Goal: Task Accomplishment & Management: Manage account settings

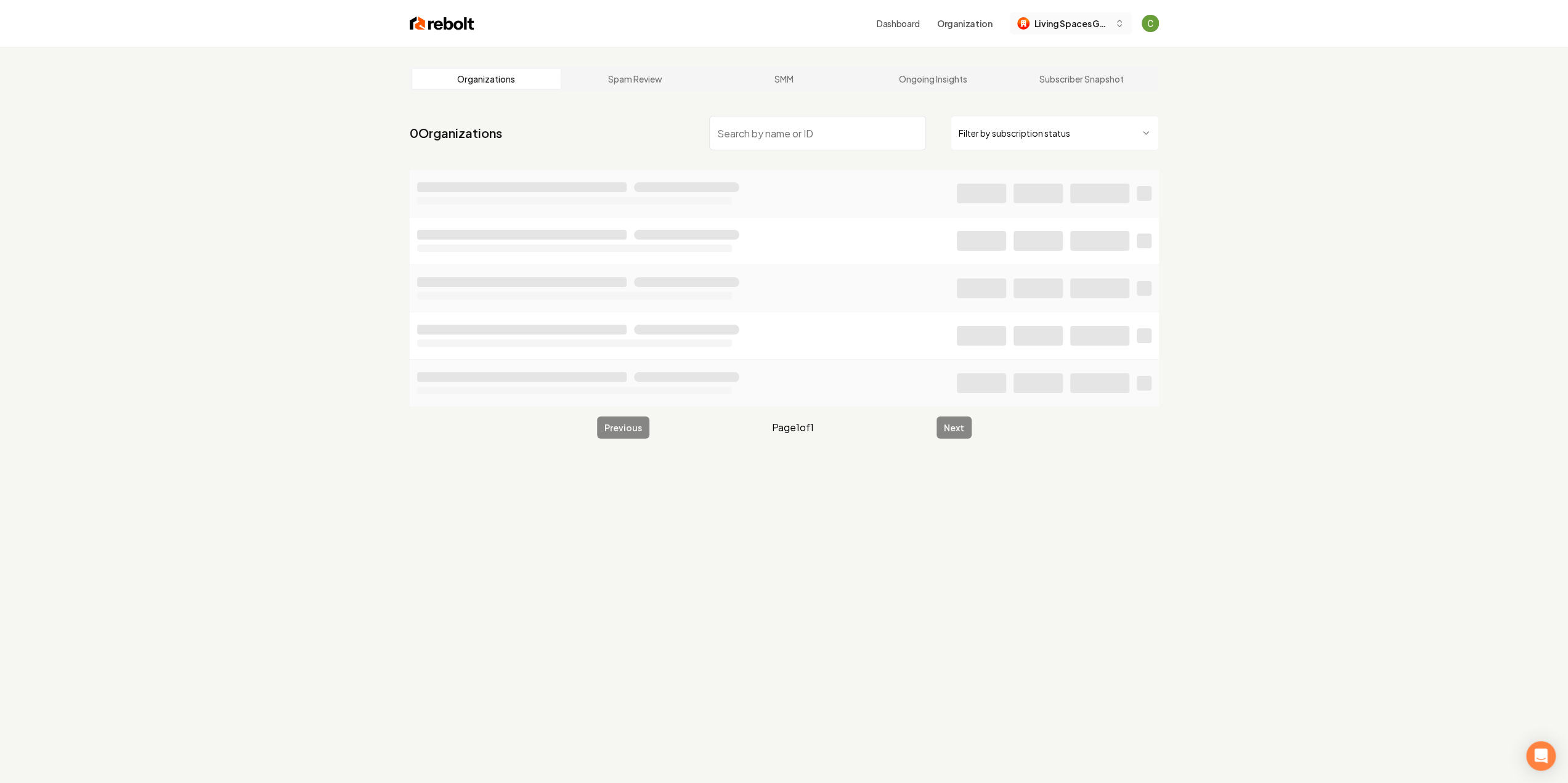
click at [1074, 15] on button "Living Spaces Gardening" at bounding box center [1071, 24] width 122 height 22
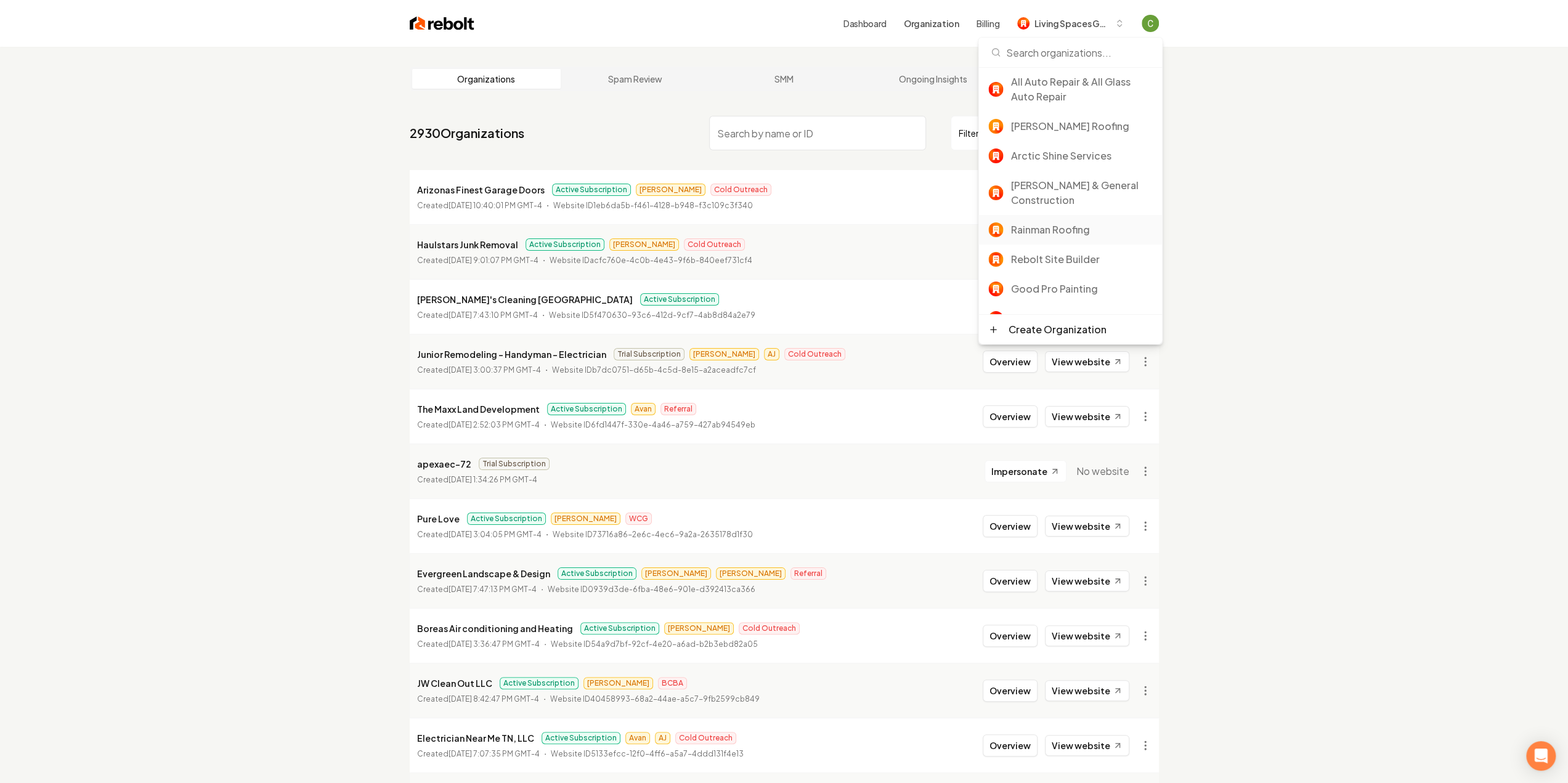
scroll to position [62, 0]
click at [1067, 238] on div "Rebolt Site Builder" at bounding box center [1081, 233] width 141 height 15
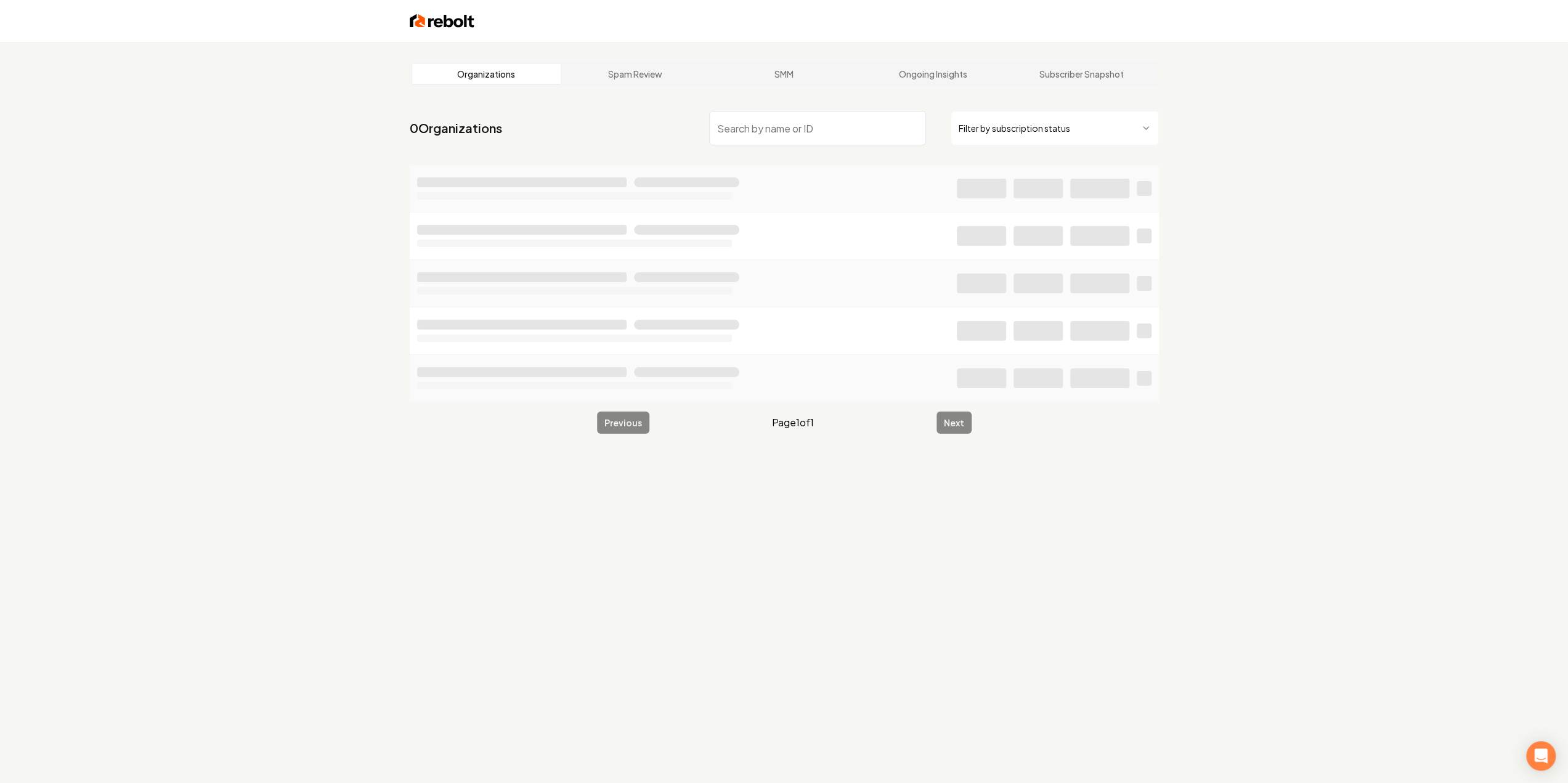
click at [885, 134] on input "search" at bounding box center [817, 129] width 217 height 35
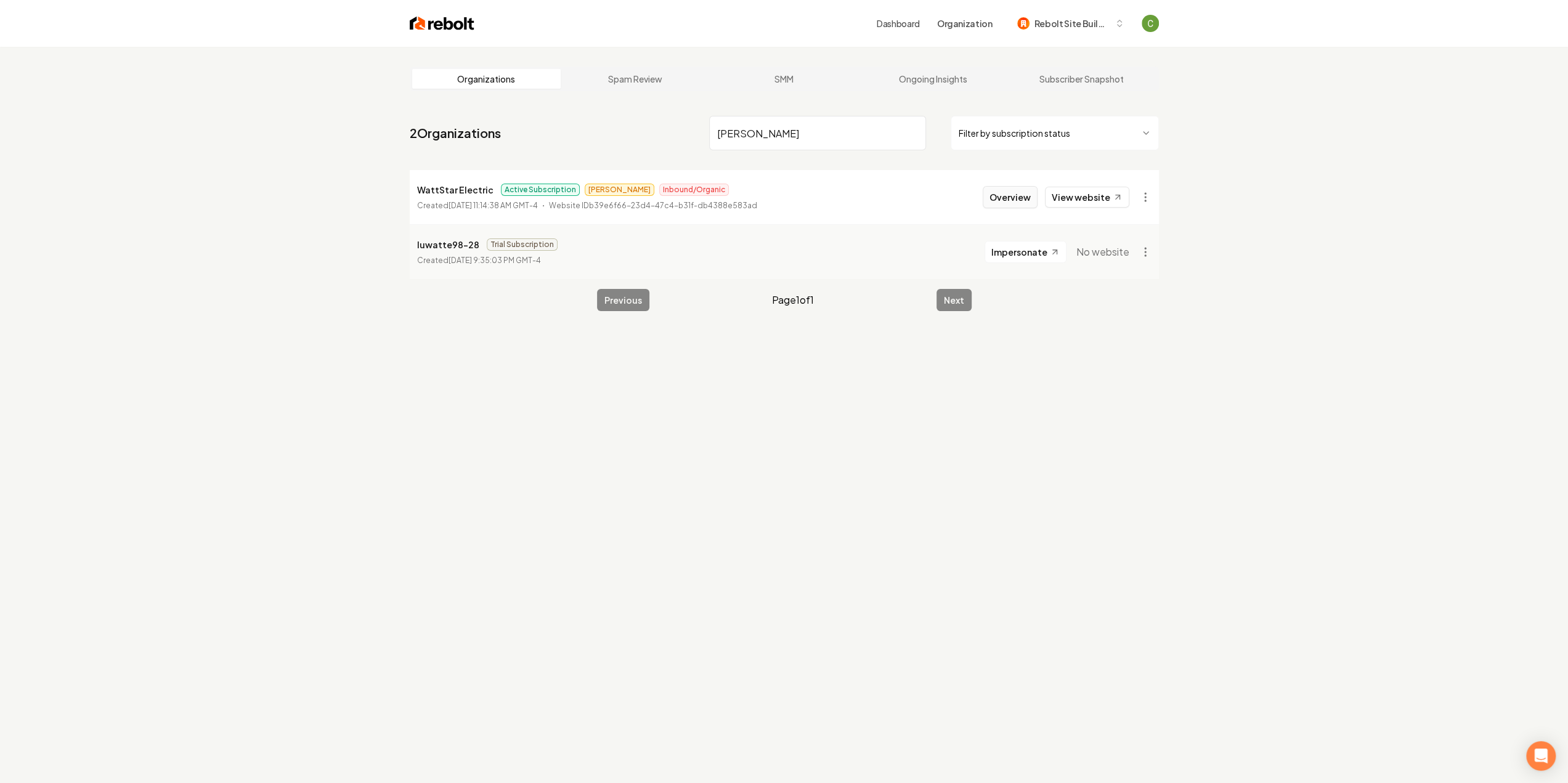
type input "watts"
click at [1025, 200] on button "Overview" at bounding box center [1010, 197] width 55 height 22
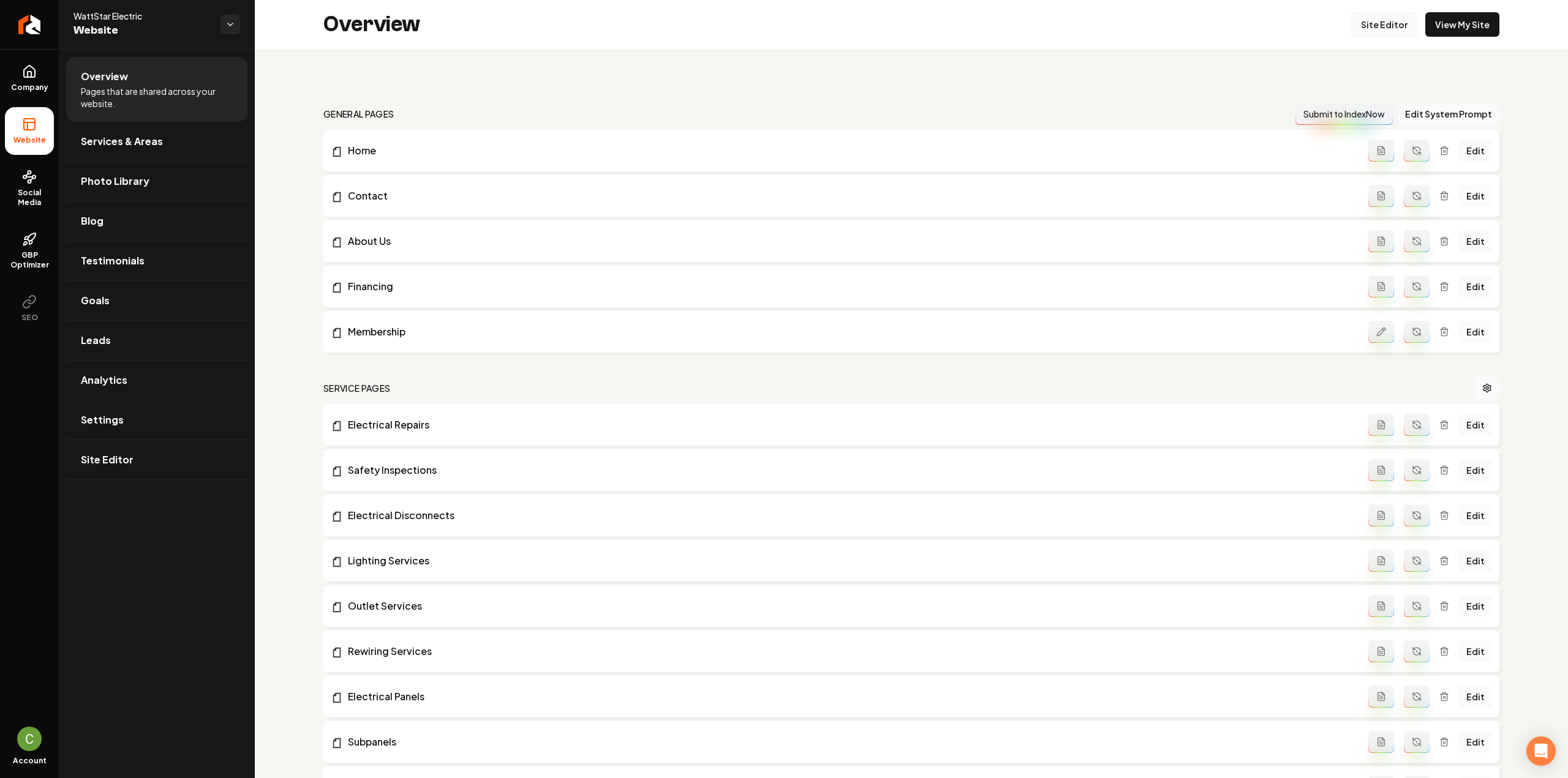
click at [1367, 31] on link "Site Editor" at bounding box center [1384, 24] width 67 height 24
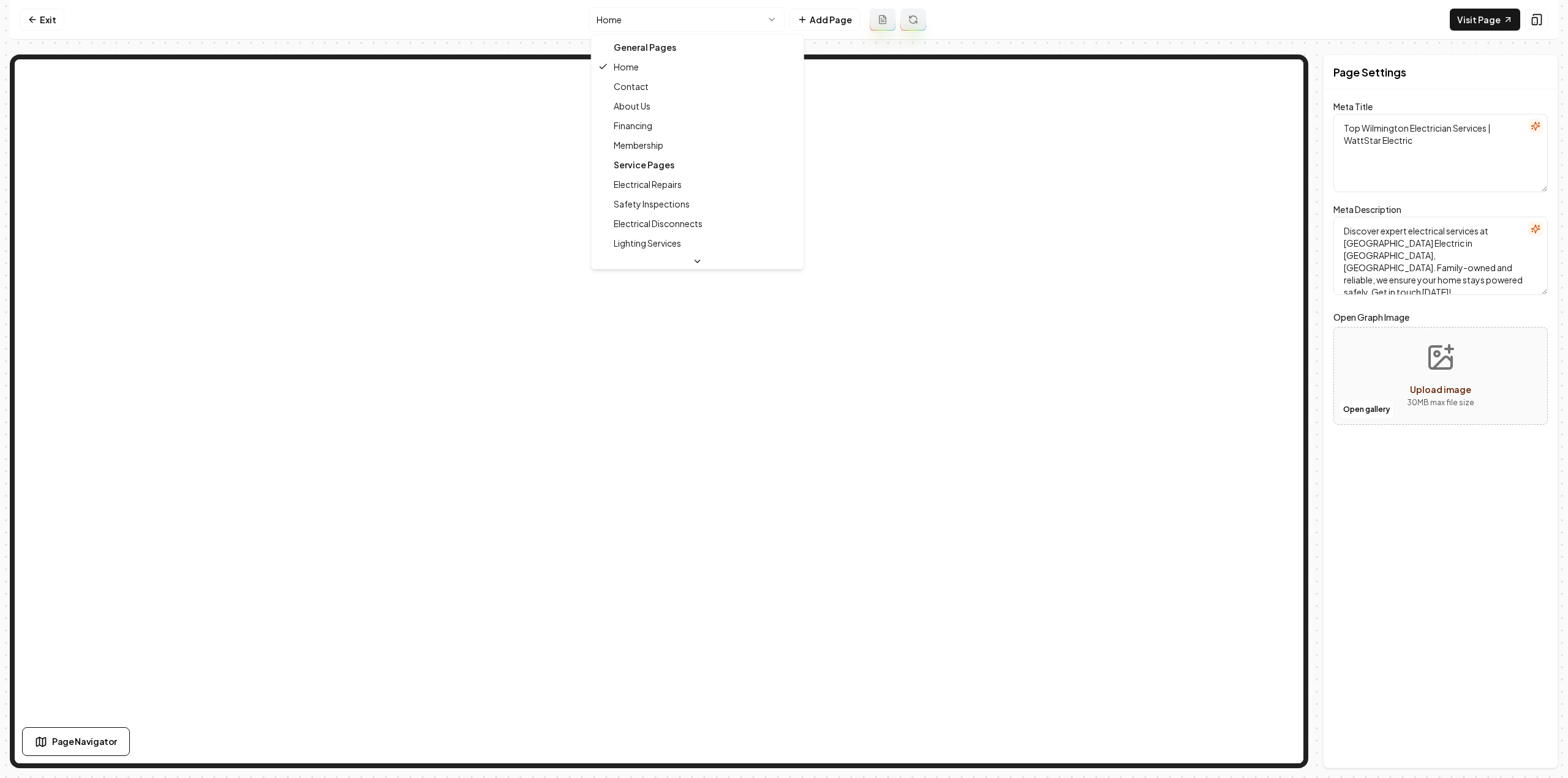
click at [649, 27] on html "Computer Required This feature is only available on a computer. Please switch t…" at bounding box center [784, 389] width 1568 height 778
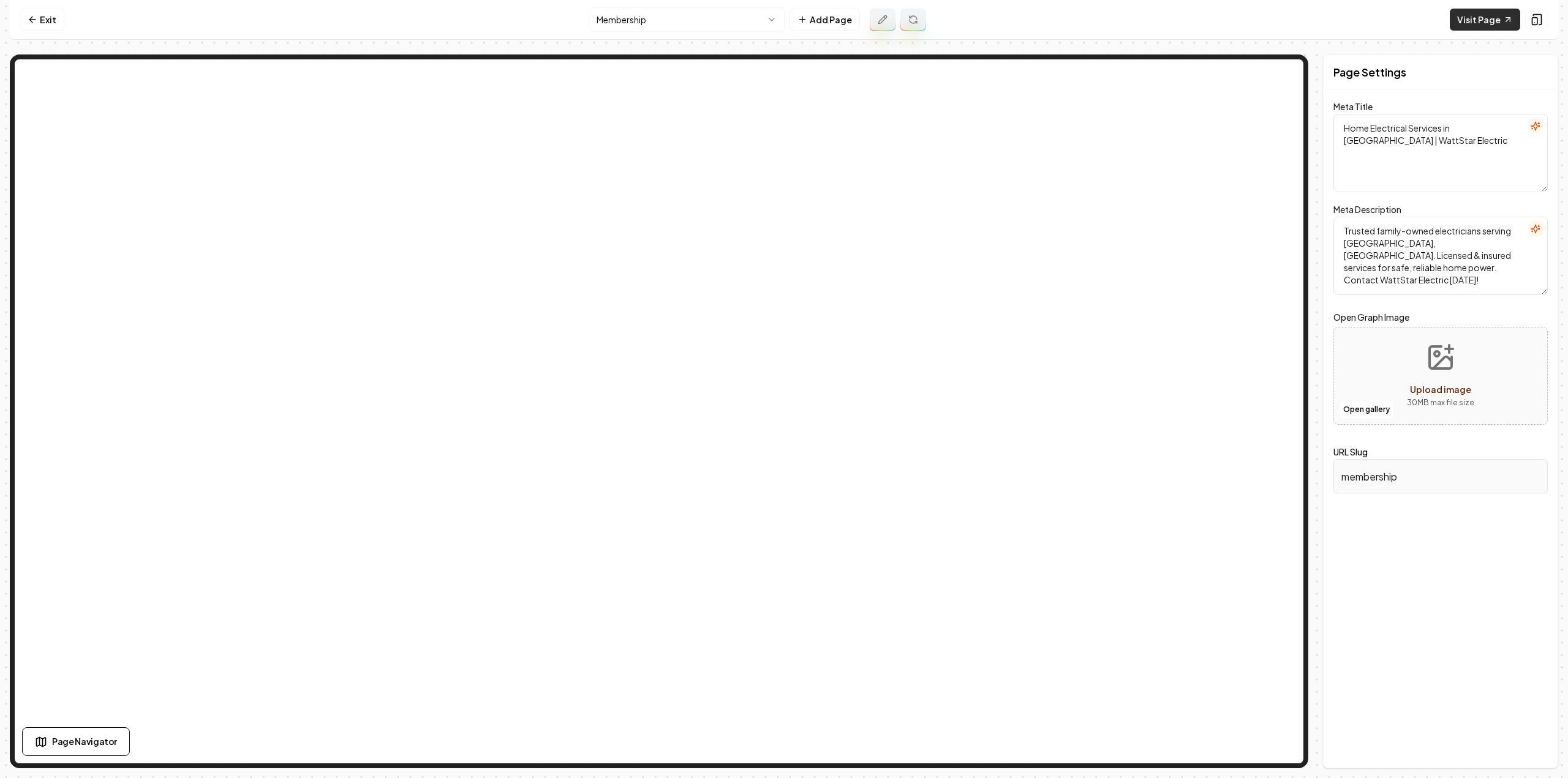
click at [1485, 24] on link "Visit Page" at bounding box center [1485, 19] width 71 height 22
drag, startPoint x: 39, startPoint y: 23, endPoint x: 38, endPoint y: 44, distance: 21.0
click at [39, 22] on link "Exit" at bounding box center [42, 19] width 44 height 22
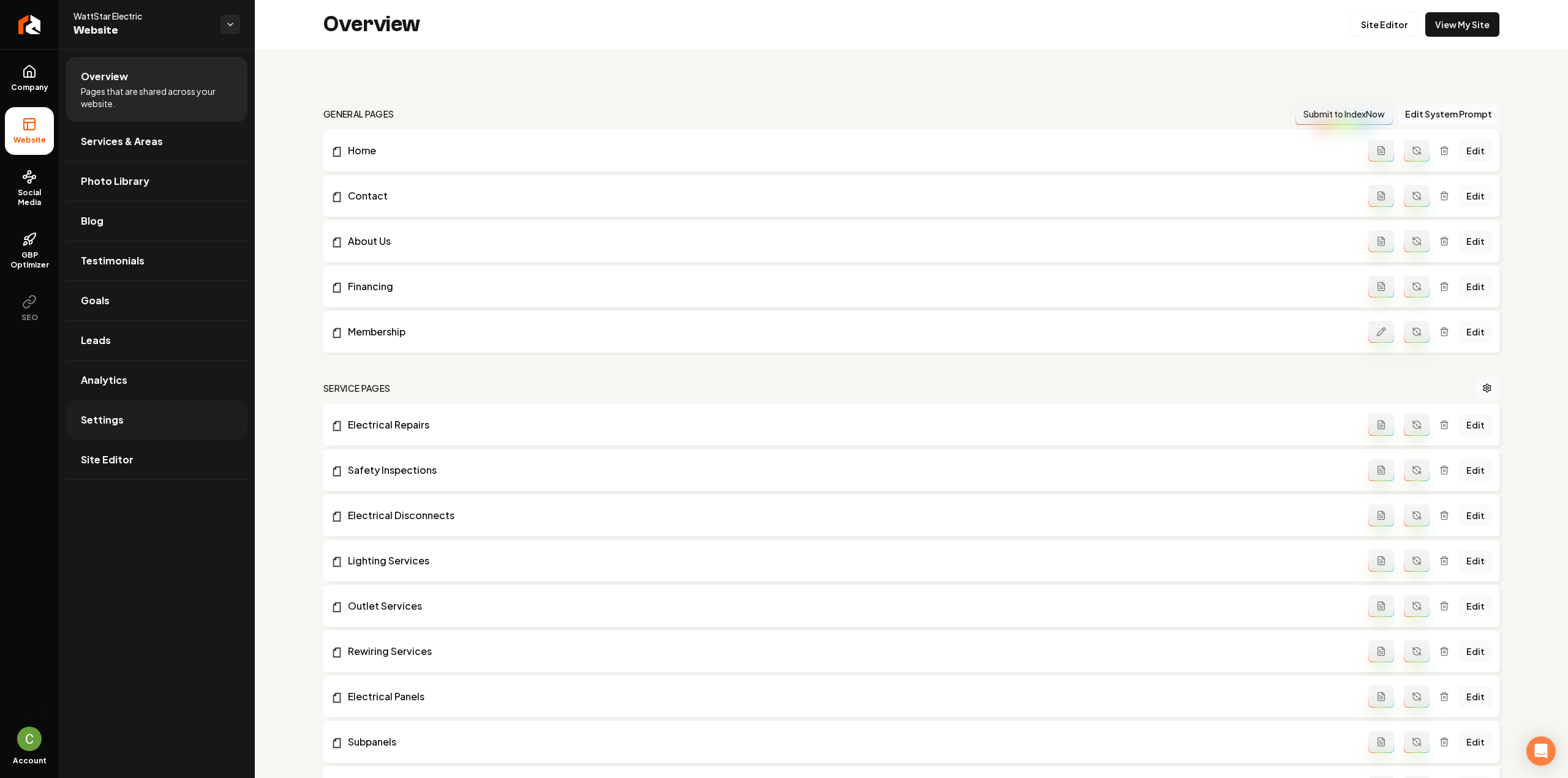
click at [135, 408] on link "Settings" at bounding box center [157, 420] width 181 height 39
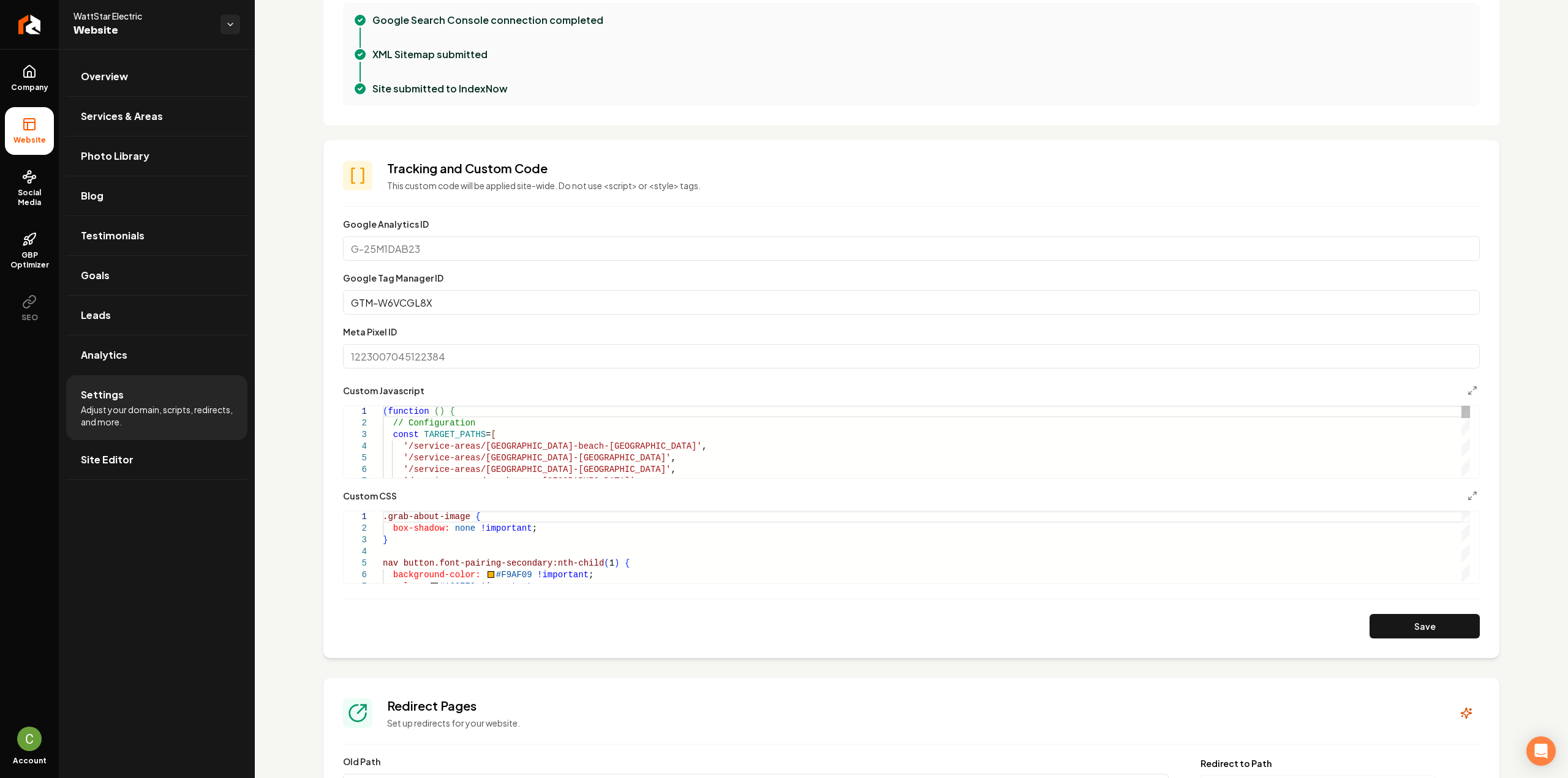
scroll to position [490, 0]
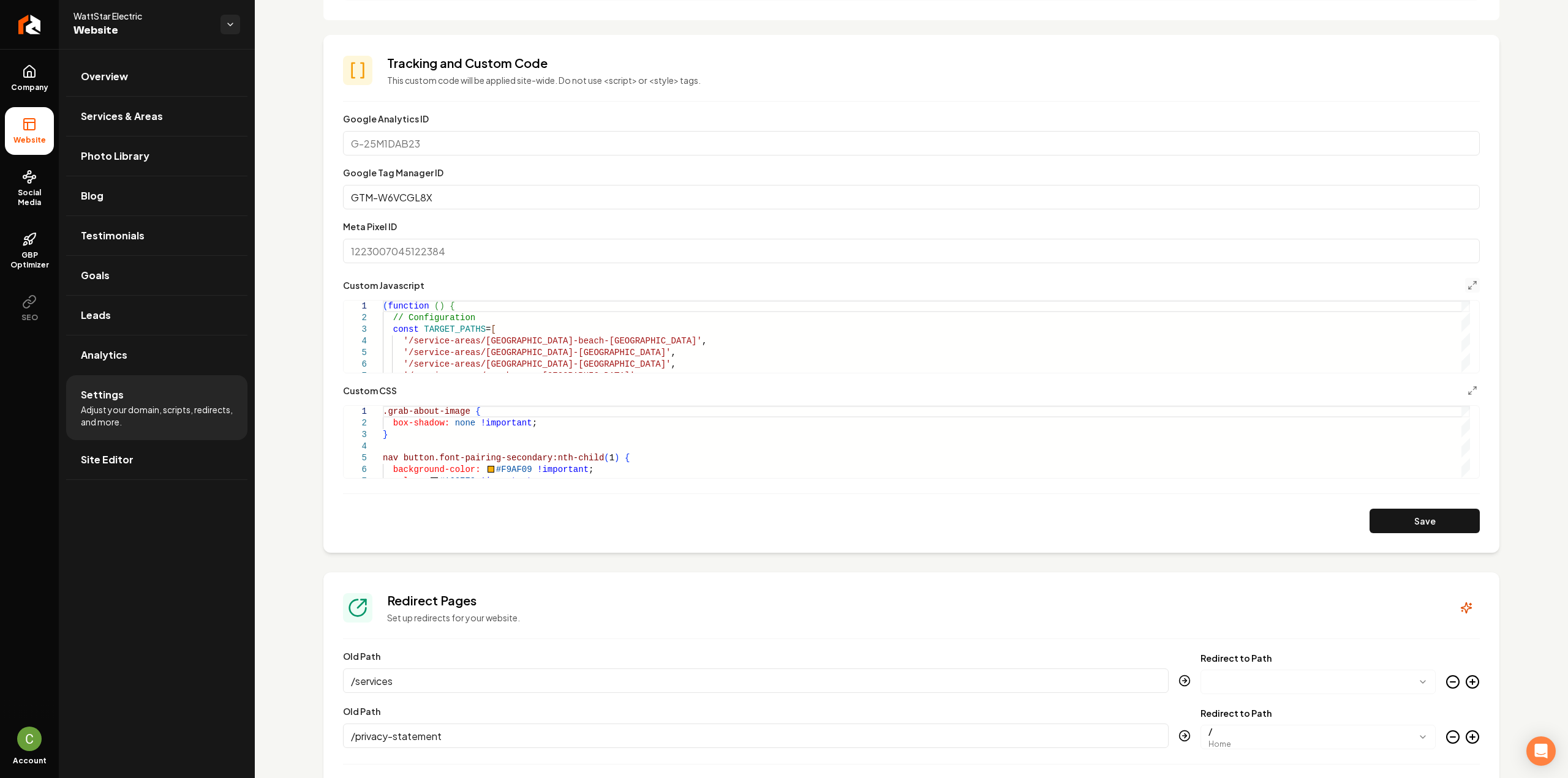
click at [1465, 278] on button "Main content area" at bounding box center [1472, 286] width 15 height 15
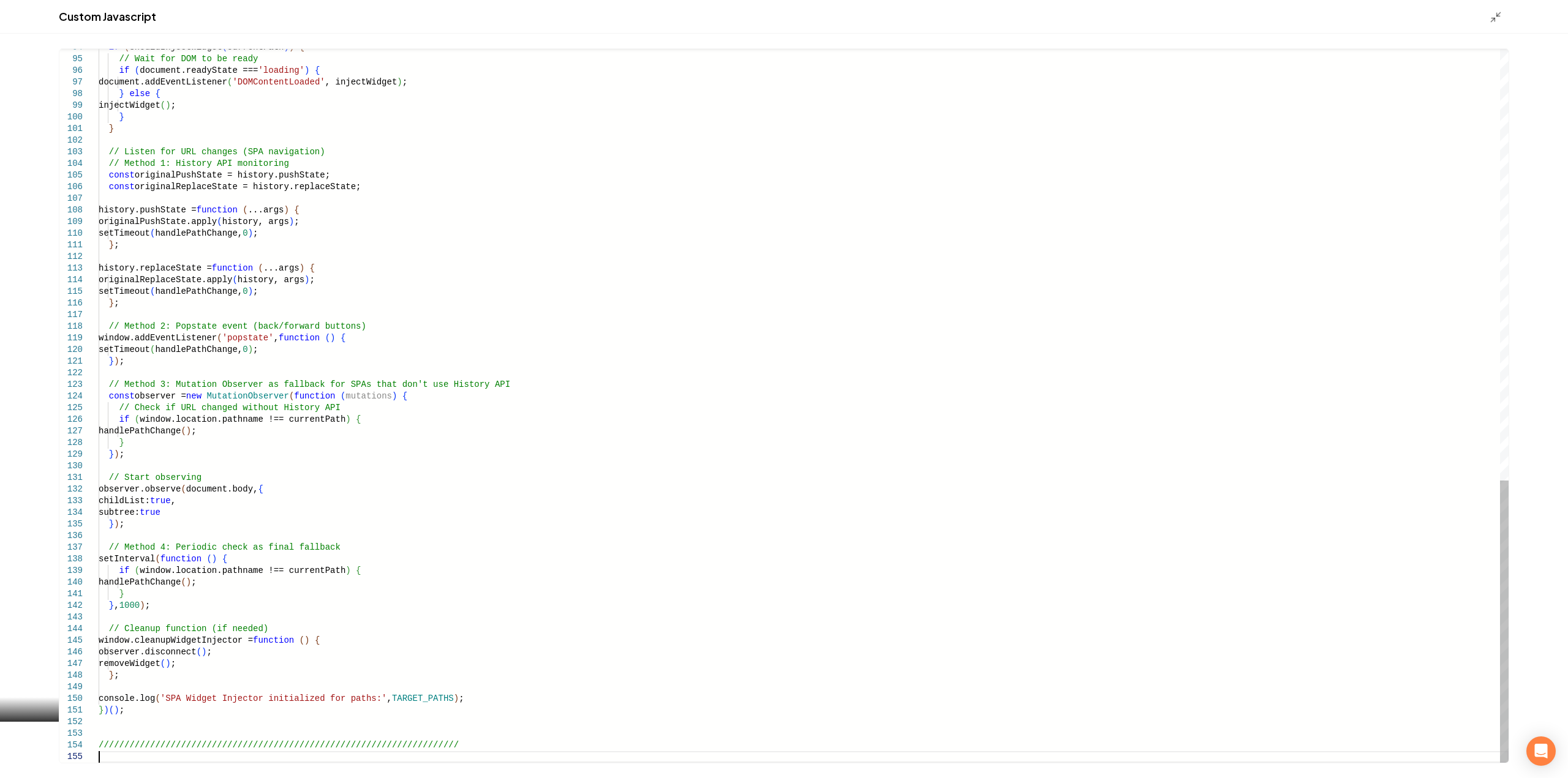
scroll to position [59, 0]
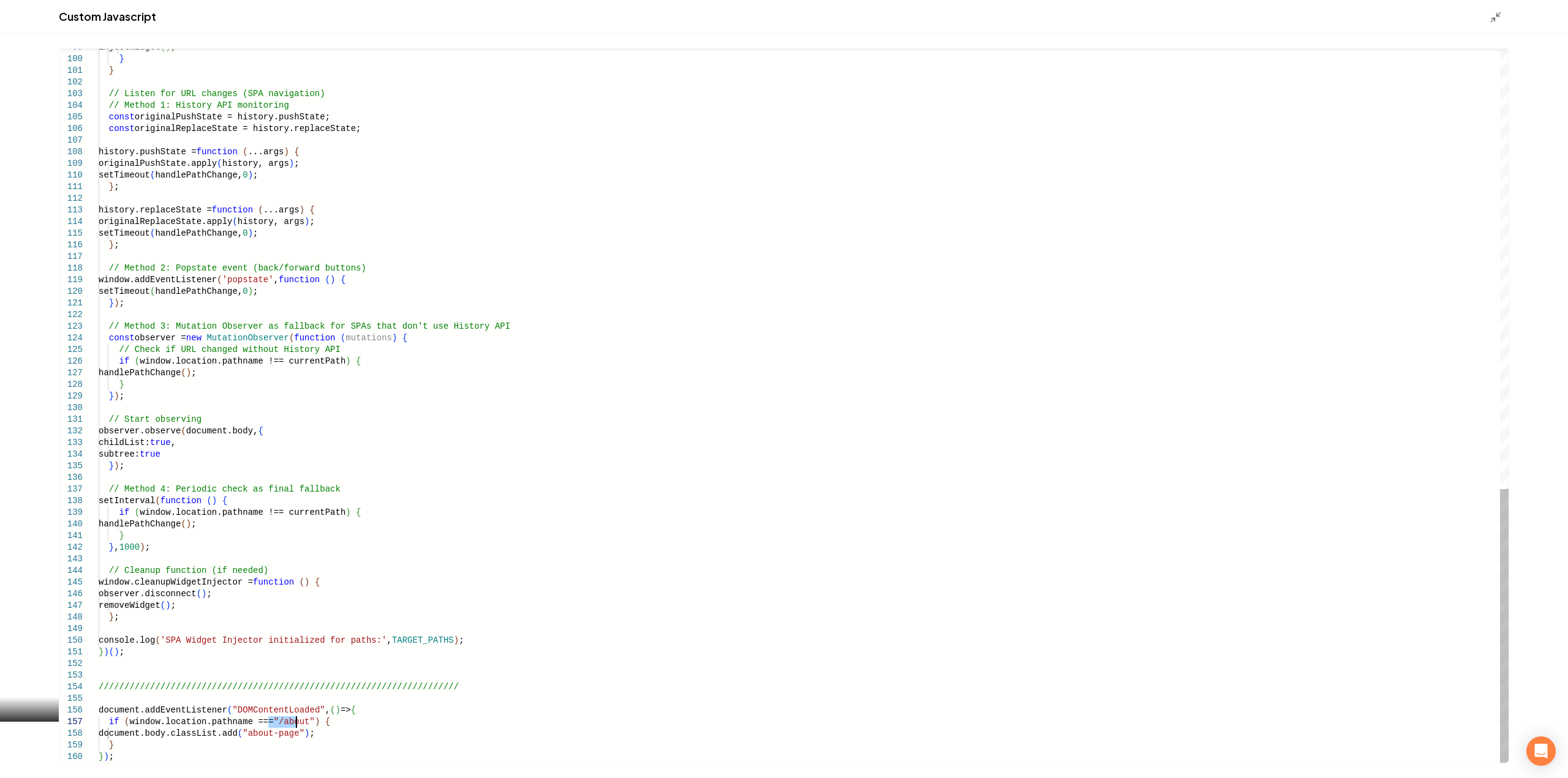
drag, startPoint x: 268, startPoint y: 720, endPoint x: 297, endPoint y: 720, distance: 29.0
drag, startPoint x: 302, startPoint y: 739, endPoint x: 252, endPoint y: 735, distance: 50.2
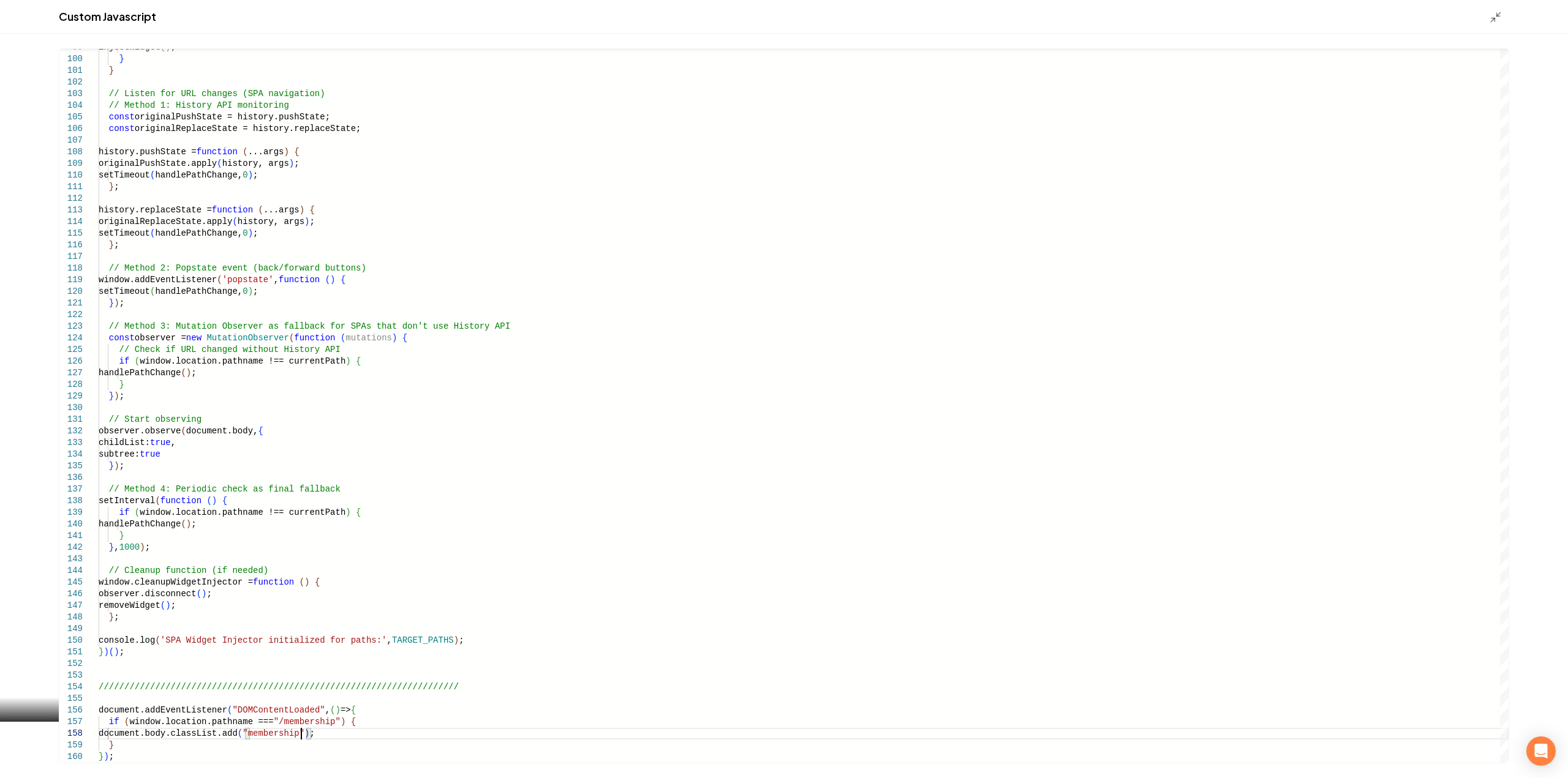
type textarea "**********"
click at [1492, 20] on line "Main content area" at bounding box center [1494, 20] width 4 height 4
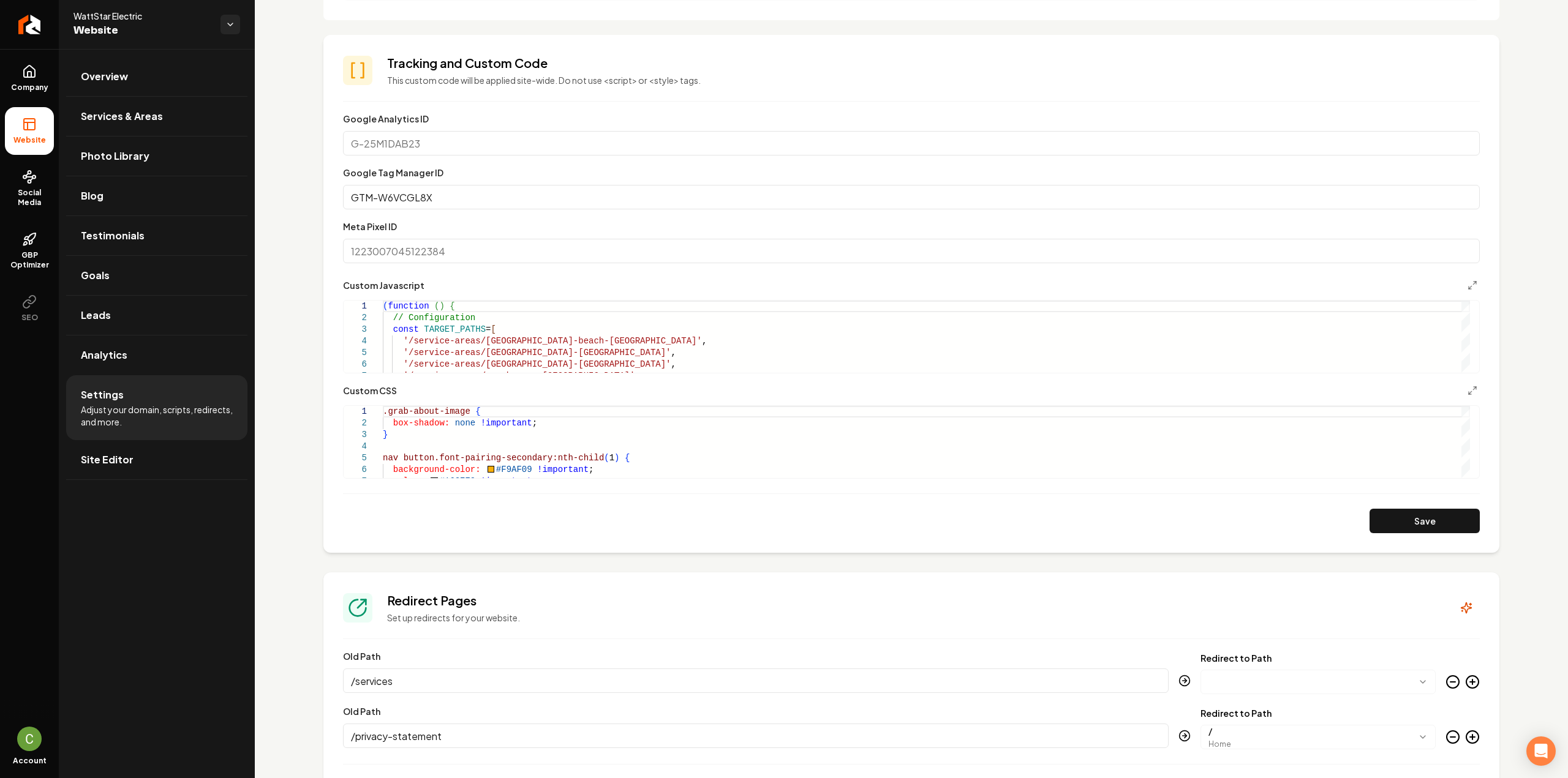
click at [1385, 519] on button "Save" at bounding box center [1425, 520] width 111 height 24
click at [1467, 284] on icon "Main content area" at bounding box center [1472, 285] width 10 height 10
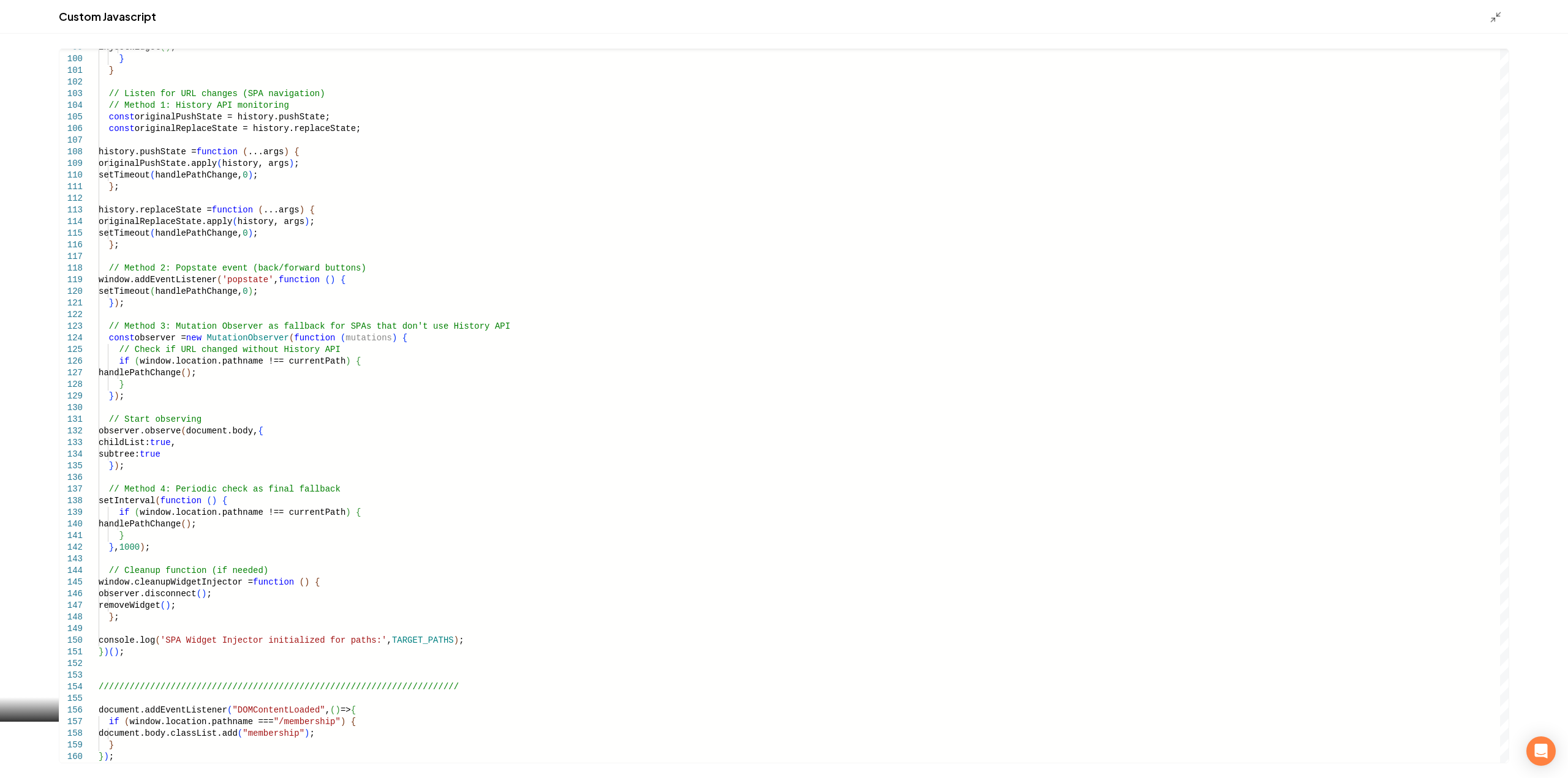
drag, startPoint x: 1501, startPoint y: 13, endPoint x: 1482, endPoint y: 63, distance: 53.5
click at [1501, 13] on icon "Main content area" at bounding box center [1496, 17] width 13 height 13
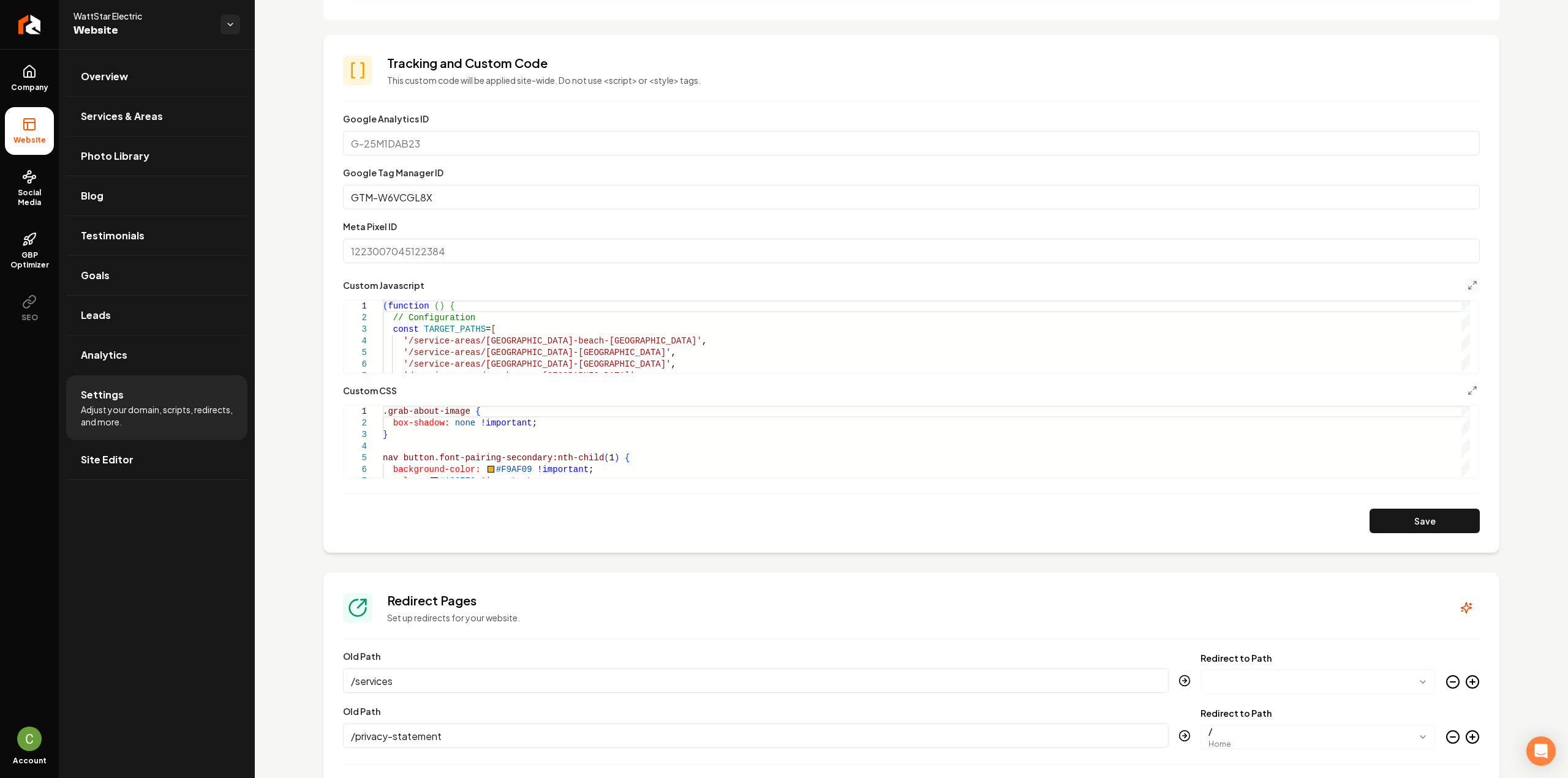
click at [1418, 522] on button "Save" at bounding box center [1425, 520] width 111 height 24
click at [1467, 287] on icon "Main content area" at bounding box center [1472, 285] width 10 height 10
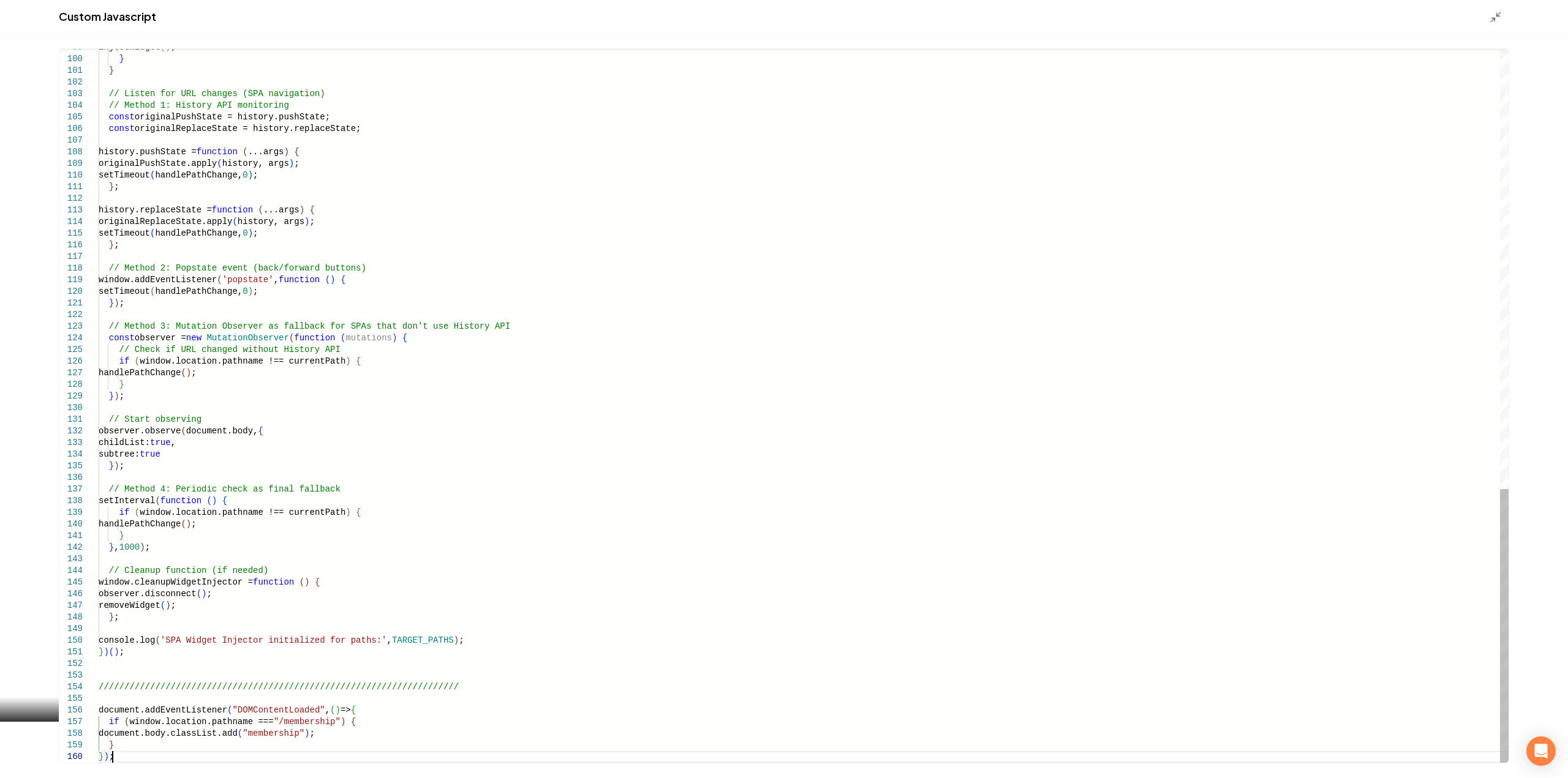
scroll to position [0, 0]
drag, startPoint x: 115, startPoint y: 759, endPoint x: 54, endPoint y: 705, distance: 81.5
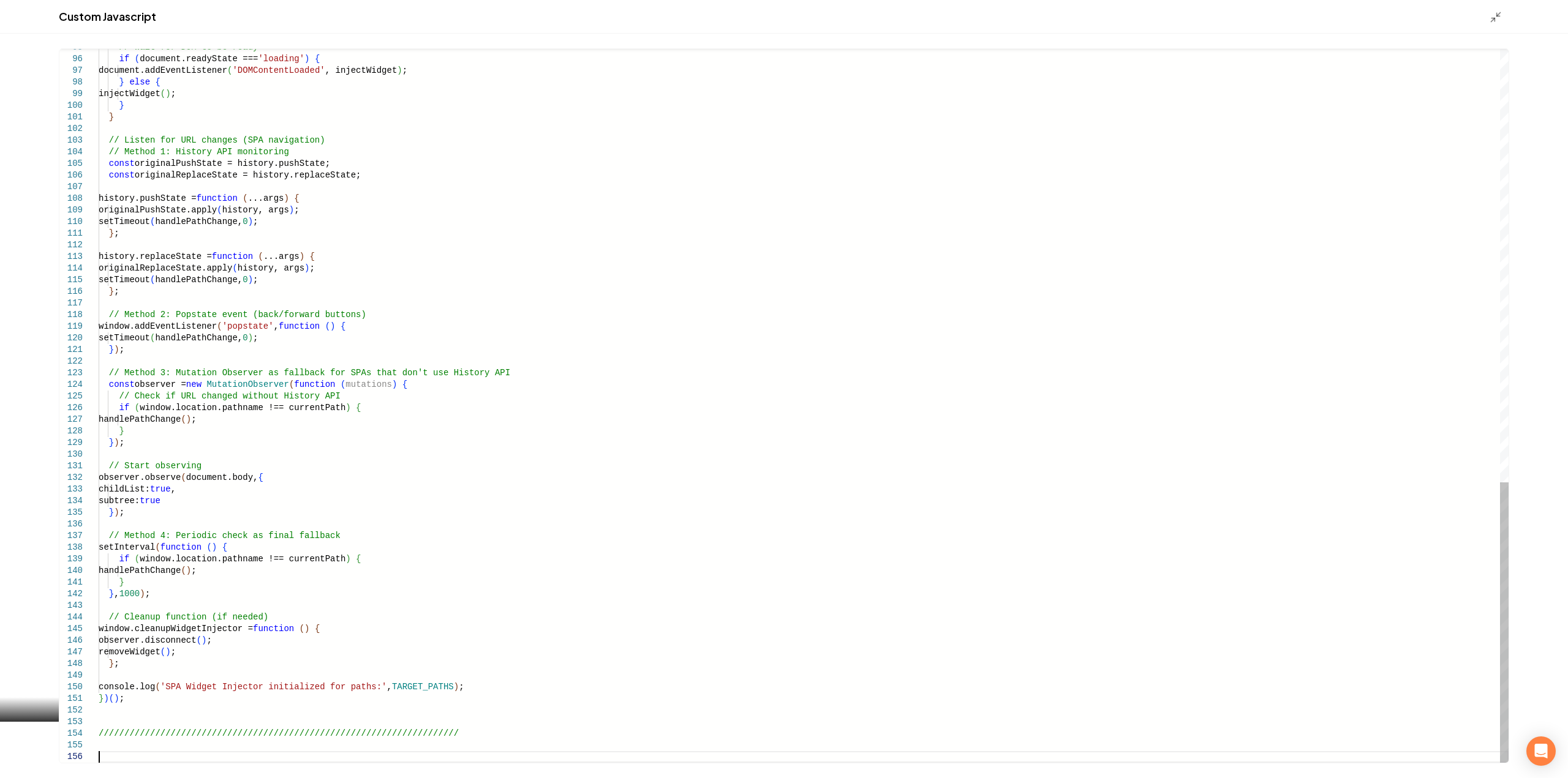
type textarea "**********"
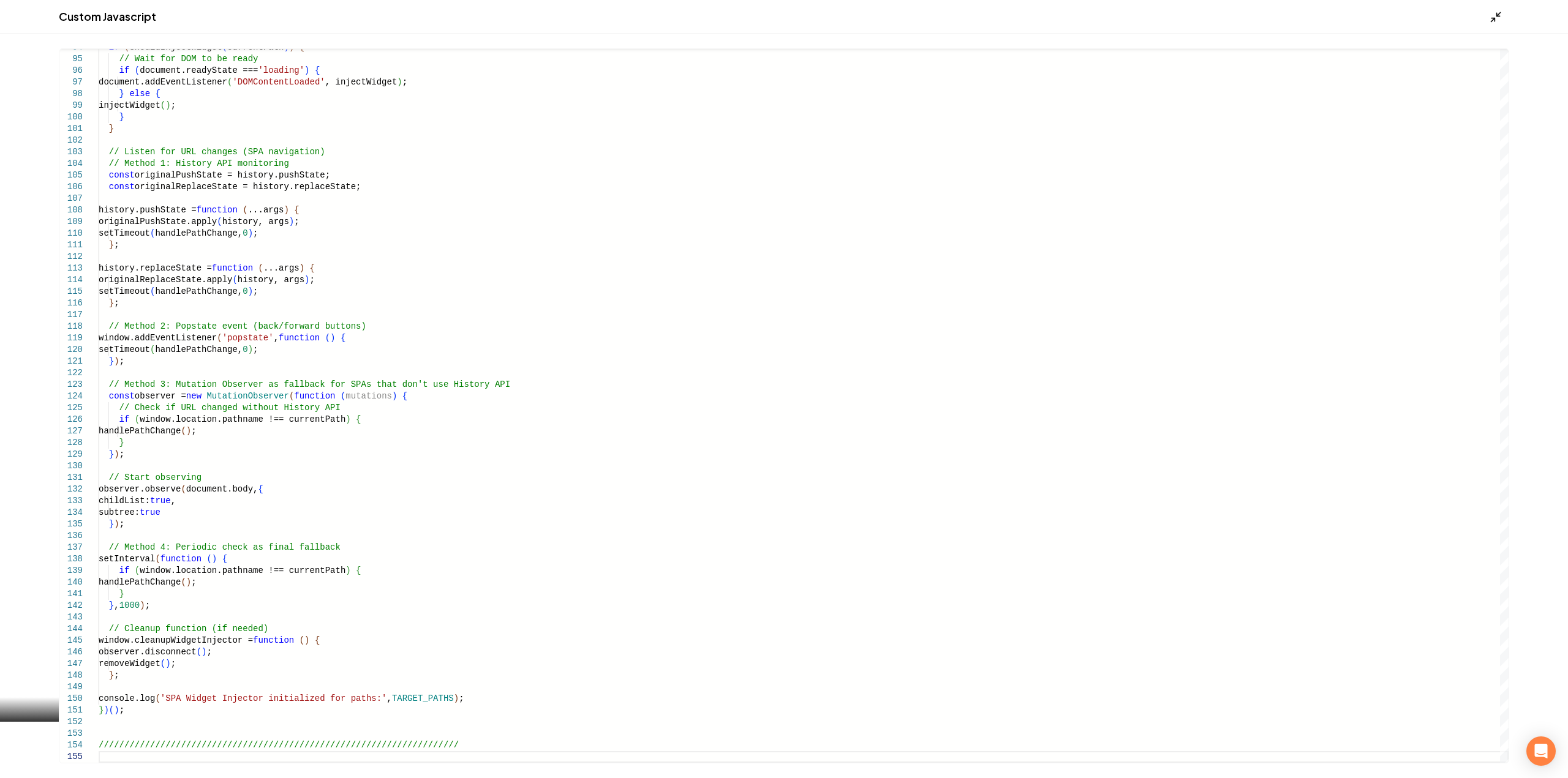
click at [1490, 20] on icon "Main content area" at bounding box center [1496, 17] width 13 height 13
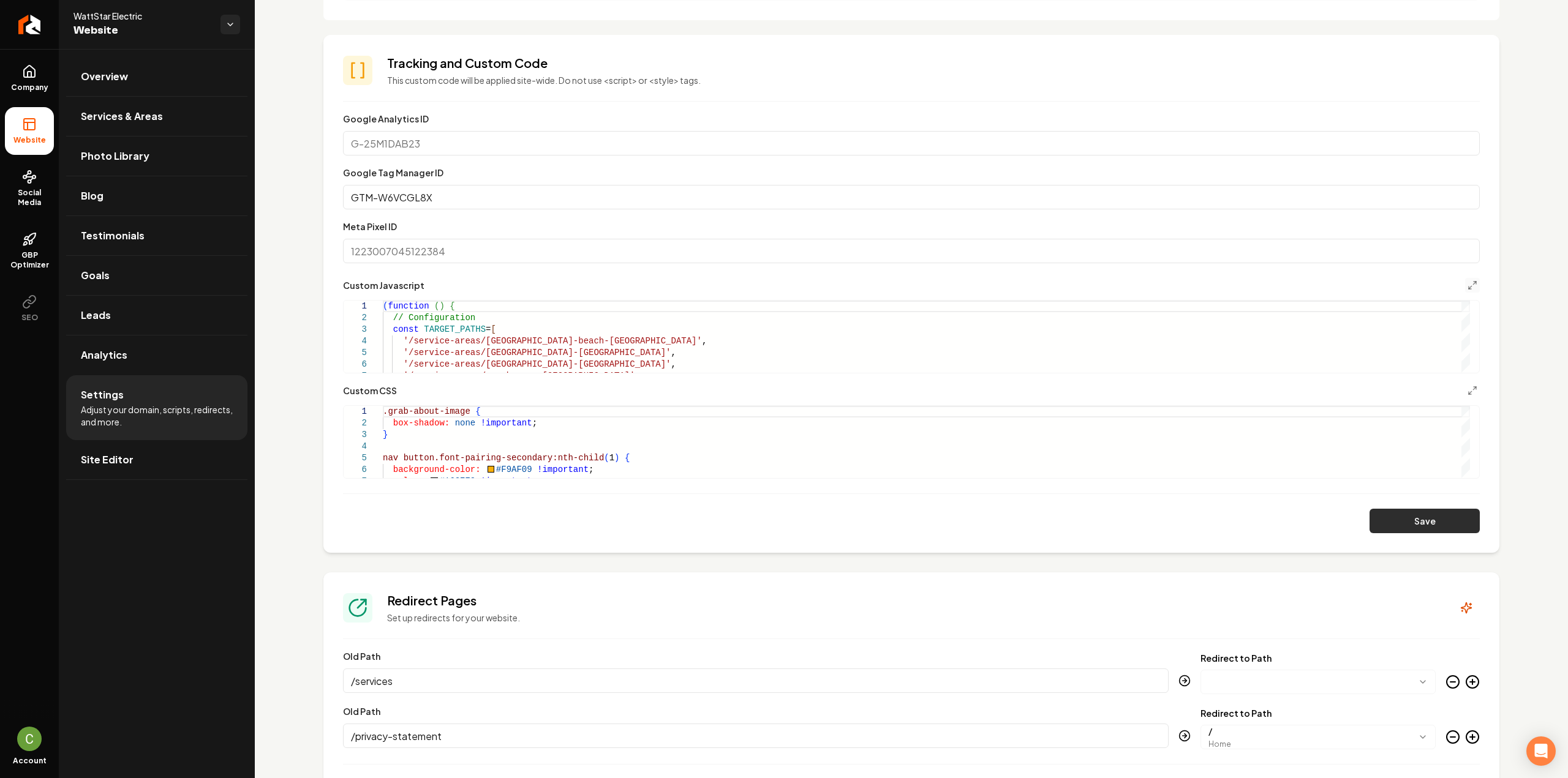
click at [1427, 529] on button "Save" at bounding box center [1425, 520] width 111 height 24
click at [1467, 386] on icon "Main content area" at bounding box center [1472, 390] width 10 height 10
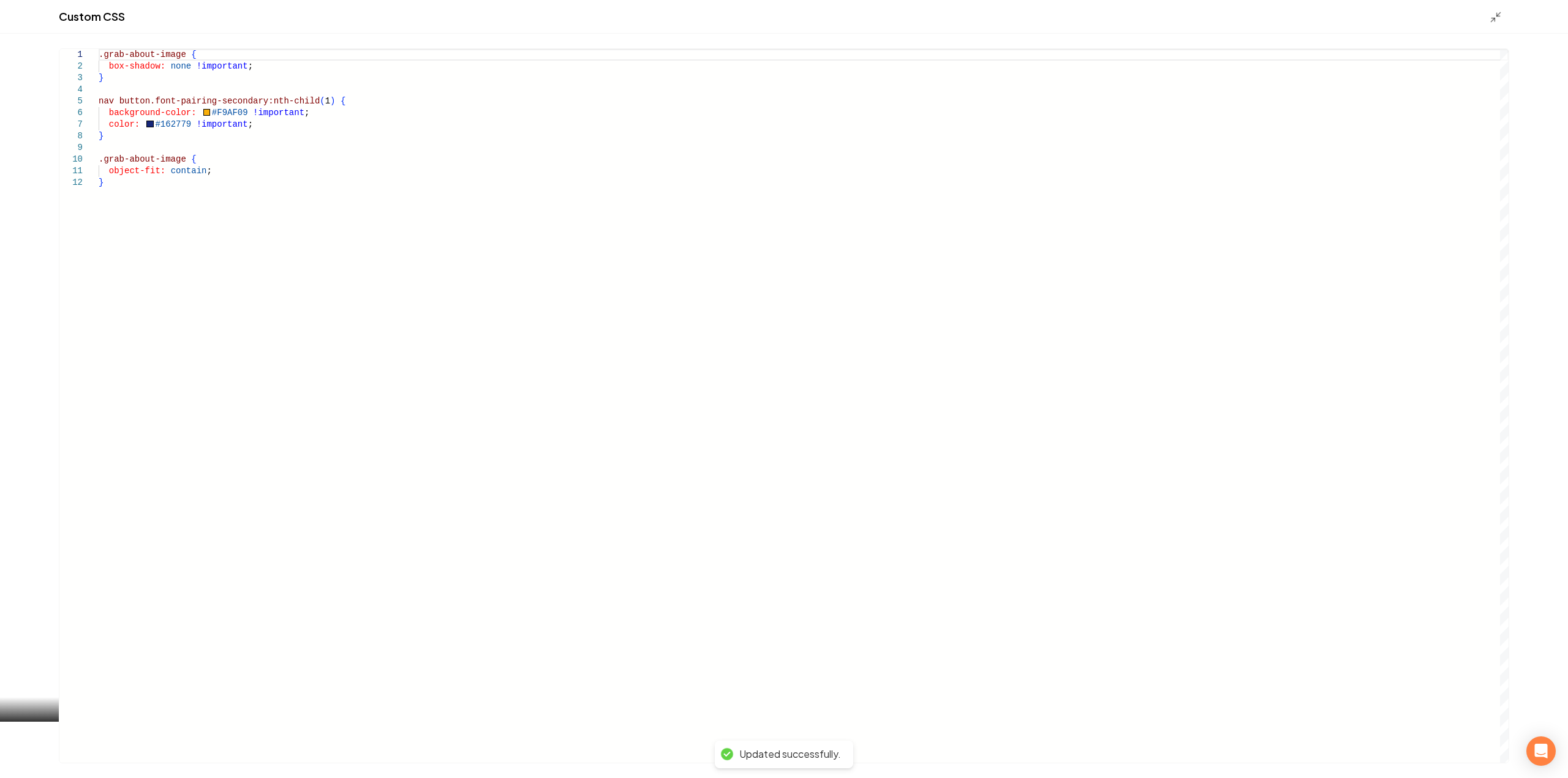
click at [509, 371] on div ".grab-about-image { box-shadow: none !important ; } nav button.font-pairing-sec…" at bounding box center [803, 405] width 1410 height 714
click at [201, 205] on div ".grab-about-image { box-shadow: none !important ; } nav button.font-pairing-sec…" at bounding box center [803, 405] width 1410 height 714
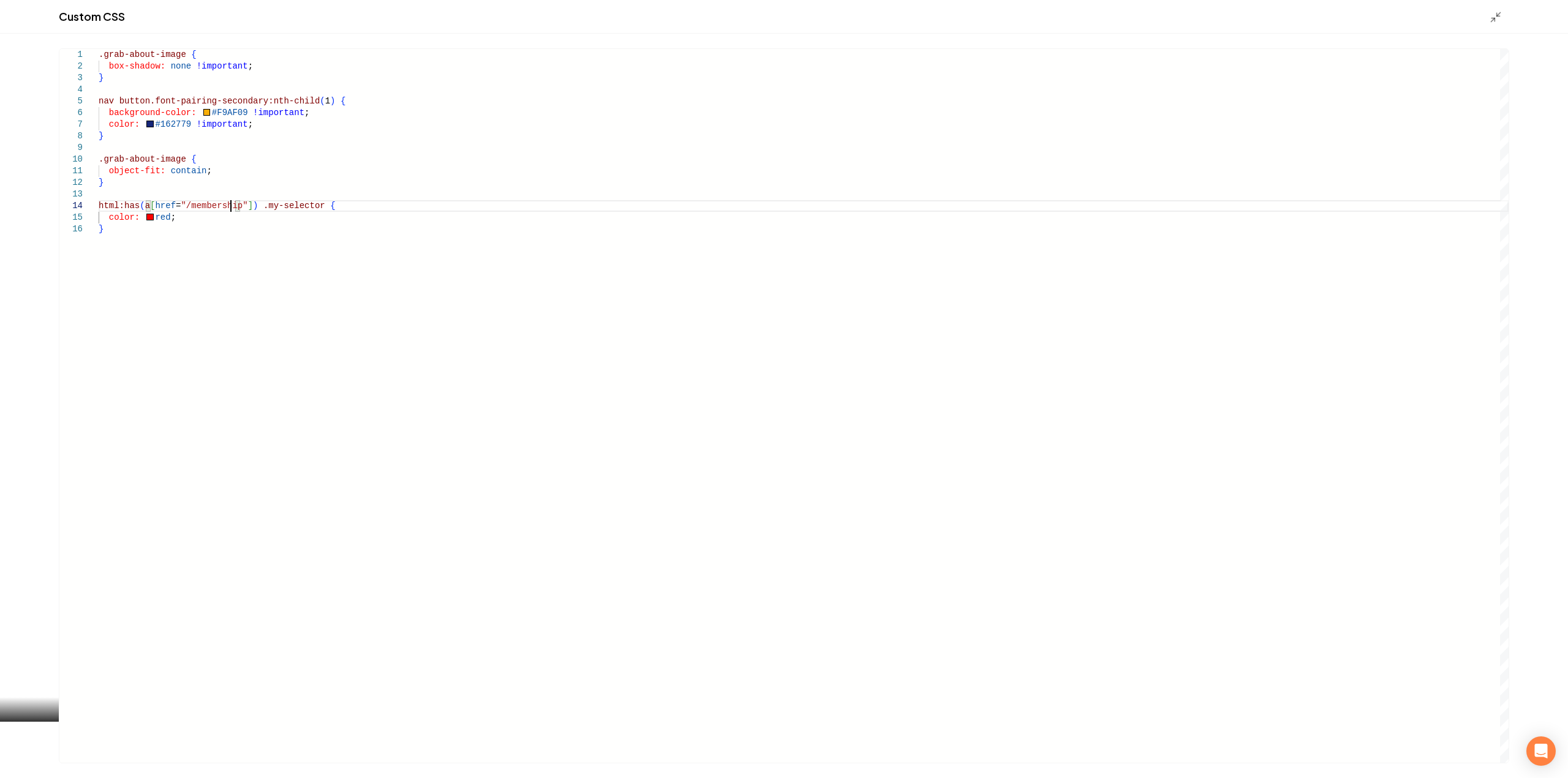
click at [199, 219] on div ".grab-about-image { box-shadow: none !important ; } nav button.font-pairing-sec…" at bounding box center [803, 405] width 1410 height 714
drag, startPoint x: 305, startPoint y: 204, endPoint x: 254, endPoint y: 205, distance: 51.0
click at [254, 205] on div ".grab-about-image { box-shadow: none !important ; } nav button.font-pairing-sec…" at bounding box center [803, 405] width 1410 height 714
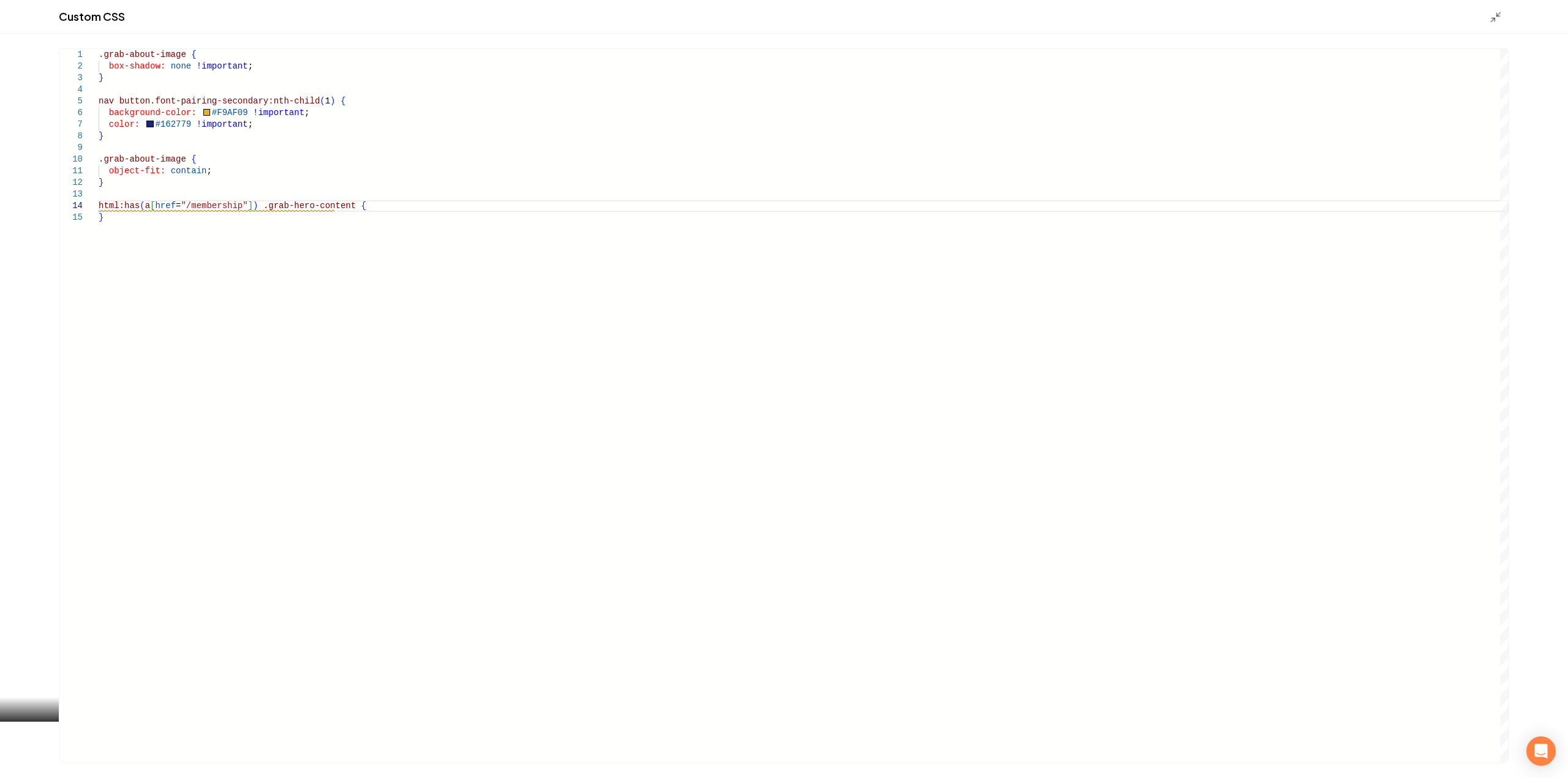
click at [359, 211] on div ".grab-about-image { box-shadow: none !important ; } nav button.font-pairing-sec…" at bounding box center [803, 405] width 1410 height 714
type textarea "**********"
drag, startPoint x: 1494, startPoint y: 16, endPoint x: 1499, endPoint y: 54, distance: 38.3
click at [1494, 15] on icon "Main content area" at bounding box center [1496, 17] width 13 height 13
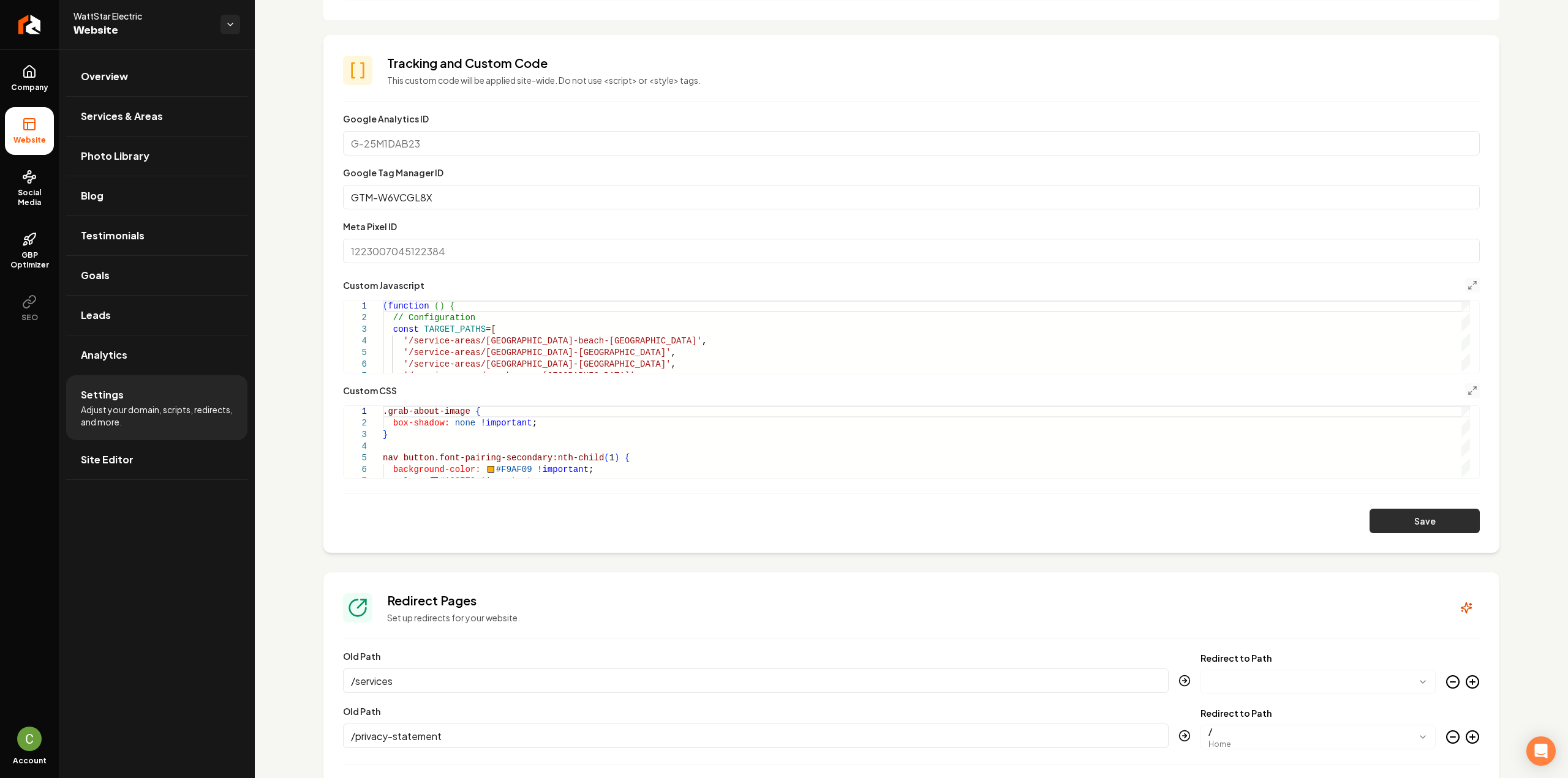
click at [1433, 526] on button "Save" at bounding box center [1425, 520] width 111 height 24
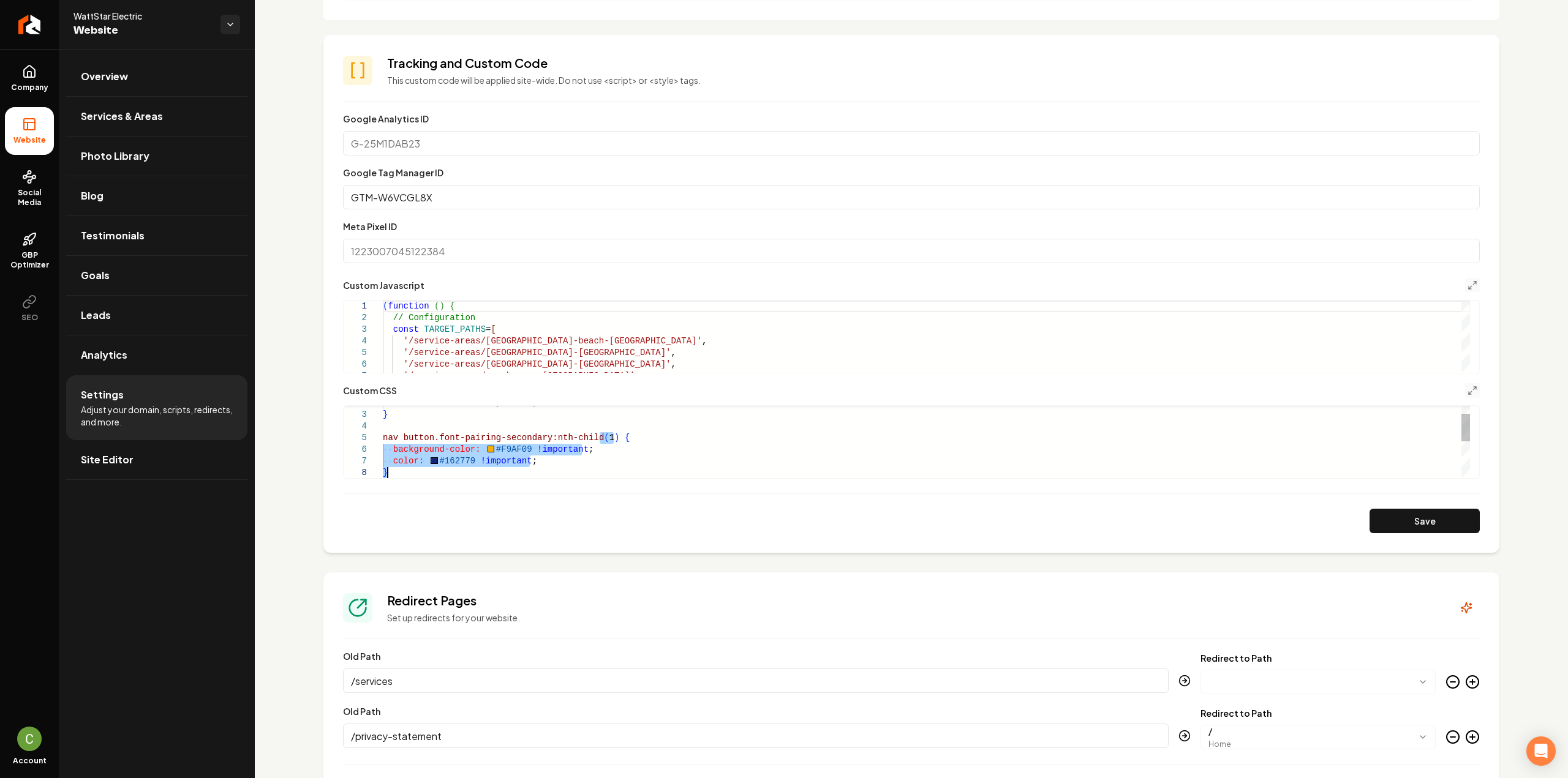
drag, startPoint x: 597, startPoint y: 462, endPoint x: 510, endPoint y: 476, distance: 88.1
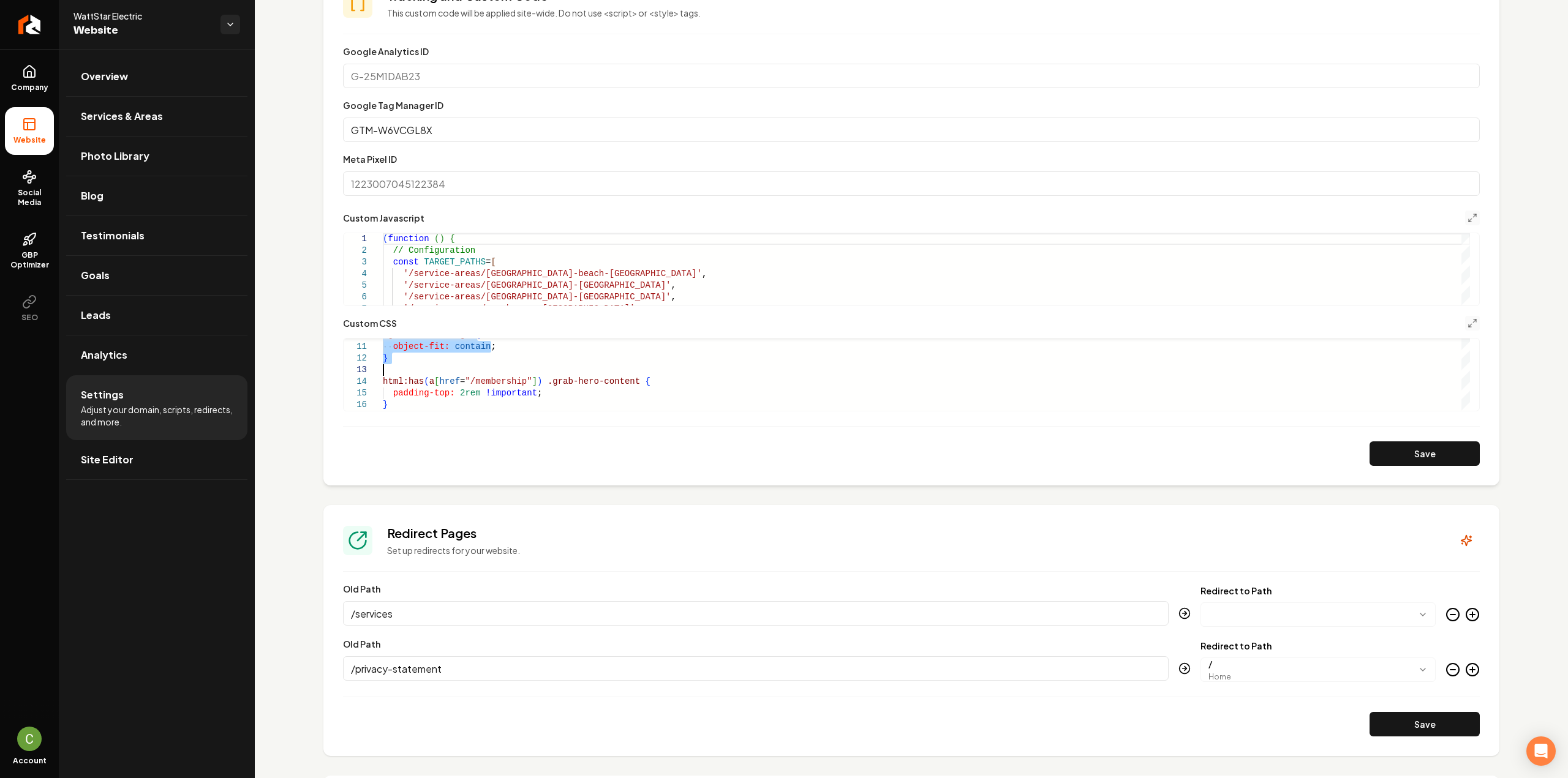
scroll to position [532, 0]
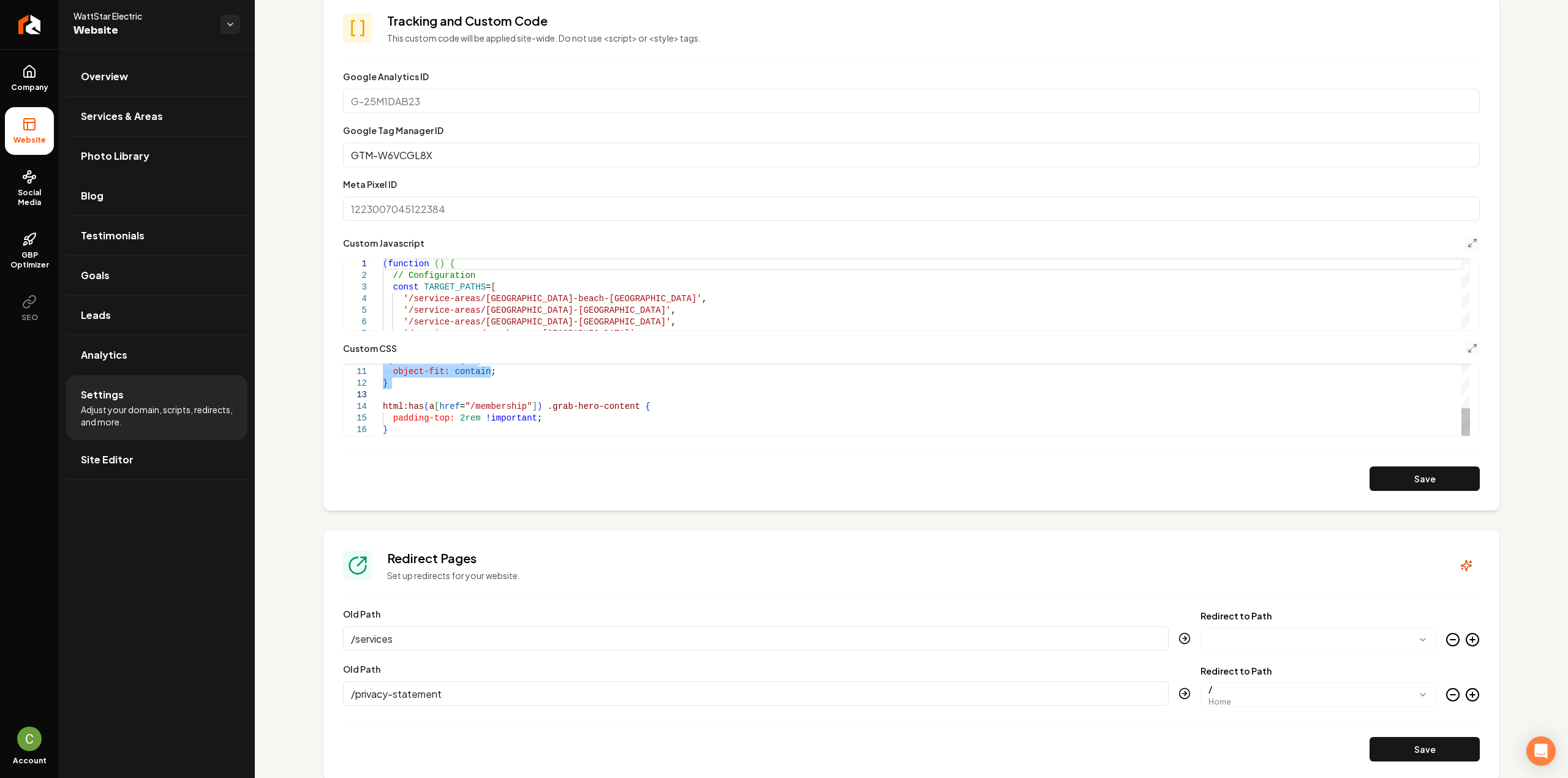
click at [533, 416] on div ".grab-about-image { object-fit: contain ; } html:has ( a [ href = "/membership"…" at bounding box center [926, 343] width 1087 height 186
drag, startPoint x: 488, startPoint y: 416, endPoint x: 394, endPoint y: 418, distance: 94.0
click at [394, 418] on div ".grab-about-image { object-fit: contain ; } html:has ( a [ href = "/membership"…" at bounding box center [926, 343] width 1087 height 186
click at [561, 423] on div ".grab-about-image { object-fit: contain ; } html:has ( a [ href = "/membership"…" at bounding box center [926, 343] width 1087 height 186
click at [561, 418] on div ".grab-about-image { object-fit: contain ; } html:has ( a [ href = "/membership"…" at bounding box center [926, 343] width 1087 height 186
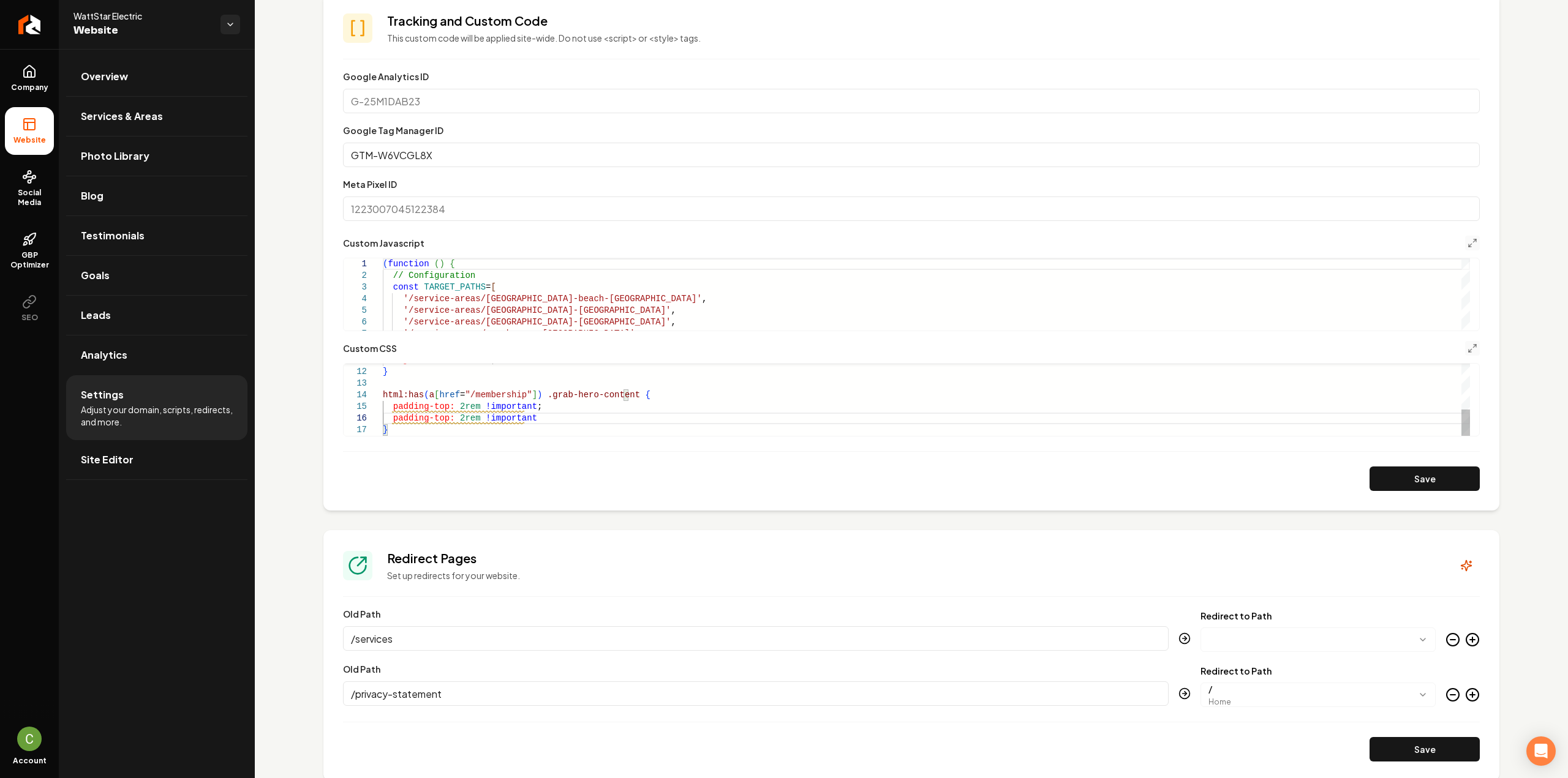
scroll to position [59, 145]
click at [433, 420] on div "object-fit: contain ; } html:has ( a [ href = "/membership" ] ) .grab-hero-cont…" at bounding box center [926, 337] width 1087 height 198
click at [439, 418] on div "object-fit: contain ; } html:has ( a [ href = "/membership" ] ) .grab-hero-cont…" at bounding box center [926, 337] width 1087 height 198
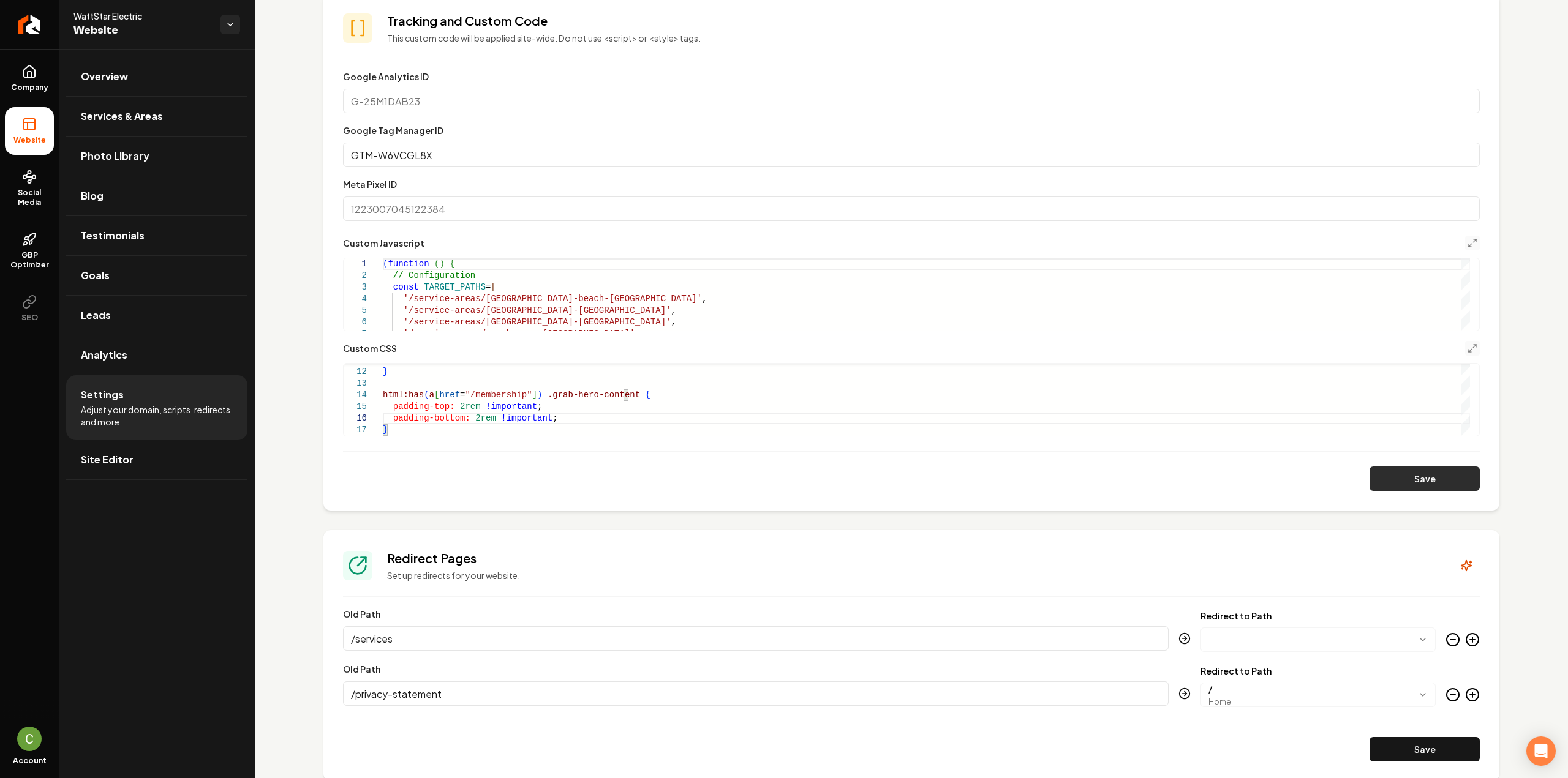
click at [1456, 480] on button "Save" at bounding box center [1425, 479] width 111 height 24
click at [454, 403] on div "object-fit: contain ; } html:has ( a [ href = "/membership" ] ) .grab-hero-cont…" at bounding box center [926, 337] width 1087 height 198
click at [469, 416] on div "object-fit: contain ; } html:has ( a [ href = "/membership" ] ) .grab-hero-cont…" at bounding box center [926, 337] width 1087 height 198
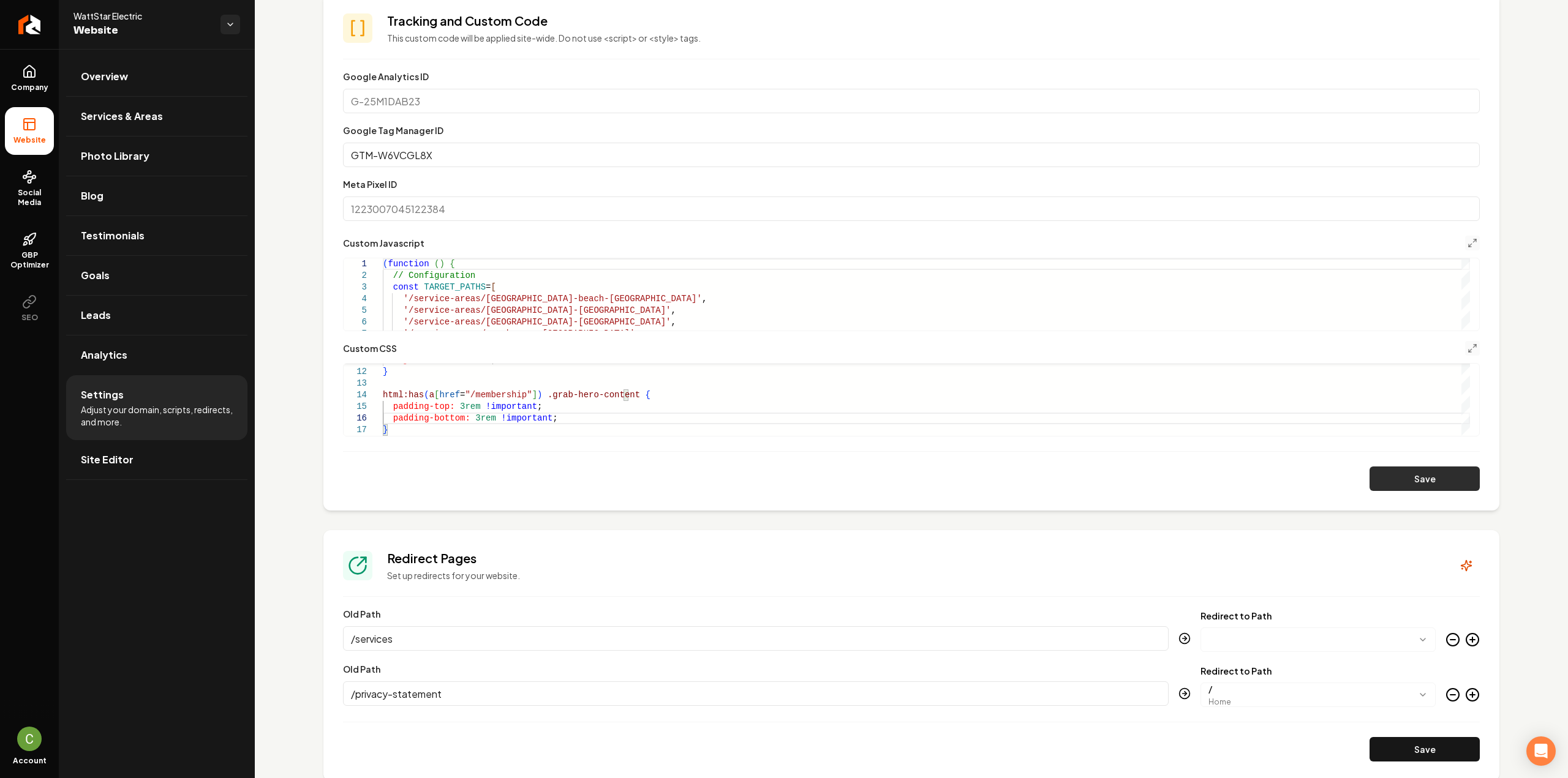
click at [1379, 476] on button "Save" at bounding box center [1425, 479] width 111 height 24
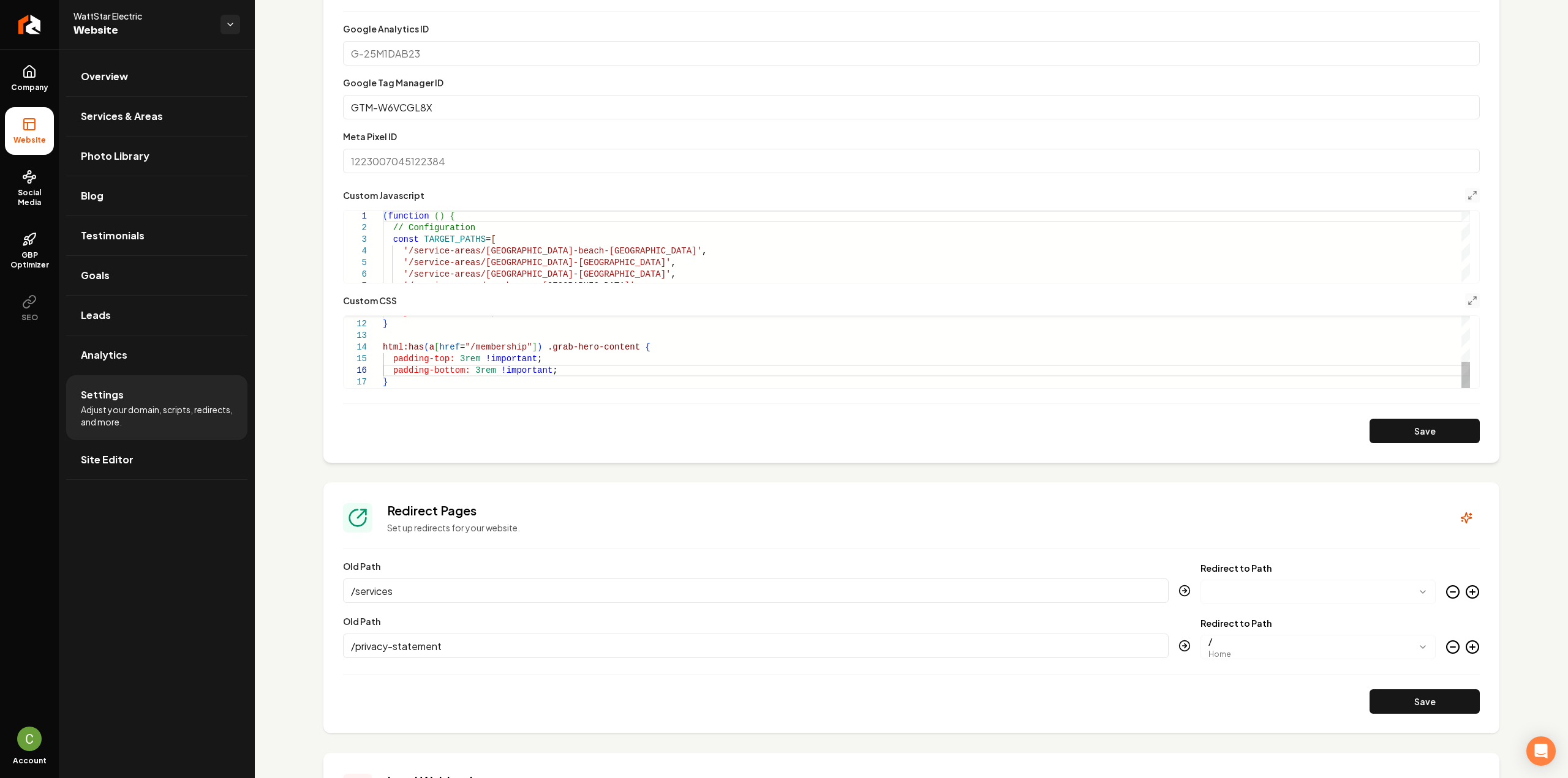
scroll to position [593, 0]
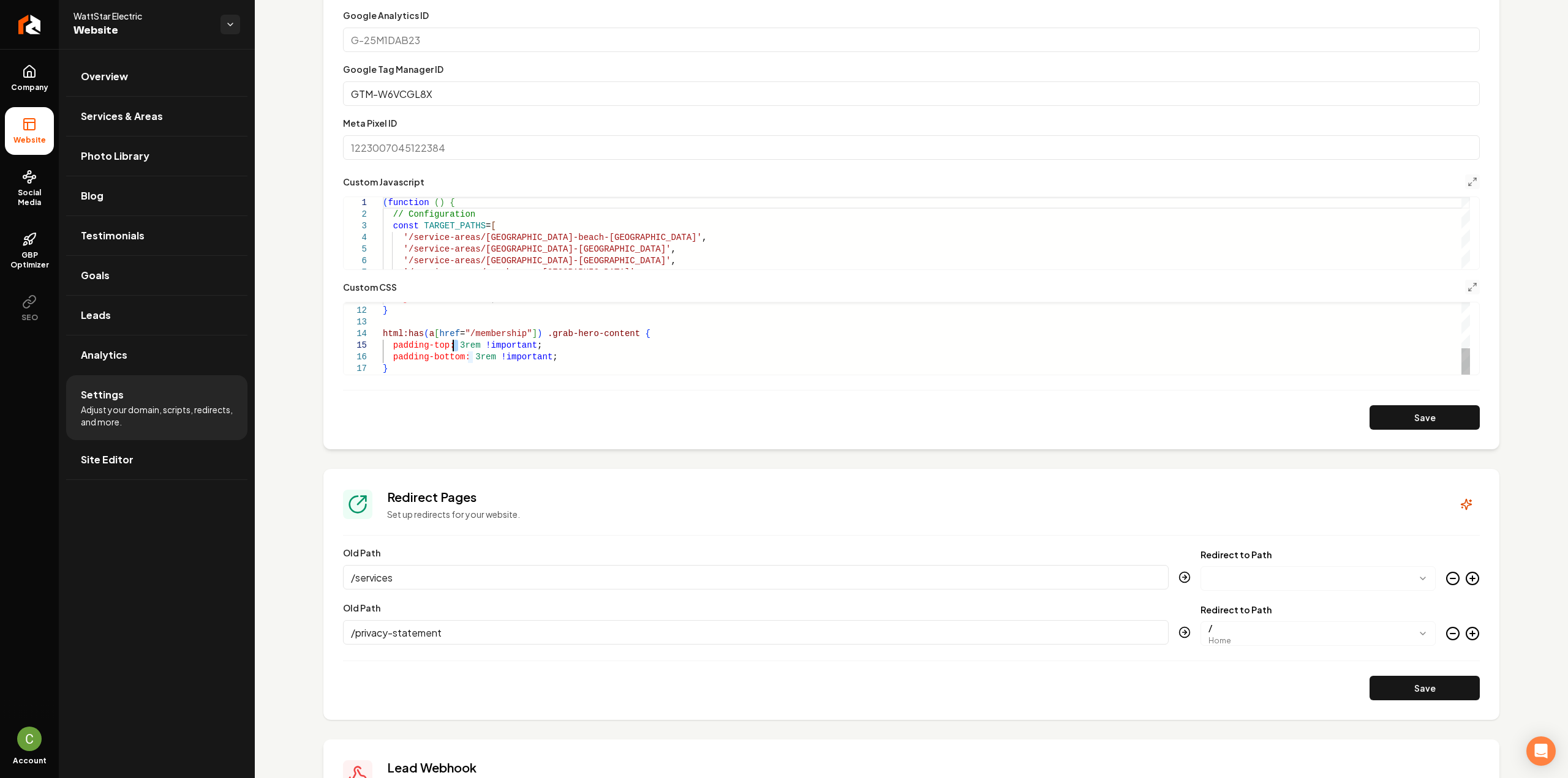
click at [453, 341] on div "object-fit: contain ; } html:has ( a [ href = "/membership" ] ) .grab-hero-cont…" at bounding box center [926, 276] width 1087 height 198
click at [474, 357] on div "object-fit: contain ; } html:has ( a [ href = "/membership" ] ) .grab-hero-cont…" at bounding box center [926, 276] width 1087 height 198
click at [1397, 418] on button "Save" at bounding box center [1425, 417] width 111 height 24
drag, startPoint x: 553, startPoint y: 355, endPoint x: 361, endPoint y: 343, distance: 192.4
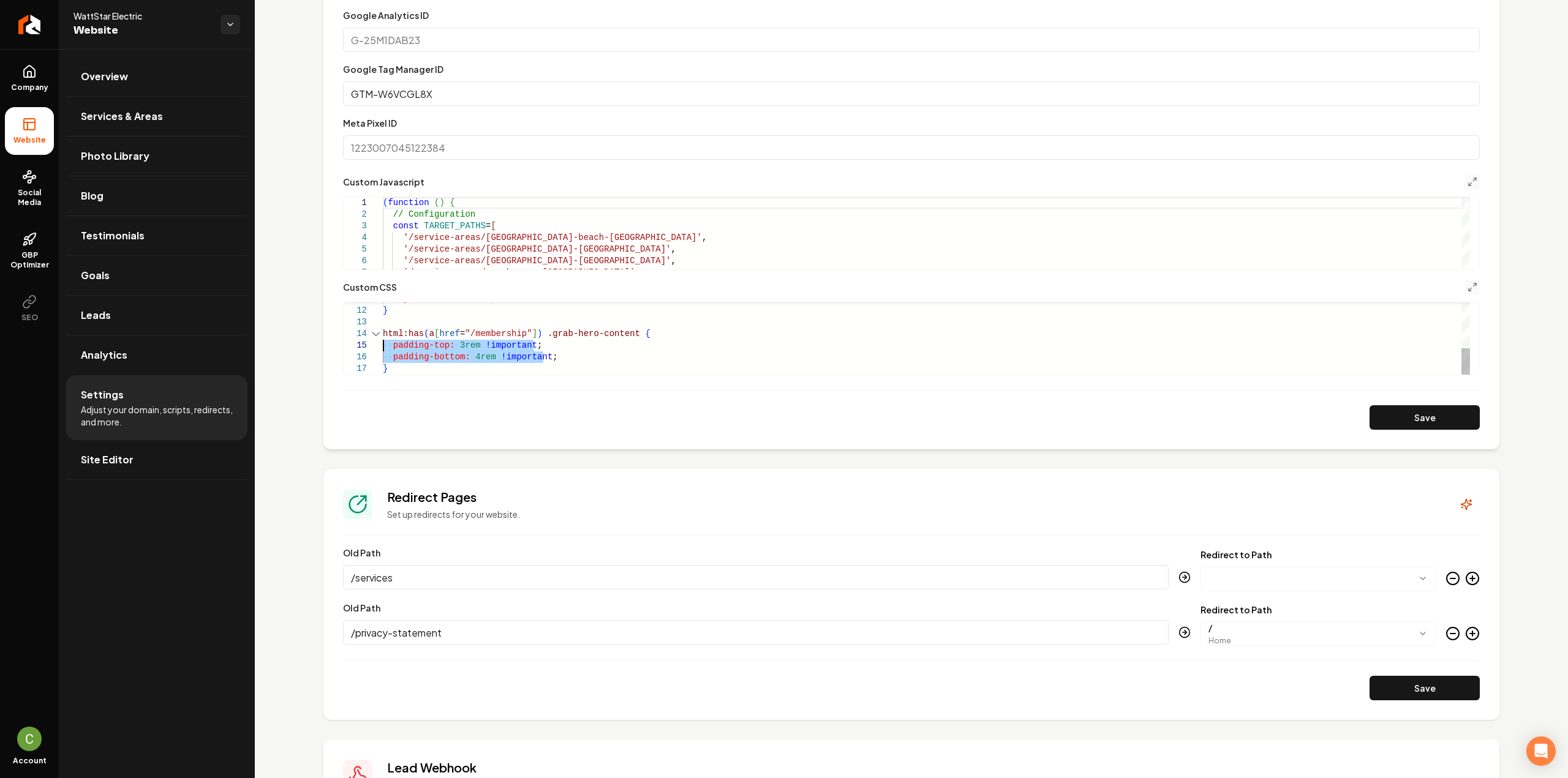
click at [383, 343] on div "object-fit: contain ; } html:has ( a [ href = "/membership" ] ) .grab-hero-cont…" at bounding box center [926, 276] width 1087 height 198
click at [1429, 422] on button "Save" at bounding box center [1425, 417] width 111 height 24
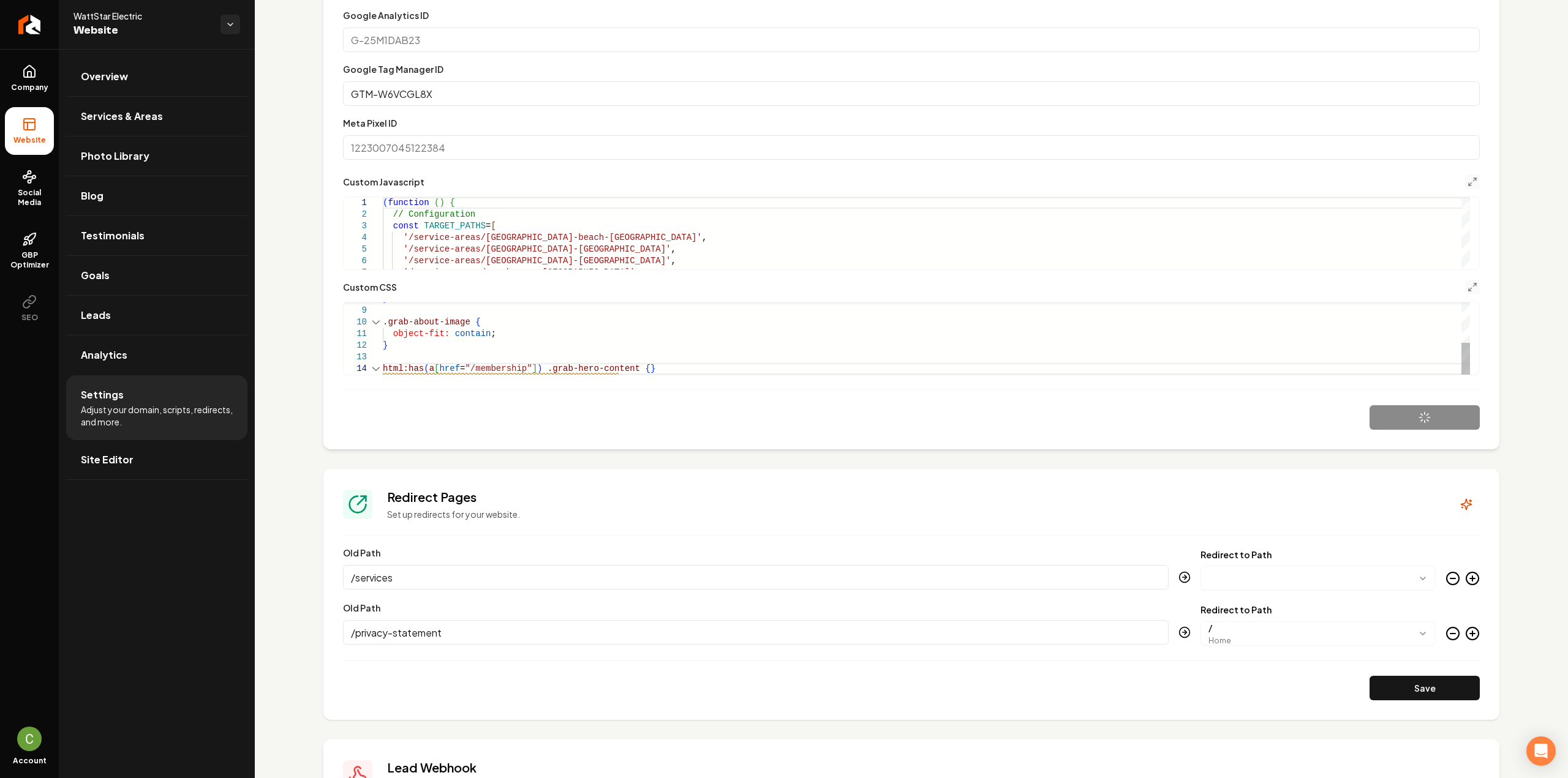
scroll to position [45, 90]
click at [629, 367] on div "object-fit: contain ; } html:has ( a [ href = "/membership" ] ) .grab-hero-cont…" at bounding box center [926, 294] width 1087 height 163
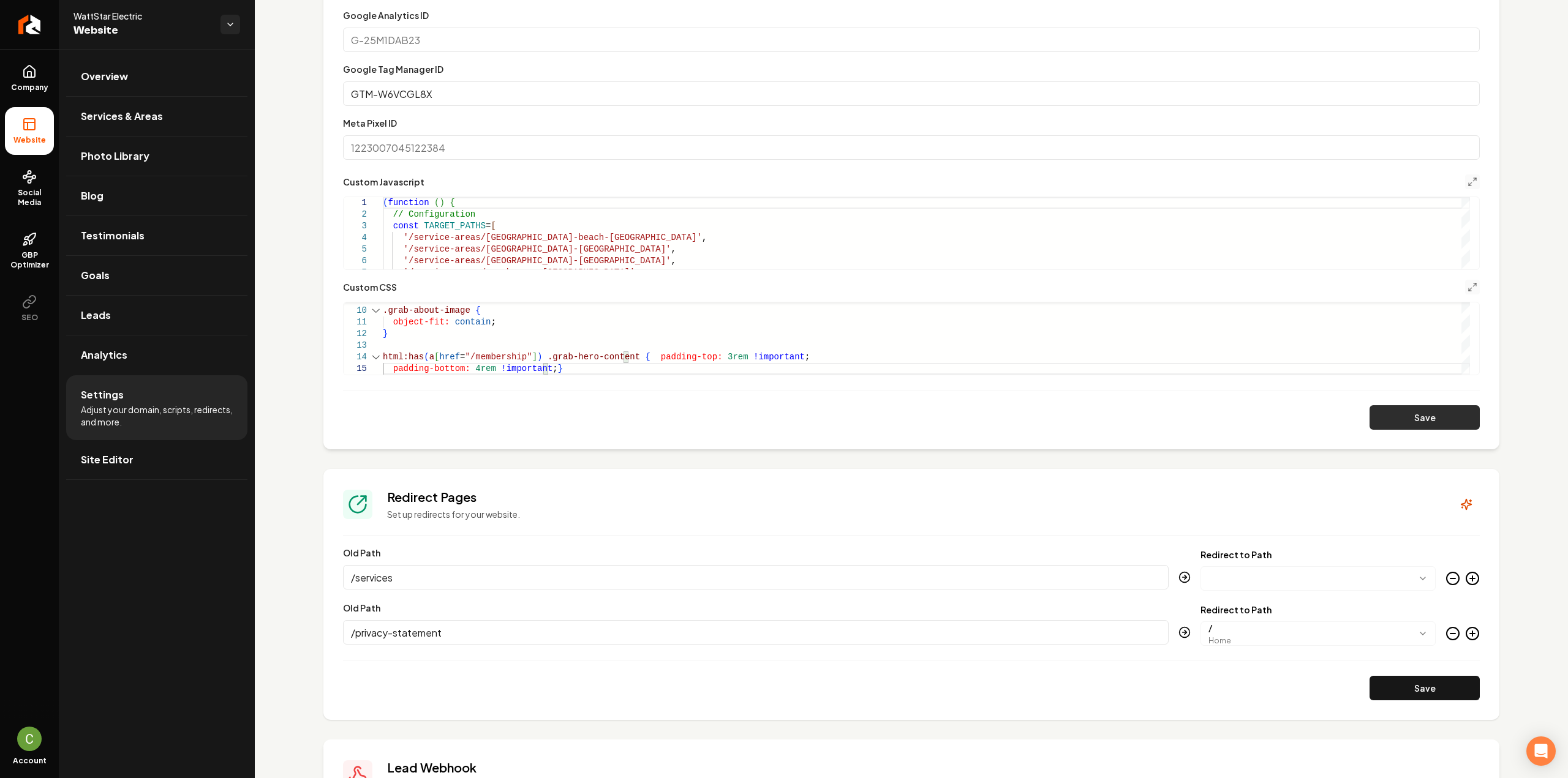
click at [1384, 413] on button "Save" at bounding box center [1425, 417] width 111 height 24
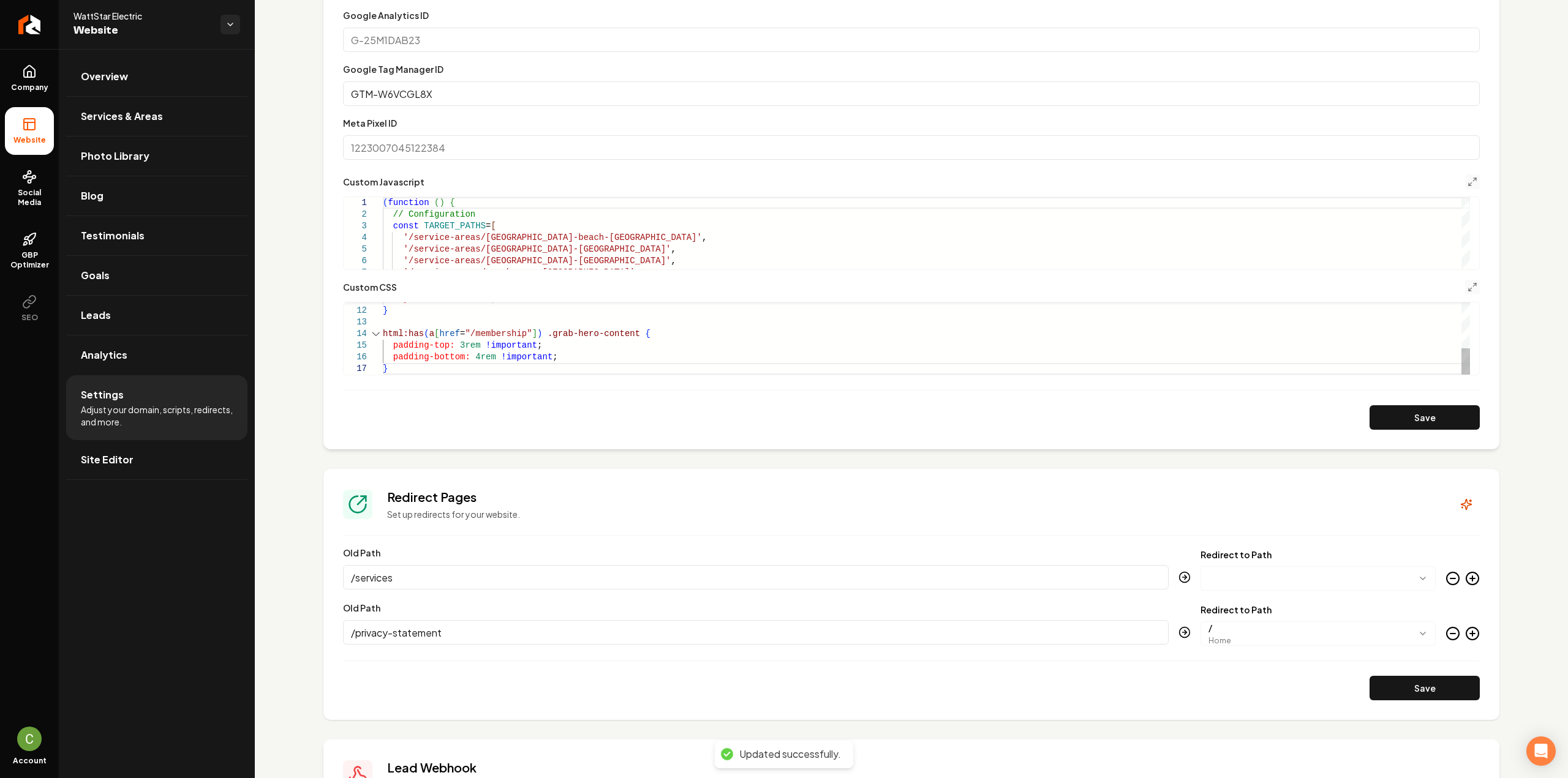
scroll to position [45, 4]
click at [467, 355] on div "object-fit: contain ; } html:has ( a [ href = "/membership" ] ) .grab-hero-cont…" at bounding box center [926, 276] width 1087 height 198
click at [1411, 415] on button "Save" at bounding box center [1425, 417] width 111 height 24
click at [552, 354] on div "object-fit: contain ; } html:has ( a [ href = "/membership" ] ) .grab-hero-cont…" at bounding box center [926, 276] width 1087 height 198
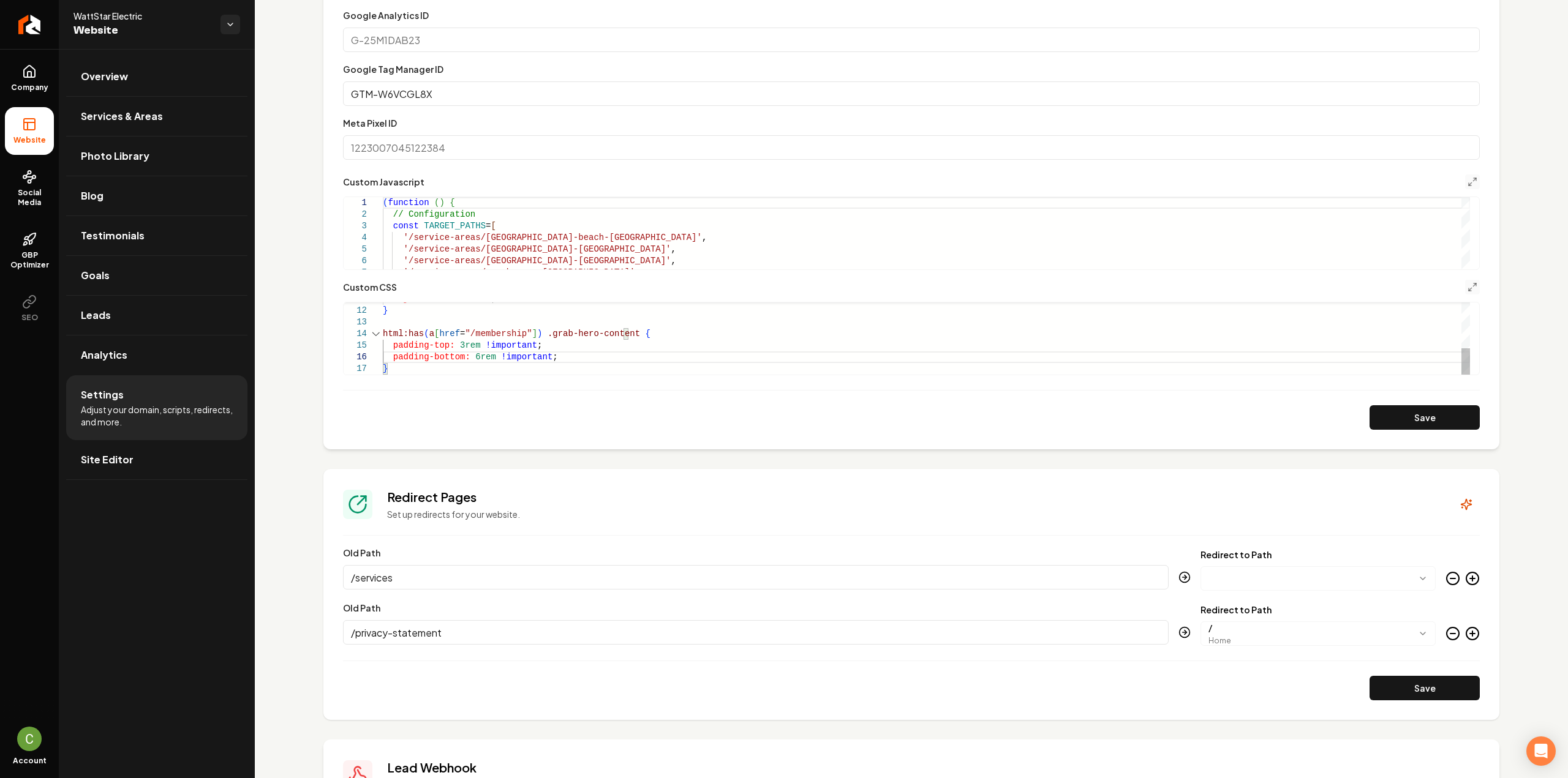
click at [409, 368] on div "object-fit: contain ; } html:has ( a [ href = "/membership" ] ) .grab-hero-cont…" at bounding box center [926, 276] width 1087 height 198
drag, startPoint x: 530, startPoint y: 306, endPoint x: 382, endPoint y: 310, distance: 148.1
click at [383, 310] on div "html:has ( a [ href = "/membership" ] ) .grab-hero-content { padding-top: 3rem …" at bounding box center [926, 265] width 1087 height 221
click at [385, 367] on div "html:has ( a [ href = "/membership" ] ) .grab-hero-content { padding-top: 3rem …" at bounding box center [926, 265] width 1087 height 221
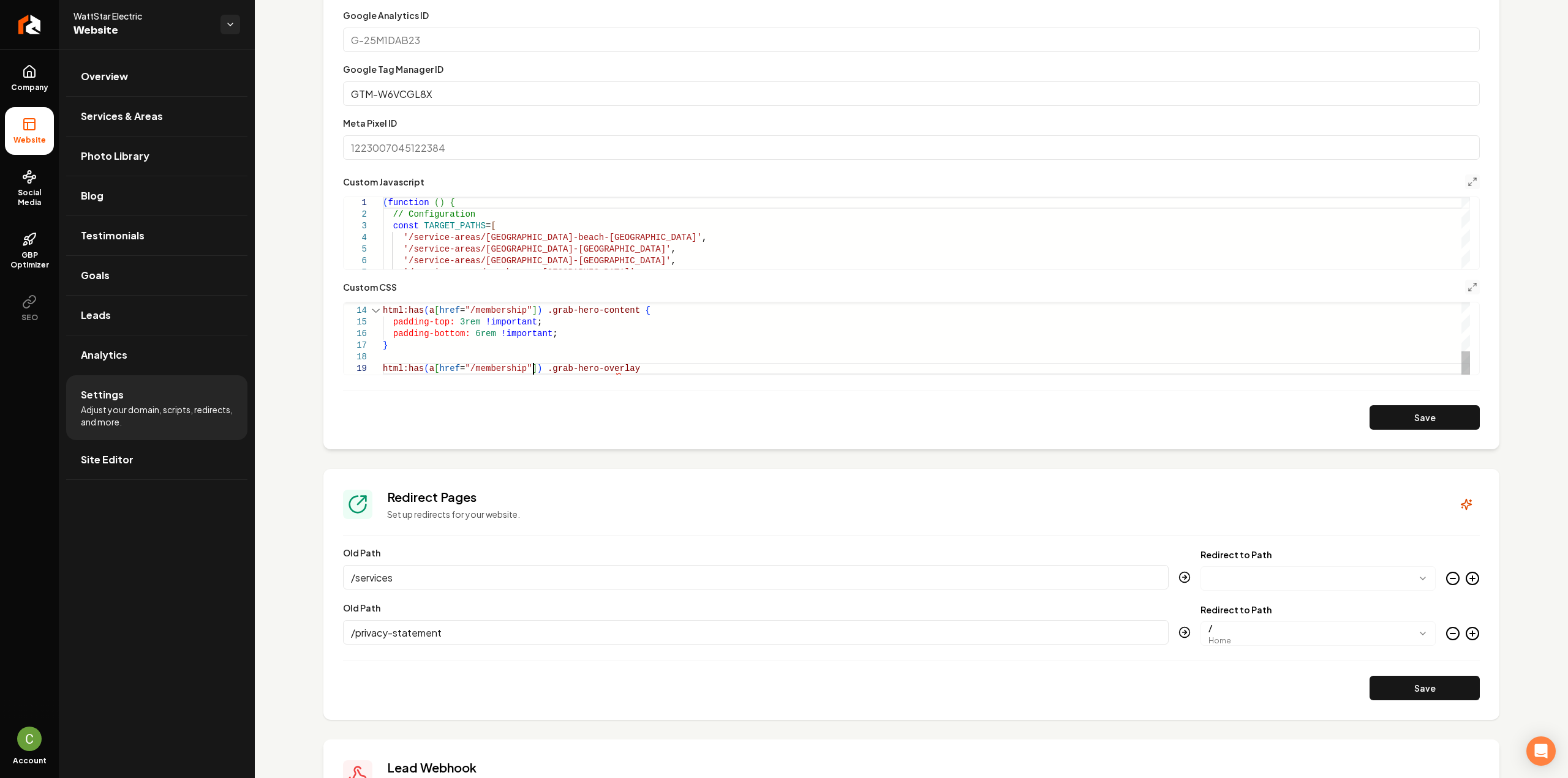
click at [642, 367] on div "html:has ( a [ href = "/membership" ] ) .grab-hero-content { padding-top: 3rem …" at bounding box center [926, 265] width 1087 height 221
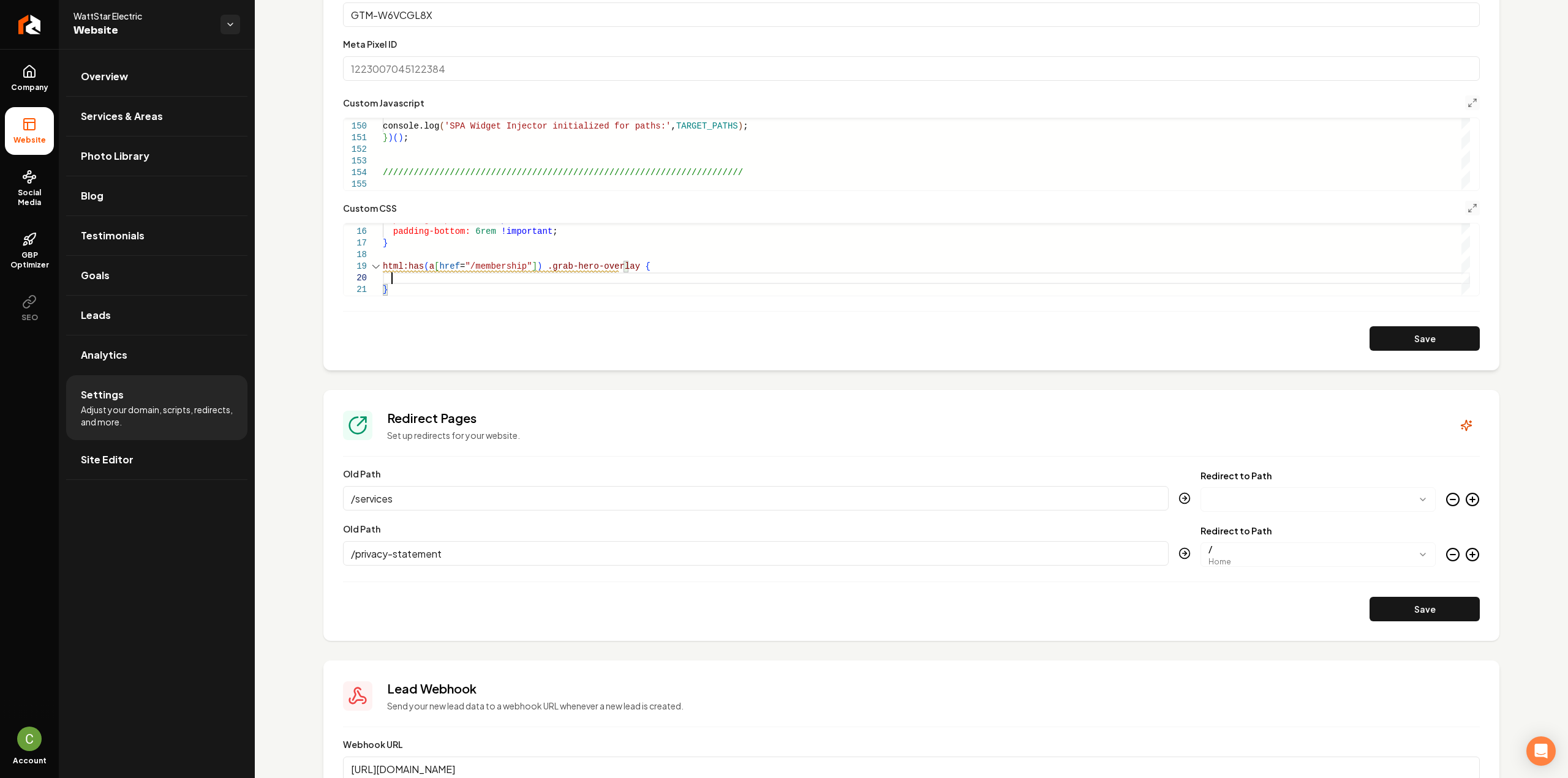
scroll to position [655, 0]
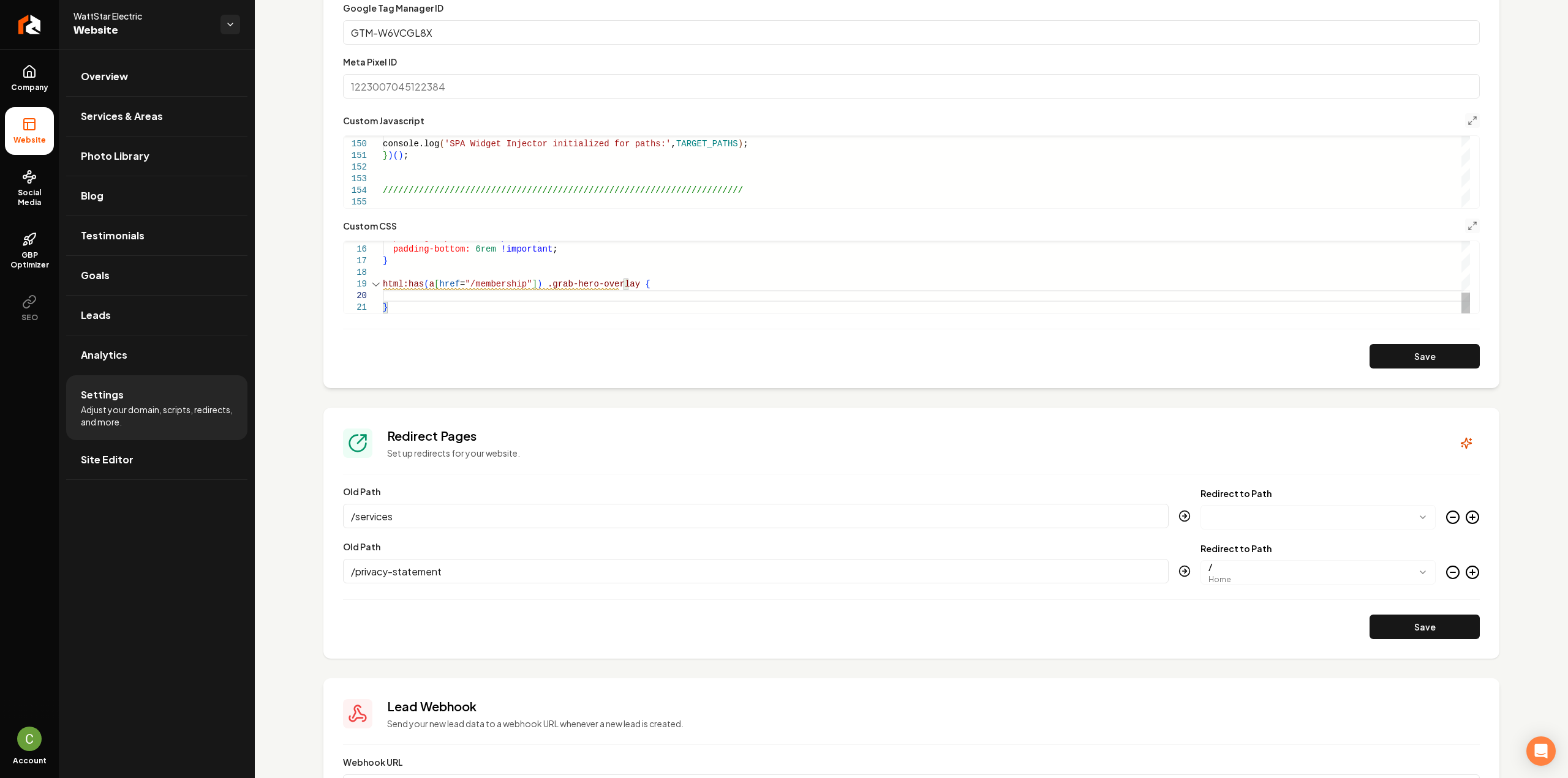
click at [617, 280] on div "padding-top: 3rem !important ; padding-bottom: 6rem !important ; } html:has ( a…" at bounding box center [926, 190] width 1087 height 244
click at [635, 297] on div "padding-top: 3rem !important ; padding-bottom: 6rem !important ; } html:has ( a…" at bounding box center [926, 190] width 1087 height 244
click at [1401, 365] on button "Save" at bounding box center [1425, 356] width 111 height 24
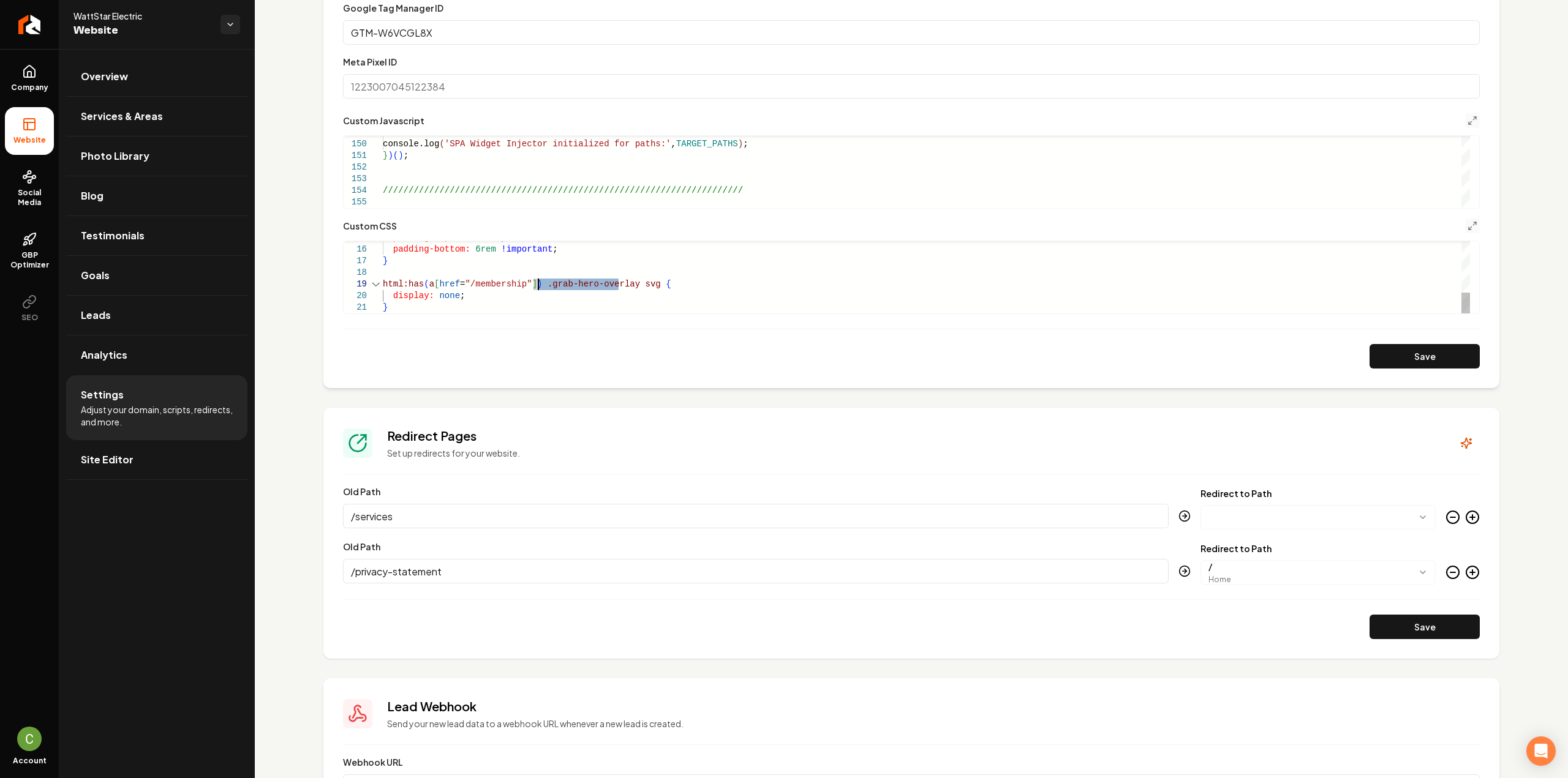
drag, startPoint x: 618, startPoint y: 284, endPoint x: 539, endPoint y: 278, distance: 79.2
click at [539, 278] on div "padding-top: 3rem !important ; padding-bottom: 6rem !important ; } html:has ( a…" at bounding box center [926, 190] width 1087 height 244
click at [1390, 354] on button "Save" at bounding box center [1425, 356] width 111 height 24
click at [467, 279] on div "padding-top: 3rem !important ; padding-bottom: 6rem !important ; } html:has ( a…" at bounding box center [926, 221] width 1087 height 244
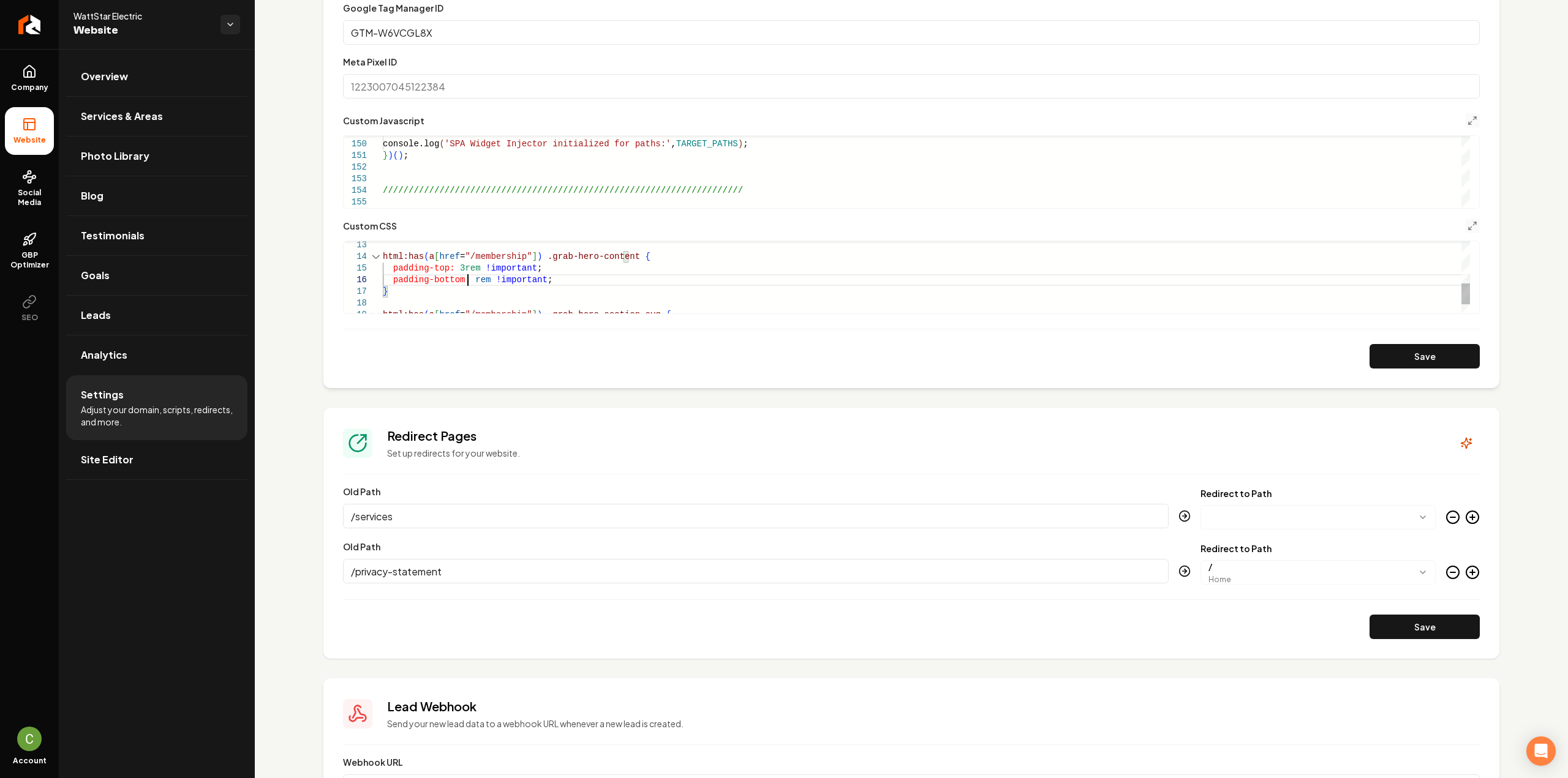
scroll to position [69, 90]
click at [1378, 355] on button "Save" at bounding box center [1425, 356] width 111 height 24
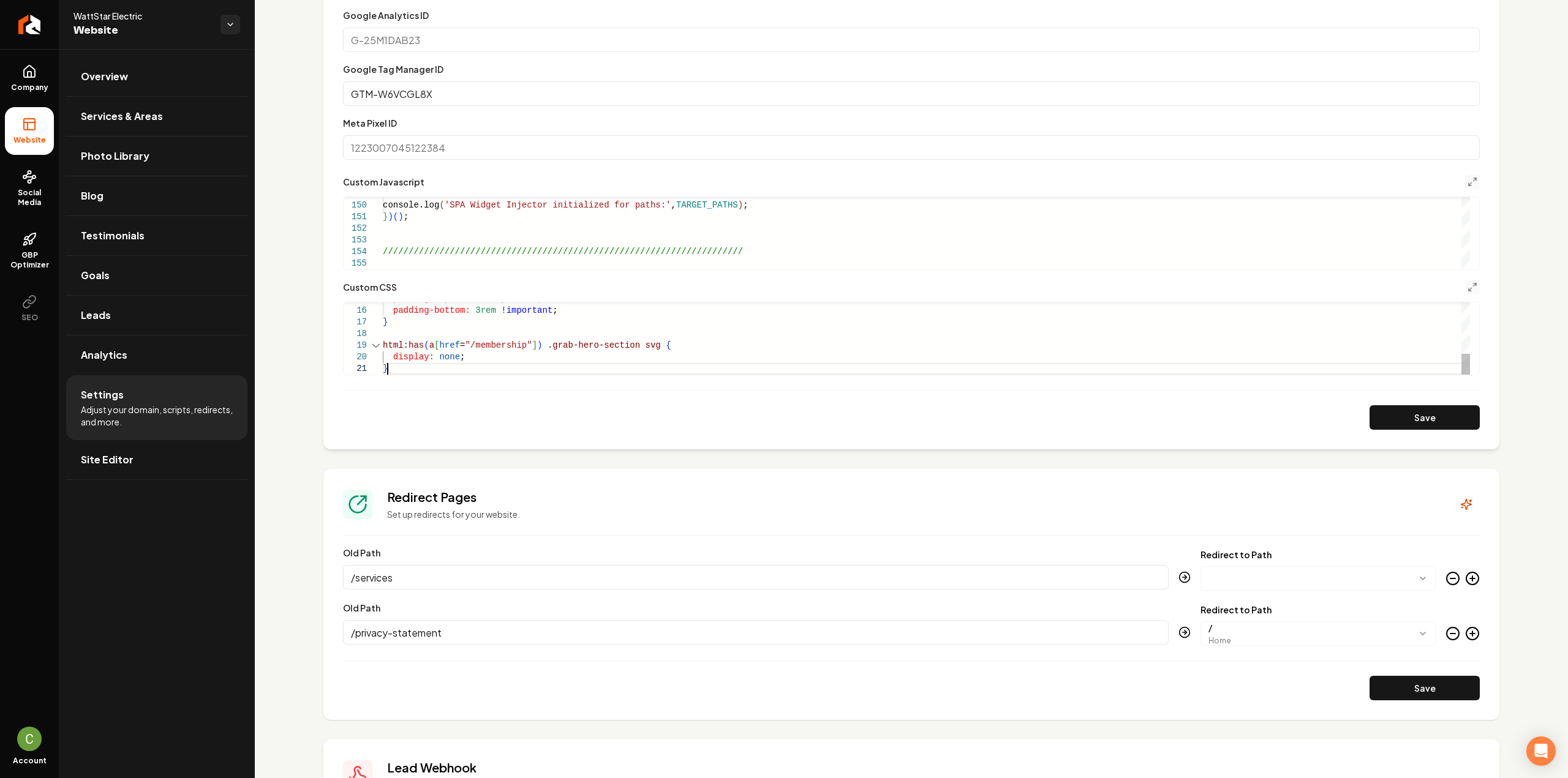
scroll to position [11, 4]
click at [440, 365] on div "padding-top: 3rem !important ; padding-bottom: 3rem !important ; } html:has ( a…" at bounding box center [926, 252] width 1087 height 244
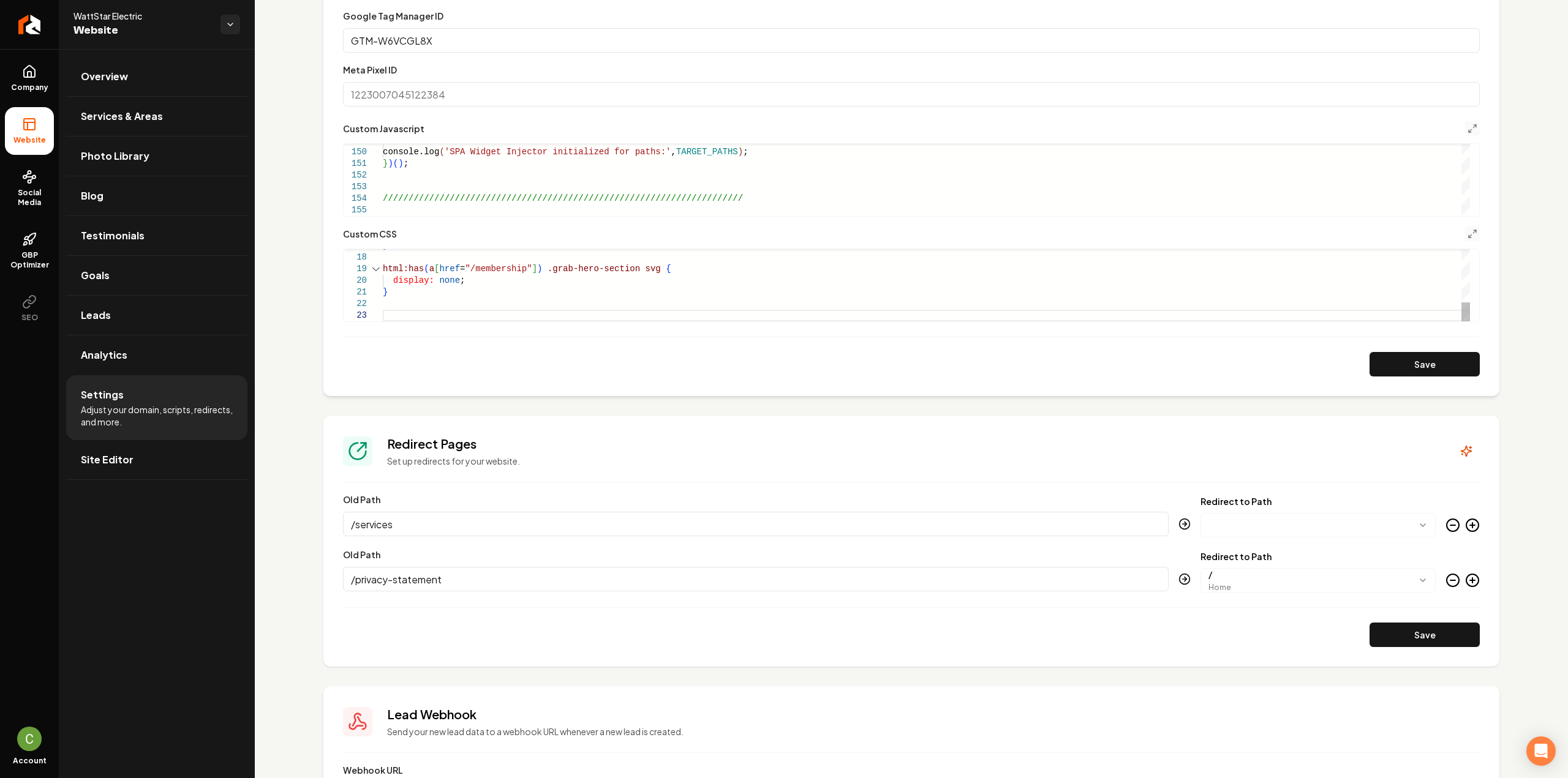
scroll to position [655, 0]
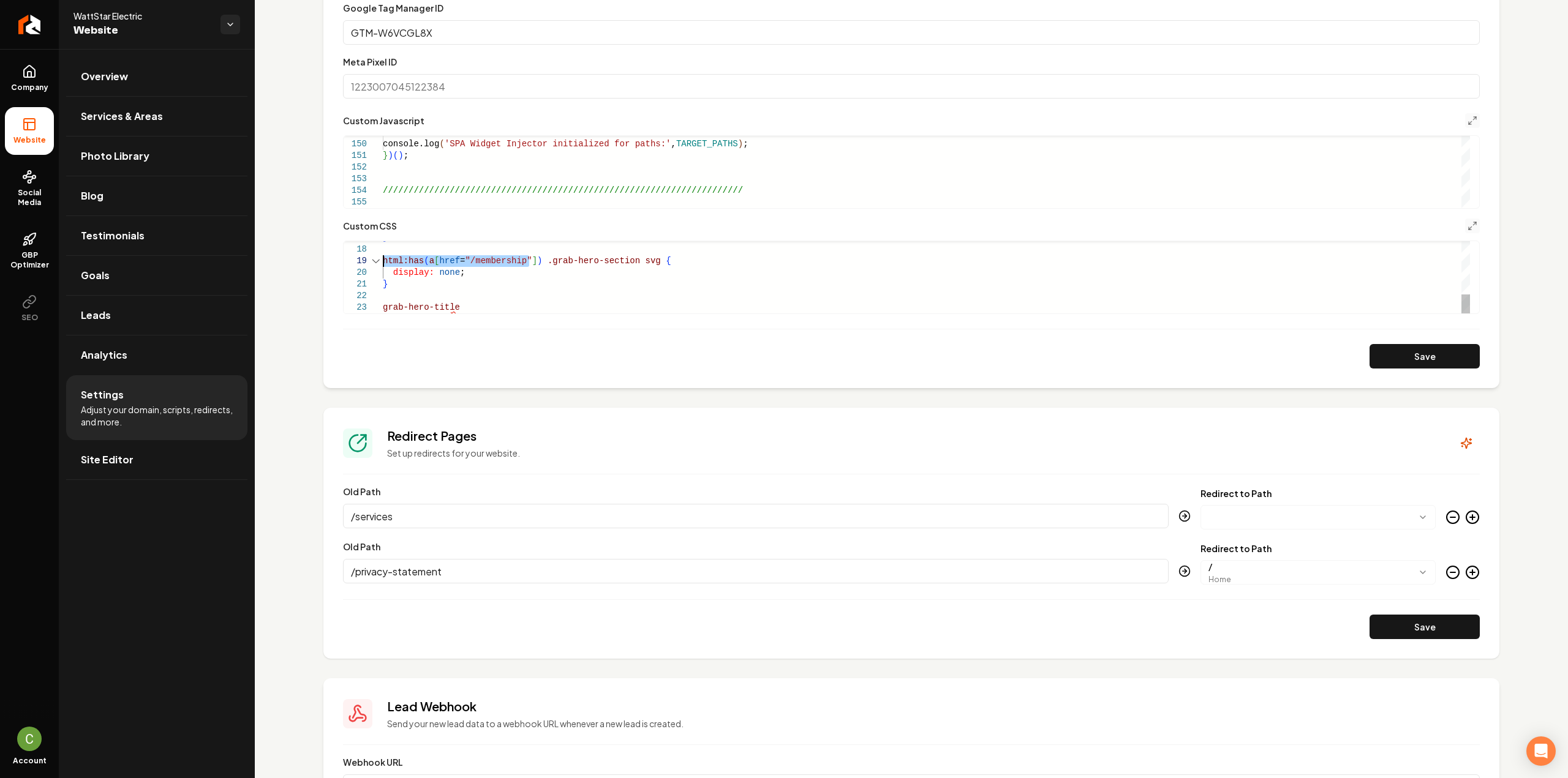
drag, startPoint x: 527, startPoint y: 258, endPoint x: 370, endPoint y: 259, distance: 157.0
click at [383, 259] on div "} html:has ( a [ href = "/membership" ] ) .grab-hero-section svg { display: non…" at bounding box center [926, 180] width 1087 height 267
click at [384, 308] on div "} html:has ( a [ href = "/membership" ] ) .grab-hero-section svg { display: non…" at bounding box center [926, 180] width 1087 height 267
click at [745, 303] on div "} html:has ( a [ href = "/membership" ] ) .grab-hero-section svg { display: non…" at bounding box center [926, 180] width 1087 height 267
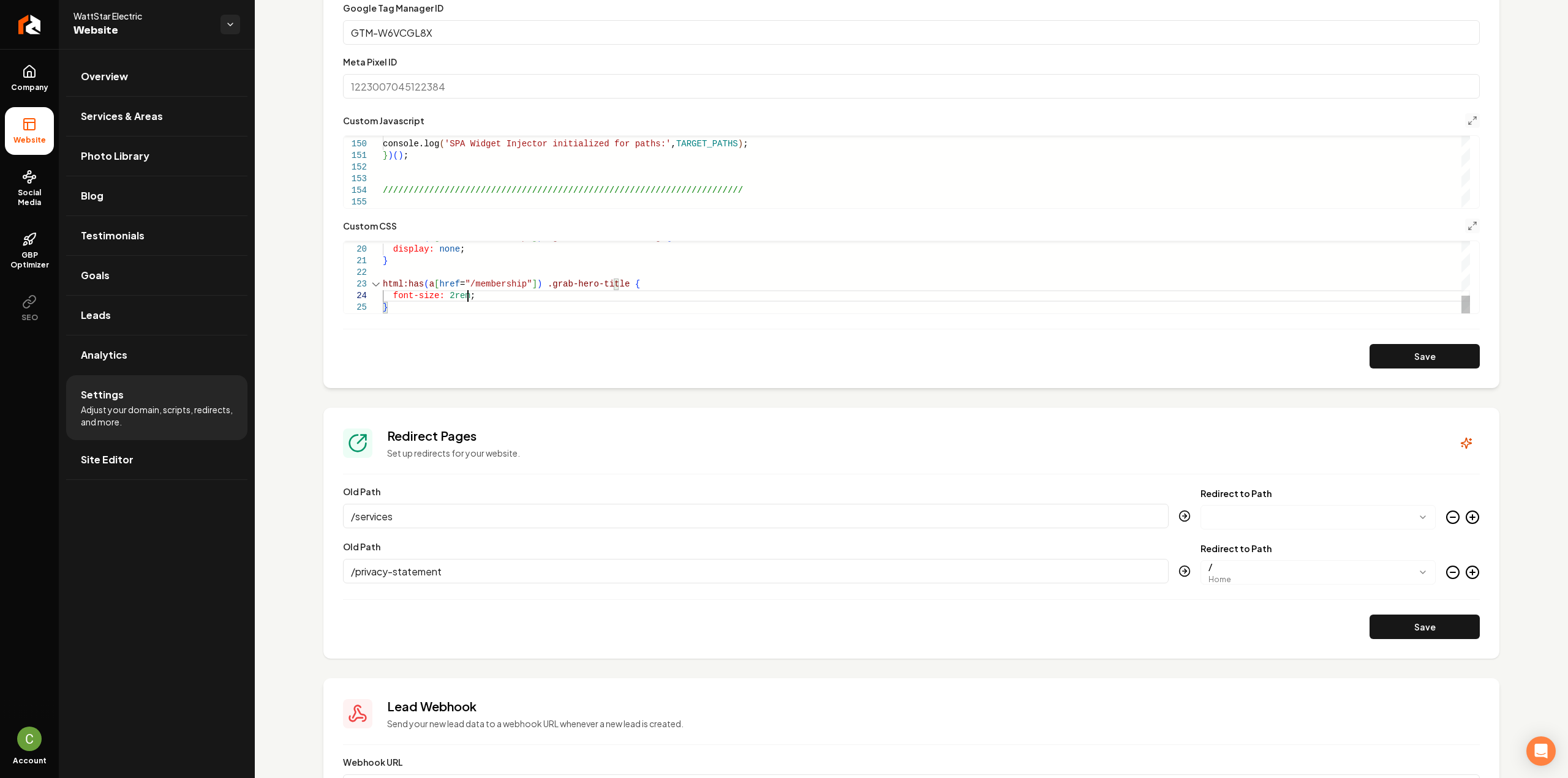
scroll to position [35, 84]
click at [1393, 365] on button "Save" at bounding box center [1425, 356] width 111 height 24
click at [408, 316] on form "**********" at bounding box center [911, 157] width 1136 height 422
click at [408, 307] on div "html:has ( a [ href = "/membership" ] ) .grab-hero-section svg { display: none …" at bounding box center [926, 168] width 1087 height 291
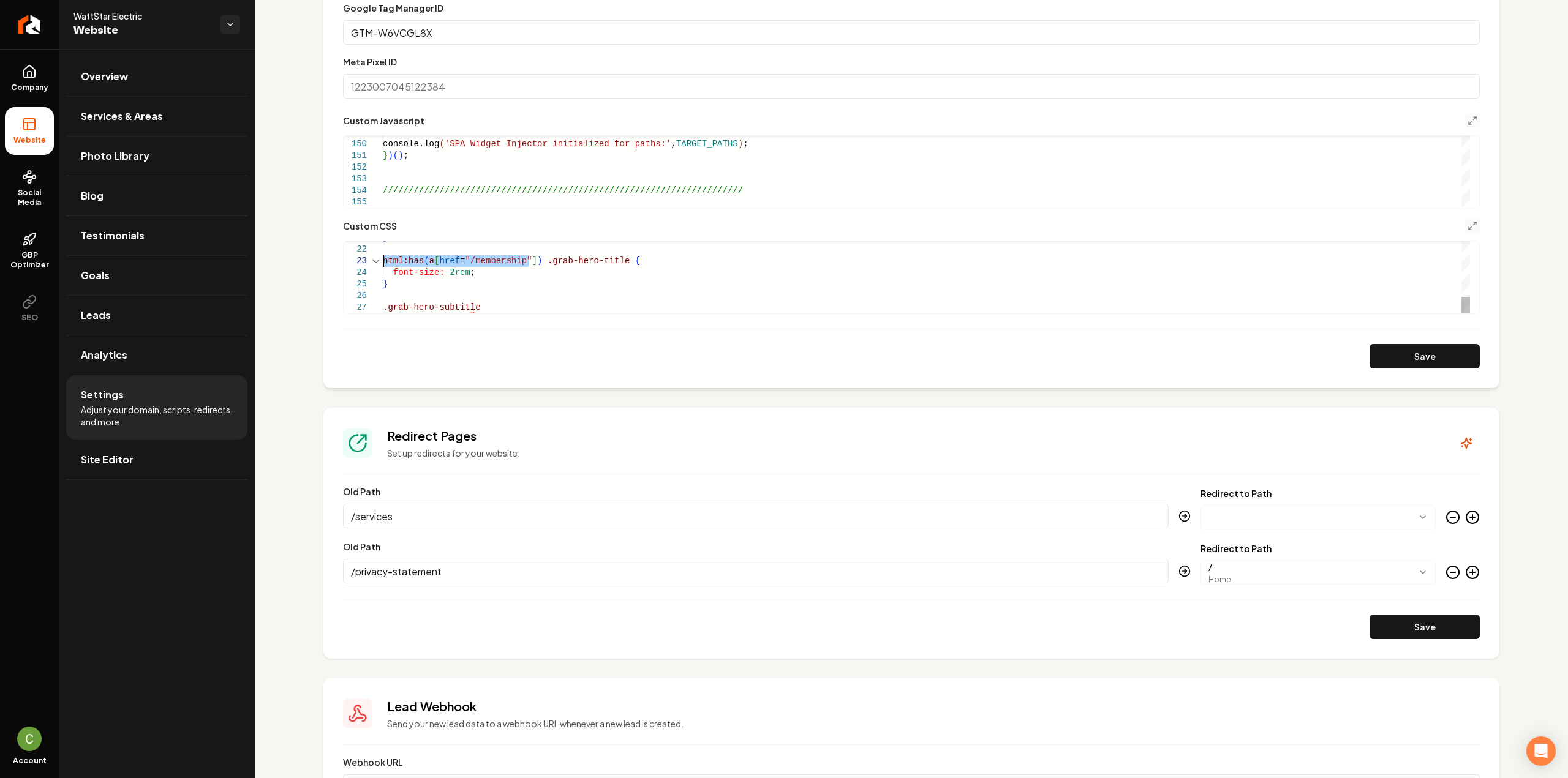
drag, startPoint x: 502, startPoint y: 264, endPoint x: 326, endPoint y: 264, distance: 176.0
click at [383, 264] on div "} html:has ( a [ href = "/membership" ] ) .grab-hero-title { font-size: 2rem ; …" at bounding box center [926, 156] width 1087 height 314
click at [384, 308] on div "} html:has ( a [ href = "/membership" ] ) .grab-hero-title { font-size: 2rem ; …" at bounding box center [926, 156] width 1087 height 314
click at [661, 310] on div "} html:has ( a [ href = "/membership" ] ) .grab-hero-title { font-size: 2rem ; …" at bounding box center [926, 156] width 1087 height 314
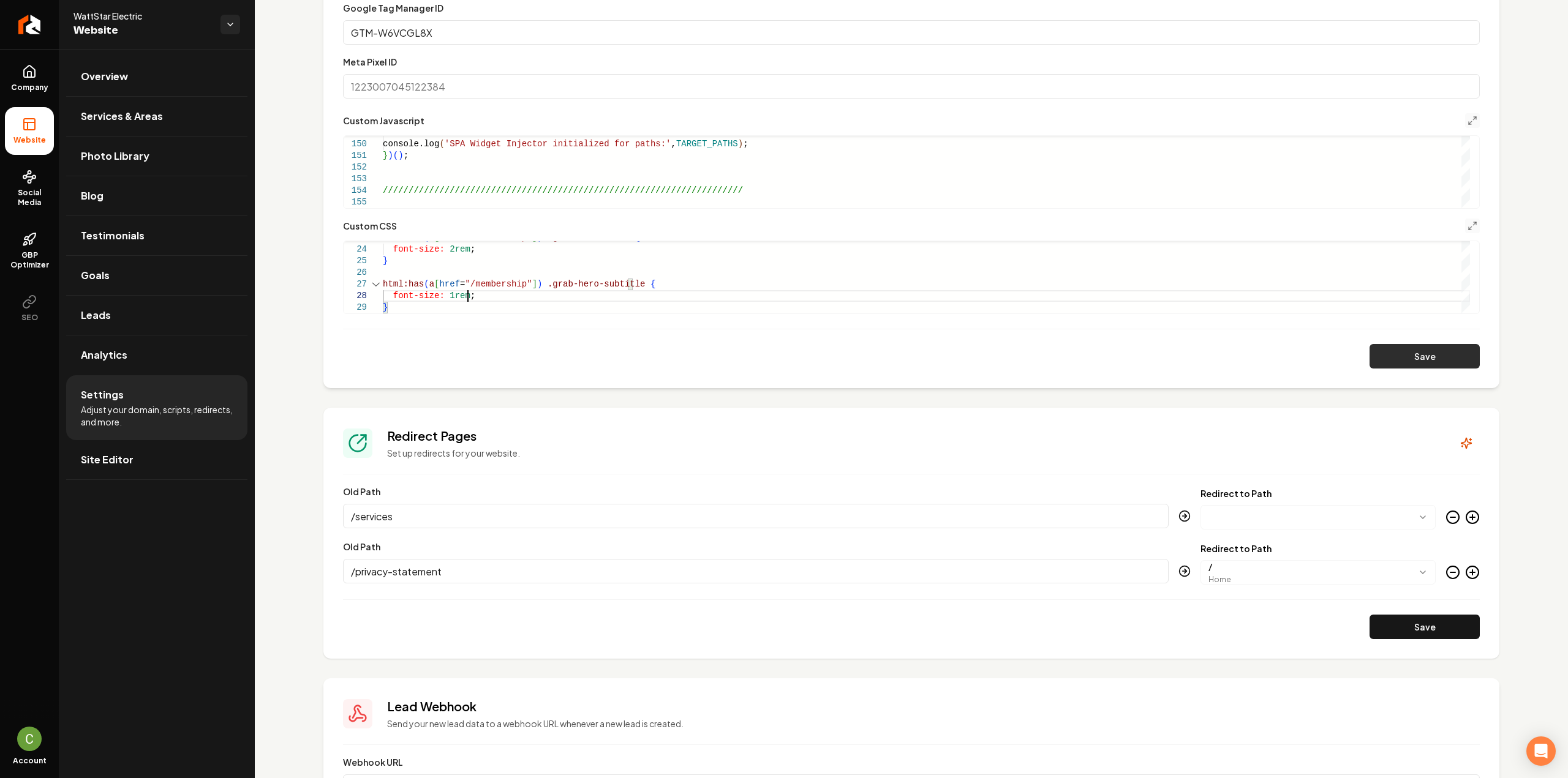
click at [1370, 357] on button "Save" at bounding box center [1425, 356] width 111 height 24
drag, startPoint x: 638, startPoint y: 277, endPoint x: 648, endPoint y: 278, distance: 10.0
click at [638, 277] on div "html:has ( a [ href = "/membership" ] ) .grab-hero-section svg { padding-top: 3…" at bounding box center [926, 237] width 1087 height 337
click at [1433, 363] on button "Save" at bounding box center [1425, 356] width 111 height 24
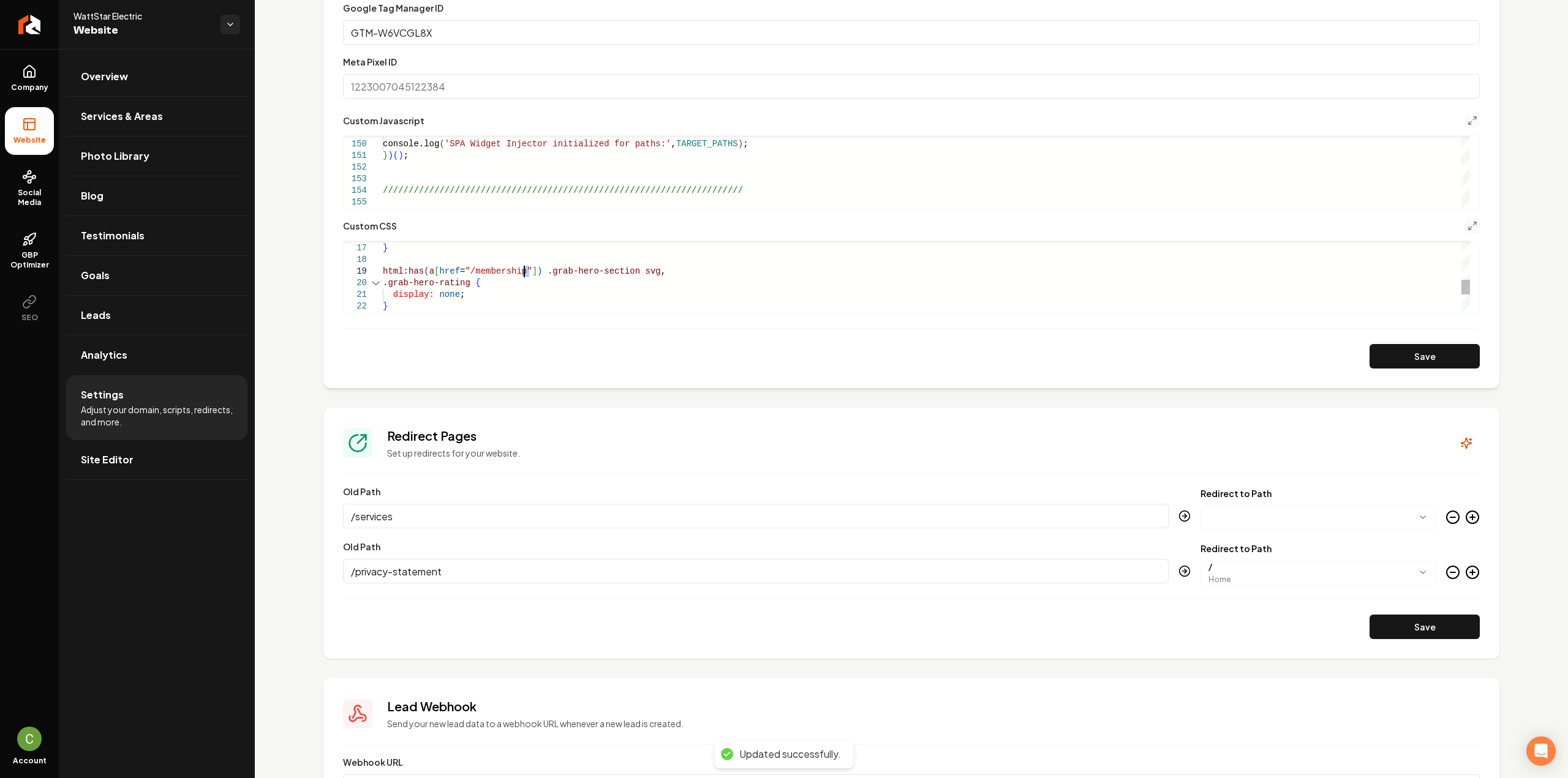
scroll to position [93, 0]
drag, startPoint x: 528, startPoint y: 267, endPoint x: 359, endPoint y: 268, distance: 169.0
click at [383, 268] on div "html:has ( a [ href = "/membership" ] ) .grab-hero-section svg , padding-bottom…" at bounding box center [926, 230] width 1087 height 349
click at [384, 285] on div "html:has ( a [ href = "/membership" ] ) .grab-hero-section svg , padding-bottom…" at bounding box center [926, 230] width 1087 height 349
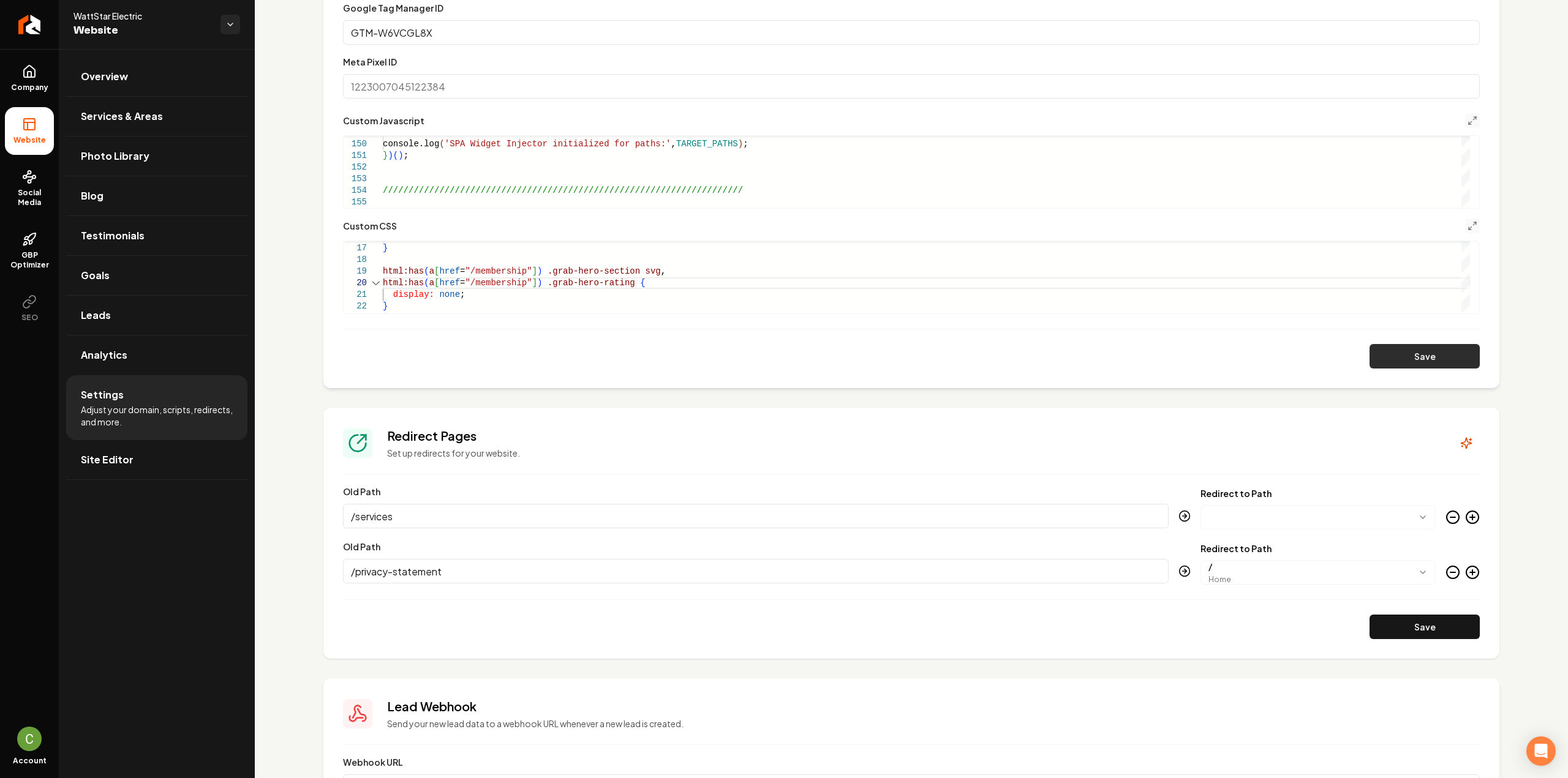
click at [1370, 361] on button "Save" at bounding box center [1425, 356] width 111 height 24
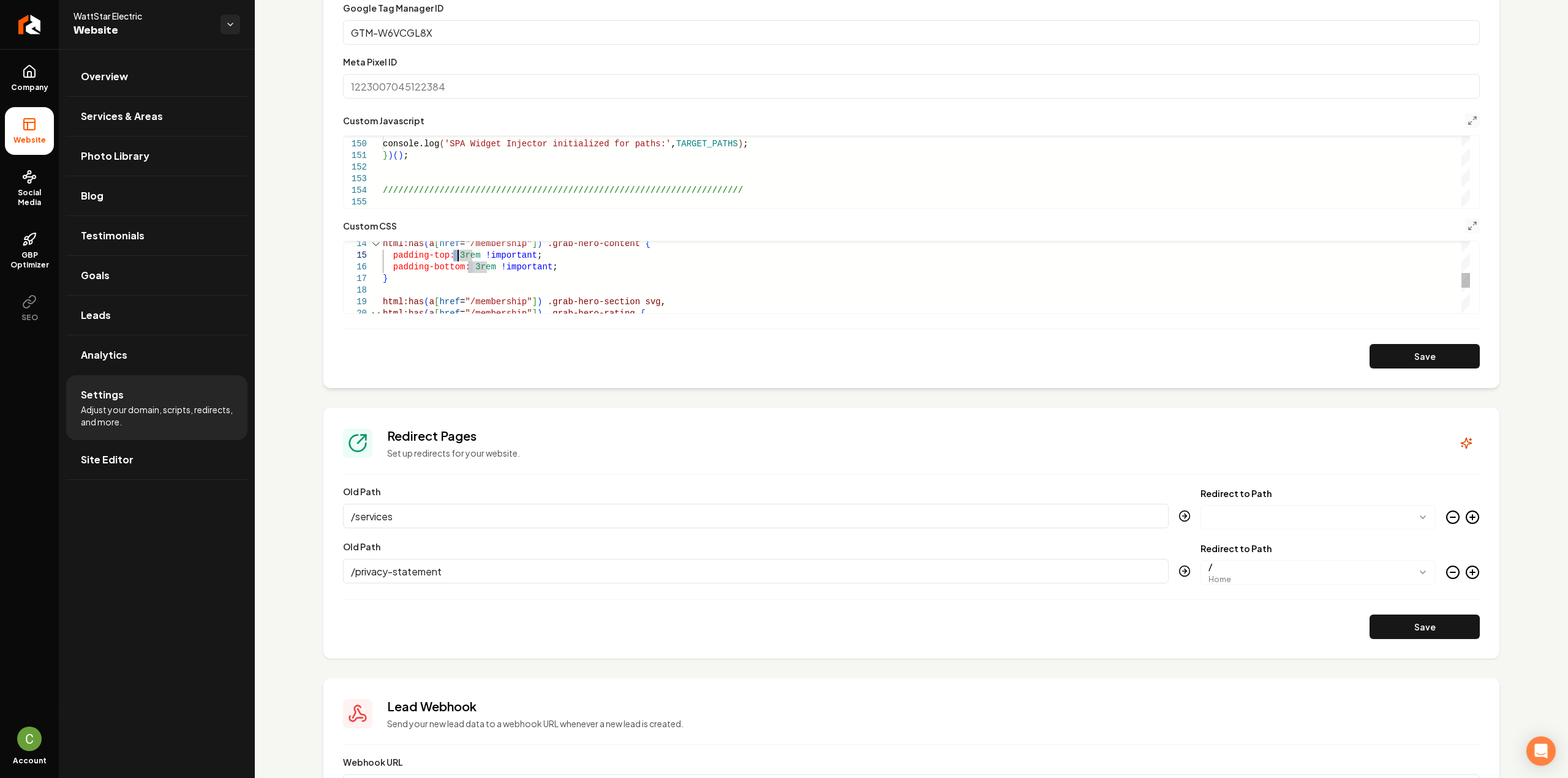
click at [458, 252] on div "html:has ( a [ href = "/membership" ] ) .grab-hero-section svg , padding-bottom…" at bounding box center [926, 261] width 1087 height 349
click at [444, 274] on div "} html:has ( a [ href = "/membership" ] ) .grab-hero-title { font-size: 2rem ; …" at bounding box center [926, 170] width 1087 height 349
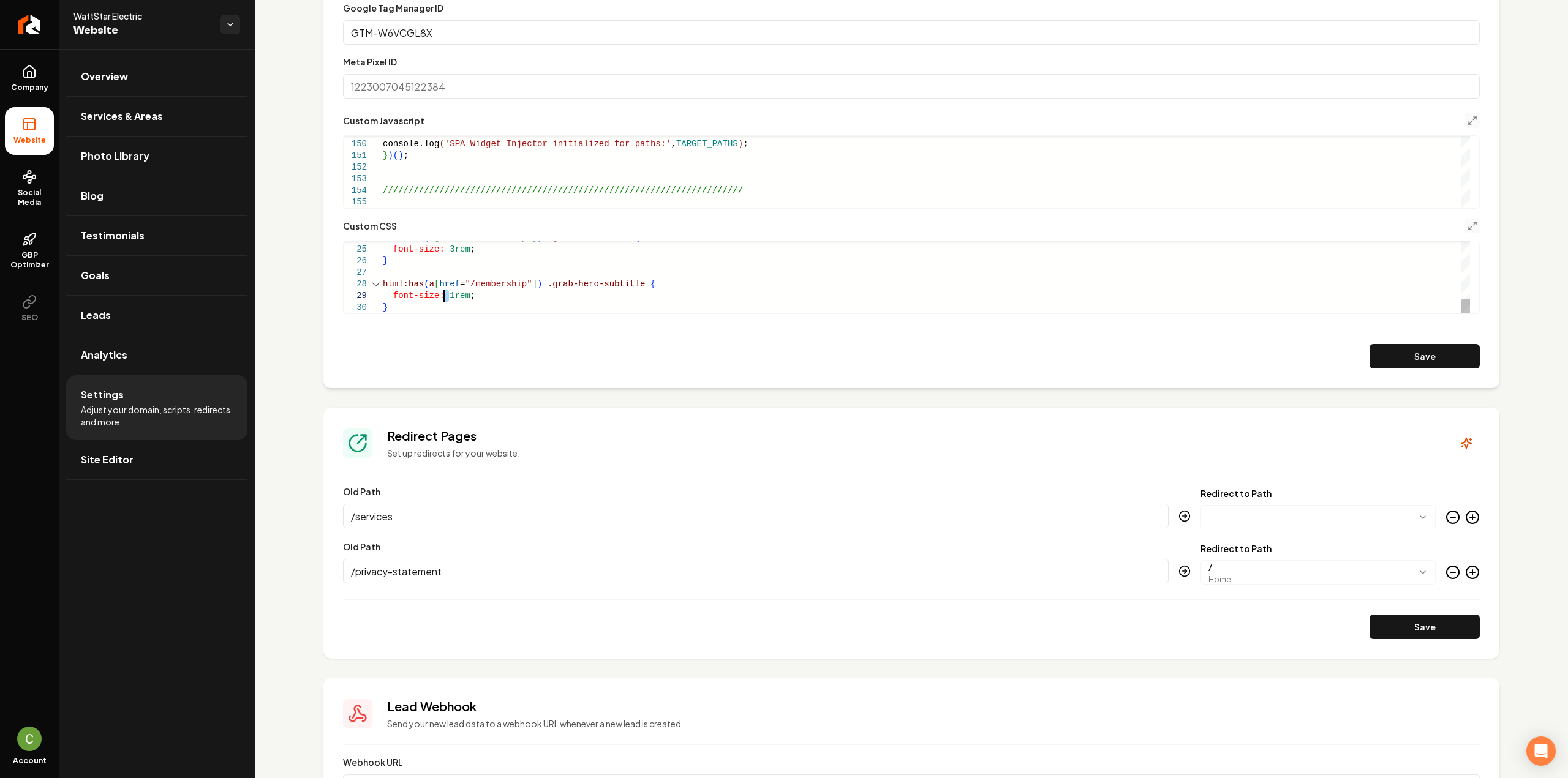
click at [443, 296] on div "html:has ( a [ href = "/membership" ] ) .grab-hero-title { font-size: 3rem ; } …" at bounding box center [926, 139] width 1087 height 349
click at [1411, 366] on button "Save" at bounding box center [1425, 356] width 111 height 24
click at [444, 296] on div "html:has ( a [ href = "/membership" ] ) .grab-hero-title { font-size: 3rem ; } …" at bounding box center [926, 139] width 1087 height 349
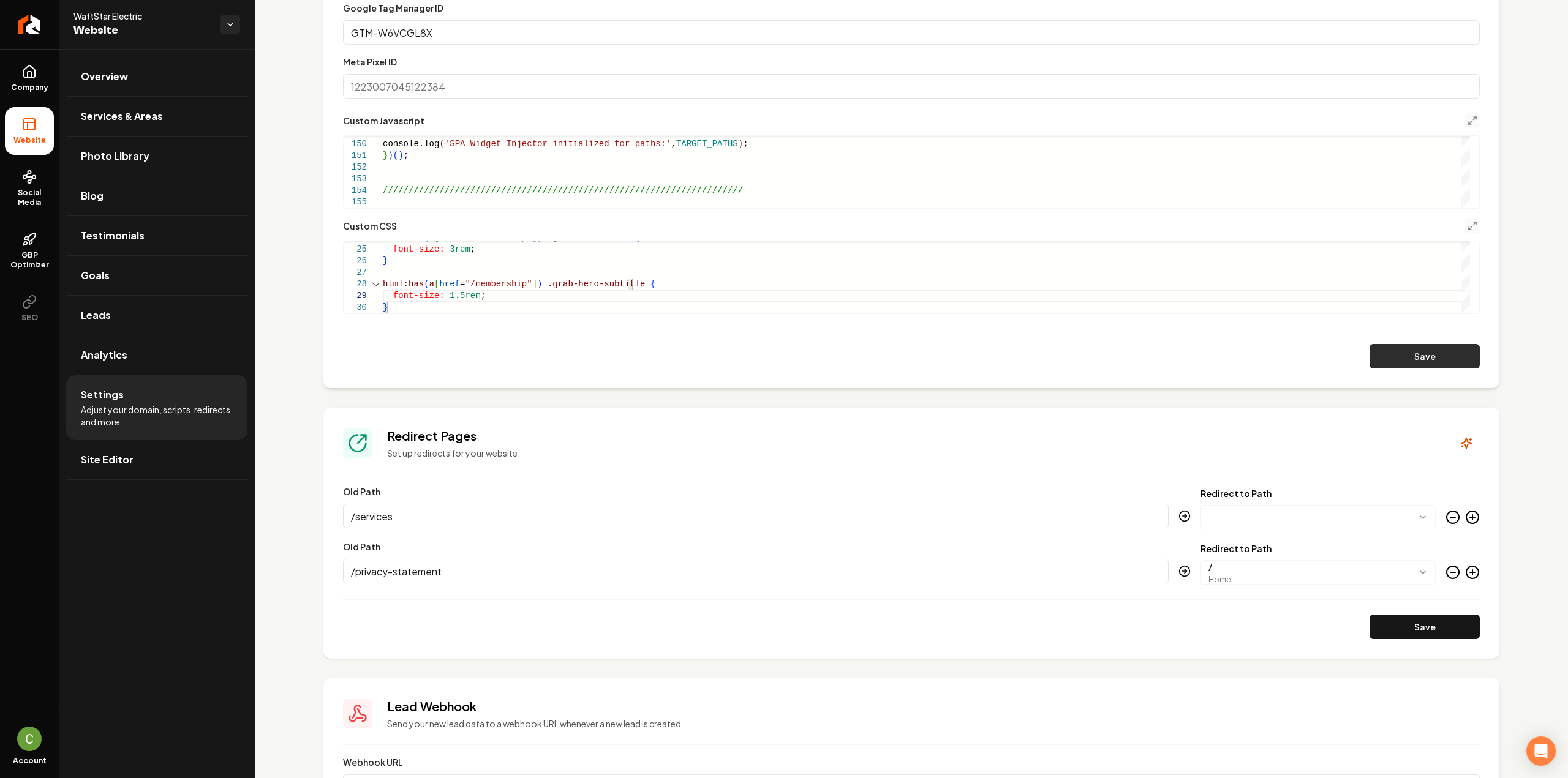
click at [1440, 366] on button "Save" at bounding box center [1425, 356] width 111 height 24
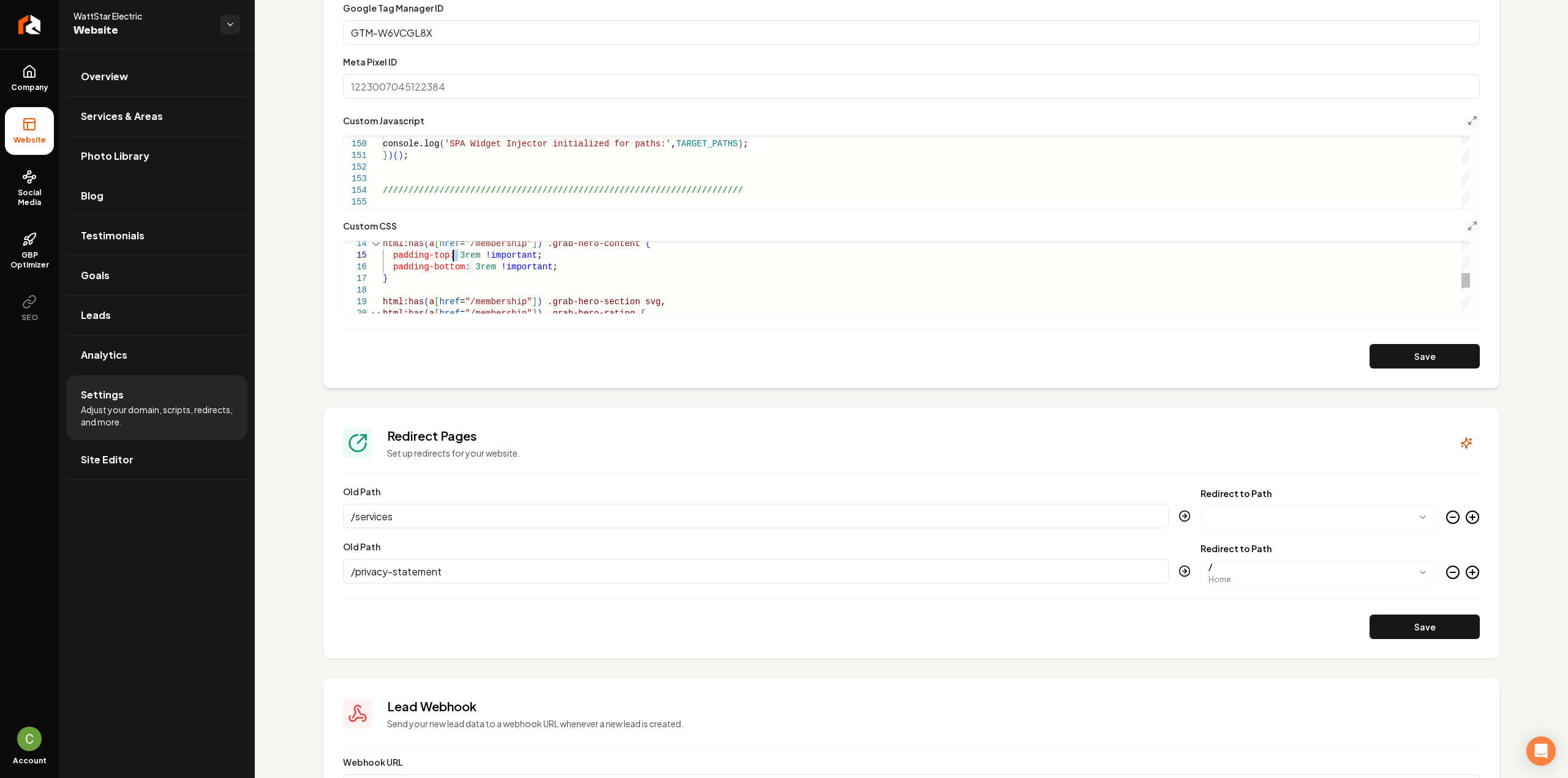
click at [453, 254] on div "html:has ( a [ href = "/membership" ] ) .grab-hero-section svg , html:has ( a […" at bounding box center [926, 261] width 1087 height 349
click at [471, 265] on div "html:has ( a [ href = "/membership" ] ) .grab-hero-section svg , html:has ( a […" at bounding box center [926, 261] width 1087 height 349
click at [1373, 365] on button "Save" at bounding box center [1425, 356] width 111 height 24
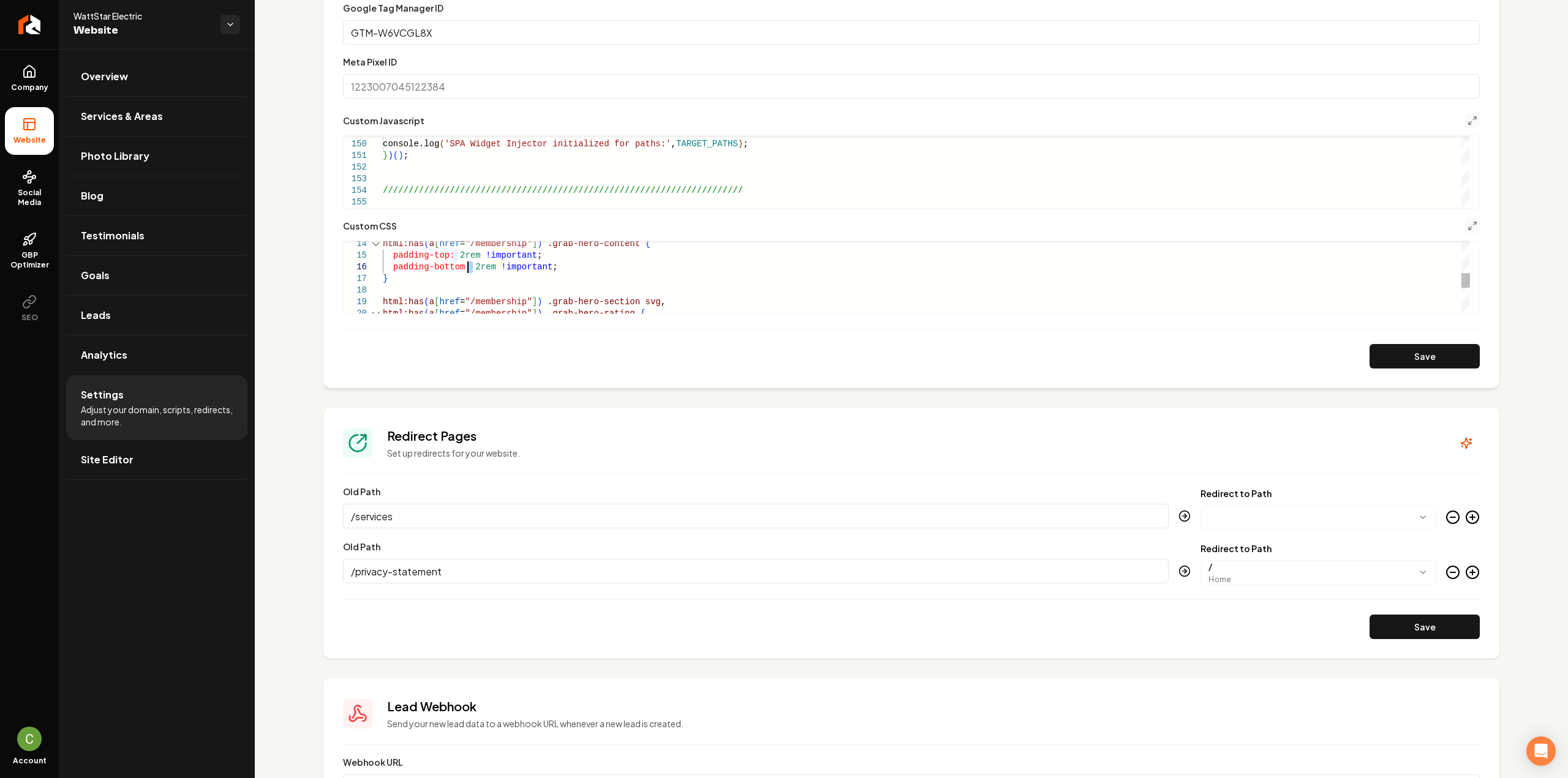
click at [469, 263] on div "html:has ( a [ href = "/membership" ] ) .grab-hero-section svg , html:has ( a […" at bounding box center [926, 261] width 1087 height 349
type textarea "**********"
click at [1421, 355] on button "Save" at bounding box center [1425, 356] width 111 height 24
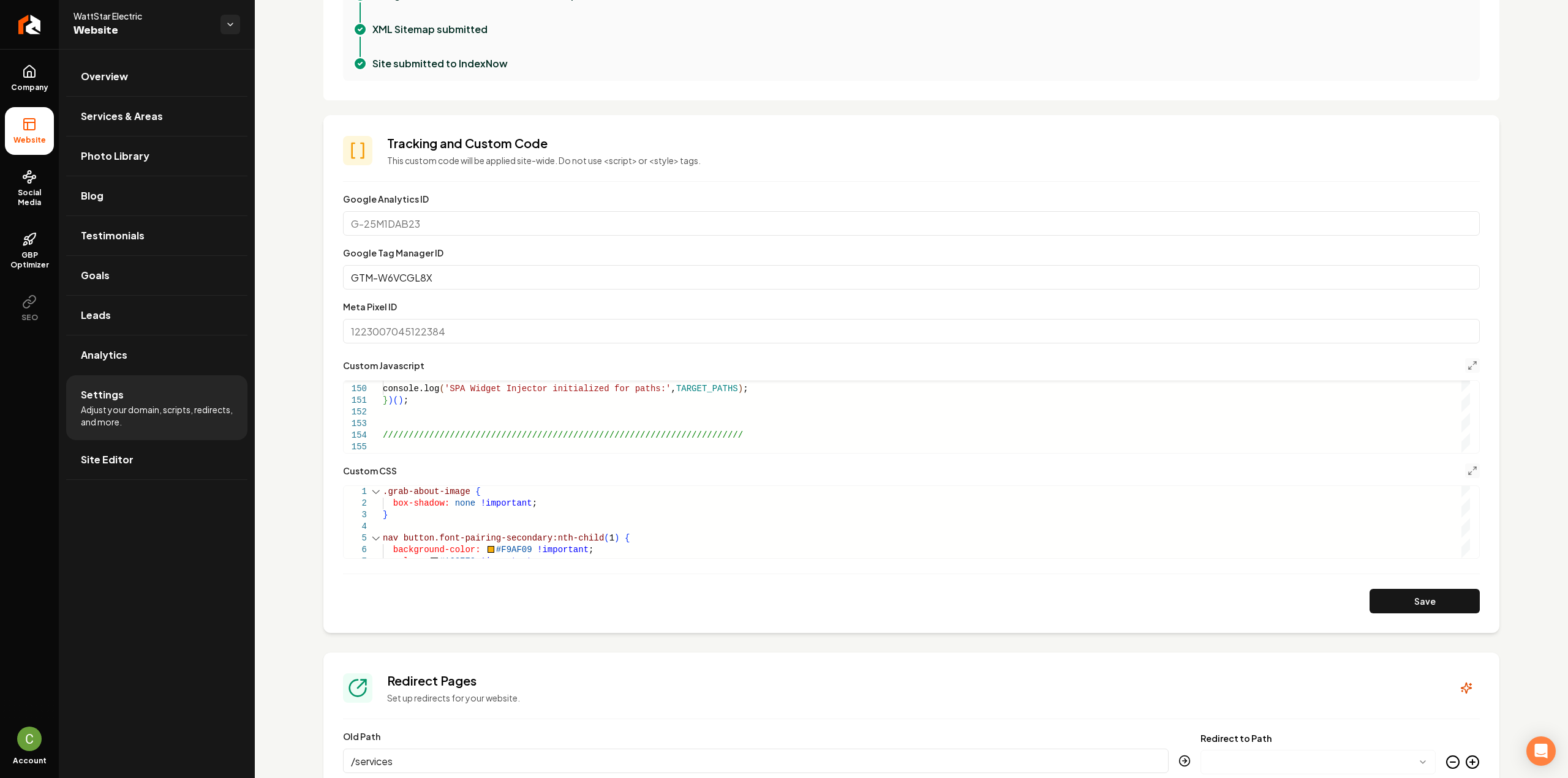
click at [1416, 613] on section "**********" at bounding box center [911, 374] width 1176 height 518
click at [1417, 606] on button "Save" at bounding box center [1425, 601] width 111 height 24
click at [25, 83] on span "Company" at bounding box center [30, 87] width 47 height 10
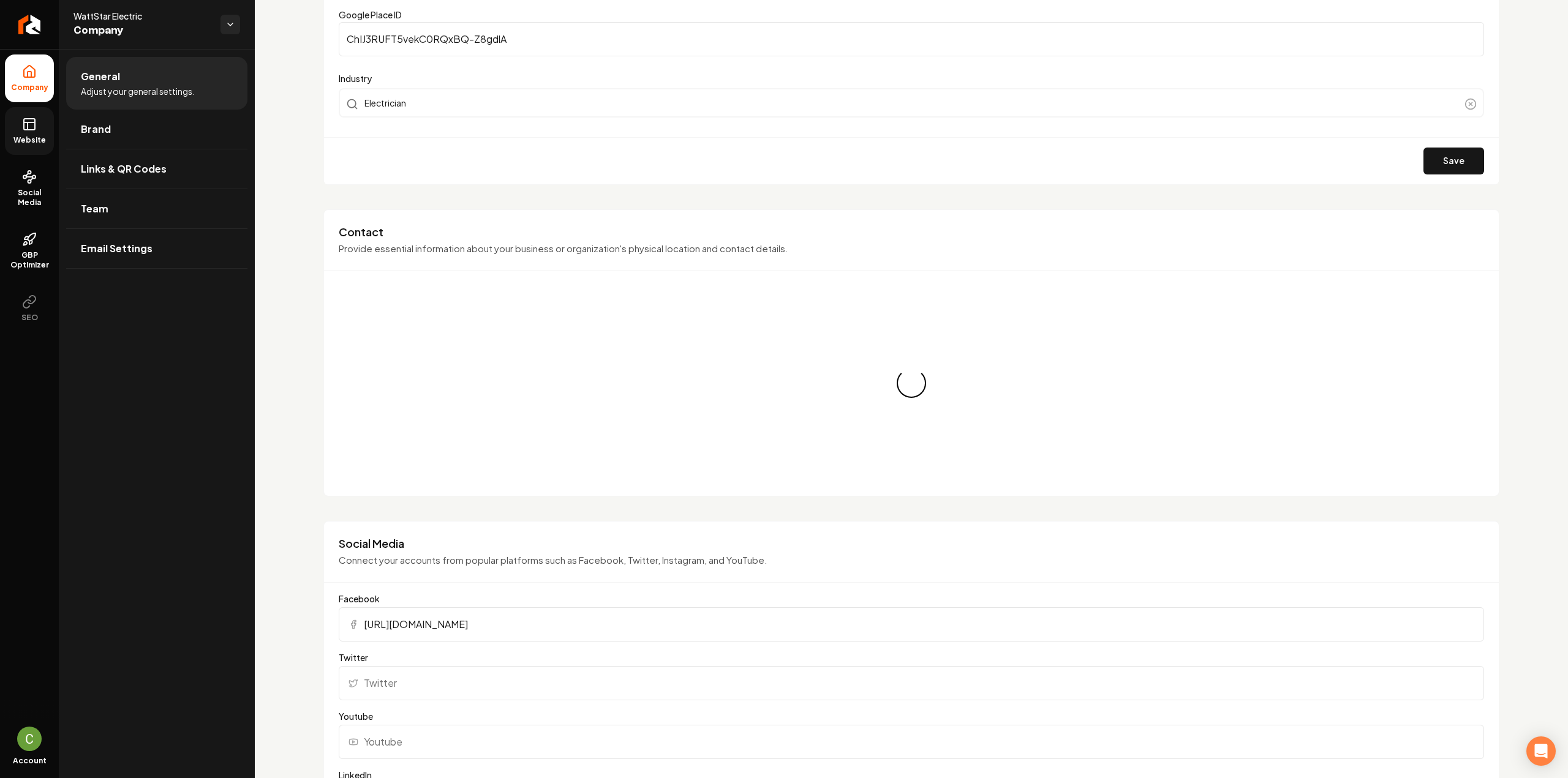
click at [30, 127] on icon at bounding box center [29, 124] width 15 height 15
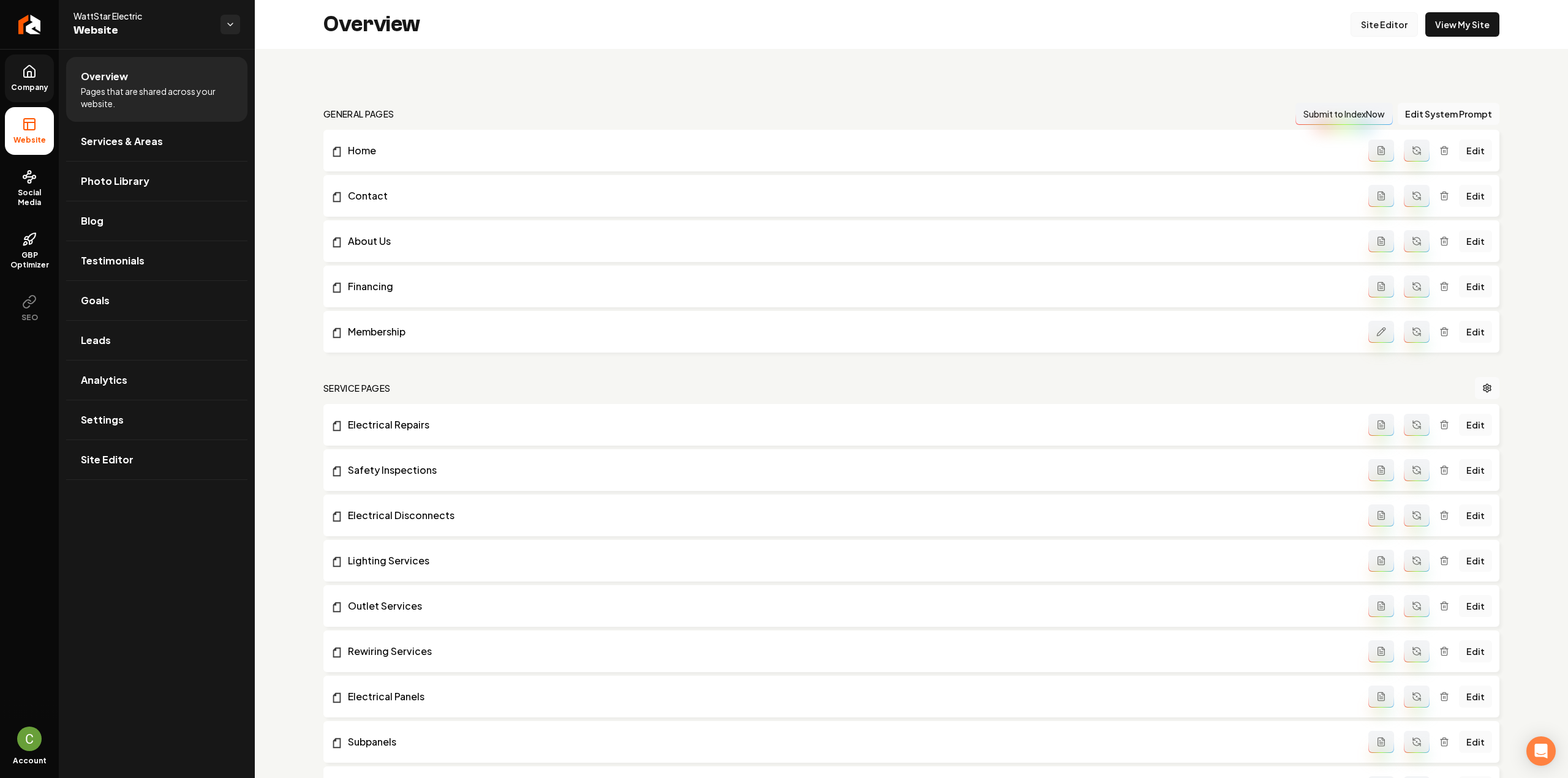
click at [1370, 15] on link "Site Editor" at bounding box center [1384, 24] width 67 height 24
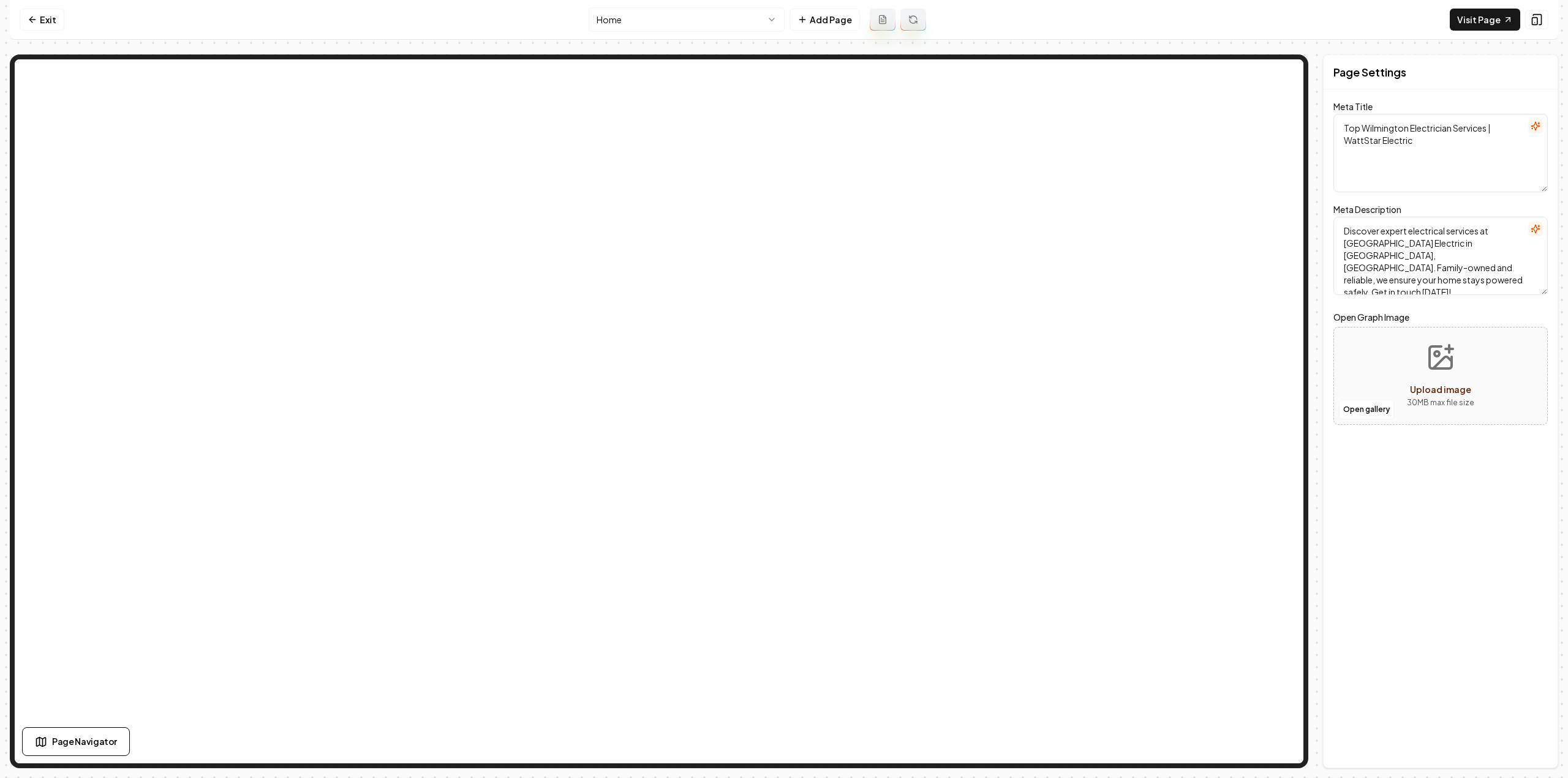
click at [637, 5] on nav "Exit Home Add Page Visit Page" at bounding box center [784, 20] width 1548 height 40
click at [52, 22] on link "Exit" at bounding box center [42, 19] width 44 height 22
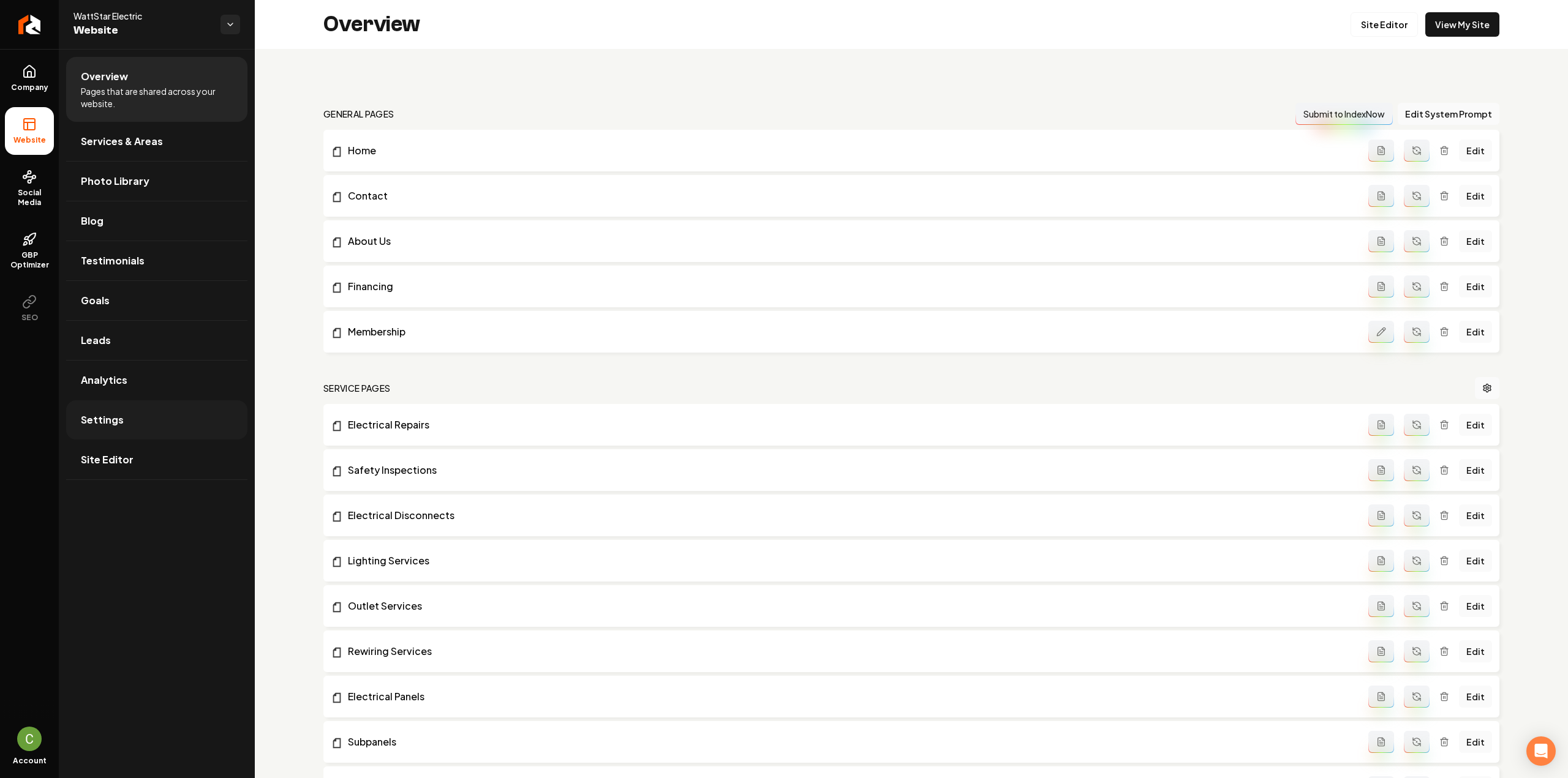
click at [151, 423] on link "Settings" at bounding box center [157, 420] width 181 height 39
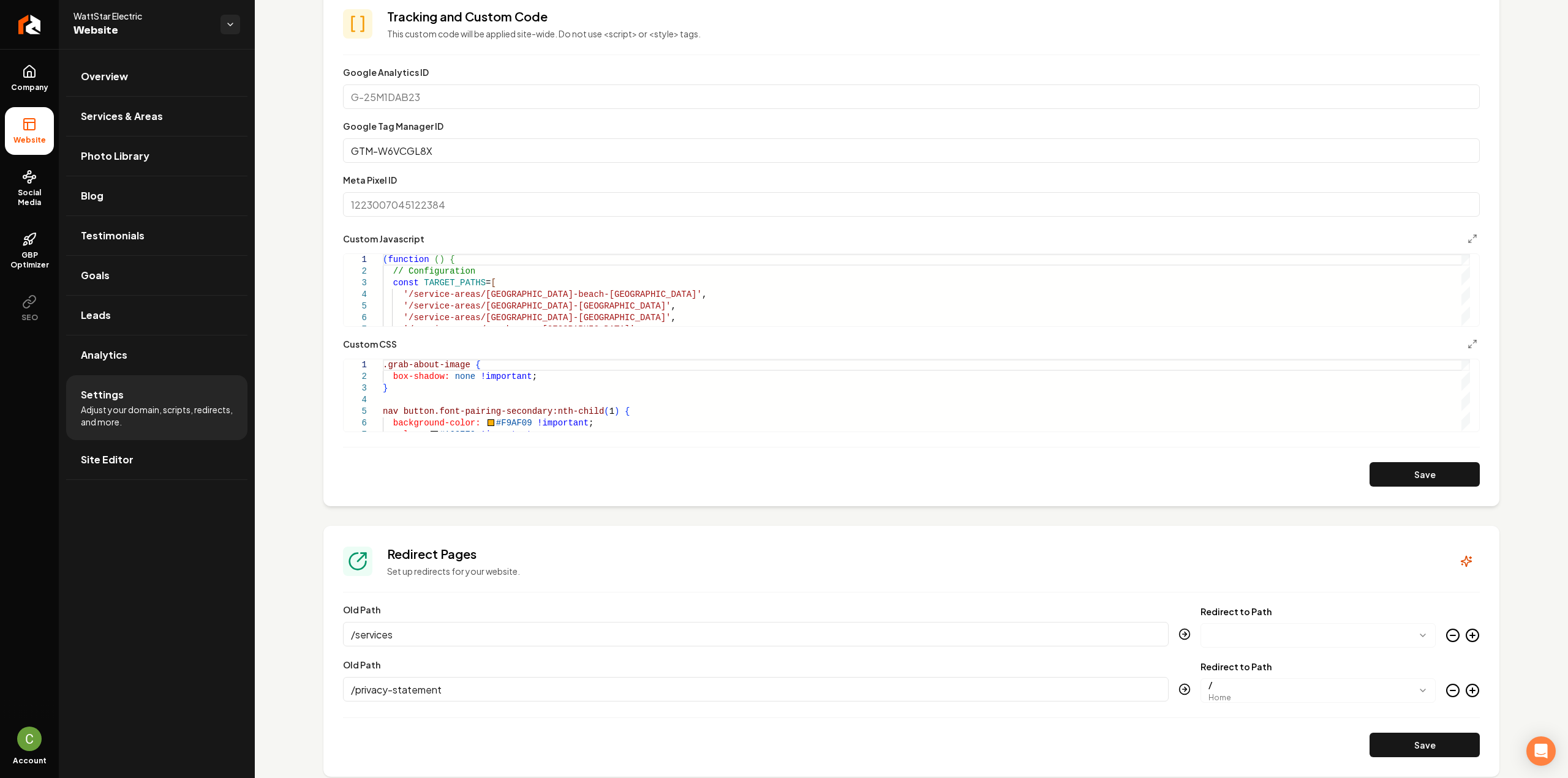
scroll to position [551, 0]
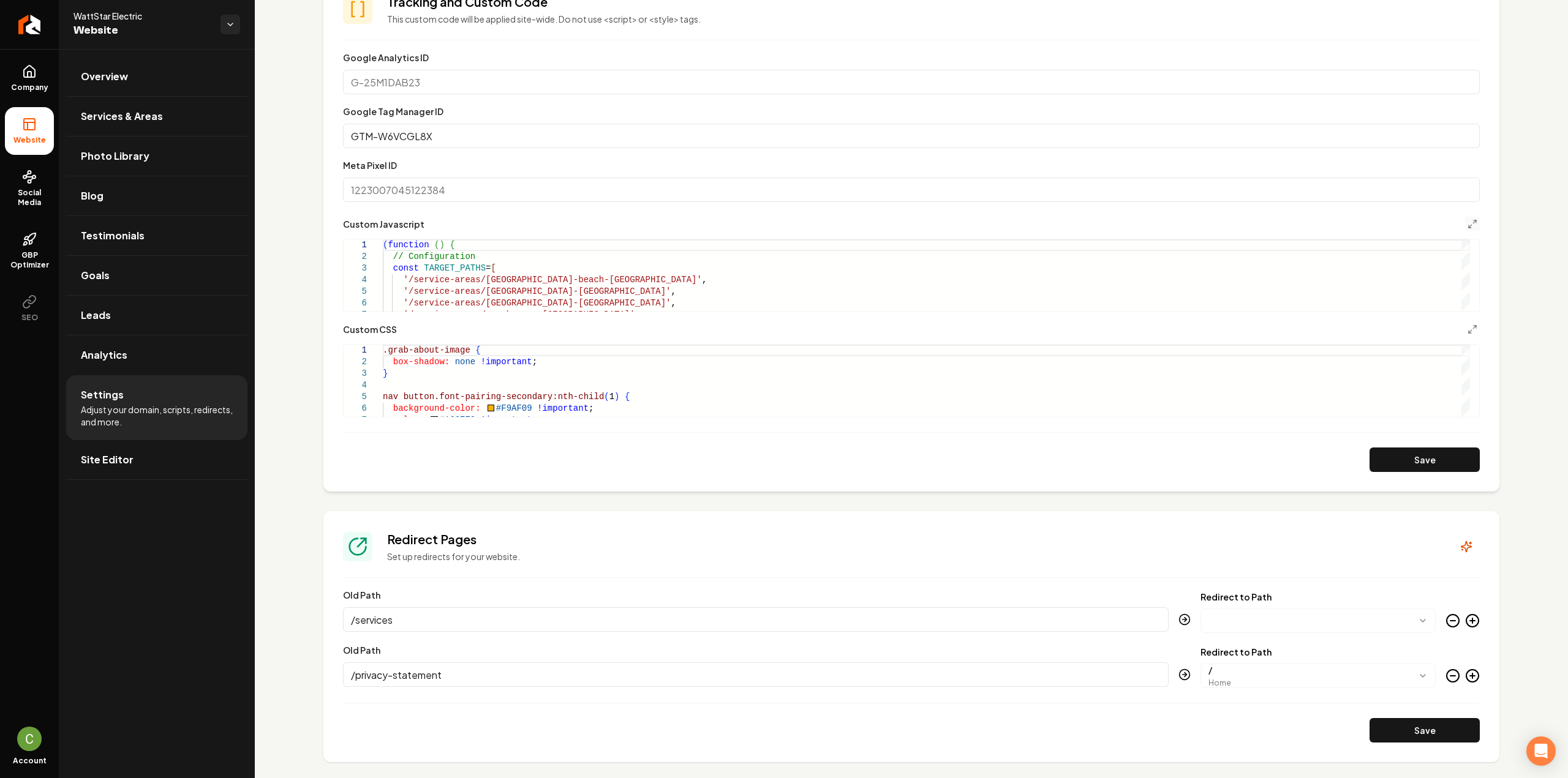
click at [1467, 229] on button "Main content area" at bounding box center [1472, 224] width 15 height 15
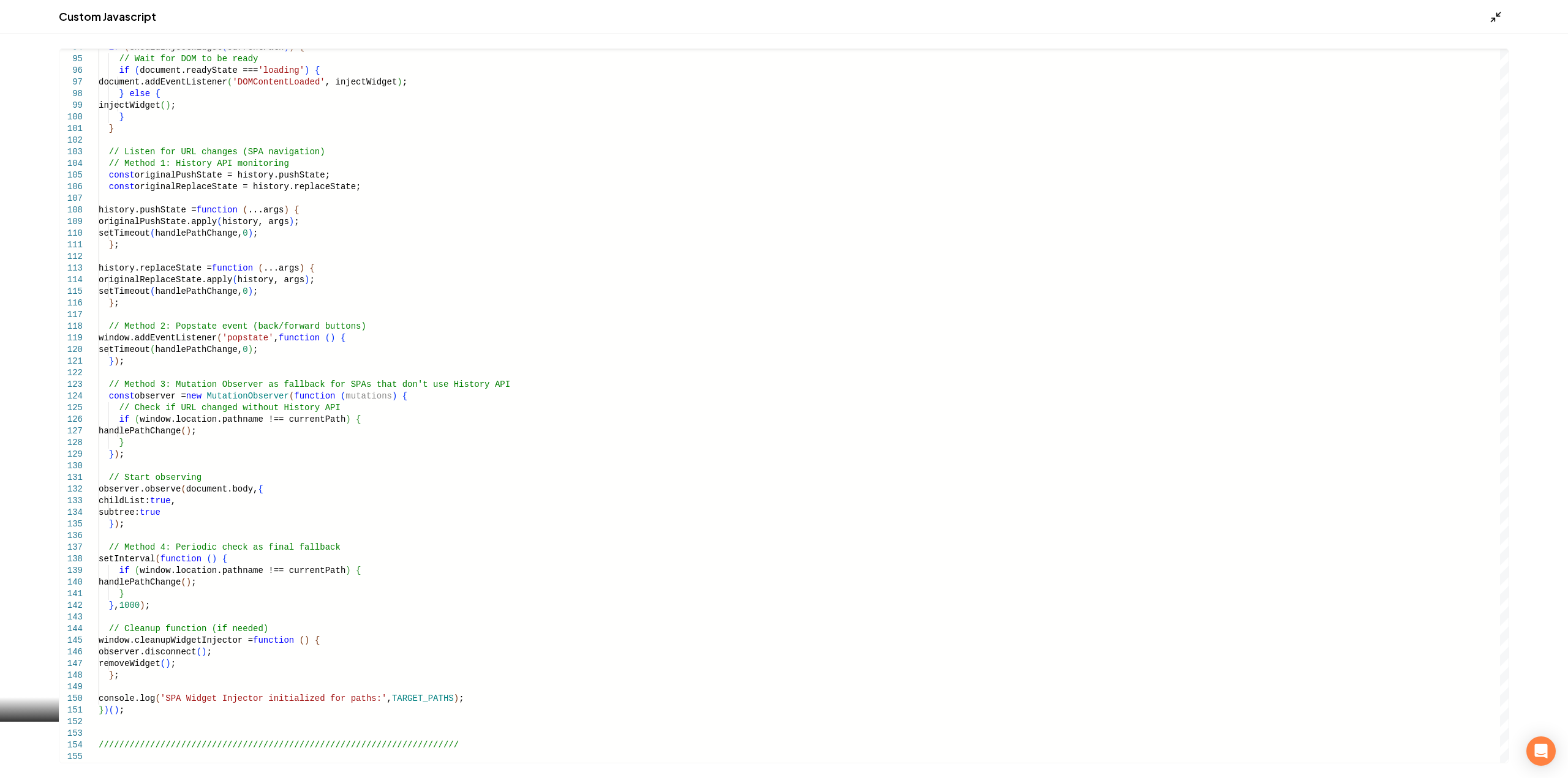
click at [1492, 13] on icon "Main content area" at bounding box center [1496, 17] width 13 height 13
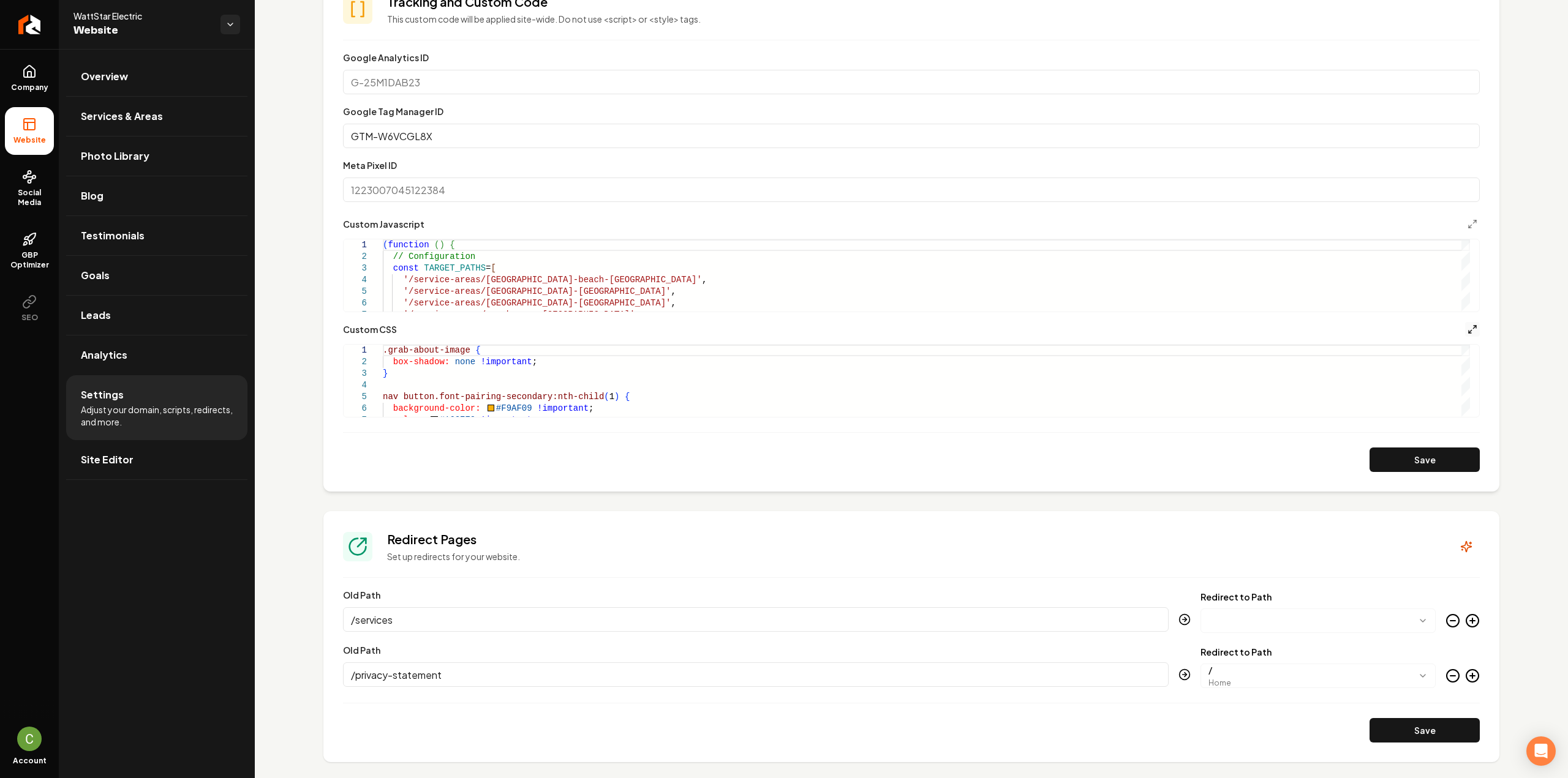
click at [1467, 331] on icon "Main content area" at bounding box center [1472, 329] width 10 height 10
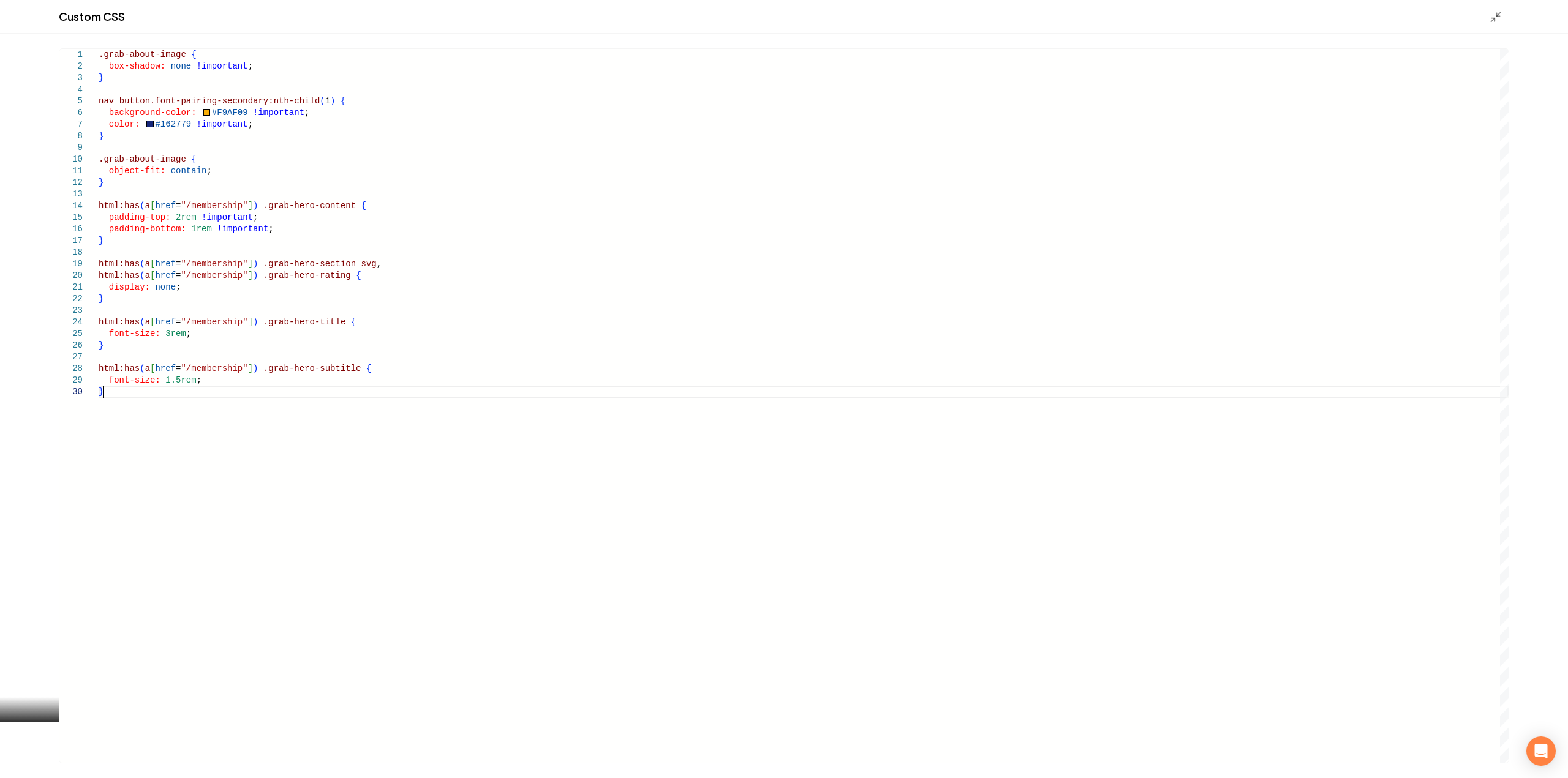
scroll to position [0, 0]
drag, startPoint x: 161, startPoint y: 401, endPoint x: 63, endPoint y: 410, distance: 98.4
click at [99, 413] on div ".grab-about-image { box-shadow: none !important ; } nav button.font-pairing-sec…" at bounding box center [803, 405] width 1410 height 714
click at [116, 392] on div ".grab-about-image { box-shadow: none !important ; } nav button.font-pairing-sec…" at bounding box center [803, 405] width 1410 height 714
type textarea "**********"
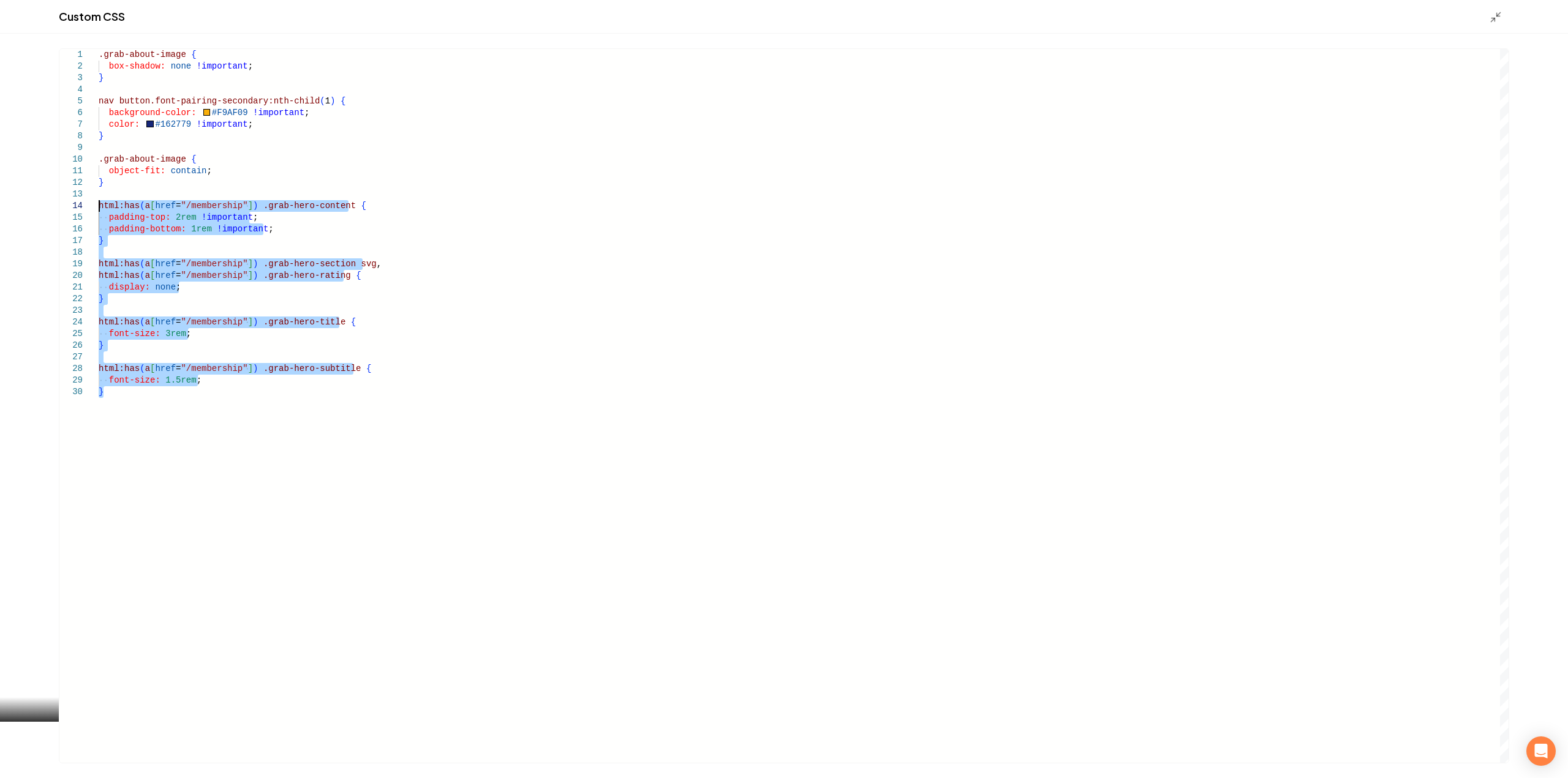
drag, startPoint x: 108, startPoint y: 395, endPoint x: 66, endPoint y: 209, distance: 190.7
click at [99, 209] on div ".grab-about-image { box-shadow: none !important ; } nav button.font-pairing-sec…" at bounding box center [803, 405] width 1410 height 714
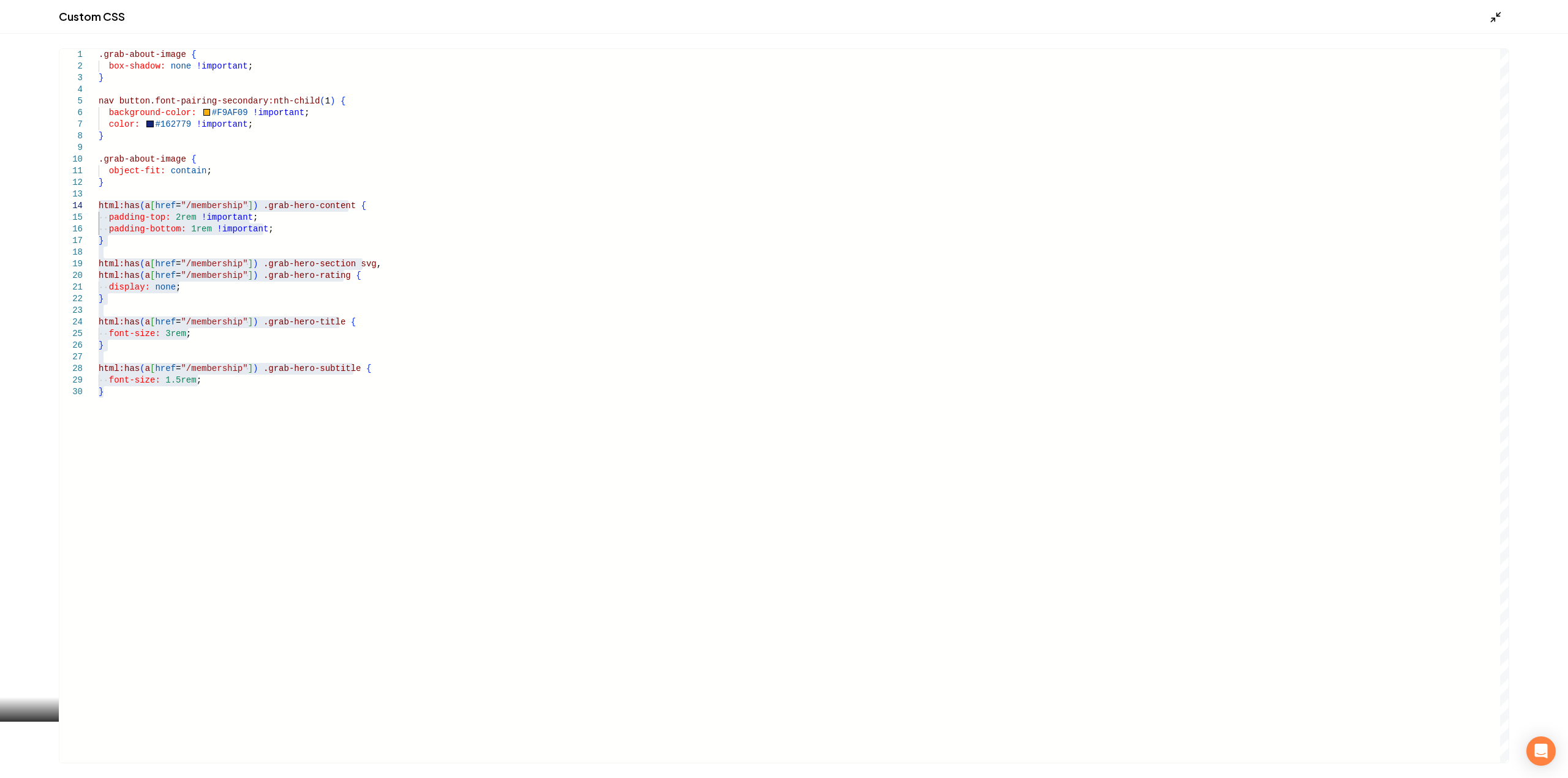
click at [1501, 16] on icon "Main content area" at bounding box center [1496, 17] width 13 height 13
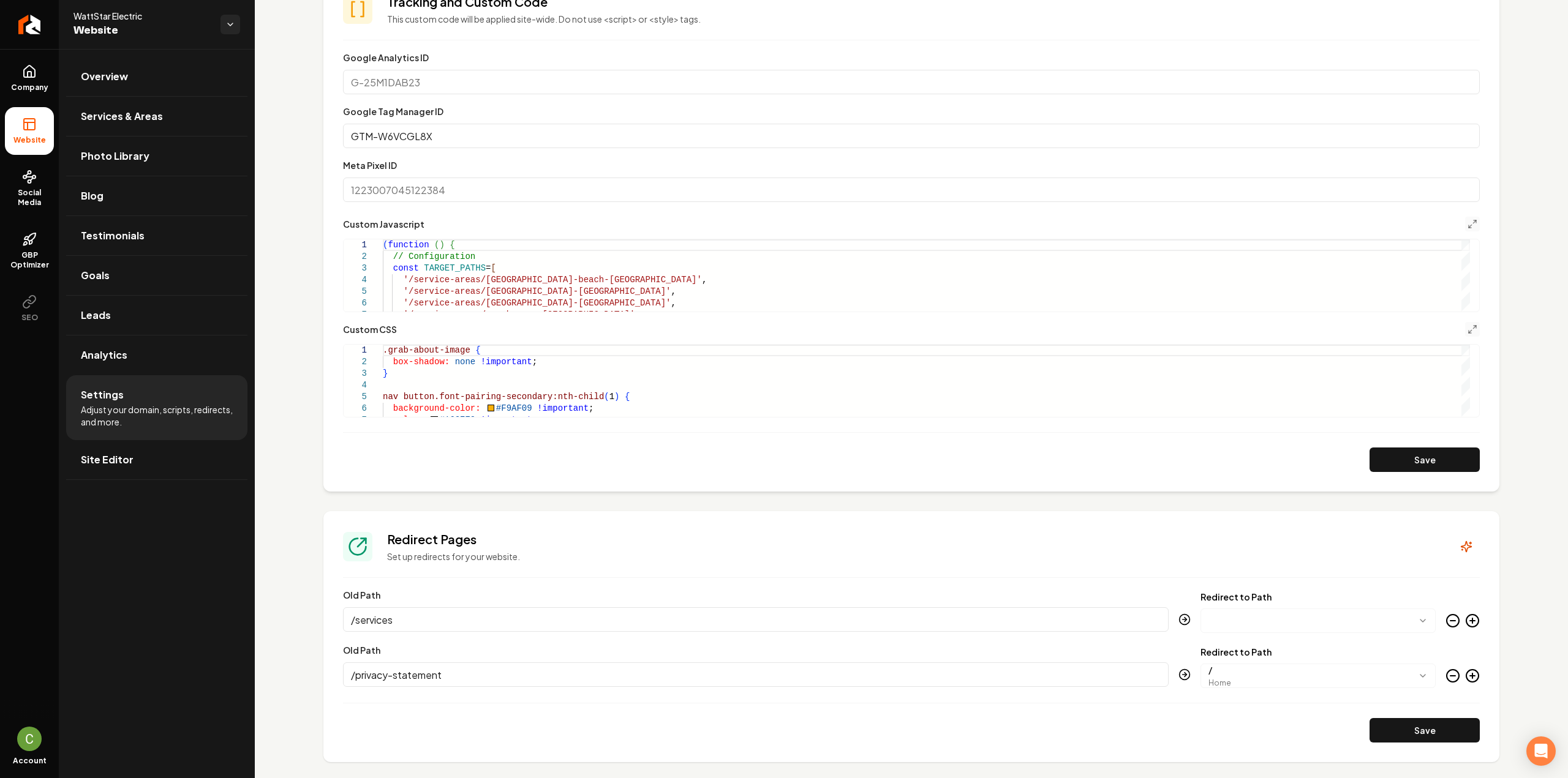
click at [1465, 217] on button "Main content area" at bounding box center [1472, 224] width 15 height 15
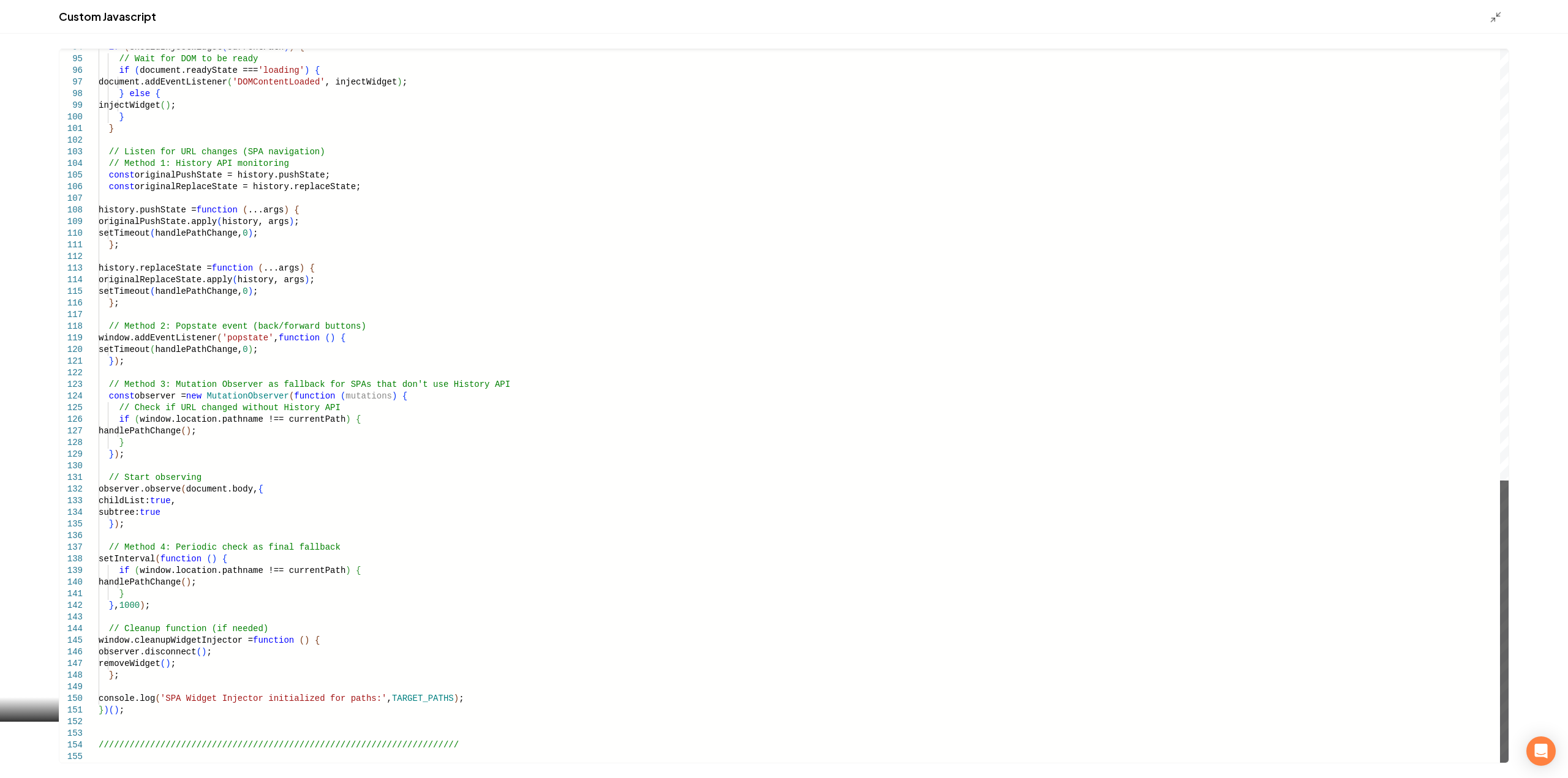
click at [1508, 755] on div "Main content area" at bounding box center [1504, 621] width 8 height 282
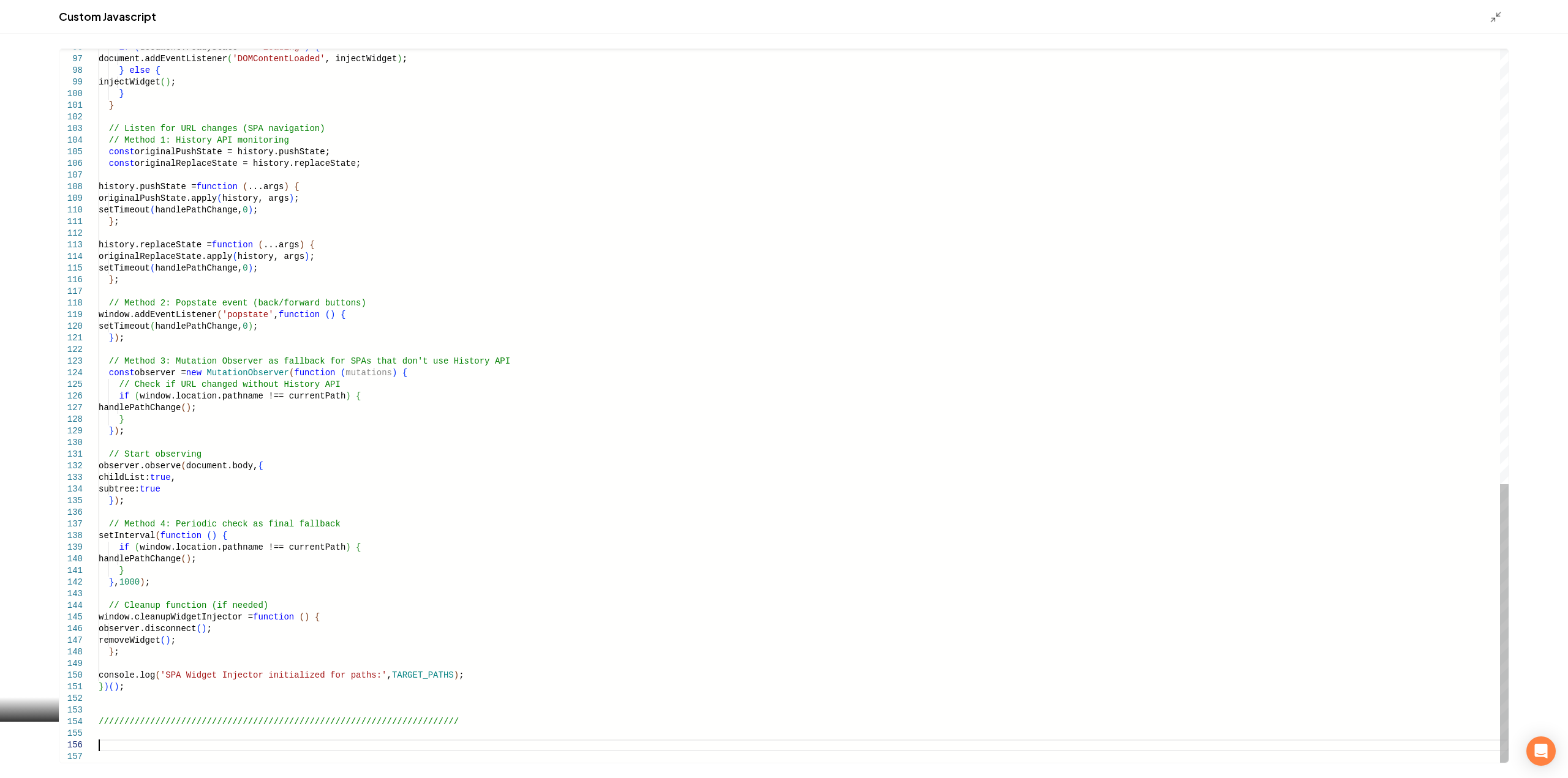
scroll to position [59, 0]
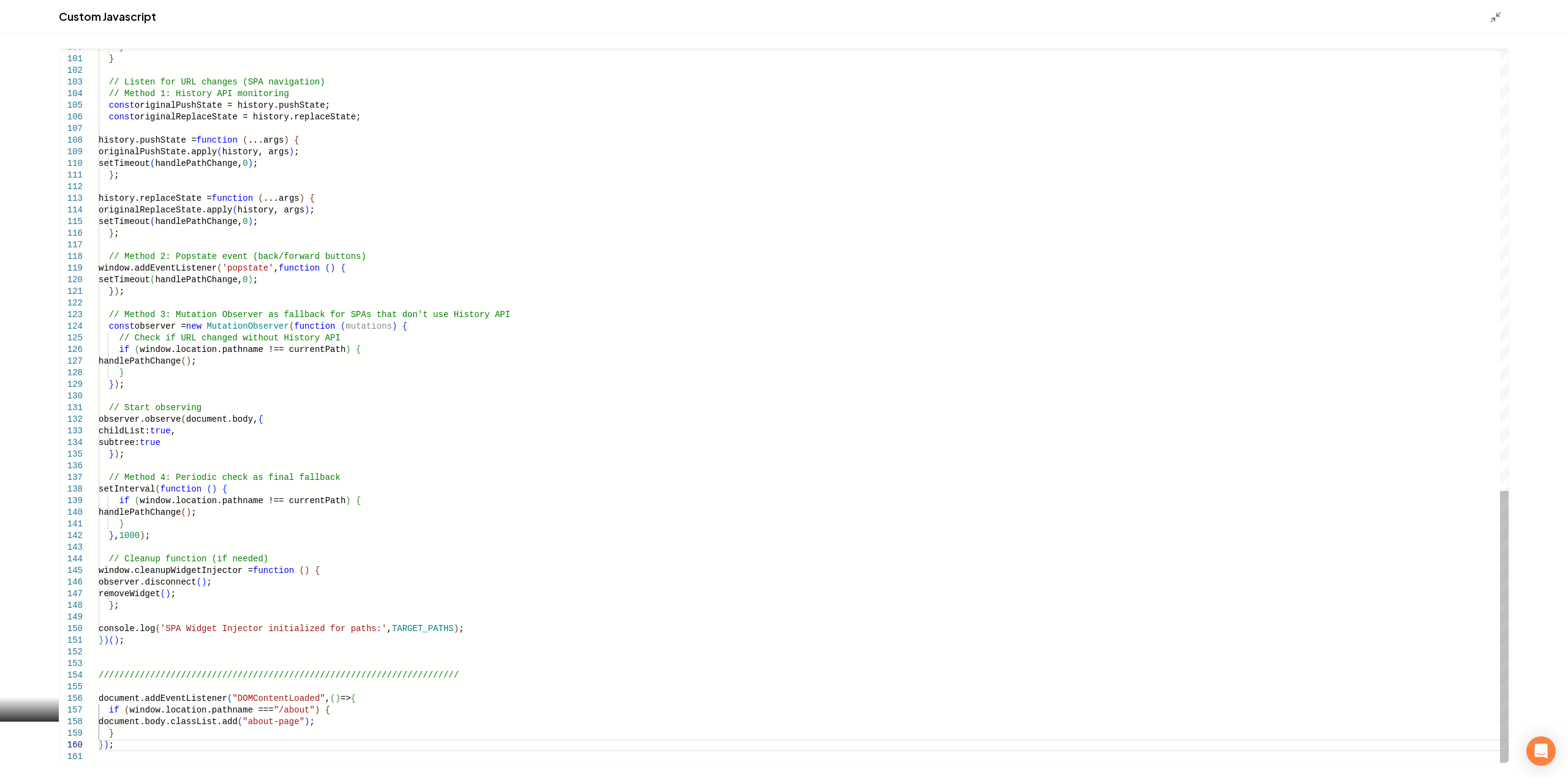
drag, startPoint x: 301, startPoint y: 725, endPoint x: 256, endPoint y: 727, distance: 45.0
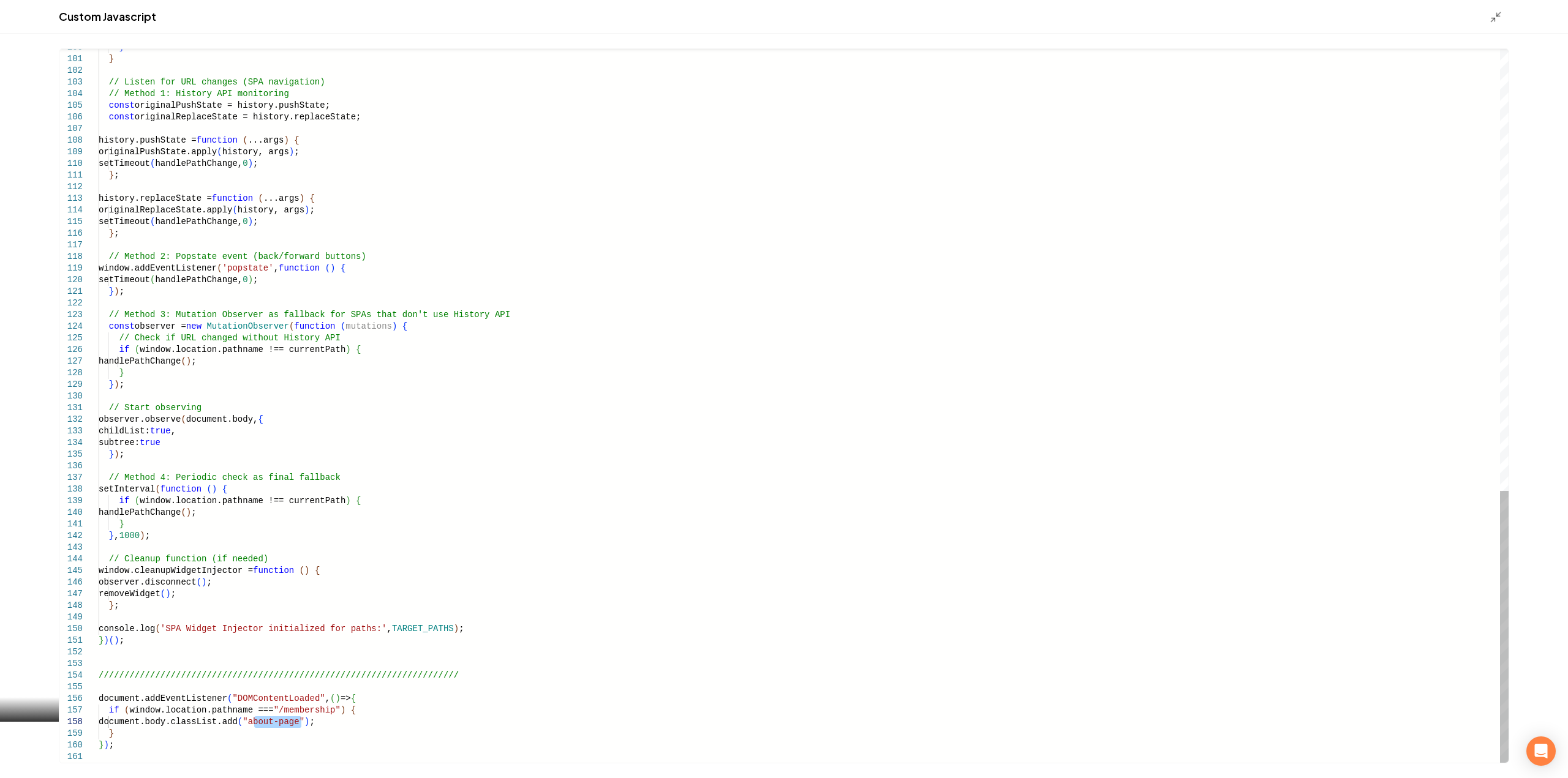
drag, startPoint x: 325, startPoint y: 724, endPoint x: 256, endPoint y: 725, distance: 69.0
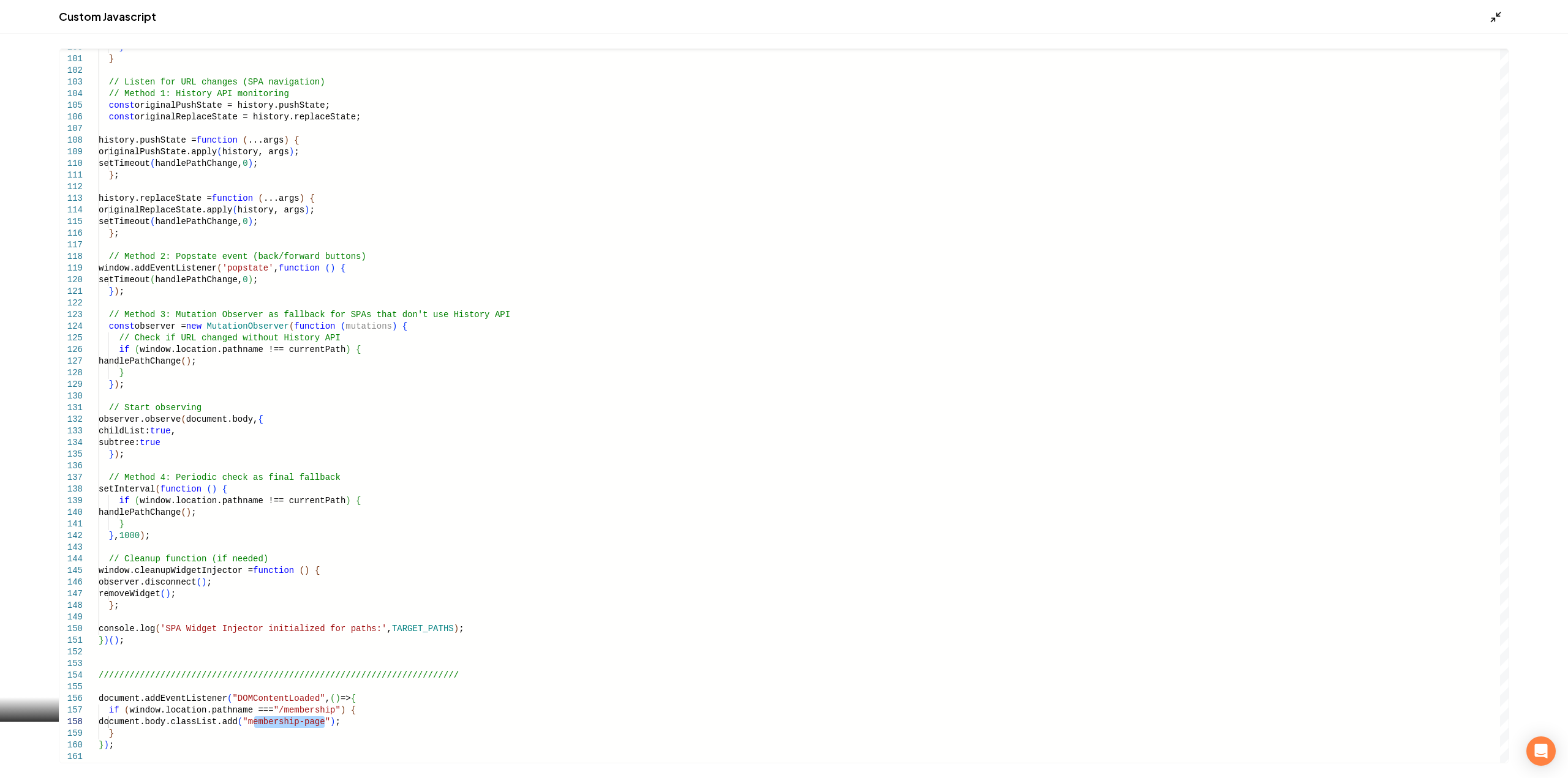
type textarea "**********"
click at [1497, 15] on icon "Main content area" at bounding box center [1496, 17] width 13 height 13
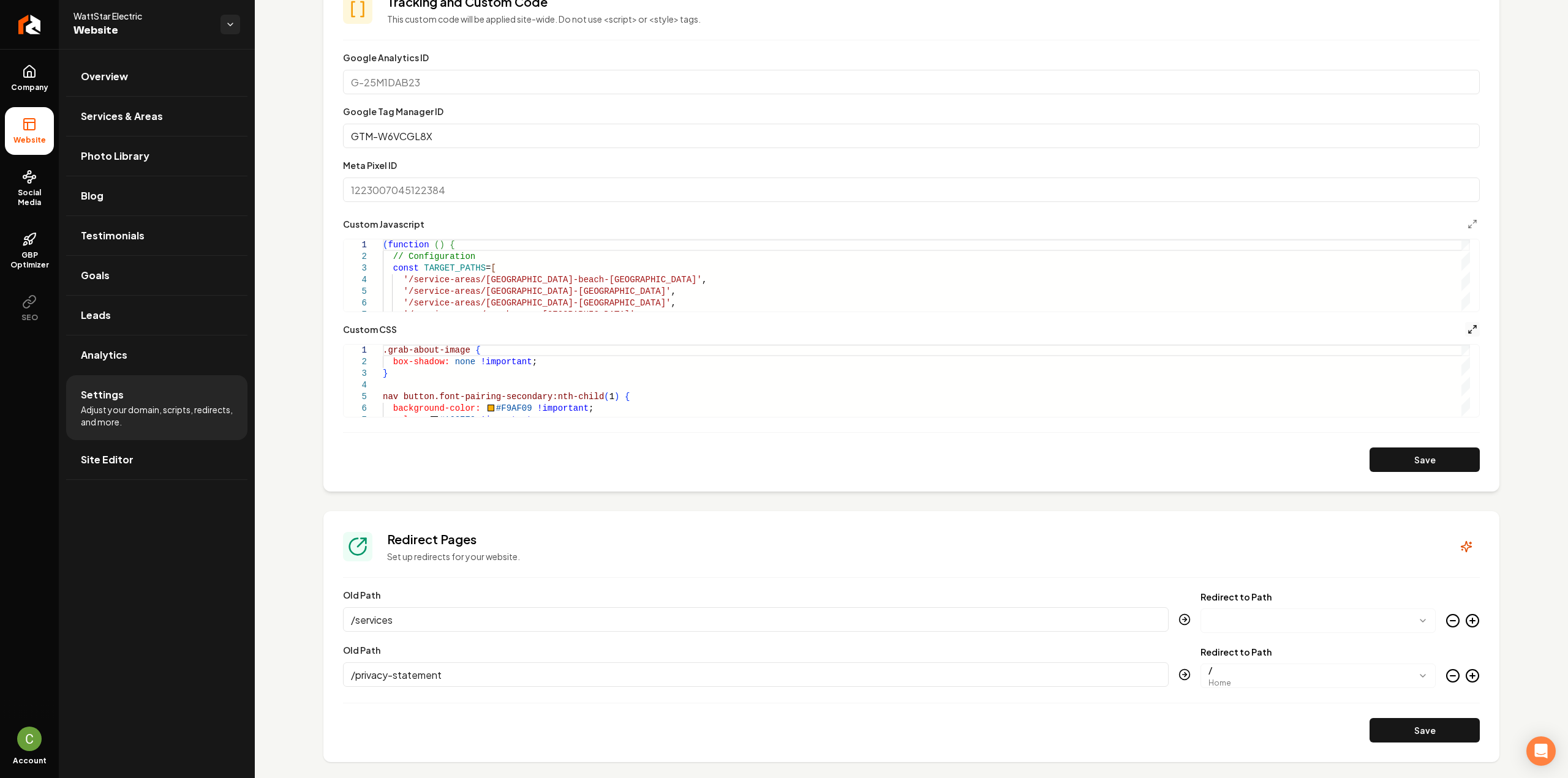
click at [1467, 325] on icon "Main content area" at bounding box center [1472, 329] width 10 height 10
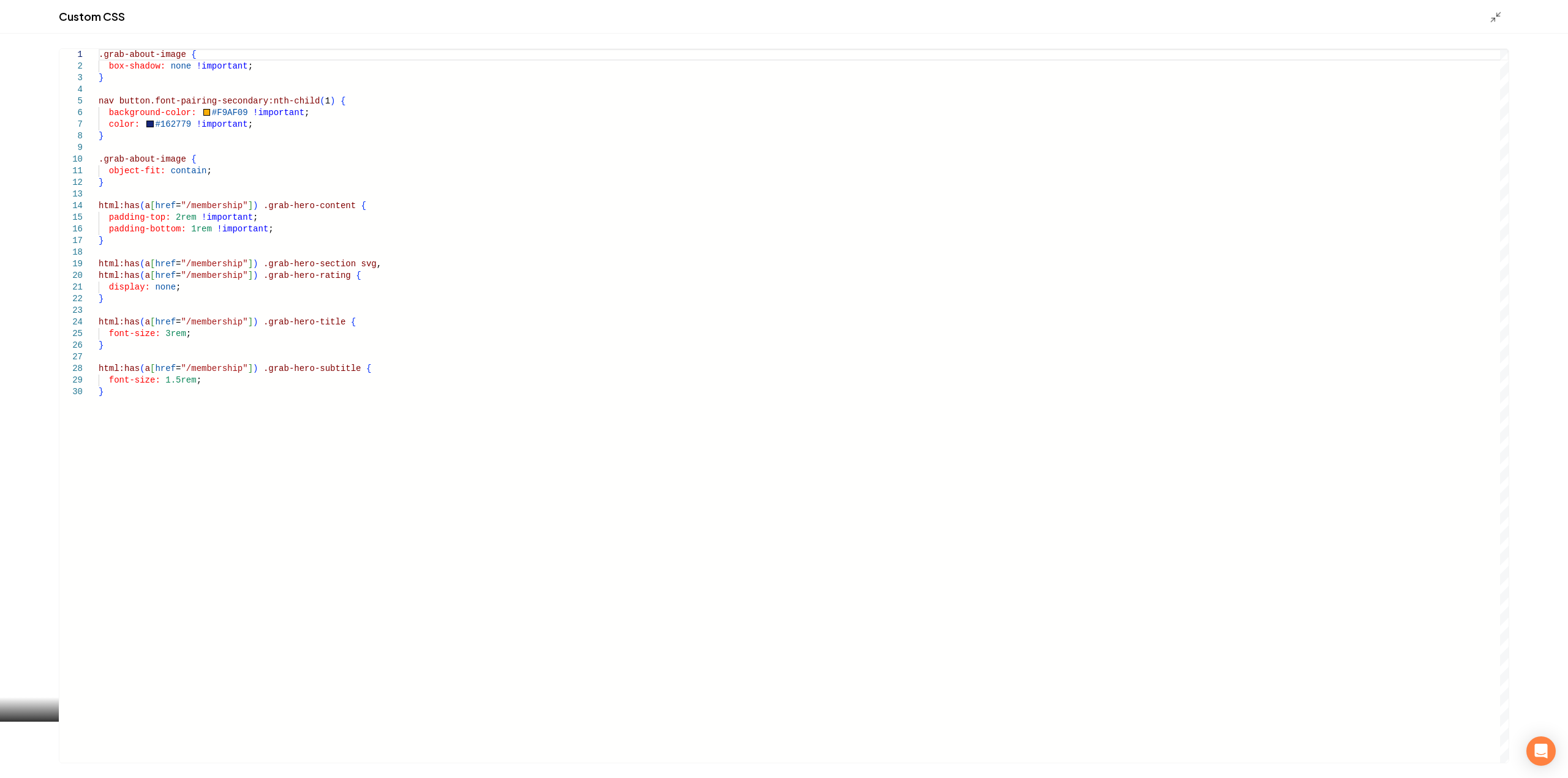
scroll to position [0, 0]
drag, startPoint x: 98, startPoint y: 365, endPoint x: 76, endPoint y: 365, distance: 22.0
click at [99, 365] on div ".grab-about-image { box-shadow: none !important ; } nav button.font-pairing-sec…" at bounding box center [803, 405] width 1410 height 714
drag, startPoint x: 244, startPoint y: 320, endPoint x: 88, endPoint y: 319, distance: 156.0
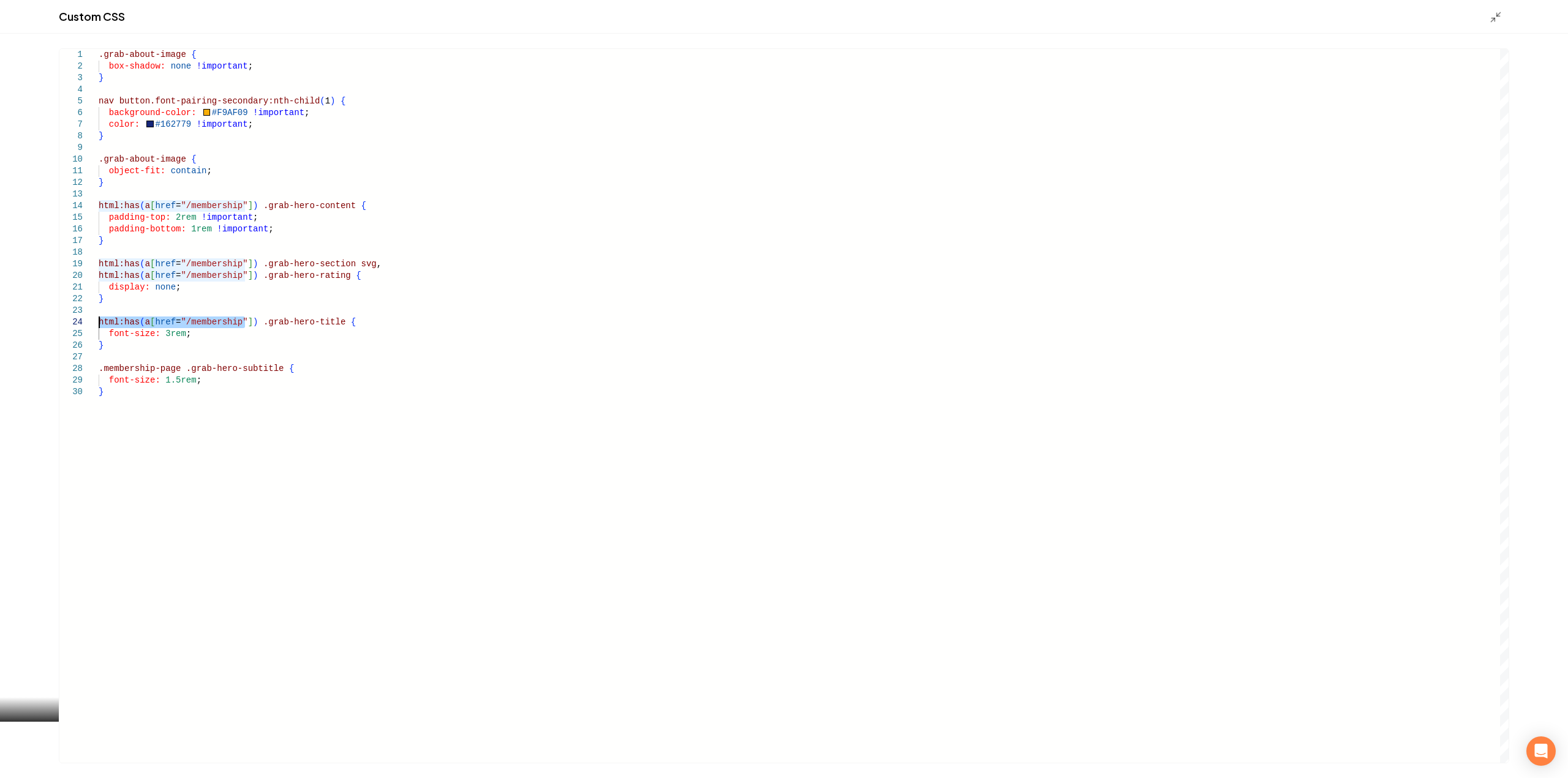
click at [99, 319] on div ".grab-about-image { box-shadow: none !important ; } nav button.font-pairing-sec…" at bounding box center [803, 405] width 1410 height 714
drag, startPoint x: 241, startPoint y: 276, endPoint x: 71, endPoint y: 267, distance: 170.2
click at [99, 267] on div ".grab-about-image { box-shadow: none !important ; } nav button.font-pairing-sec…" at bounding box center [803, 405] width 1410 height 714
click at [120, 257] on div ".grab-about-image { box-shadow: none !important ; } nav button.font-pairing-sec…" at bounding box center [803, 405] width 1410 height 714
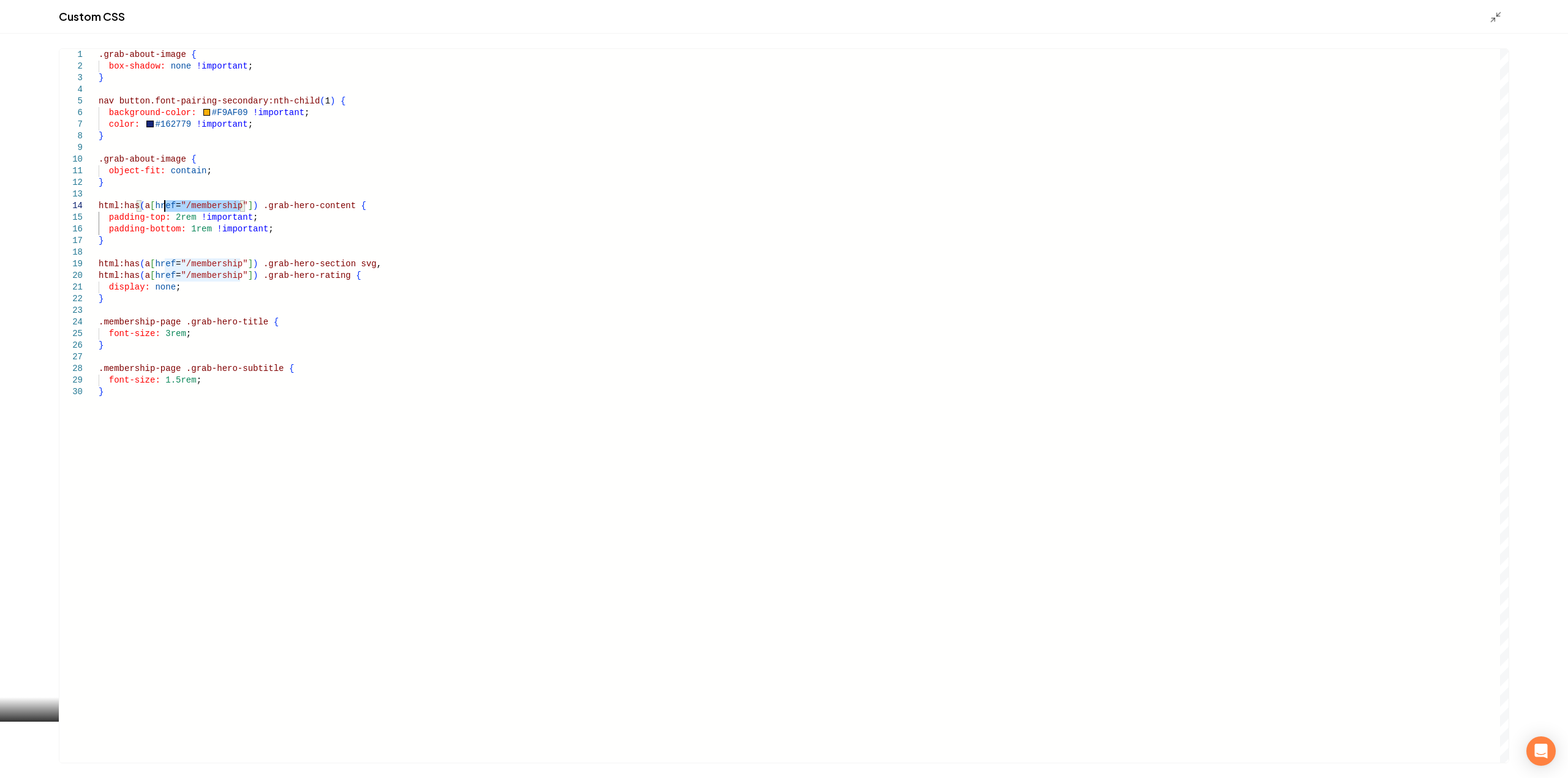
drag, startPoint x: 241, startPoint y: 207, endPoint x: 108, endPoint y: 209, distance: 133.0
click at [108, 209] on div ".grab-about-image { box-shadow: none !important ; } nav button.font-pairing-sec…" at bounding box center [803, 405] width 1410 height 714
drag, startPoint x: 242, startPoint y: 209, endPoint x: 89, endPoint y: 201, distance: 153.2
click at [99, 201] on div ".grab-about-image { box-shadow: none !important ; } nav button.font-pairing-sec…" at bounding box center [803, 405] width 1410 height 714
type textarea "**********"
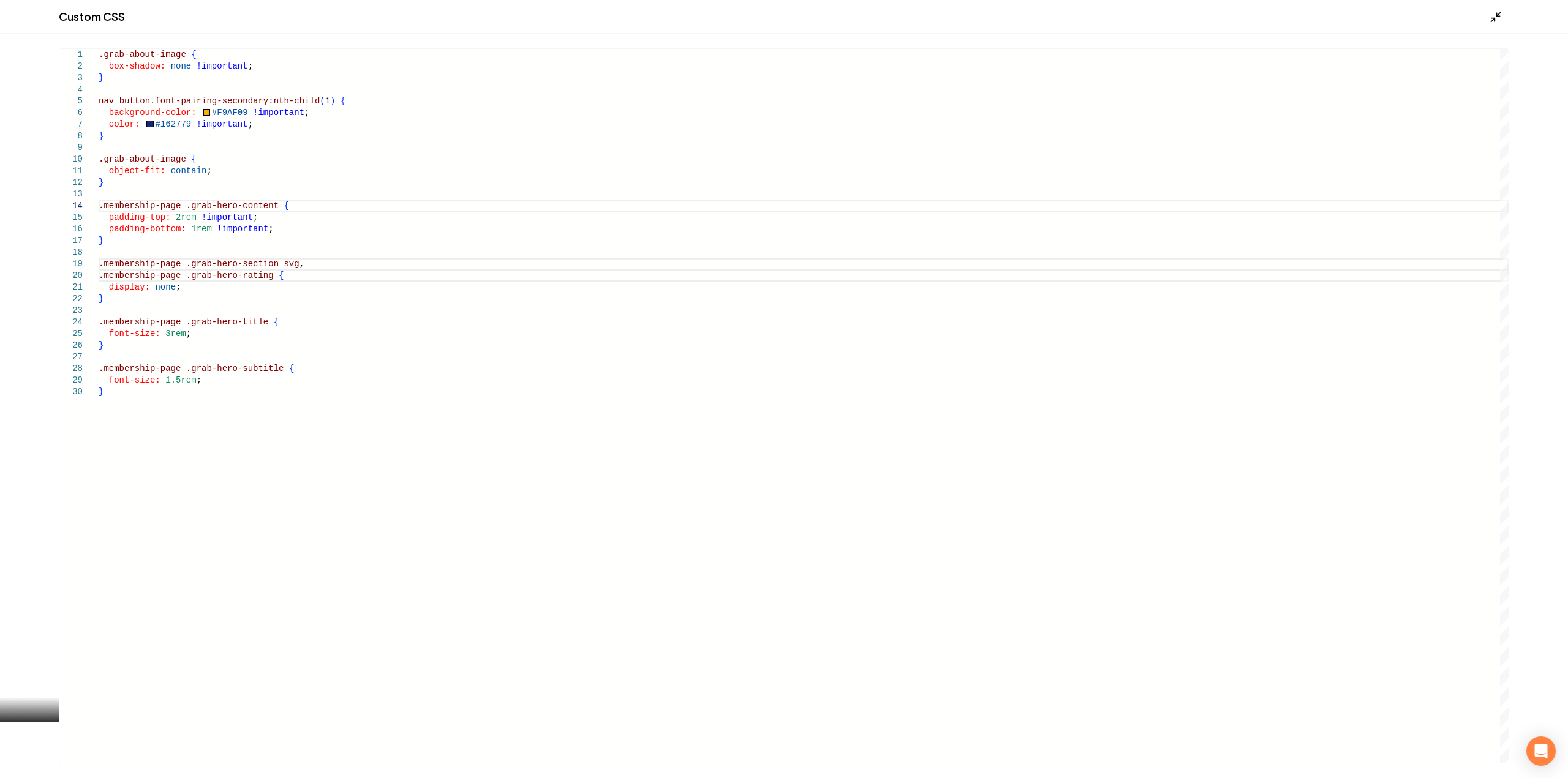
click at [1494, 20] on icon "Main content area" at bounding box center [1496, 17] width 13 height 13
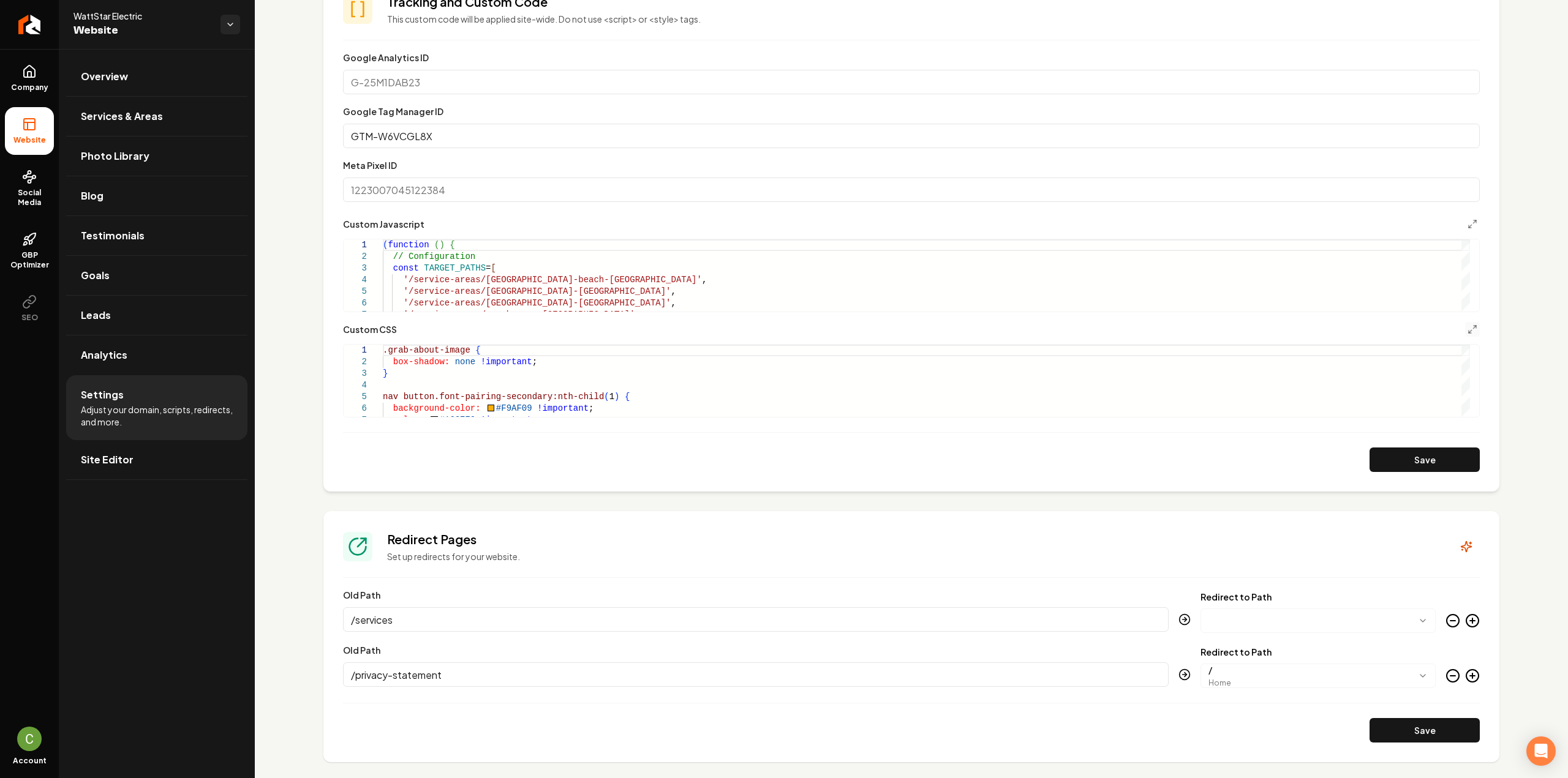
click at [1421, 463] on button "Save" at bounding box center [1425, 460] width 111 height 24
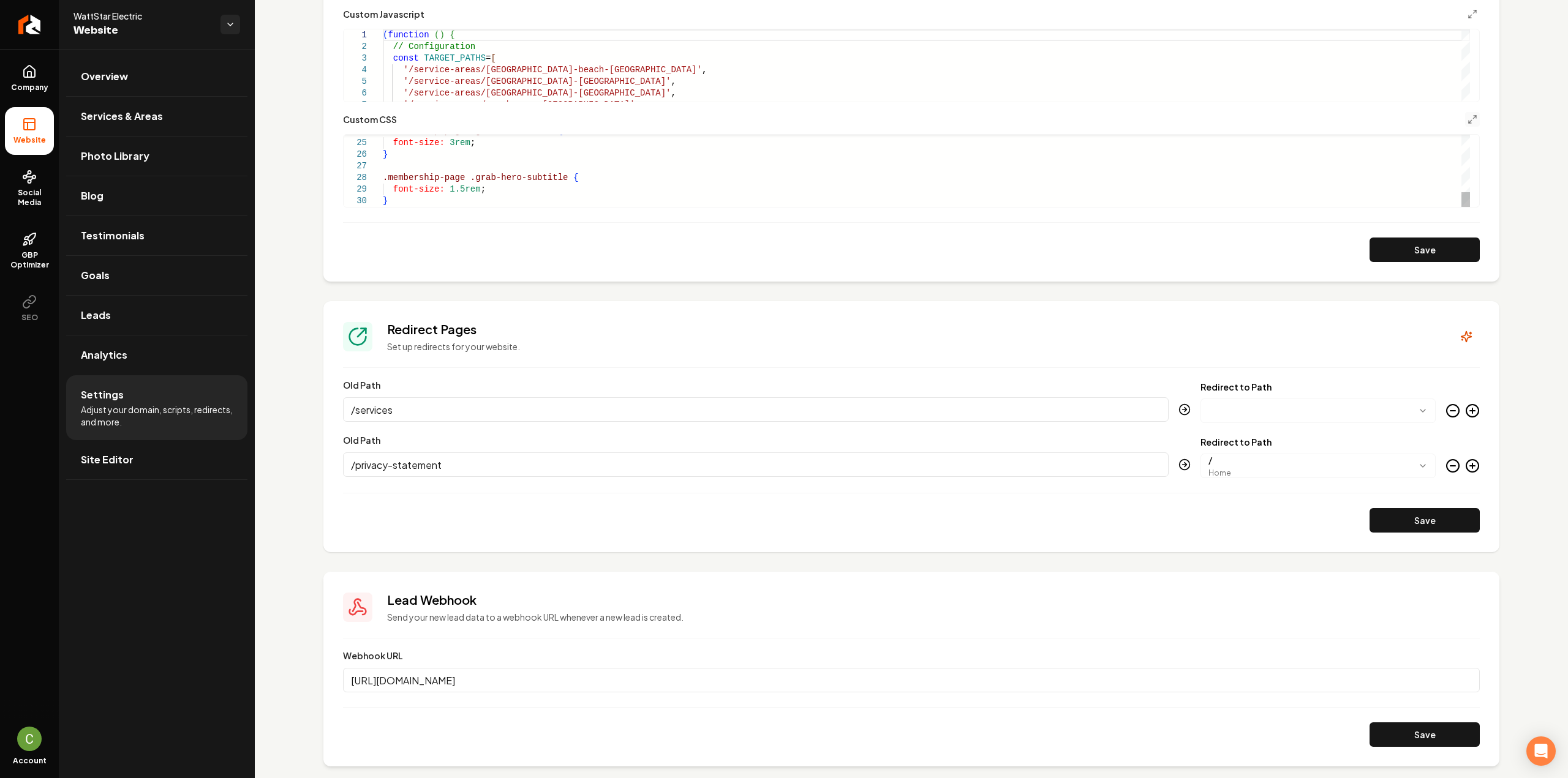
scroll to position [777, 0]
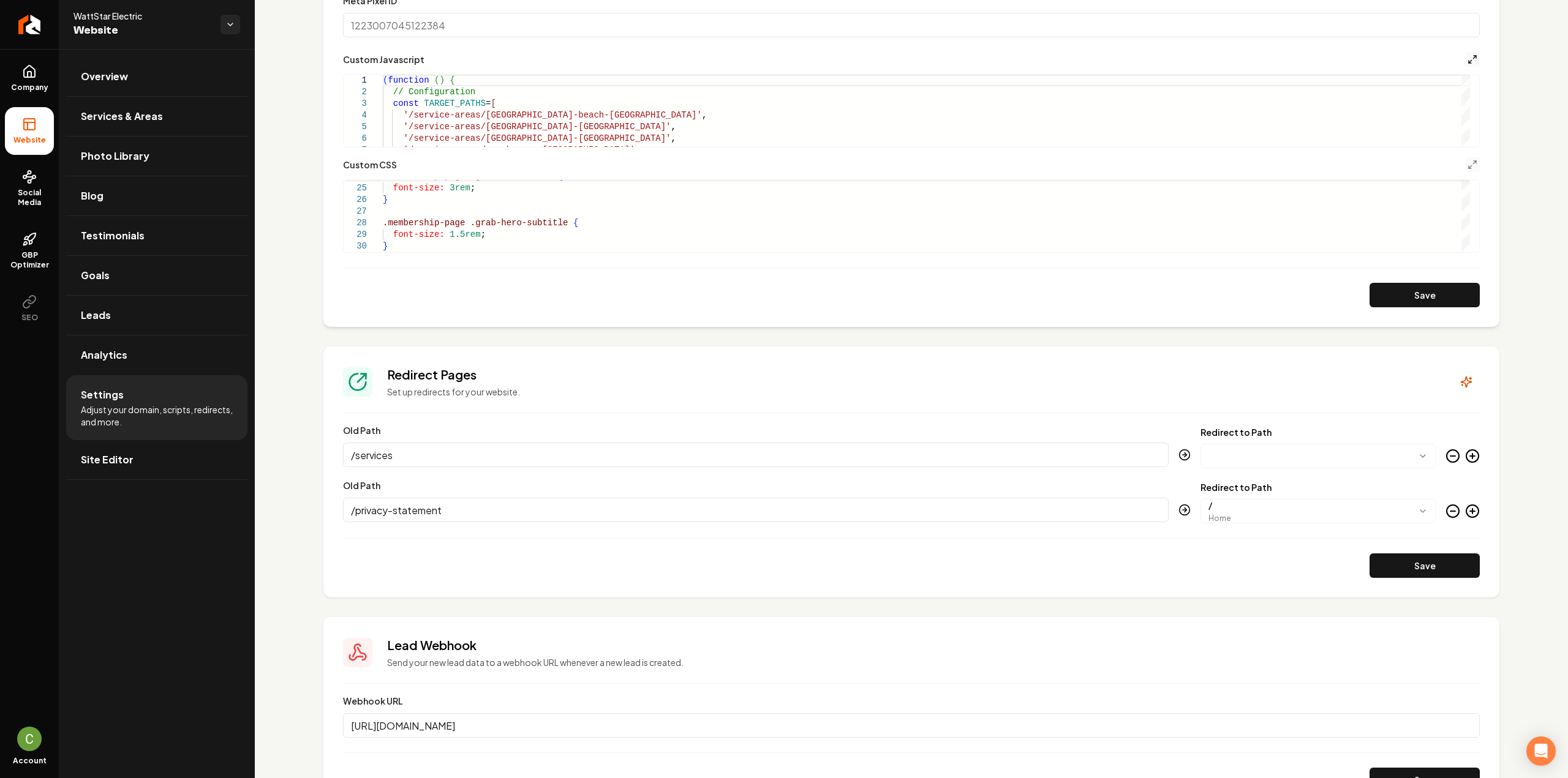
click at [1467, 54] on icon "Main content area" at bounding box center [1472, 59] width 10 height 10
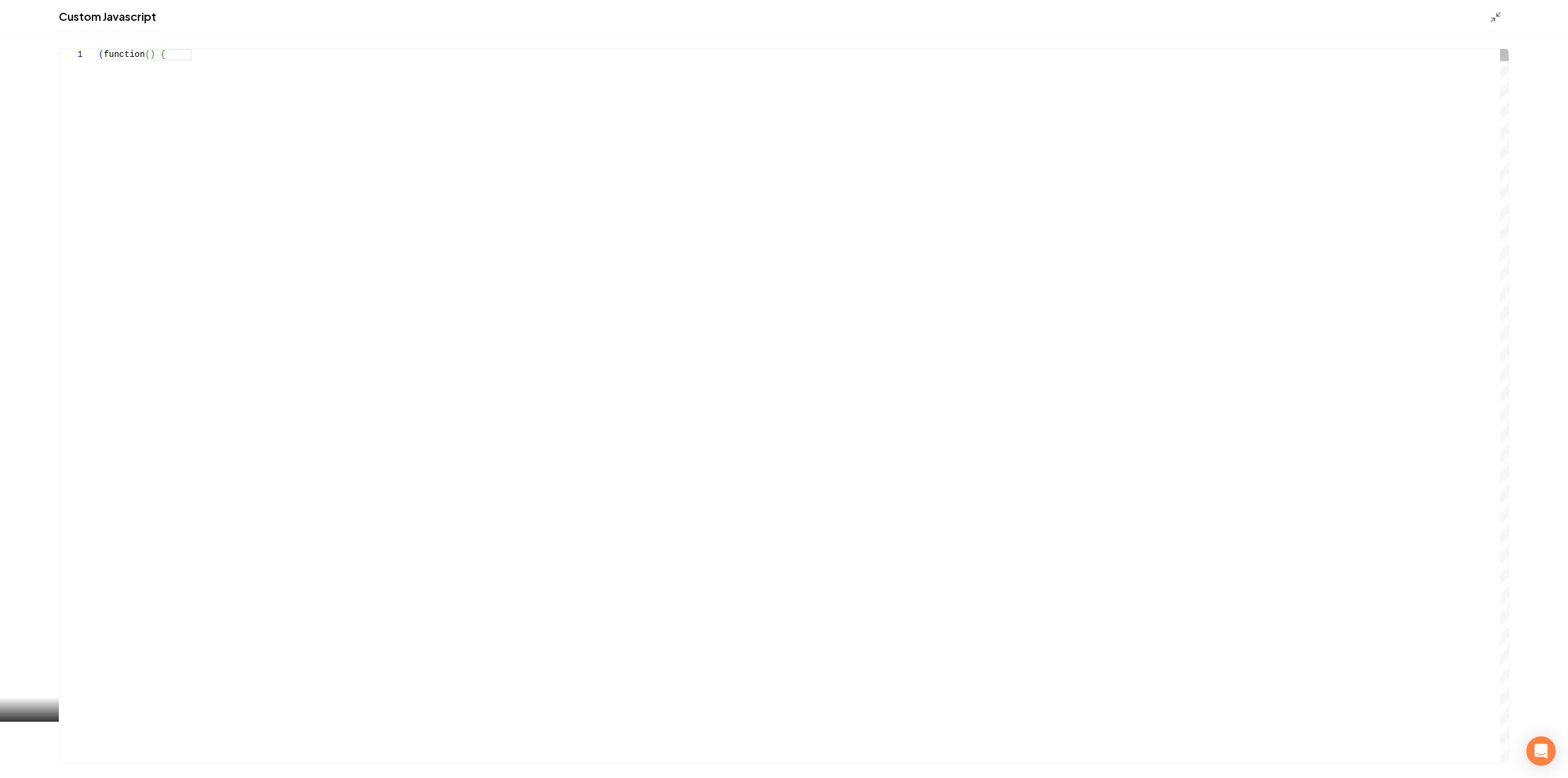
scroll to position [696, 0]
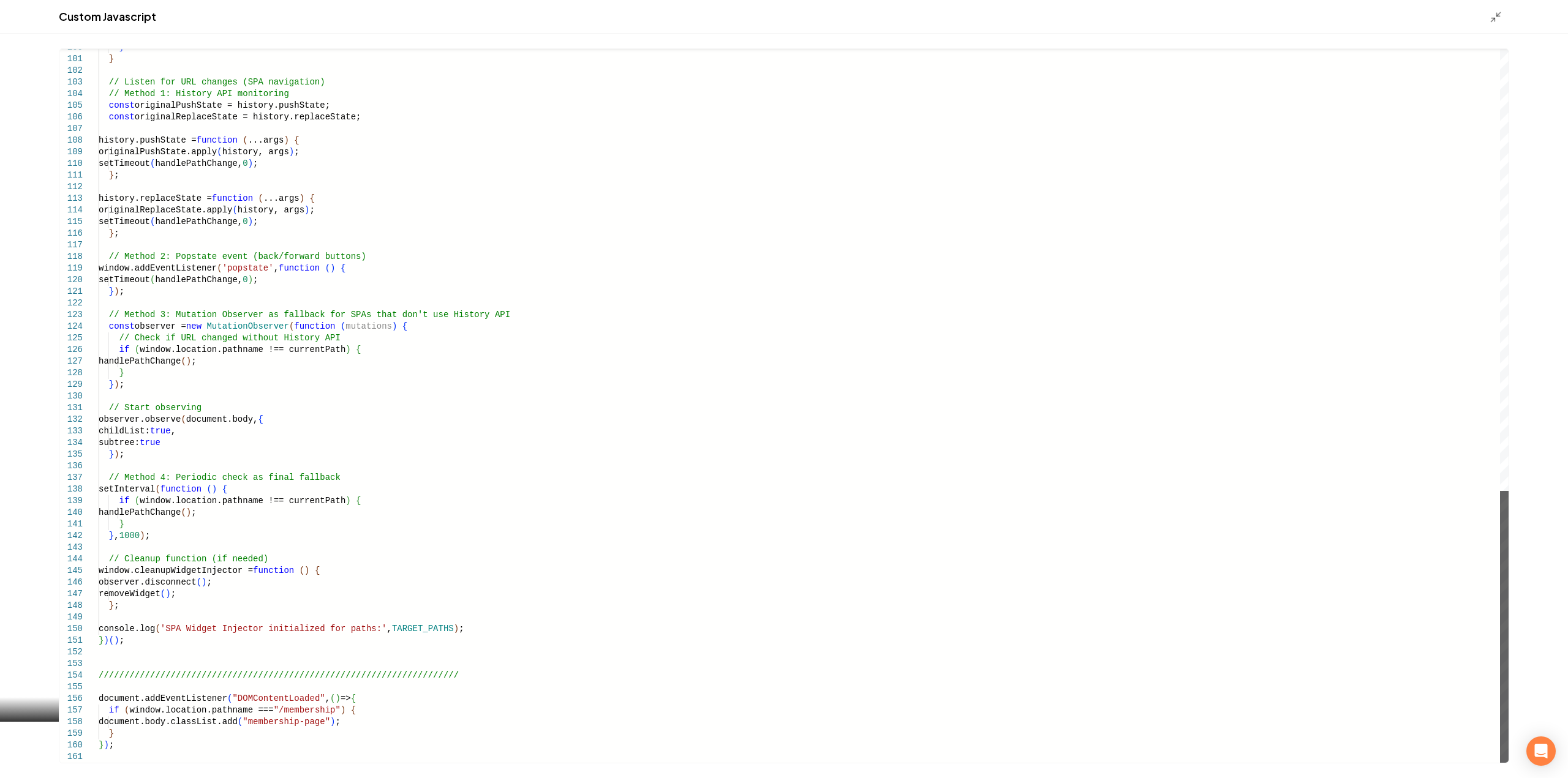
click at [1508, 752] on div "Main content area" at bounding box center [1504, 627] width 8 height 272
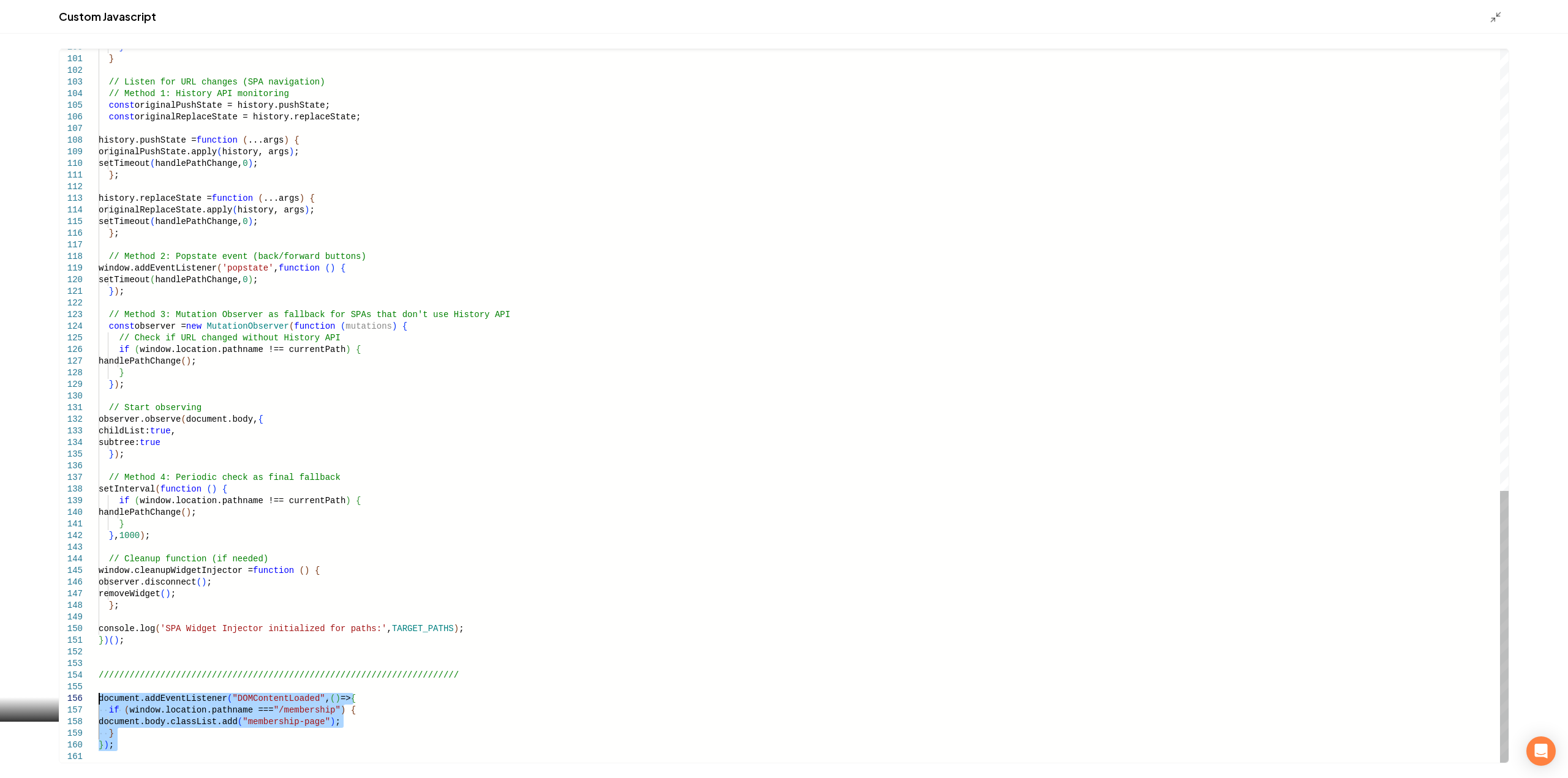
drag, startPoint x: 104, startPoint y: 743, endPoint x: 65, endPoint y: 698, distance: 59.5
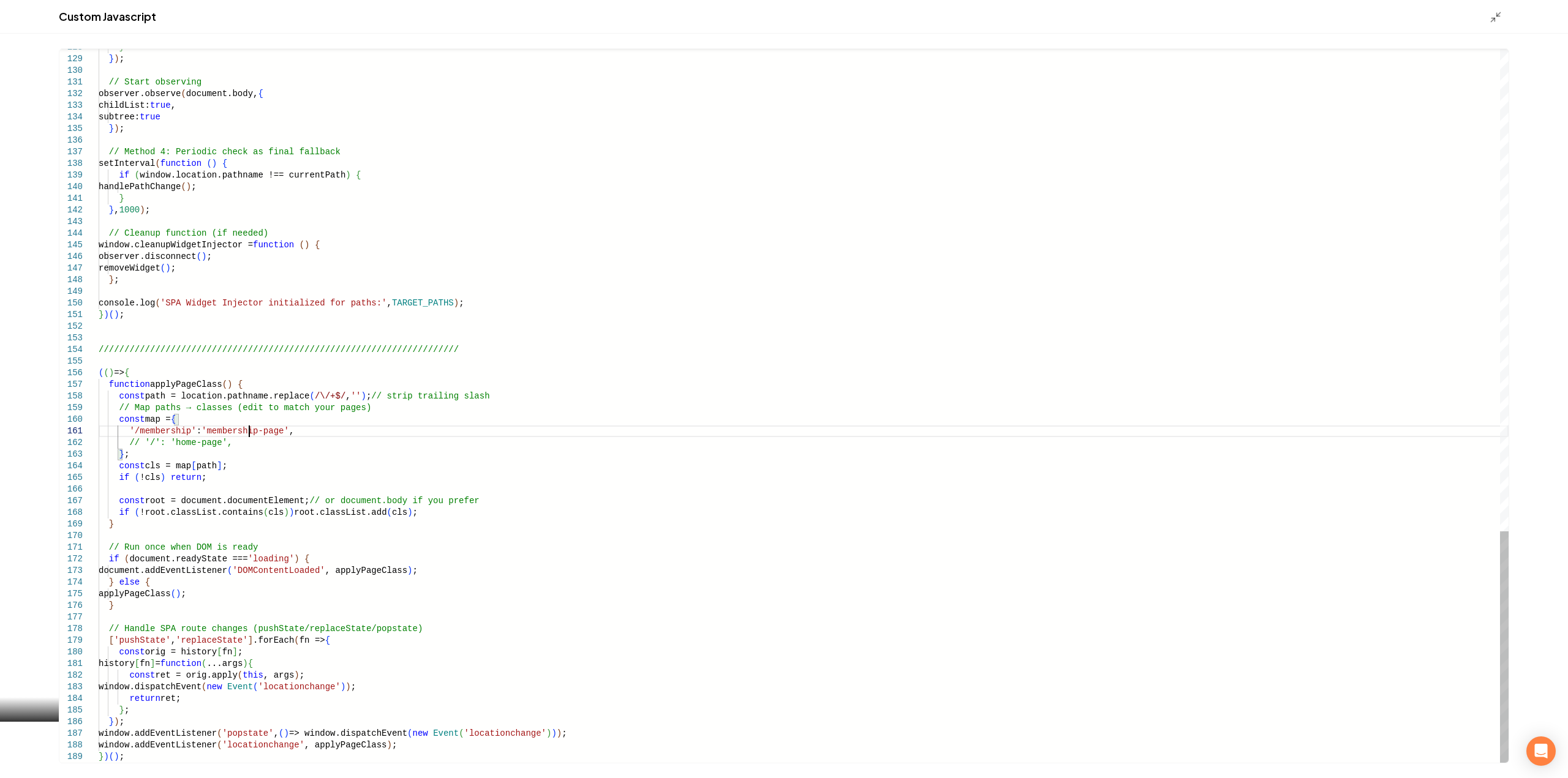
scroll to position [1, 151]
click at [174, 767] on div "129 130 131 132 133 134 135 136 137 138 139 140 141 142 143 144 145 146 147 148…" at bounding box center [784, 405] width 1568 height 744
type textarea "**********"
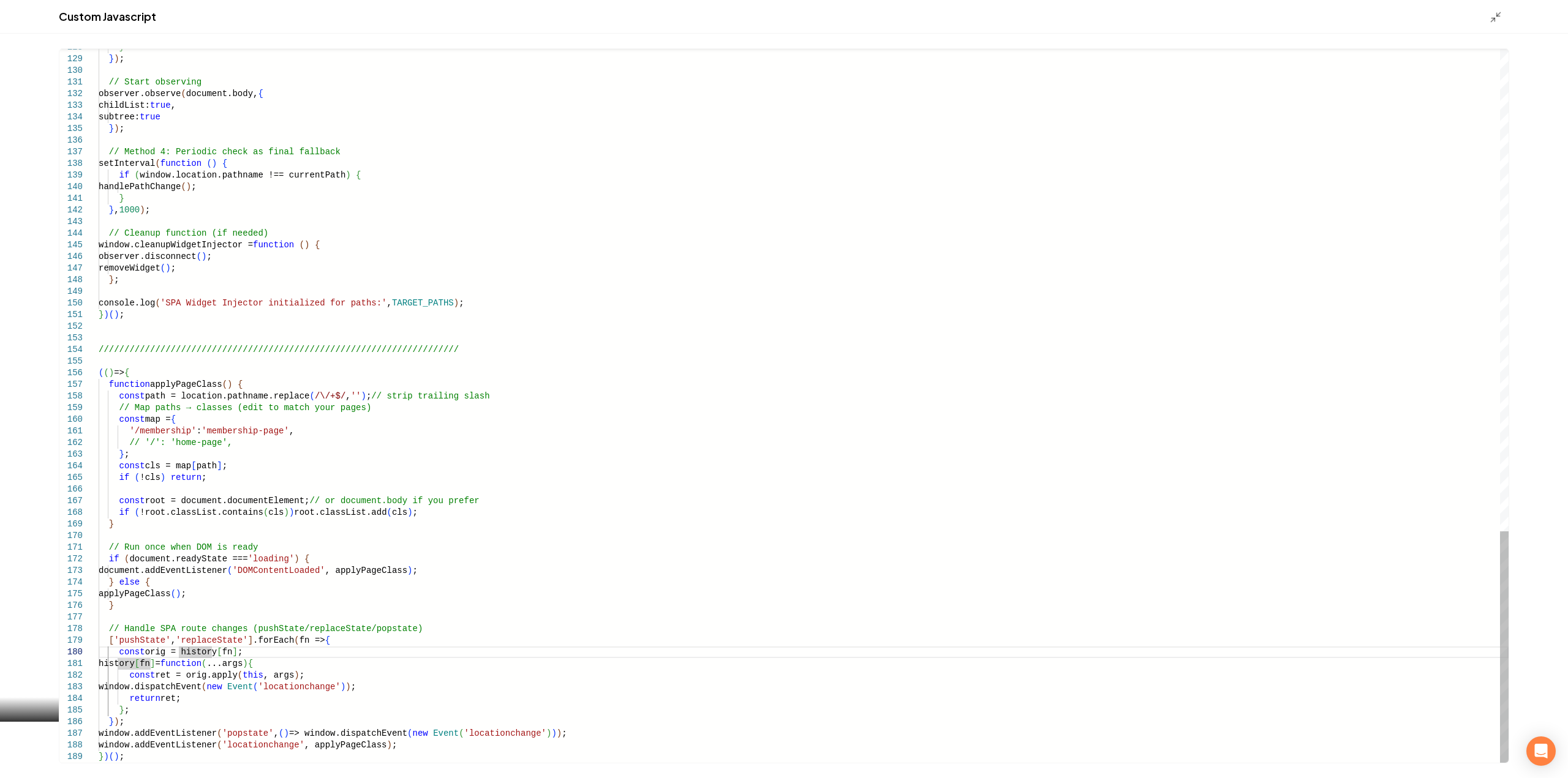
click at [1497, 20] on icon "Main content area" at bounding box center [1496, 17] width 13 height 13
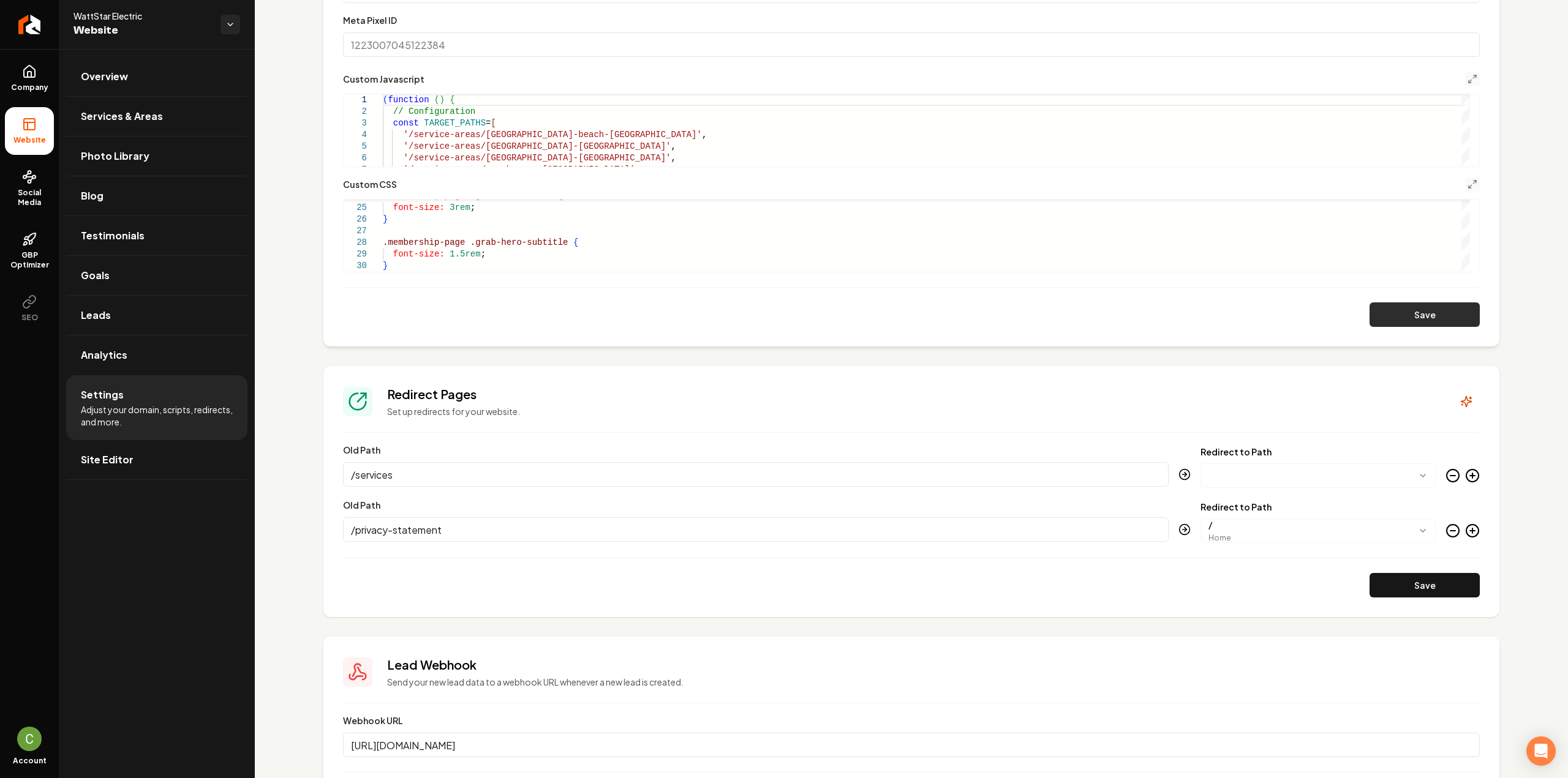
click at [1398, 316] on button "Save" at bounding box center [1425, 315] width 111 height 24
click at [1467, 186] on icon "Main content area" at bounding box center [1472, 184] width 10 height 10
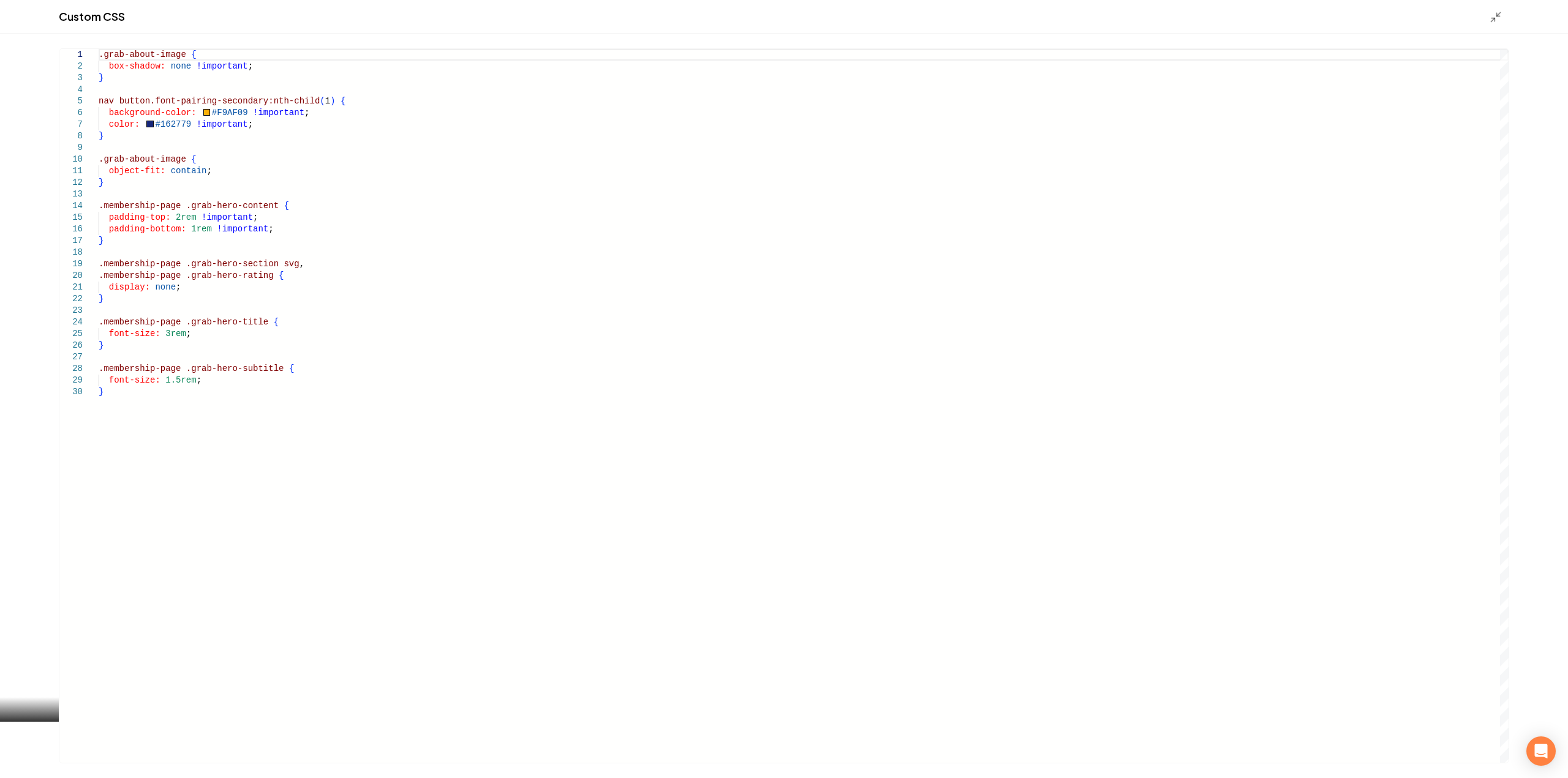
scroll to position [0, 0]
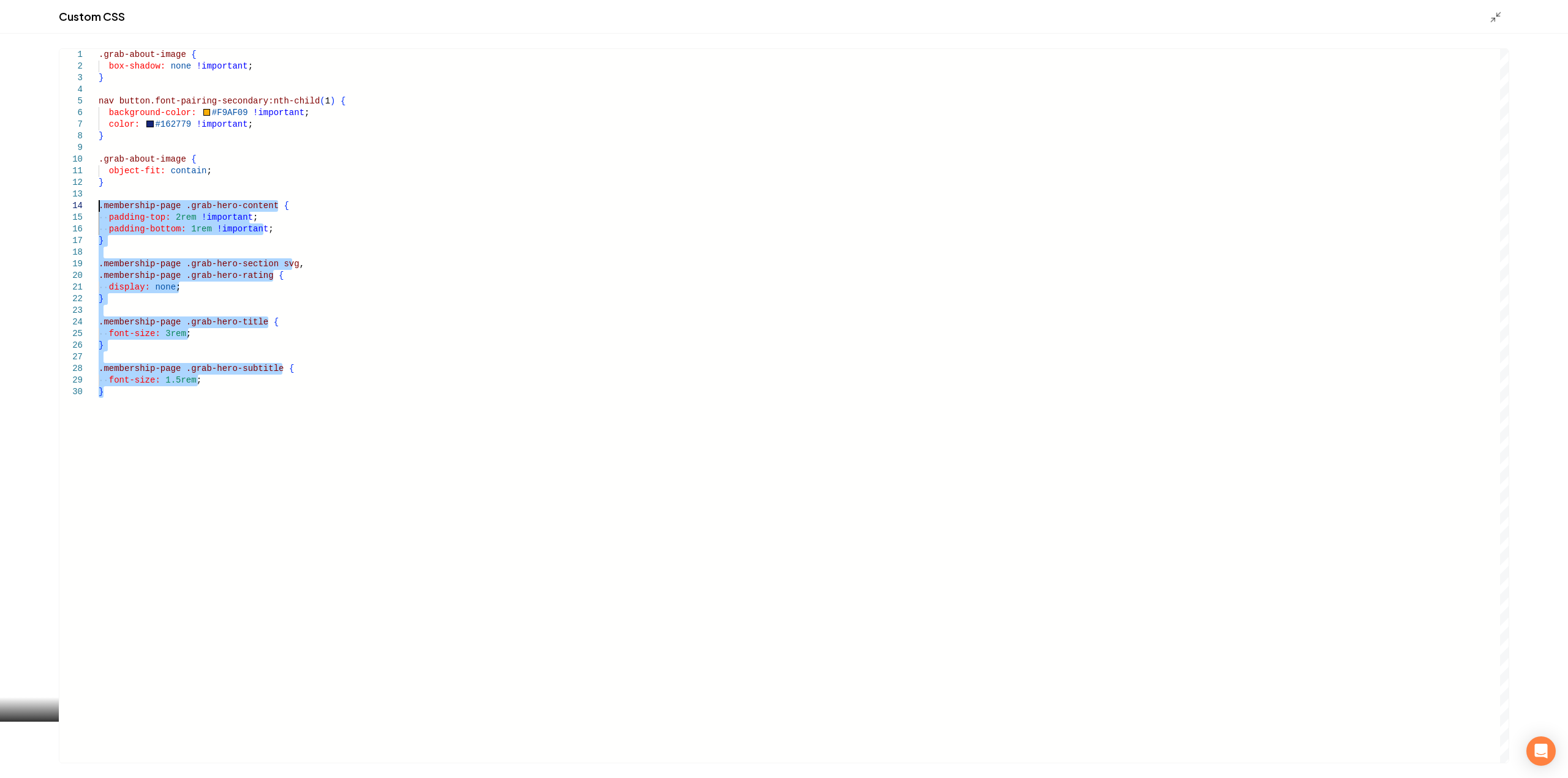
drag, startPoint x: 180, startPoint y: 417, endPoint x: 57, endPoint y: 205, distance: 245.1
click at [99, 205] on div ".grab-about-image { box-shadow: none !important ; } nav button.font-pairing-sec…" at bounding box center [803, 405] width 1410 height 714
type textarea "**********"
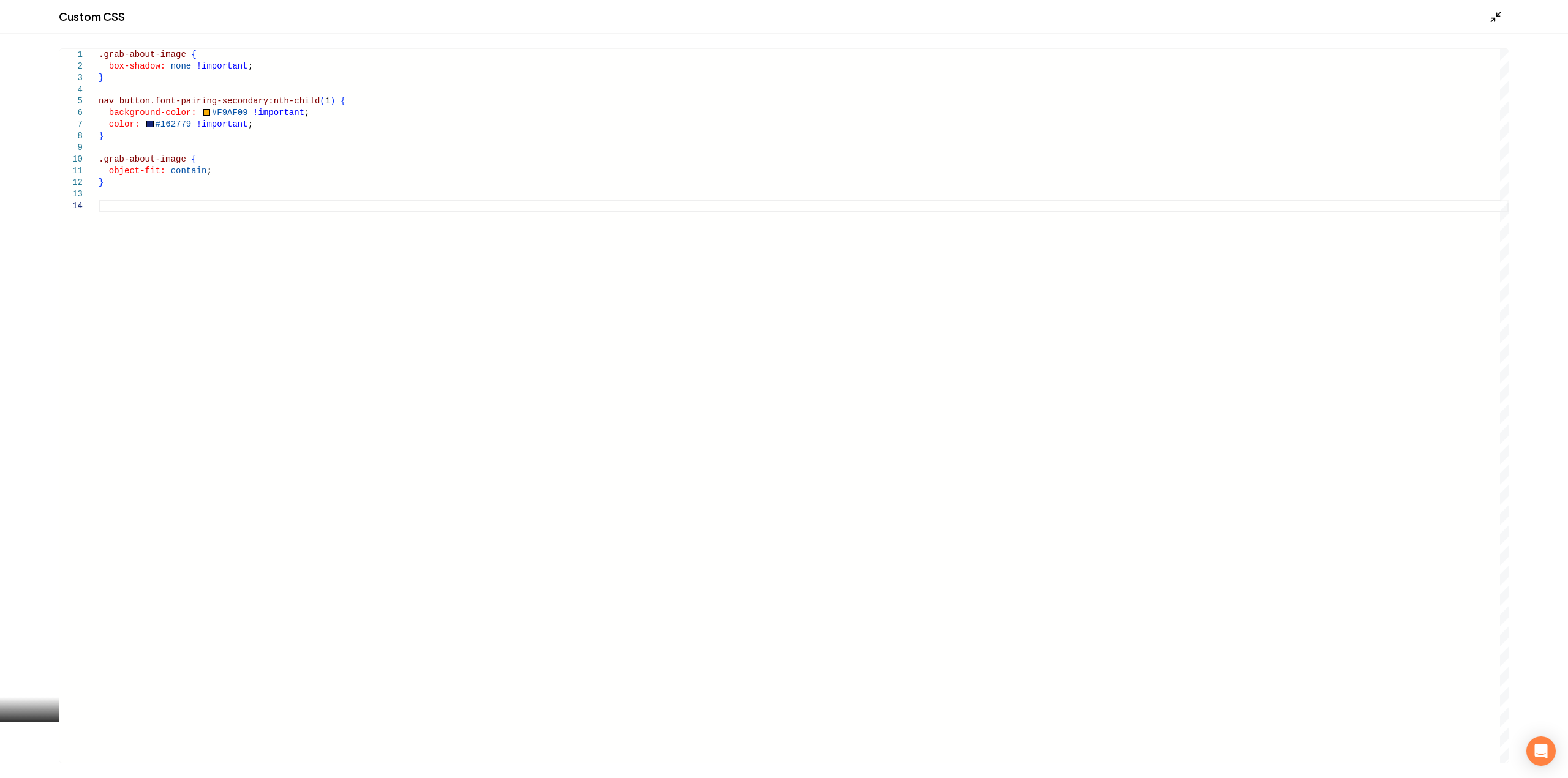
click at [1492, 13] on icon "Main content area" at bounding box center [1496, 17] width 13 height 13
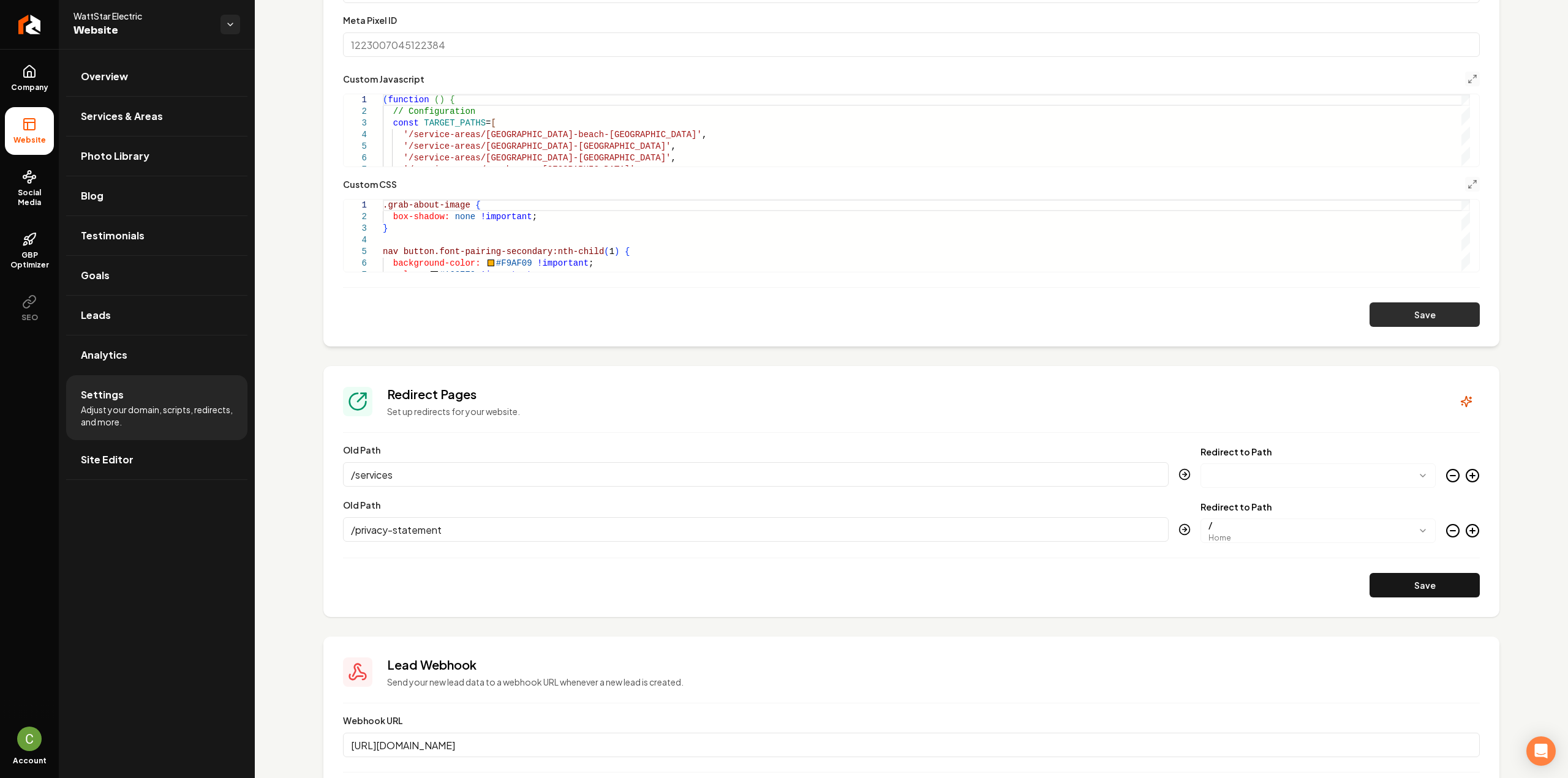
click at [1410, 312] on button "Save" at bounding box center [1425, 315] width 111 height 24
click at [1465, 178] on button "Main content area" at bounding box center [1472, 184] width 15 height 15
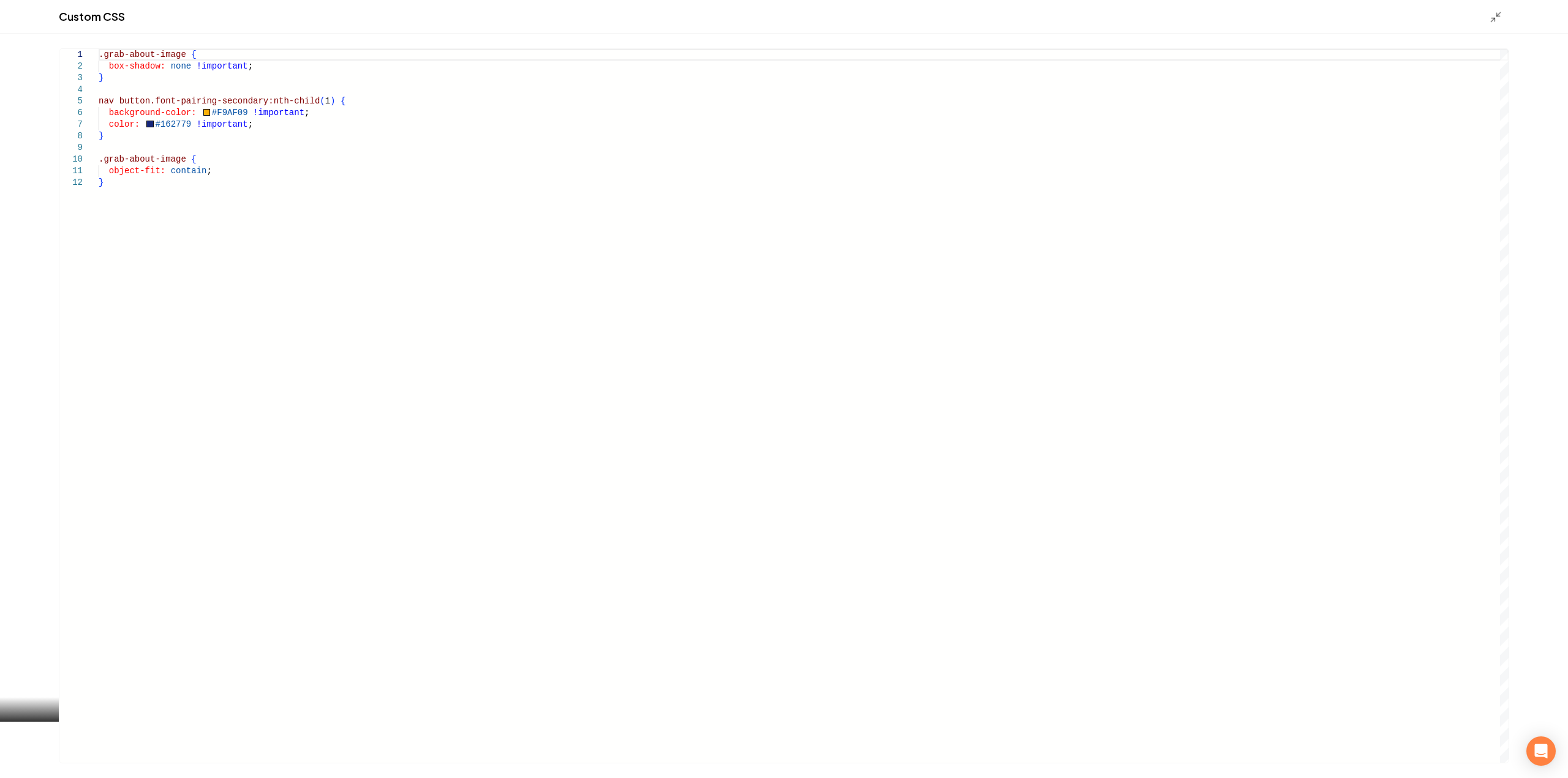
click at [774, 399] on div ".grab-about-image { box-shadow: none !important ; } nav button.font-pairing-sec…" at bounding box center [803, 405] width 1410 height 714
click at [268, 306] on div ".grab-about-image { box-shadow: none !important ; } nav button.font-pairing-sec…" at bounding box center [803, 405] width 1410 height 714
click at [179, 197] on div ".grab-about-image { box-shadow: none !important ; } nav button.font-pairing-sec…" at bounding box center [803, 405] width 1410 height 714
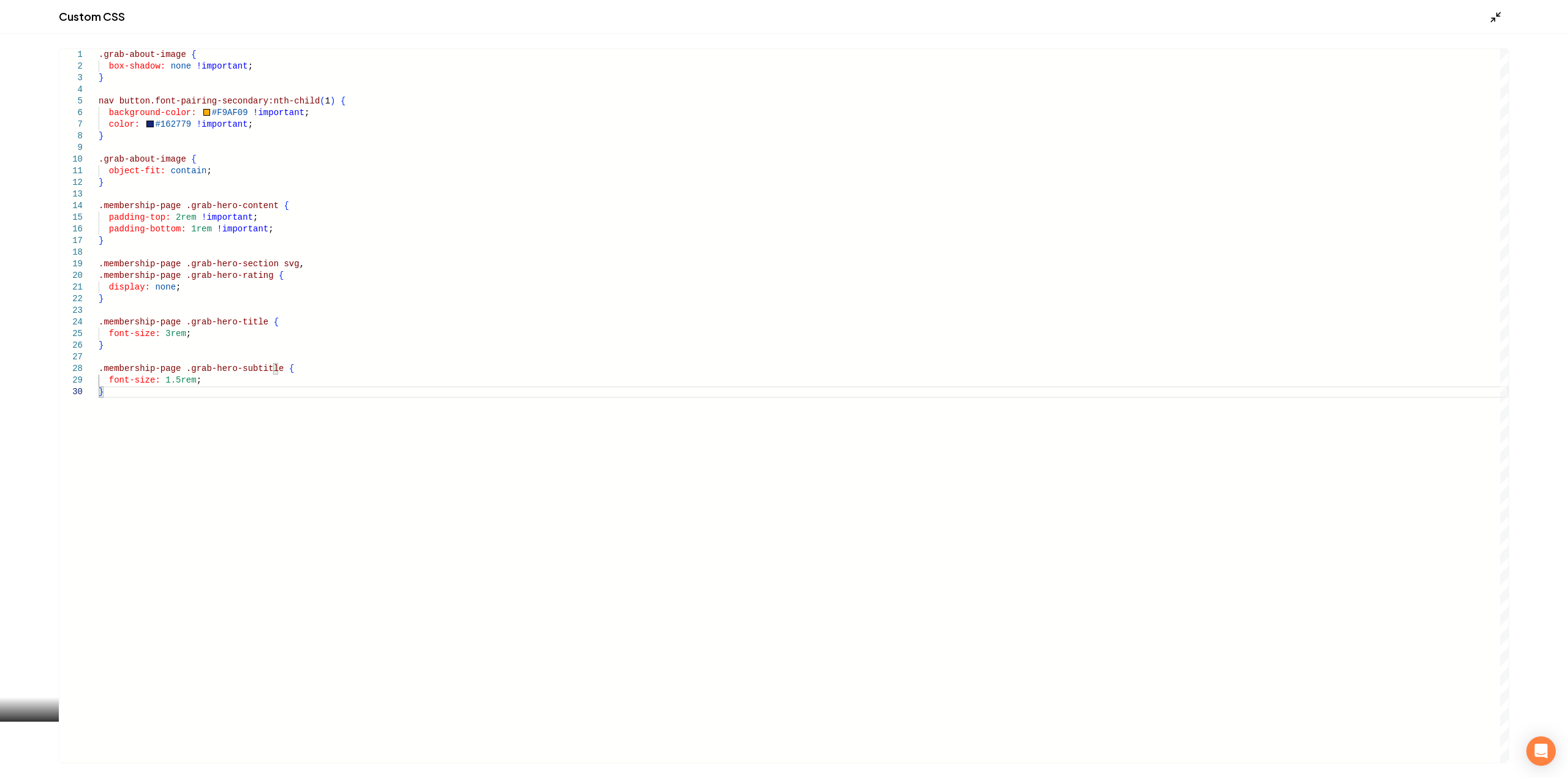
type textarea "**********"
click at [1495, 16] on icon "Main content area" at bounding box center [1496, 17] width 13 height 13
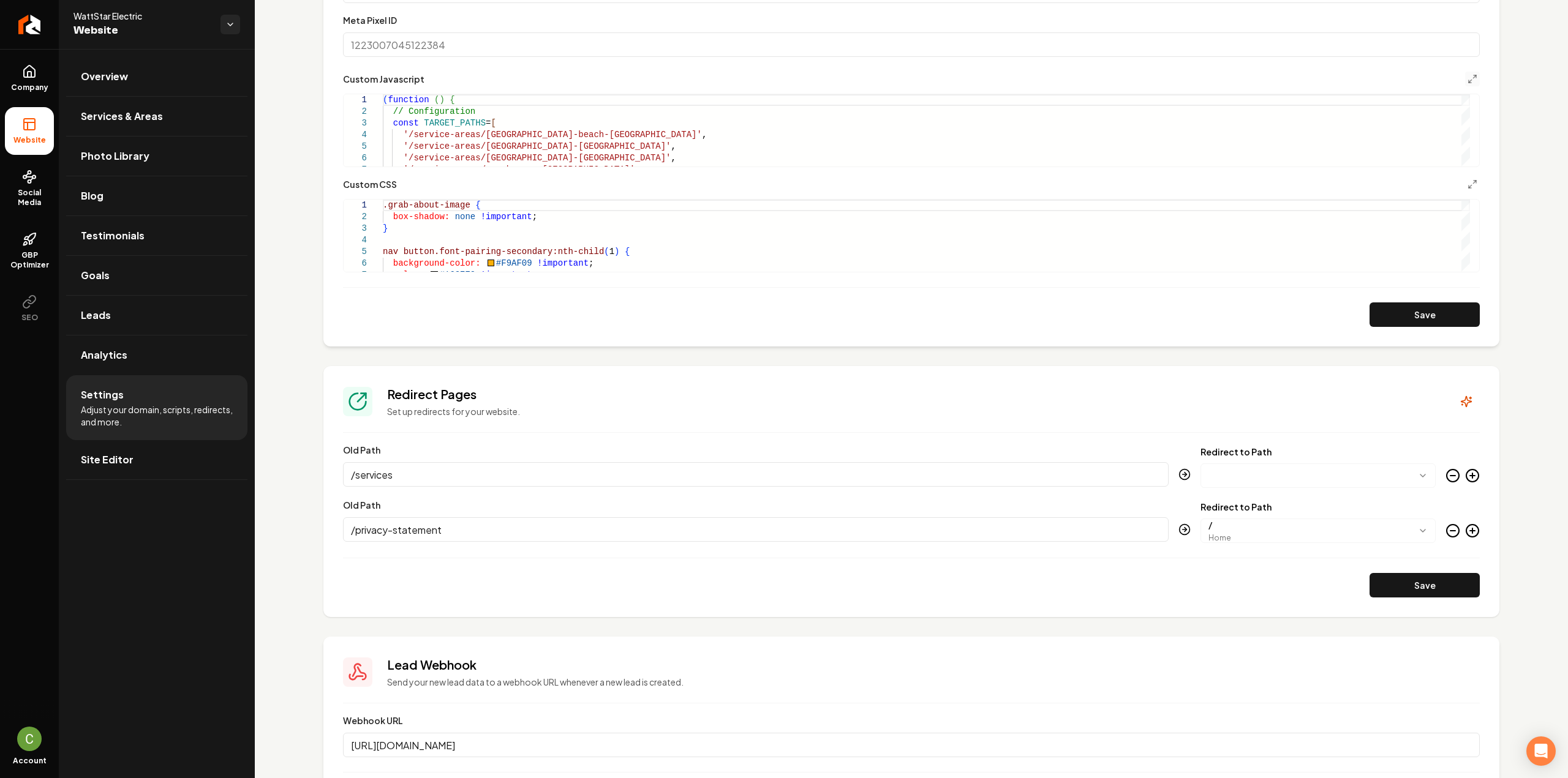
click at [1398, 327] on section "**********" at bounding box center [911, 87] width 1176 height 518
click at [1398, 317] on button "Save" at bounding box center [1425, 315] width 111 height 24
click at [1465, 84] on button "Main content area" at bounding box center [1472, 79] width 15 height 15
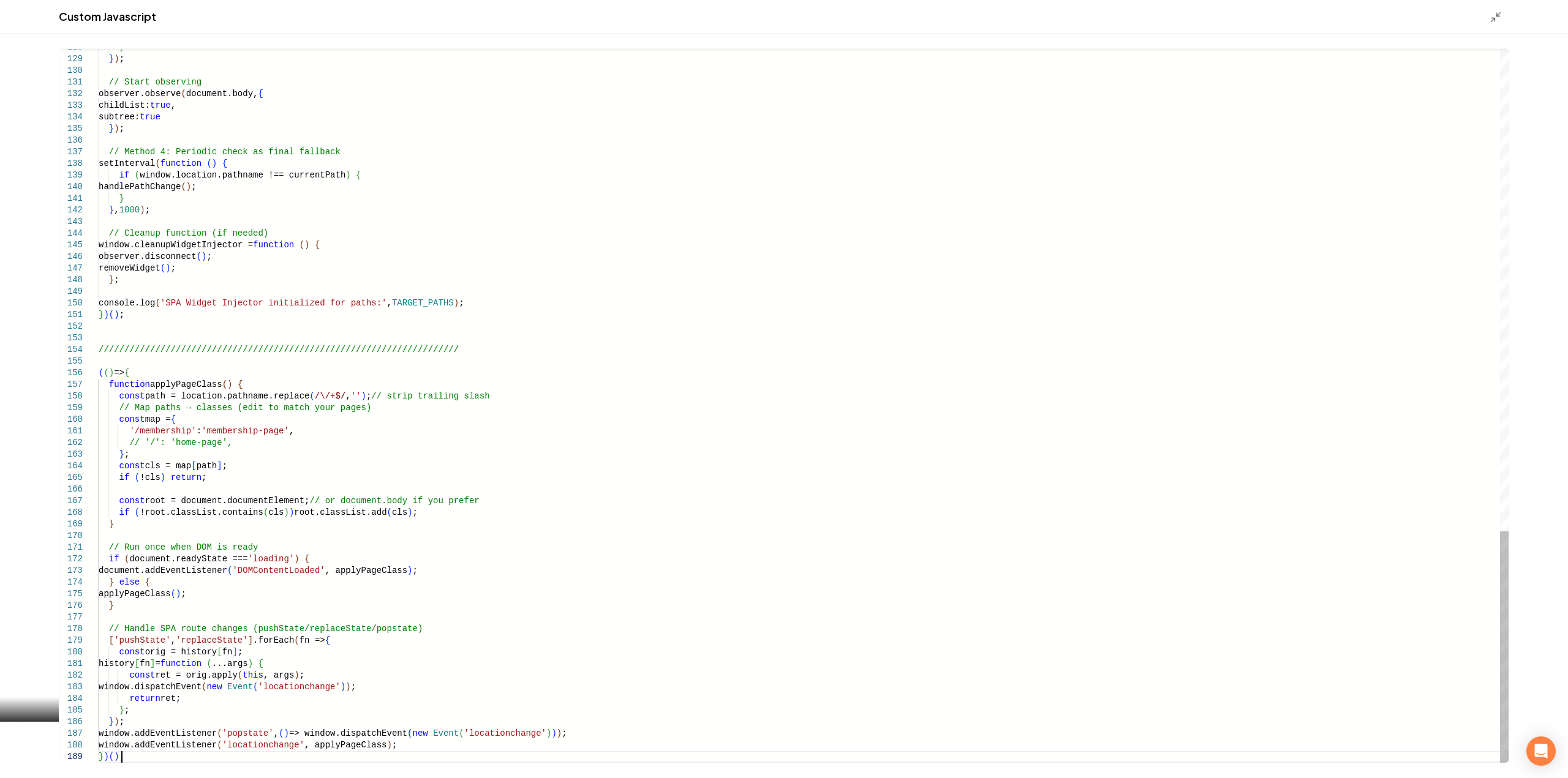
scroll to position [0, 0]
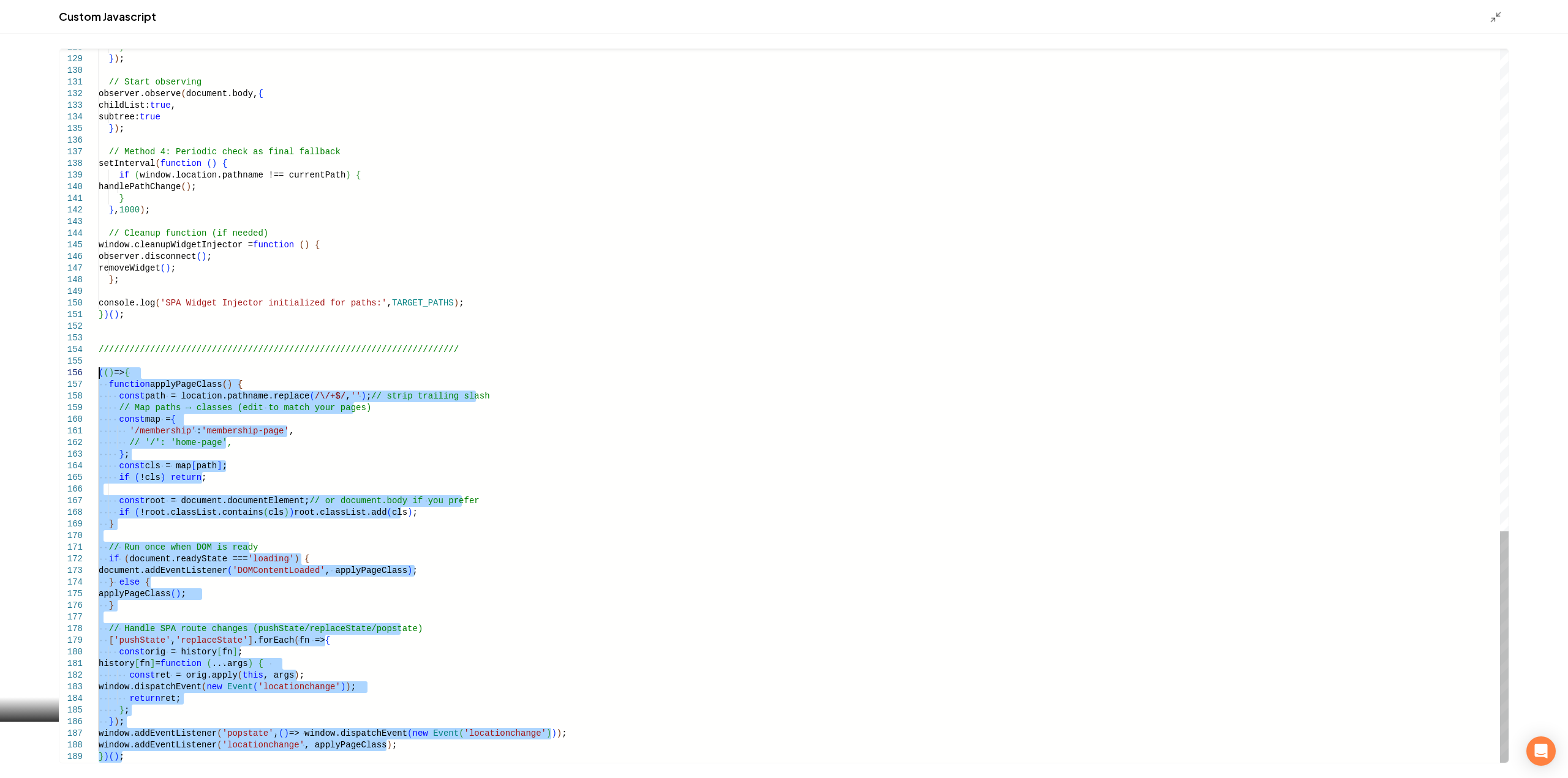
drag, startPoint x: 126, startPoint y: 756, endPoint x: 84, endPoint y: 376, distance: 382.3
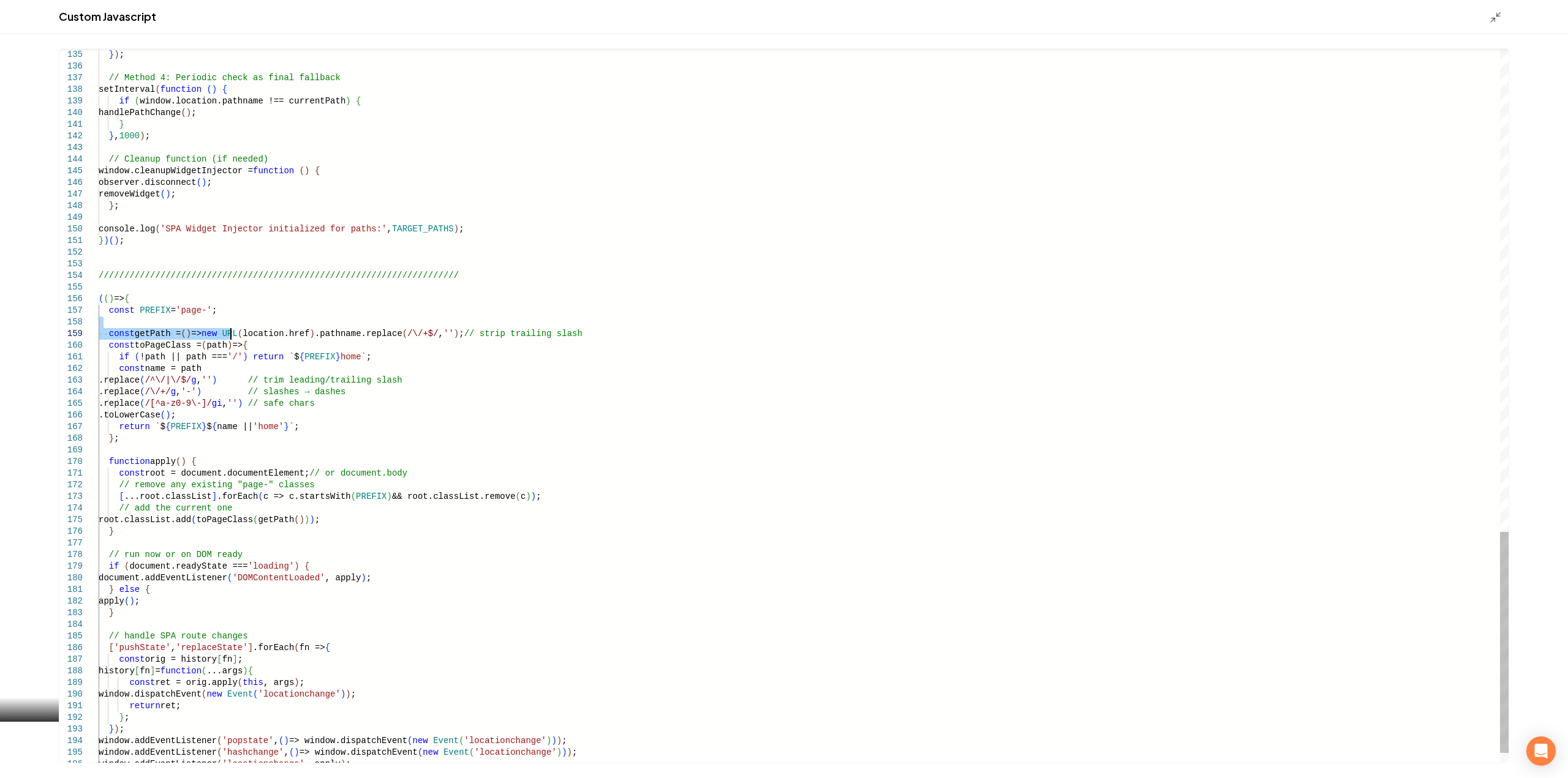
drag, startPoint x: 224, startPoint y: 326, endPoint x: 230, endPoint y: 329, distance: 6.7
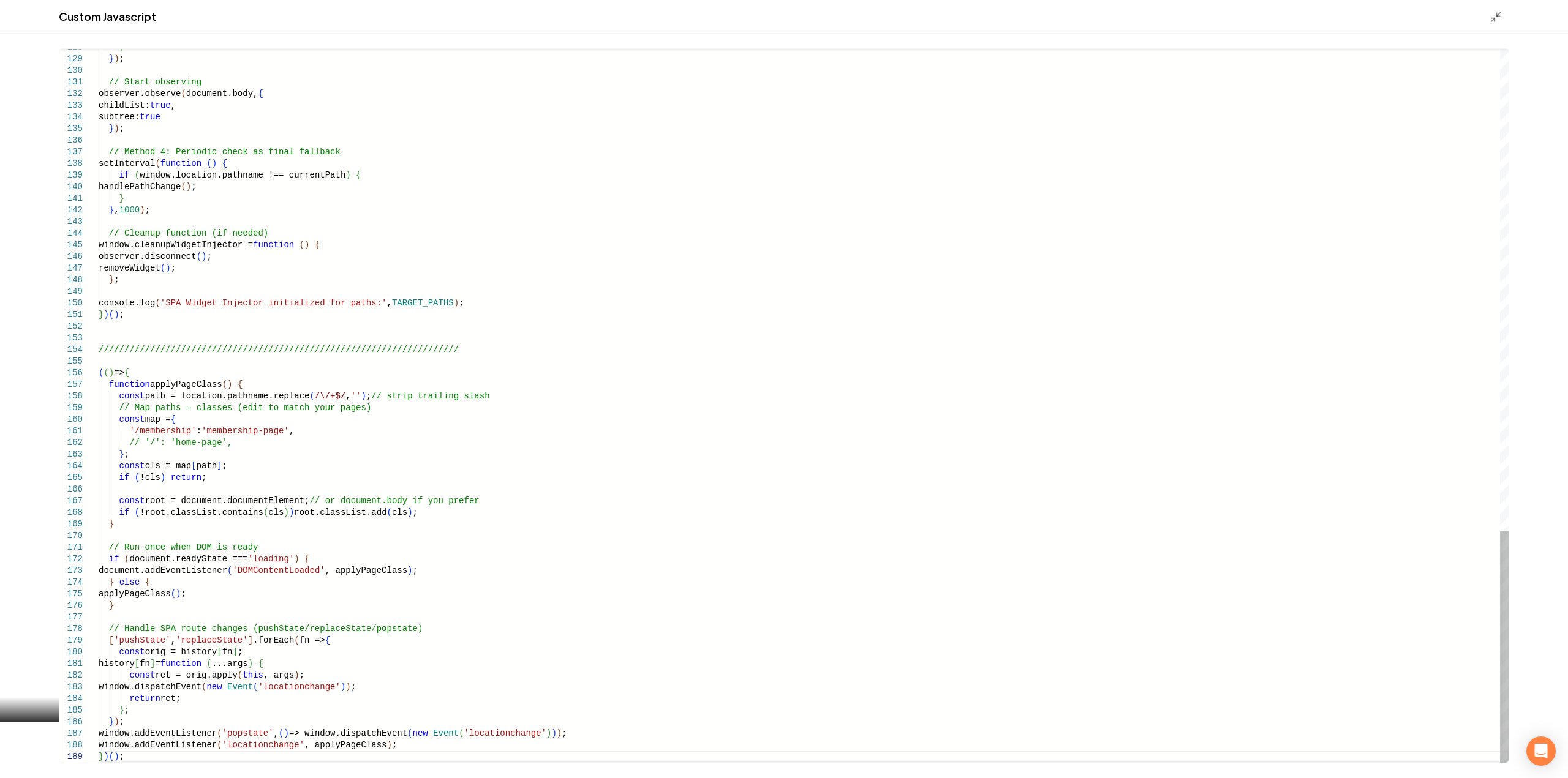
type textarea "**********"
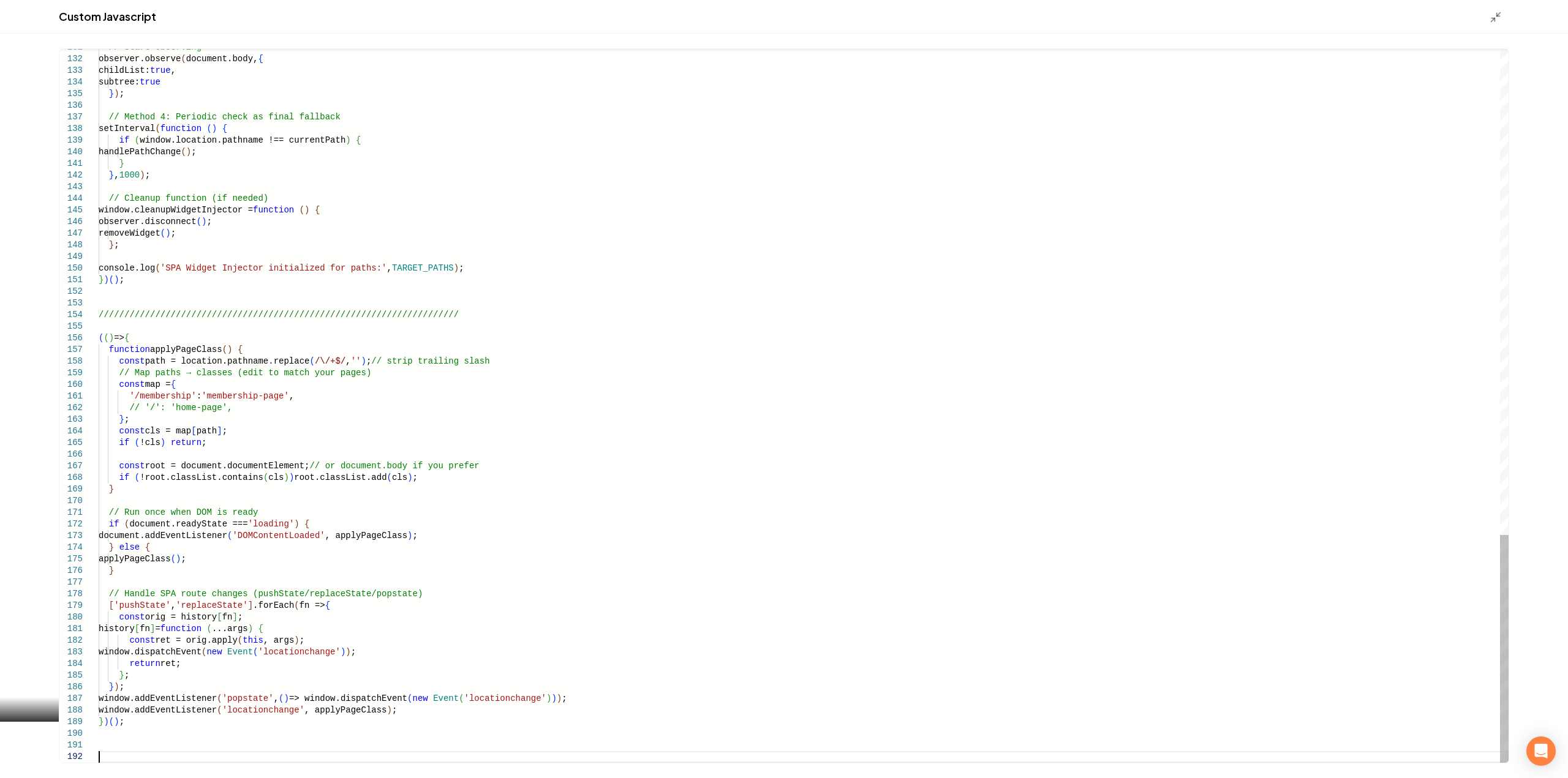
scroll to position [13, 0]
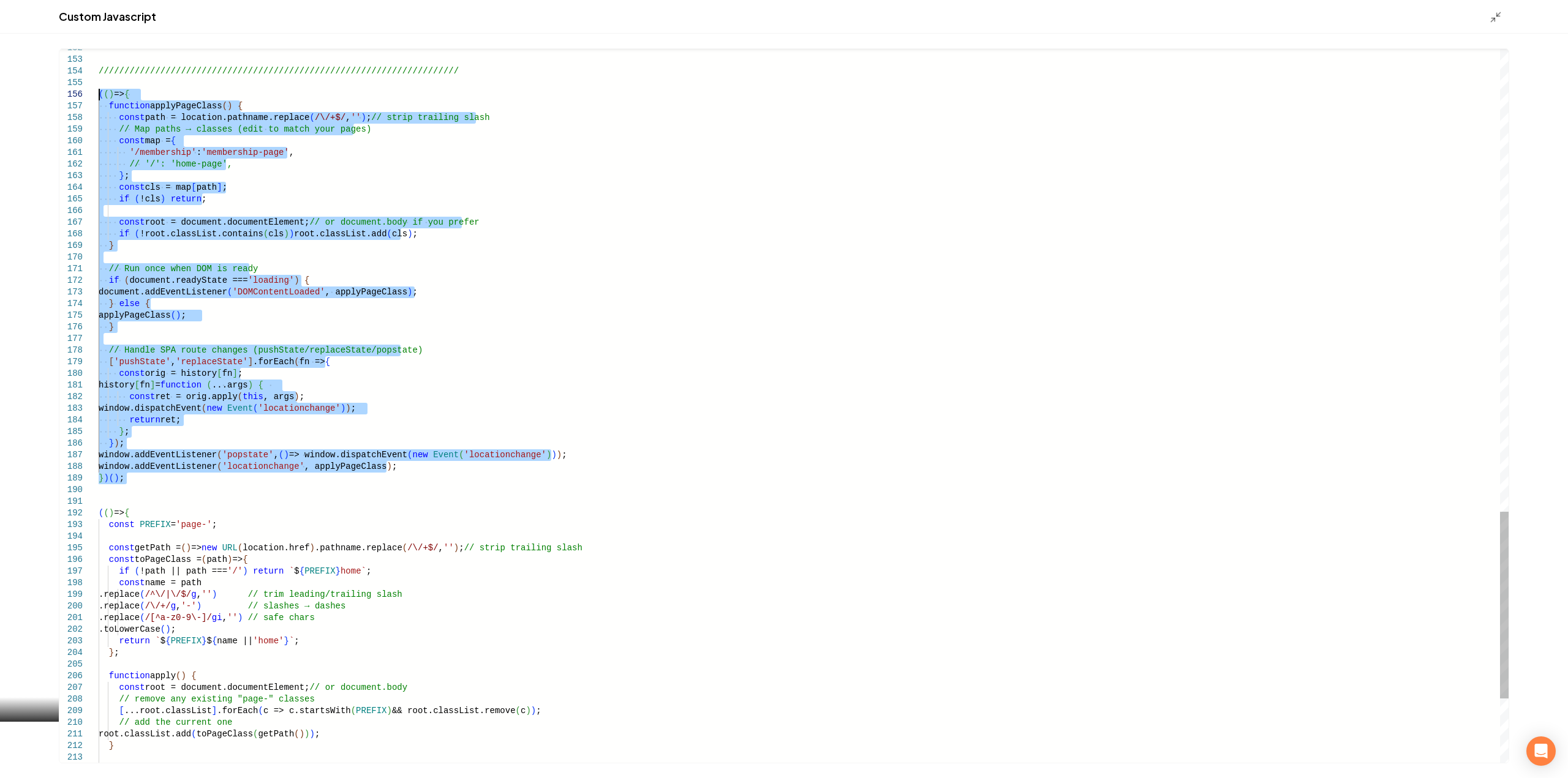
drag, startPoint x: 132, startPoint y: 486, endPoint x: 57, endPoint y: 95, distance: 398.1
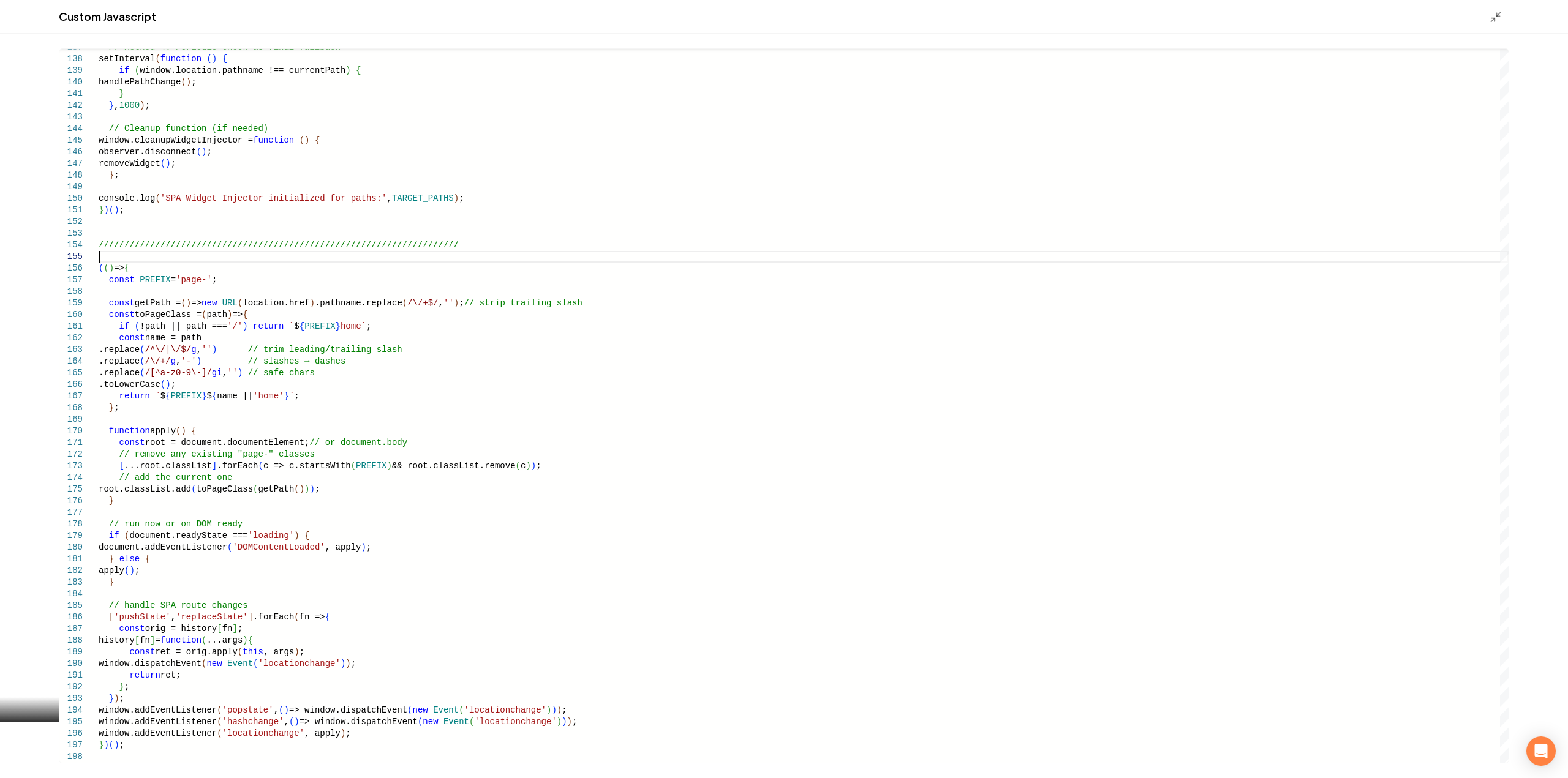
type textarea "**********"
click at [1503, 15] on div "Main content area" at bounding box center [1500, 16] width 20 height 14
click at [1497, 15] on line "Main content area" at bounding box center [1499, 15] width 4 height 4
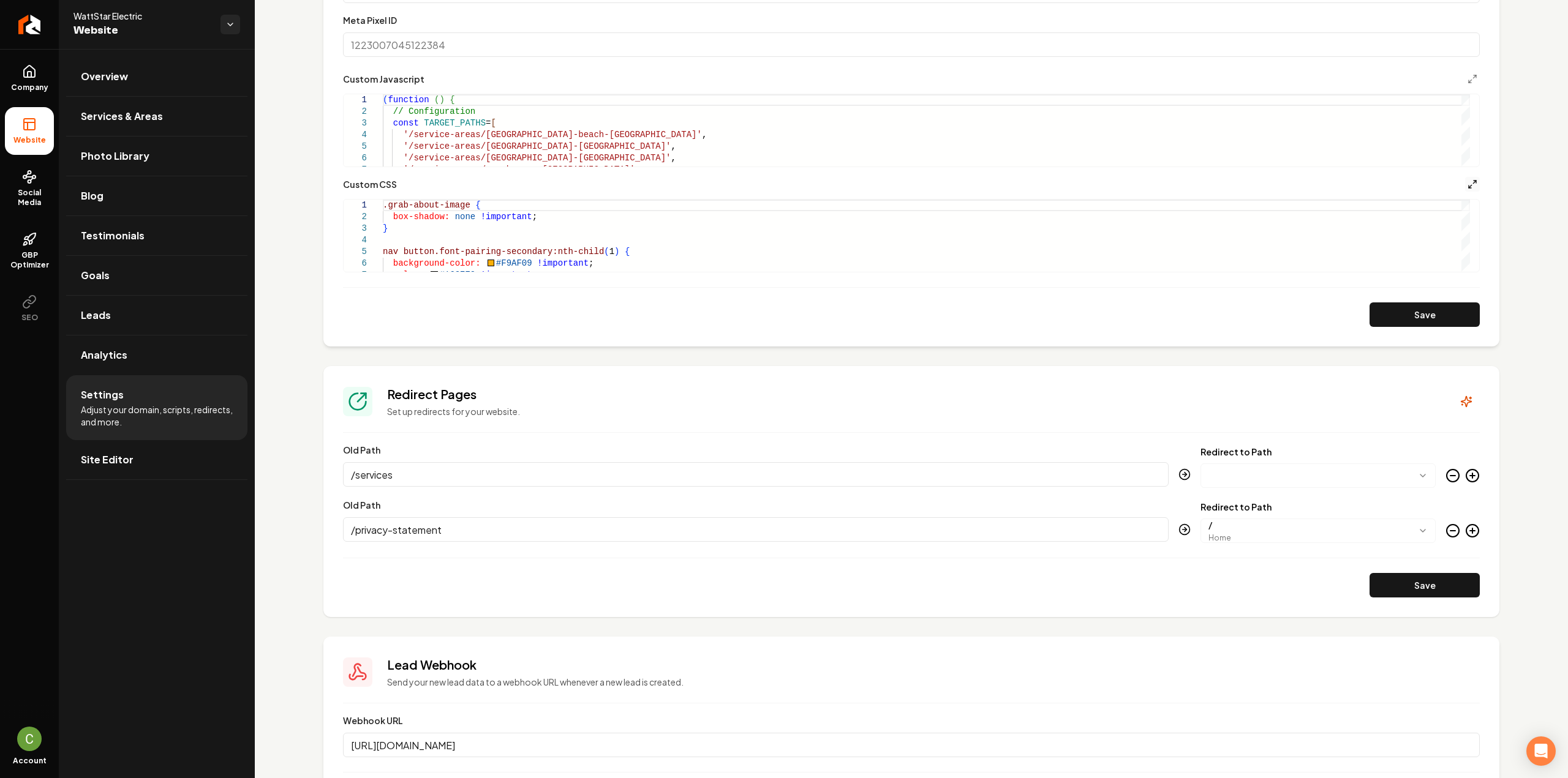
click at [1467, 184] on icon "Main content area" at bounding box center [1472, 184] width 10 height 10
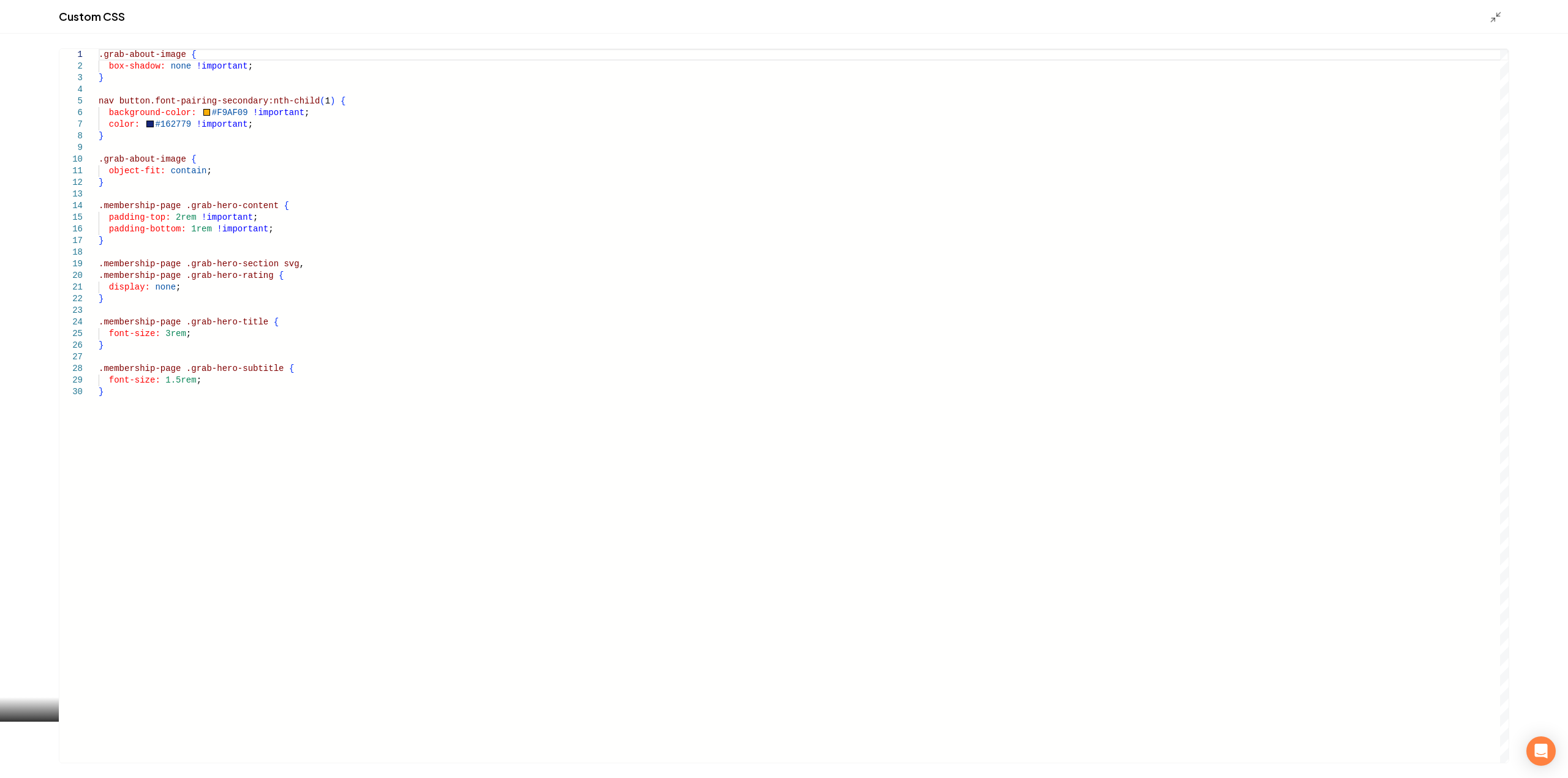
scroll to position [0, 0]
drag, startPoint x: 151, startPoint y: 369, endPoint x: 126, endPoint y: 369, distance: 25.0
click at [105, 366] on div ".grab-about-image { box-shadow: none !important ; } nav button.font-pairing-sec…" at bounding box center [803, 405] width 1410 height 714
click at [156, 373] on div ".grab-about-image { box-shadow: none !important ; } nav button.font-pairing-sec…" at bounding box center [803, 405] width 1410 height 714
drag, startPoint x: 156, startPoint y: 372, endPoint x: 102, endPoint y: 369, distance: 54.1
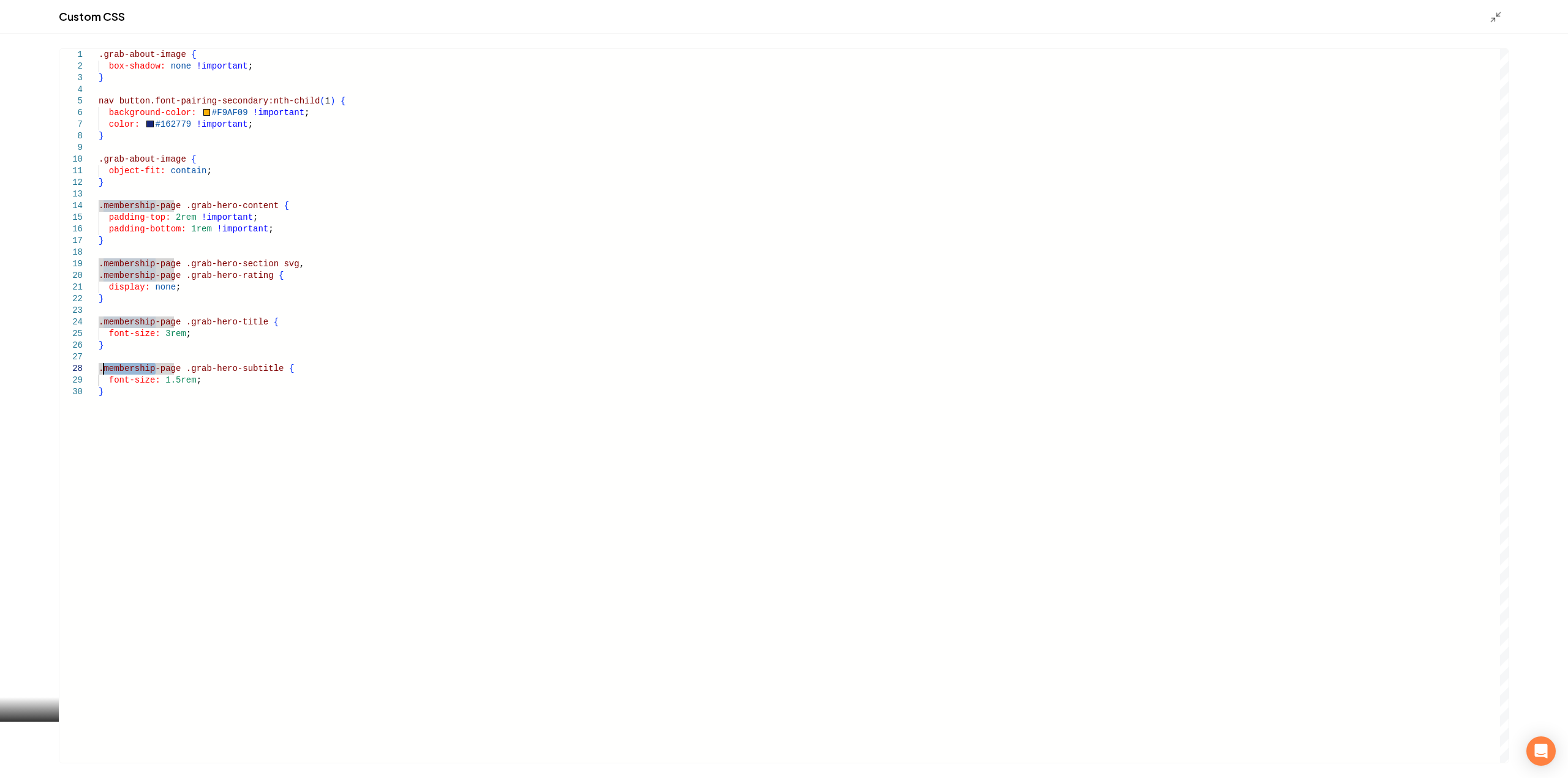
click at [102, 369] on div ".grab-about-image { box-shadow: none !important ; } nav button.font-pairing-sec…" at bounding box center [803, 405] width 1410 height 714
type textarea "**********"
click at [1492, 19] on polyline "Main content area" at bounding box center [1493, 19] width 3 height 3
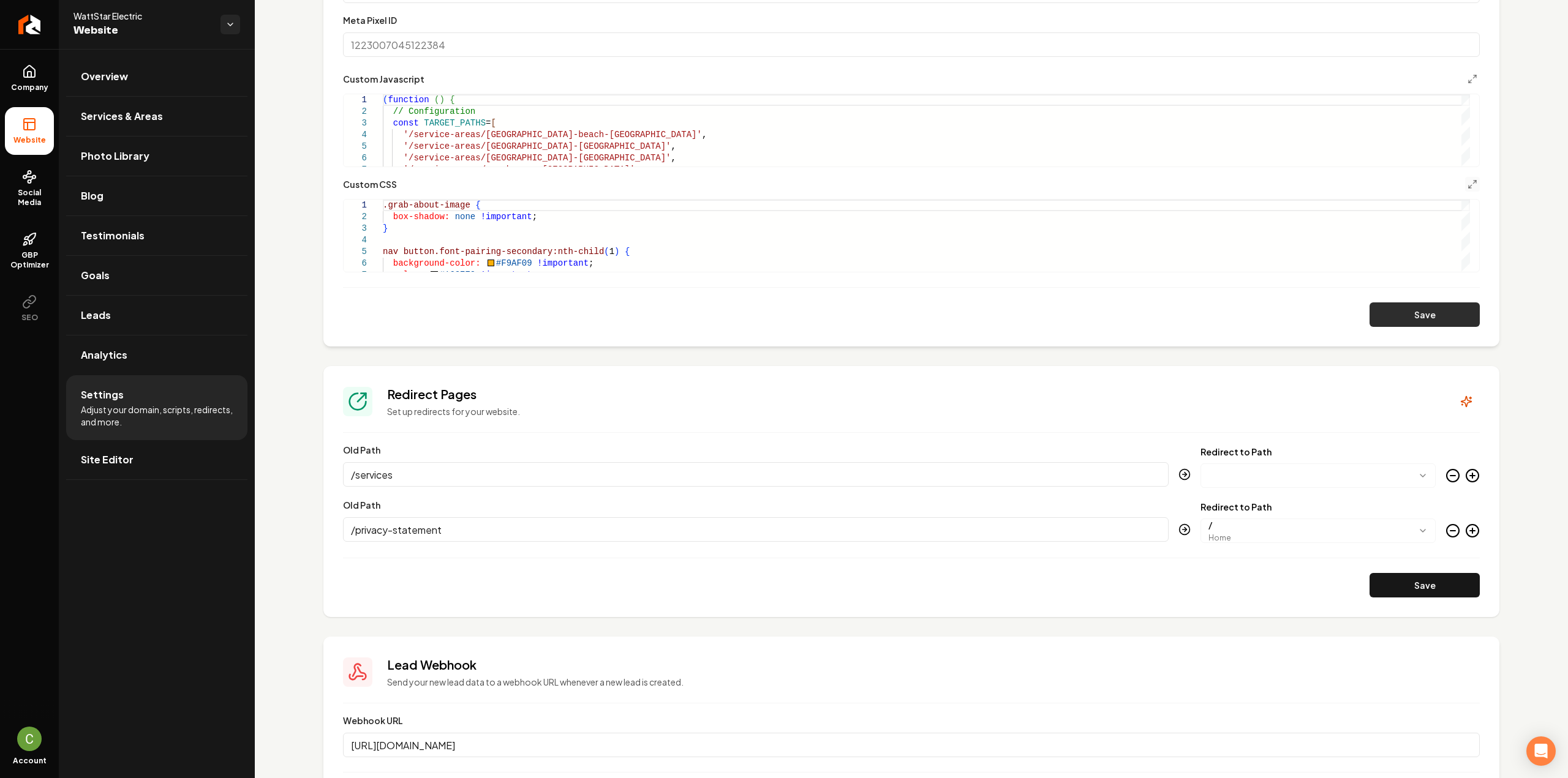
click at [1383, 314] on button "Save" at bounding box center [1425, 315] width 111 height 24
click at [32, 84] on span "Company" at bounding box center [30, 87] width 47 height 10
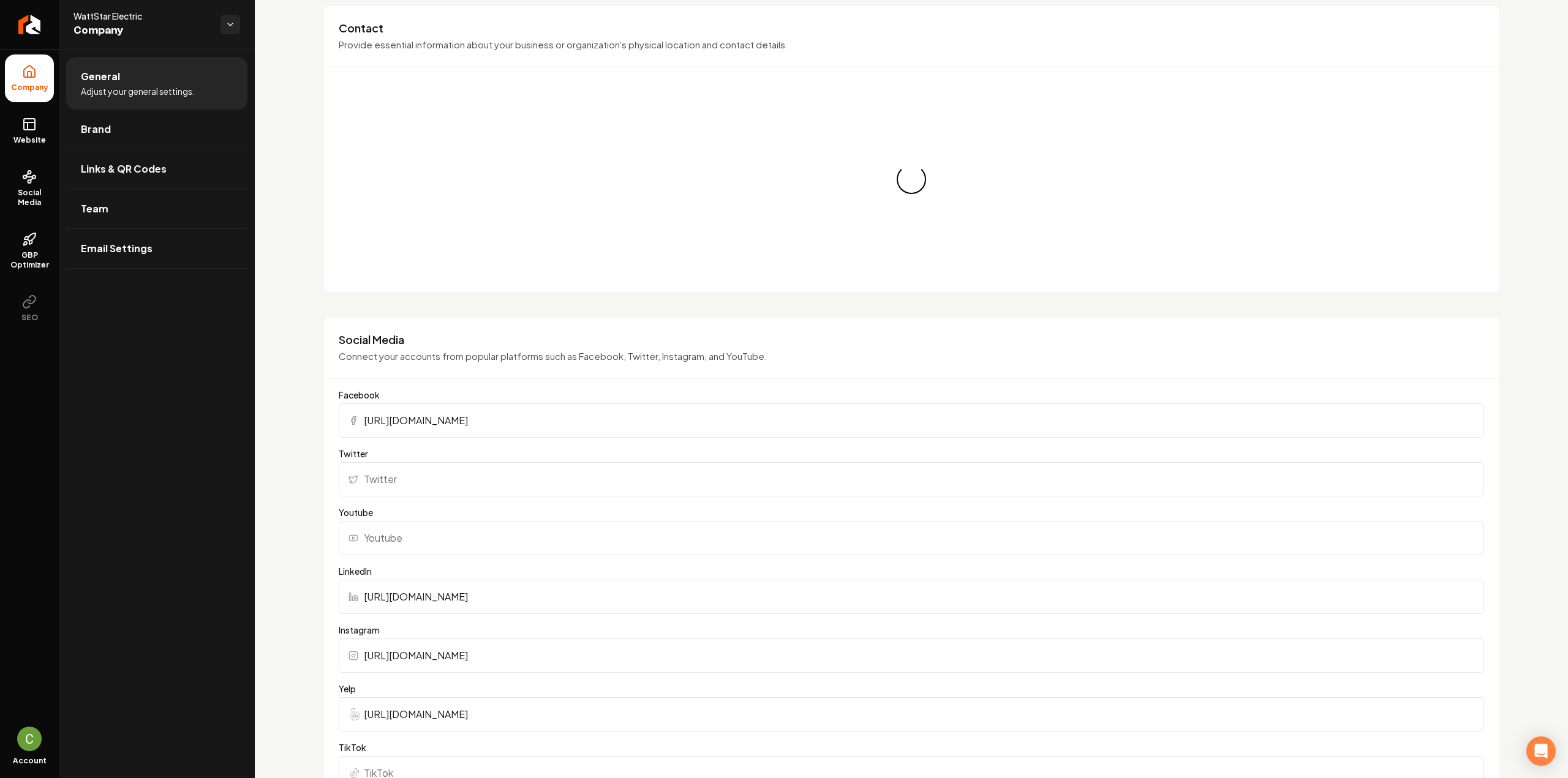
scroll to position [614, 0]
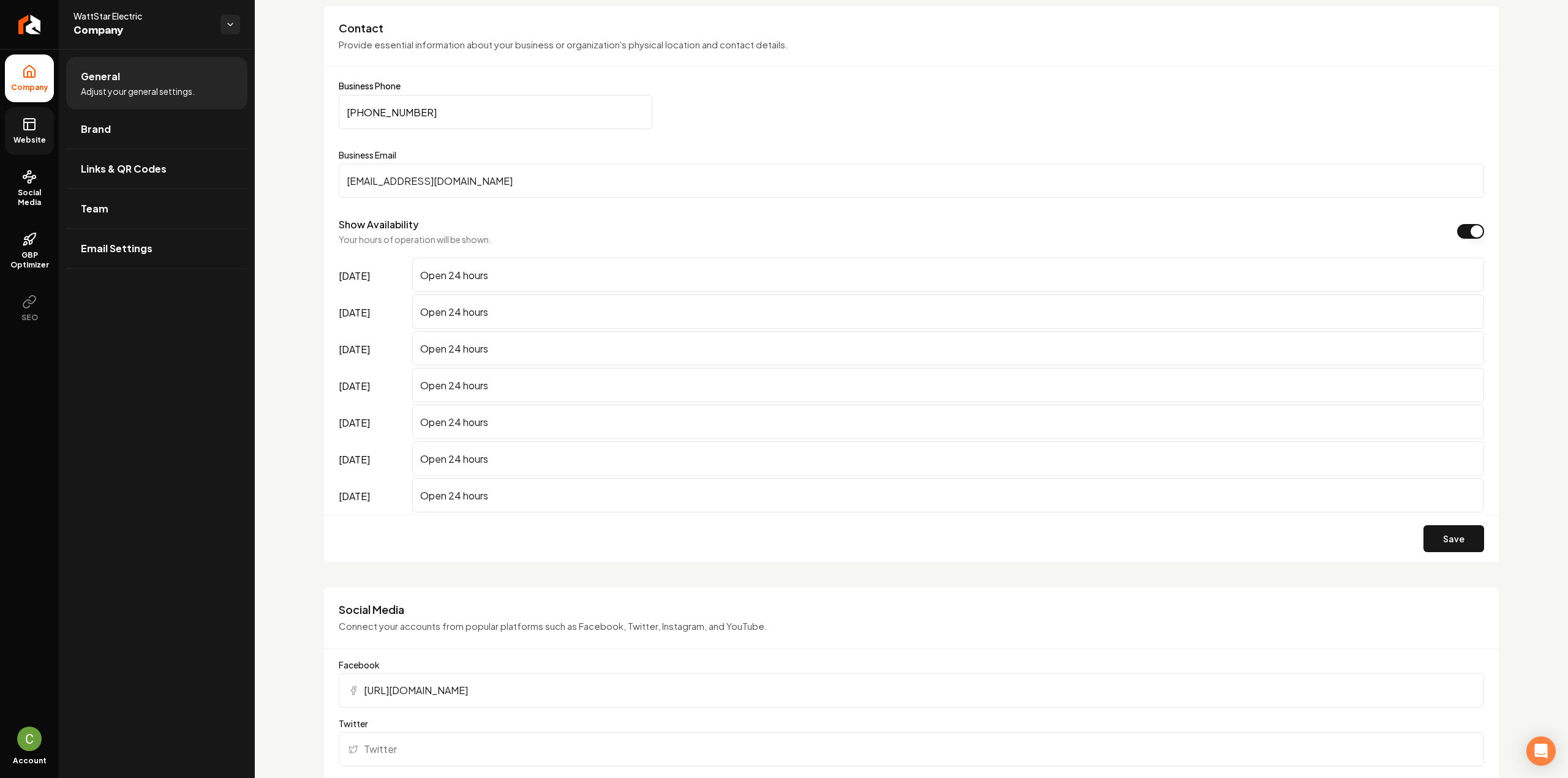
click at [32, 126] on icon at bounding box center [29, 124] width 15 height 15
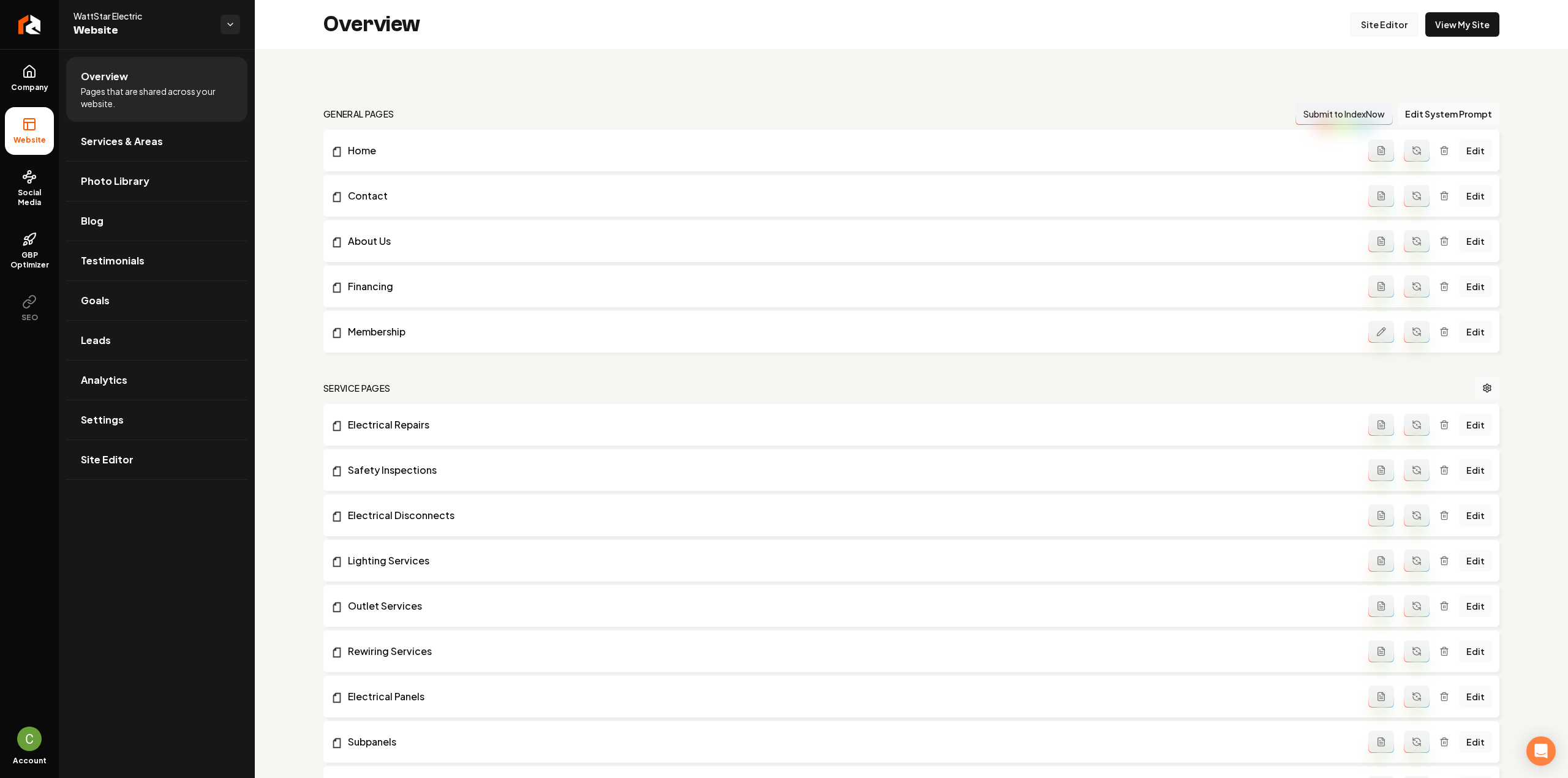
click at [1355, 16] on link "Site Editor" at bounding box center [1384, 24] width 67 height 24
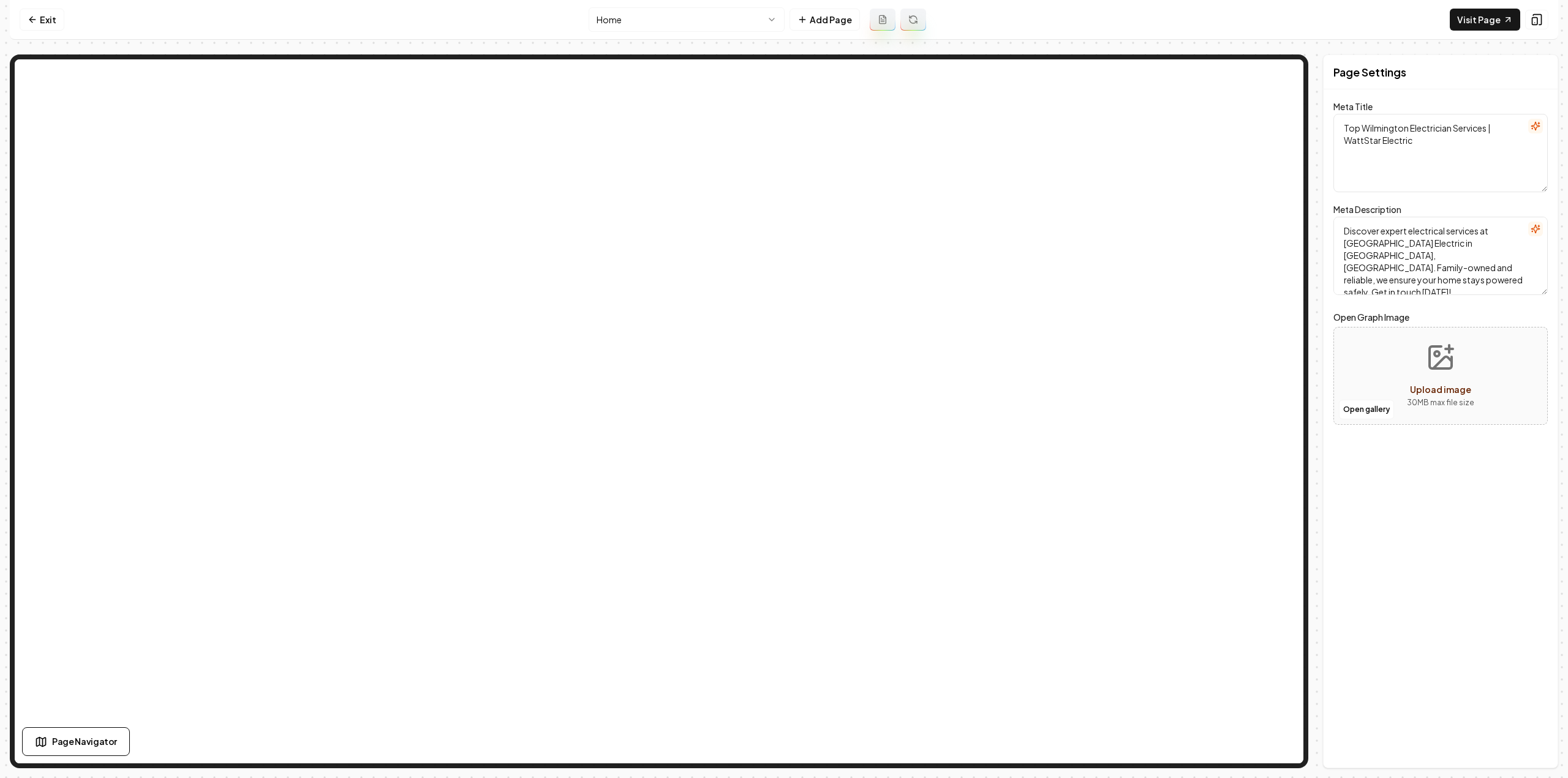
click at [641, 16] on html "Computer Required This feature is only available on a computer. Please switch t…" at bounding box center [784, 389] width 1568 height 778
click at [624, 20] on html "Computer Required This feature is only available on a computer. Please switch t…" at bounding box center [784, 389] width 1568 height 778
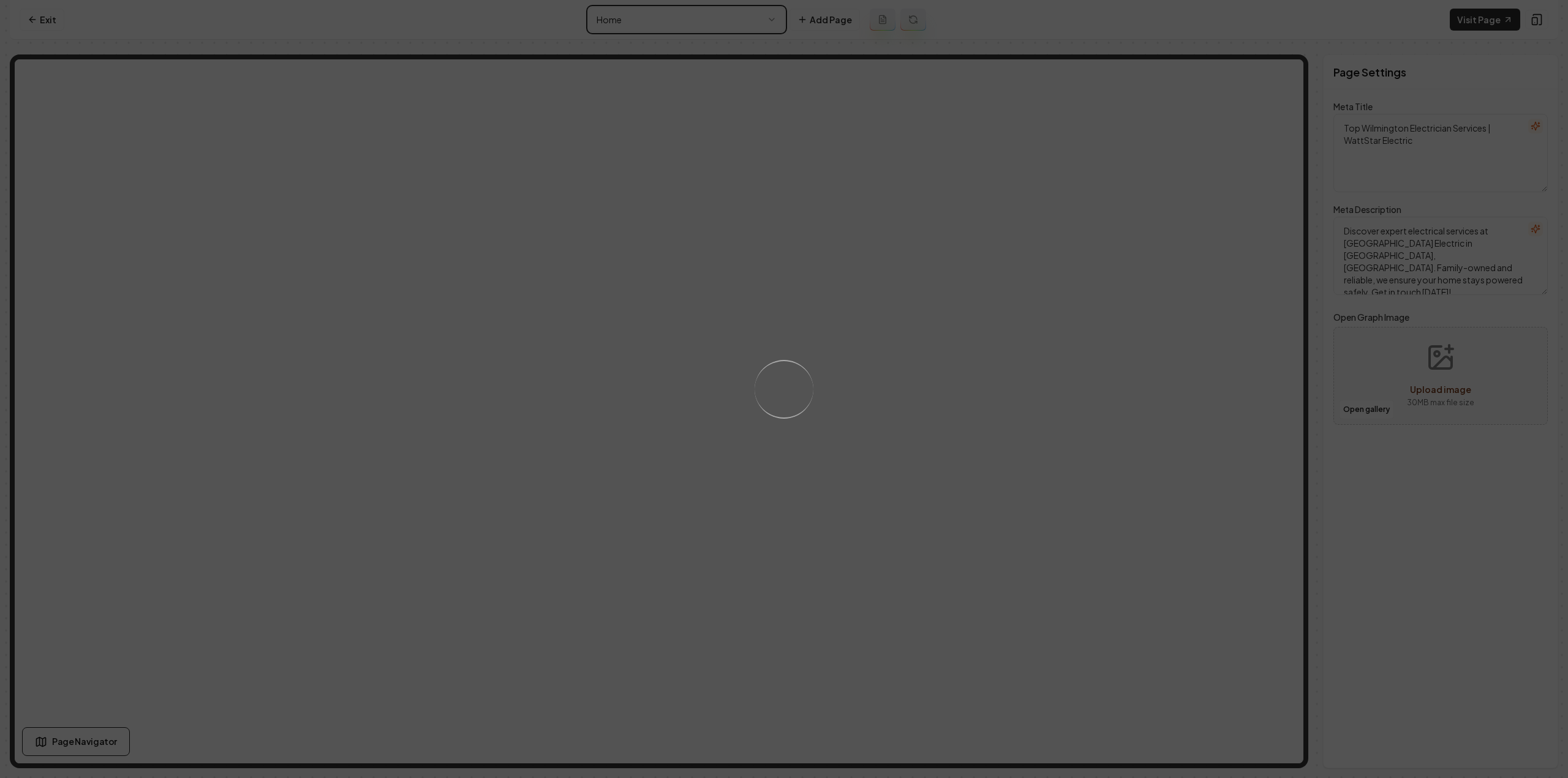
type textarea "Home Electrical Services in Wilmington | WattStar Electric"
type textarea "Trusted family-owned electricians serving Wilmington, NC. Licensed & insured se…"
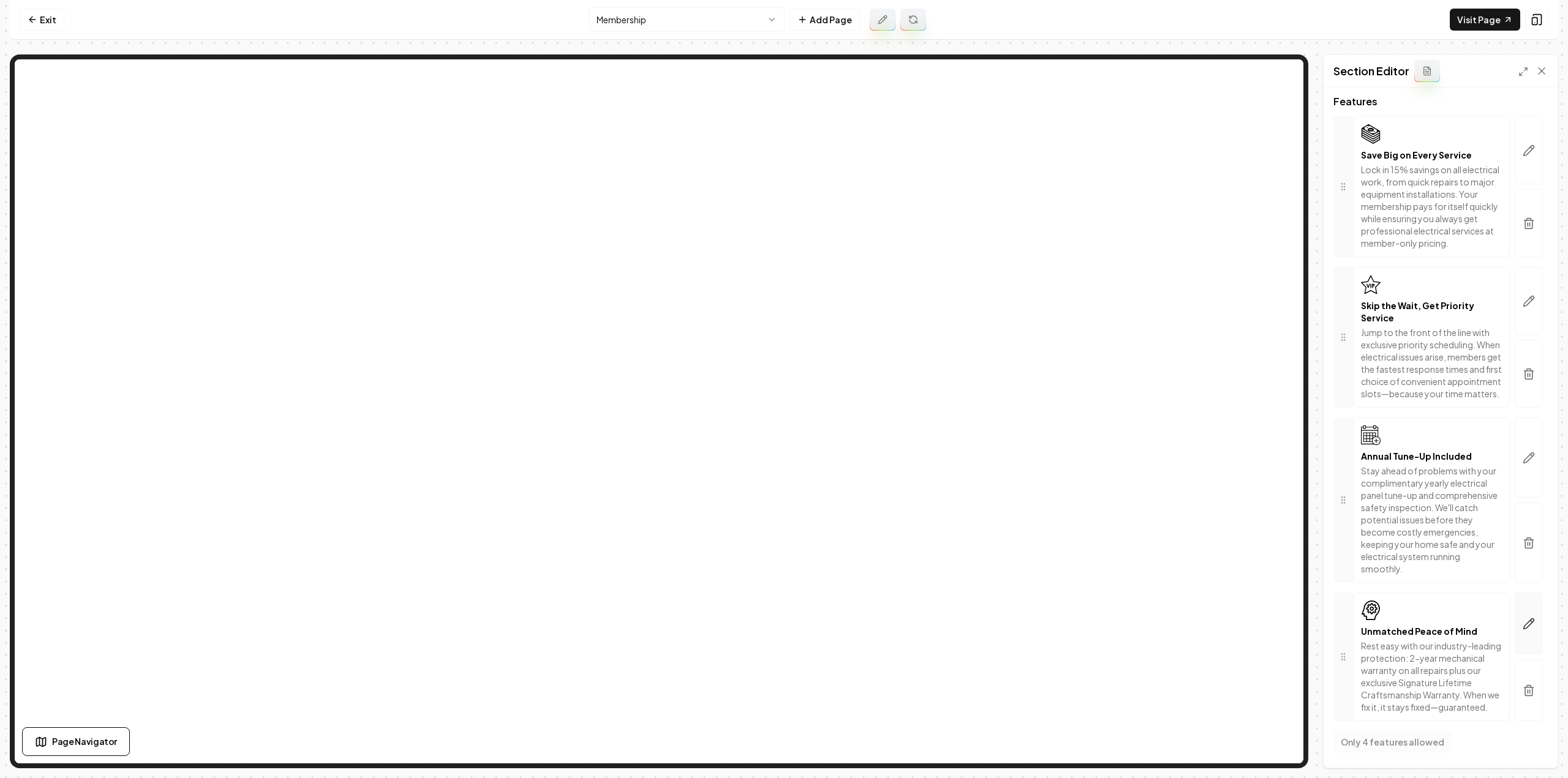
click at [1529, 601] on button "button" at bounding box center [1528, 624] width 28 height 62
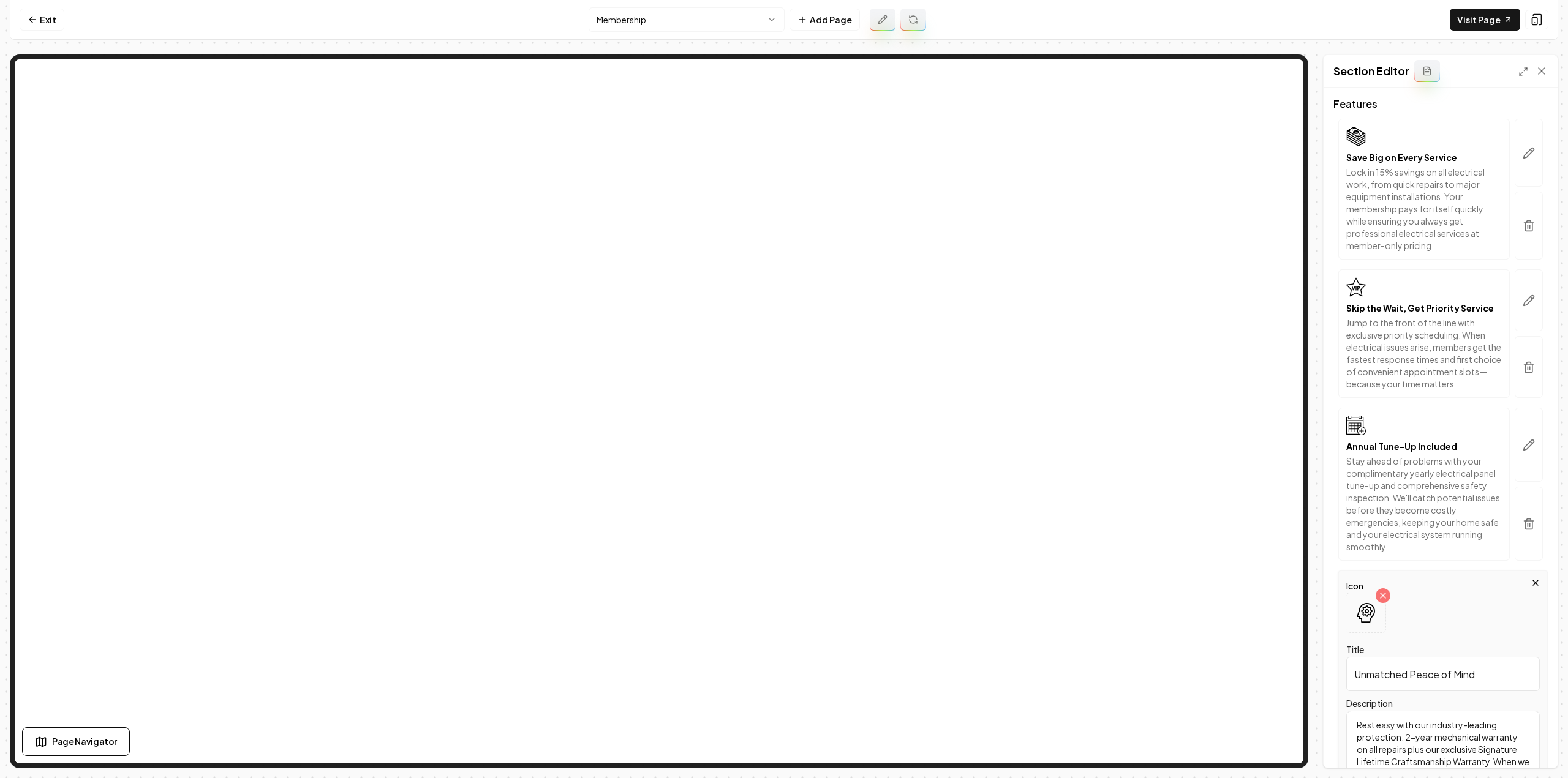
scroll to position [326, 0]
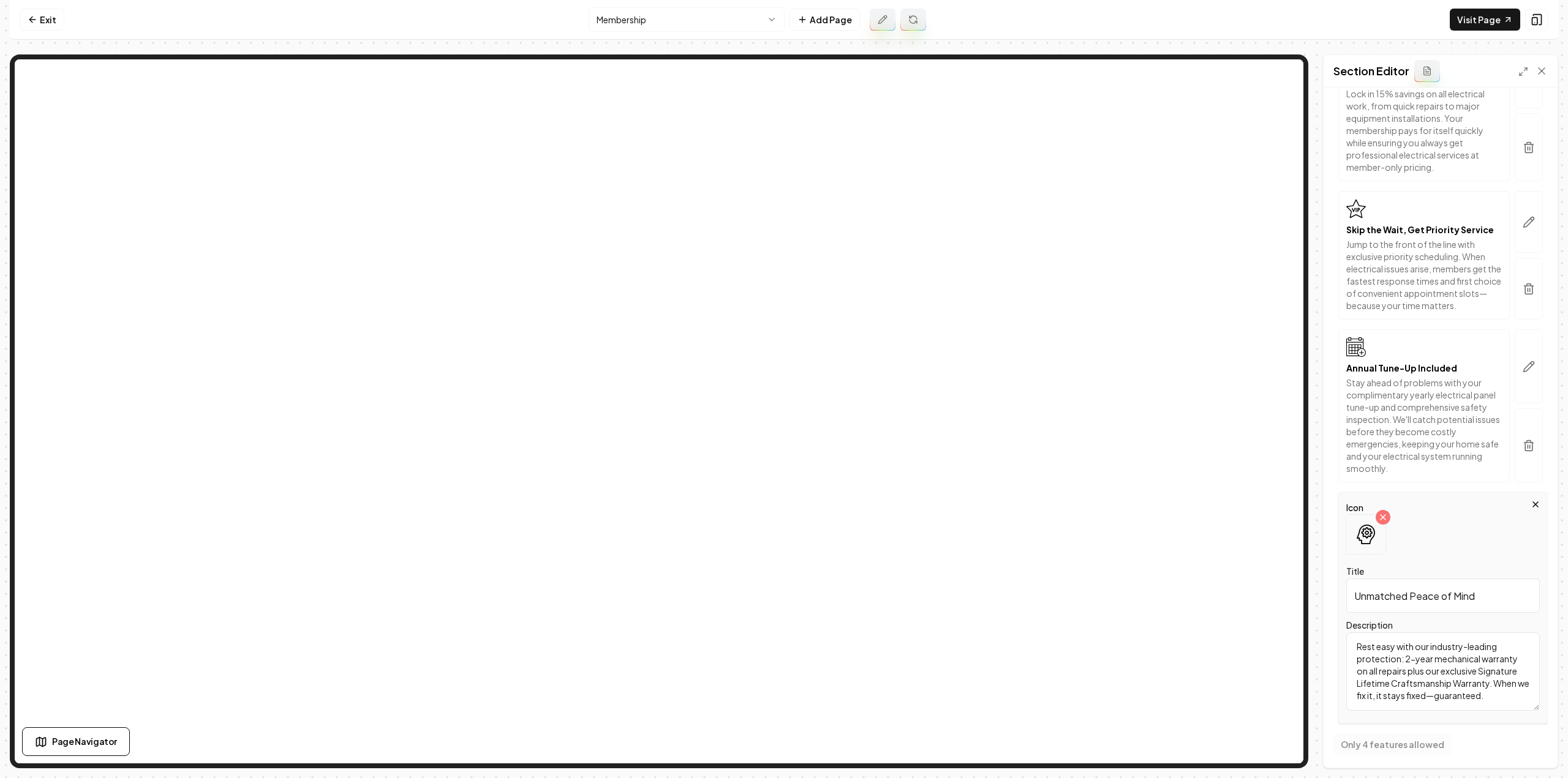
click at [1414, 592] on input "Unmatched Peace of Mind" at bounding box center [1442, 596] width 193 height 34
click at [1485, 674] on textarea "Rest easy with our industry-leading protection: 2-year mechanical warranty on a…" at bounding box center [1442, 672] width 193 height 78
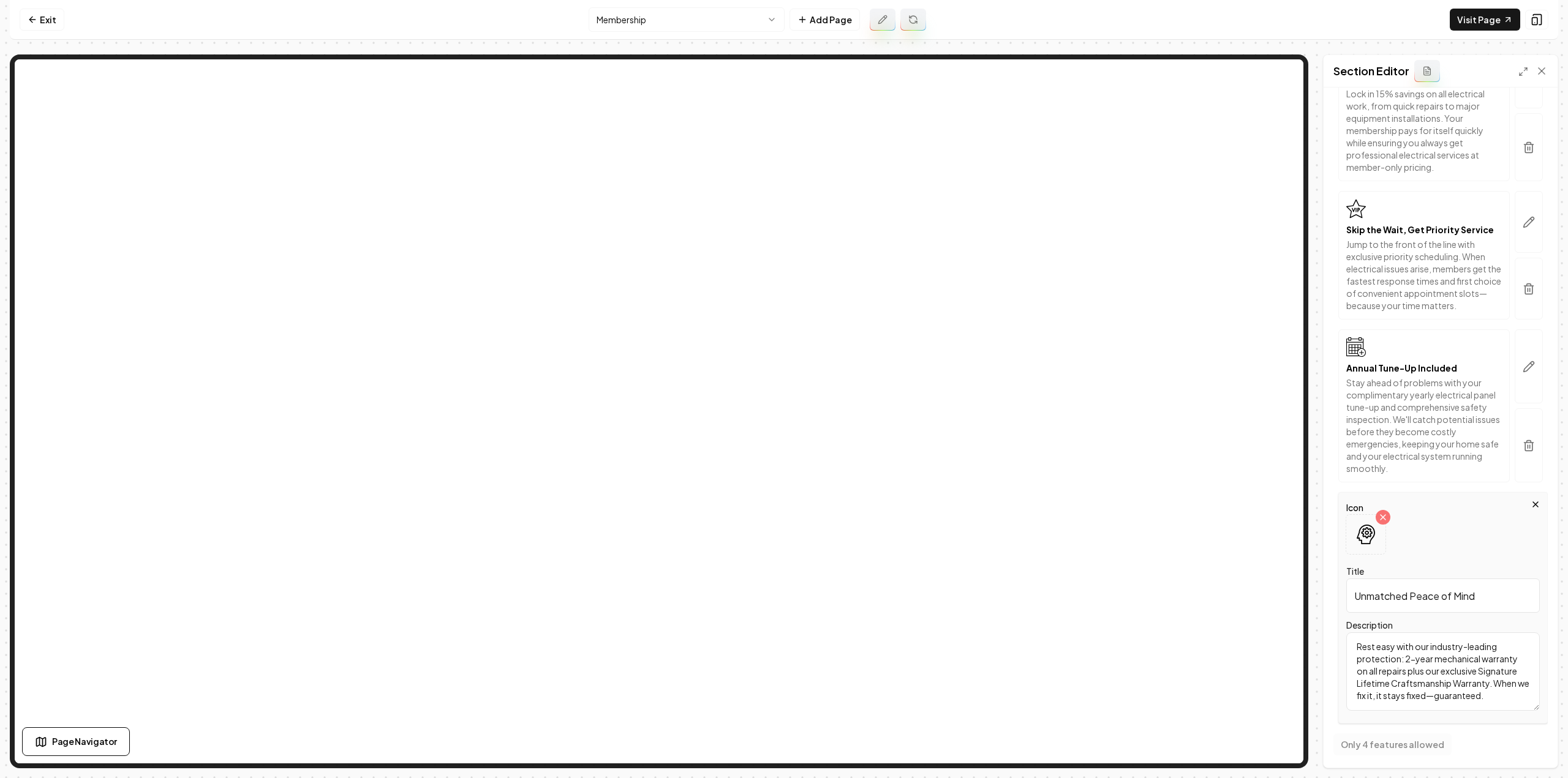
click at [1485, 674] on textarea "Rest easy with our industry-leading protection: 2-year mechanical warranty on a…" at bounding box center [1442, 672] width 193 height 78
click at [1401, 666] on textarea "Rest easy with our industry-leading protection: 2-year mechanical warranty on a…" at bounding box center [1442, 672] width 193 height 78
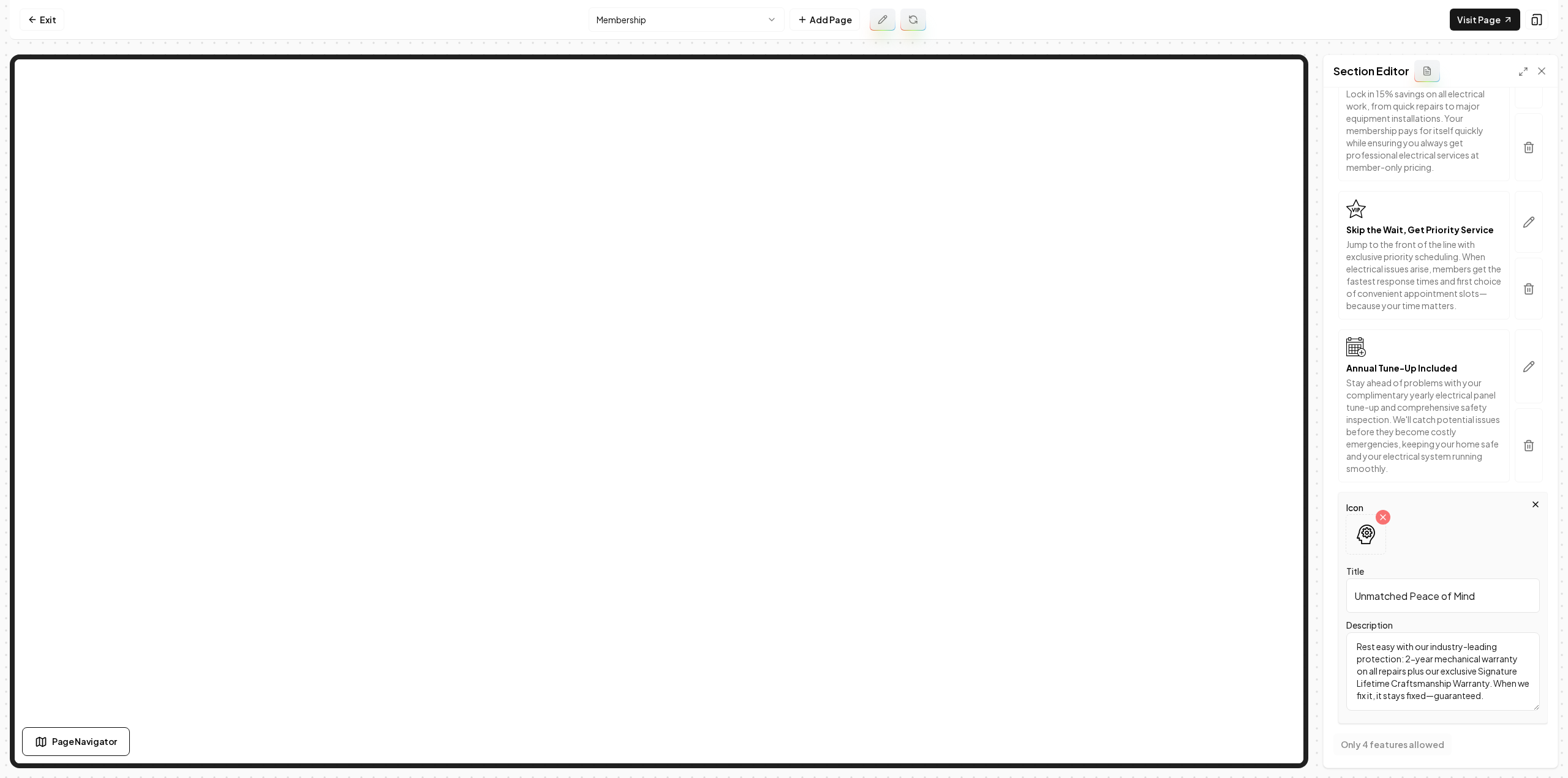
paste textarea "coverage: a 2-year mechanical warranty on all repairs and our exclusive Signatu…"
type textarea "Rest easy with our industry-leading coverage: a 2-year mechanical warranty on a…"
click at [1482, 579] on input "Unmatched Peace of Mind" at bounding box center [1442, 596] width 193 height 34
click at [1484, 585] on input "Unmatched Peace of Mind" at bounding box center [1442, 596] width 193 height 34
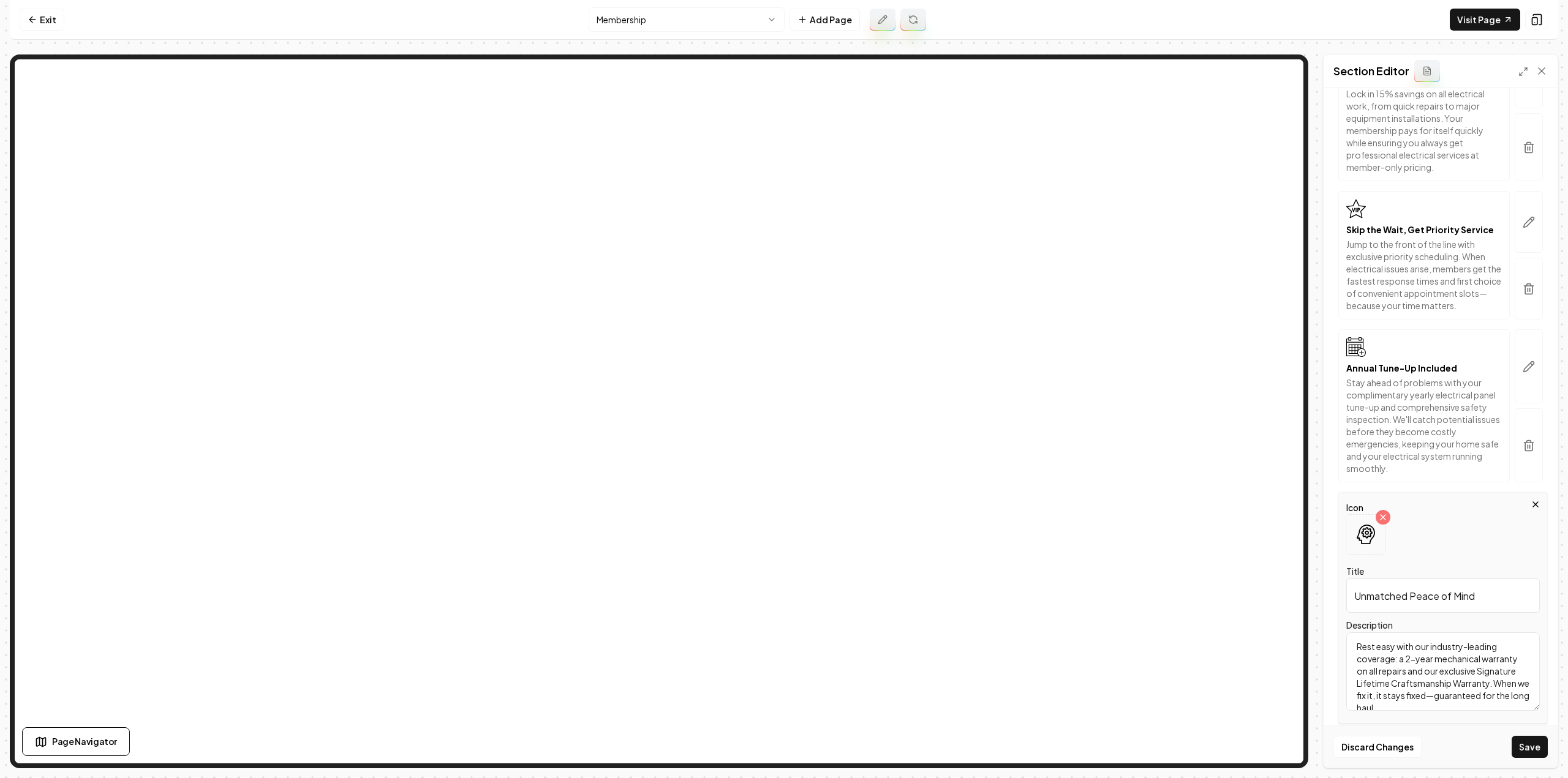
click at [1484, 585] on input "Unmatched Peace of Mind" at bounding box center [1442, 596] width 193 height 34
paste input "Peace of Mind Backed by Real Warranties"
type input "Peace of Mind Backed by Real Warranties"
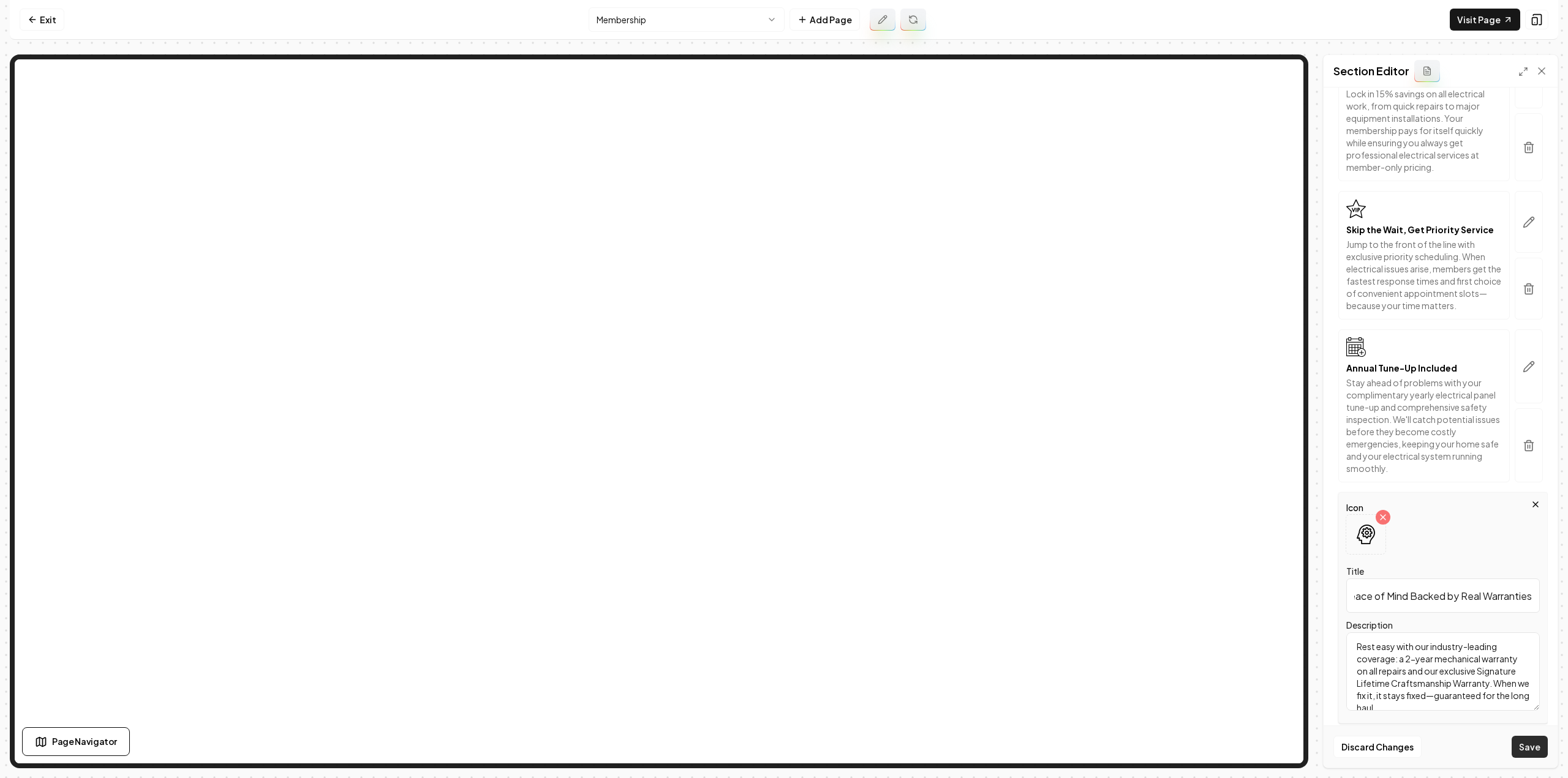
click at [1519, 751] on button "Save" at bounding box center [1530, 747] width 36 height 22
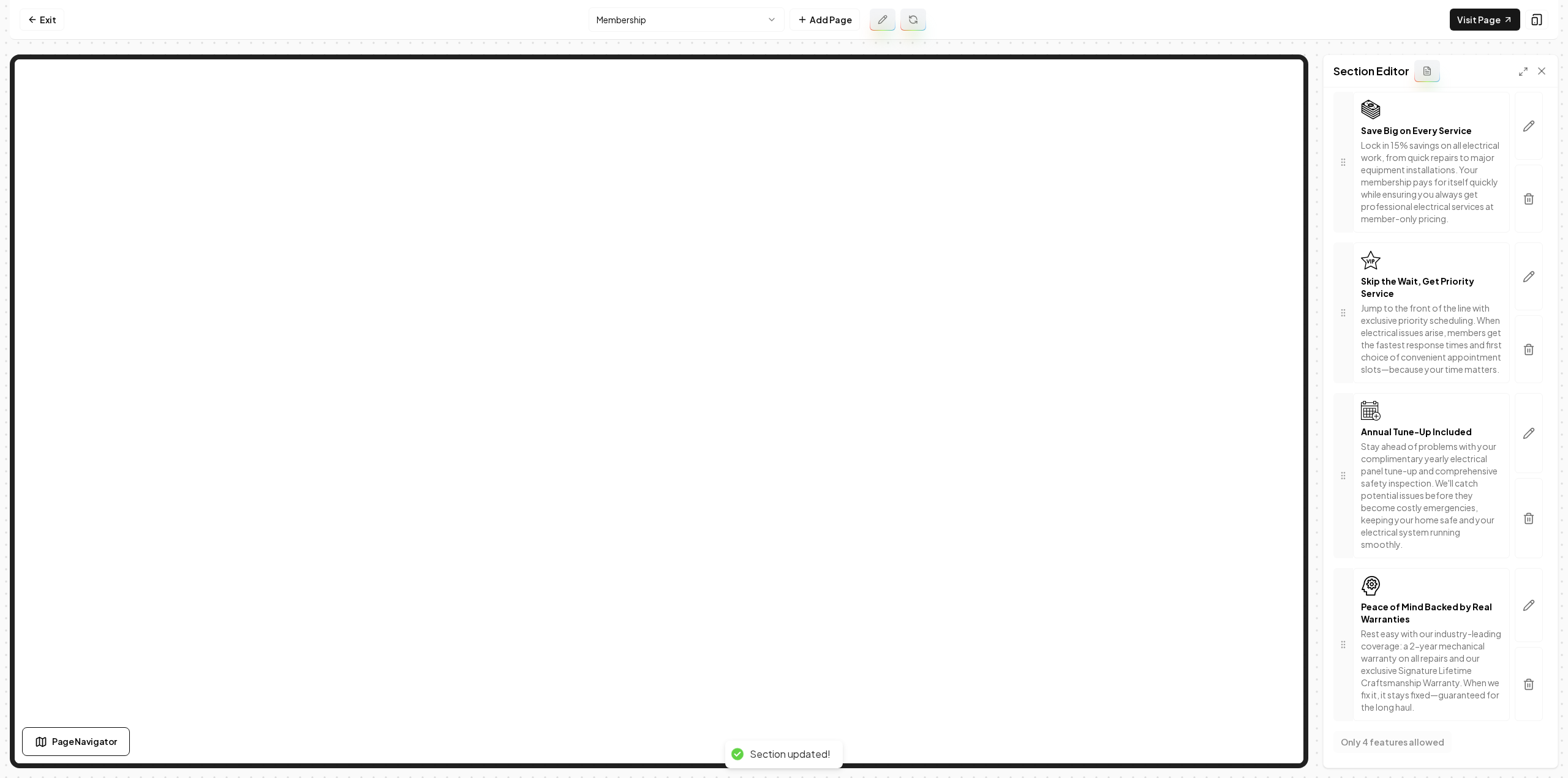
scroll to position [322, 0]
click at [1522, 423] on button "button" at bounding box center [1528, 433] width 28 height 80
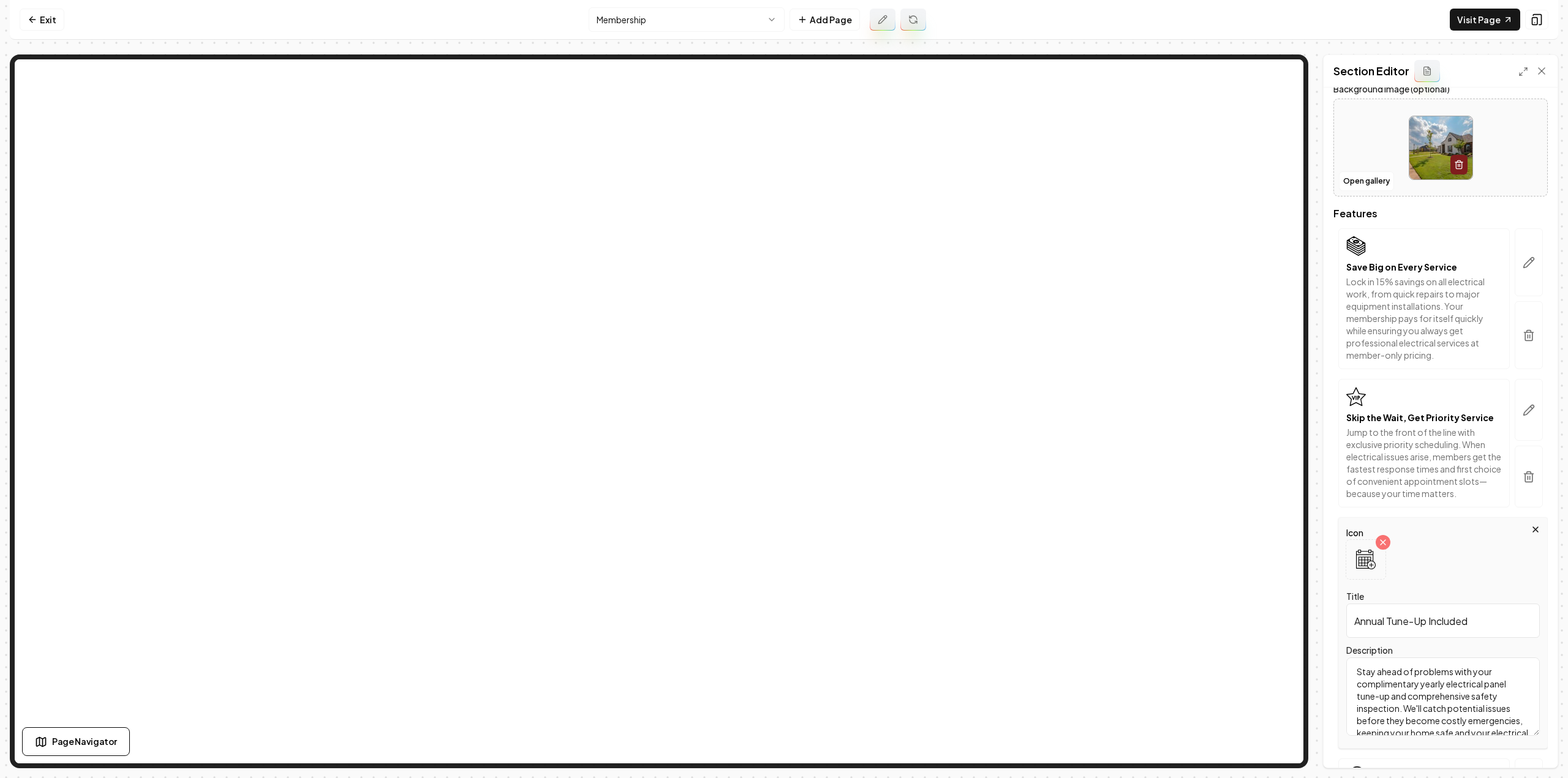
click at [1424, 621] on input "Annual Tune-Up Included" at bounding box center [1442, 621] width 193 height 34
click at [1426, 697] on textarea "Stay ahead of problems with your complimentary yearly electrical panel tune-up …" at bounding box center [1442, 696] width 193 height 78
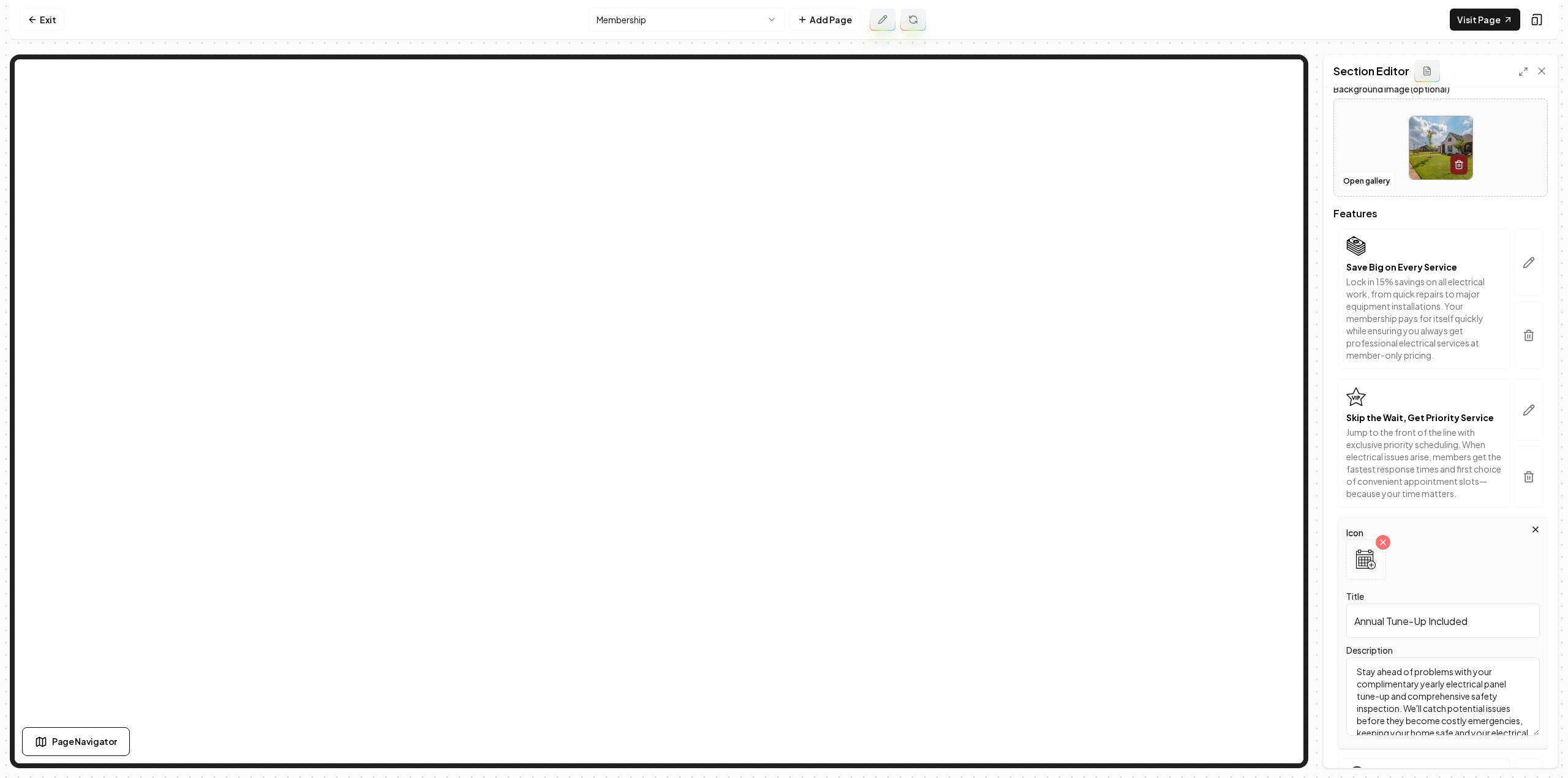
click at [1426, 697] on textarea "Stay ahead of problems with your complimentary yearly electrical panel tune-up …" at bounding box center [1442, 696] width 193 height 78
drag, startPoint x: 1473, startPoint y: 618, endPoint x: 1428, endPoint y: 619, distance: 45.0
click at [1428, 619] on input "Annual Tune-Up Included" at bounding box center [1442, 621] width 193 height 34
paste input "Safety Check"
type input "Annual Tune-Up & Safety Check"
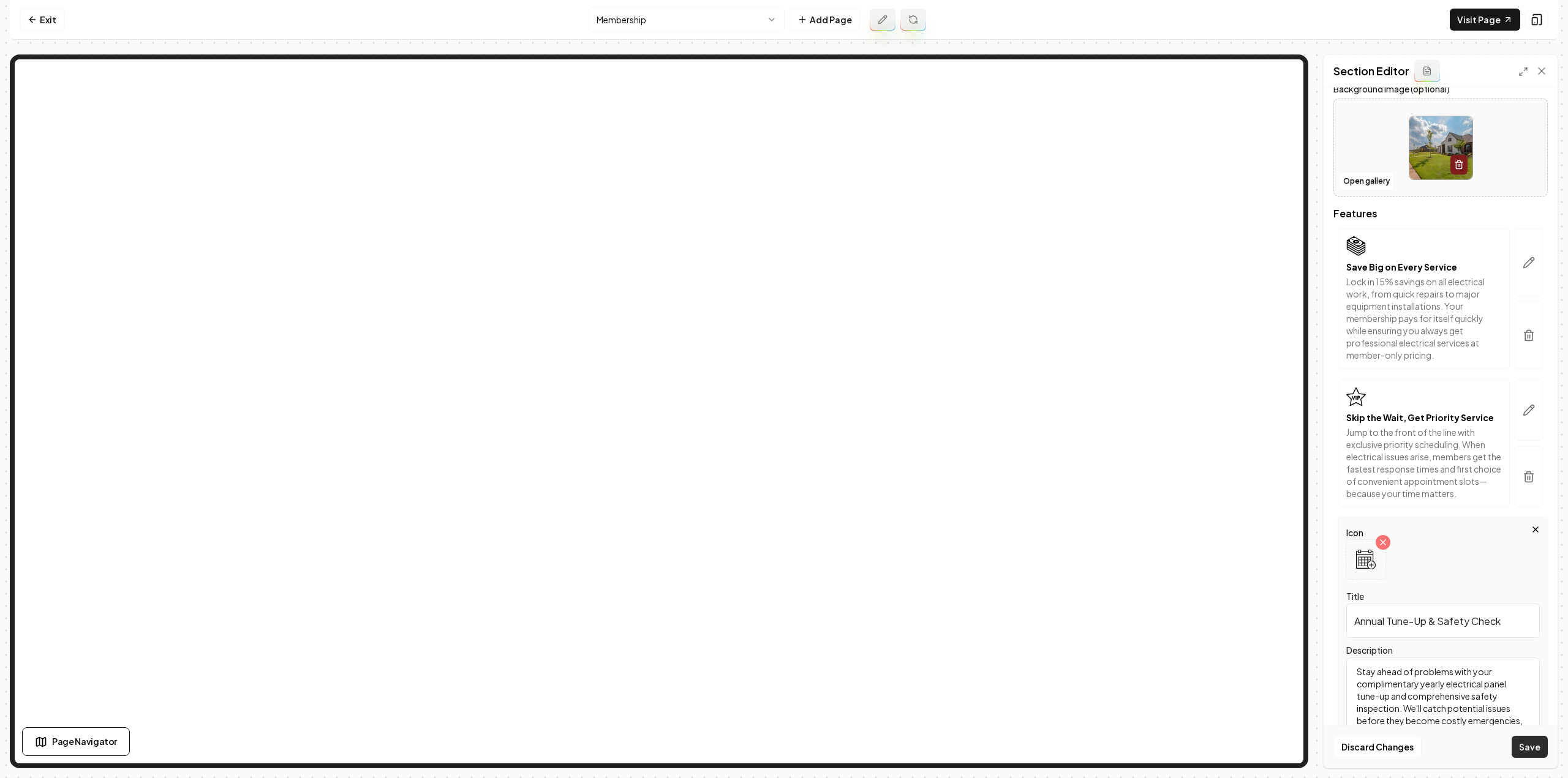
click at [1535, 758] on button "Save" at bounding box center [1530, 747] width 36 height 22
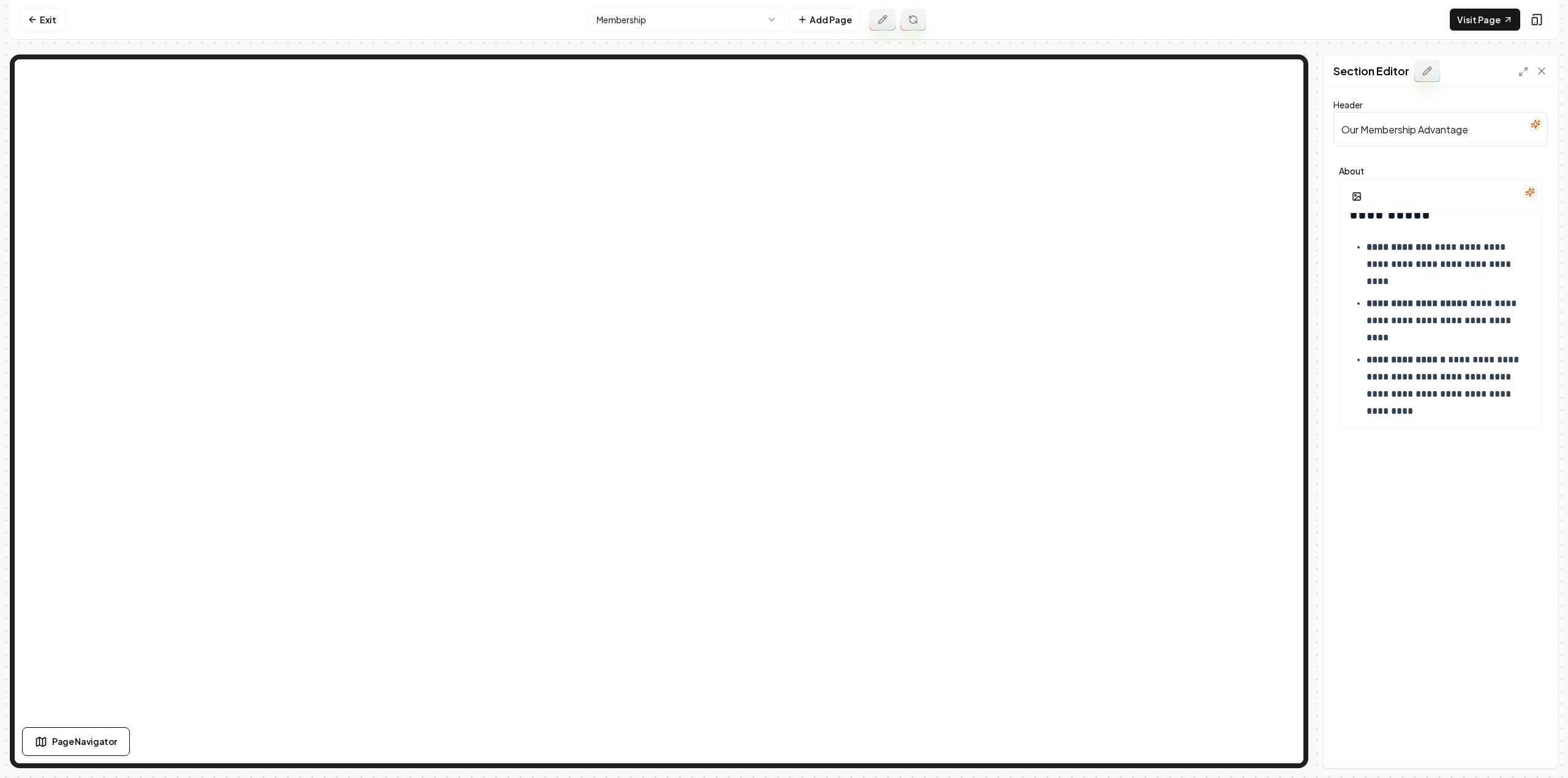
scroll to position [268, 0]
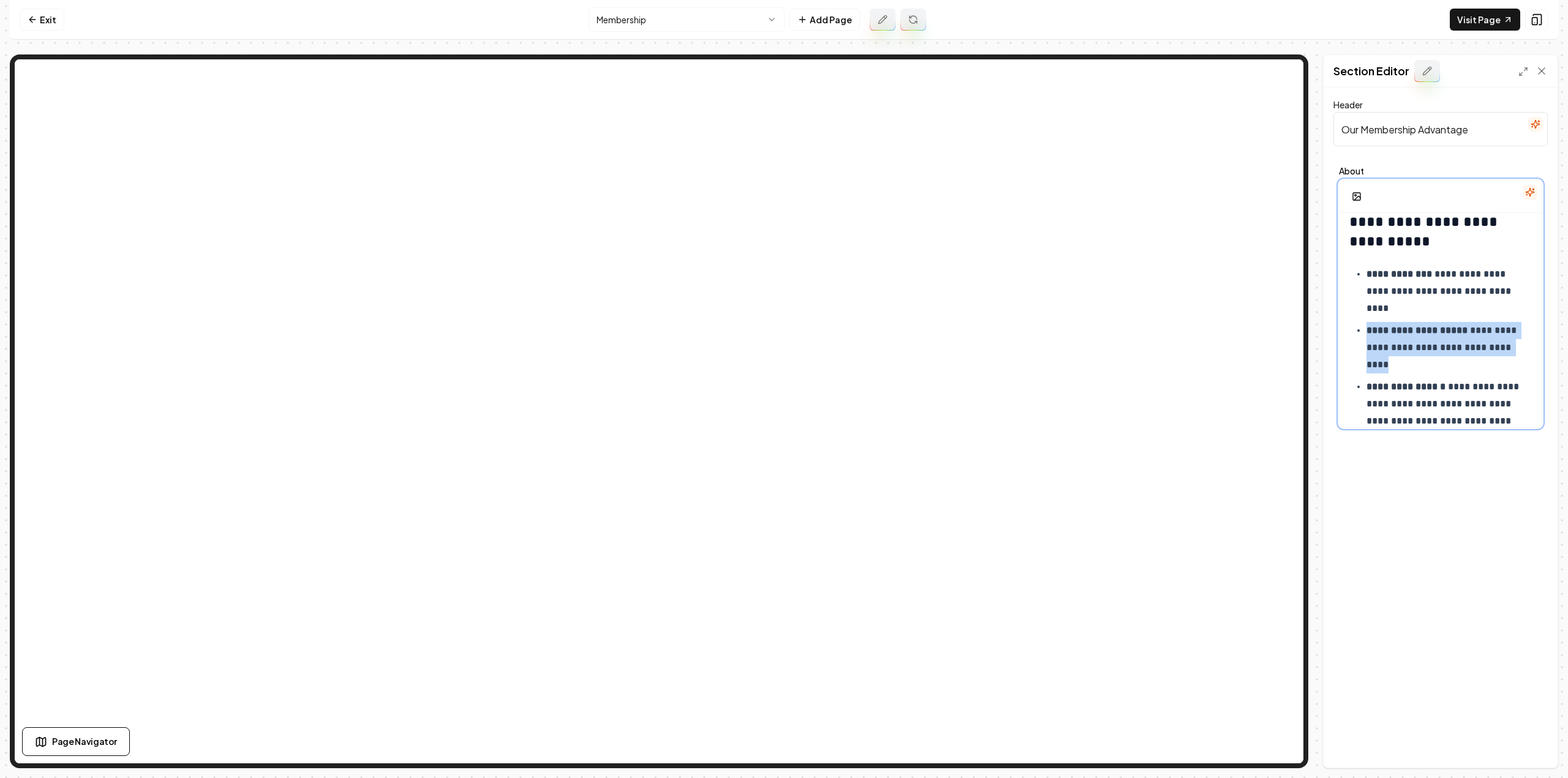
drag, startPoint x: 1421, startPoint y: 370, endPoint x: 1348, endPoint y: 336, distance: 80.5
click at [1348, 336] on div "**********" at bounding box center [1440, 400] width 202 height 911
drag, startPoint x: 1414, startPoint y: 353, endPoint x: 1408, endPoint y: 362, distance: 10.8
click at [1414, 353] on p "**********" at bounding box center [1446, 347] width 158 height 52
drag, startPoint x: 1406, startPoint y: 365, endPoint x: 1365, endPoint y: 327, distance: 55.9
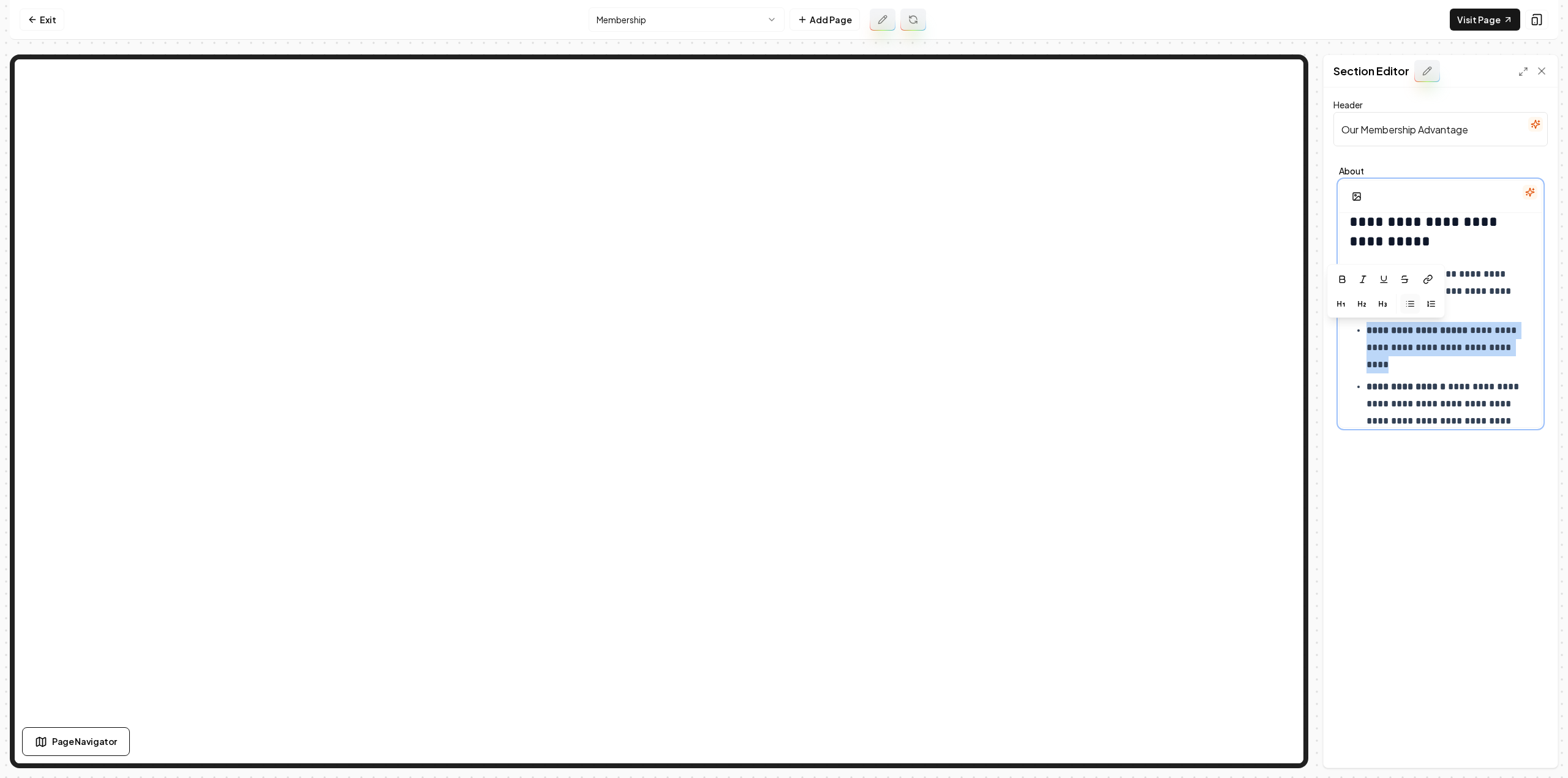
click at [1365, 327] on ul "**********" at bounding box center [1440, 384] width 182 height 238
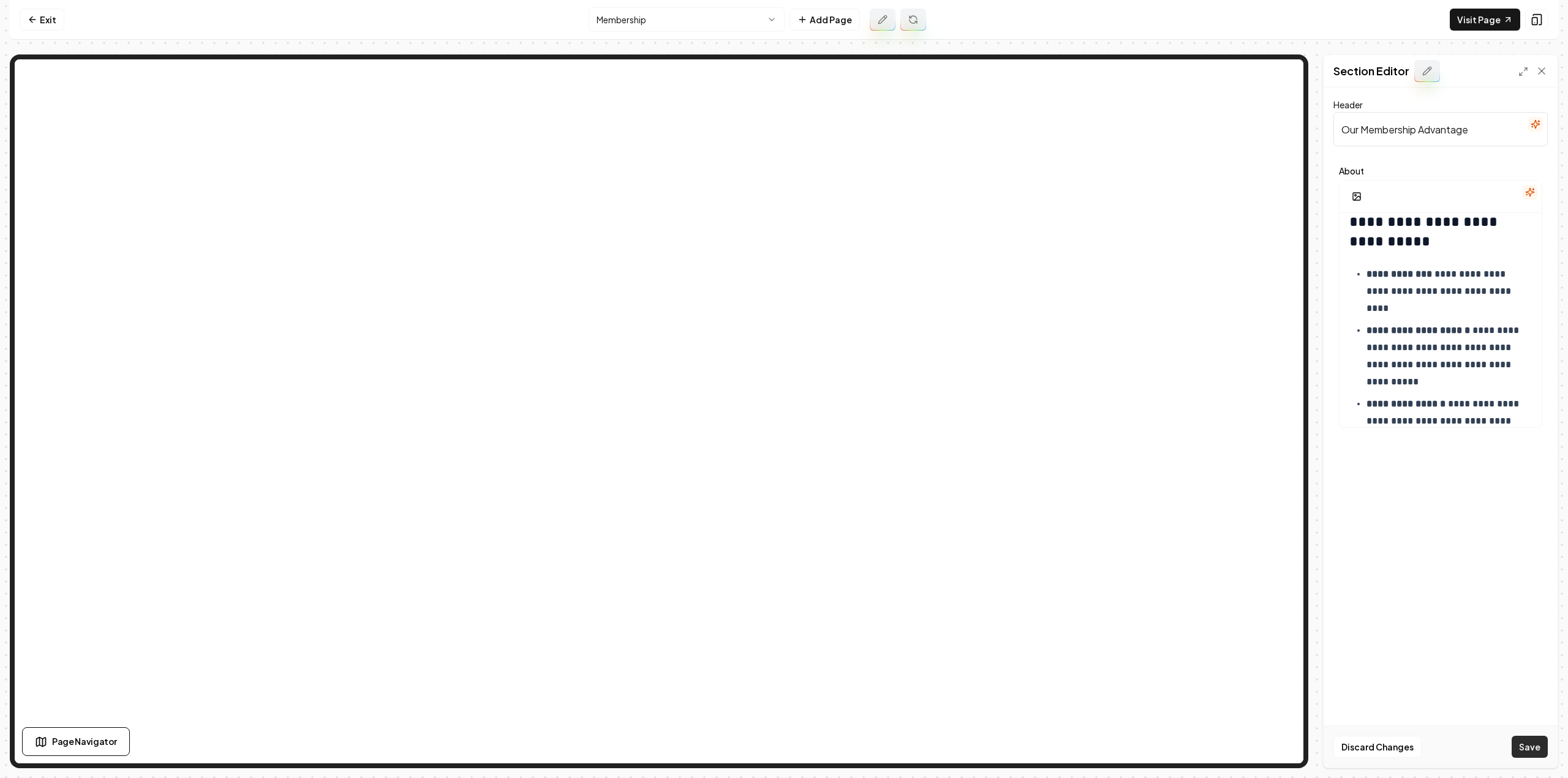
click at [1543, 748] on button "Save" at bounding box center [1530, 747] width 36 height 22
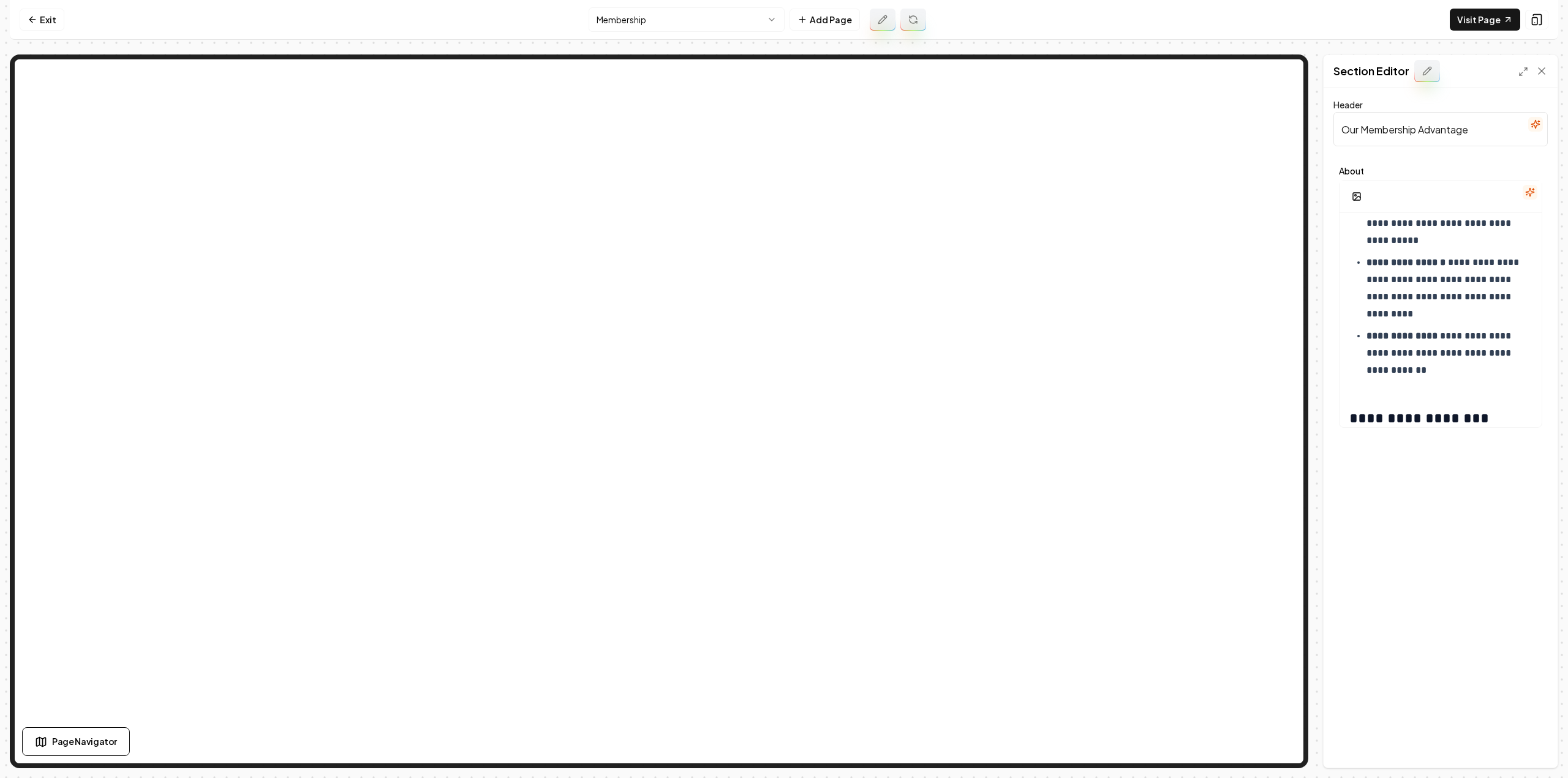
scroll to position [391, 0]
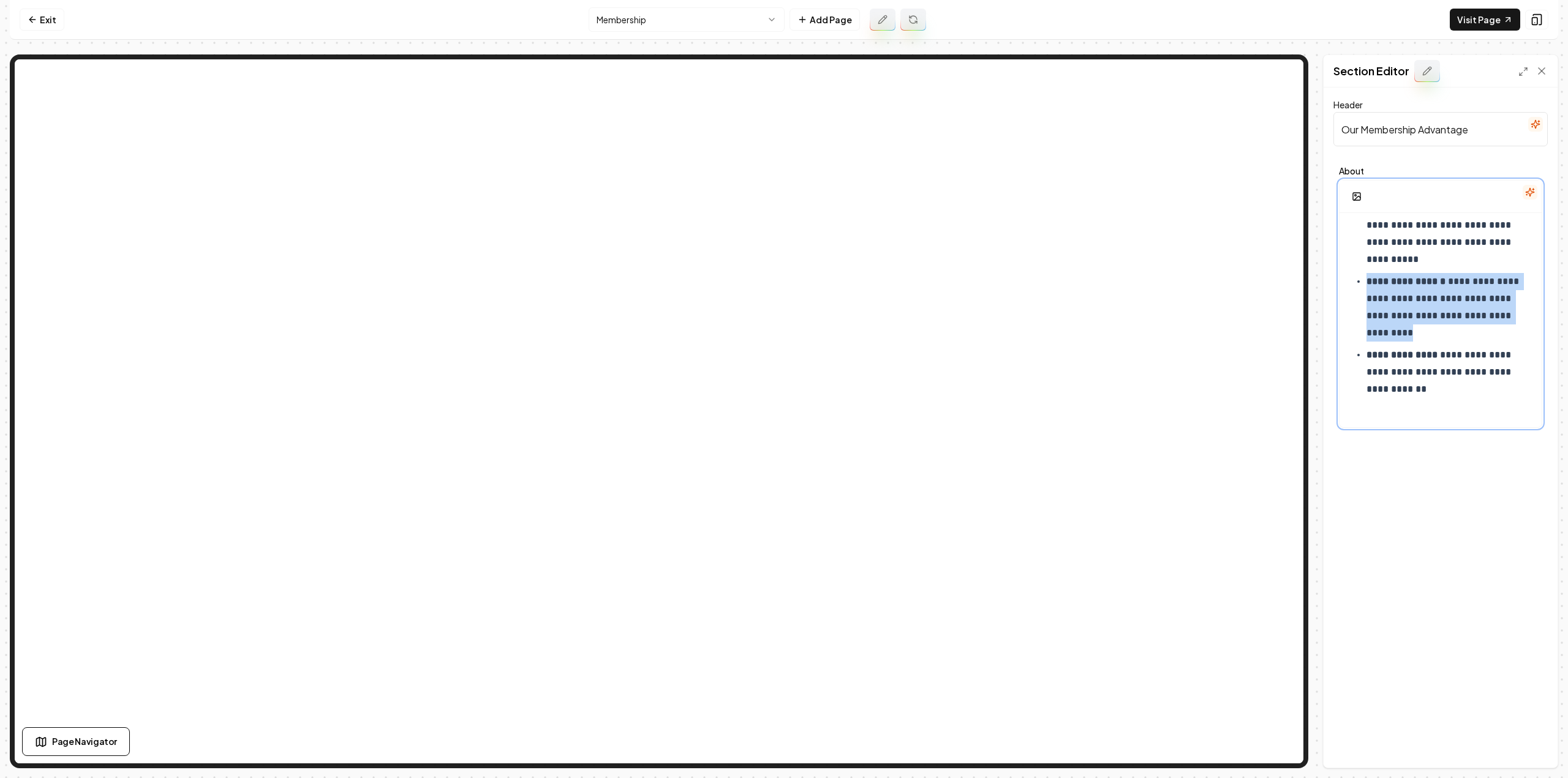
drag, startPoint x: 1423, startPoint y: 335, endPoint x: 1365, endPoint y: 284, distance: 77.2
click at [1365, 284] on ul "**********" at bounding box center [1440, 270] width 182 height 255
click at [1448, 346] on p "**********" at bounding box center [1446, 372] width 158 height 52
drag, startPoint x: 1433, startPoint y: 331, endPoint x: 1361, endPoint y: 284, distance: 86.0
click at [1361, 284] on ul "**********" at bounding box center [1440, 270] width 182 height 255
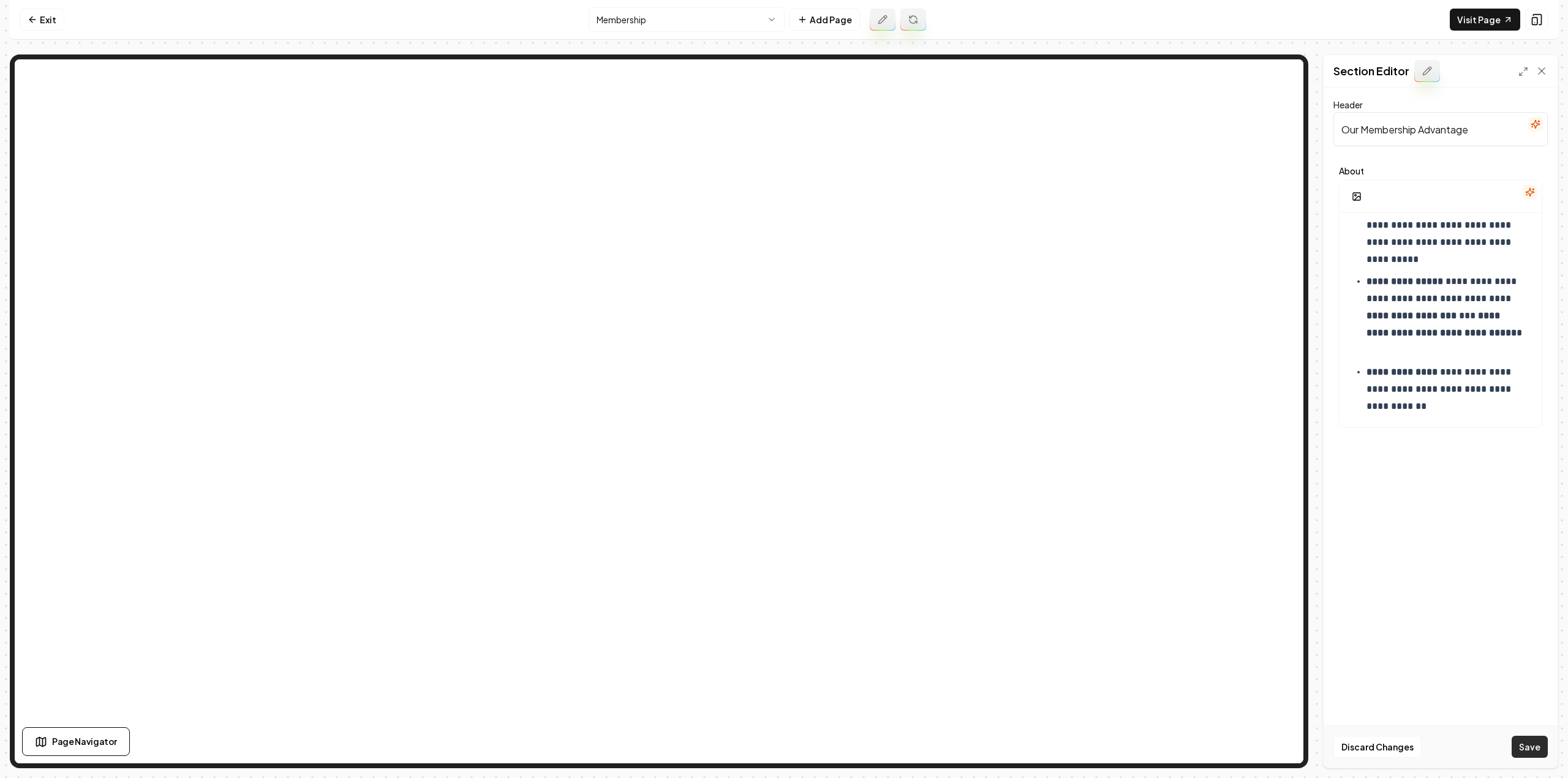
click at [1534, 757] on button "Save" at bounding box center [1530, 747] width 36 height 22
click at [1378, 314] on strong "**********" at bounding box center [1411, 316] width 90 height 9
click at [1476, 316] on strong "**********" at bounding box center [1441, 324] width 150 height 26
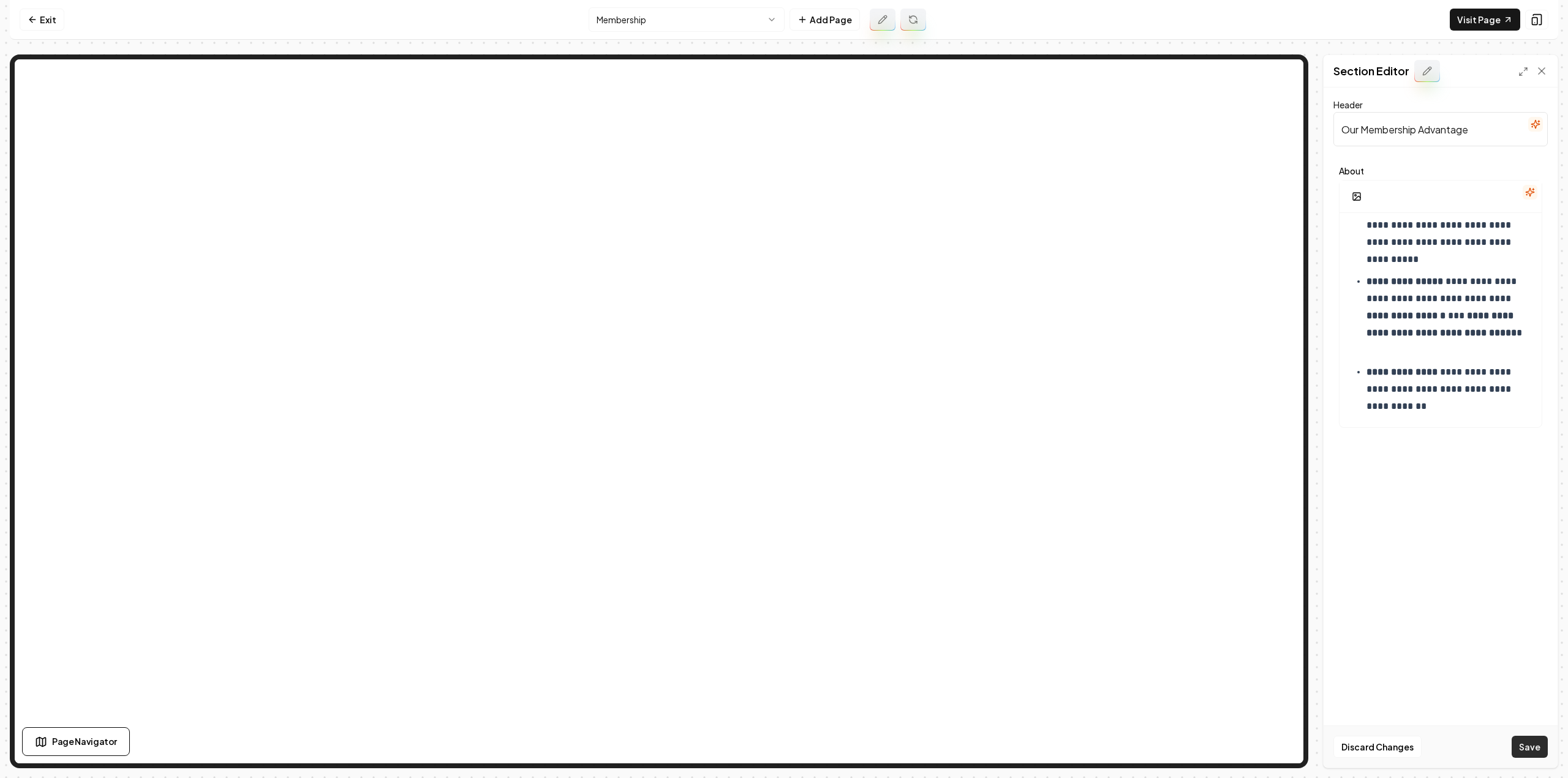
click at [1518, 746] on button "Save" at bounding box center [1530, 747] width 36 height 22
drag, startPoint x: 1422, startPoint y: 355, endPoint x: 1356, endPoint y: 313, distance: 78.2
click at [1356, 313] on ul "**********" at bounding box center [1440, 279] width 182 height 272
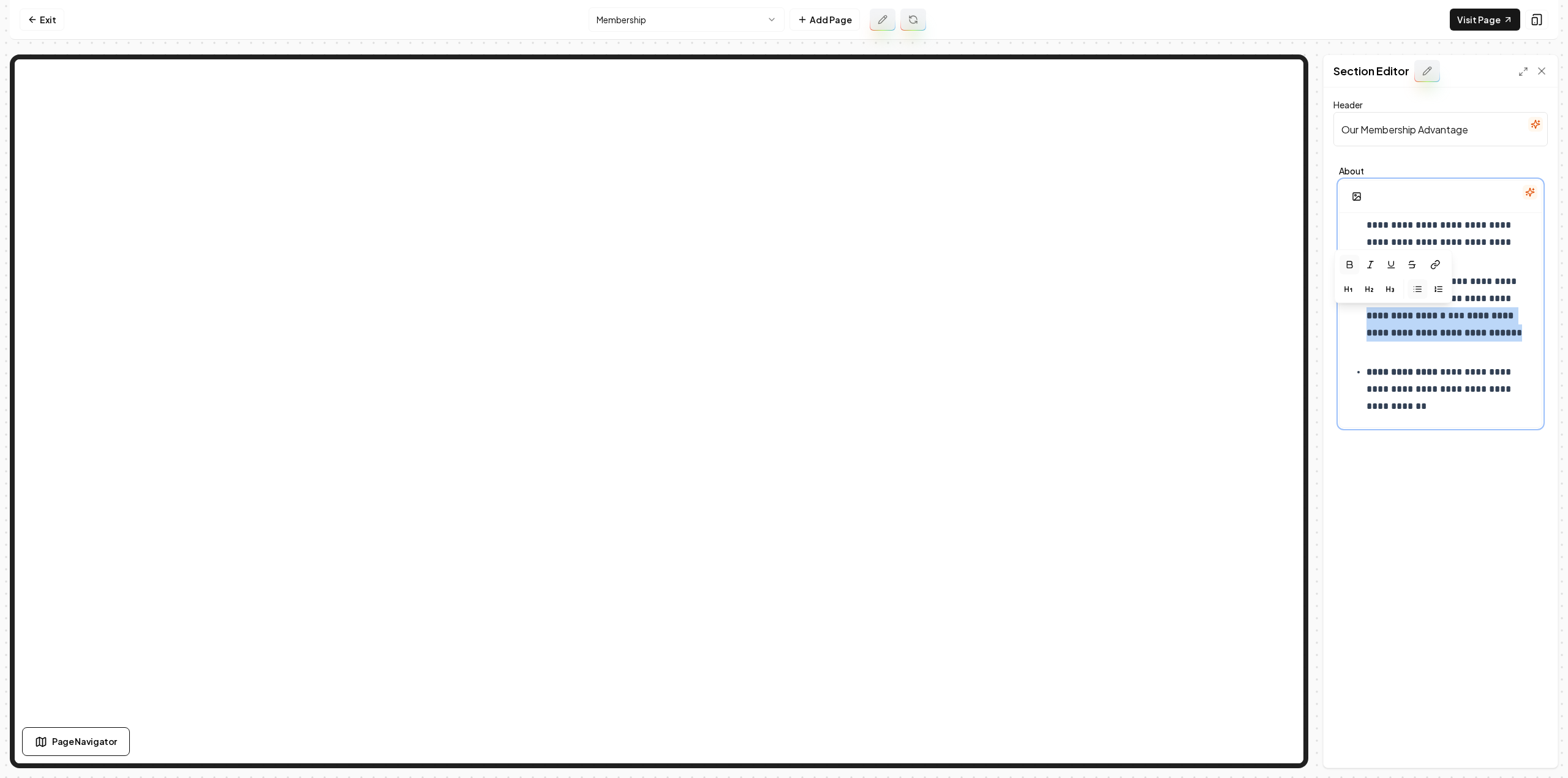
click at [1351, 266] on icon "button" at bounding box center [1349, 264] width 5 height 6
click at [1442, 351] on p "**********" at bounding box center [1446, 316] width 158 height 86
click at [1536, 754] on button "Save" at bounding box center [1530, 747] width 36 height 22
click at [1456, 369] on p "**********" at bounding box center [1446, 389] width 158 height 52
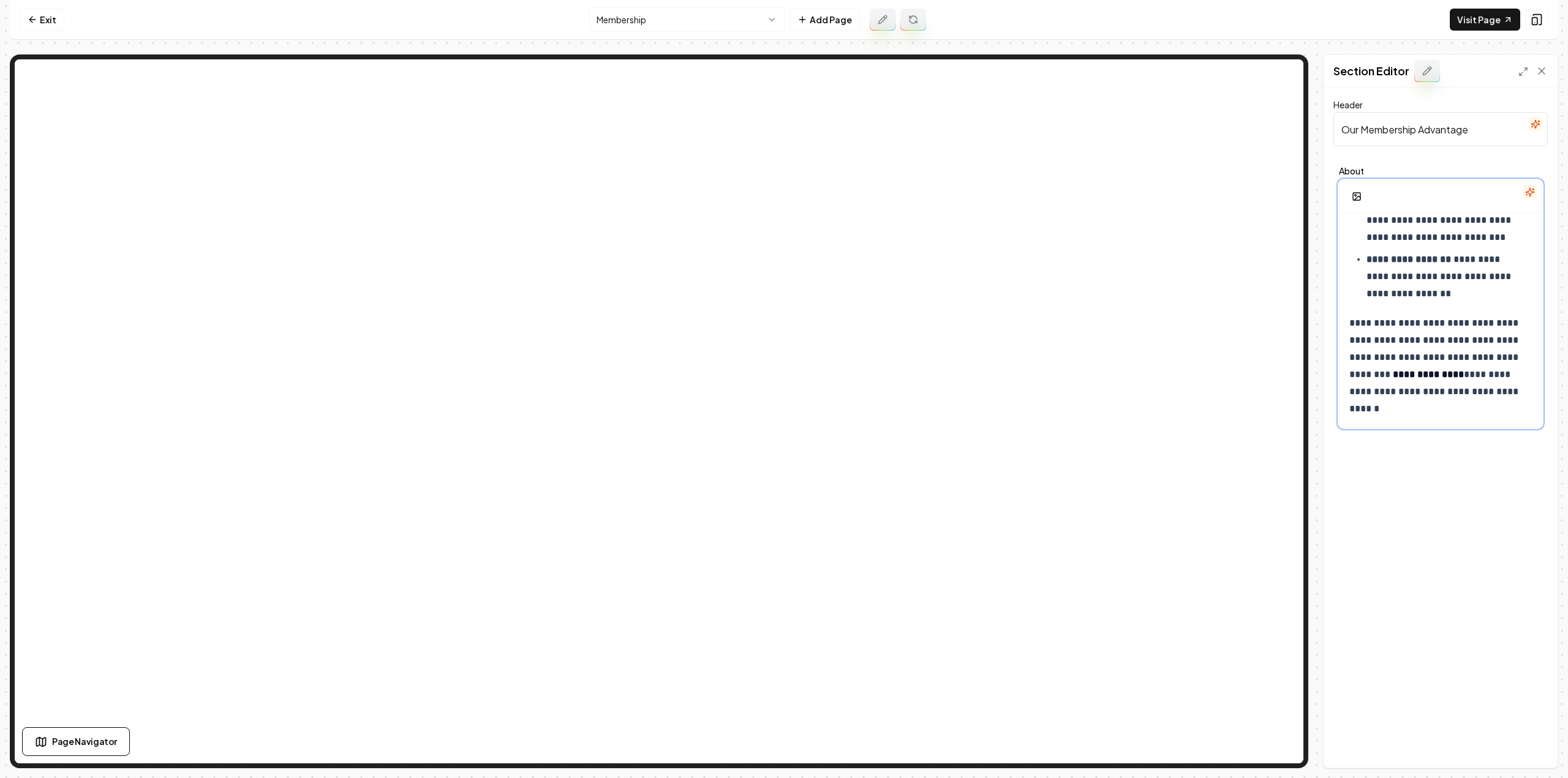
scroll to position [670, 0]
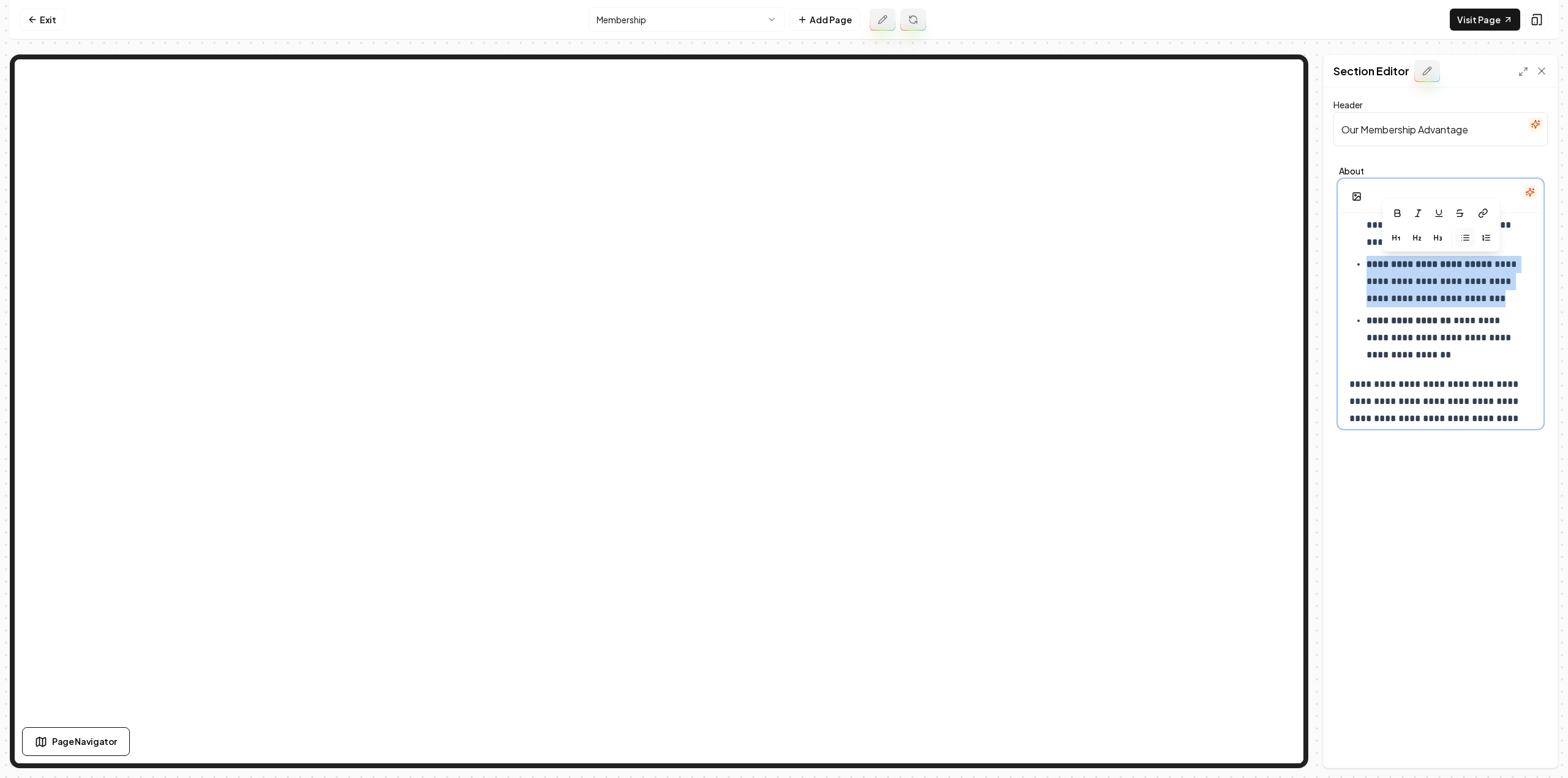
drag, startPoint x: 1518, startPoint y: 301, endPoint x: 1331, endPoint y: 258, distance: 191.9
click at [1331, 258] on div "**********" at bounding box center [1440, 428] width 234 height 680
click at [1477, 27] on link "Visit Page" at bounding box center [1485, 19] width 71 height 22
click at [1436, 289] on p "**********" at bounding box center [1446, 281] width 158 height 52
click at [1500, 285] on p "**********" at bounding box center [1446, 281] width 158 height 52
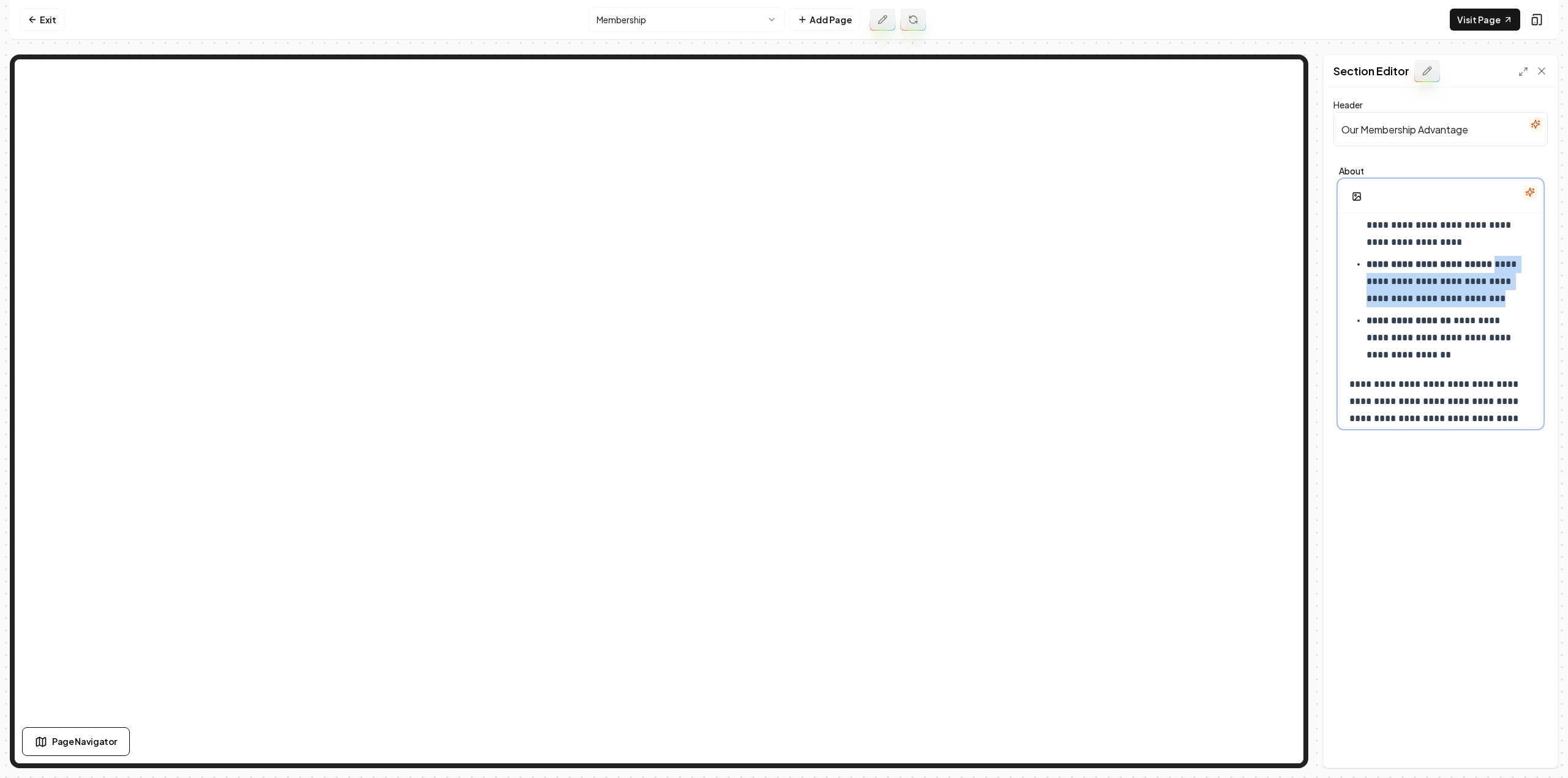
drag, startPoint x: 1509, startPoint y: 298, endPoint x: 1357, endPoint y: 281, distance: 152.9
click at [1357, 281] on ul "**********" at bounding box center [1440, 281] width 182 height 164
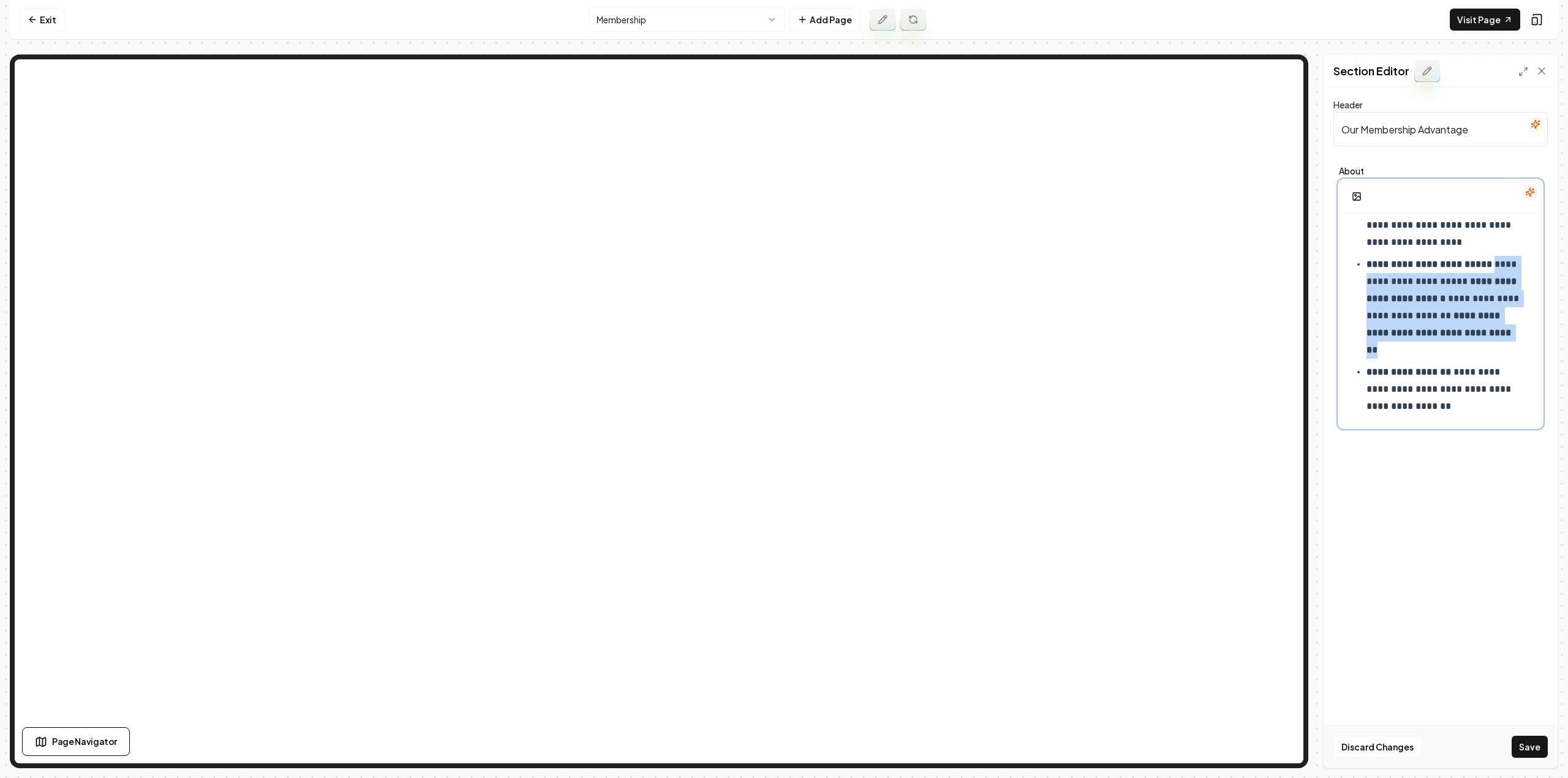
drag, startPoint x: 1494, startPoint y: 354, endPoint x: 1359, endPoint y: 282, distance: 153.0
click at [1359, 282] on ul "**********" at bounding box center [1440, 307] width 182 height 216
click at [1372, 229] on button "button" at bounding box center [1382, 231] width 20 height 20
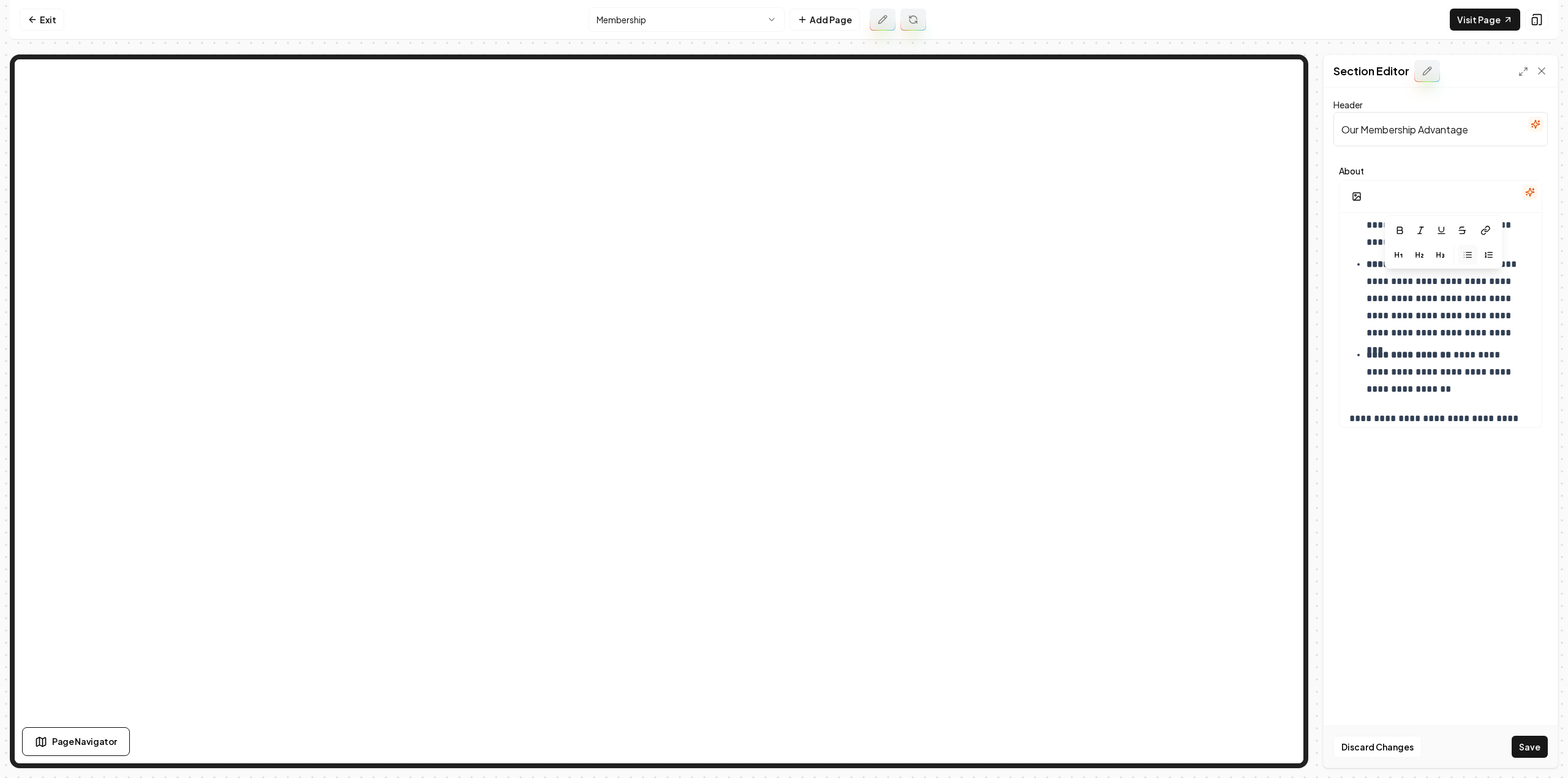
click at [1551, 759] on div "Discard Changes Save" at bounding box center [1440, 746] width 234 height 43
click at [1545, 750] on button "Save" at bounding box center [1530, 747] width 36 height 22
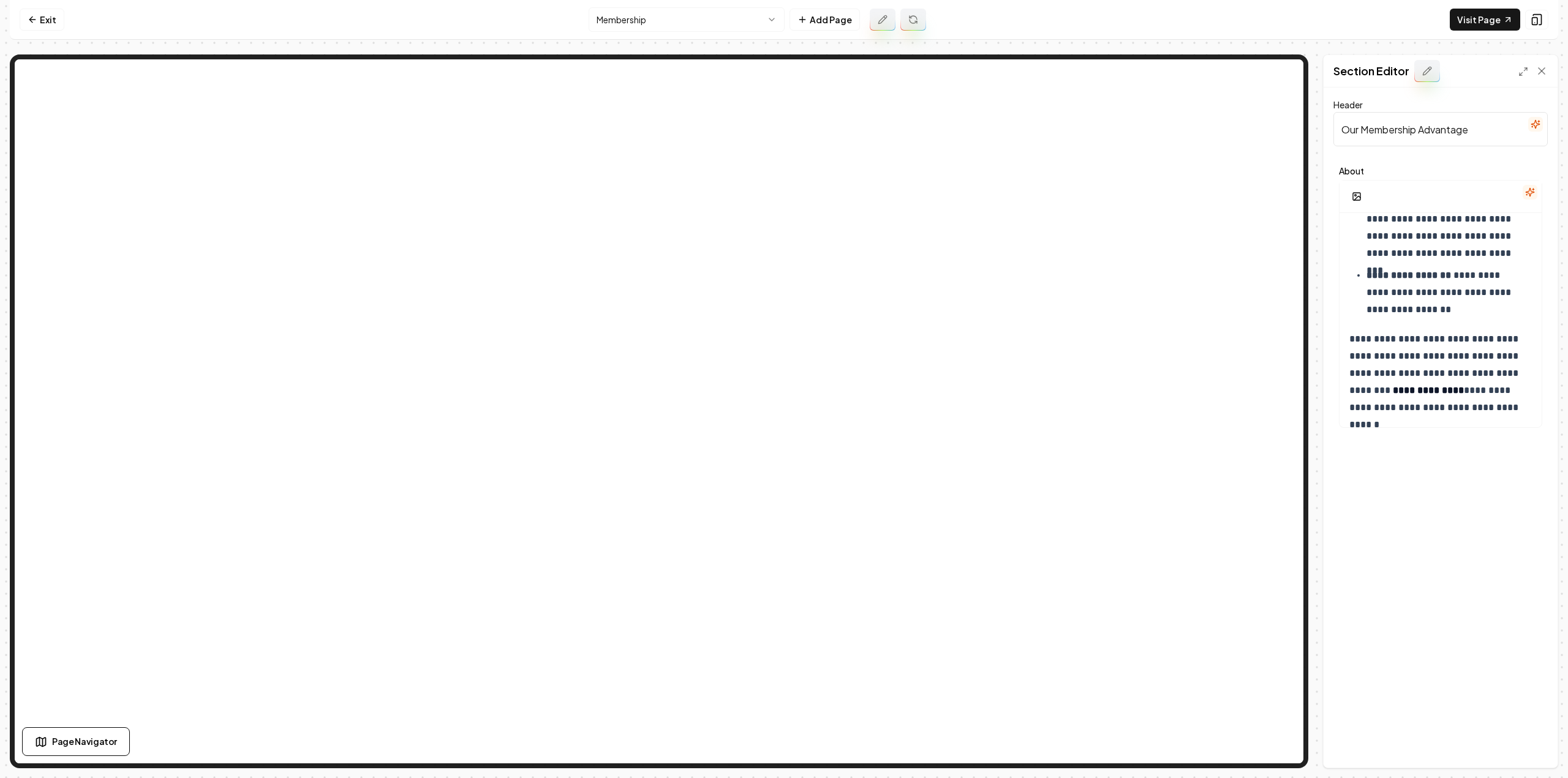
scroll to position [765, 0]
click at [1407, 291] on p "**********" at bounding box center [1446, 277] width 158 height 52
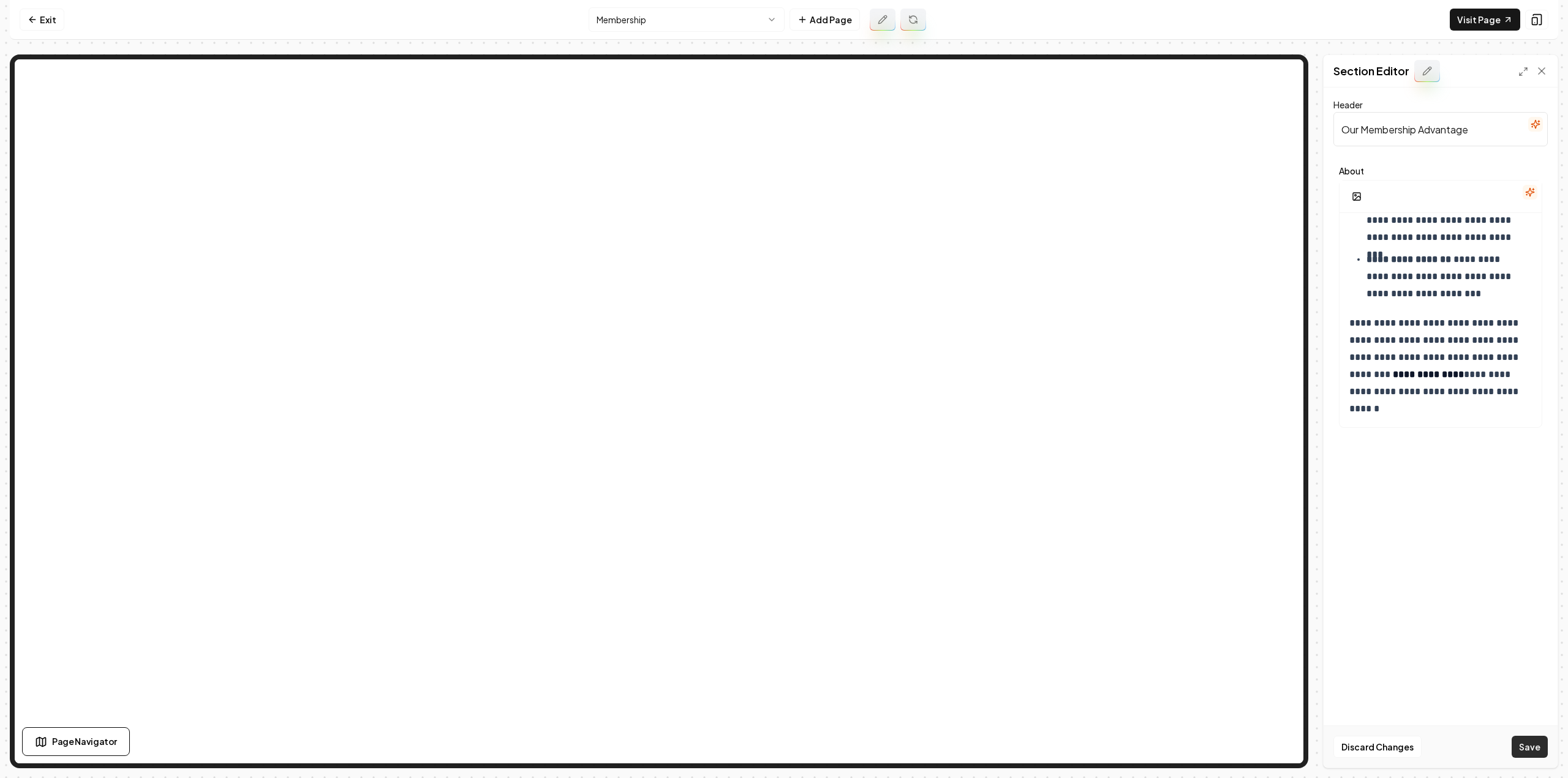
click at [1522, 753] on button "Save" at bounding box center [1530, 747] width 36 height 22
click at [41, 26] on link "Exit" at bounding box center [42, 19] width 44 height 22
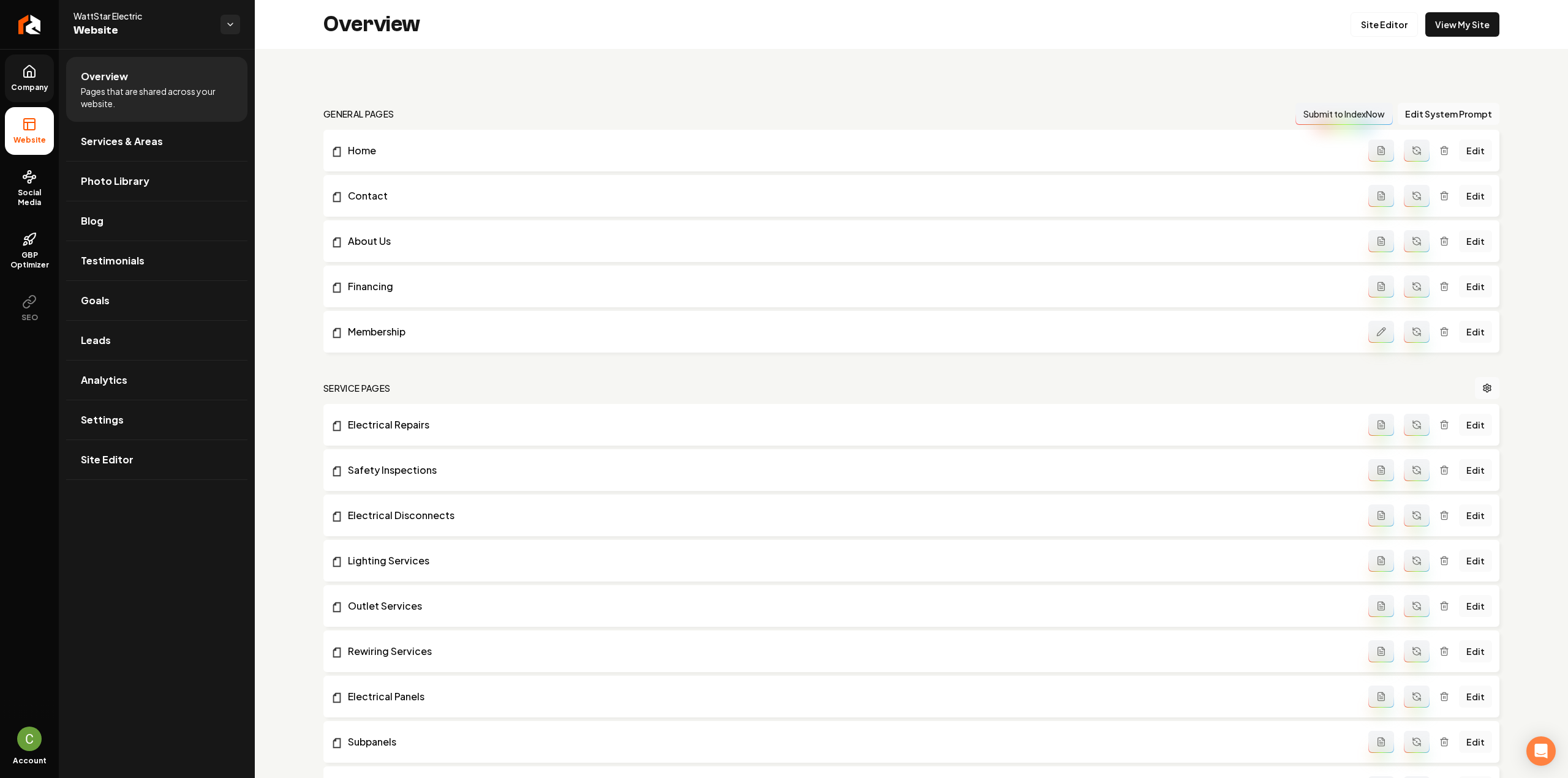
click at [34, 78] on icon at bounding box center [29, 72] width 15 height 15
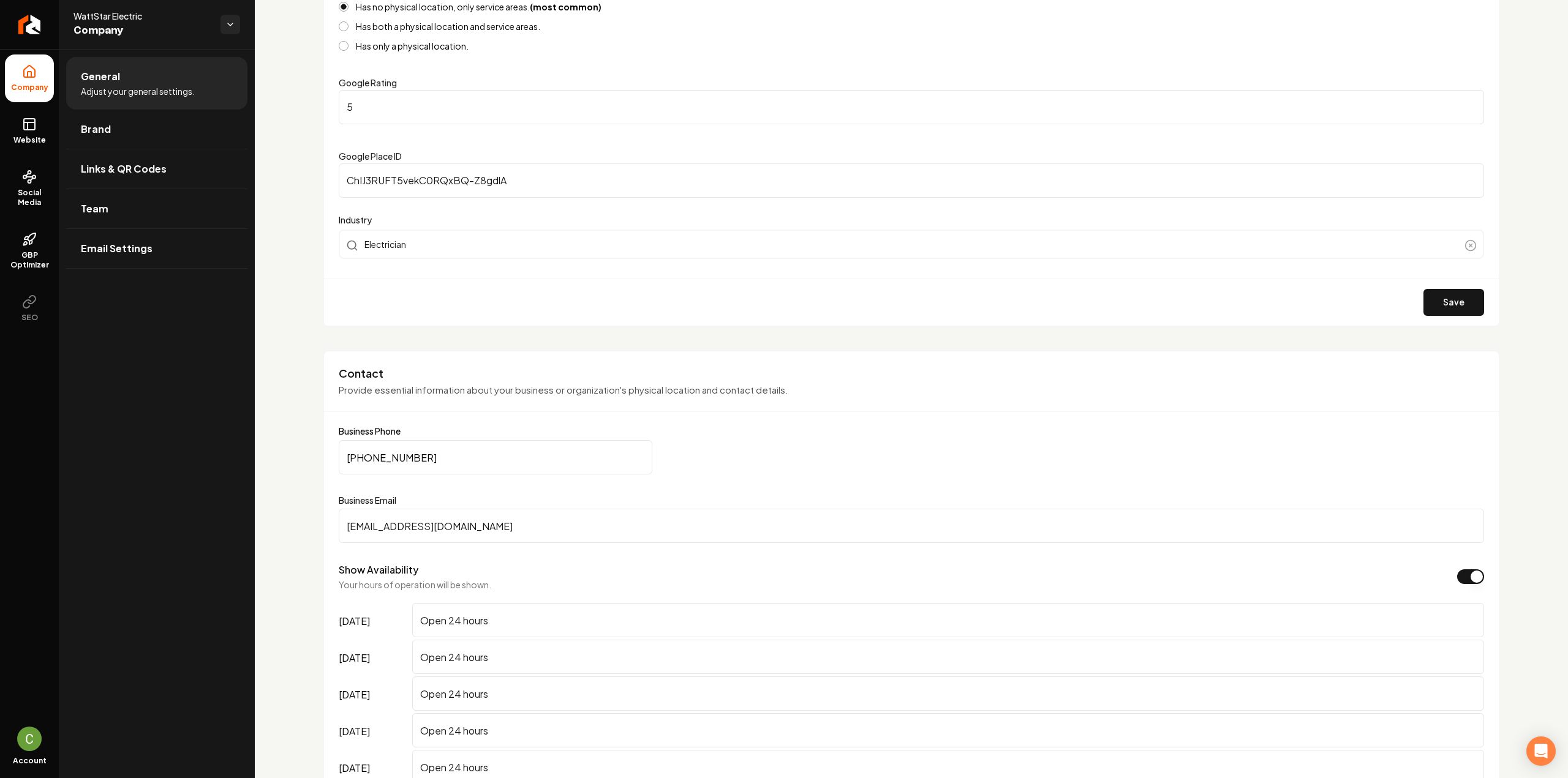
scroll to position [184, 0]
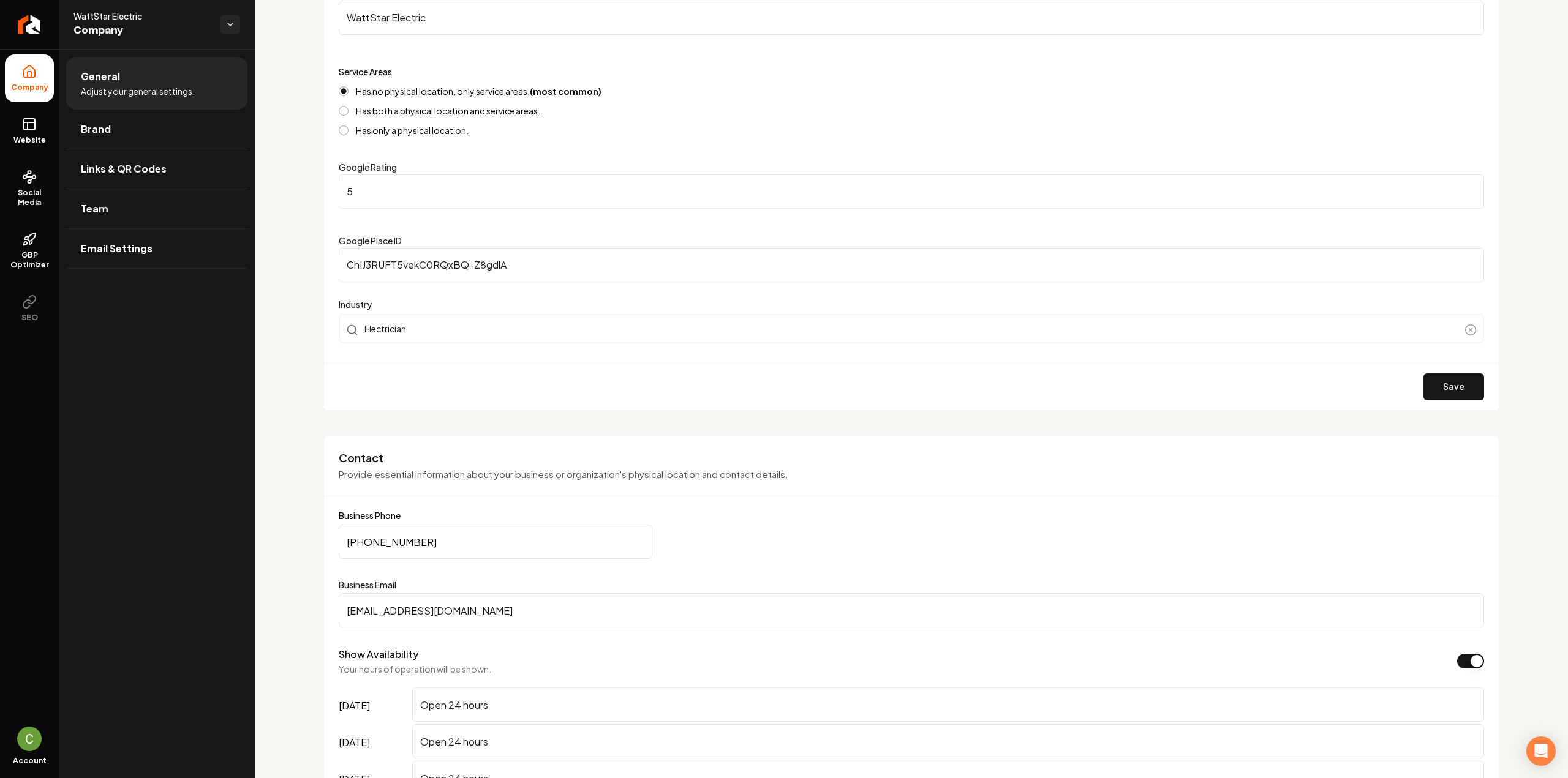
click at [430, 547] on input "(910) 407-1908" at bounding box center [495, 542] width 314 height 34
click at [505, 533] on input "(910) 407-1908" at bounding box center [495, 542] width 314 height 34
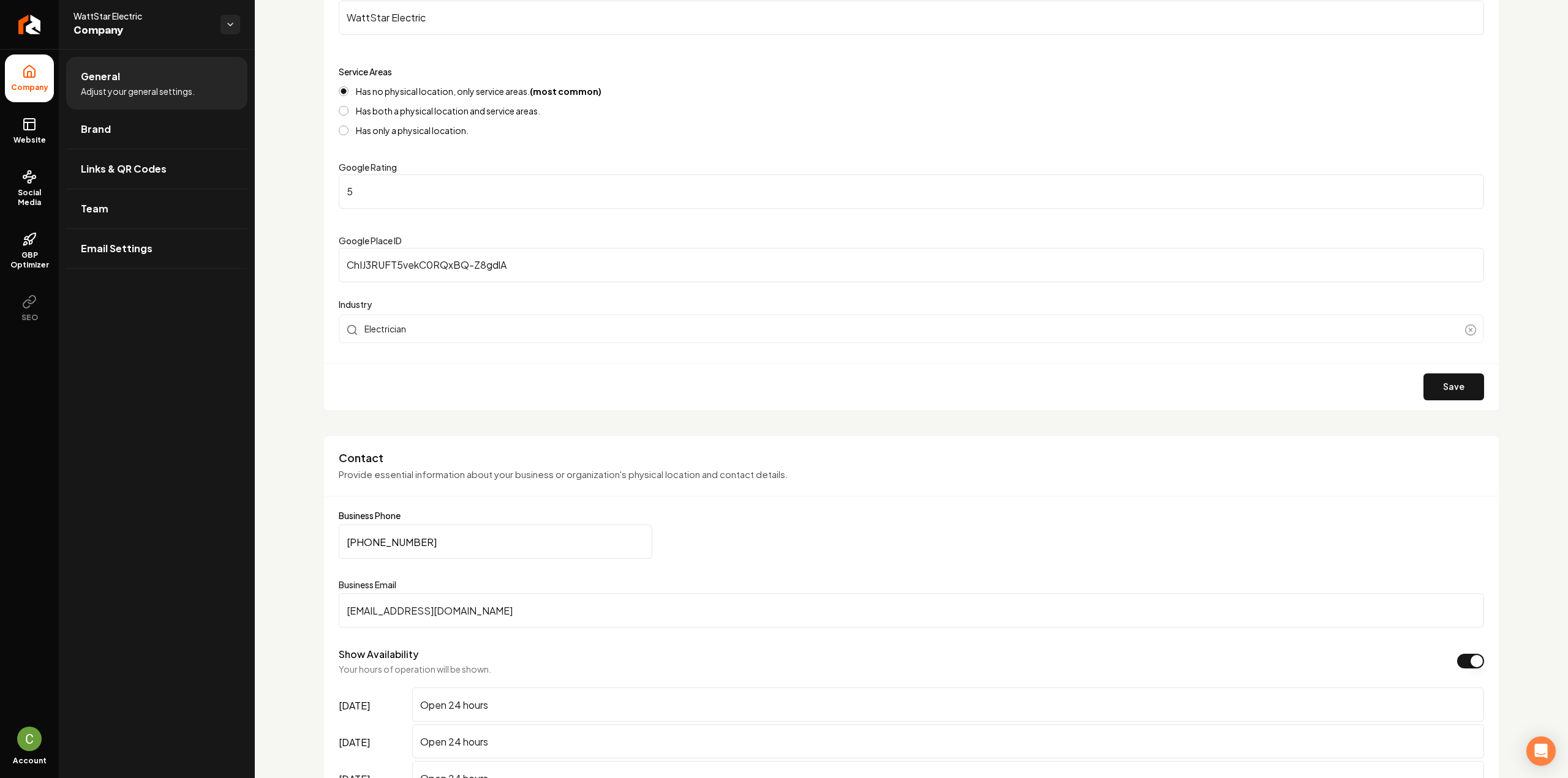
click at [505, 533] on input "(910) 407-1908" at bounding box center [495, 542] width 314 height 34
paste input "773-5815"
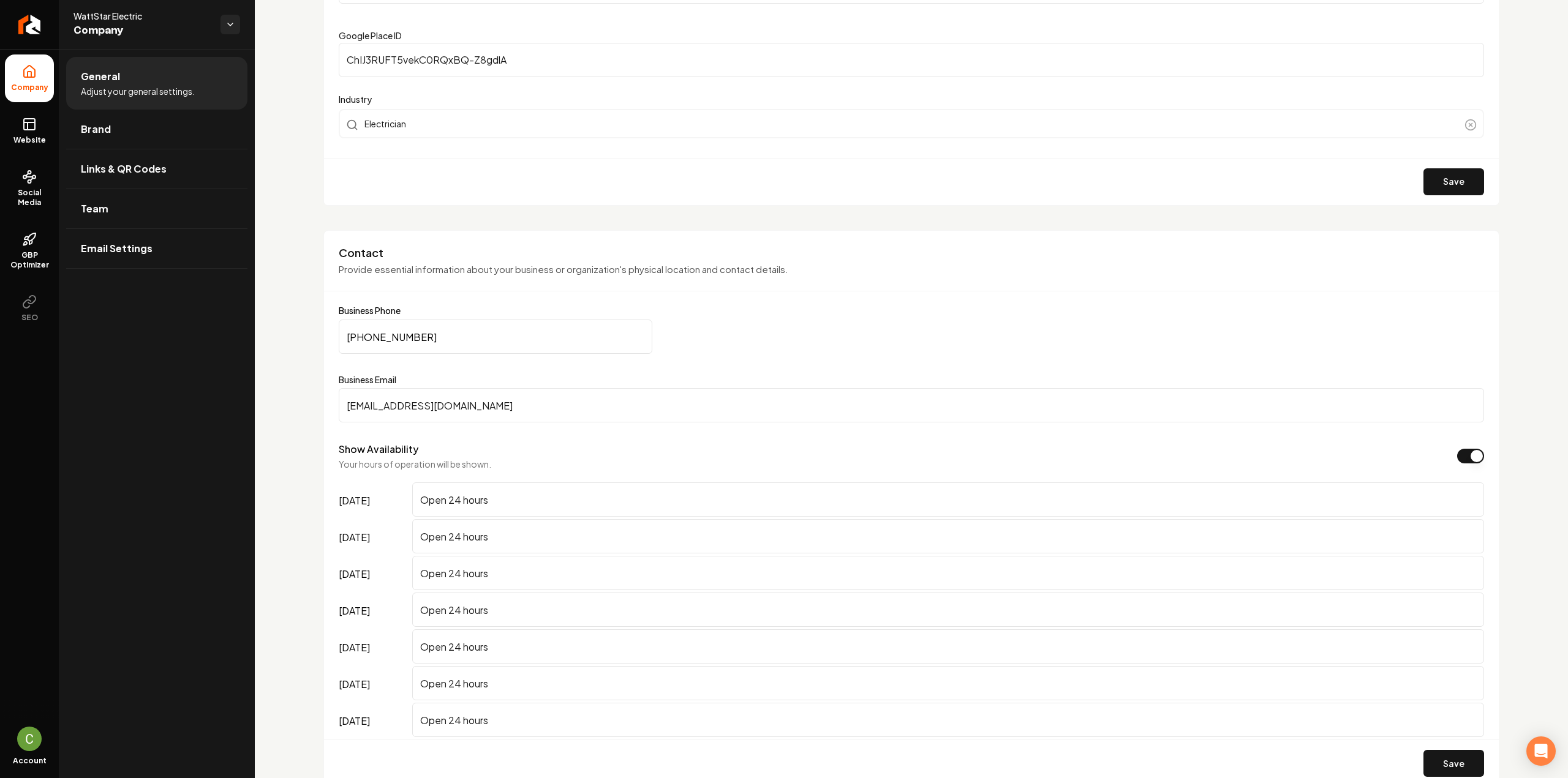
scroll to position [429, 0]
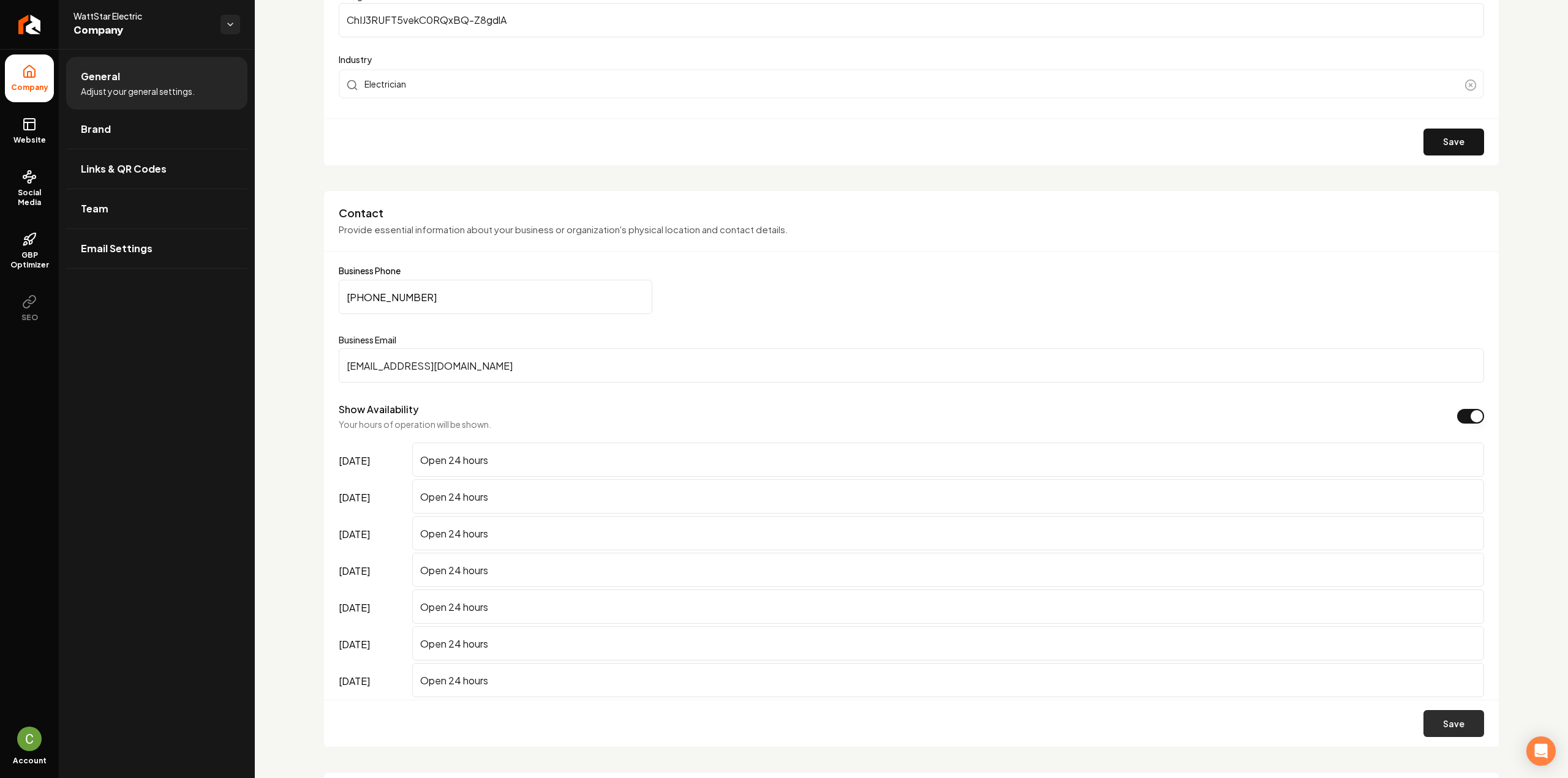
type input "(910) 773-5815"
click at [1453, 720] on button "Save" at bounding box center [1454, 724] width 61 height 27
click at [34, 129] on icon at bounding box center [29, 124] width 15 height 15
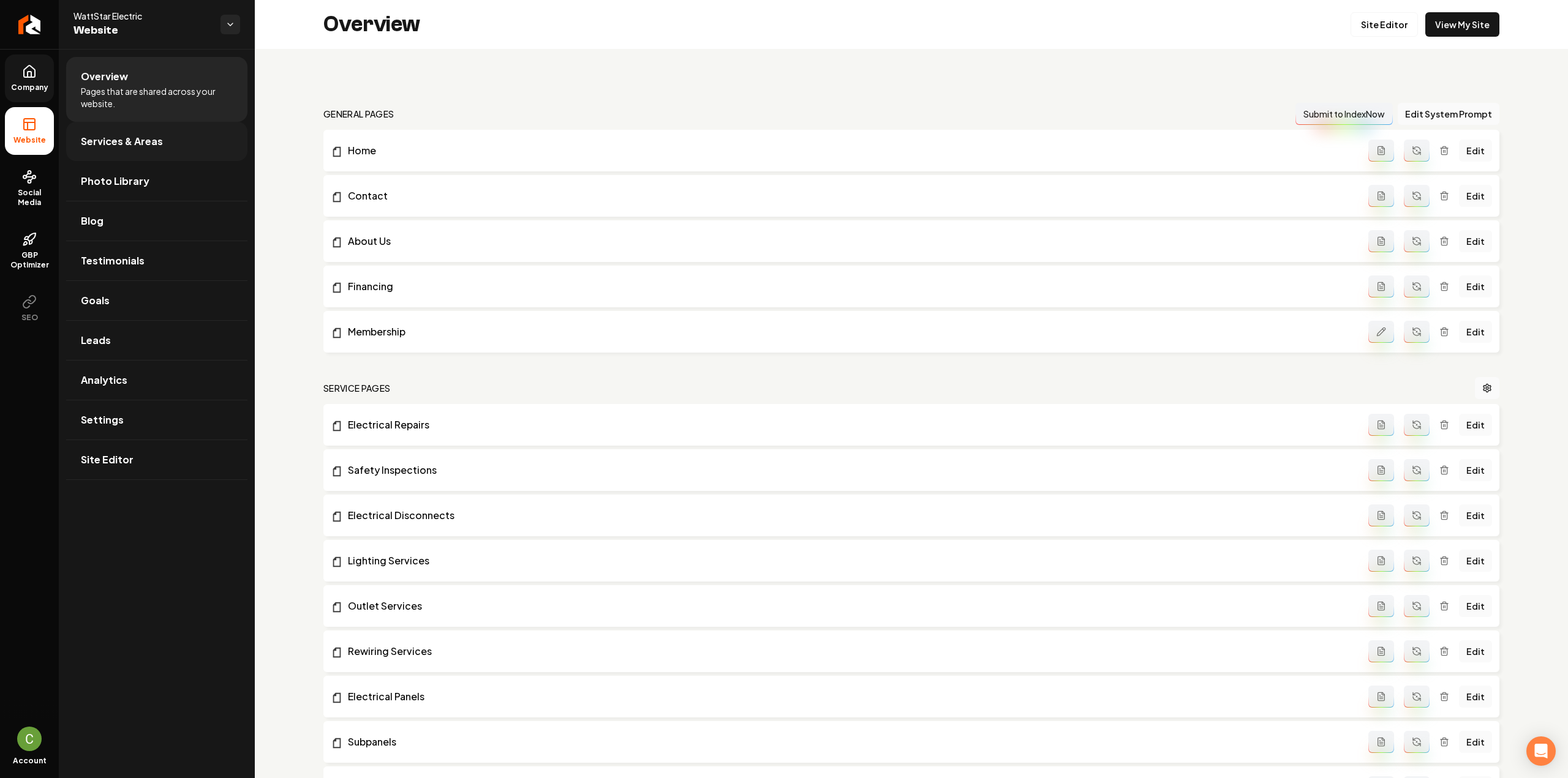
click at [129, 145] on span "Services & Areas" at bounding box center [122, 141] width 82 height 15
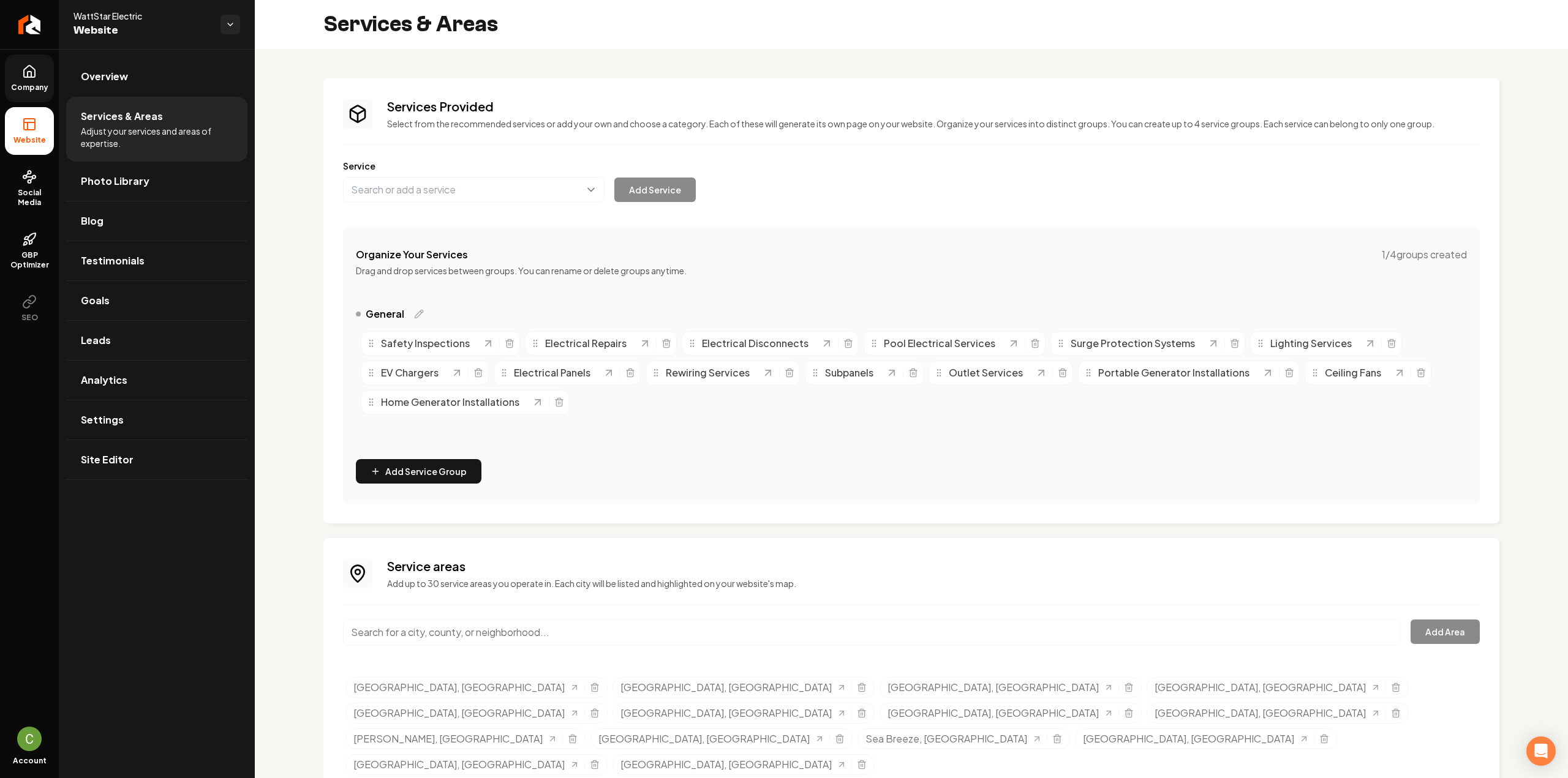
click at [39, 88] on span "Company" at bounding box center [30, 87] width 47 height 10
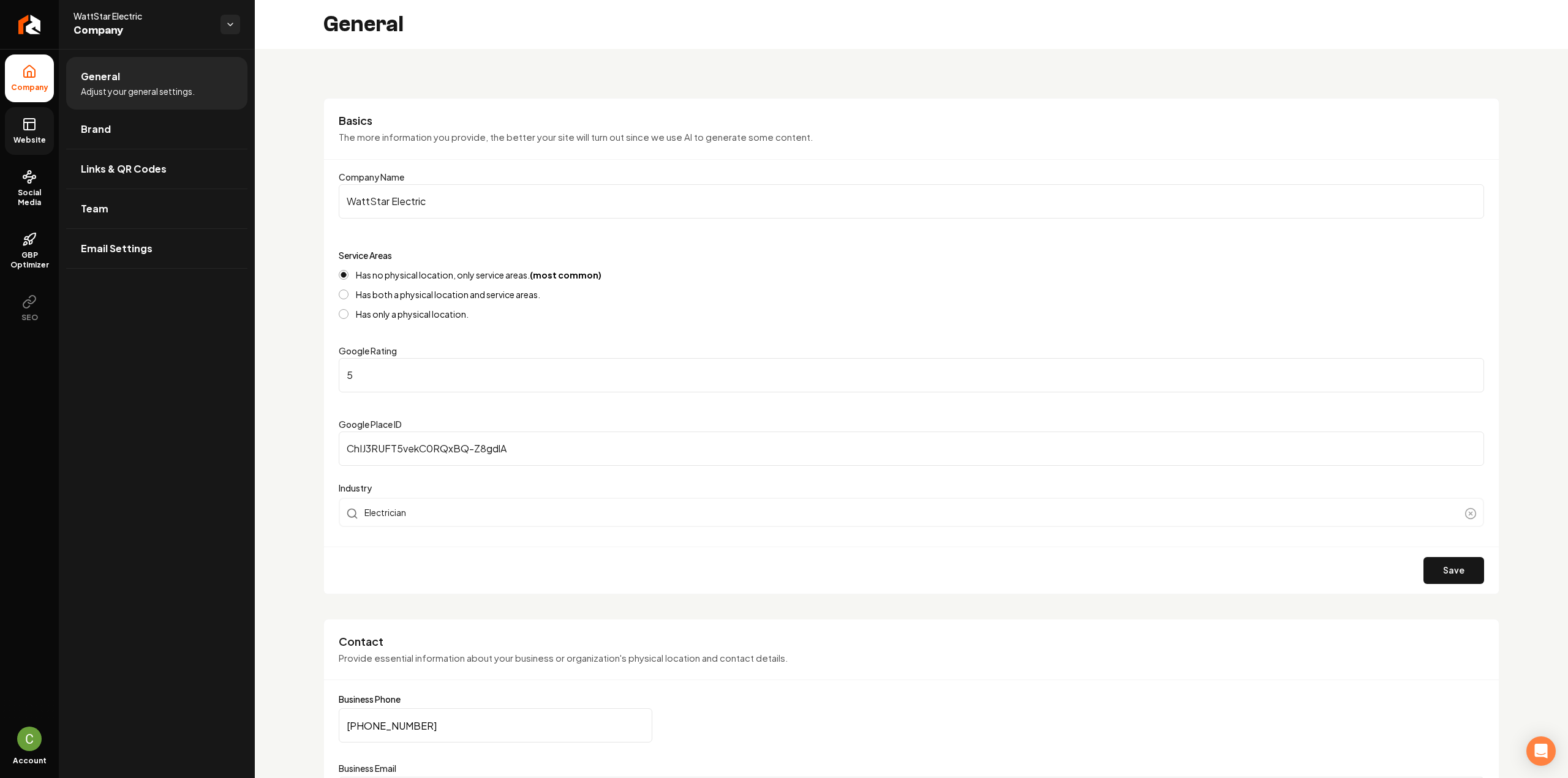
click at [27, 131] on link "Website" at bounding box center [29, 131] width 49 height 48
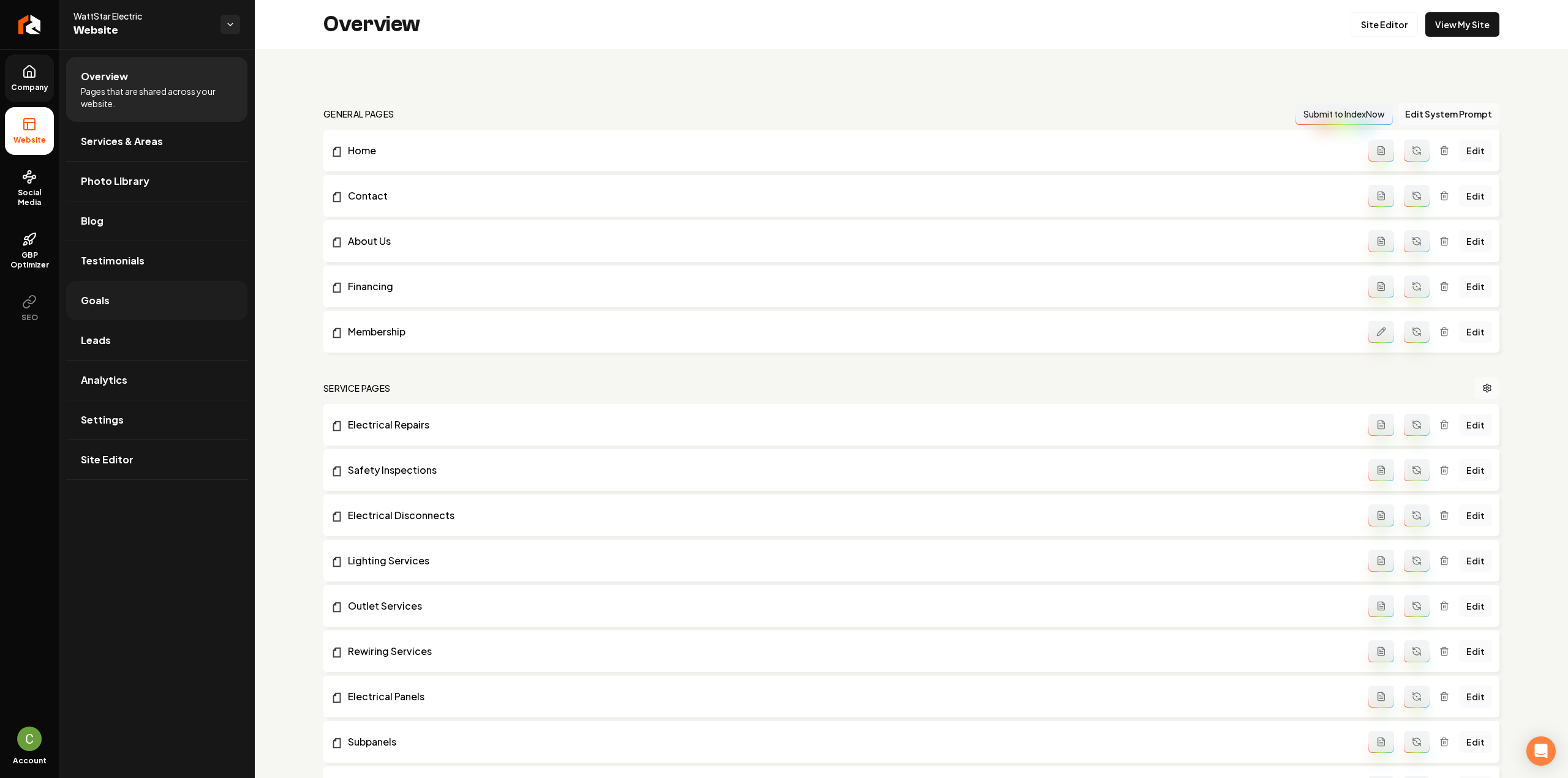
click at [113, 298] on link "Goals" at bounding box center [157, 300] width 181 height 39
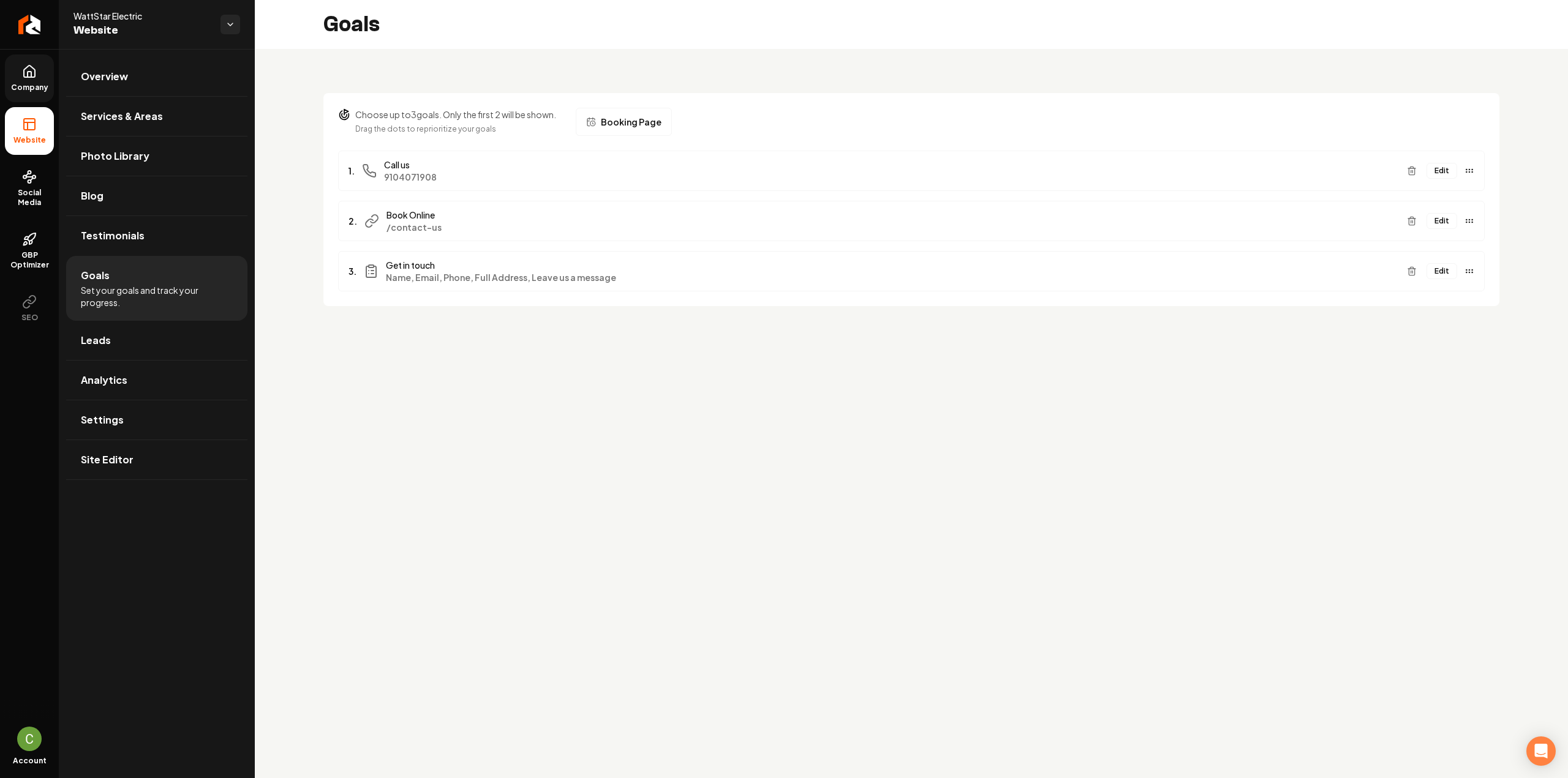
click at [1445, 170] on button "Edit" at bounding box center [1442, 171] width 31 height 16
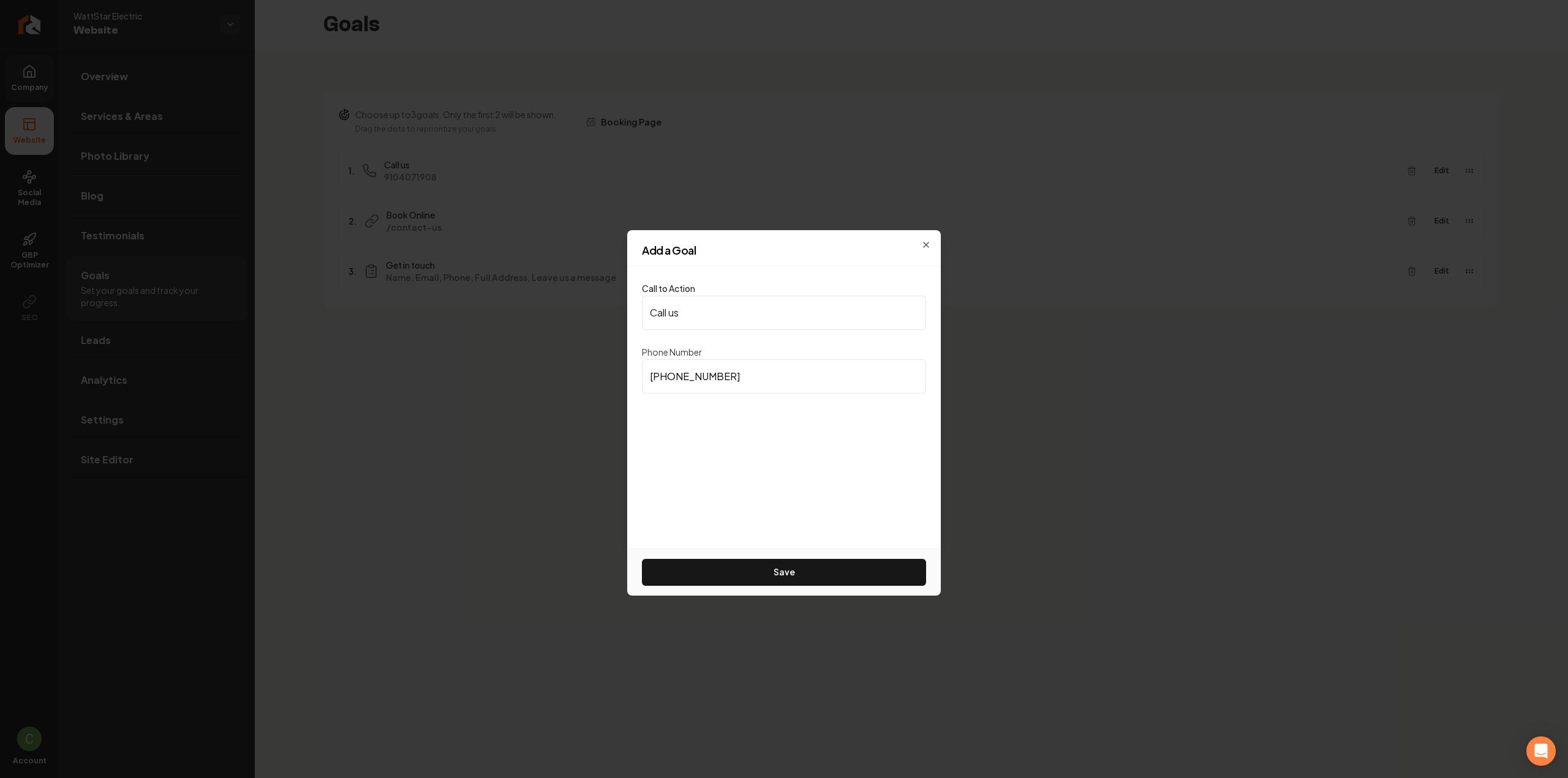
click at [813, 367] on input "(910) 407-1908" at bounding box center [784, 376] width 284 height 34
paste input "773-5815"
type input "(910) 773-5815"
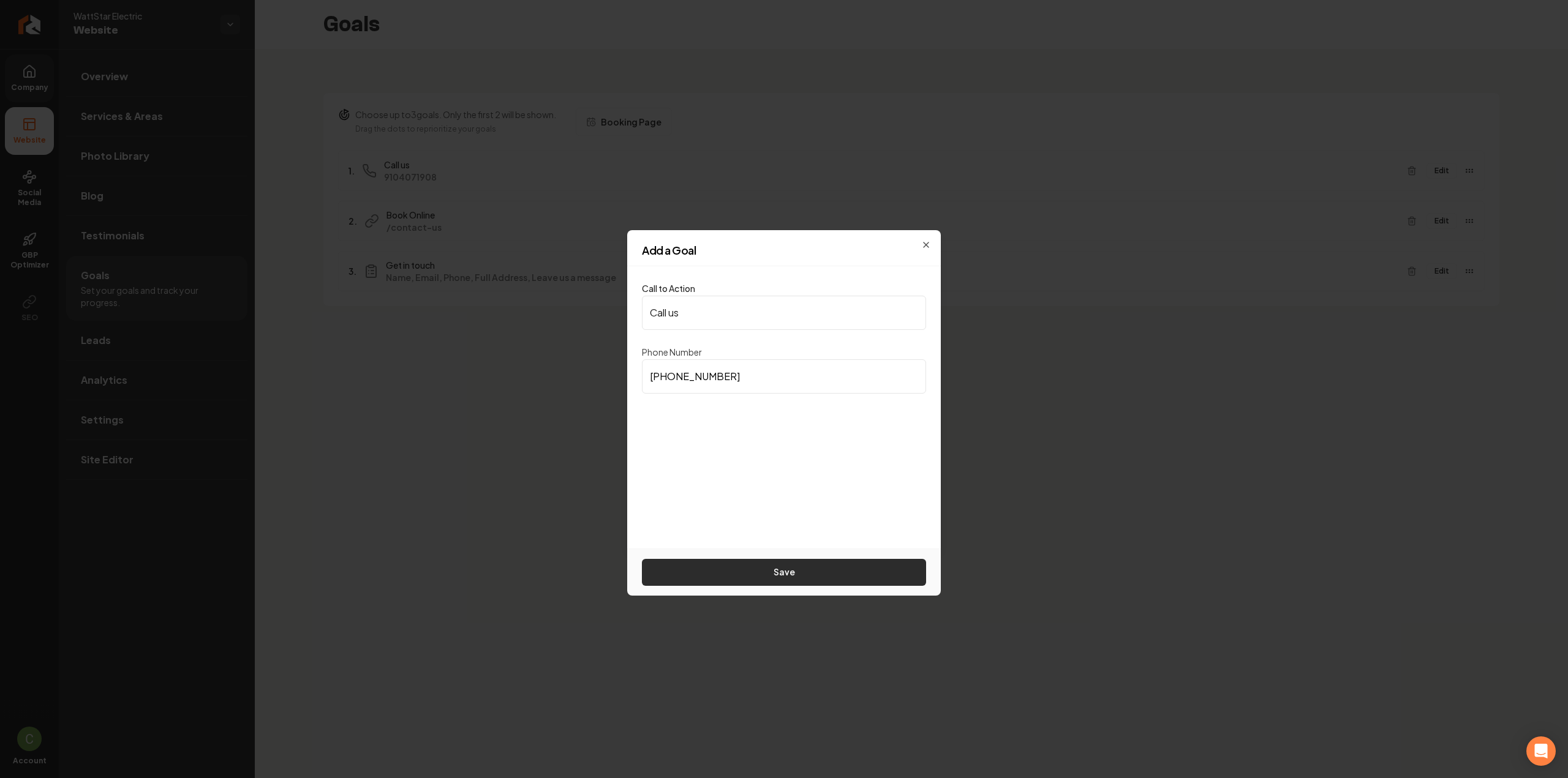
click at [780, 564] on button "Save" at bounding box center [784, 573] width 284 height 27
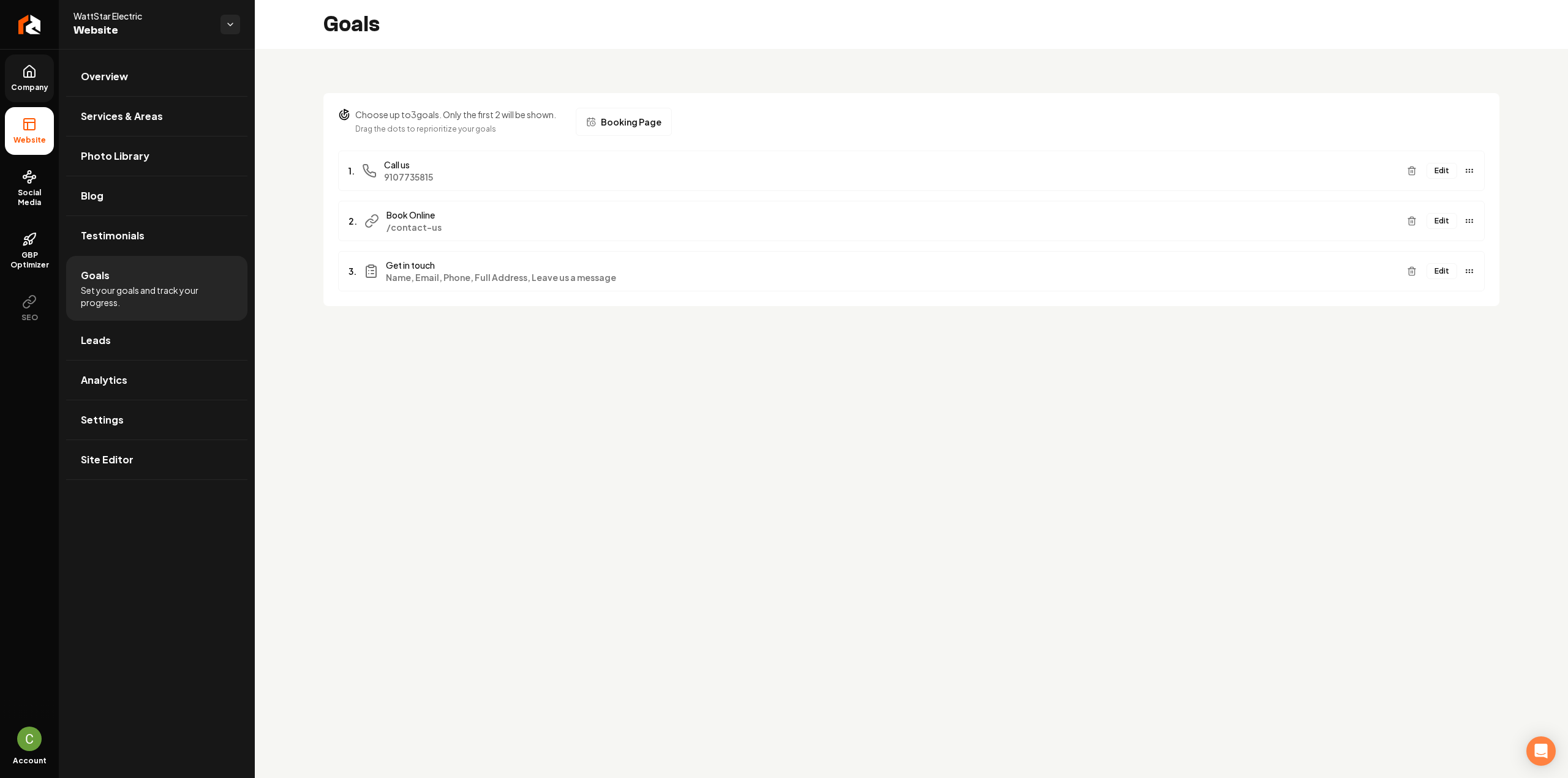
click at [1445, 169] on button "Edit" at bounding box center [1442, 171] width 31 height 16
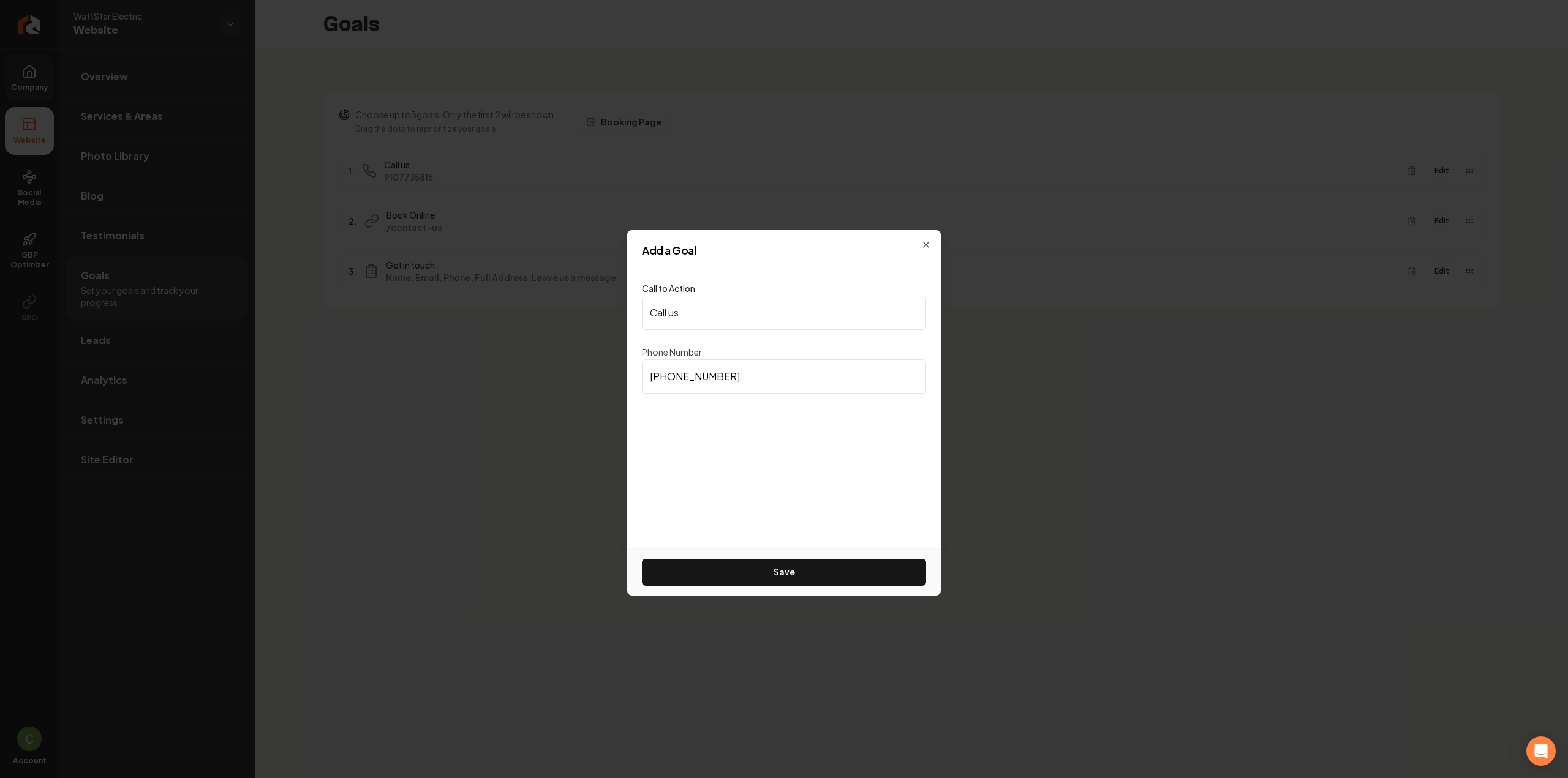
click at [719, 381] on input "(910) 773-5815" at bounding box center [784, 376] width 284 height 34
click at [719, 380] on input "(910) 773-5815" at bounding box center [784, 376] width 284 height 34
paste input "191) 040-7190"
type input "(191) 040-7190"
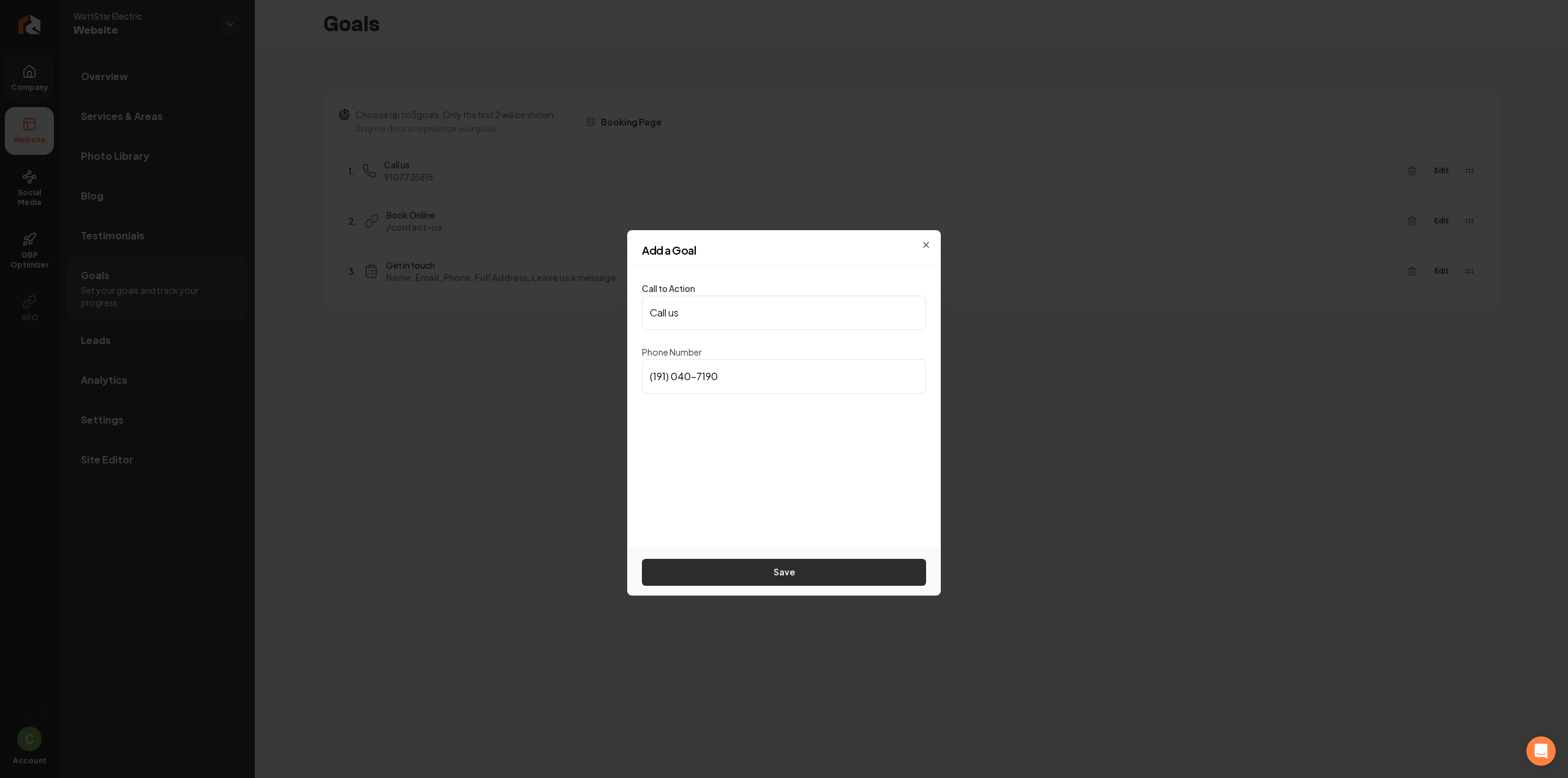
click at [750, 565] on button "Save" at bounding box center [784, 573] width 284 height 27
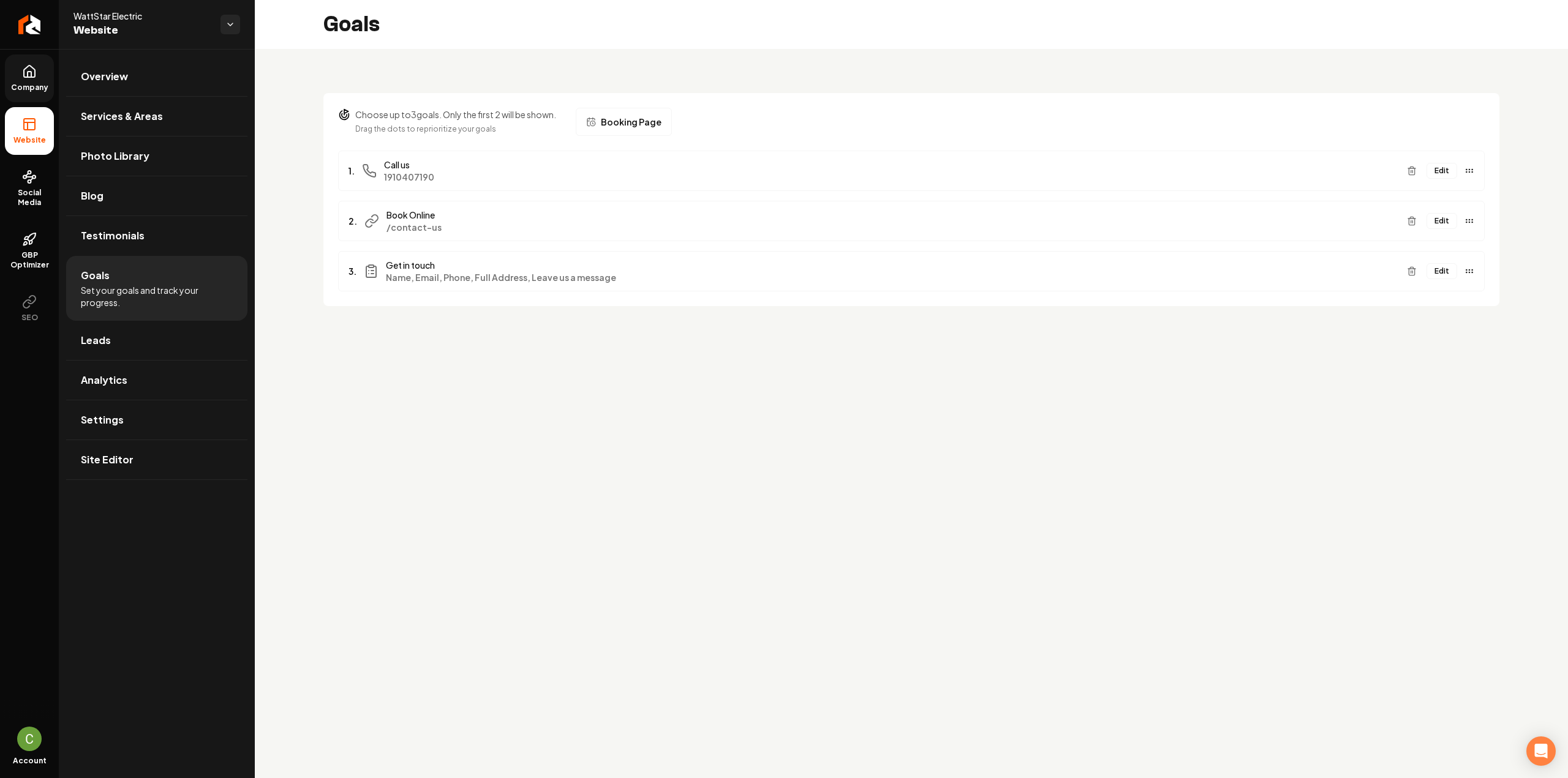
click at [1442, 180] on div "Edit" at bounding box center [1438, 171] width 73 height 20
click at [1449, 174] on button "Edit" at bounding box center [1442, 171] width 31 height 16
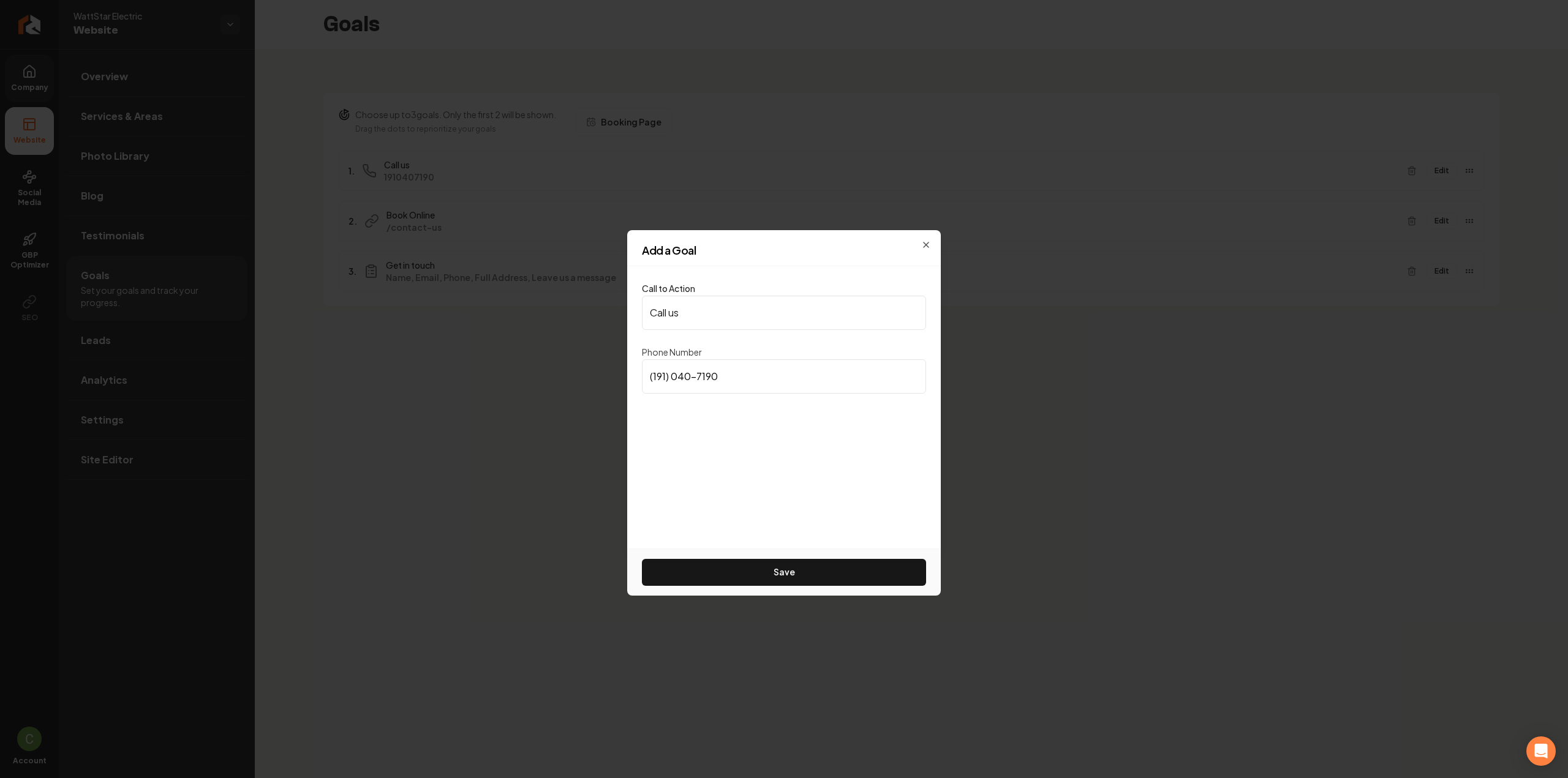
click at [735, 371] on input "(191) 040-7190" at bounding box center [784, 376] width 284 height 34
paste input "910) 407-1908"
type input "(910) 407-1908"
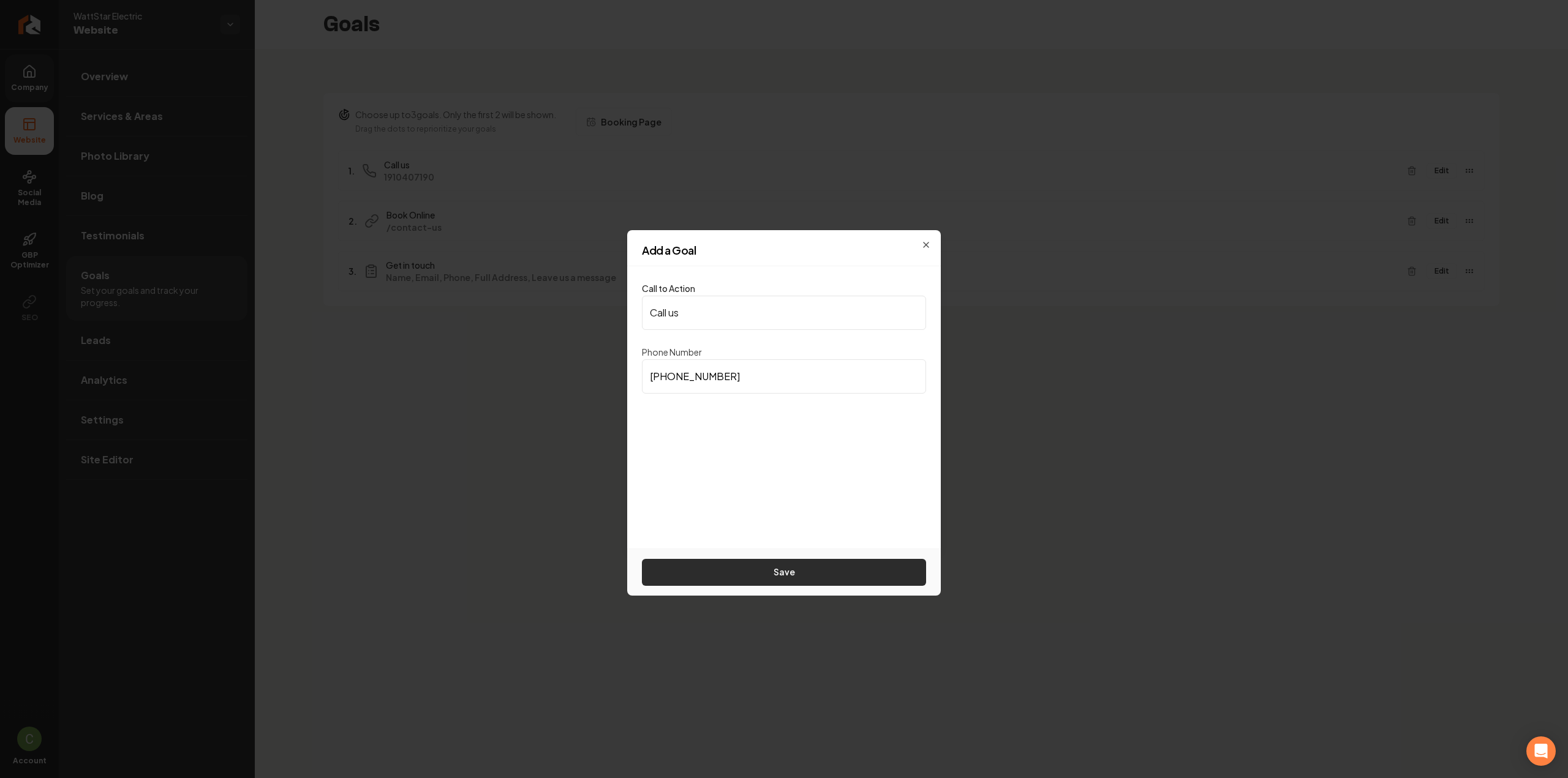
click at [768, 575] on button "Save" at bounding box center [784, 573] width 284 height 27
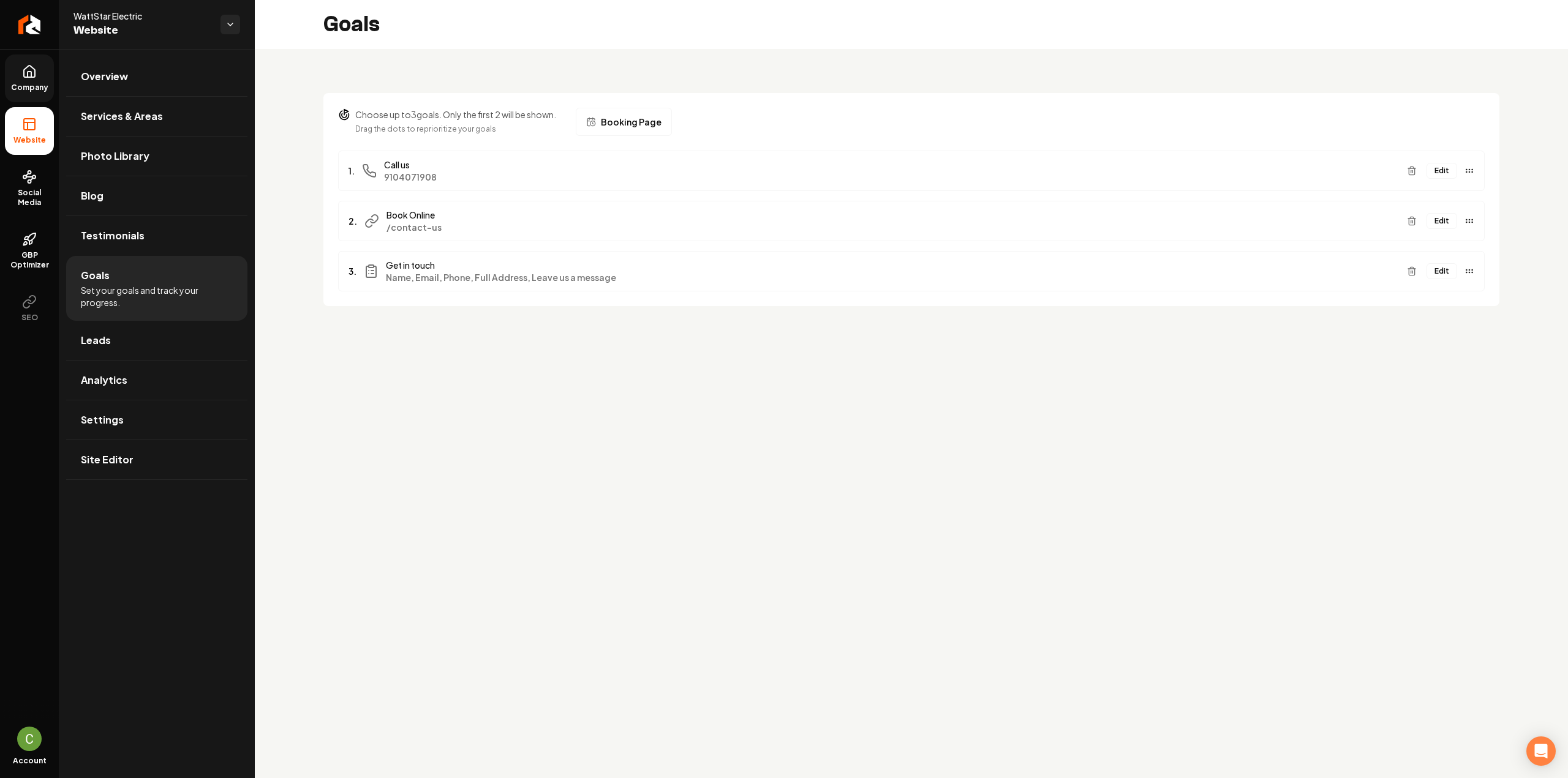
click at [34, 72] on icon at bounding box center [29, 71] width 11 height 12
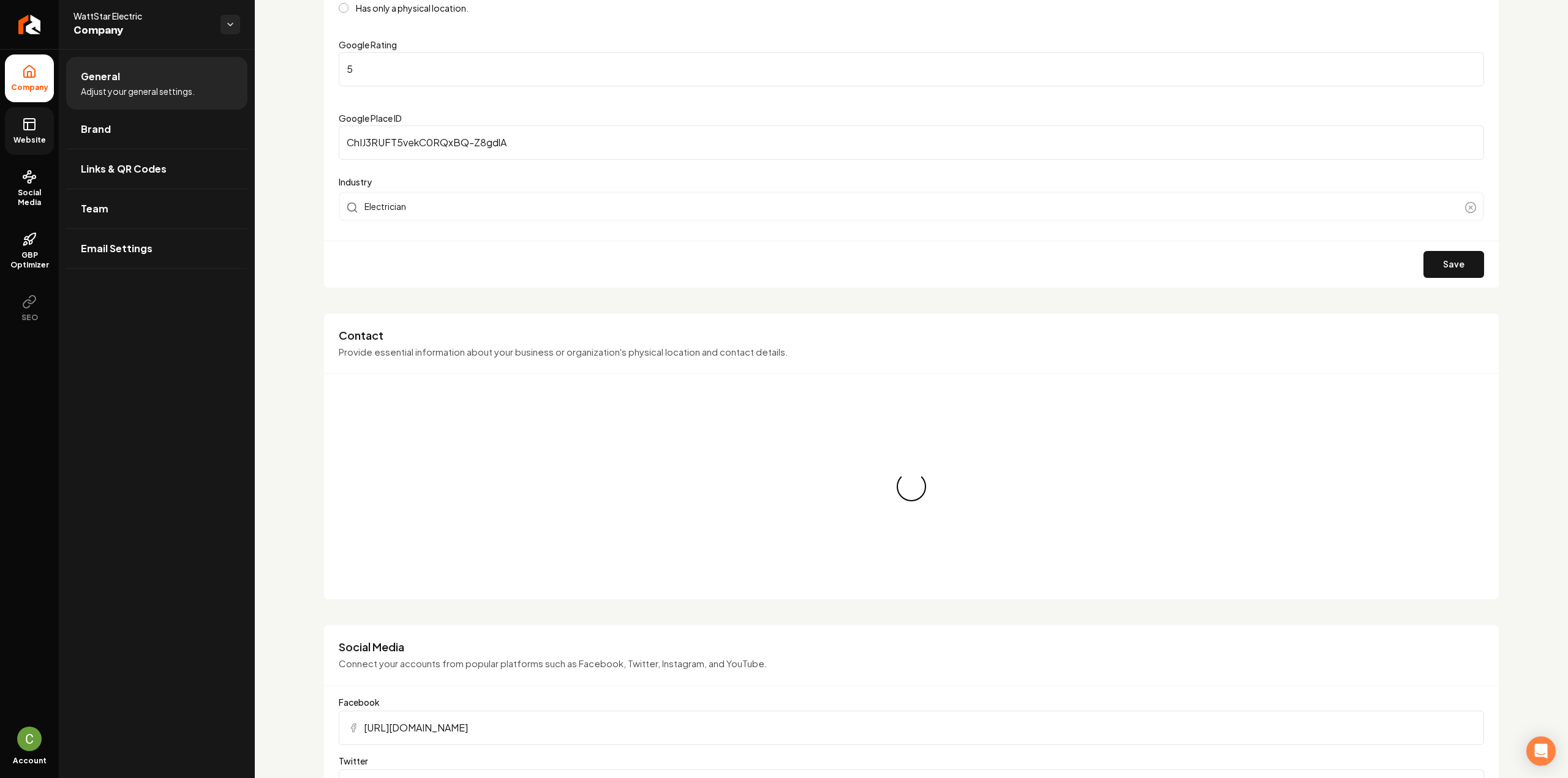
scroll to position [367, 0]
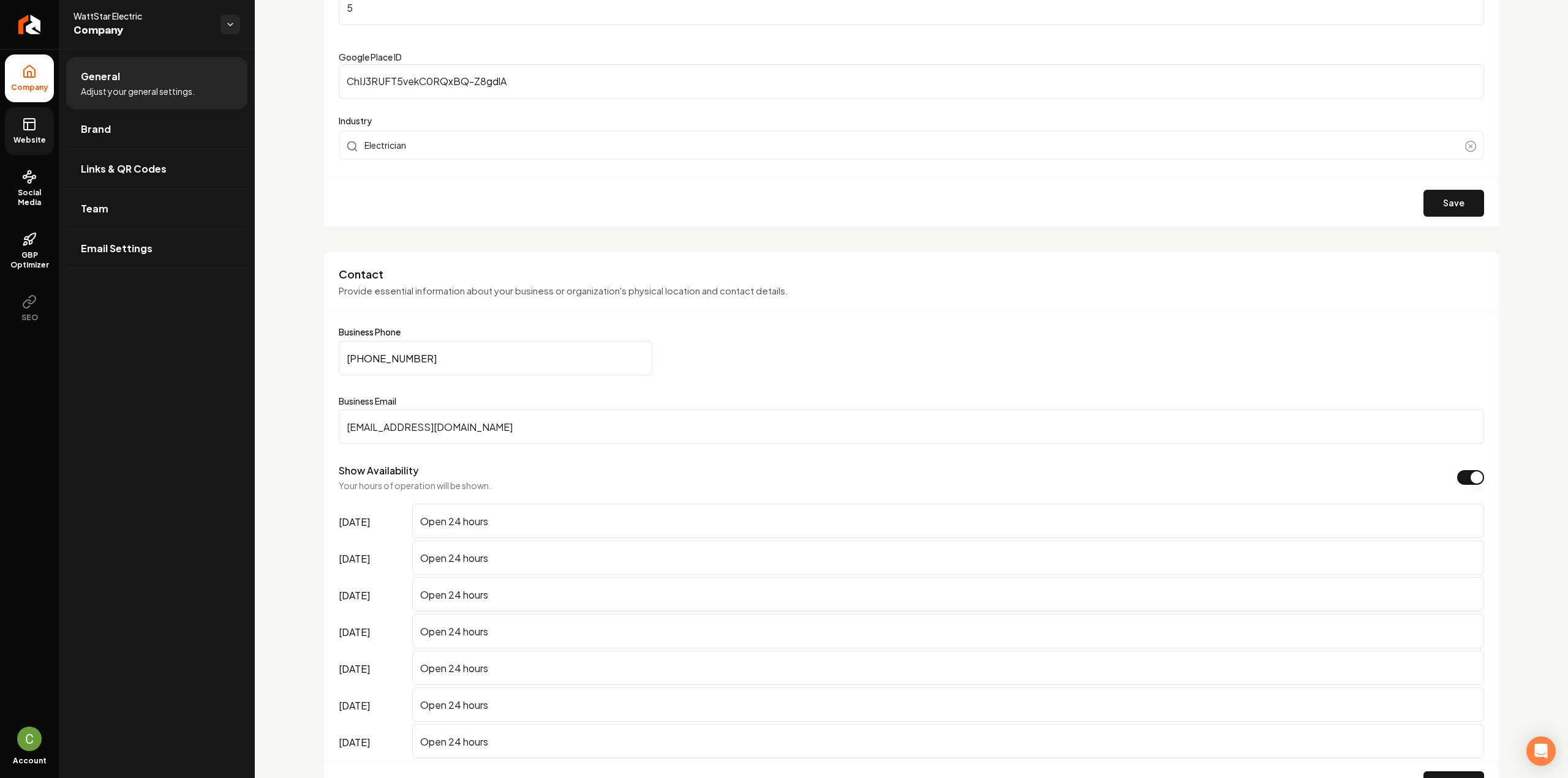
click at [442, 368] on input "(910) 773-5815" at bounding box center [495, 358] width 314 height 34
paste input "407-1908"
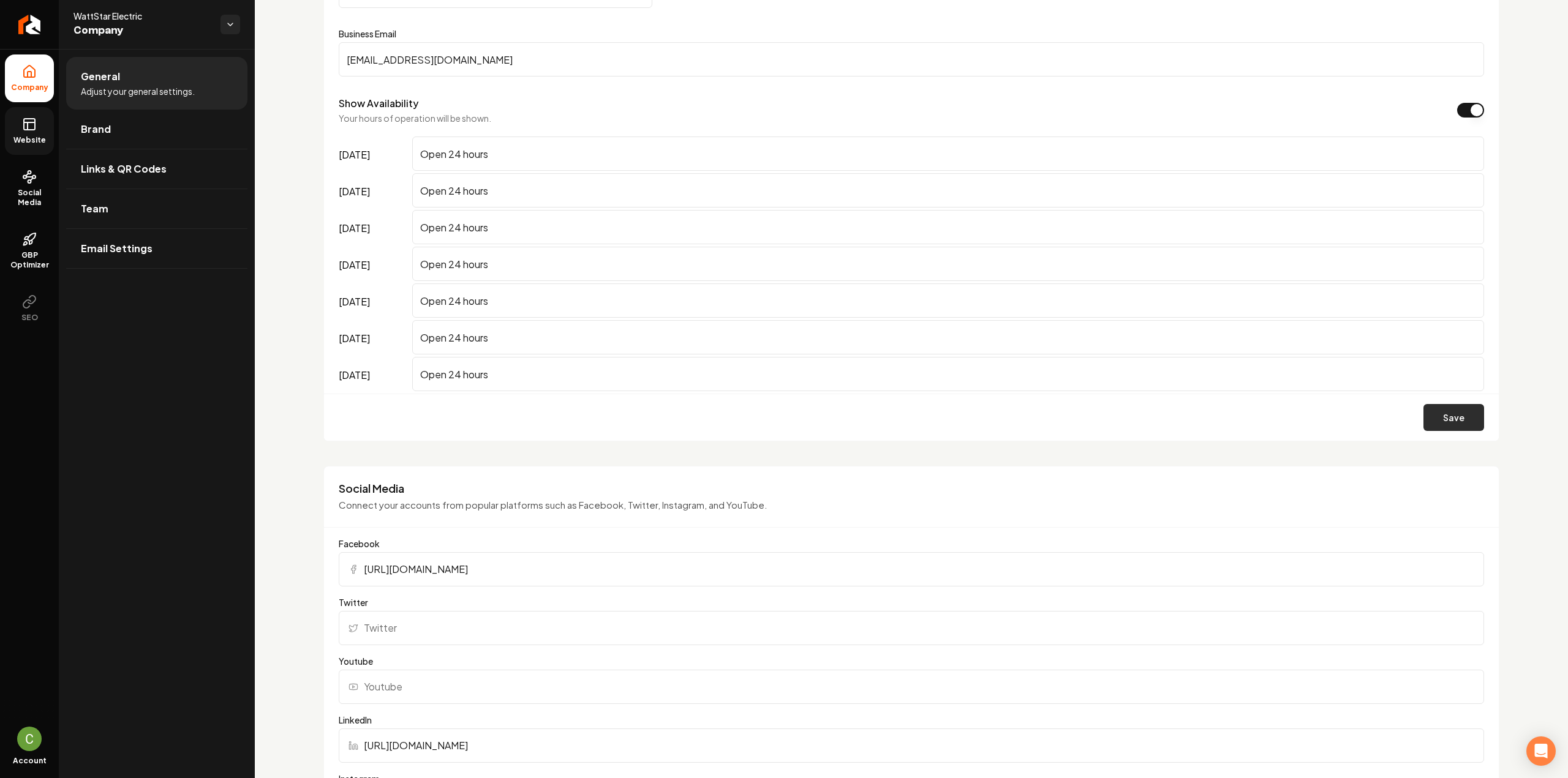
type input "(910) 407-1908"
click at [1436, 413] on button "Save" at bounding box center [1454, 418] width 61 height 27
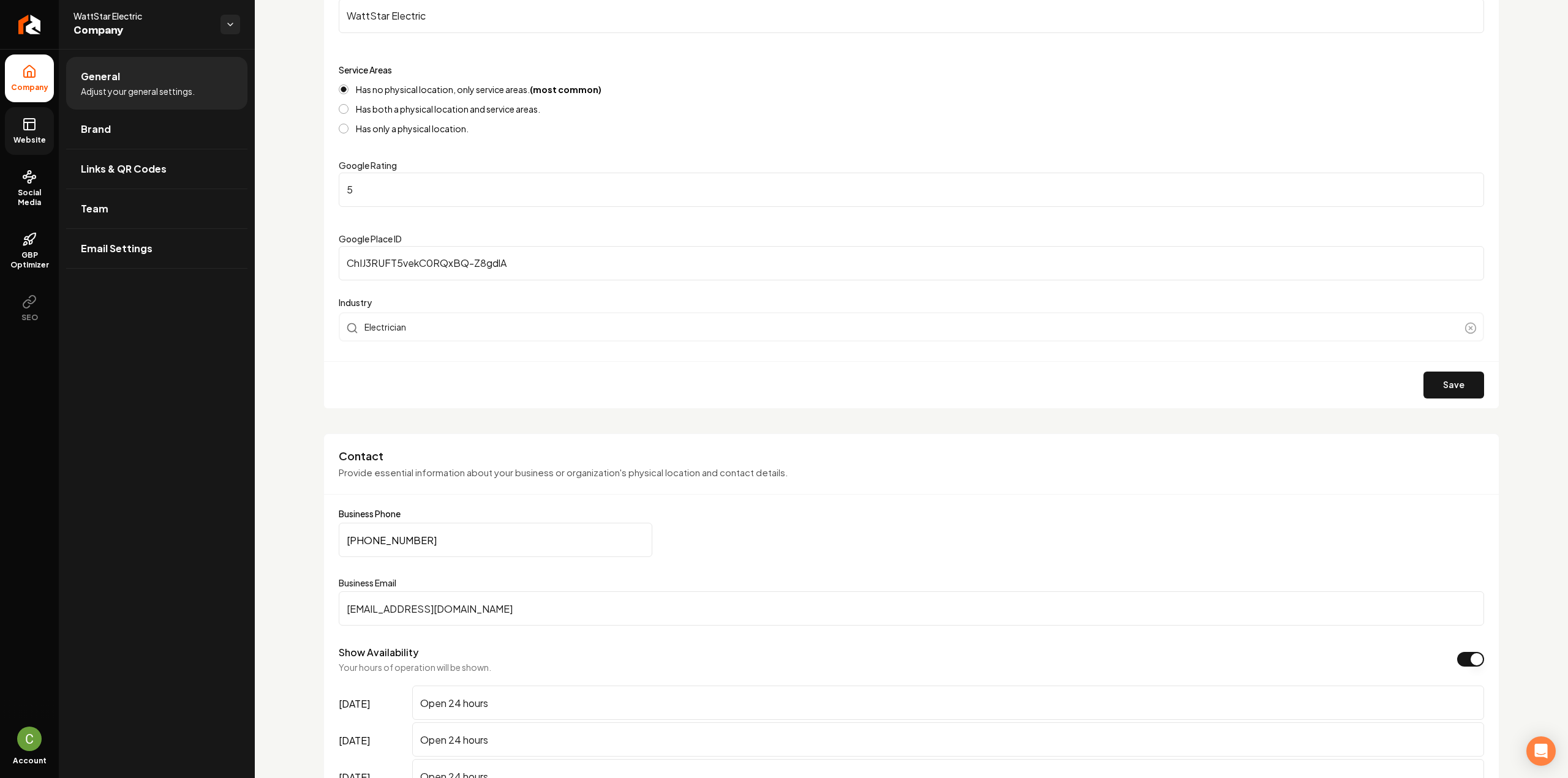
scroll to position [122, 0]
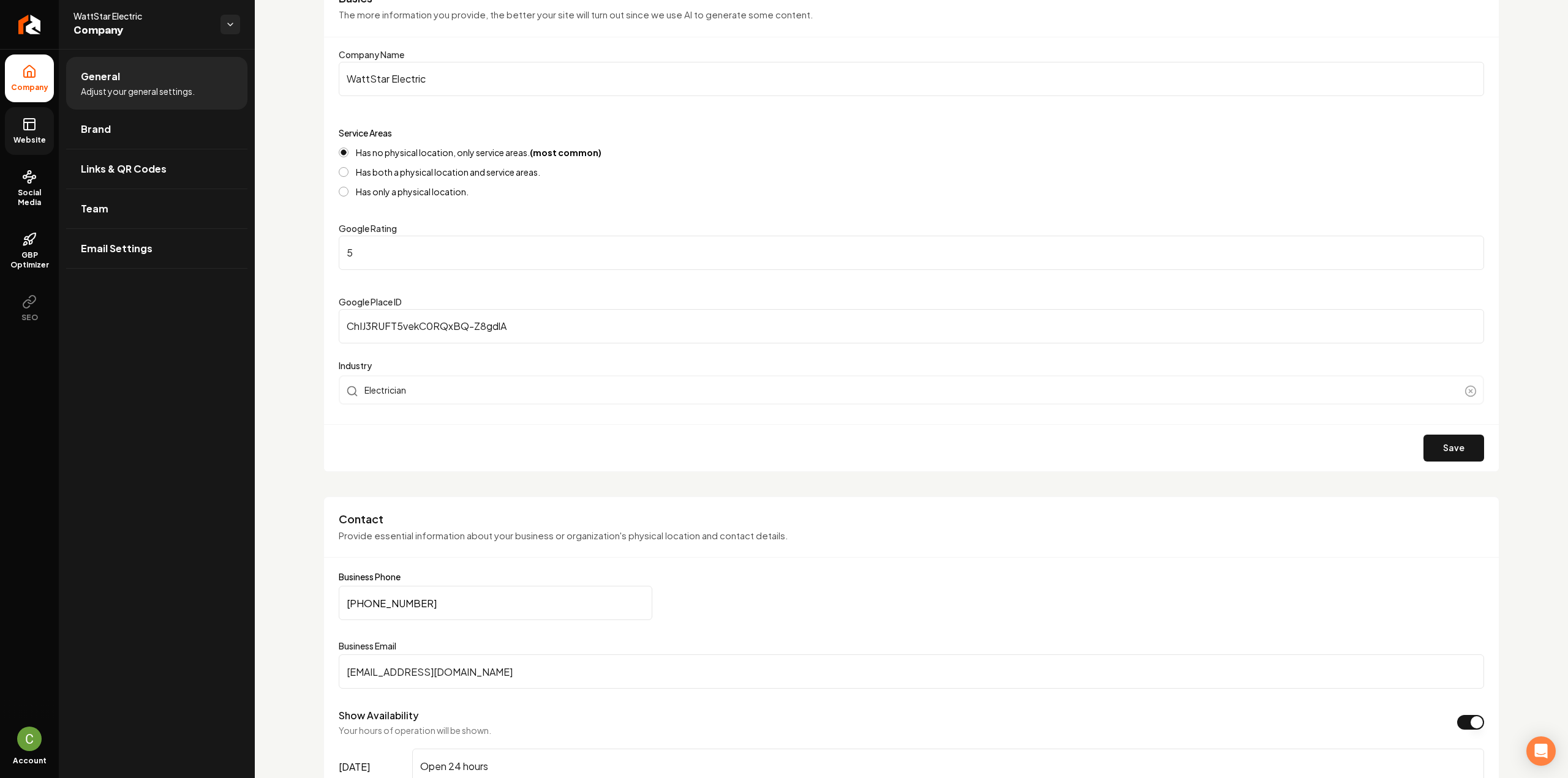
drag, startPoint x: 35, startPoint y: 121, endPoint x: 43, endPoint y: 141, distance: 21.5
click at [34, 121] on rect at bounding box center [29, 124] width 11 height 11
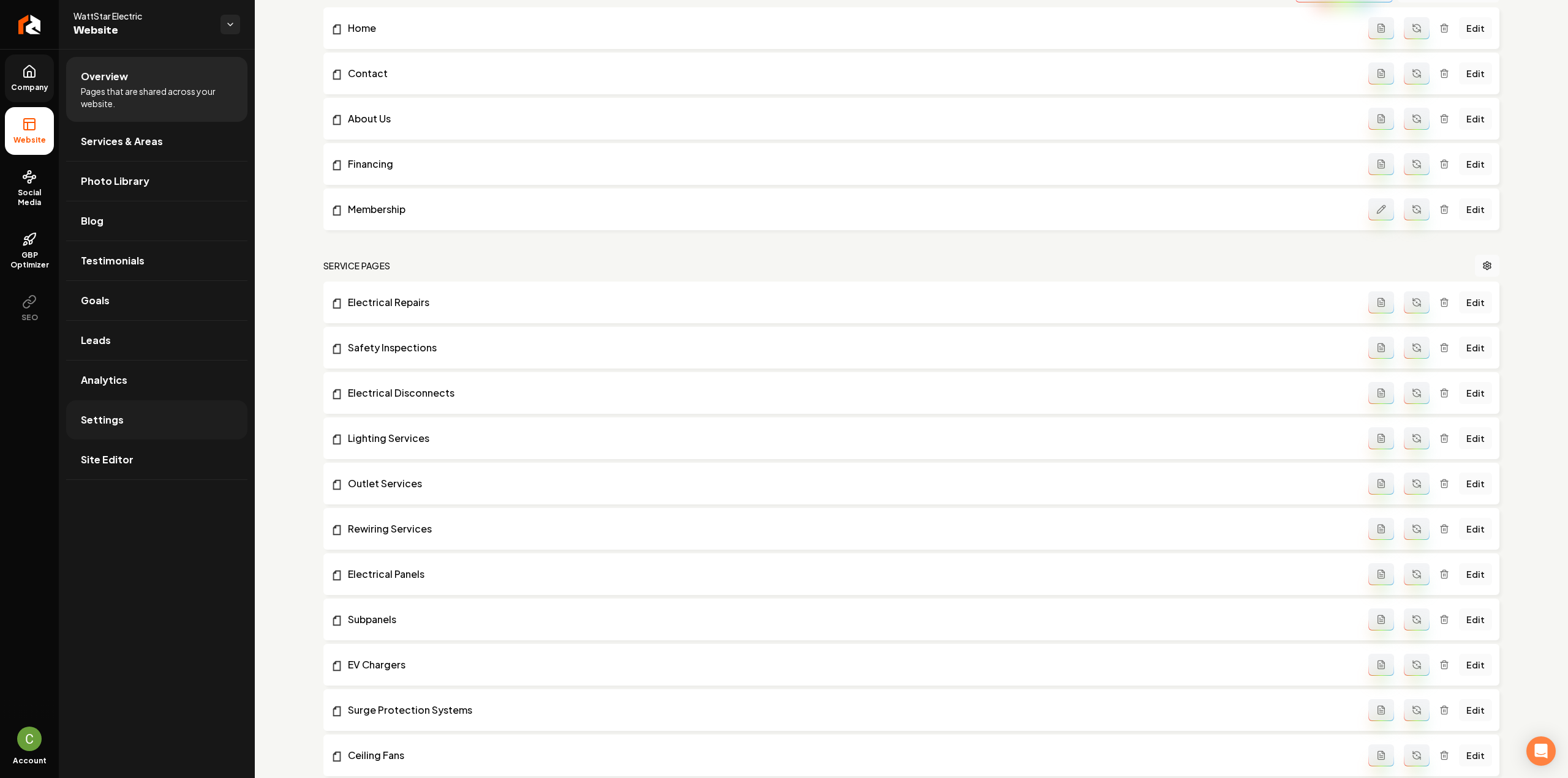
click at [104, 419] on span "Settings" at bounding box center [102, 420] width 43 height 15
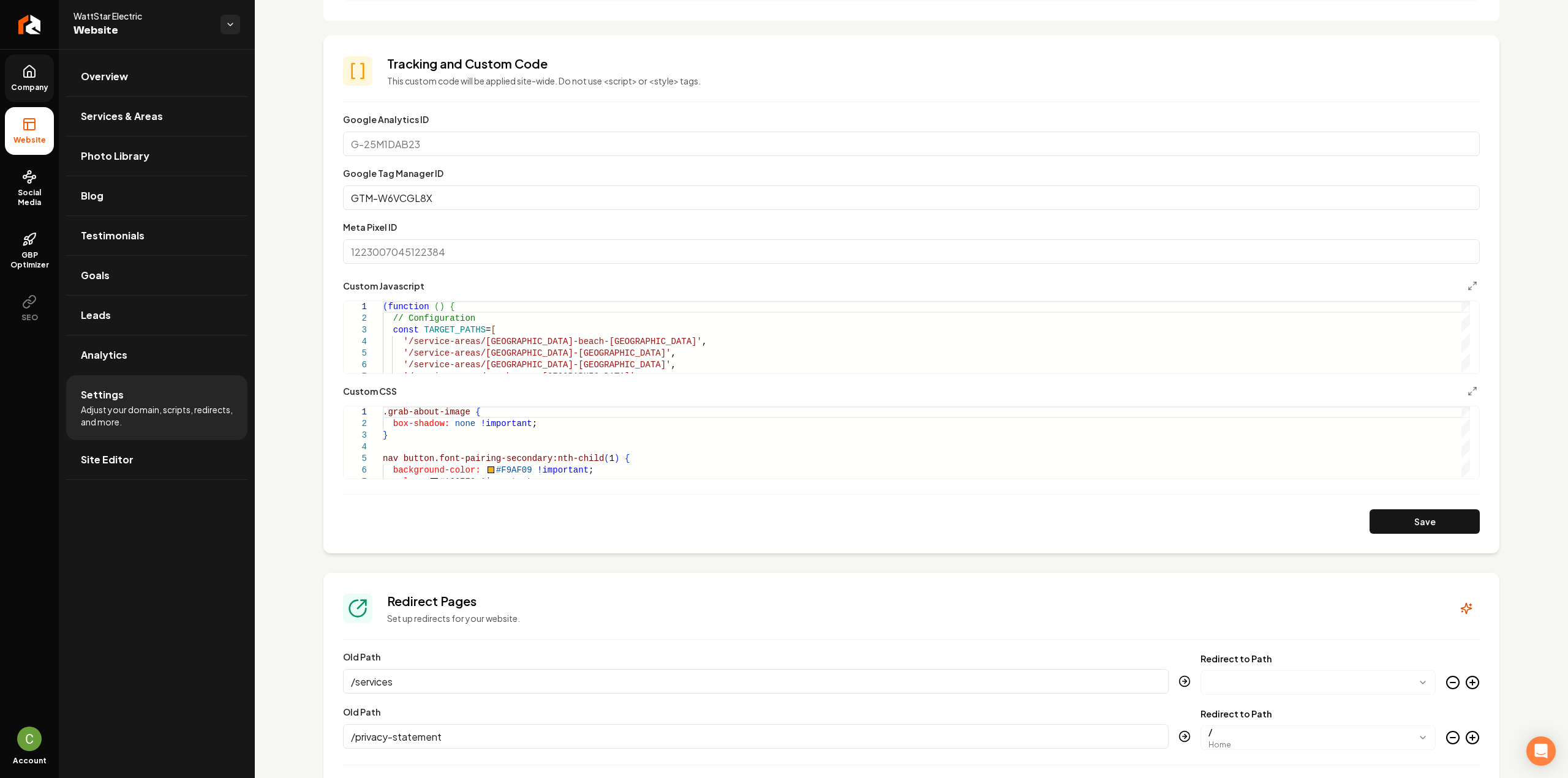
scroll to position [490, 0]
click at [1467, 285] on icon "Main content area" at bounding box center [1472, 285] width 10 height 10
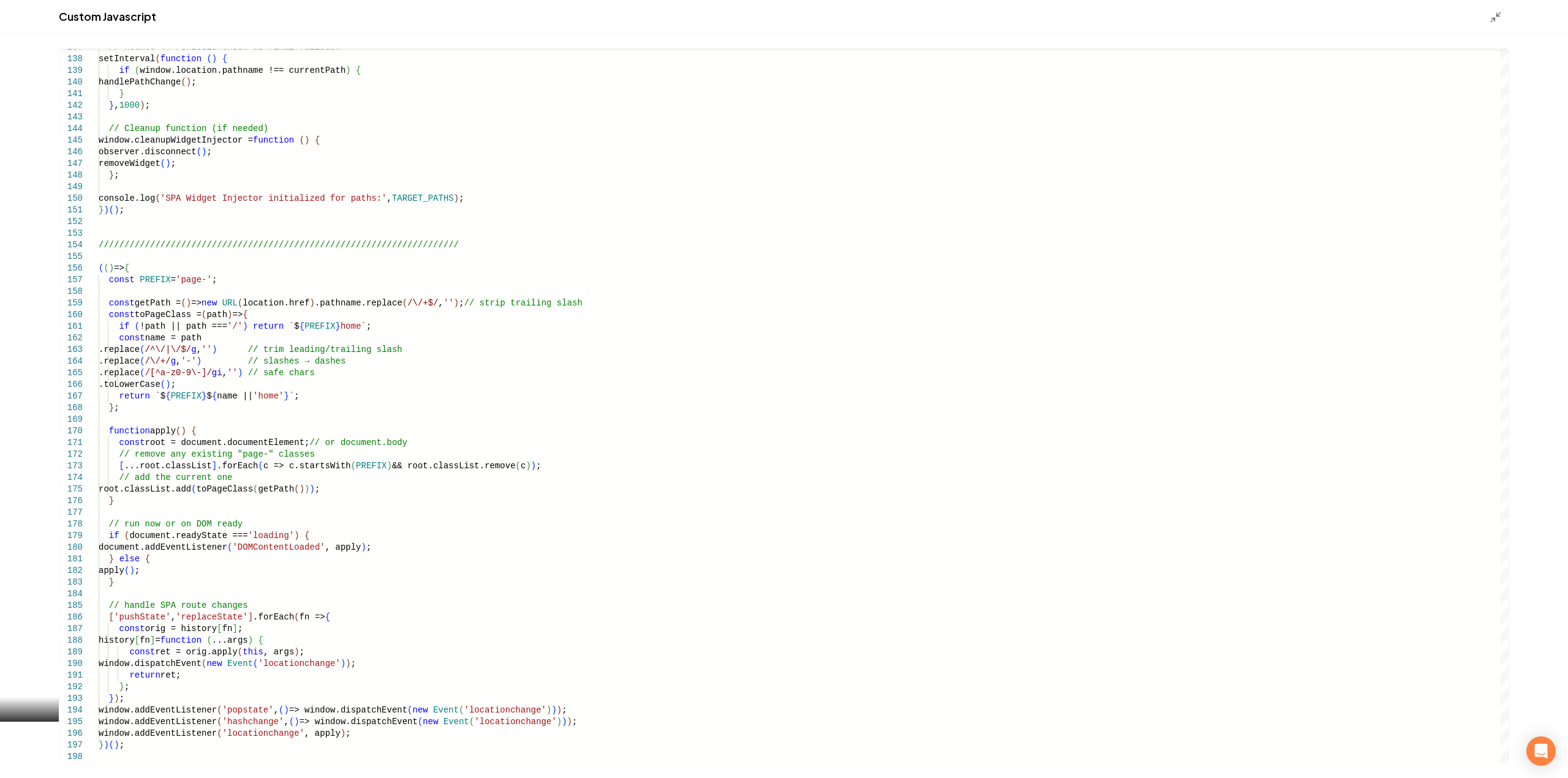
click at [1497, 16] on icon "Main content area" at bounding box center [1496, 17] width 13 height 13
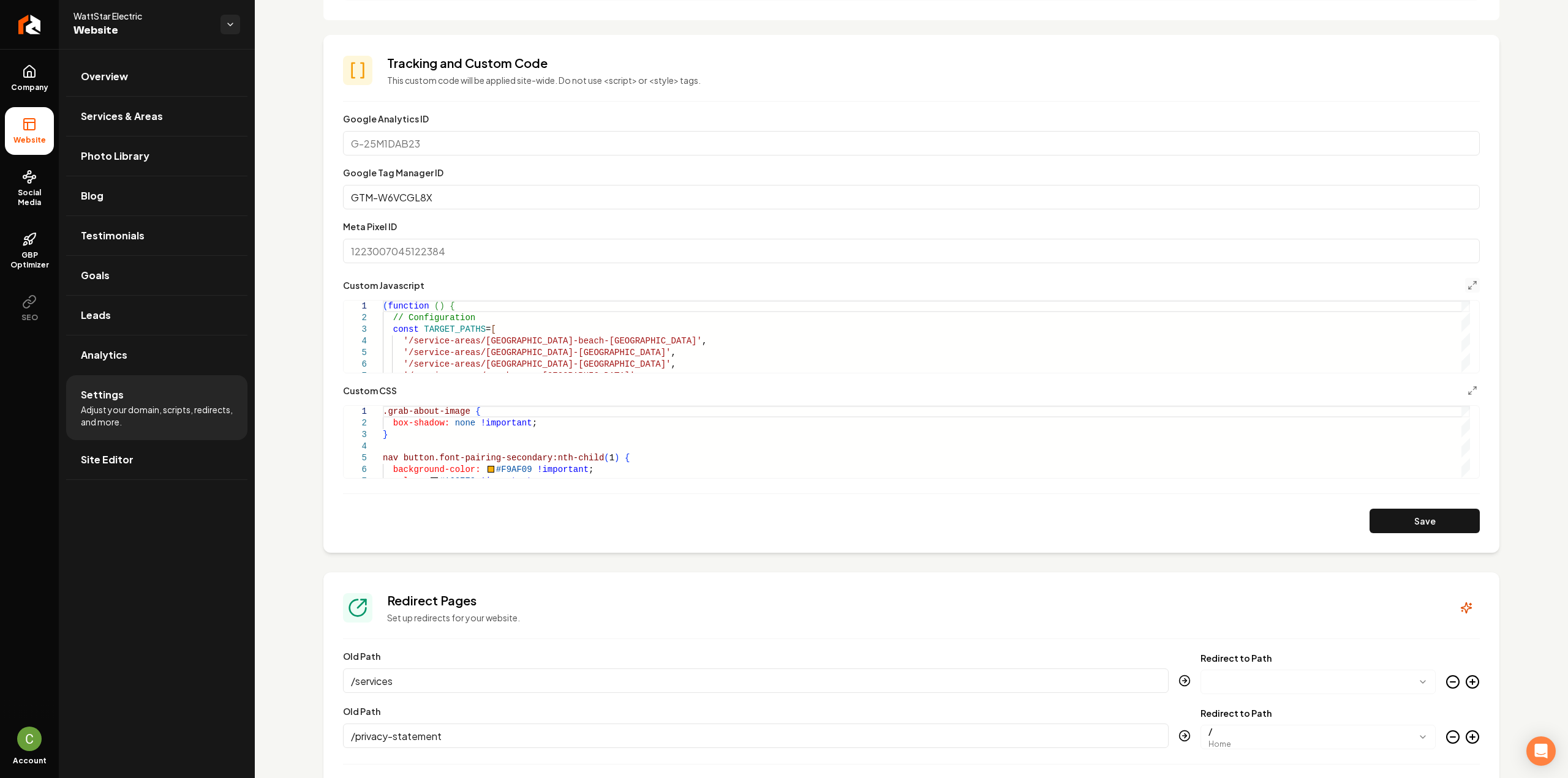
drag, startPoint x: 33, startPoint y: 90, endPoint x: 29, endPoint y: 106, distance: 16.5
click at [33, 90] on span "Company" at bounding box center [30, 87] width 47 height 10
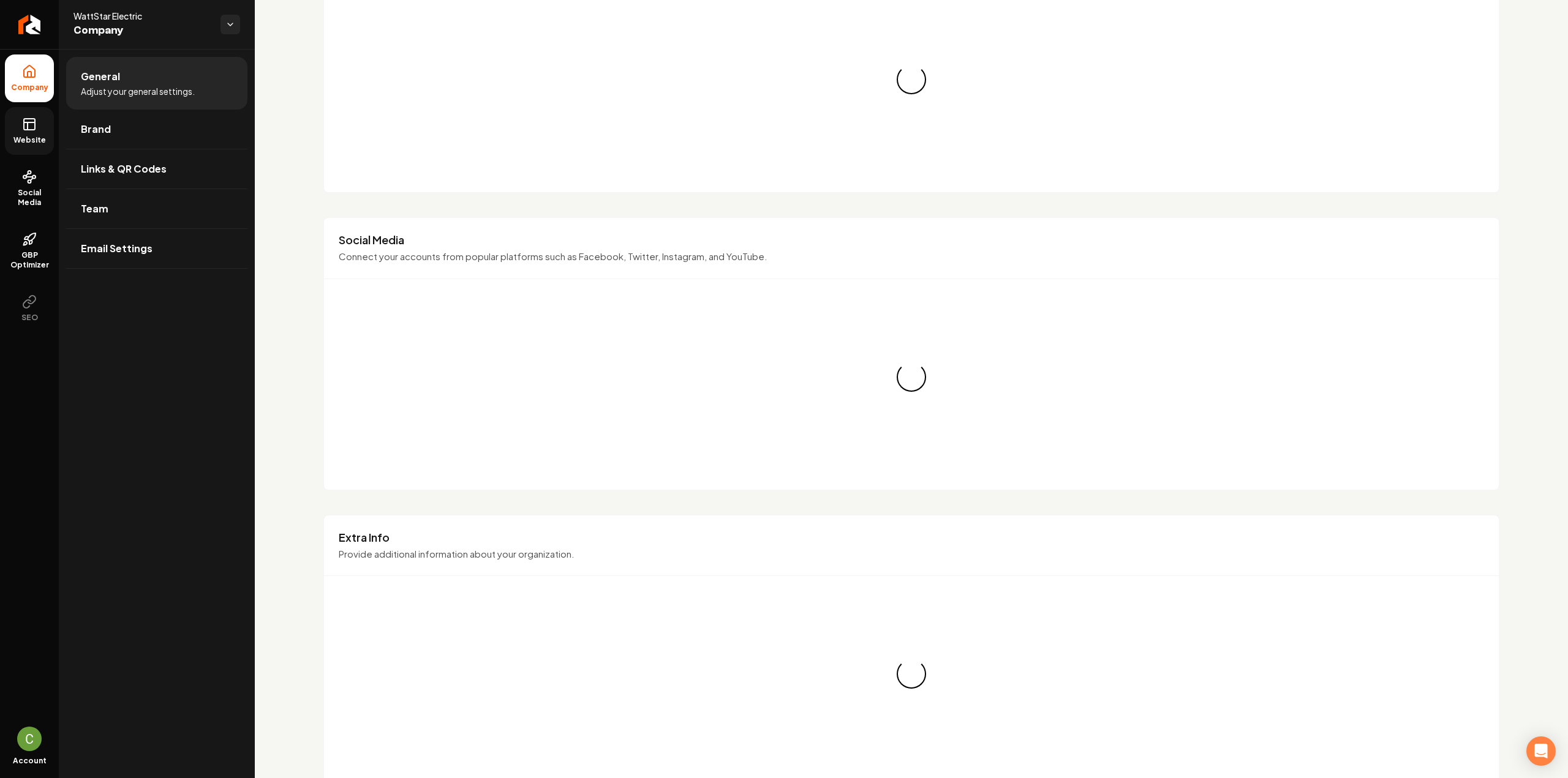
click at [15, 148] on link "Website" at bounding box center [29, 131] width 49 height 48
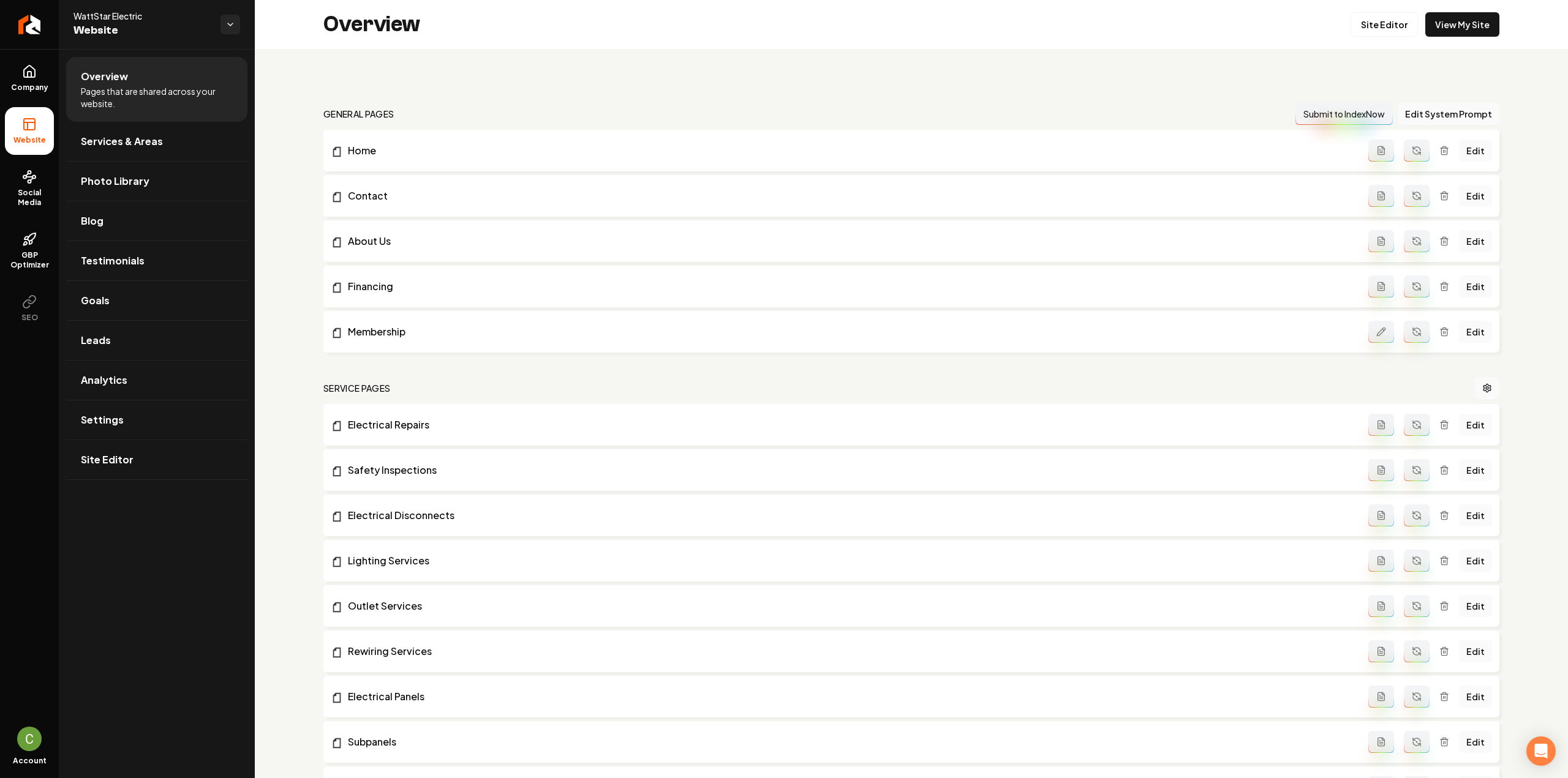
click at [1380, 10] on div "Overview Site Editor View My Site" at bounding box center [911, 24] width 1313 height 49
click at [1379, 23] on link "Site Editor" at bounding box center [1384, 24] width 67 height 24
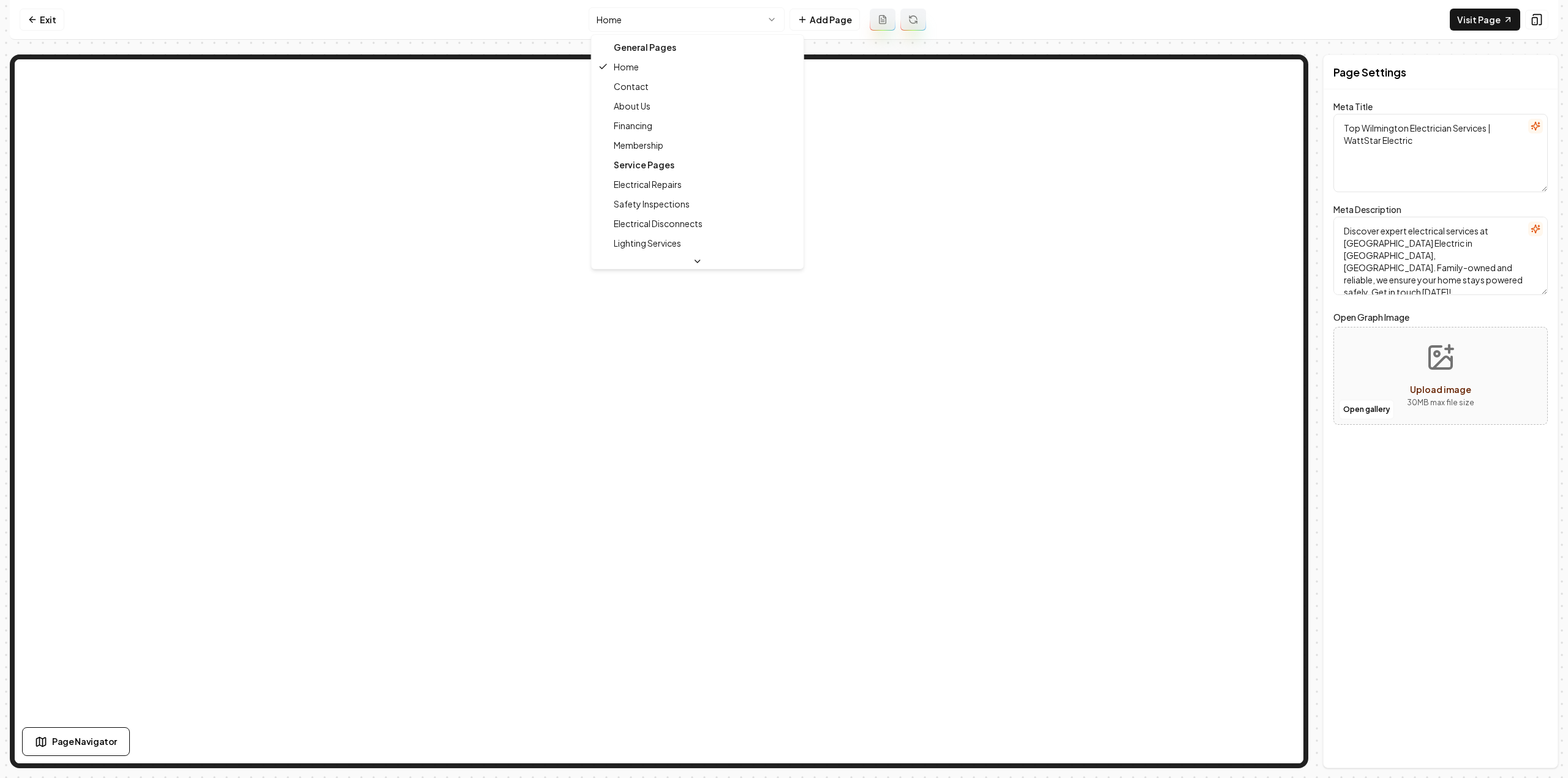
click at [734, 23] on html "Computer Required This feature is only available on a computer. Please switch t…" at bounding box center [784, 389] width 1568 height 778
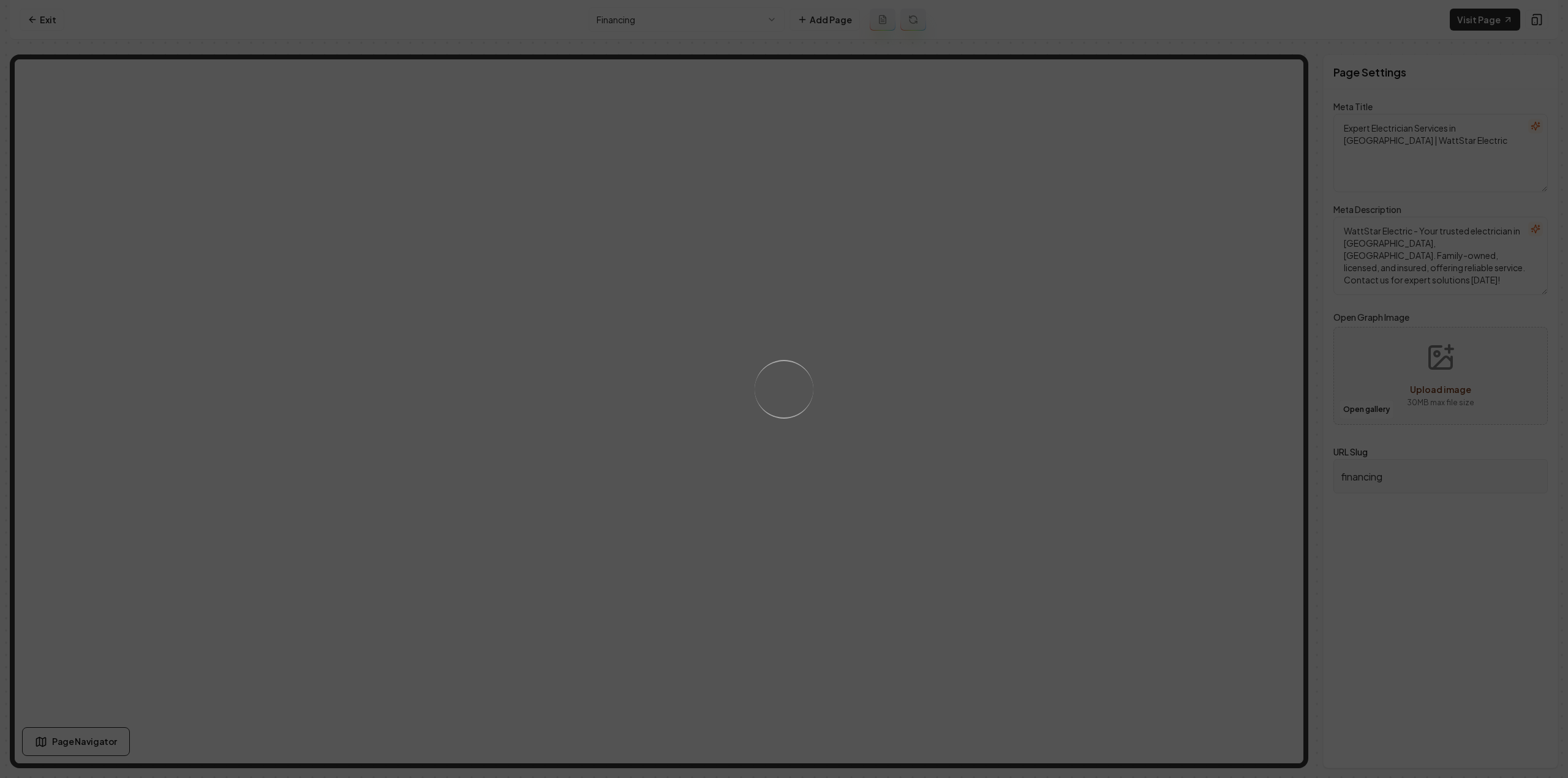
click at [661, 20] on div "Loading..." at bounding box center [784, 389] width 1568 height 778
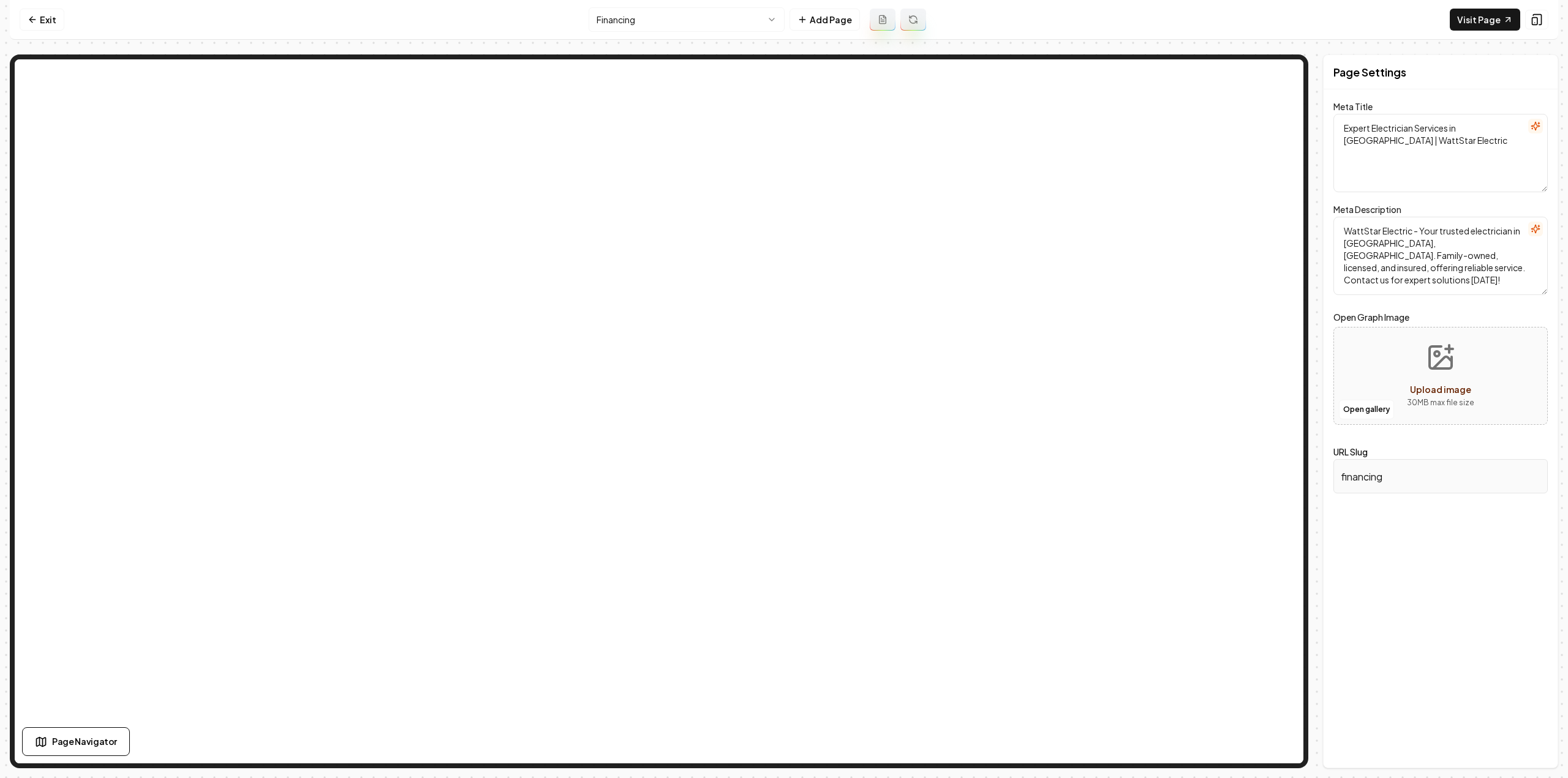
click at [663, 22] on html "Computer Required This feature is only available on a computer. Please switch t…" at bounding box center [784, 389] width 1568 height 778
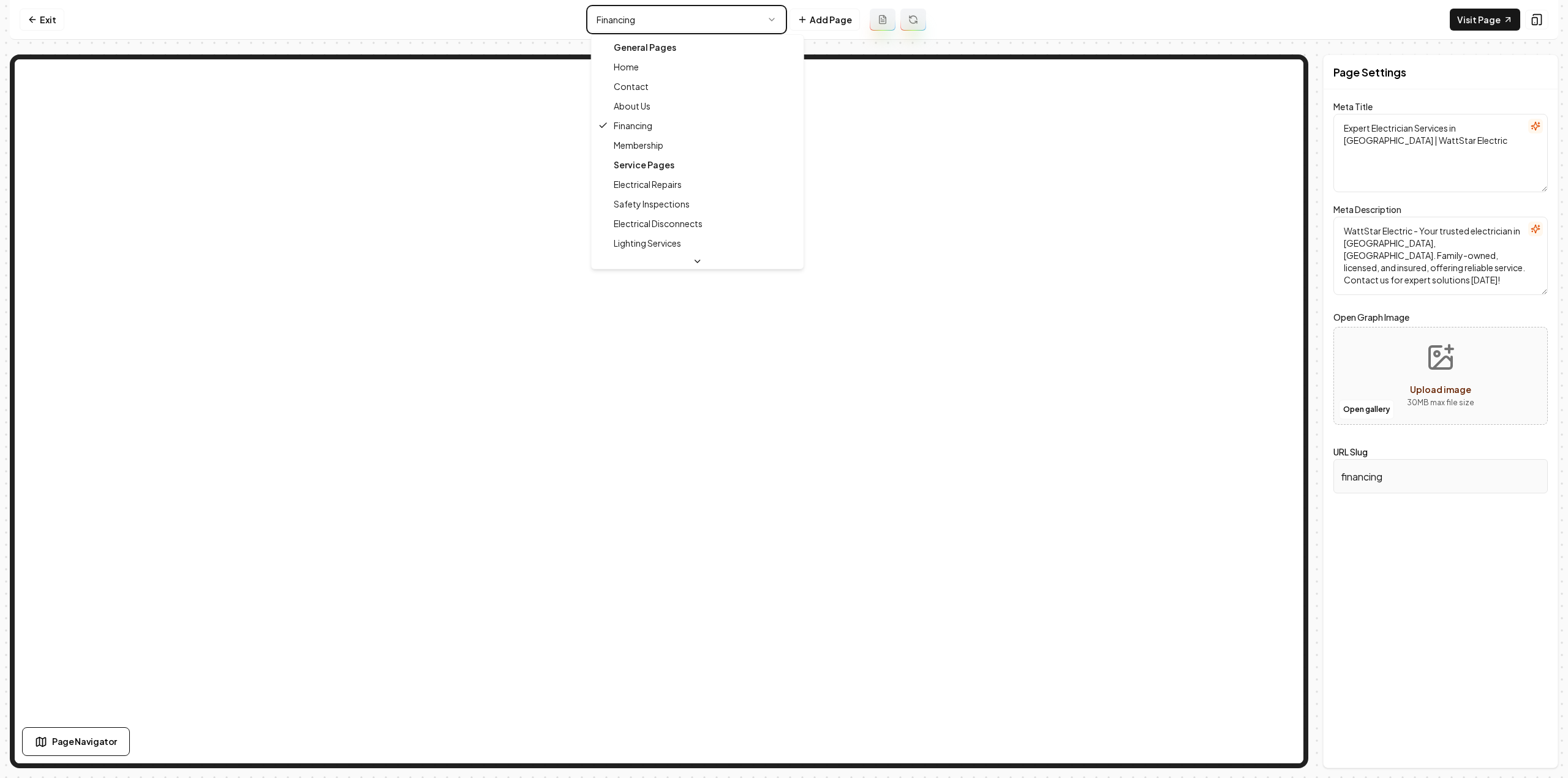
type textarea "Home Electrical Services in Wilmington | WattStar Electric"
type textarea "Trusted family-owned electricians serving Wilmington, NC. Licensed & insured se…"
type input "membership"
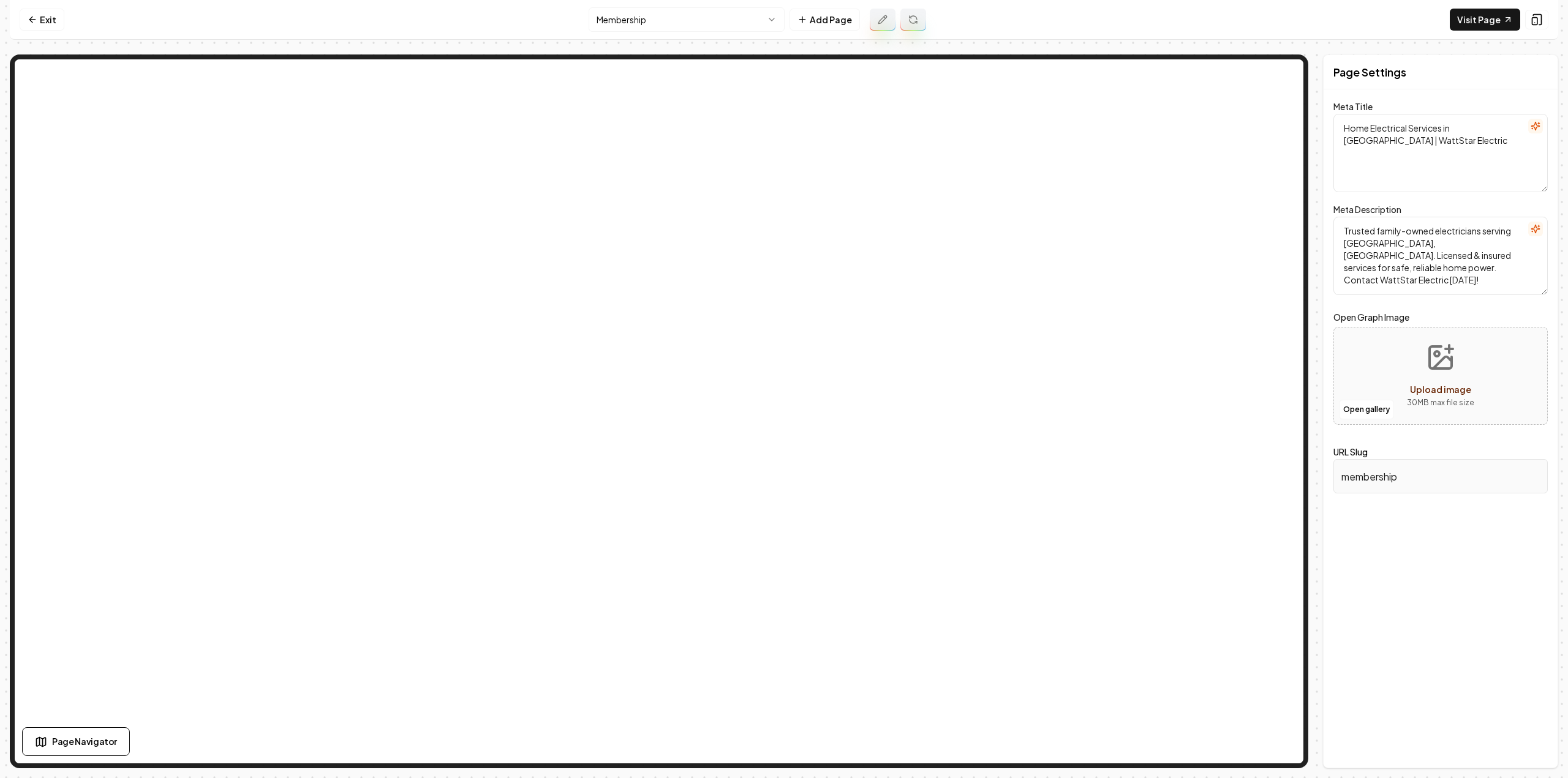
click at [66, 27] on nav "Exit Membership Add Page Visit Page" at bounding box center [784, 20] width 1548 height 40
click at [55, 16] on link "Exit" at bounding box center [42, 19] width 44 height 22
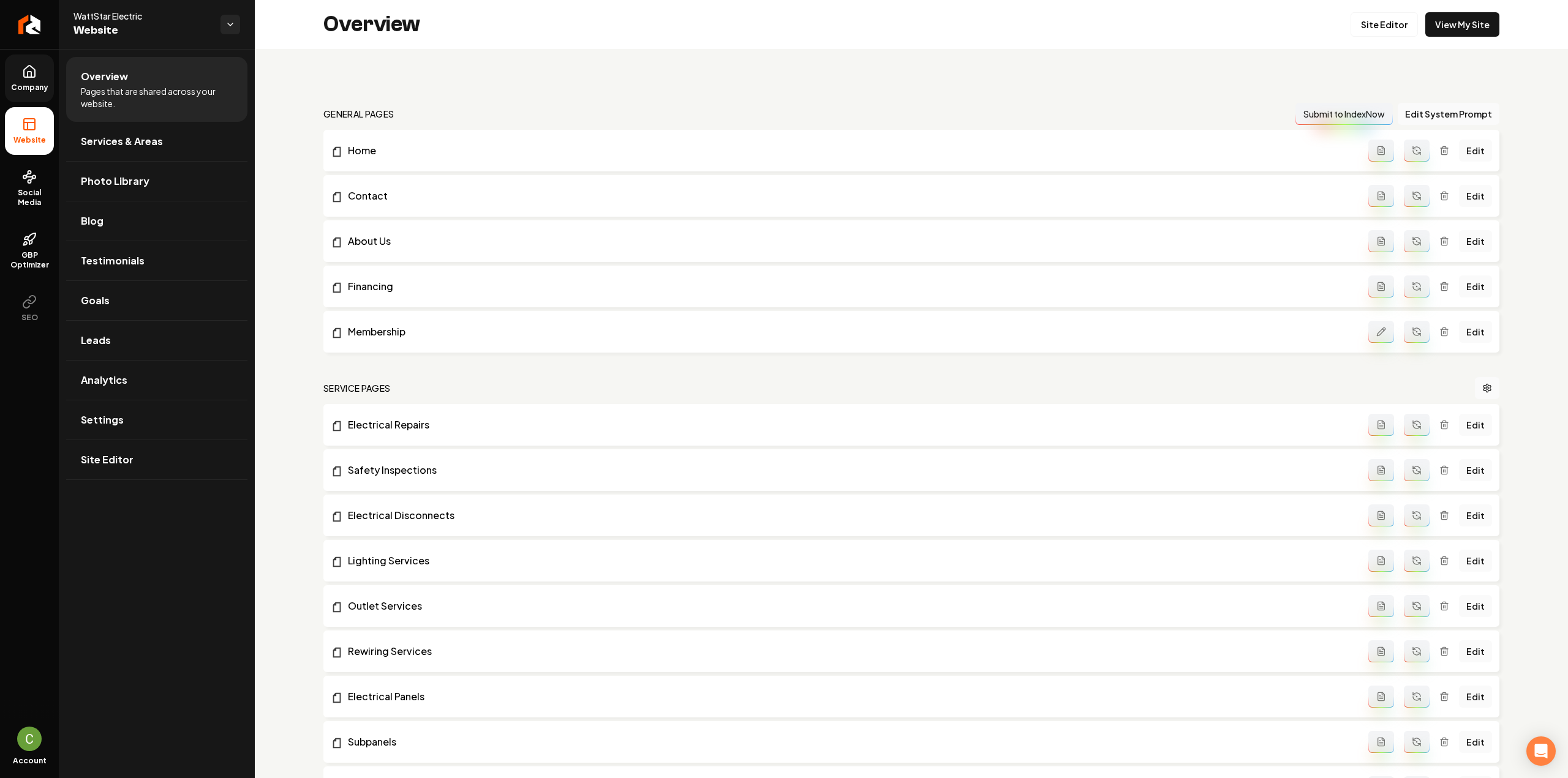
click at [32, 72] on icon at bounding box center [29, 72] width 15 height 15
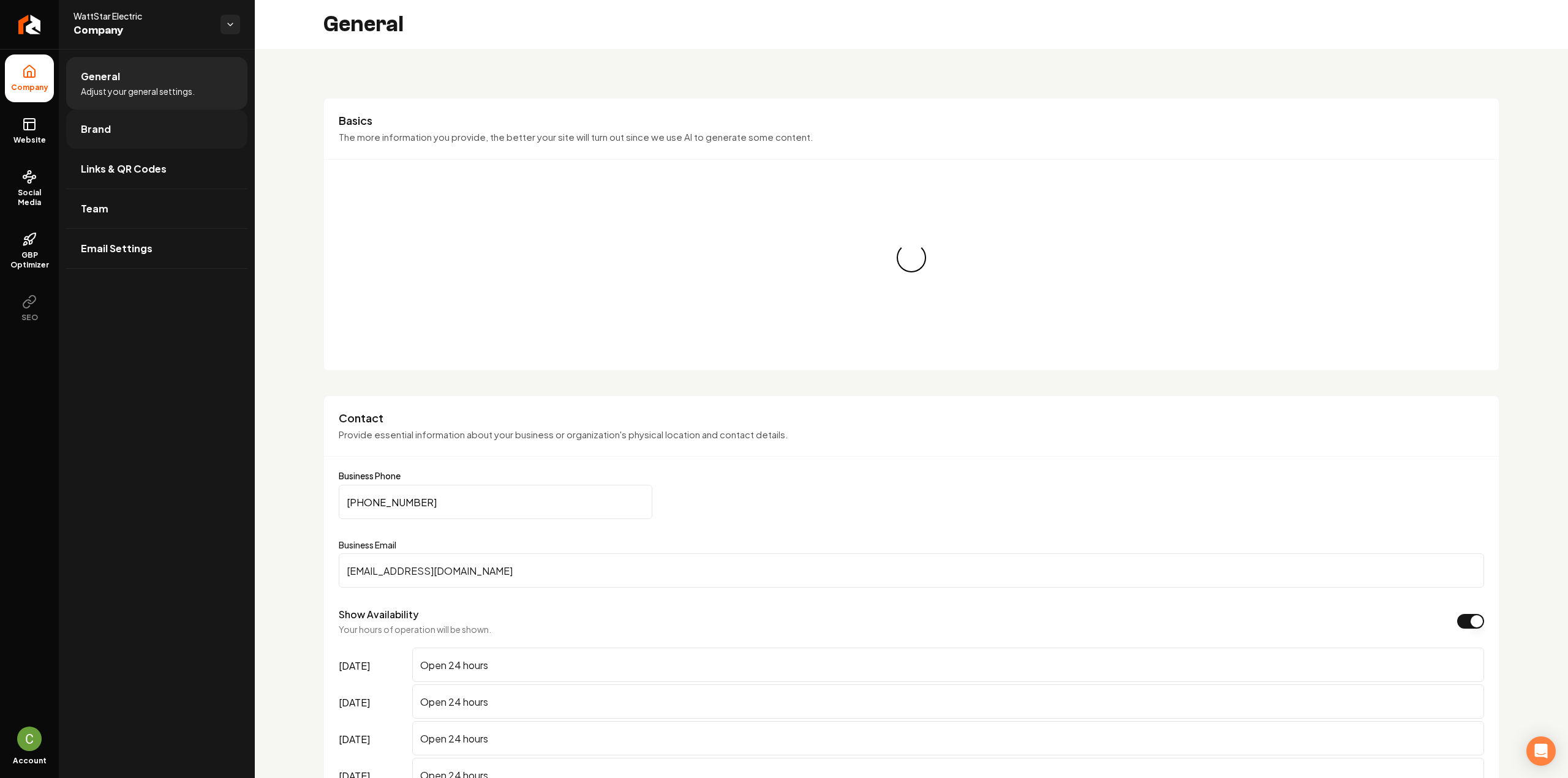
click at [142, 136] on link "Brand" at bounding box center [157, 129] width 181 height 39
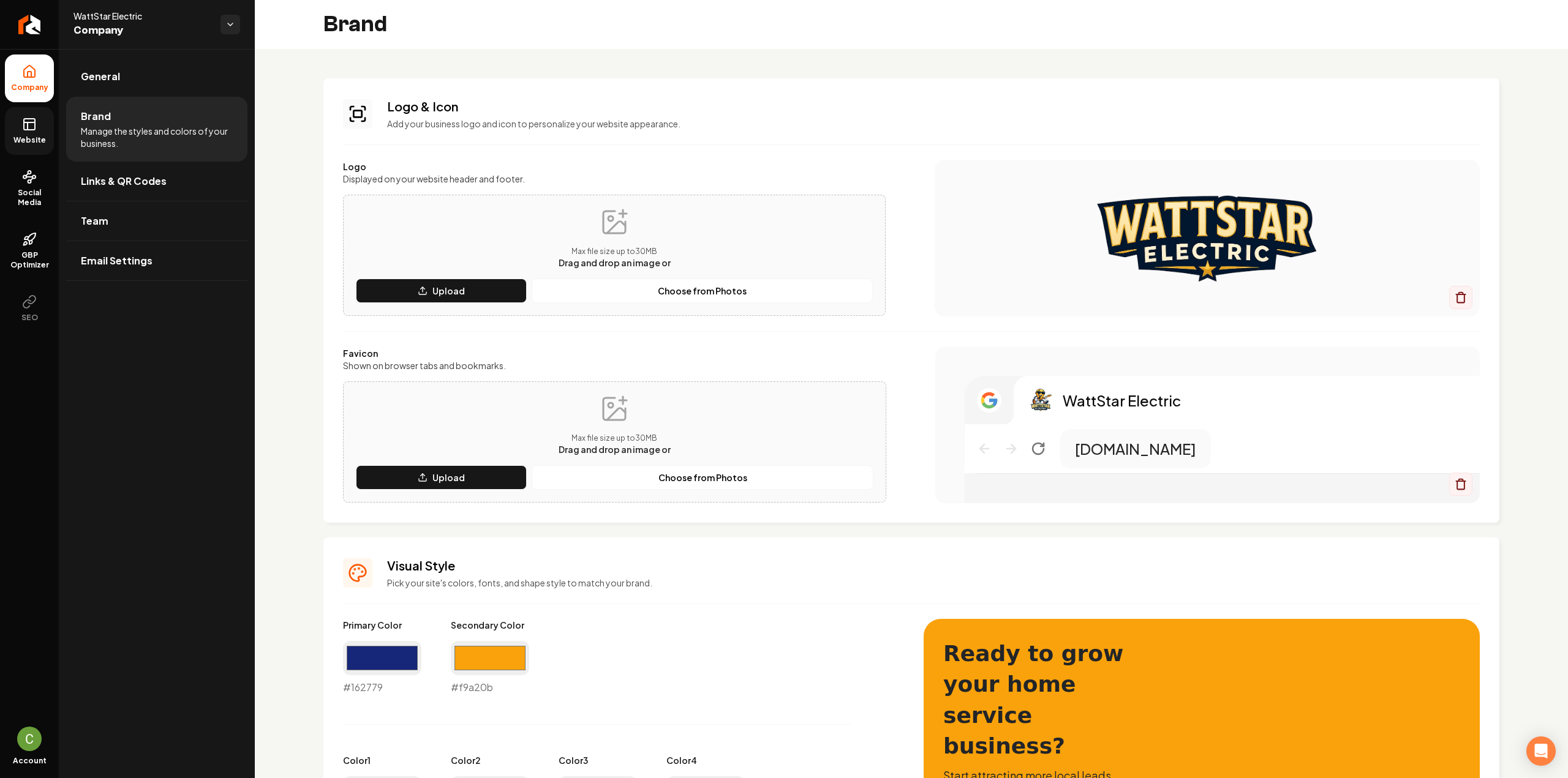
click at [34, 137] on span "Website" at bounding box center [29, 140] width 43 height 10
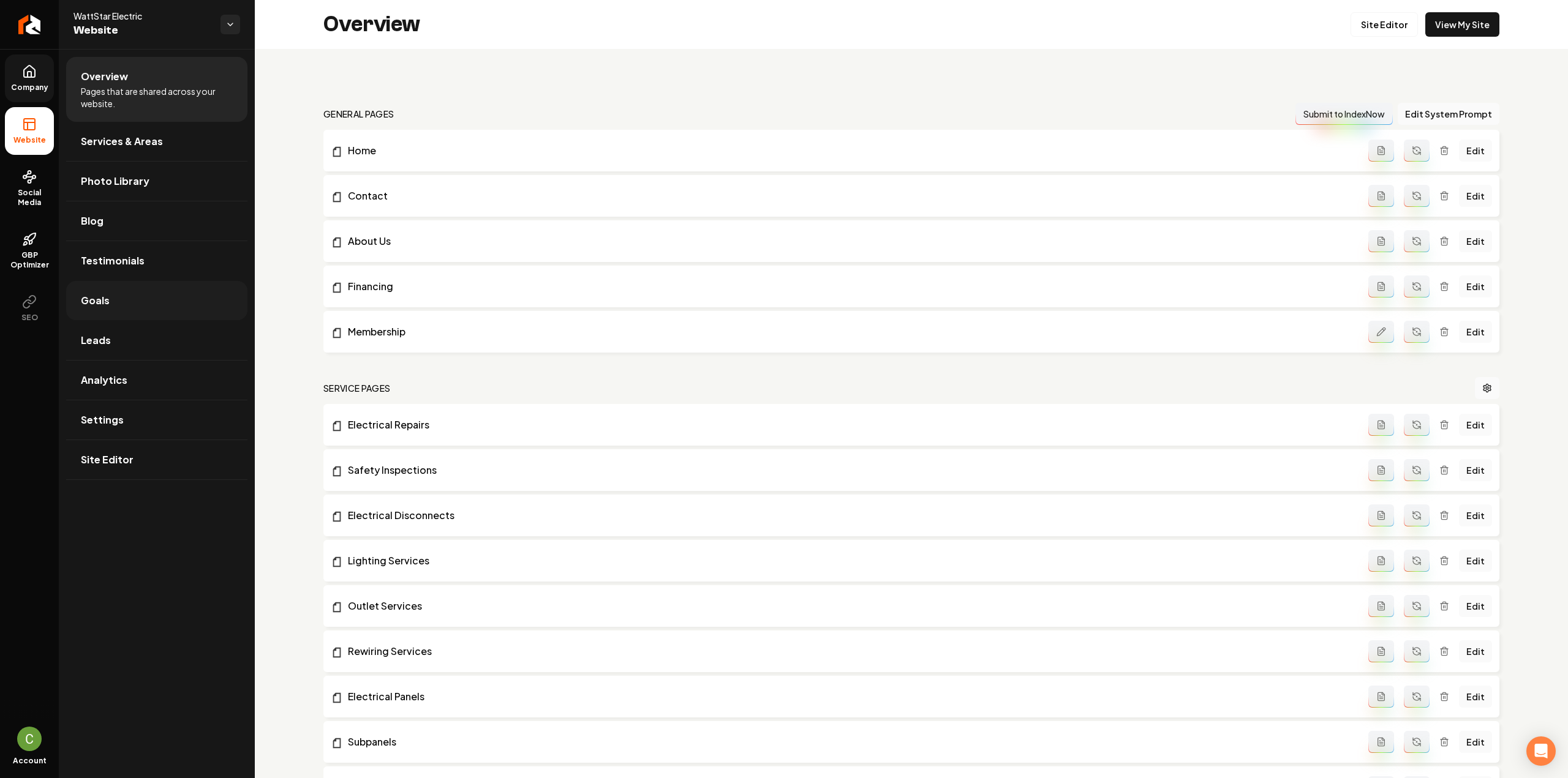
click at [119, 302] on link "Goals" at bounding box center [157, 300] width 181 height 39
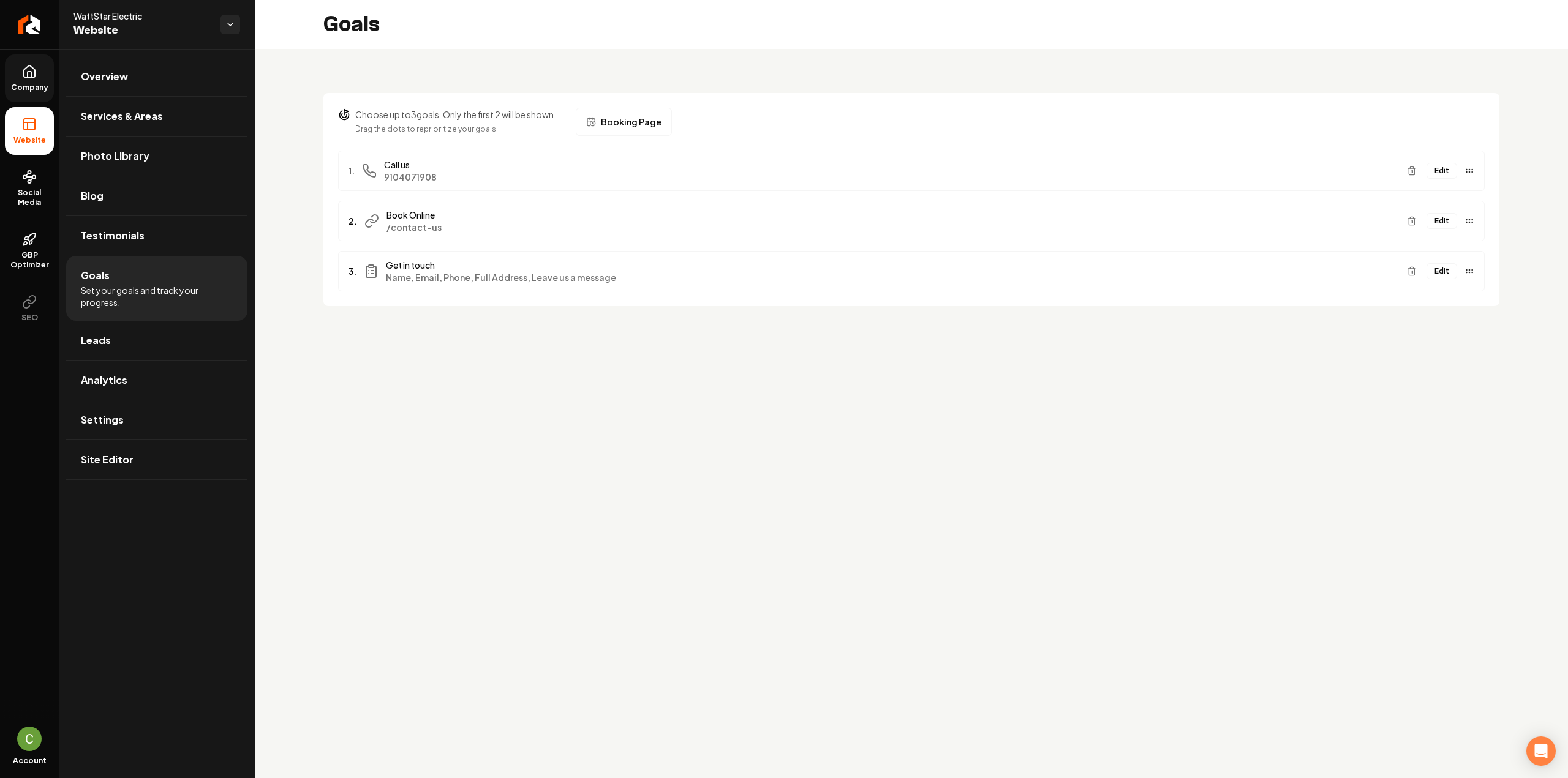
click at [1445, 169] on button "Edit" at bounding box center [1442, 171] width 31 height 16
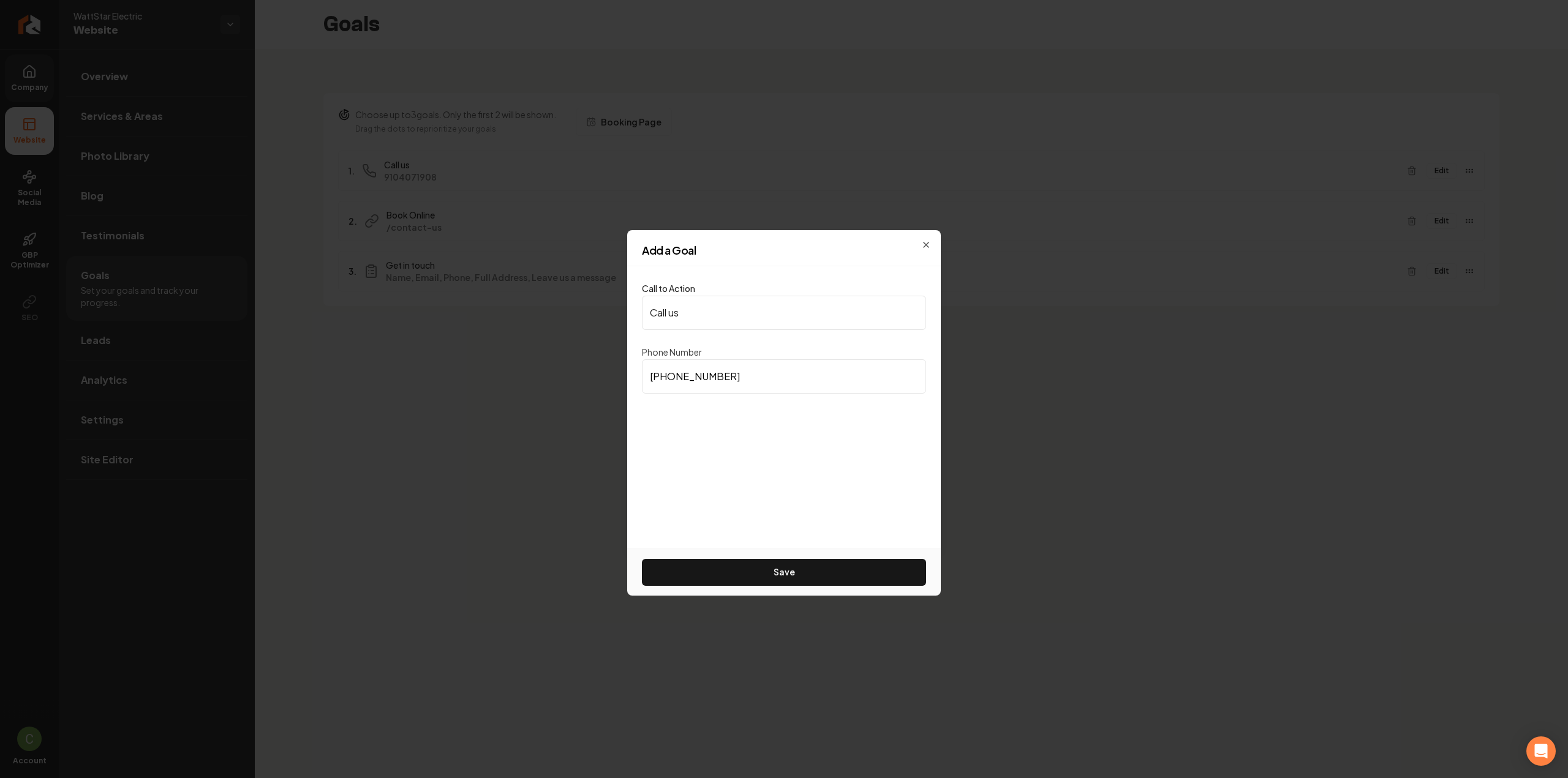
click at [767, 378] on input "(910) 407-1908" at bounding box center [784, 376] width 284 height 34
paste input "46) 259-948"
click at [743, 369] on input "(946) 259-9488" at bounding box center [784, 376] width 284 height 34
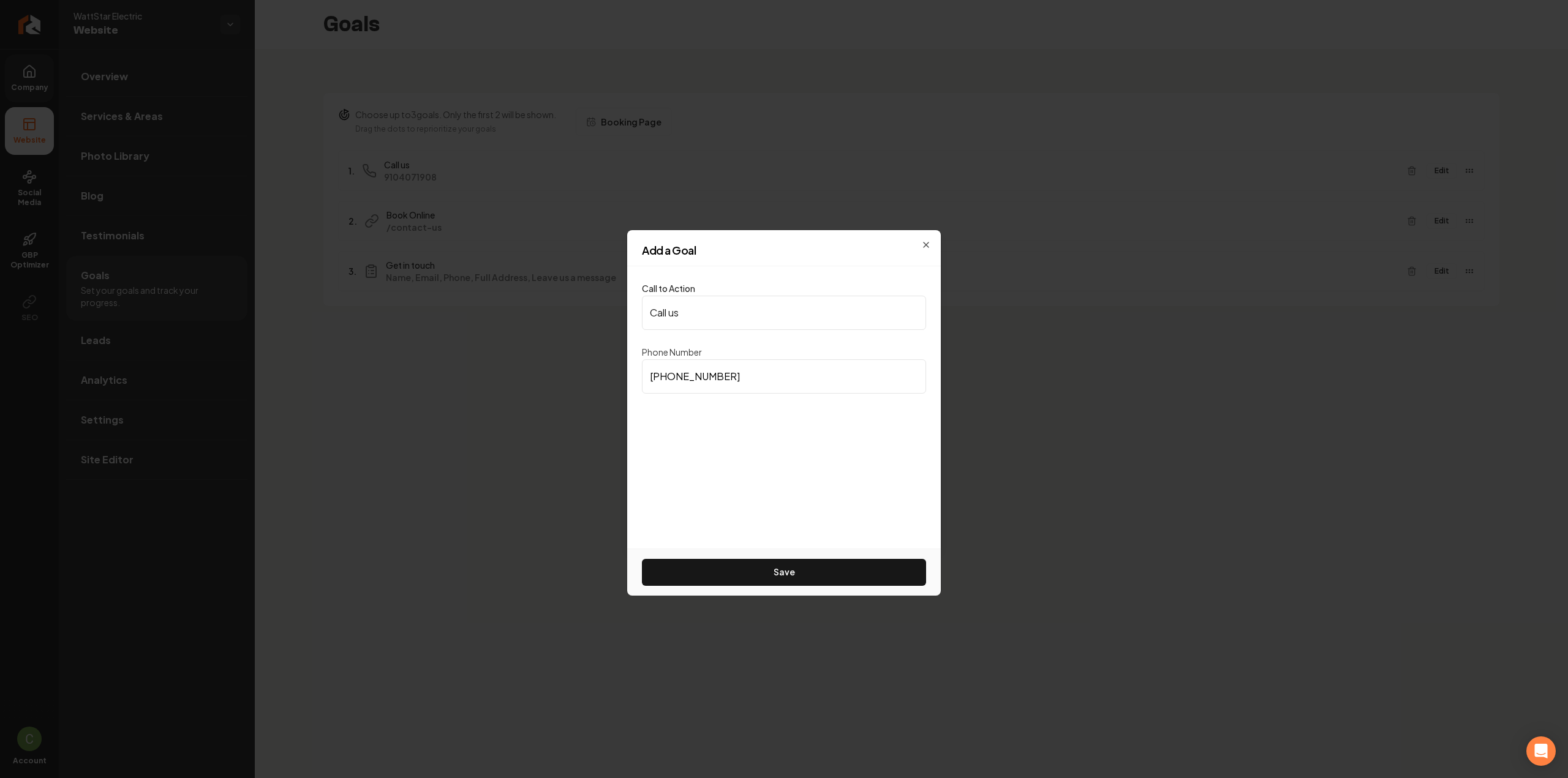
click at [743, 369] on input "(946) 259-9488" at bounding box center [784, 376] width 284 height 34
paste input "10) 407-190"
type input "(910) 407-1908"
click at [761, 577] on button "Save" at bounding box center [784, 573] width 284 height 27
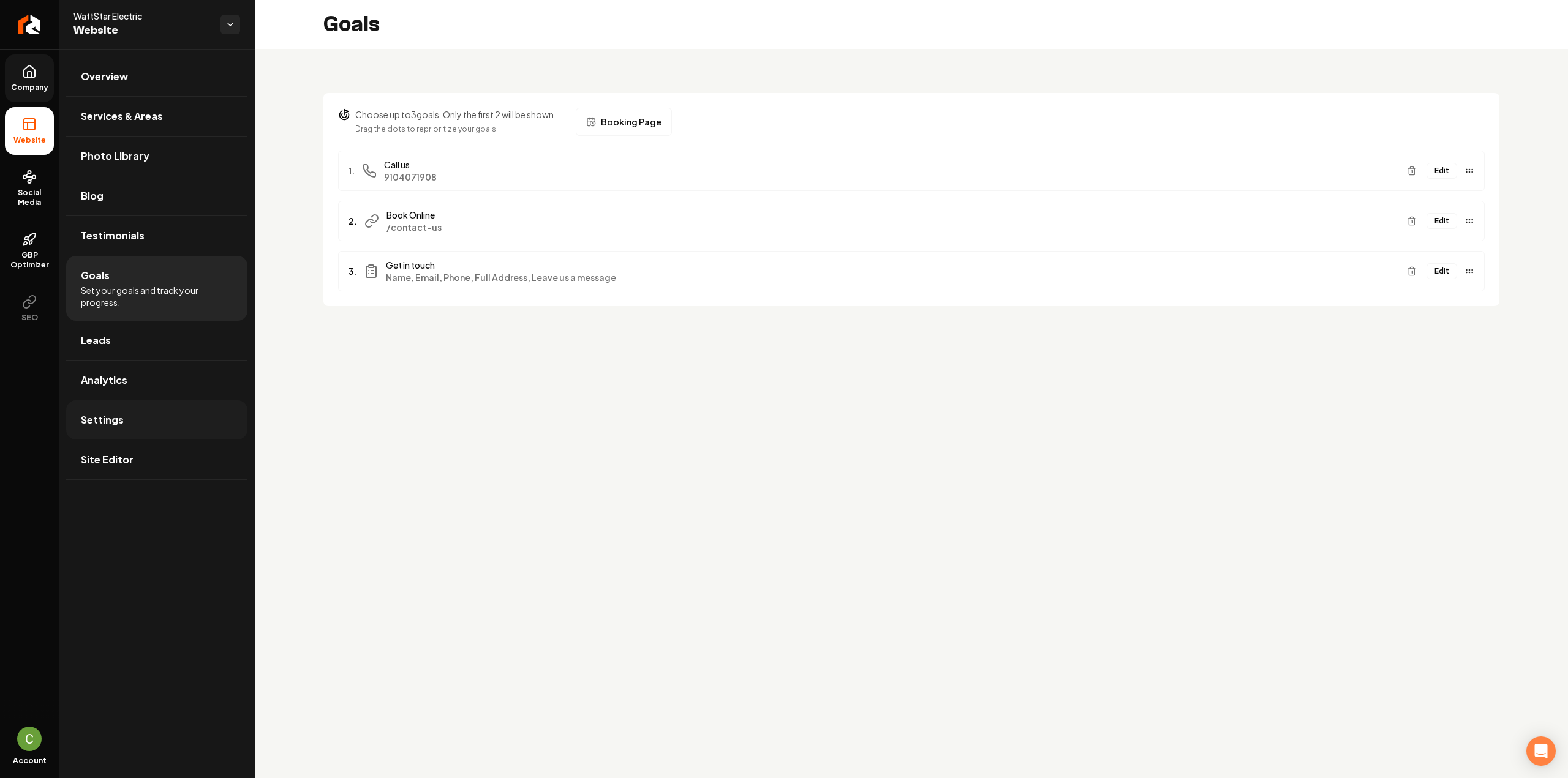
click at [163, 414] on link "Settings" at bounding box center [157, 420] width 181 height 39
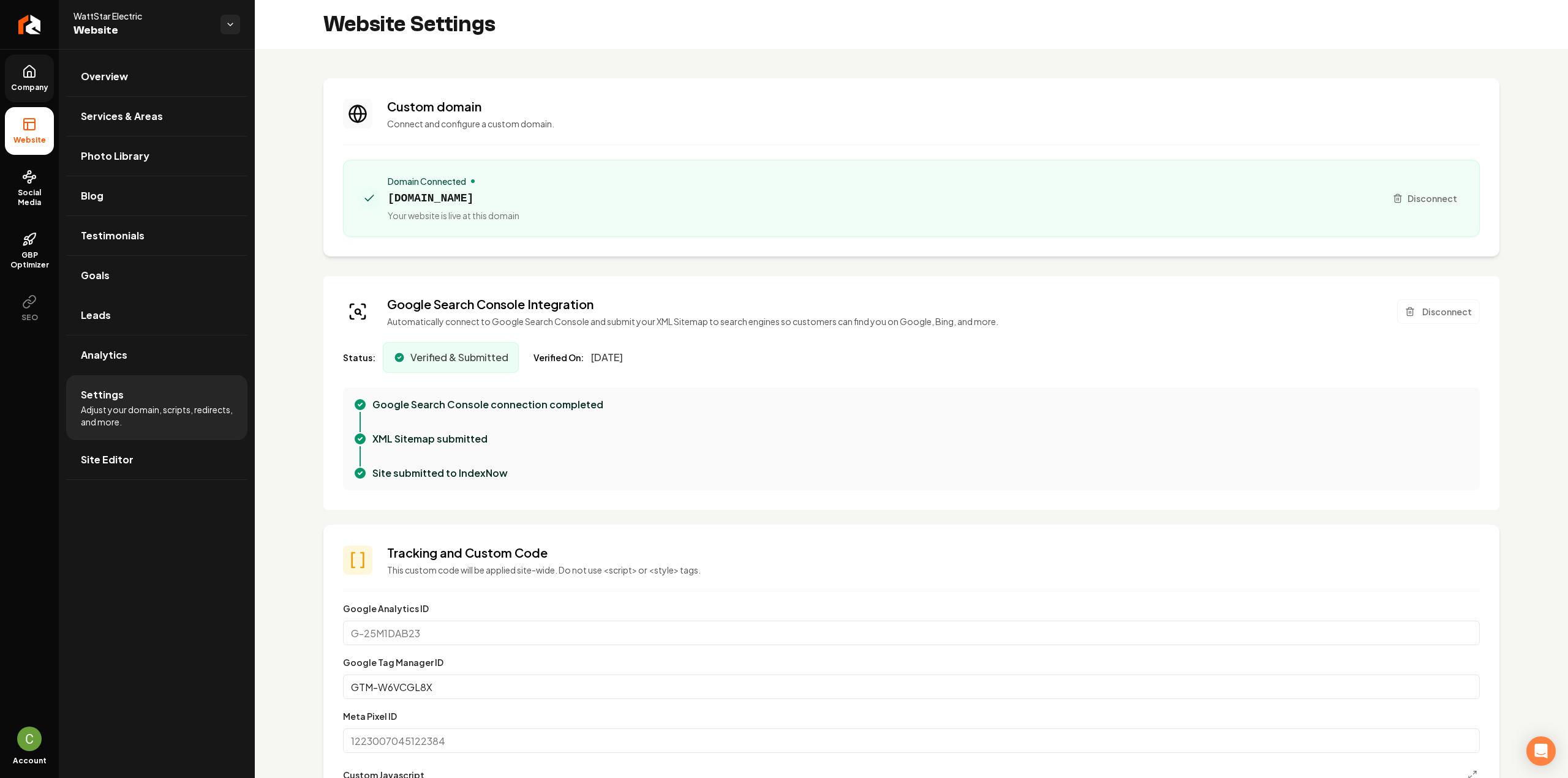
scroll to position [490, 0]
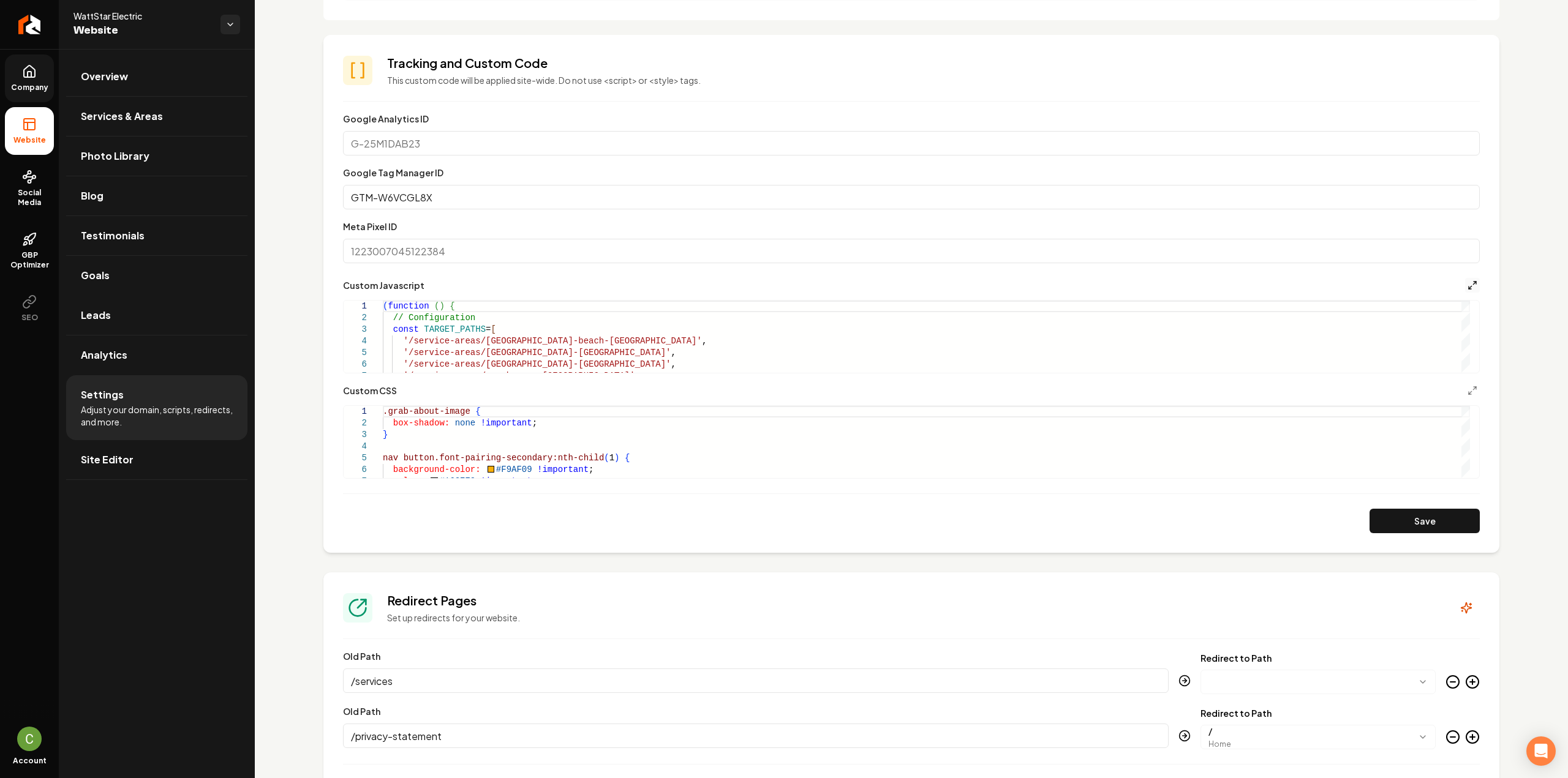
click at [1467, 285] on icon "Main content area" at bounding box center [1472, 285] width 10 height 10
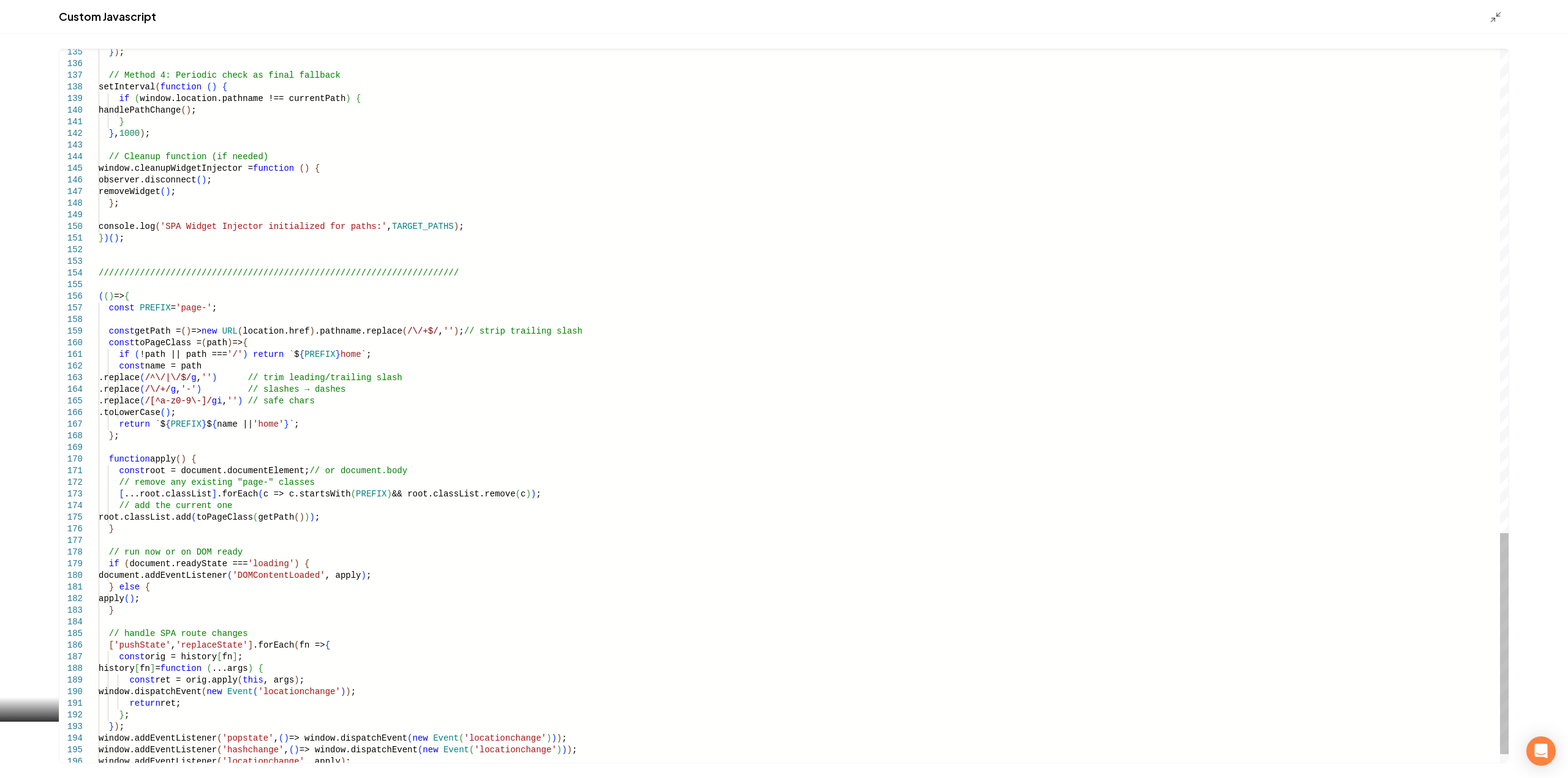
type textarea "**********"
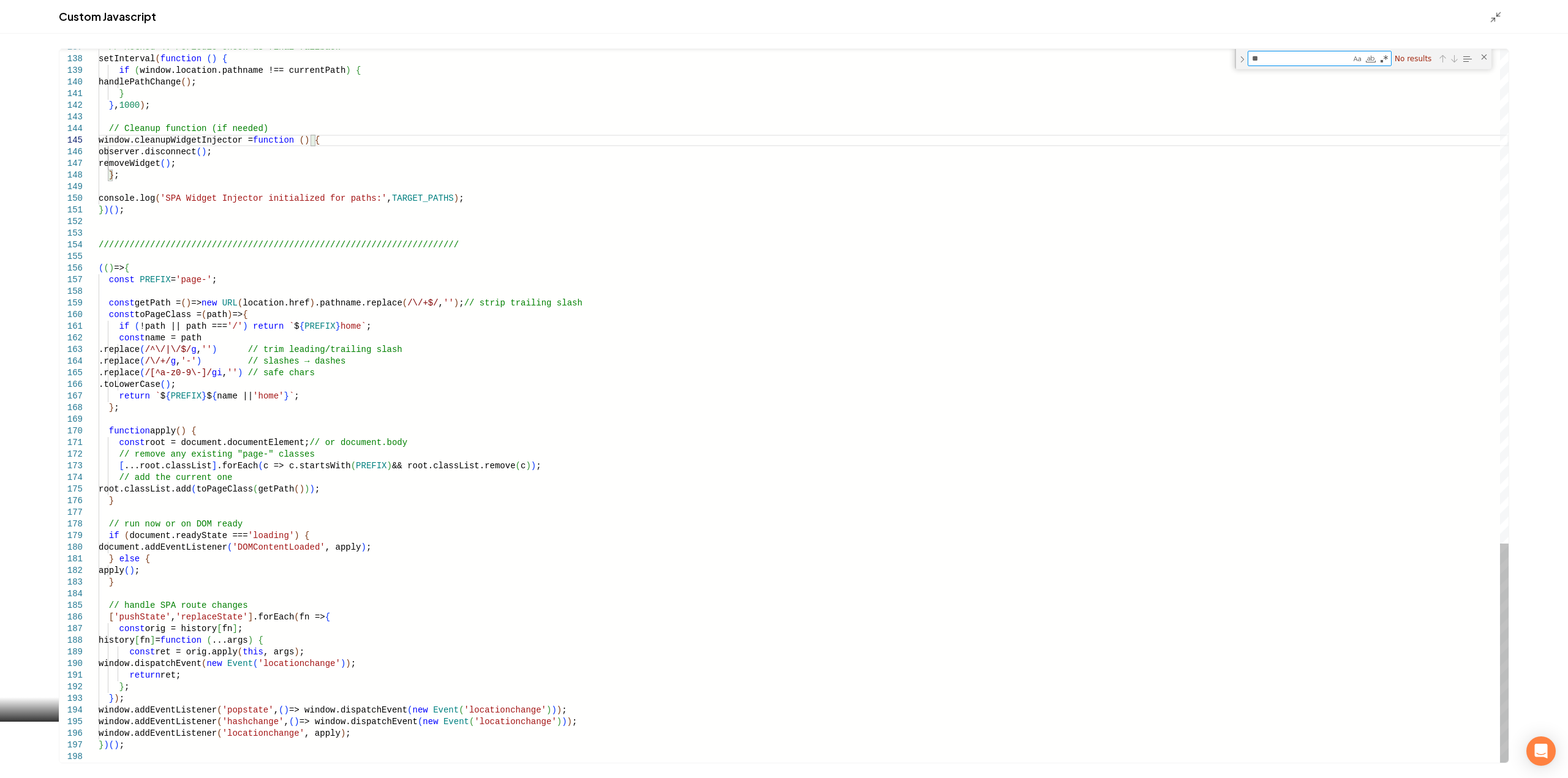
type textarea "*"
type textarea "*****"
click at [1479, 61] on div "Close (Escape)" at bounding box center [1484, 56] width 10 height 10
click at [1494, 22] on icon "Main content area" at bounding box center [1496, 17] width 13 height 13
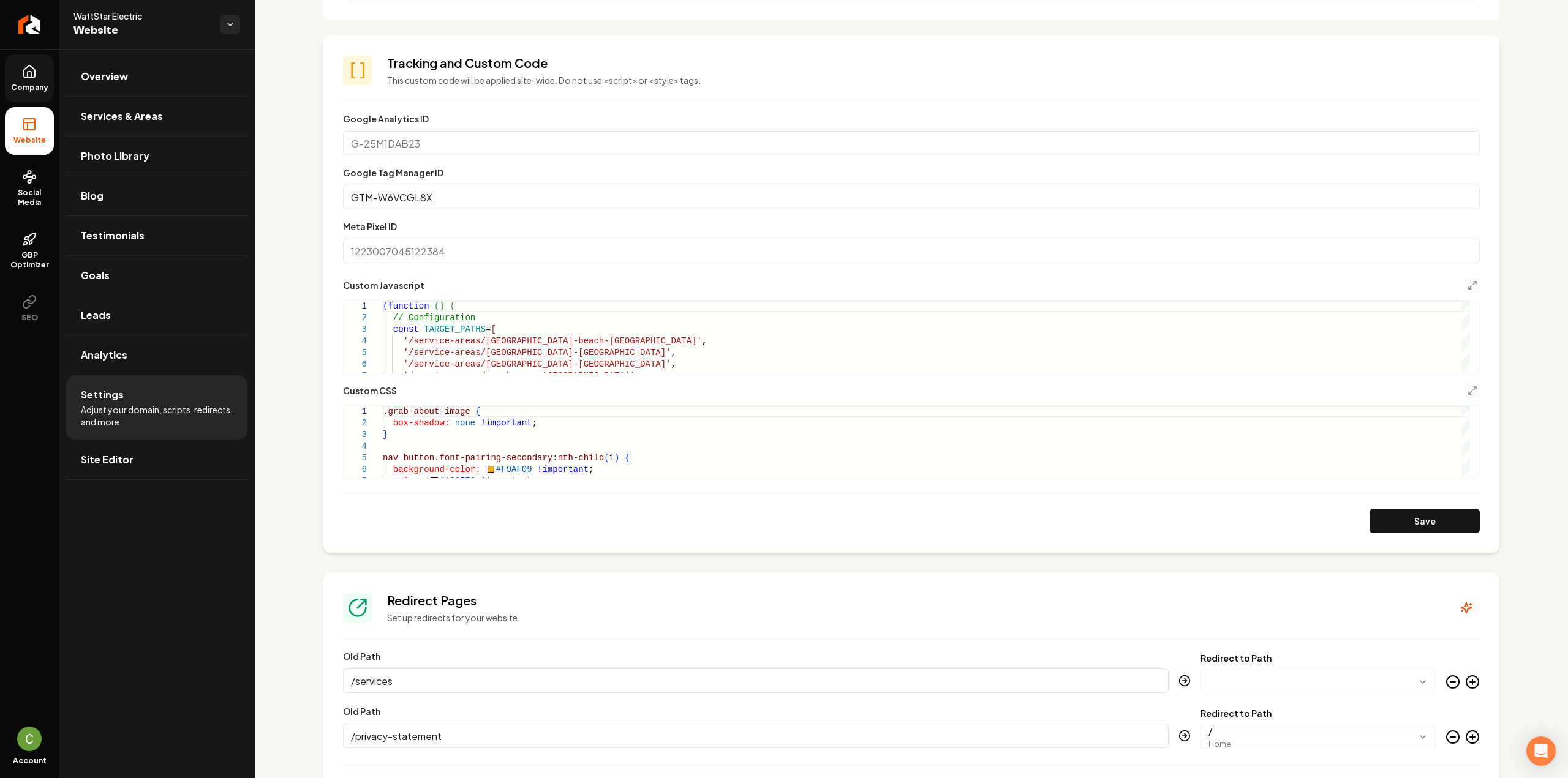
click at [1469, 388] on button "Main content area" at bounding box center [1472, 391] width 15 height 15
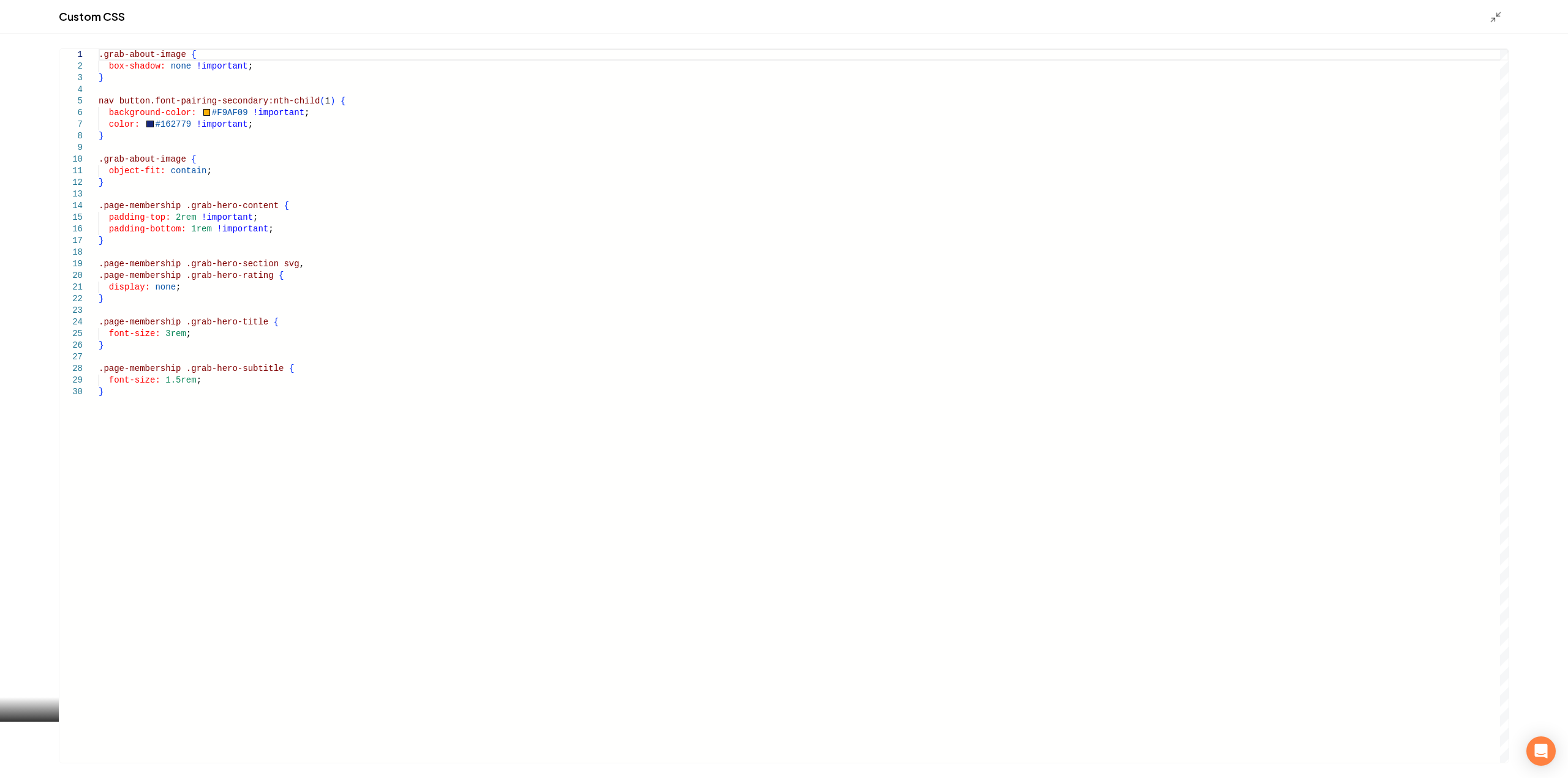
click at [258, 146] on div ".grab-about-image { box-shadow: none !important ; } nav button.font-pairing-sec…" at bounding box center [803, 405] width 1410 height 714
type textarea "**********"
click at [161, 256] on div ".grab-about-image { box-shadow: none !important ; } nav button.font-pairing-sec…" at bounding box center [803, 405] width 1410 height 714
drag, startPoint x: 139, startPoint y: 235, endPoint x: 119, endPoint y: 205, distance: 36.1
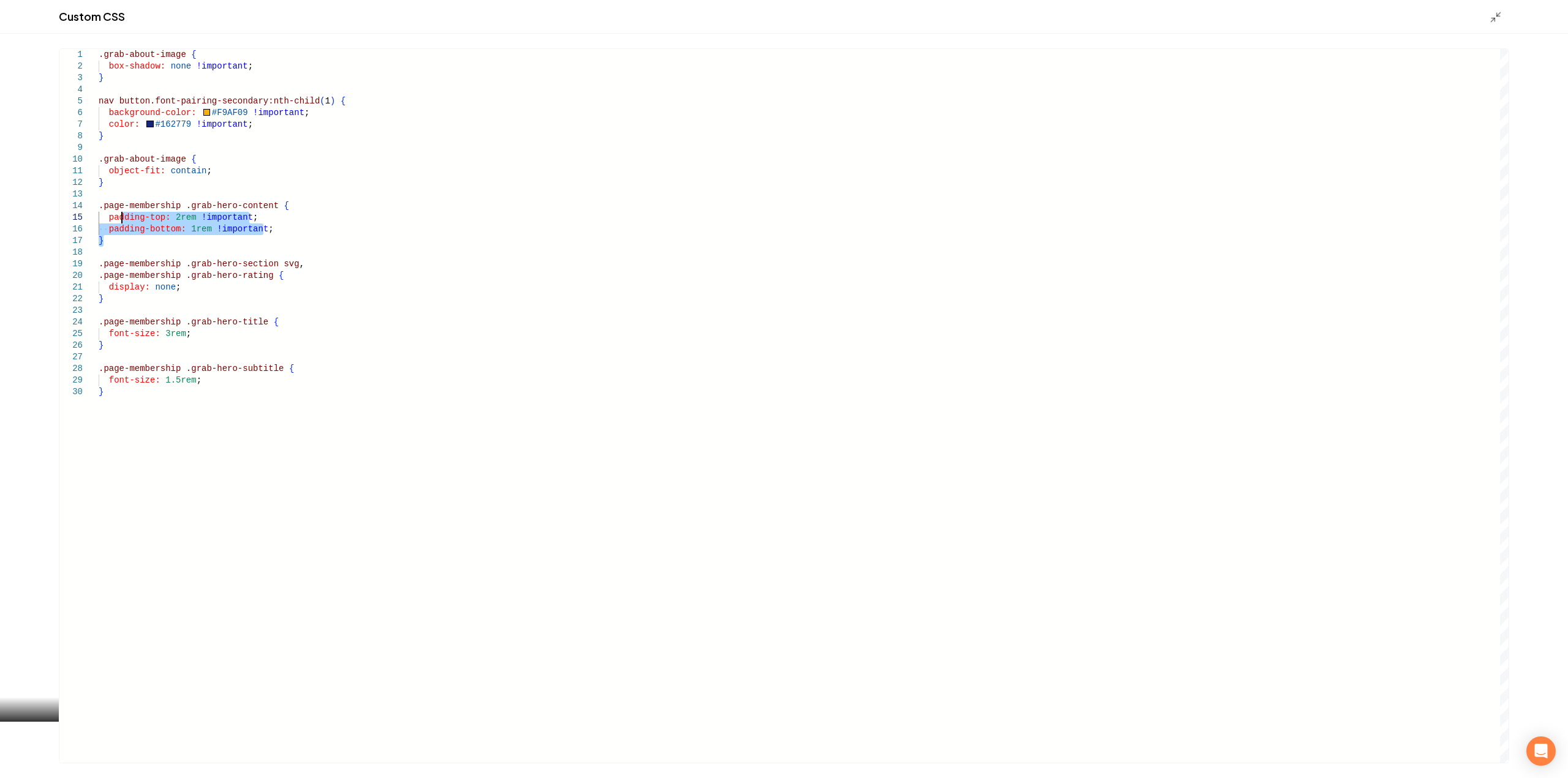
click at [119, 205] on div ".grab-about-image { box-shadow: none !important ; } nav button.font-pairing-sec…" at bounding box center [803, 405] width 1410 height 714
click at [130, 246] on div ".grab-about-image { box-shadow: none !important ; } nav button.font-pairing-sec…" at bounding box center [803, 405] width 1410 height 714
click at [133, 250] on div ".grab-about-image { box-shadow: none !important ; } nav button.font-pairing-sec…" at bounding box center [803, 405] width 1410 height 714
click at [133, 251] on div ".grab-about-image { box-shadow: none !important ; } nav button.font-pairing-sec…" at bounding box center [803, 405] width 1410 height 714
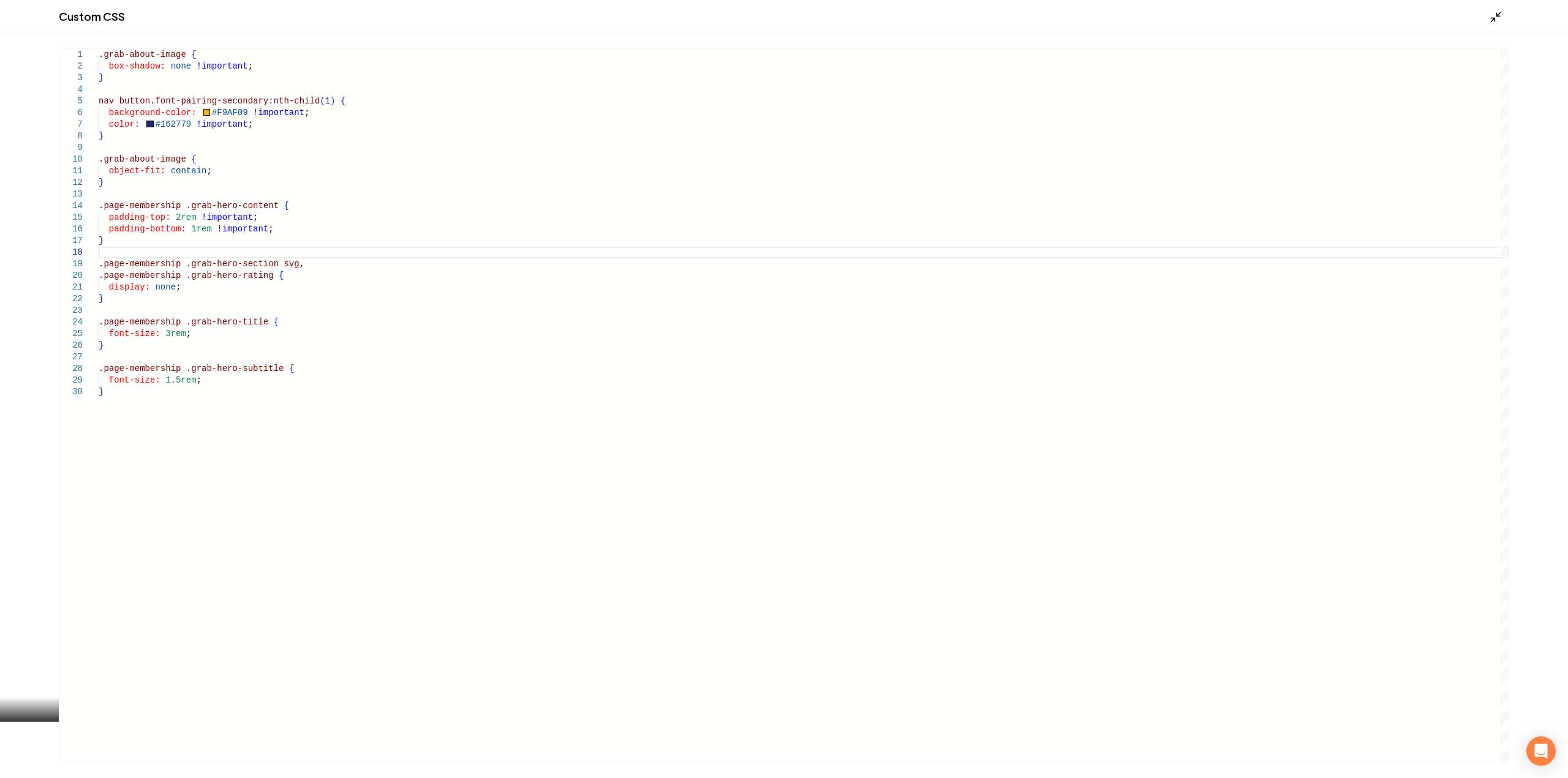
click at [1499, 12] on icon "Main content area" at bounding box center [1496, 17] width 13 height 13
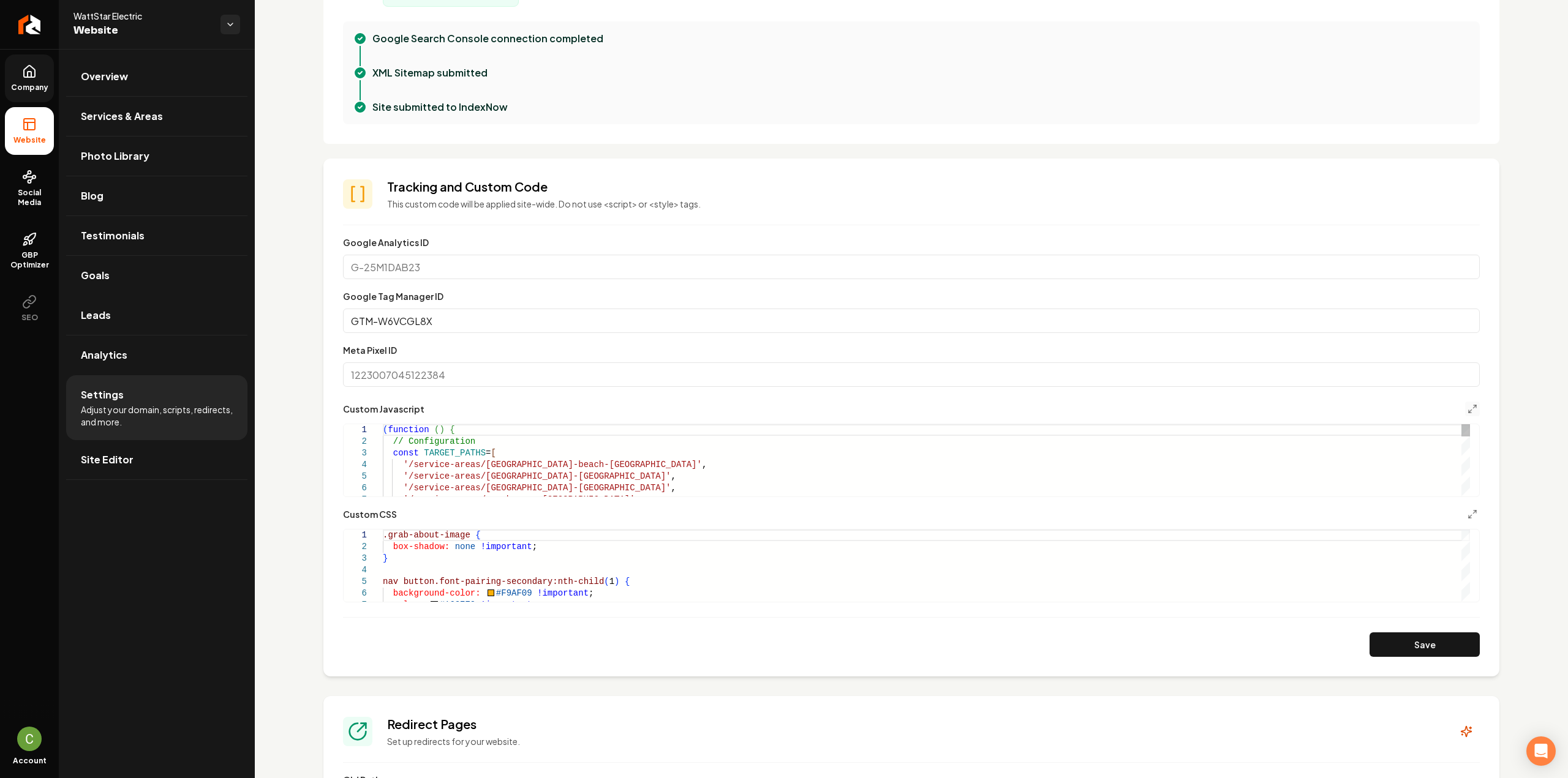
scroll to position [367, 0]
click at [1467, 411] on icon "Main content area" at bounding box center [1472, 407] width 10 height 10
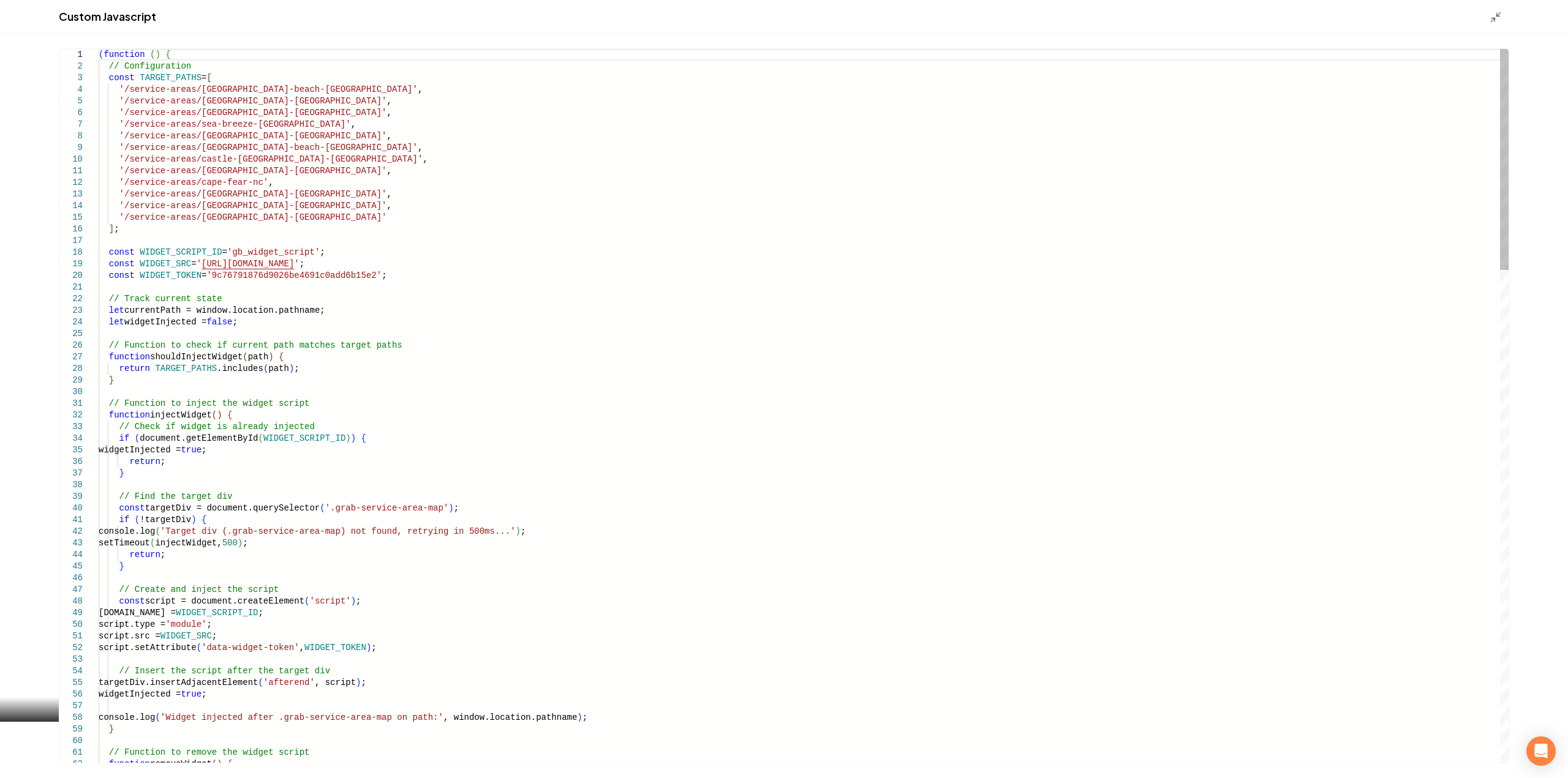
type textarea "**********"
type textarea "*"
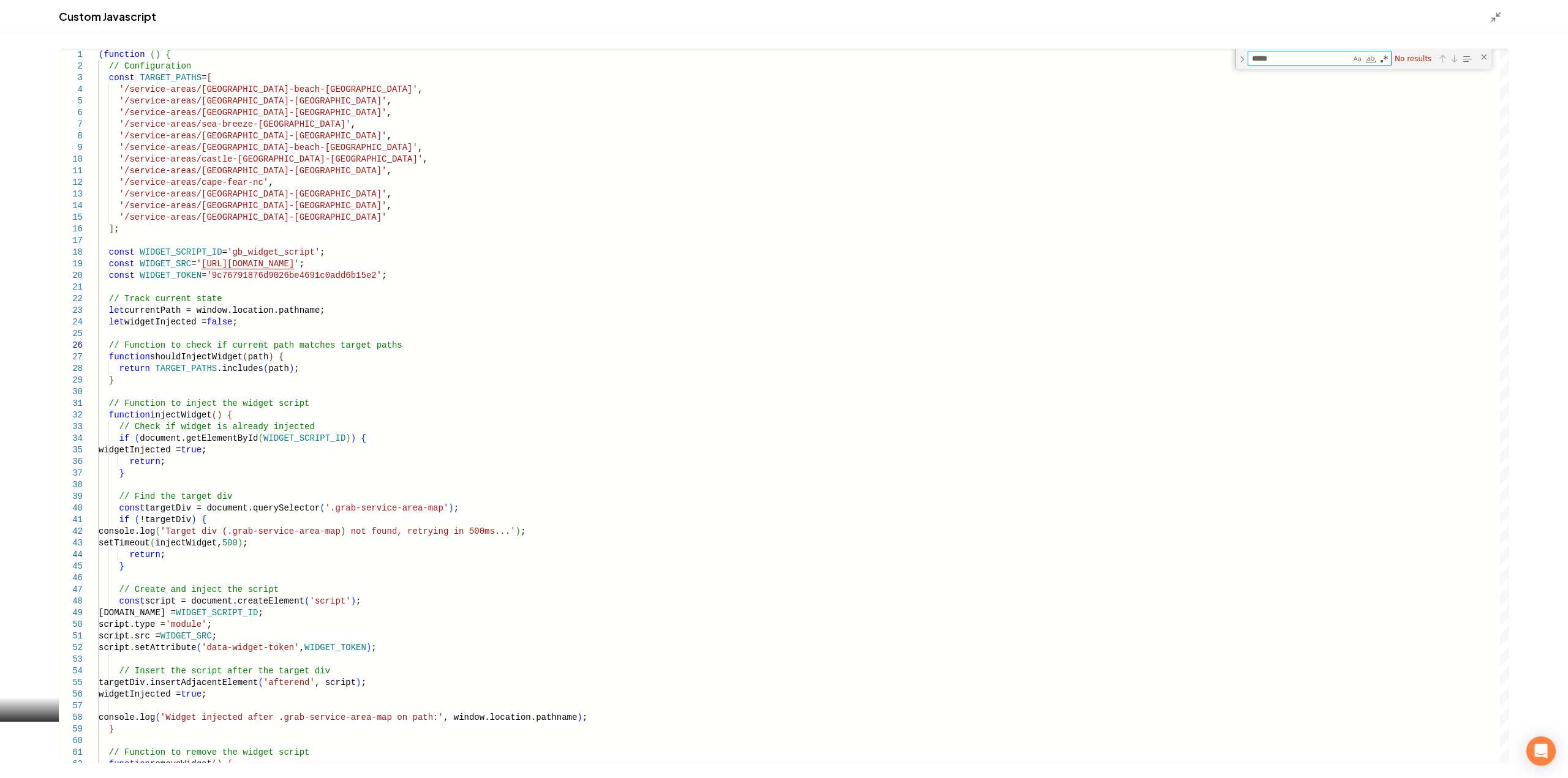
type textarea "*****"
click at [1487, 10] on div "Custom Javascript" at bounding box center [784, 16] width 1568 height 34
click at [1494, 18] on polyline "Main content area" at bounding box center [1493, 19] width 3 height 3
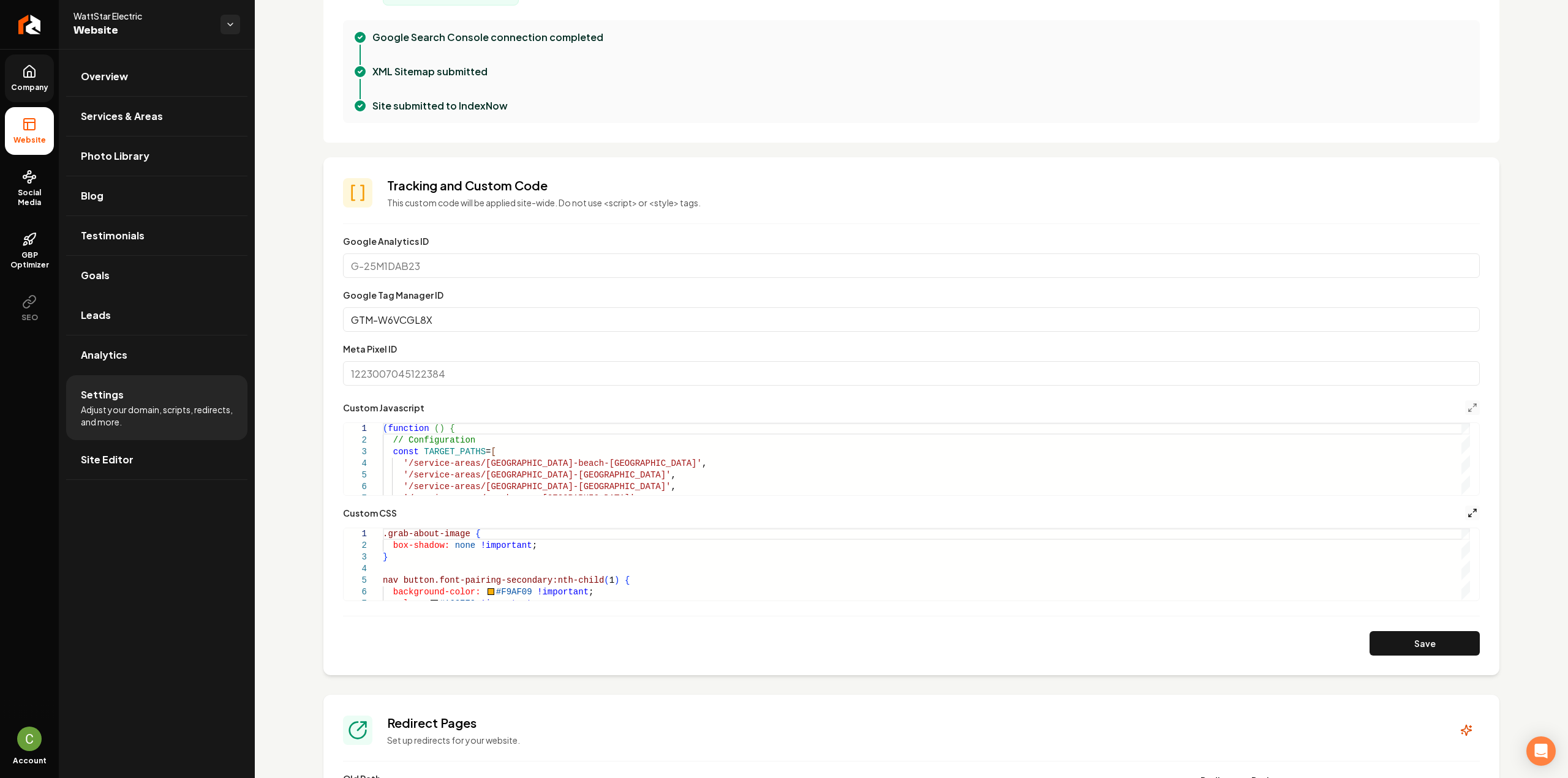
click at [1467, 511] on icon "Main content area" at bounding box center [1472, 513] width 10 height 10
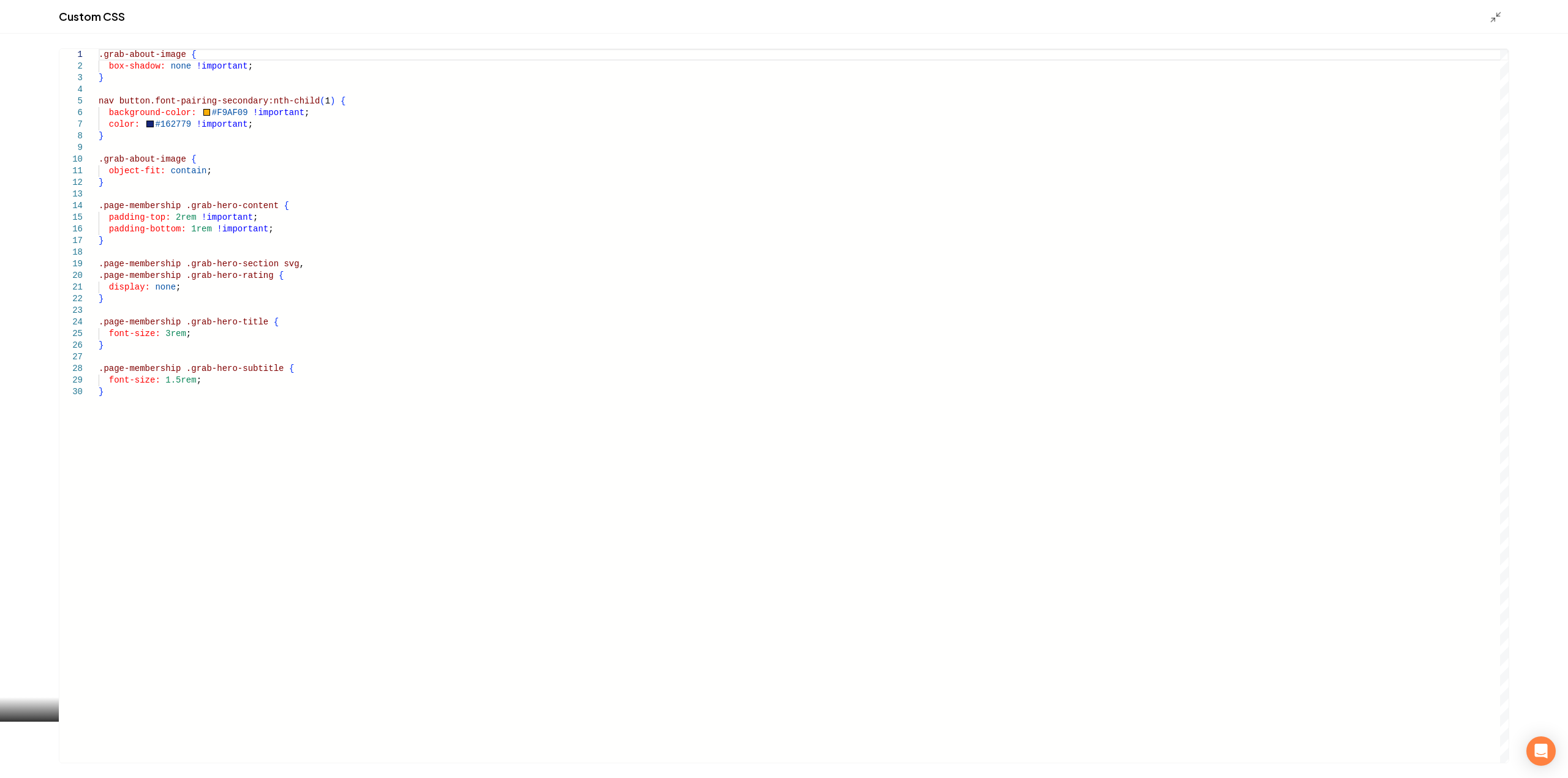
click at [274, 141] on div ".grab-about-image { box-shadow: none !important ; } nav button.font-pairing-sec…" at bounding box center [803, 405] width 1410 height 714
click at [1491, 16] on icon "Main content area" at bounding box center [1496, 17] width 13 height 13
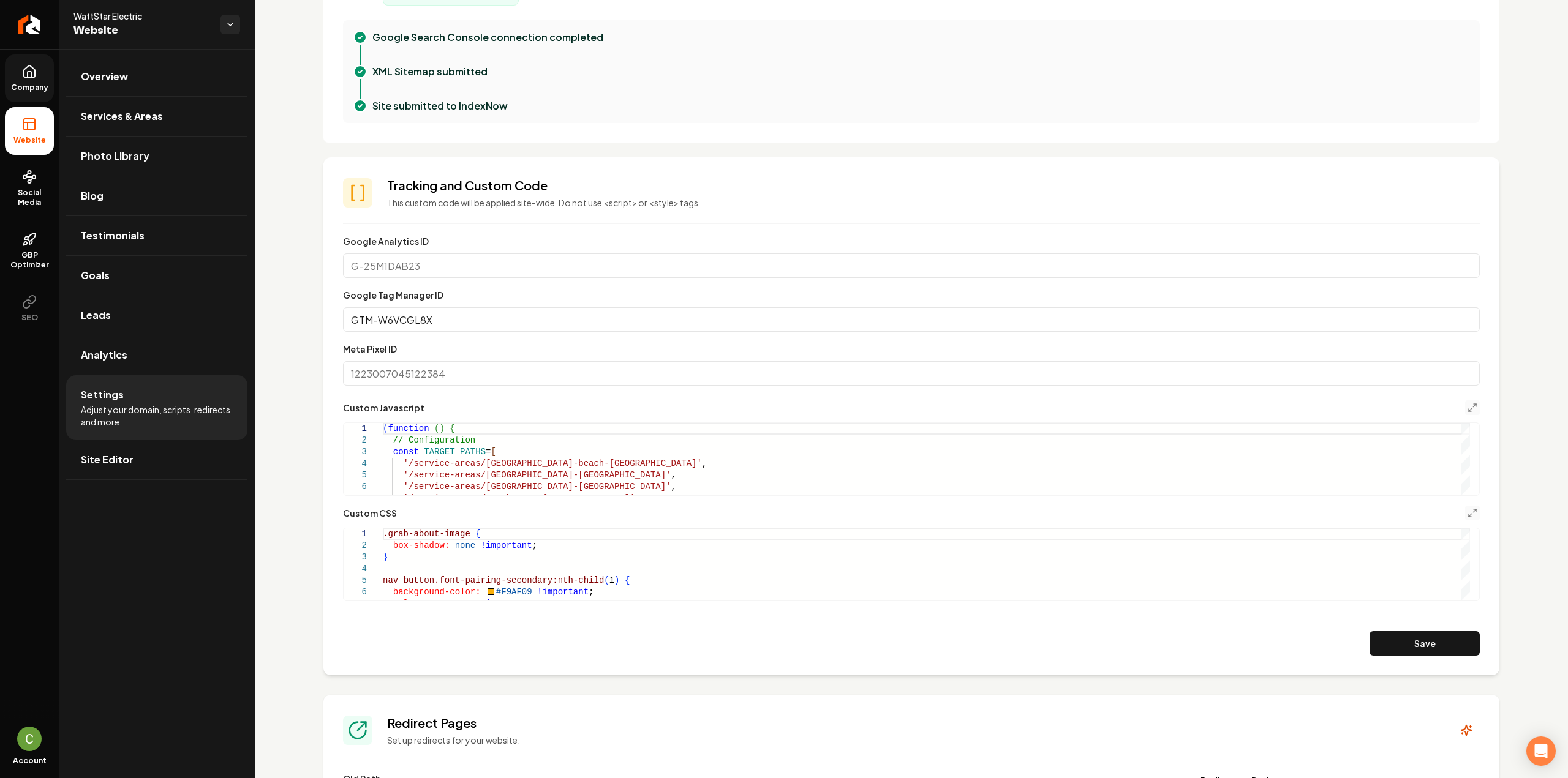
scroll to position [777, 0]
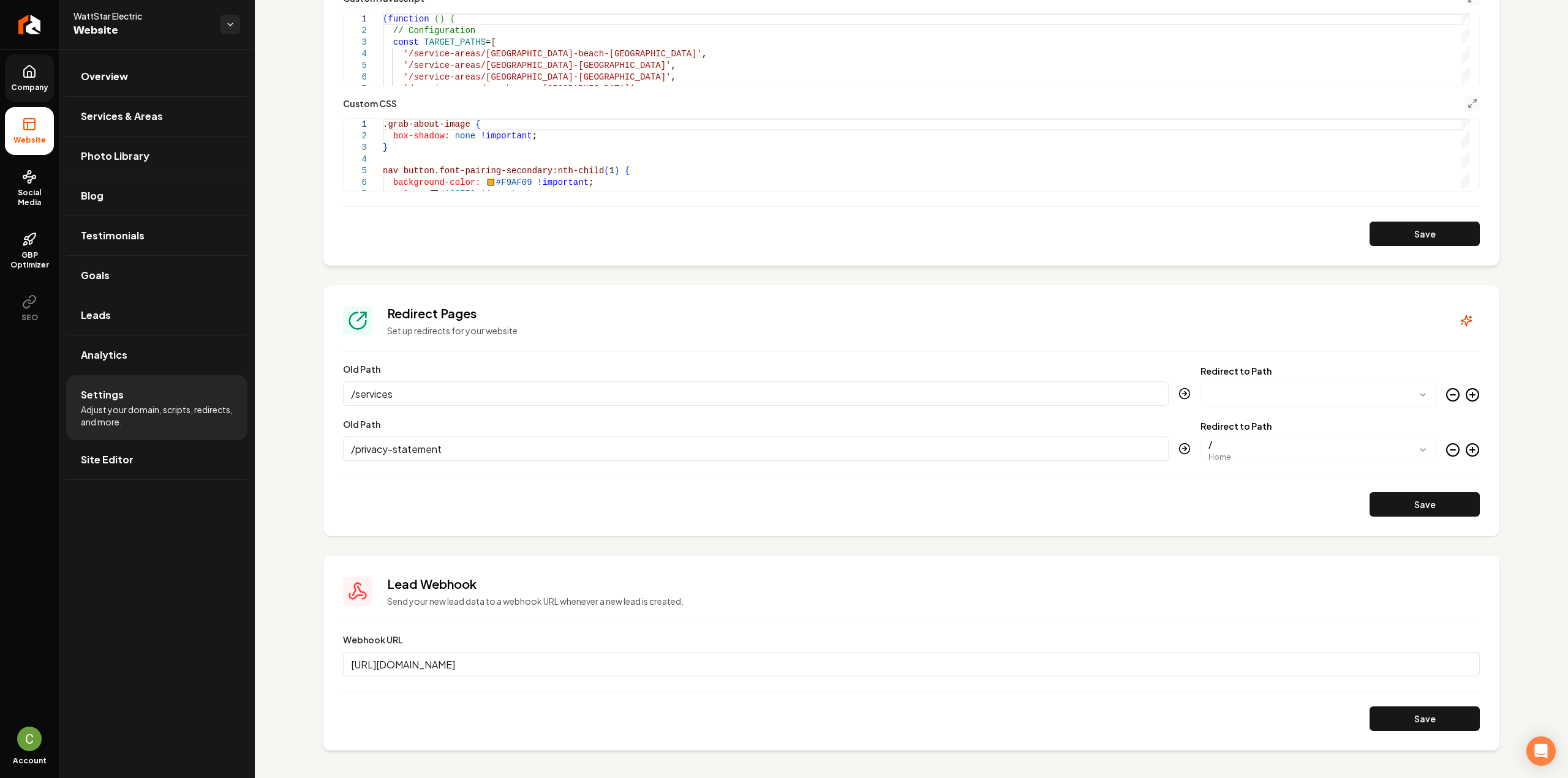
click at [34, 84] on span "Company" at bounding box center [30, 87] width 47 height 10
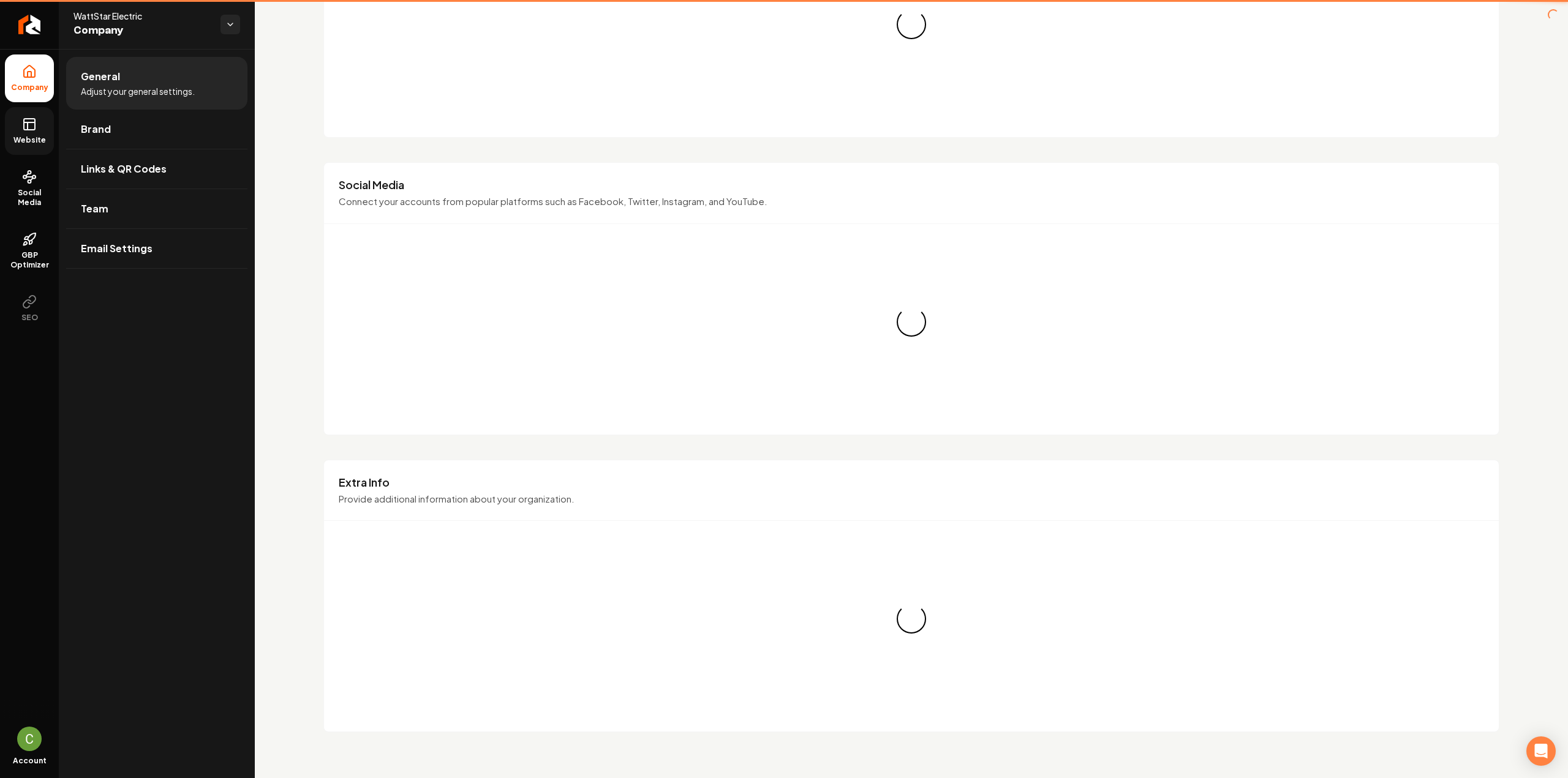
click at [24, 117] on icon at bounding box center [29, 124] width 15 height 15
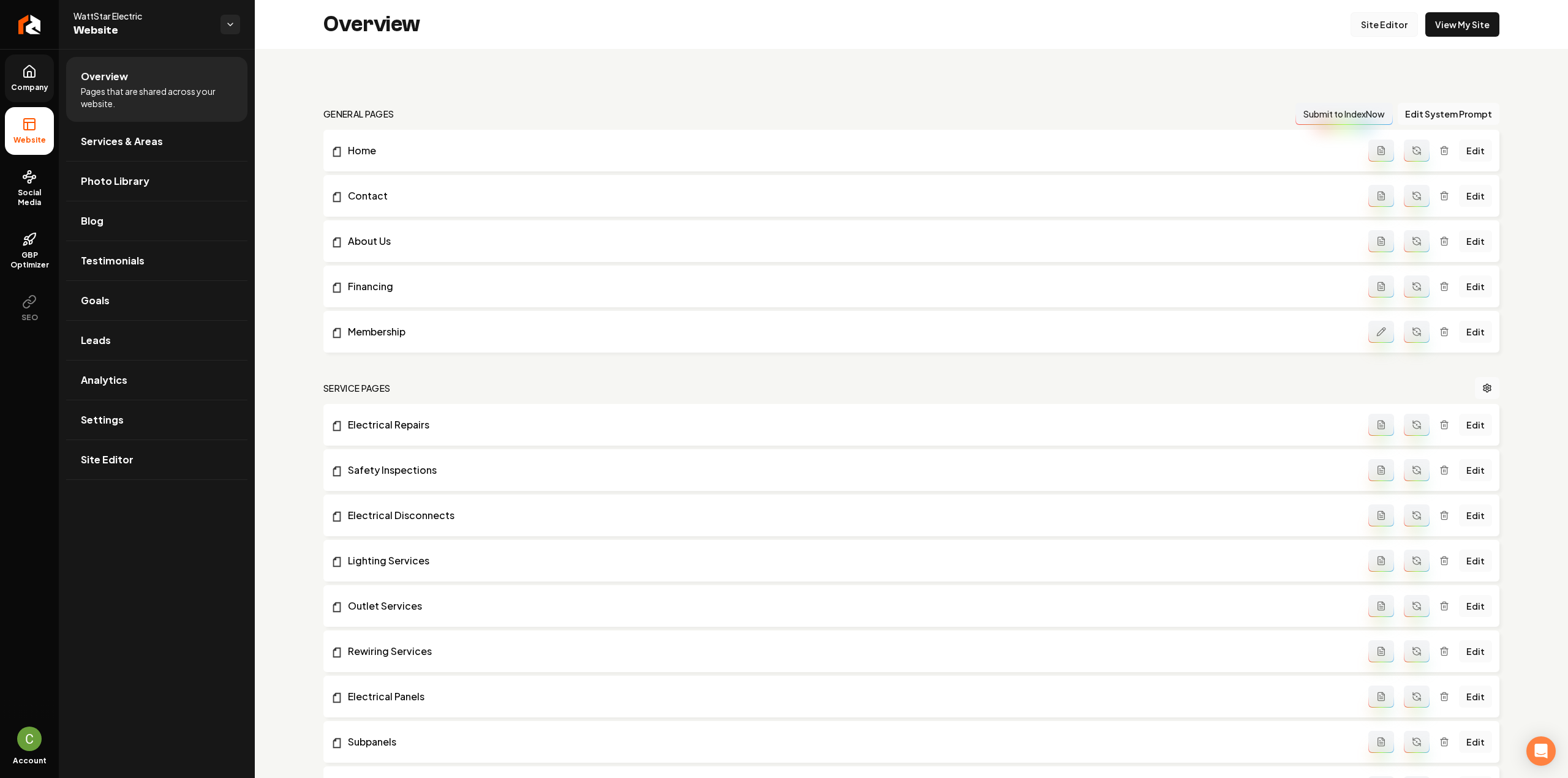
click at [1380, 15] on link "Site Editor" at bounding box center [1384, 24] width 67 height 24
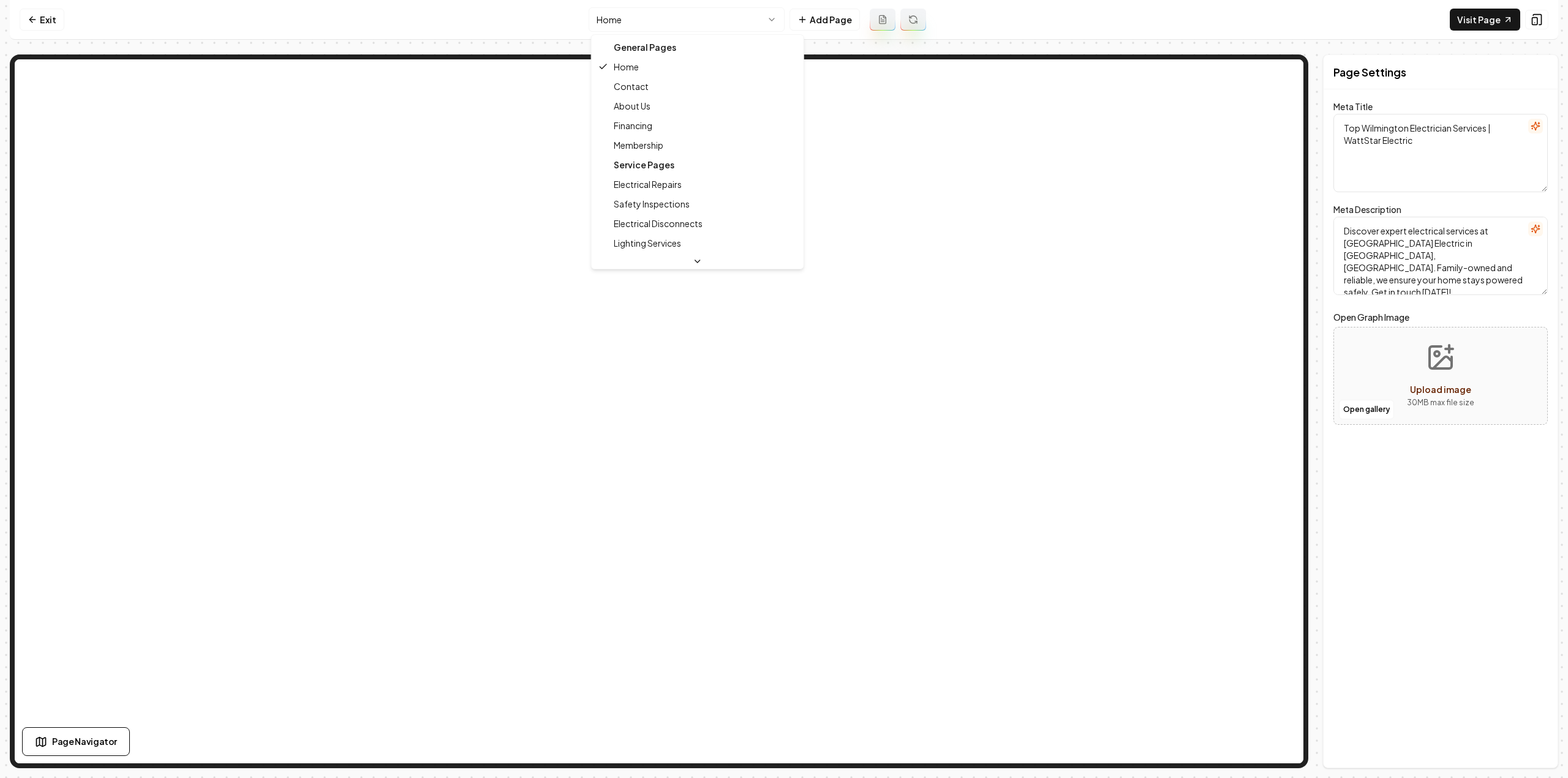
click at [614, 21] on html "Computer Required This feature is only available on a computer. Please switch t…" at bounding box center [784, 389] width 1568 height 778
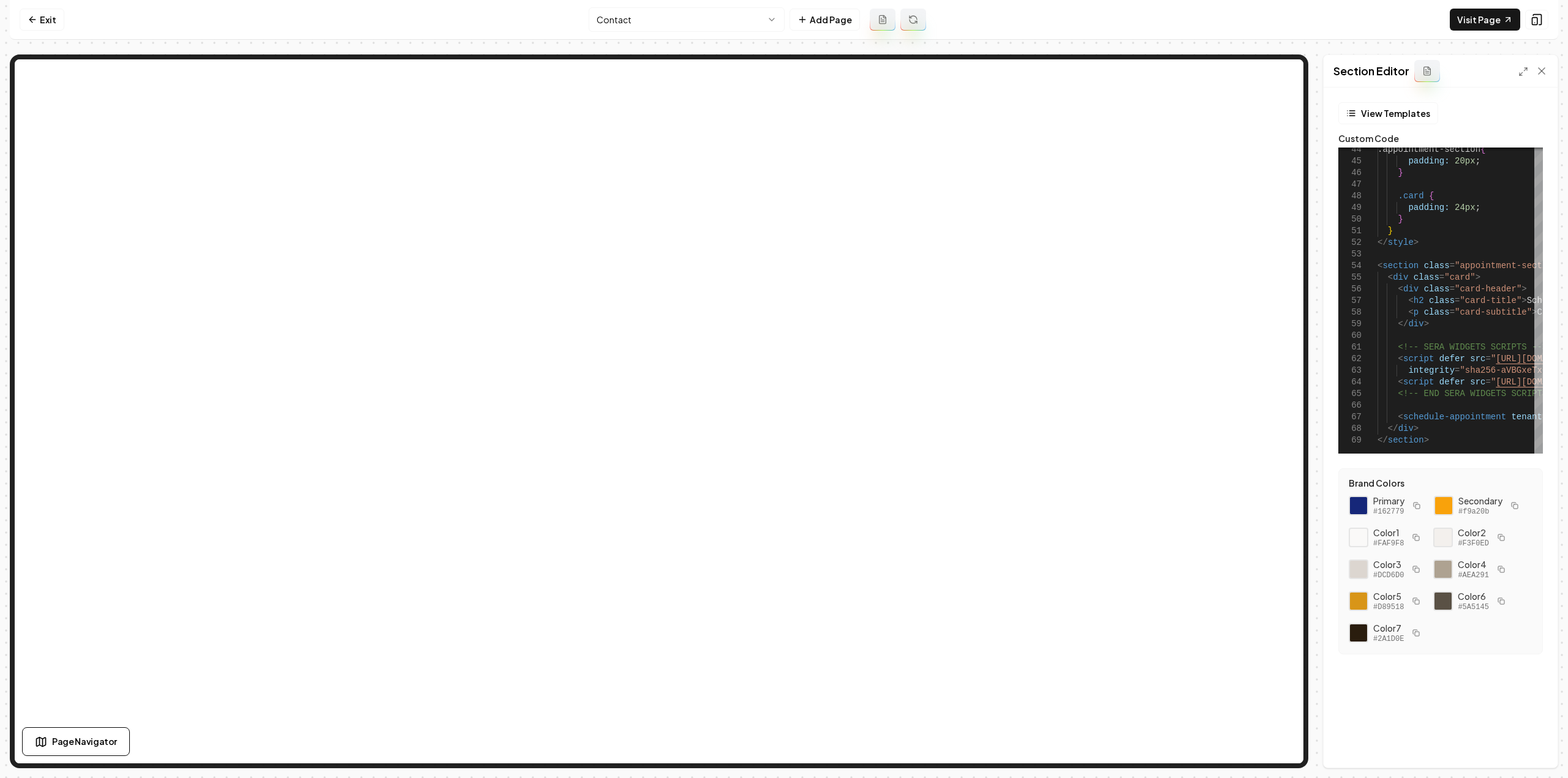
click at [696, 27] on html "Computer Required This feature is only available on a computer. Please switch t…" at bounding box center [784, 389] width 1568 height 778
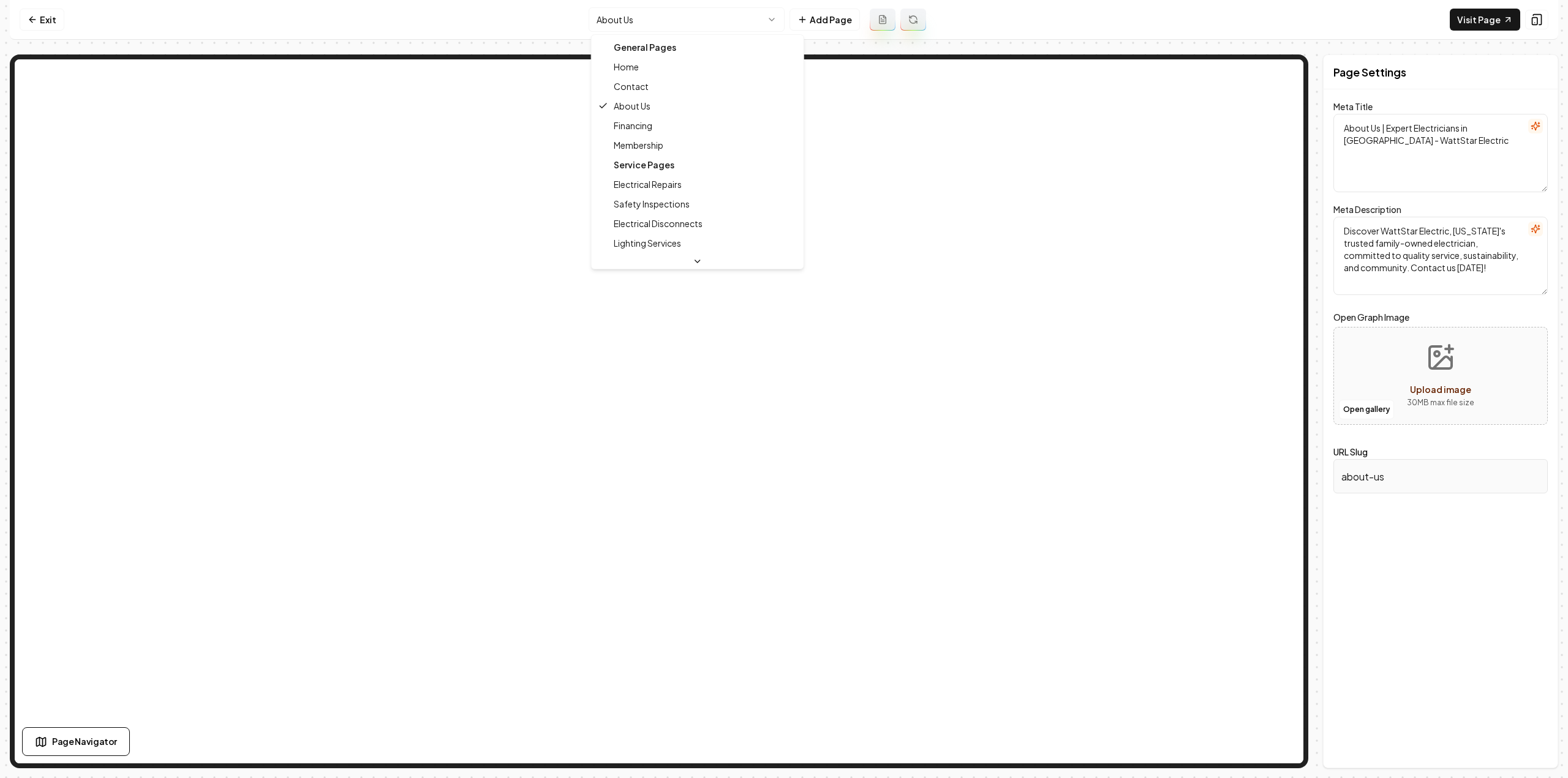
click at [679, 15] on html "Computer Required This feature is only available on a computer. Please switch t…" at bounding box center [784, 389] width 1568 height 778
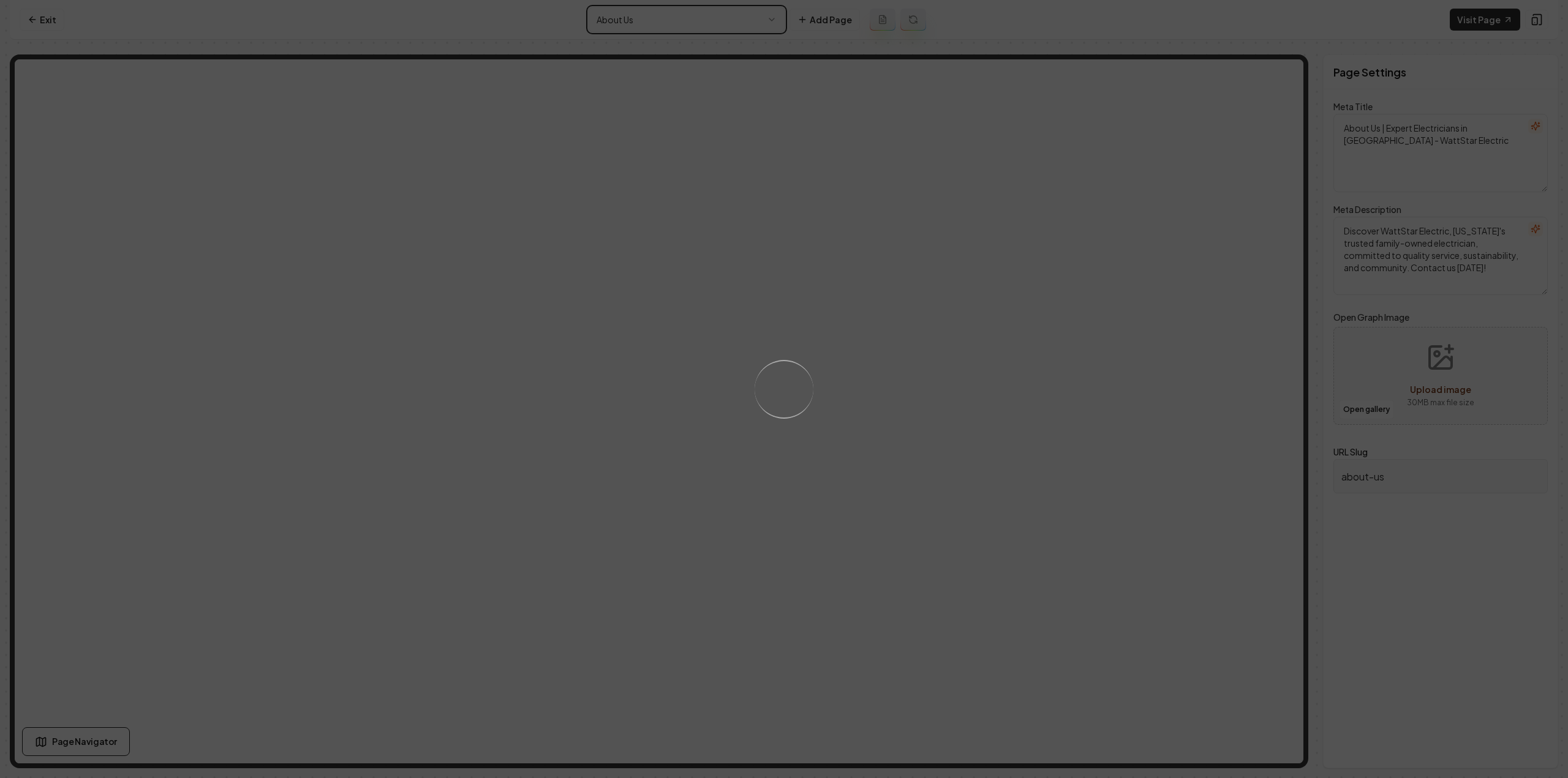
type textarea "Home Electrical Services in Wilmington | WattStar Electric"
type textarea "Trusted family-owned electricians serving Wilmington, NC. Licensed & insured se…"
type input "membership"
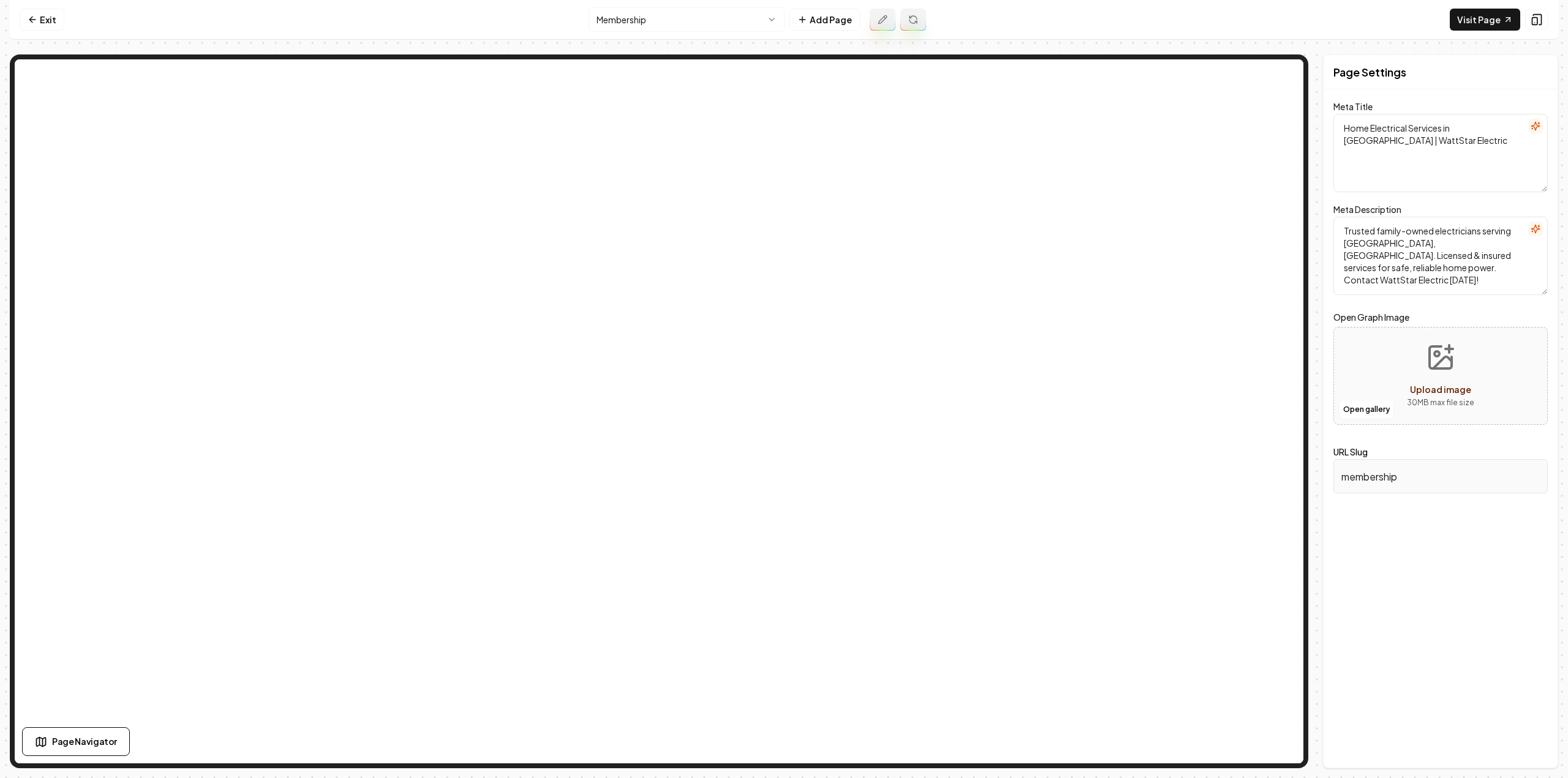
click at [733, 15] on html "Computer Required This feature is only available on a computer. Please switch t…" at bounding box center [784, 389] width 1568 height 778
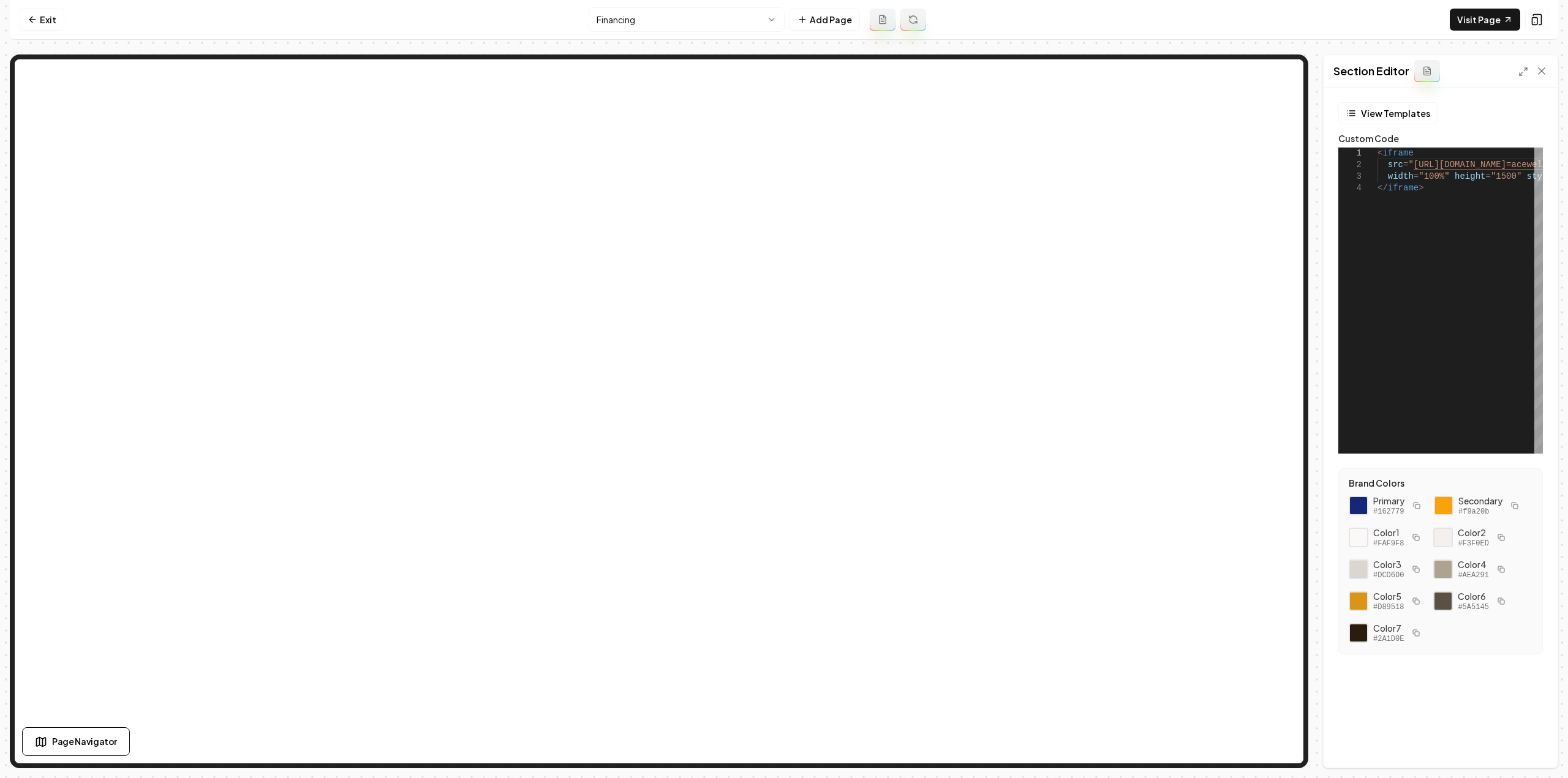
click at [636, 18] on html "**********" at bounding box center [784, 389] width 1568 height 778
click at [617, 16] on html "**********" at bounding box center [784, 389] width 1568 height 778
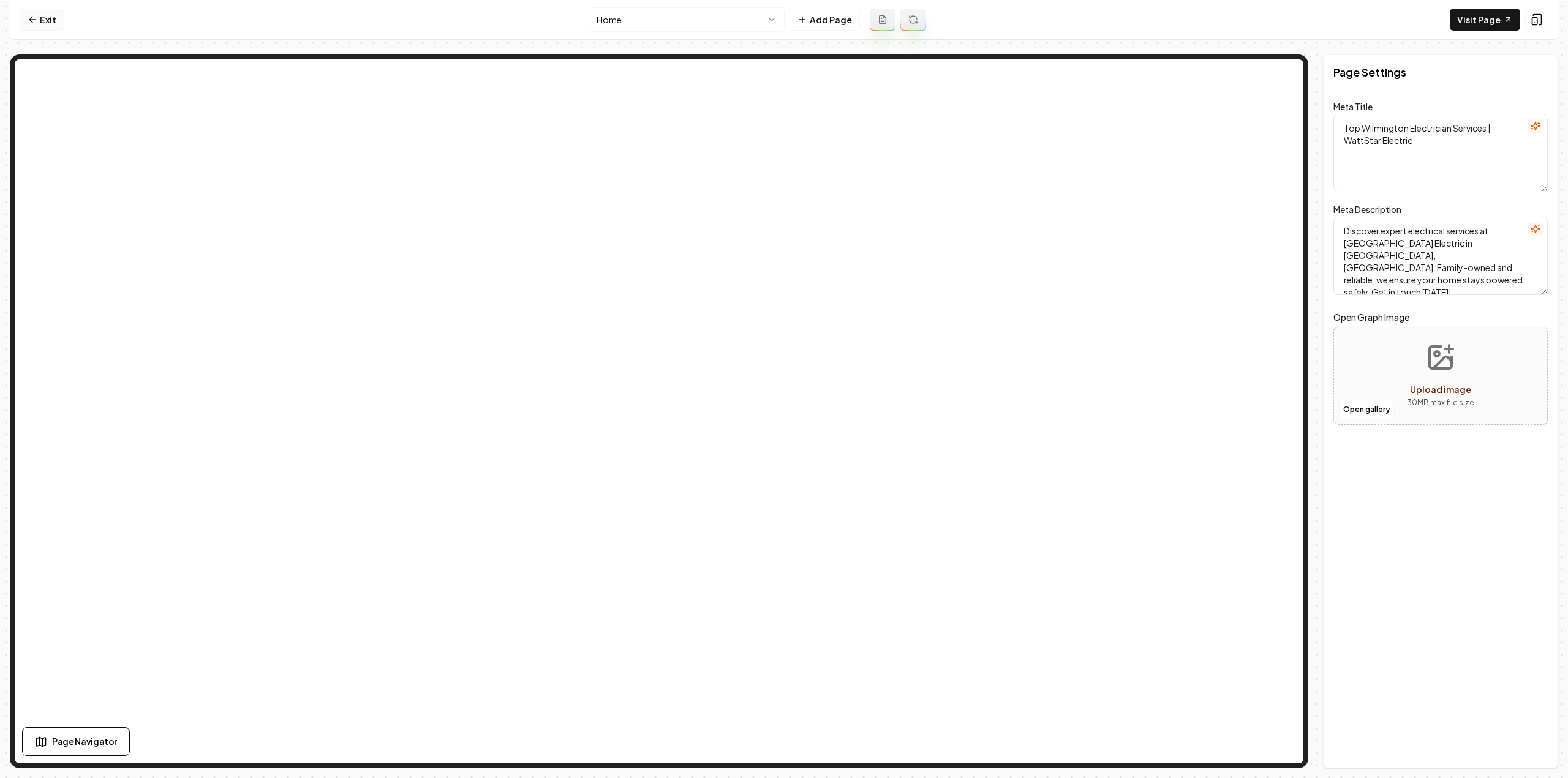
click at [54, 15] on link "Exit" at bounding box center [42, 19] width 44 height 22
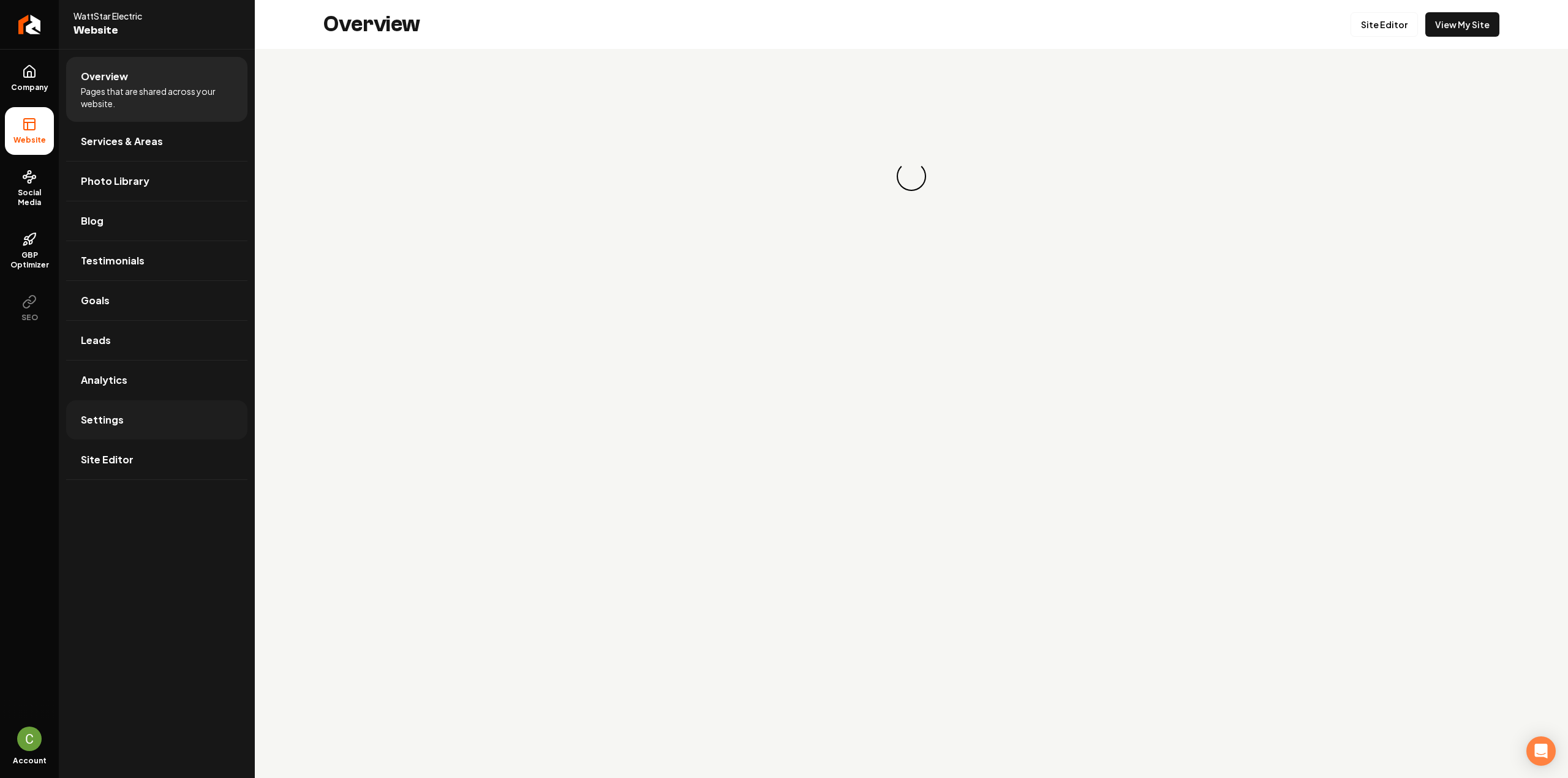
click at [122, 417] on link "Settings" at bounding box center [157, 420] width 181 height 39
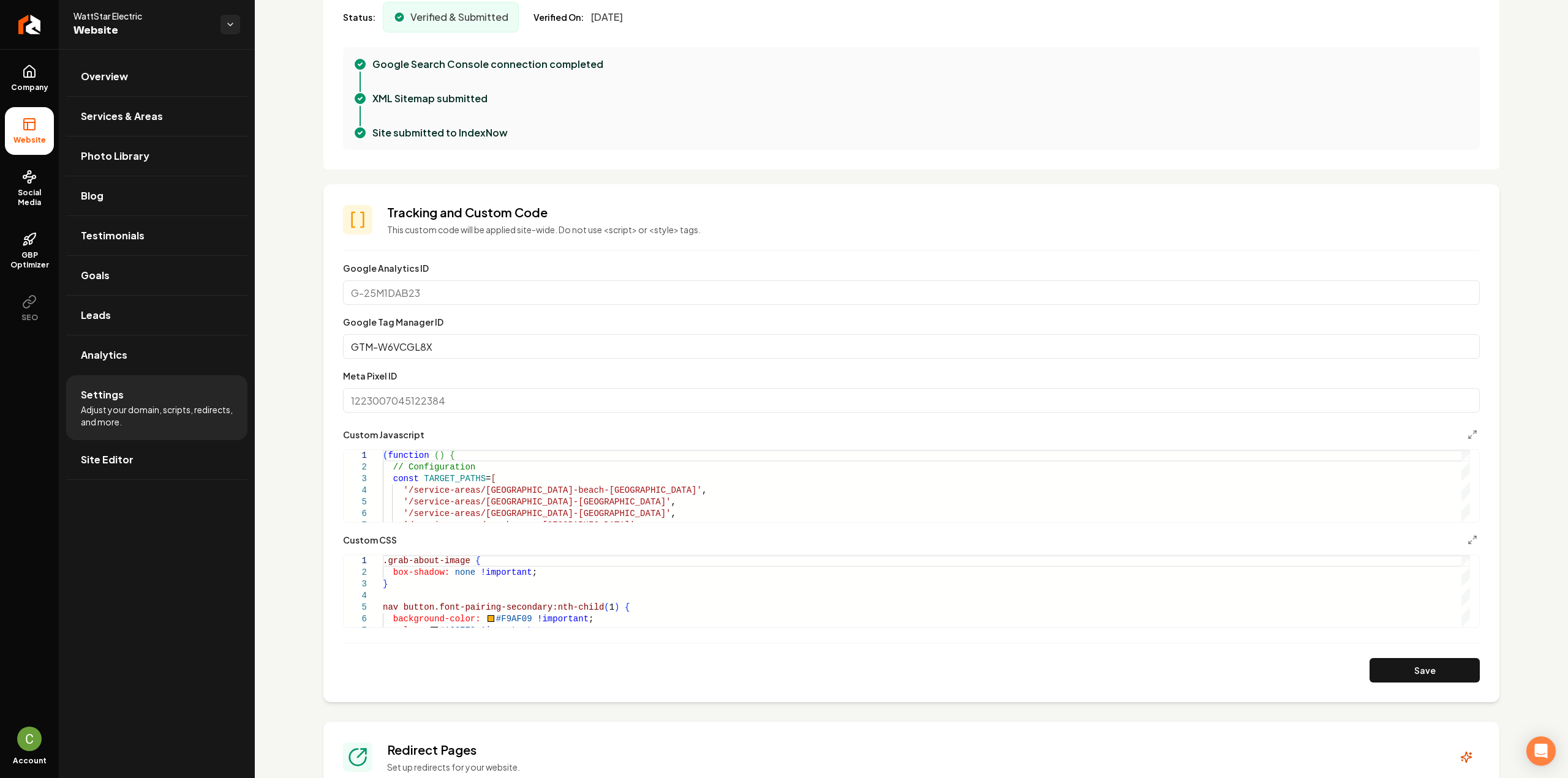
scroll to position [490, 0]
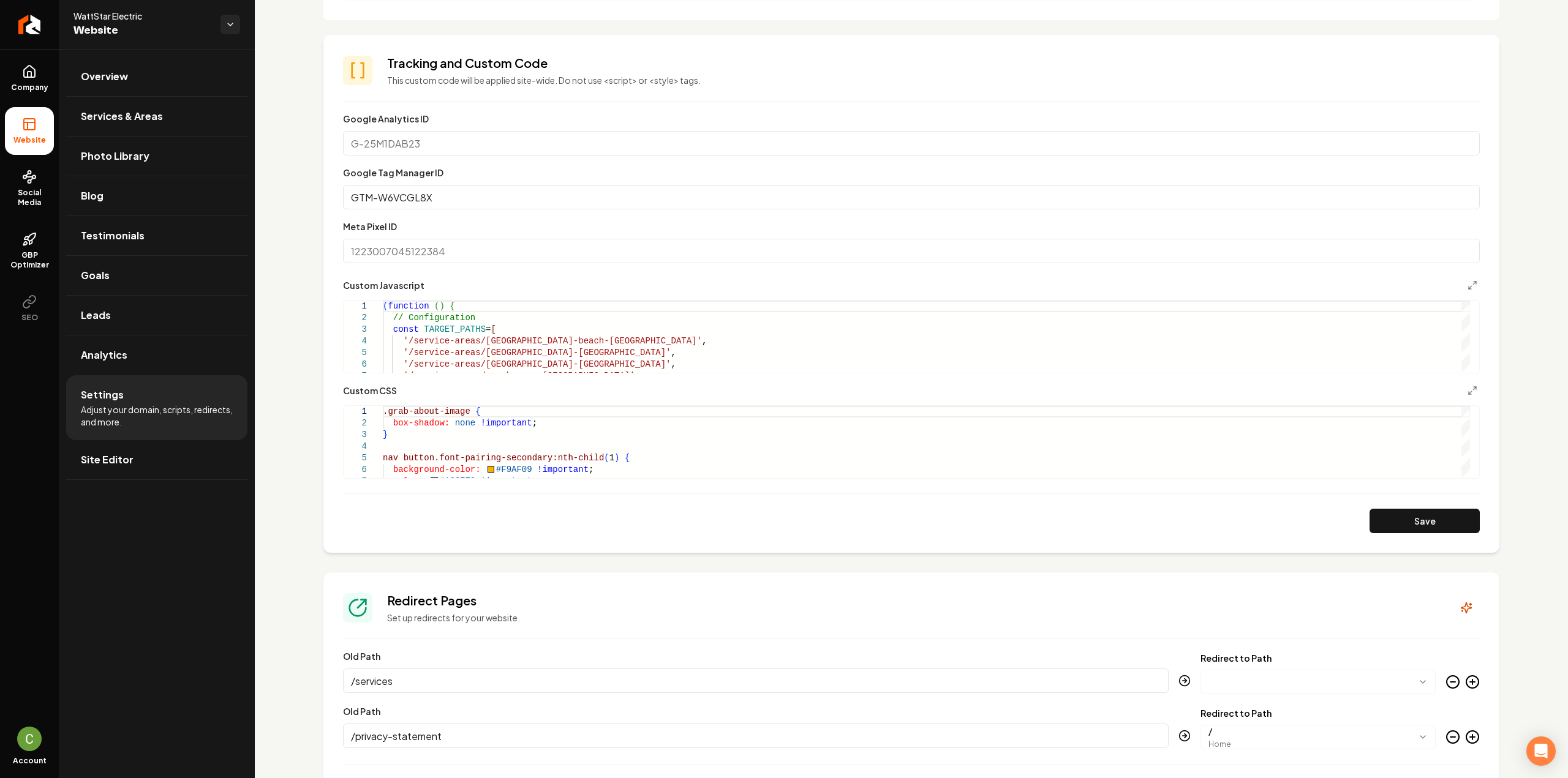
click at [593, 372] on div "**********" at bounding box center [911, 336] width 1136 height 73
type textarea "**********"
click at [1474, 282] on polyline "Main content area" at bounding box center [1475, 283] width 3 height 3
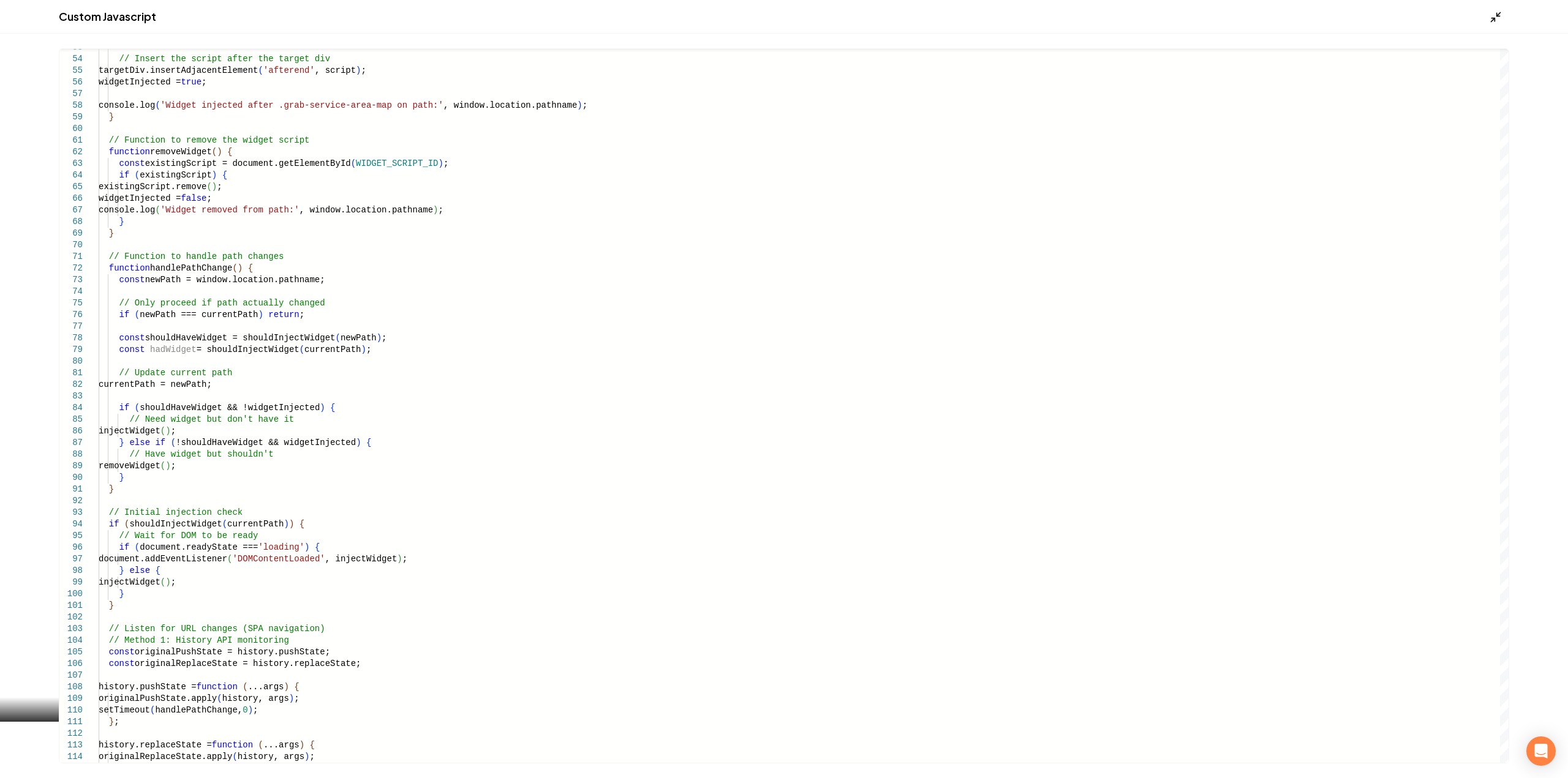
click at [1497, 23] on icon "Main content area" at bounding box center [1496, 17] width 13 height 13
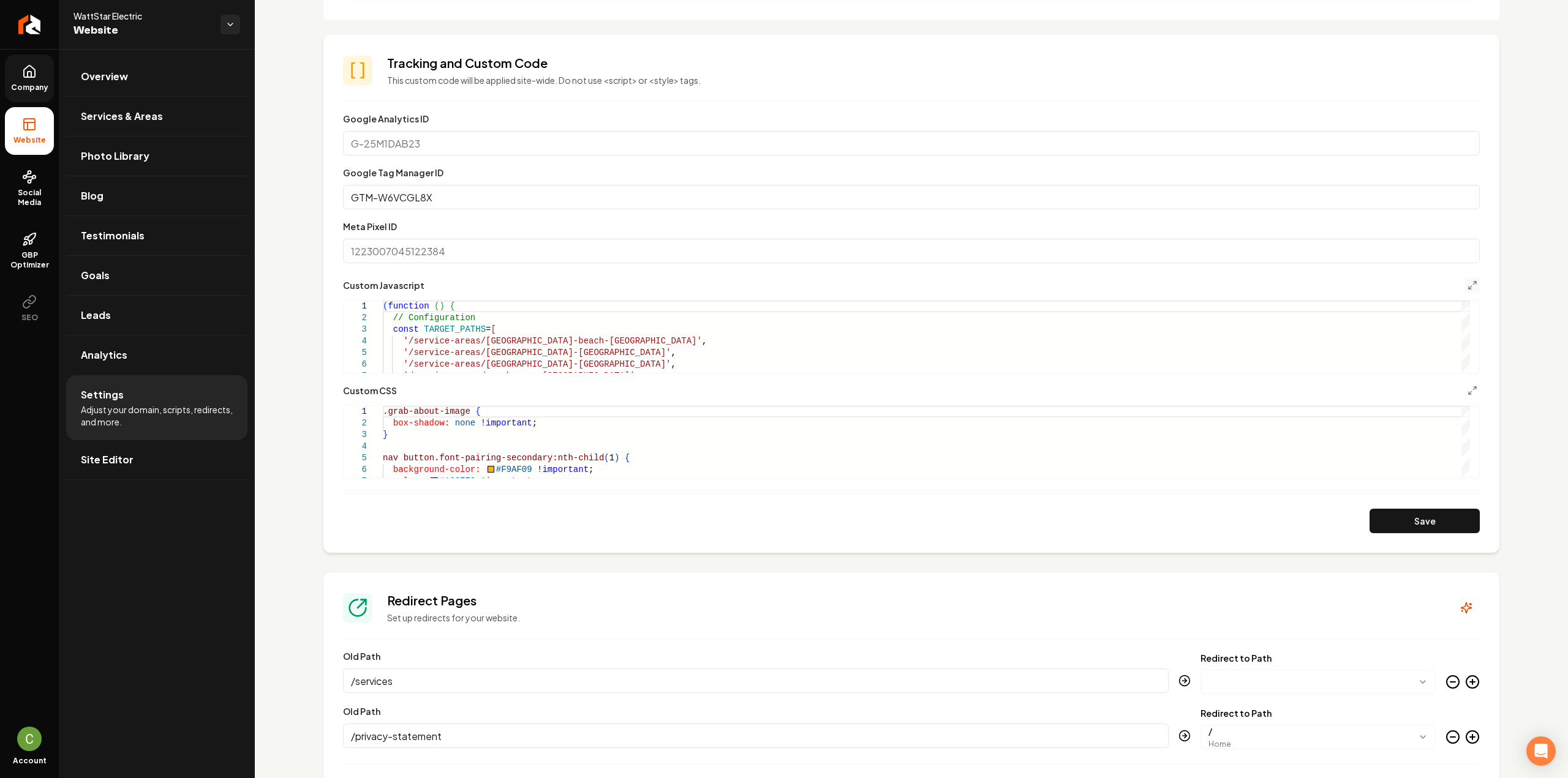
click at [34, 74] on icon at bounding box center [29, 71] width 11 height 12
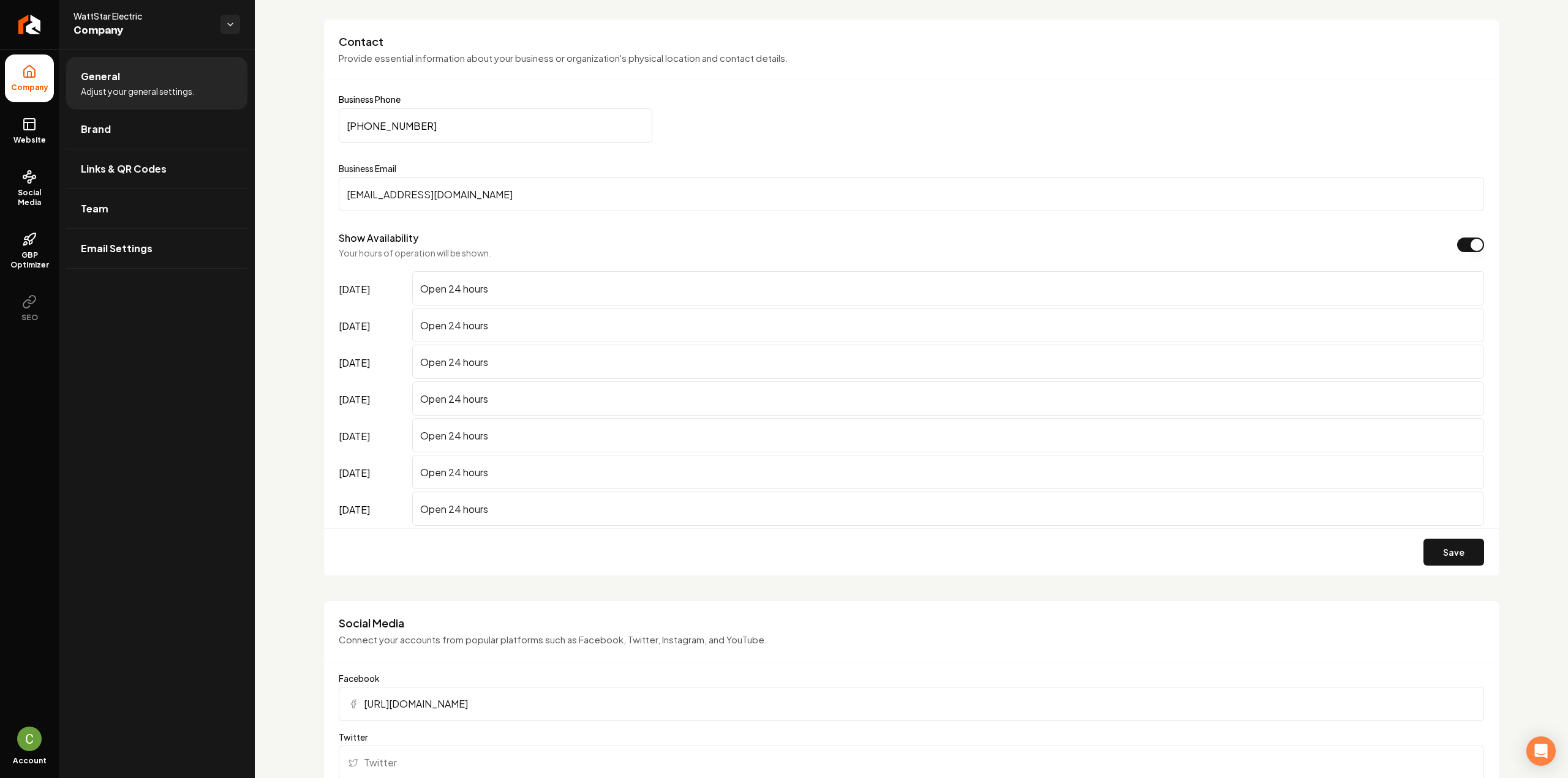
scroll to position [612, 0]
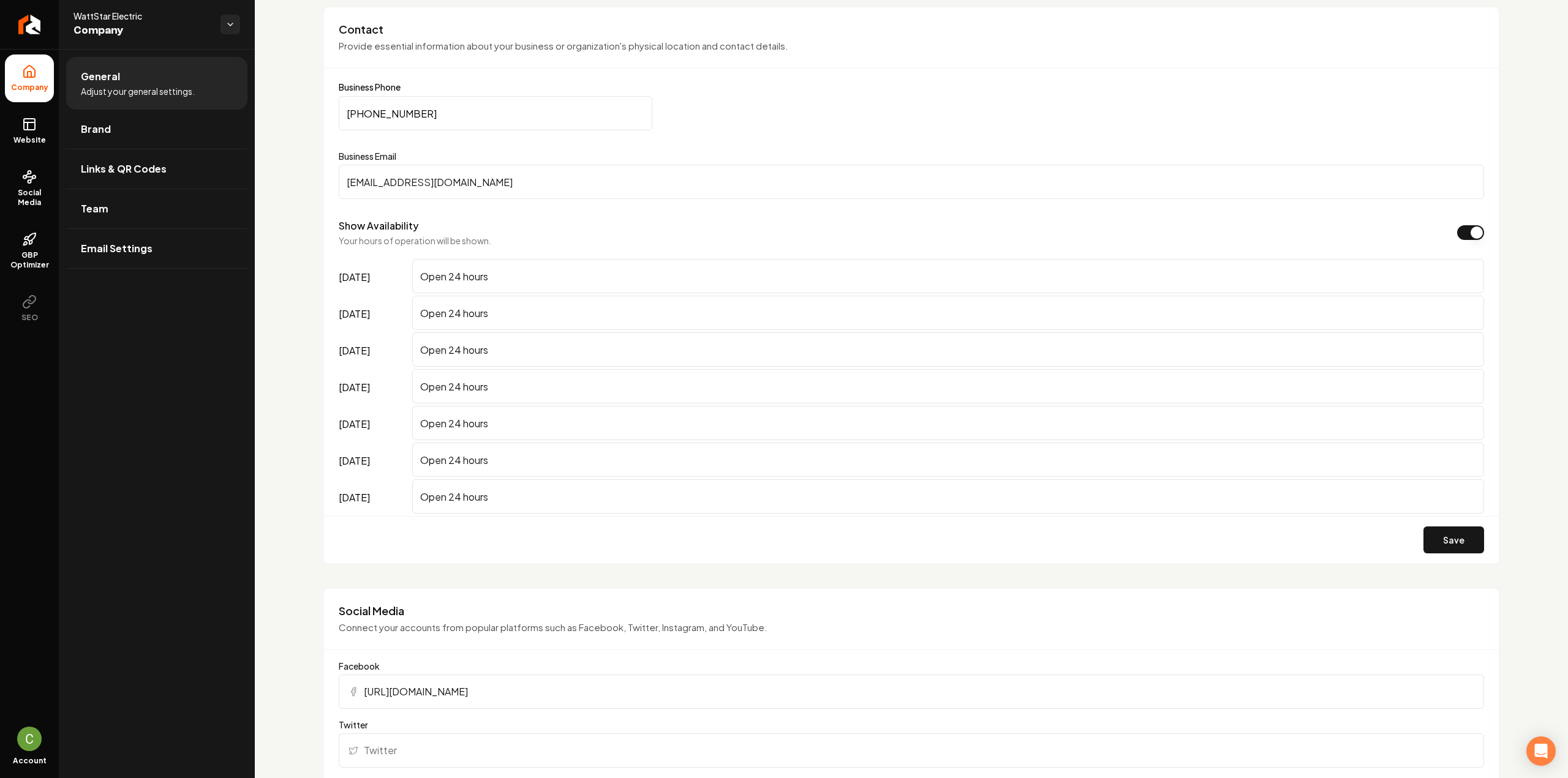
click at [1475, 543] on div "Save" at bounding box center [911, 540] width 1174 height 47
click at [1459, 540] on button "Save" at bounding box center [1454, 540] width 61 height 27
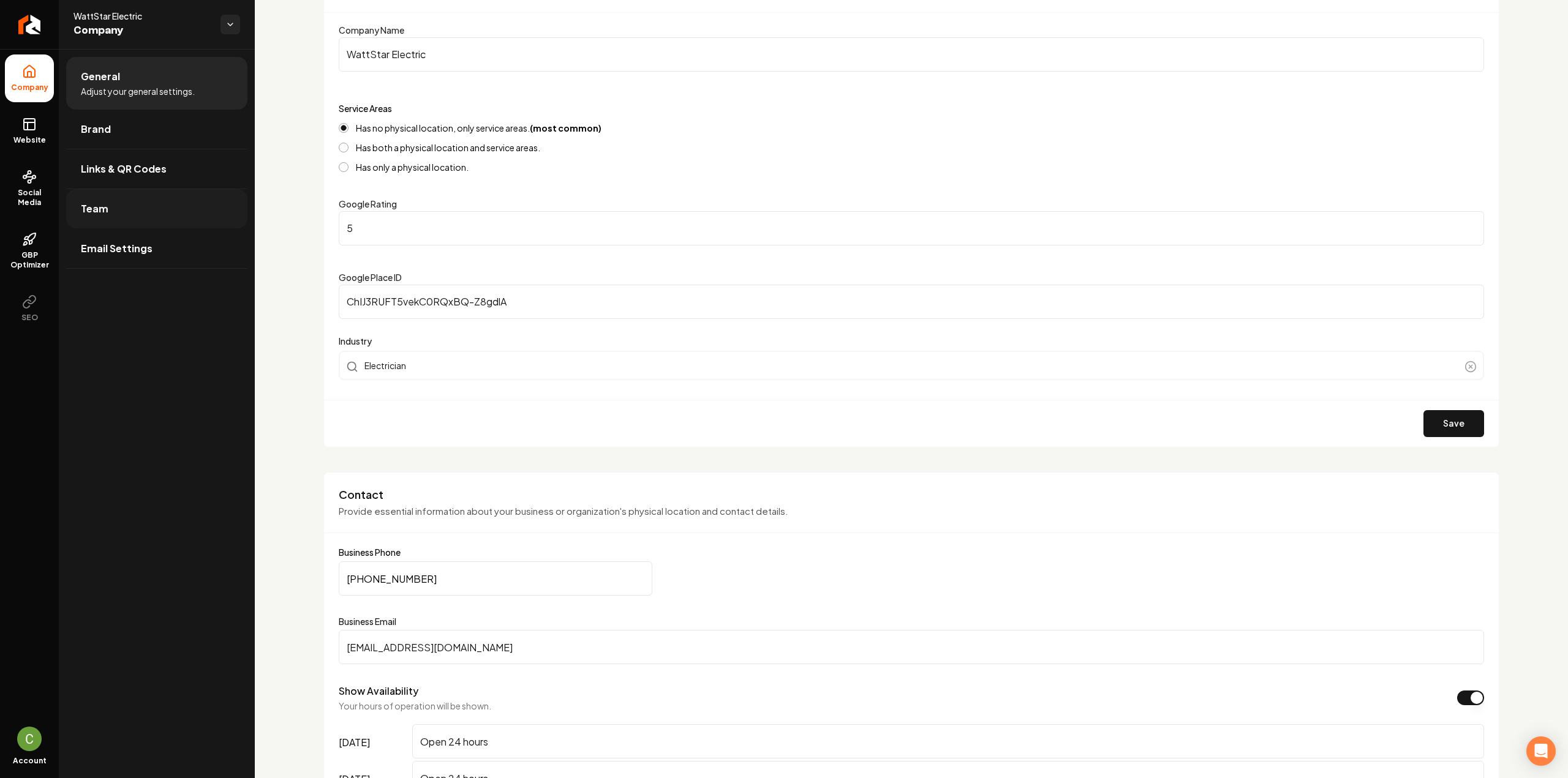
scroll to position [62, 0]
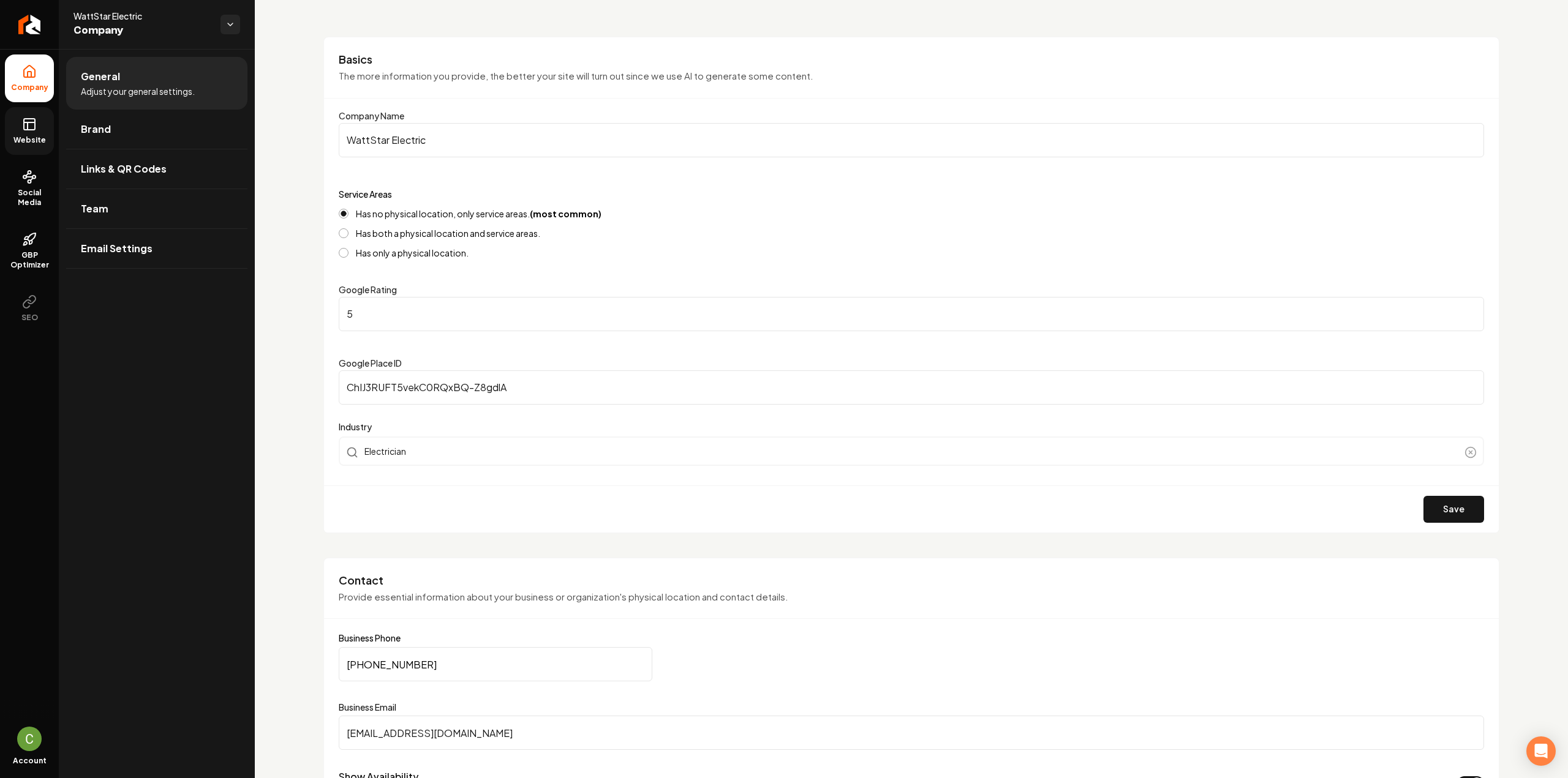
click at [49, 131] on link "Website" at bounding box center [29, 131] width 49 height 48
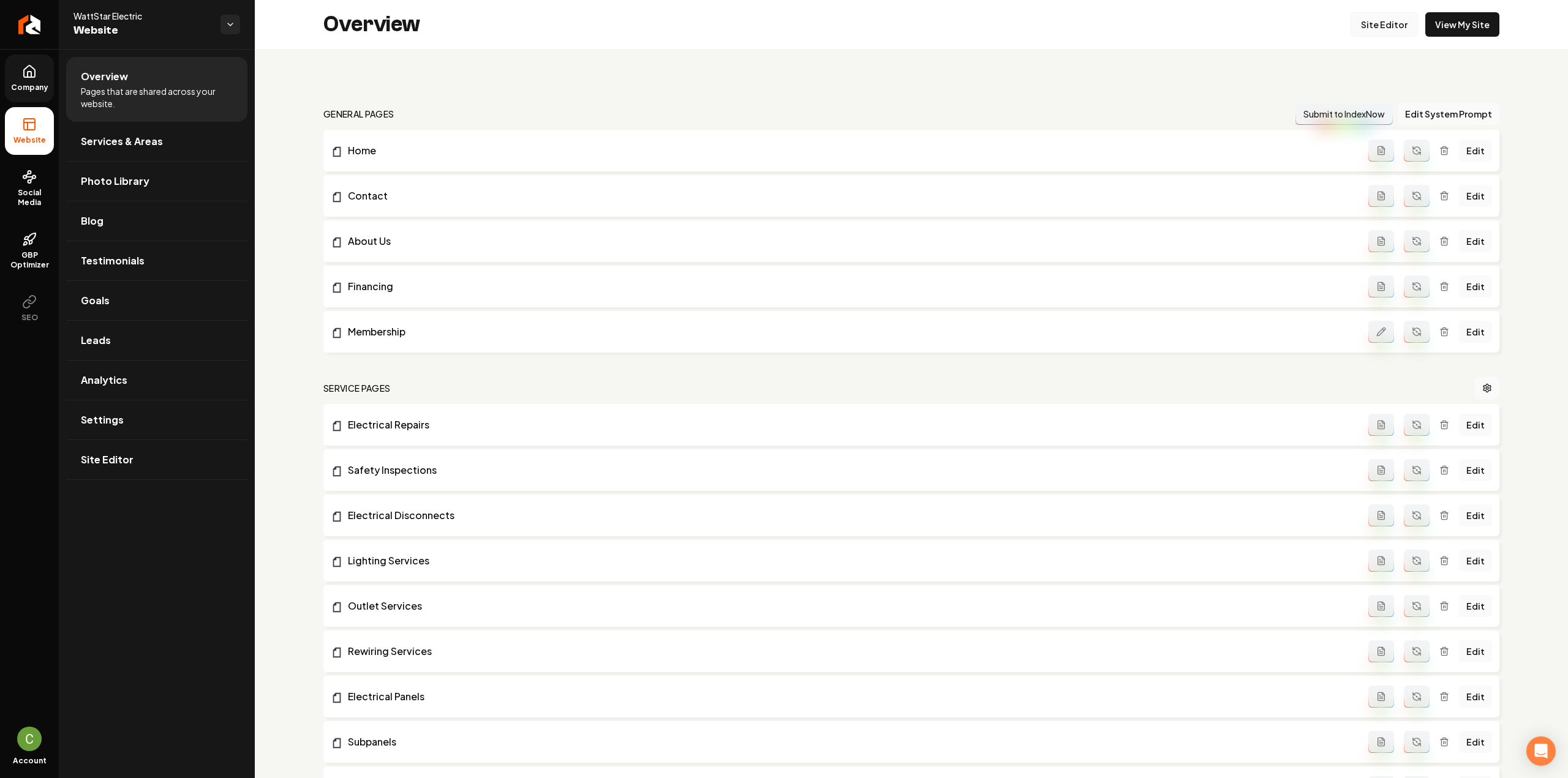
click at [1356, 29] on link "Site Editor" at bounding box center [1384, 24] width 67 height 24
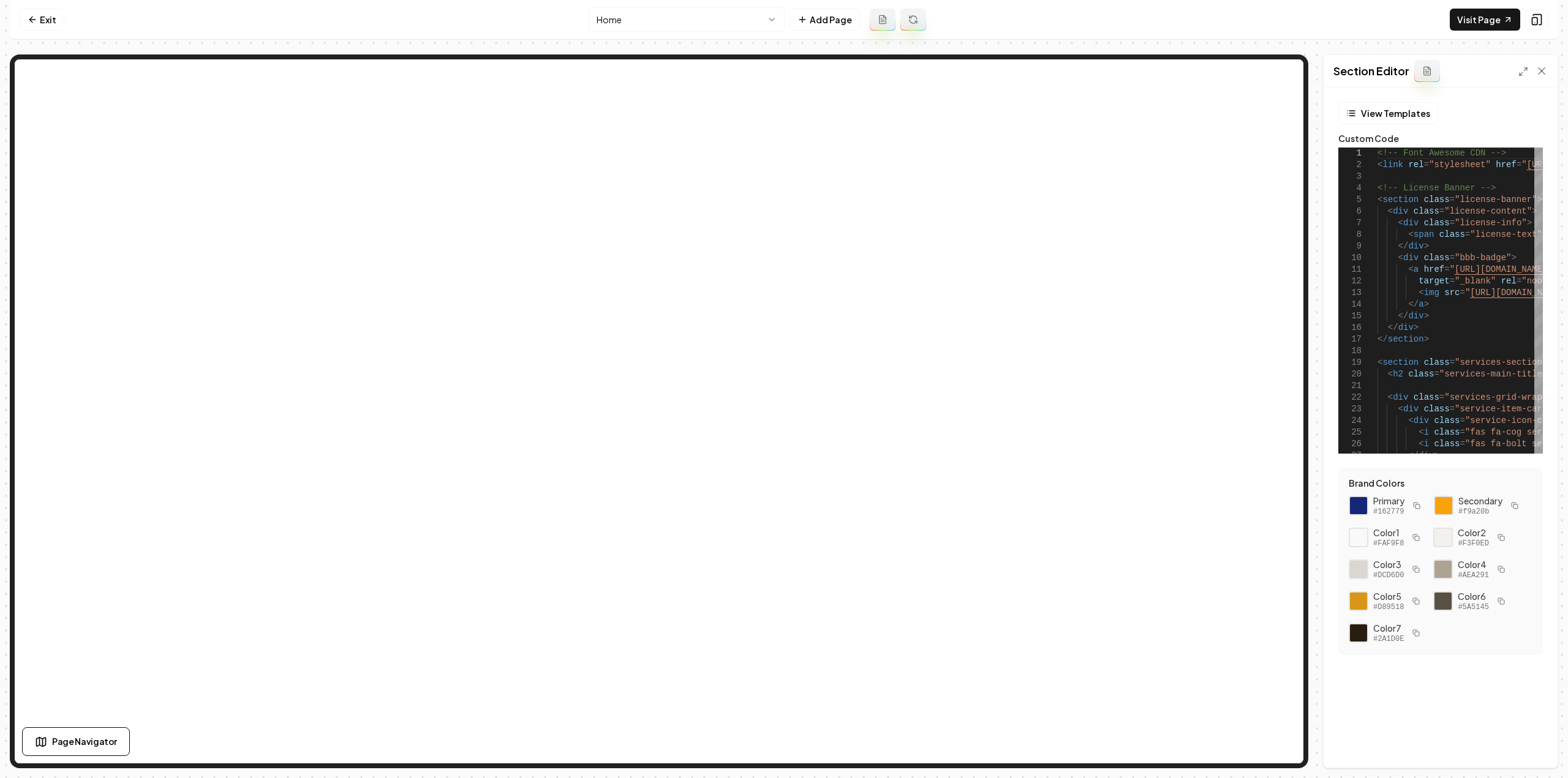
click at [1520, 72] on icon at bounding box center [1523, 72] width 10 height 10
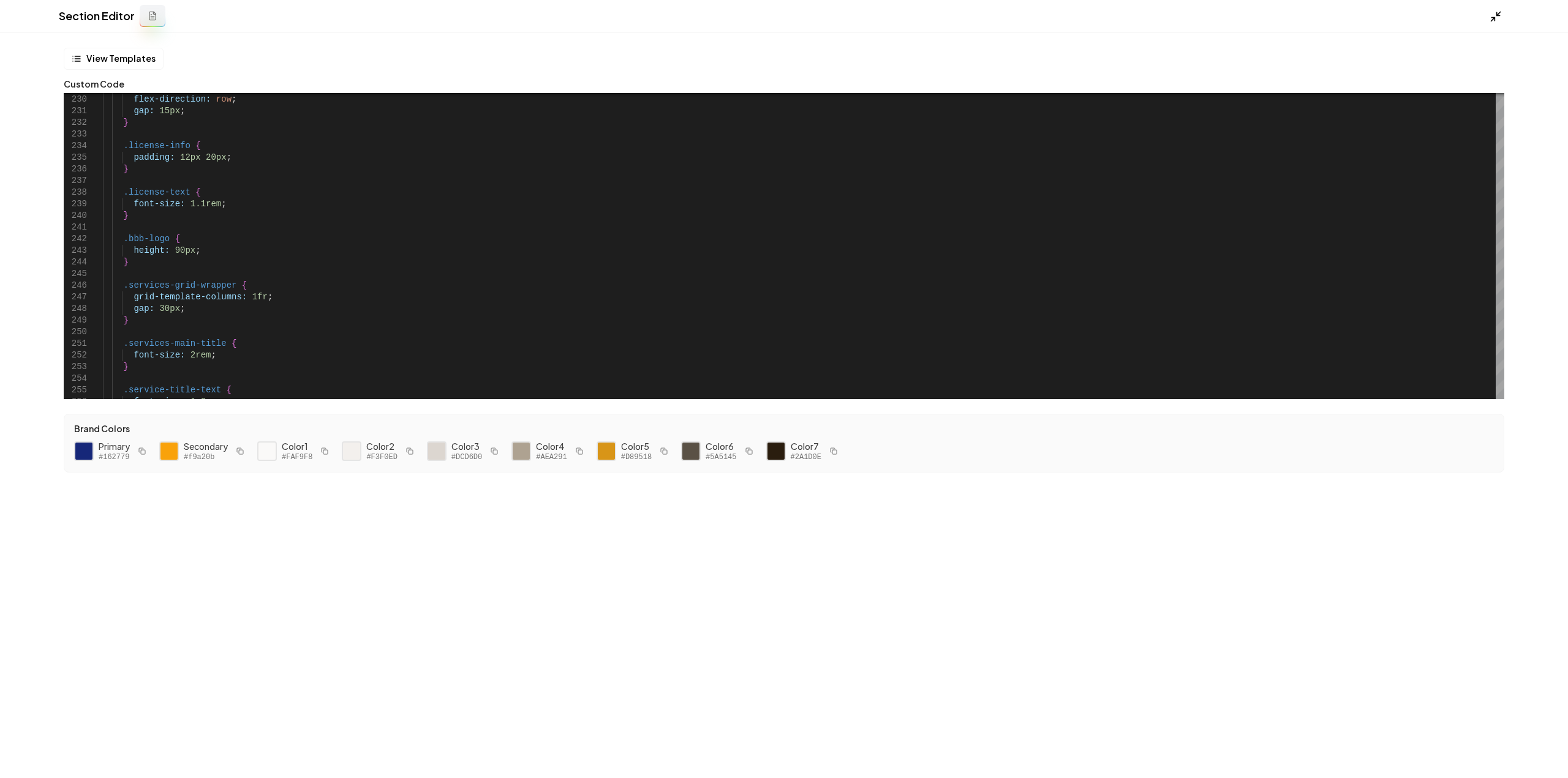
click at [1496, 20] on icon at bounding box center [1496, 16] width 13 height 13
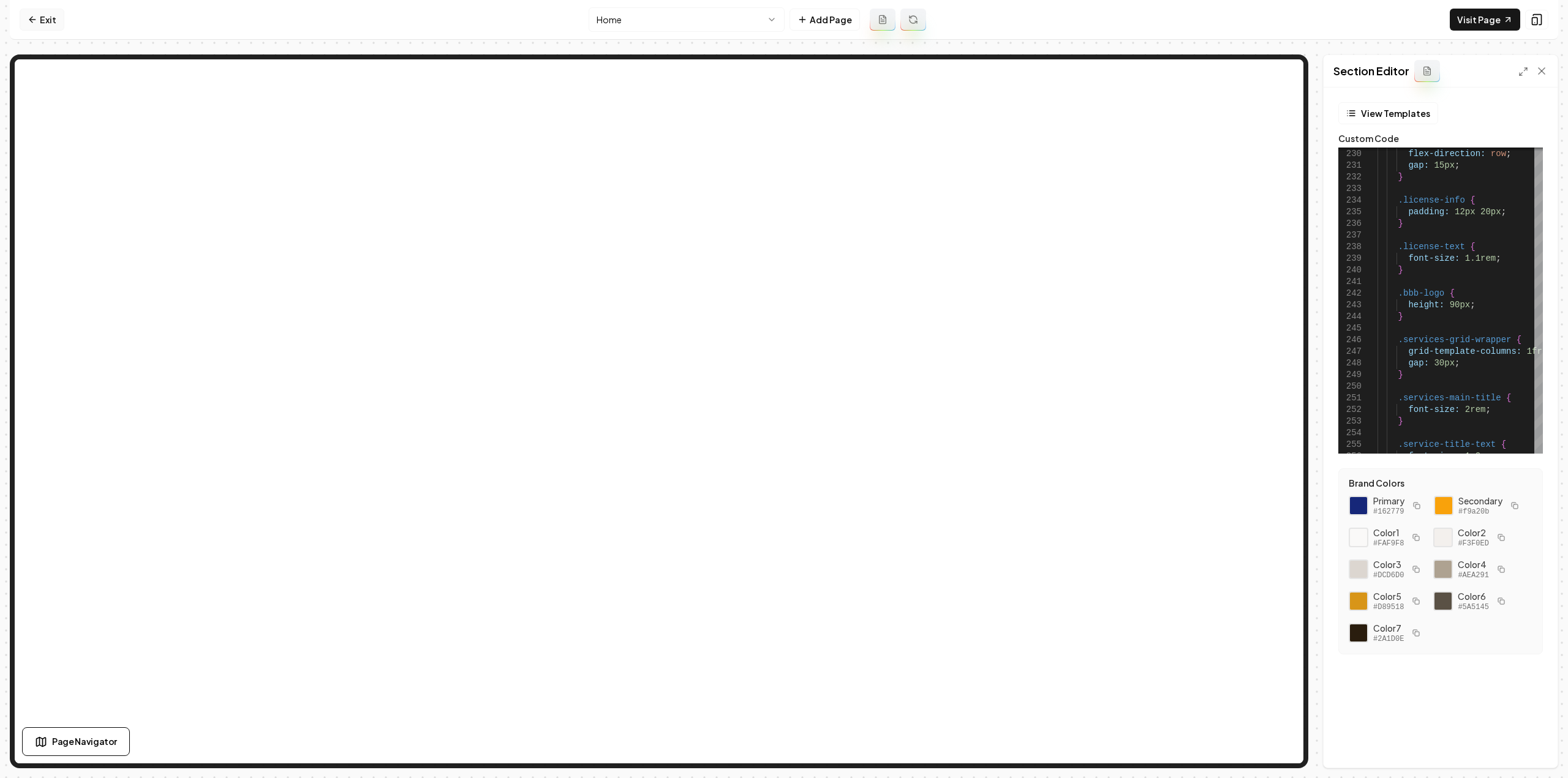
click at [43, 21] on link "Exit" at bounding box center [42, 19] width 44 height 22
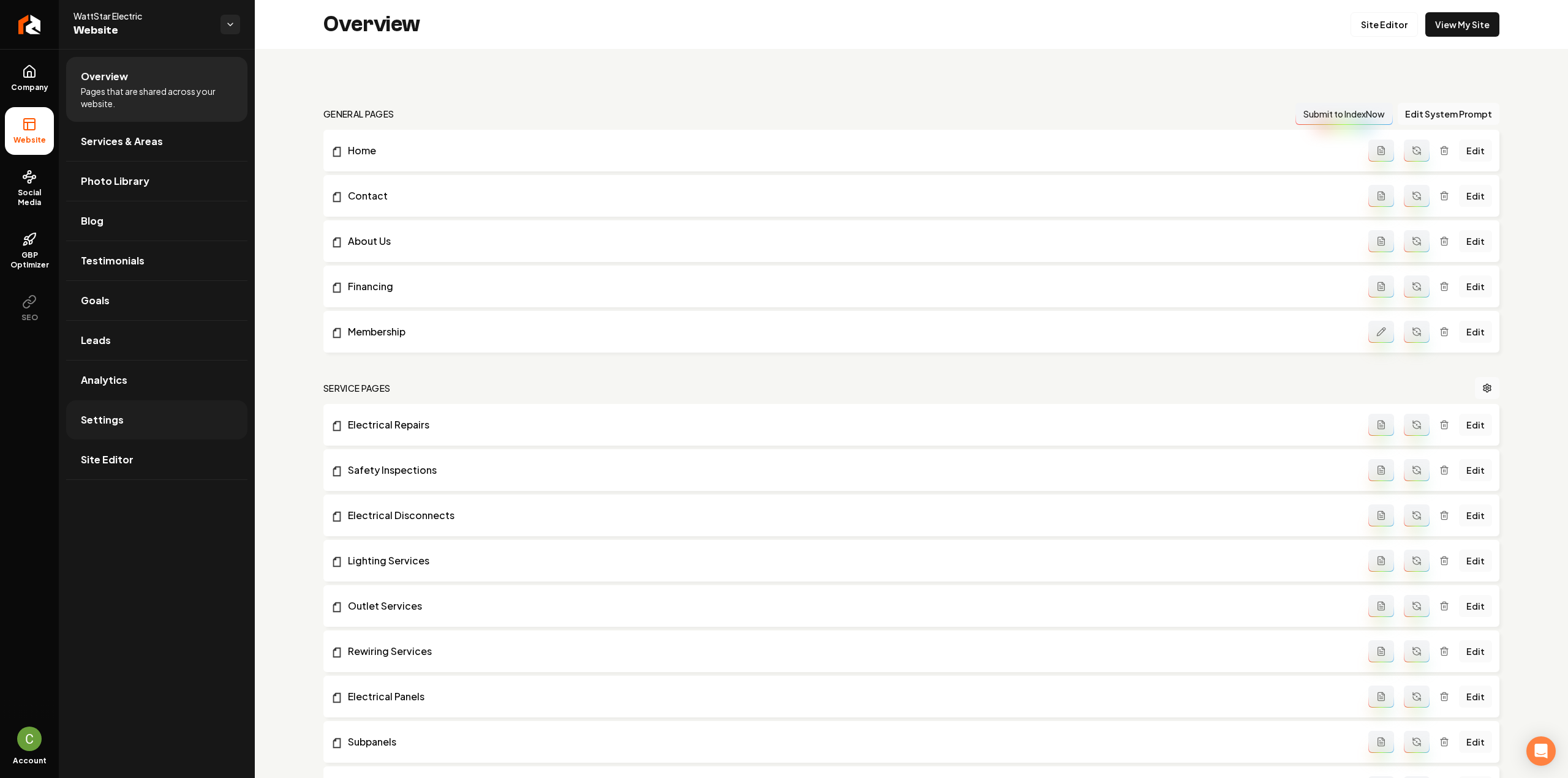
click at [166, 430] on link "Settings" at bounding box center [157, 420] width 181 height 39
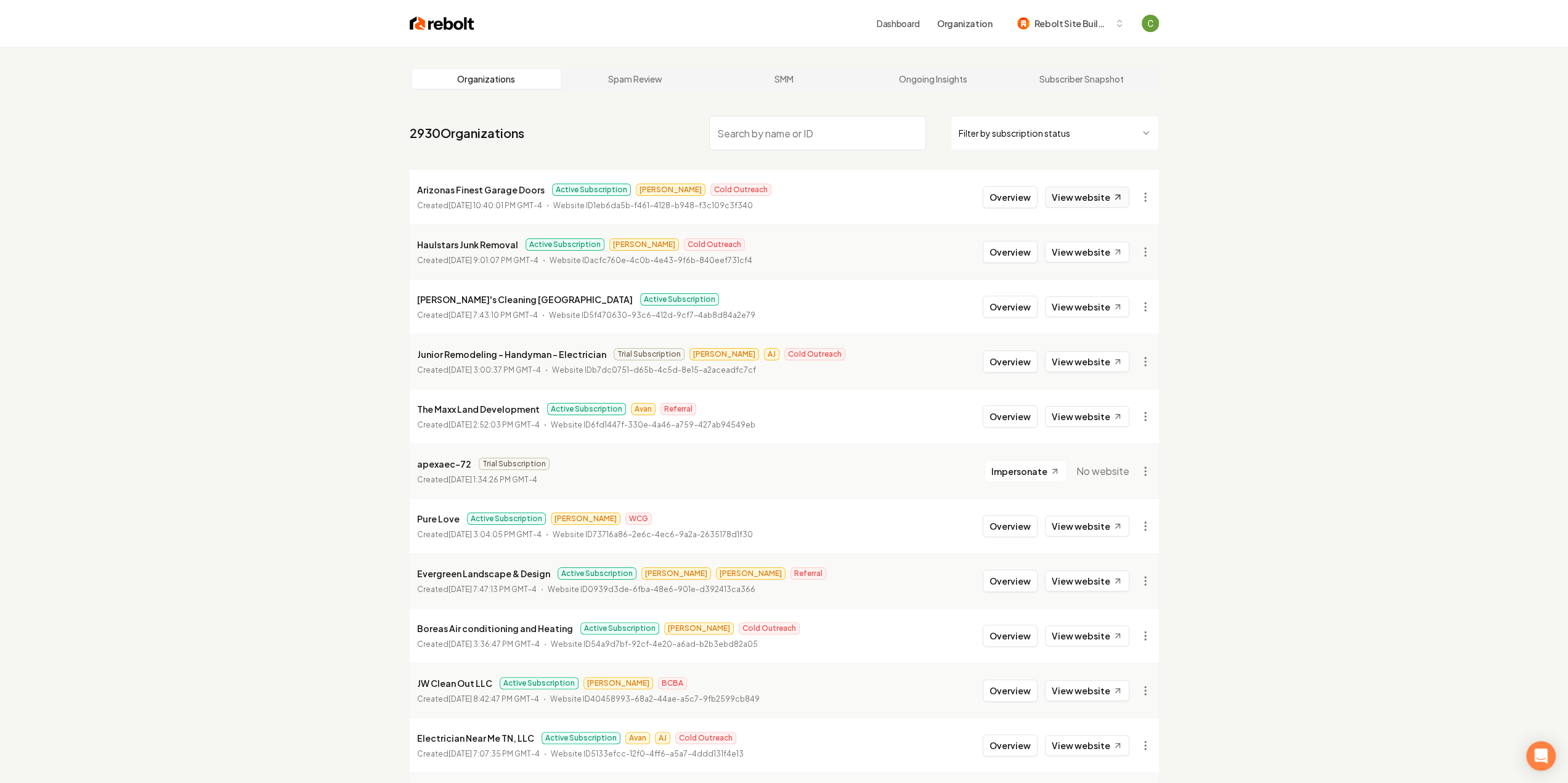
click at [1096, 202] on link "View website" at bounding box center [1086, 197] width 85 height 21
click at [1070, 303] on link "View website" at bounding box center [1086, 307] width 85 height 21
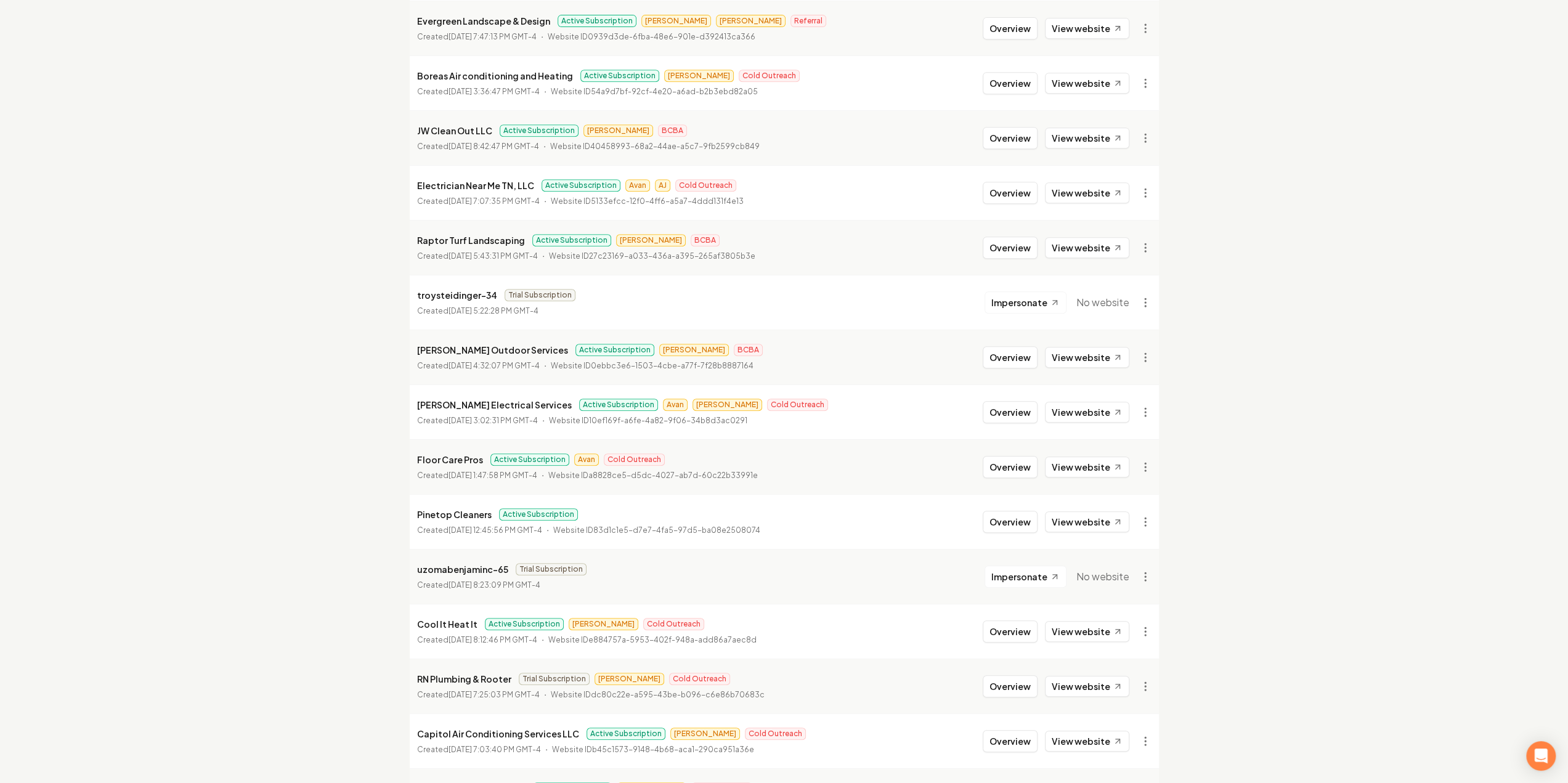
scroll to position [555, 0]
click at [1101, 455] on link "View website" at bounding box center [1086, 465] width 85 height 21
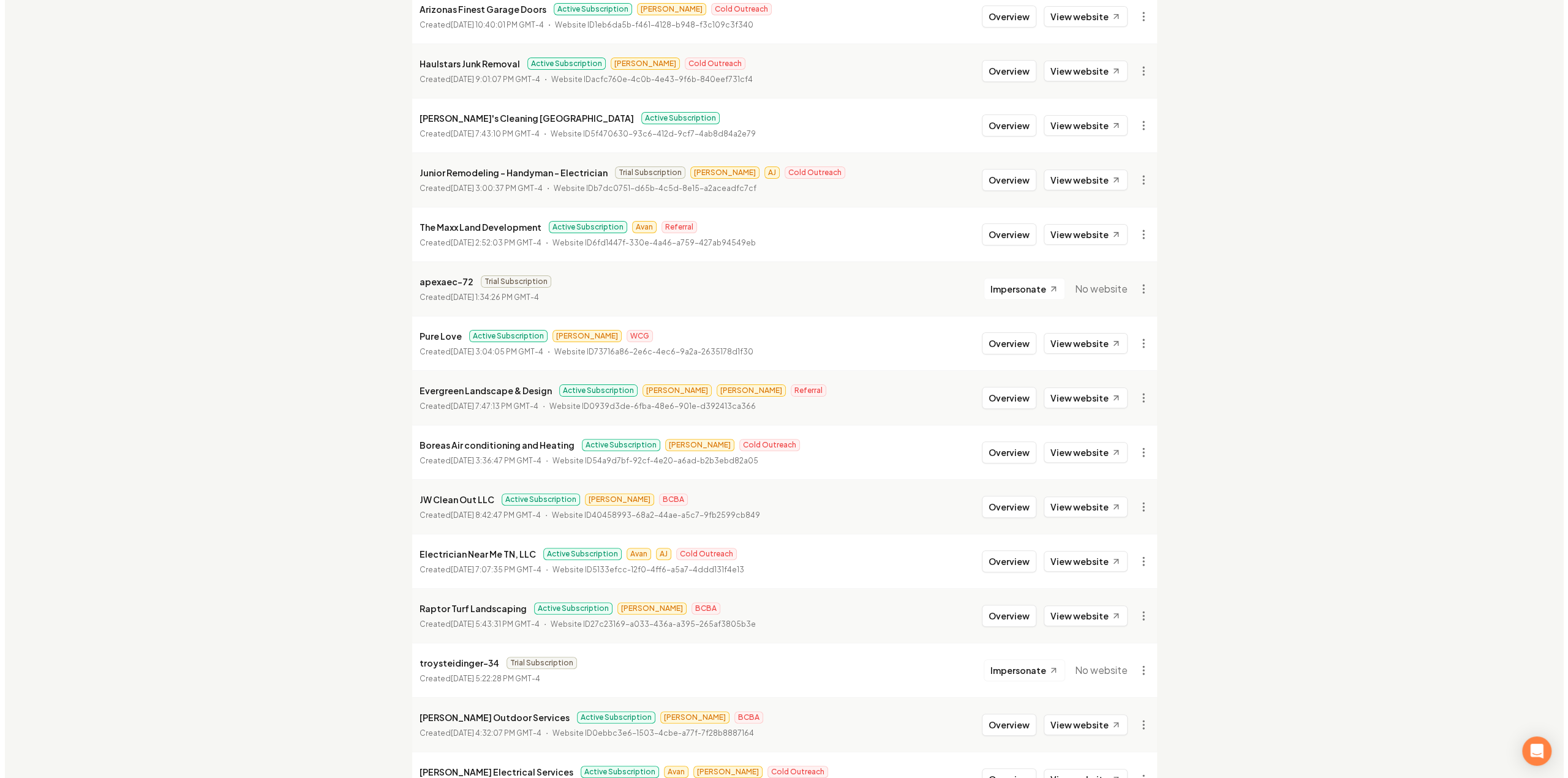
scroll to position [0, 0]
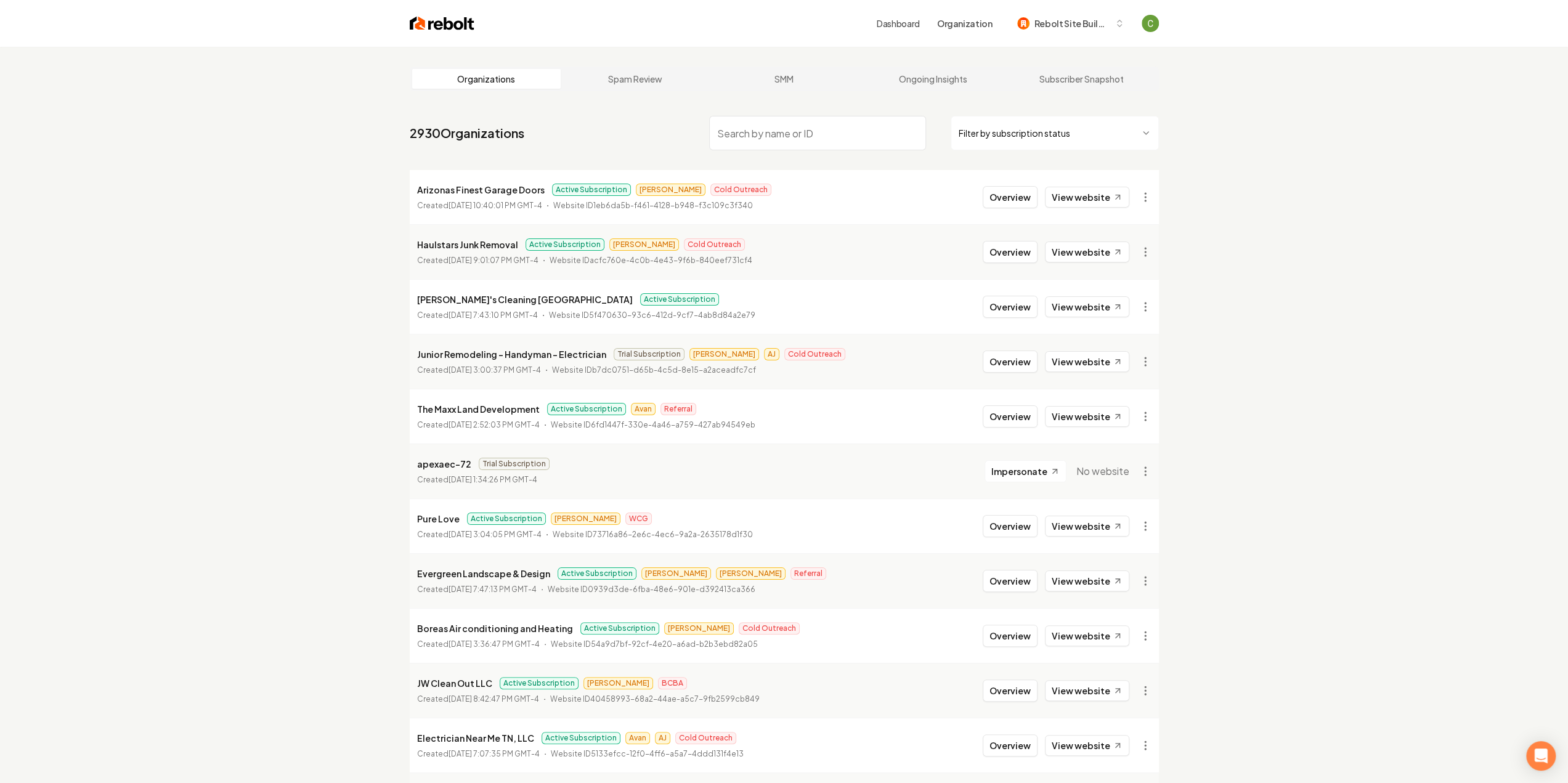
click at [774, 122] on input "search" at bounding box center [817, 133] width 217 height 35
click at [765, 149] on input "search" at bounding box center [817, 133] width 217 height 35
type input "s"
type input "g"
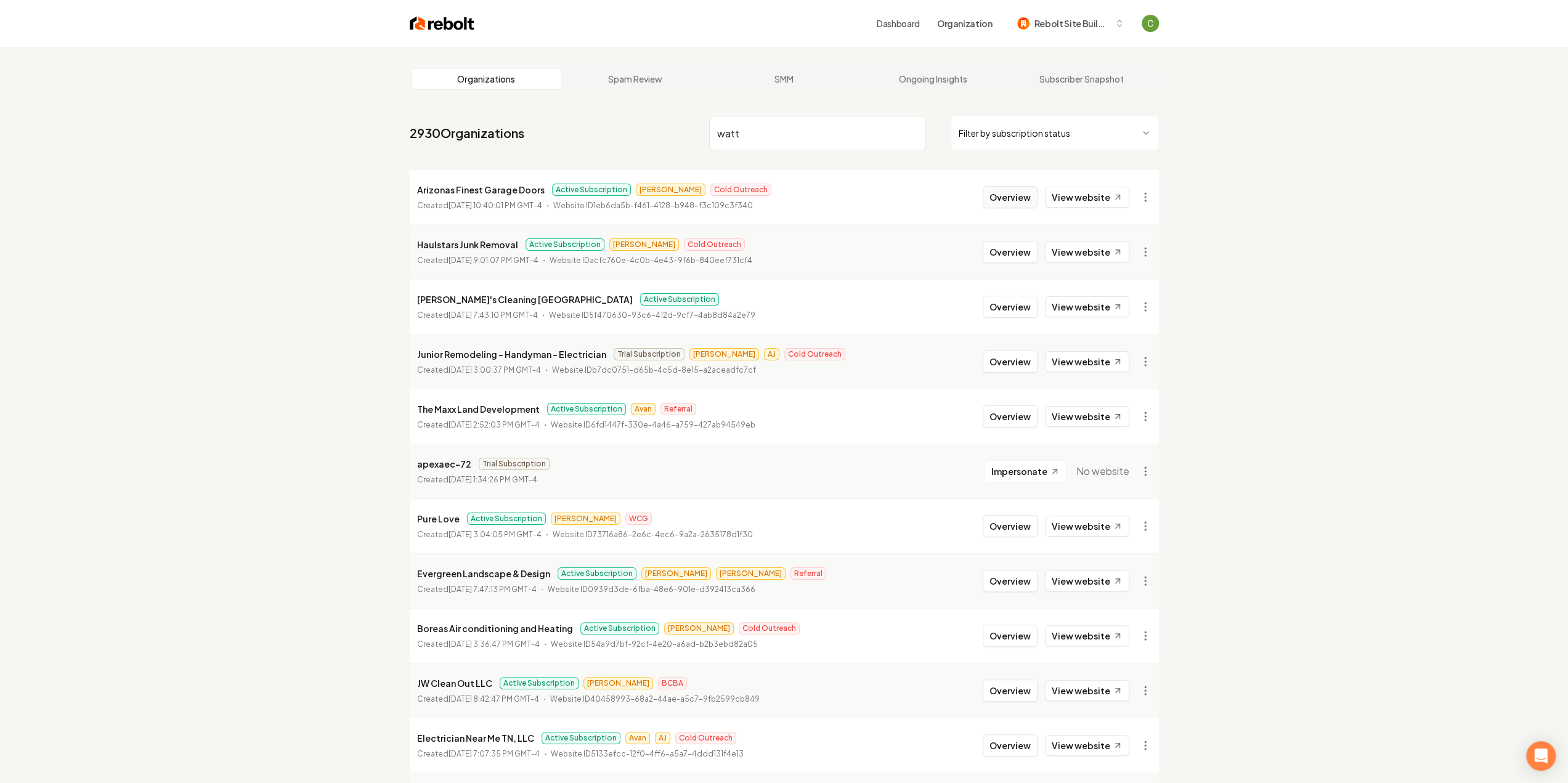
type input "watt"
click at [1019, 194] on button "Overview" at bounding box center [1010, 197] width 55 height 22
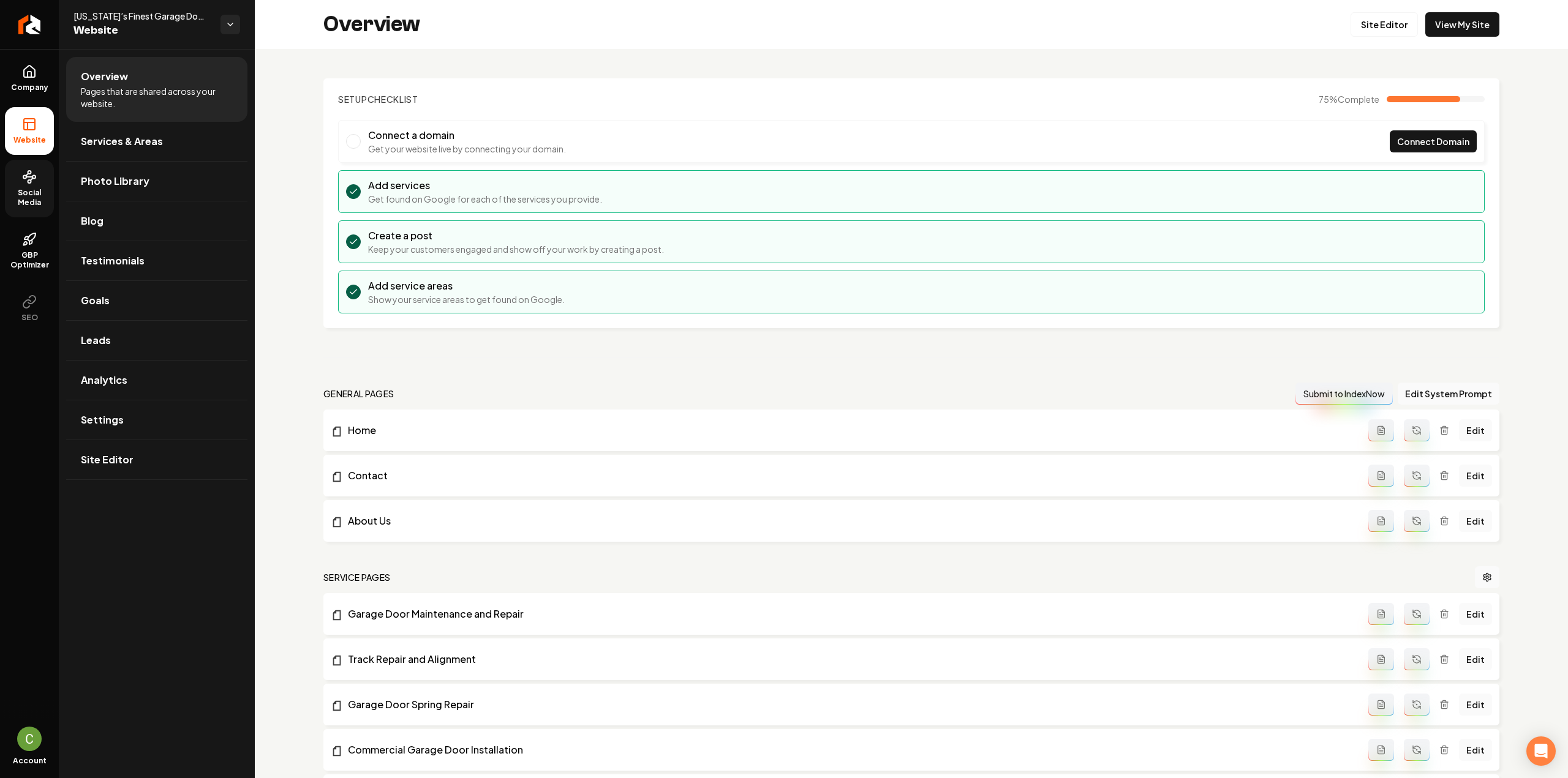
click at [33, 181] on icon at bounding box center [29, 177] width 15 height 15
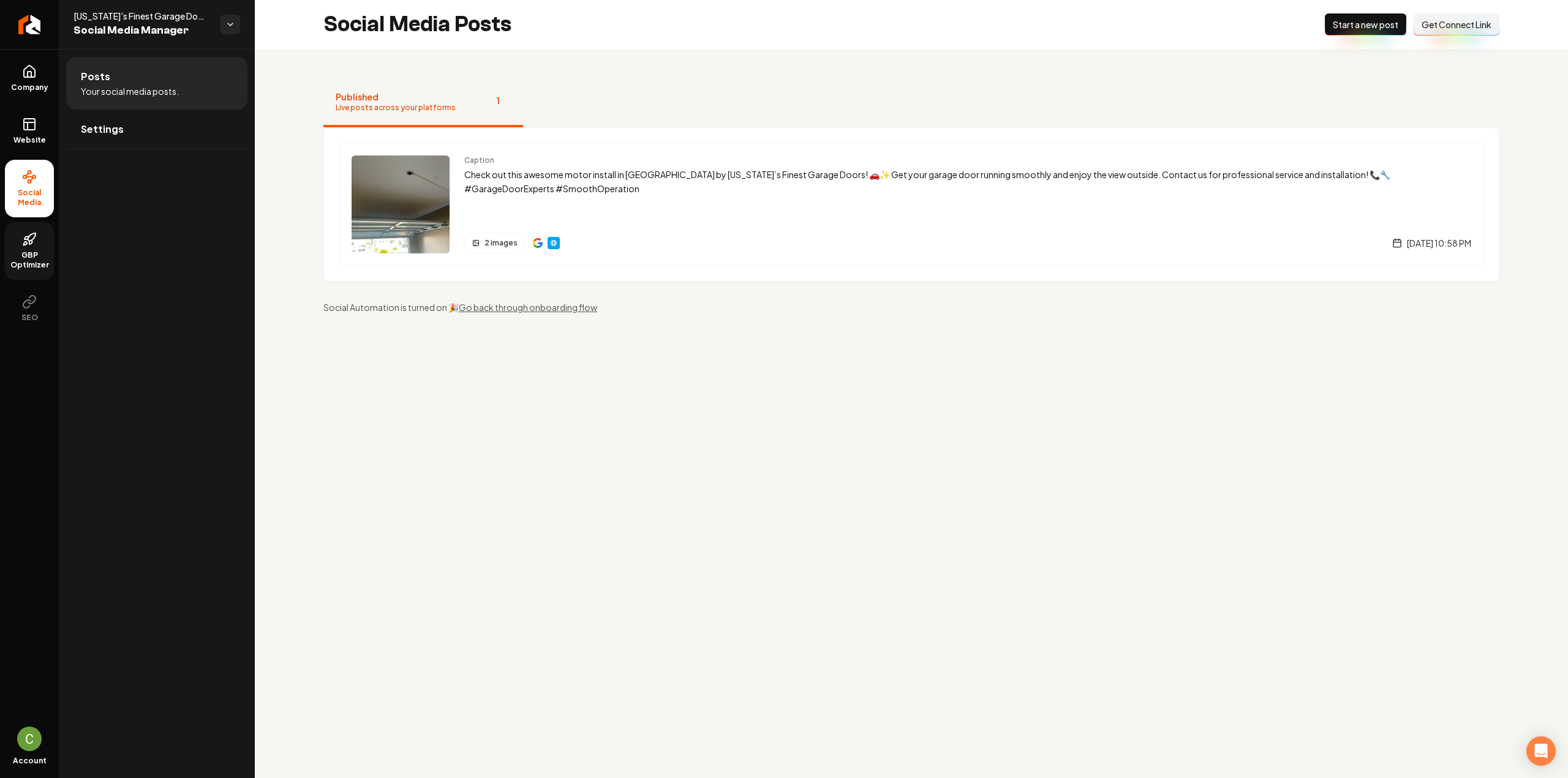
click at [31, 251] on span "GBP Optimizer" at bounding box center [29, 260] width 49 height 20
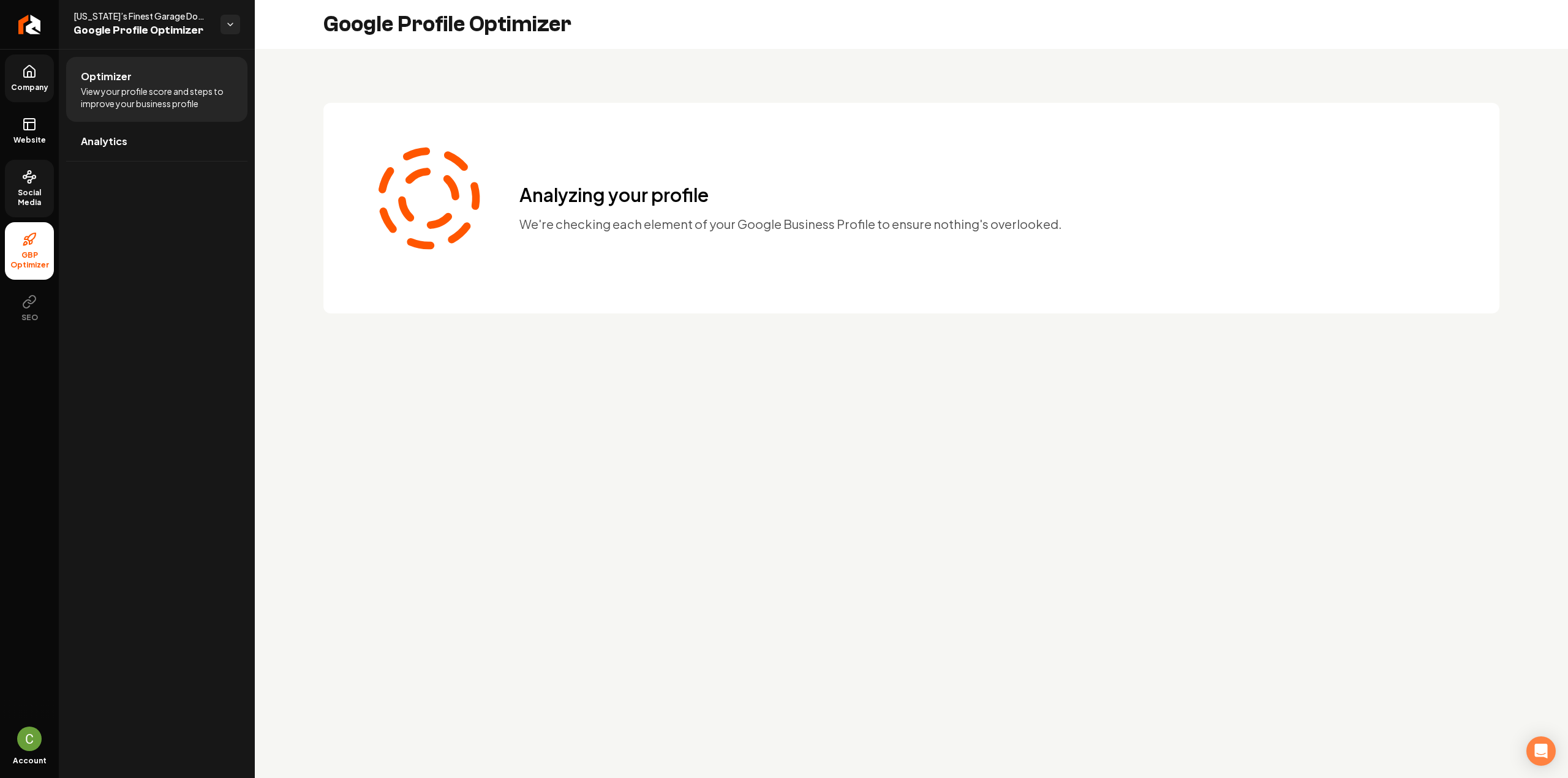
click at [32, 77] on icon at bounding box center [29, 71] width 11 height 12
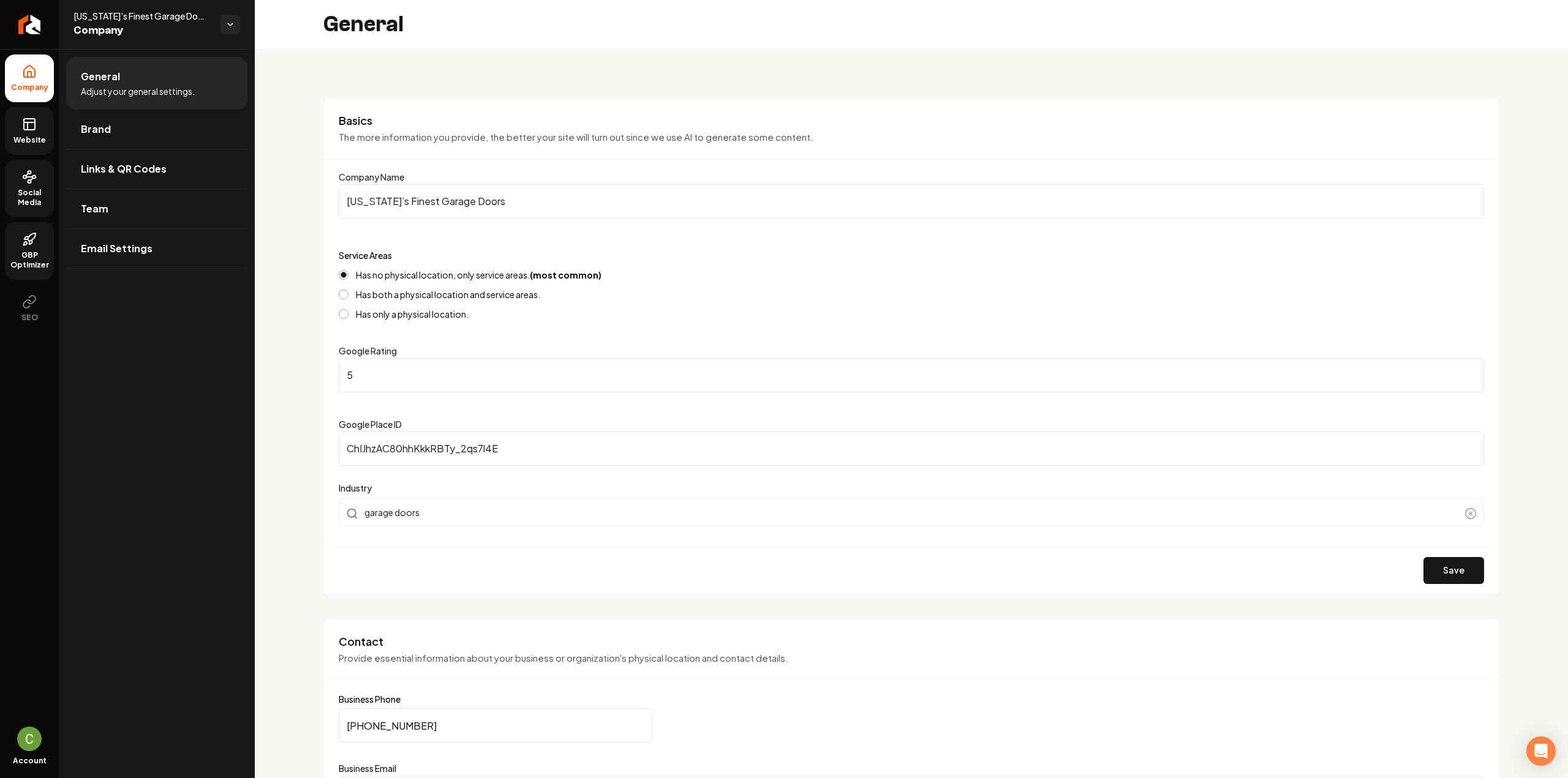
click at [27, 142] on span "Website" at bounding box center [29, 140] width 43 height 10
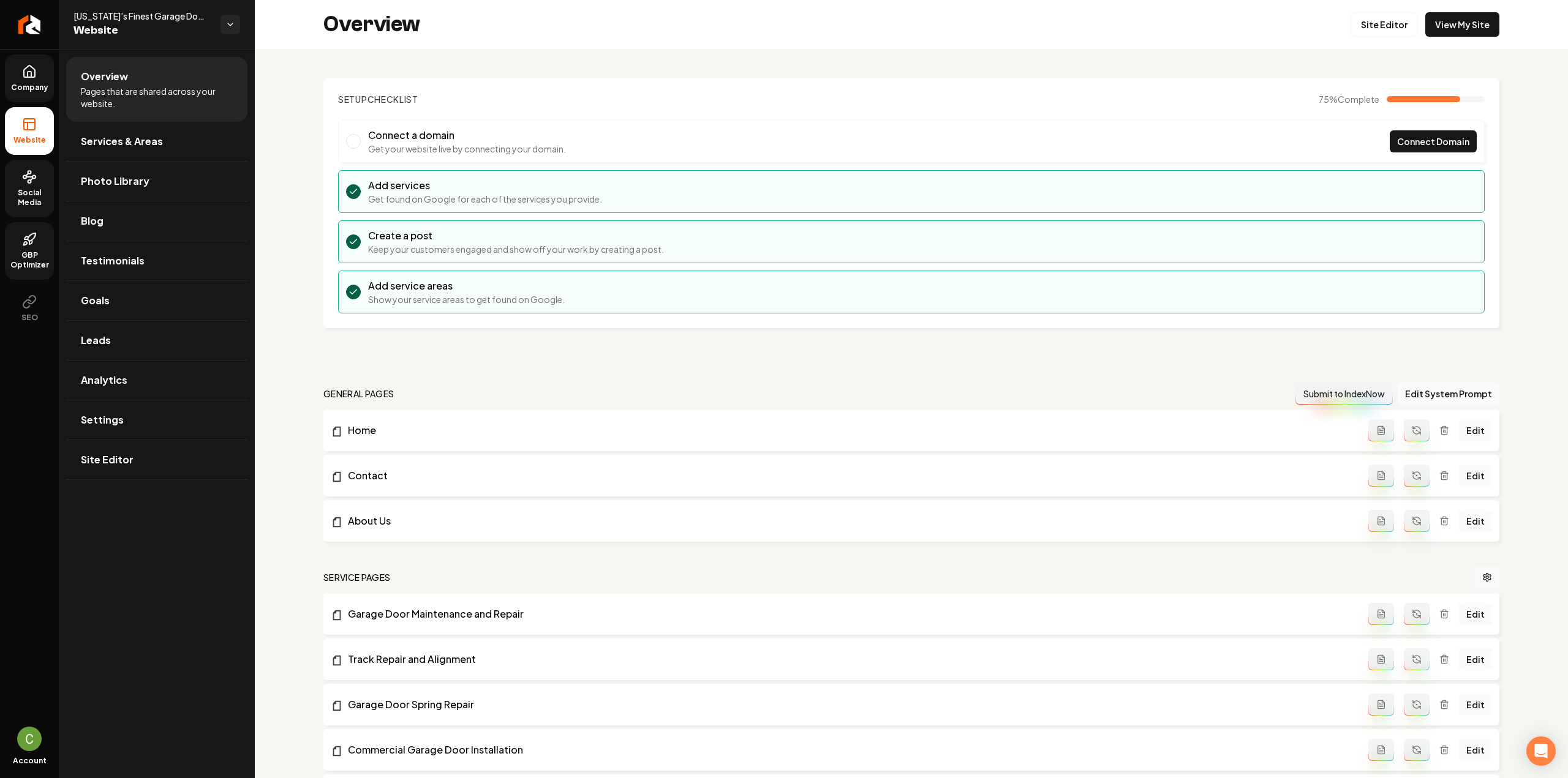
click at [37, 209] on link "Social Media" at bounding box center [29, 188] width 49 height 57
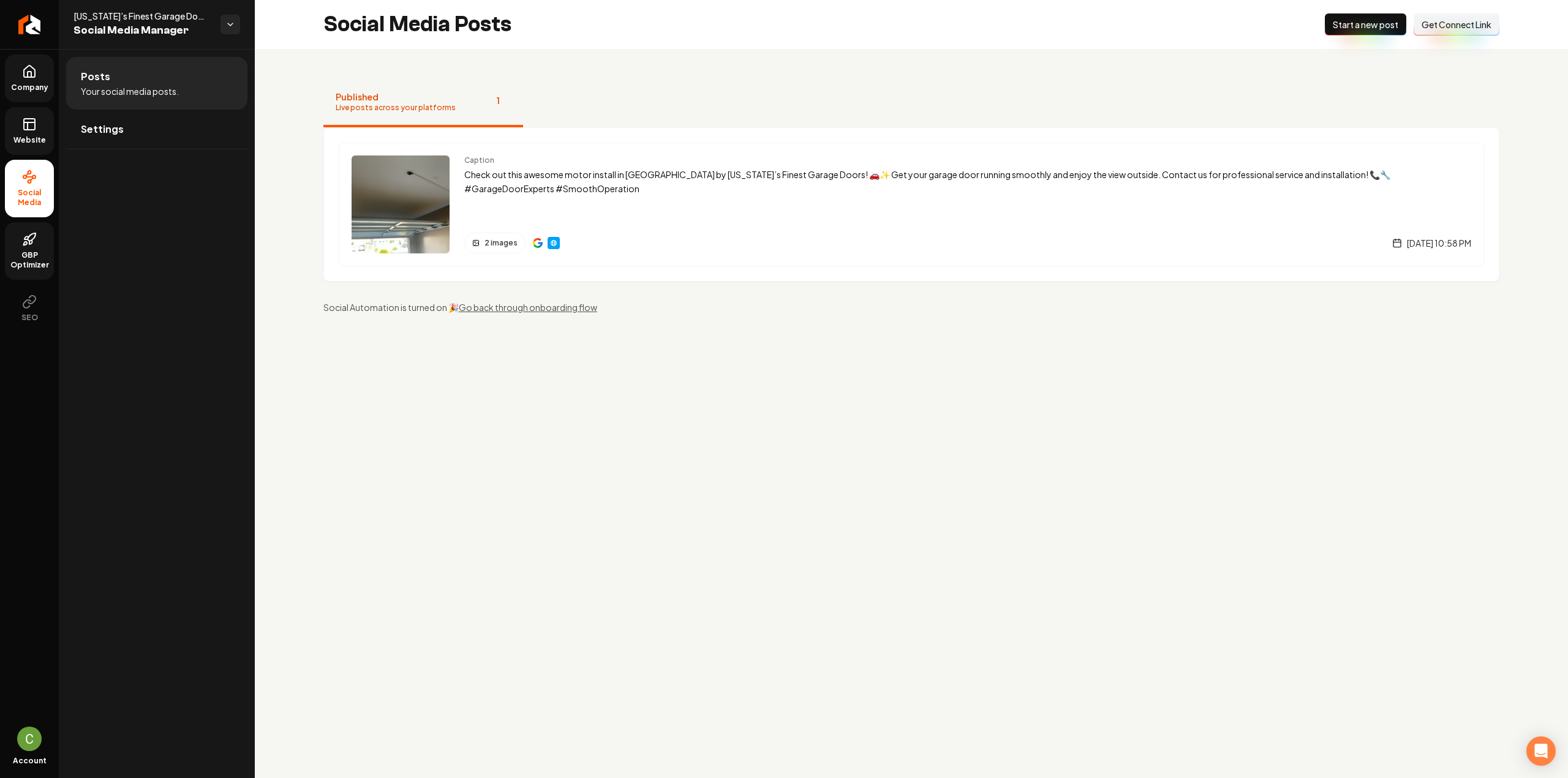
click at [24, 237] on icon at bounding box center [29, 239] width 15 height 15
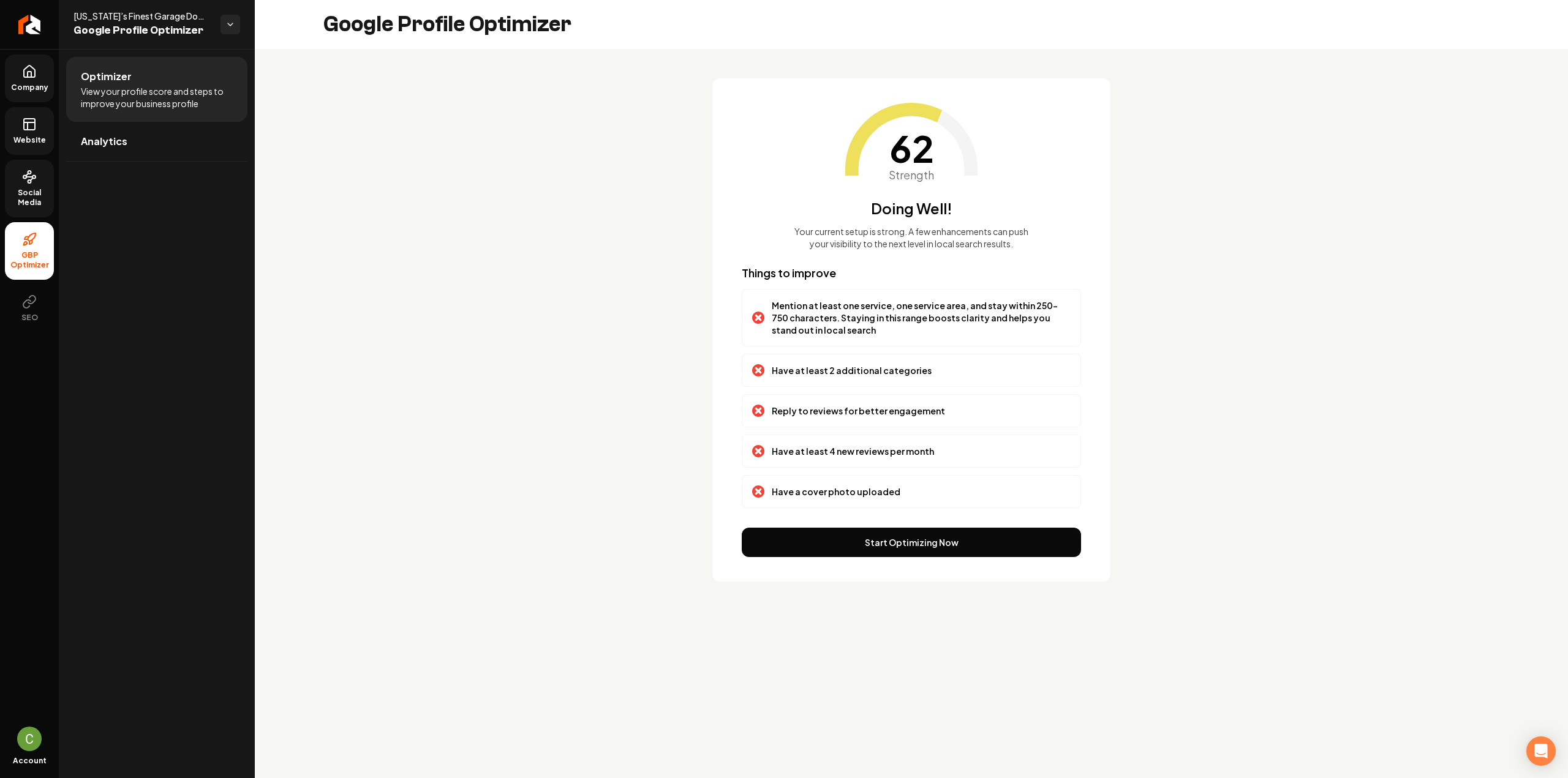
click at [35, 187] on link "Social Media" at bounding box center [29, 188] width 49 height 57
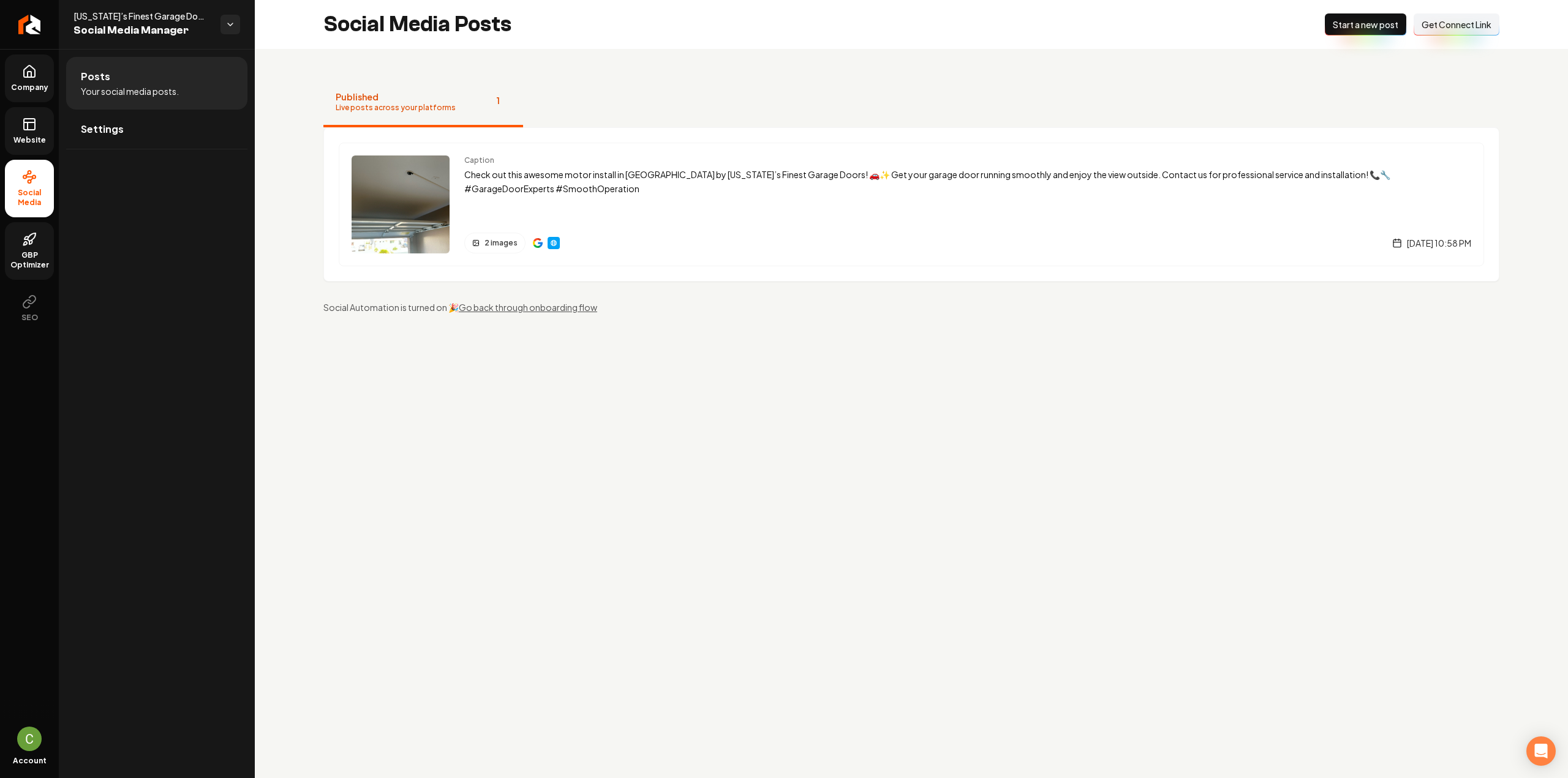
click at [29, 80] on link "Company" at bounding box center [29, 78] width 49 height 48
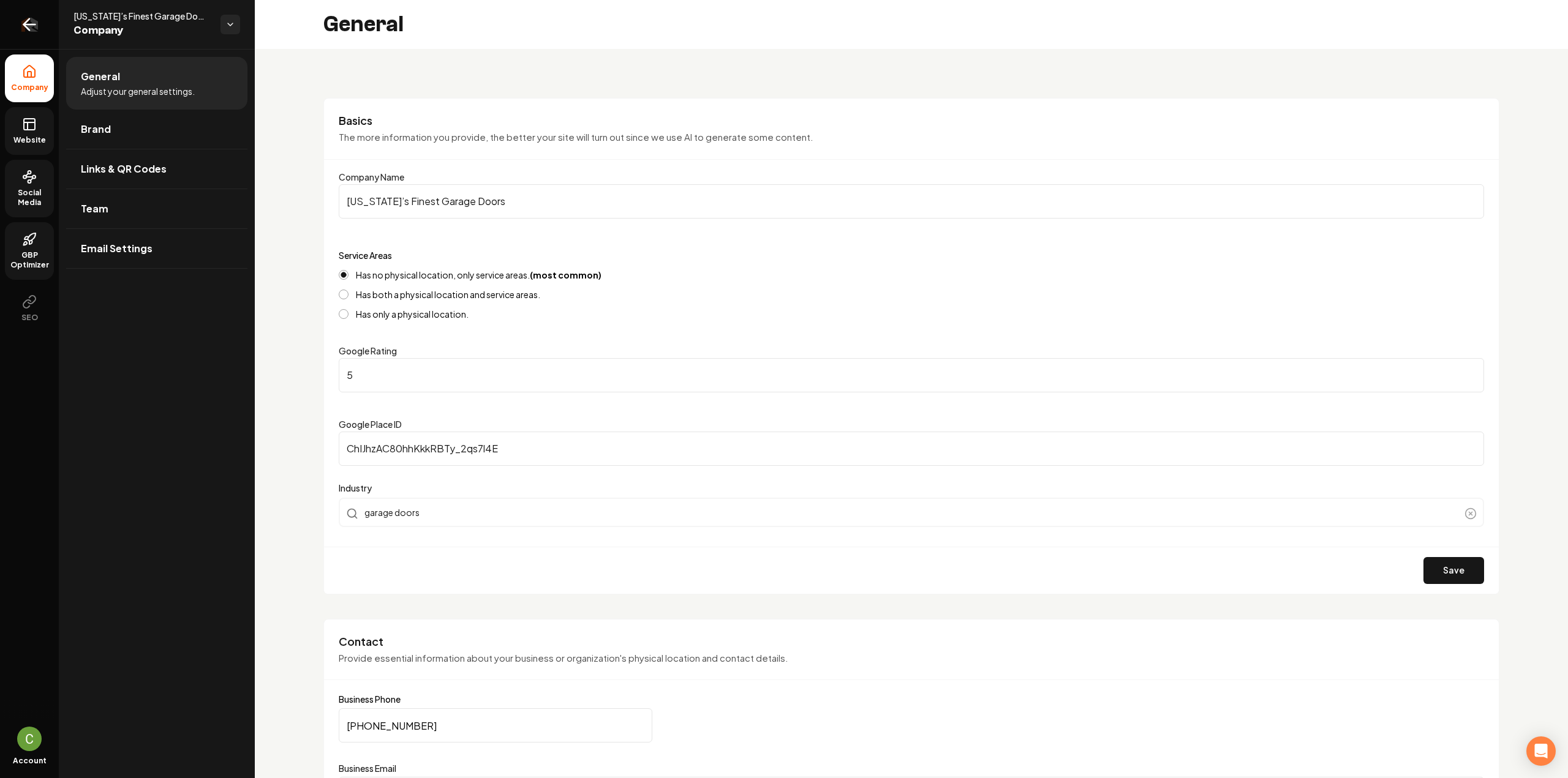
click at [33, 9] on link "Return to dashboard" at bounding box center [29, 24] width 59 height 49
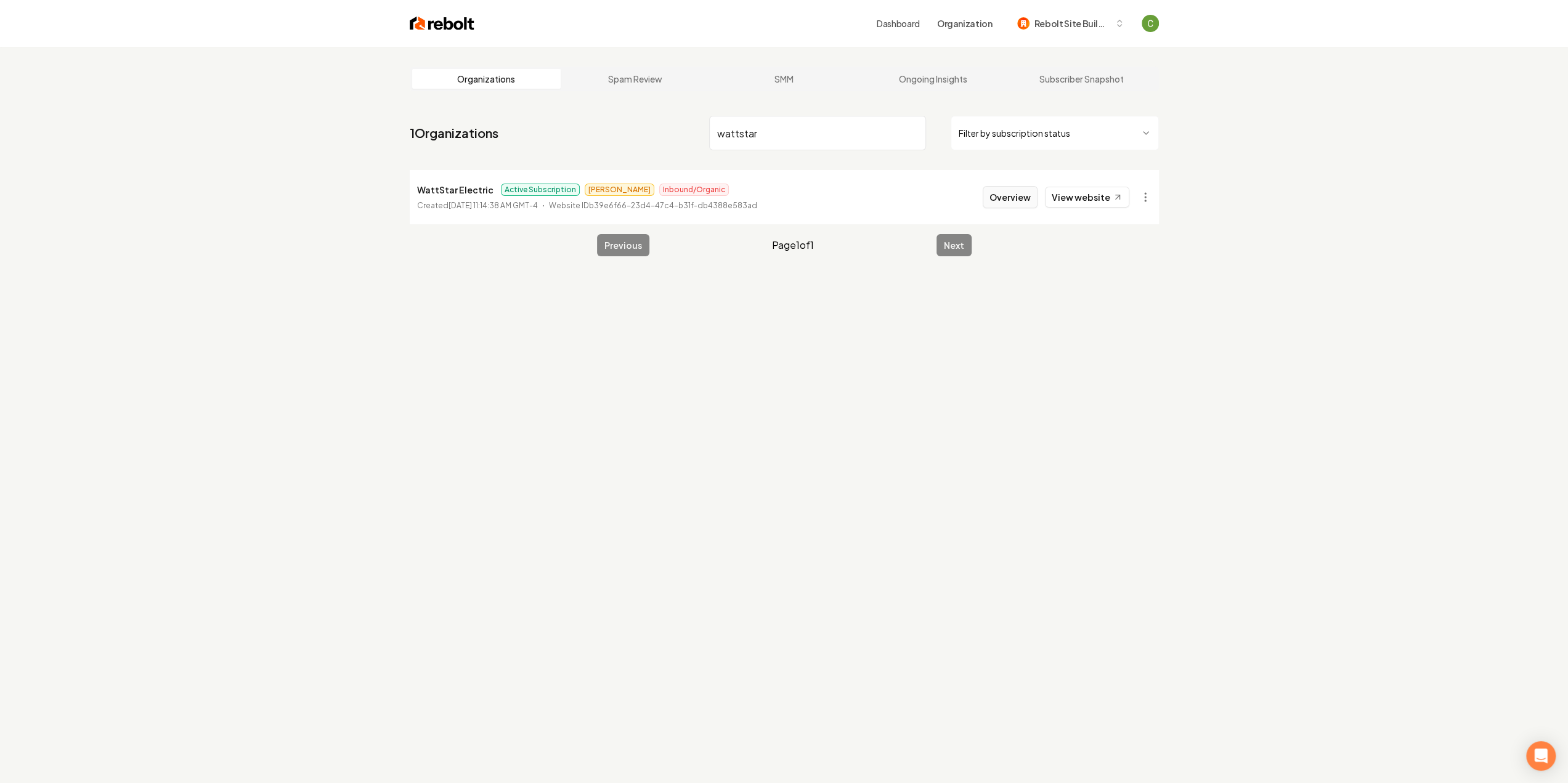
type input "wattstar"
click at [999, 198] on button "Overview" at bounding box center [1010, 197] width 55 height 22
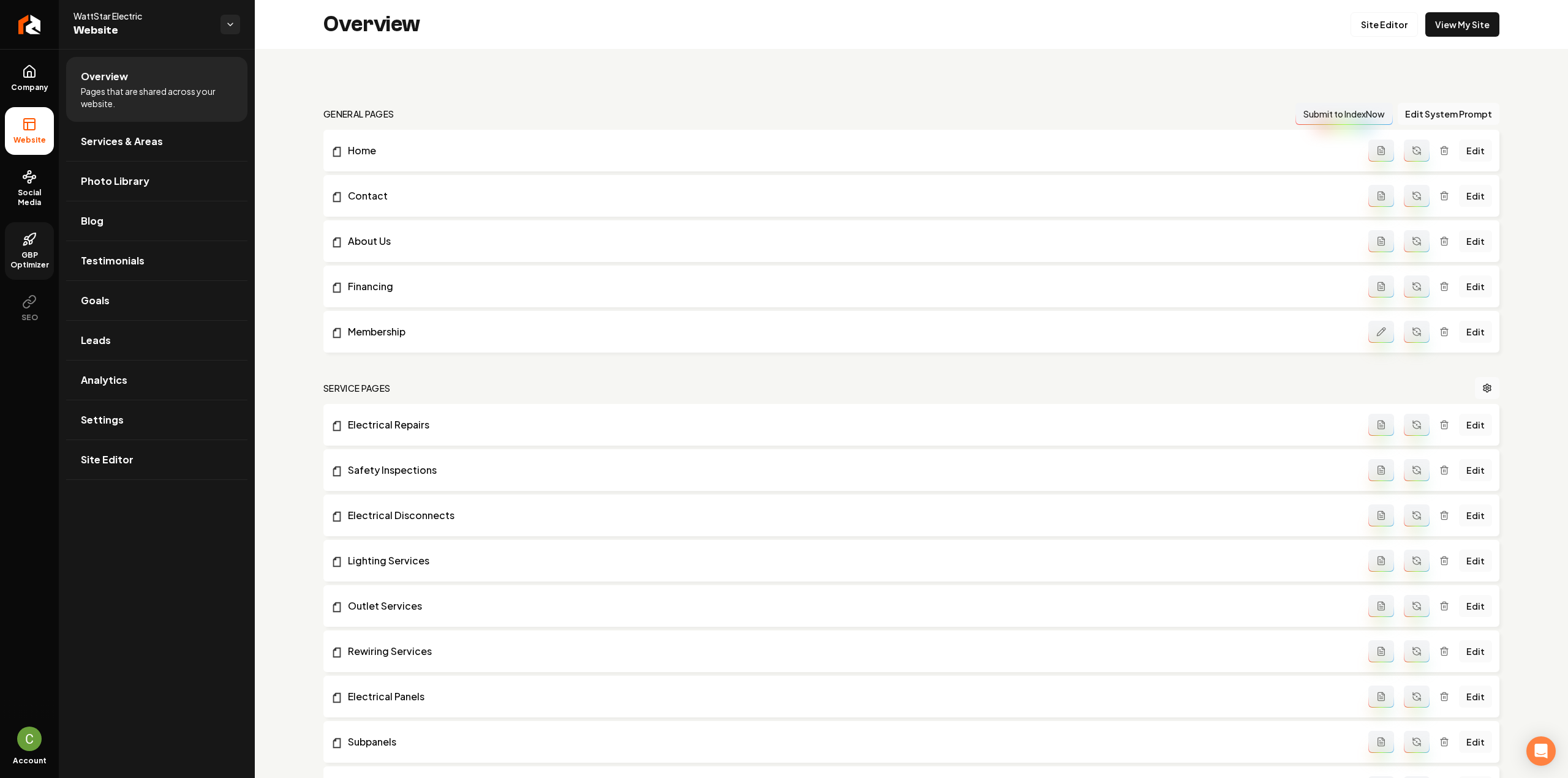
click at [29, 235] on icon at bounding box center [29, 239] width 15 height 15
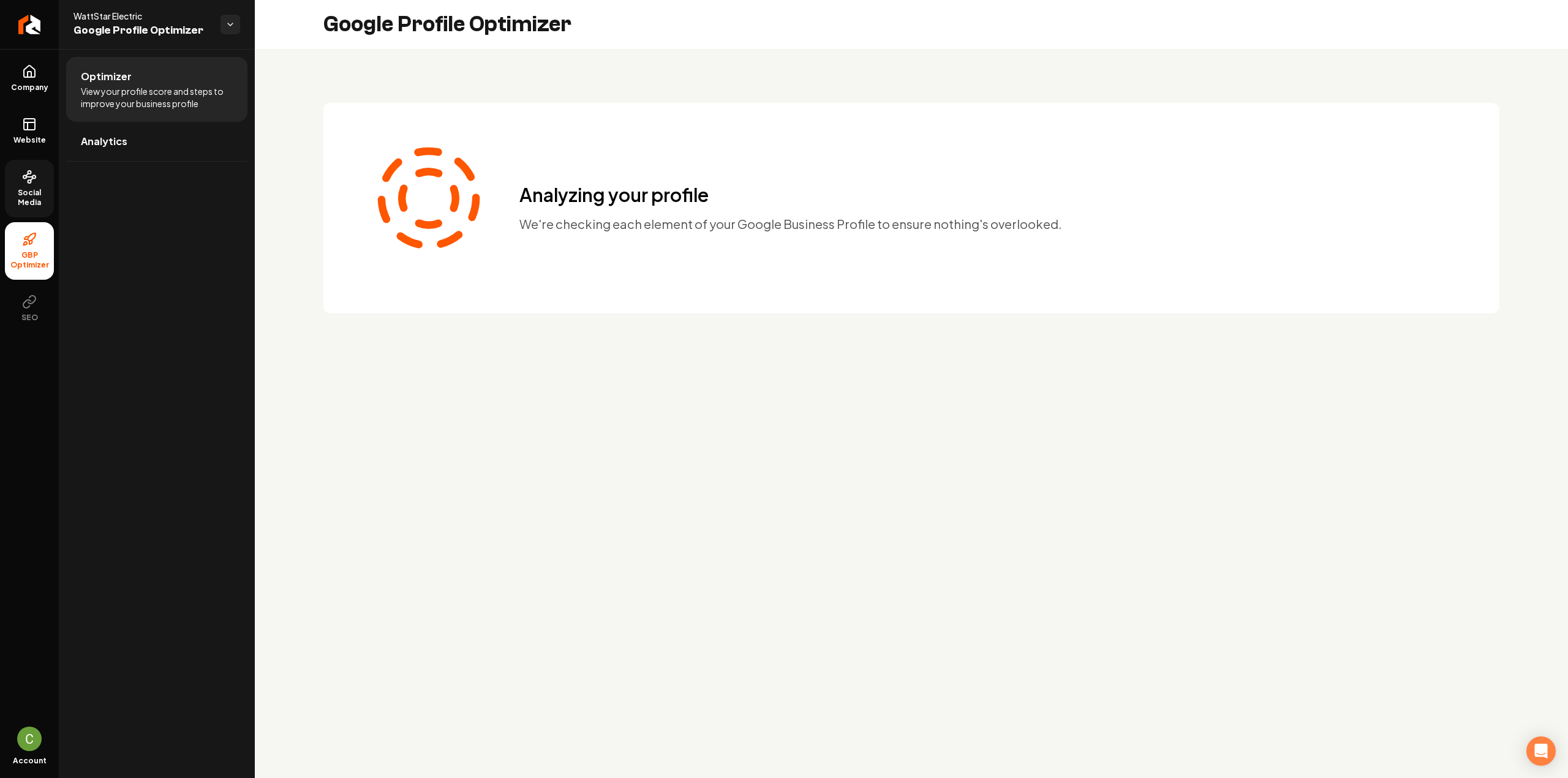
click at [22, 201] on span "Social Media" at bounding box center [29, 198] width 49 height 20
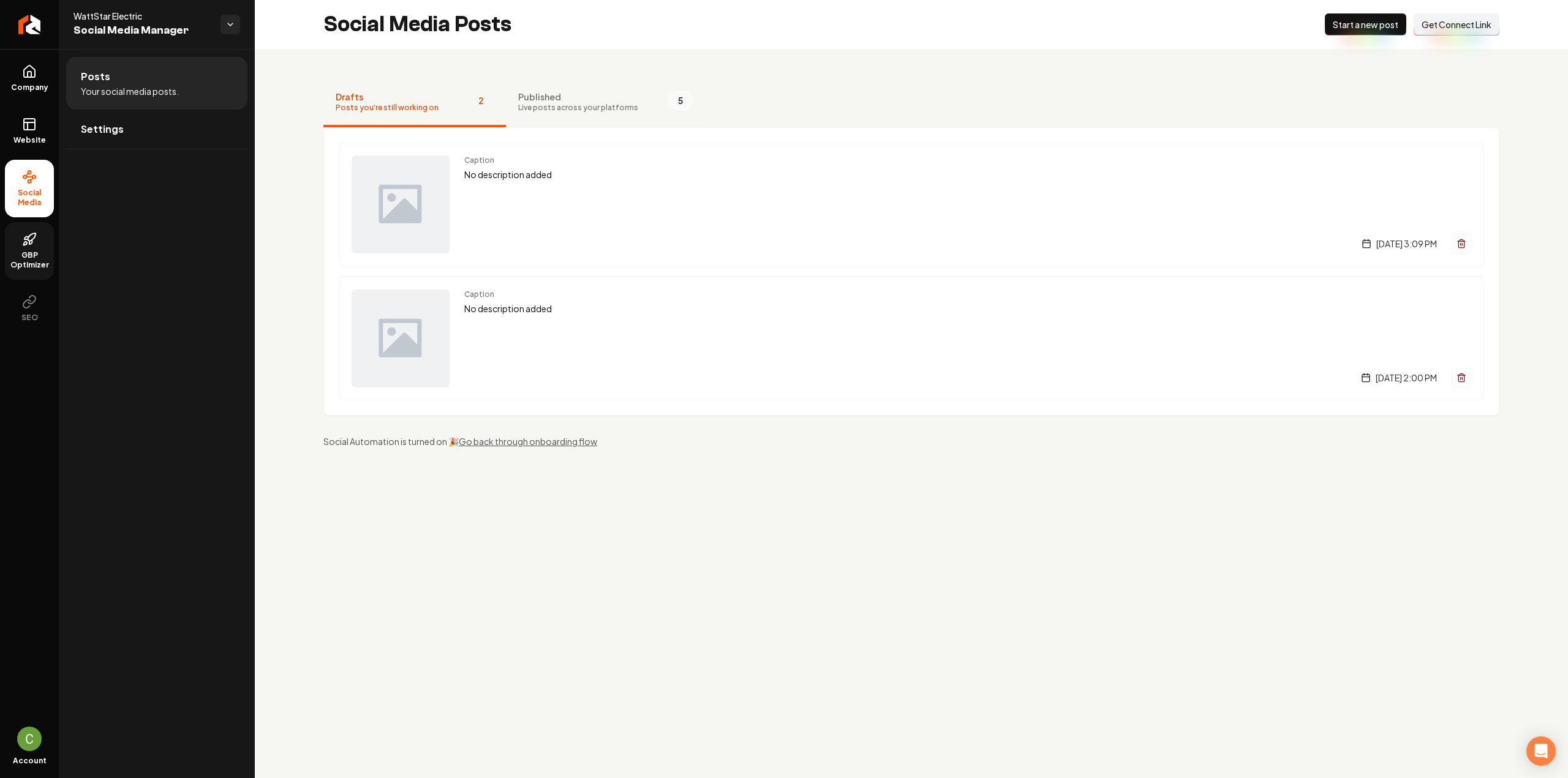
click at [573, 111] on span "Live posts across your platforms" at bounding box center [578, 107] width 120 height 10
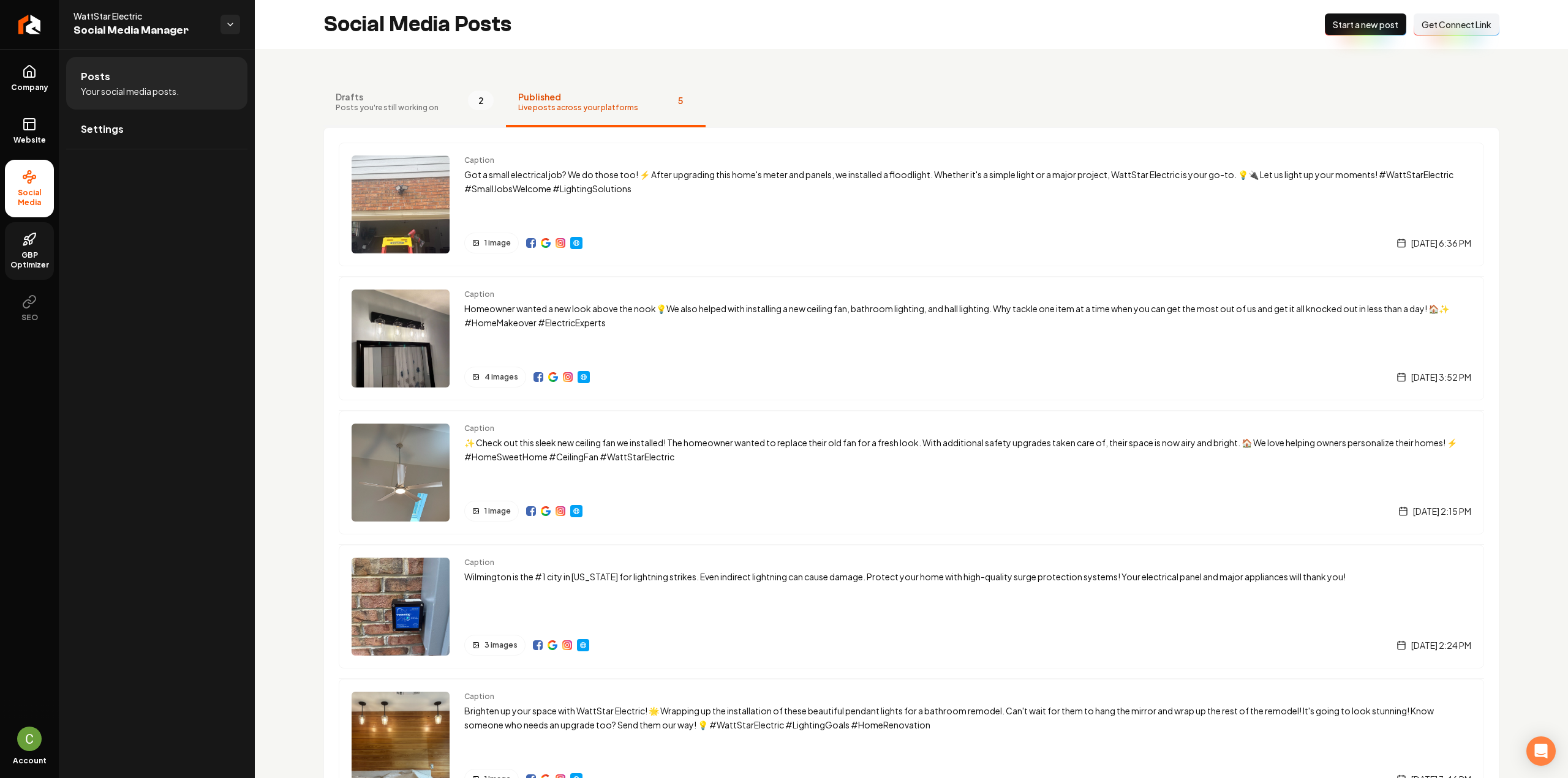
click at [404, 113] on button "Drafts Posts you're still working on 2" at bounding box center [414, 102] width 182 height 49
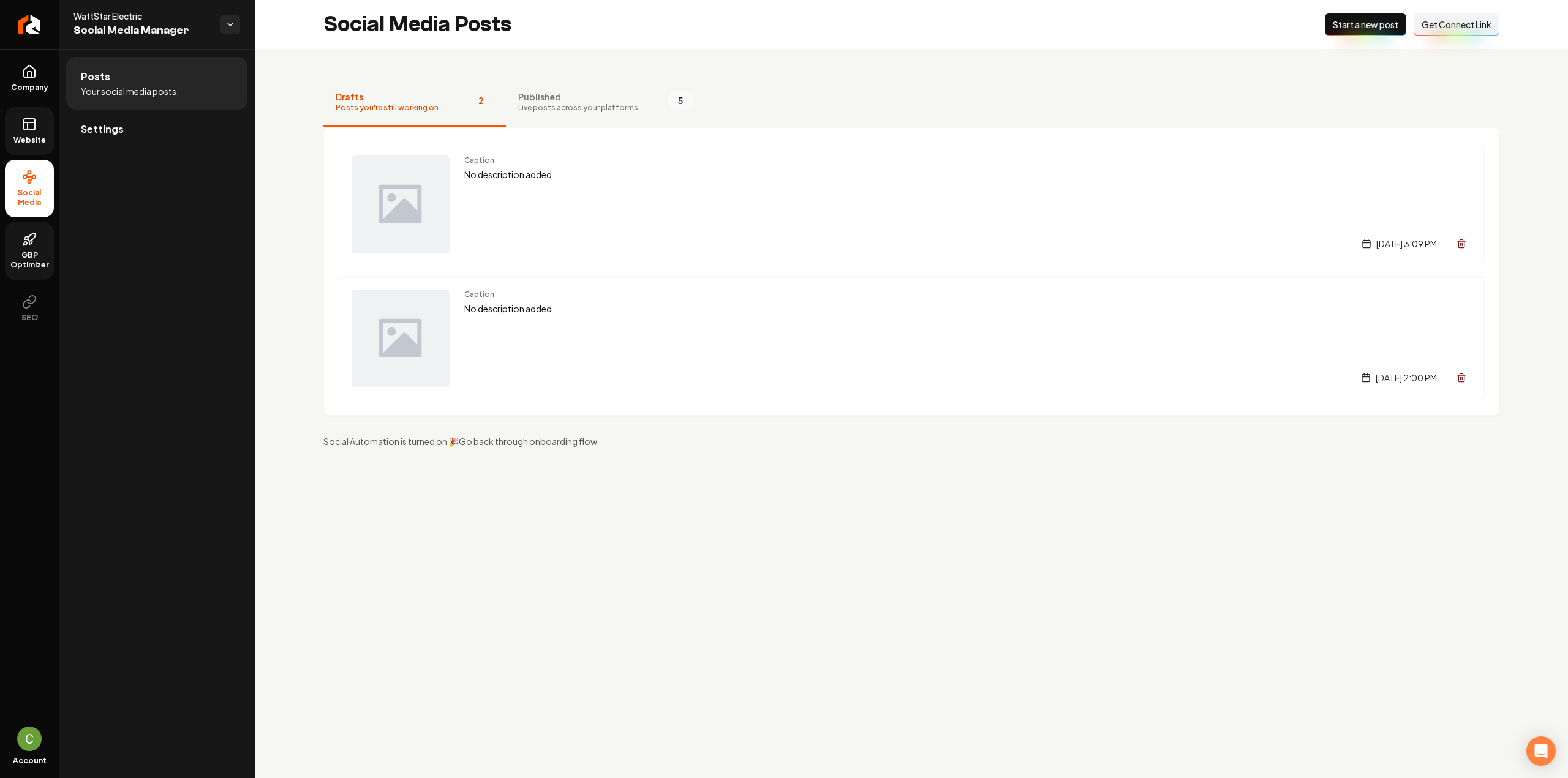
click at [28, 149] on link "Website" at bounding box center [29, 131] width 49 height 48
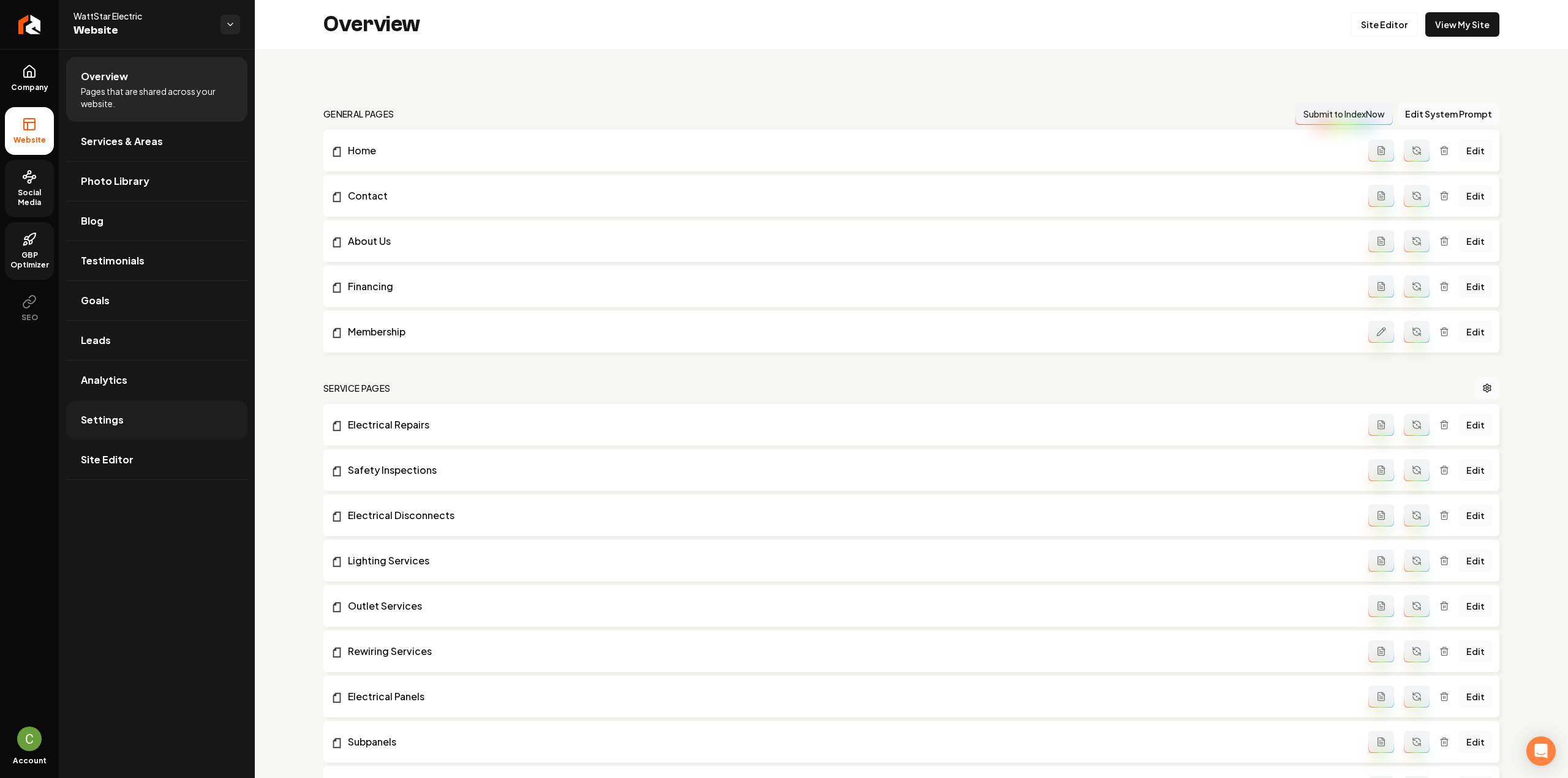
click at [199, 419] on link "Settings" at bounding box center [157, 420] width 181 height 39
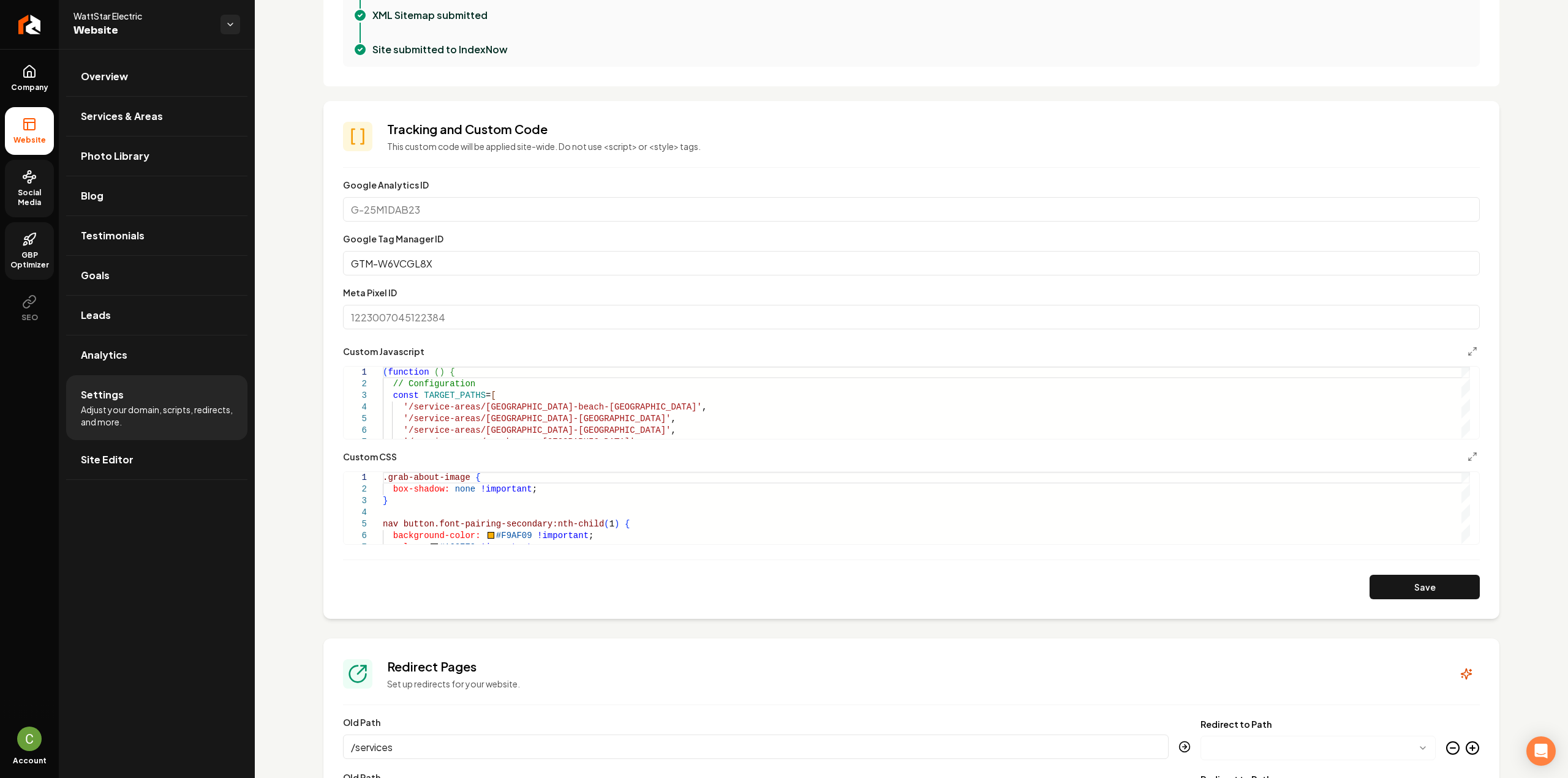
scroll to position [429, 0]
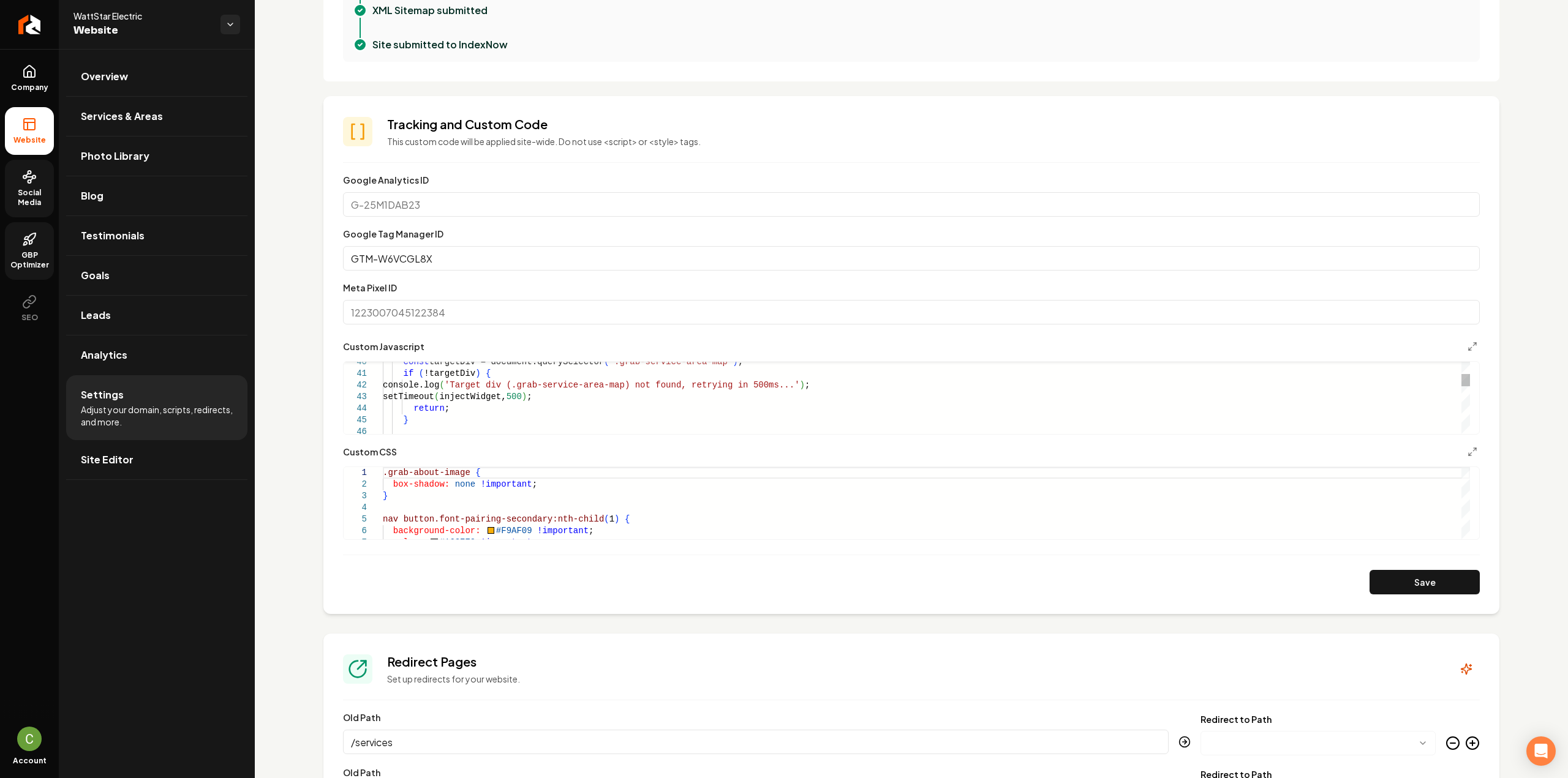
type textarea "**********"
type textarea "*"
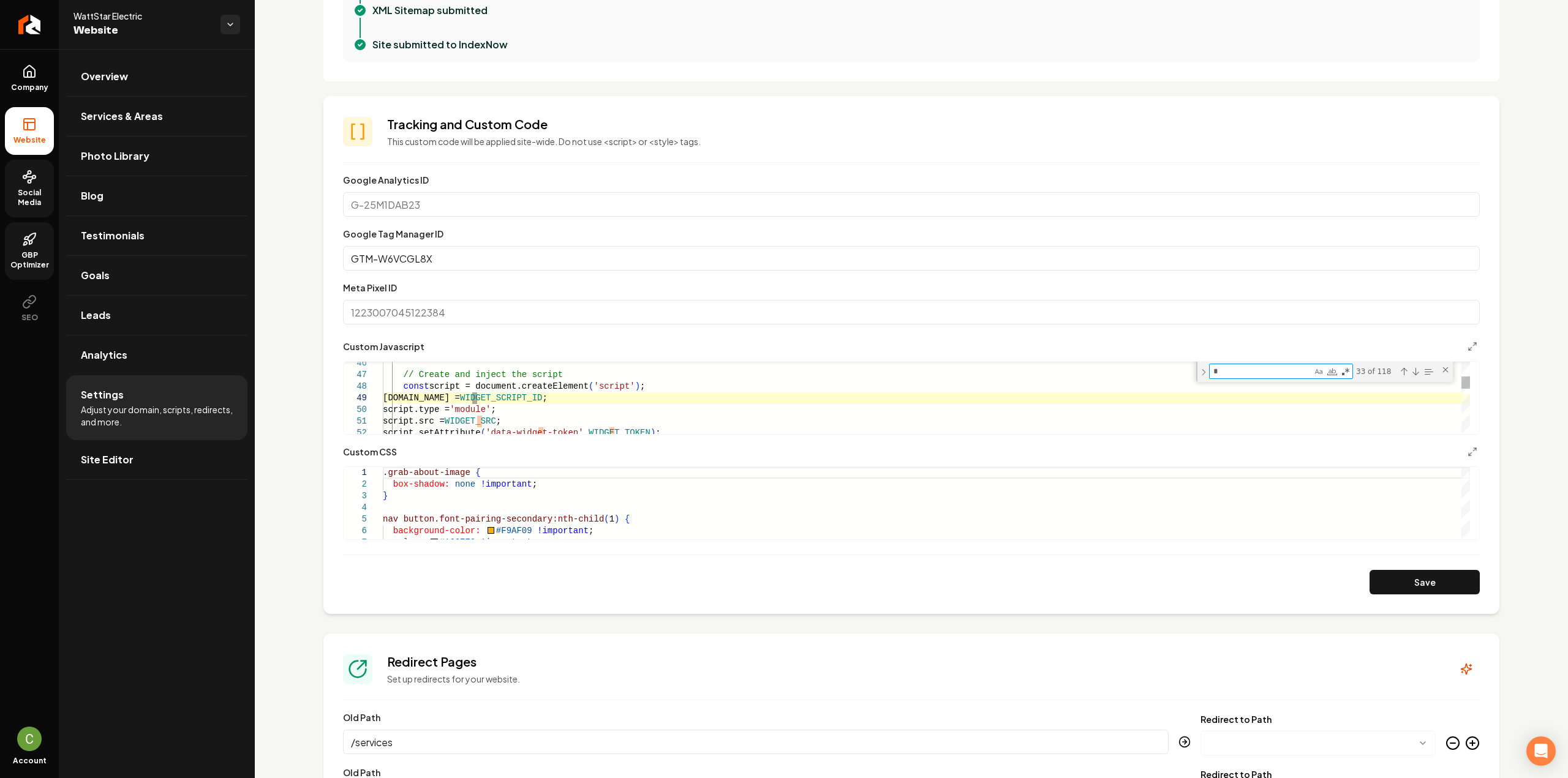
type textarea "**********"
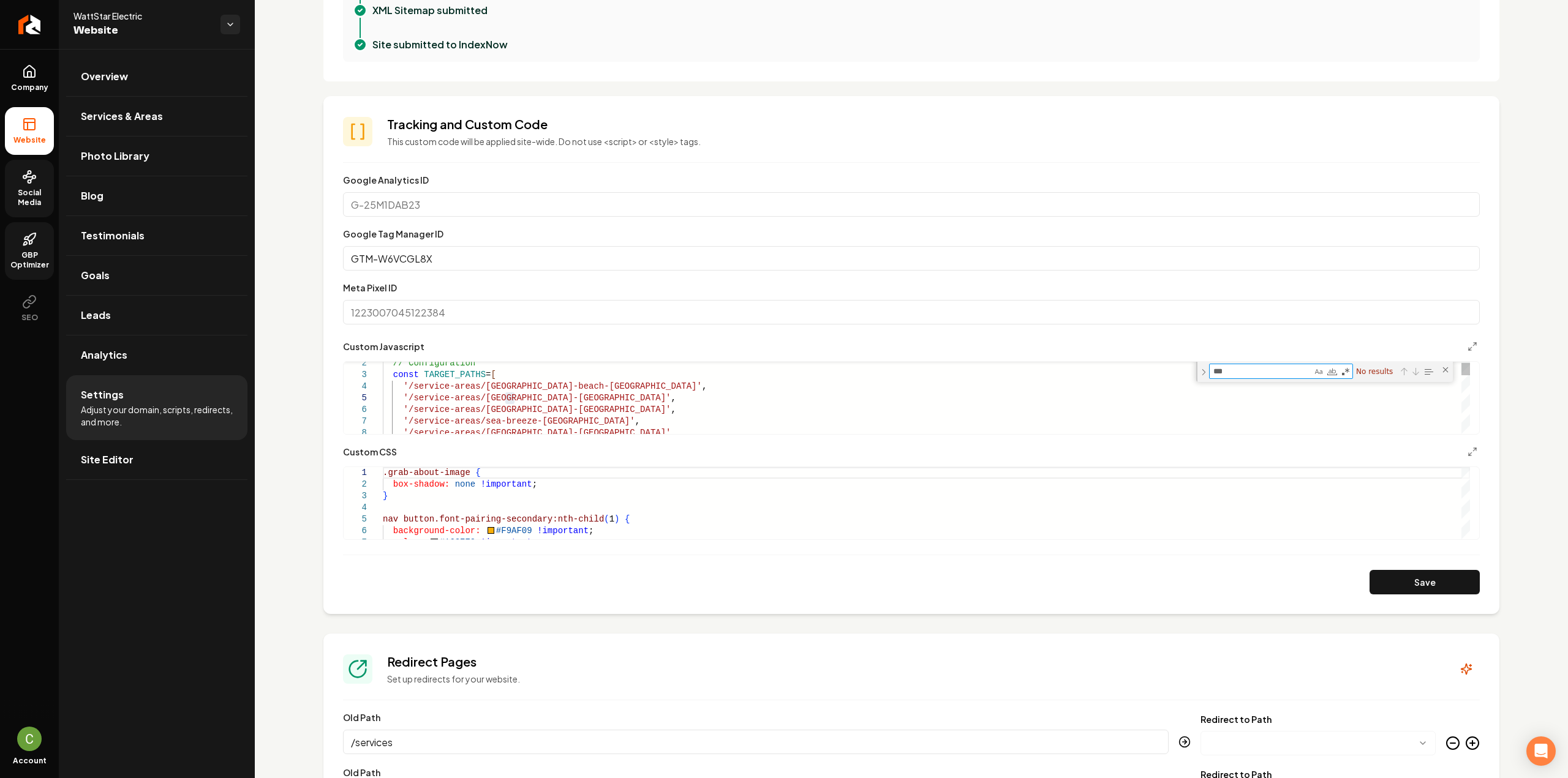
type textarea "**"
type textarea "**********"
type textarea "*"
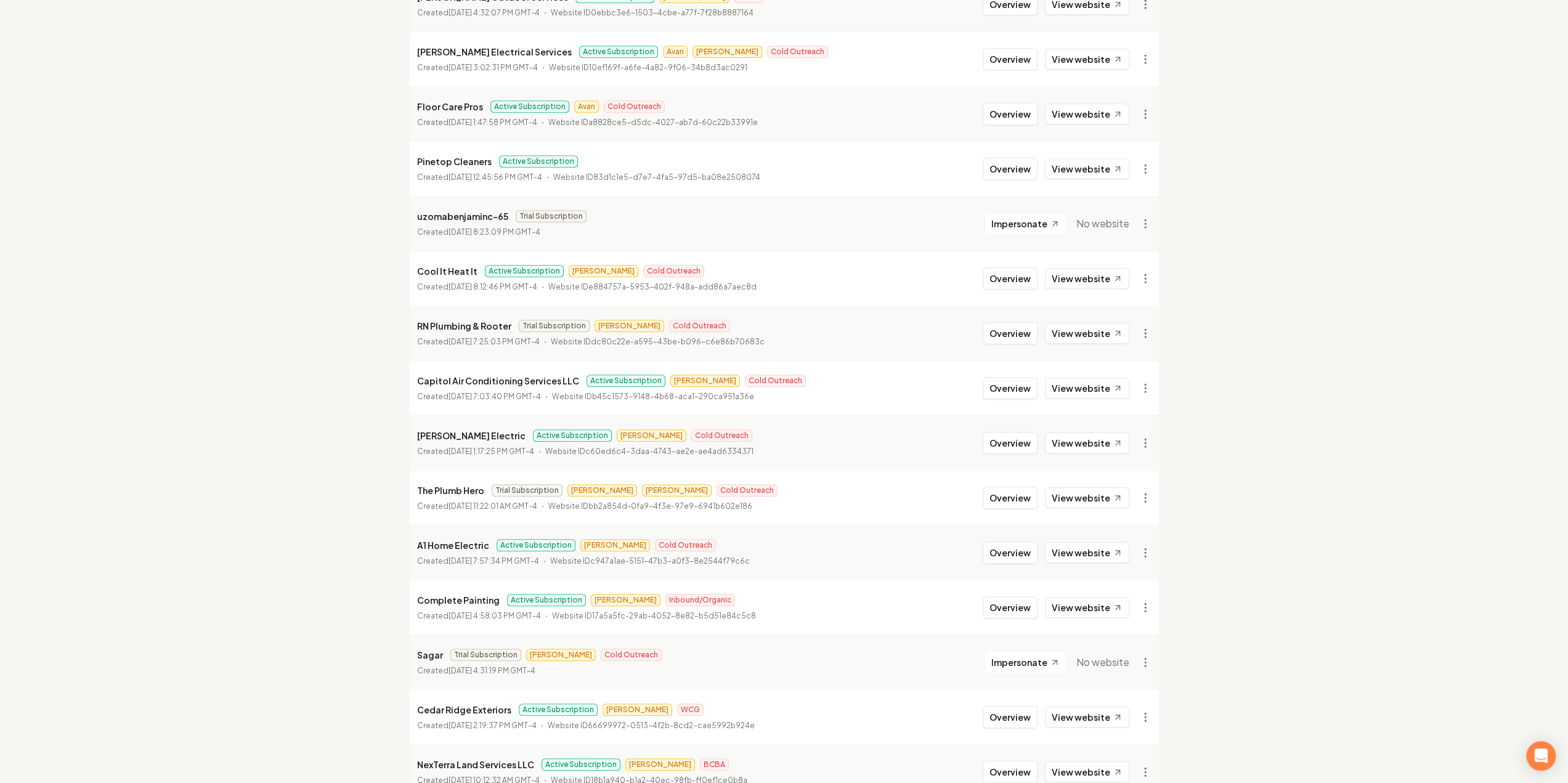
scroll to position [987, 0]
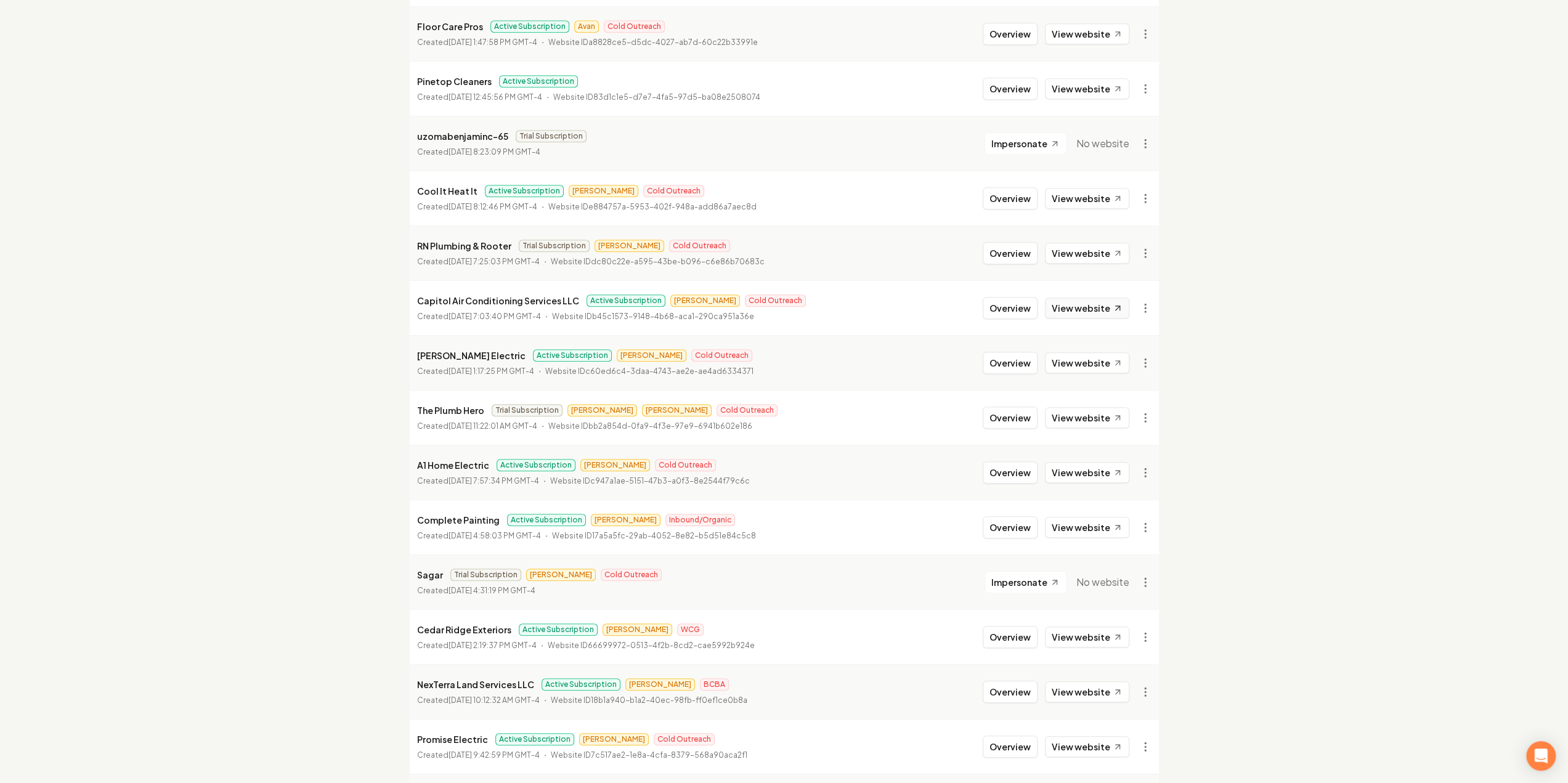
click at [1086, 312] on link "View website" at bounding box center [1086, 308] width 85 height 21
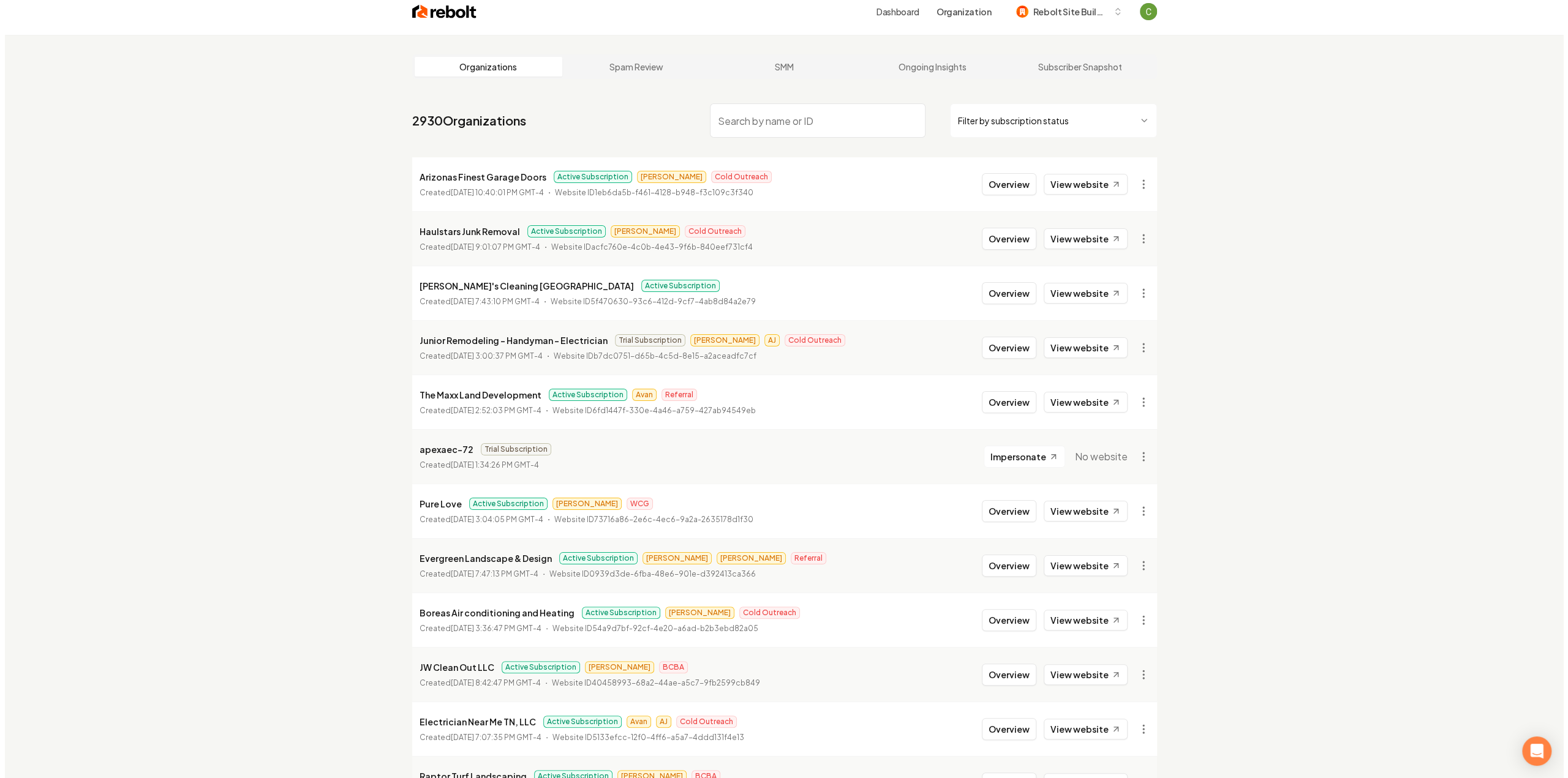
scroll to position [0, 0]
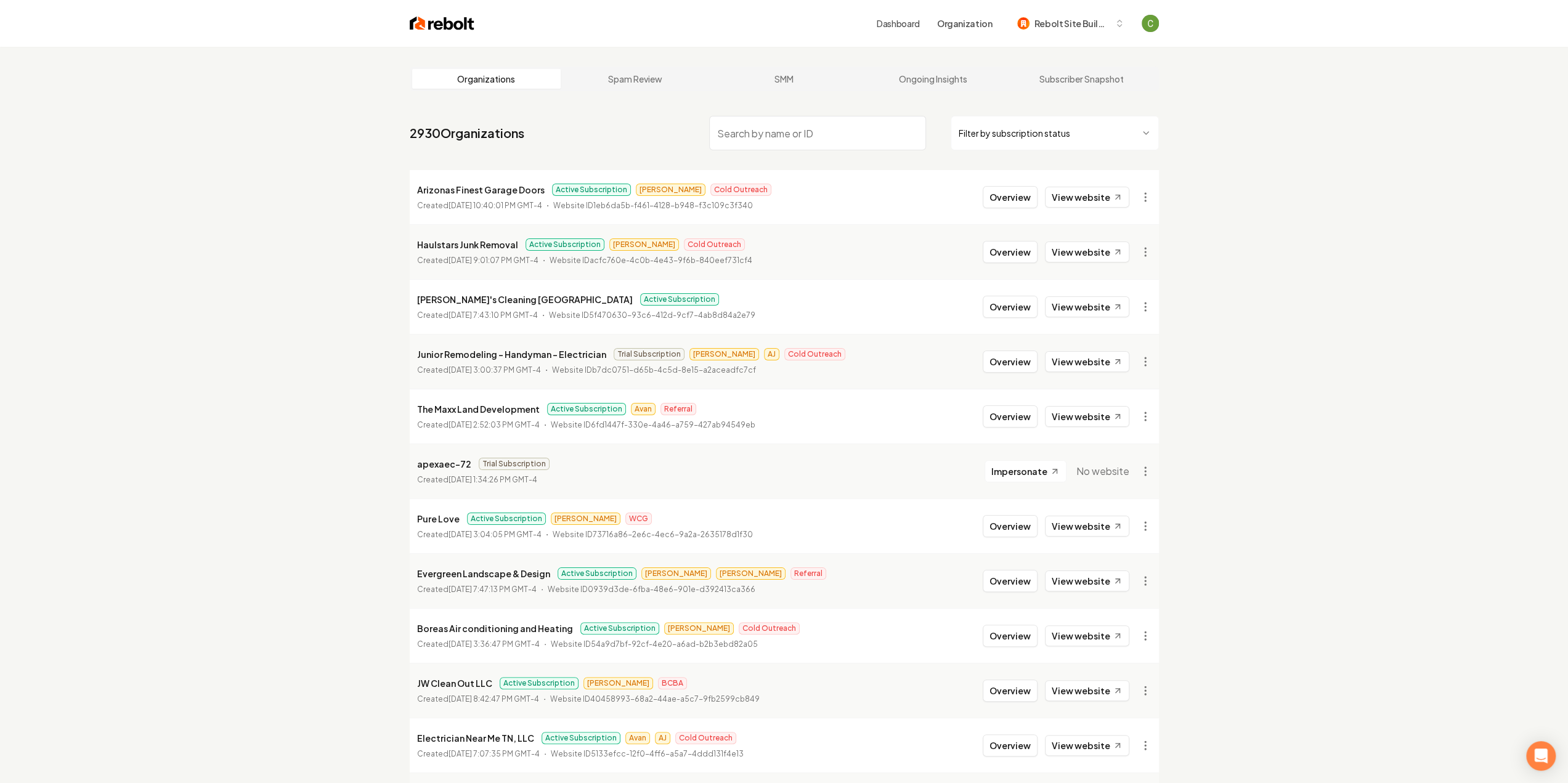
click at [774, 128] on input "search" at bounding box center [817, 133] width 217 height 35
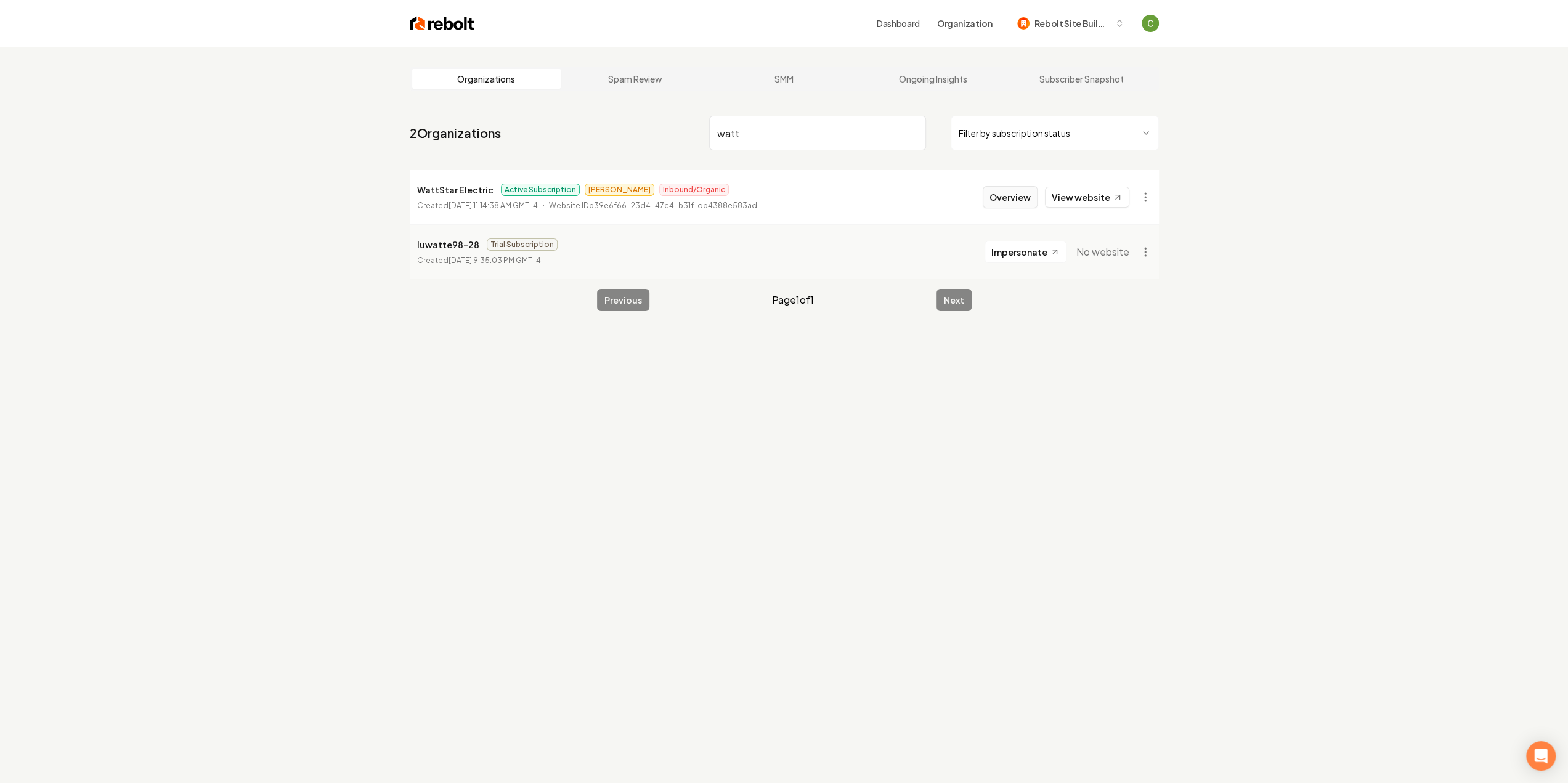
type input "watt"
click at [993, 196] on button "Overview" at bounding box center [1010, 197] width 55 height 22
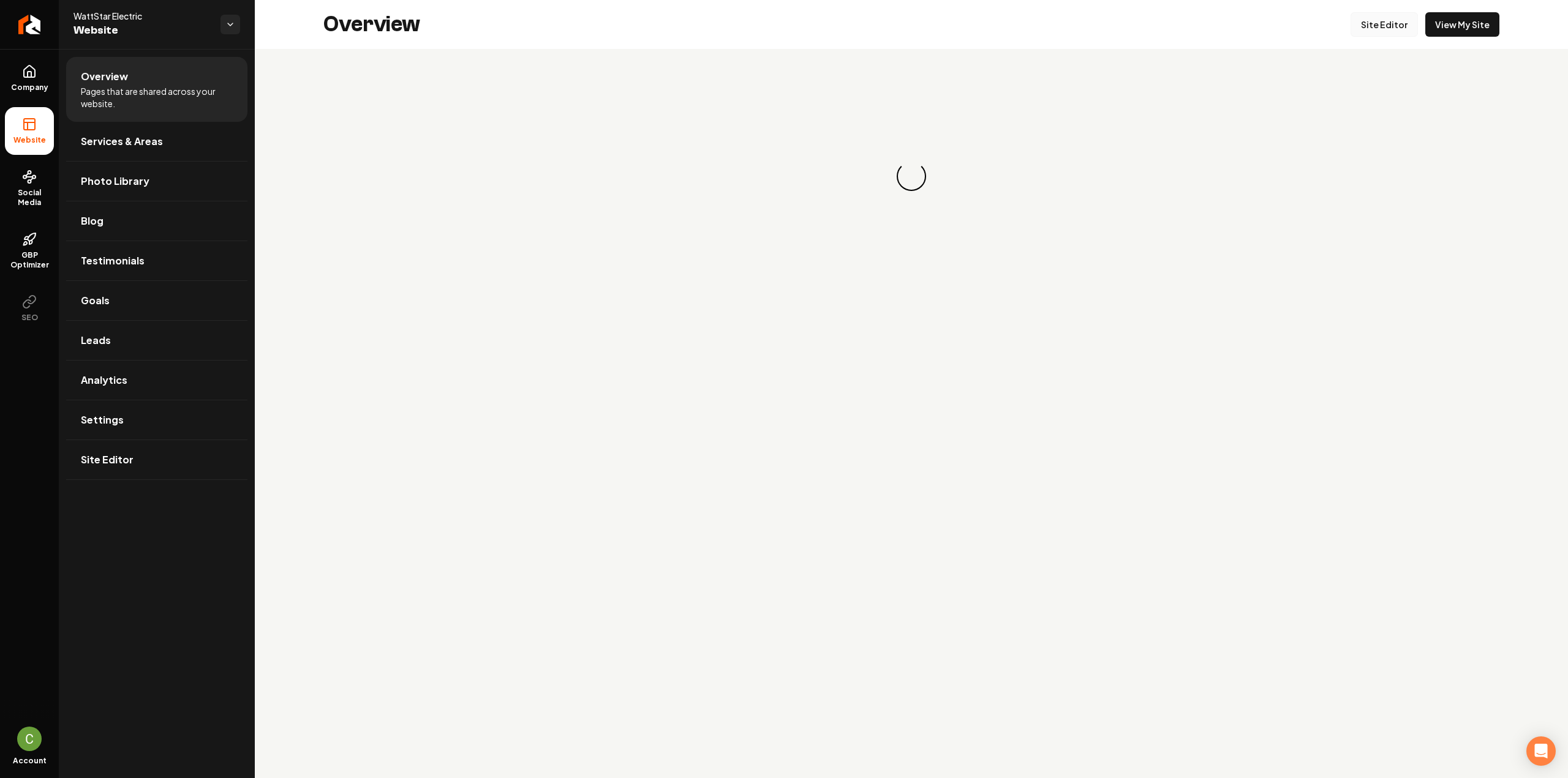
click at [1404, 23] on link "Site Editor" at bounding box center [1384, 24] width 67 height 24
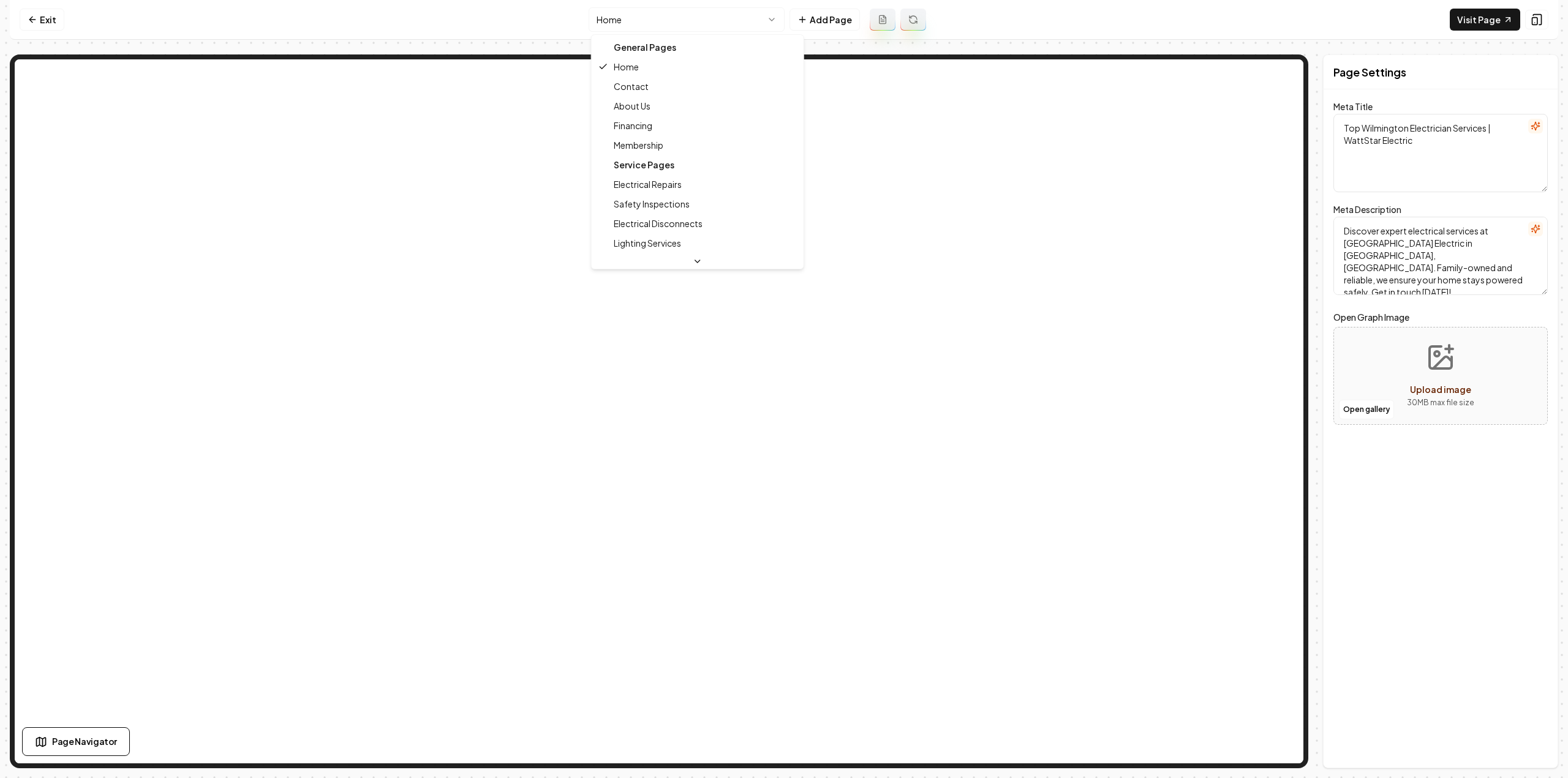
click at [647, 12] on html "Computer Required This feature is only available on a computer. Please switch t…" at bounding box center [784, 389] width 1568 height 778
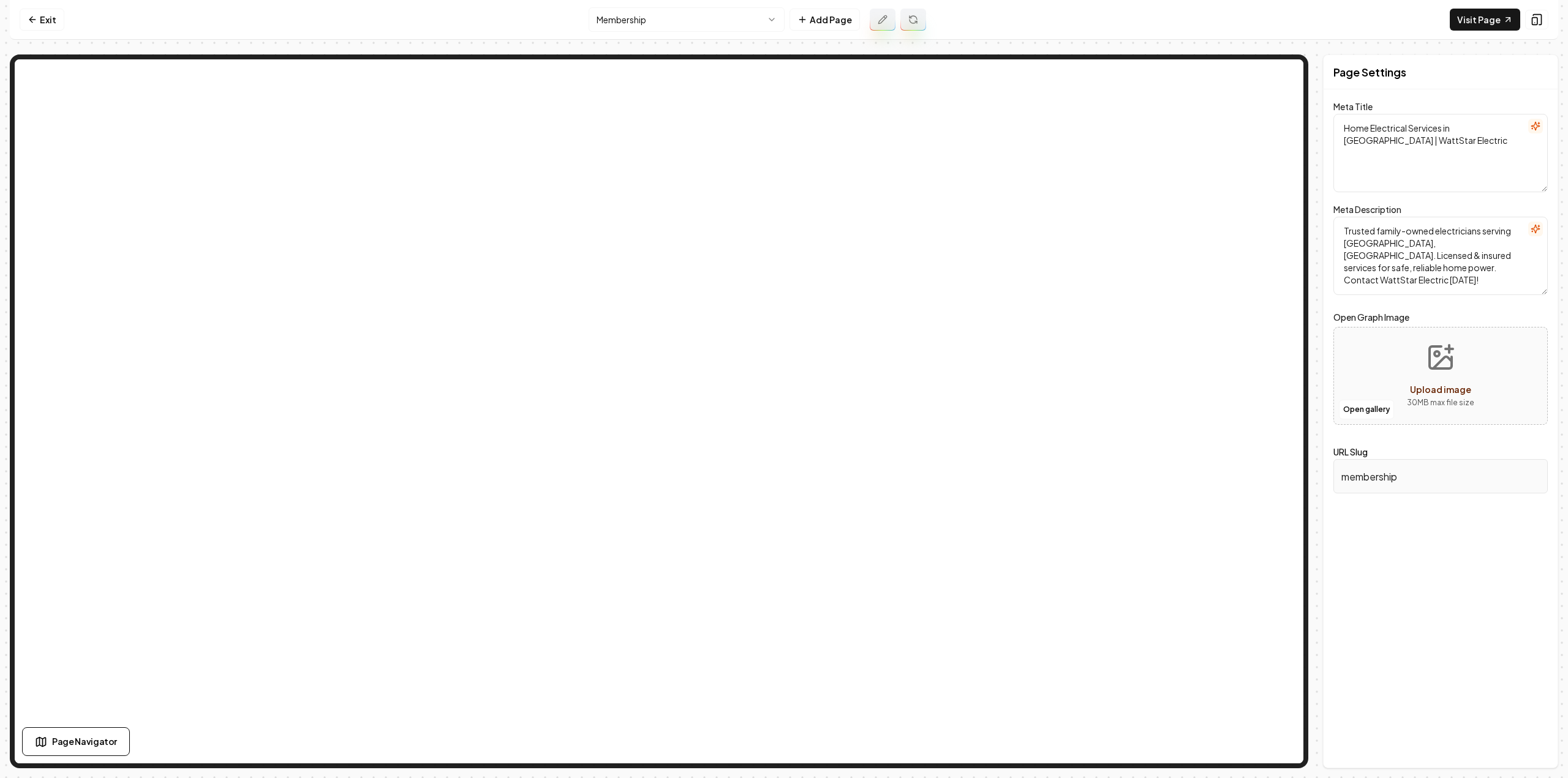
click at [724, 20] on html "Computer Required This feature is only available on a computer. Please switch t…" at bounding box center [784, 389] width 1568 height 778
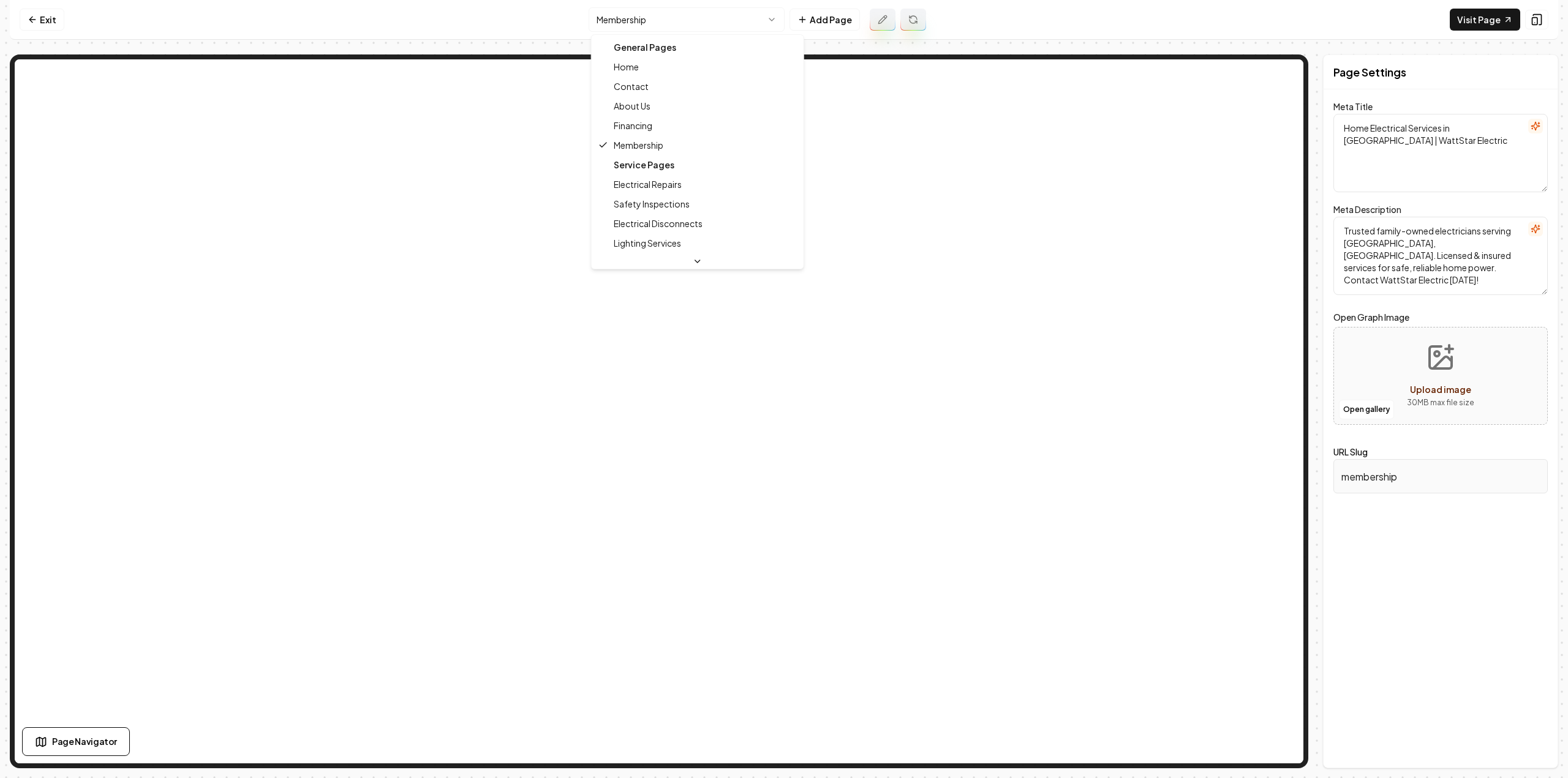
drag, startPoint x: 647, startPoint y: 114, endPoint x: 650, endPoint y: 125, distance: 11.4
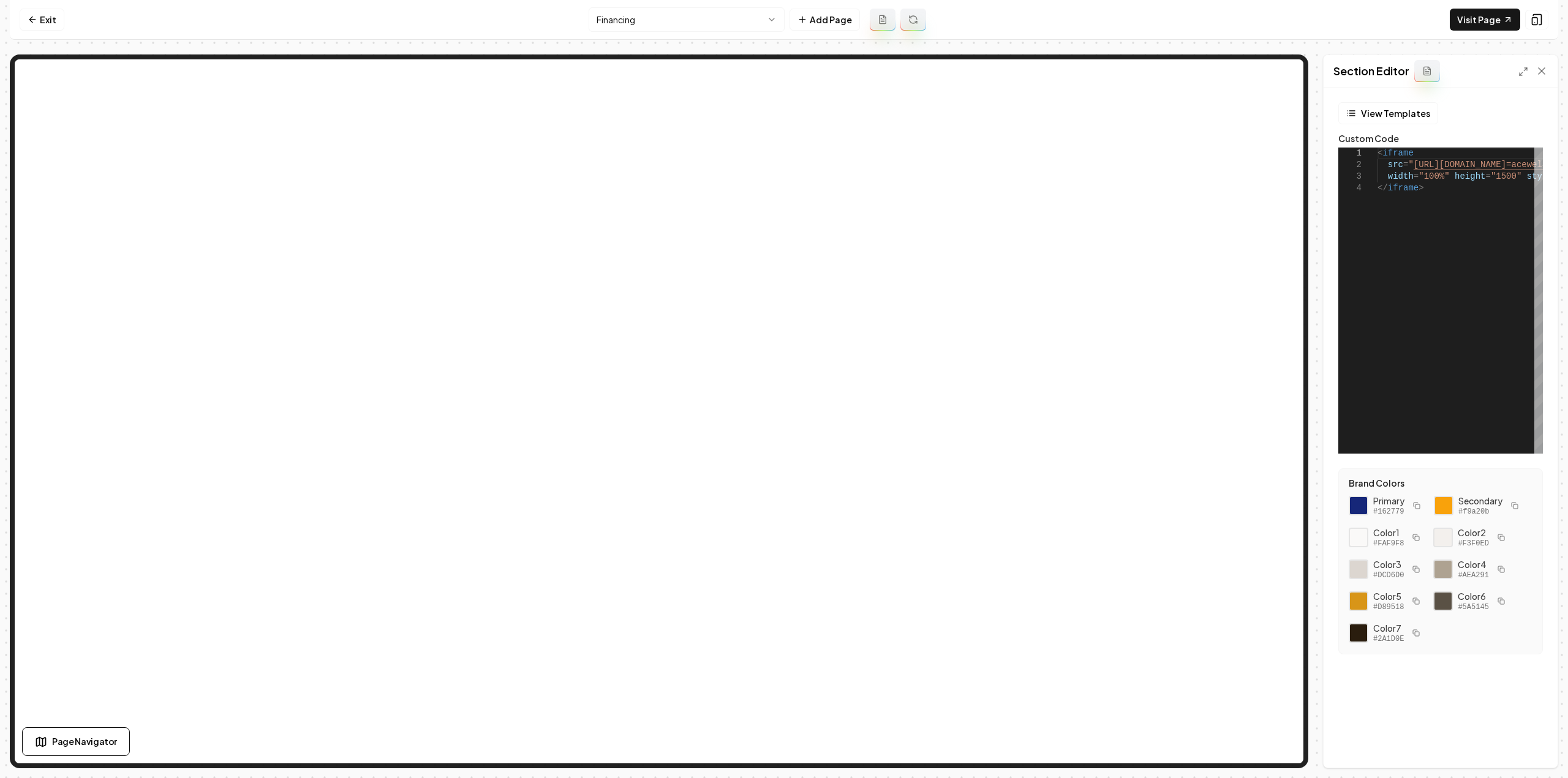
click at [1522, 76] on div at bounding box center [1533, 72] width 29 height 13
click at [1523, 71] on icon at bounding box center [1523, 72] width 10 height 10
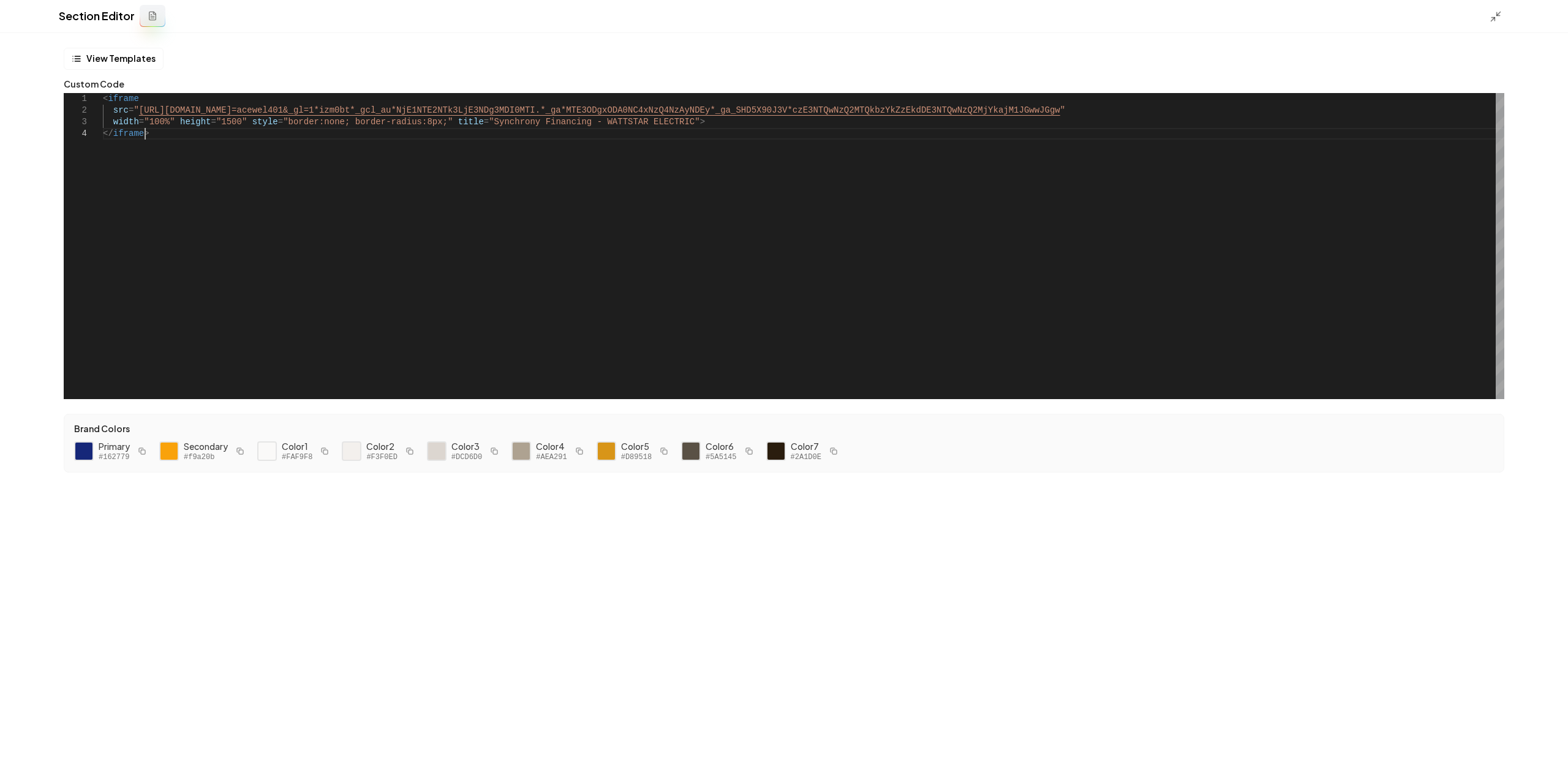
click at [323, 144] on div "< iframe src = " https://www.synchrony.com/mmc/S6236918800?sitecode =acewel401&…" at bounding box center [803, 247] width 1401 height 306
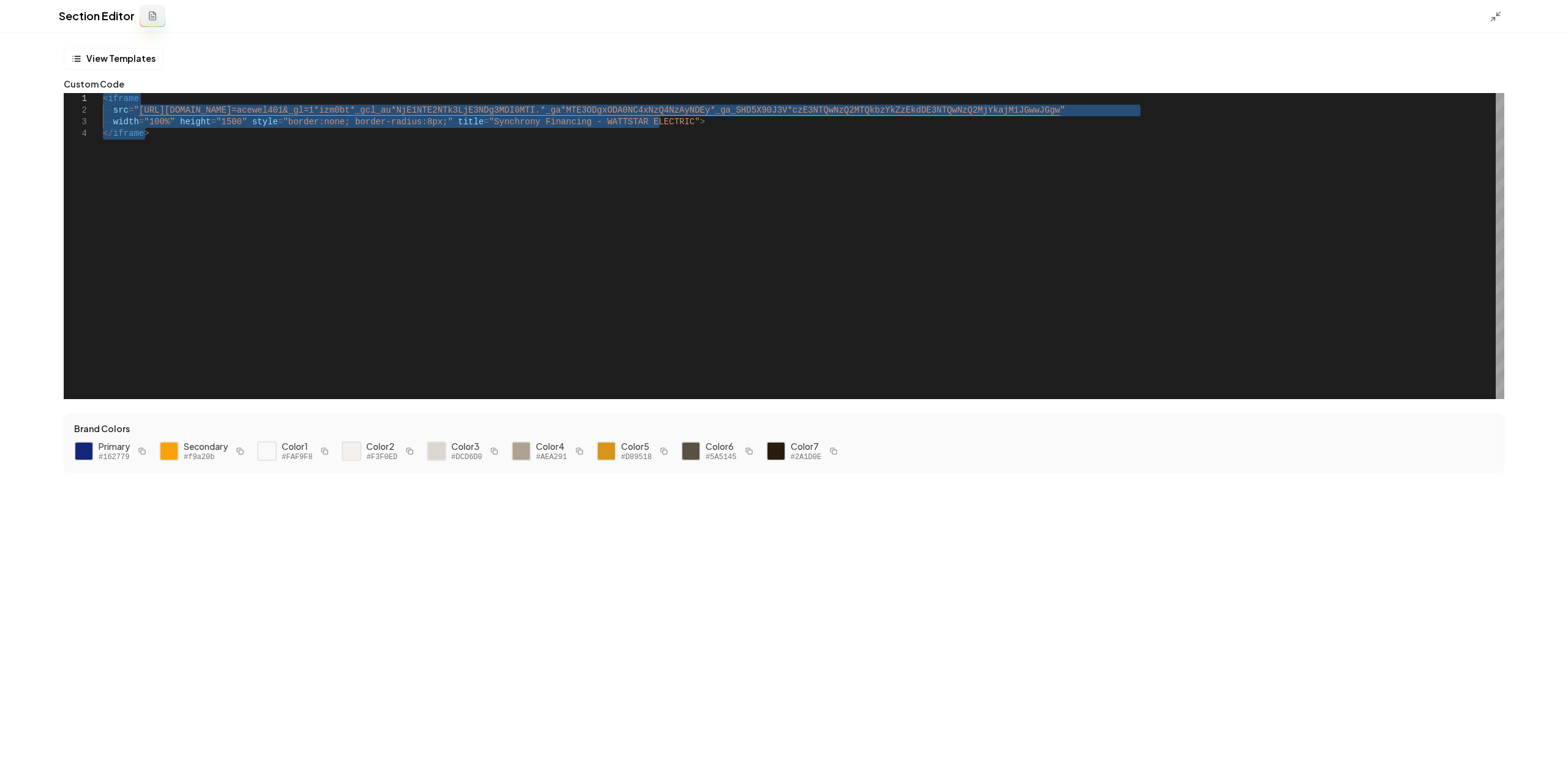
drag, startPoint x: 205, startPoint y: 132, endPoint x: 40, endPoint y: 91, distance: 170.0
click at [102, 93] on div "< iframe src = " https://www.synchrony.com/mmc/S6236918800?sitecode =acewel401&…" at bounding box center [803, 247] width 1401 height 306
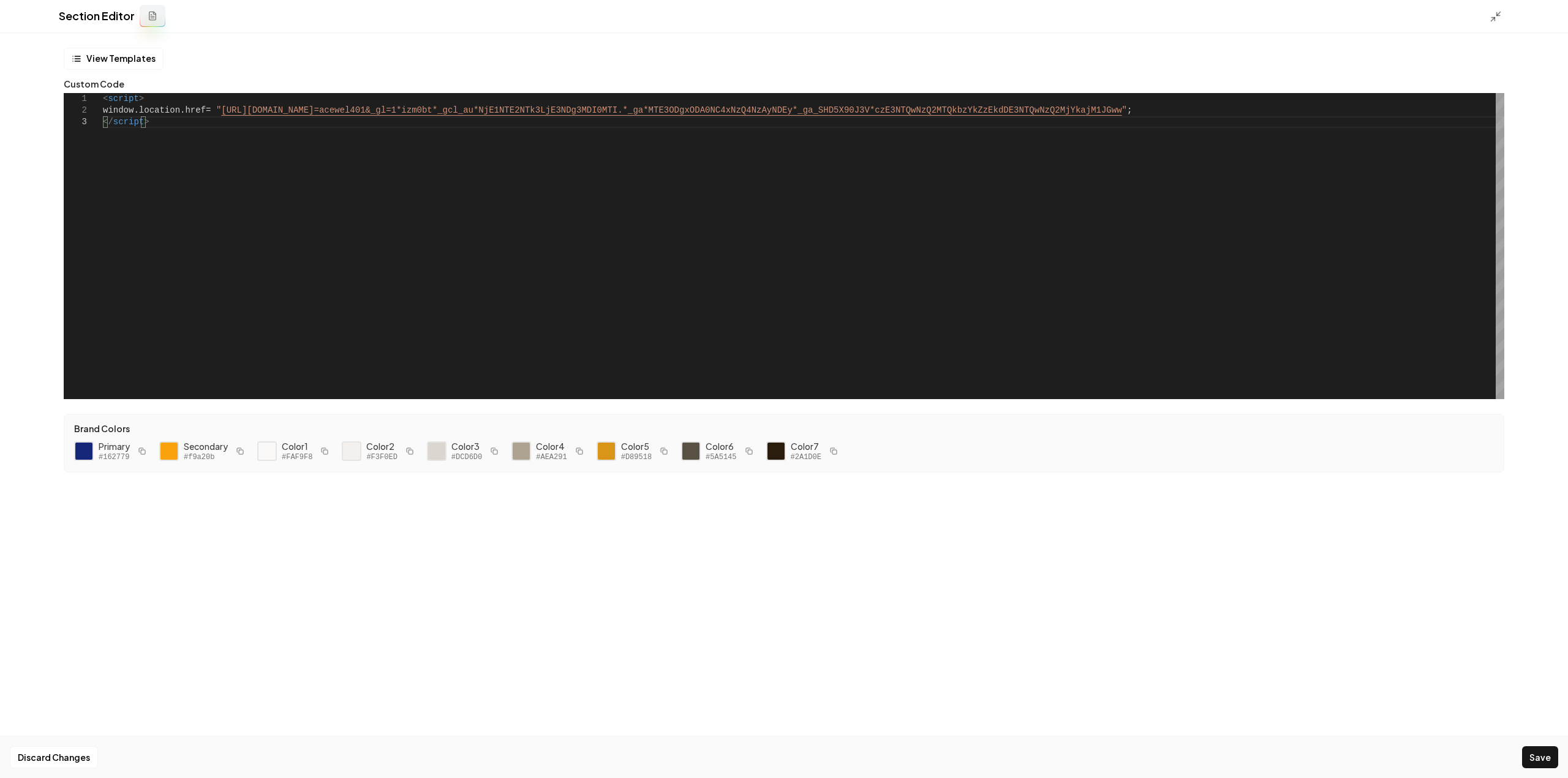
click at [1492, 18] on icon at bounding box center [1496, 16] width 13 height 13
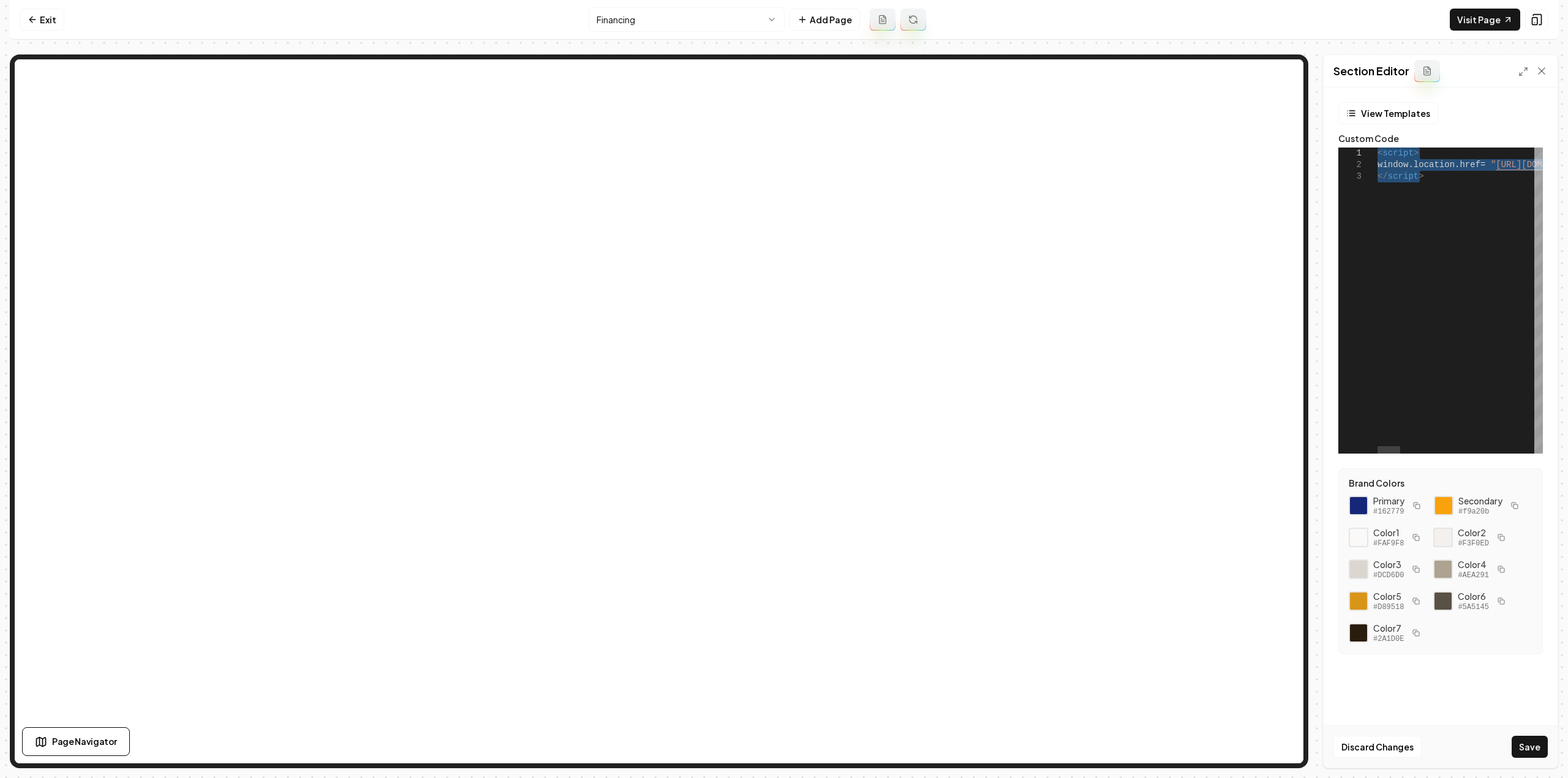
drag, startPoint x: 1457, startPoint y: 179, endPoint x: 1339, endPoint y: 148, distance: 122.0
click at [1541, 748] on button "Save" at bounding box center [1530, 747] width 36 height 22
type textarea "**********"
click at [1481, 24] on link "Visit Page" at bounding box center [1485, 19] width 71 height 22
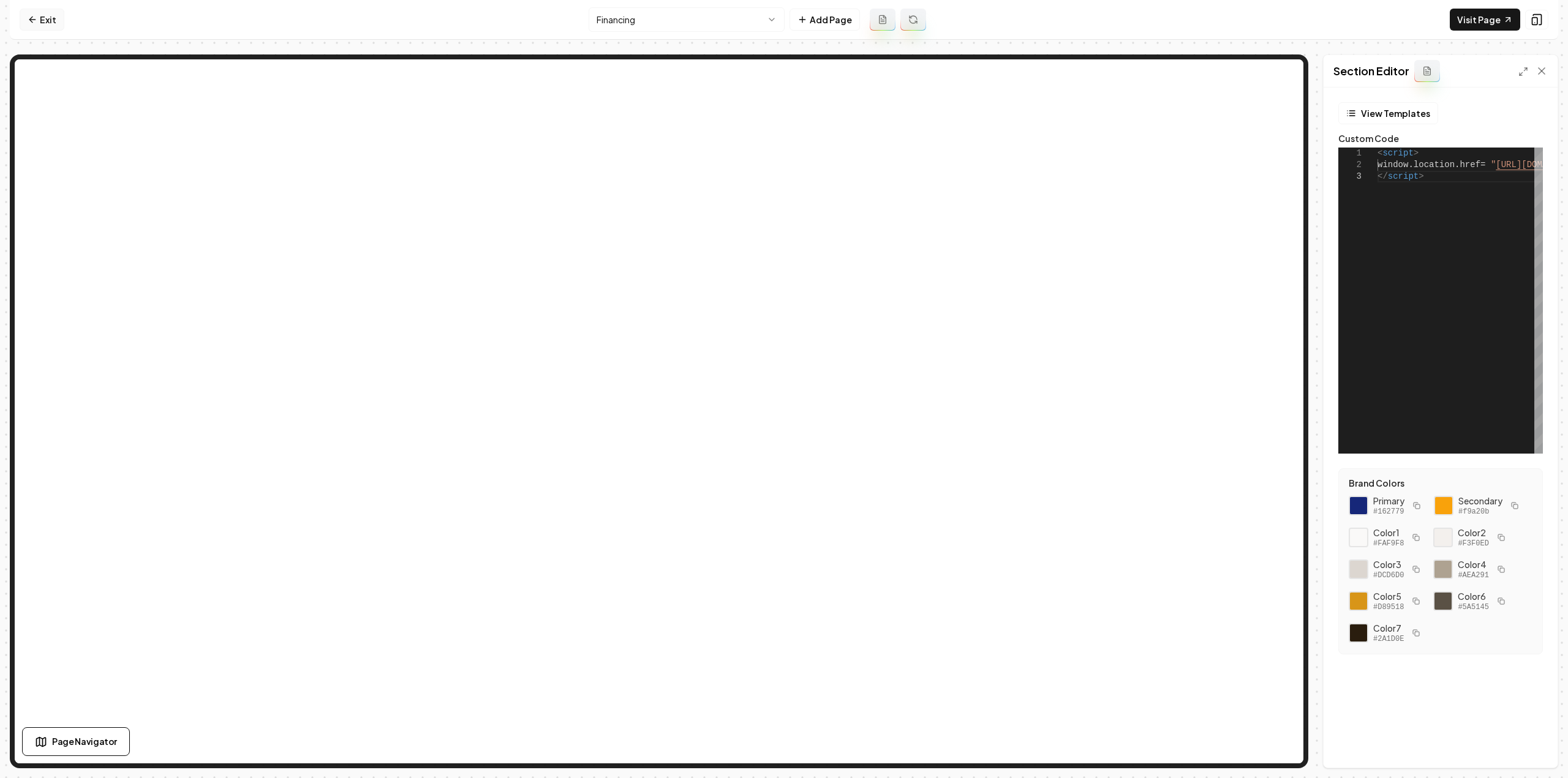
click at [37, 16] on link "Exit" at bounding box center [42, 19] width 44 height 22
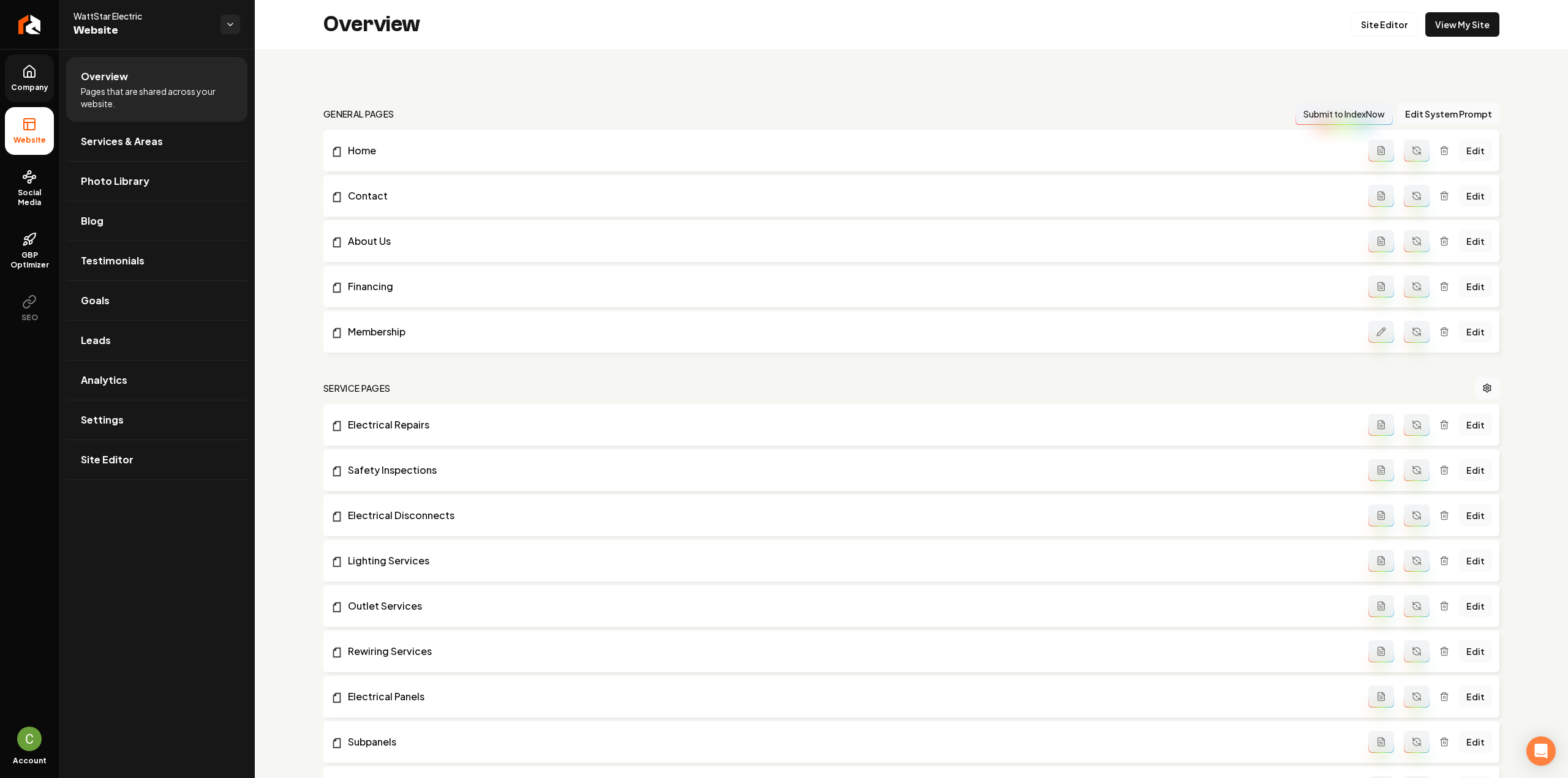
click at [44, 75] on link "Company" at bounding box center [29, 78] width 49 height 48
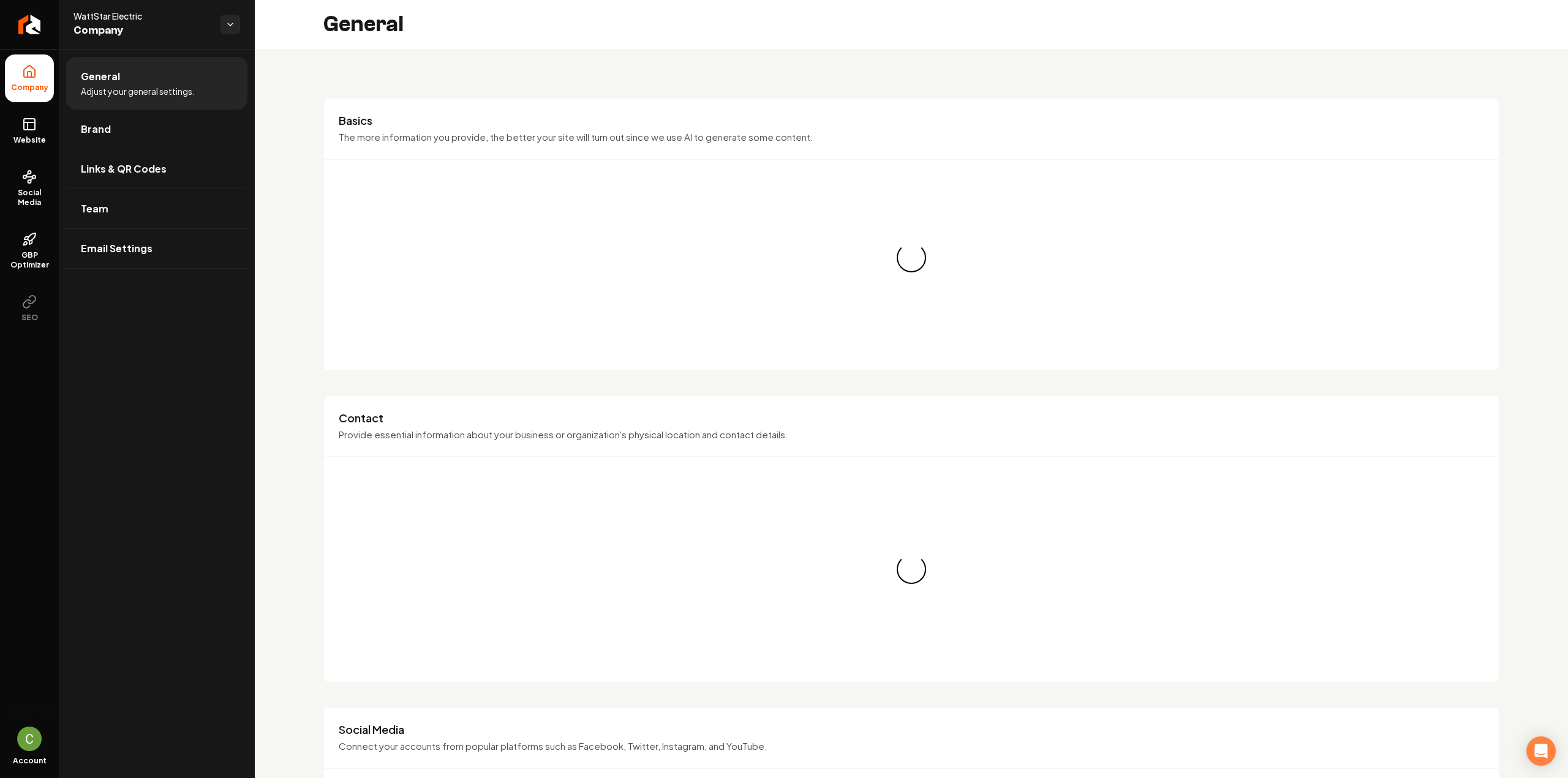
click at [94, 137] on link "Brand" at bounding box center [157, 129] width 181 height 39
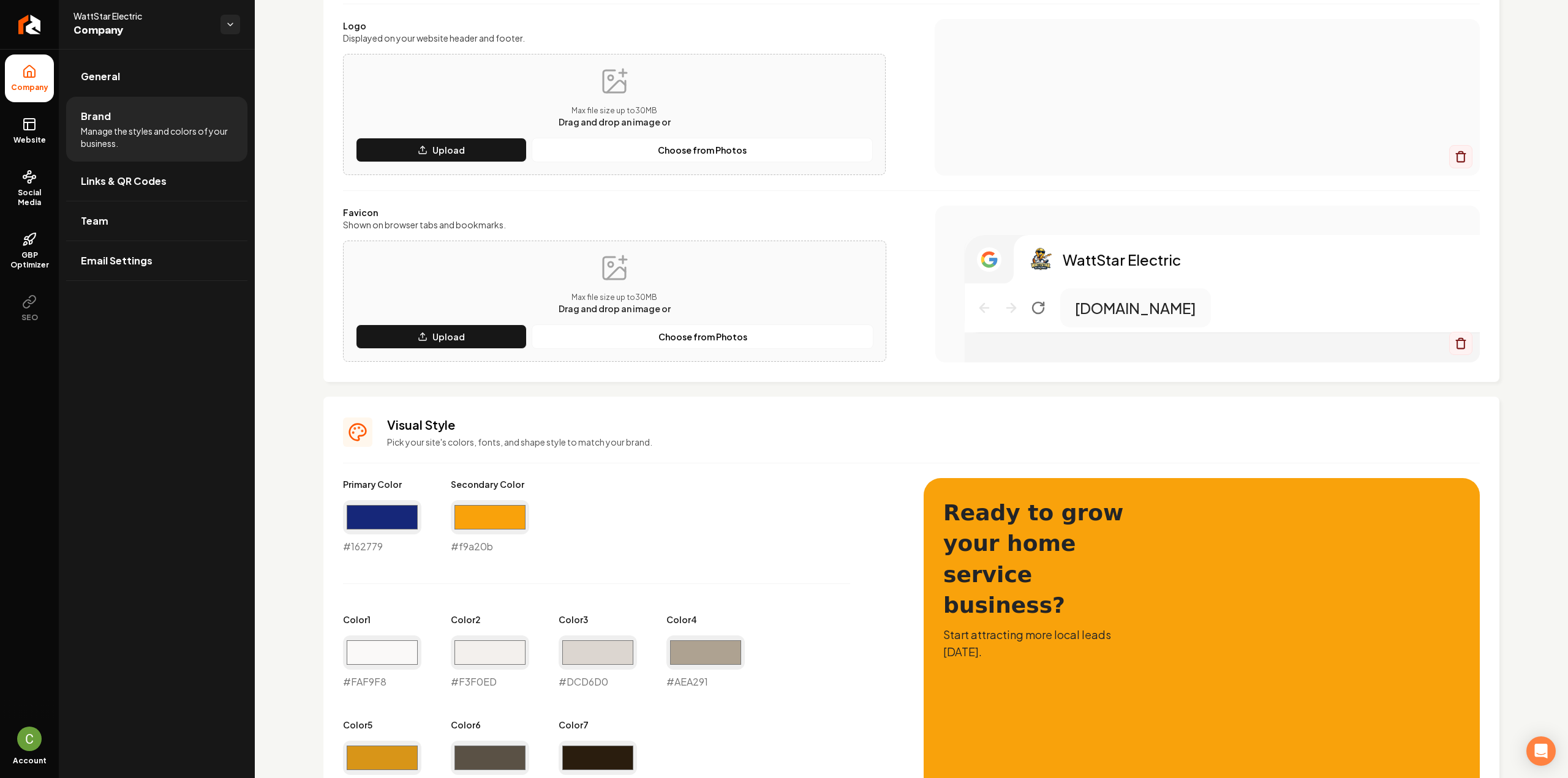
scroll to position [184, 0]
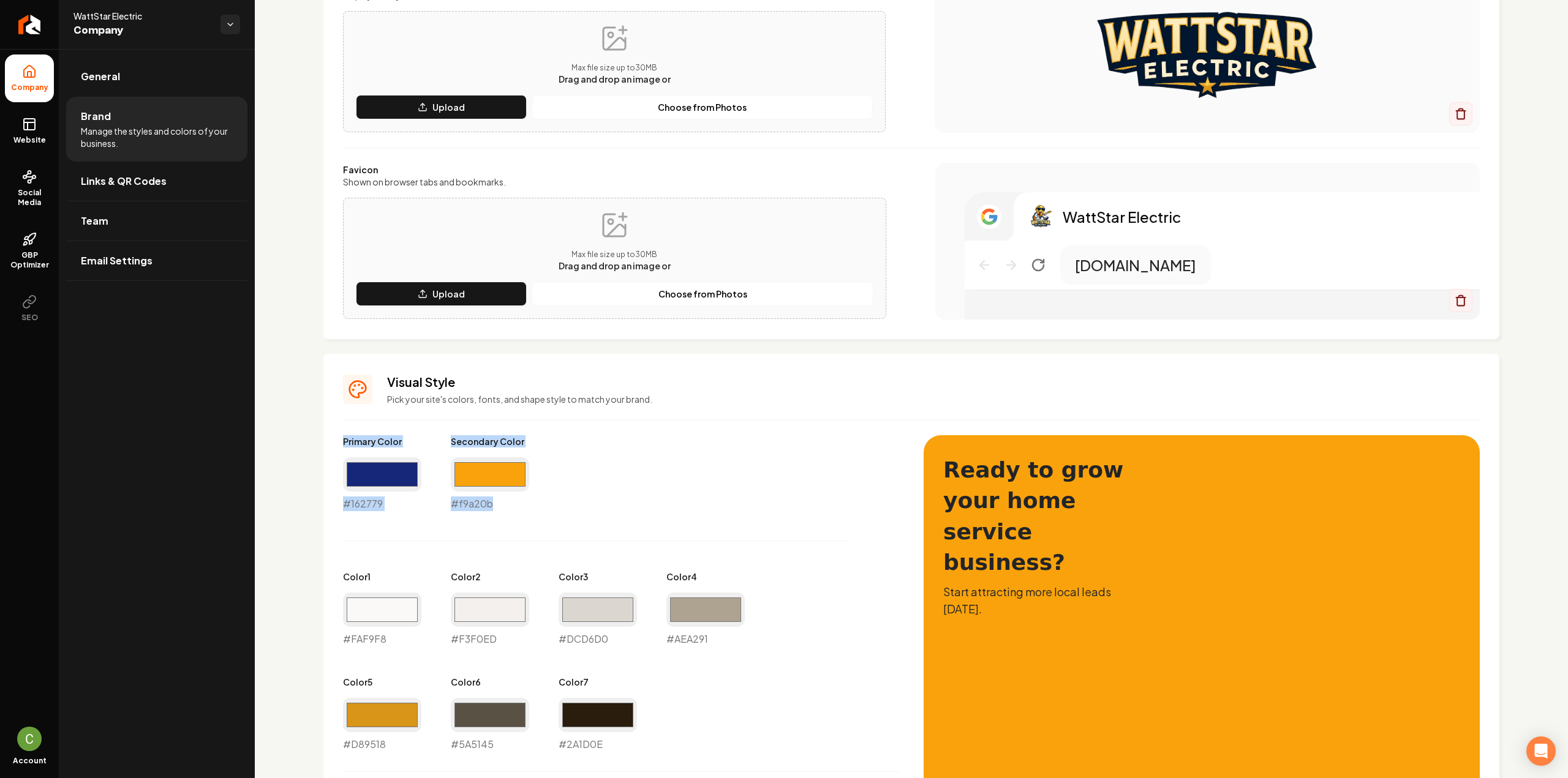
drag, startPoint x: 497, startPoint y: 501, endPoint x: 326, endPoint y: 444, distance: 180.2
click at [326, 444] on div "Visual Style Pick your site's colors, fonts, and shape style to match your bran…" at bounding box center [911, 725] width 1176 height 744
copy div "Primary Color #162779 Secondary Color #f9a20b"
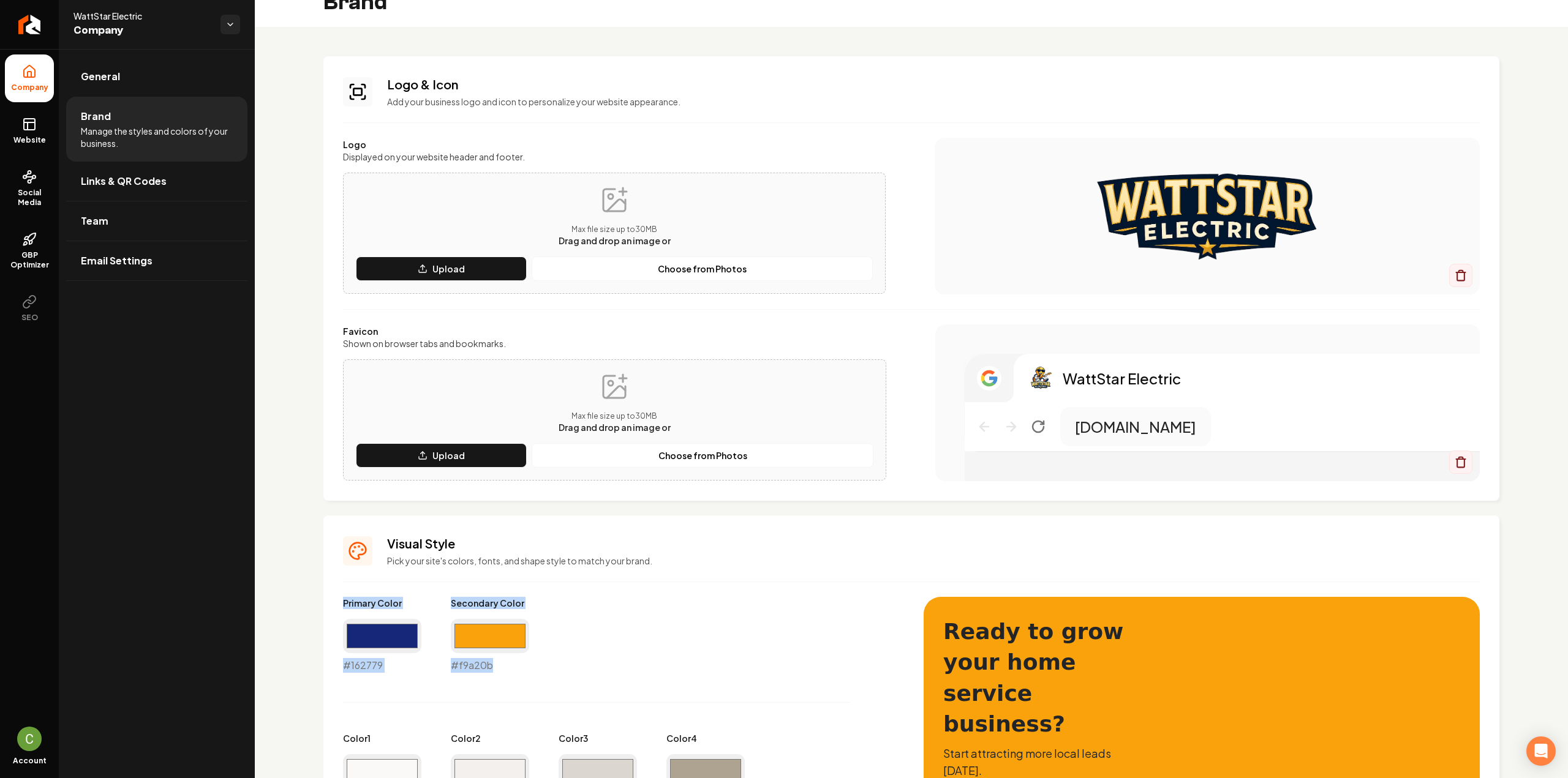
scroll to position [0, 0]
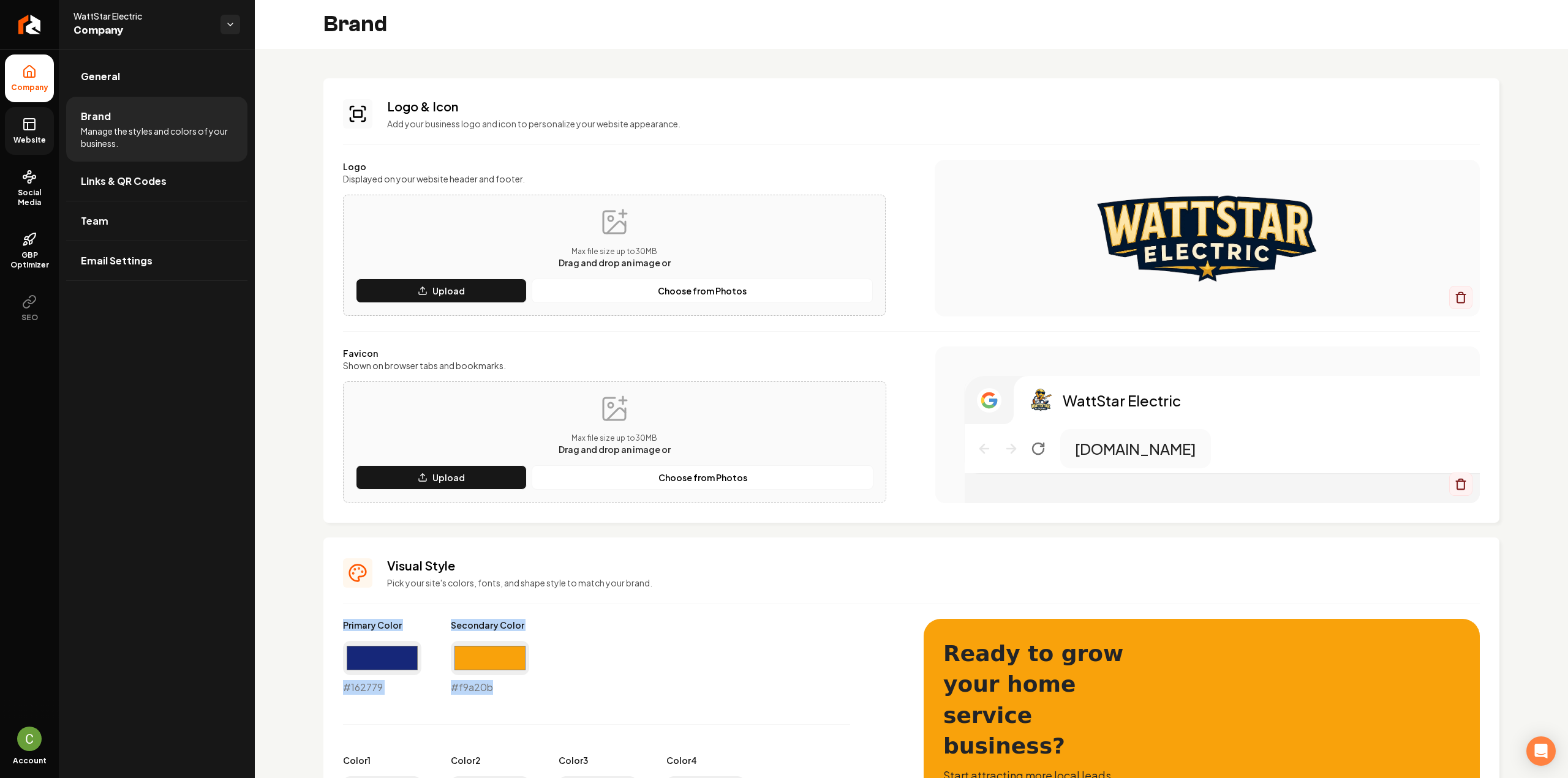
click at [24, 126] on rect at bounding box center [29, 124] width 11 height 11
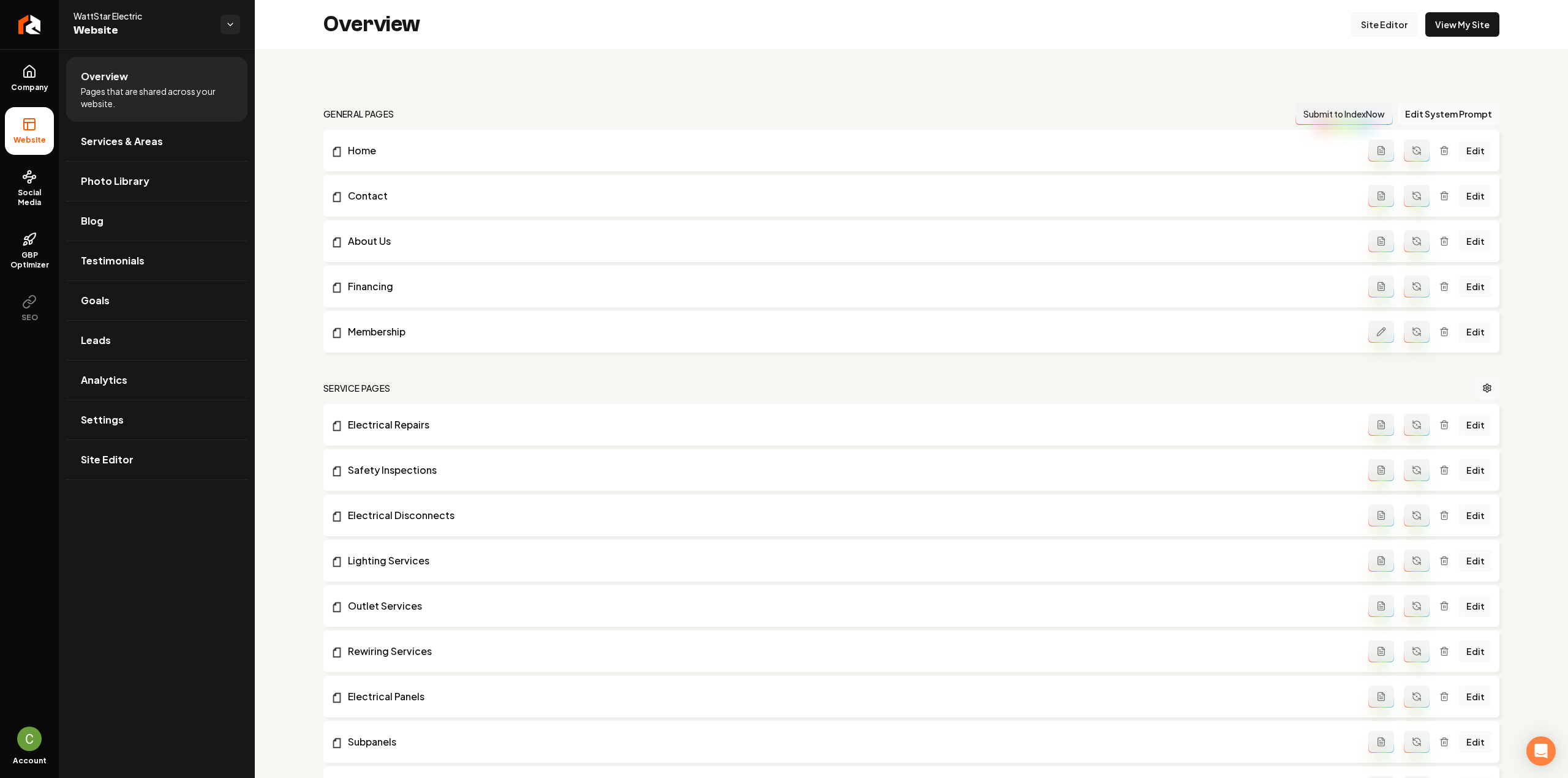
click at [1367, 36] on div "Overview Site Editor View My Site" at bounding box center [911, 24] width 1313 height 49
click at [1368, 33] on link "Site Editor" at bounding box center [1384, 24] width 67 height 24
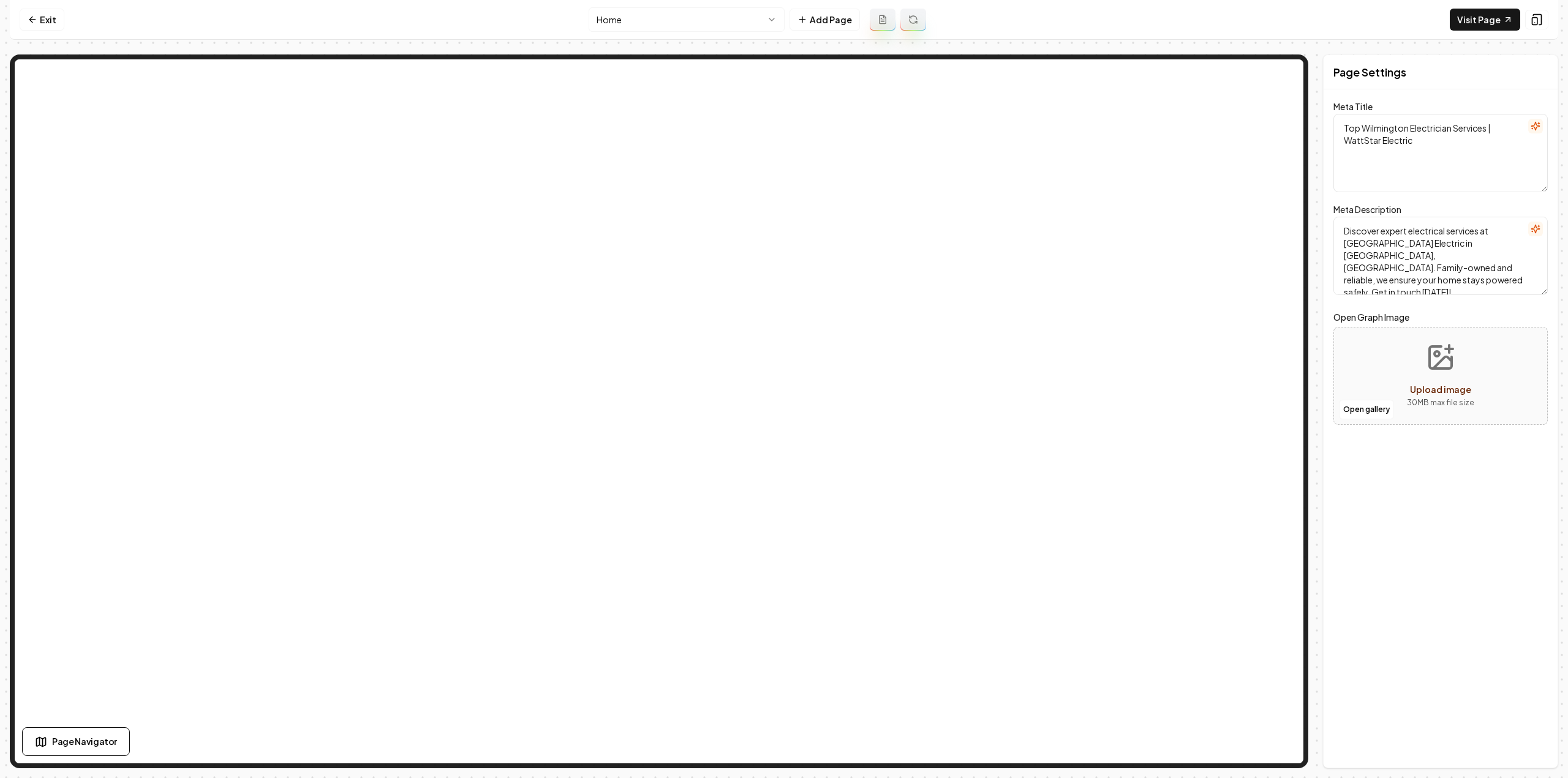
click at [639, 18] on html "Computer Required This feature is only available on a computer. Please switch t…" at bounding box center [784, 389] width 1568 height 778
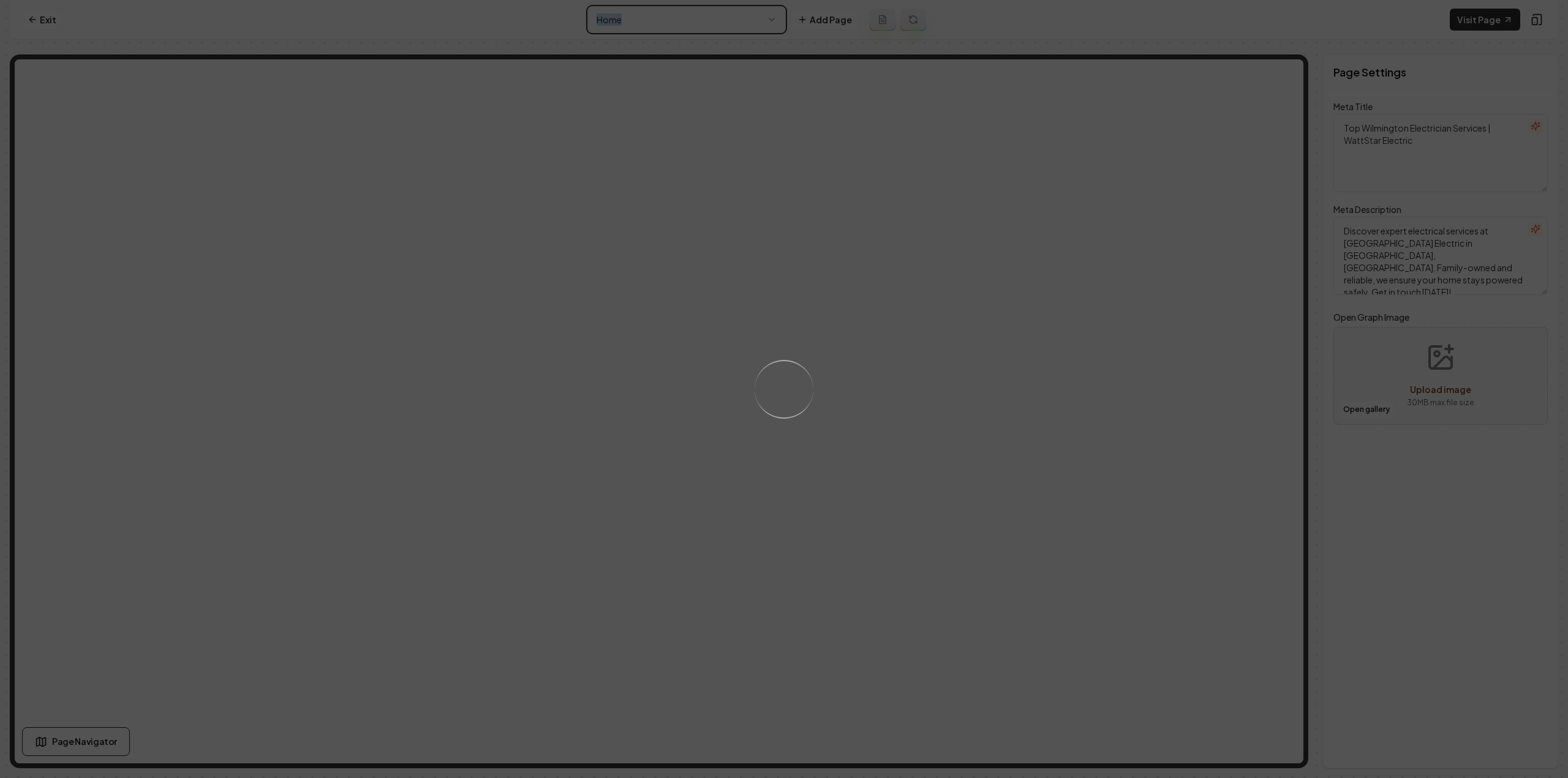
type textarea "Expert Electrician Services in Wilmington | WattStar Electric"
type textarea "WattStar Electric - Your trusted electrician in Wilmington, NC. Family-owned, l…"
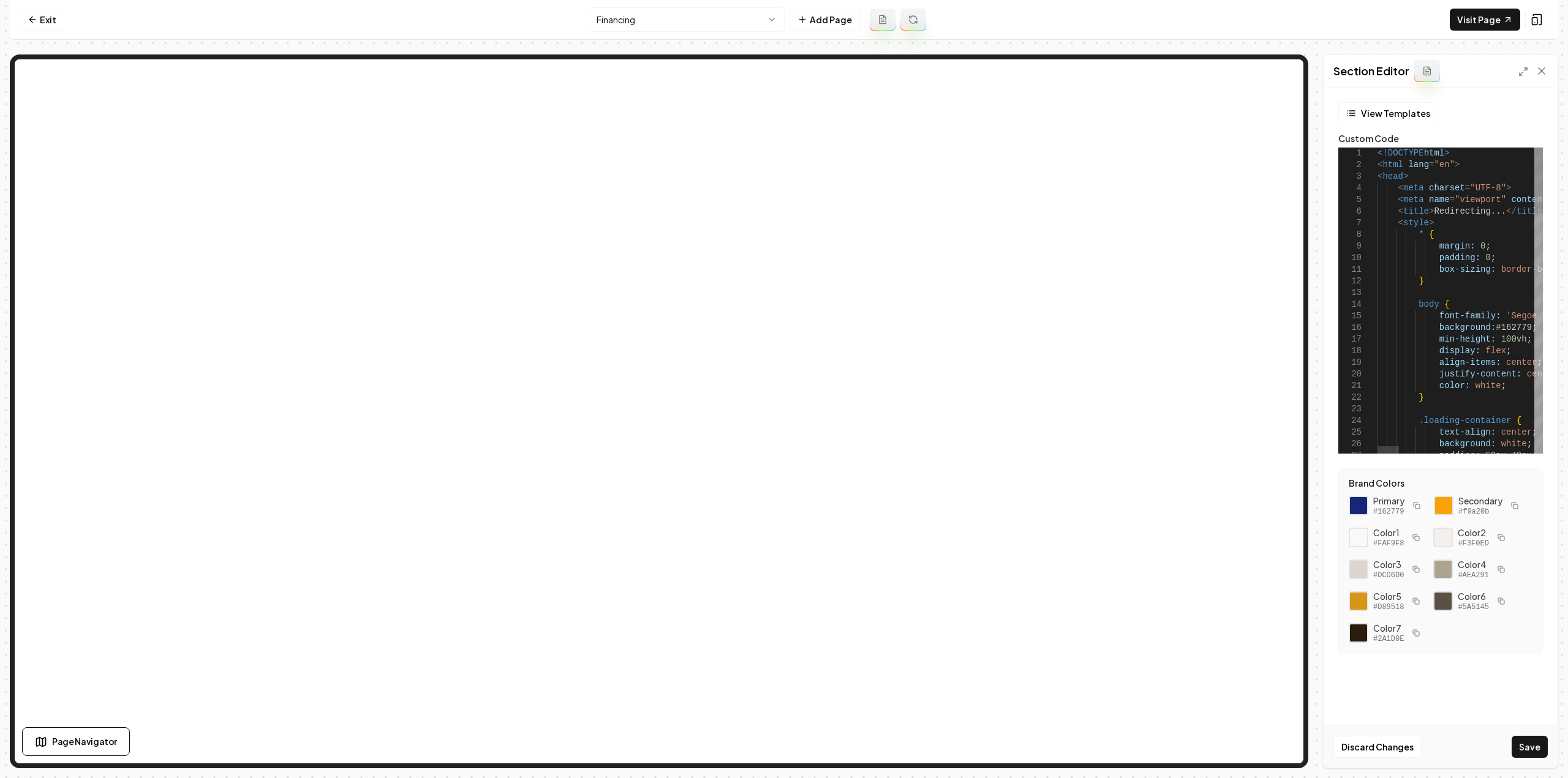
drag, startPoint x: 1377, startPoint y: 151, endPoint x: 1387, endPoint y: 161, distance: 14.1
click at [1387, 161] on div "25 26 27 15 16 17 18 19 20 21 22 23 24 12 13 14 10 11 7 8 9 4 5 6 2 3 1 text-al…" at bounding box center [1441, 301] width 205 height 306
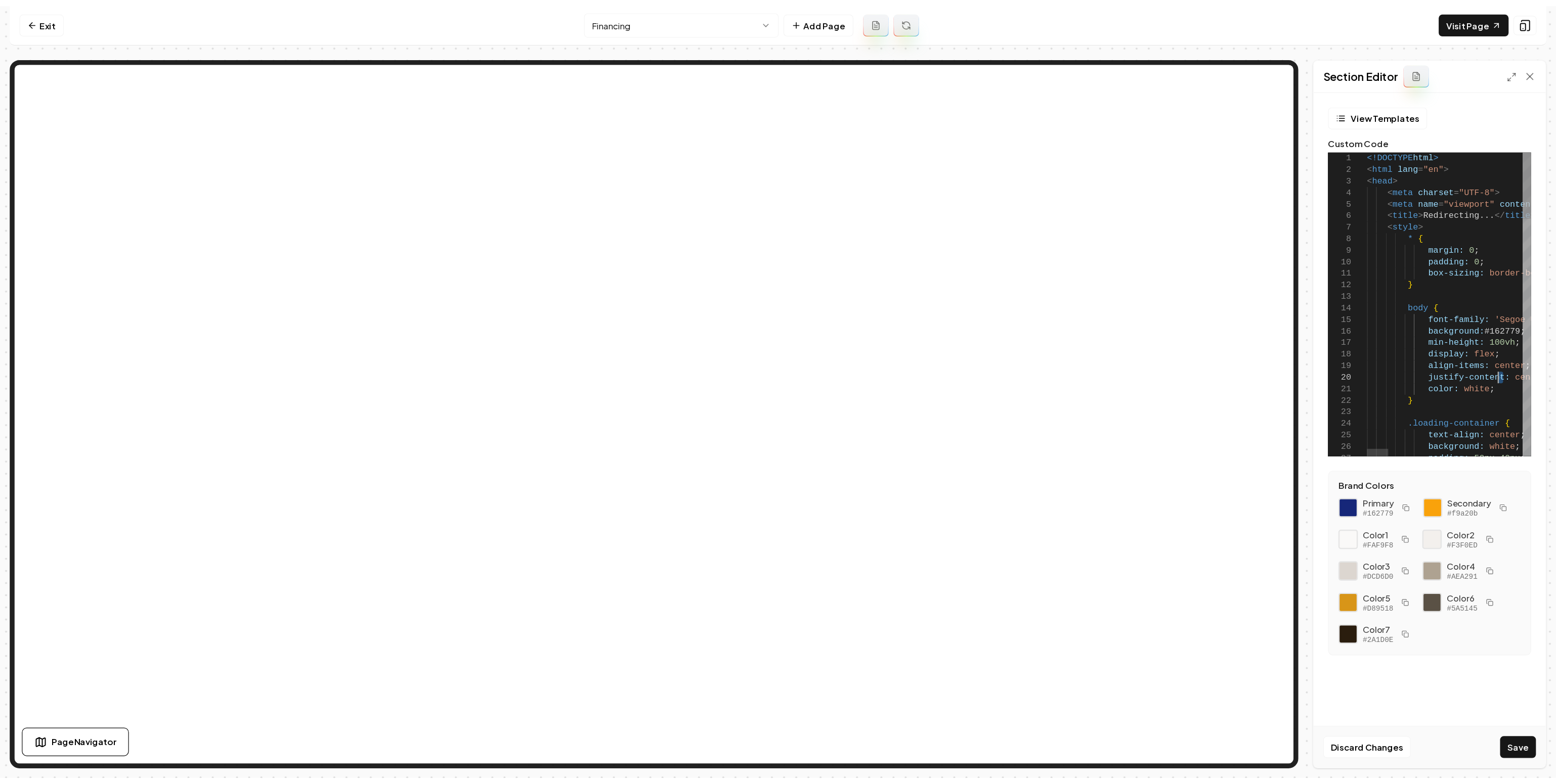
scroll to position [0, 26]
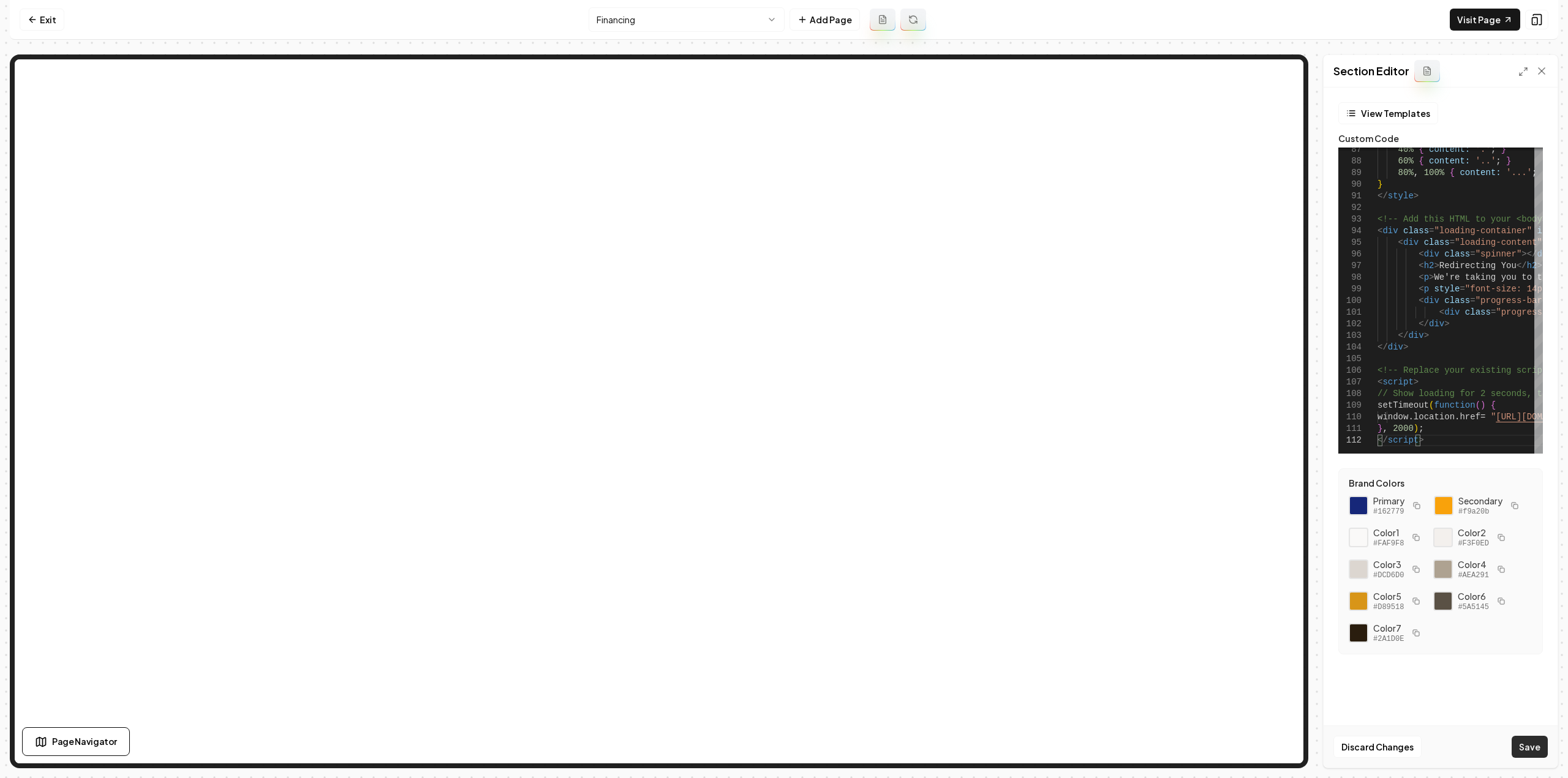
click at [1524, 746] on button "Save" at bounding box center [1530, 747] width 36 height 22
type textarea "**********"
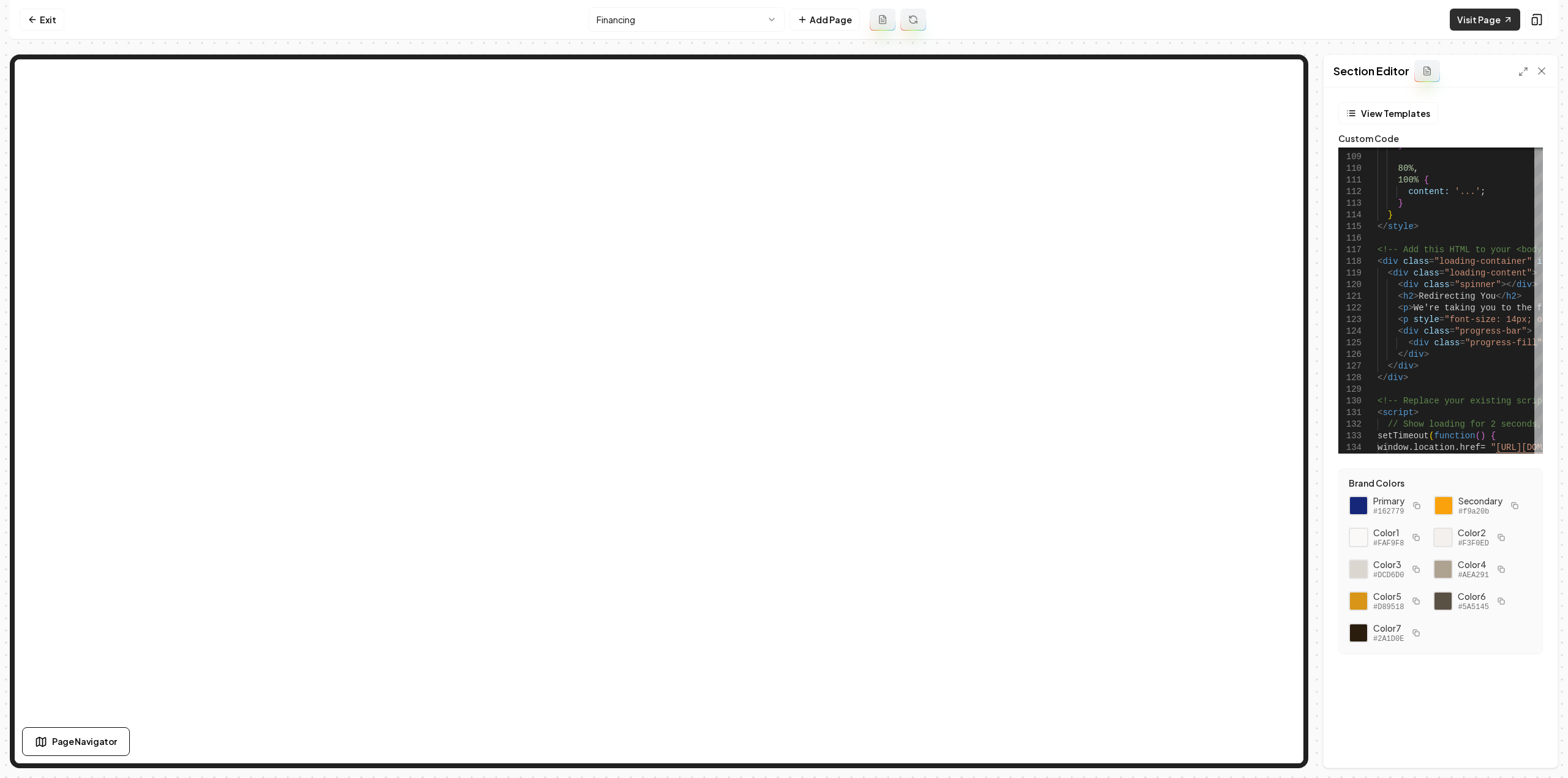
click at [1485, 19] on link "Visit Page" at bounding box center [1485, 19] width 71 height 22
click at [34, 19] on icon at bounding box center [32, 19] width 10 height 10
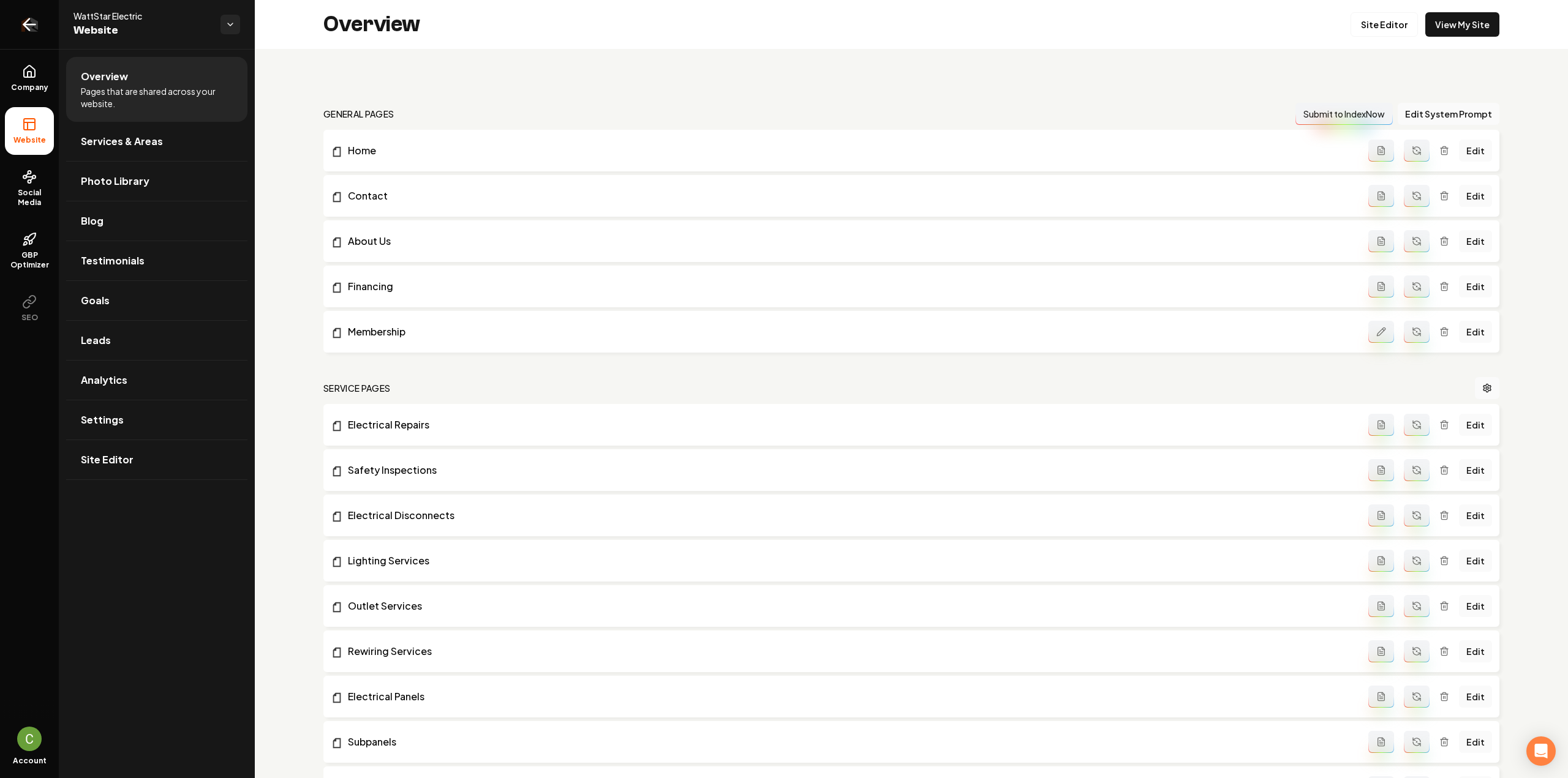
click at [33, 19] on icon "Return to dashboard" at bounding box center [30, 24] width 20 height 20
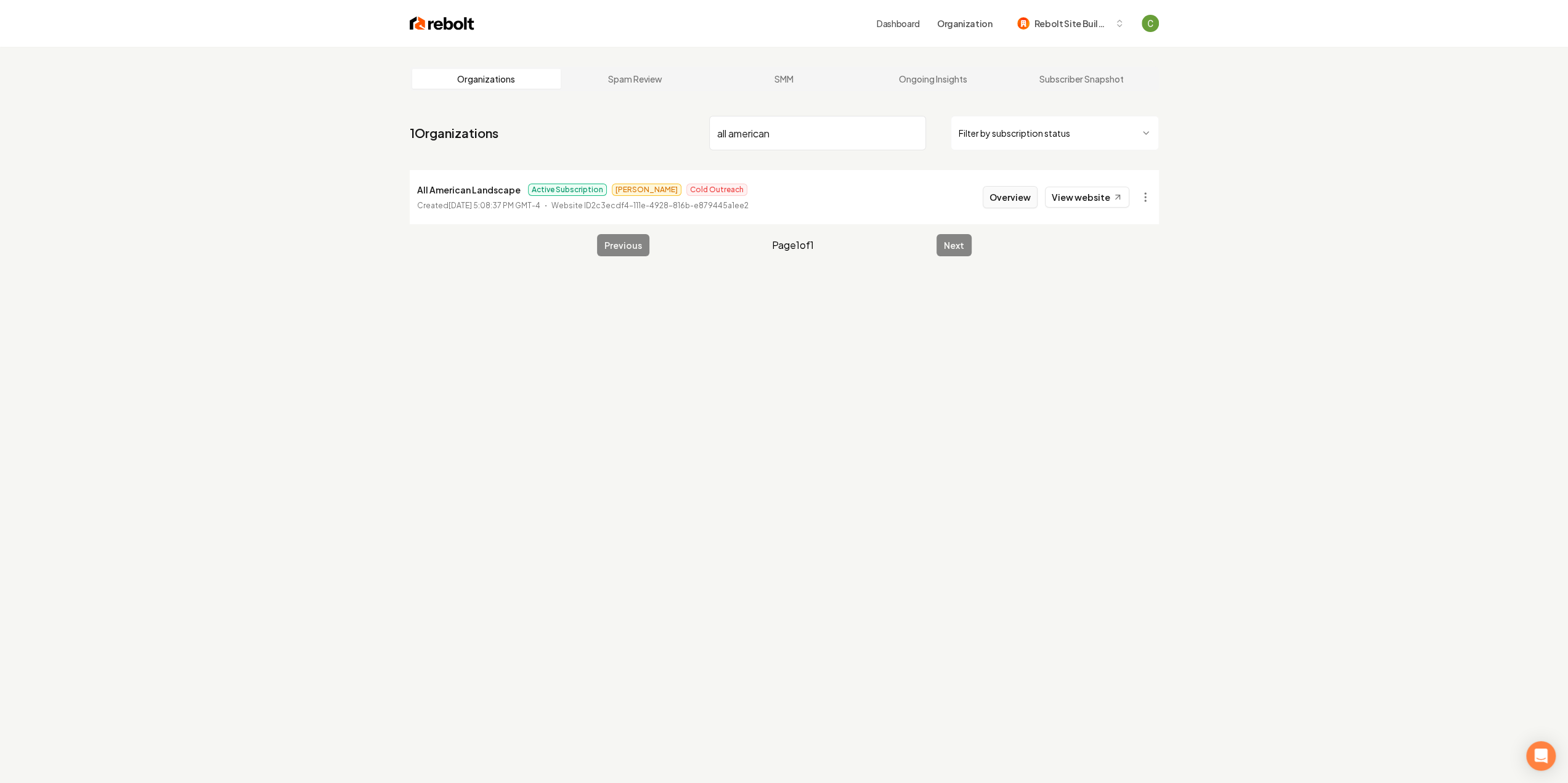
type input "all american"
click at [1025, 203] on button "Overview" at bounding box center [1010, 197] width 55 height 22
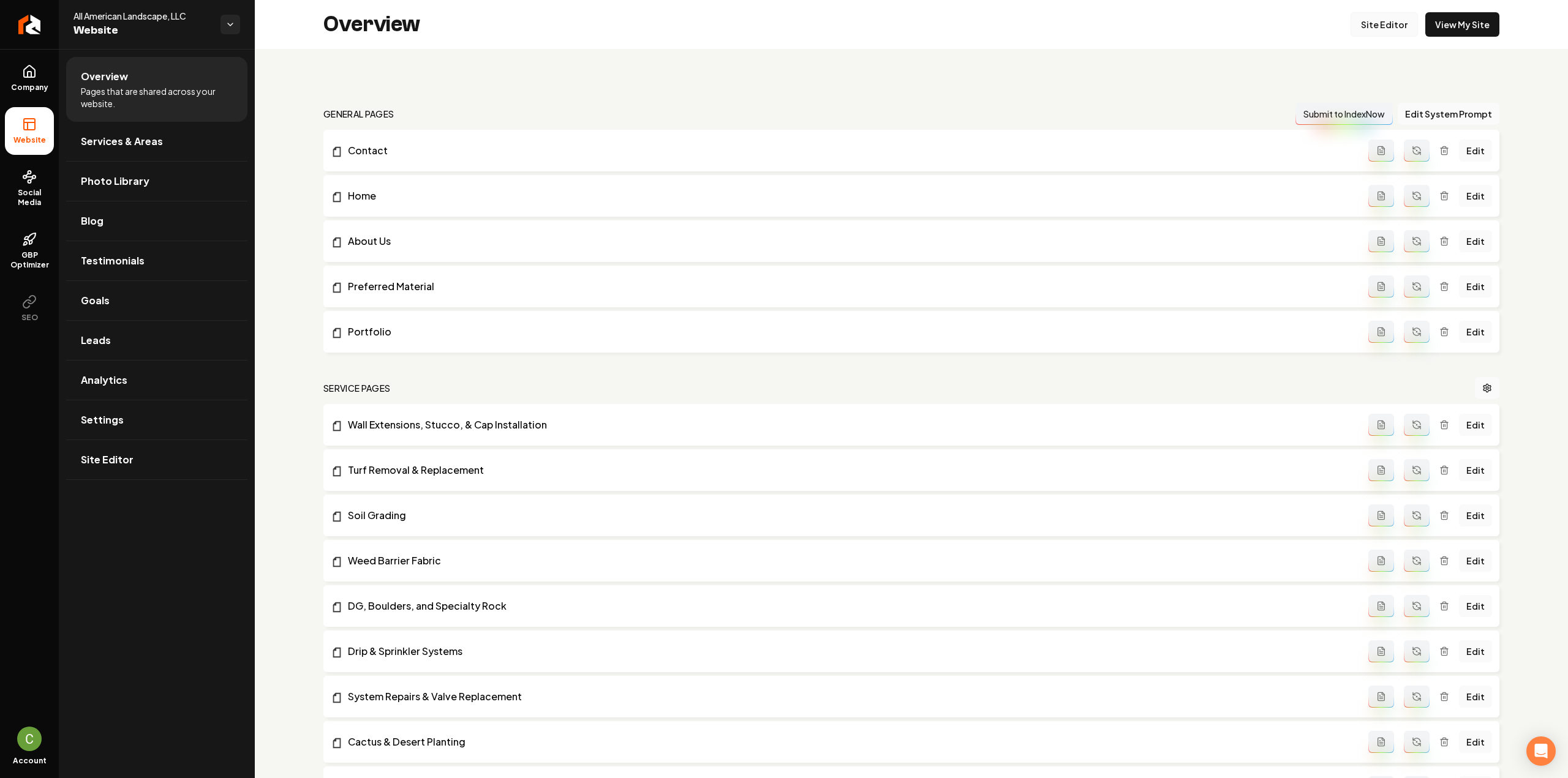
click at [1367, 23] on link "Site Editor" at bounding box center [1384, 24] width 67 height 24
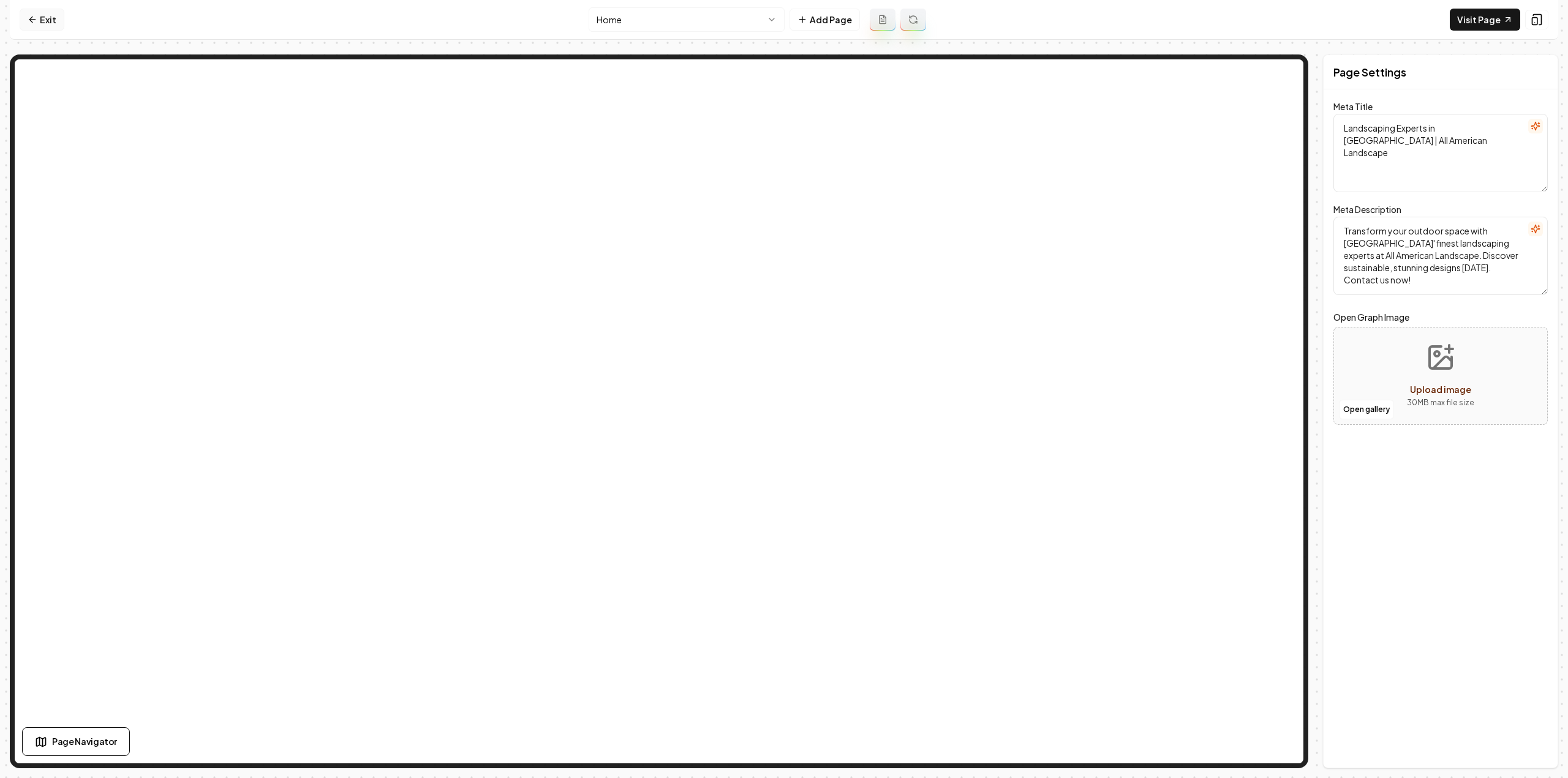
click at [48, 20] on link "Exit" at bounding box center [42, 19] width 44 height 22
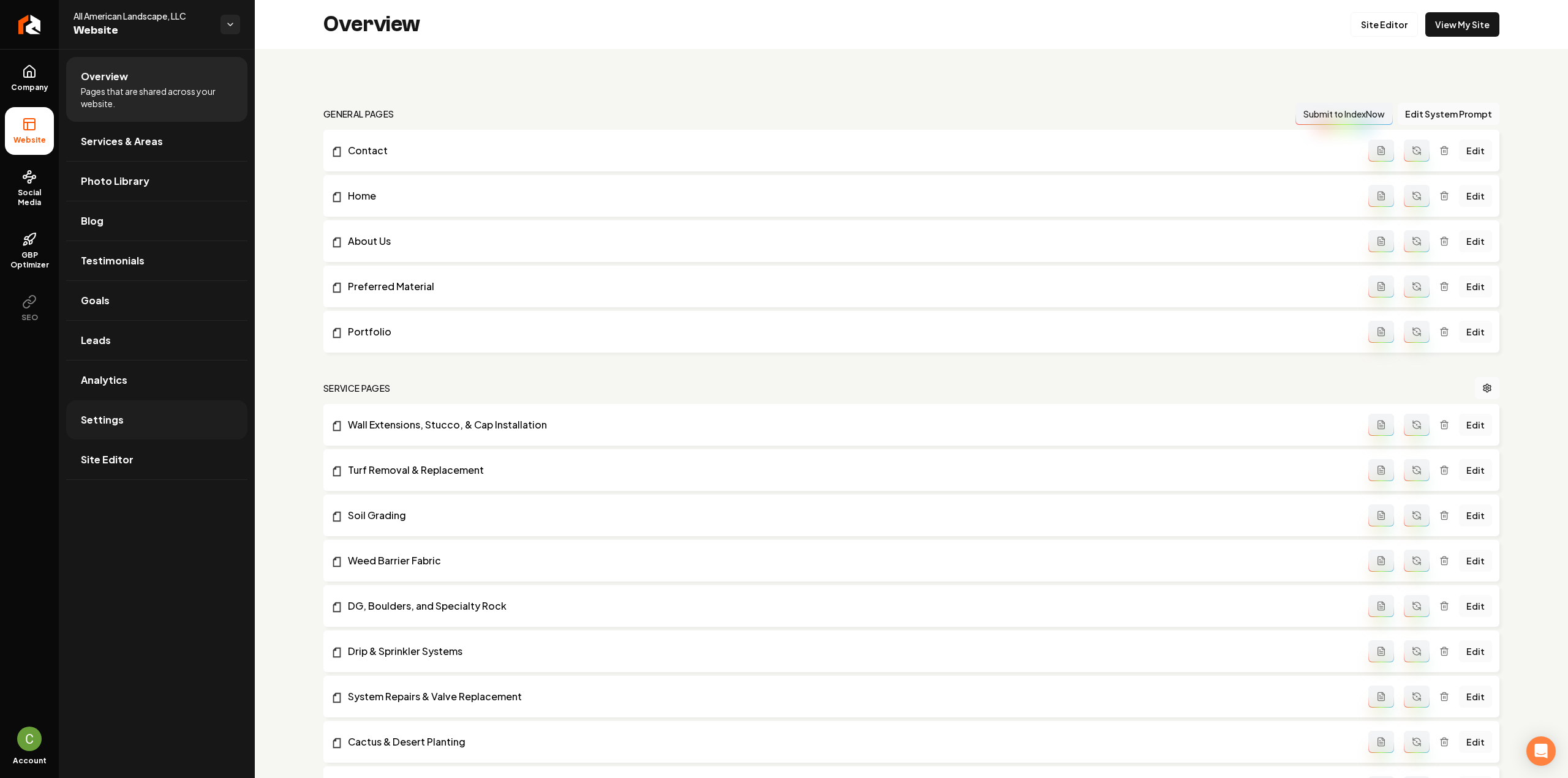
click at [144, 414] on link "Settings" at bounding box center [157, 420] width 181 height 39
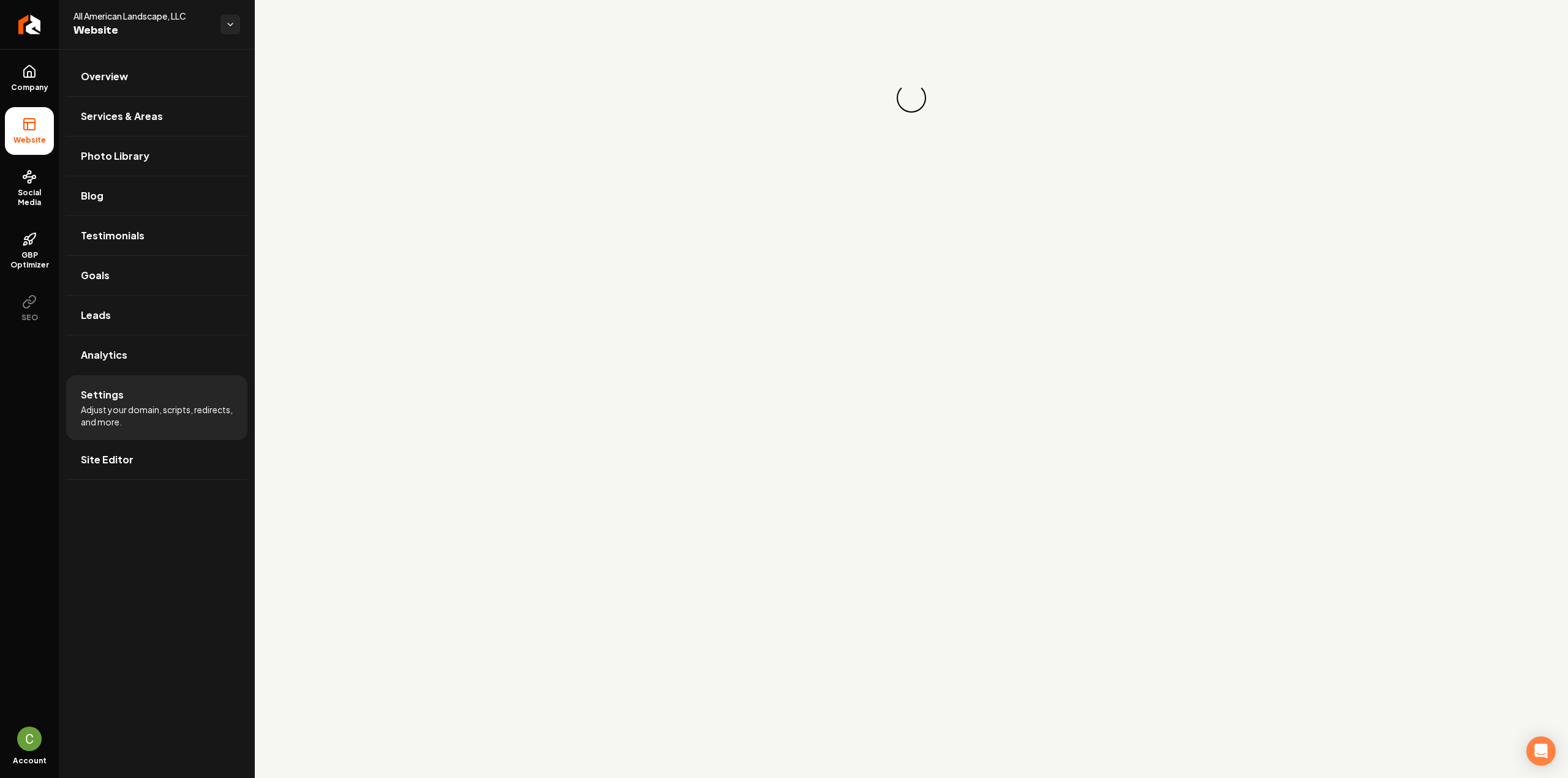
drag, startPoint x: 29, startPoint y: 61, endPoint x: 29, endPoint y: 109, distance: 48.0
click at [29, 61] on link "Company" at bounding box center [29, 78] width 49 height 48
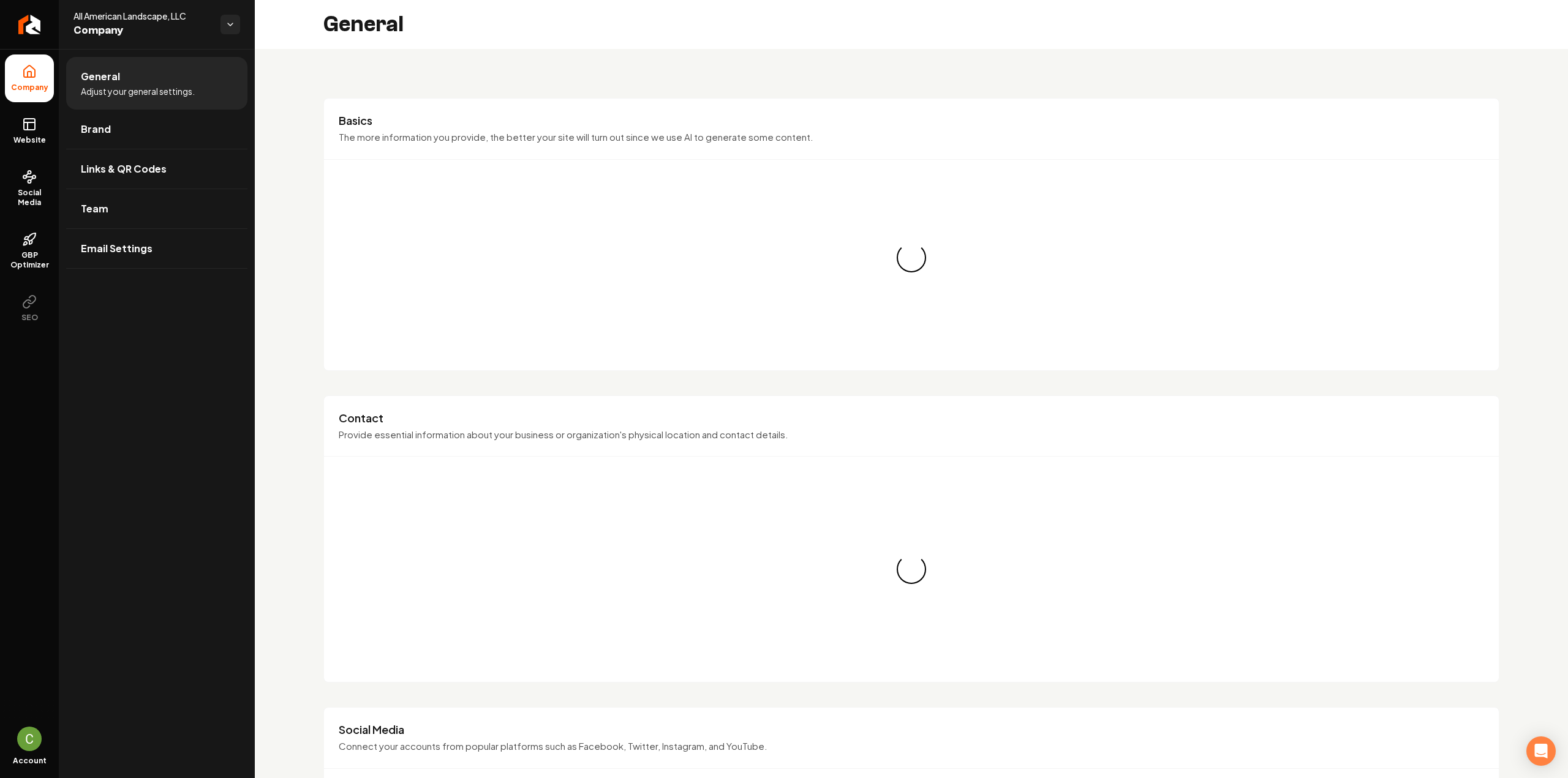
click at [22, 131] on icon at bounding box center [29, 124] width 15 height 15
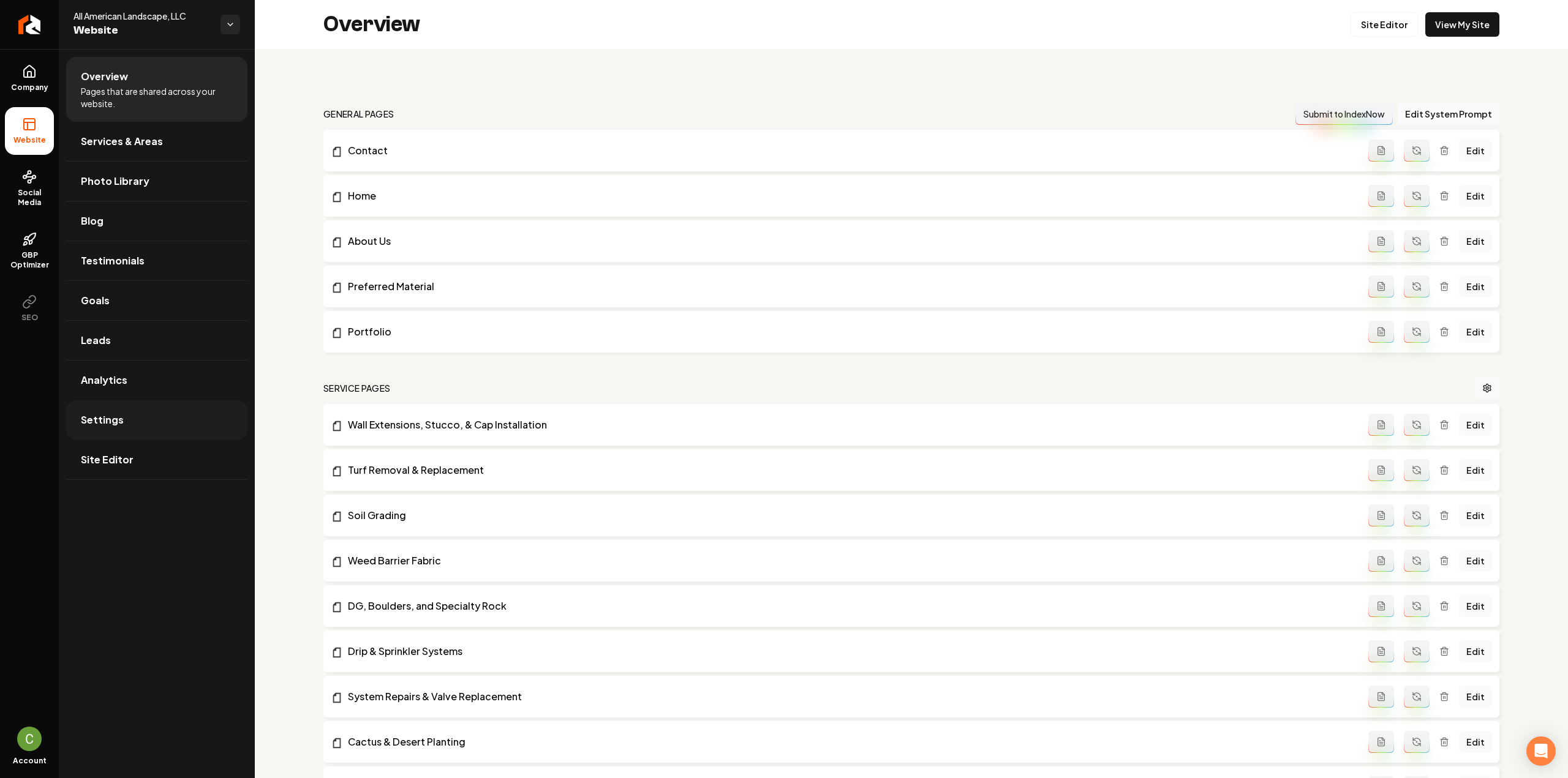
click at [123, 408] on link "Settings" at bounding box center [157, 420] width 181 height 39
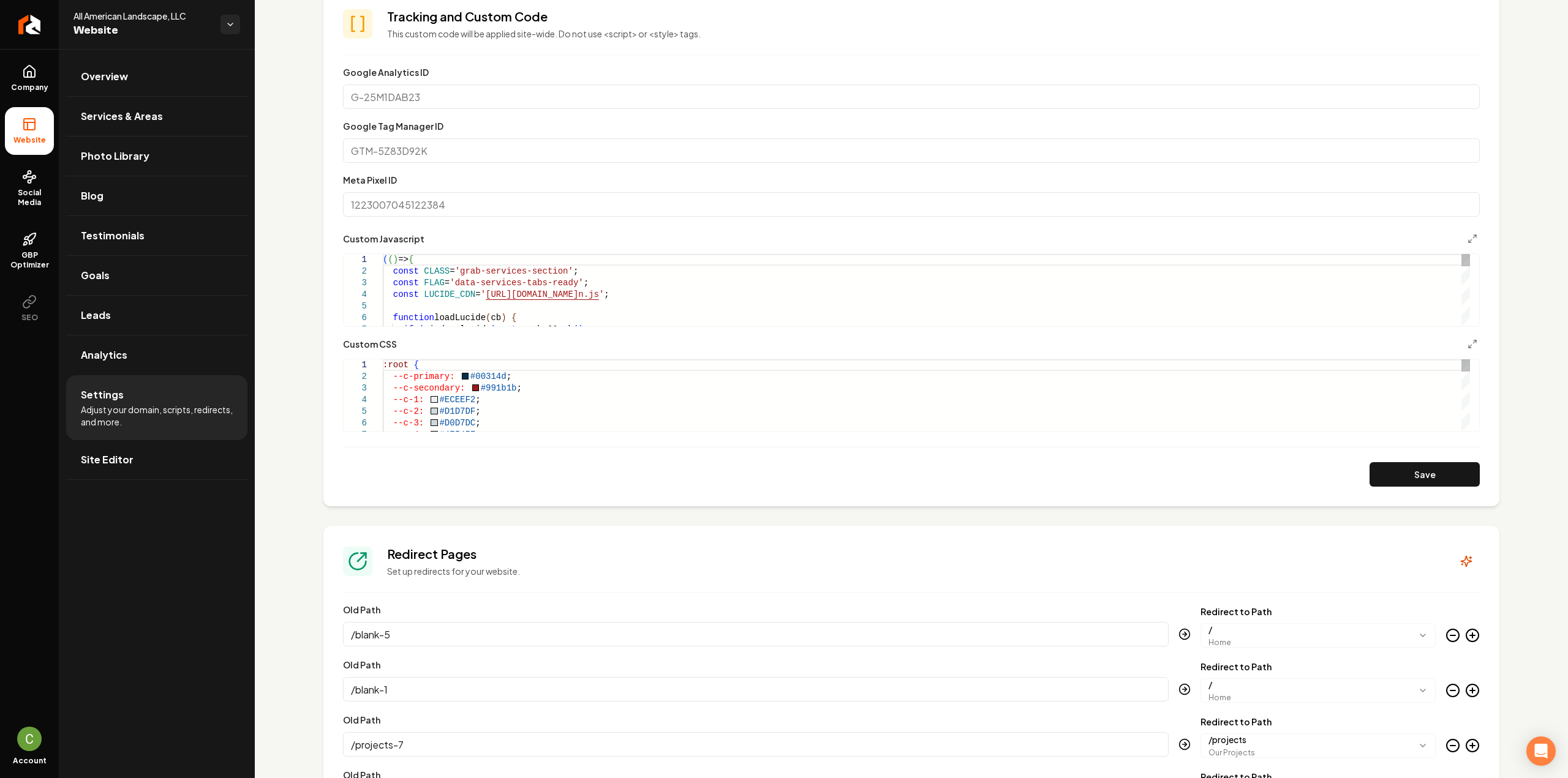
scroll to position [551, 0]
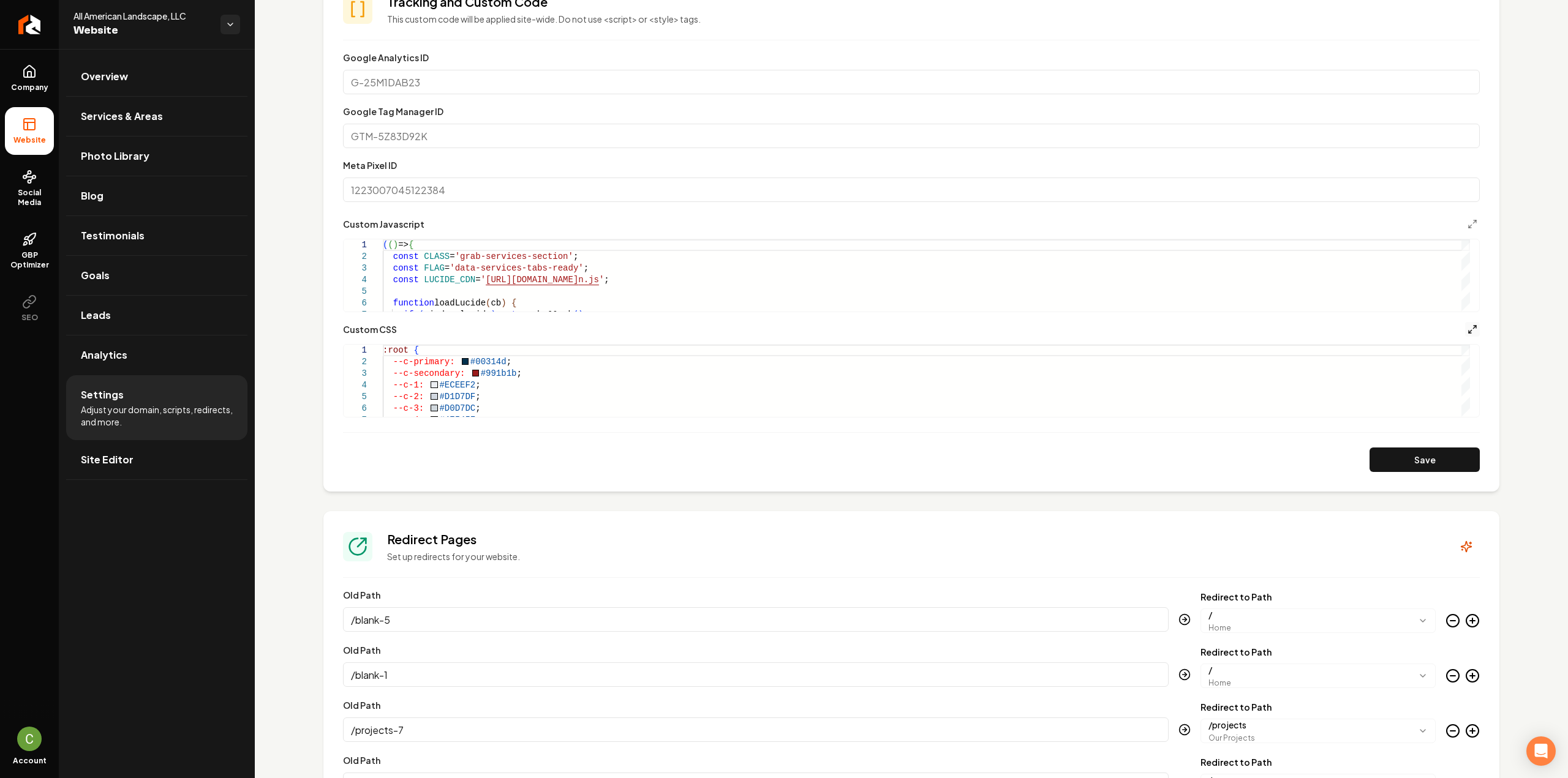
click at [1465, 333] on button "Main content area" at bounding box center [1472, 329] width 15 height 15
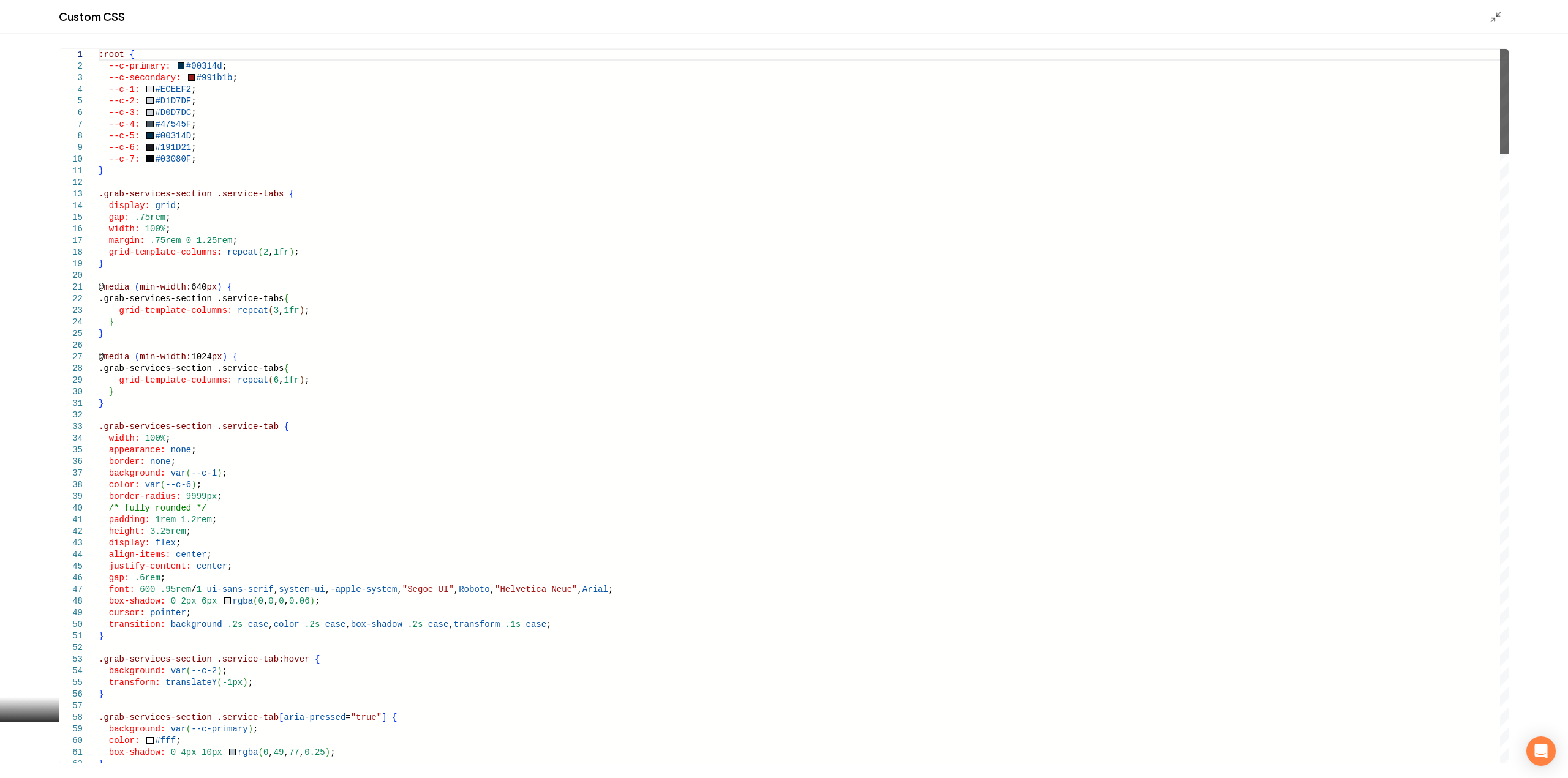
click at [1508, 49] on div "Main content area" at bounding box center [1504, 101] width 8 height 104
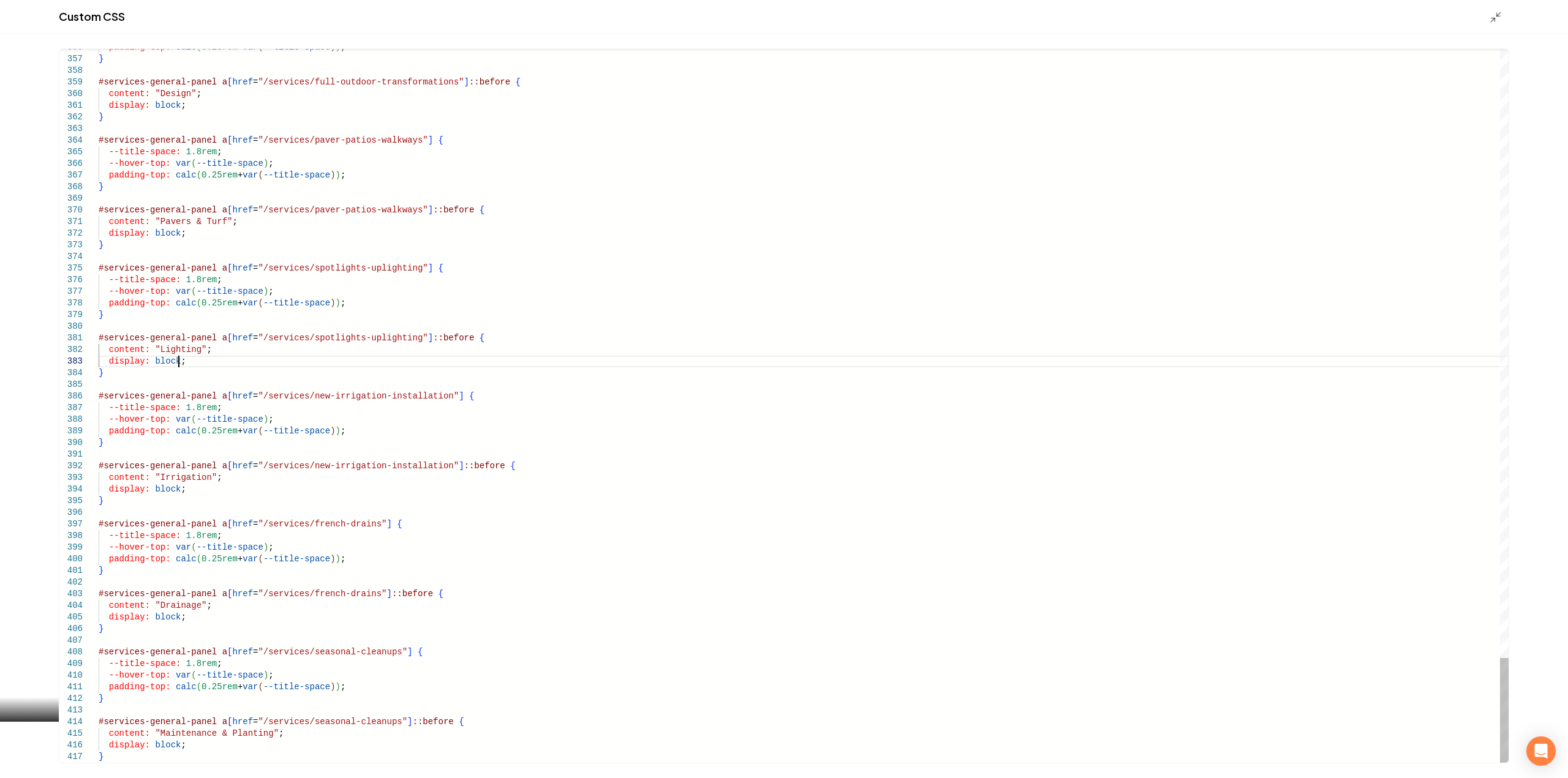
type textarea "**********"
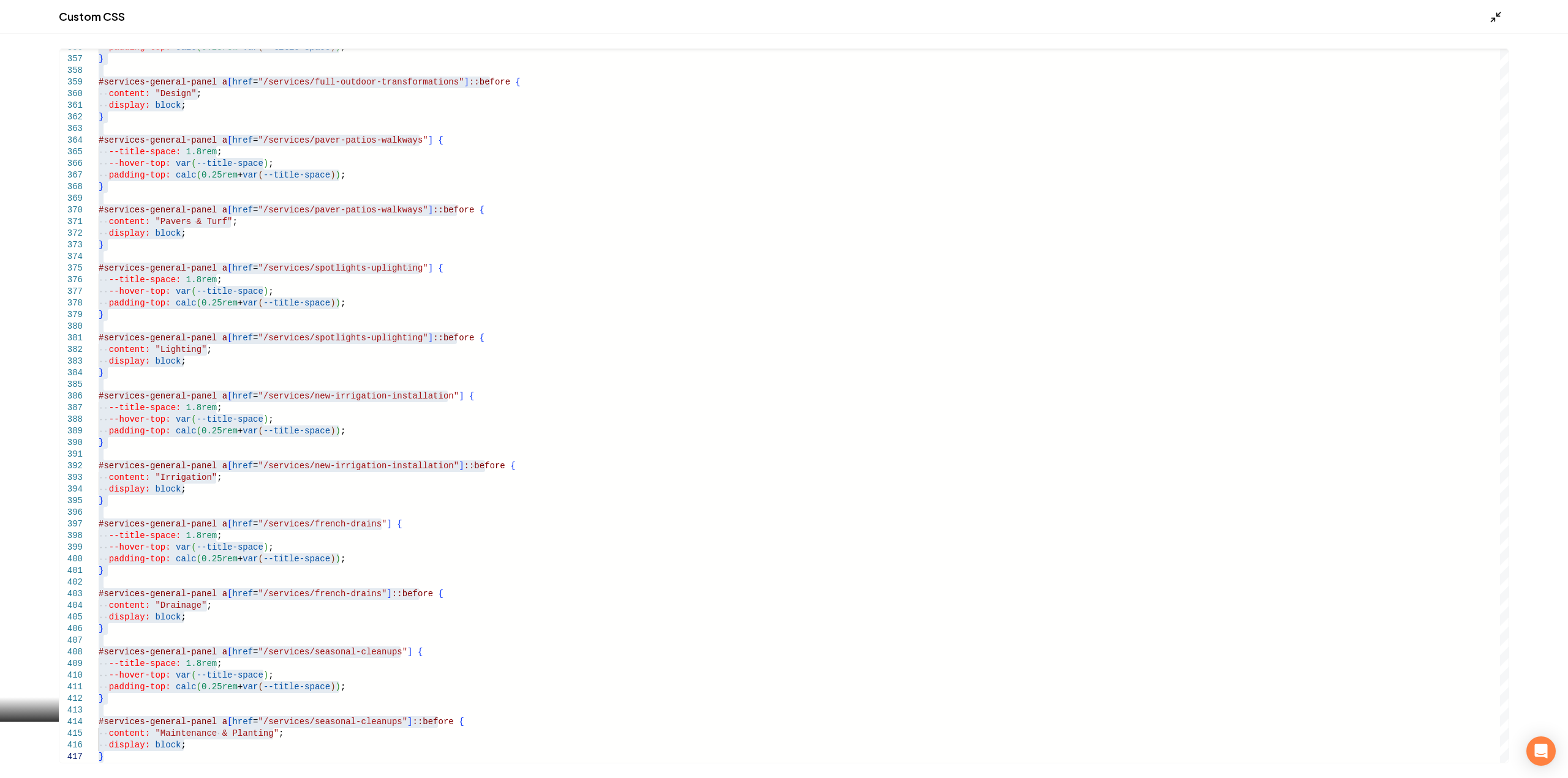
click at [1499, 18] on icon "Main content area" at bounding box center [1496, 17] width 13 height 13
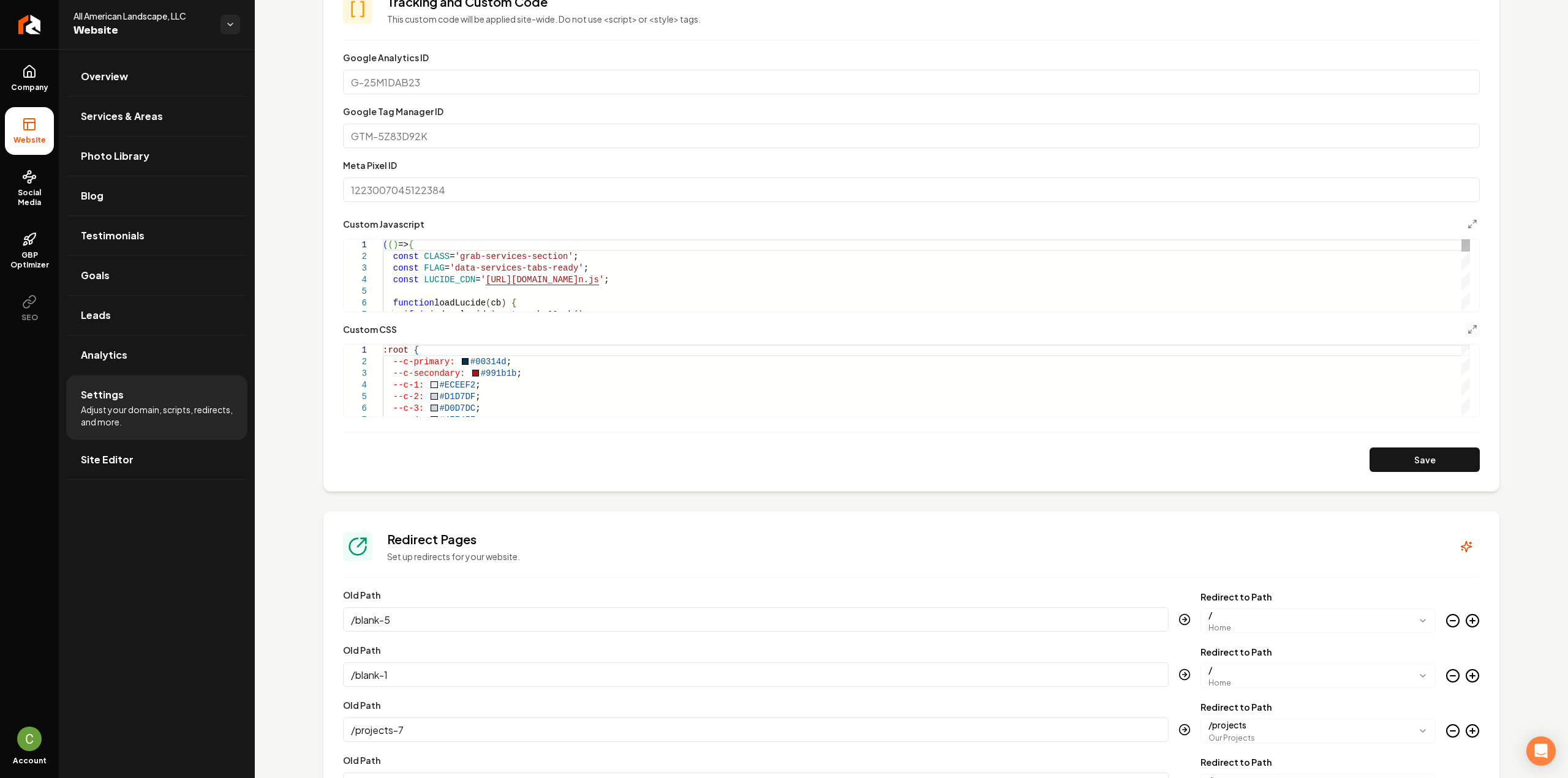
type textarea "**********"
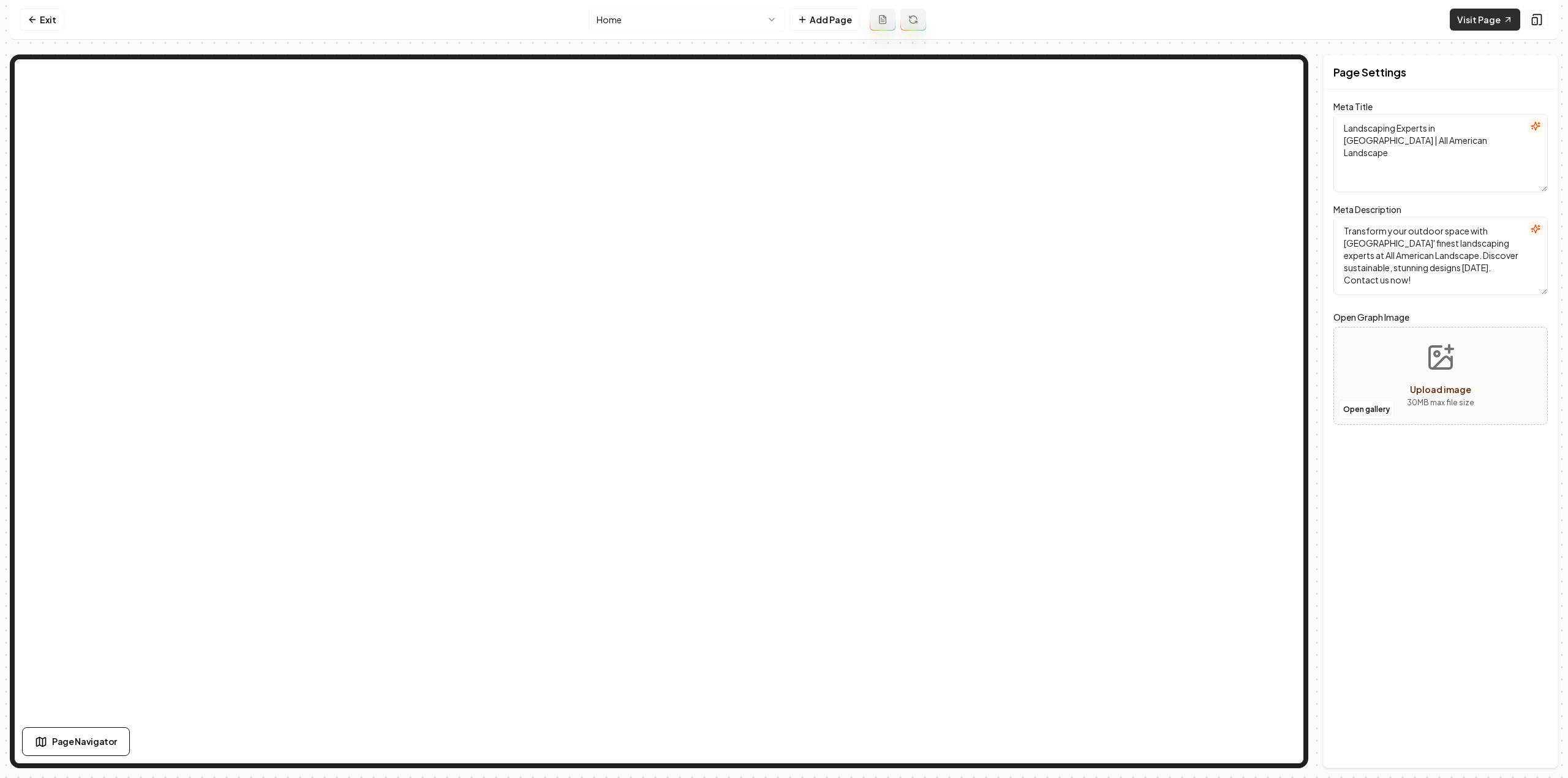
click at [1503, 21] on icon at bounding box center [1507, 19] width 10 height 10
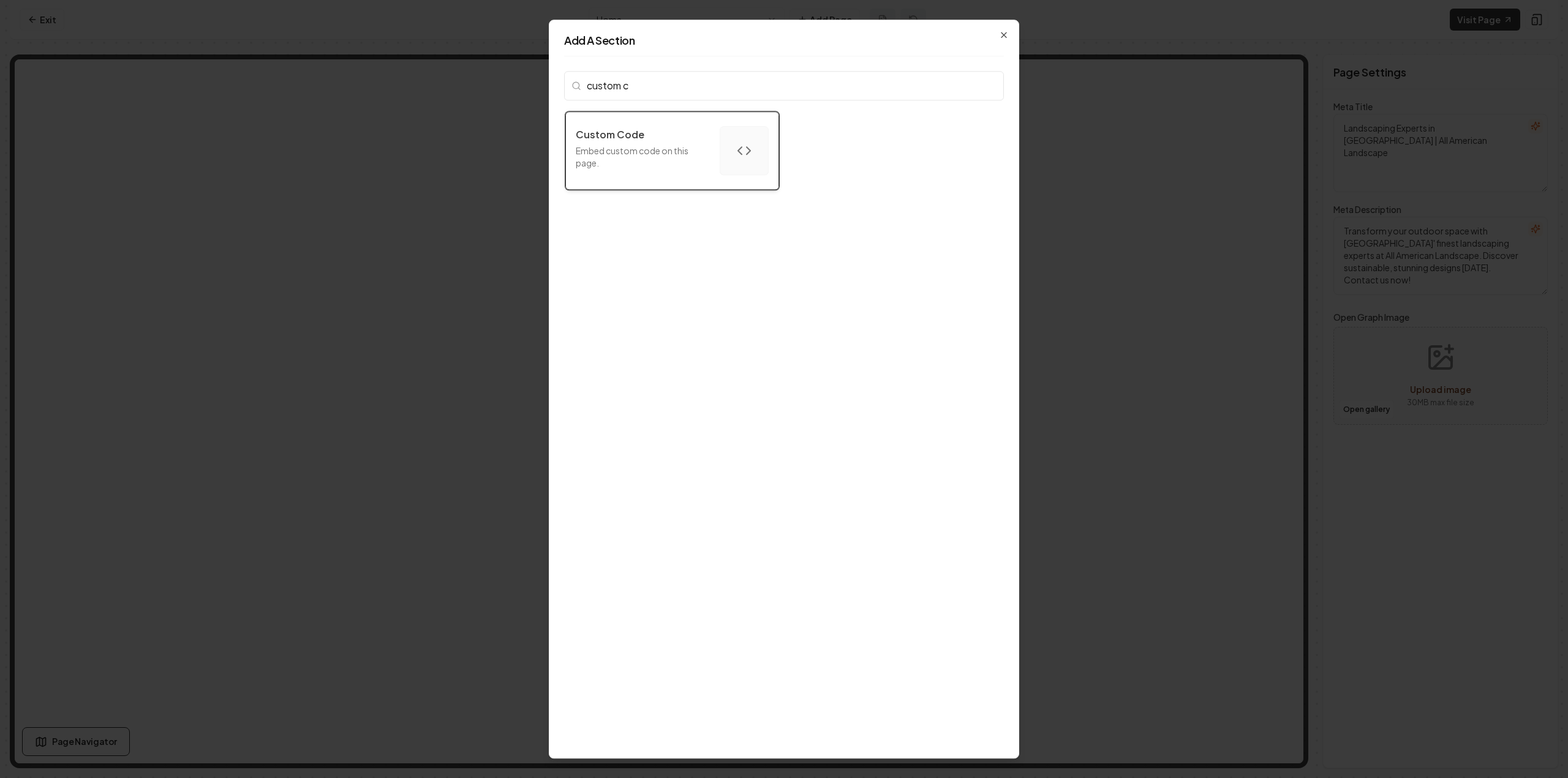
type input "custom c"
click at [632, 165] on p "Embed custom code on this page." at bounding box center [643, 156] width 134 height 24
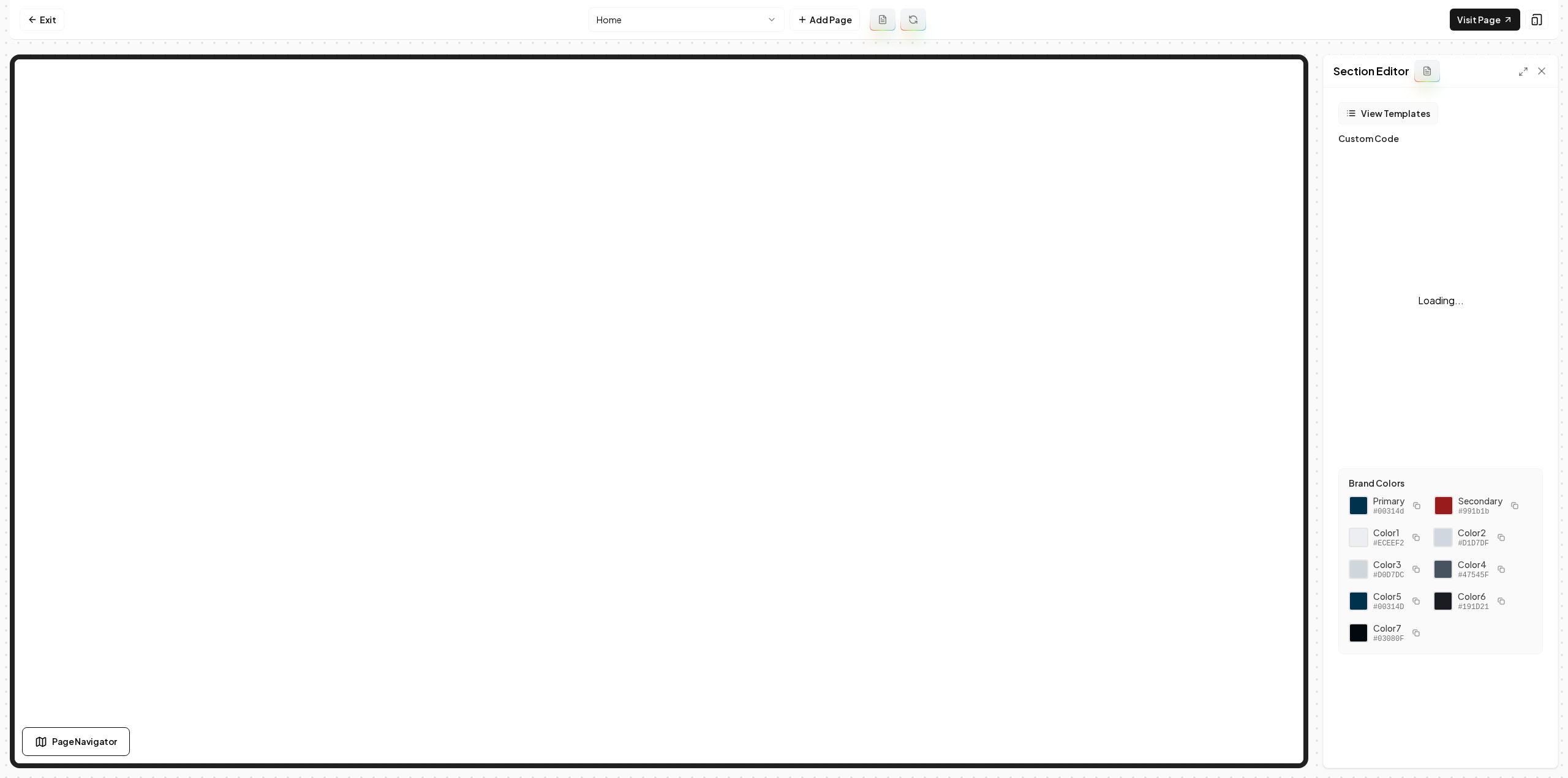
click at [1388, 119] on button "View Templates" at bounding box center [1388, 113] width 100 height 22
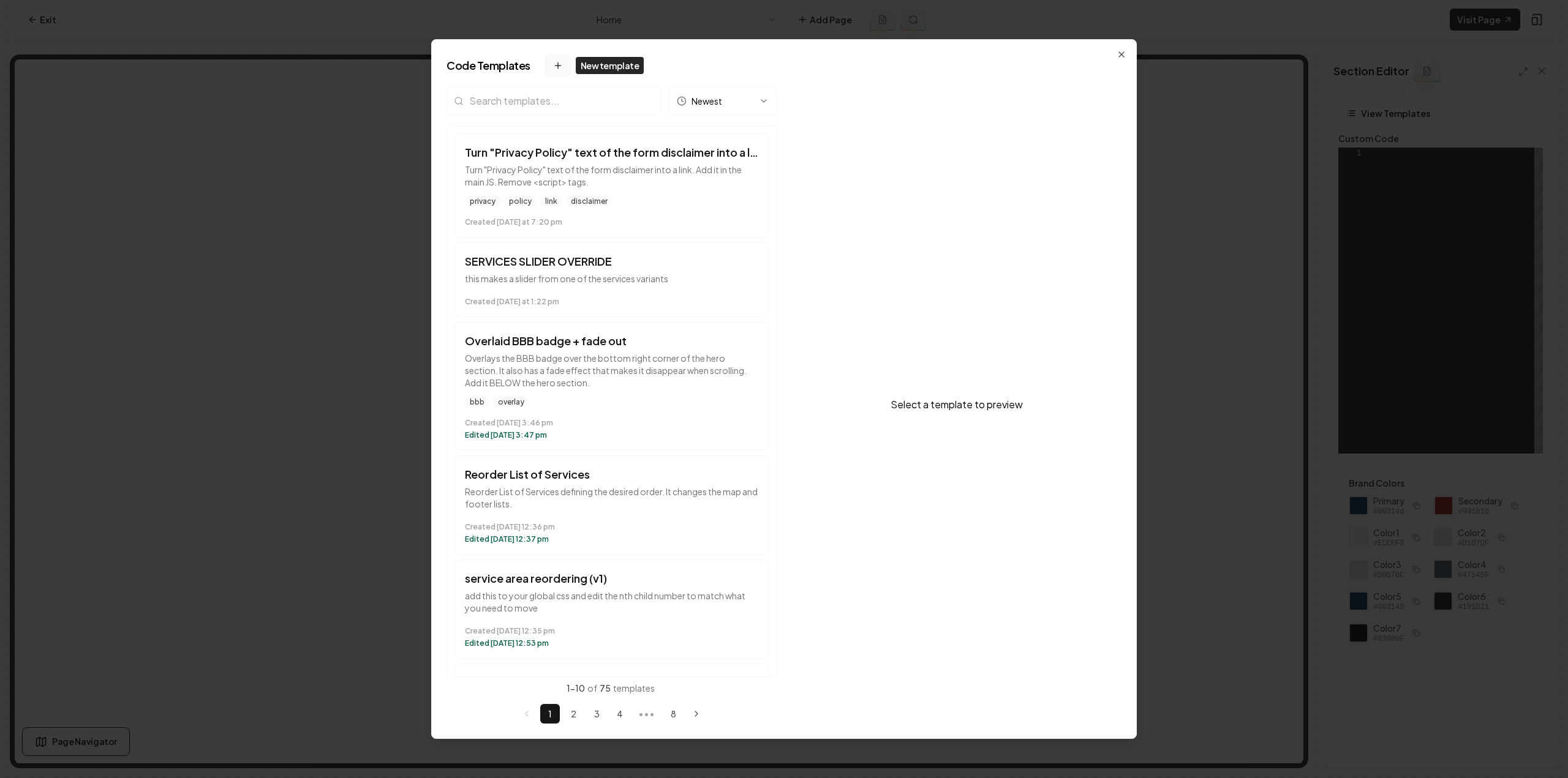
click at [559, 67] on icon at bounding box center [558, 65] width 10 height 10
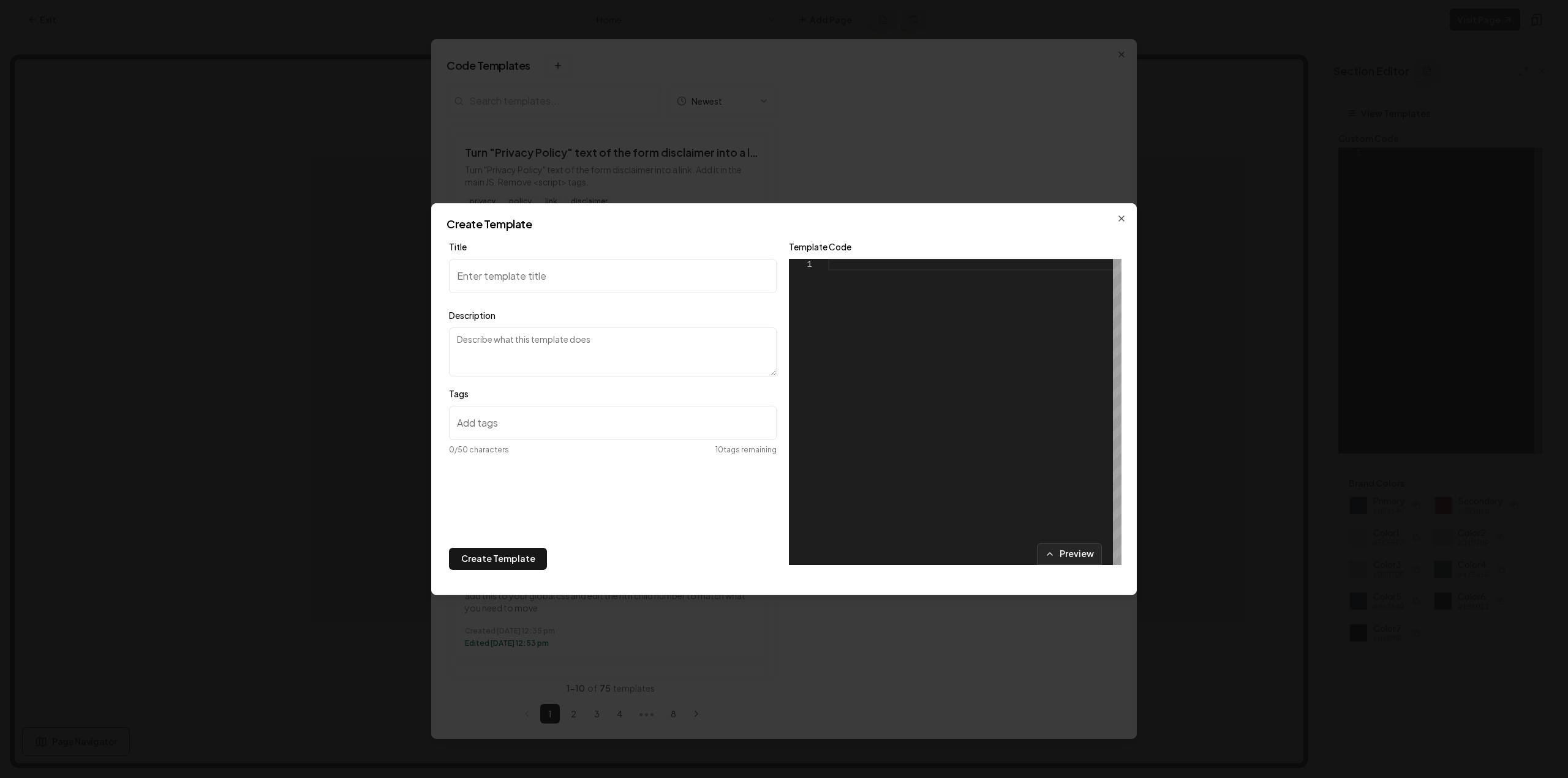
click at [569, 277] on input "Title" at bounding box center [612, 277] width 327 height 34
click at [653, 277] on input "Tabbed Service Section Overrid" at bounding box center [612, 277] width 327 height 34
type input "Tabbed Service Section Override"
click at [601, 354] on textarea "Description" at bounding box center [612, 352] width 327 height 49
drag, startPoint x: 595, startPoint y: 355, endPoint x: 642, endPoint y: 343, distance: 48.5
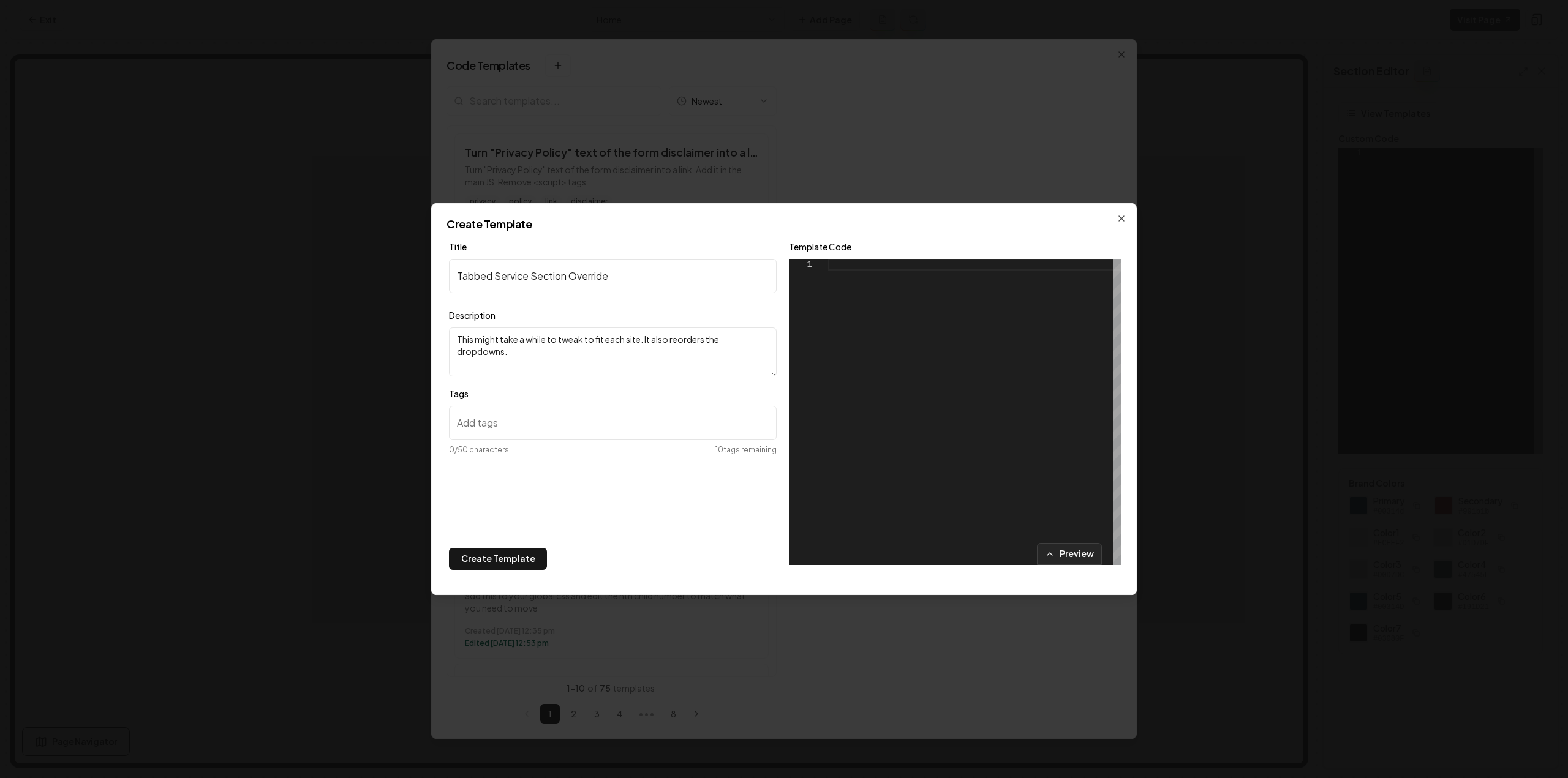
click at [631, 345] on textarea "This might take a while to tweak to fit each site. It also reorders the dropdow…" at bounding box center [612, 352] width 327 height 49
click at [672, 338] on textarea "This might take a while to tweak to fit each site. It also reorders the dropdow…" at bounding box center [612, 352] width 327 height 49
click at [667, 338] on textarea "This might take a while to tweak to fit each site. It also reorders the dropdow…" at bounding box center [612, 352] width 327 height 49
type textarea "This might take a while to tweak to fit each site. It also adds titles and reor…"
click at [988, 324] on div at bounding box center [975, 413] width 294 height 306
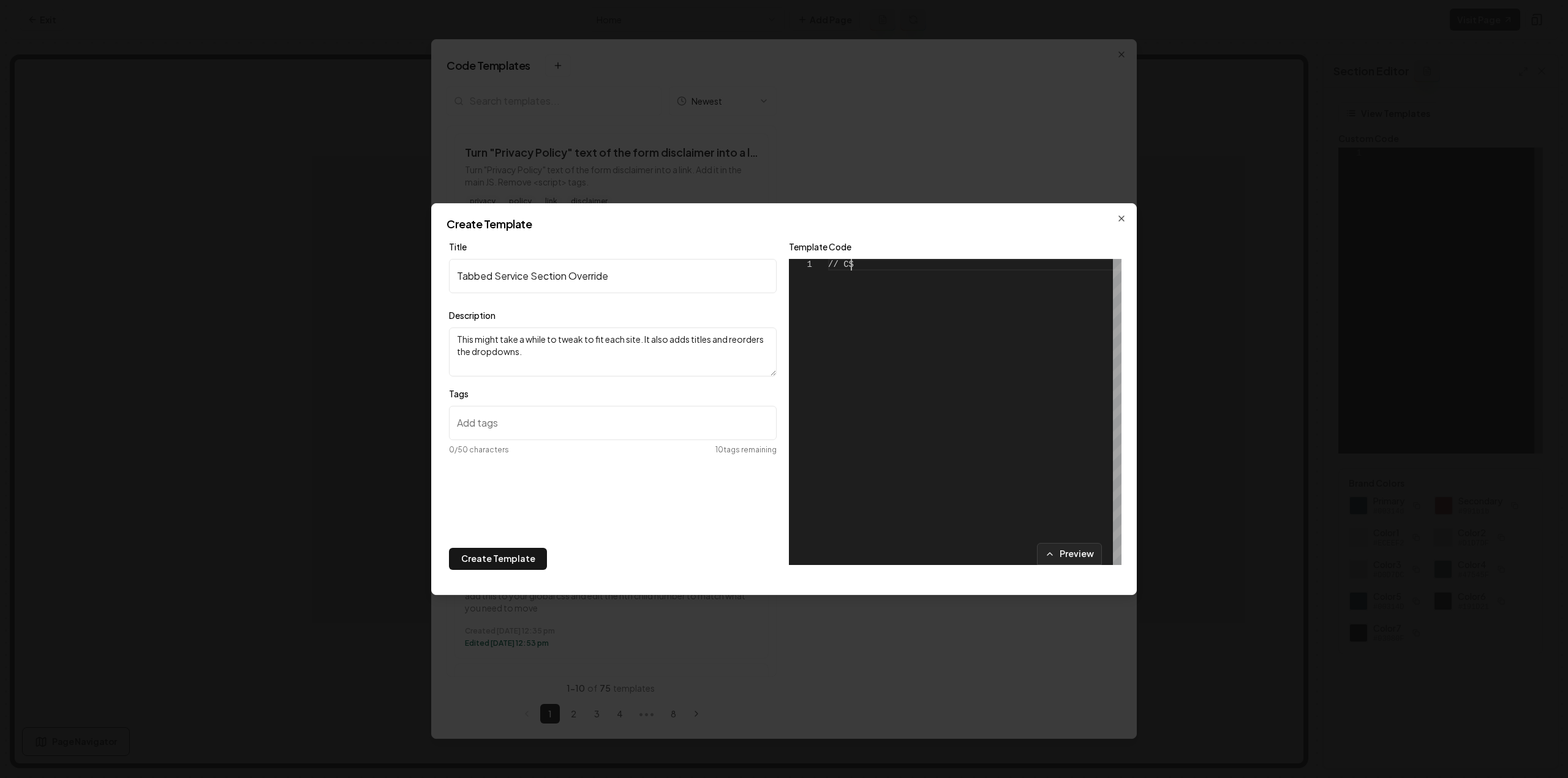
scroll to position [1, 27]
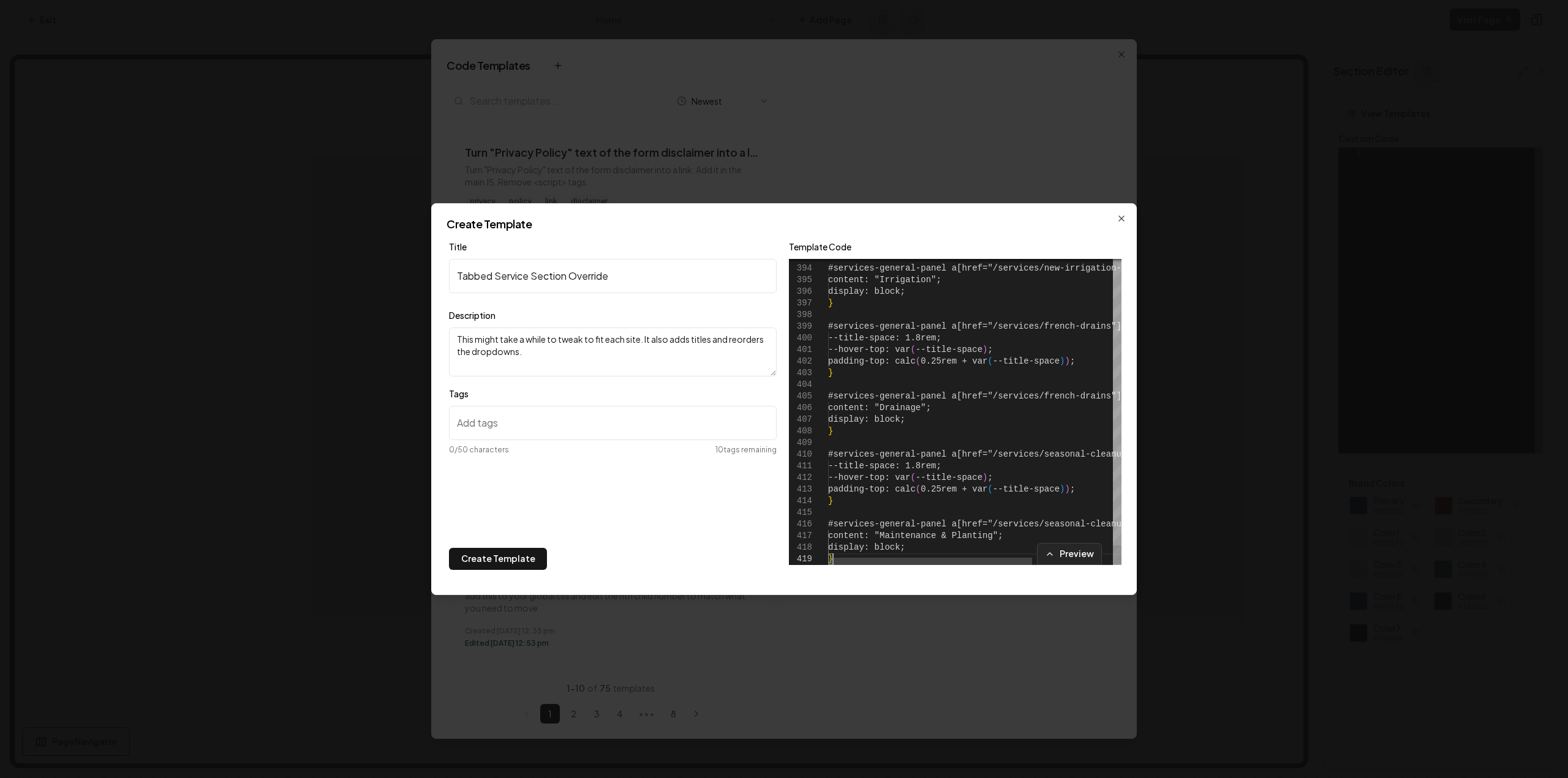
type textarea "**********"
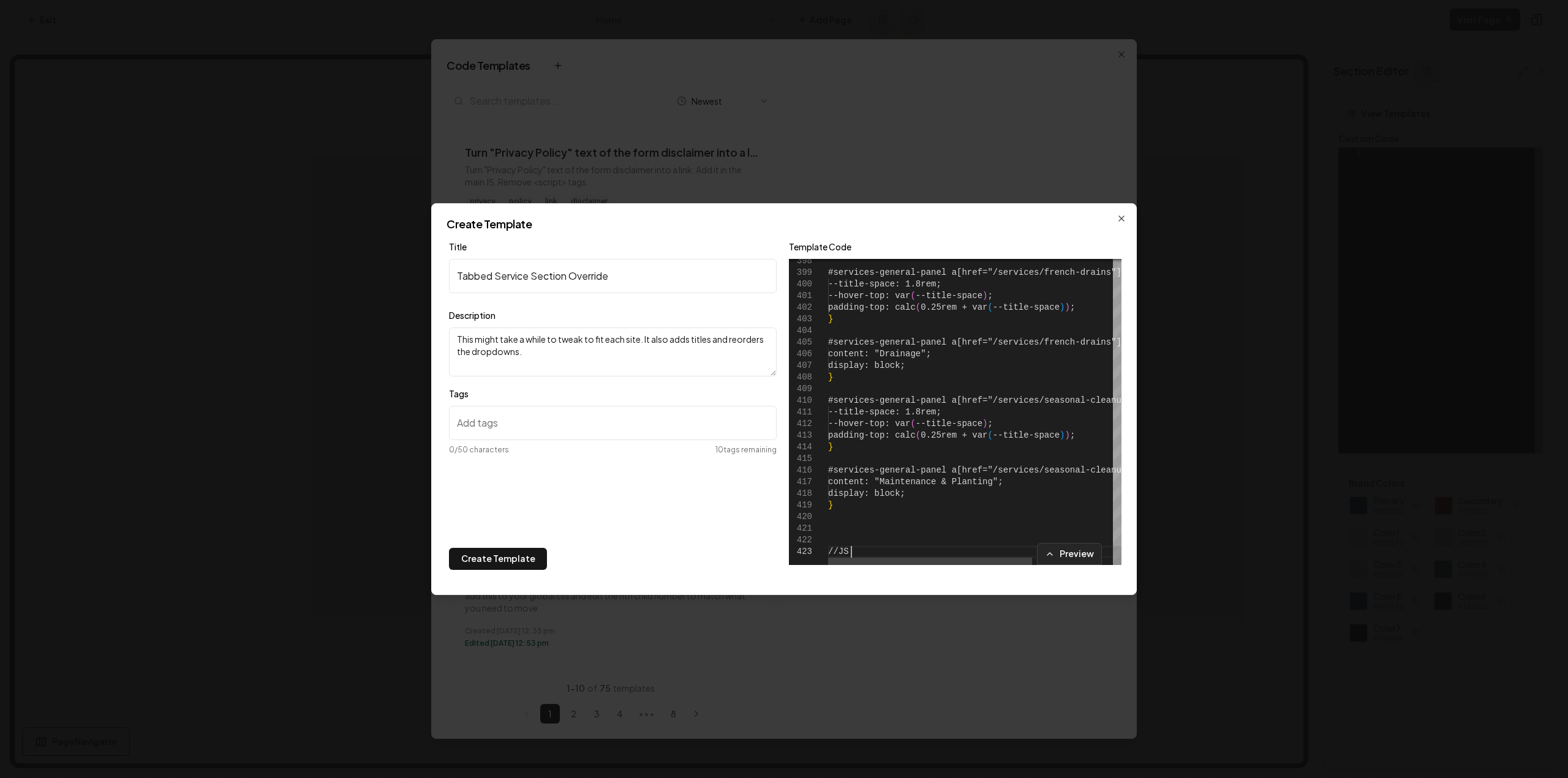
scroll to position [35, 0]
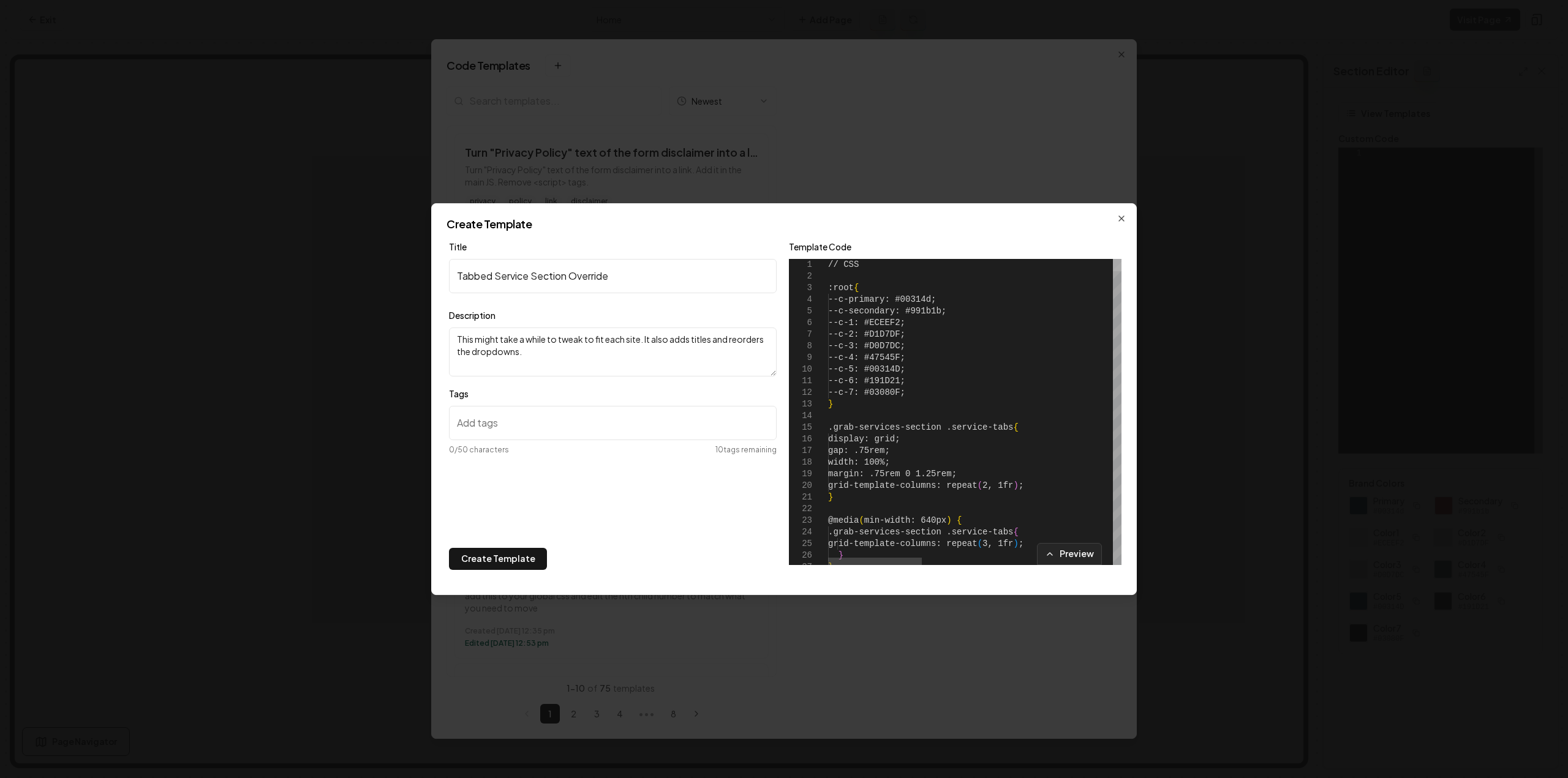
click at [1122, 259] on div at bounding box center [1116, 266] width 8 height 13
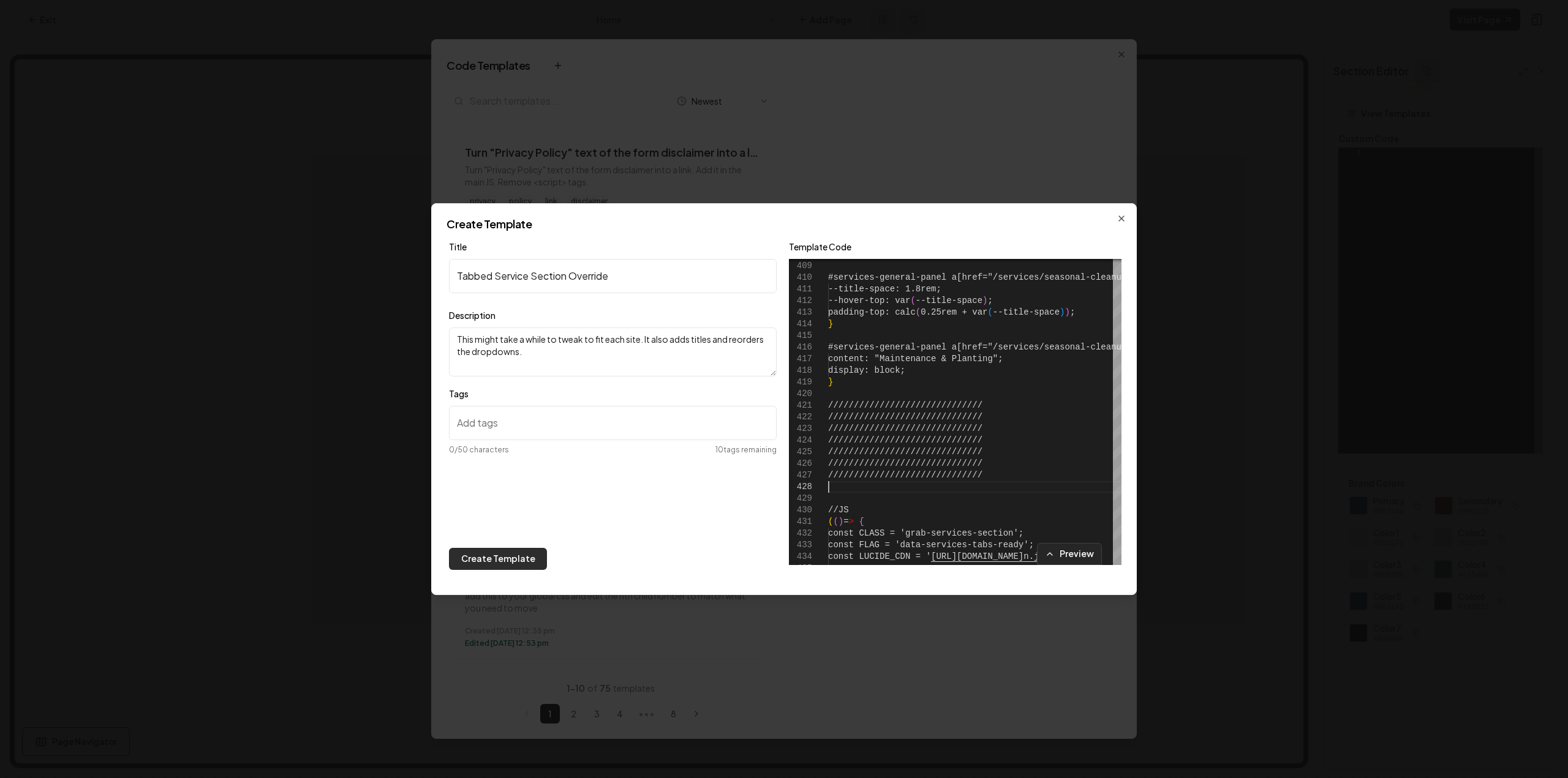
type textarea "**********"
click at [472, 561] on button "Create Template" at bounding box center [498, 559] width 98 height 22
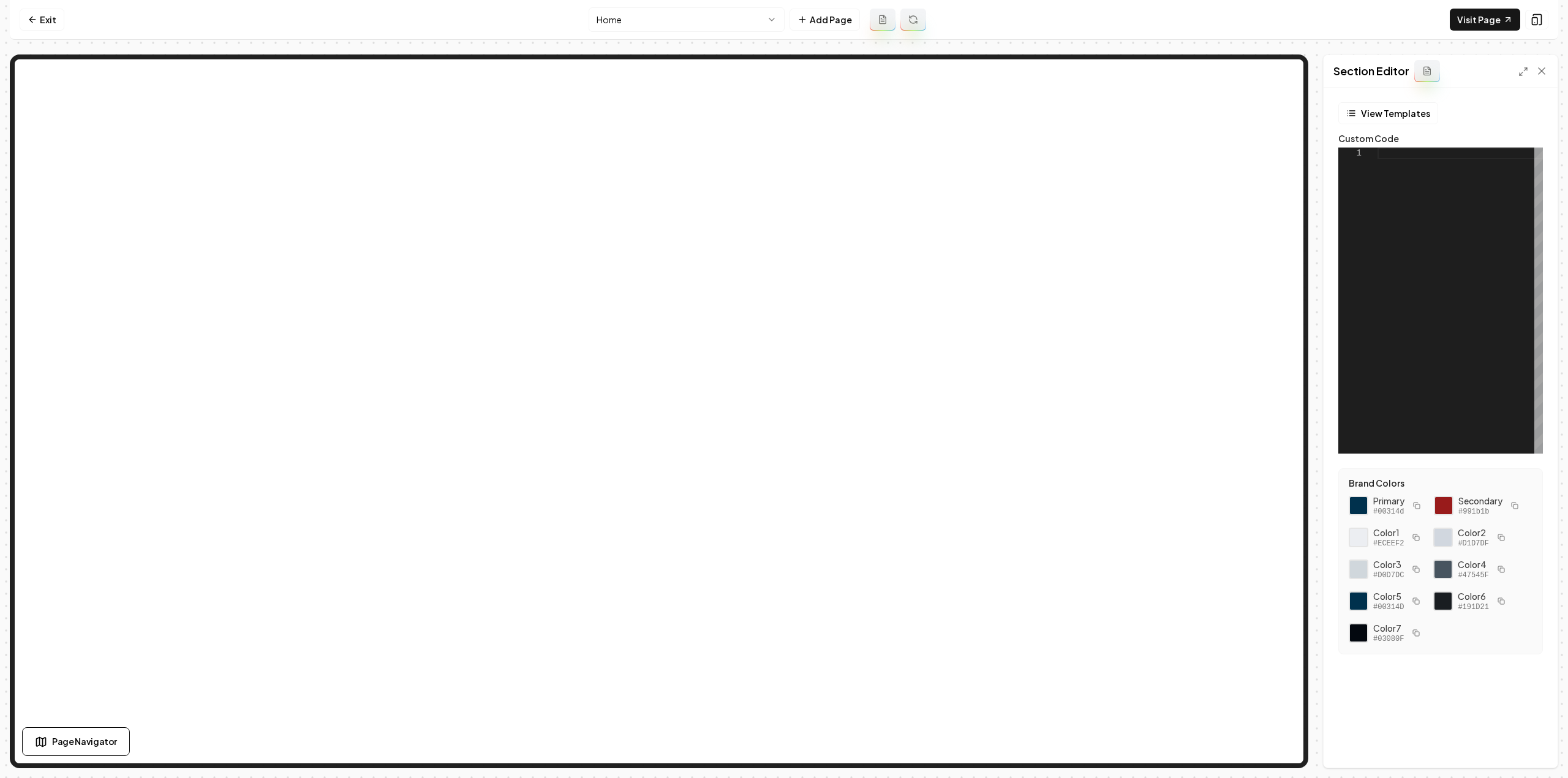
drag, startPoint x: 1545, startPoint y: 75, endPoint x: 1453, endPoint y: 215, distance: 167.5
click at [1545, 75] on icon at bounding box center [1542, 72] width 13 height 13
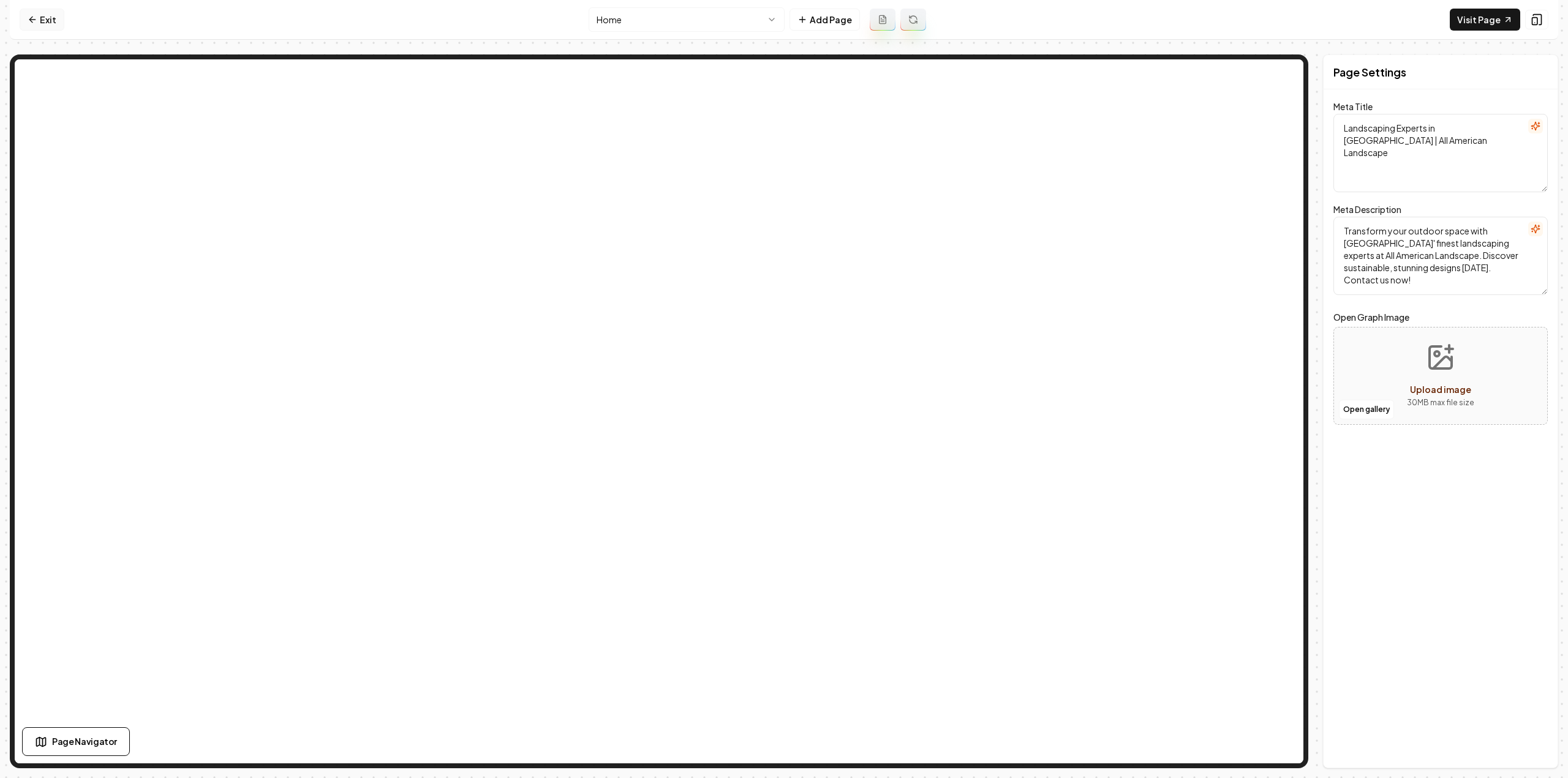
click at [48, 16] on link "Exit" at bounding box center [42, 19] width 44 height 22
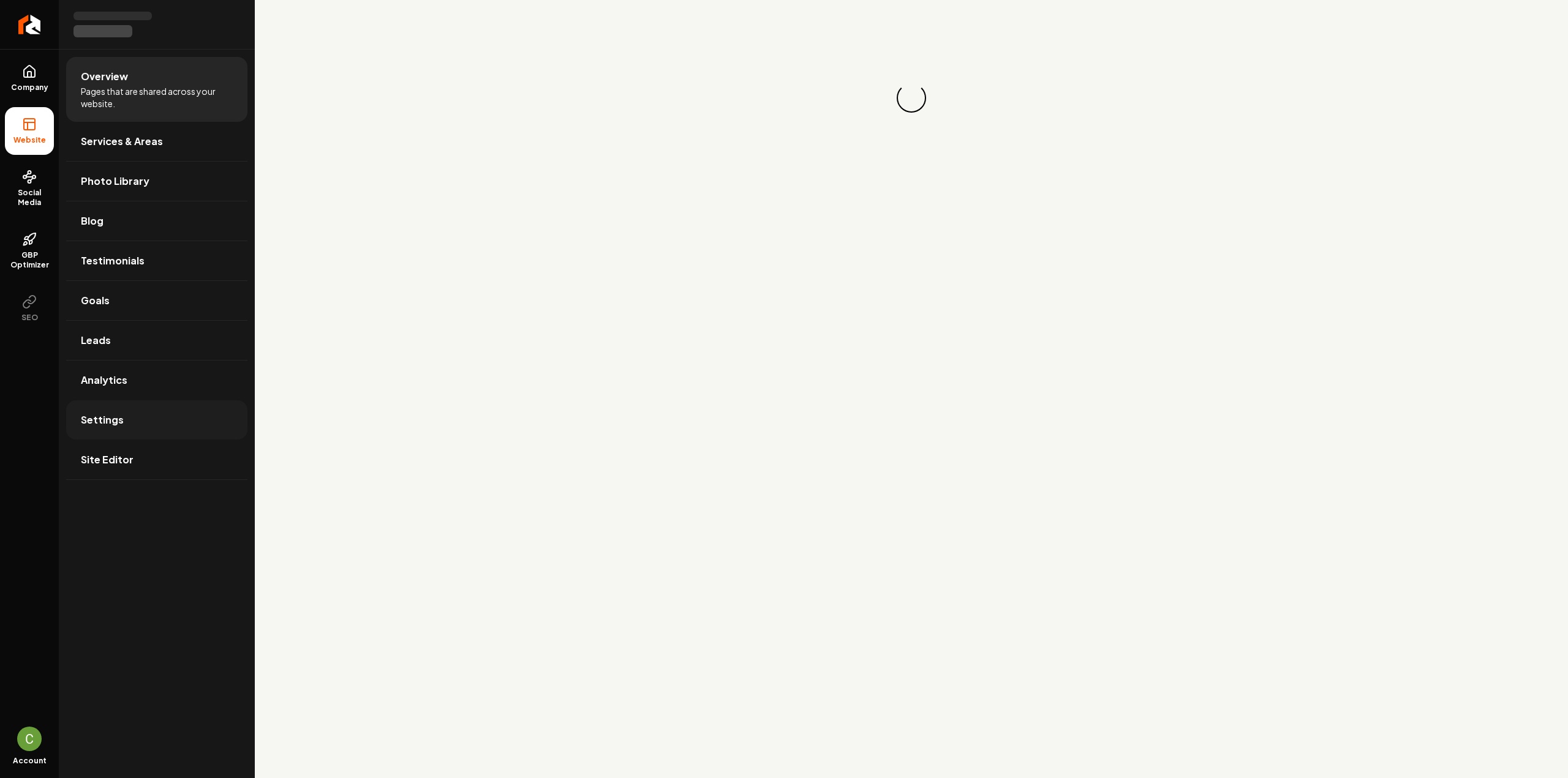
click at [119, 413] on span "Settings" at bounding box center [102, 420] width 43 height 15
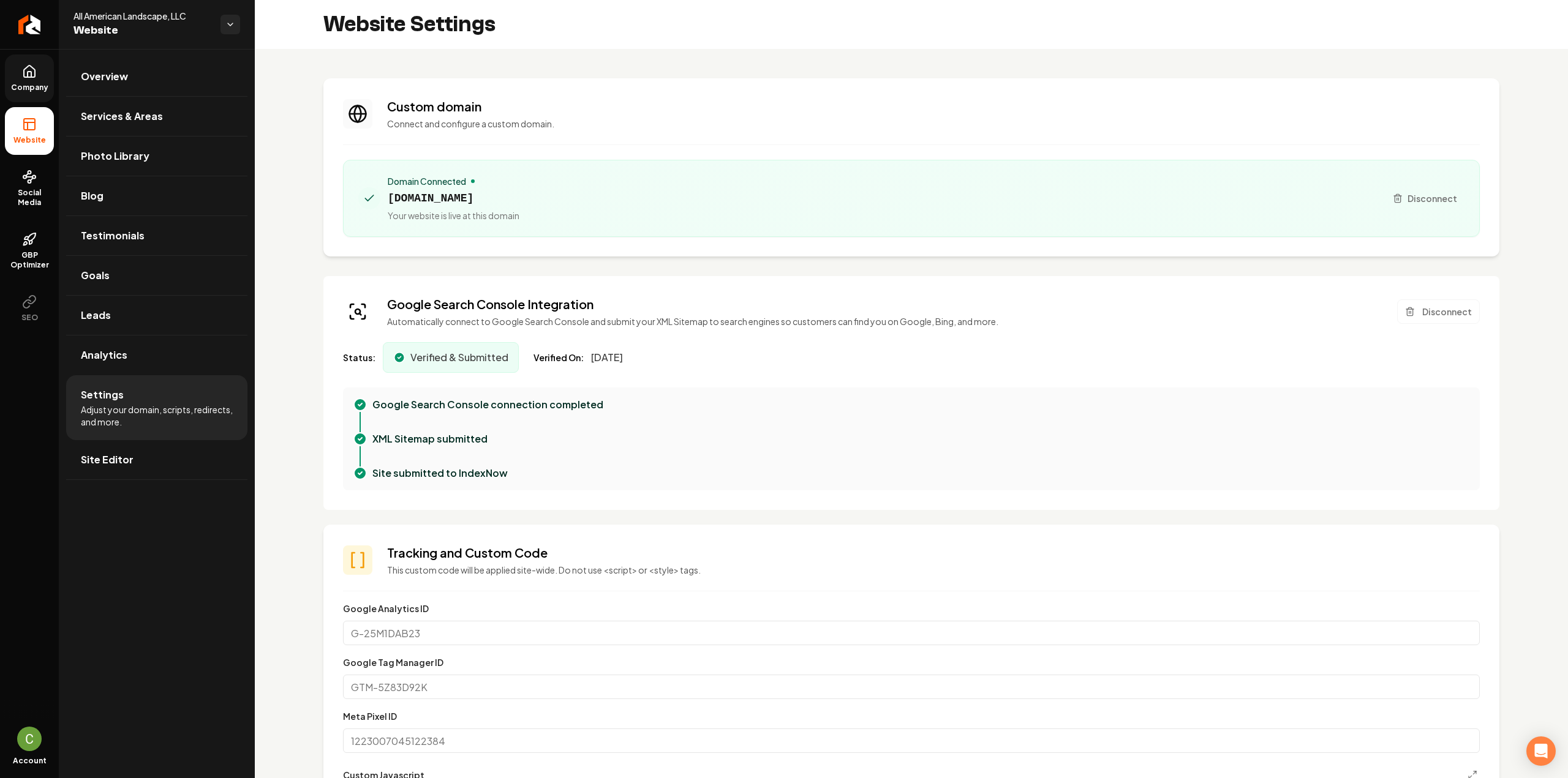
click at [36, 74] on link "Company" at bounding box center [29, 78] width 49 height 48
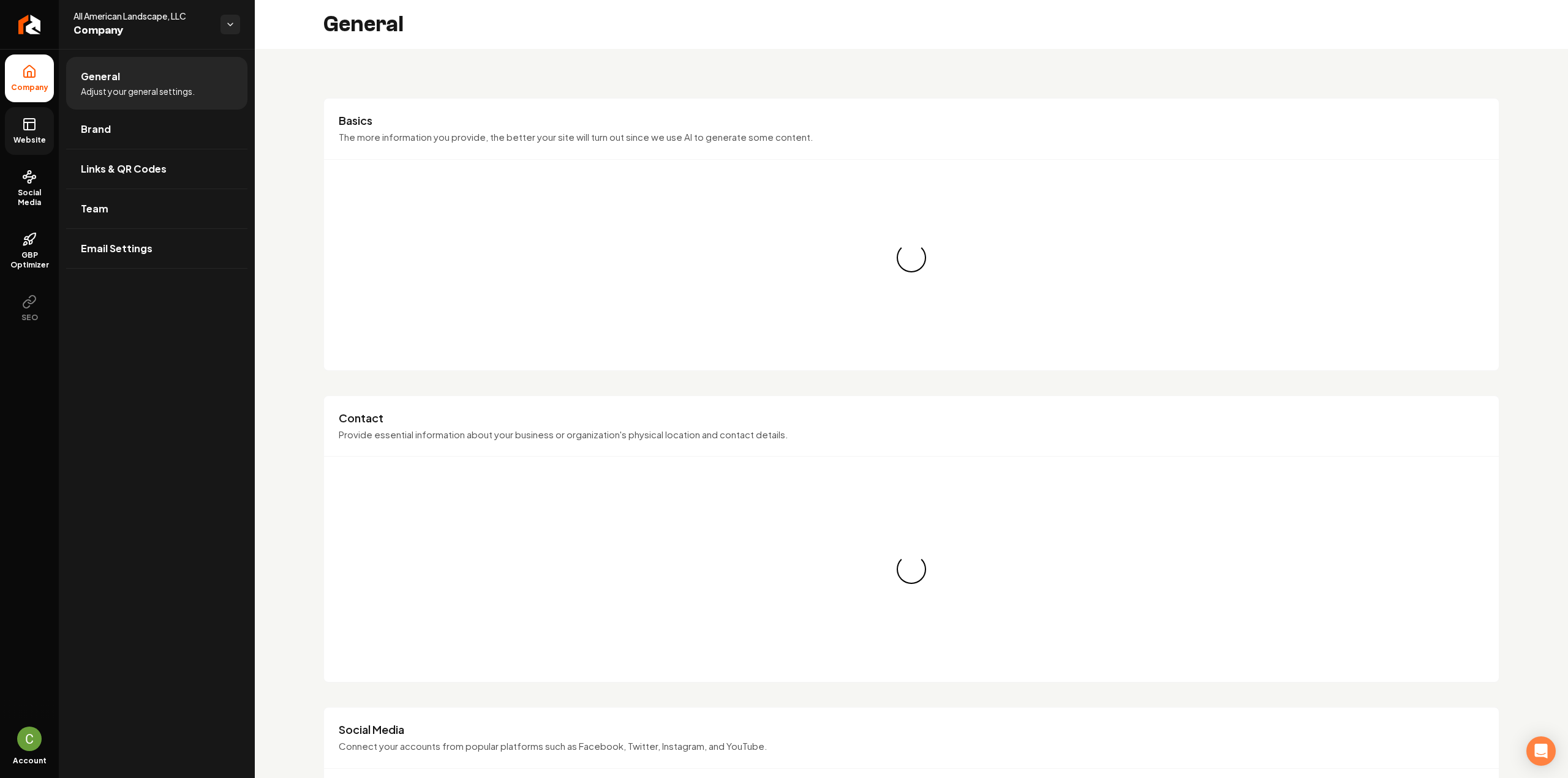
click at [25, 122] on icon at bounding box center [29, 124] width 15 height 15
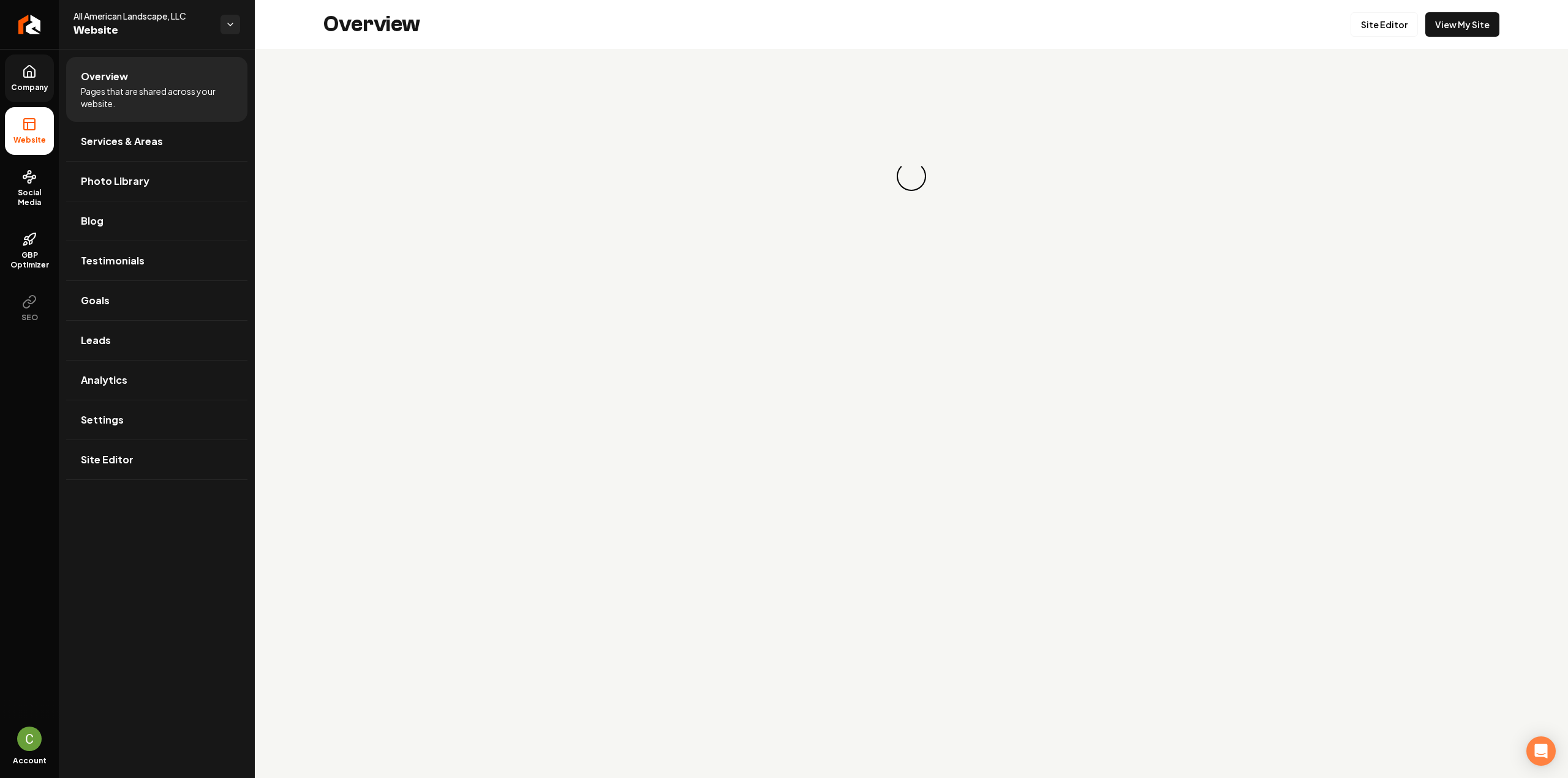
click at [1450, 2] on div "Overview Site Editor View My Site" at bounding box center [911, 24] width 1313 height 49
click at [1449, 18] on link "View My Site" at bounding box center [1463, 24] width 74 height 24
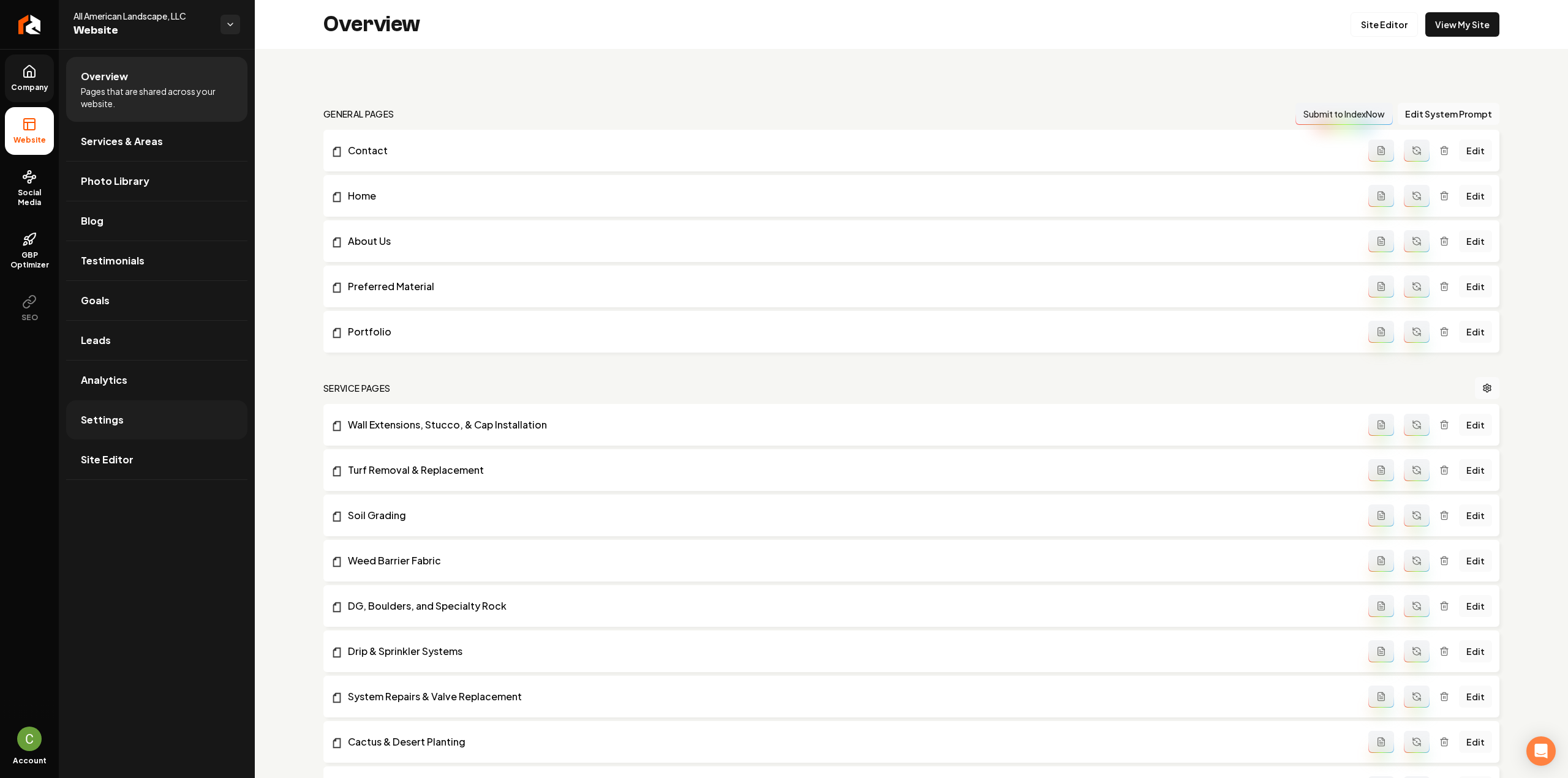
click at [151, 408] on link "Settings" at bounding box center [157, 420] width 181 height 39
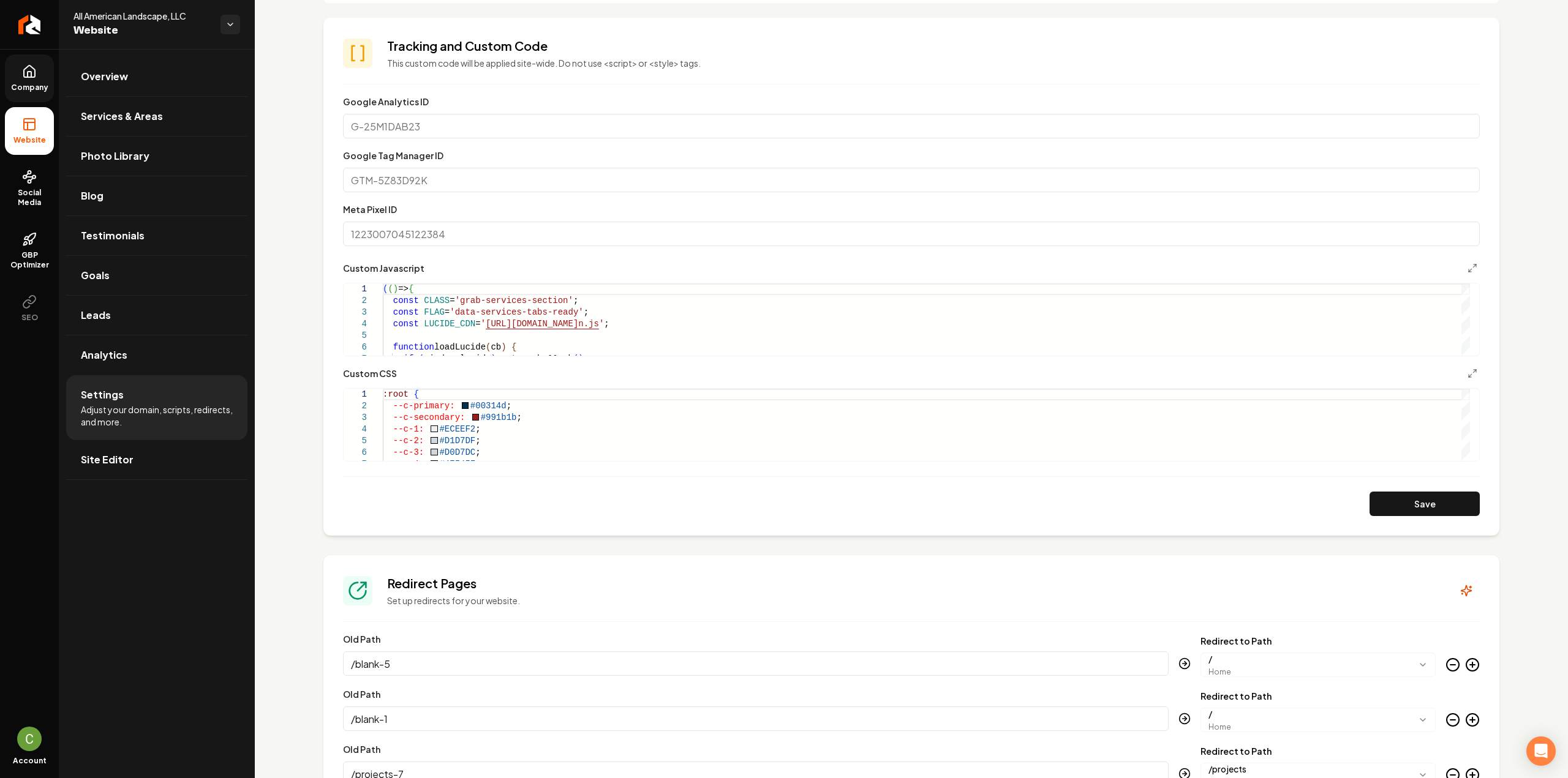
scroll to position [551, 0]
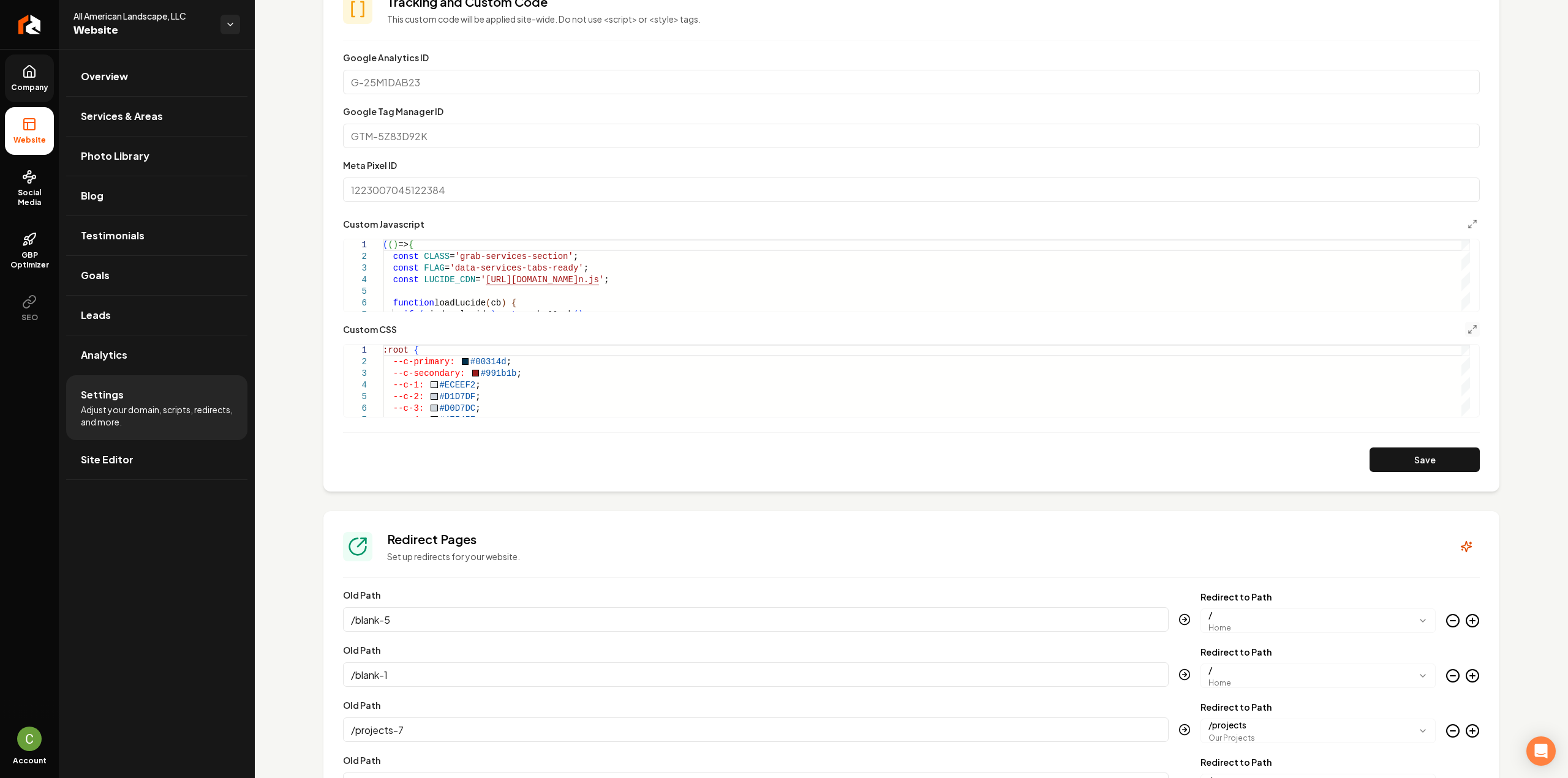
click at [1465, 334] on button "Main content area" at bounding box center [1472, 329] width 15 height 15
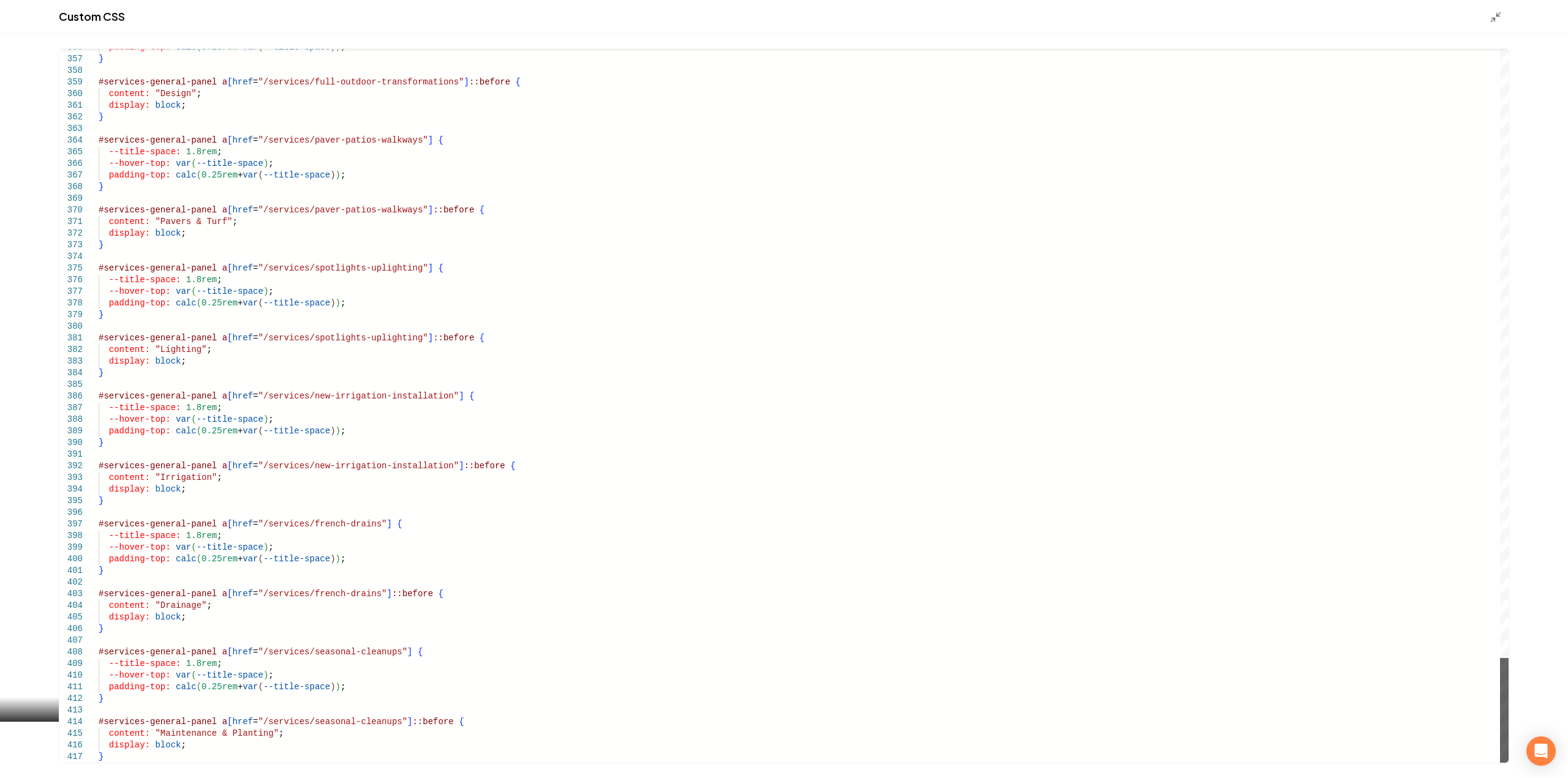
click at [1500, 763] on div "Main content area" at bounding box center [1504, 710] width 8 height 104
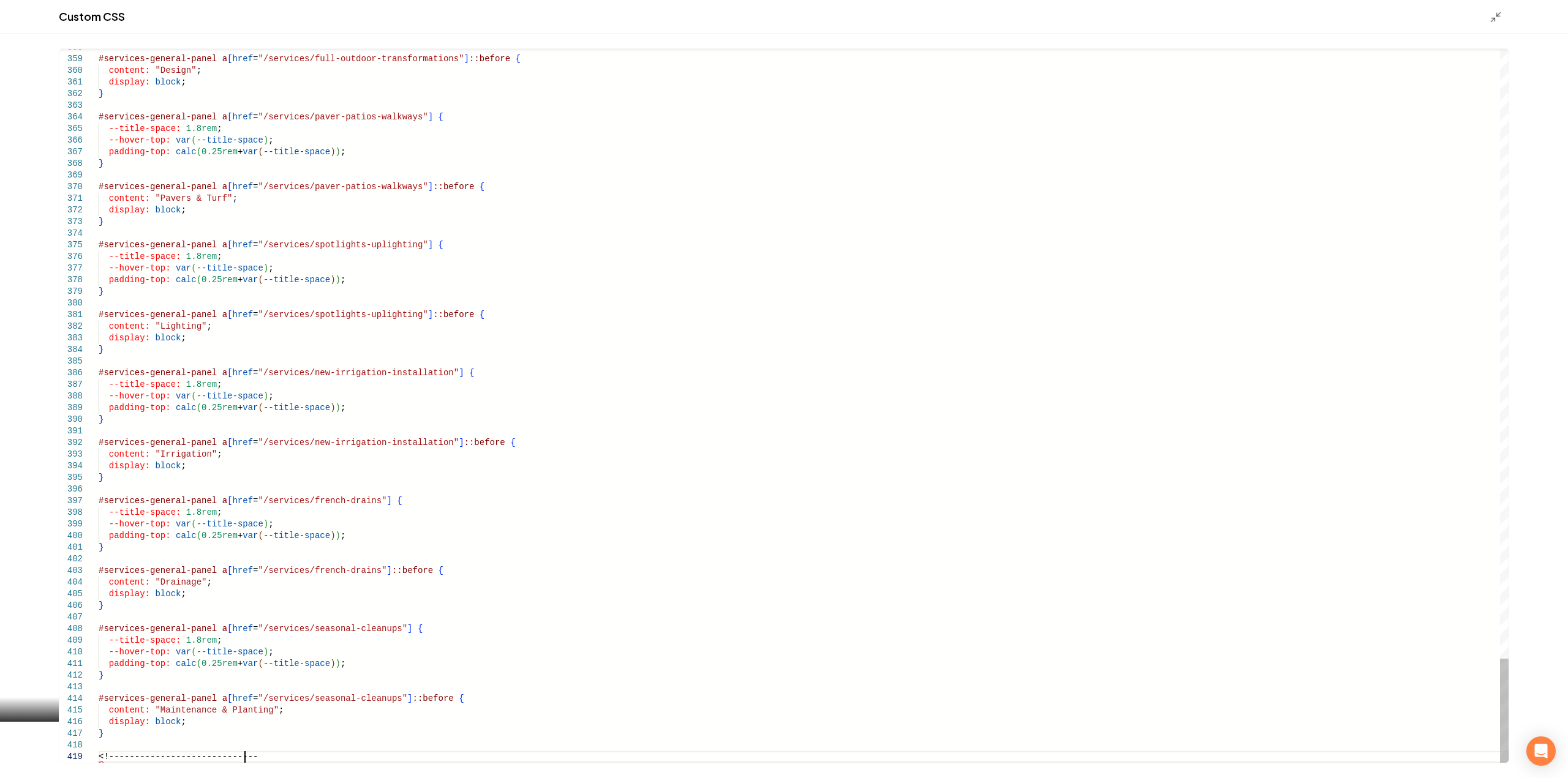
scroll to position [93, 169]
drag, startPoint x: 970, startPoint y: 755, endPoint x: 676, endPoint y: 383, distance: 474.2
drag, startPoint x: 104, startPoint y: 756, endPoint x: 96, endPoint y: 755, distance: 8.1
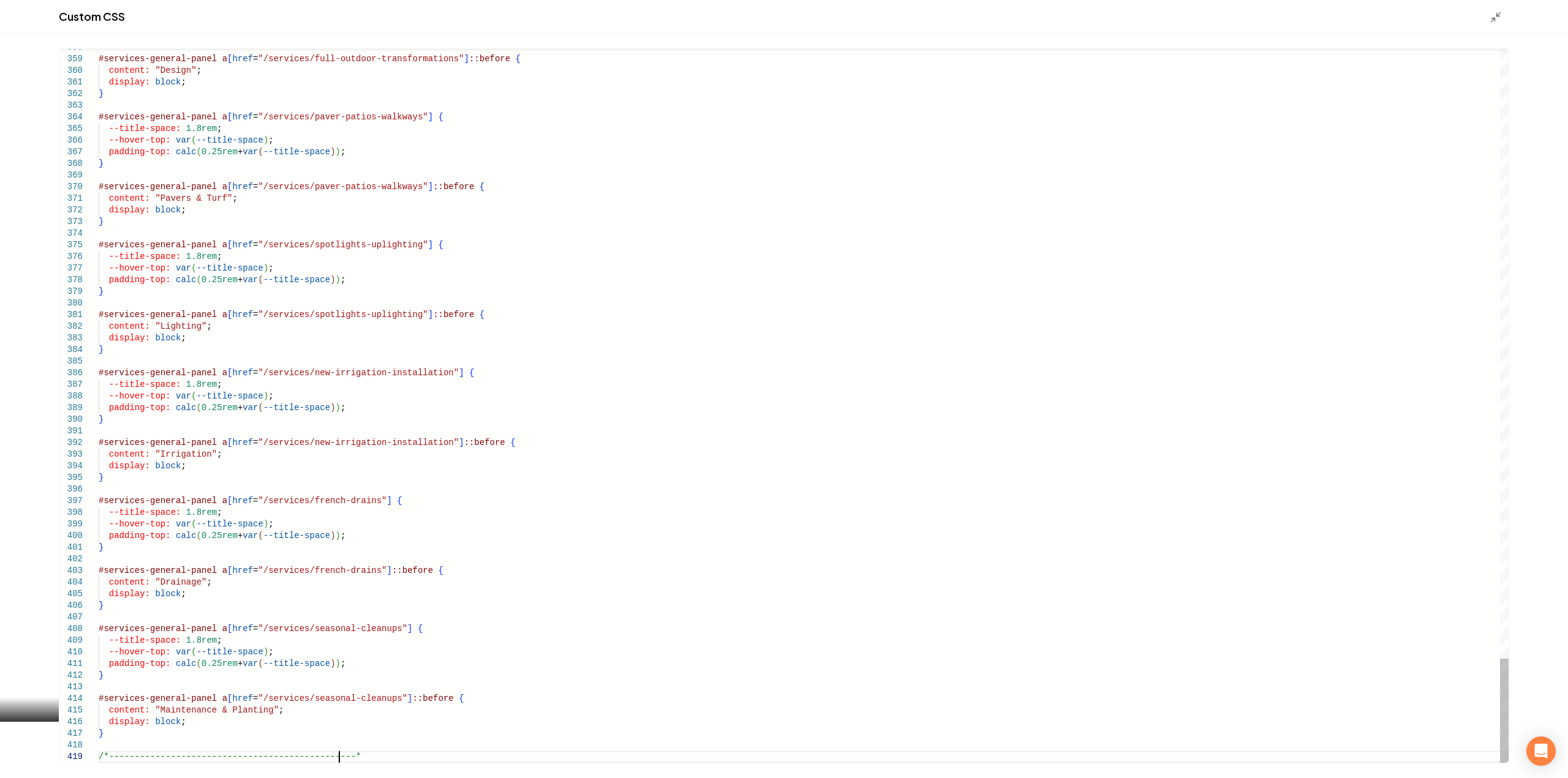
scroll to position [93, 244]
type textarea "**********"
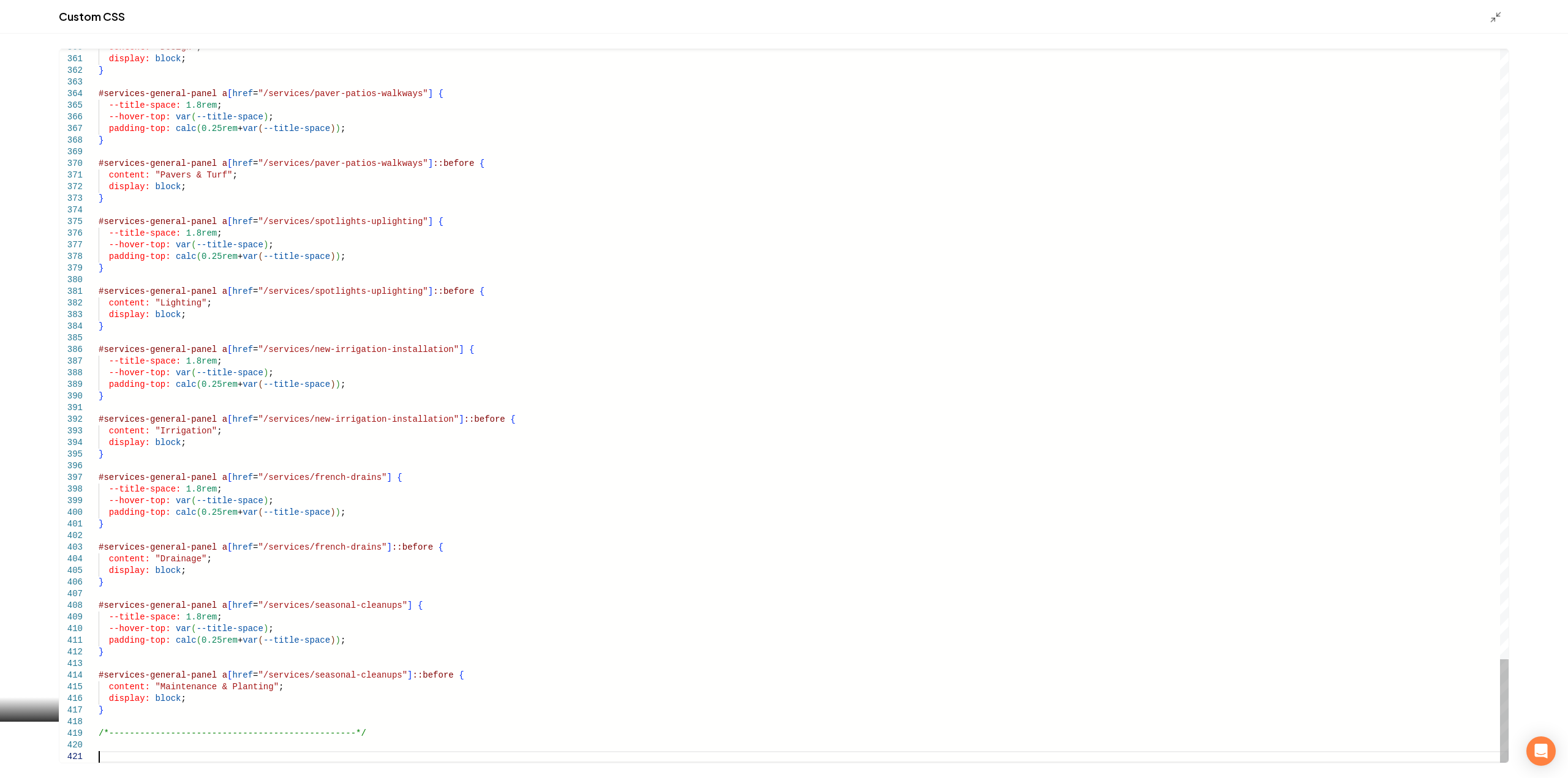
scroll to position [10, 0]
type textarea "**********"
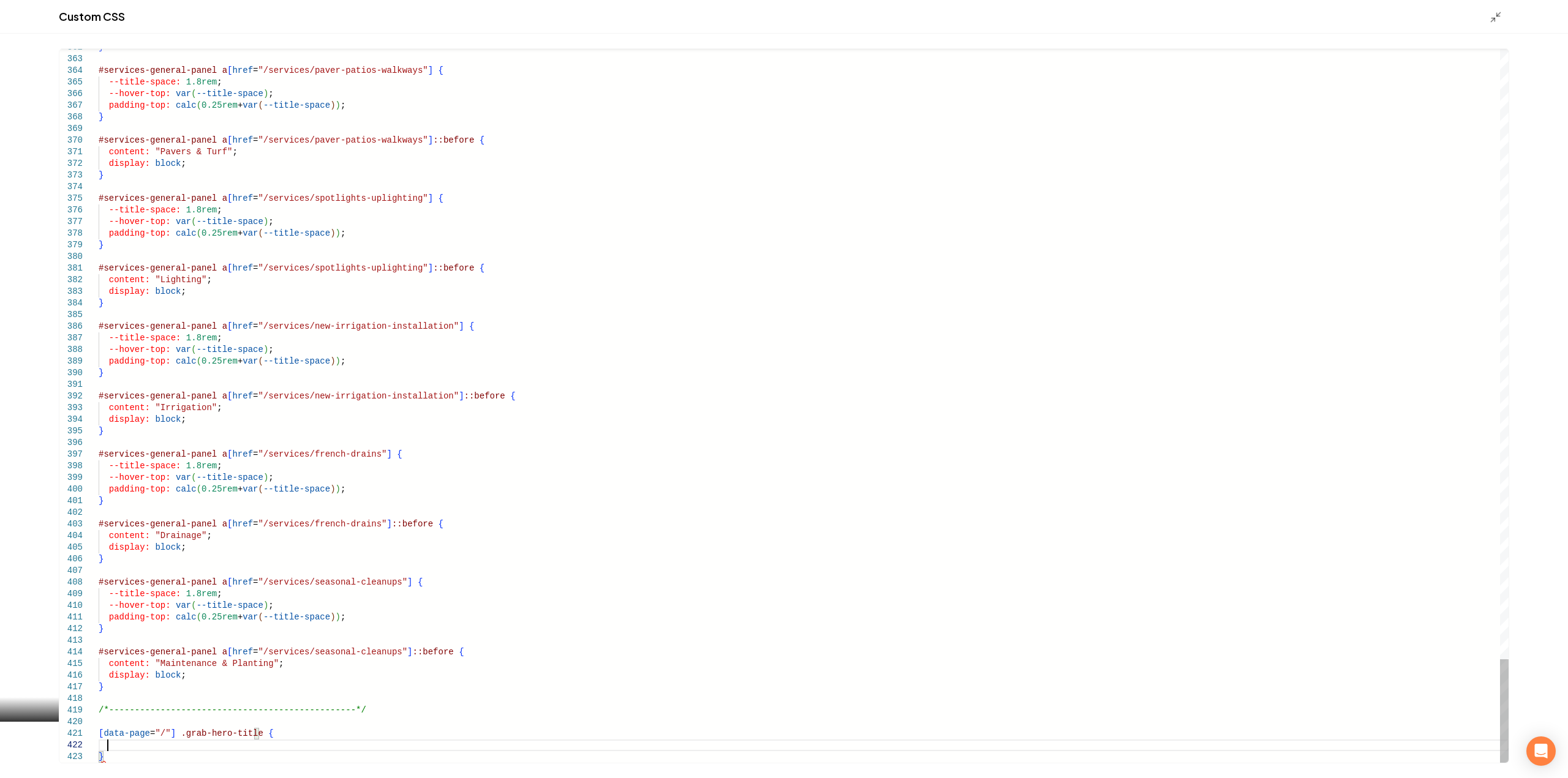
scroll to position [13, 8]
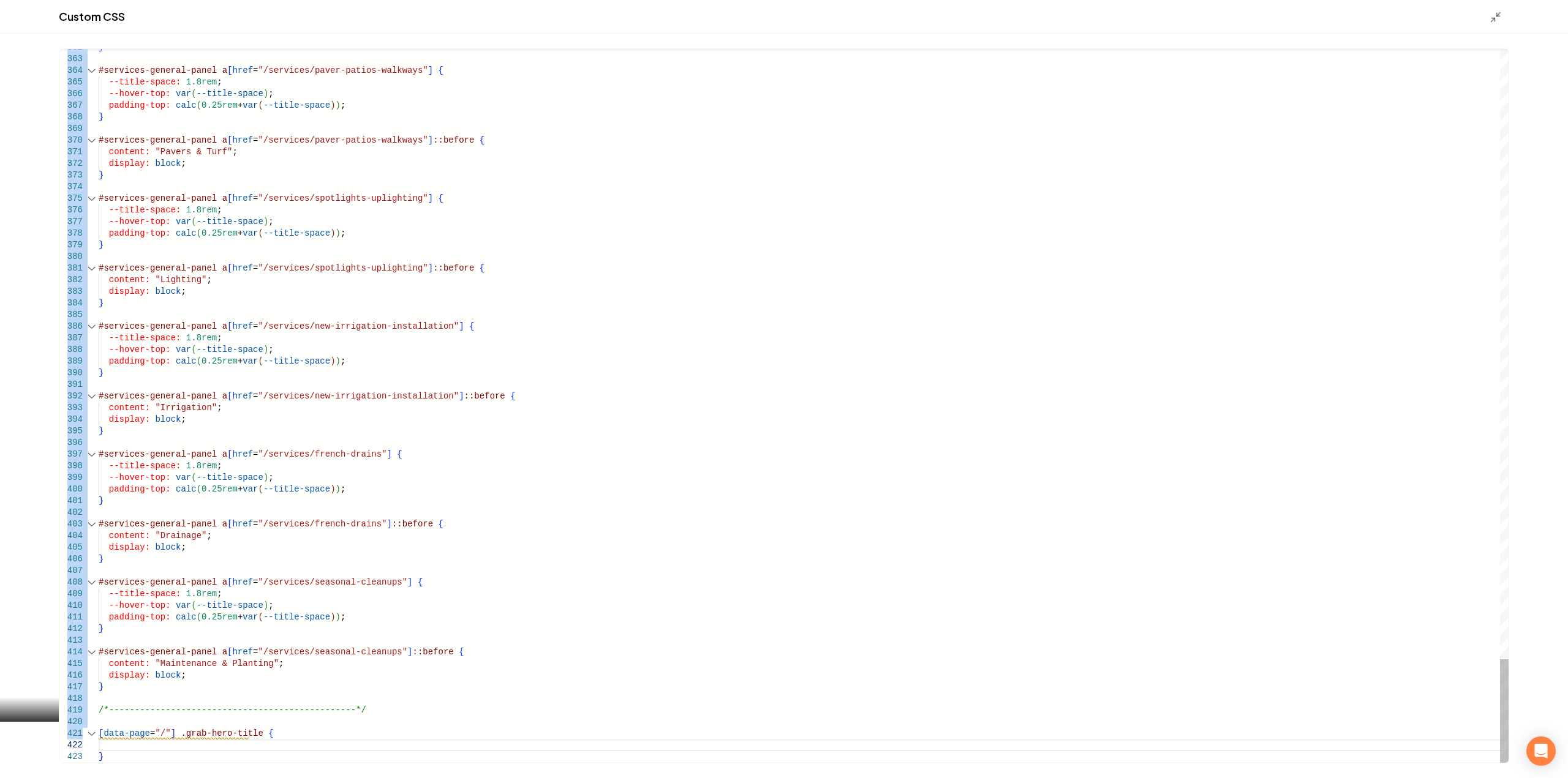
drag, startPoint x: 103, startPoint y: 754, endPoint x: 97, endPoint y: 750, distance: 7.2
click at [97, 750] on div "362 363 364 365 366 367 368 369 370 371 372 373 374 375 376 377 378 379 380 381…" at bounding box center [784, 405] width 1568 height 744
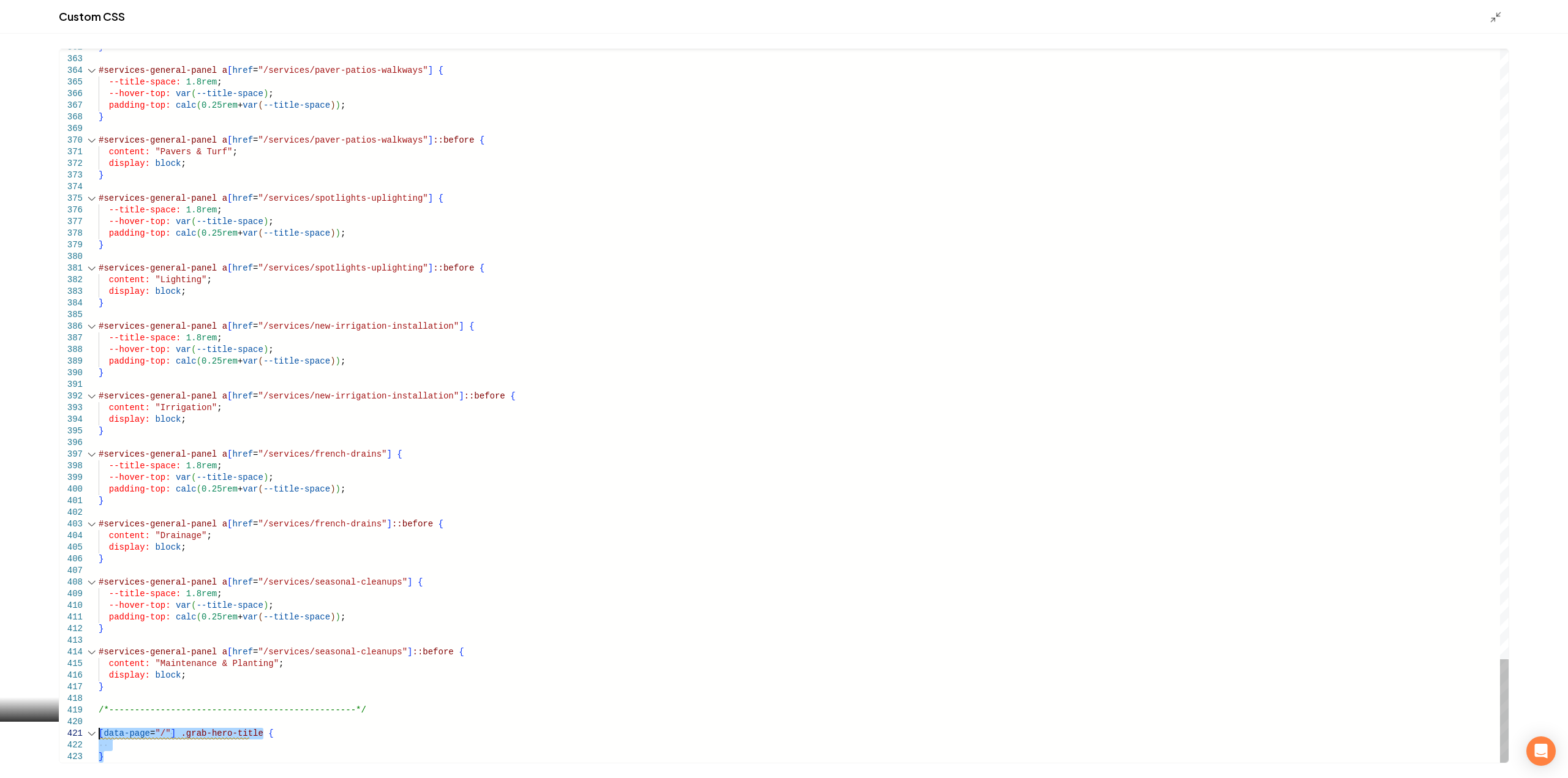
drag, startPoint x: 107, startPoint y: 754, endPoint x: 91, endPoint y: 736, distance: 24.1
type textarea "**********"
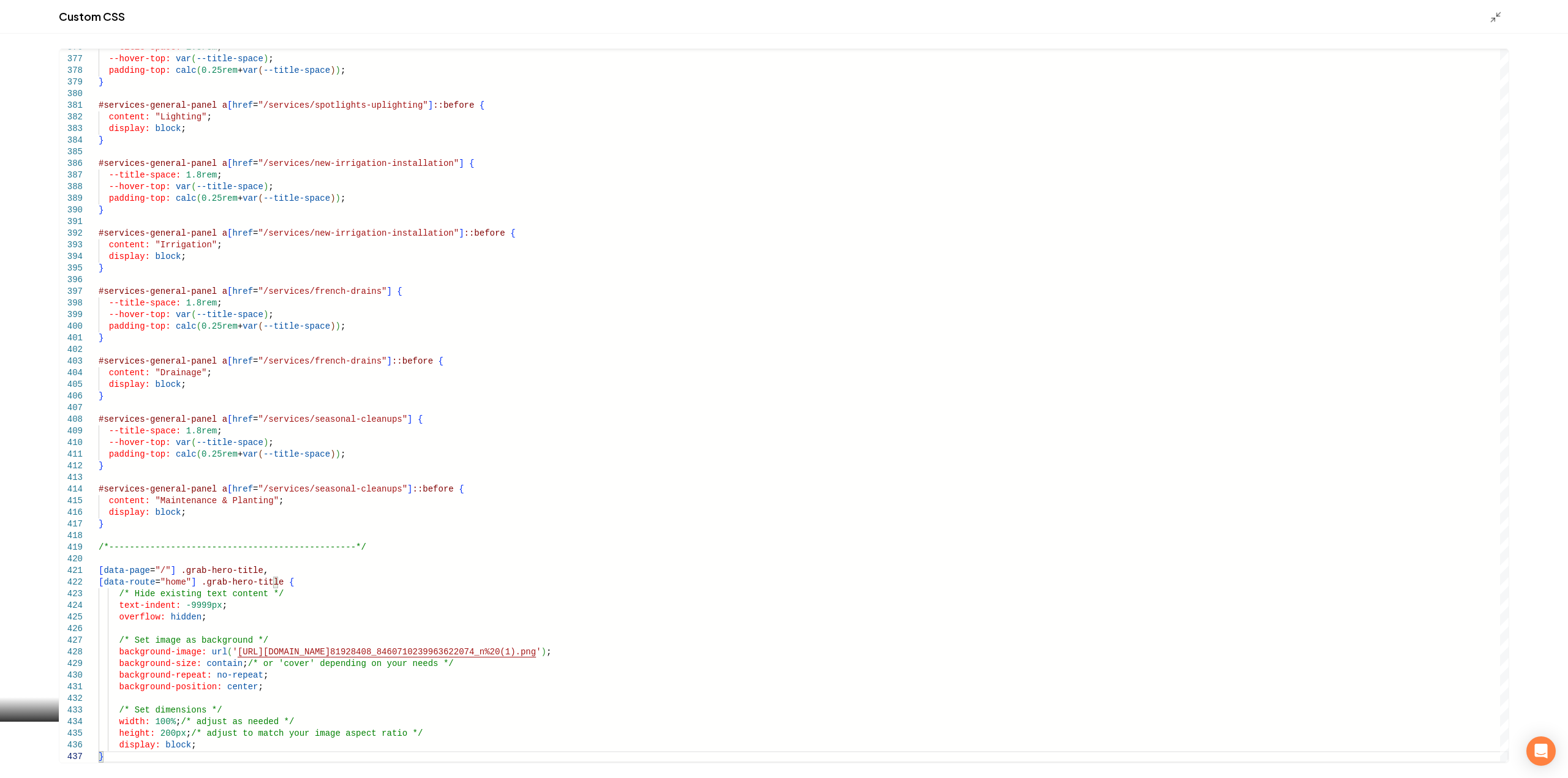
click at [1494, 17] on icon "Main content area" at bounding box center [1496, 17] width 13 height 13
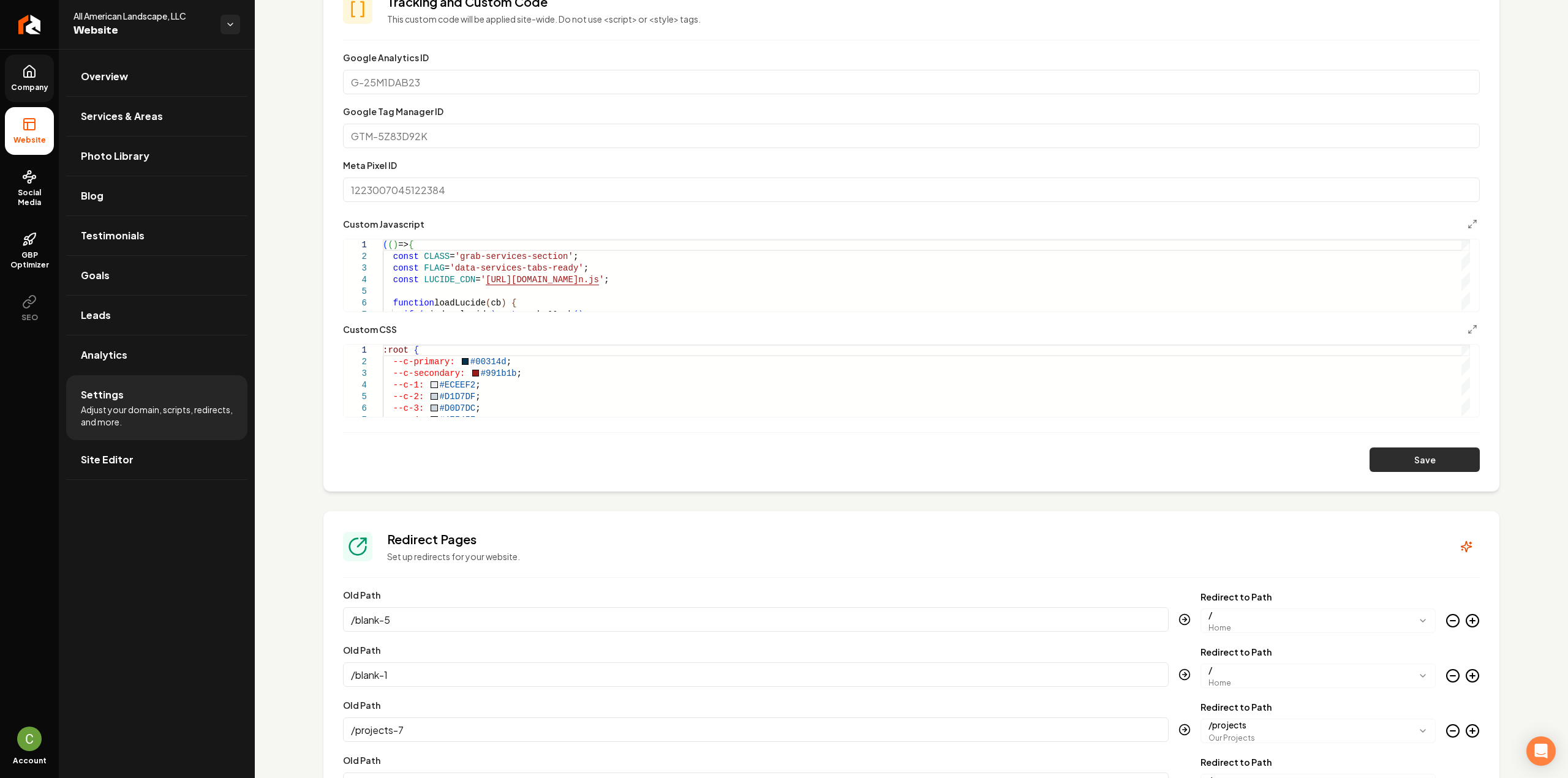
click at [1395, 462] on button "Save" at bounding box center [1425, 460] width 111 height 24
click at [1467, 326] on icon "Main content area" at bounding box center [1472, 329] width 10 height 10
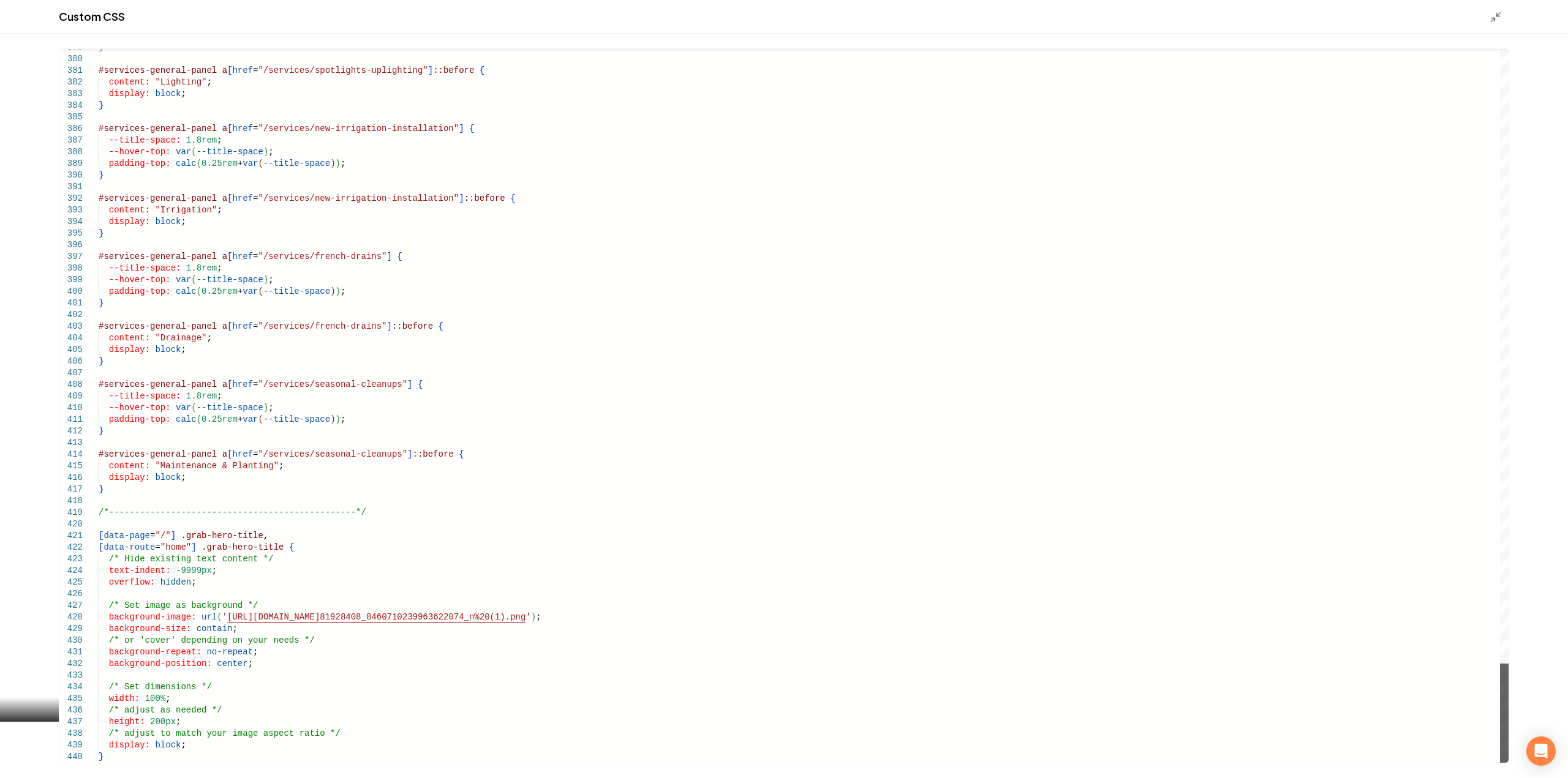
click at [1506, 763] on div "Main content area" at bounding box center [1504, 713] width 8 height 99
type textarea "**********"
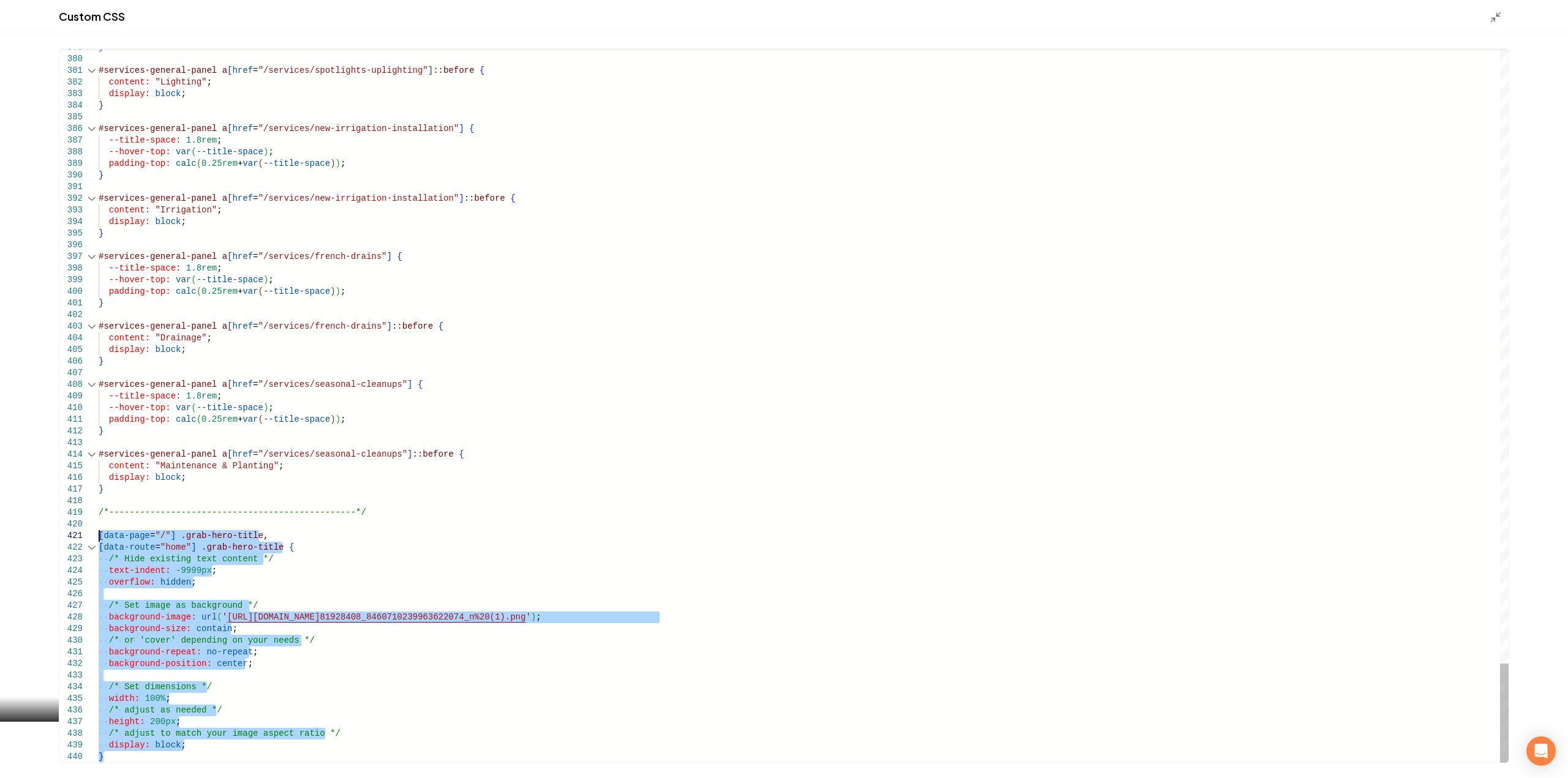
drag, startPoint x: 107, startPoint y: 757, endPoint x: 71, endPoint y: 537, distance: 222.9
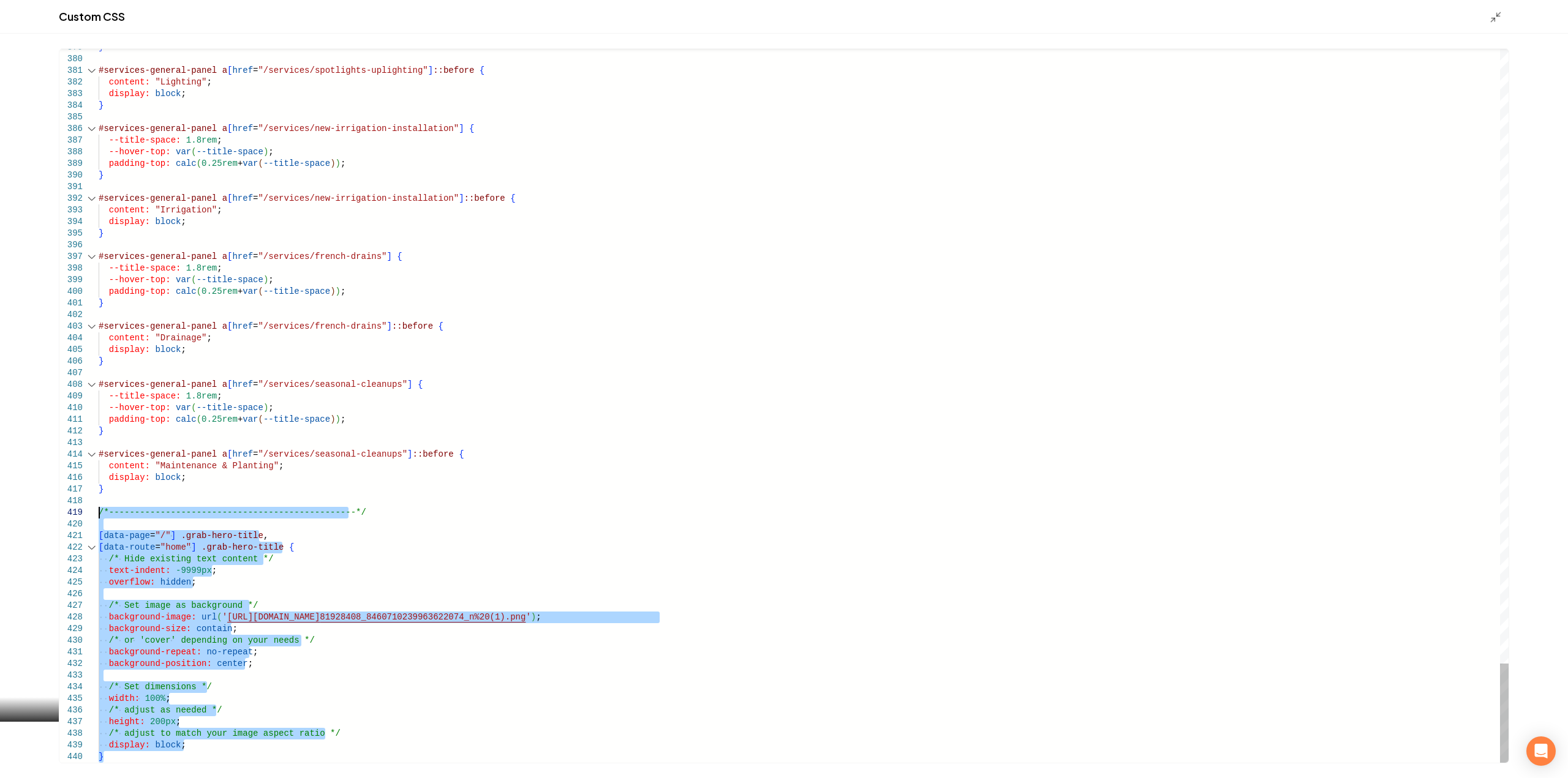
type textarea "**********"
drag, startPoint x: 104, startPoint y: 755, endPoint x: 76, endPoint y: 535, distance: 221.8
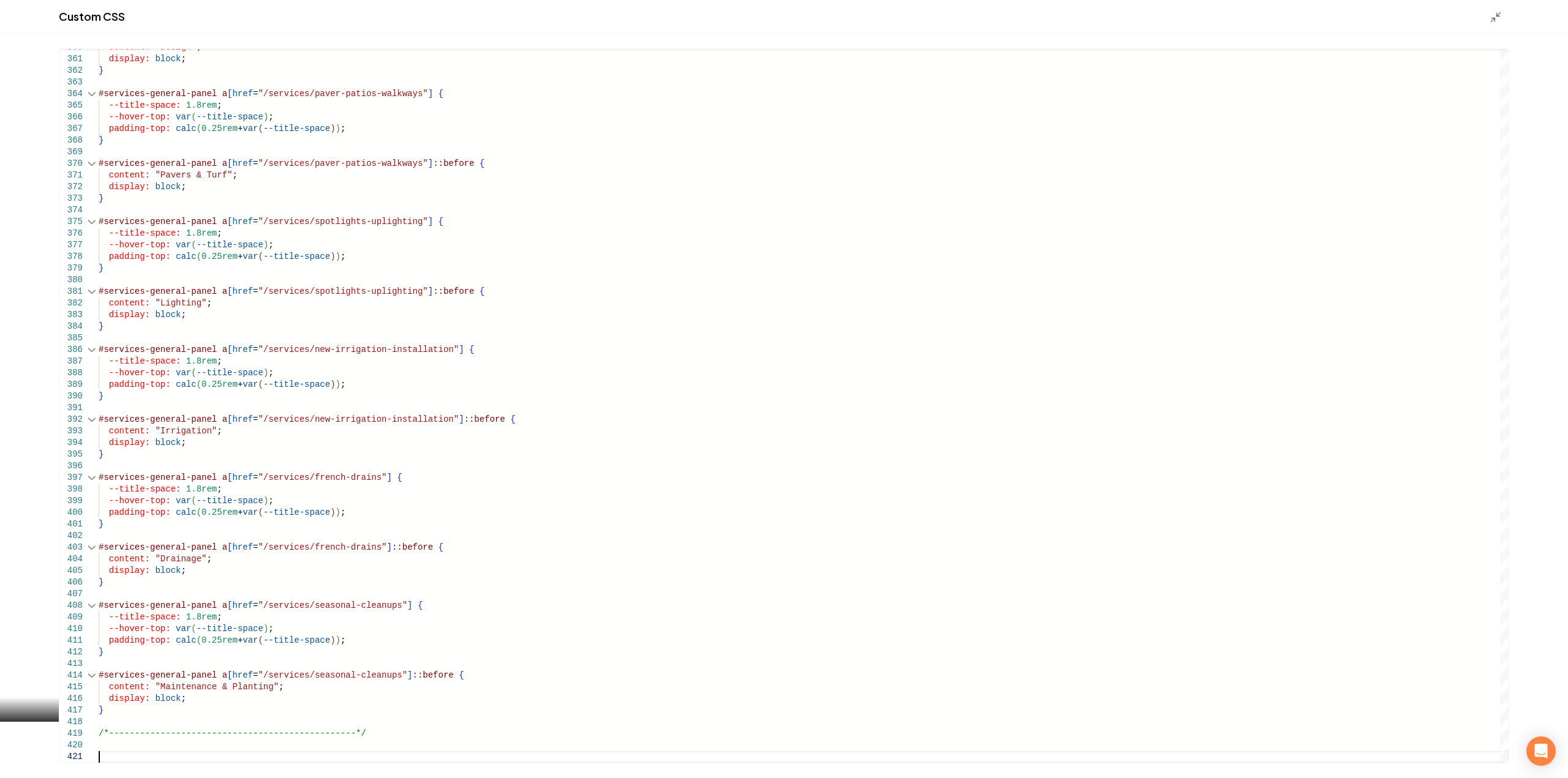
click at [1491, 15] on icon "Main content area" at bounding box center [1496, 17] width 13 height 13
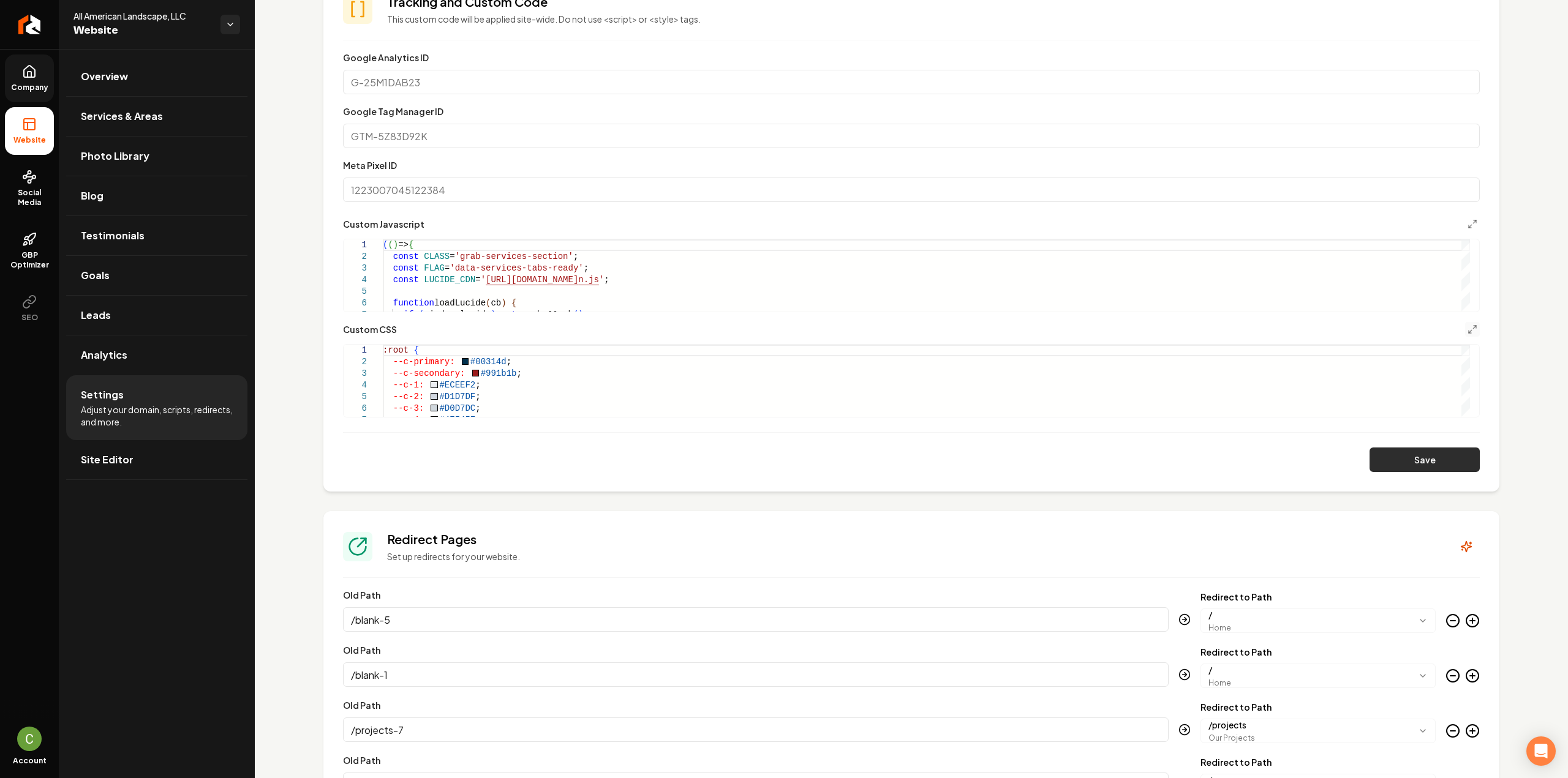
click at [1408, 462] on button "Save" at bounding box center [1425, 460] width 111 height 24
click at [37, 86] on span "Company" at bounding box center [30, 87] width 47 height 10
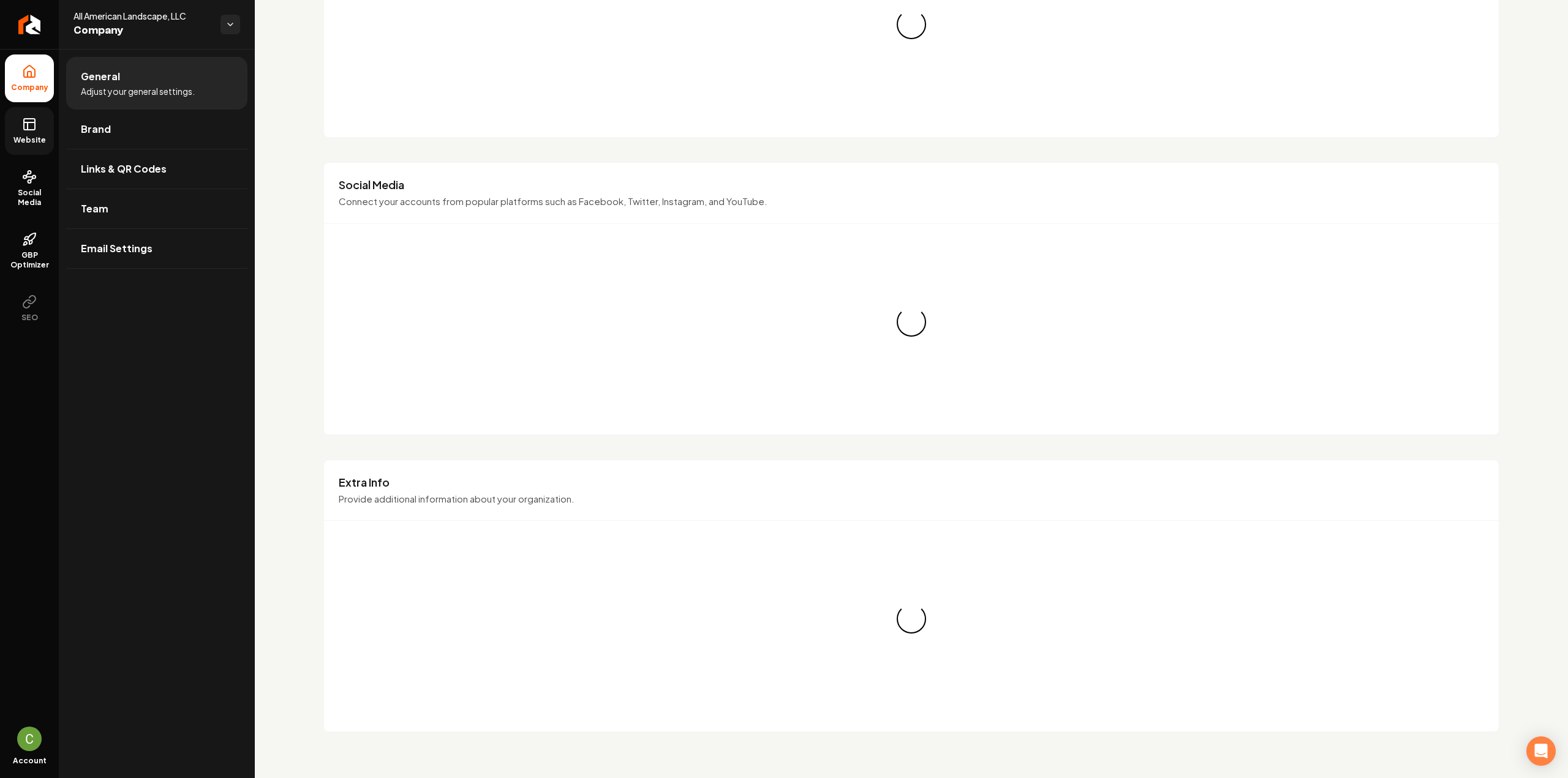
click at [29, 131] on link "Website" at bounding box center [29, 131] width 49 height 48
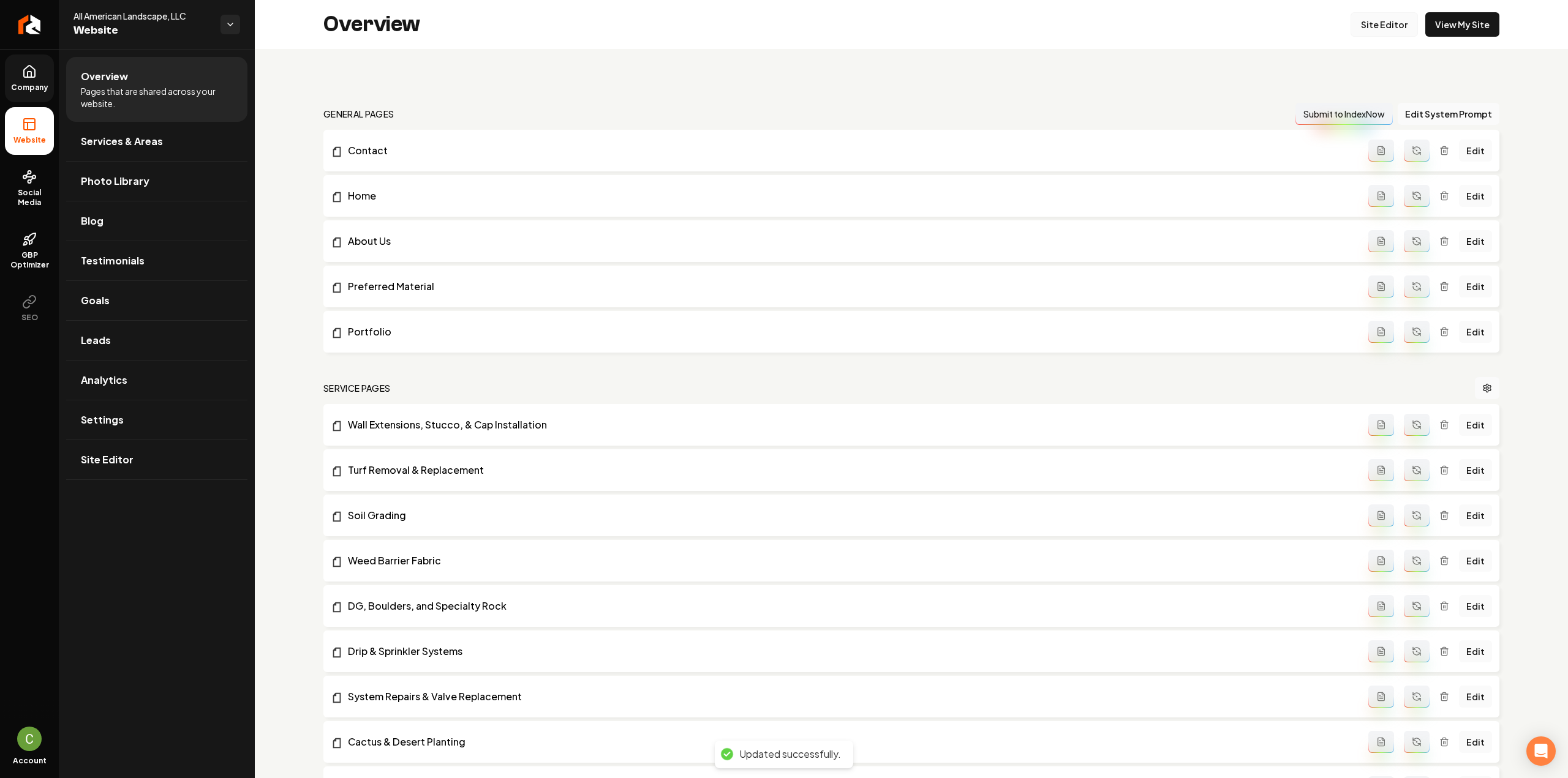
click at [1378, 22] on link "Site Editor" at bounding box center [1384, 24] width 67 height 24
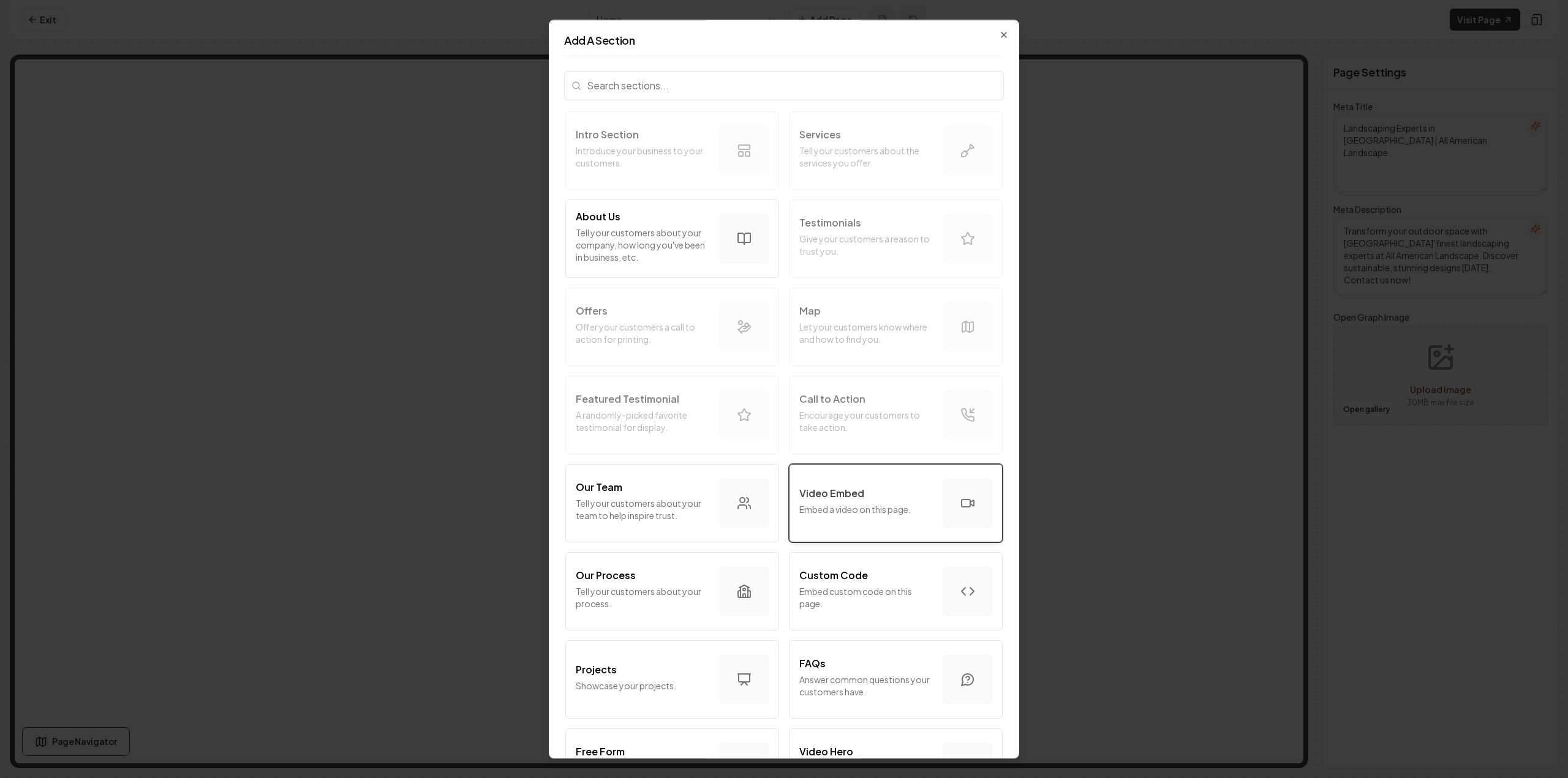
scroll to position [245, 0]
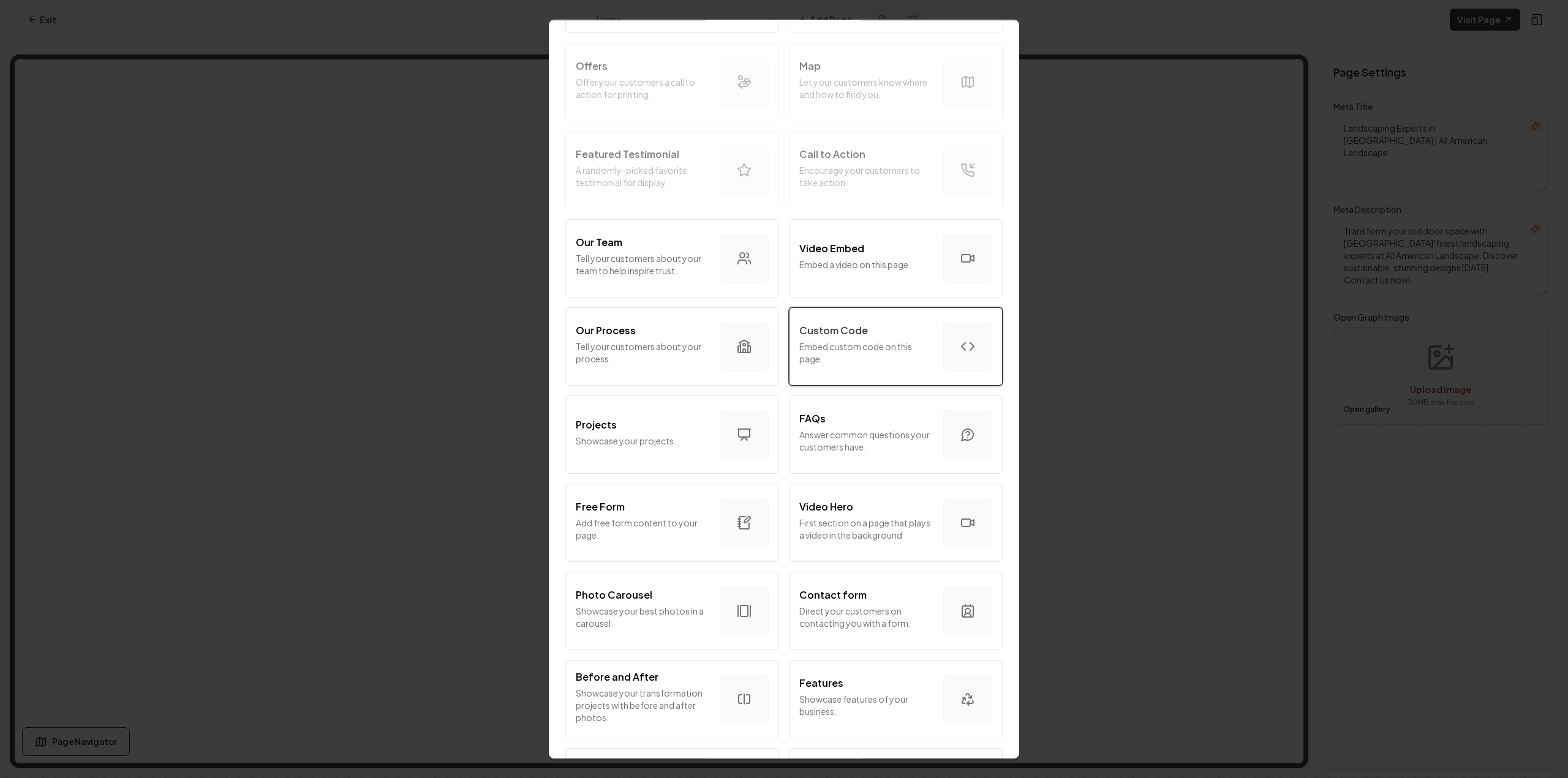
click at [909, 347] on p "Embed custom code on this page." at bounding box center [866, 353] width 134 height 24
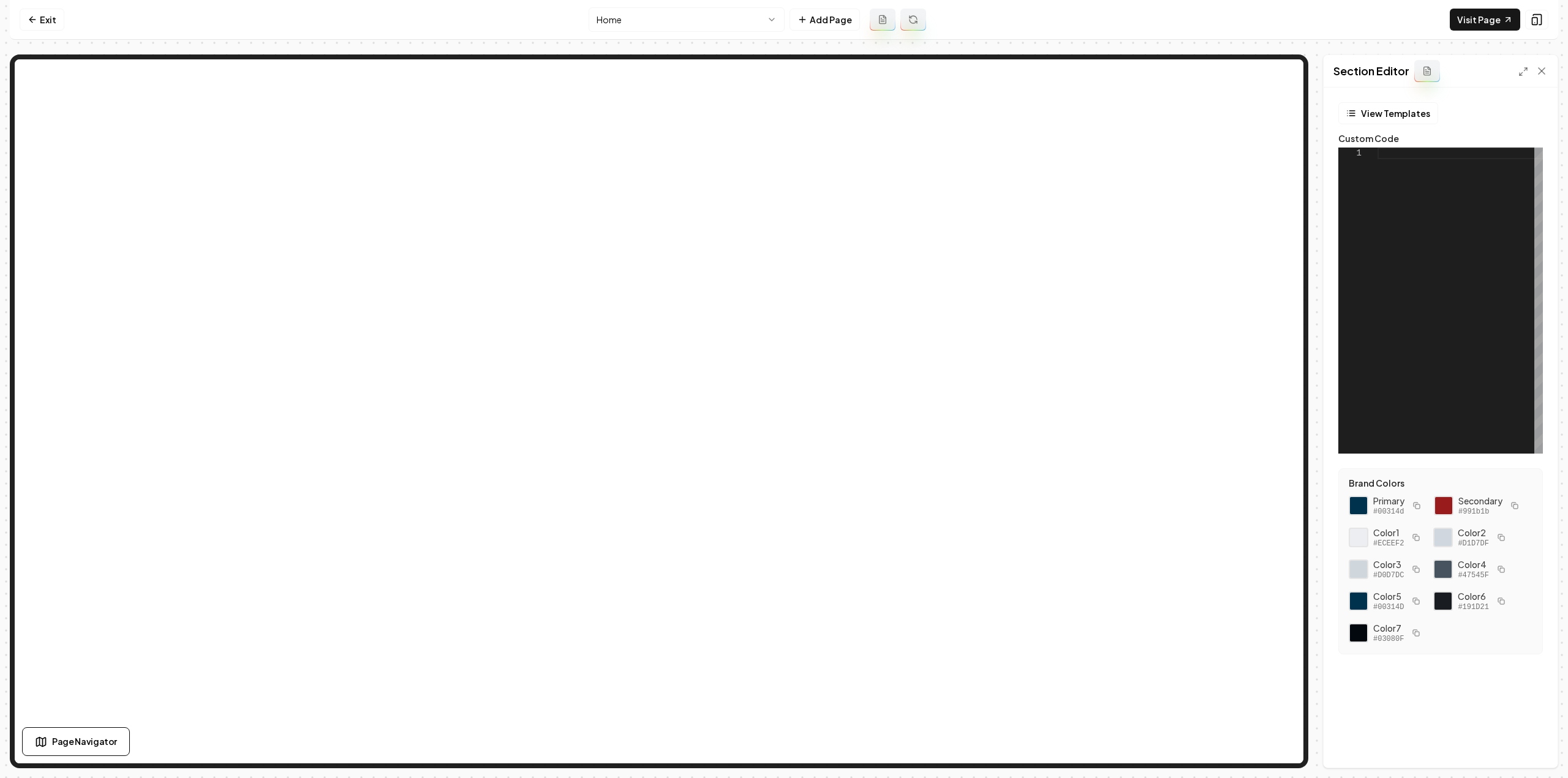
click at [1441, 242] on div at bounding box center [1460, 301] width 165 height 306
click at [1523, 73] on icon at bounding box center [1523, 72] width 10 height 10
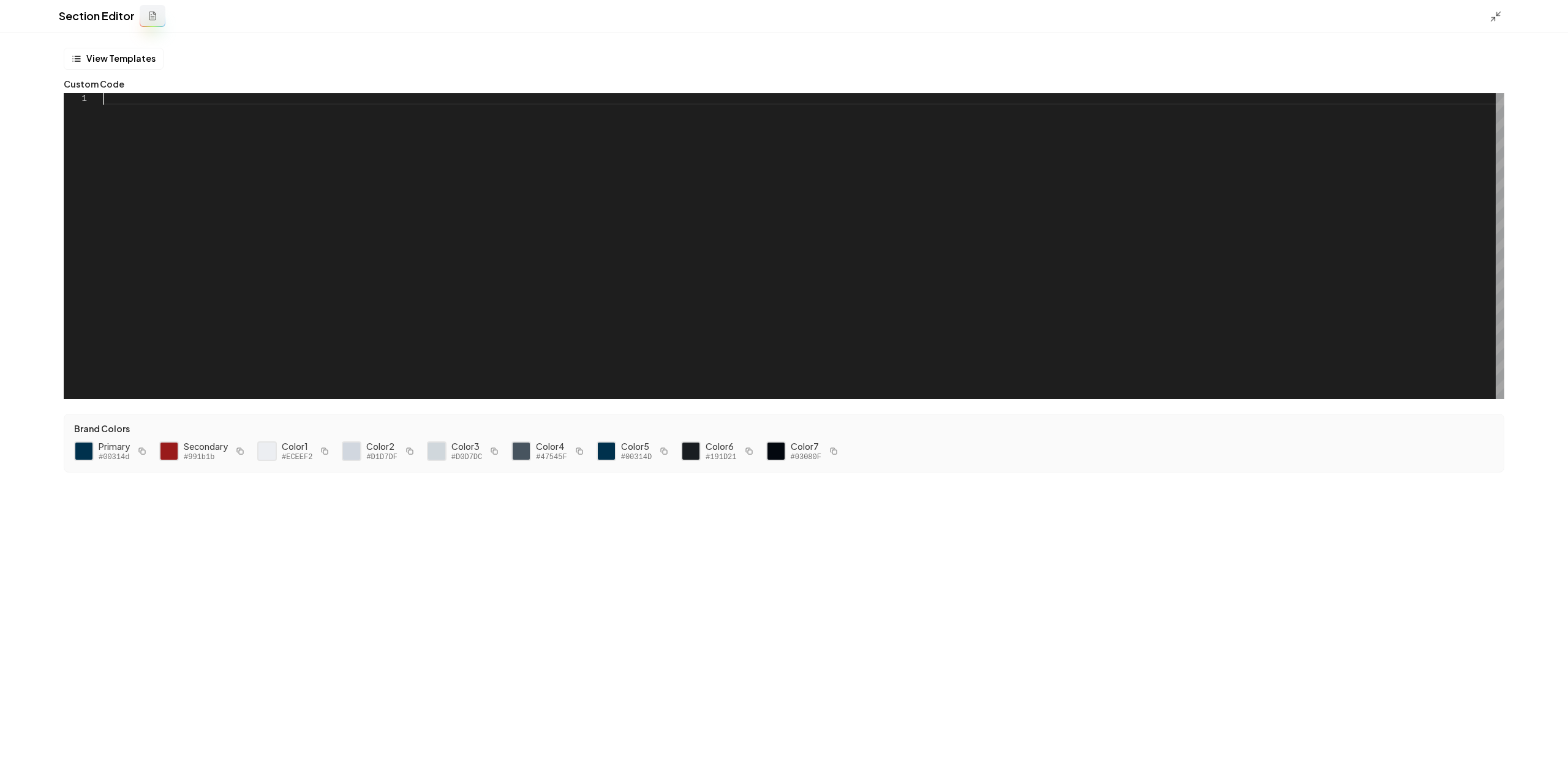
click at [769, 286] on div at bounding box center [803, 247] width 1401 height 306
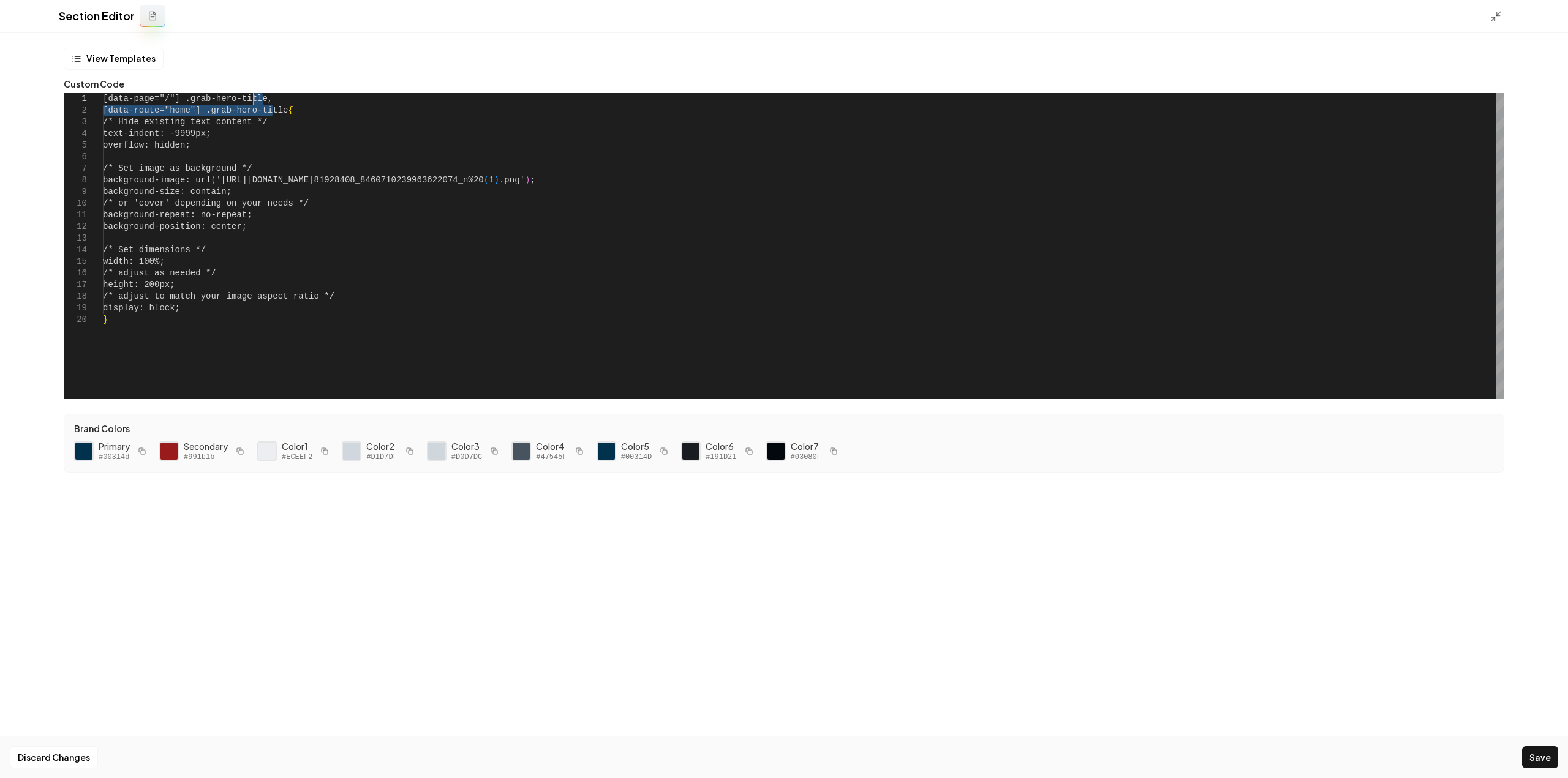
drag, startPoint x: 273, startPoint y: 111, endPoint x: 254, endPoint y: 92, distance: 26.9
click at [254, 93] on div "[data-page="/"] .grab-hero-title, [data-route="home"] .grab-hero-title { /* Hid…" at bounding box center [803, 247] width 1401 height 306
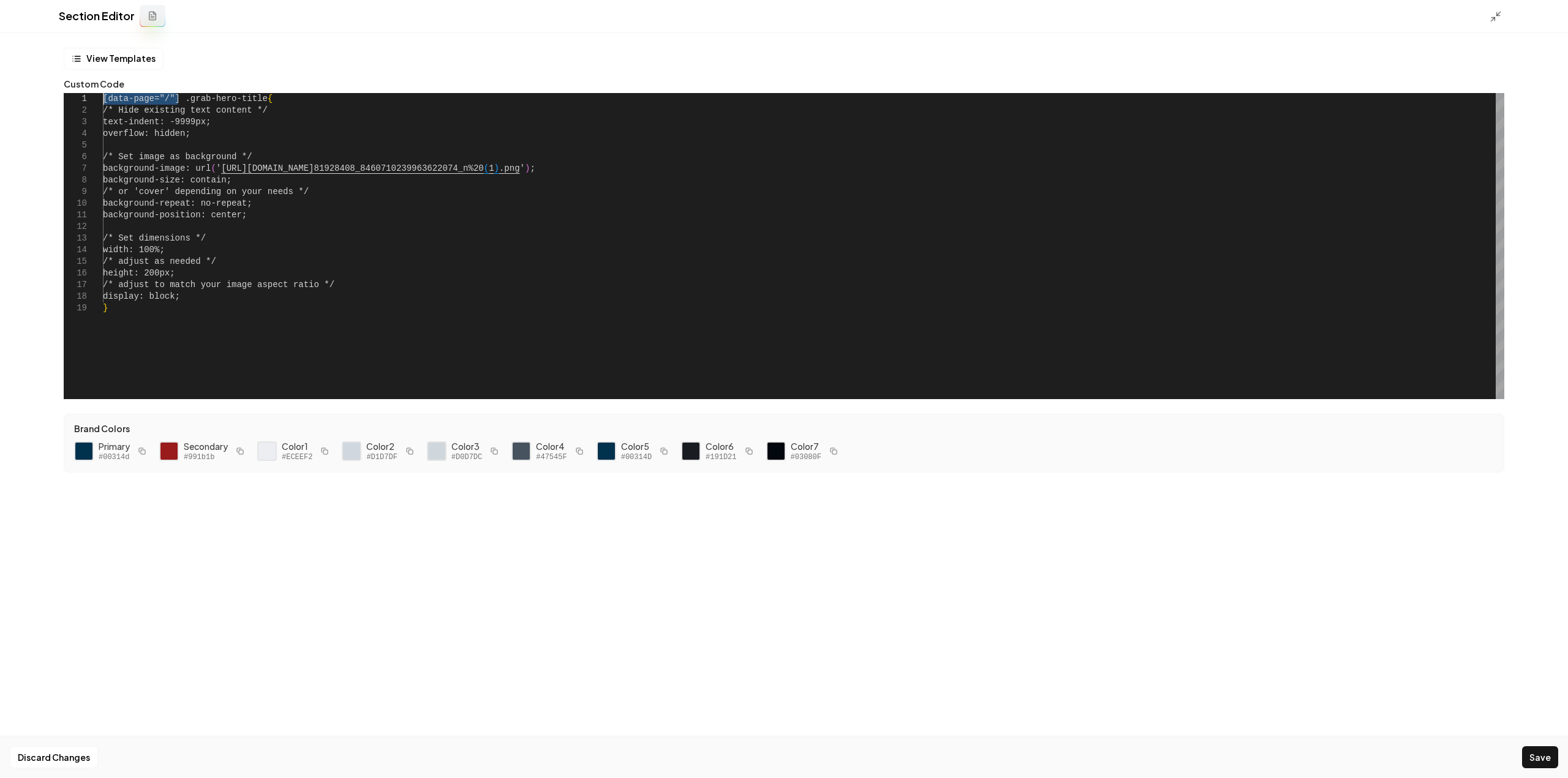
drag, startPoint x: 178, startPoint y: 95, endPoint x: 80, endPoint y: 92, distance: 98.0
click at [102, 93] on div "[data-page="/"] .grab-hero-title { /* Hide existing text content */ text-indent…" at bounding box center [803, 247] width 1401 height 306
drag, startPoint x: 181, startPoint y: 97, endPoint x: 97, endPoint y: 95, distance: 84.0
click at [102, 95] on div "[data-page="/"] .grab-hero-title { /* Hide existing text content */ text-indent…" at bounding box center [803, 247] width 1401 height 306
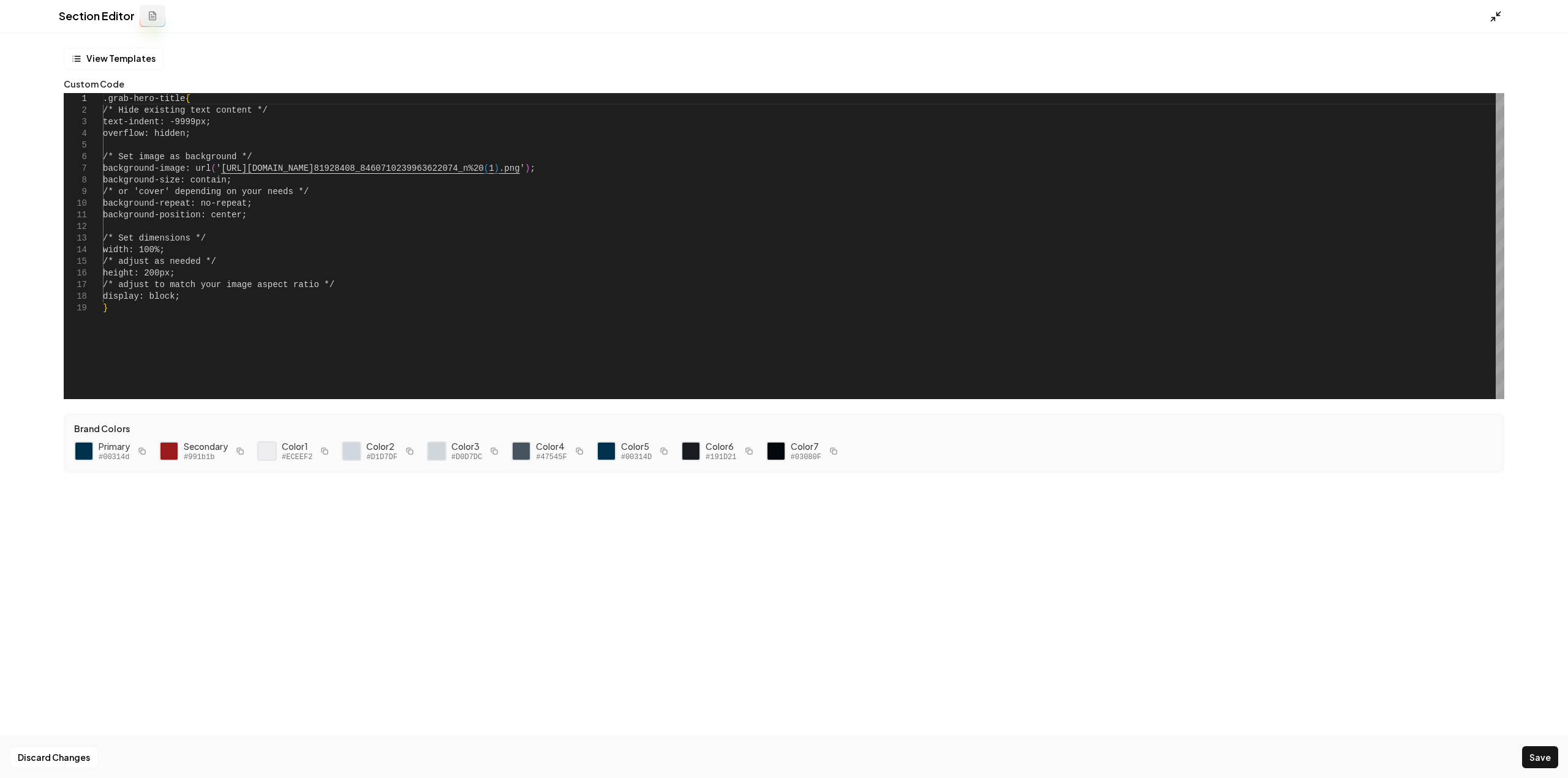
click at [1498, 16] on polyline at bounding box center [1498, 14] width 3 height 3
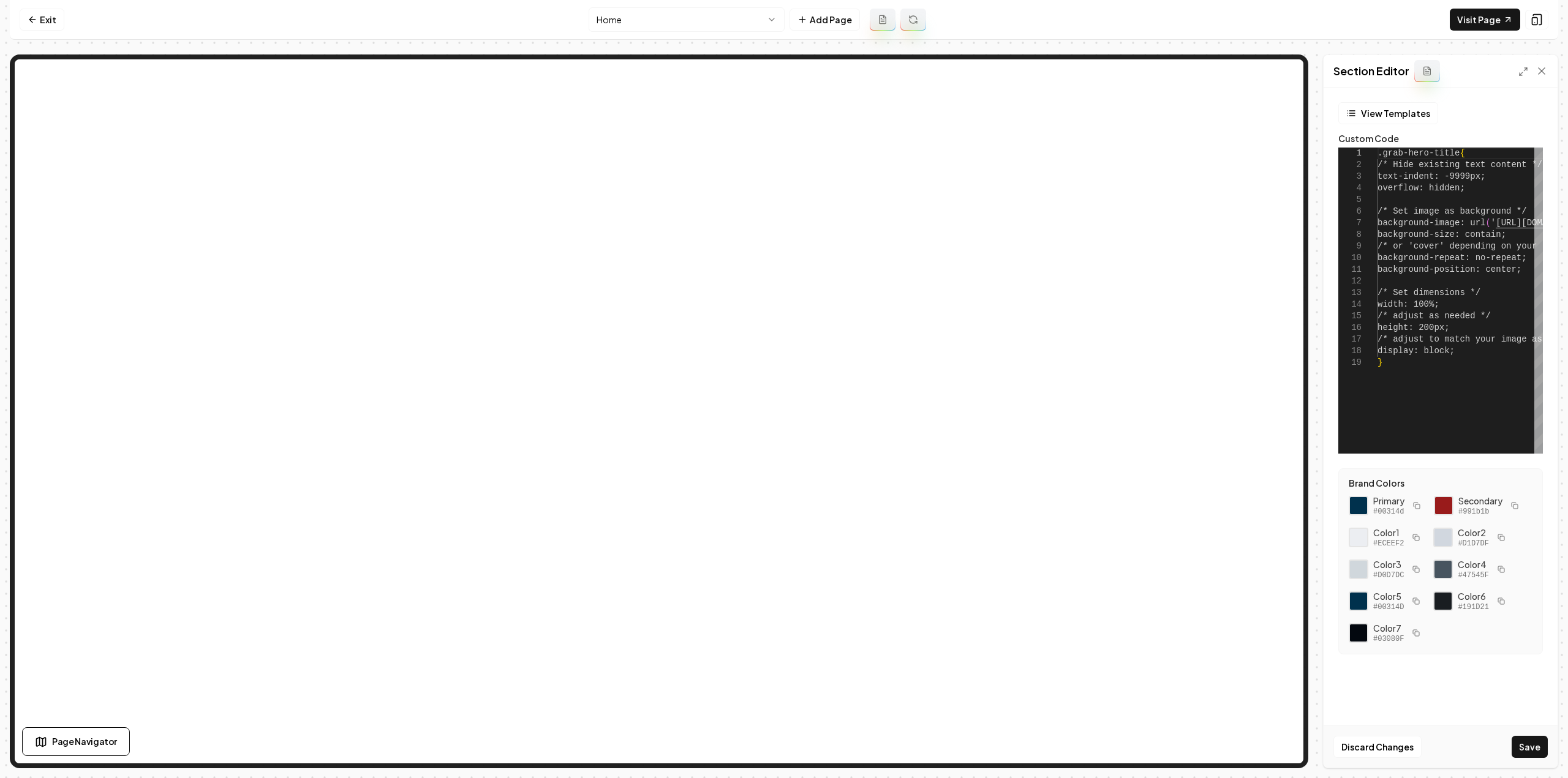
click at [1510, 746] on div "Discard Changes Save" at bounding box center [1440, 746] width 234 height 43
click at [1522, 746] on button "Save" at bounding box center [1530, 747] width 36 height 22
click at [1377, 158] on div at bounding box center [1358, 153] width 39 height 12
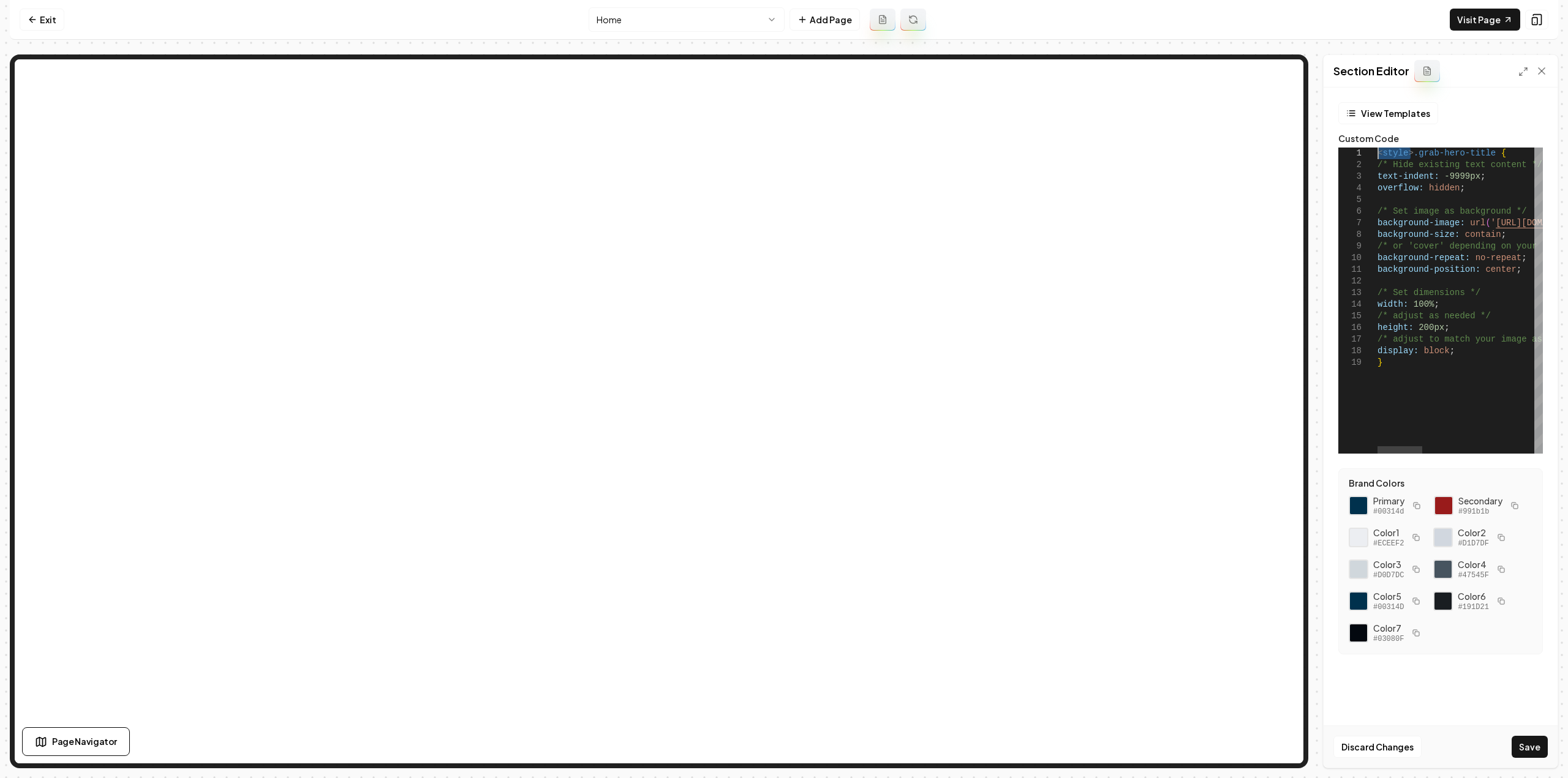
click at [1527, 748] on button "Save" at bounding box center [1530, 747] width 36 height 22
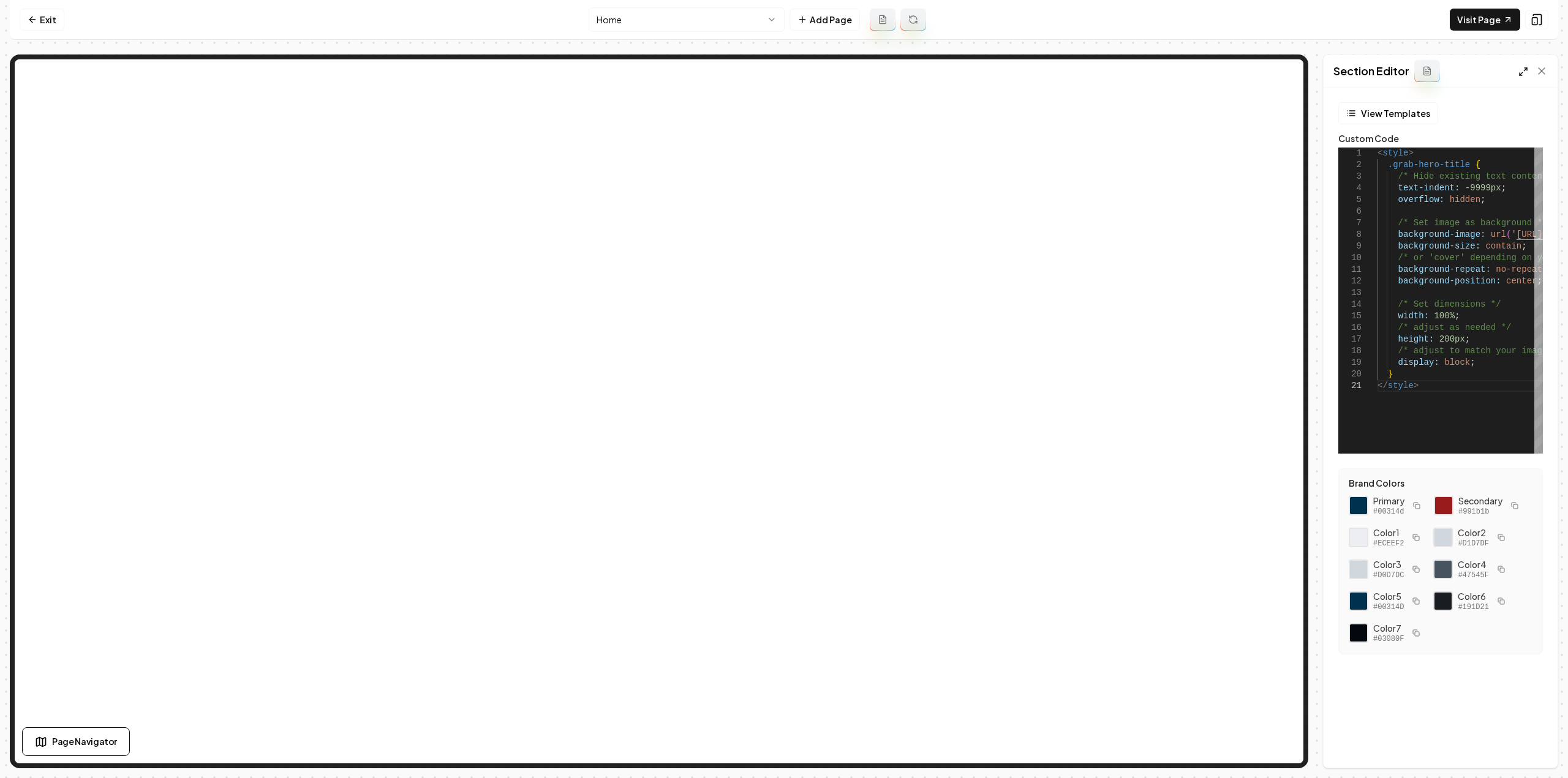
click at [1522, 74] on icon at bounding box center [1523, 72] width 10 height 10
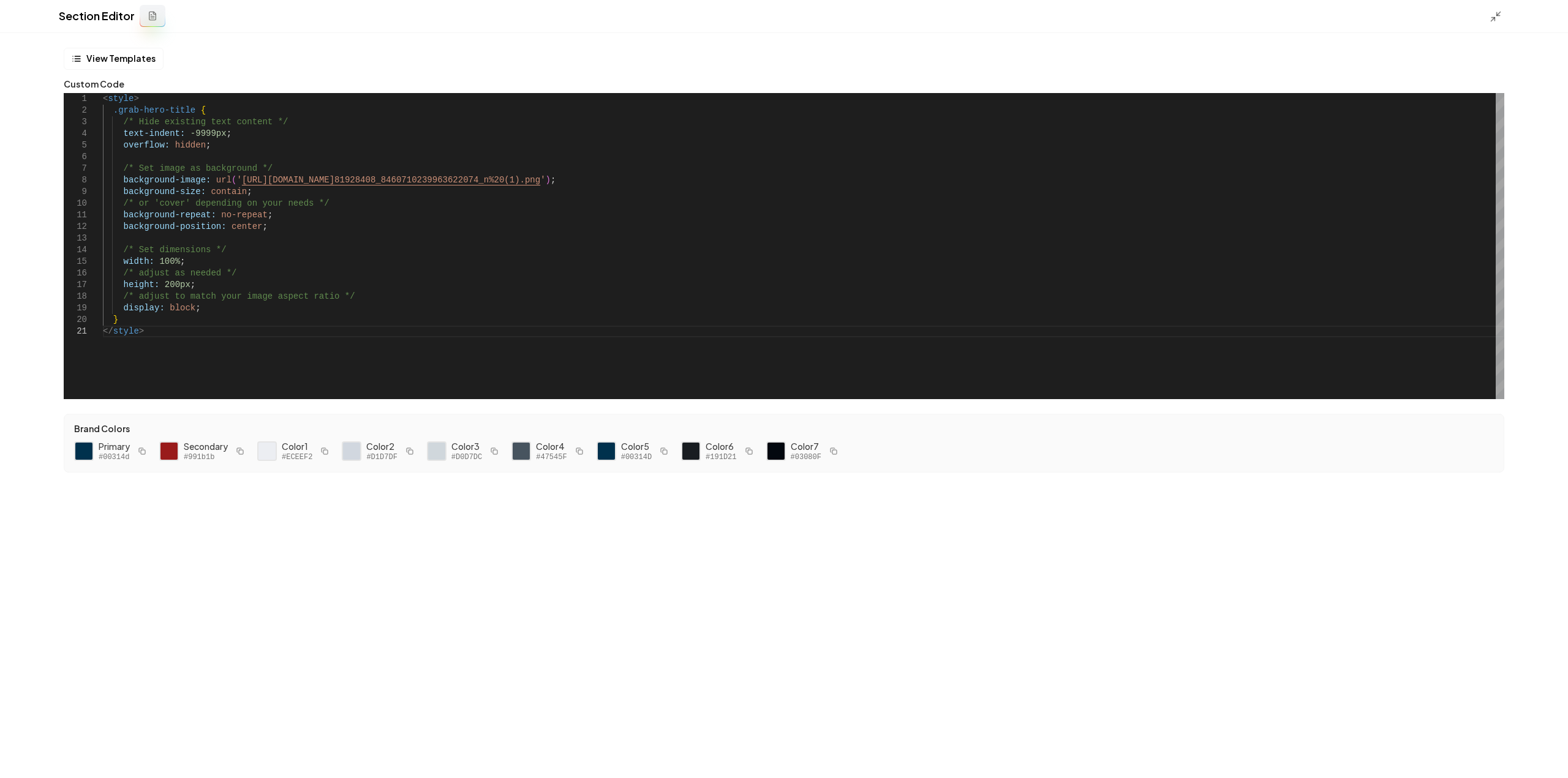
click at [1503, 18] on div at bounding box center [1500, 15] width 20 height 14
click at [1495, 18] on icon at bounding box center [1496, 16] width 13 height 13
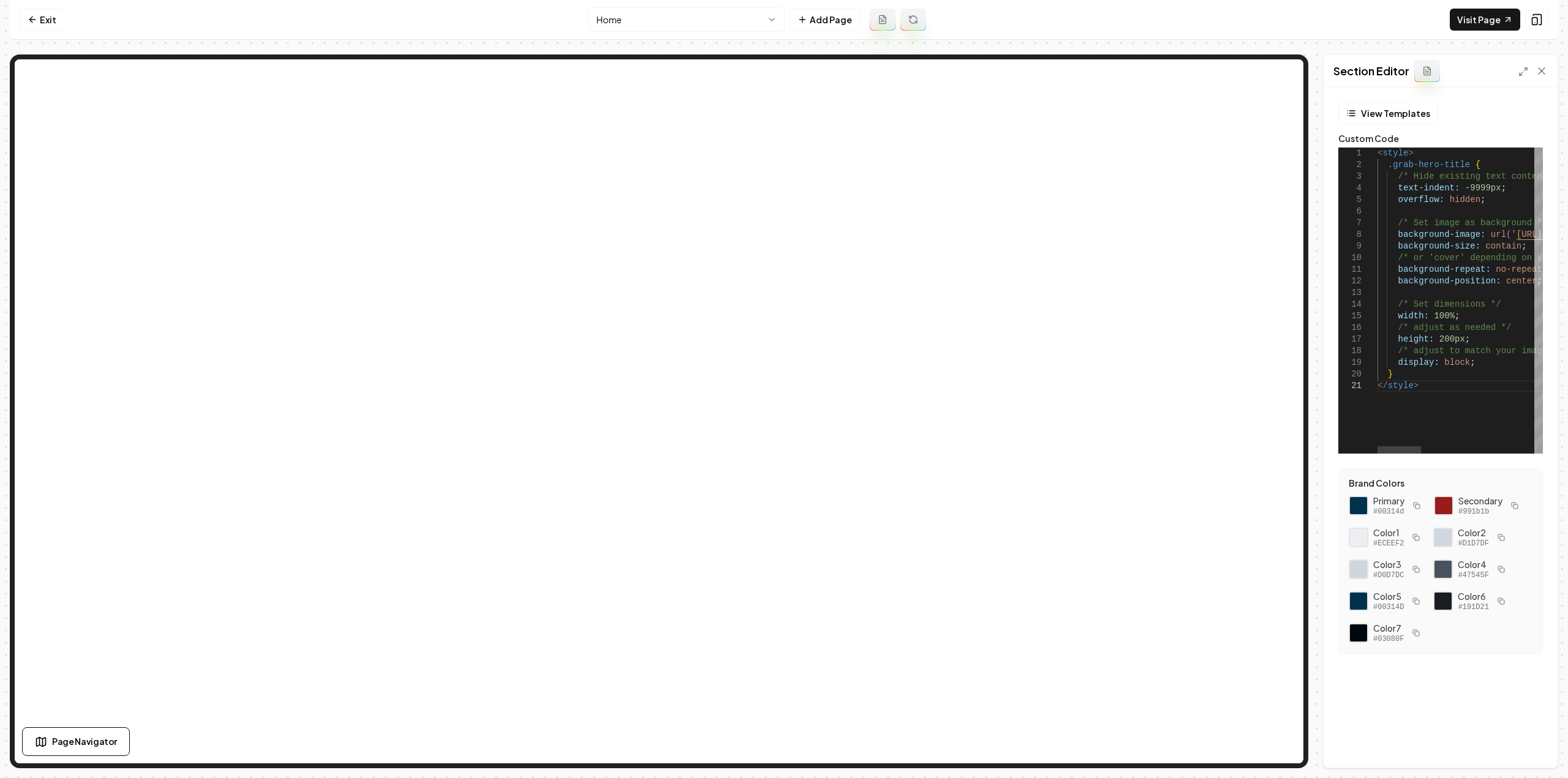
type textarea "********"
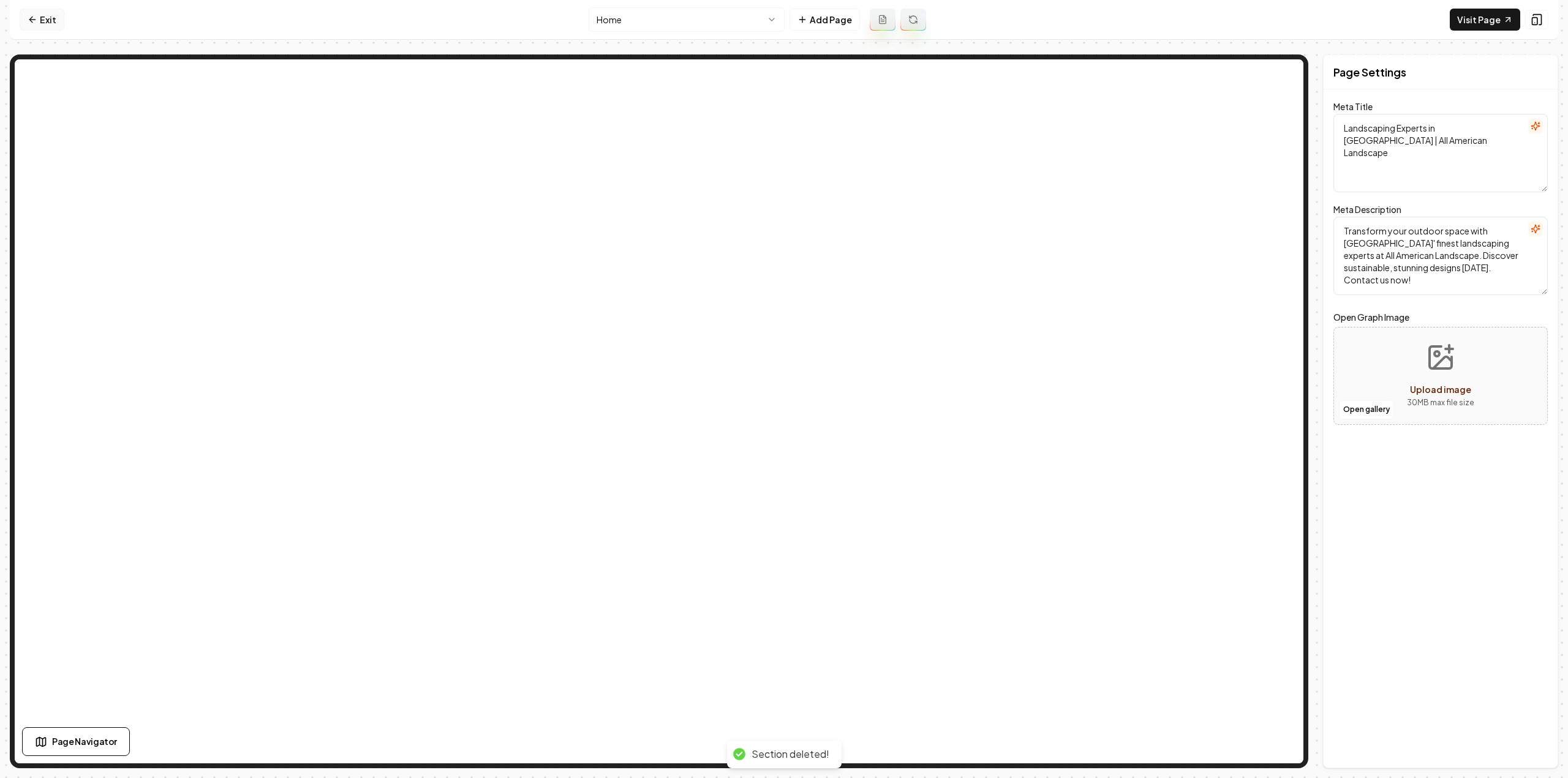
click at [54, 20] on link "Exit" at bounding box center [42, 19] width 44 height 22
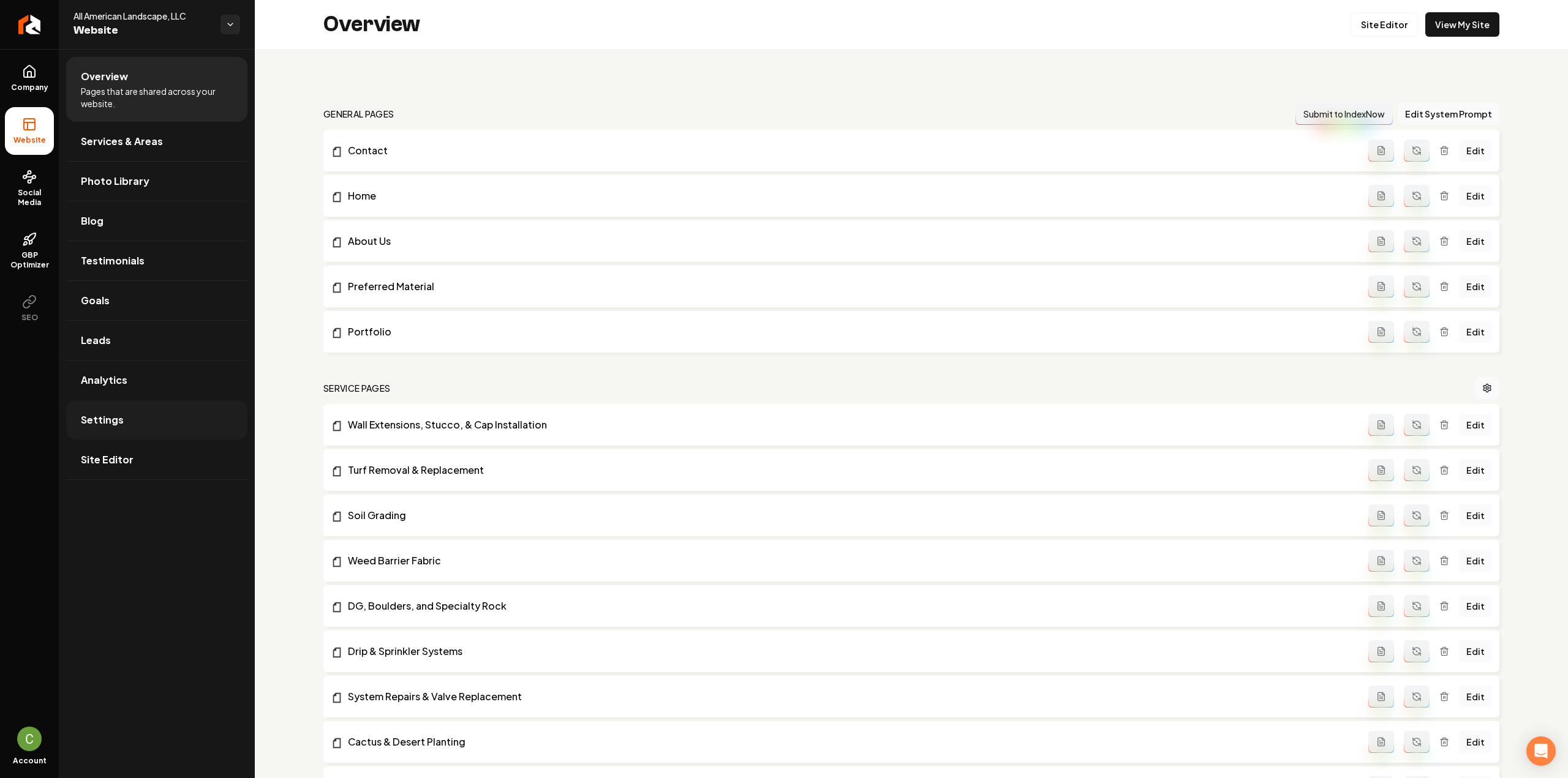
click at [122, 427] on link "Settings" at bounding box center [157, 420] width 181 height 39
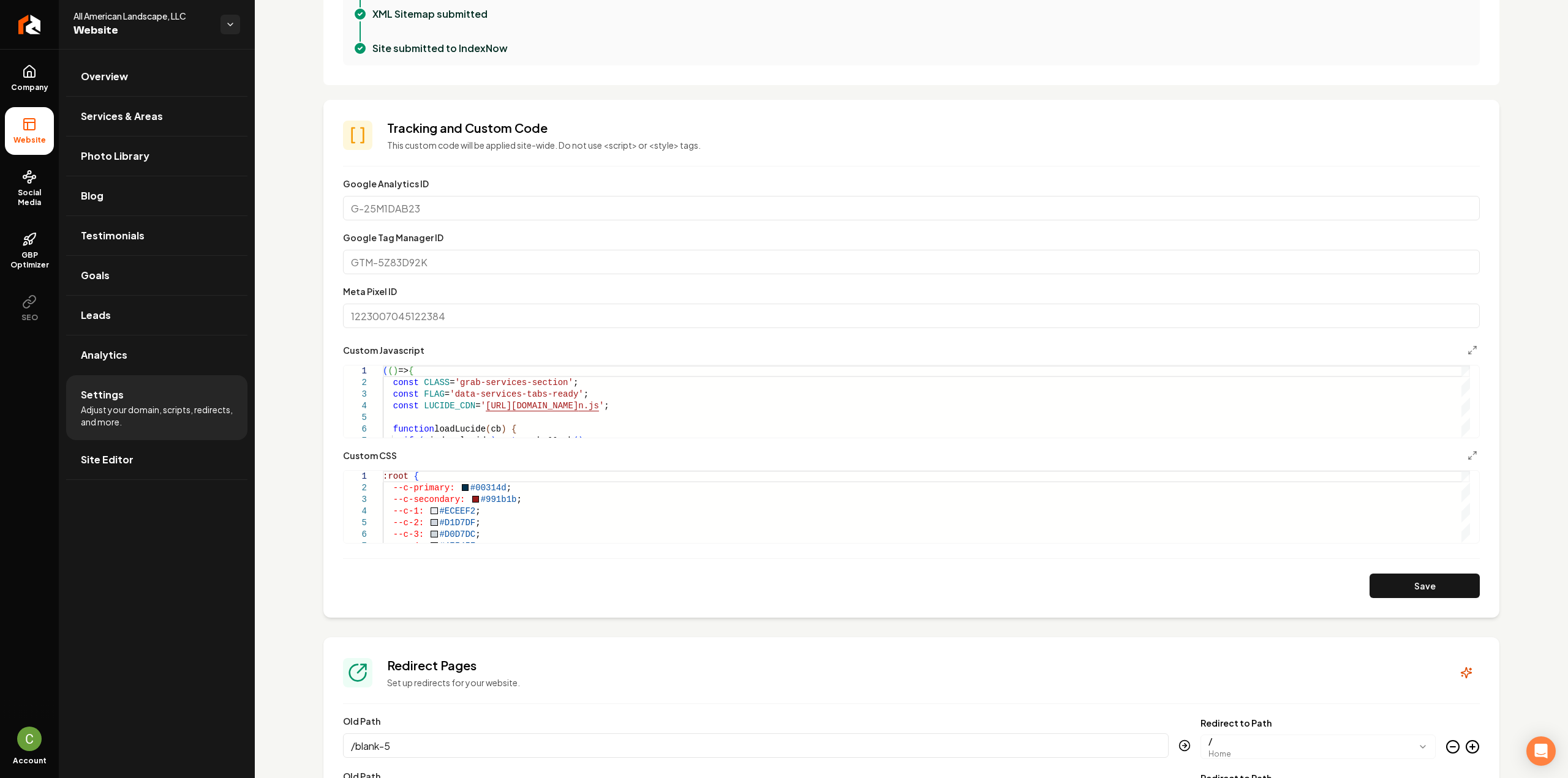
scroll to position [429, 0]
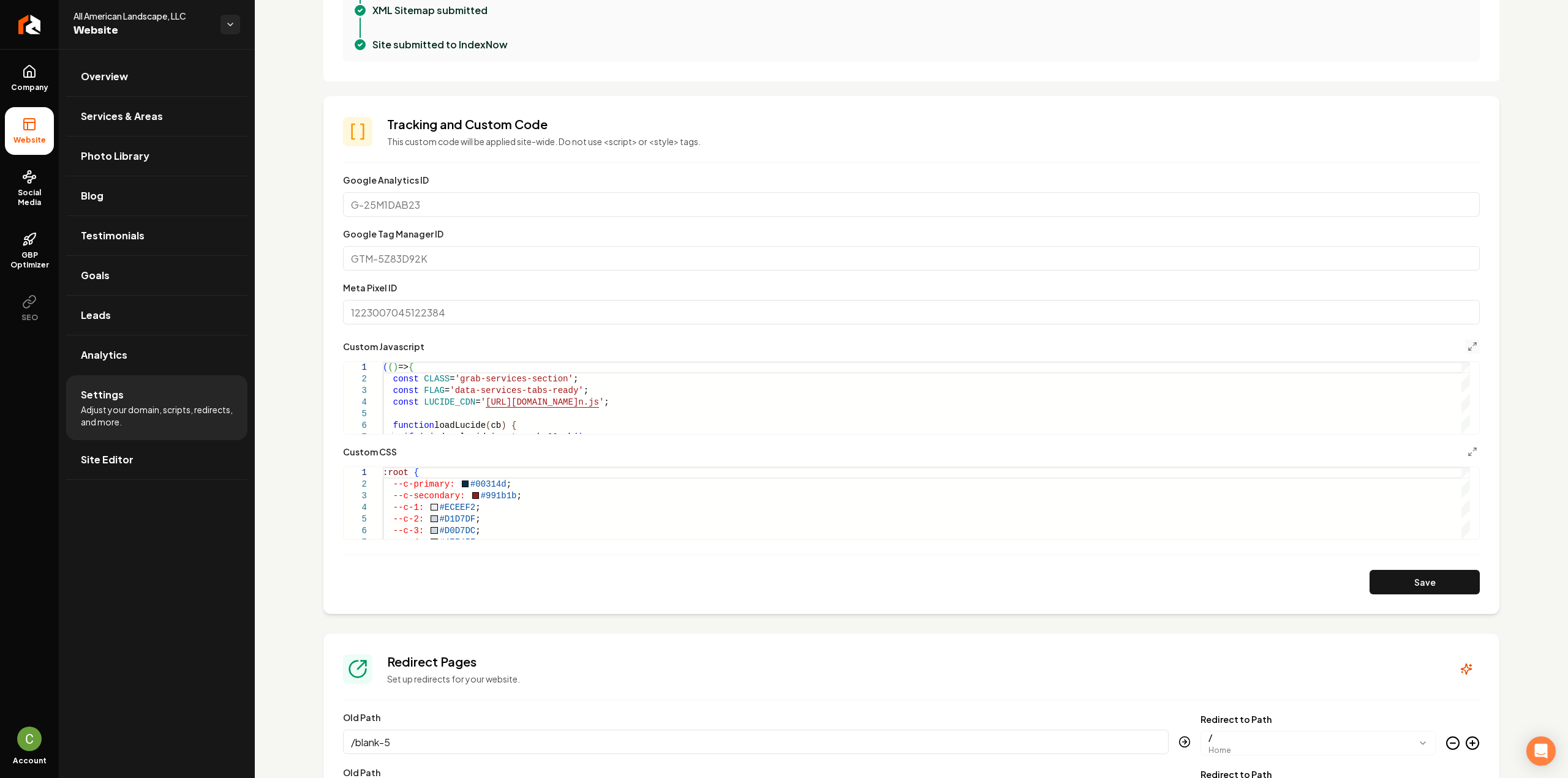
click at [1467, 346] on icon "Main content area" at bounding box center [1472, 346] width 10 height 10
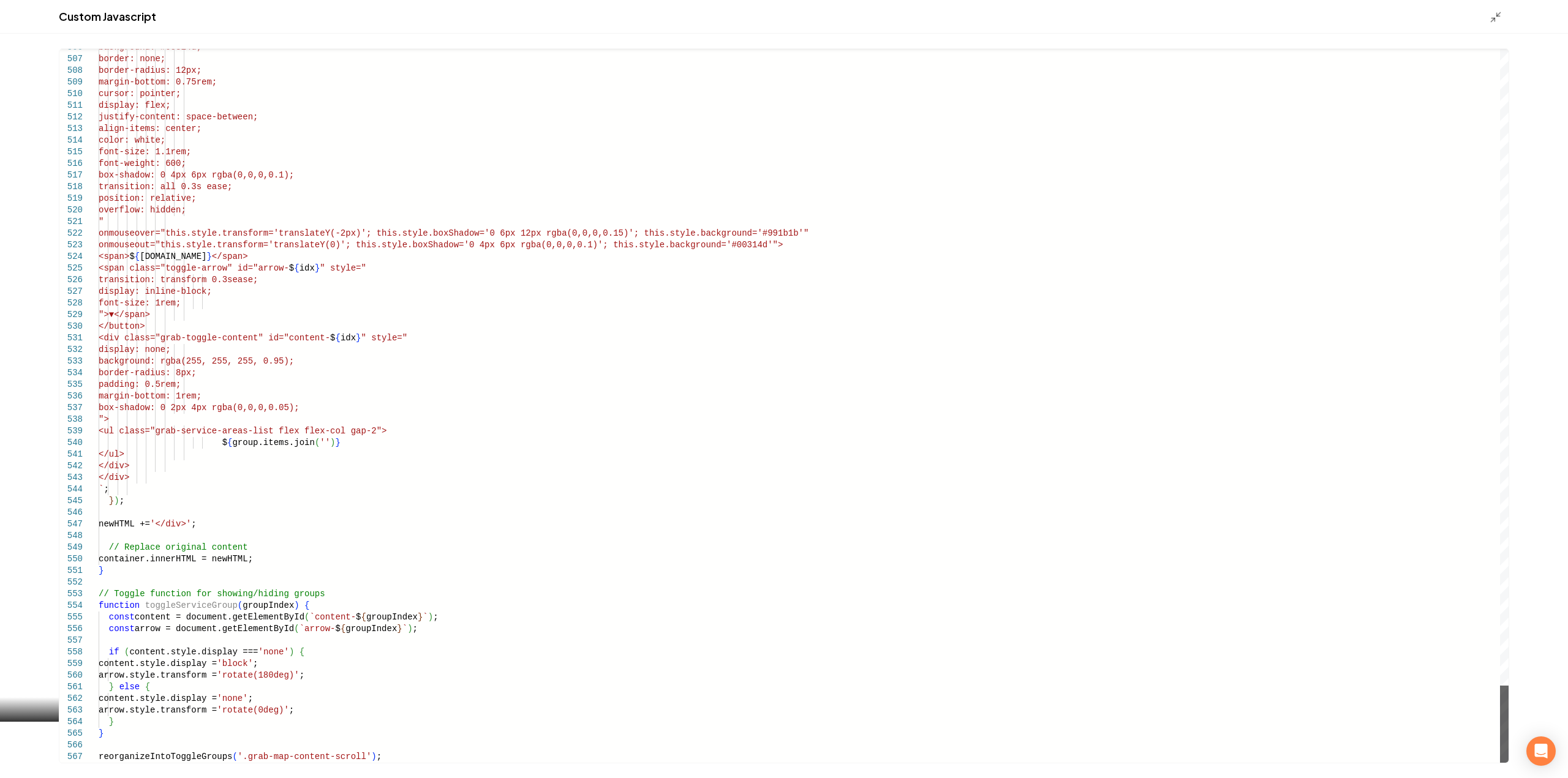
click at [1508, 748] on div "Main content area" at bounding box center [1504, 724] width 8 height 77
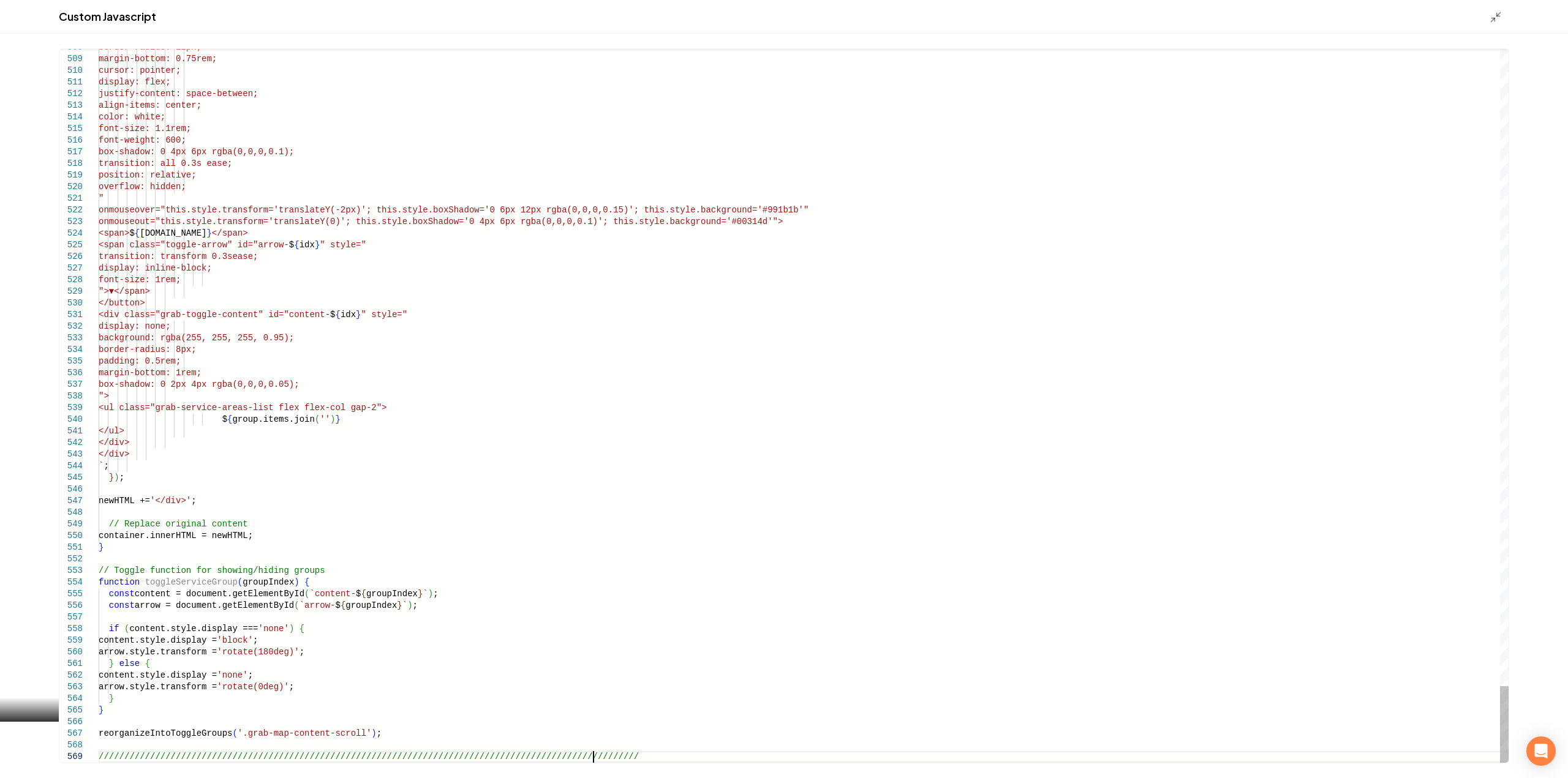
scroll to position [93, 493]
type textarea "**********"
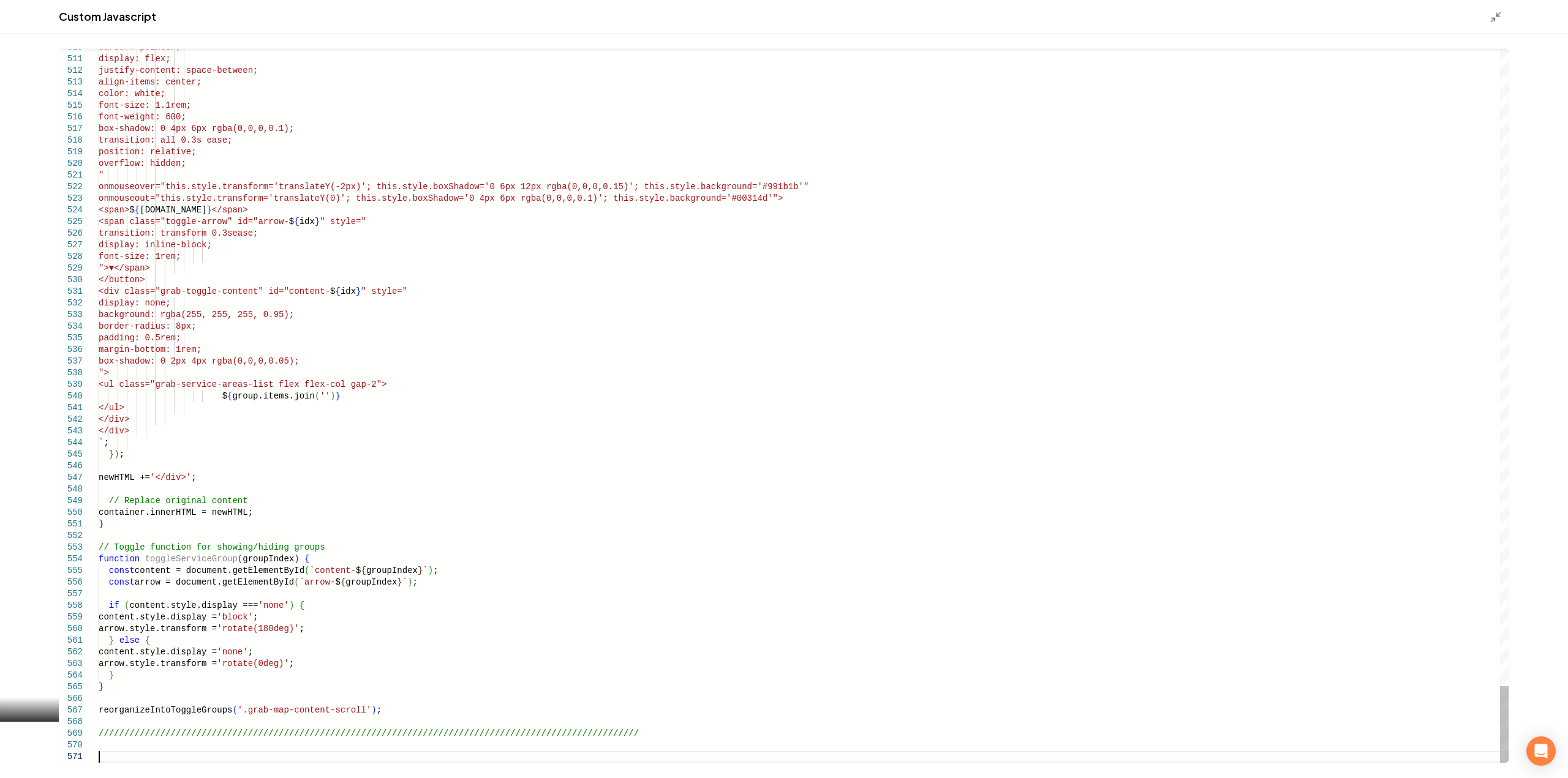
scroll to position [13, 0]
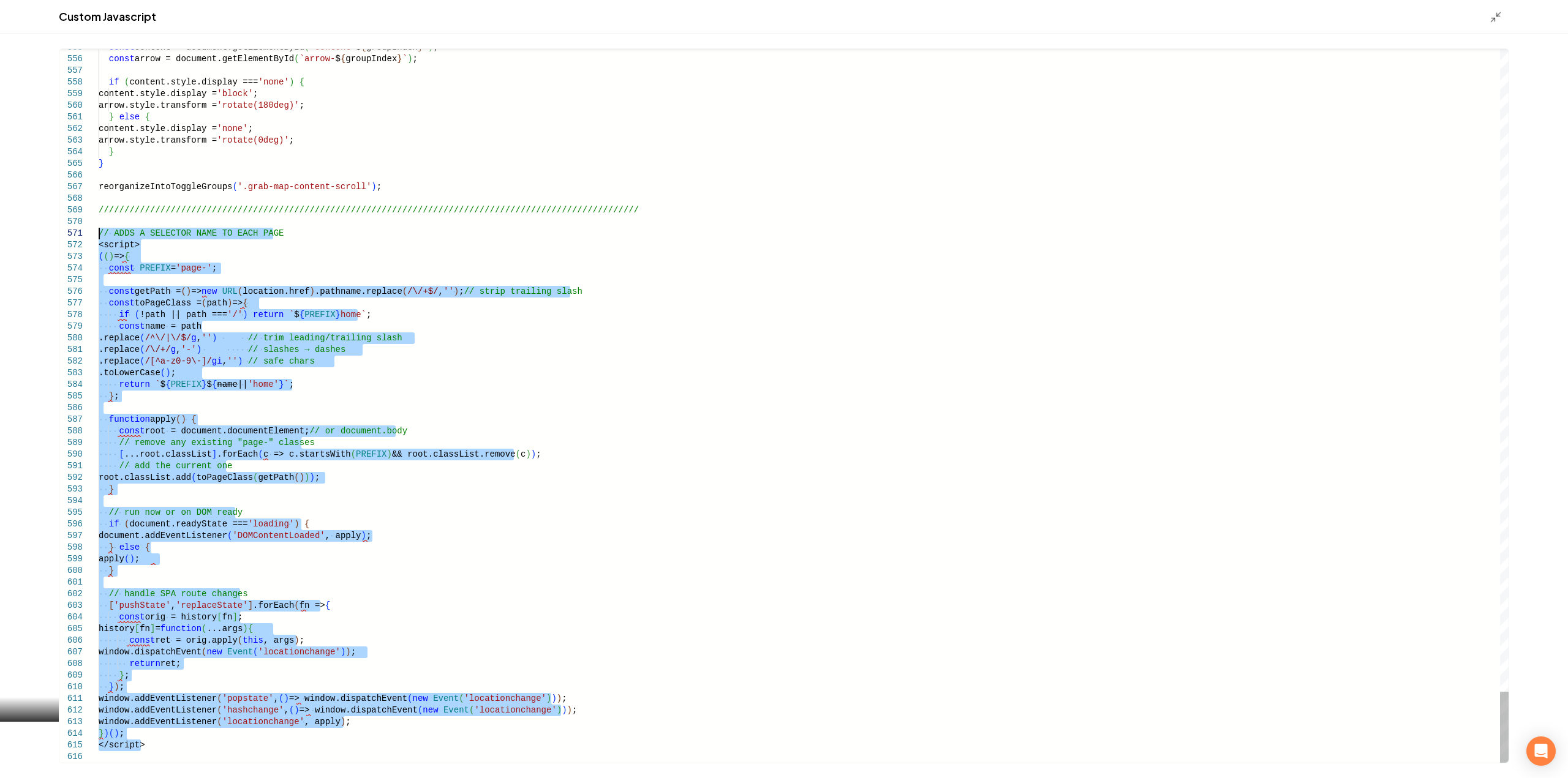
drag, startPoint x: 149, startPoint y: 744, endPoint x: 54, endPoint y: 230, distance: 522.7
type textarea "**********"
click at [1495, 18] on icon "Main content area" at bounding box center [1496, 17] width 13 height 13
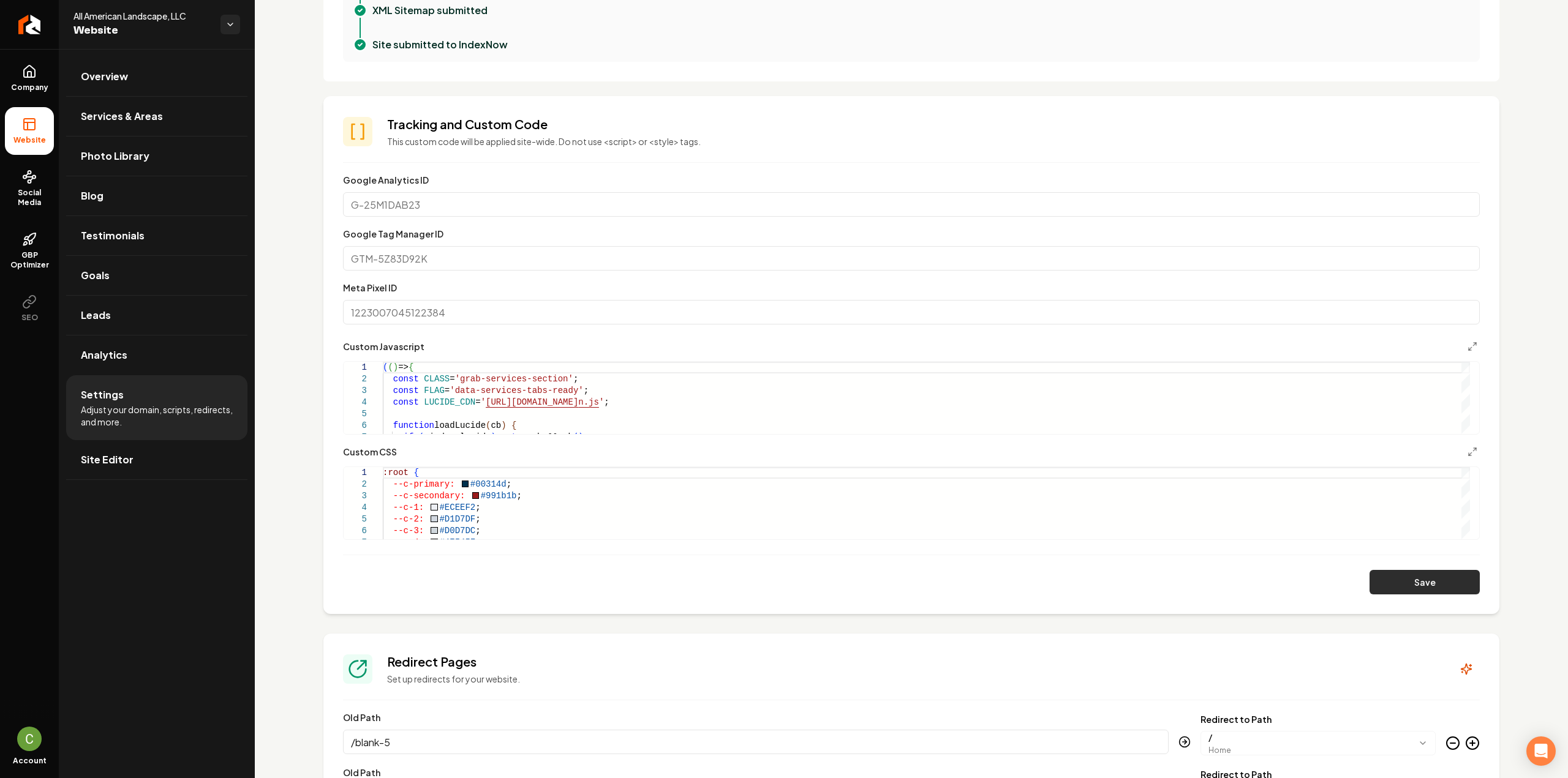
click at [1438, 582] on button "Save" at bounding box center [1425, 582] width 111 height 24
click at [1467, 346] on icon "Main content area" at bounding box center [1472, 346] width 10 height 10
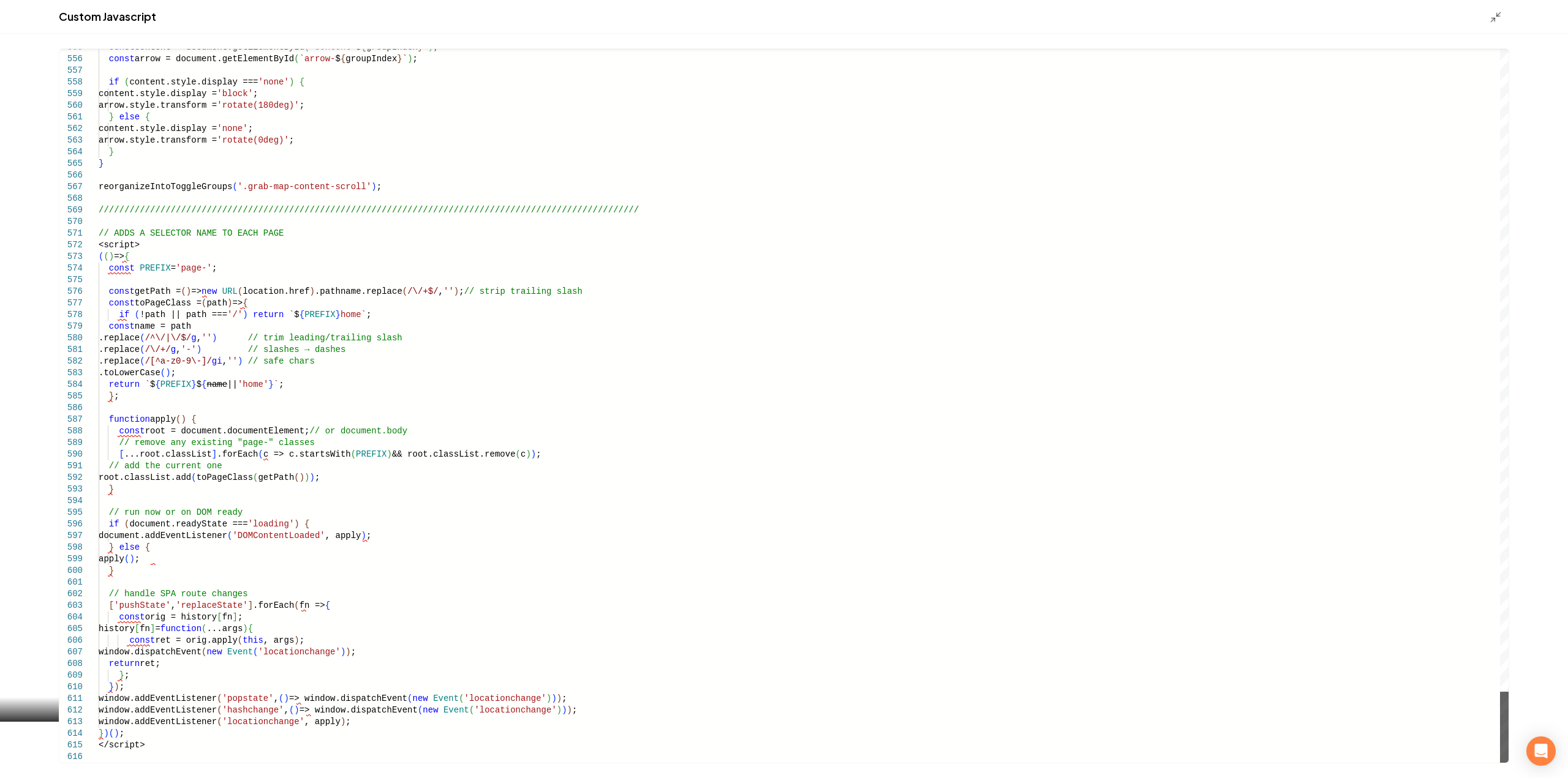
click at [1508, 763] on div "Main content area" at bounding box center [1504, 727] width 8 height 71
drag, startPoint x: 146, startPoint y: 245, endPoint x: 70, endPoint y: 246, distance: 76.0
drag, startPoint x: 139, startPoint y: 755, endPoint x: 63, endPoint y: 743, distance: 76.9
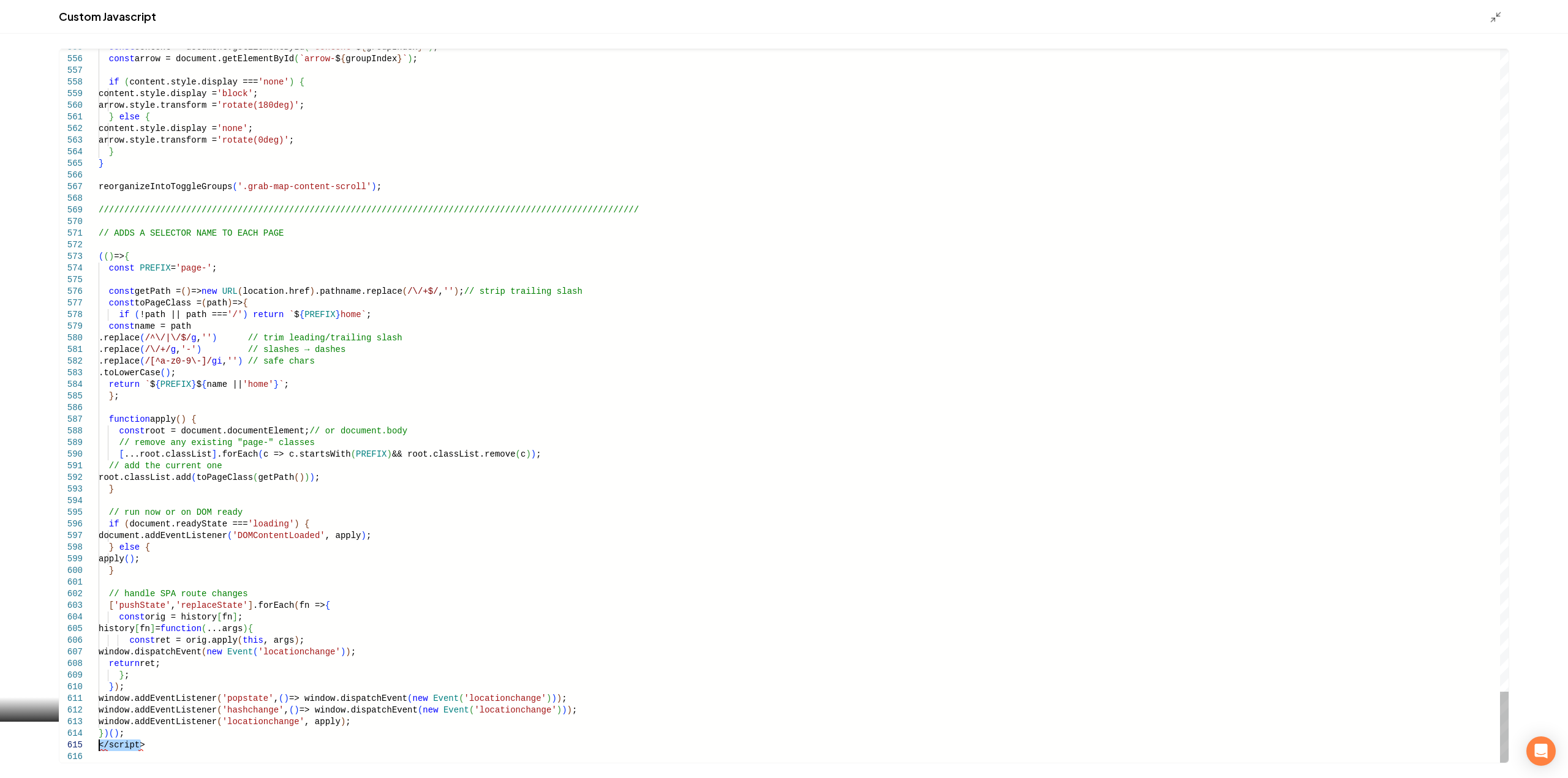
type textarea "**********"
click at [1490, 24] on div "Custom Javascript" at bounding box center [784, 16] width 1568 height 34
click at [1490, 20] on icon "Main content area" at bounding box center [1496, 17] width 13 height 13
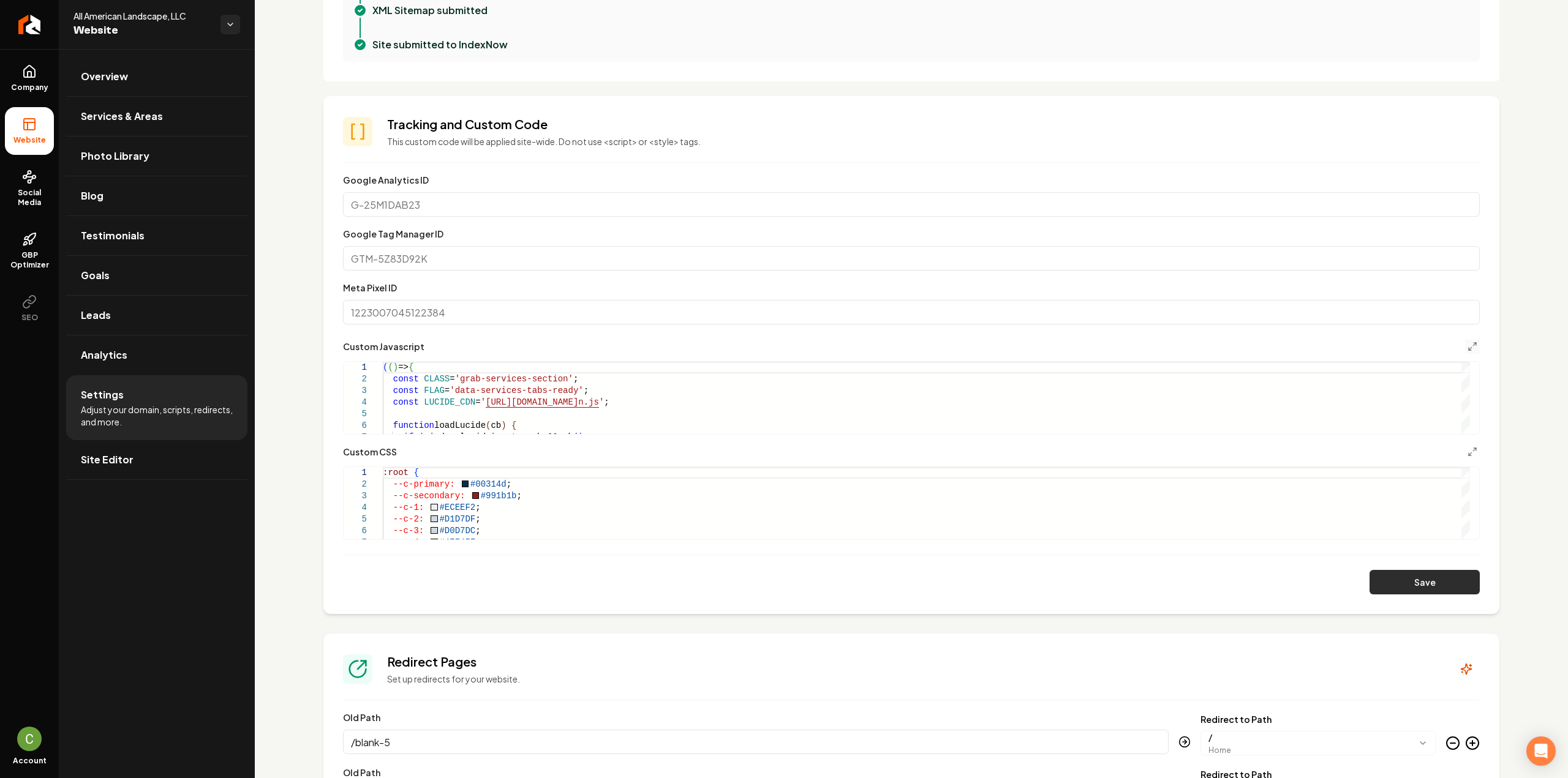
click at [1388, 584] on button "Save" at bounding box center [1425, 582] width 111 height 24
click at [24, 69] on icon at bounding box center [29, 72] width 15 height 15
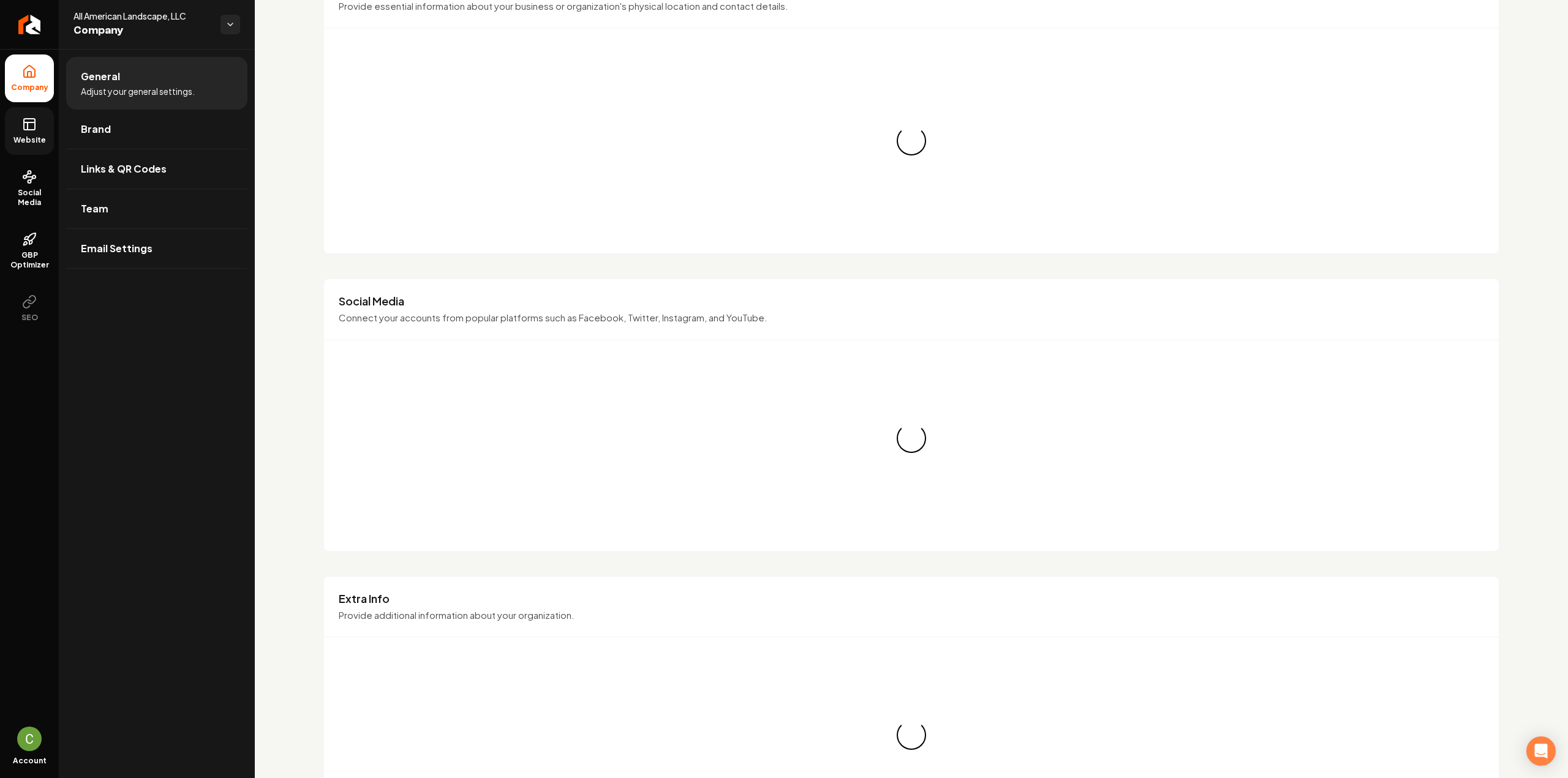
click at [23, 123] on icon at bounding box center [29, 124] width 15 height 15
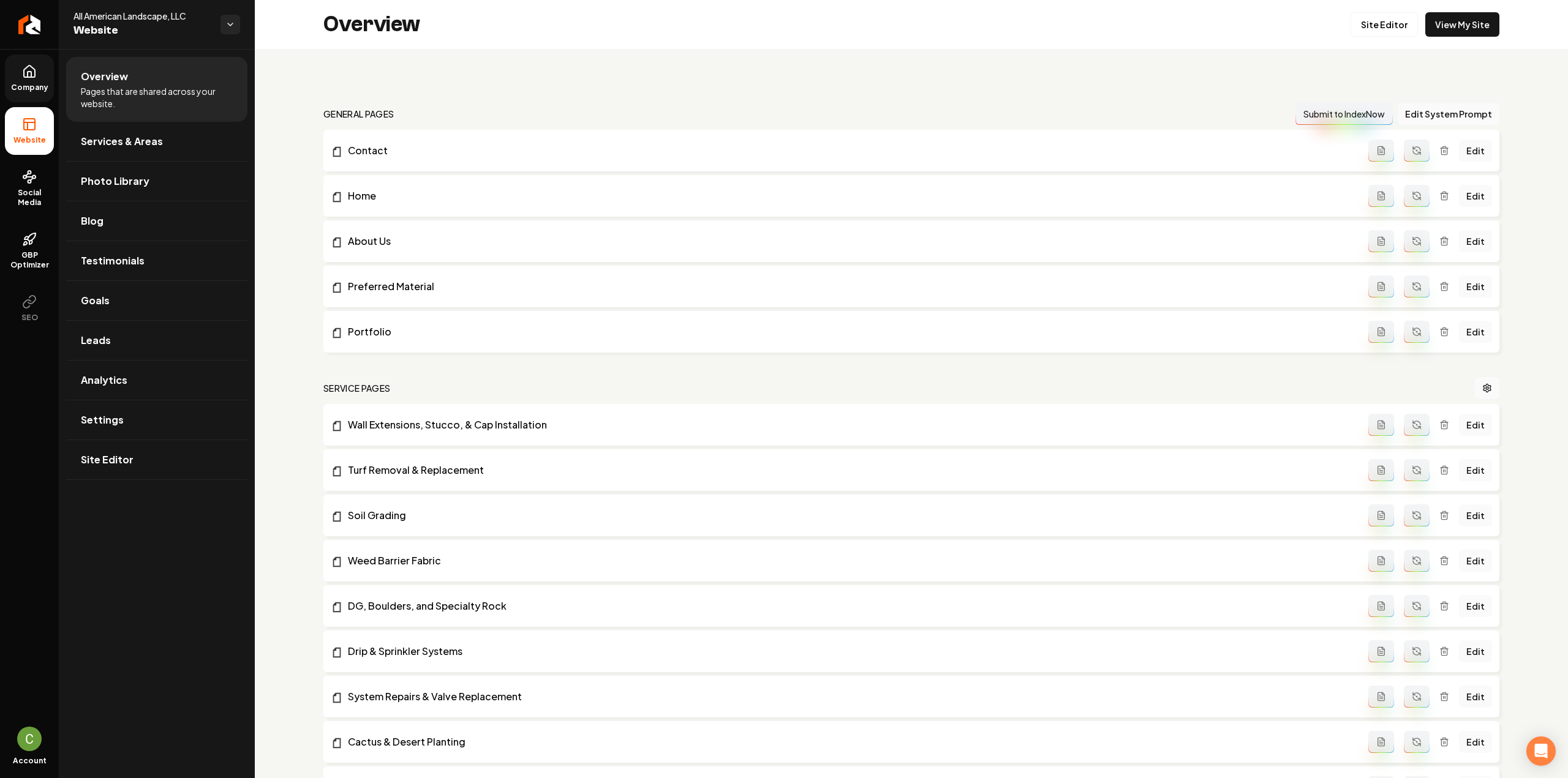
click at [43, 88] on span "Company" at bounding box center [30, 87] width 47 height 10
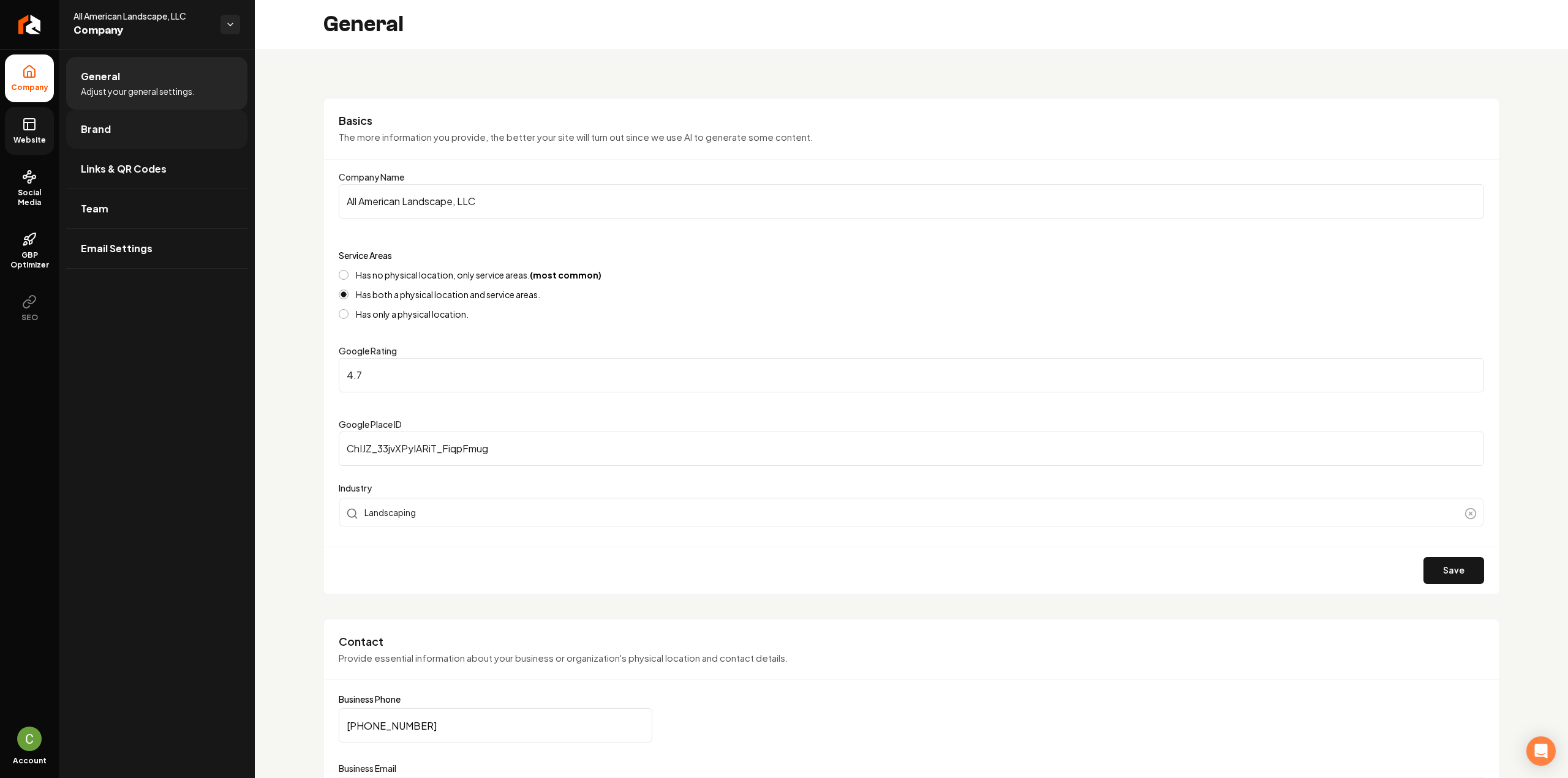
click at [81, 123] on span "Brand" at bounding box center [95, 129] width 30 height 15
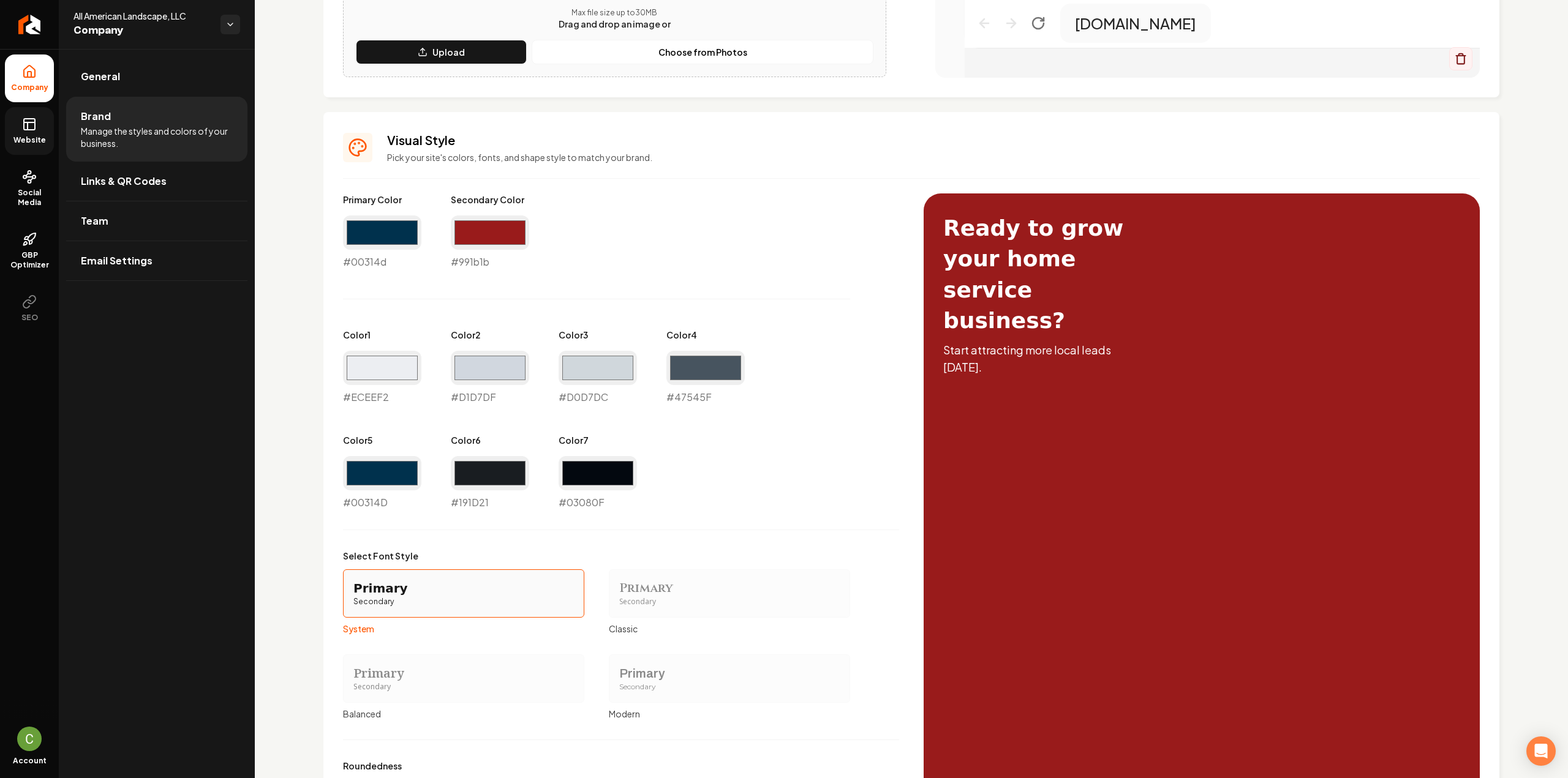
scroll to position [530, 0]
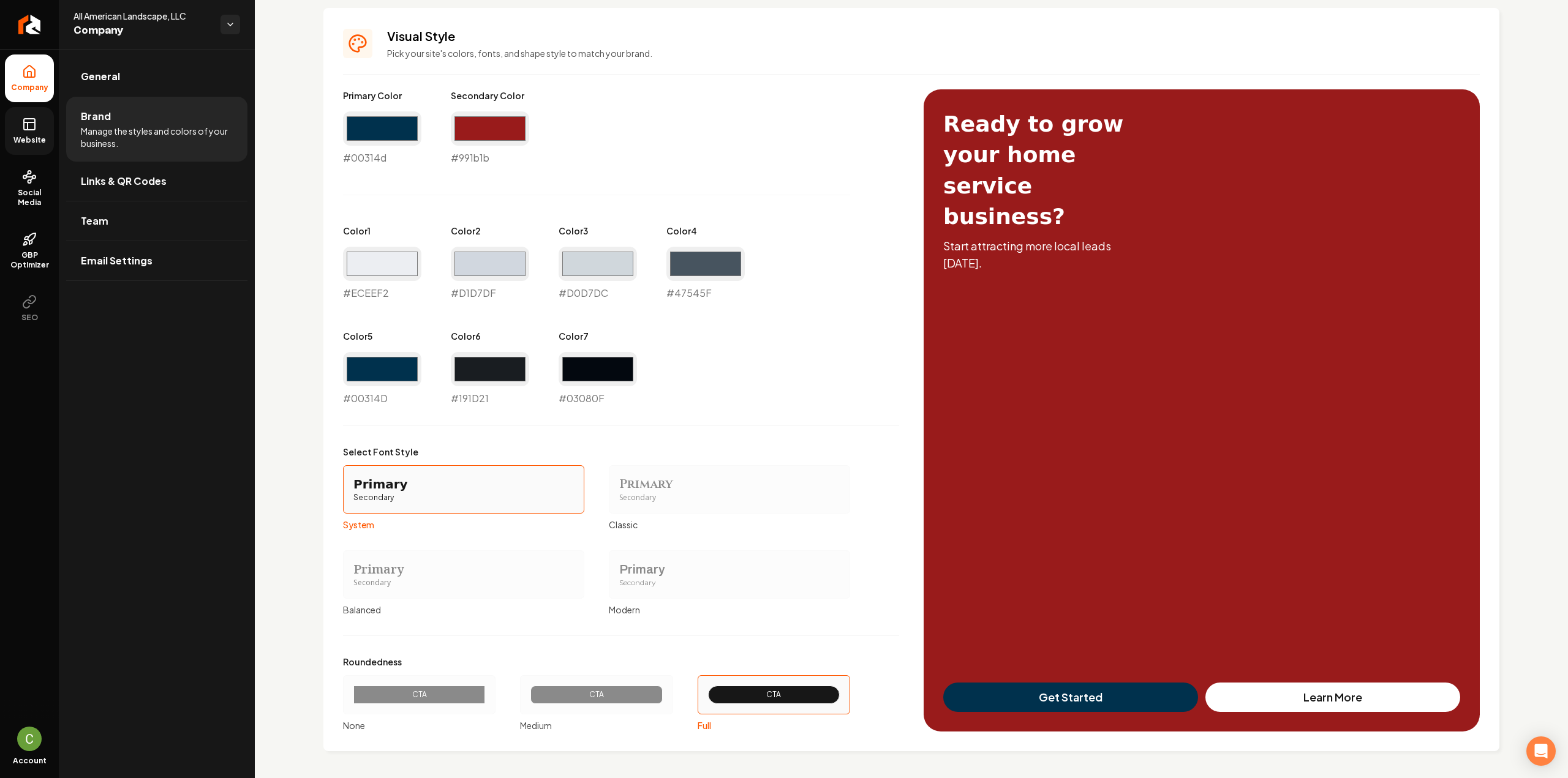
click at [21, 122] on link "Website" at bounding box center [29, 131] width 49 height 48
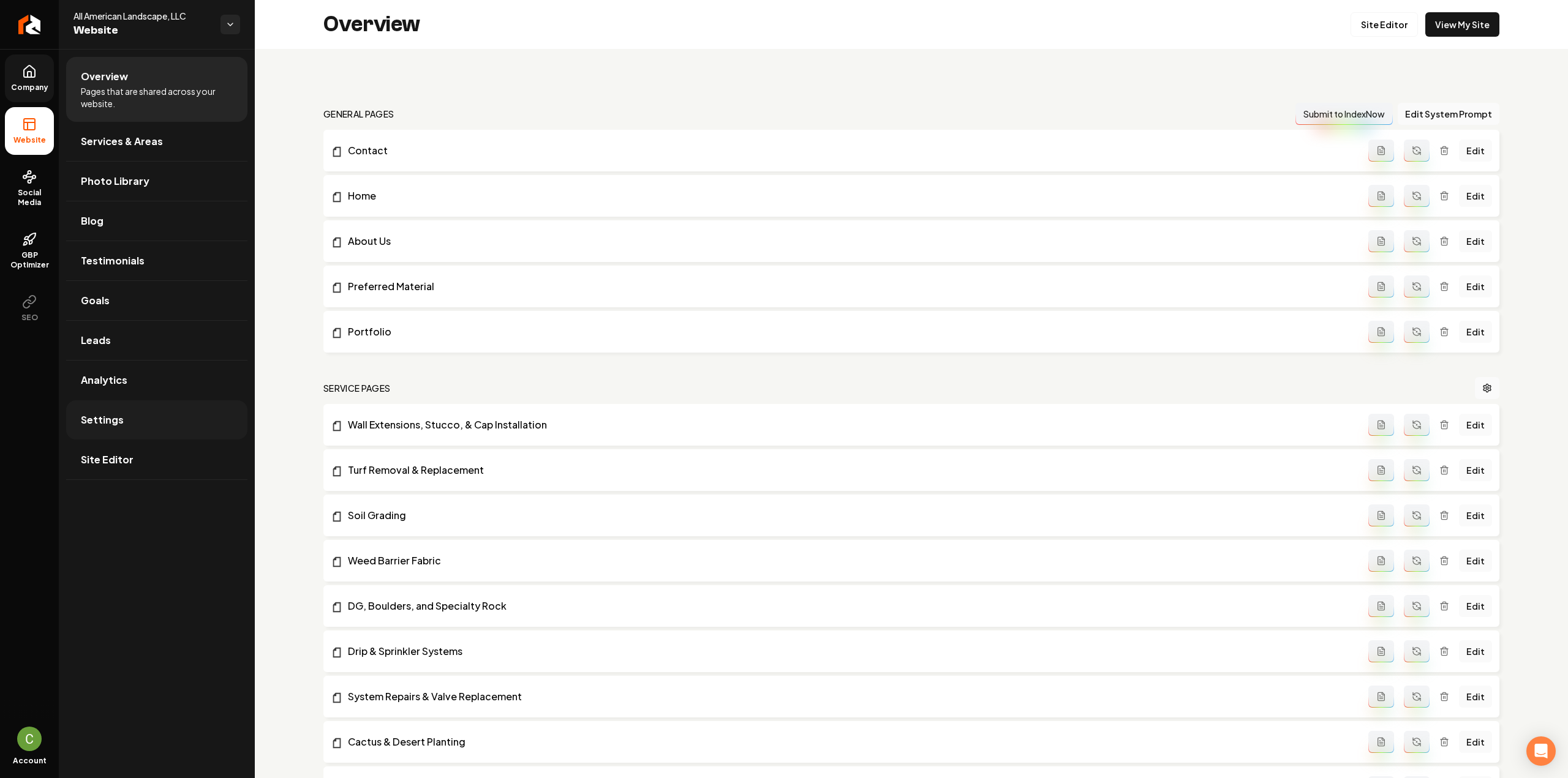
click at [94, 404] on link "Settings" at bounding box center [157, 420] width 181 height 39
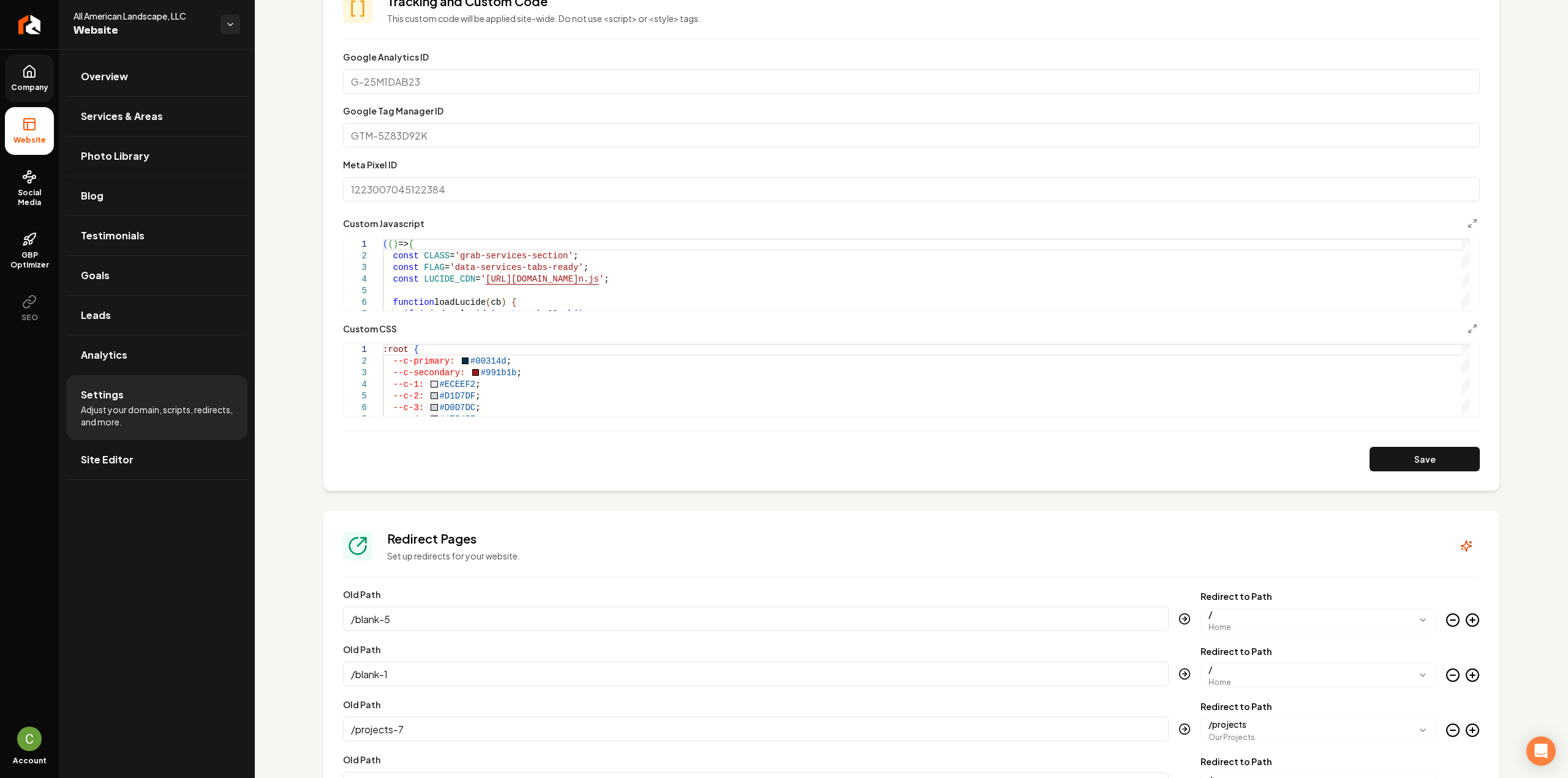
scroll to position [551, 0]
click at [1470, 417] on div "Main content area" at bounding box center [1465, 411] width 8 height 13
click at [667, 420] on form "**********" at bounding box center [911, 260] width 1136 height 422
click at [663, 417] on form "**********" at bounding box center [911, 260] width 1136 height 422
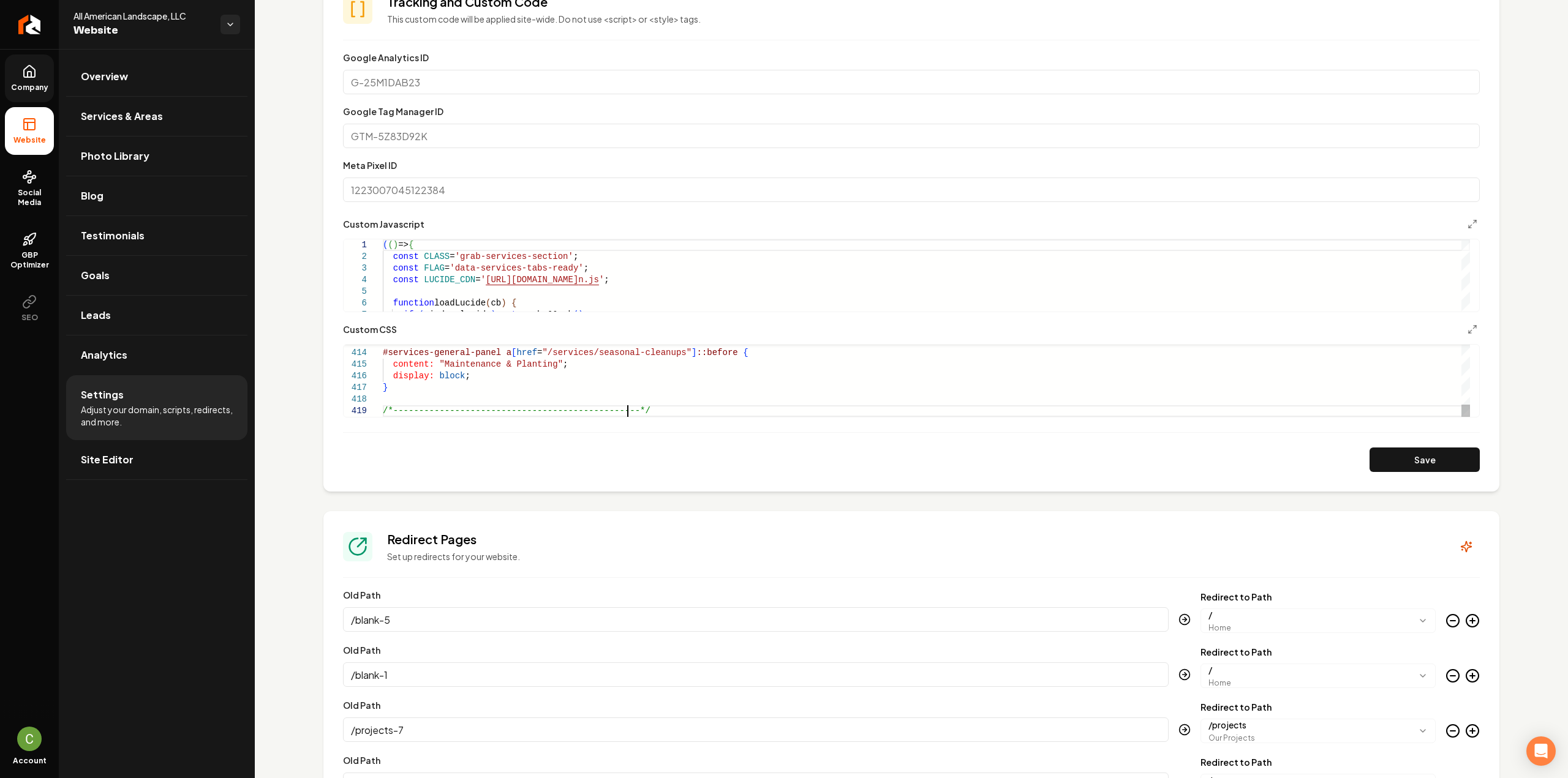
scroll to position [0, 0]
type textarea "**********"
type textarea "*"
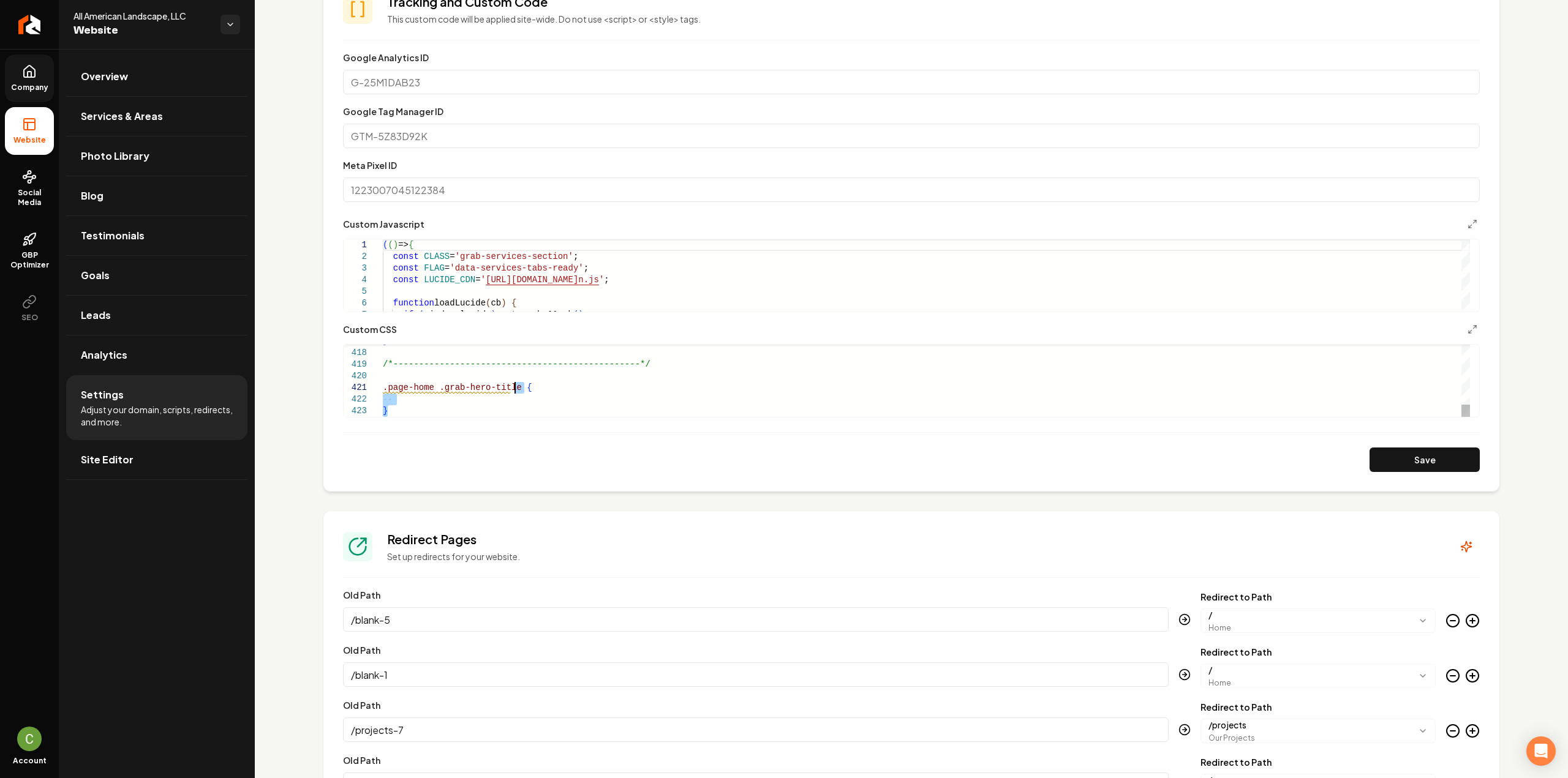
drag, startPoint x: 399, startPoint y: 410, endPoint x: 516, endPoint y: 384, distance: 119.9
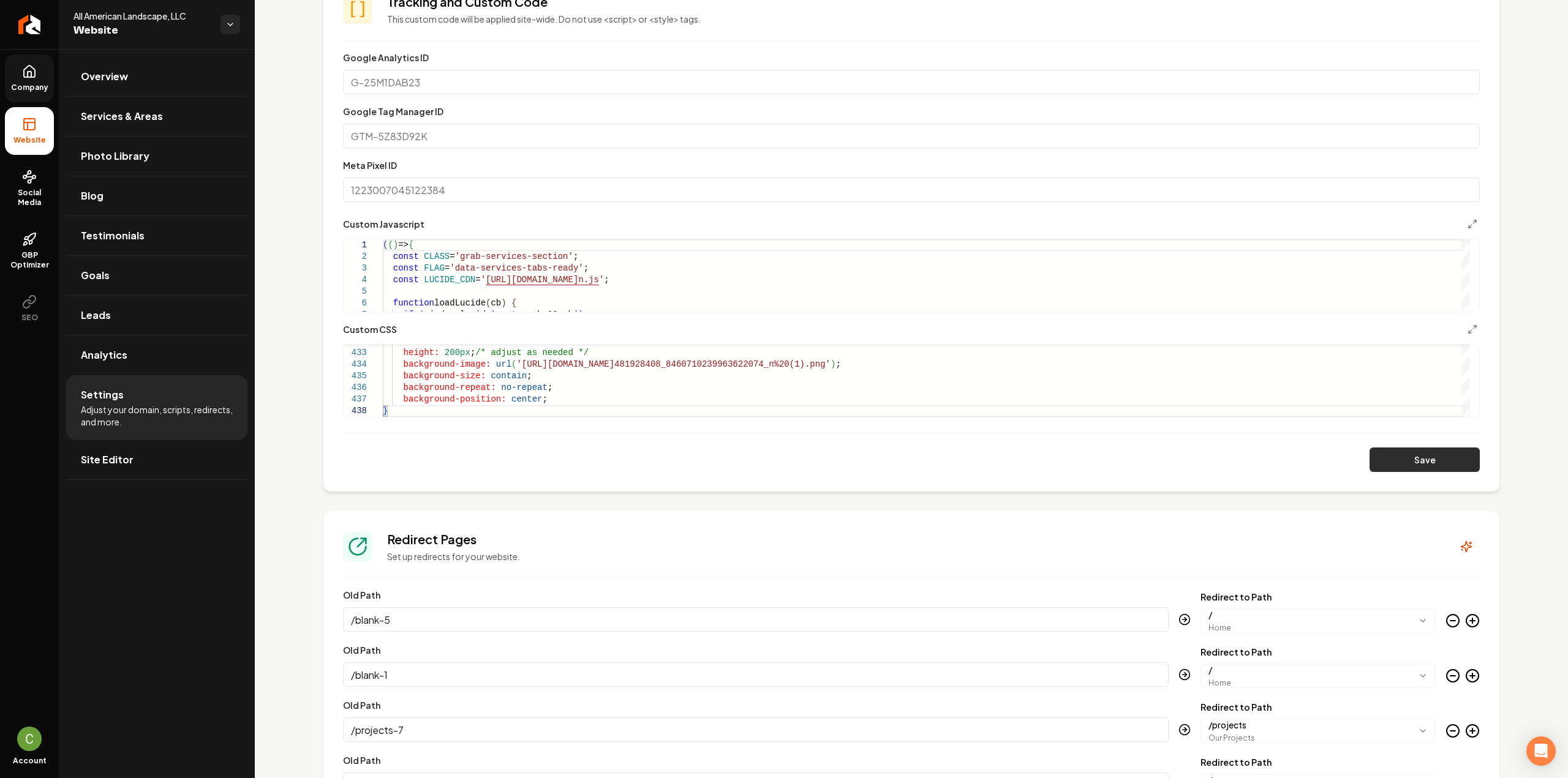
click at [1398, 462] on button "Save" at bounding box center [1425, 460] width 111 height 24
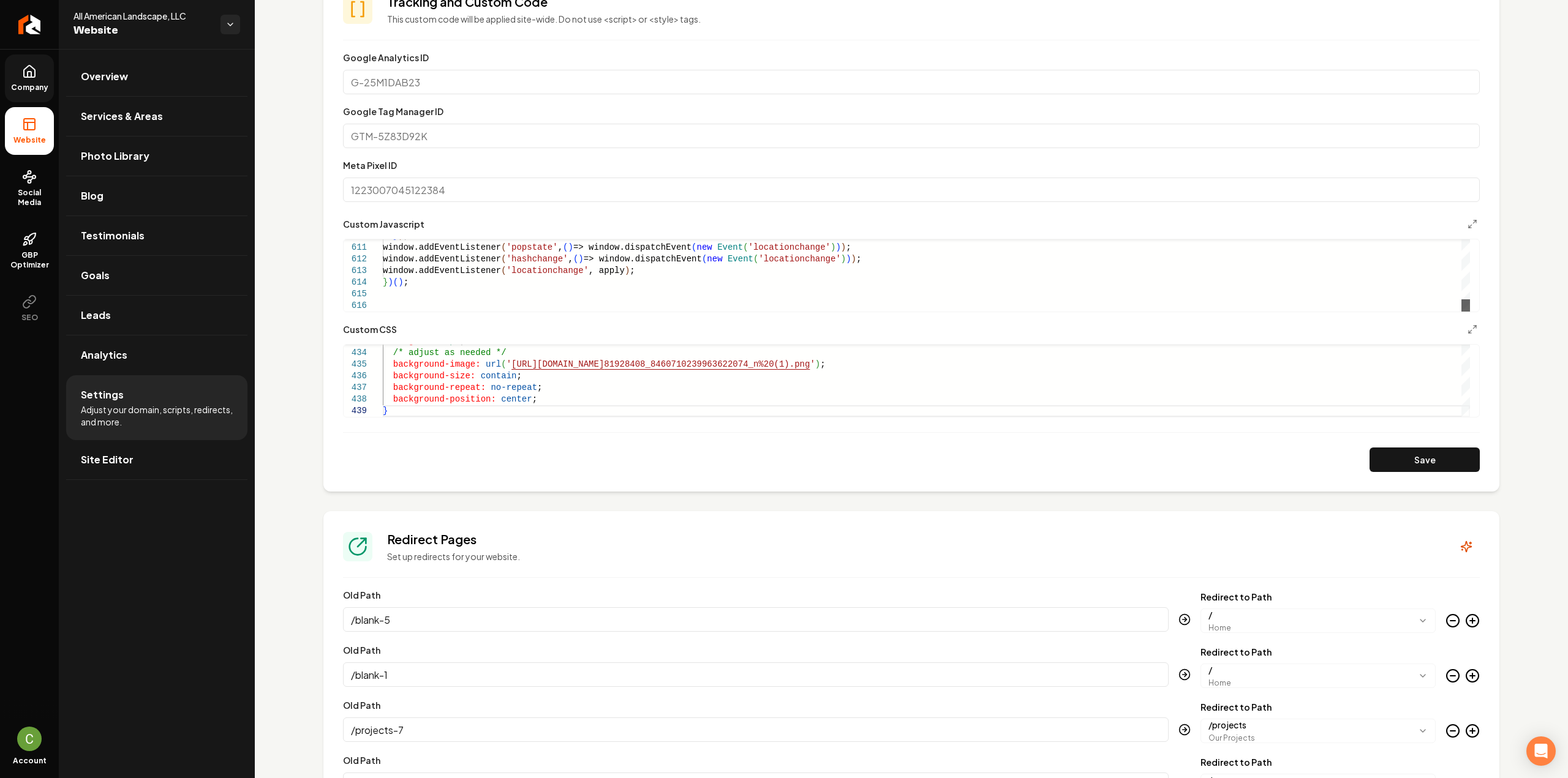
click at [1470, 312] on div "Main content area" at bounding box center [1465, 306] width 8 height 13
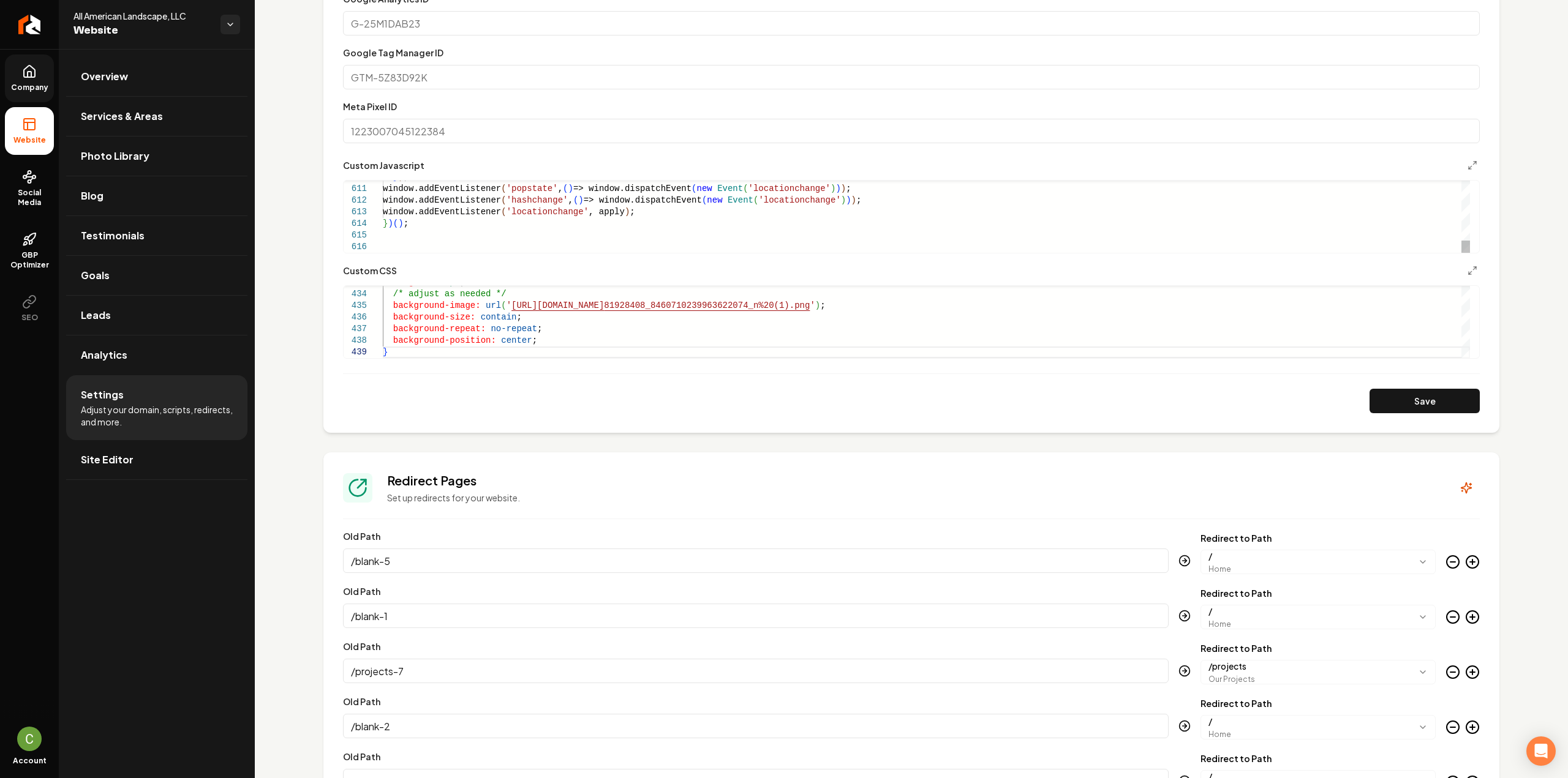
scroll to position [674, 0]
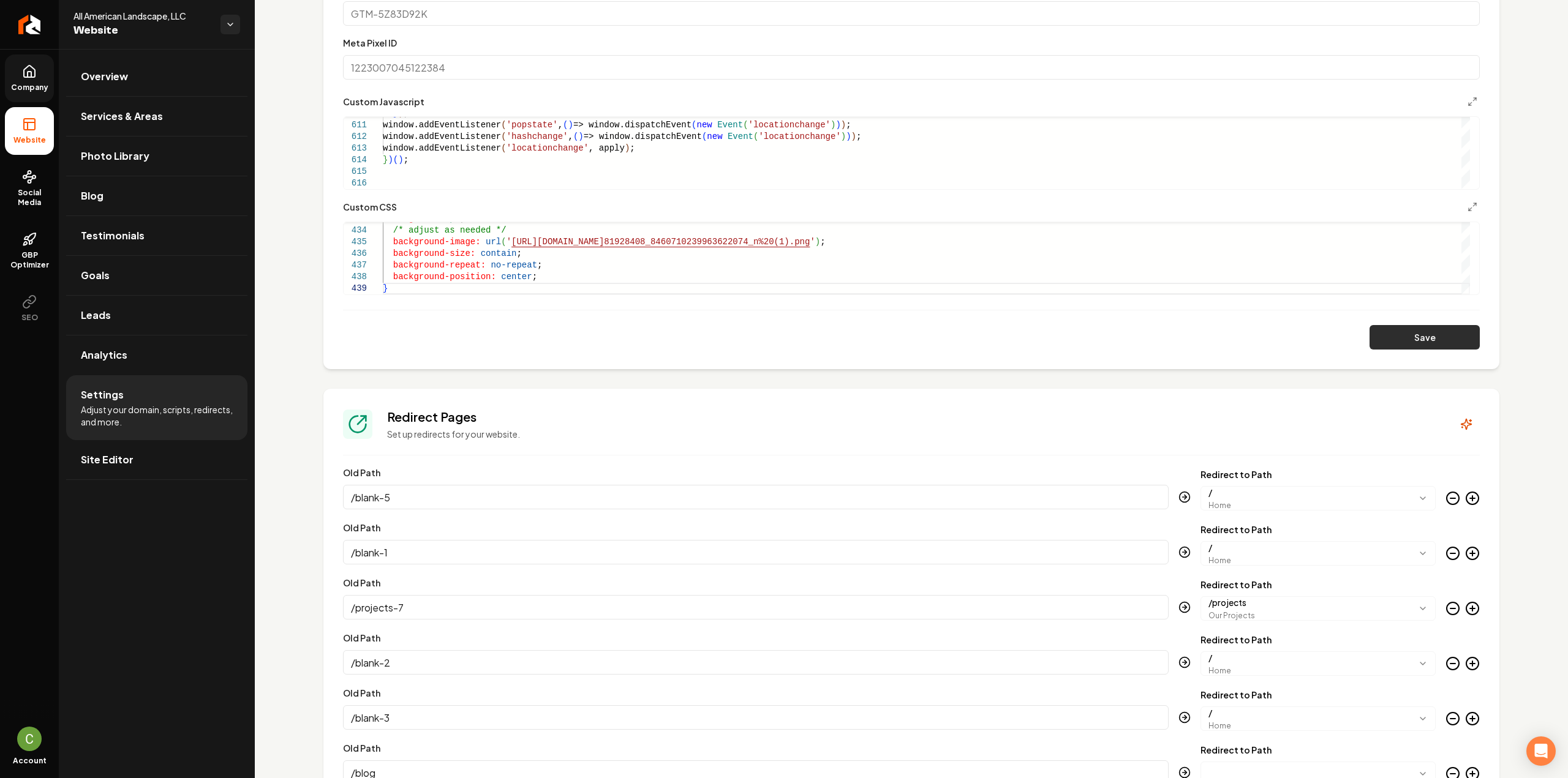
click at [1416, 335] on button "Save" at bounding box center [1425, 337] width 111 height 24
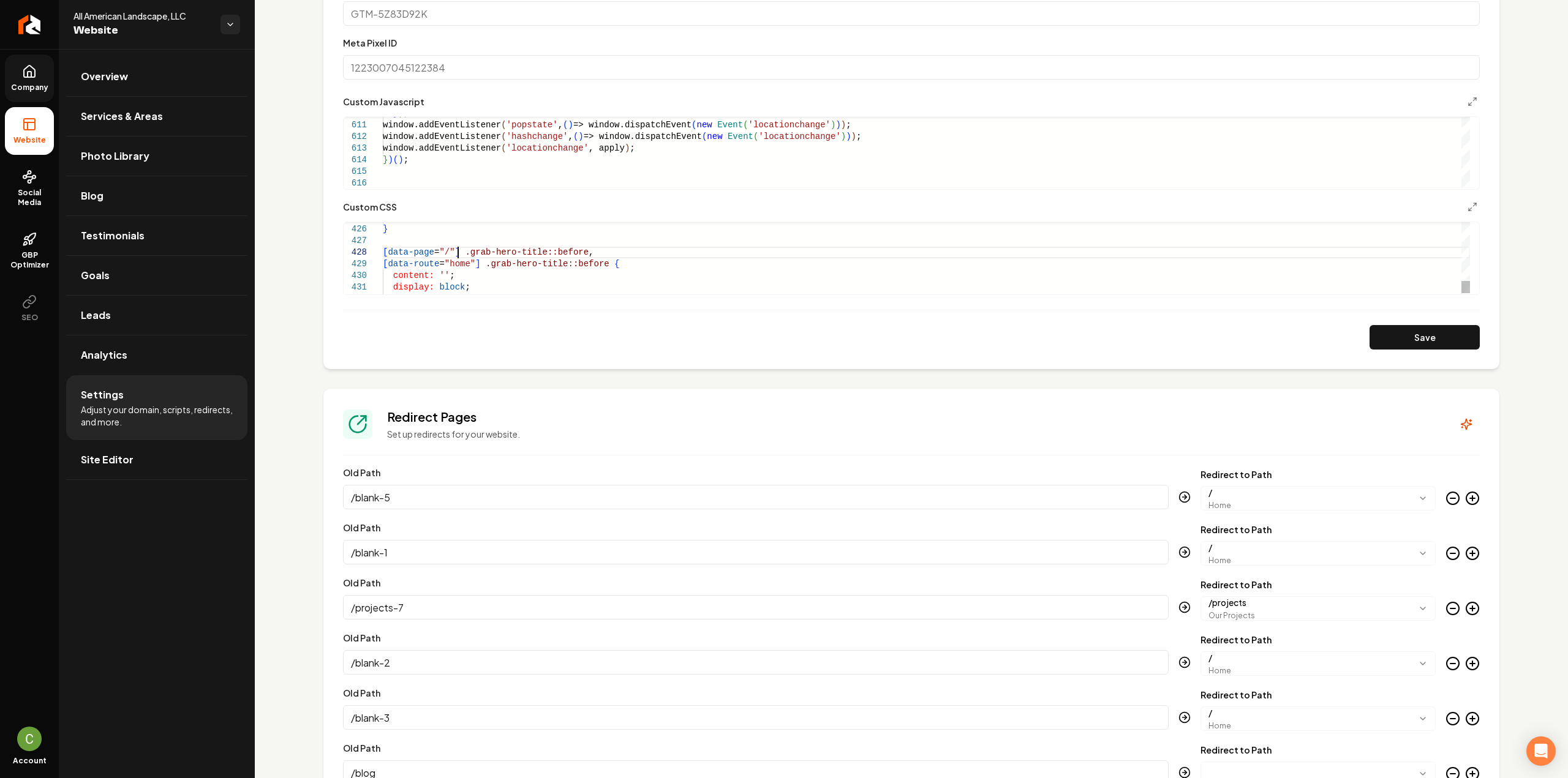
scroll to position [13, 0]
drag, startPoint x: 460, startPoint y: 248, endPoint x: 383, endPoint y: 251, distance: 77.1
drag, startPoint x: 429, startPoint y: 235, endPoint x: 370, endPoint y: 235, distance: 59.0
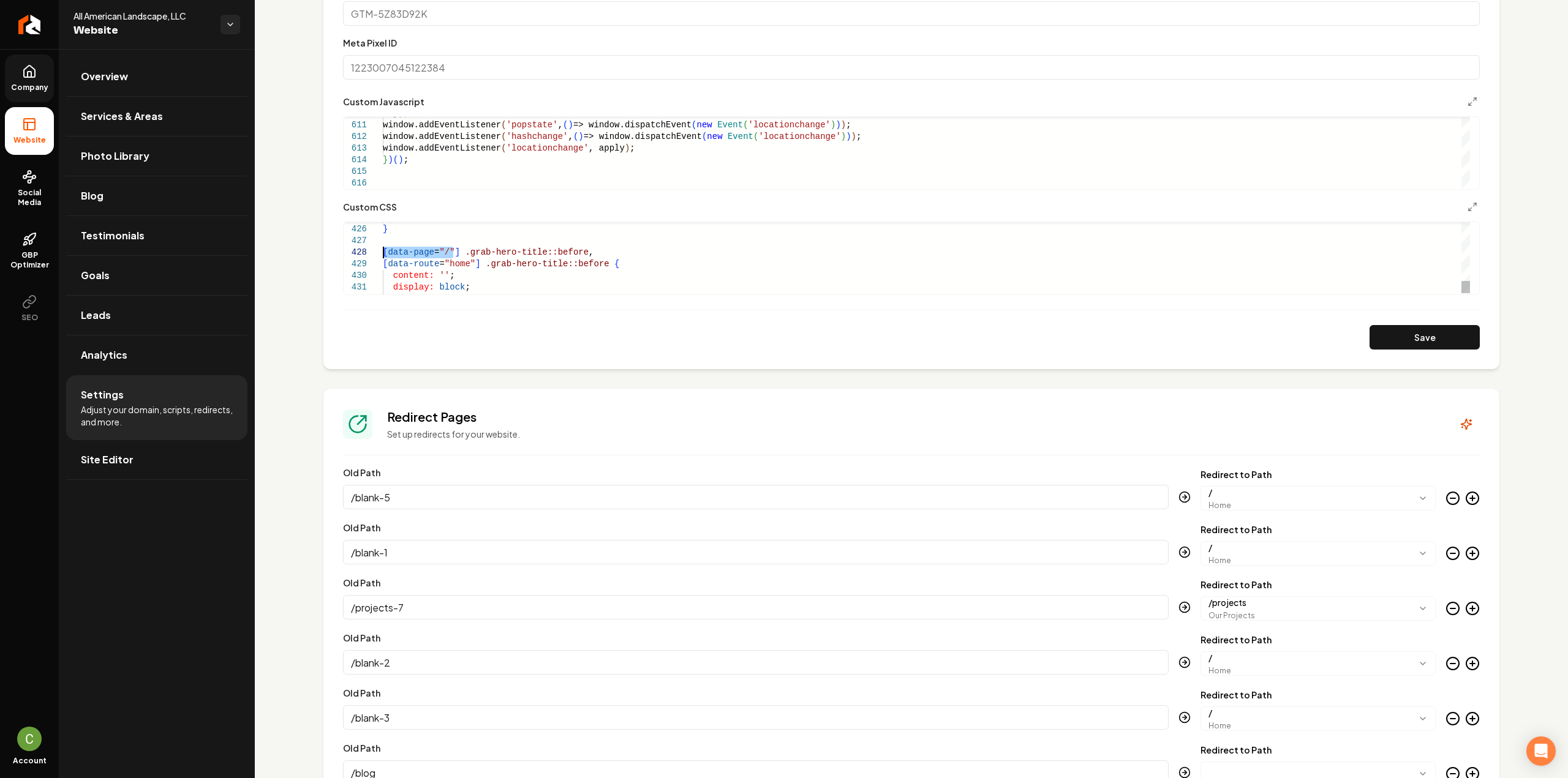
drag, startPoint x: 452, startPoint y: 252, endPoint x: 376, endPoint y: 248, distance: 76.1
drag, startPoint x: 471, startPoint y: 263, endPoint x: 374, endPoint y: 262, distance: 97.0
click at [1391, 338] on button "Save" at bounding box center [1425, 337] width 111 height 24
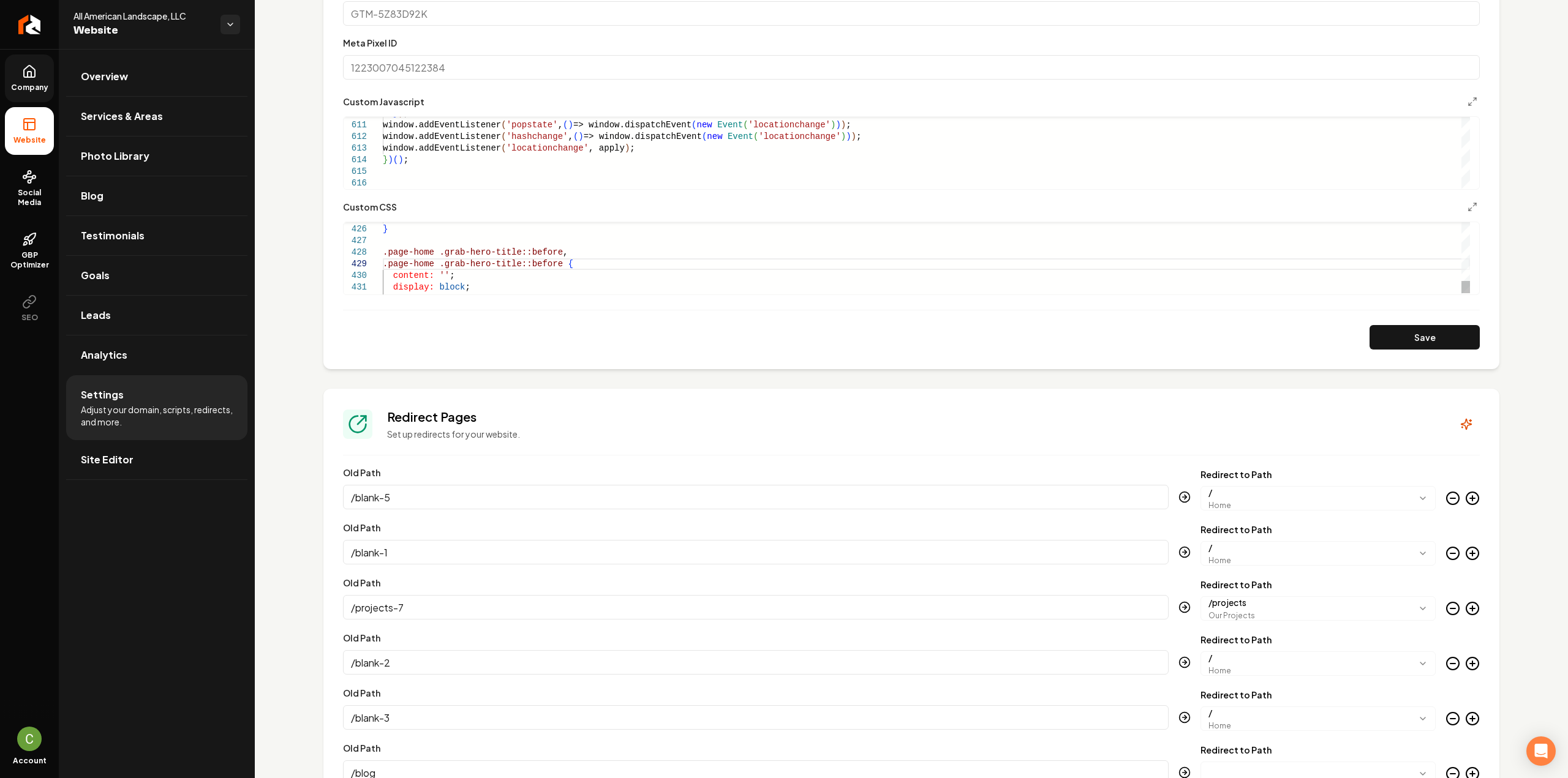
click at [1384, 339] on button "Save" at bounding box center [1425, 337] width 111 height 24
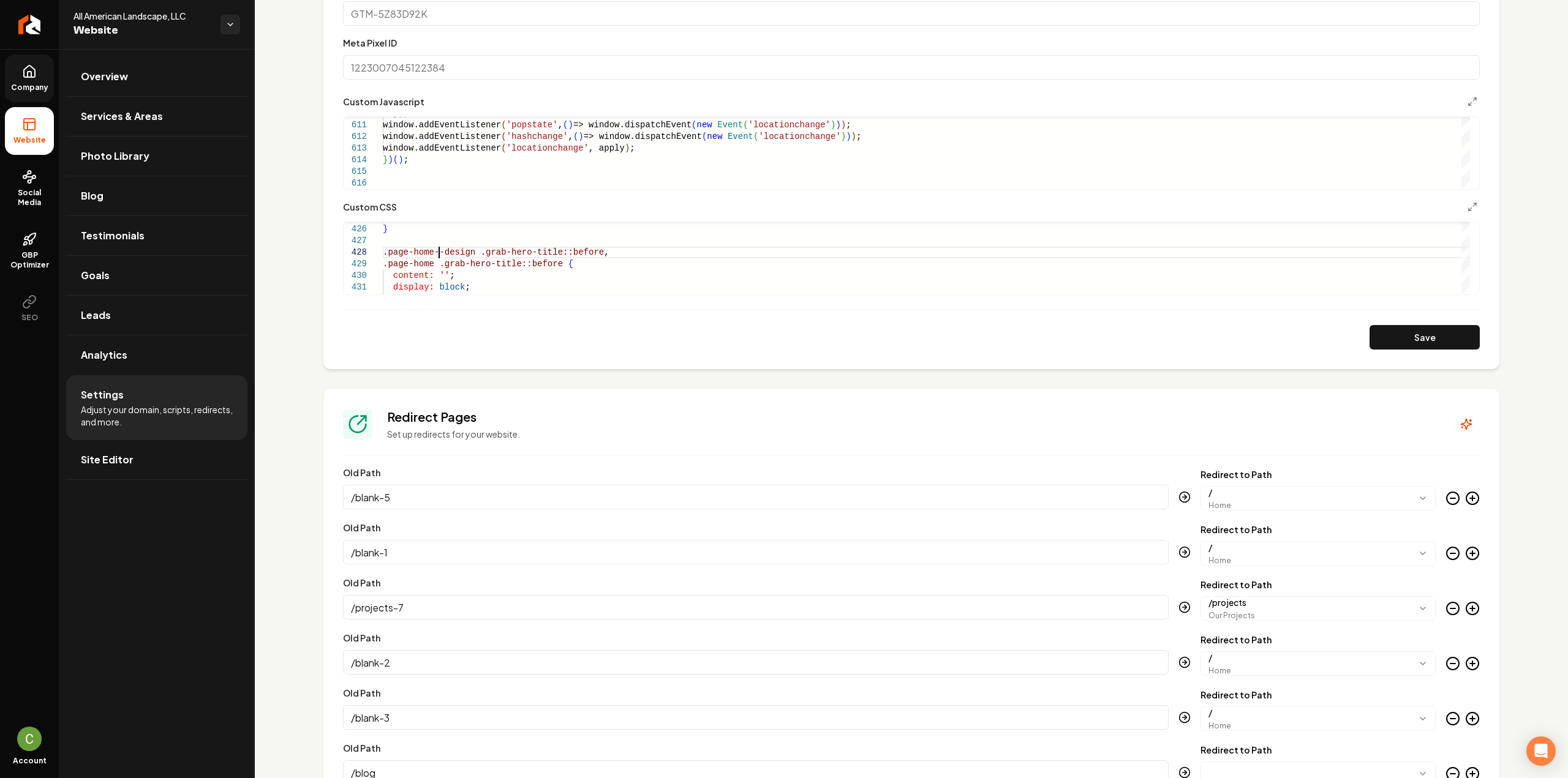
click at [1379, 332] on button "Save" at bounding box center [1425, 337] width 111 height 24
drag, startPoint x: 465, startPoint y: 252, endPoint x: 431, endPoint y: 248, distance: 34.2
drag, startPoint x: 540, startPoint y: 265, endPoint x: 546, endPoint y: 250, distance: 16.2
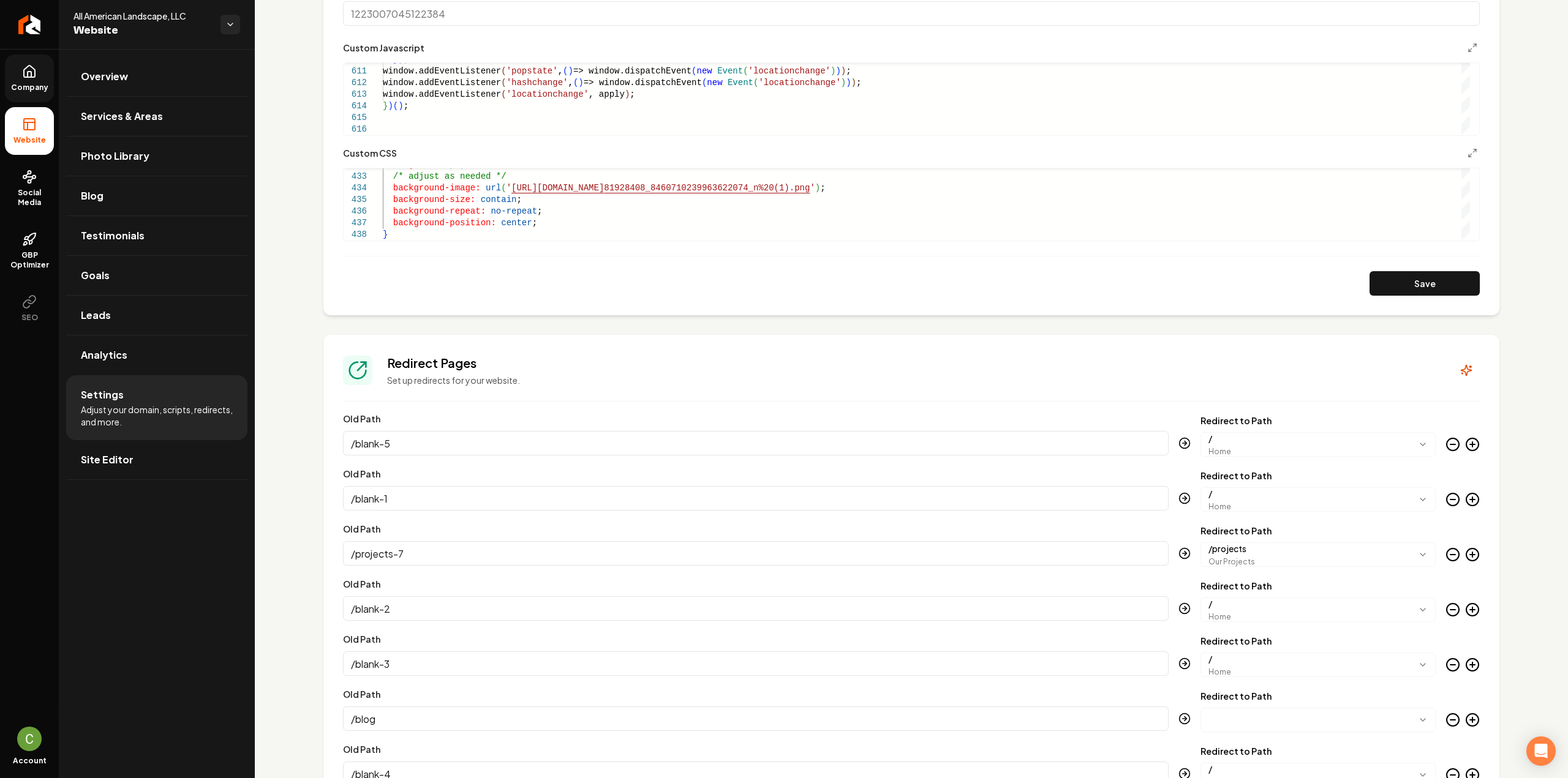
scroll to position [674, 0]
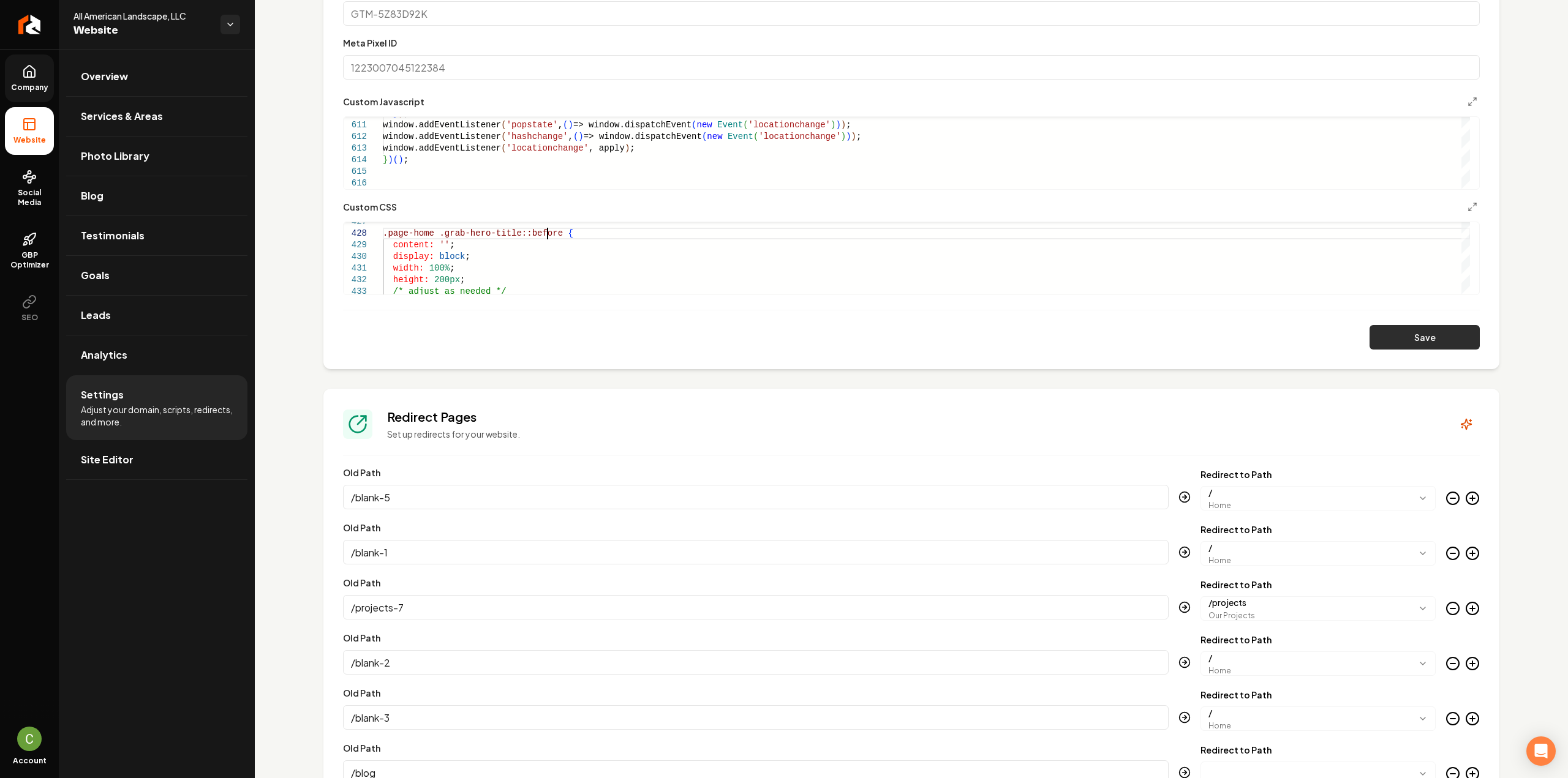
click at [1399, 332] on button "Save" at bounding box center [1425, 337] width 111 height 24
click at [1463, 285] on div "Main content area" at bounding box center [1465, 287] width 8 height 13
drag, startPoint x: 382, startPoint y: 267, endPoint x: 427, endPoint y: 292, distance: 51.5
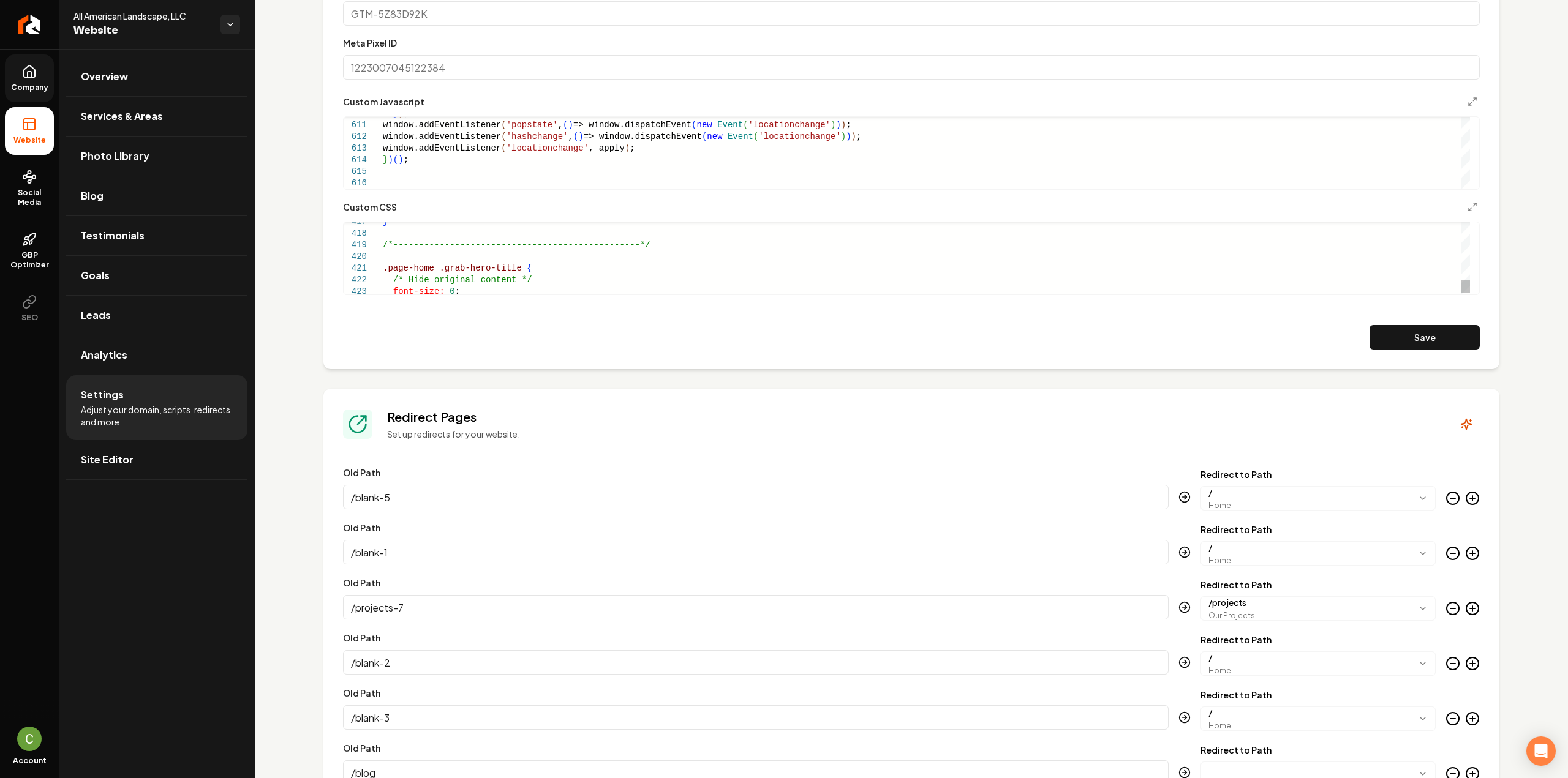
scroll to position [82, 164]
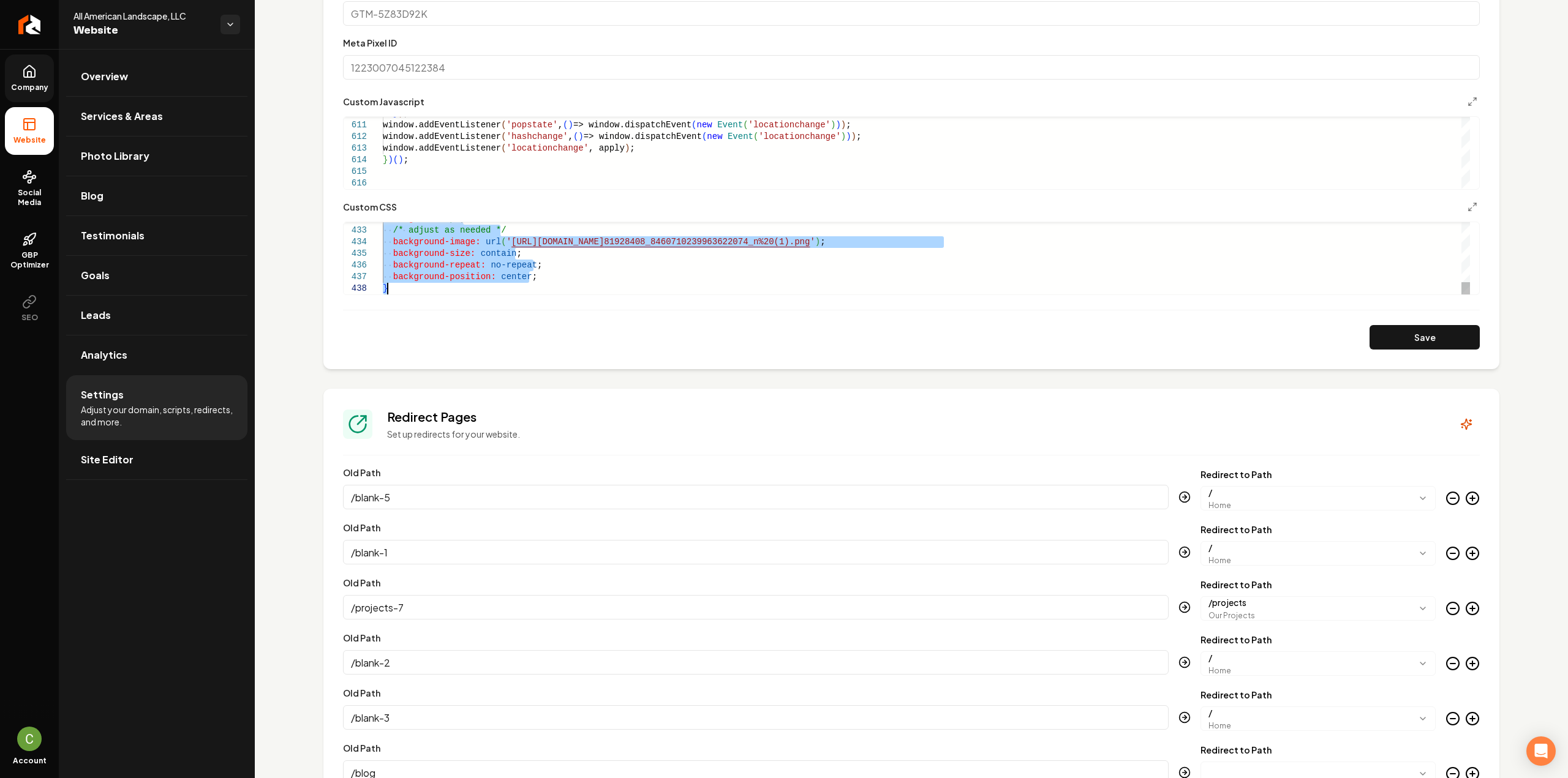
drag, startPoint x: 383, startPoint y: 268, endPoint x: 509, endPoint y: 359, distance: 155.4
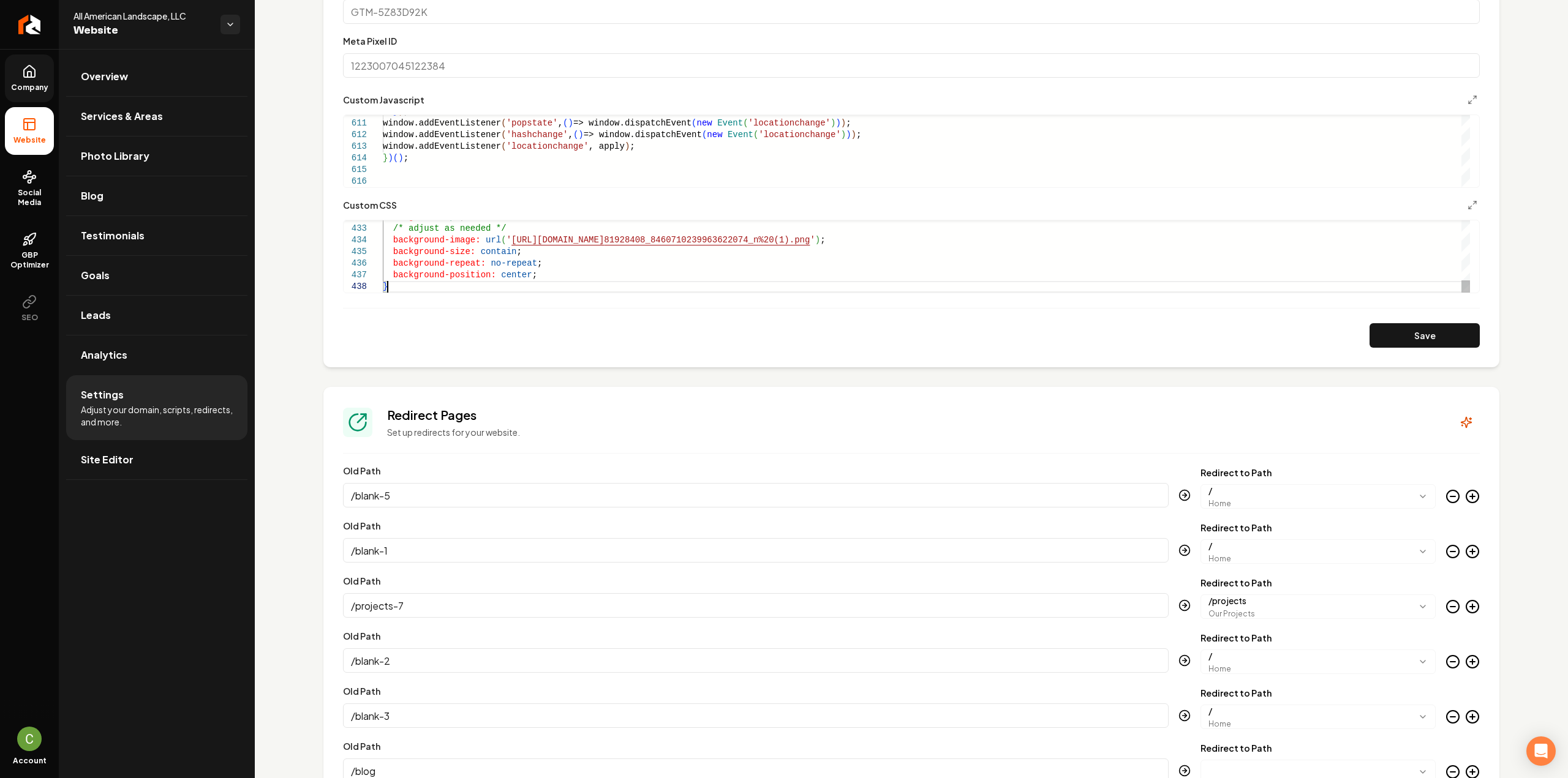
scroll to position [674, 0]
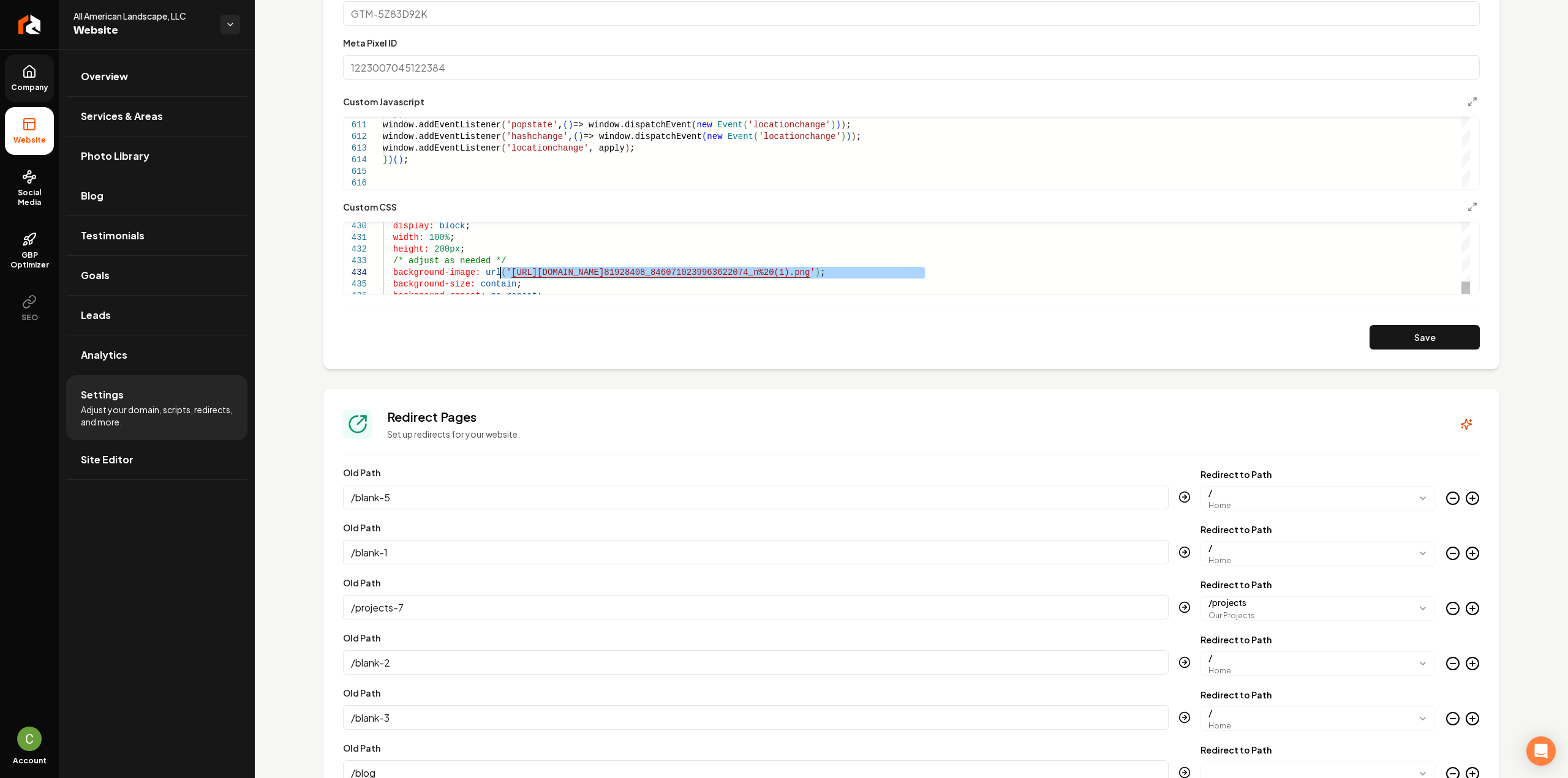
drag, startPoint x: 924, startPoint y: 267, endPoint x: 501, endPoint y: 273, distance: 423.0
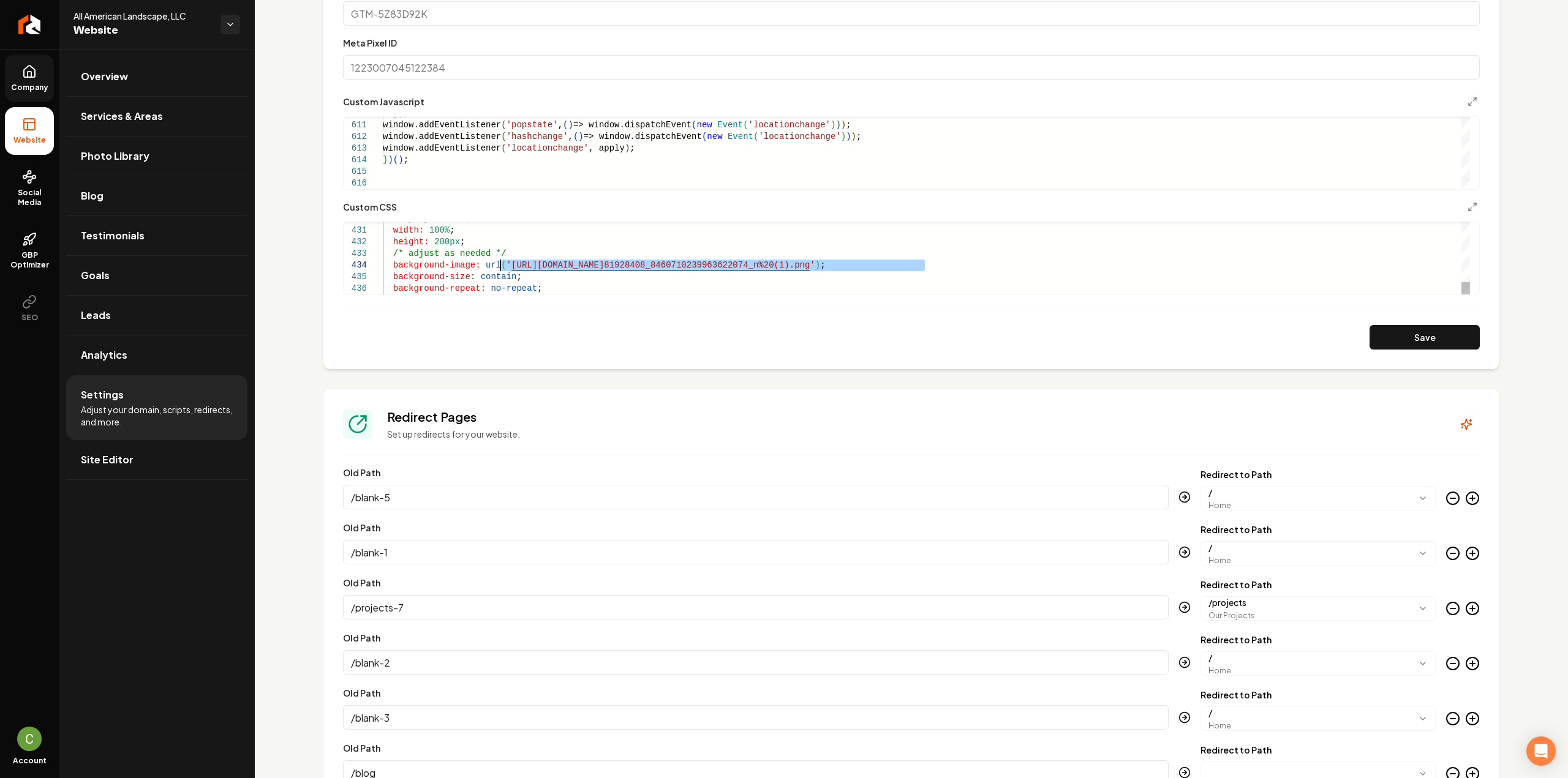
click at [1354, 334] on div "Save" at bounding box center [911, 337] width 1136 height 24
click at [1384, 338] on button "Save" at bounding box center [1425, 337] width 111 height 24
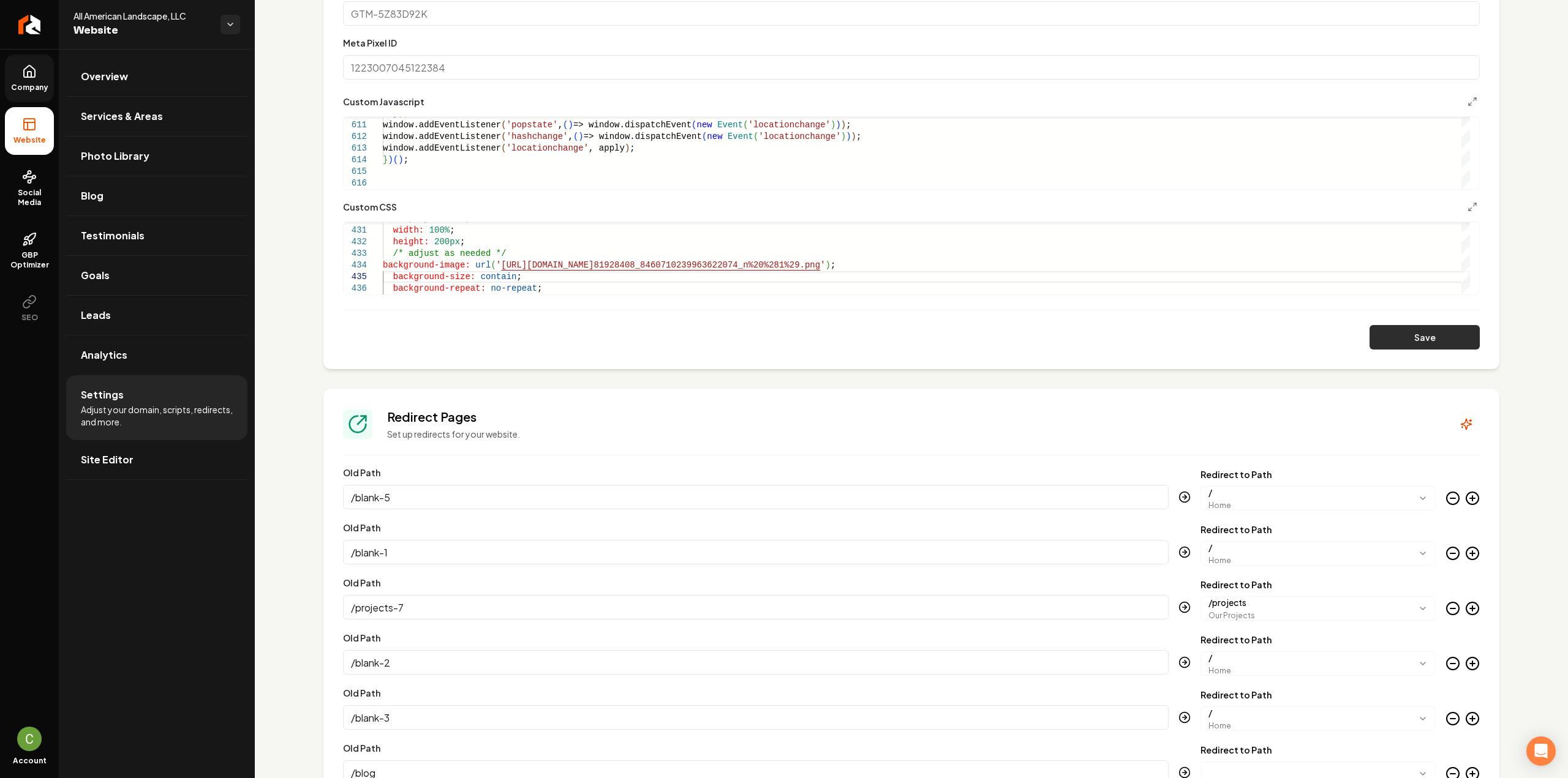
type textarea "**********"
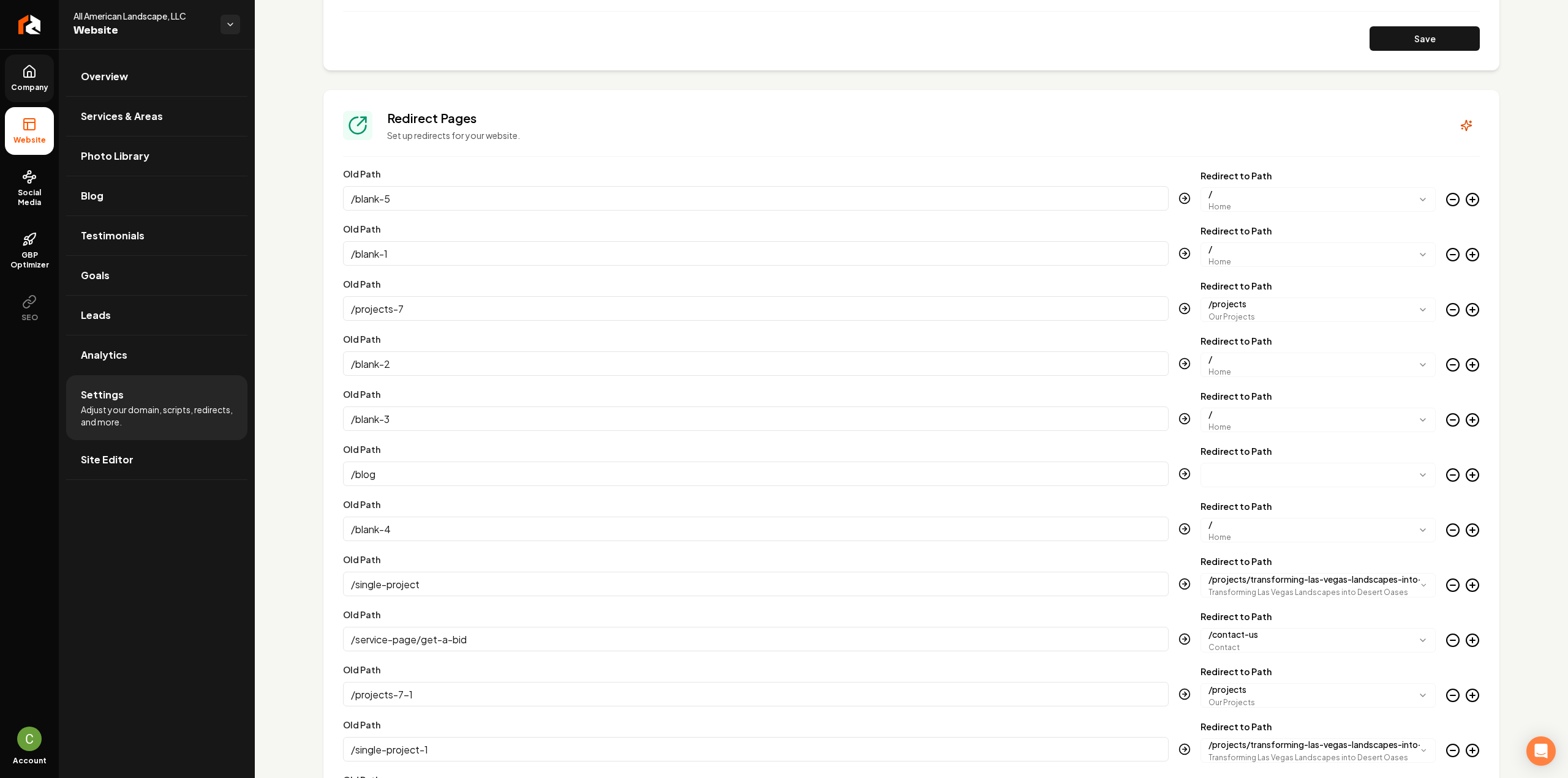
scroll to position [1163, 0]
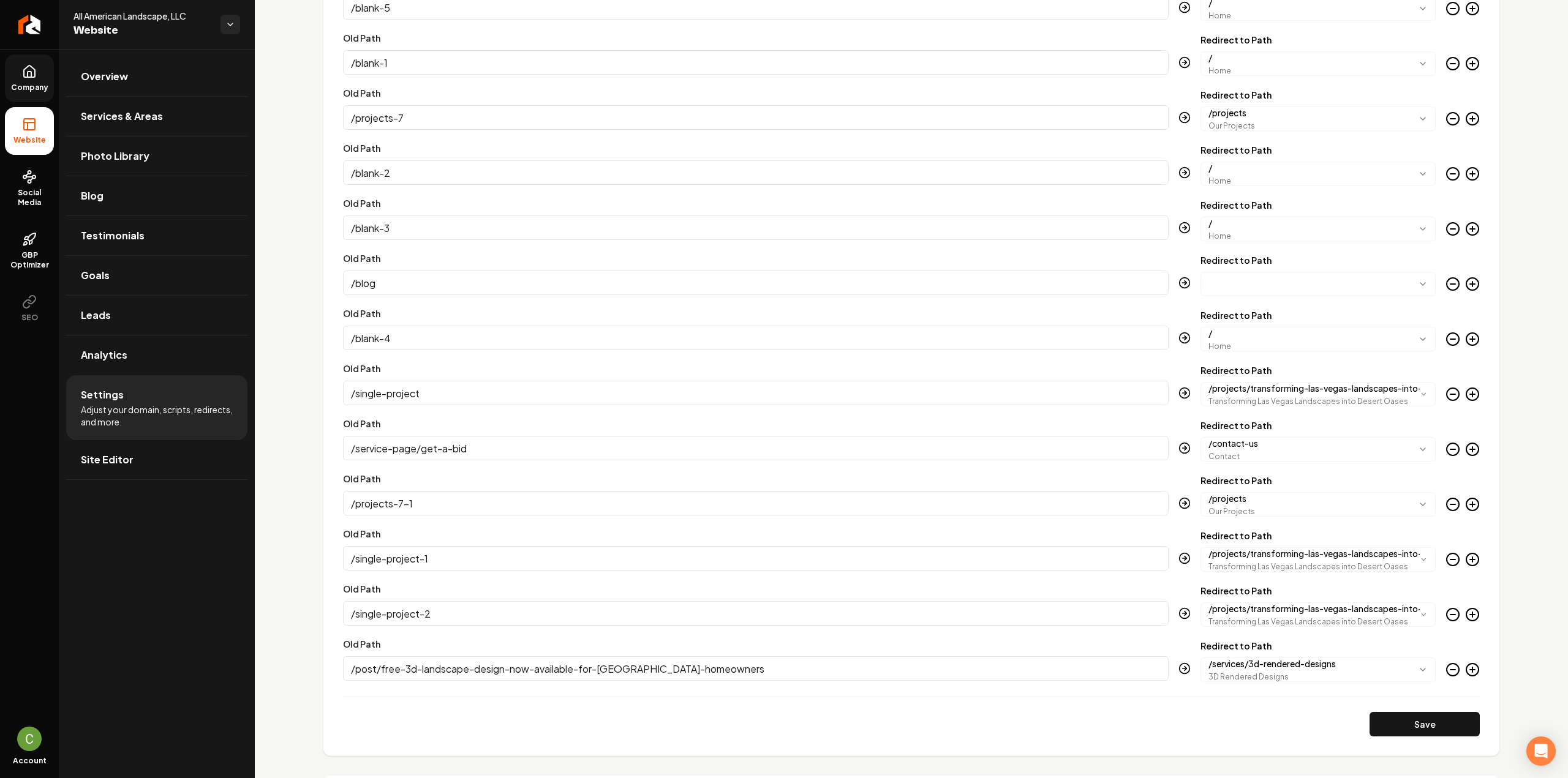
drag, startPoint x: 27, startPoint y: 72, endPoint x: 26, endPoint y: 79, distance: 7.1
click at [27, 72] on icon at bounding box center [29, 74] width 4 height 5
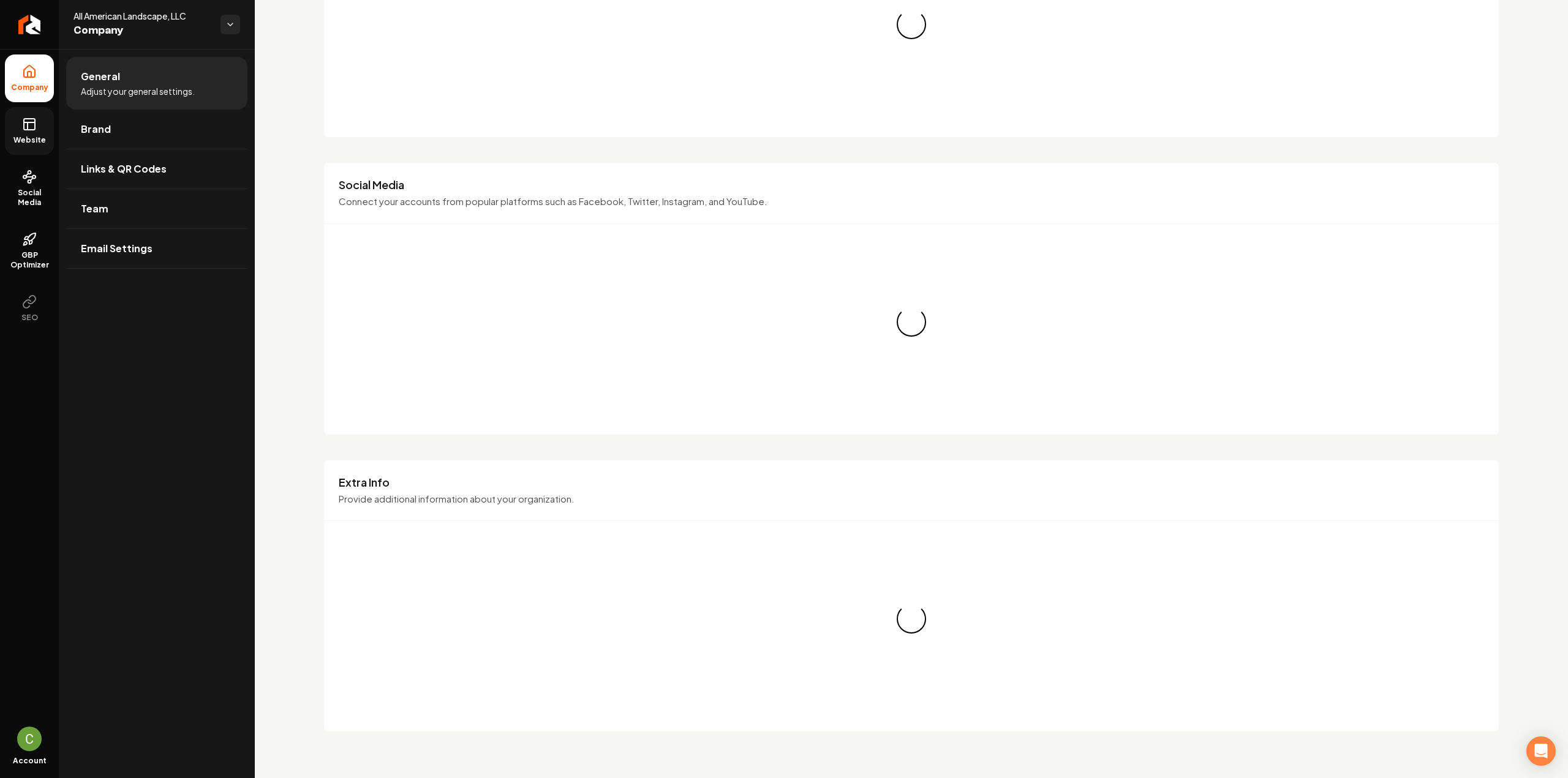
drag, startPoint x: 20, startPoint y: 102, endPoint x: 18, endPoint y: 141, distance: 39.1
click at [18, 141] on span "Website" at bounding box center [29, 140] width 43 height 10
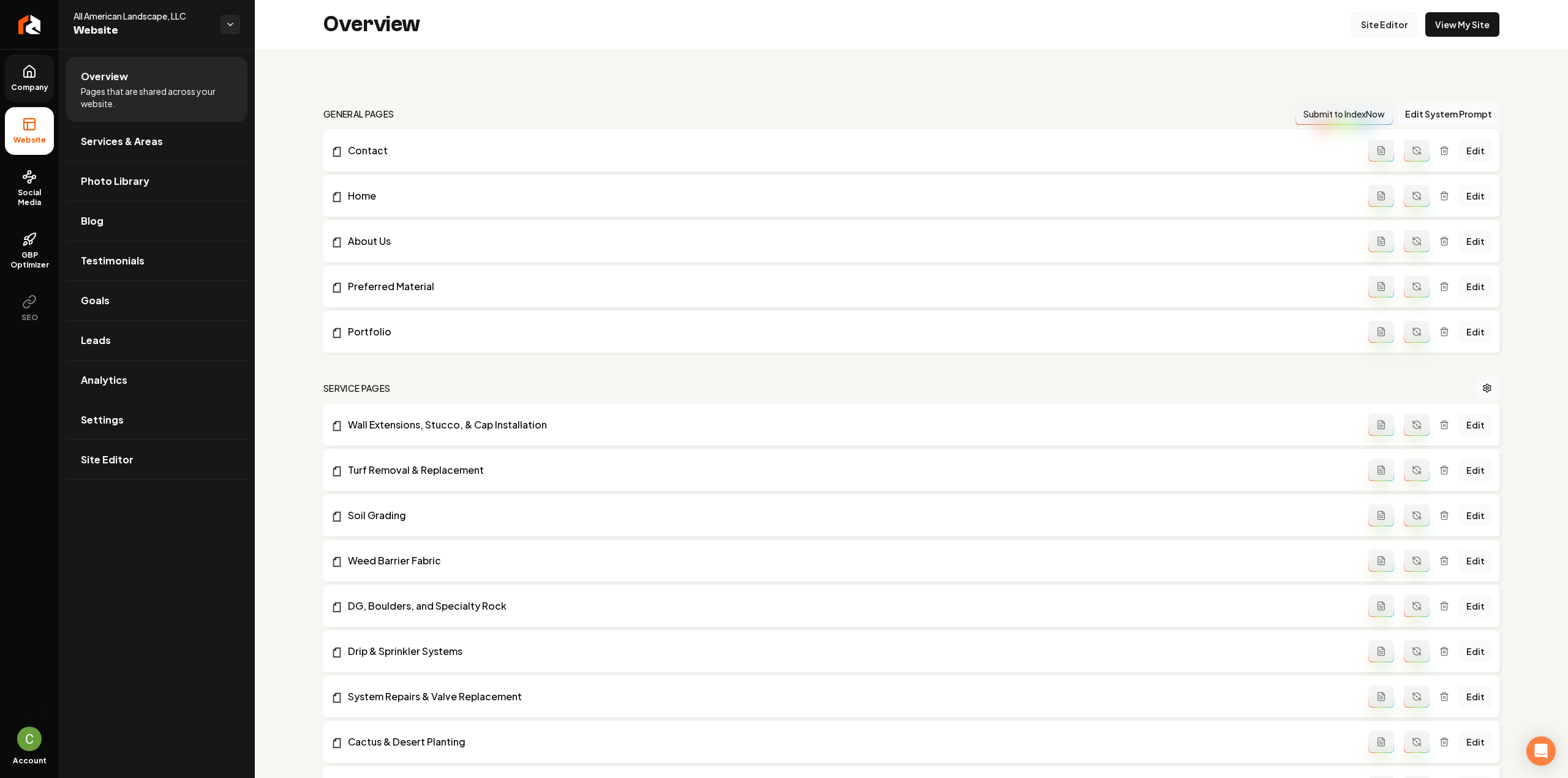
click at [1378, 29] on link "Site Editor" at bounding box center [1384, 24] width 67 height 24
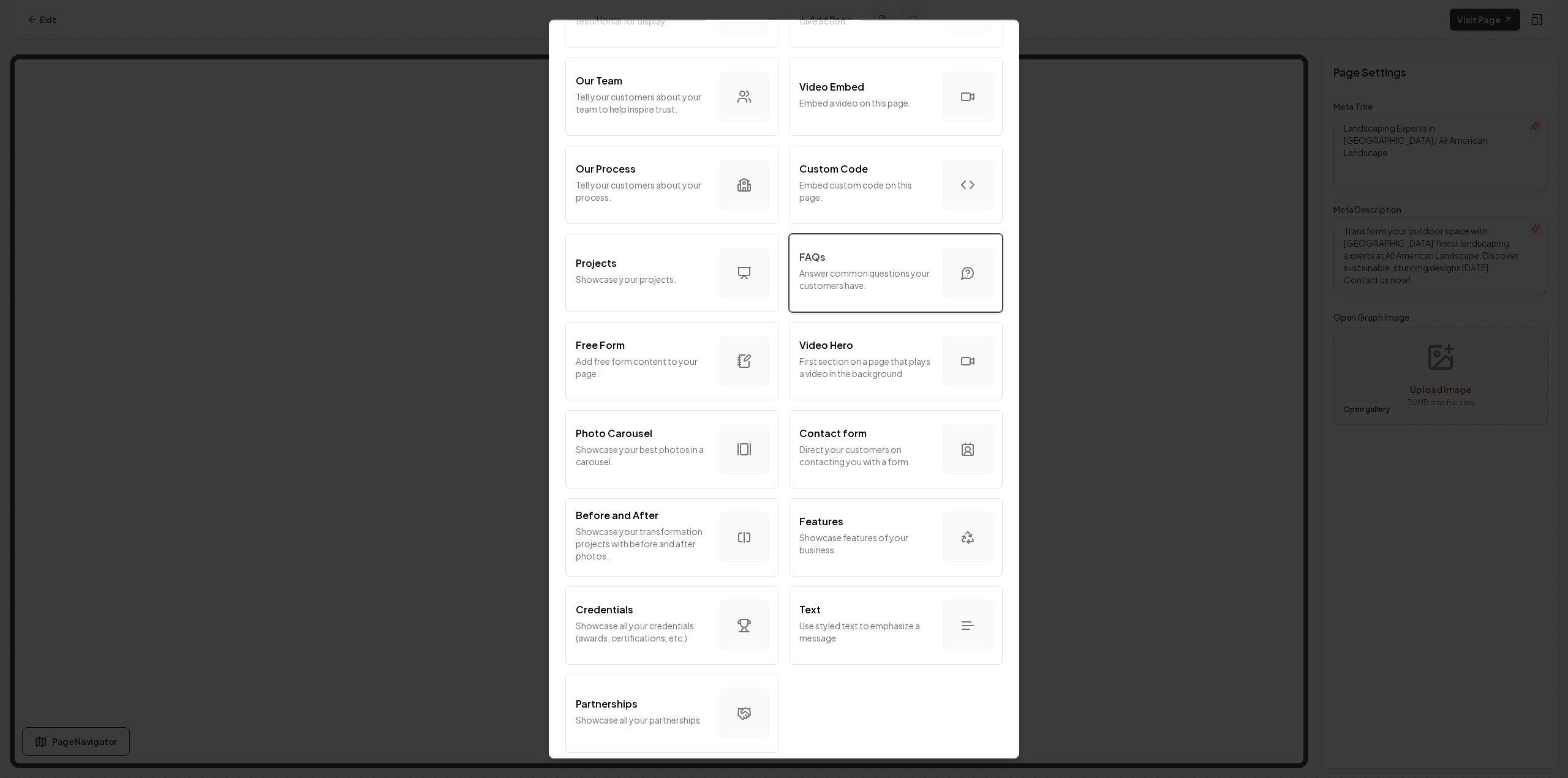
scroll to position [414, 0]
click at [867, 179] on p "Embed custom code on this page." at bounding box center [866, 190] width 134 height 24
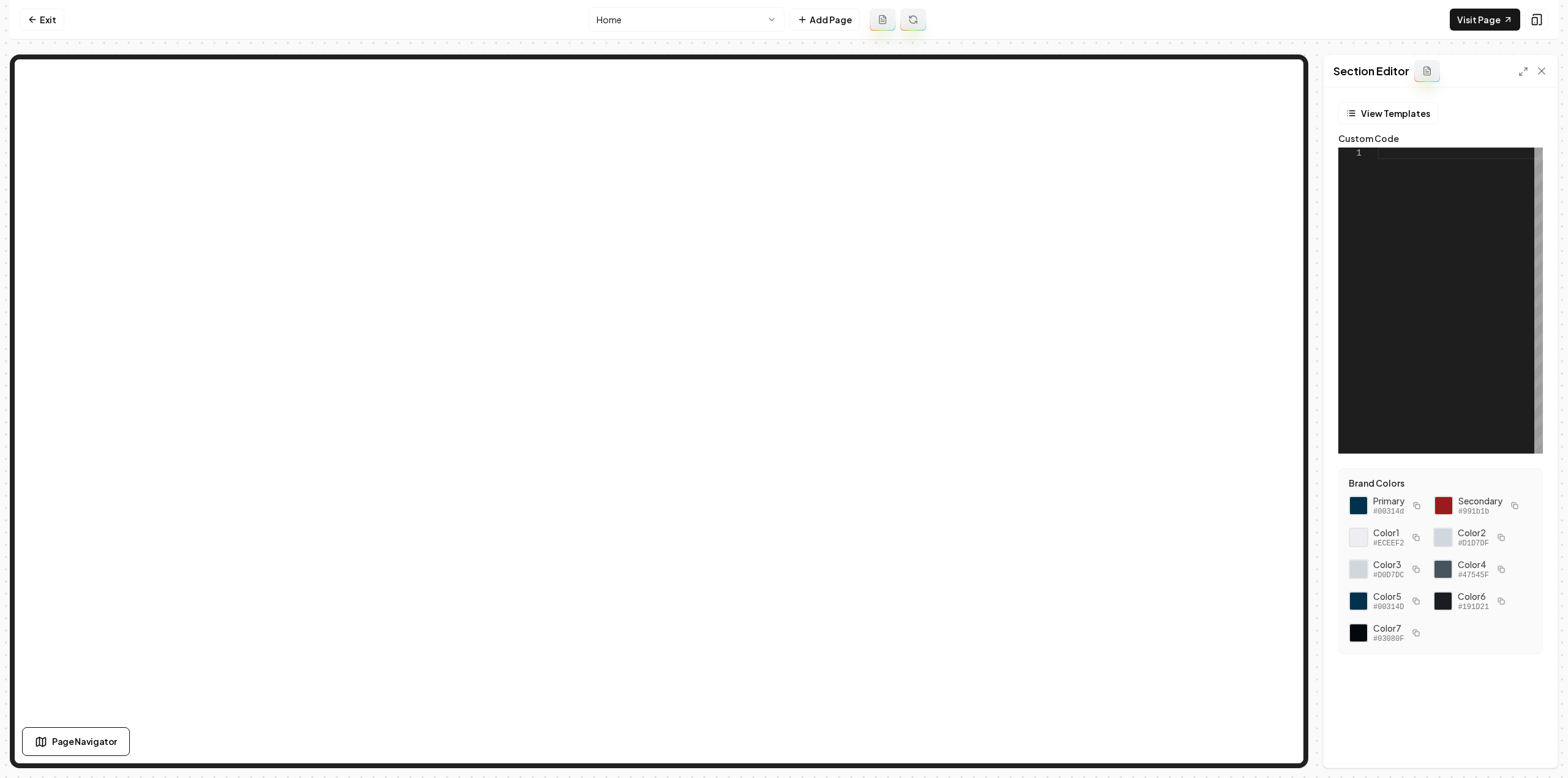
click at [1454, 199] on div at bounding box center [1460, 301] width 165 height 306
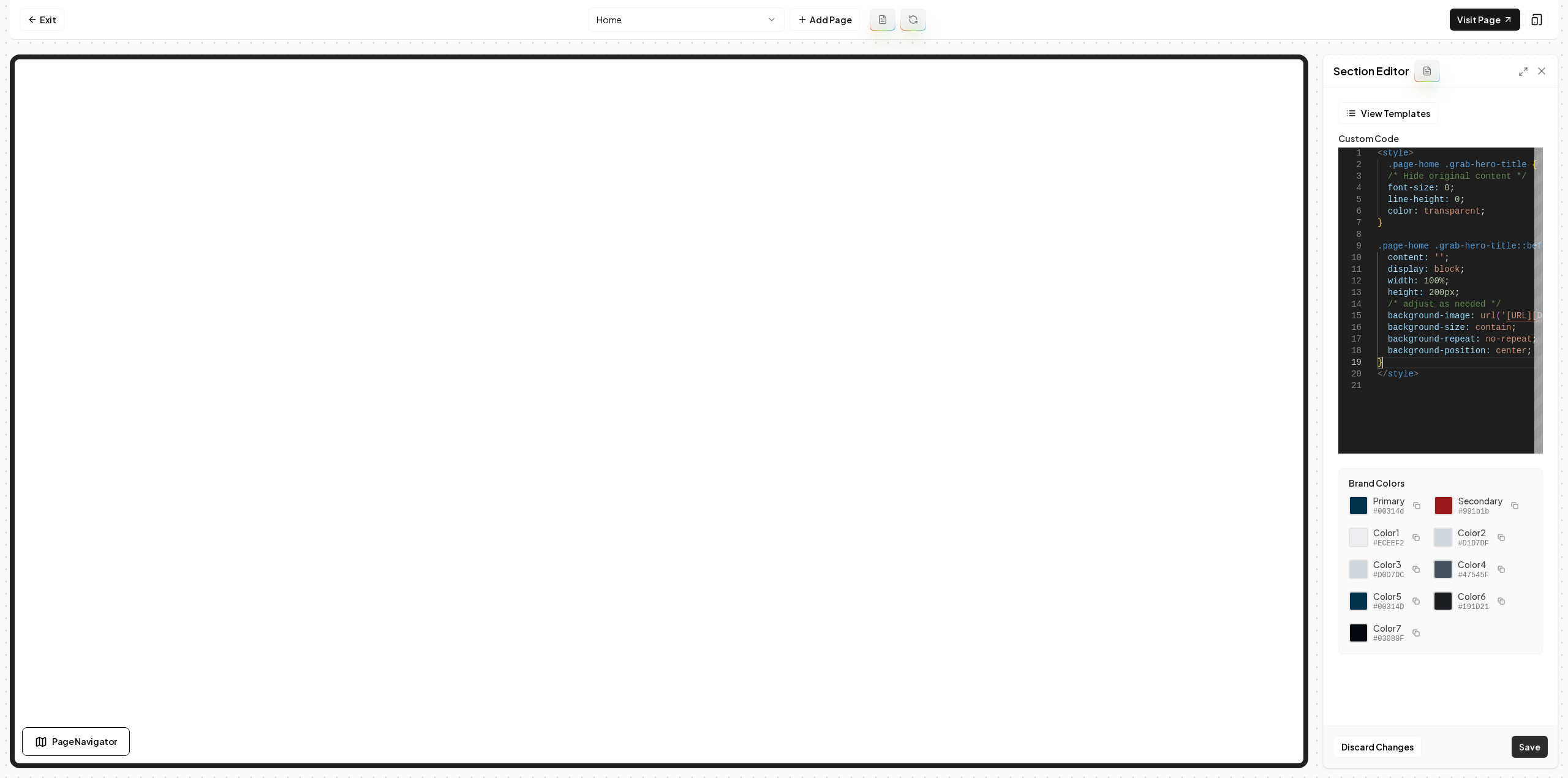
click at [1525, 748] on button "Save" at bounding box center [1530, 747] width 36 height 22
type textarea "**********"
drag, startPoint x: 33, startPoint y: 23, endPoint x: 41, endPoint y: 31, distance: 11.3
click at [33, 23] on icon at bounding box center [32, 19] width 10 height 10
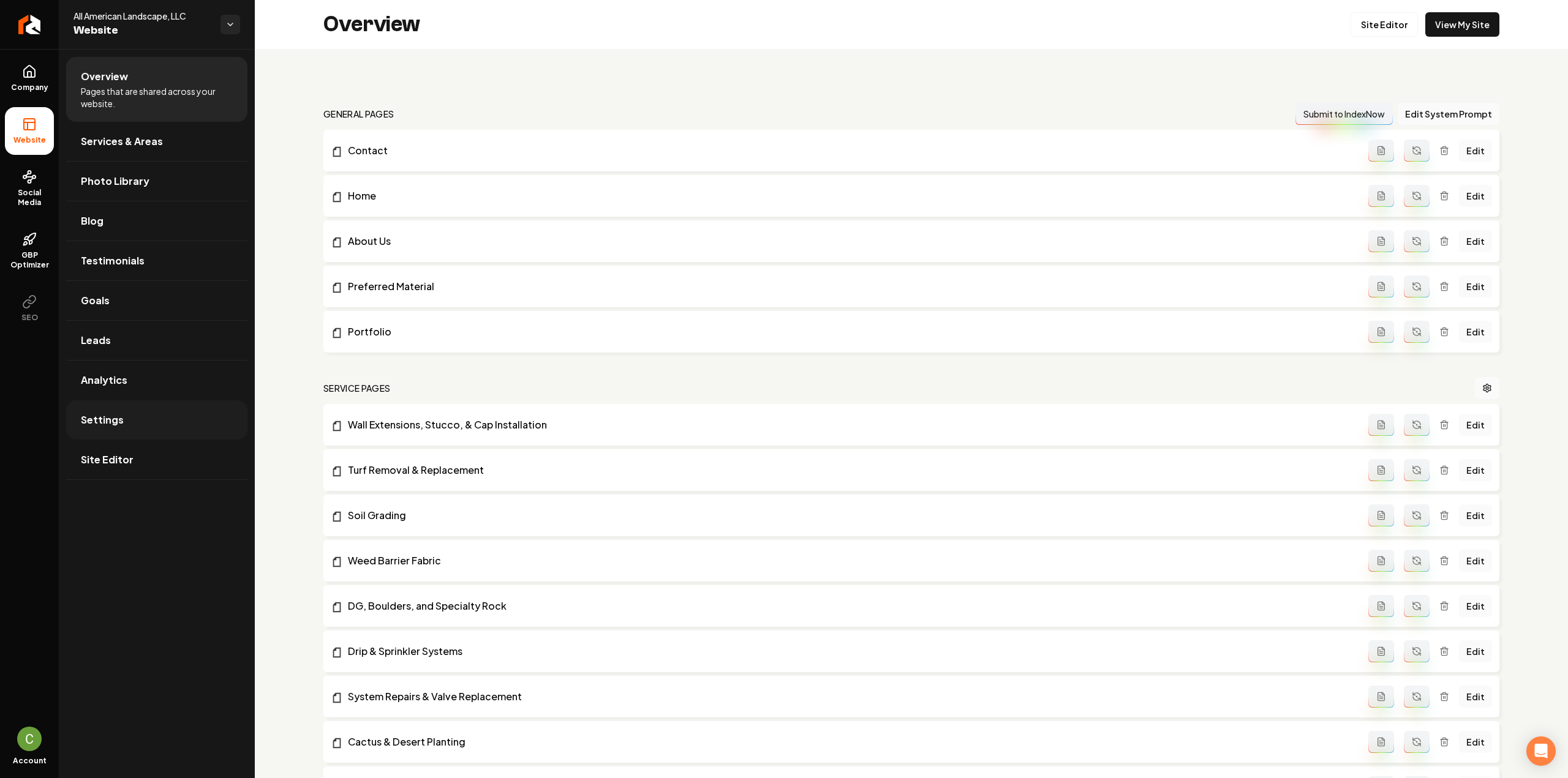
click at [128, 424] on link "Settings" at bounding box center [157, 420] width 181 height 39
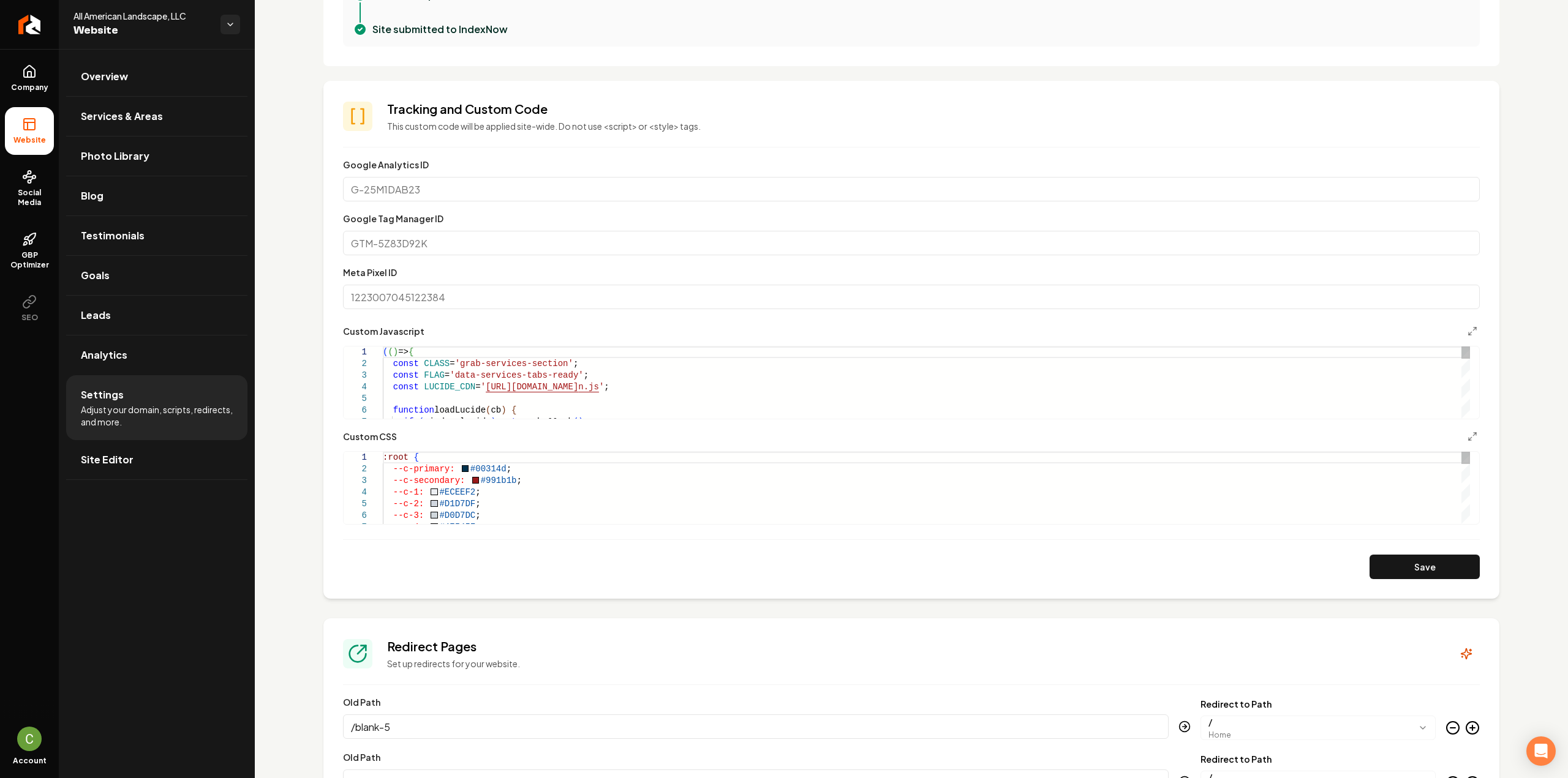
scroll to position [490, 0]
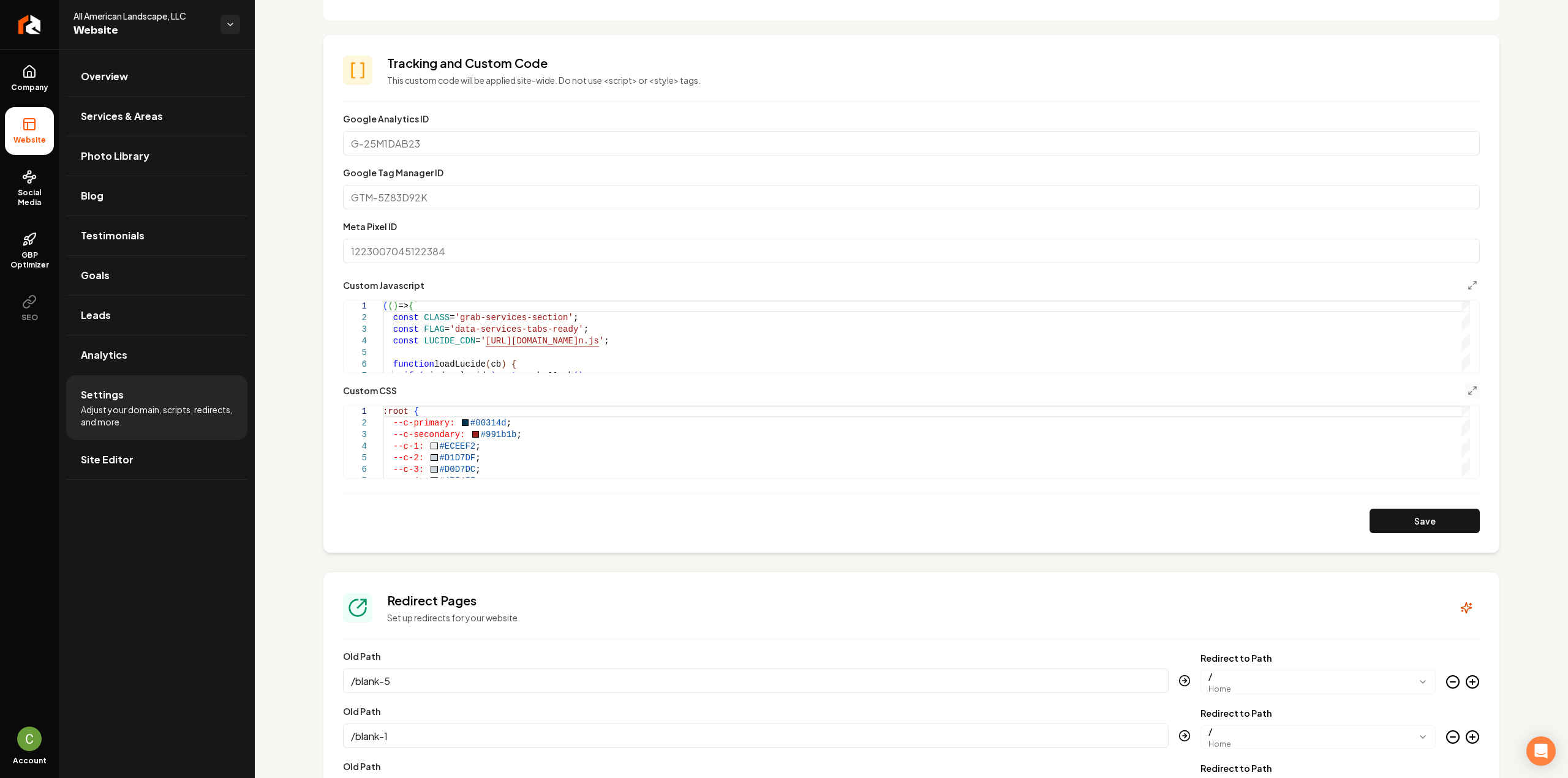
click at [1465, 392] on button "Main content area" at bounding box center [1472, 391] width 15 height 15
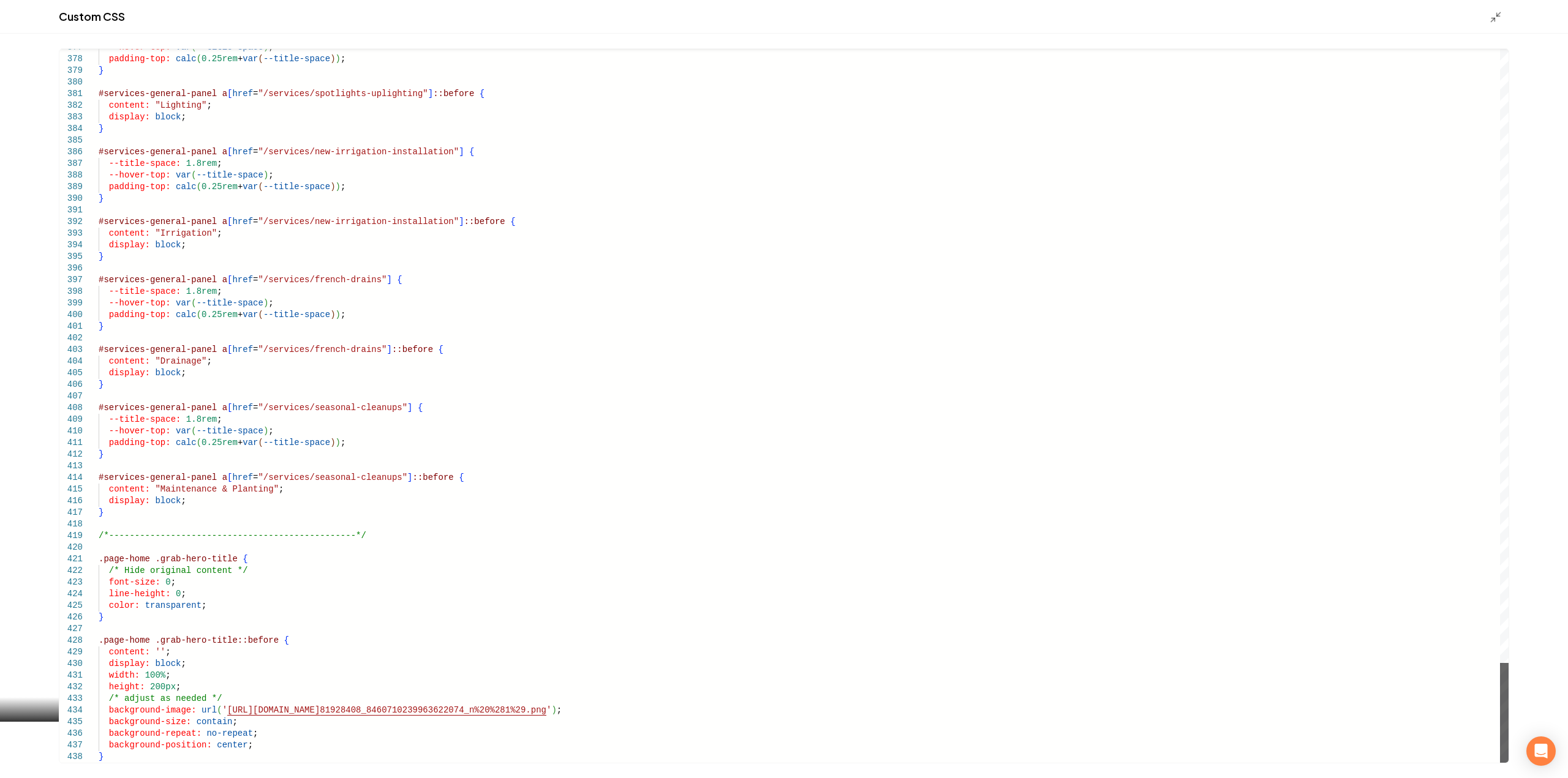
click at [1500, 763] on div "Main content area" at bounding box center [1504, 713] width 8 height 100
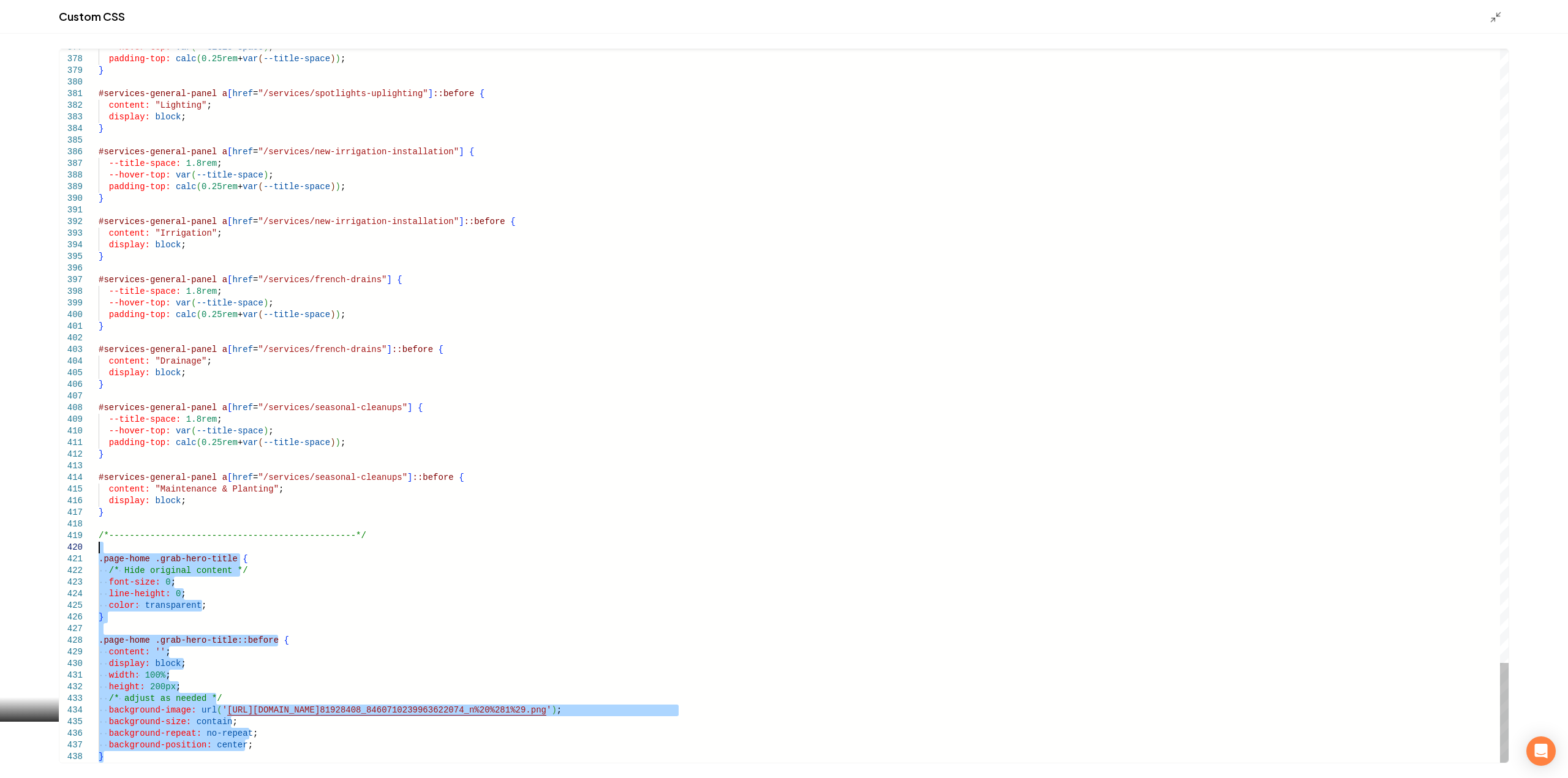
drag, startPoint x: 111, startPoint y: 760, endPoint x: 81, endPoint y: 546, distance: 216.1
type textarea "**********"
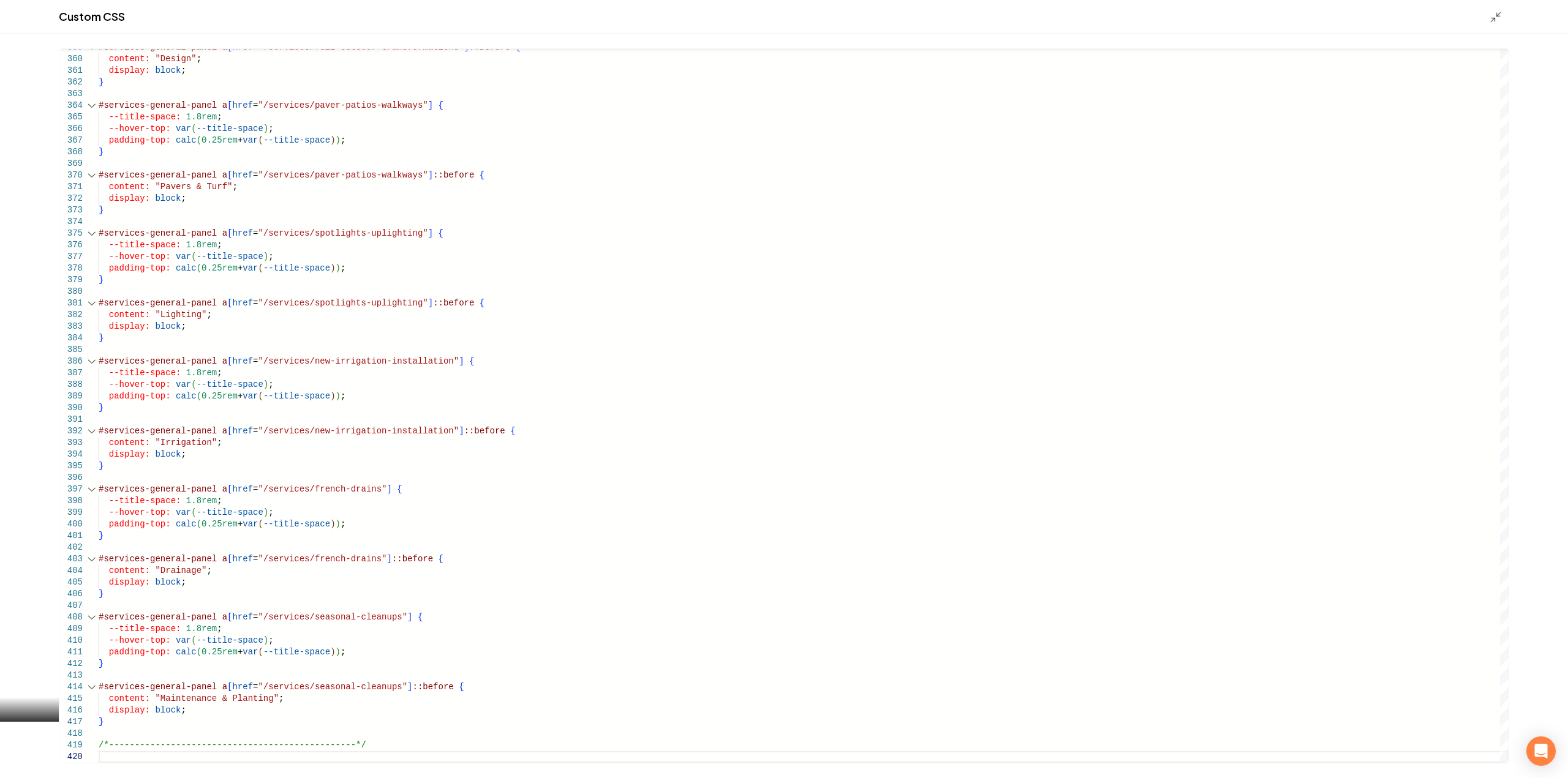
click at [1500, 10] on div "Main content area" at bounding box center [1500, 16] width 20 height 14
click at [1498, 13] on icon "Main content area" at bounding box center [1496, 17] width 13 height 13
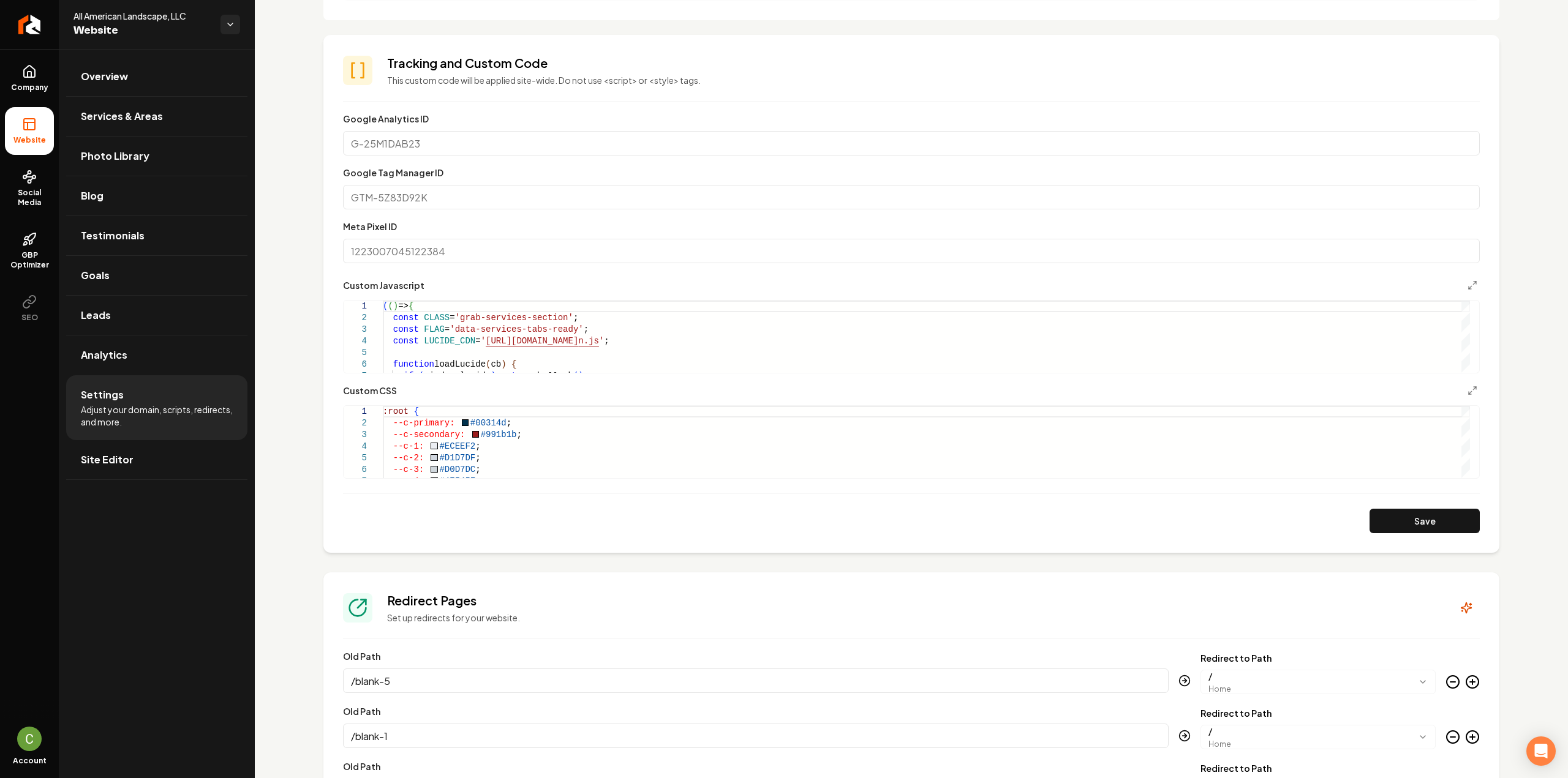
click at [1437, 535] on section "**********" at bounding box center [911, 293] width 1176 height 518
click at [1427, 525] on button "Save" at bounding box center [1425, 520] width 111 height 24
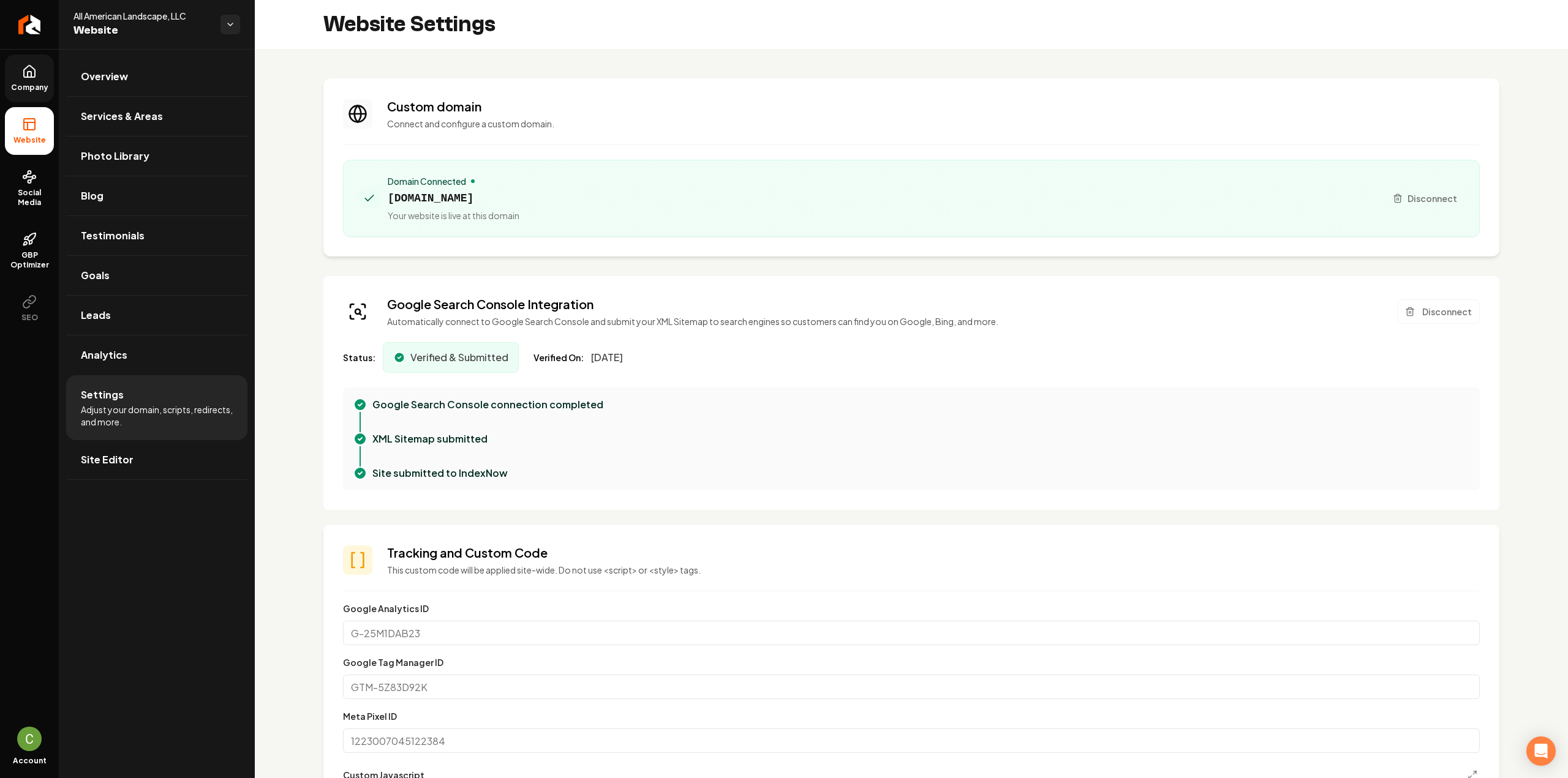
click at [37, 73] on link "Company" at bounding box center [29, 78] width 49 height 48
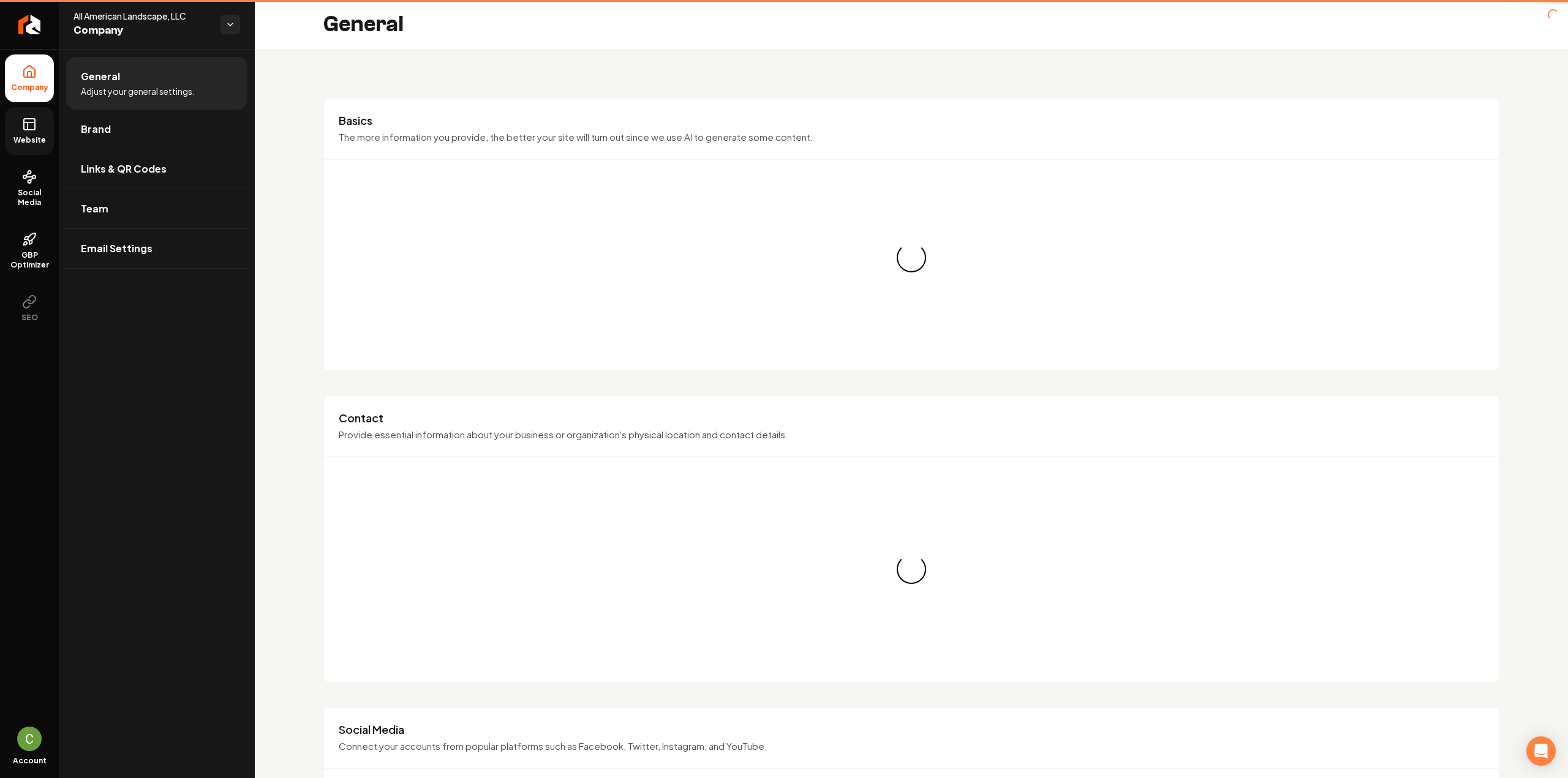
click at [27, 120] on icon at bounding box center [29, 124] width 15 height 15
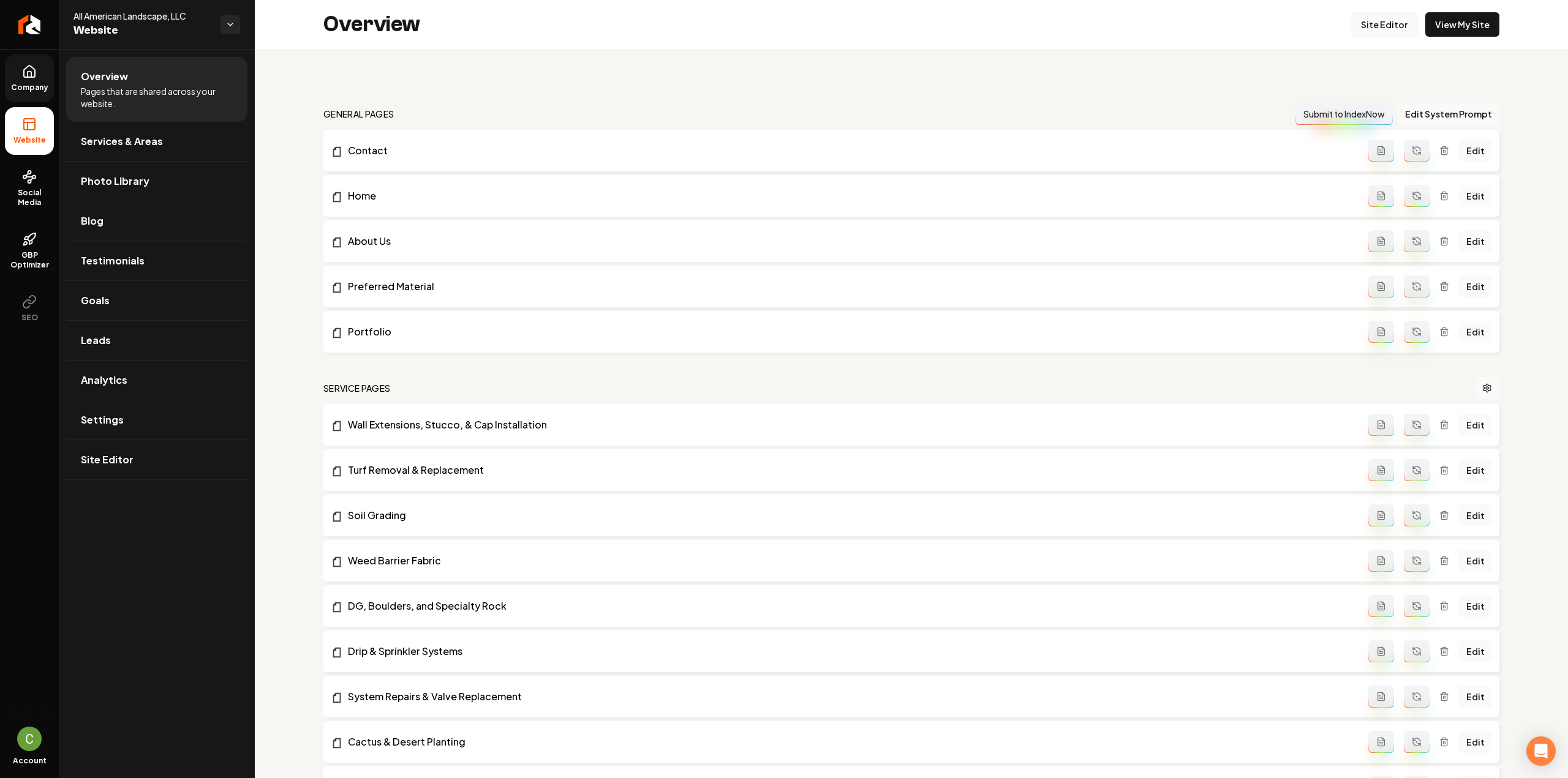
click at [1361, 14] on link "Site Editor" at bounding box center [1384, 24] width 67 height 24
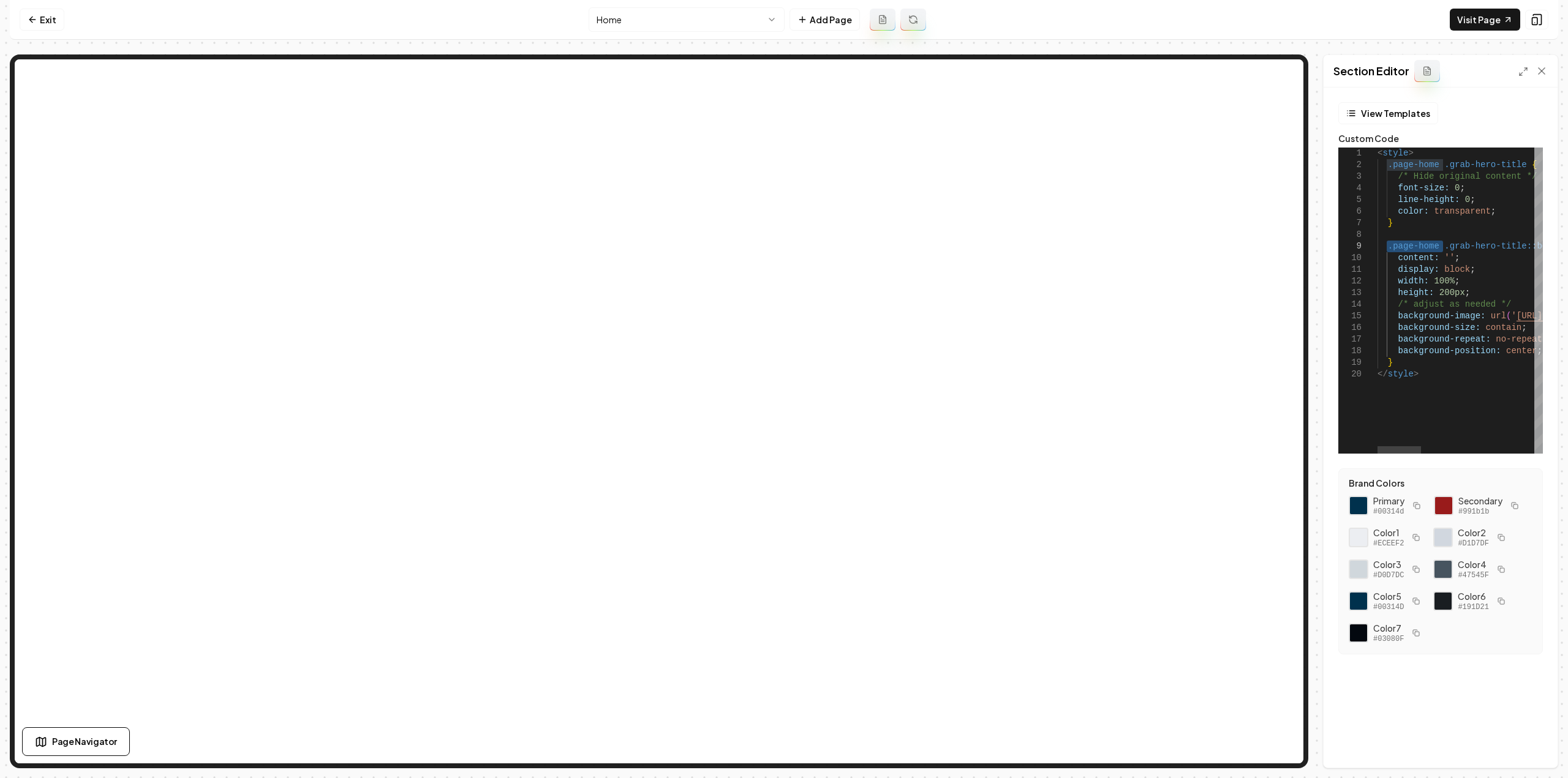
drag, startPoint x: 1441, startPoint y: 244, endPoint x: 1388, endPoint y: 241, distance: 53.1
drag, startPoint x: 1436, startPoint y: 244, endPoint x: 1388, endPoint y: 242, distance: 48.0
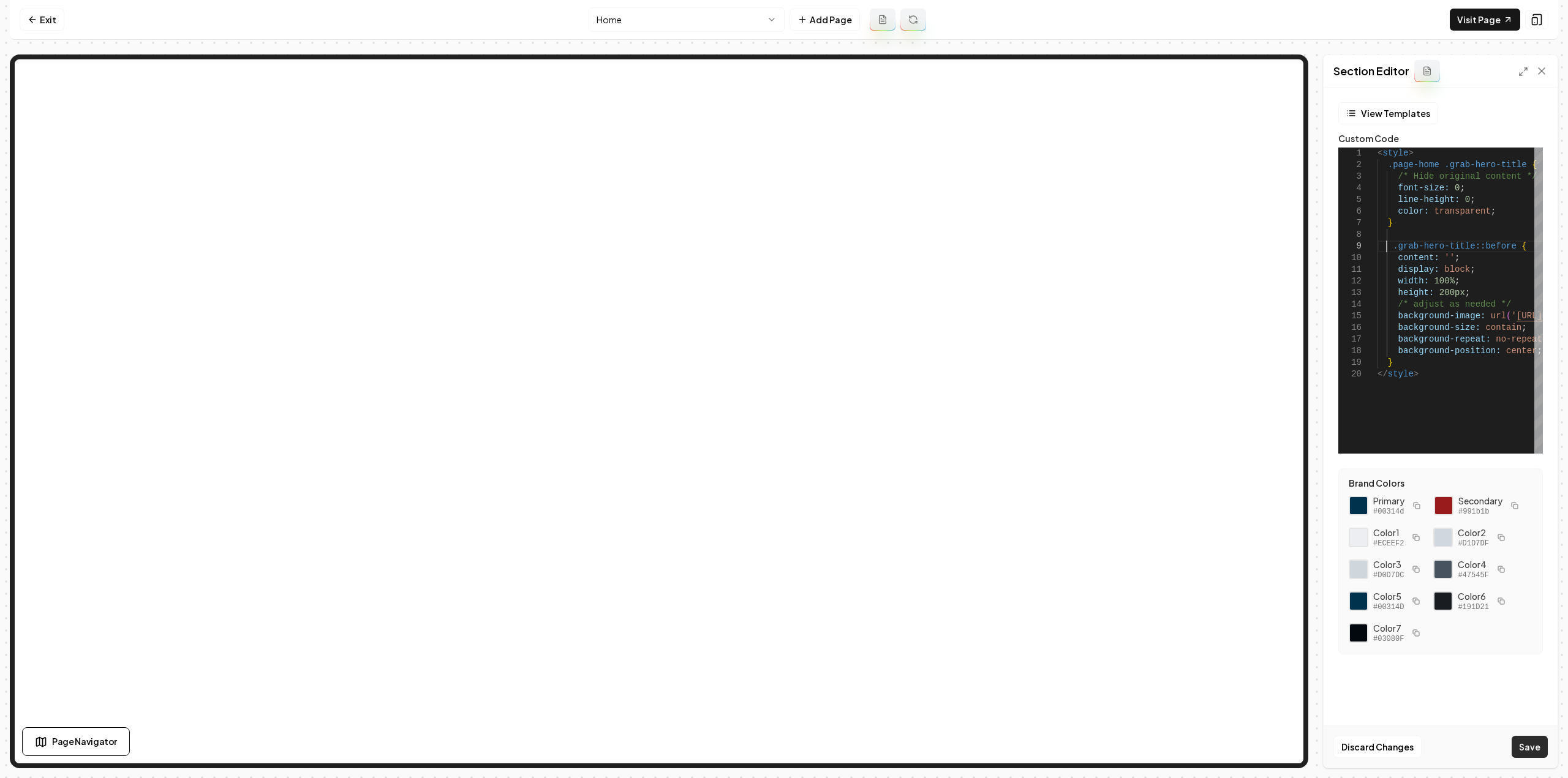
click at [1529, 754] on button "Save" at bounding box center [1530, 747] width 36 height 22
drag, startPoint x: 1439, startPoint y: 166, endPoint x: 1387, endPoint y: 169, distance: 52.1
click at [1527, 746] on button "Save" at bounding box center [1530, 747] width 36 height 22
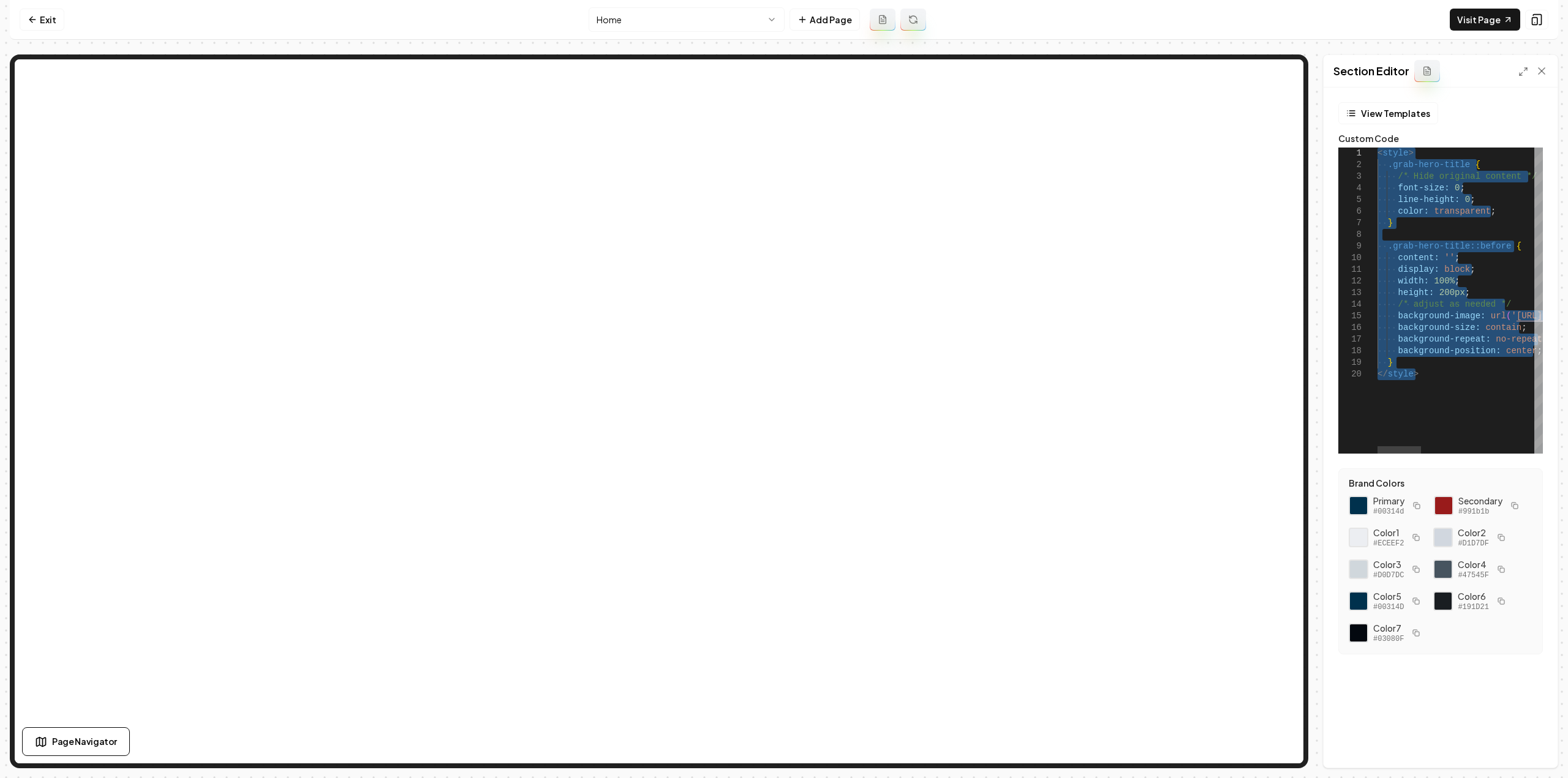
drag, startPoint x: 1433, startPoint y: 376, endPoint x: 1333, endPoint y: 131, distance: 264.6
drag, startPoint x: 1452, startPoint y: 362, endPoint x: 1271, endPoint y: 163, distance: 269.0
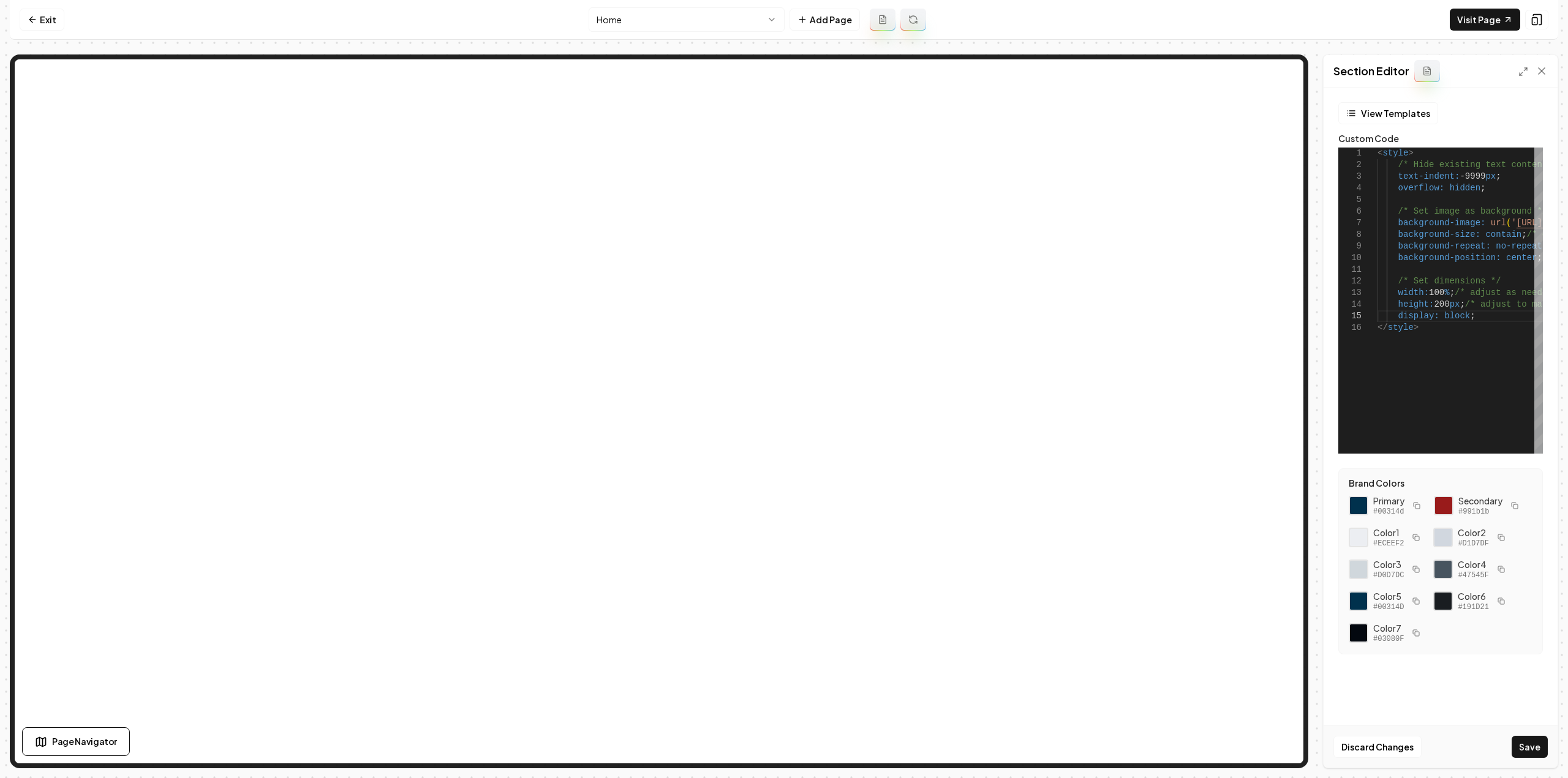
type textarea "**********"
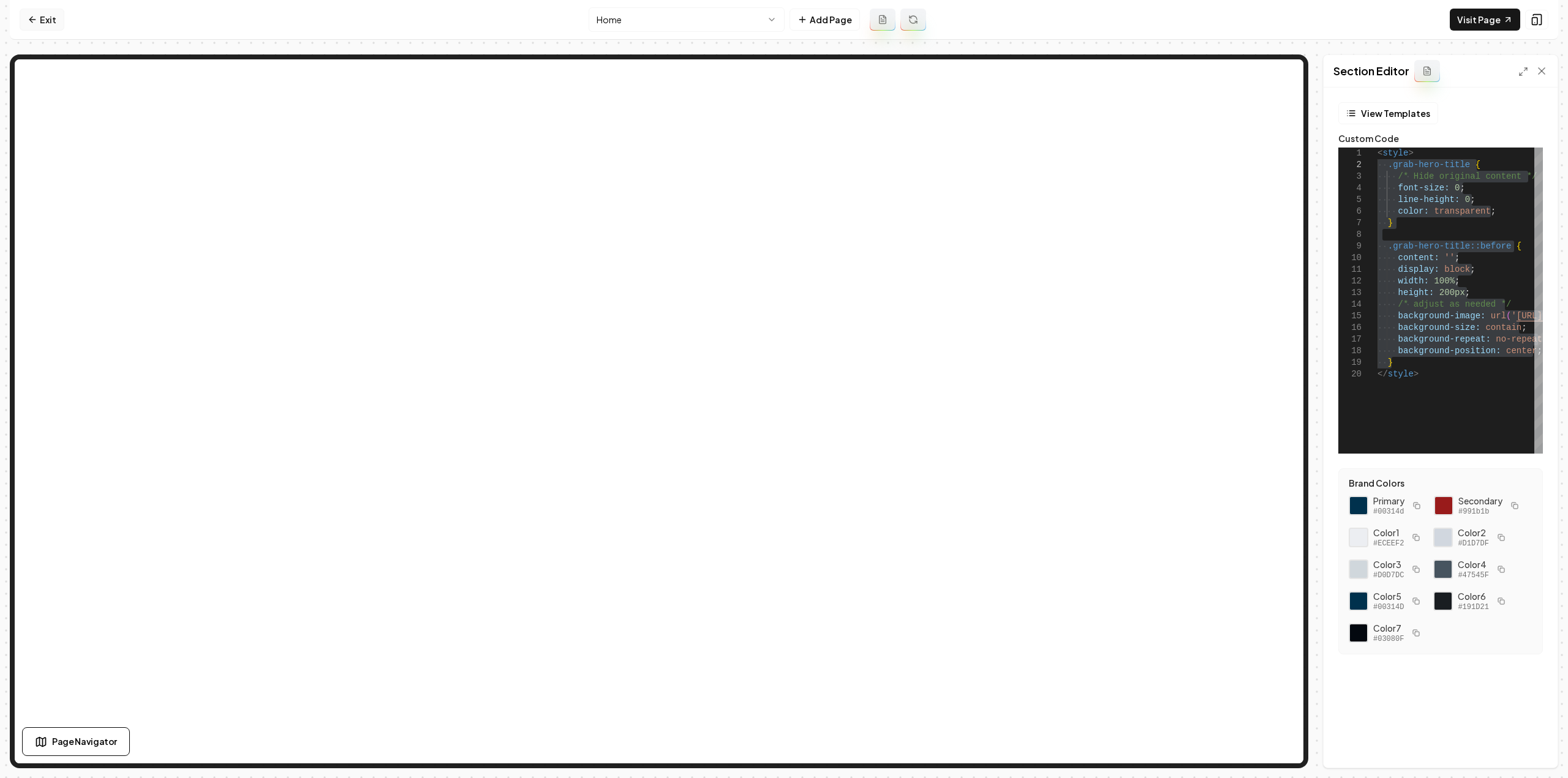
click at [43, 16] on link "Exit" at bounding box center [42, 19] width 44 height 22
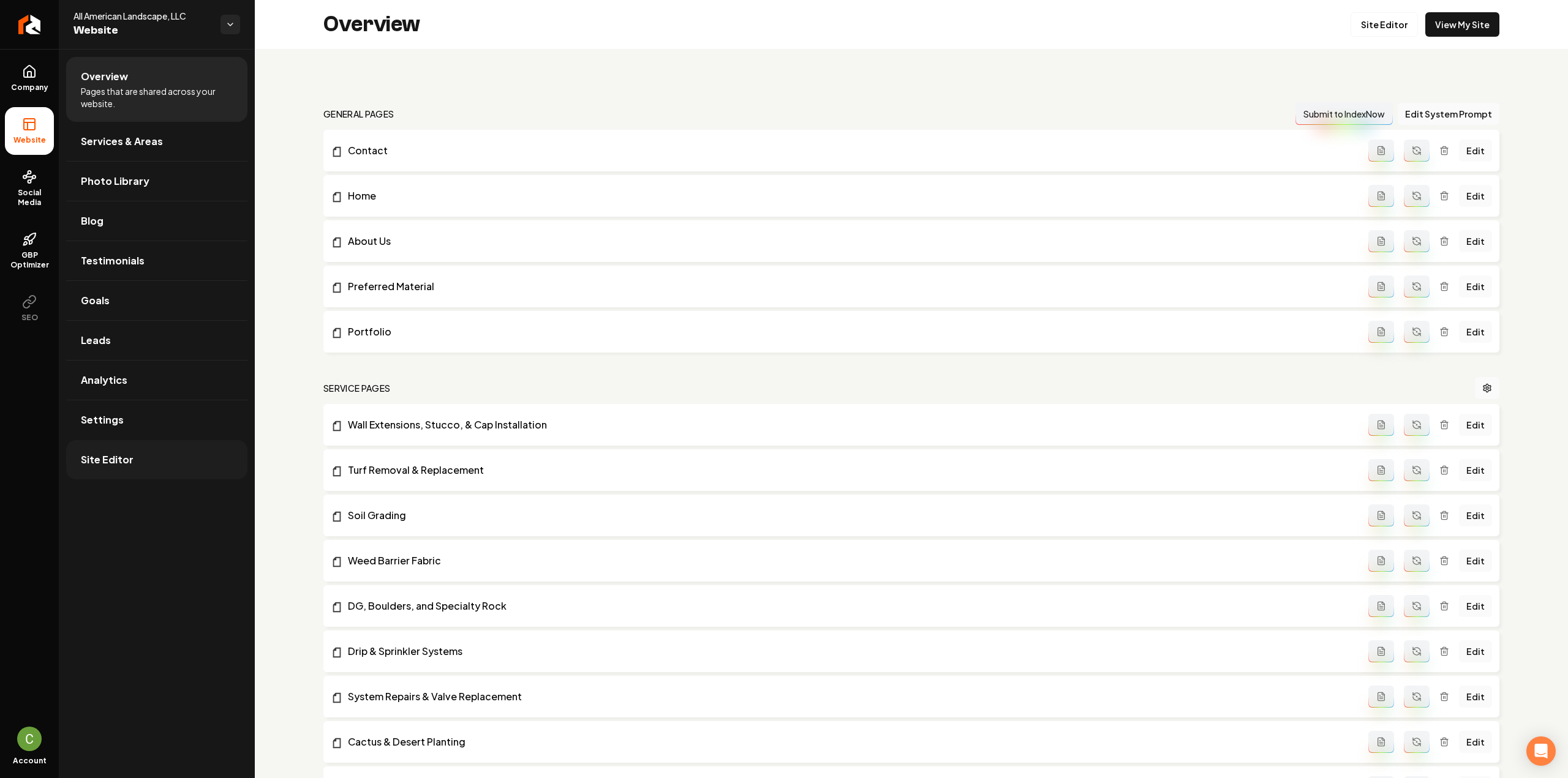
click at [130, 452] on span "Site Editor" at bounding box center [107, 460] width 53 height 15
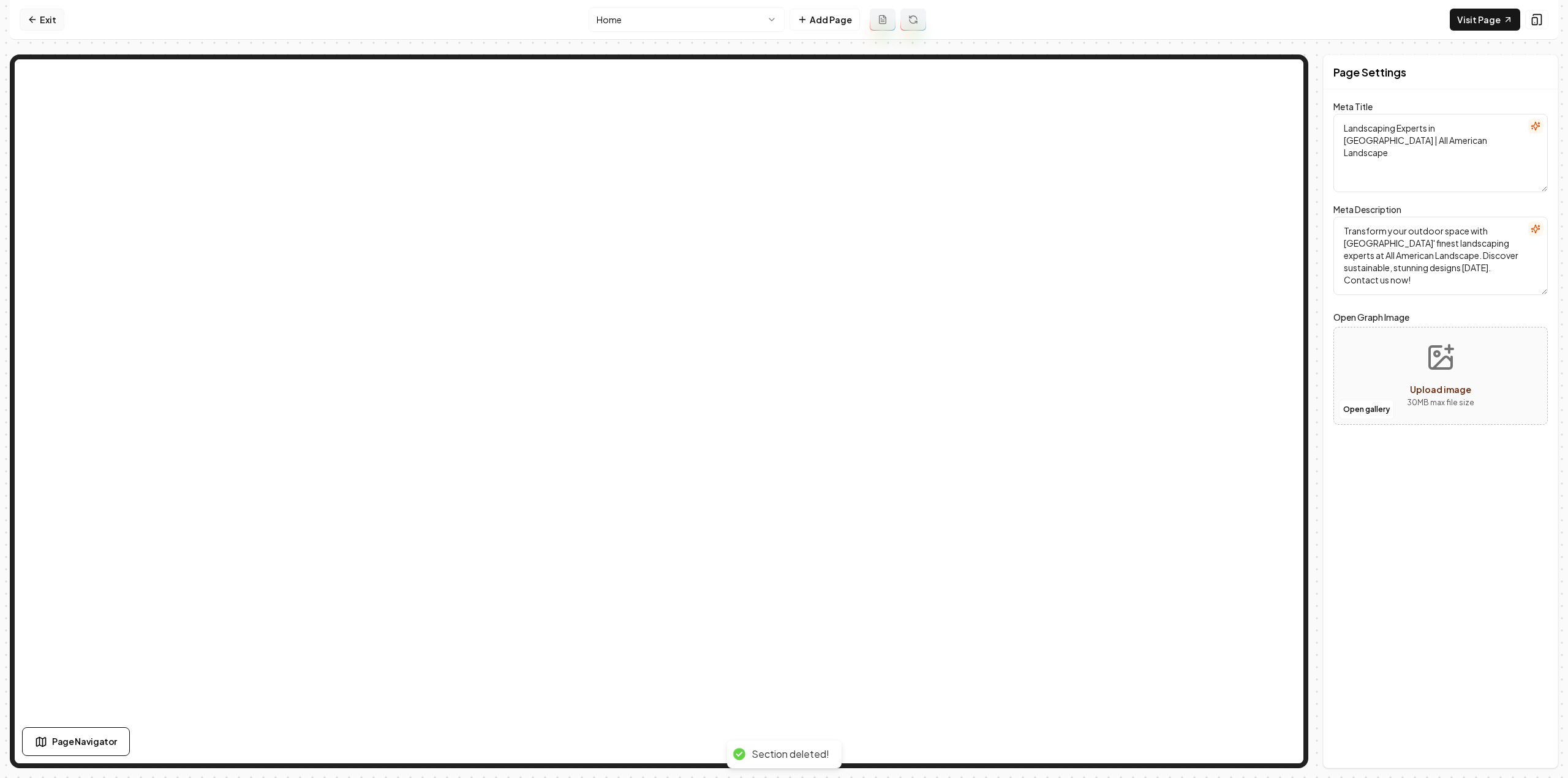
click at [43, 21] on link "Exit" at bounding box center [42, 19] width 44 height 22
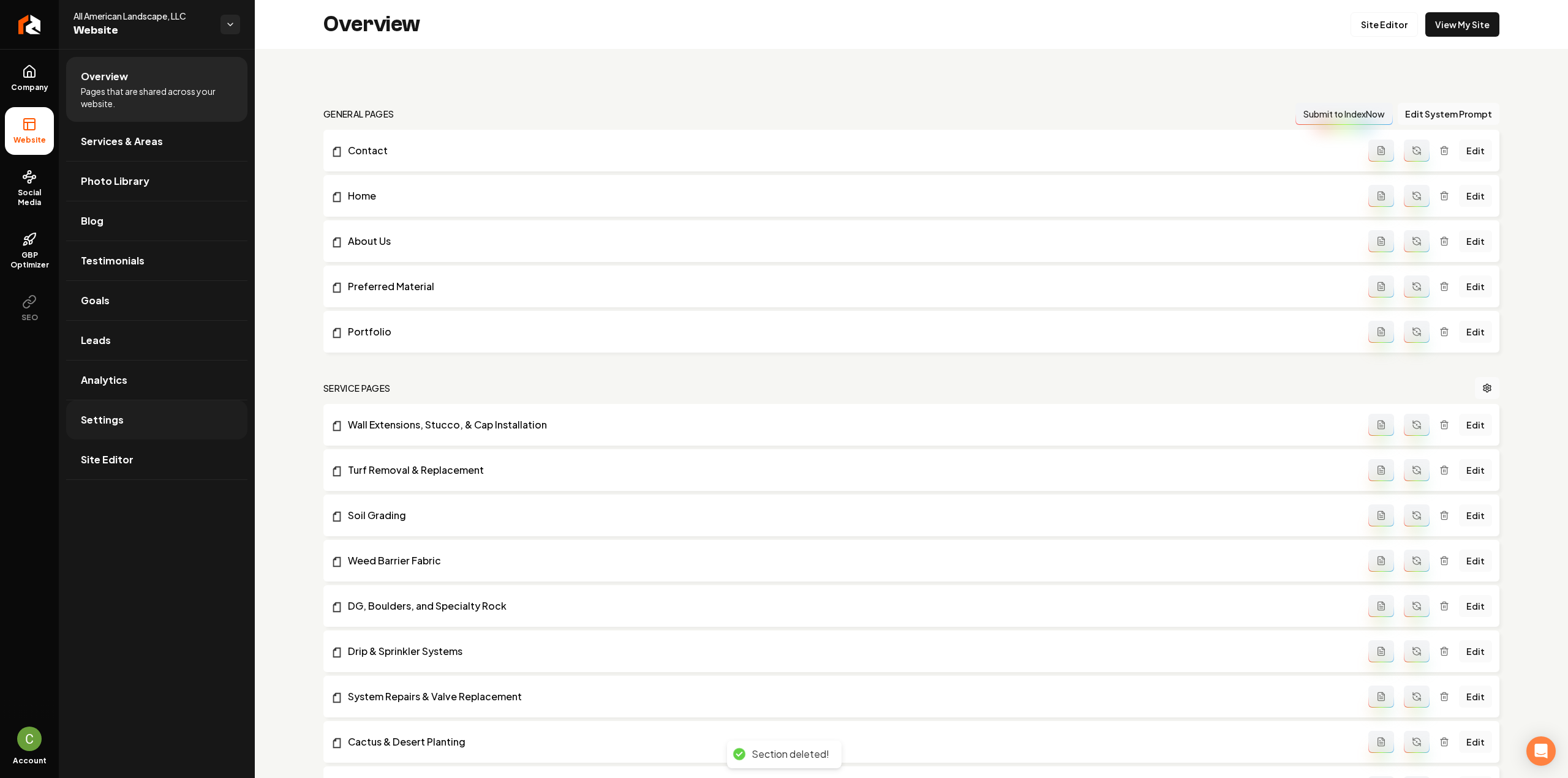
click at [113, 418] on span "Settings" at bounding box center [102, 420] width 43 height 15
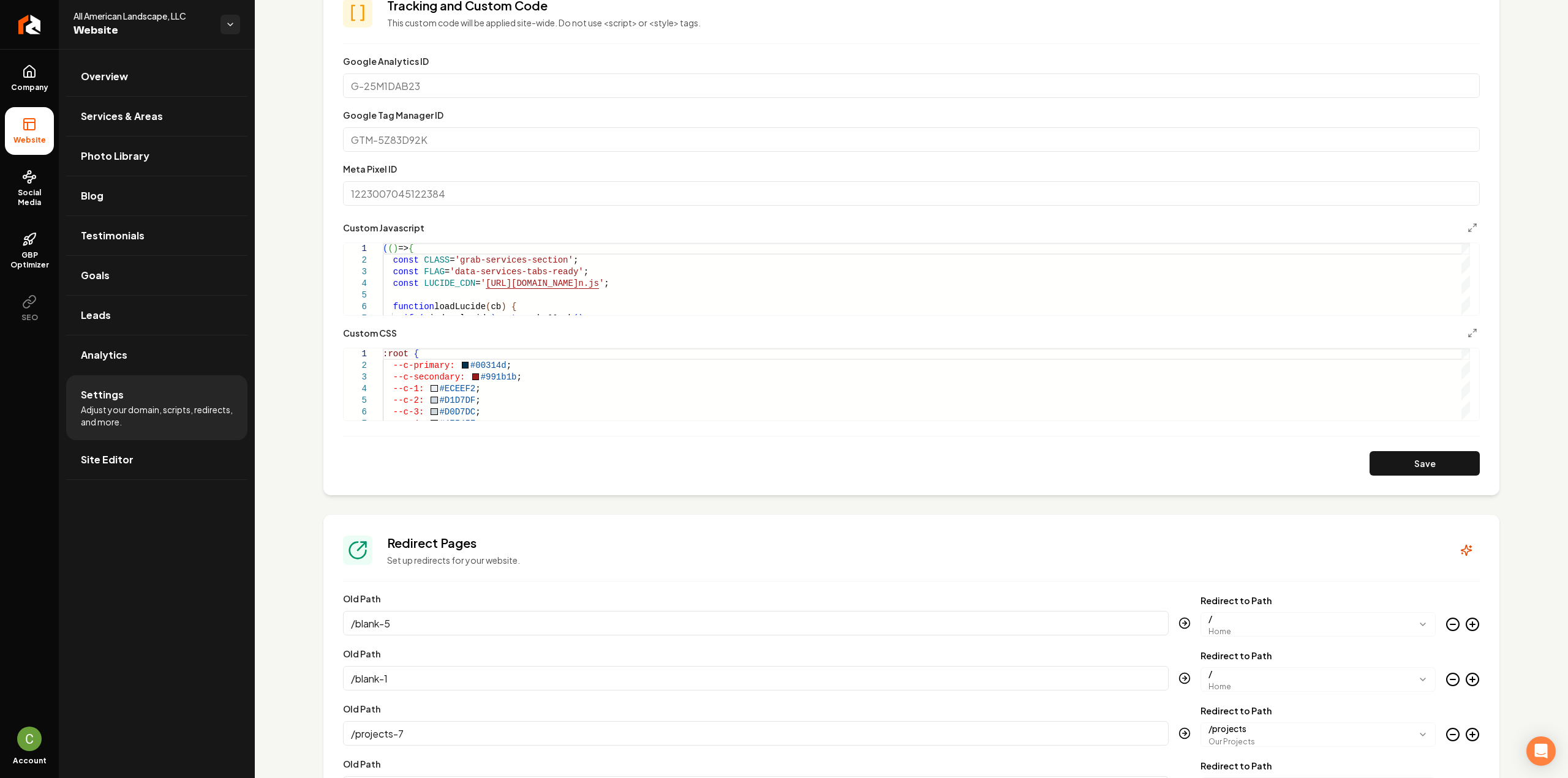
scroll to position [551, 0]
click at [1467, 327] on icon "Main content area" at bounding box center [1472, 329] width 10 height 10
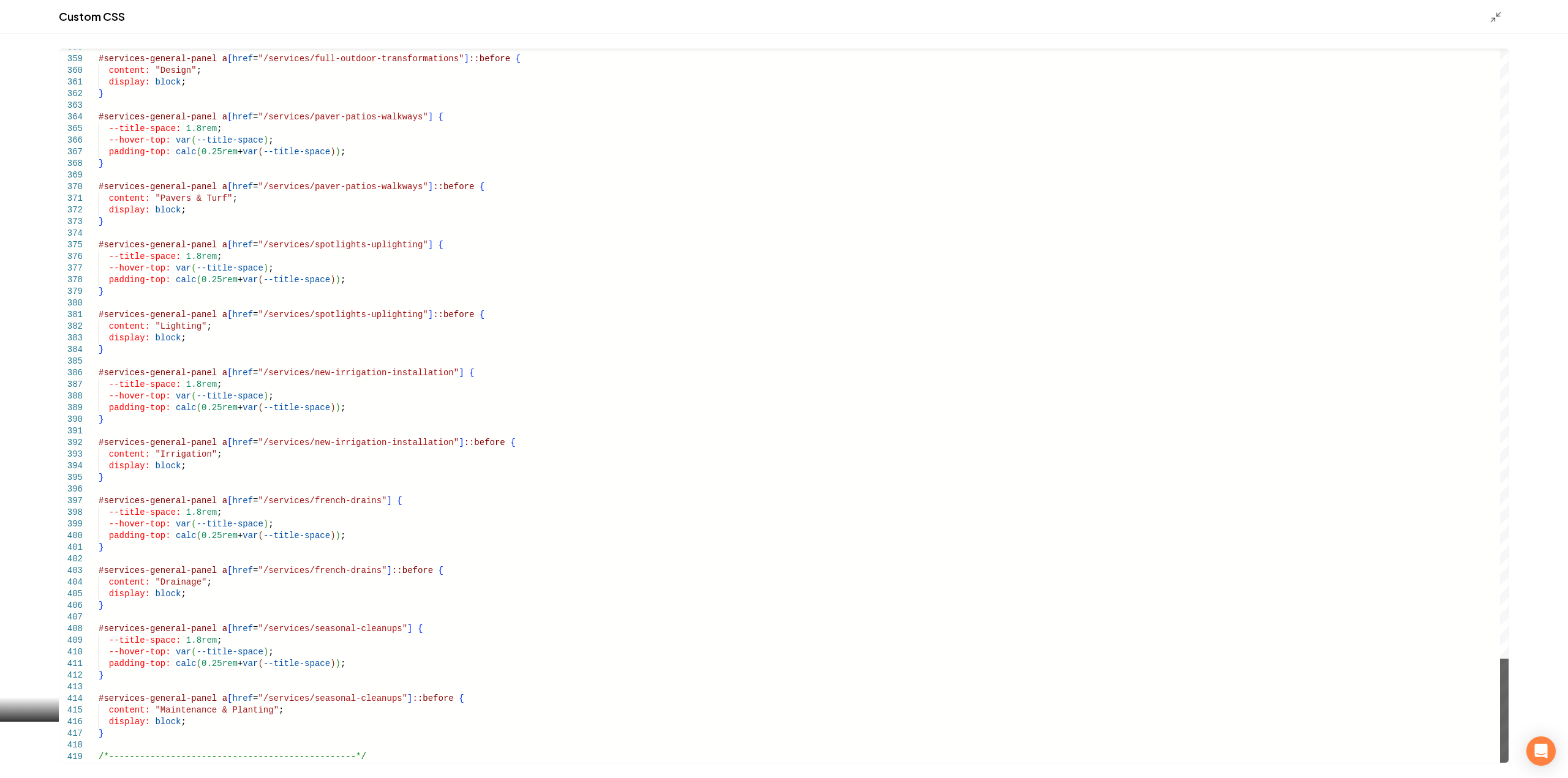
click at [1508, 763] on div "Main content area" at bounding box center [1504, 711] width 8 height 104
drag, startPoint x: 341, startPoint y: 748, endPoint x: 347, endPoint y: 751, distance: 6.7
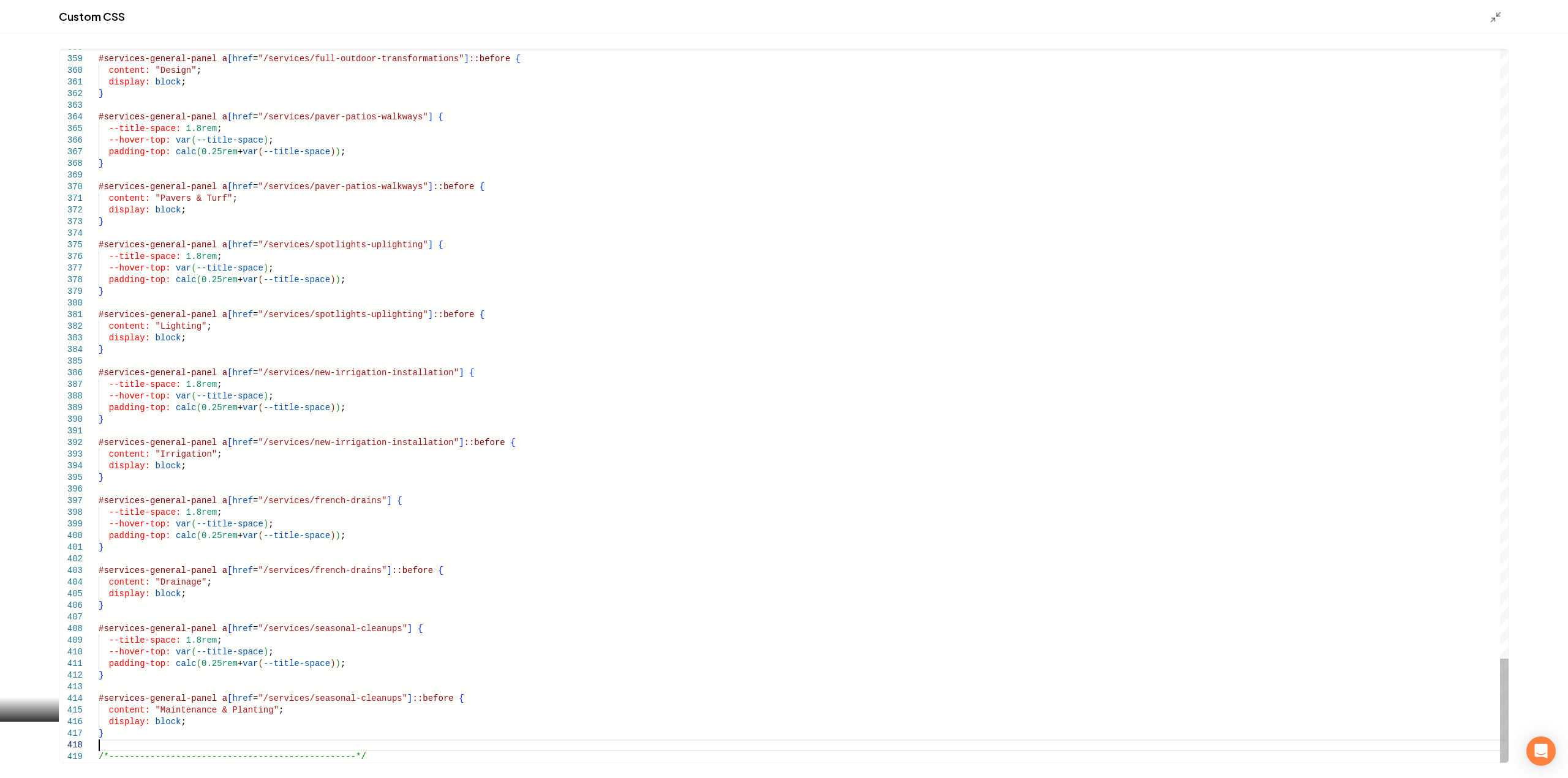
type textarea "**********"
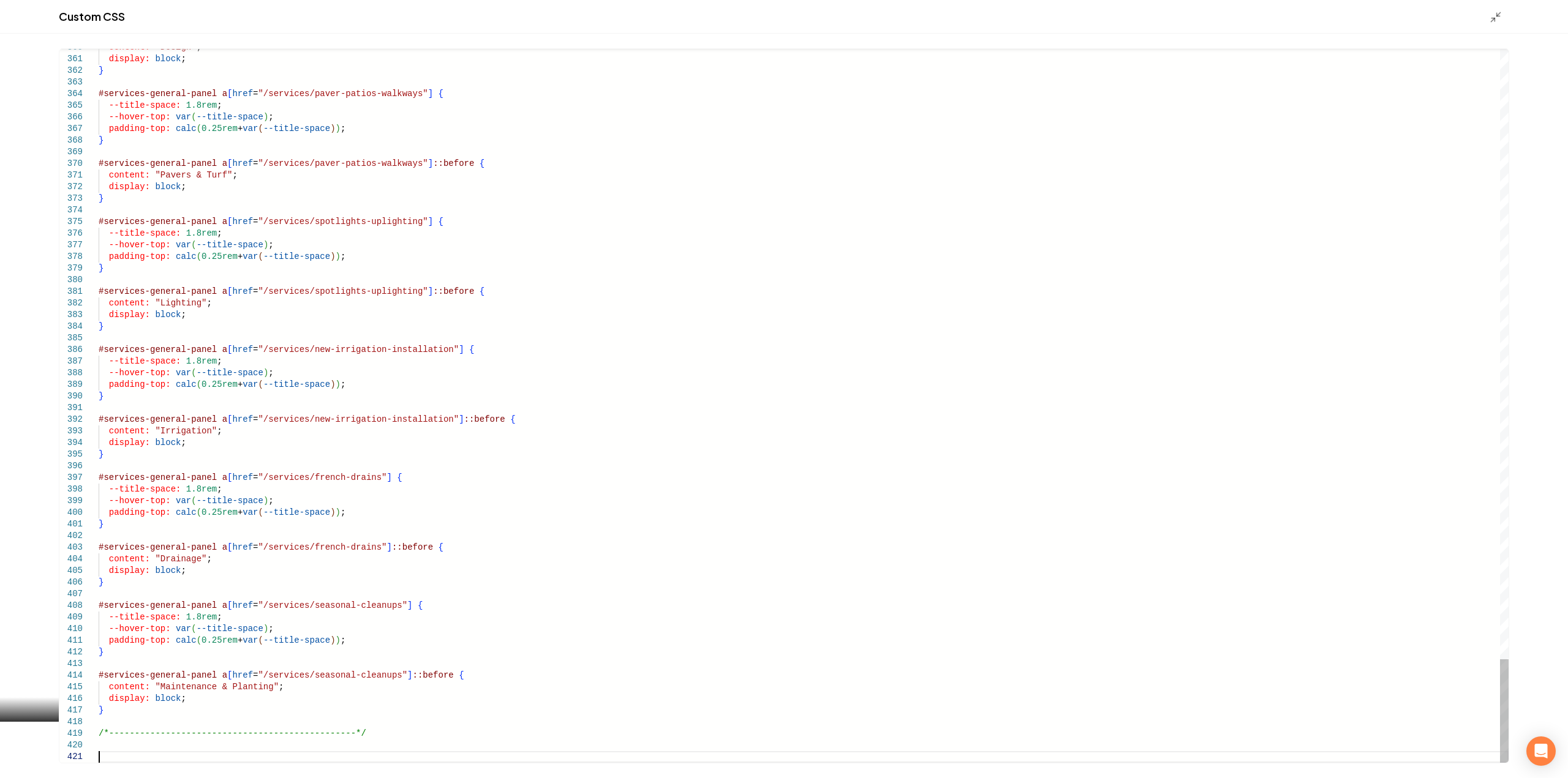
scroll to position [10, 0]
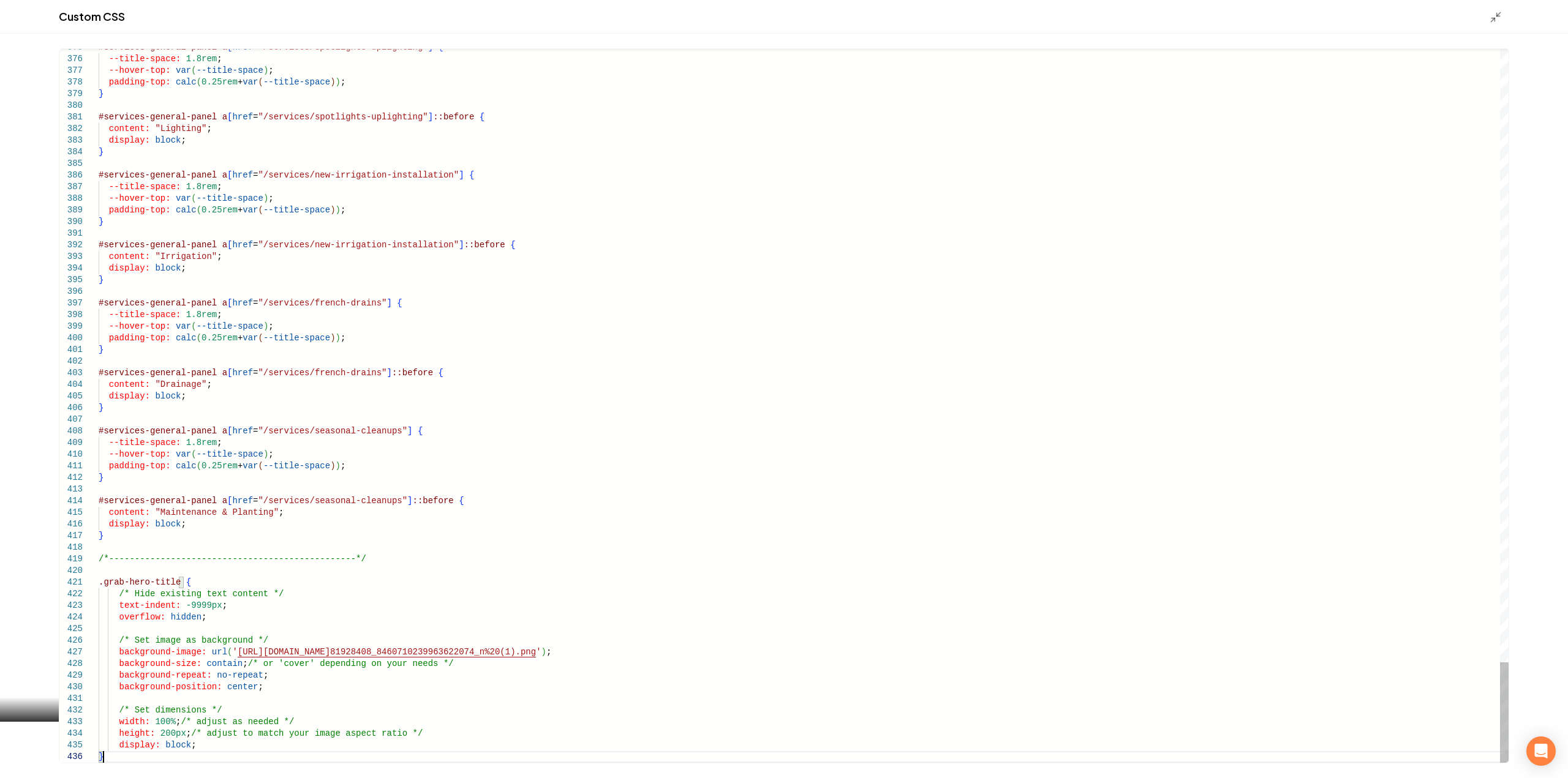
type textarea "**********"
click at [1495, 13] on icon "Main content area" at bounding box center [1496, 17] width 13 height 13
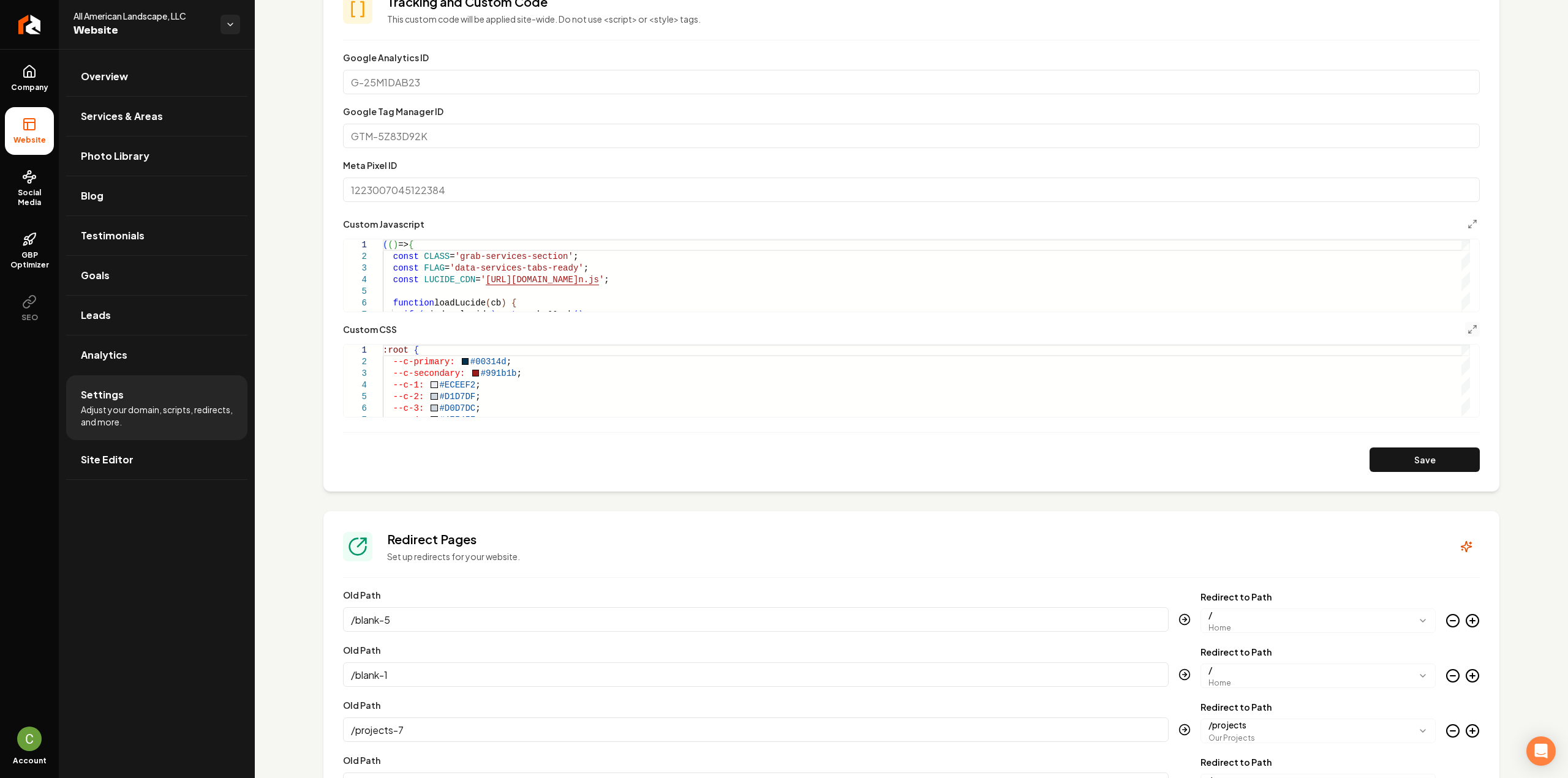
click at [1416, 450] on button "Save" at bounding box center [1425, 460] width 111 height 24
click at [1465, 334] on button "Main content area" at bounding box center [1472, 329] width 15 height 15
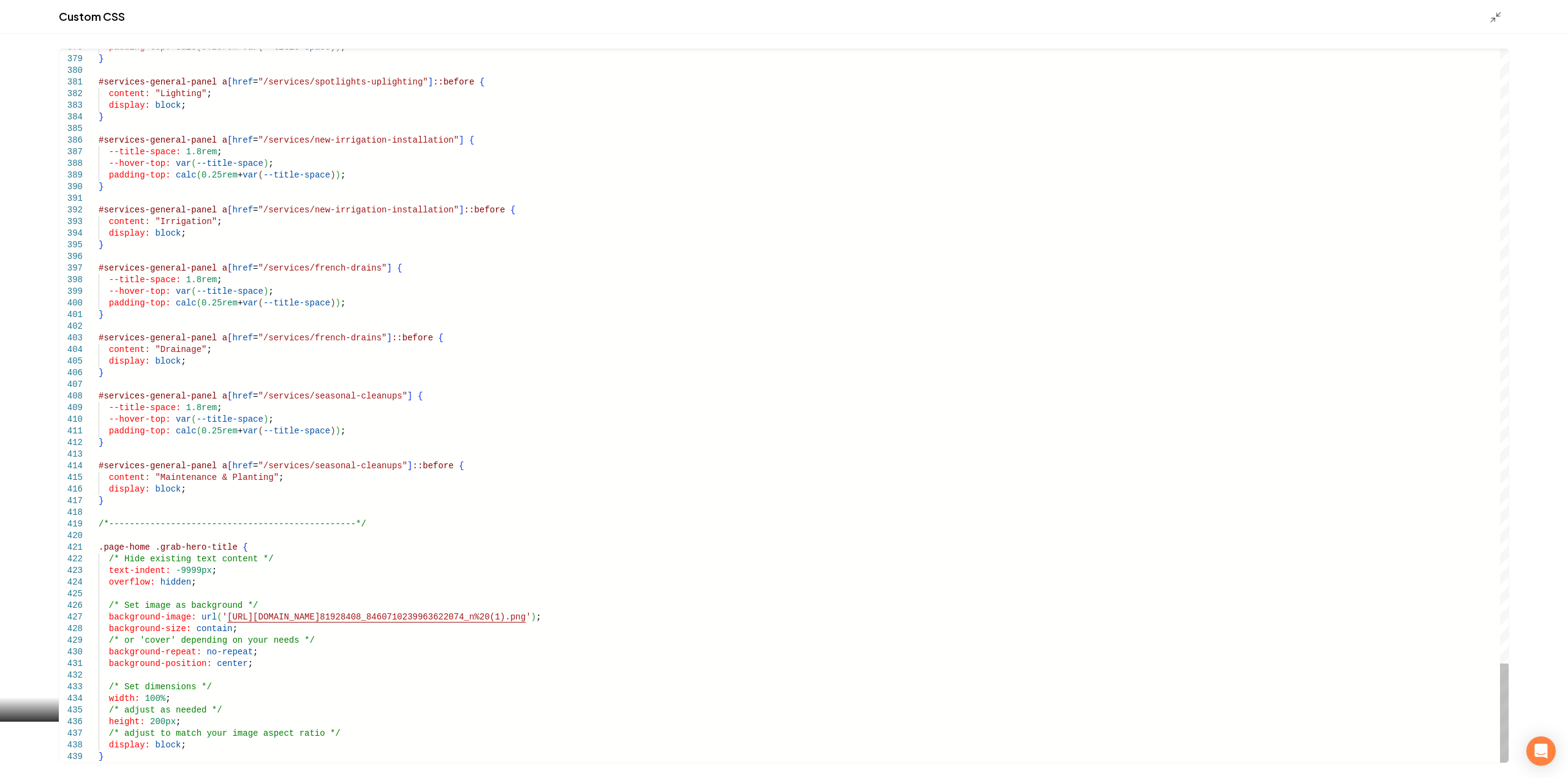
drag, startPoint x: 159, startPoint y: 724, endPoint x: 147, endPoint y: 724, distance: 12.0
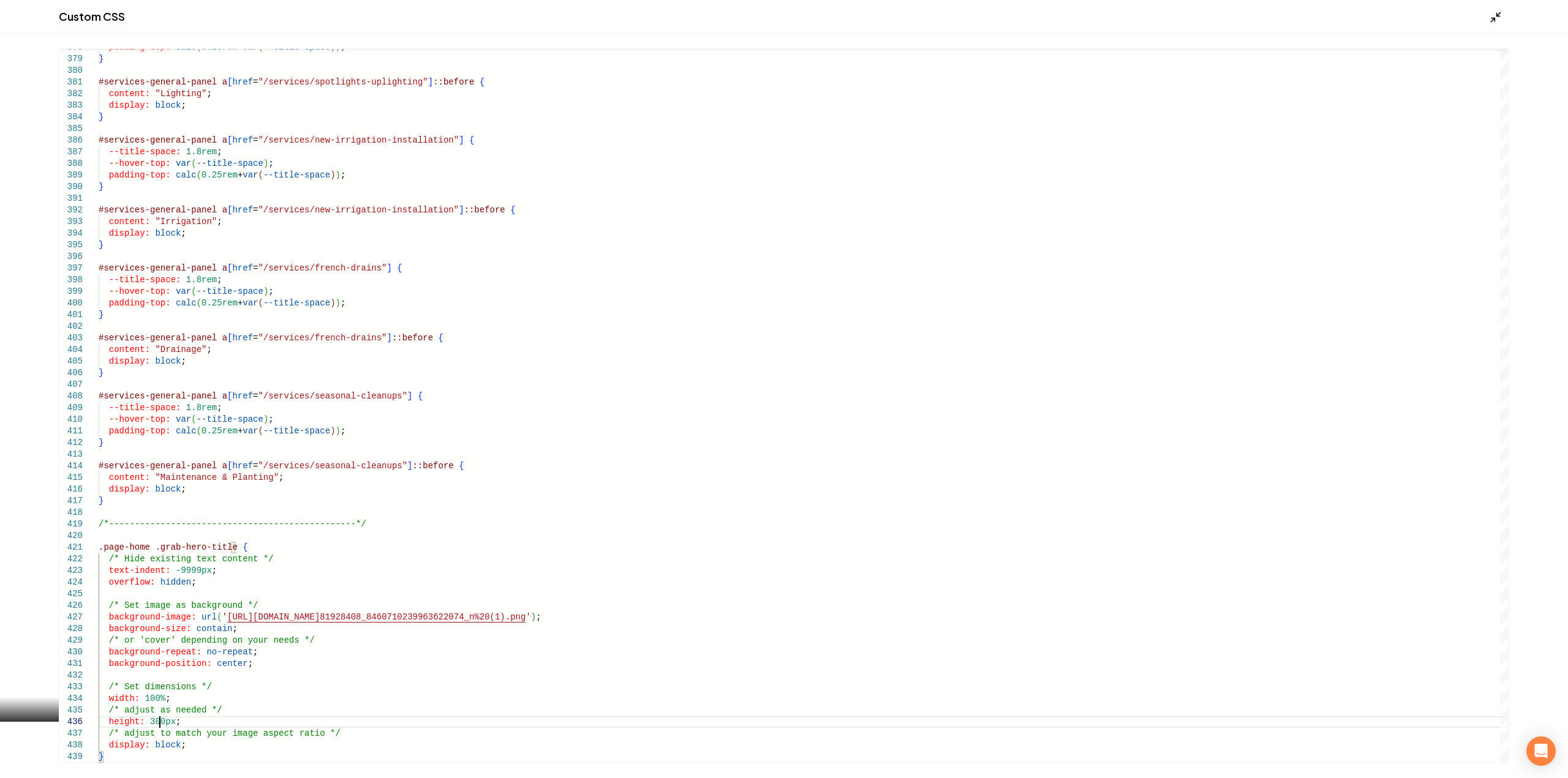
type textarea "**********"
click at [1492, 23] on icon "Main content area" at bounding box center [1496, 17] width 13 height 13
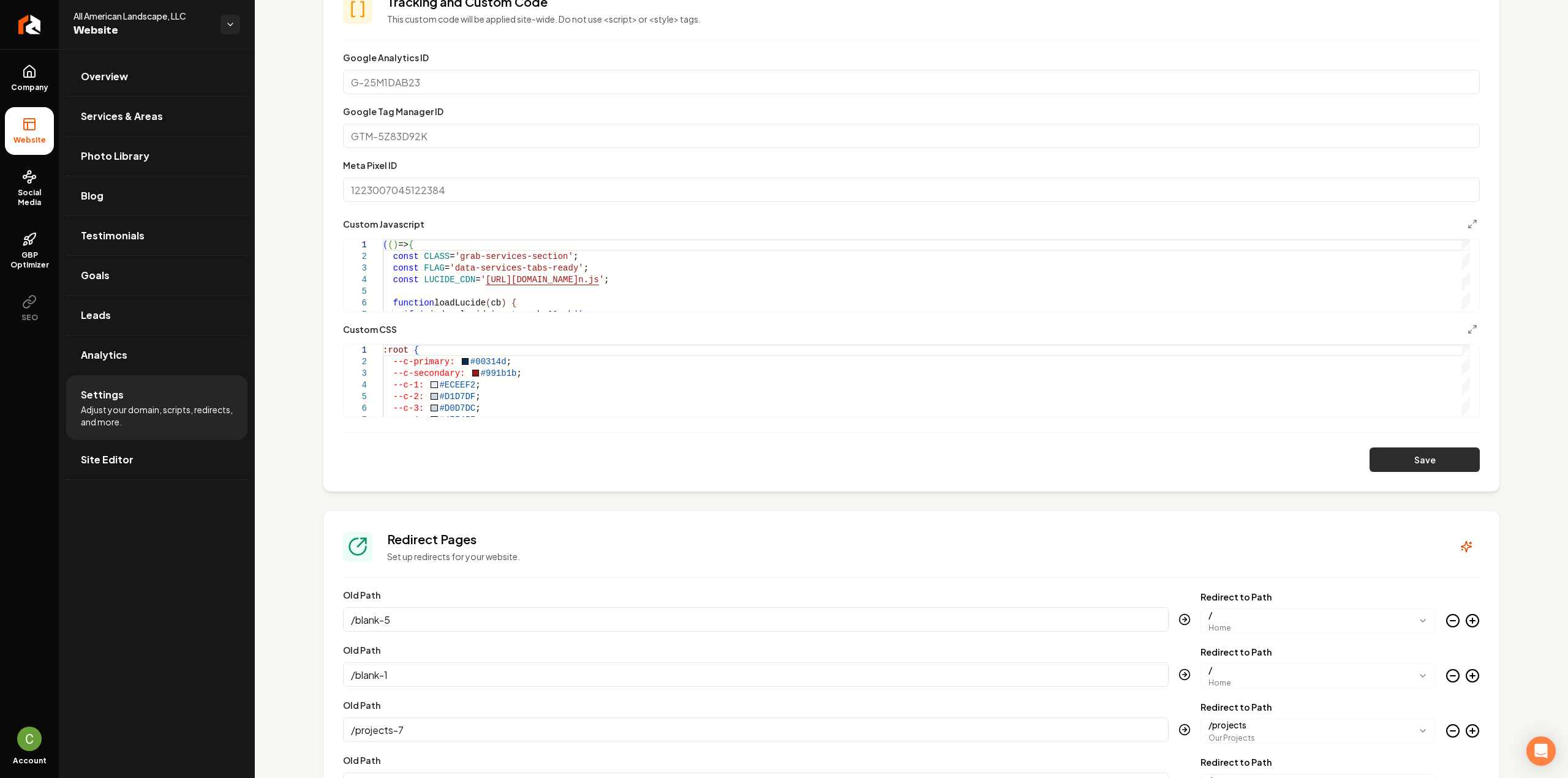
click at [1413, 453] on button "Save" at bounding box center [1425, 460] width 111 height 24
click at [1467, 417] on div "Main content area" at bounding box center [1465, 411] width 8 height 13
type textarea "**********"
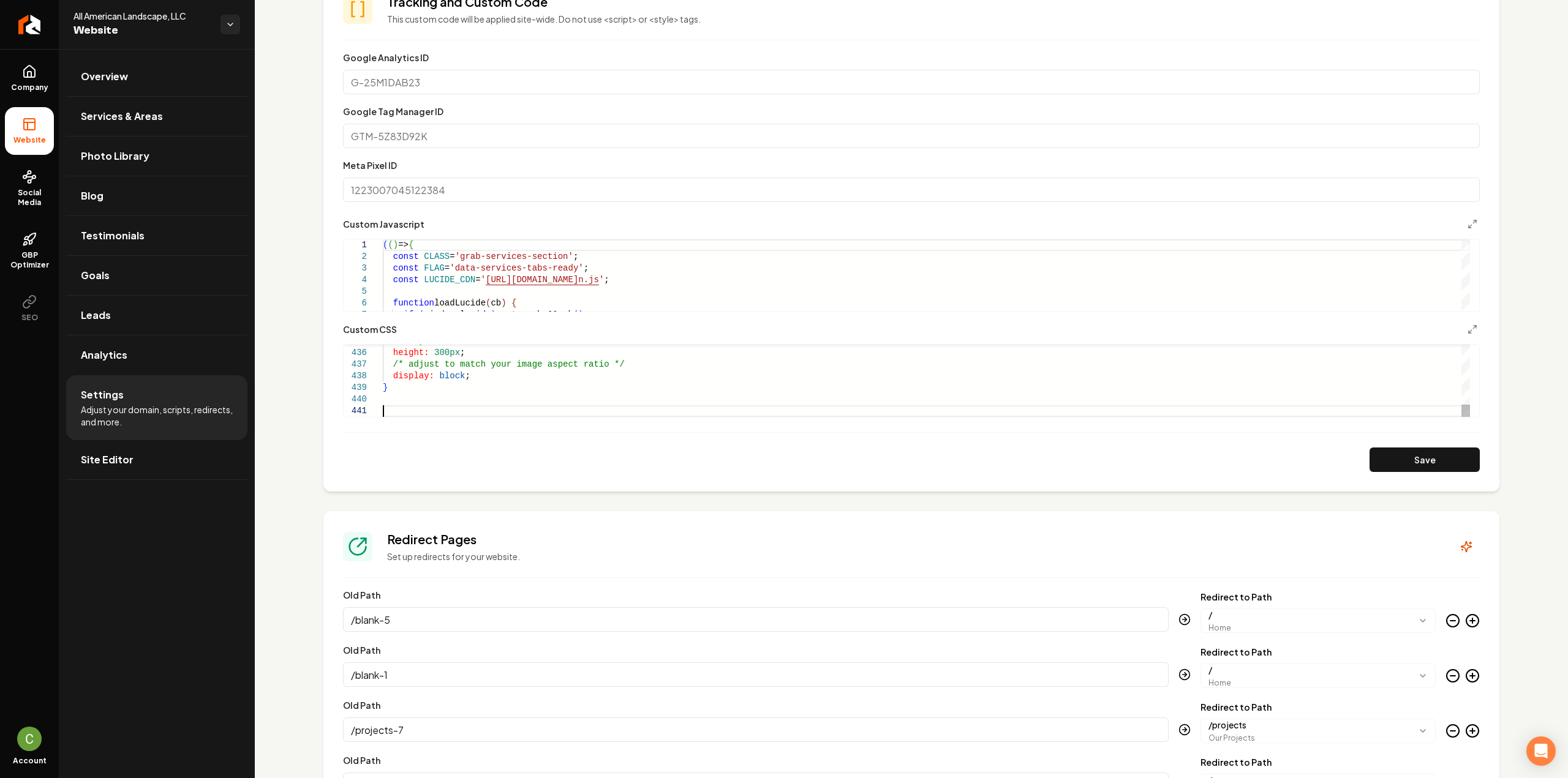
scroll to position [10, 4]
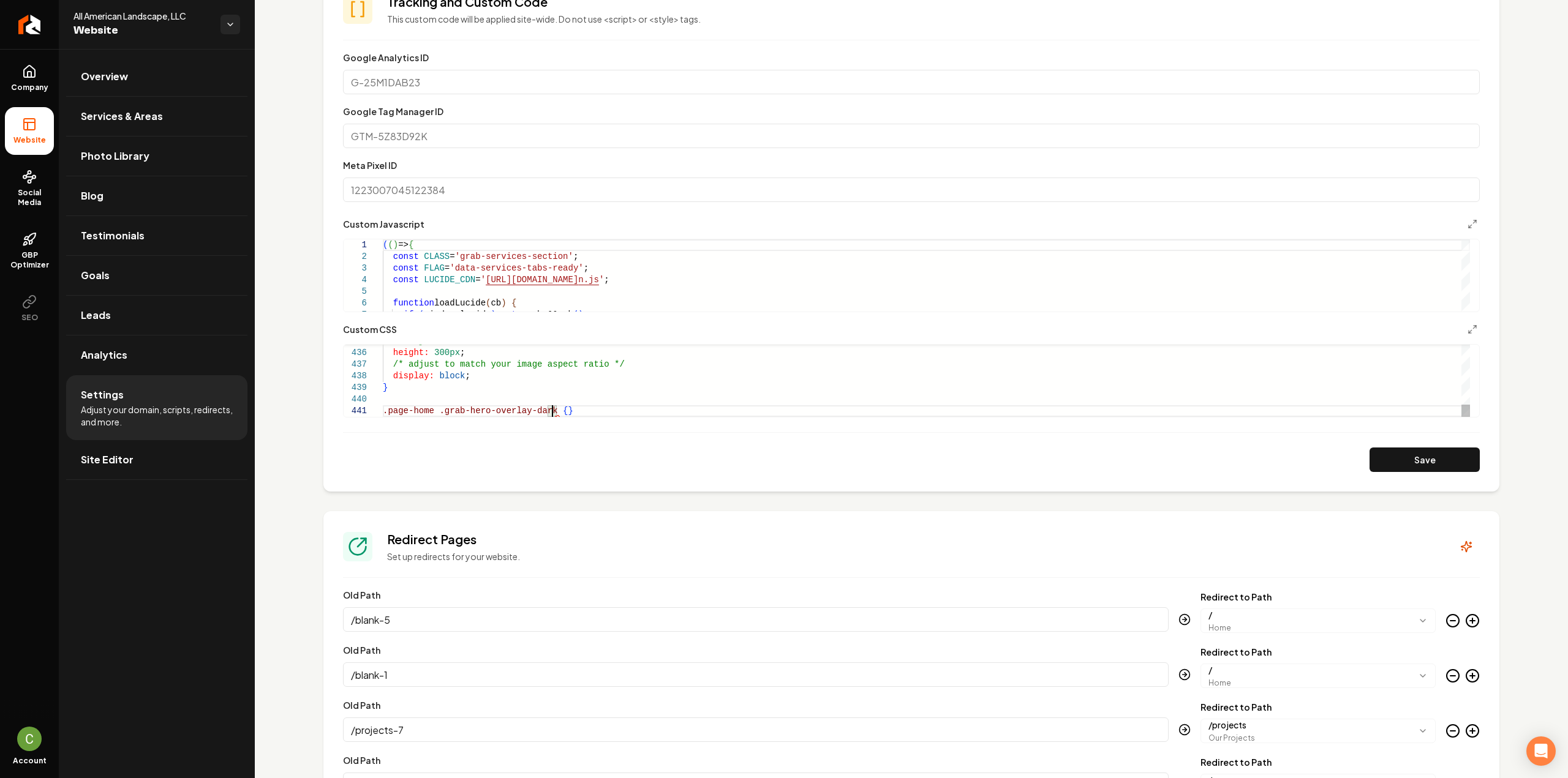
scroll to position [13, 8]
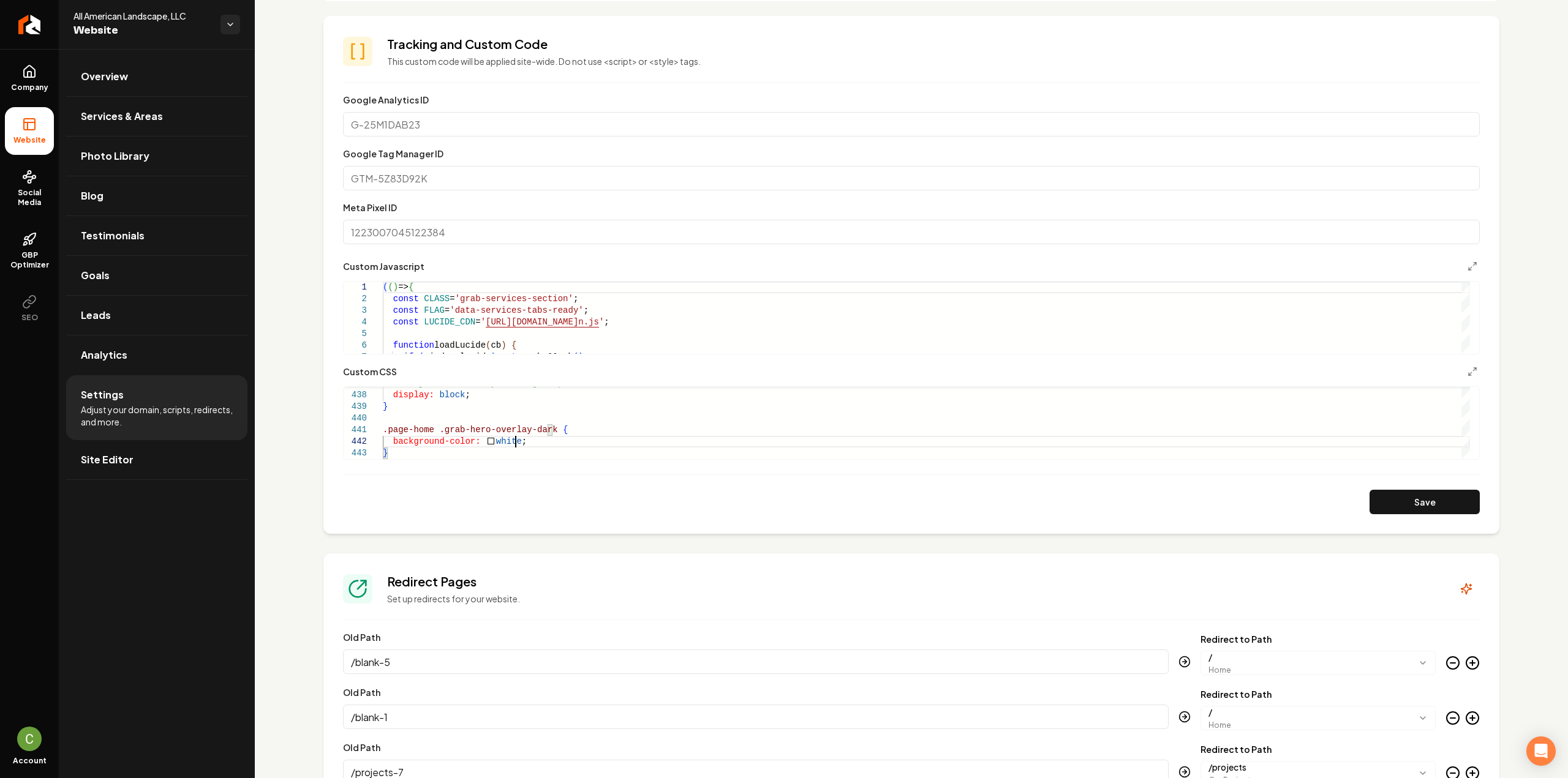
scroll to position [490, 0]
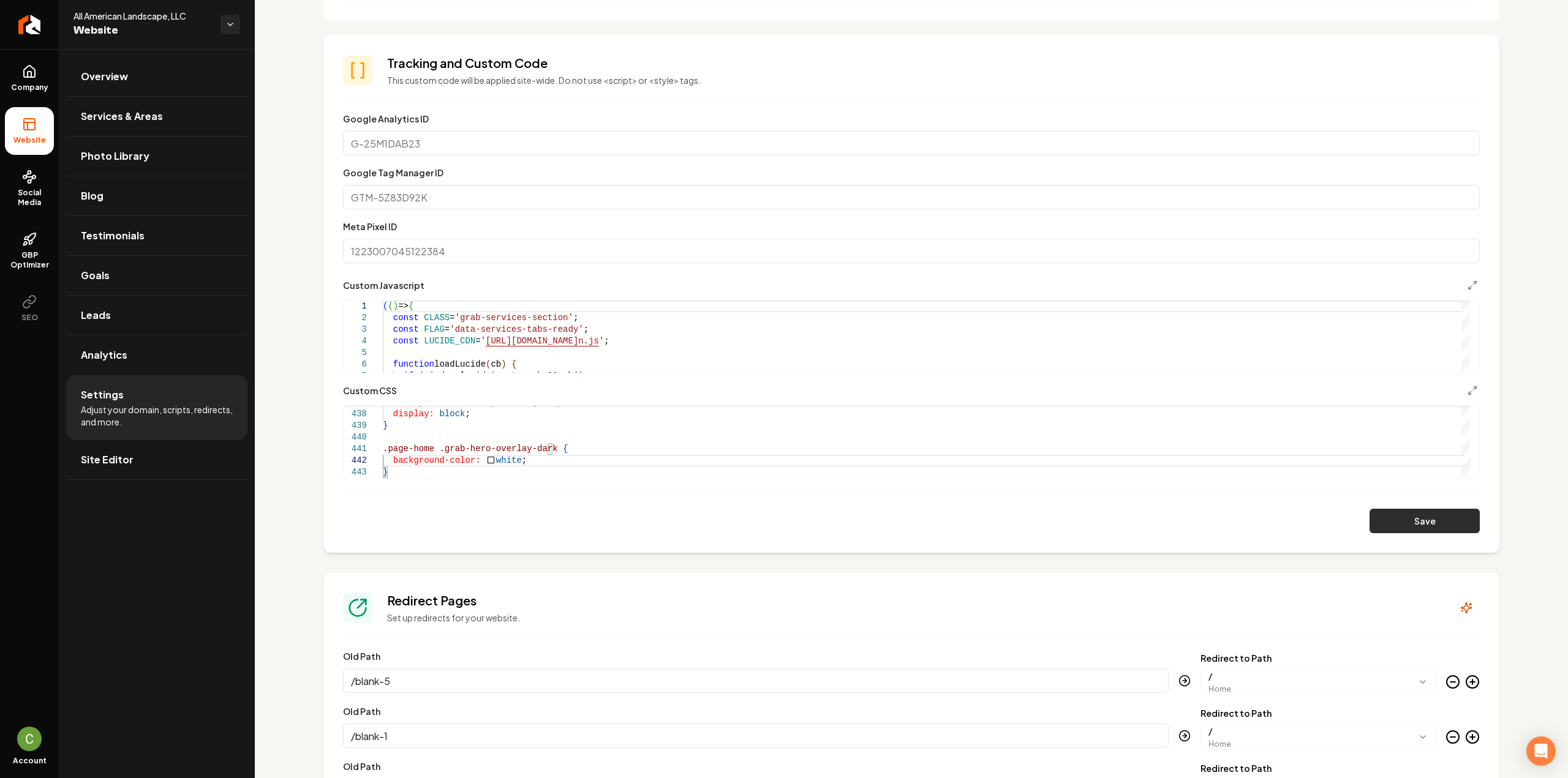
type textarea "**********"
click at [1403, 519] on button "Save" at bounding box center [1425, 520] width 111 height 24
drag, startPoint x: 394, startPoint y: 470, endPoint x: 359, endPoint y: 445, distance: 43.0
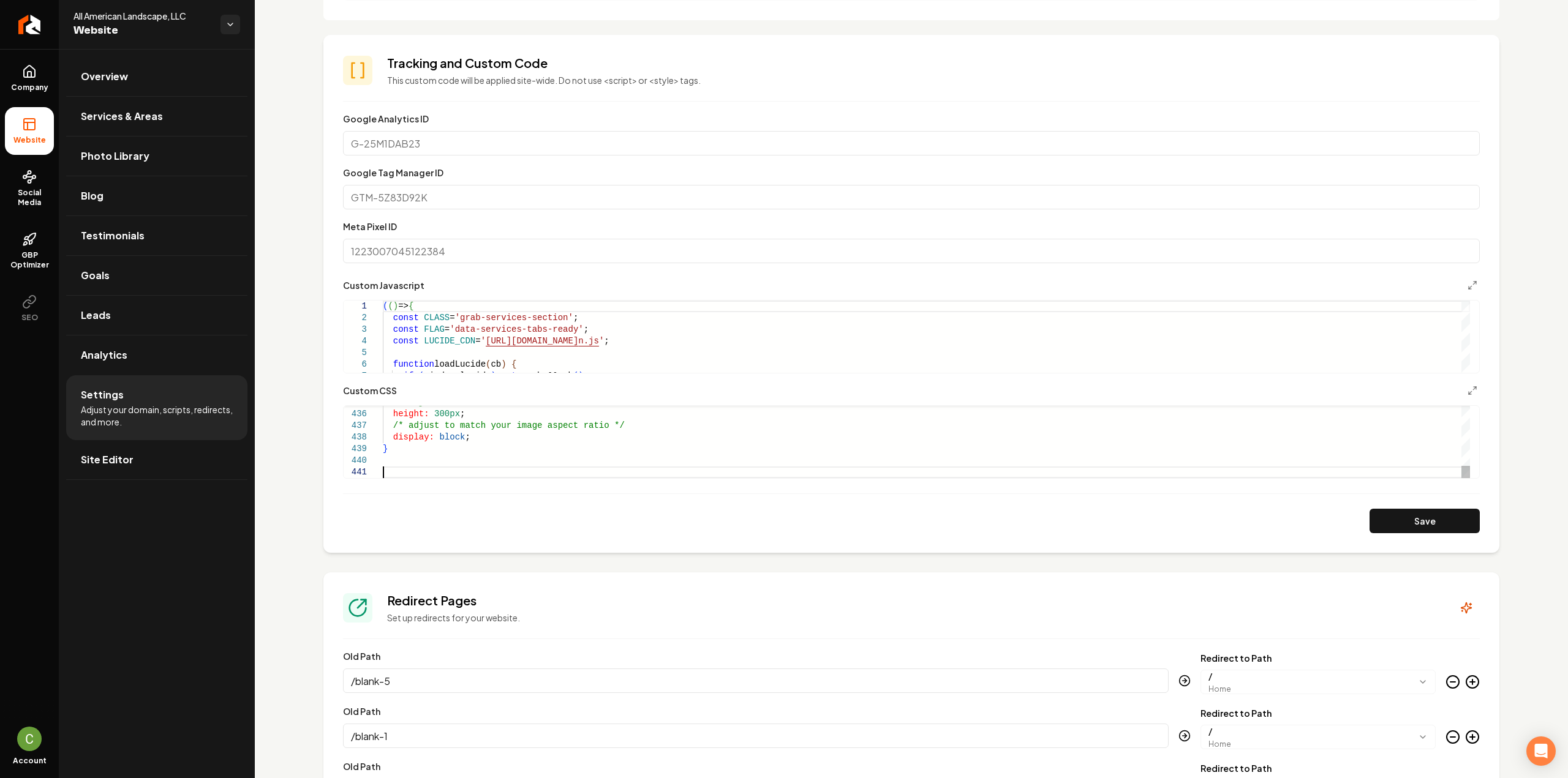
scroll to position [11, 0]
click at [1386, 515] on button "Save" at bounding box center [1425, 520] width 111 height 24
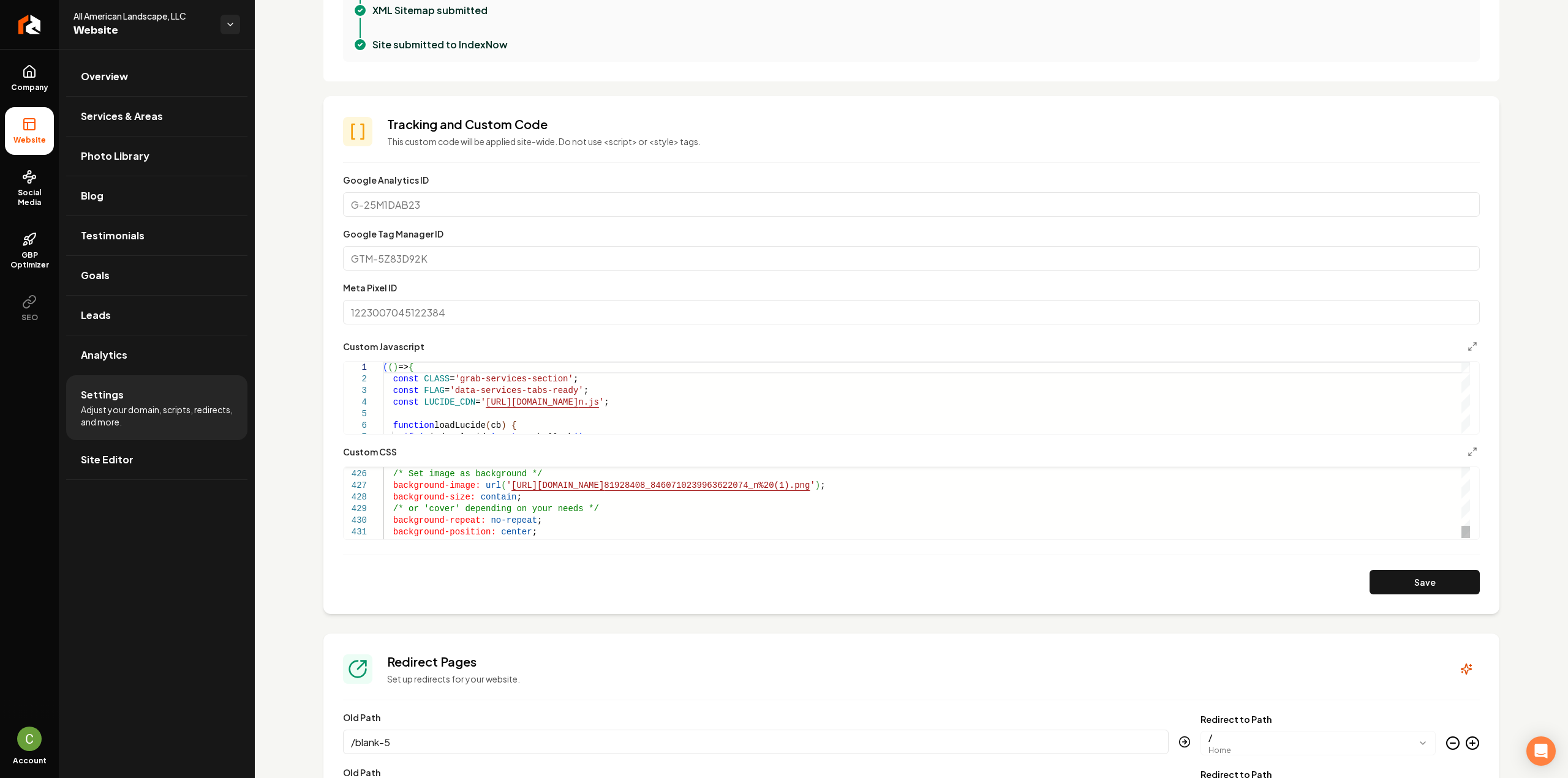
click at [1450, 574] on button "Save" at bounding box center [1425, 582] width 111 height 24
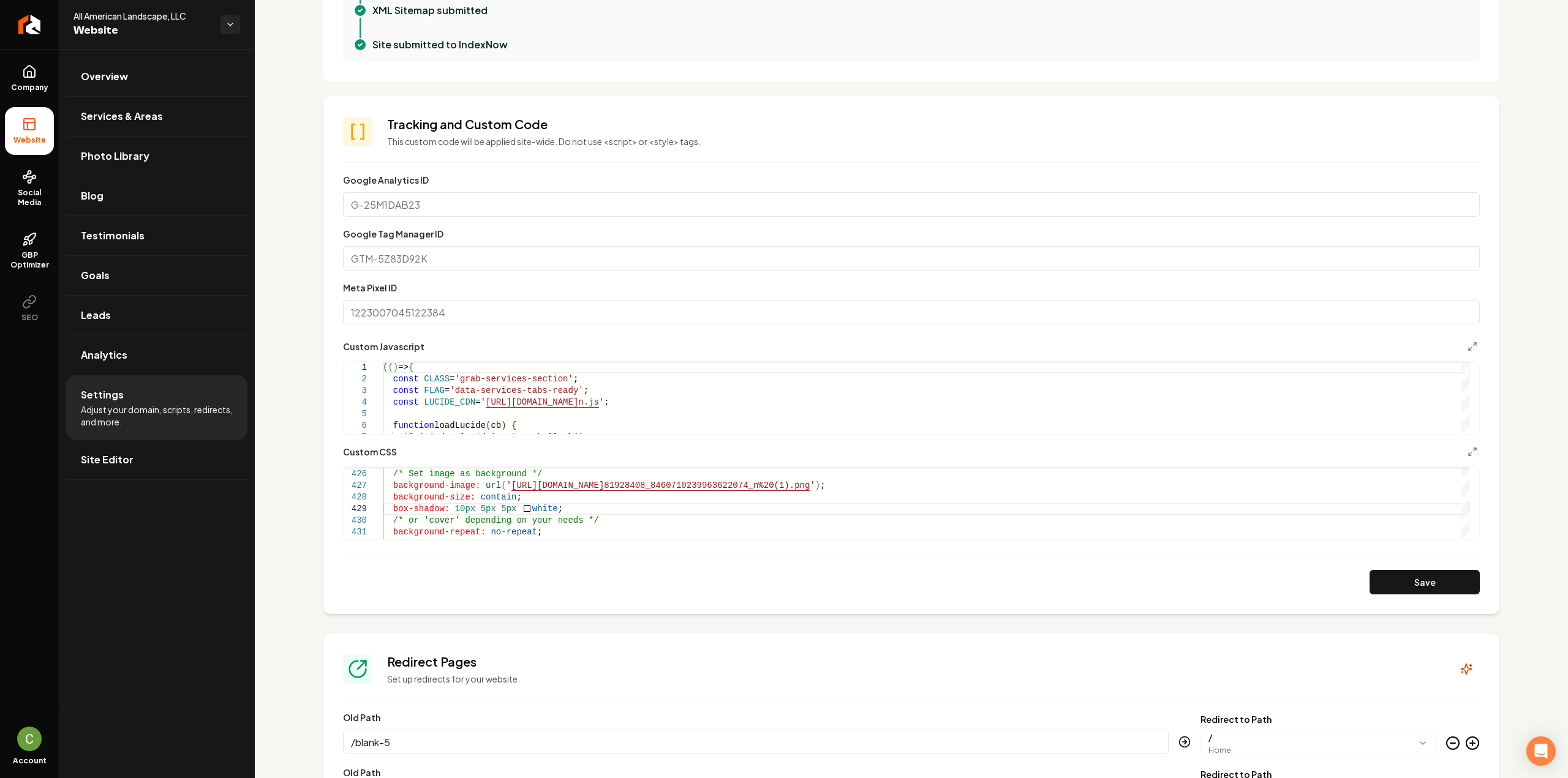
click at [1394, 582] on button "Save" at bounding box center [1425, 582] width 111 height 24
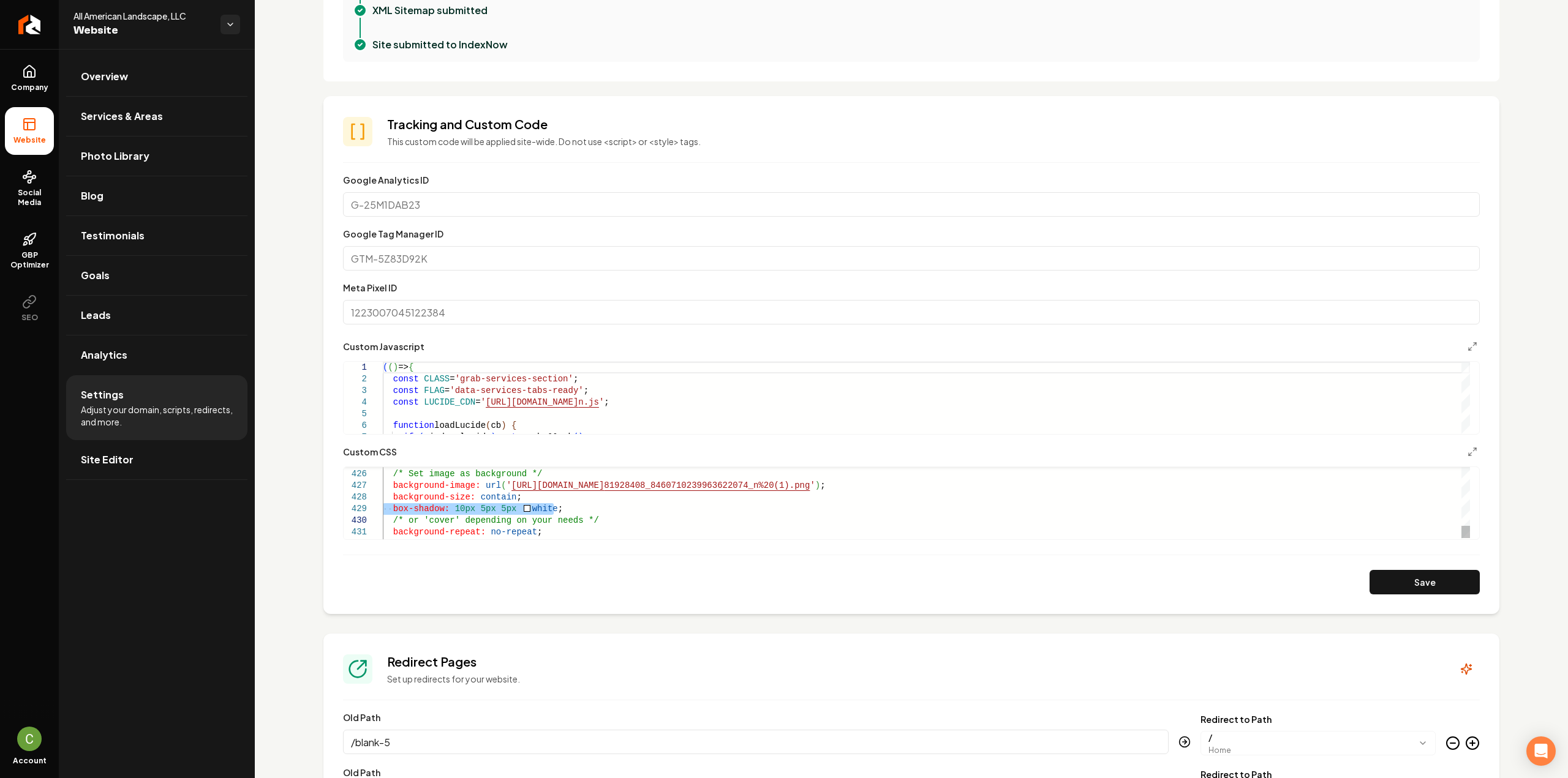
type textarea "**********"
click at [1408, 579] on button "Save" at bounding box center [1425, 582] width 111 height 24
click at [1473, 344] on line "Main content area" at bounding box center [1474, 344] width 3 height 3
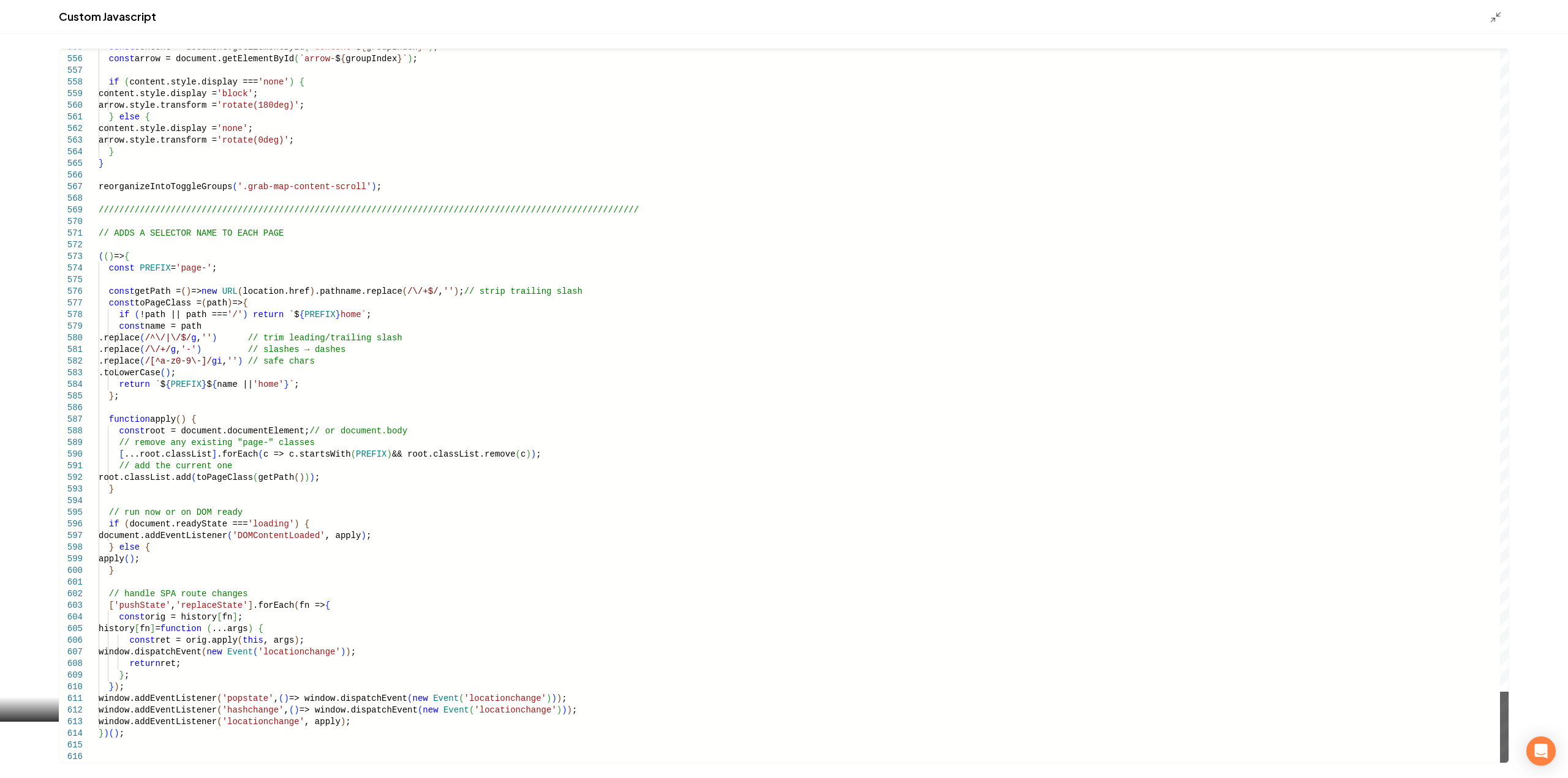
click at [1508, 763] on div "Main content area" at bounding box center [1504, 727] width 8 height 71
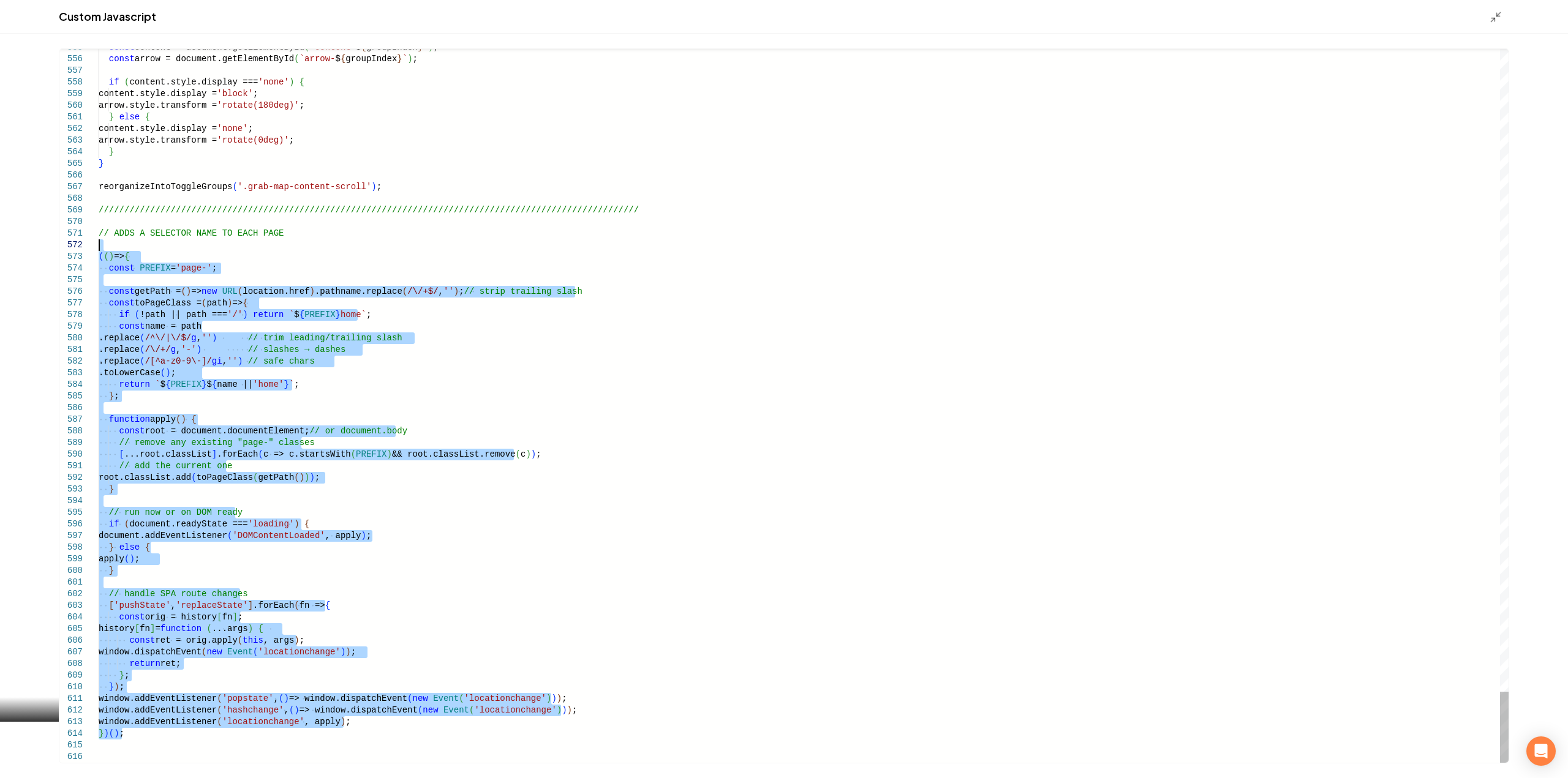
type textarea "**********"
drag, startPoint x: 144, startPoint y: 733, endPoint x: -25, endPoint y: 226, distance: 534.4
click at [1495, 18] on icon "Main content area" at bounding box center [1496, 17] width 13 height 13
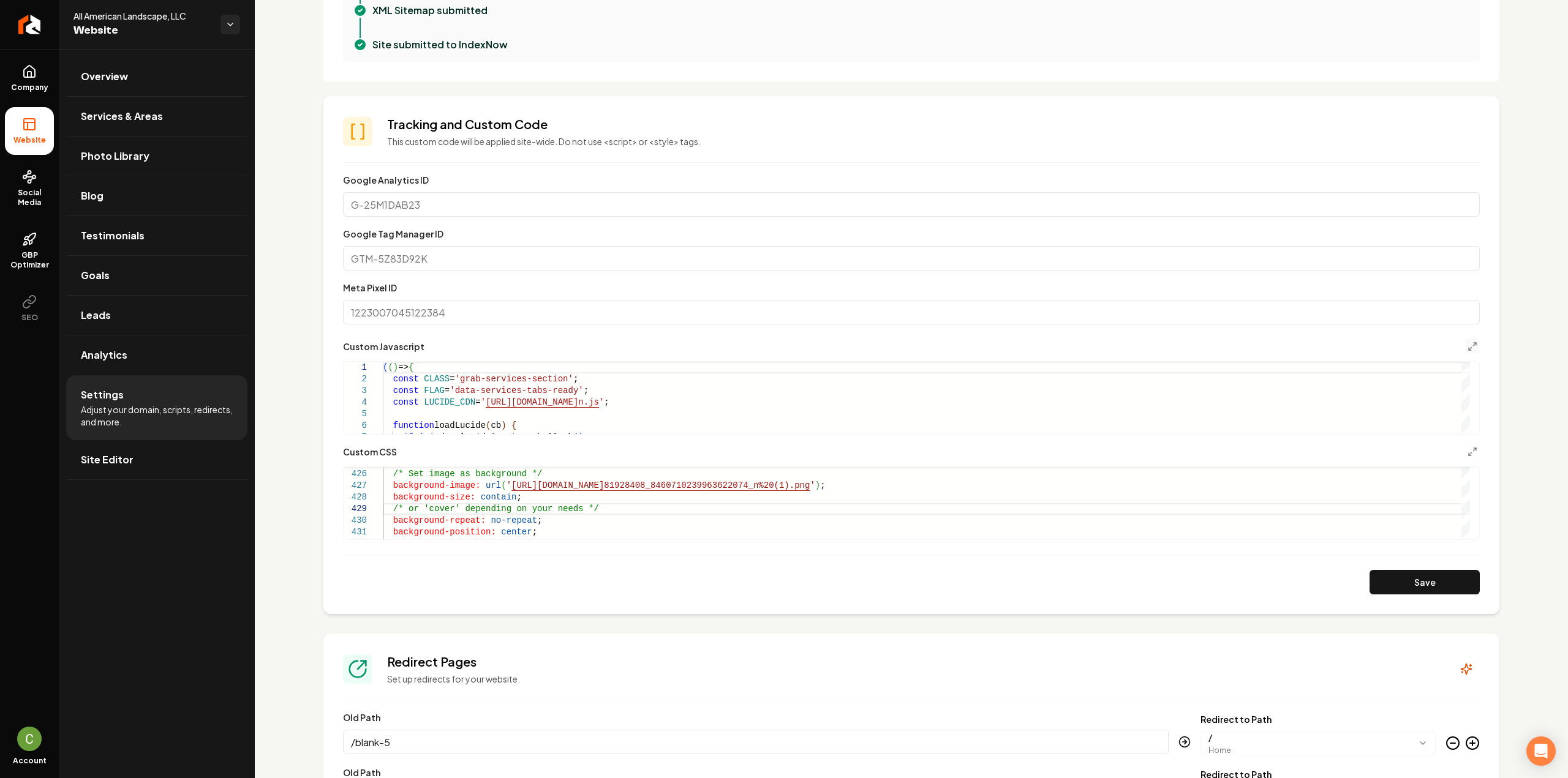
drag, startPoint x: 26, startPoint y: 82, endPoint x: 29, endPoint y: 131, distance: 49.1
click at [26, 82] on link "Company" at bounding box center [29, 78] width 49 height 48
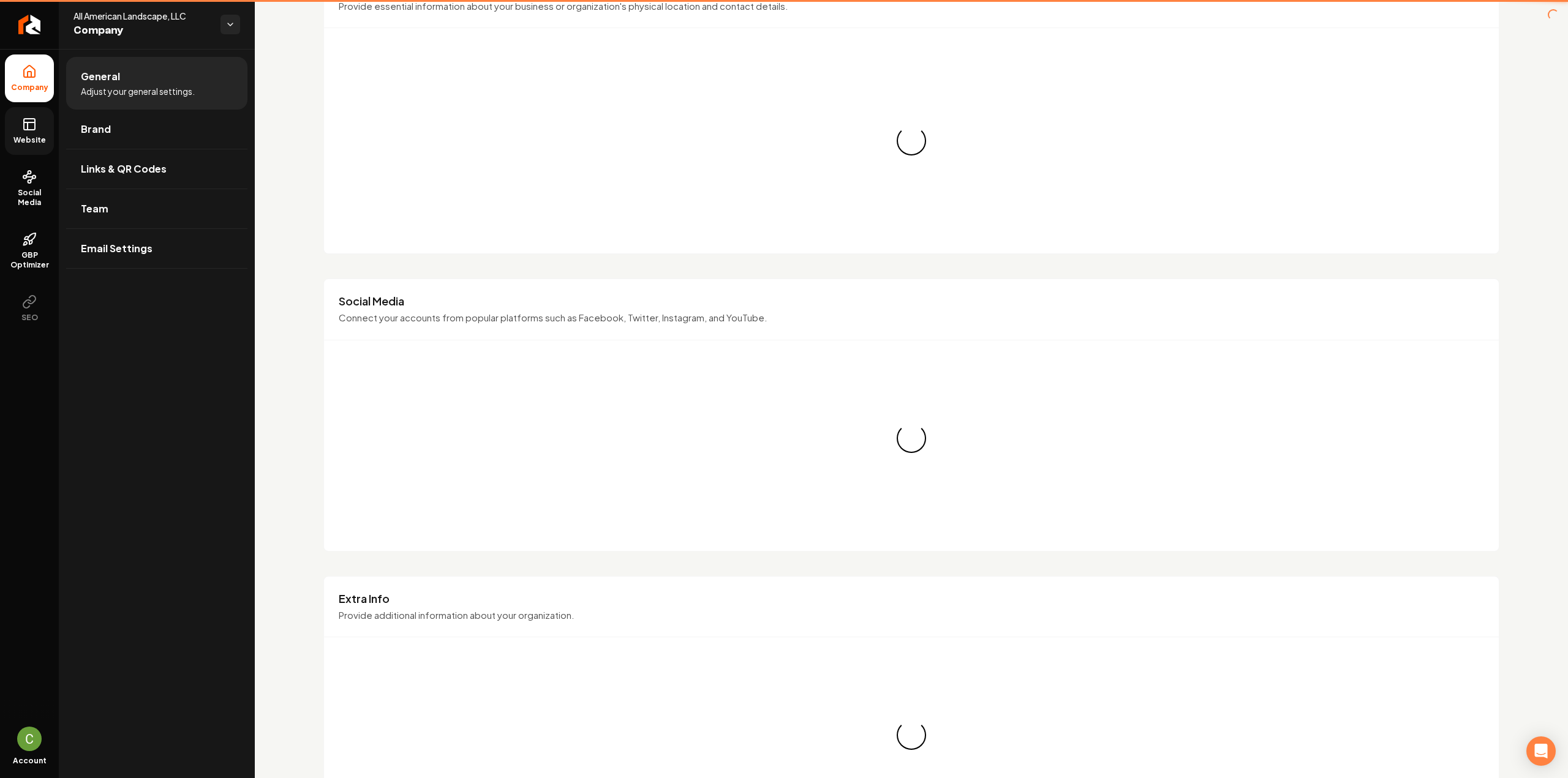
click at [29, 131] on link "Website" at bounding box center [29, 131] width 49 height 48
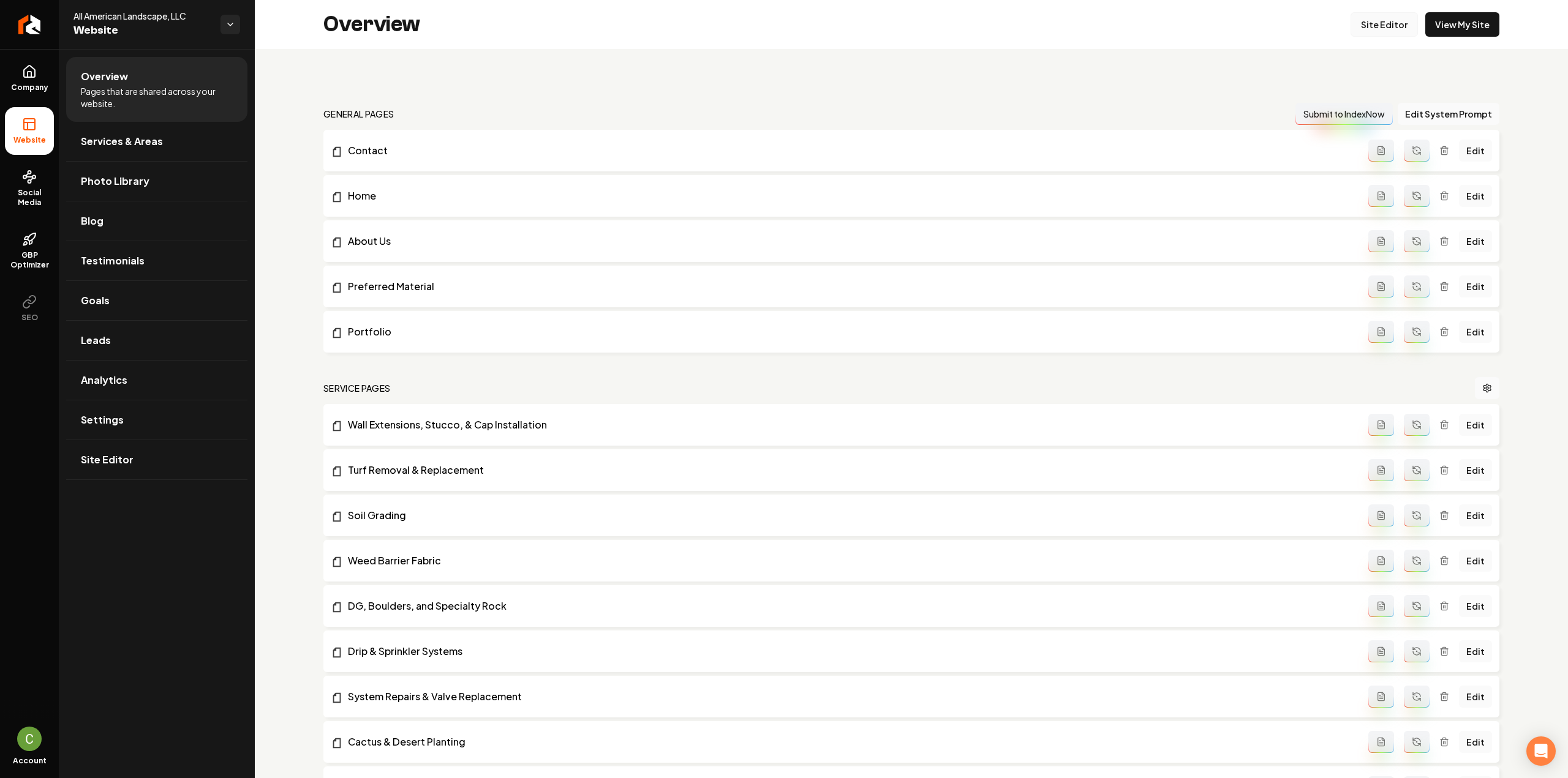
click at [1393, 27] on link "Site Editor" at bounding box center [1384, 24] width 67 height 24
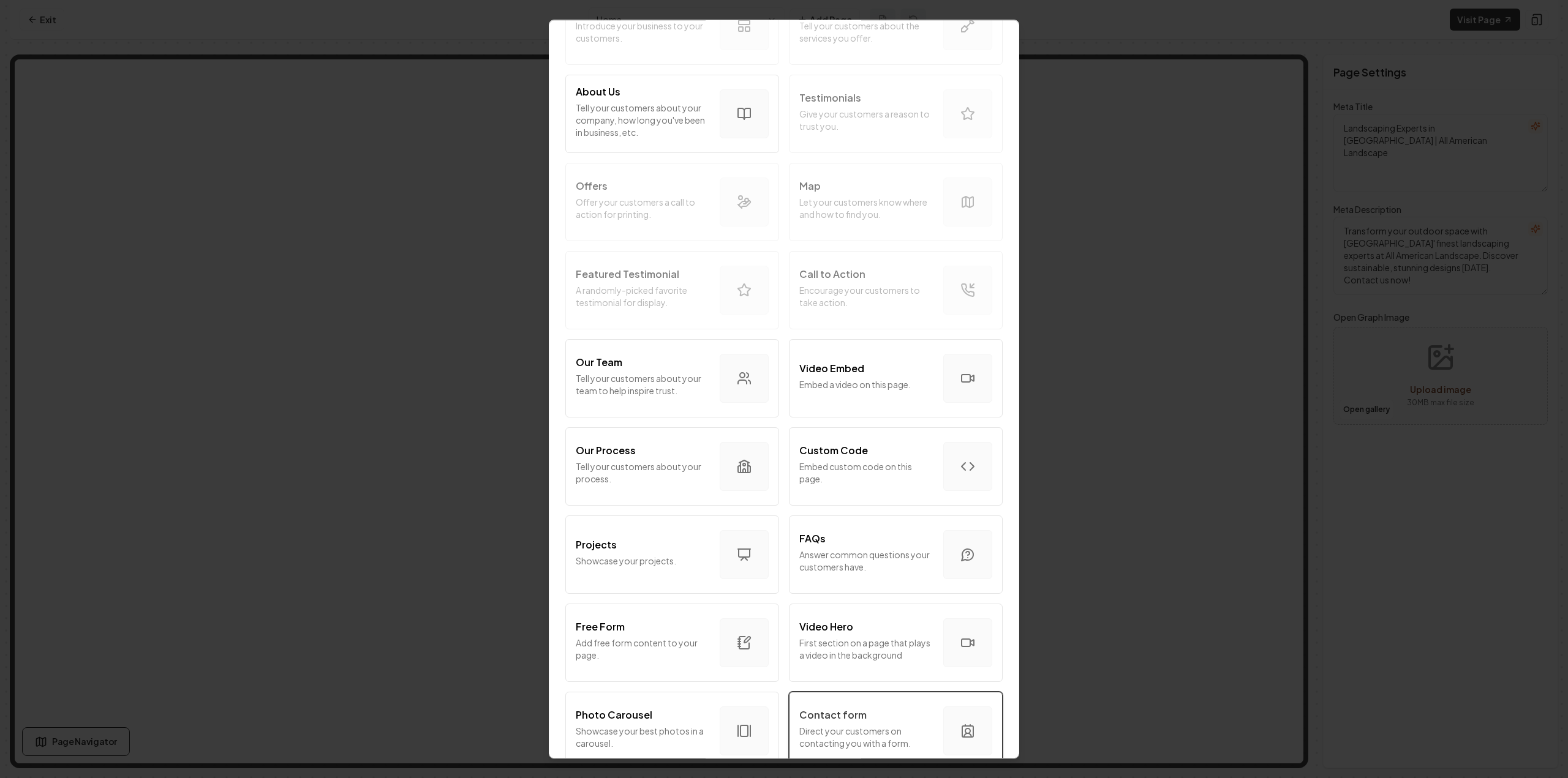
scroll to position [414, 0]
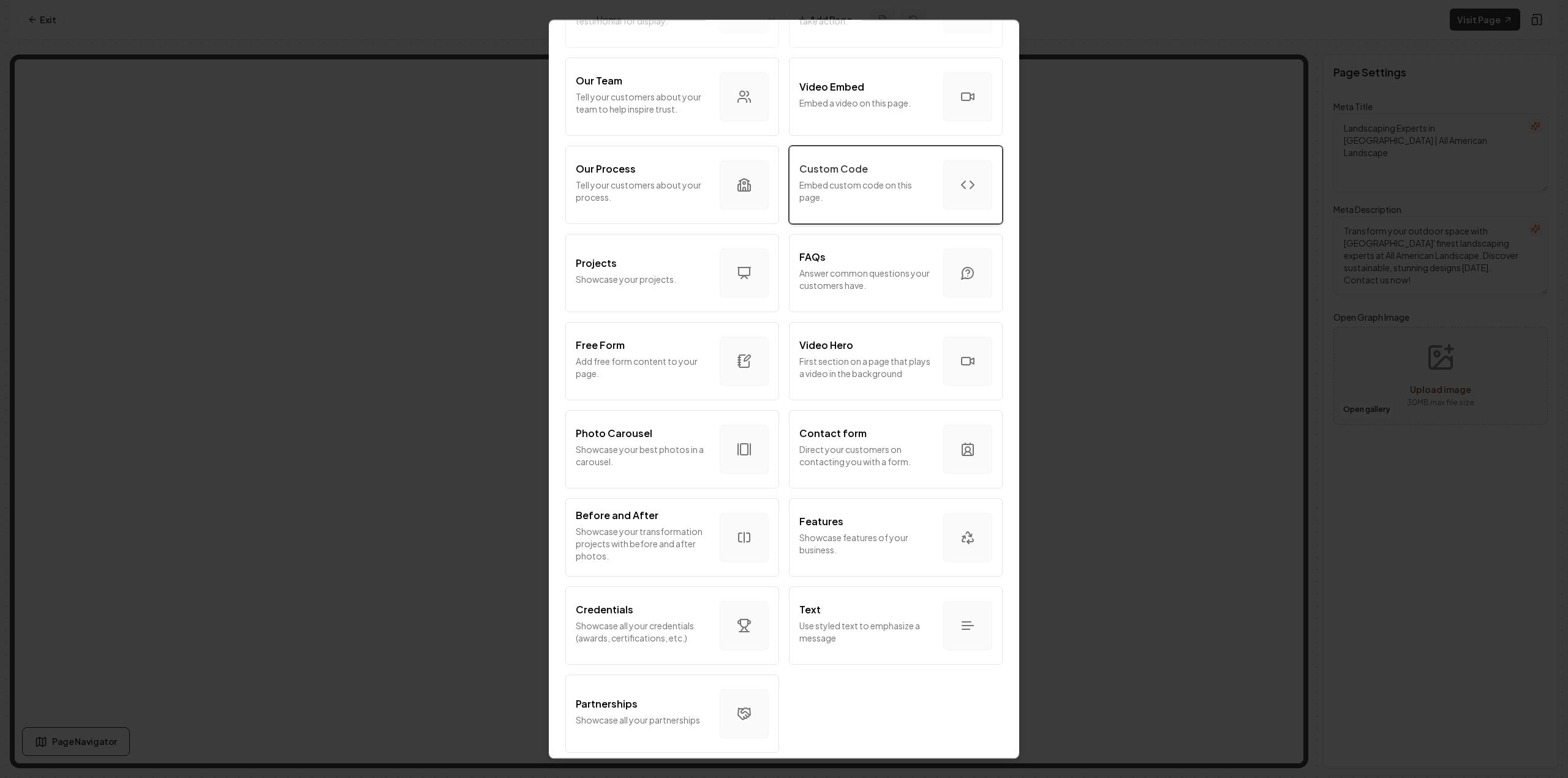
click at [852, 179] on p "Embed custom code on this page." at bounding box center [866, 190] width 134 height 24
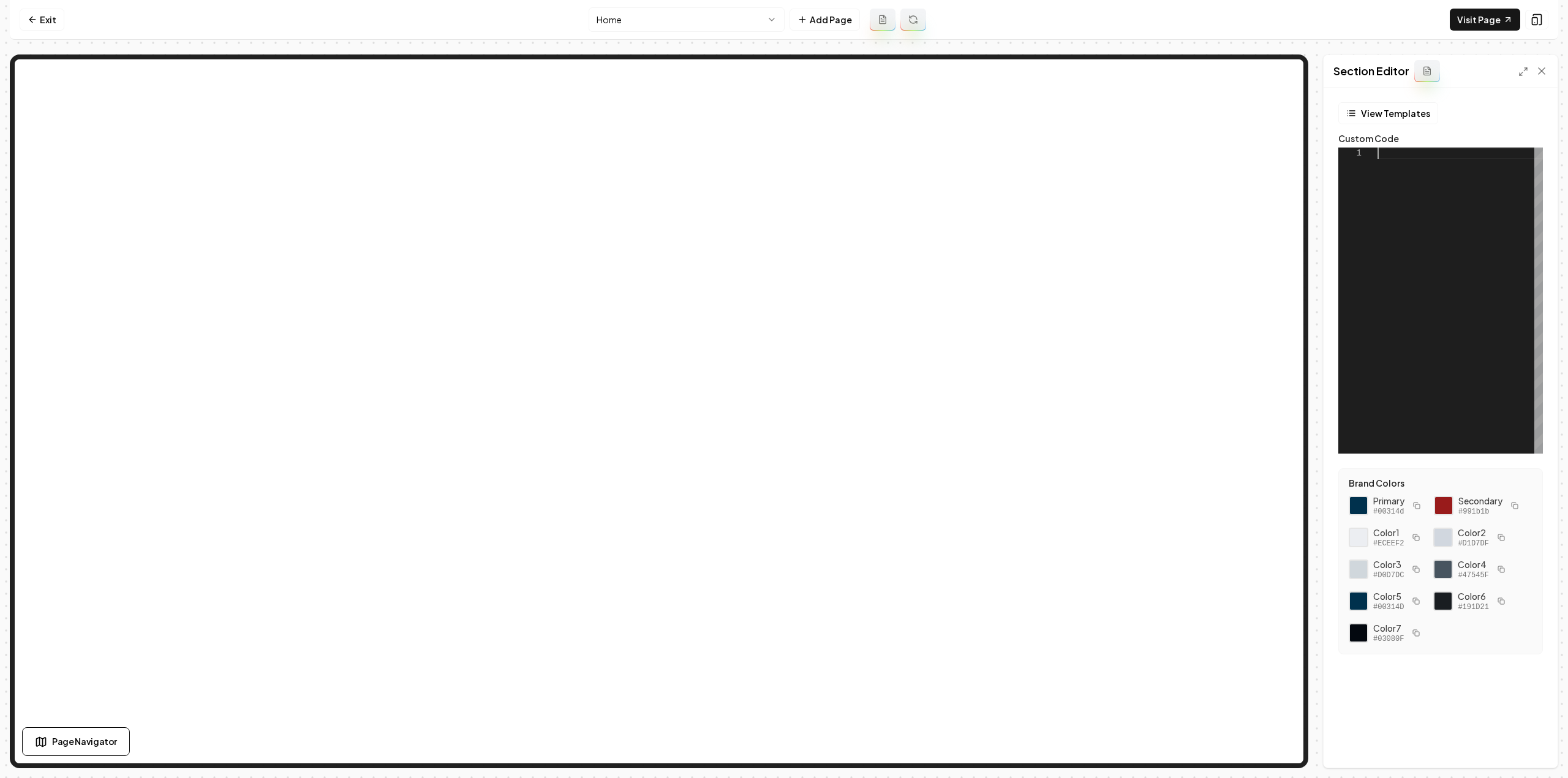
click at [1399, 277] on div at bounding box center [1460, 301] width 165 height 306
click at [1405, 114] on button "View Templates" at bounding box center [1388, 113] width 100 height 22
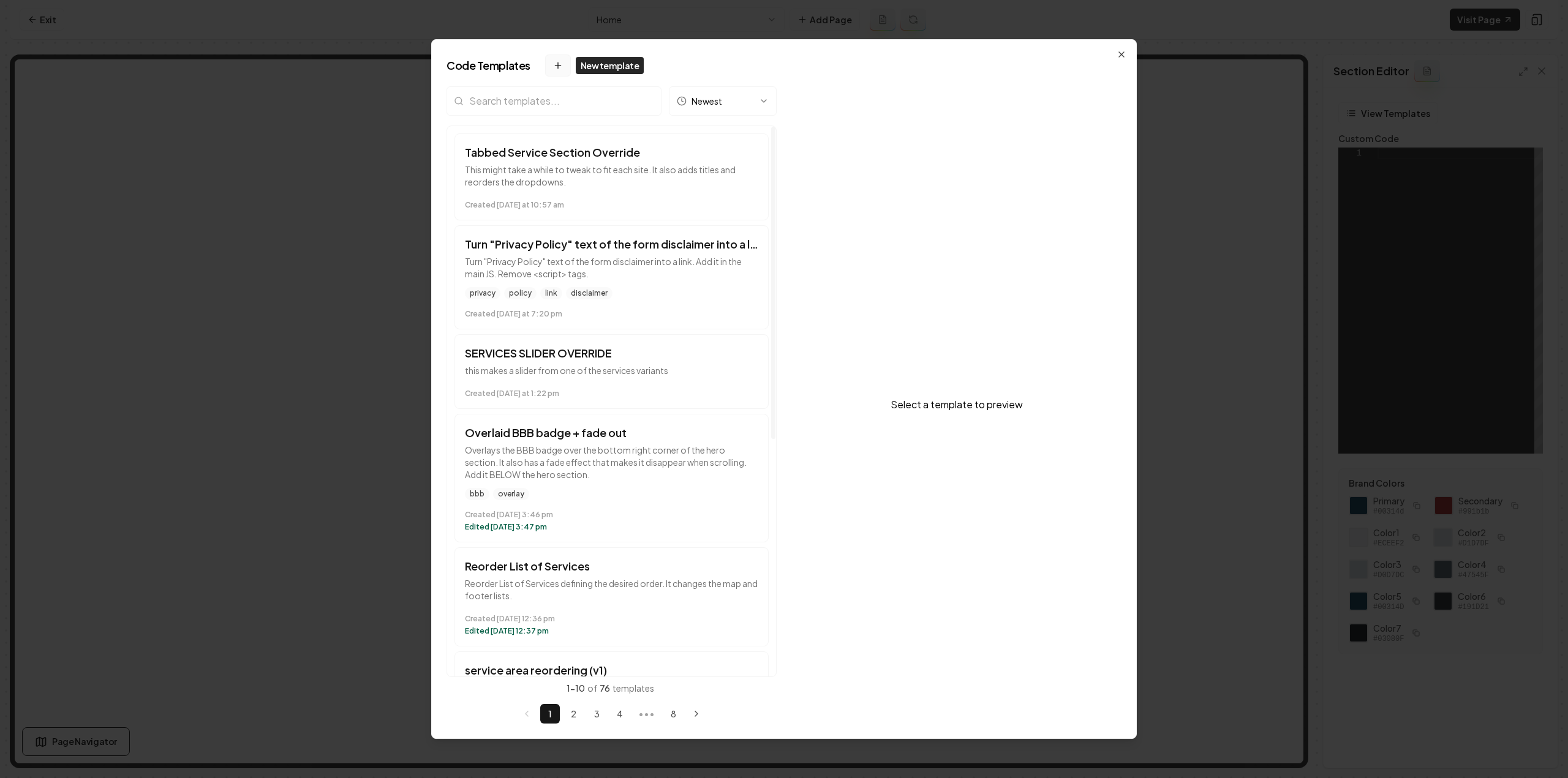
click at [553, 62] on icon at bounding box center [558, 65] width 10 height 10
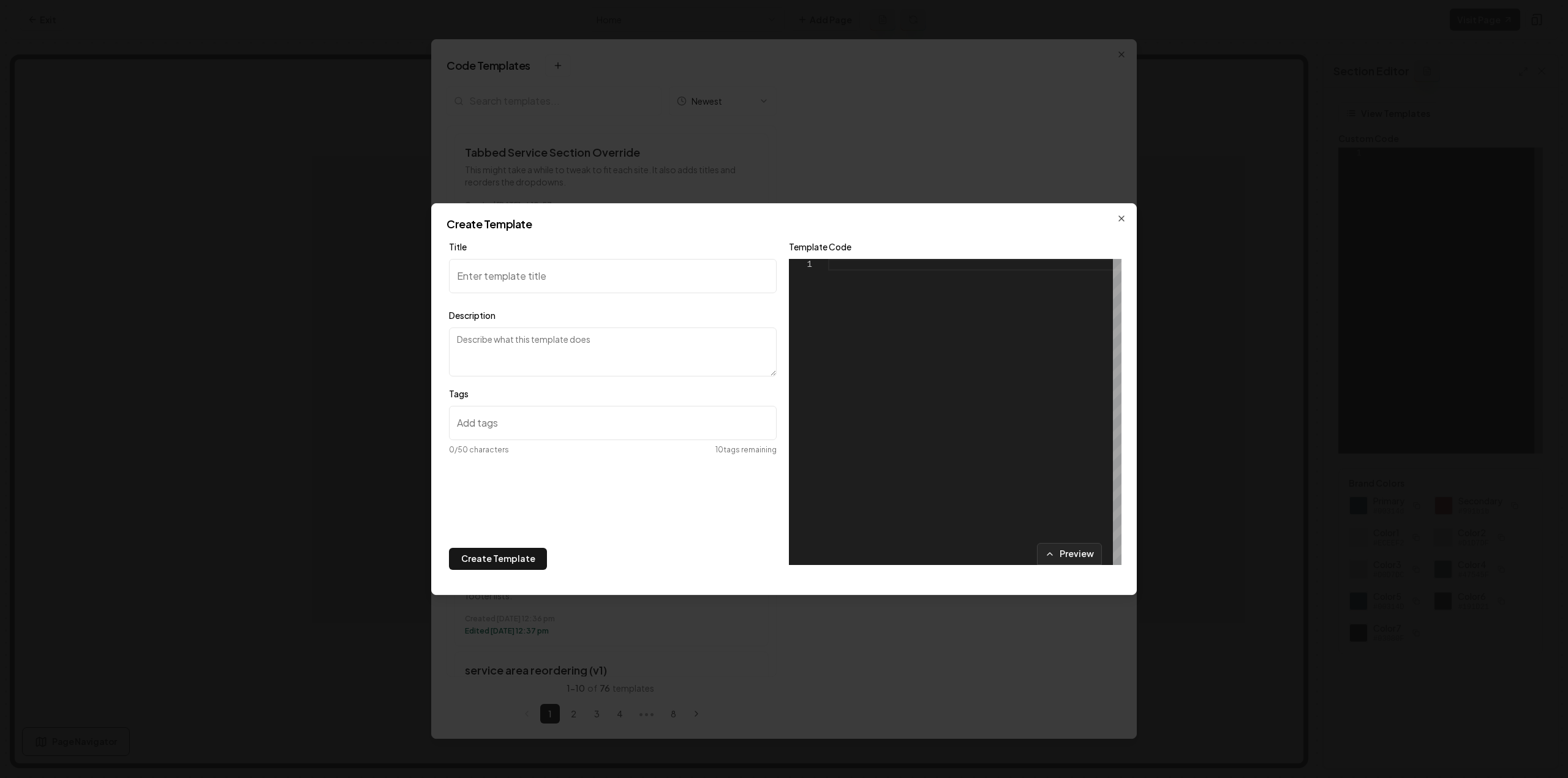
click at [956, 383] on div at bounding box center [975, 413] width 294 height 306
type textarea "**********"
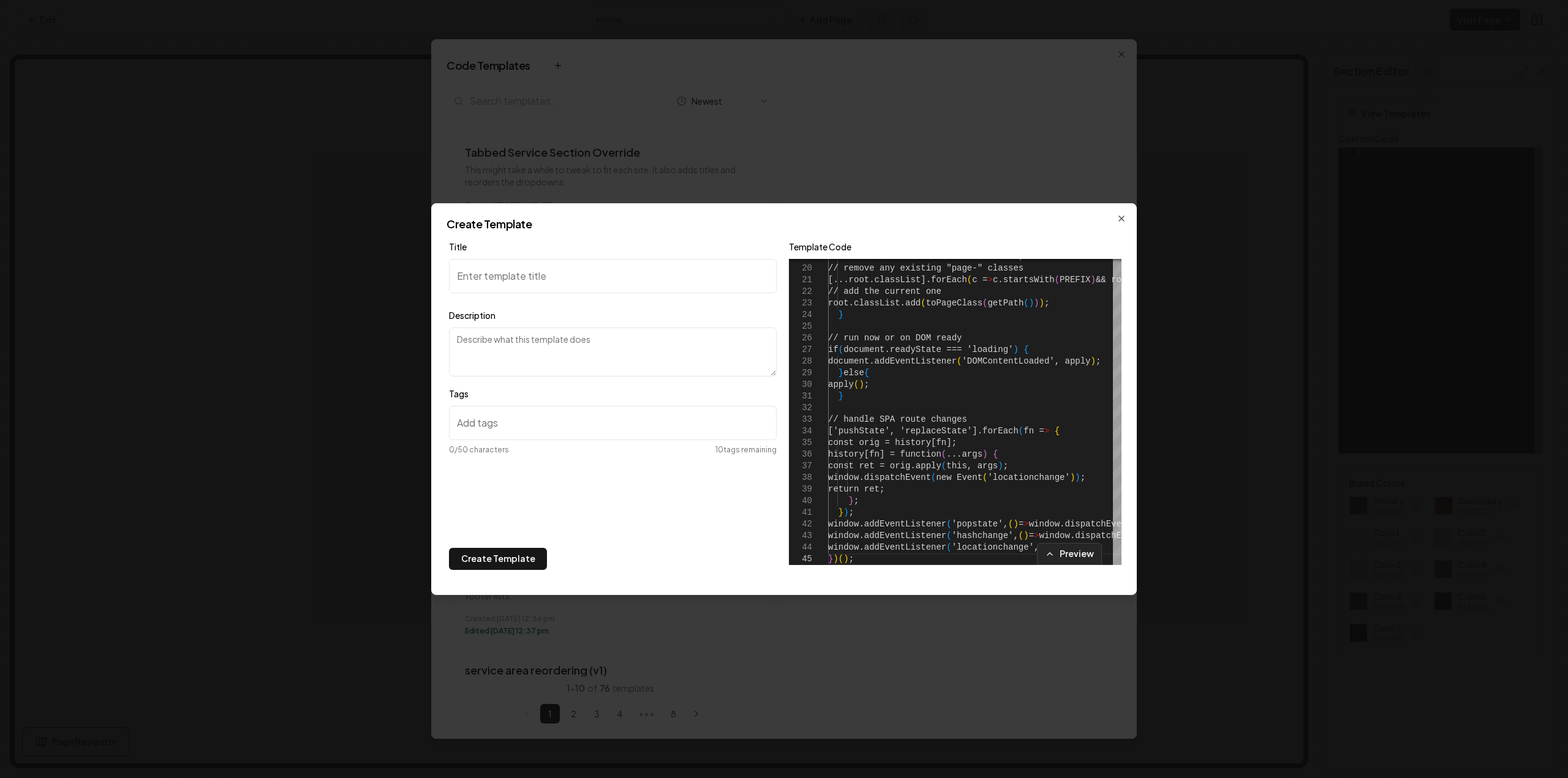
click at [560, 277] on input "Title" at bounding box center [612, 277] width 327 height 34
type input "A"
type input "t"
type input "Adds a selector class to each page"
type textarea "This JS function adds a .page-pagepath selector to the body tag of each page so…"
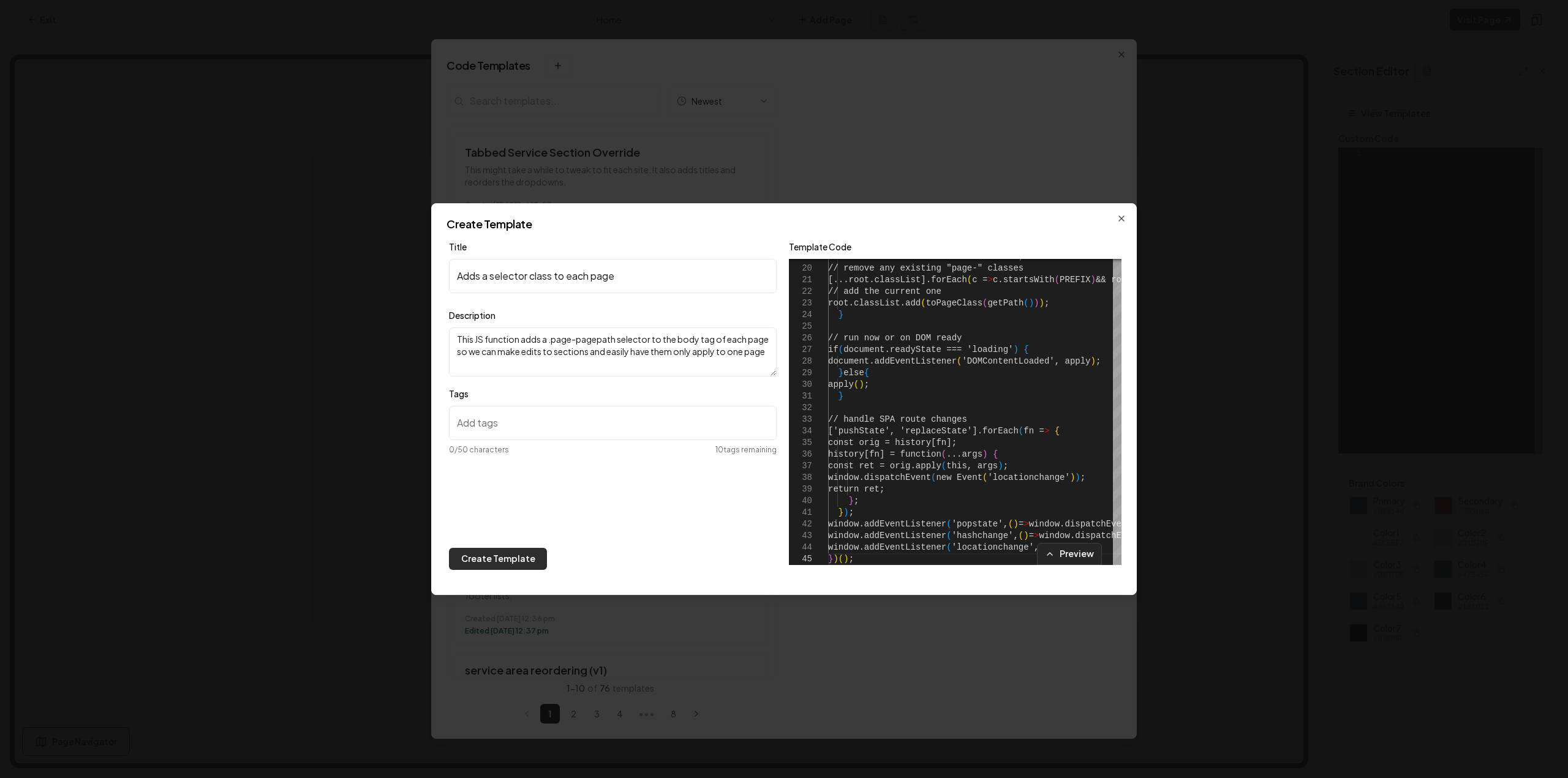
click at [508, 554] on button "Create Template" at bounding box center [498, 559] width 98 height 22
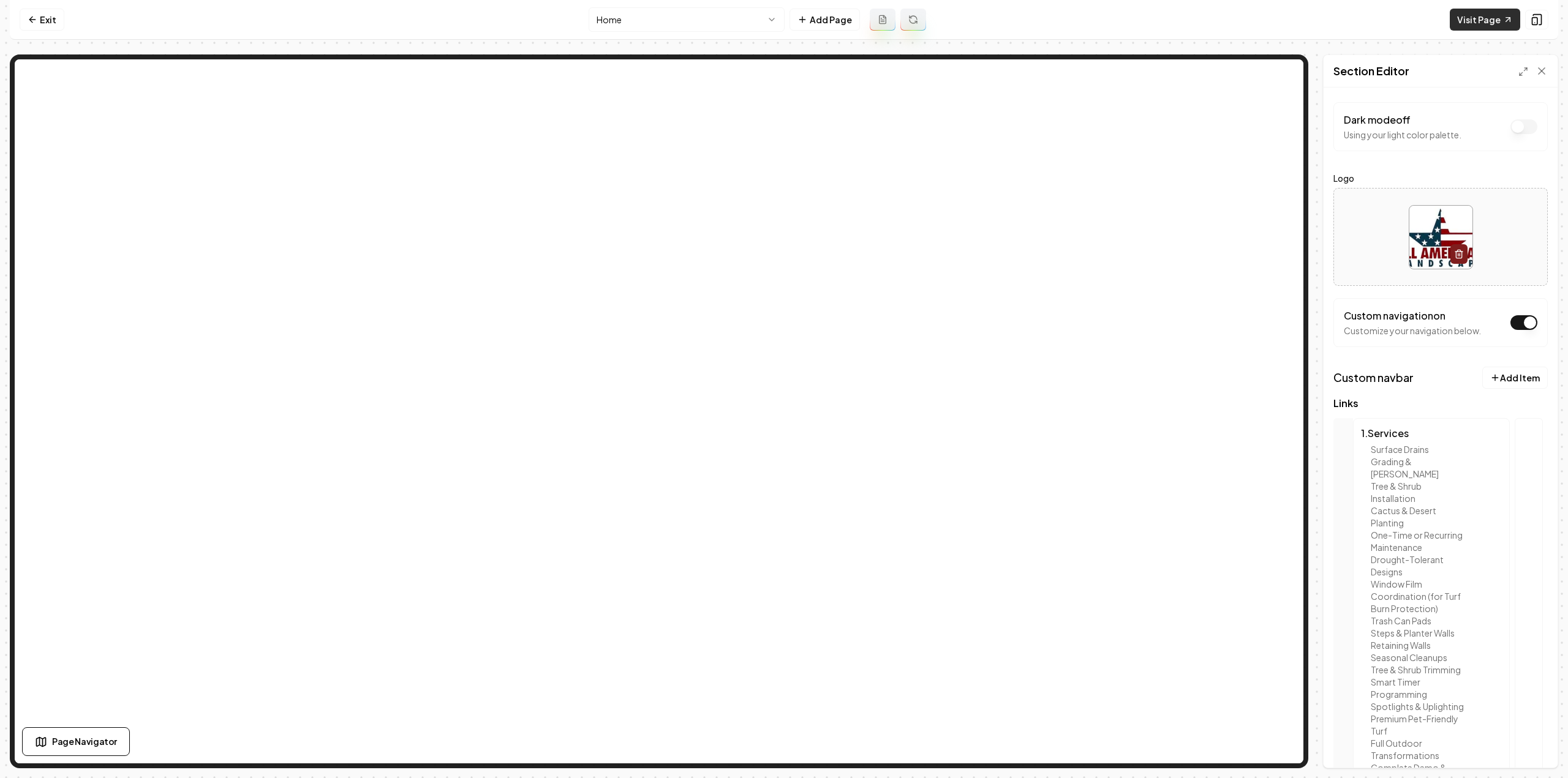
click at [1474, 17] on link "Visit Page" at bounding box center [1485, 19] width 71 height 22
click at [48, 20] on link "Exit" at bounding box center [42, 19] width 44 height 22
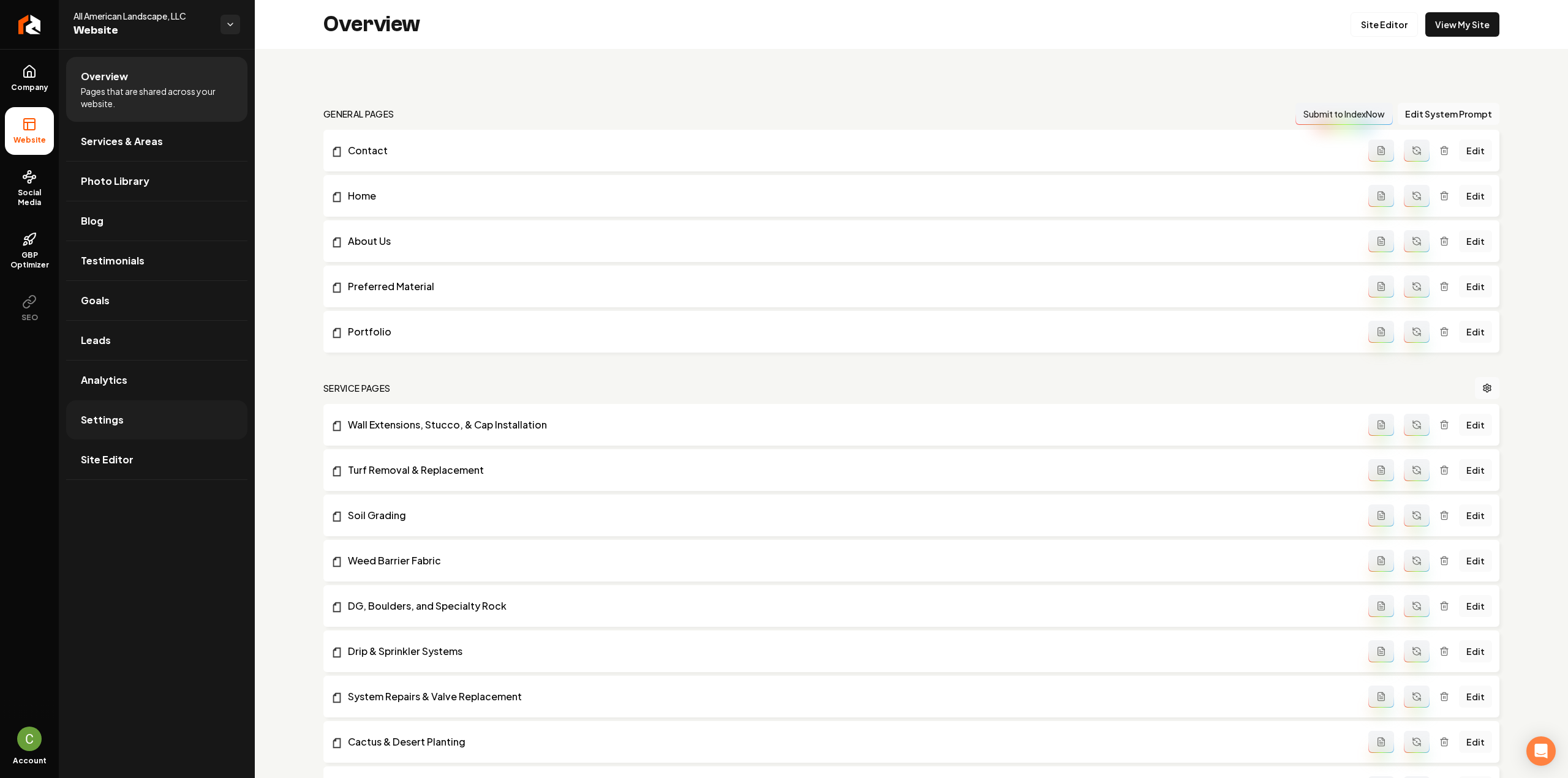
drag, startPoint x: 97, startPoint y: 413, endPoint x: 105, endPoint y: 419, distance: 10.0
click at [97, 413] on span "Settings" at bounding box center [102, 420] width 43 height 15
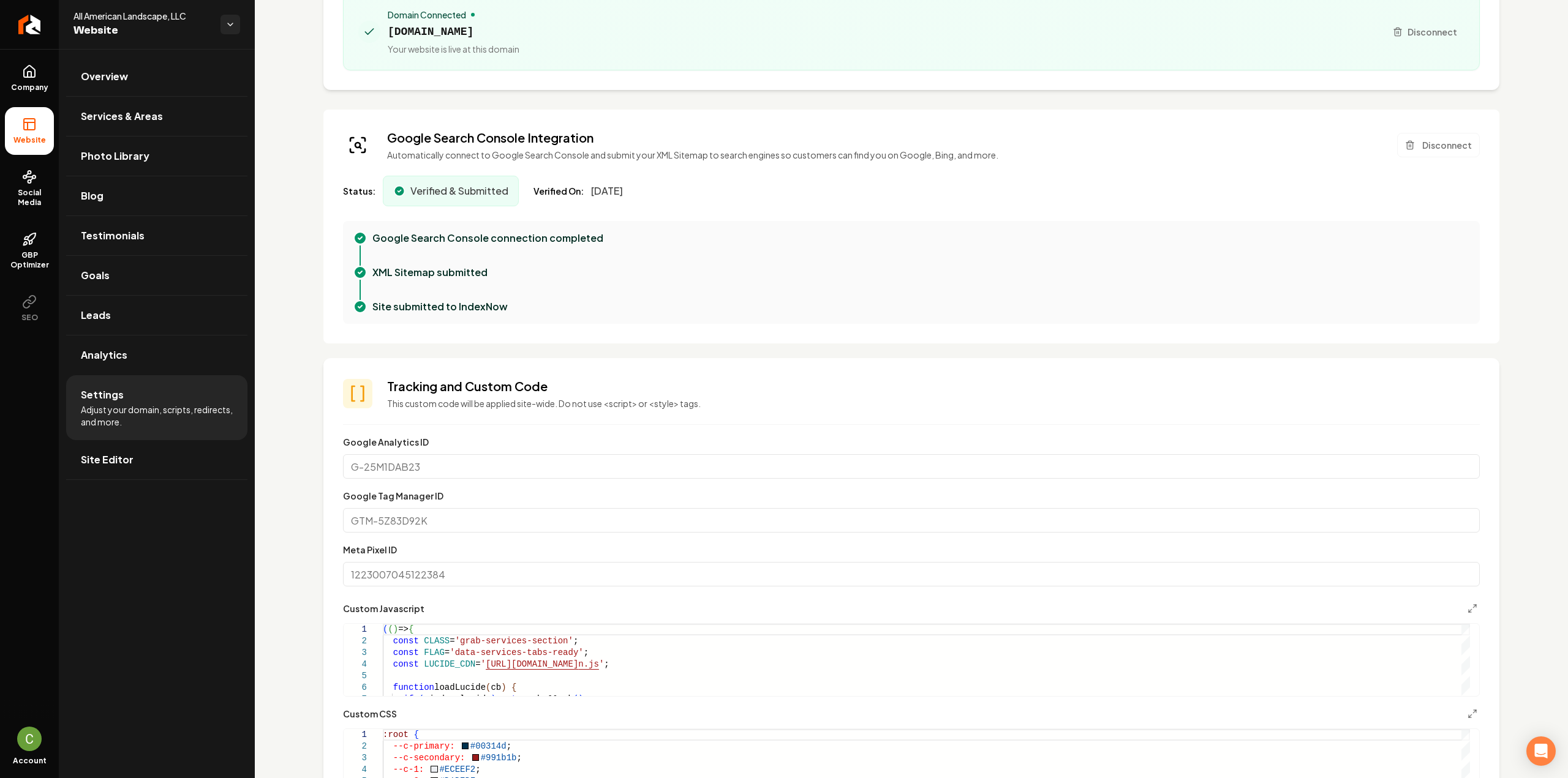
scroll to position [490, 0]
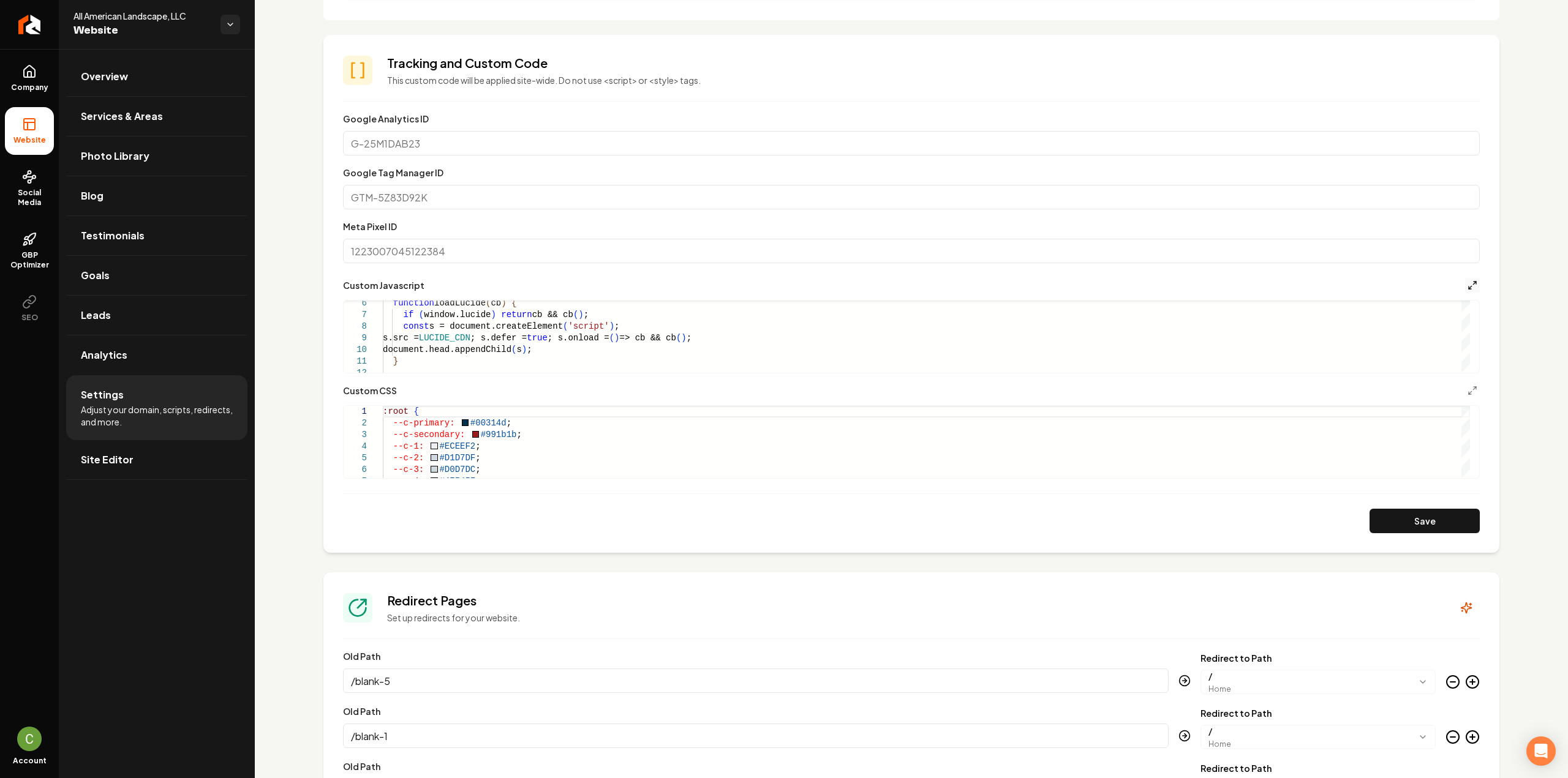
click at [1467, 285] on button "Main content area" at bounding box center [1472, 286] width 15 height 15
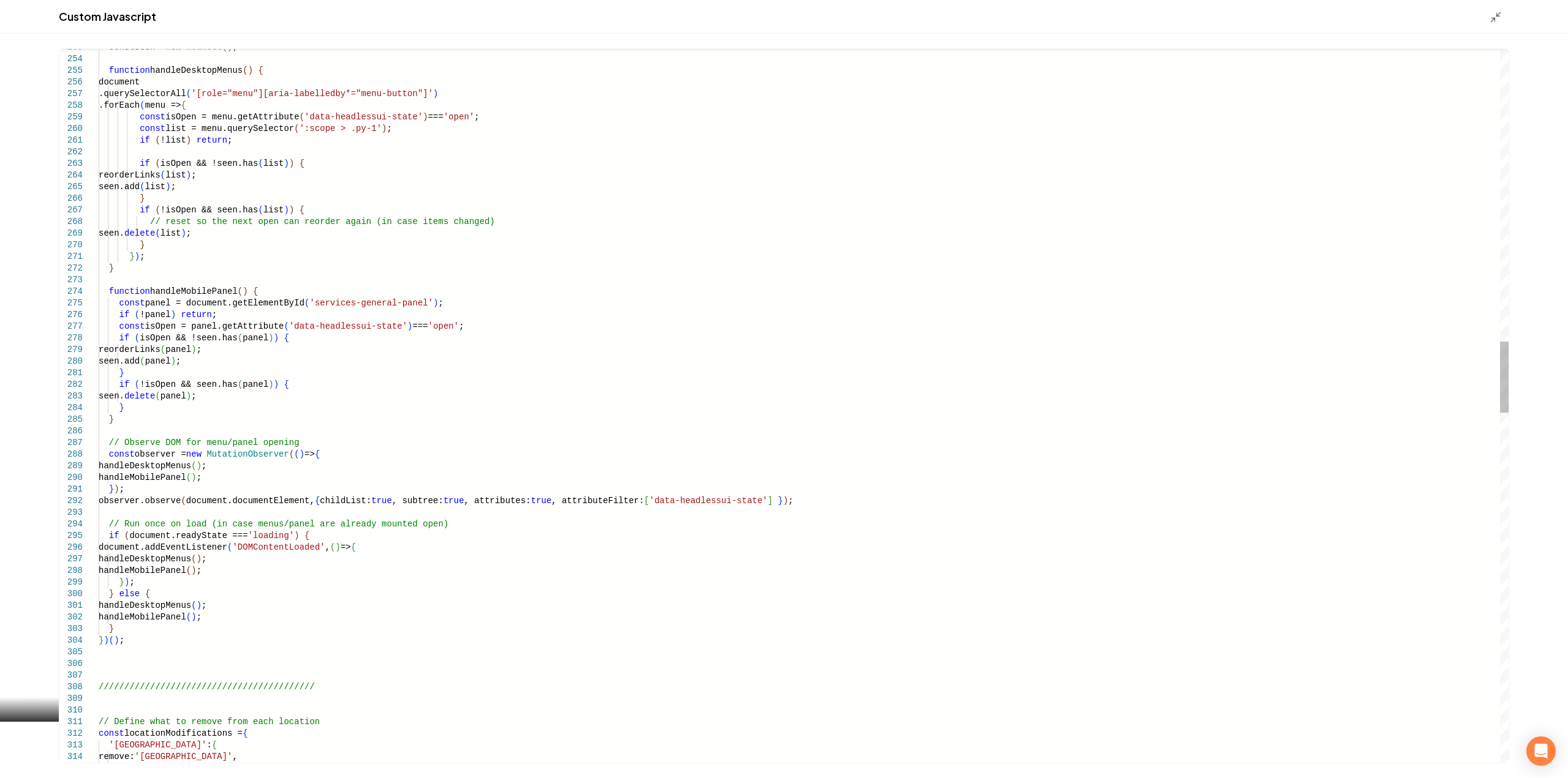
scroll to position [0, 0]
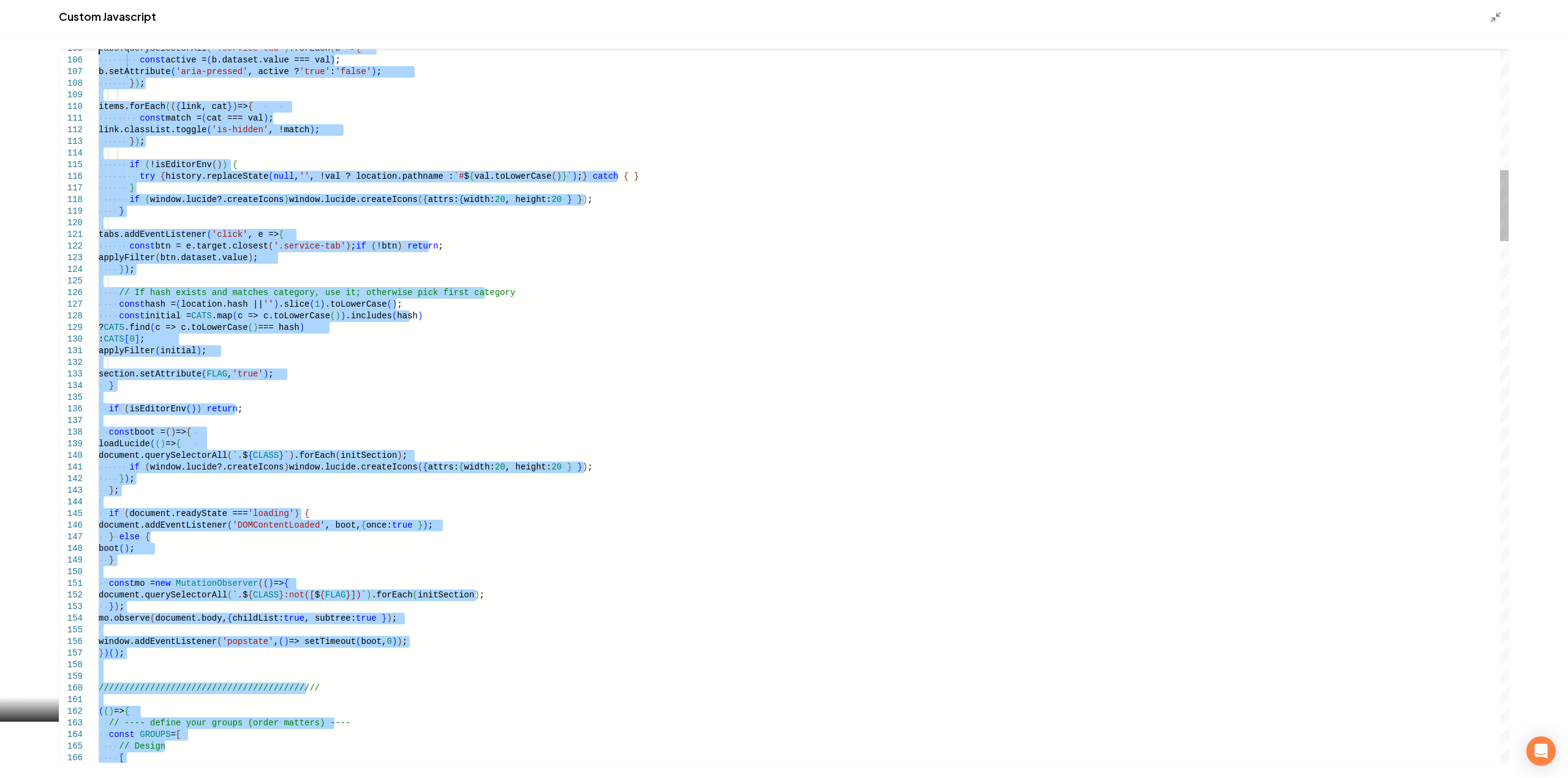
type textarea "**********"
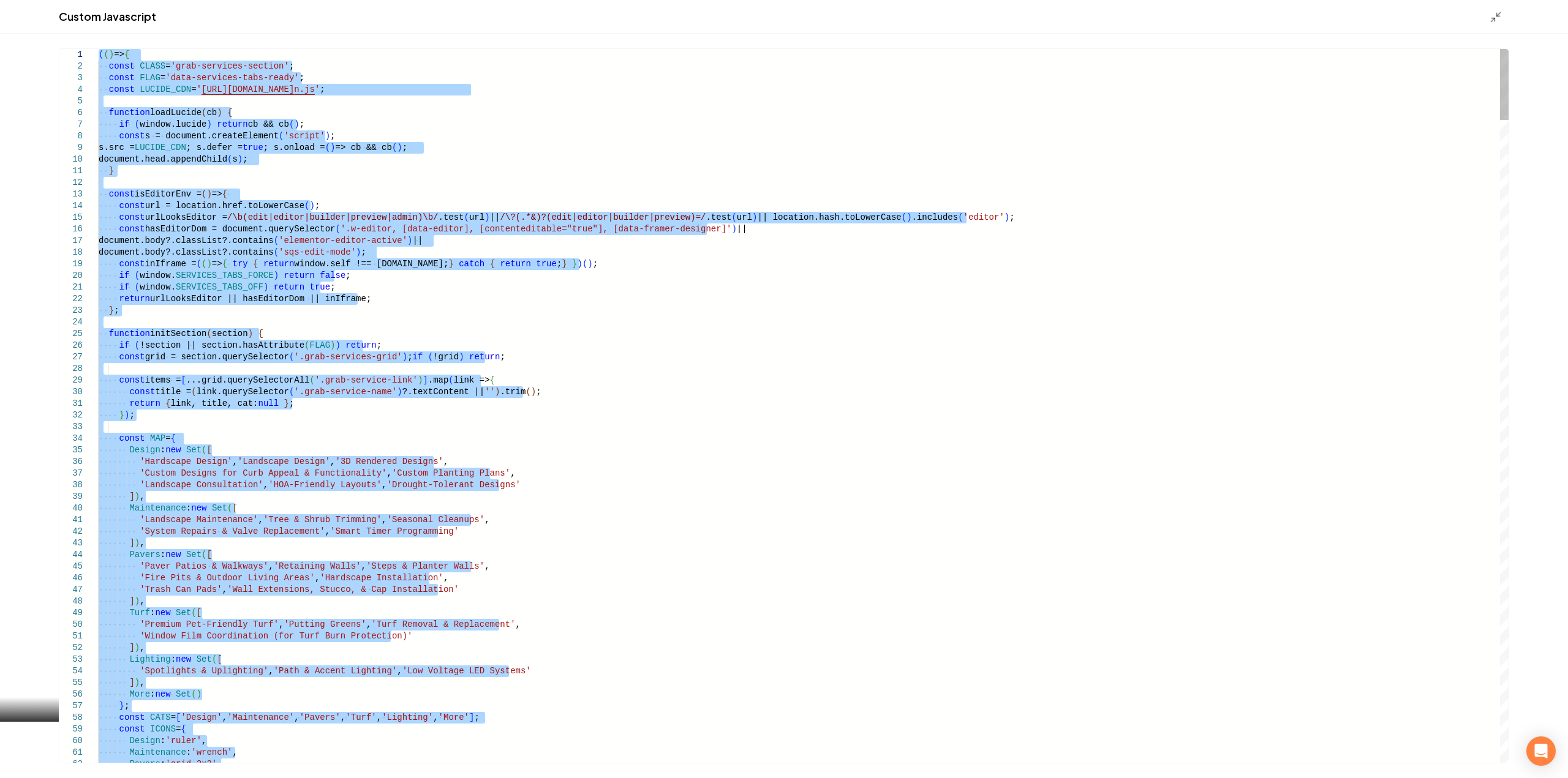
drag, startPoint x: 135, startPoint y: 644, endPoint x: 85, endPoint y: -73, distance: 718.7
click at [1499, 18] on icon "Main content area" at bounding box center [1496, 17] width 13 height 13
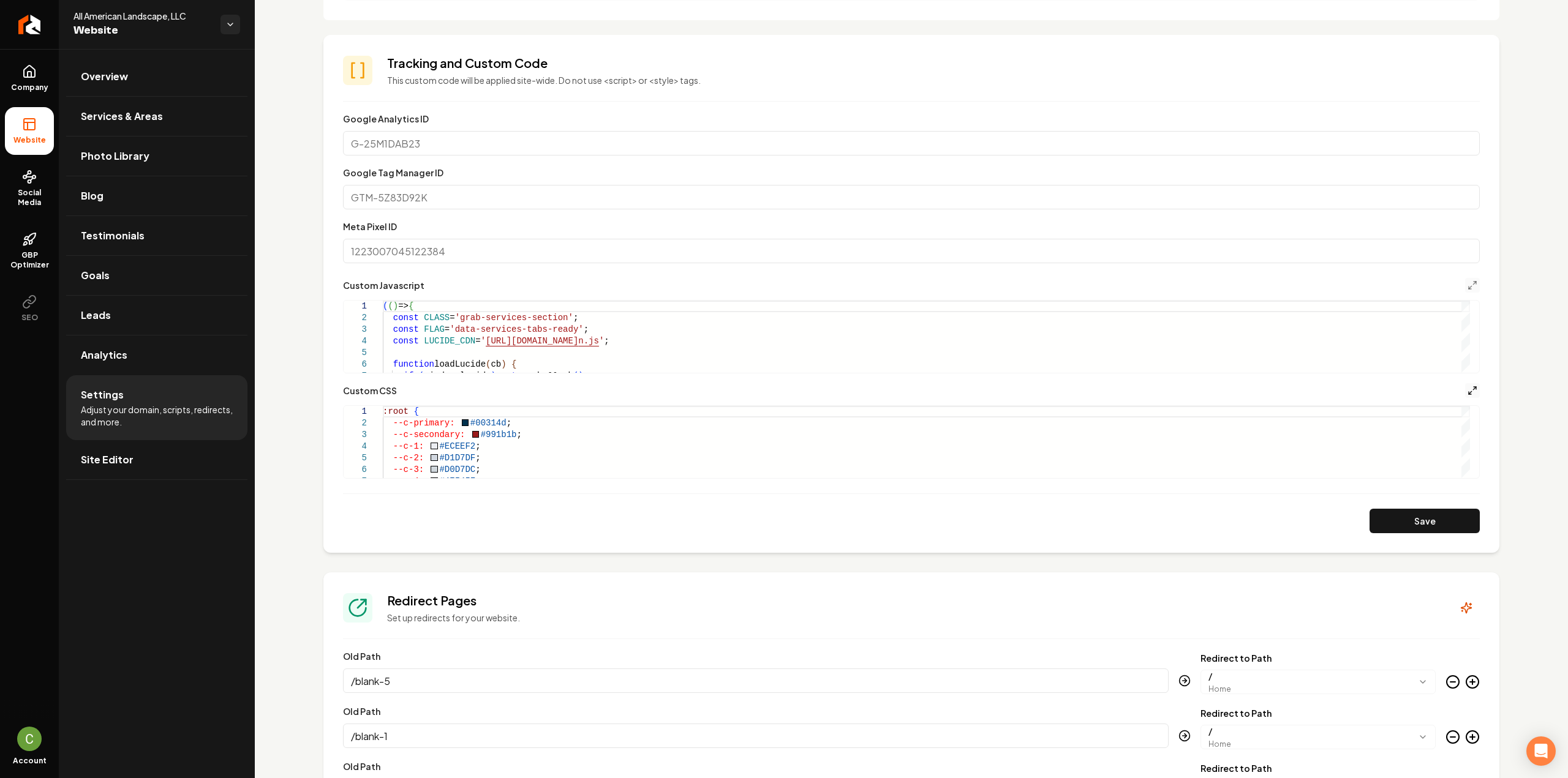
click at [1467, 391] on icon "Main content area" at bounding box center [1472, 390] width 10 height 10
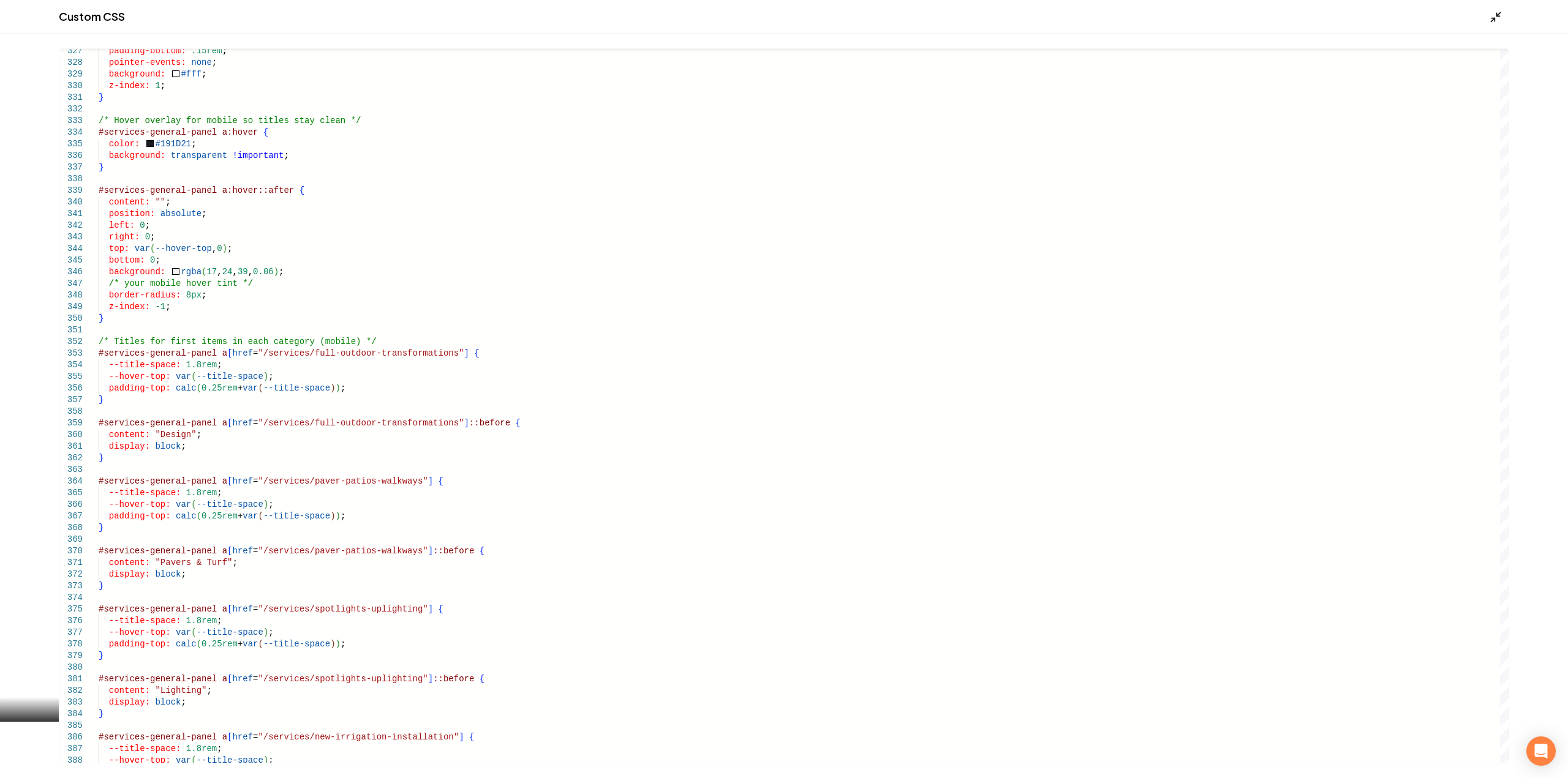
click at [1494, 18] on polyline "Main content area" at bounding box center [1493, 19] width 3 height 3
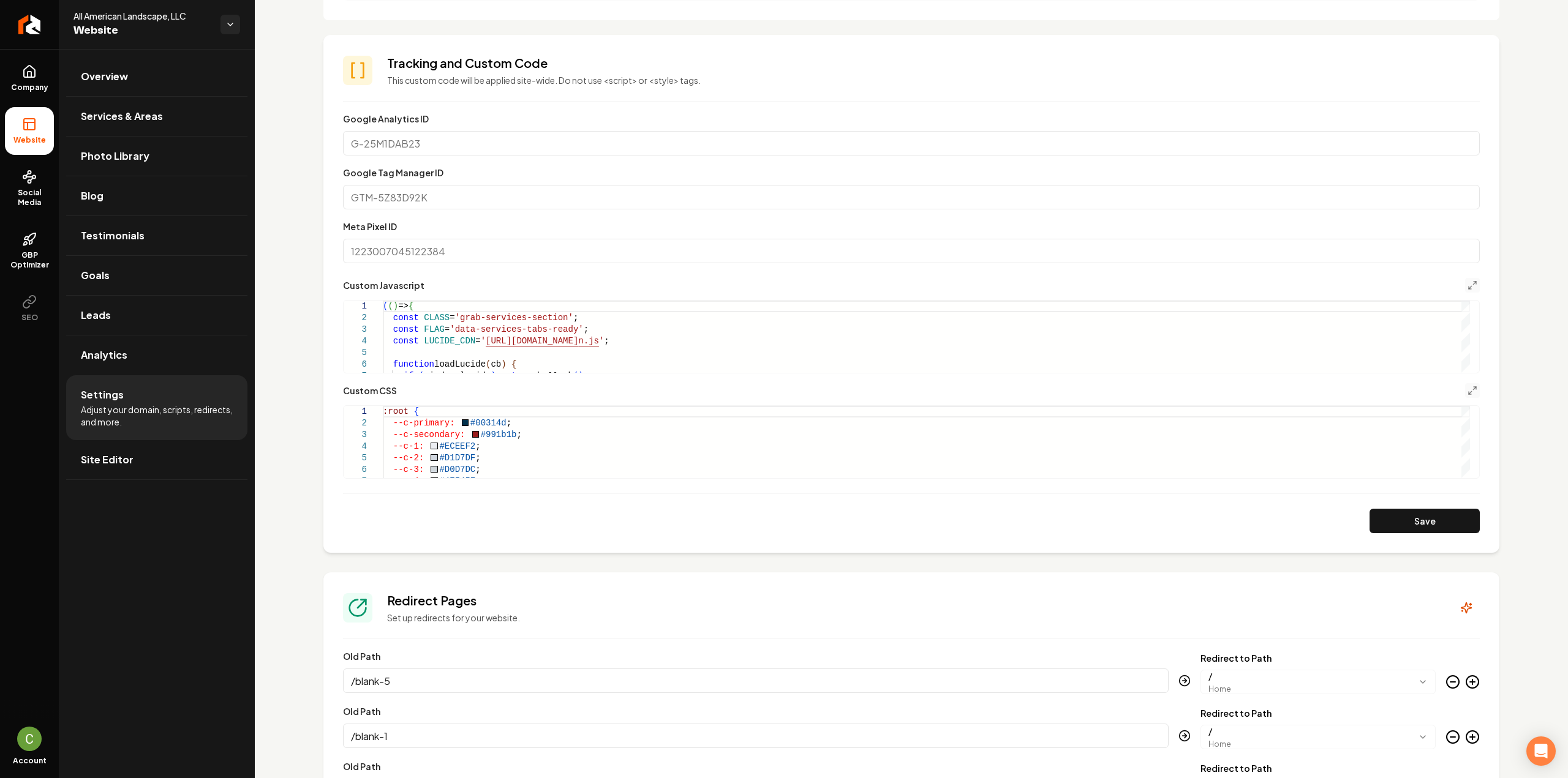
click at [479, 382] on form "**********" at bounding box center [911, 322] width 1136 height 422
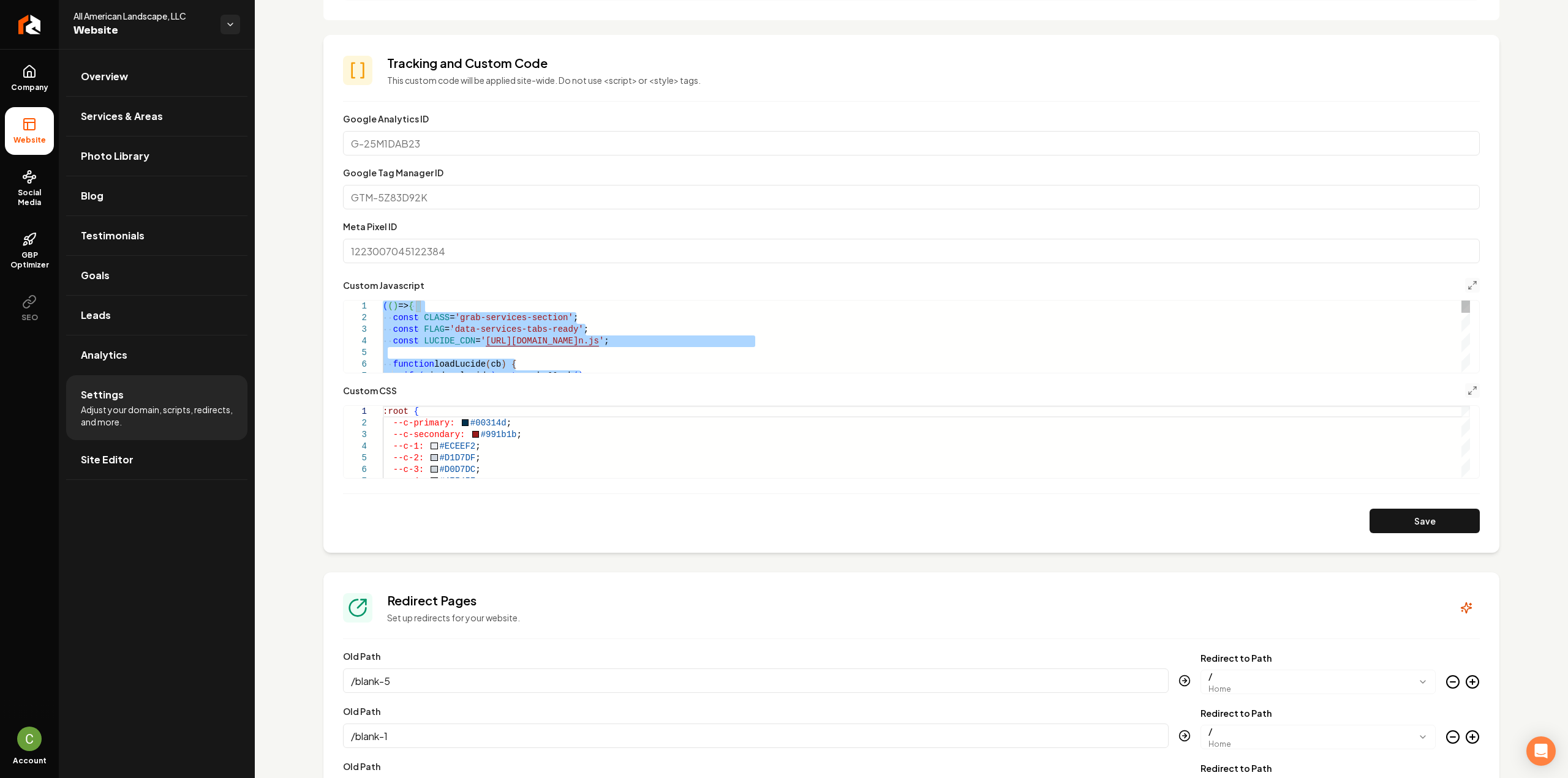
type textarea "**********"
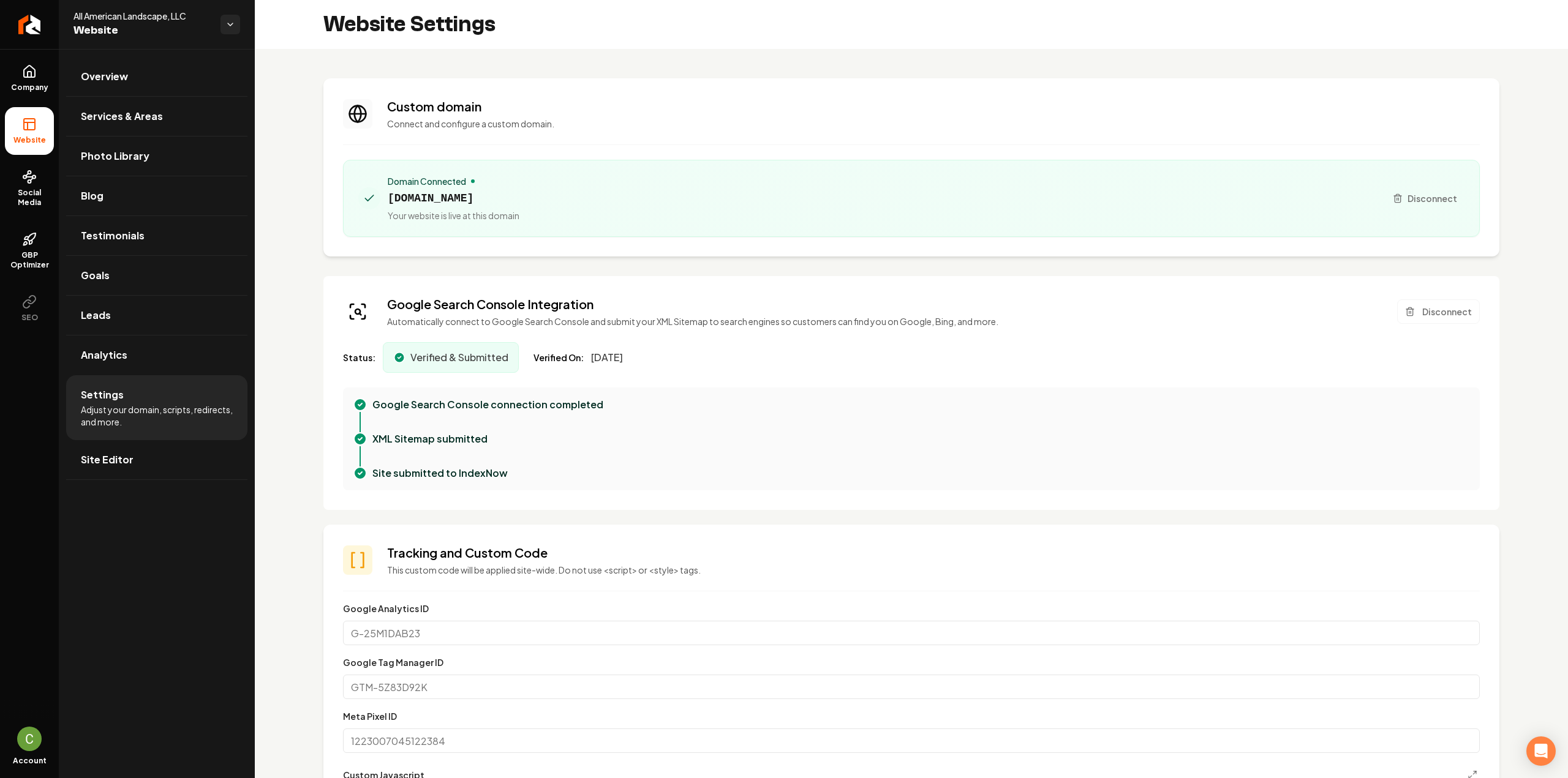
scroll to position [551, 0]
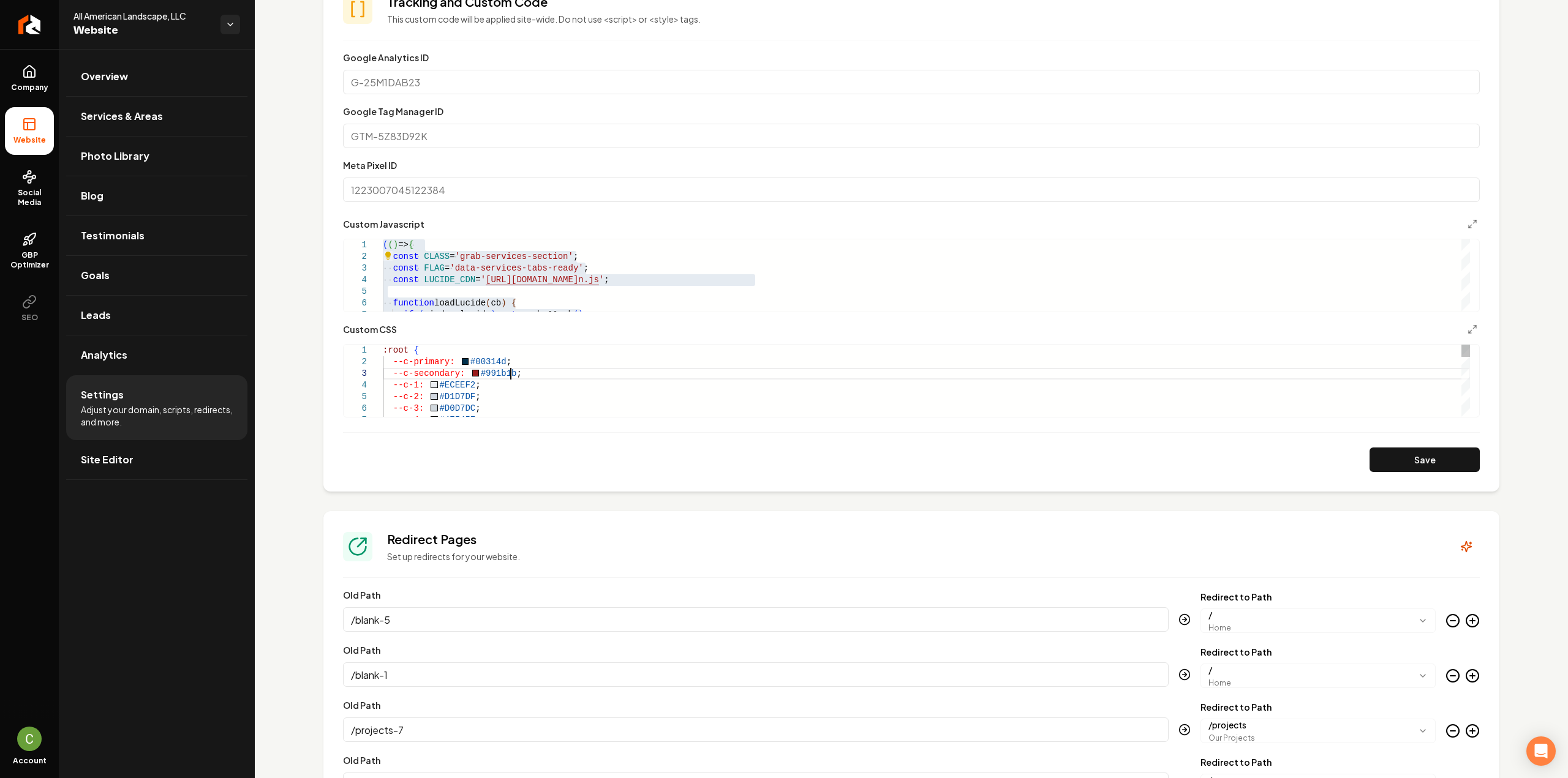
scroll to position [0, 0]
click at [1473, 327] on line "Main content area" at bounding box center [1474, 326] width 3 height 3
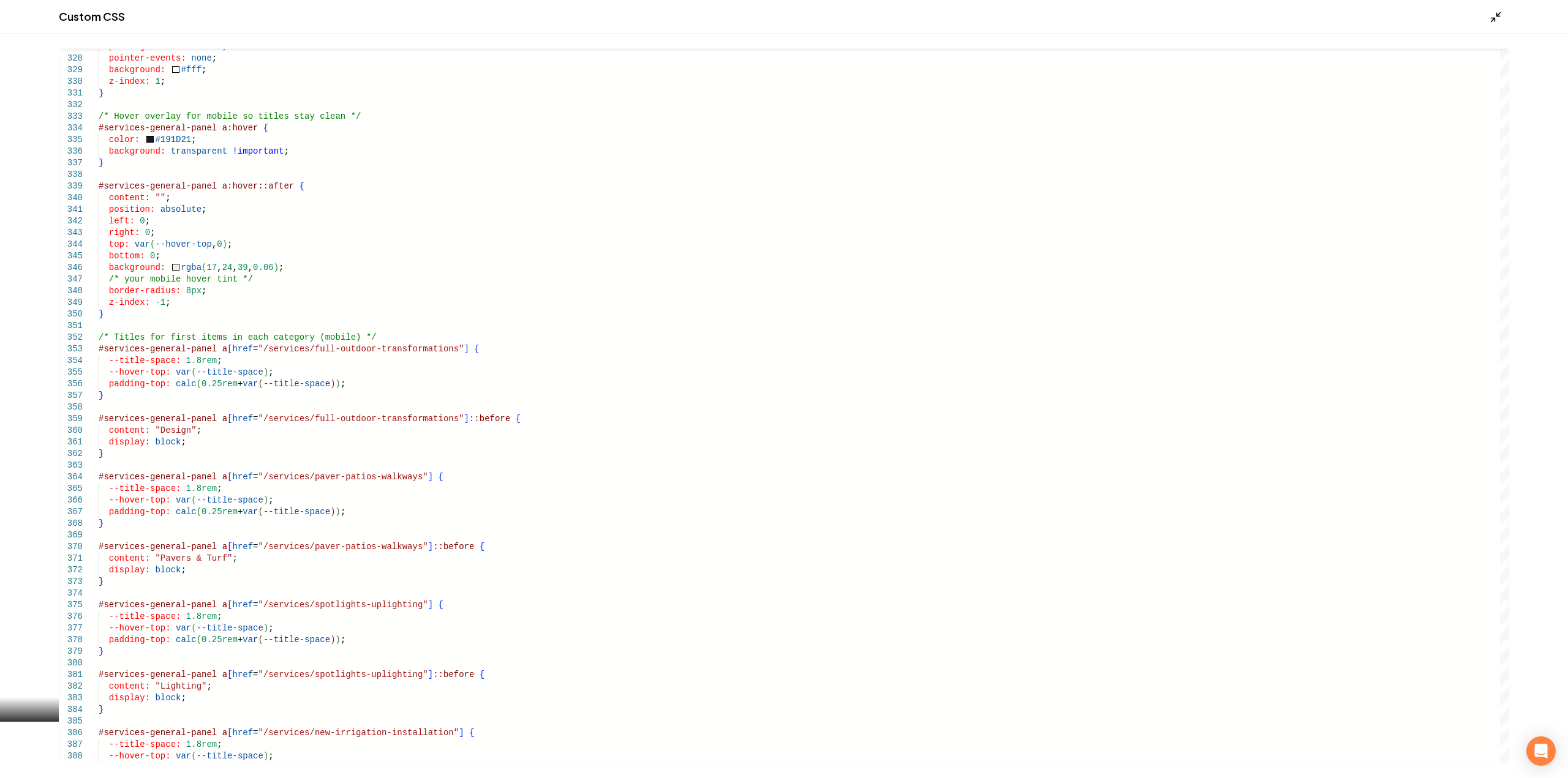
click at [1498, 13] on icon "Main content area" at bounding box center [1496, 17] width 13 height 13
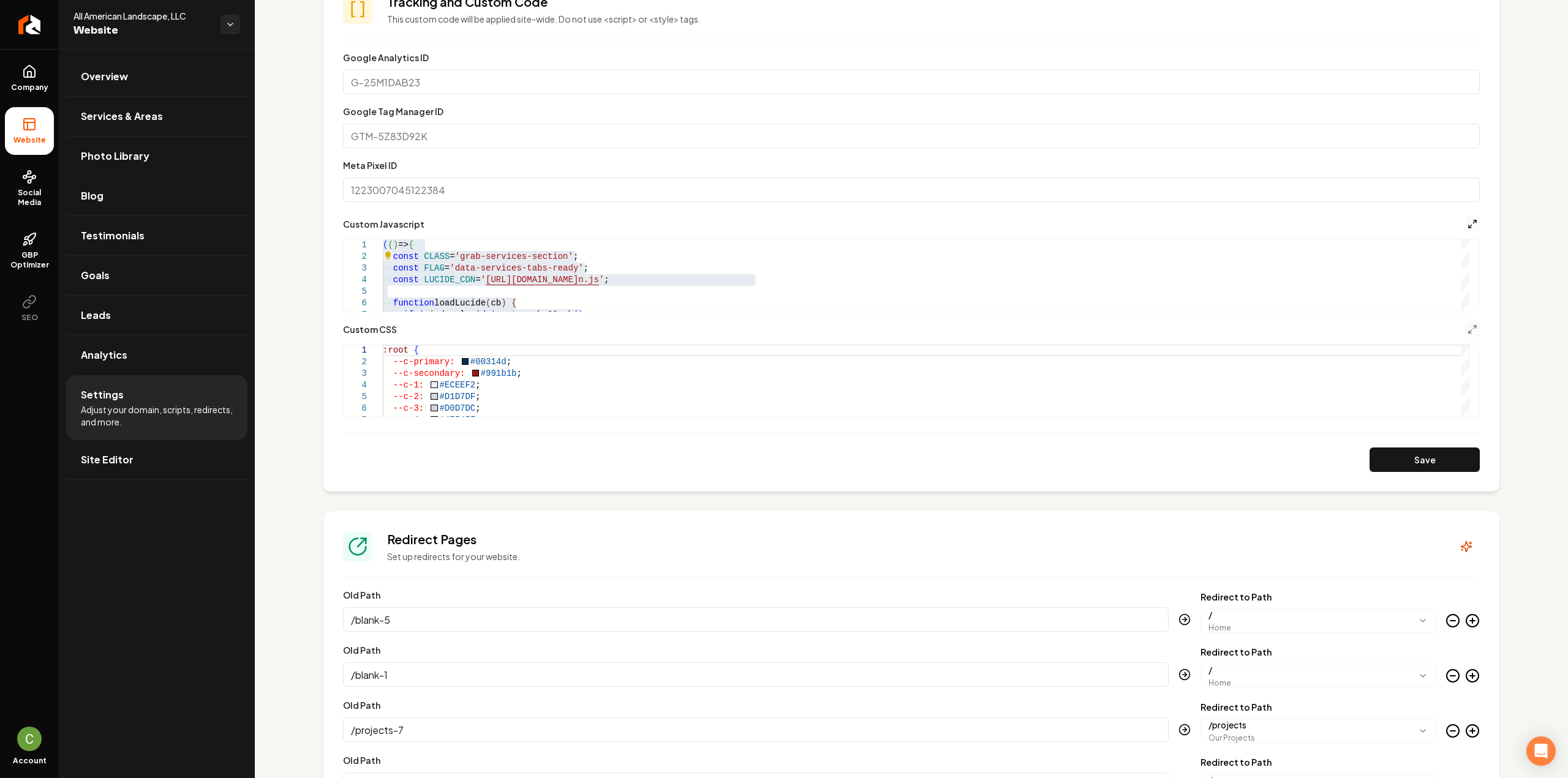
click at [1467, 222] on icon "Main content area" at bounding box center [1472, 224] width 10 height 10
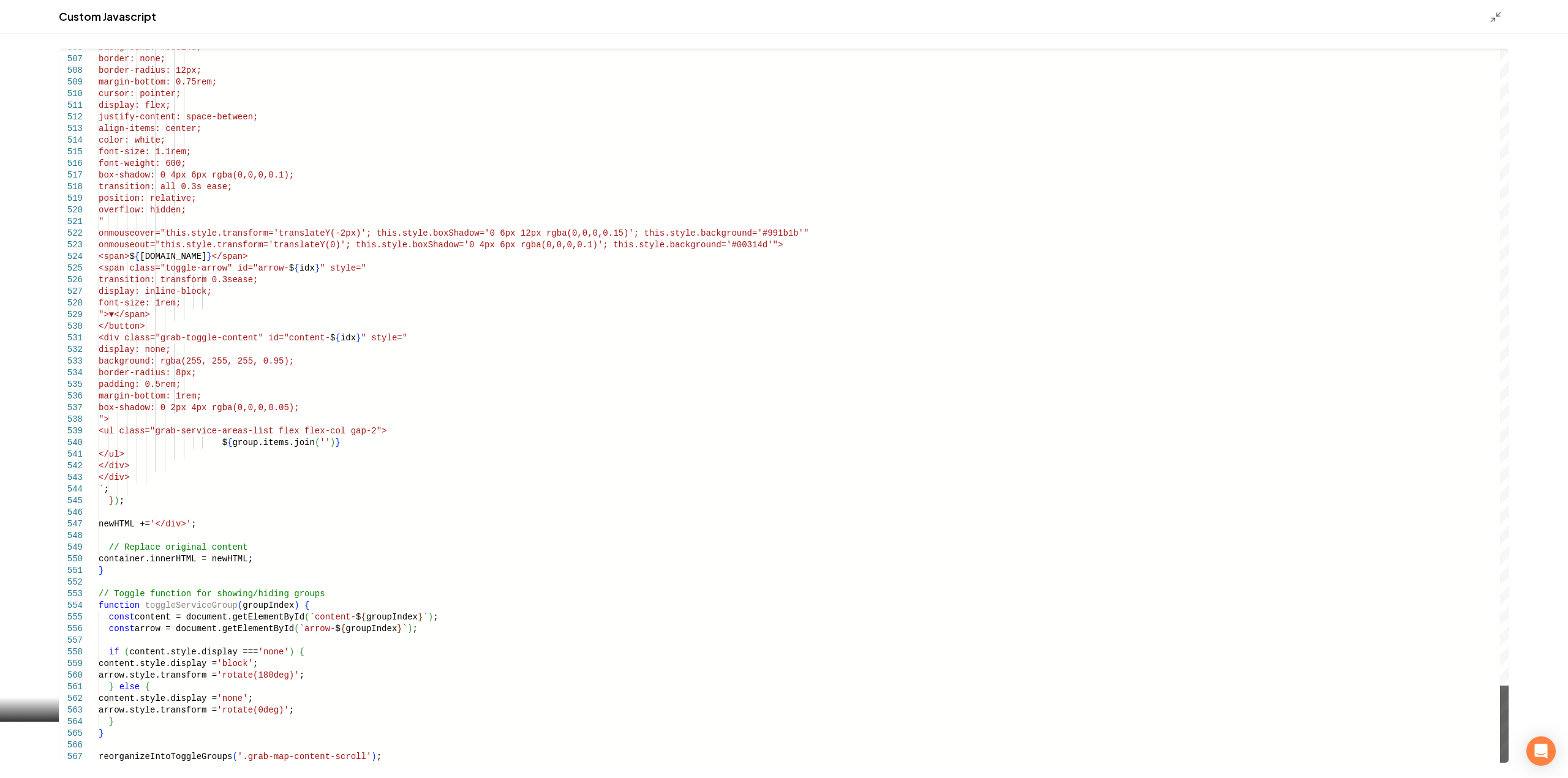
click at [1500, 763] on div "Main content area" at bounding box center [1504, 724] width 8 height 77
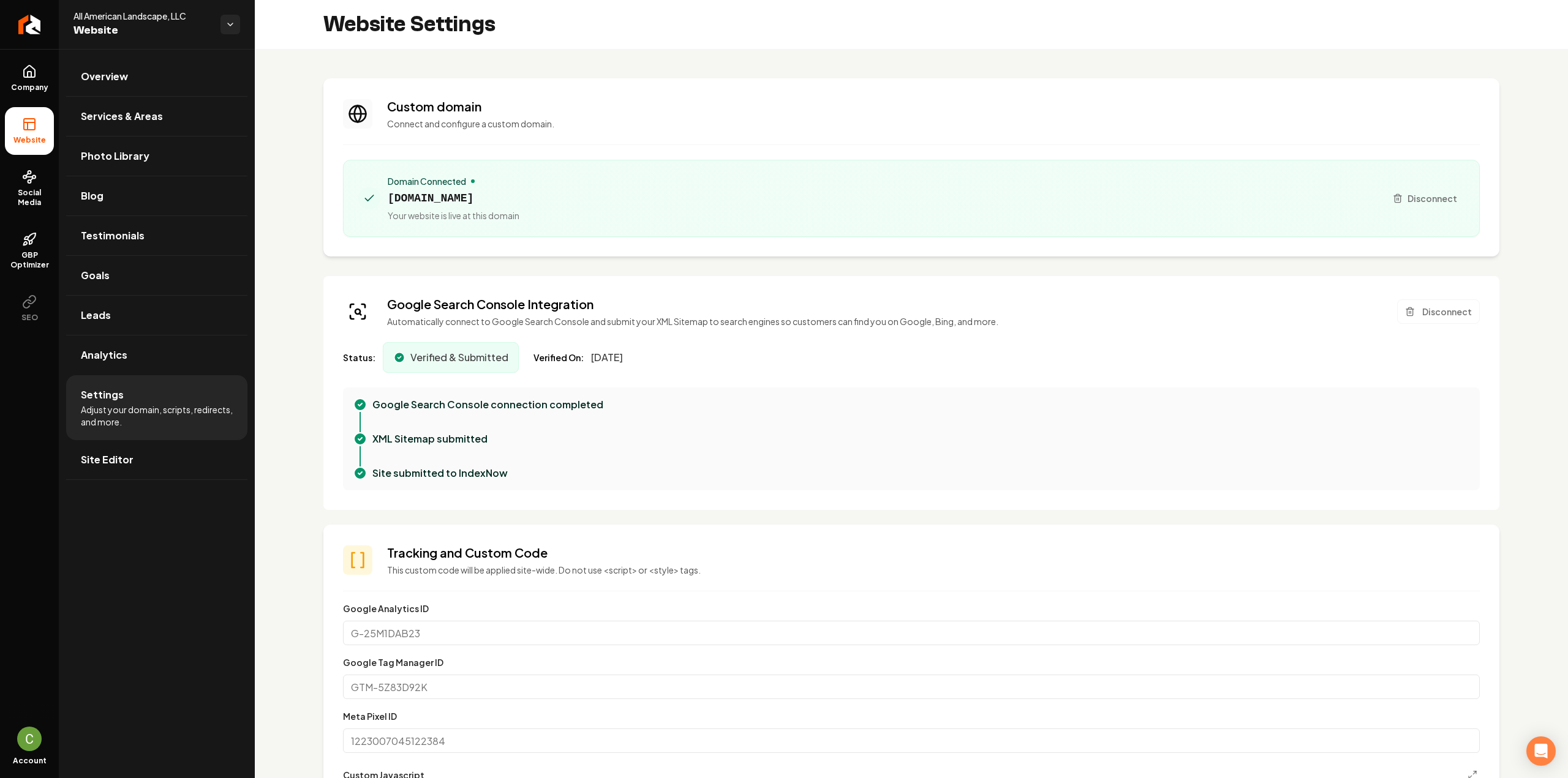
scroll to position [490, 0]
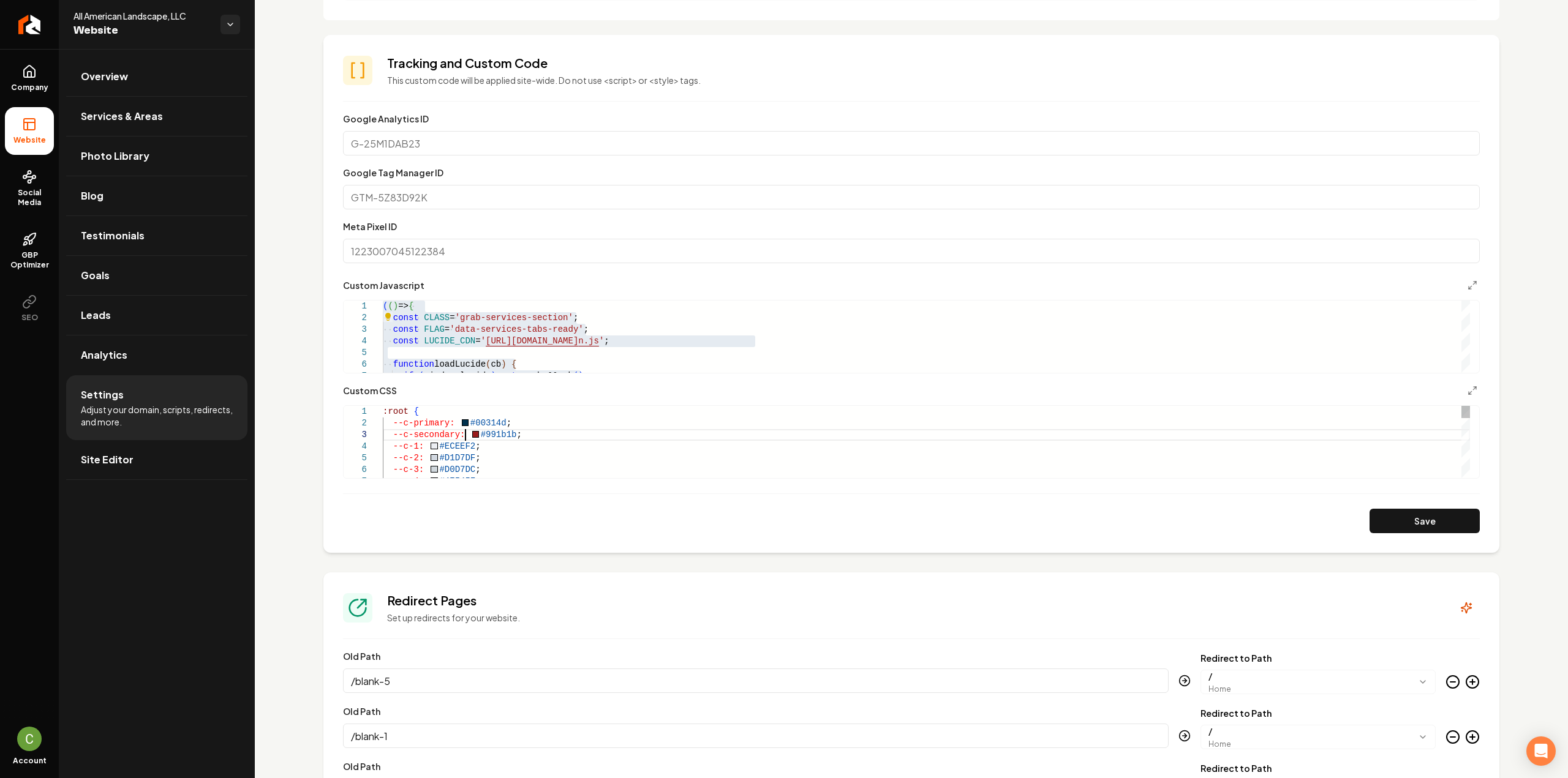
type textarea "**********"
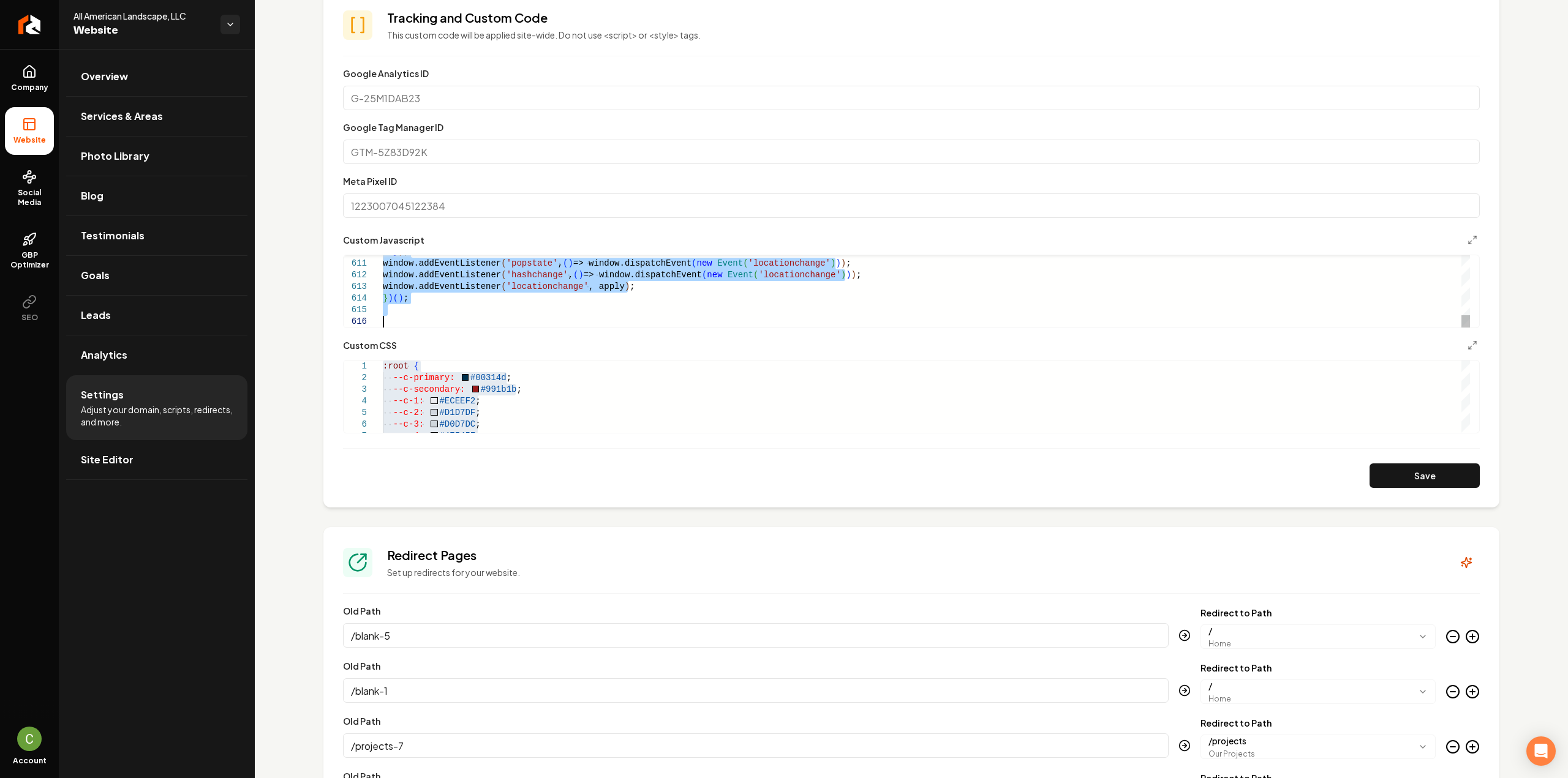
scroll to position [551, 0]
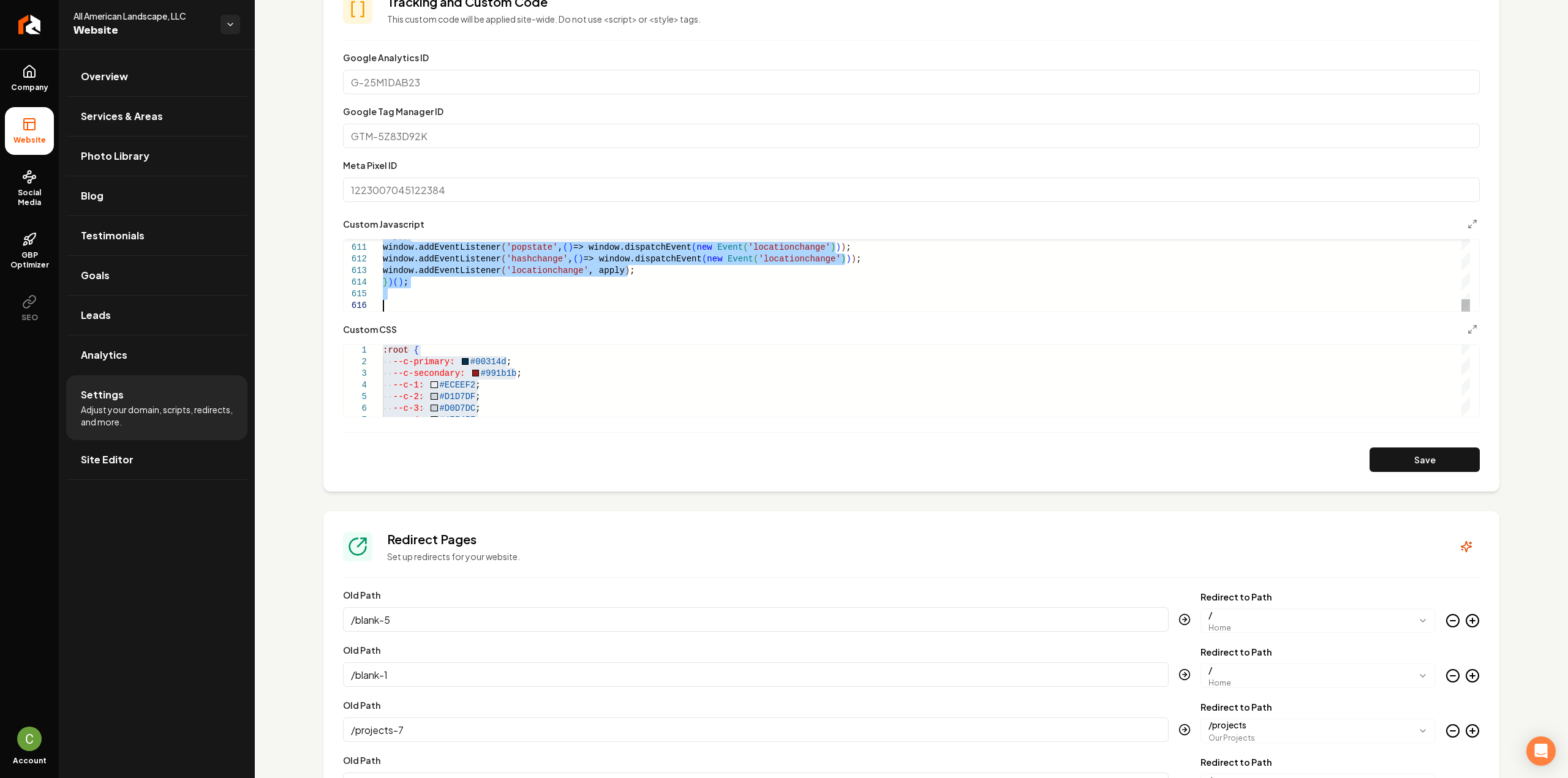
type textarea "**********"
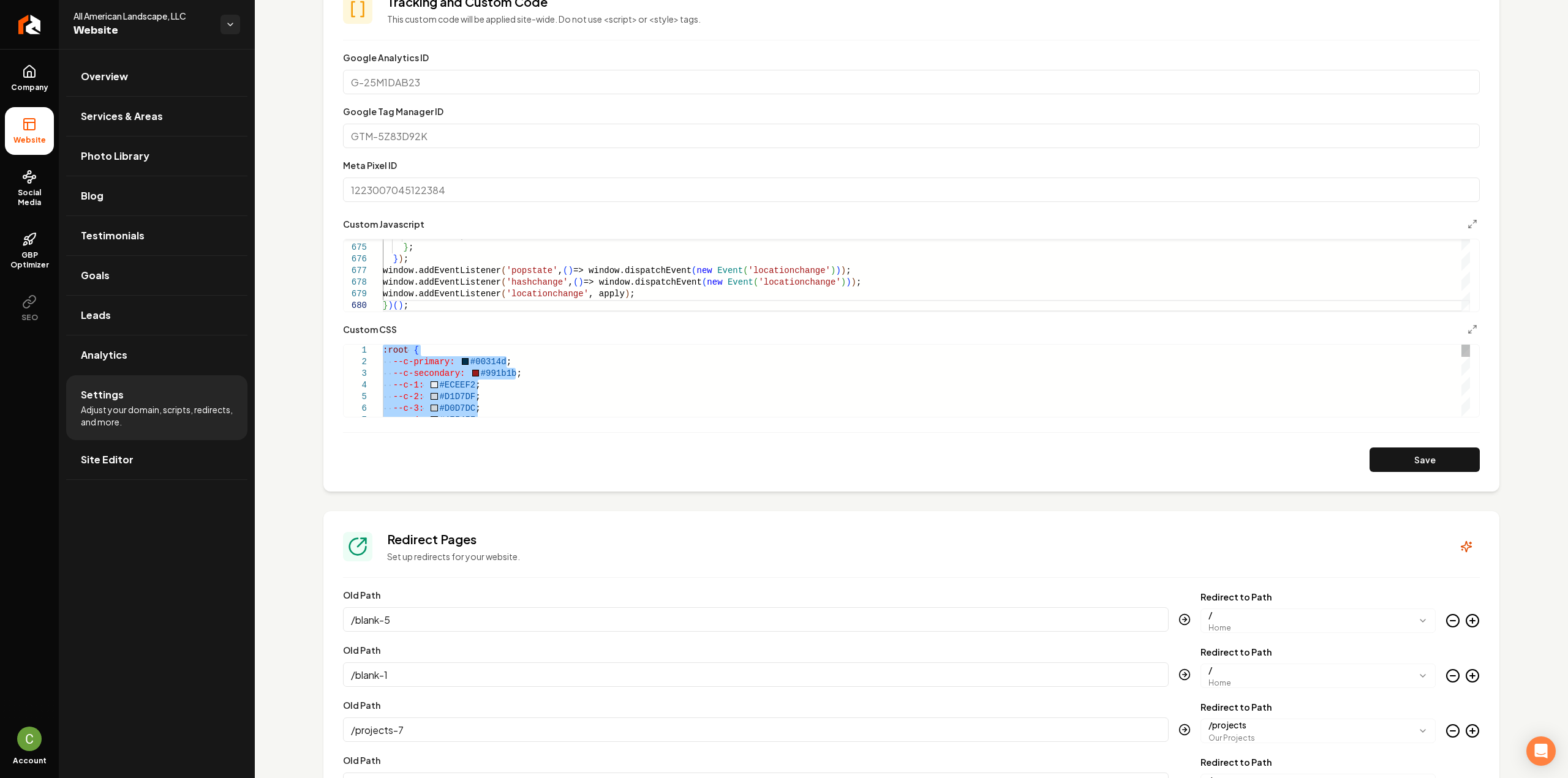
click at [1465, 345] on div "Main content area" at bounding box center [1465, 351] width 8 height 13
click at [1442, 455] on button "Save" at bounding box center [1425, 460] width 111 height 24
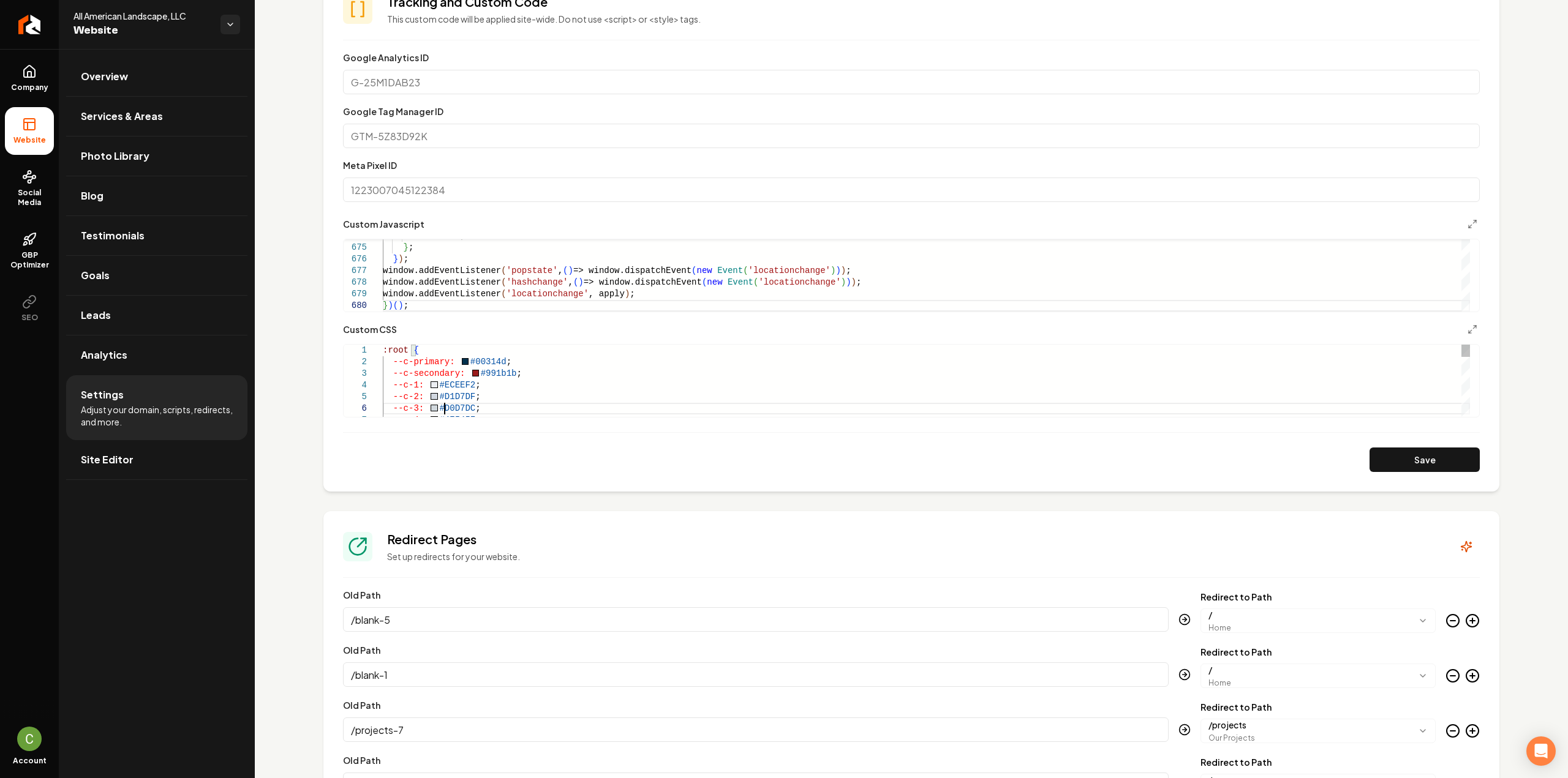
scroll to position [0, 4]
click at [1402, 459] on button "Save" at bounding box center [1425, 460] width 111 height 24
type textarea "**********"
click at [1431, 464] on button "Save" at bounding box center [1425, 460] width 111 height 24
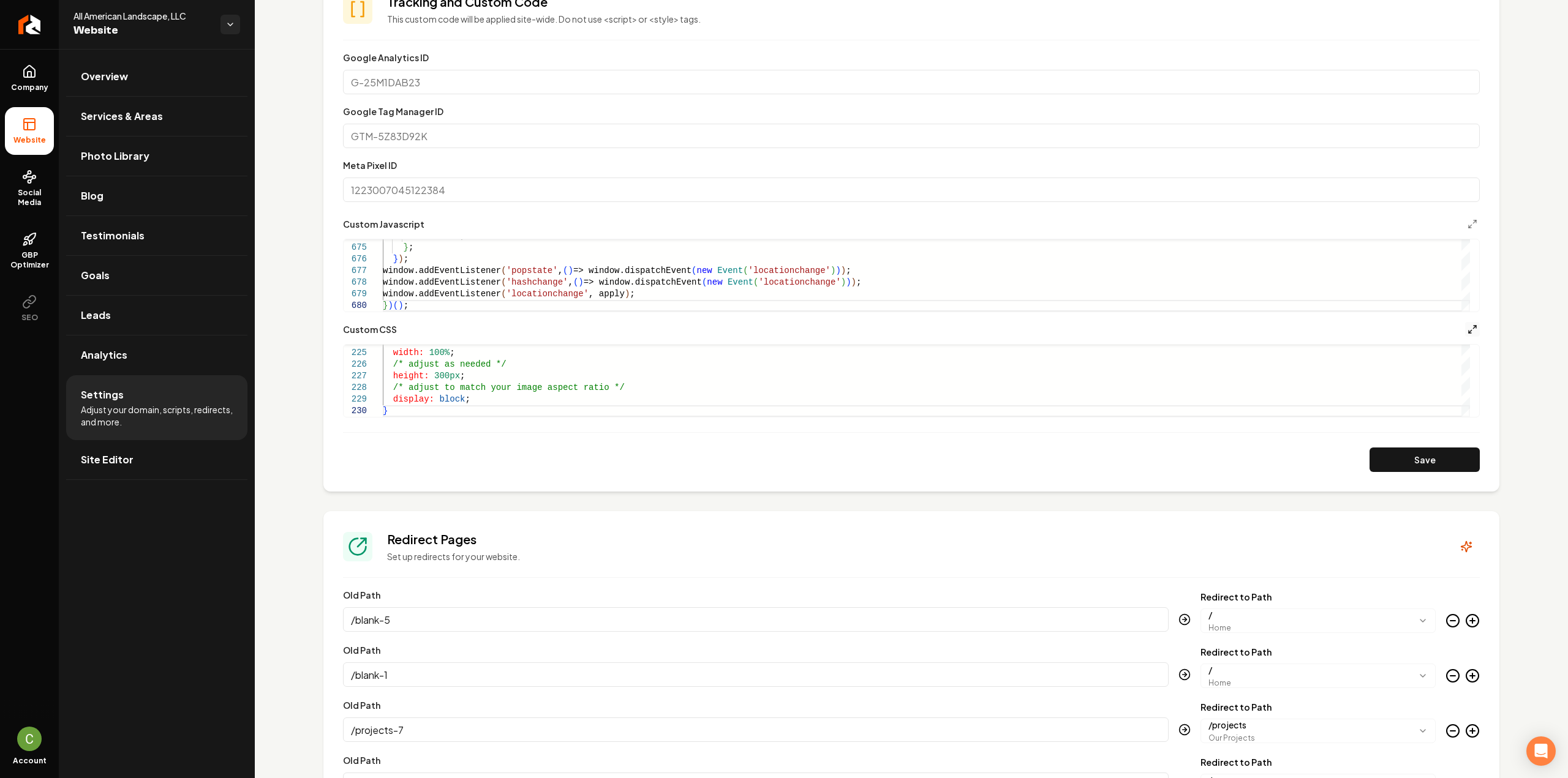
click at [1467, 331] on icon "Main content area" at bounding box center [1472, 329] width 10 height 10
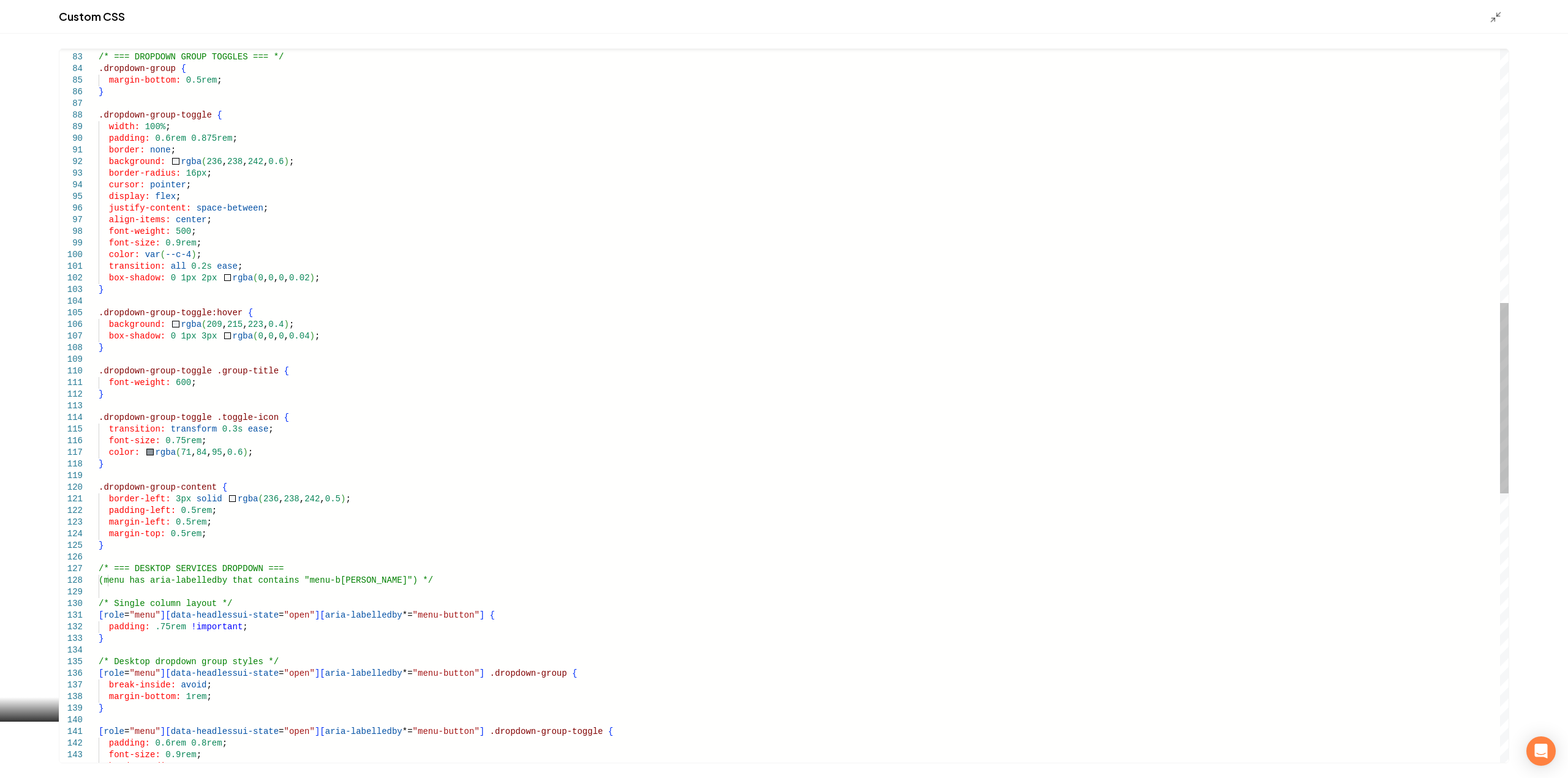
click at [179, 314] on div "font-size: 0.9rem ; border-radius: 6px ; [ role = "menu" ] [ data-headlessui-st…" at bounding box center [803, 435] width 1410 height 2676
click at [184, 310] on div "font-size: 0.9rem ; border-radius: 6px ; [ role = "menu" ] [ data-headlessui-st…" at bounding box center [803, 435] width 1410 height 2676
click at [232, 307] on div "font-size: 0.9rem ; border-radius: 6px ; [ role = "menu" ] [ data-headlessui-st…" at bounding box center [803, 435] width 1410 height 2676
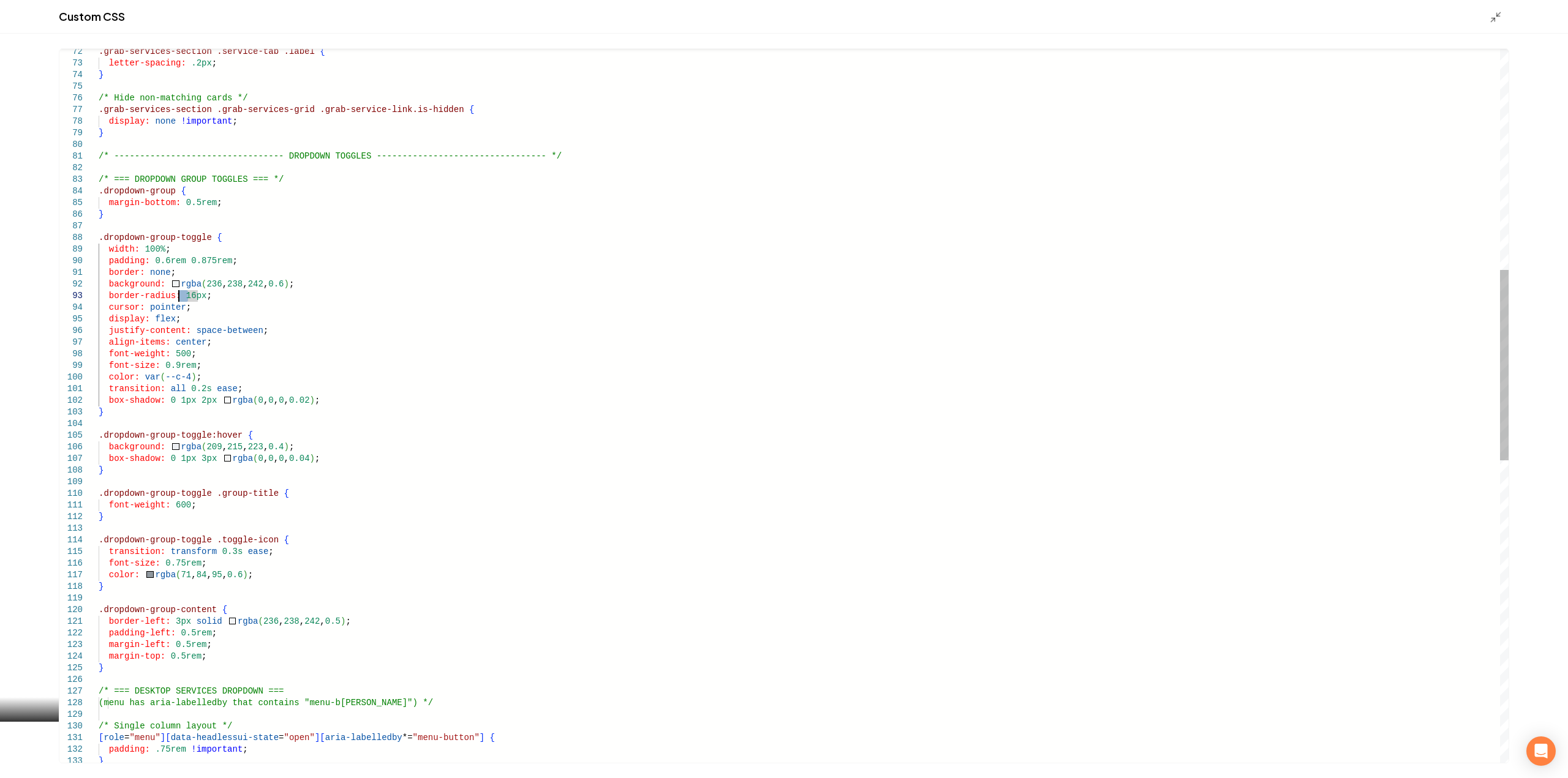
click at [180, 295] on div "padding: .75rem !important ; } /* Single column layout */ [ role = "menu" ] [ d…" at bounding box center [803, 558] width 1410 height 2676
type textarea "**********"
click at [1497, 15] on polyline "Main content area" at bounding box center [1498, 14] width 3 height 3
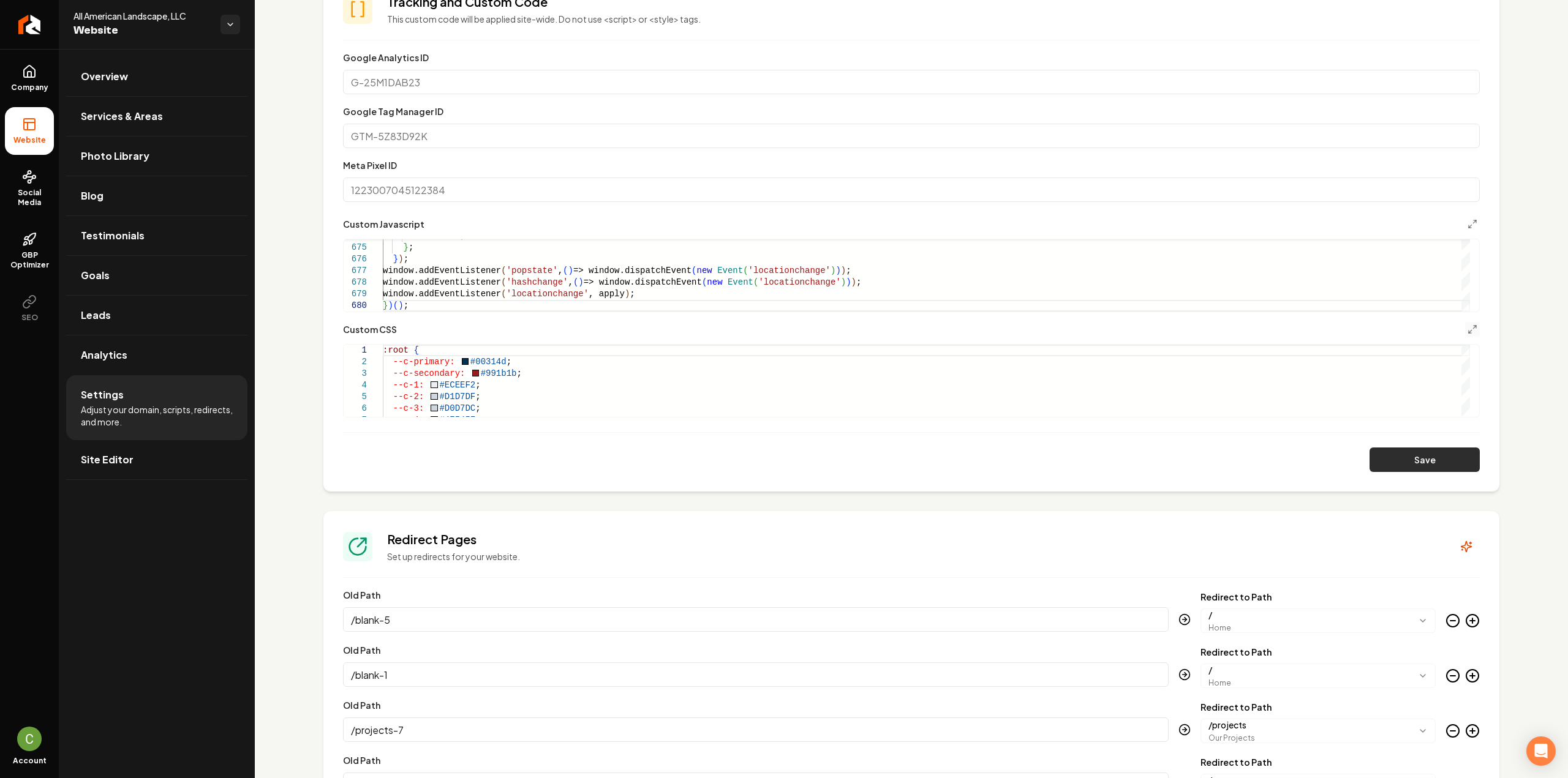
click at [1443, 458] on button "Save" at bounding box center [1425, 460] width 111 height 24
click at [1470, 326] on button "Main content area" at bounding box center [1472, 329] width 15 height 15
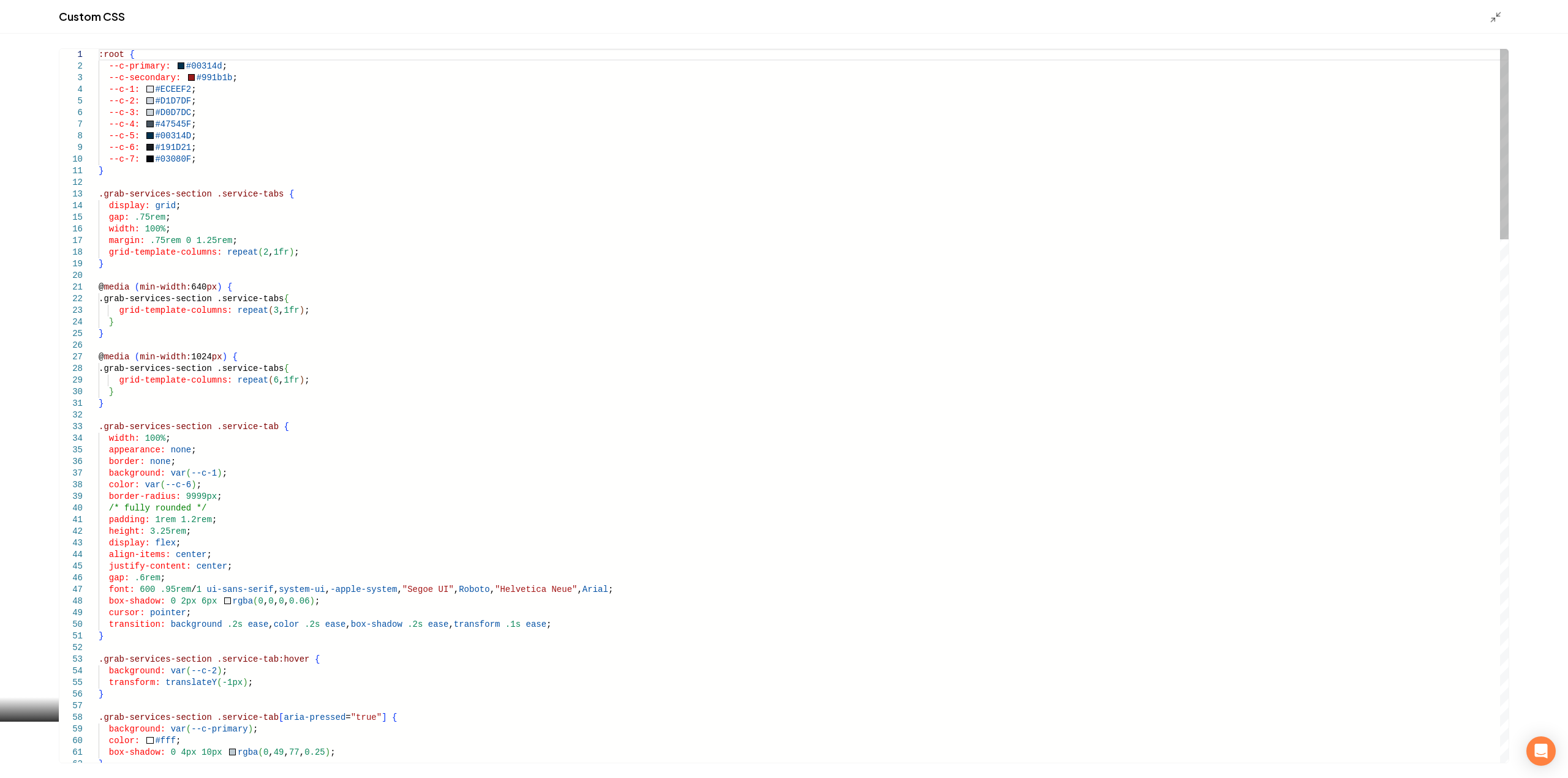
type textarea "**********"
type textarea "*"
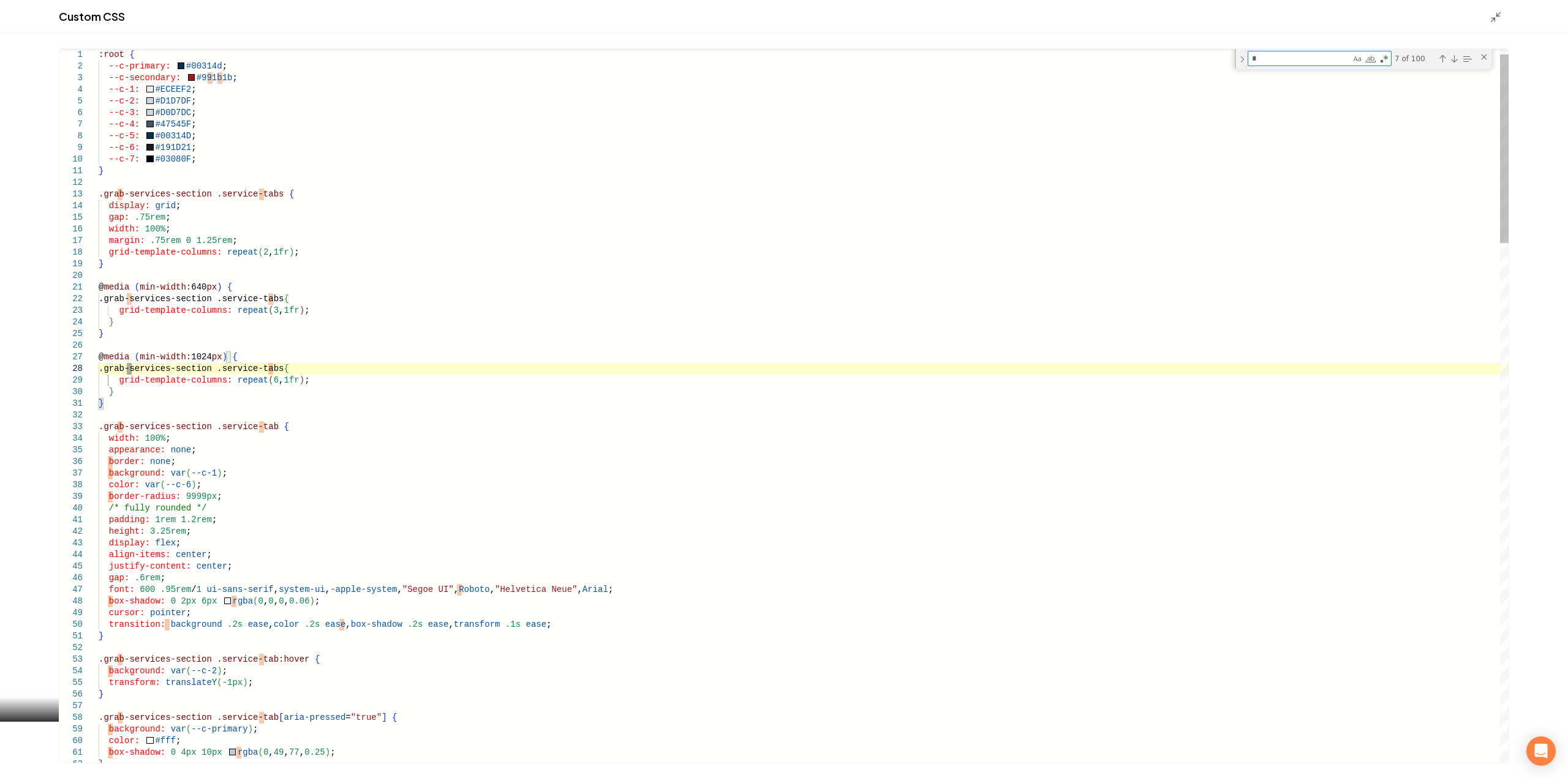
type textarea "**********"
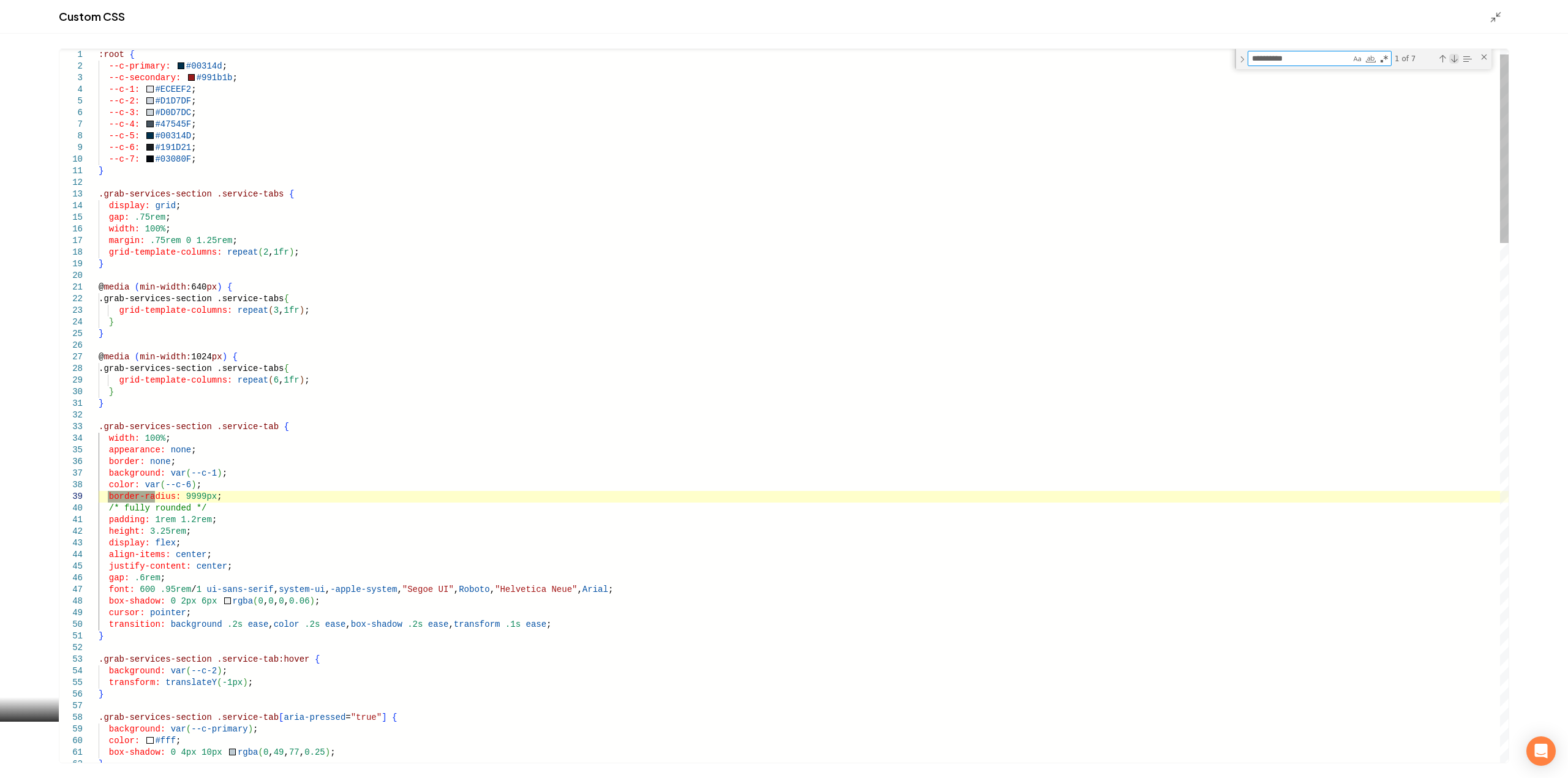
type textarea "**********"
click at [1453, 62] on div "Next Match (Enter)" at bounding box center [1454, 58] width 10 height 10
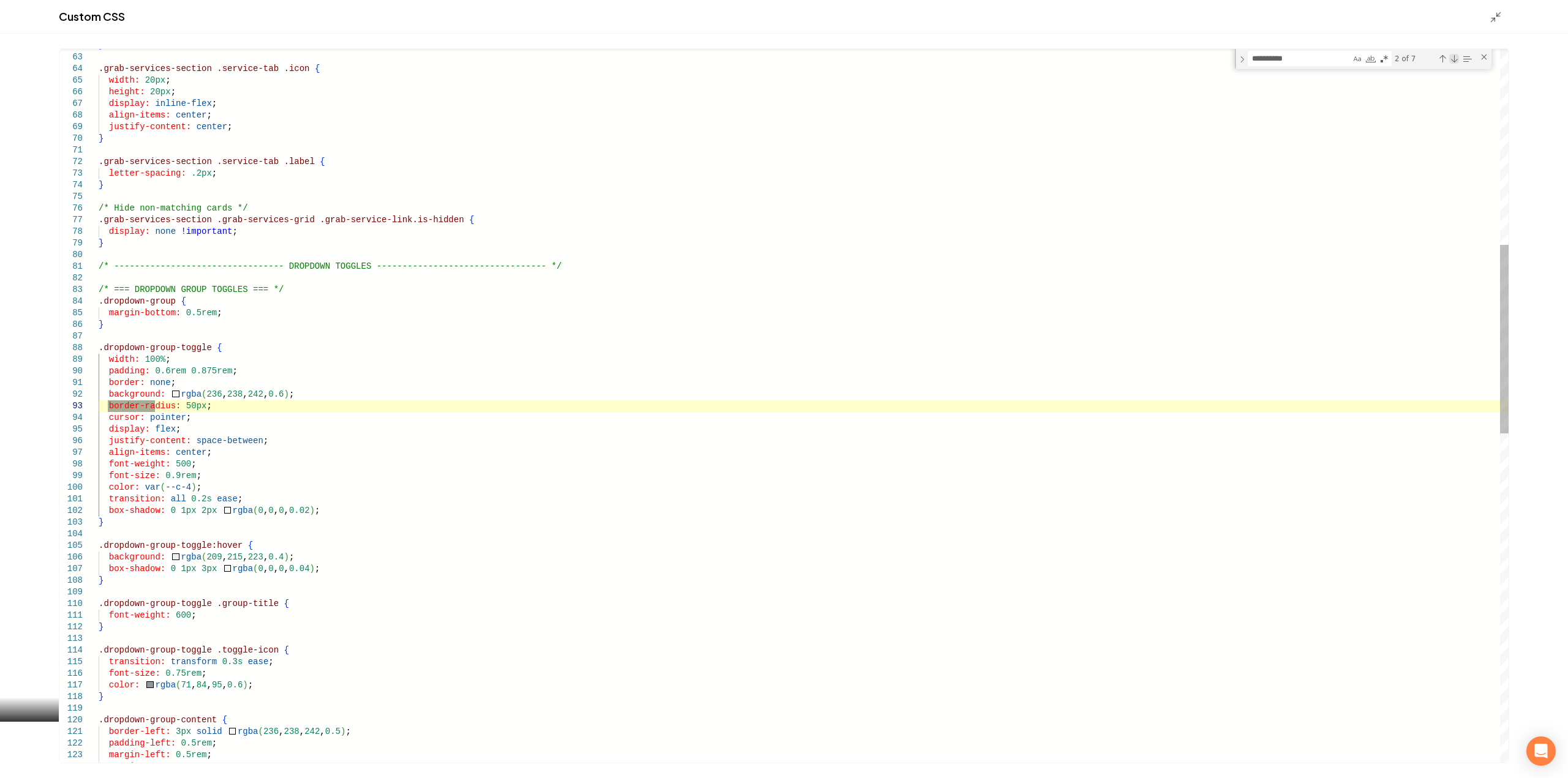
click at [1453, 62] on div "Next Match (Enter)" at bounding box center [1454, 58] width 10 height 10
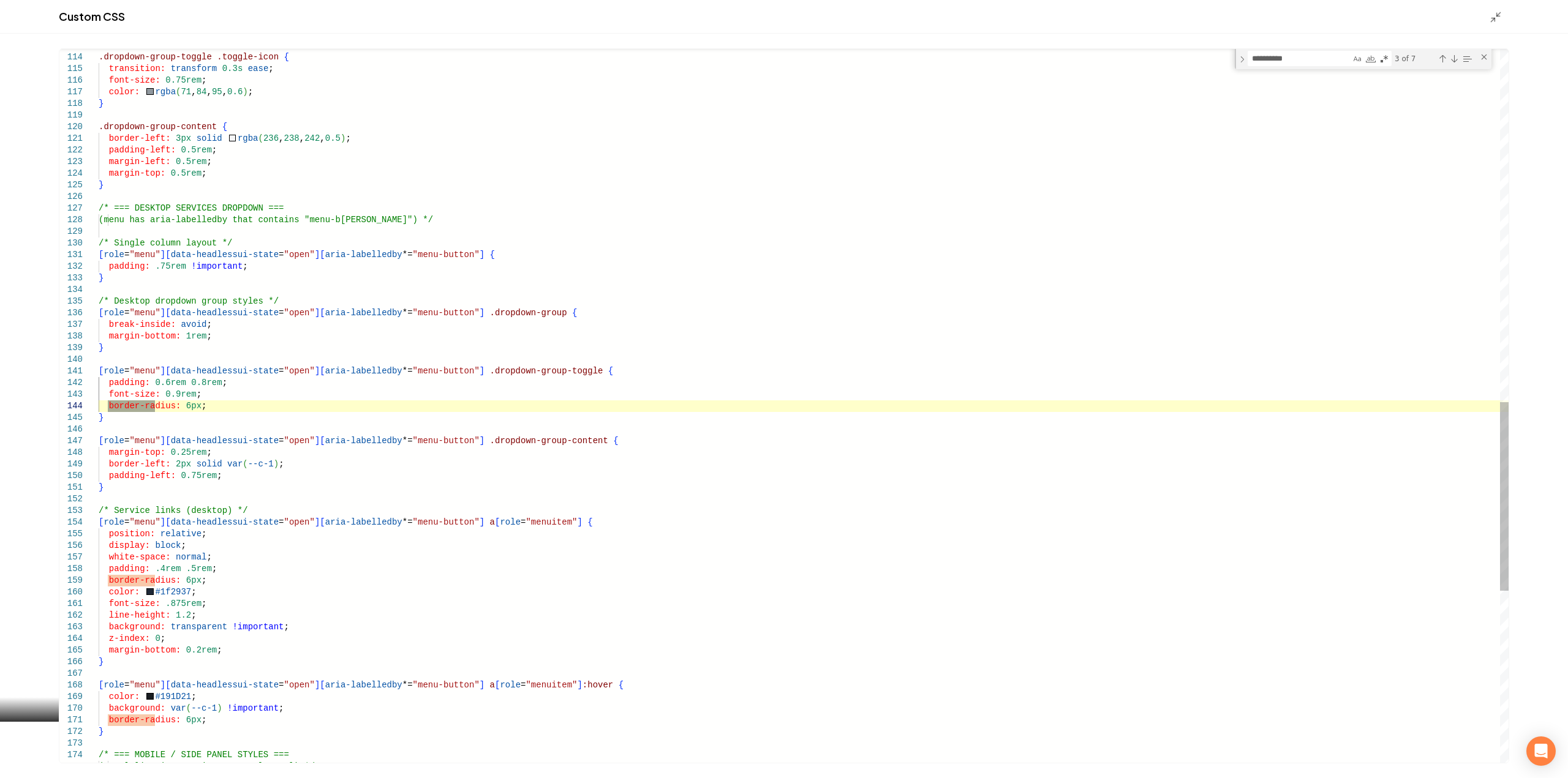
click at [188, 407] on div ".dropdown-group-toggle .toggle-icon { transition: transform 0.3s ease ; font-si…" at bounding box center [803, 64] width 1410 height 2697
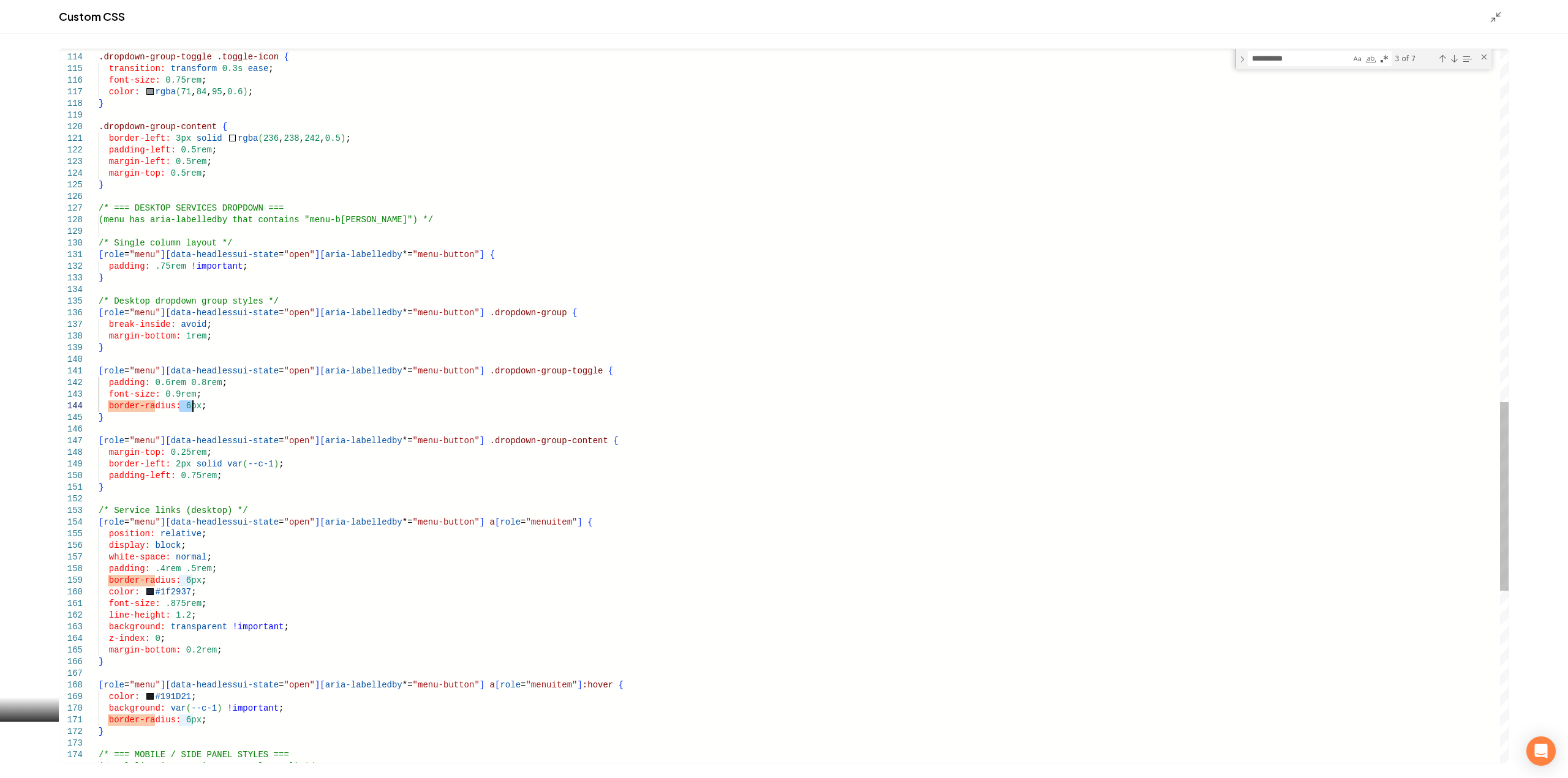
click at [188, 407] on div ".dropdown-group-toggle .toggle-icon { transition: transform 0.3s ease ; font-si…" at bounding box center [803, 64] width 1410 height 2697
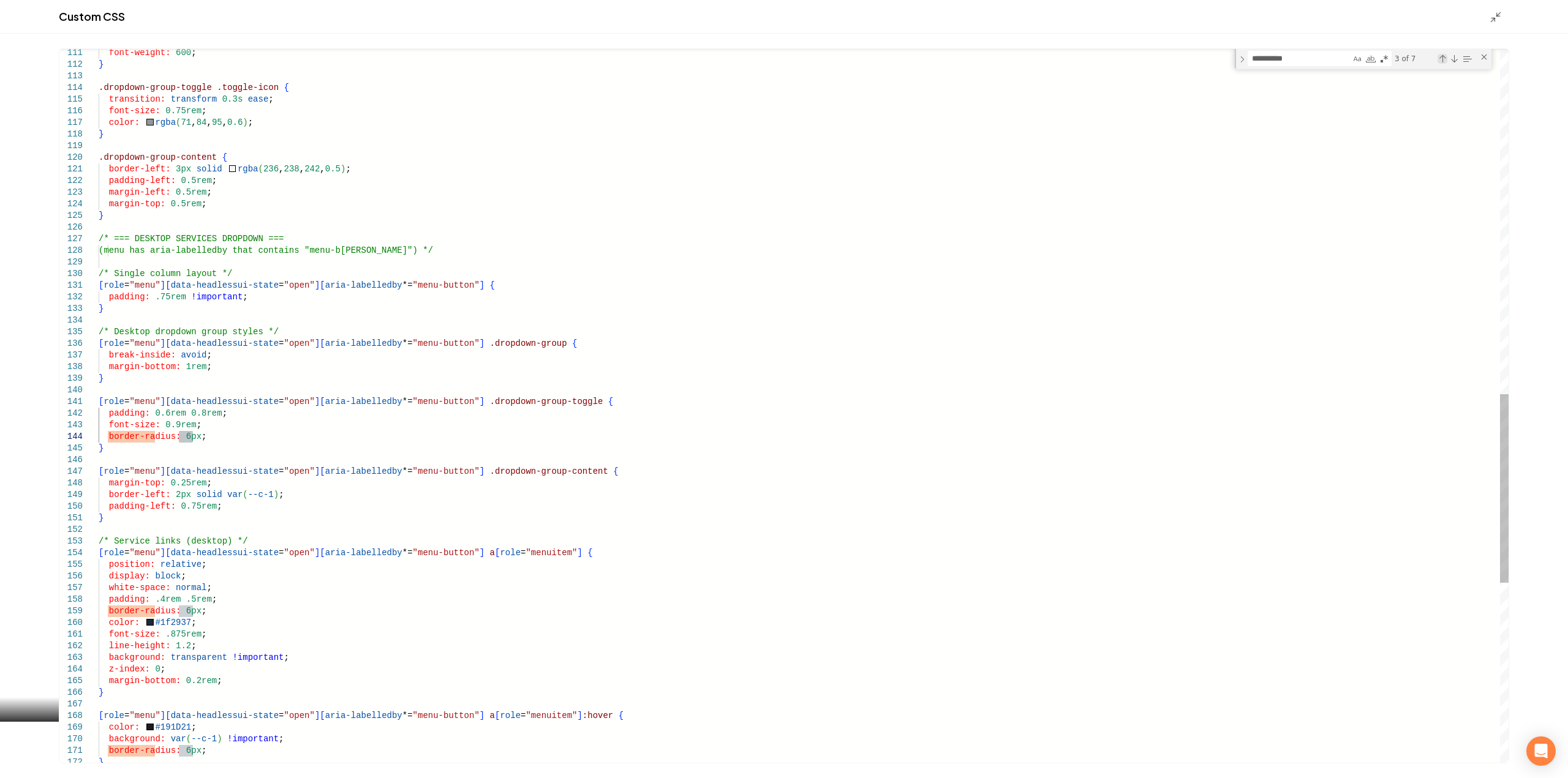
click at [1439, 59] on div "Previous Match (Shift+Enter)" at bounding box center [1442, 58] width 10 height 10
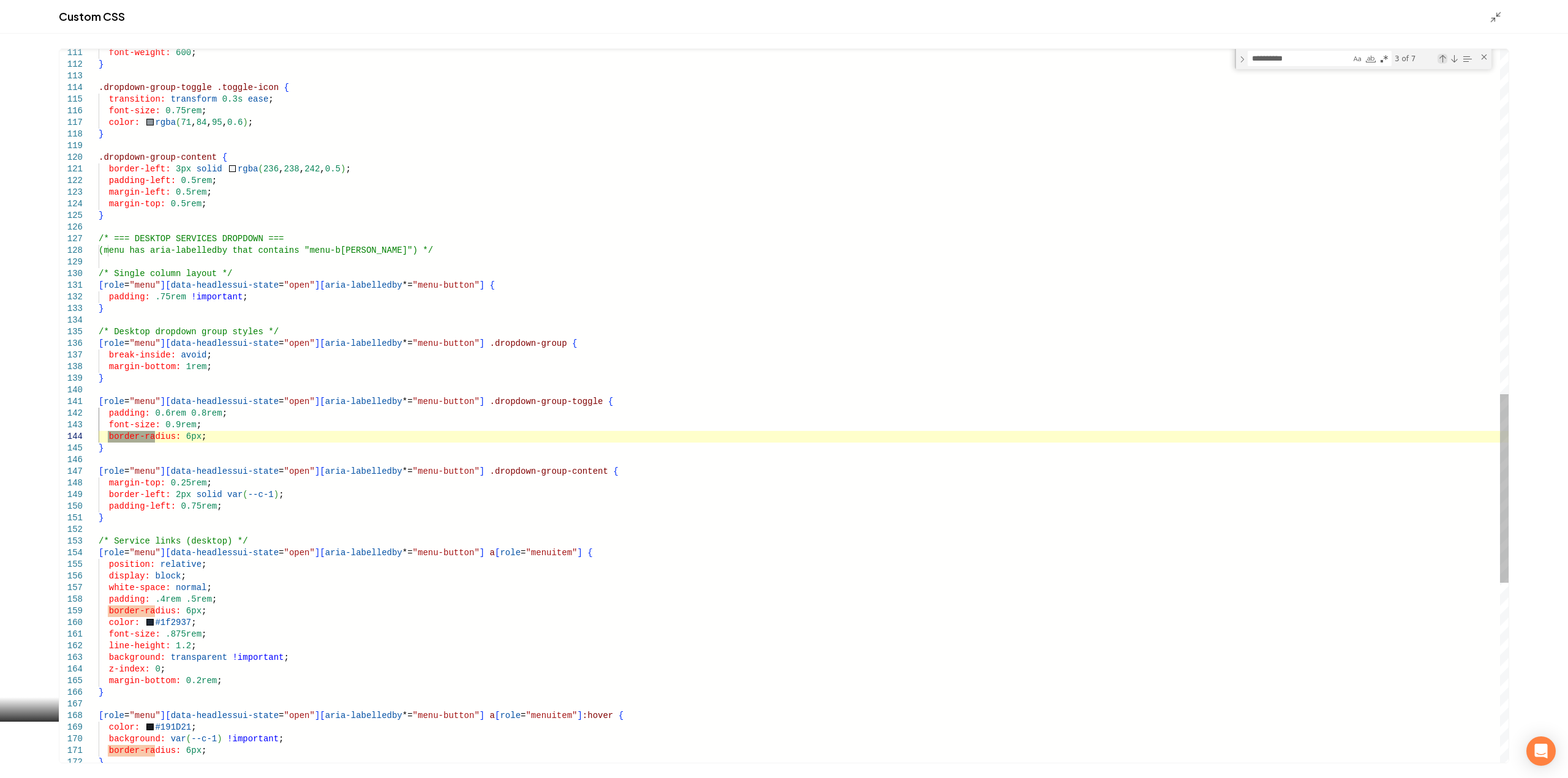
click at [1439, 59] on div "Previous Match (Shift+Enter)" at bounding box center [1442, 58] width 10 height 10
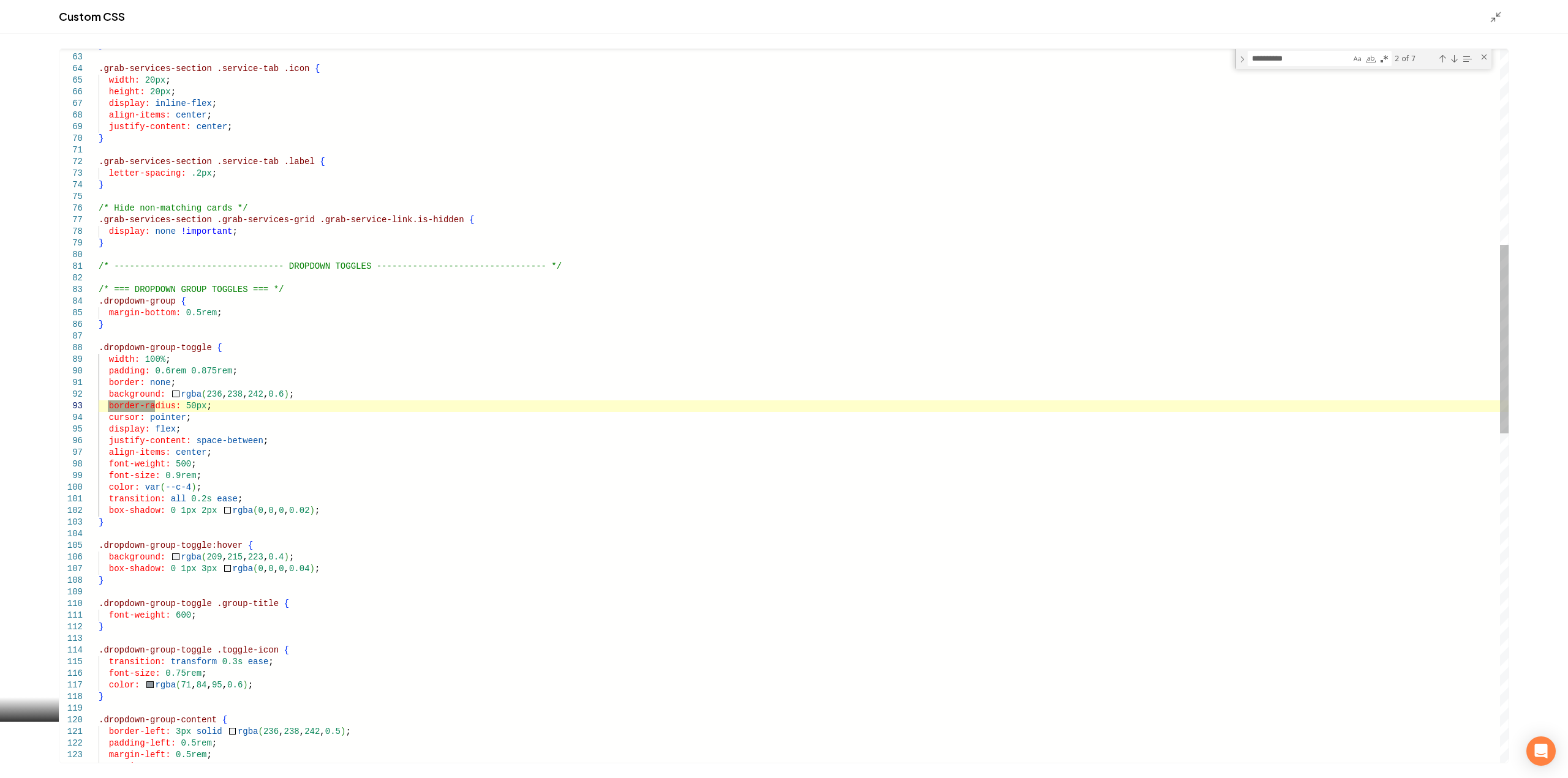
click at [190, 404] on div ".dropdown-group-content { border-left: 3px solid rgba ( 236 , 238 , 242 , 0.5 )…" at bounding box center [803, 658] width 1410 height 2697
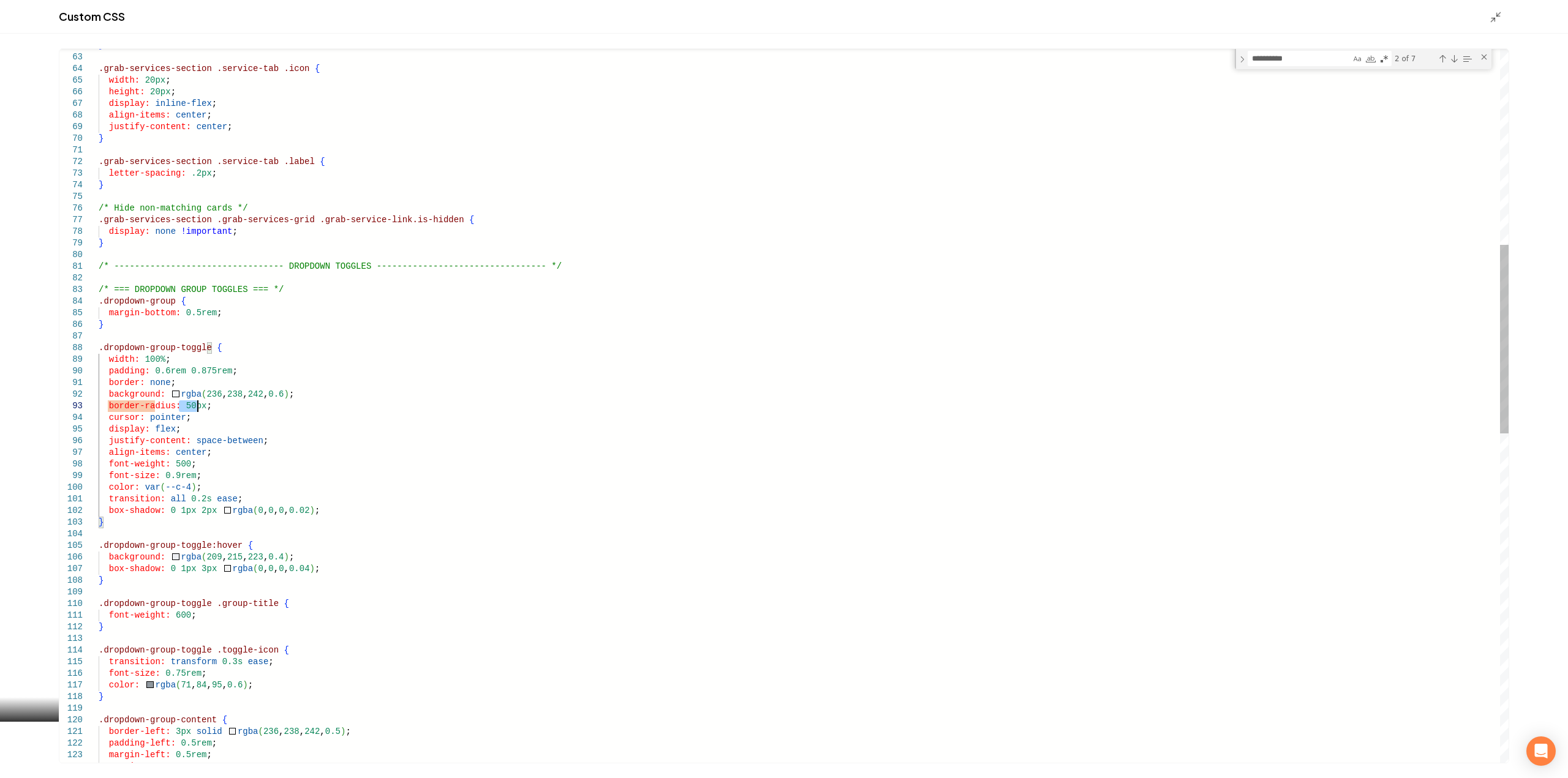
click at [190, 404] on div ".dropdown-group-content { border-left: 3px solid rgba ( 236 , 238 , 242 , 0.5 )…" at bounding box center [803, 658] width 1410 height 2697
type textarea "**********"
click at [1485, 11] on div "Custom CSS" at bounding box center [784, 16] width 1568 height 34
drag, startPoint x: 1488, startPoint y: 15, endPoint x: 1487, endPoint y: 102, distance: 87.0
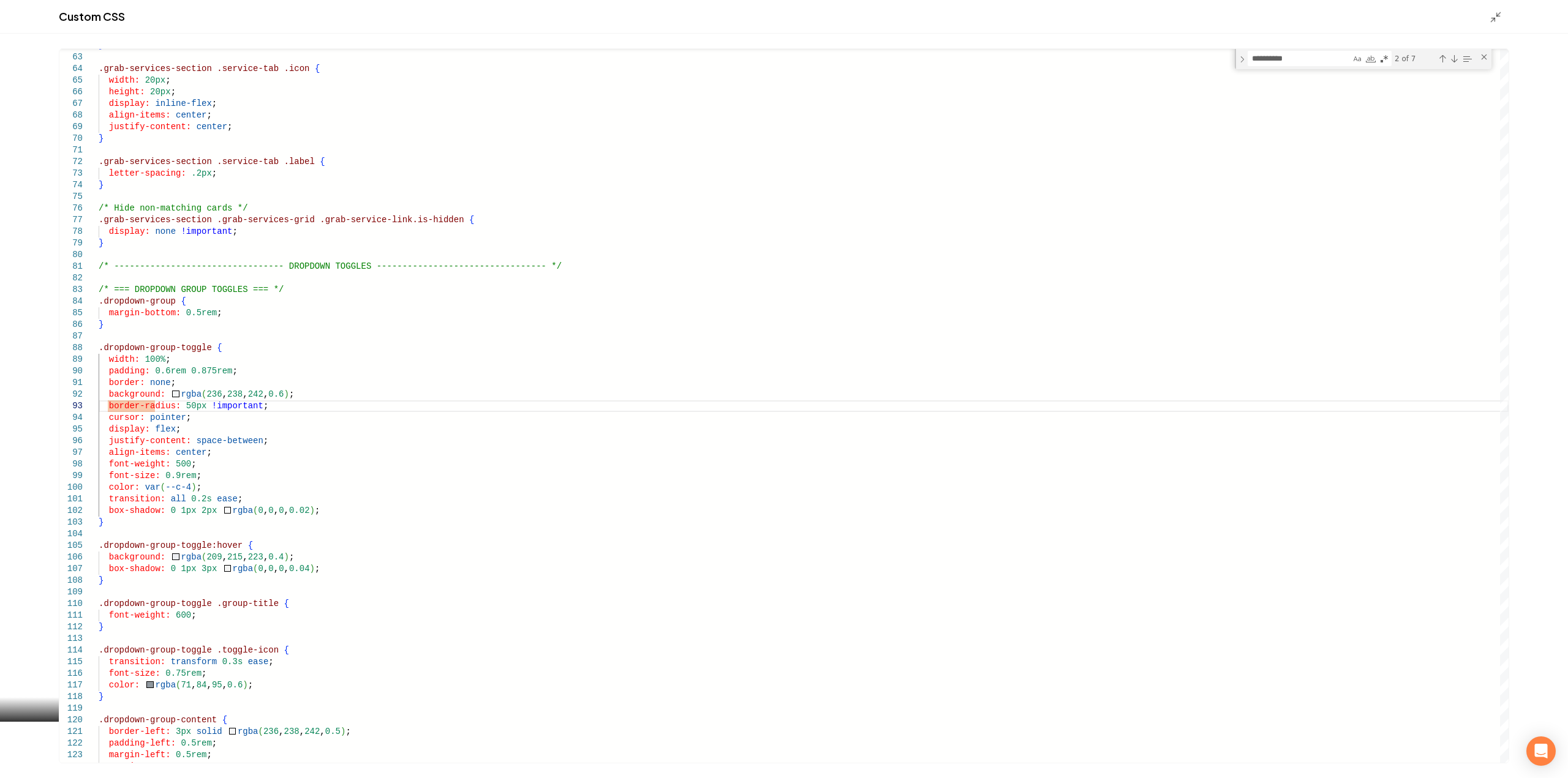
click at [1489, 15] on div "Custom CSS" at bounding box center [784, 16] width 1568 height 34
click at [1490, 20] on icon "Main content area" at bounding box center [1496, 17] width 13 height 13
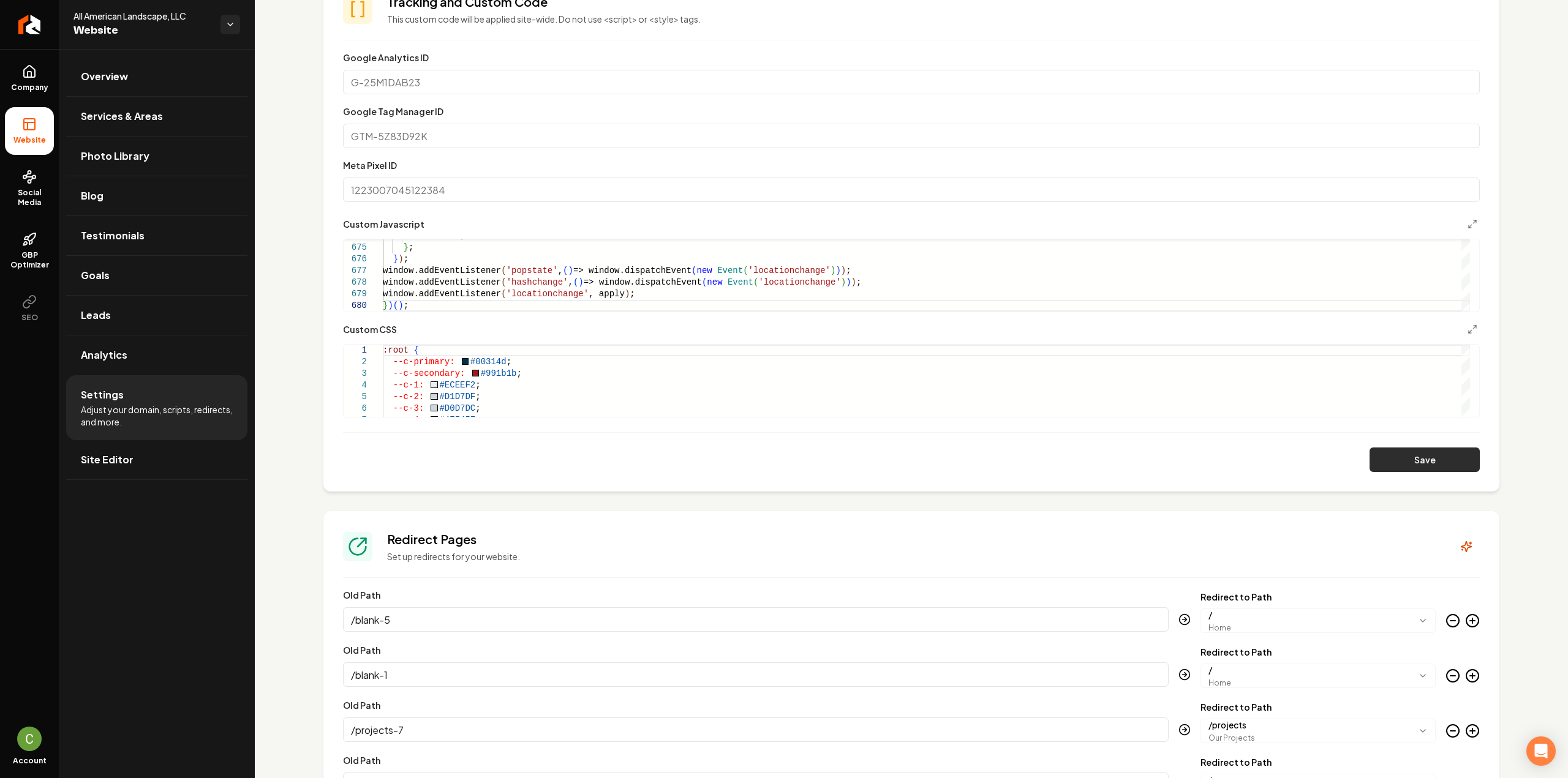
drag, startPoint x: 1440, startPoint y: 455, endPoint x: 1435, endPoint y: 449, distance: 7.8
click at [1441, 455] on button "Save" at bounding box center [1425, 460] width 111 height 24
click at [31, 89] on span "Company" at bounding box center [30, 87] width 47 height 10
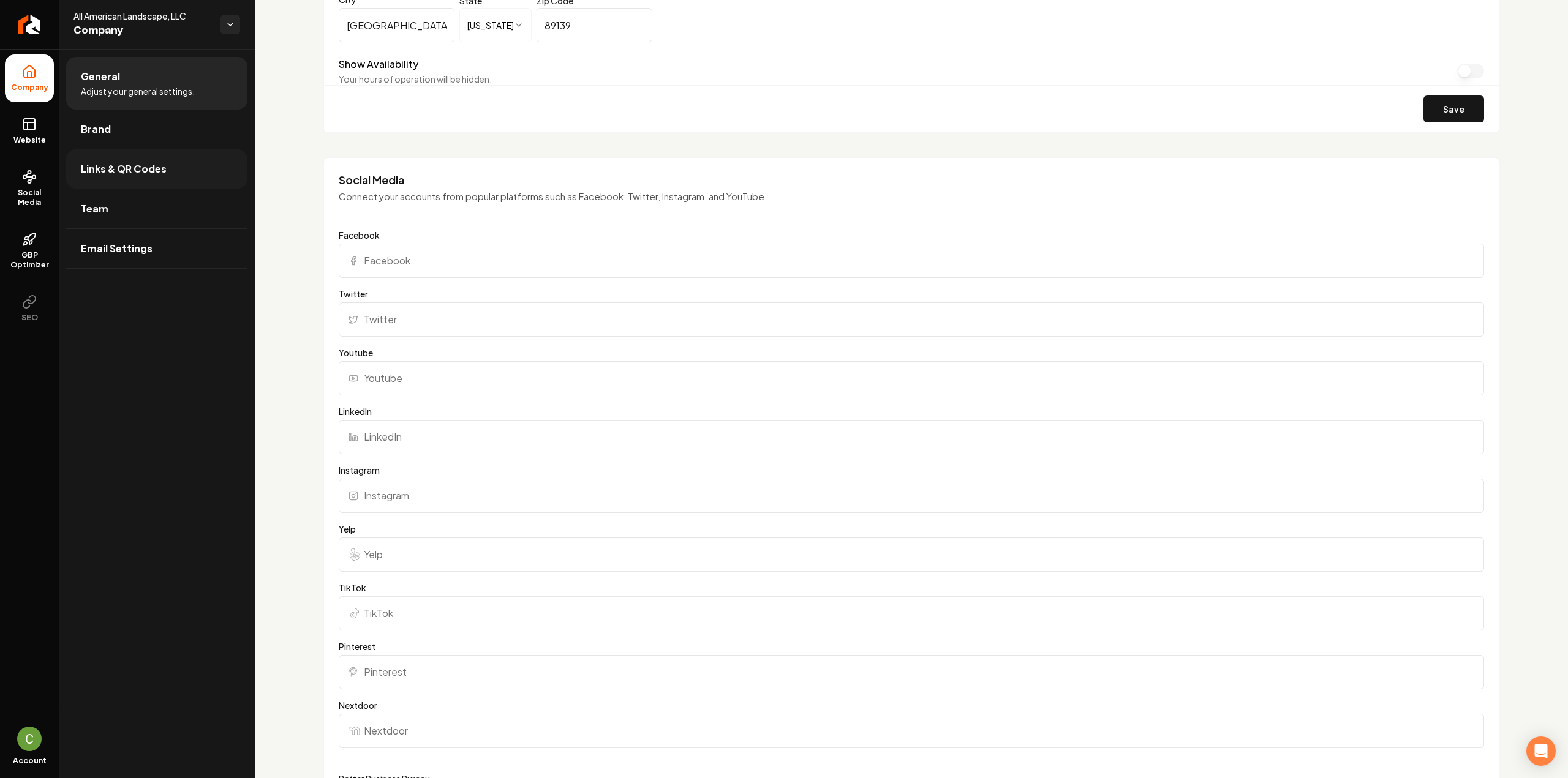
scroll to position [980, 0]
click at [18, 123] on link "Website" at bounding box center [29, 131] width 49 height 48
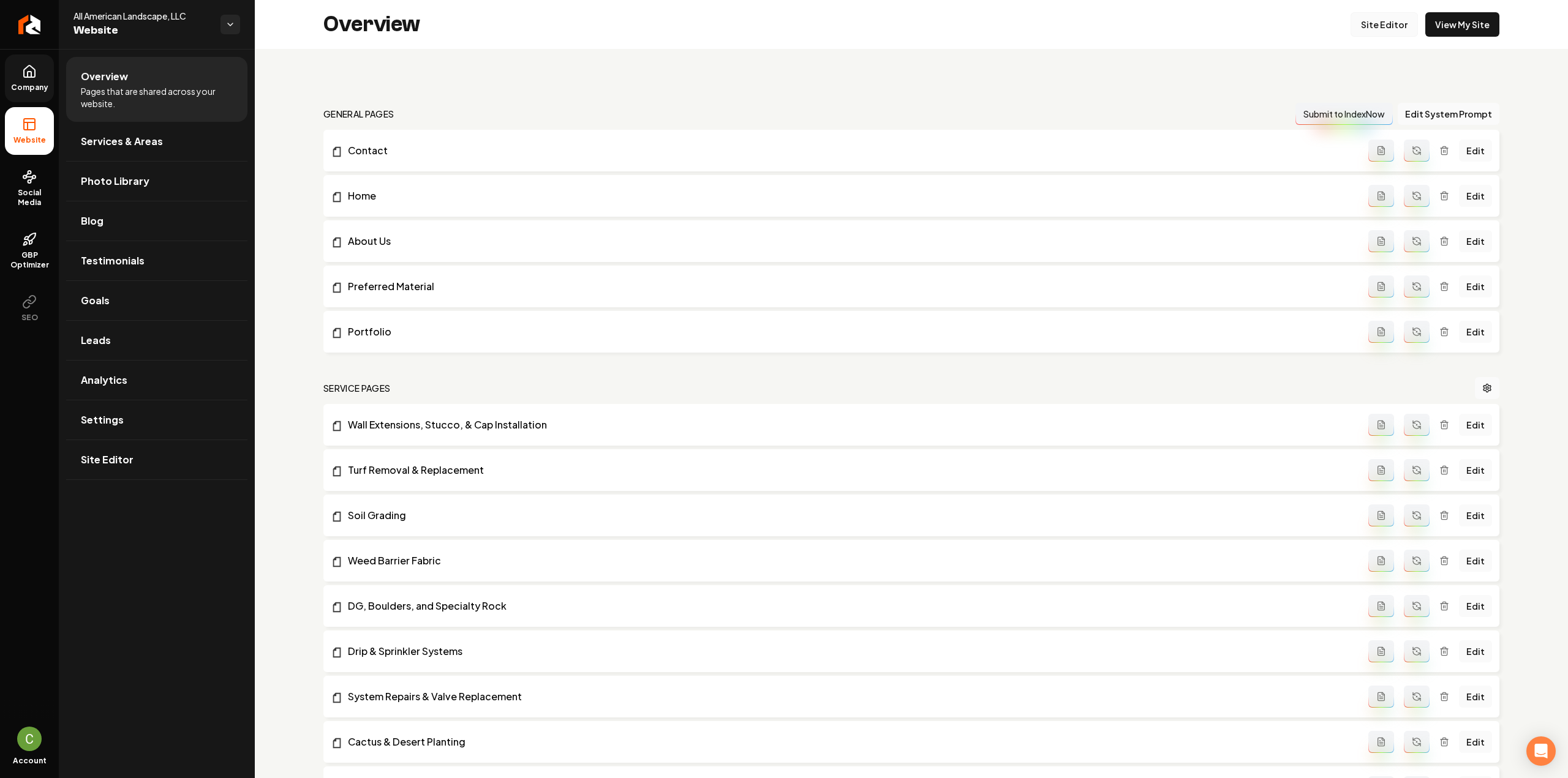
click at [1370, 20] on link "Site Editor" at bounding box center [1384, 24] width 67 height 24
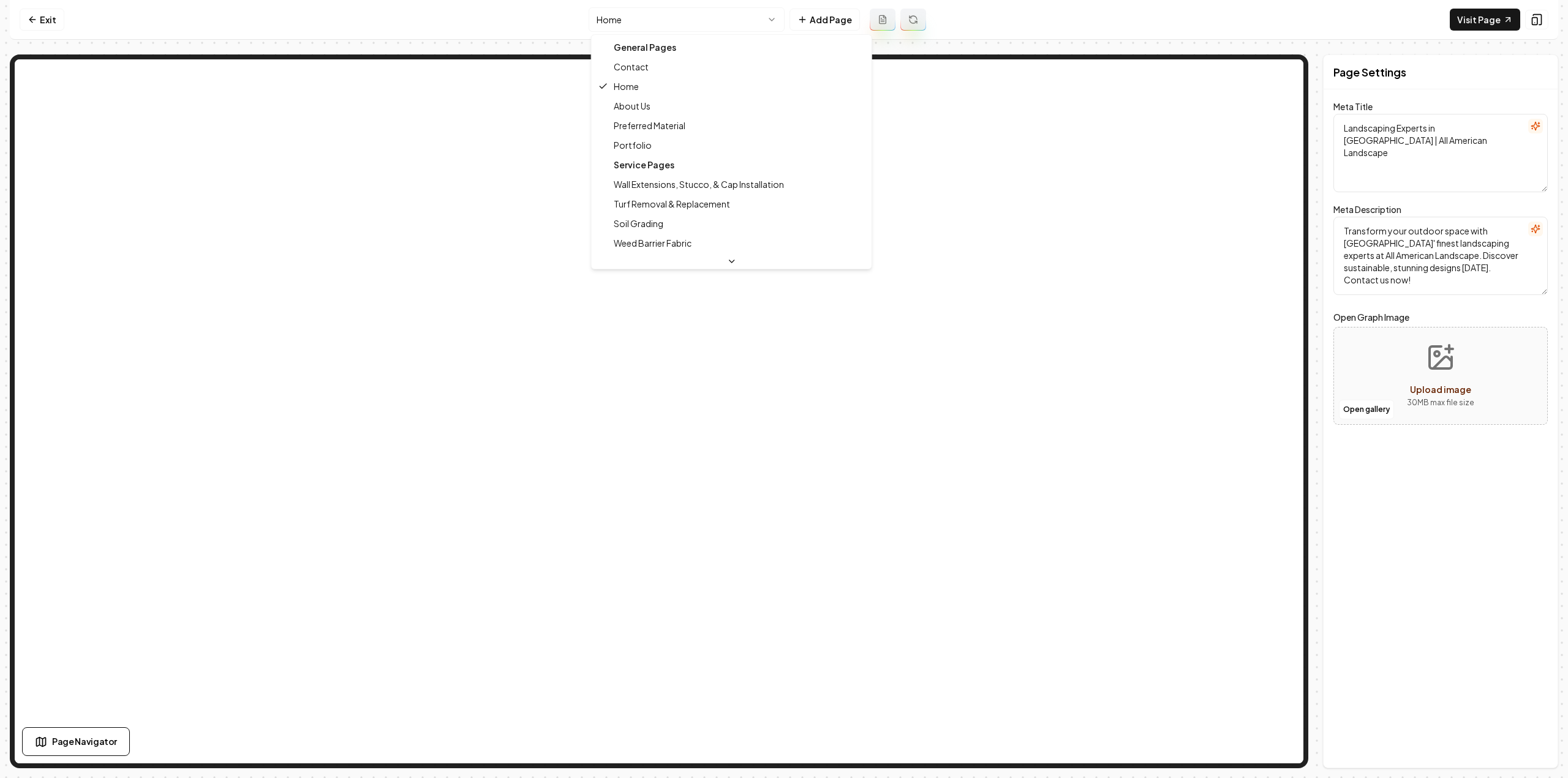
click at [699, 23] on html "Computer Required This feature is only available on a computer. Please switch t…" at bounding box center [784, 389] width 1568 height 778
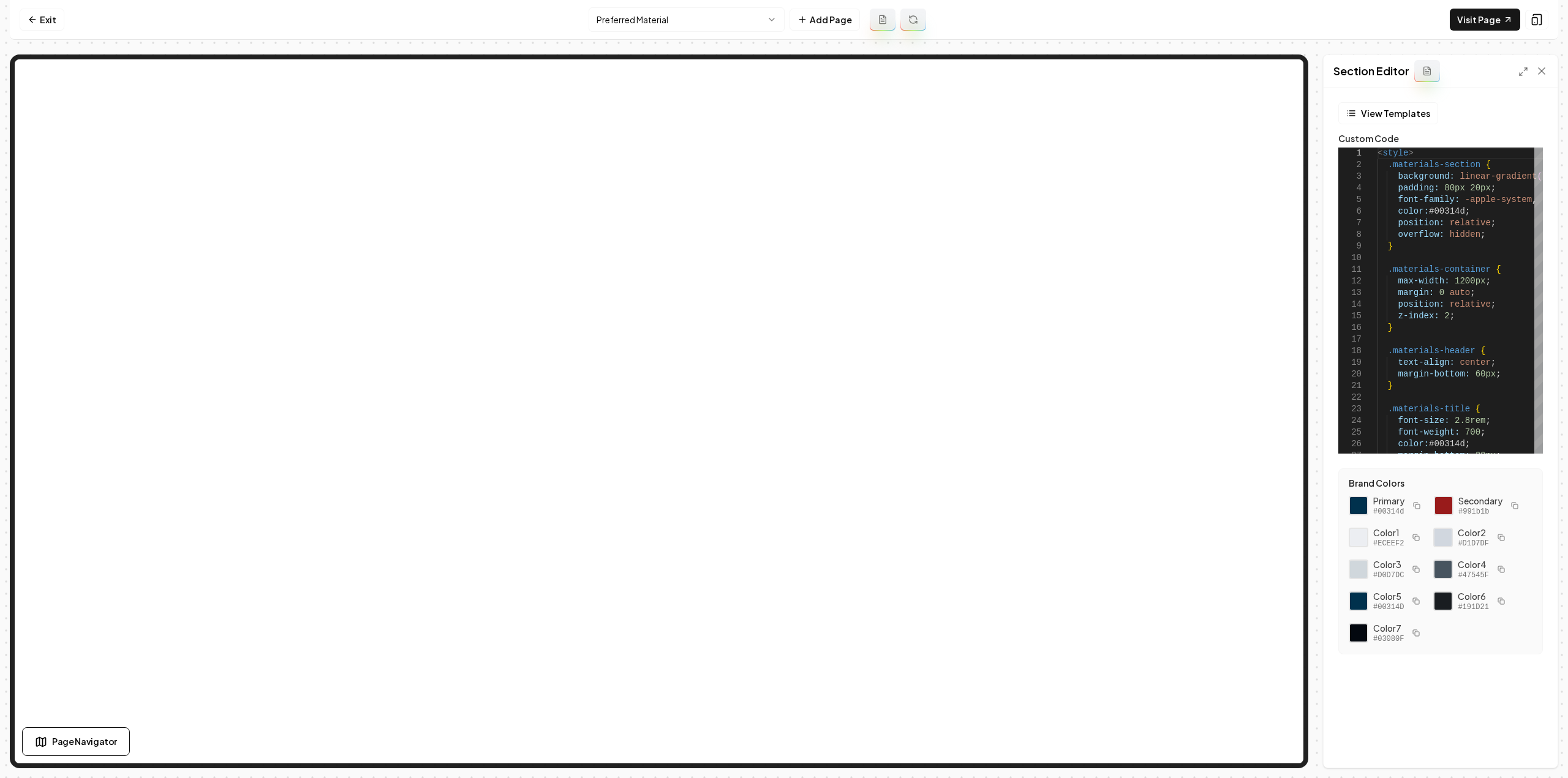
click at [1523, 64] on div "Section Editor" at bounding box center [1440, 72] width 234 height 33
click at [1522, 68] on icon at bounding box center [1523, 72] width 10 height 10
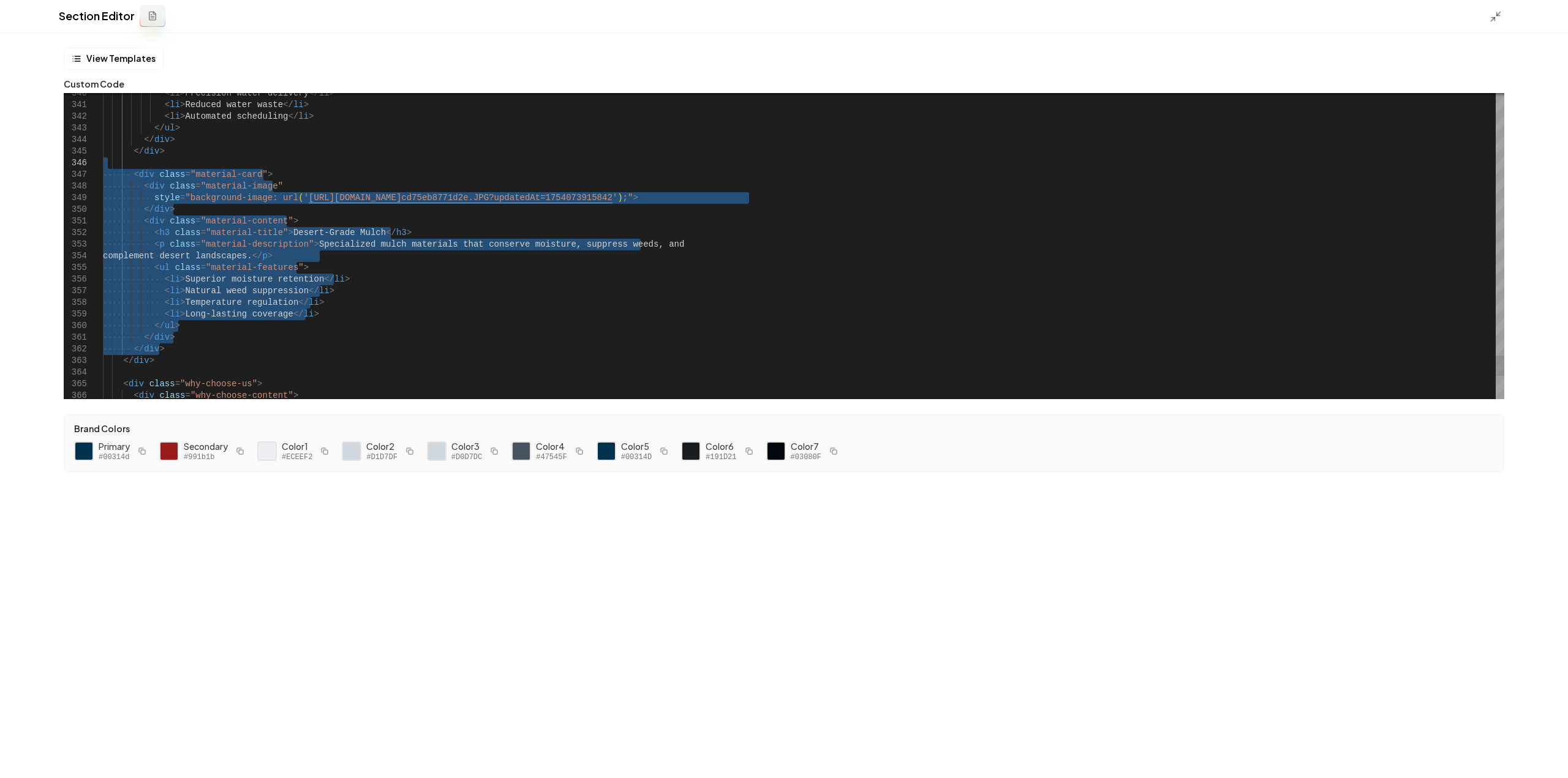
drag, startPoint x: 161, startPoint y: 348, endPoint x: 57, endPoint y: 166, distance: 209.6
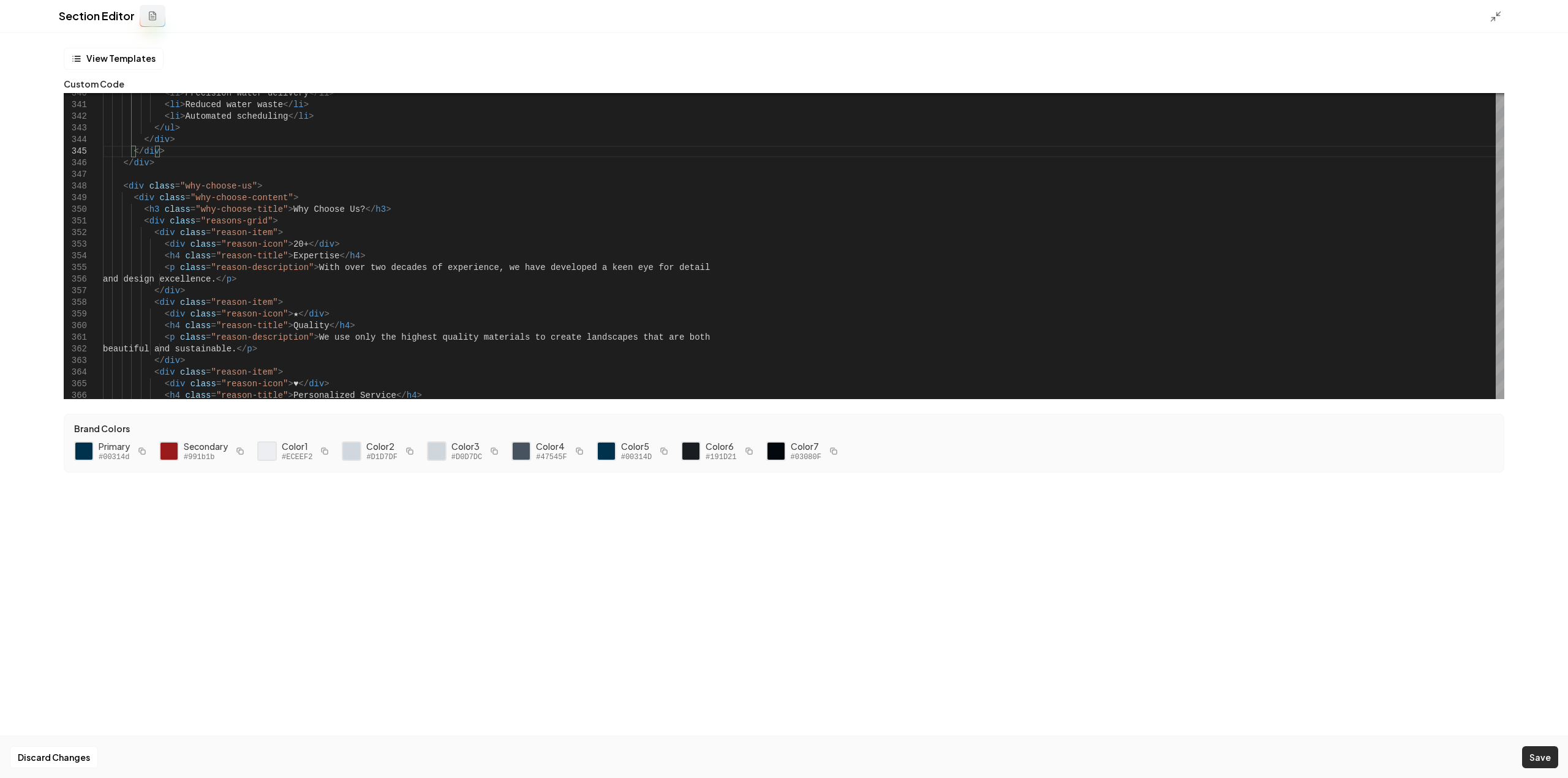
click at [1527, 753] on button "Save" at bounding box center [1540, 757] width 36 height 22
type textarea "**********"
type textarea "**"
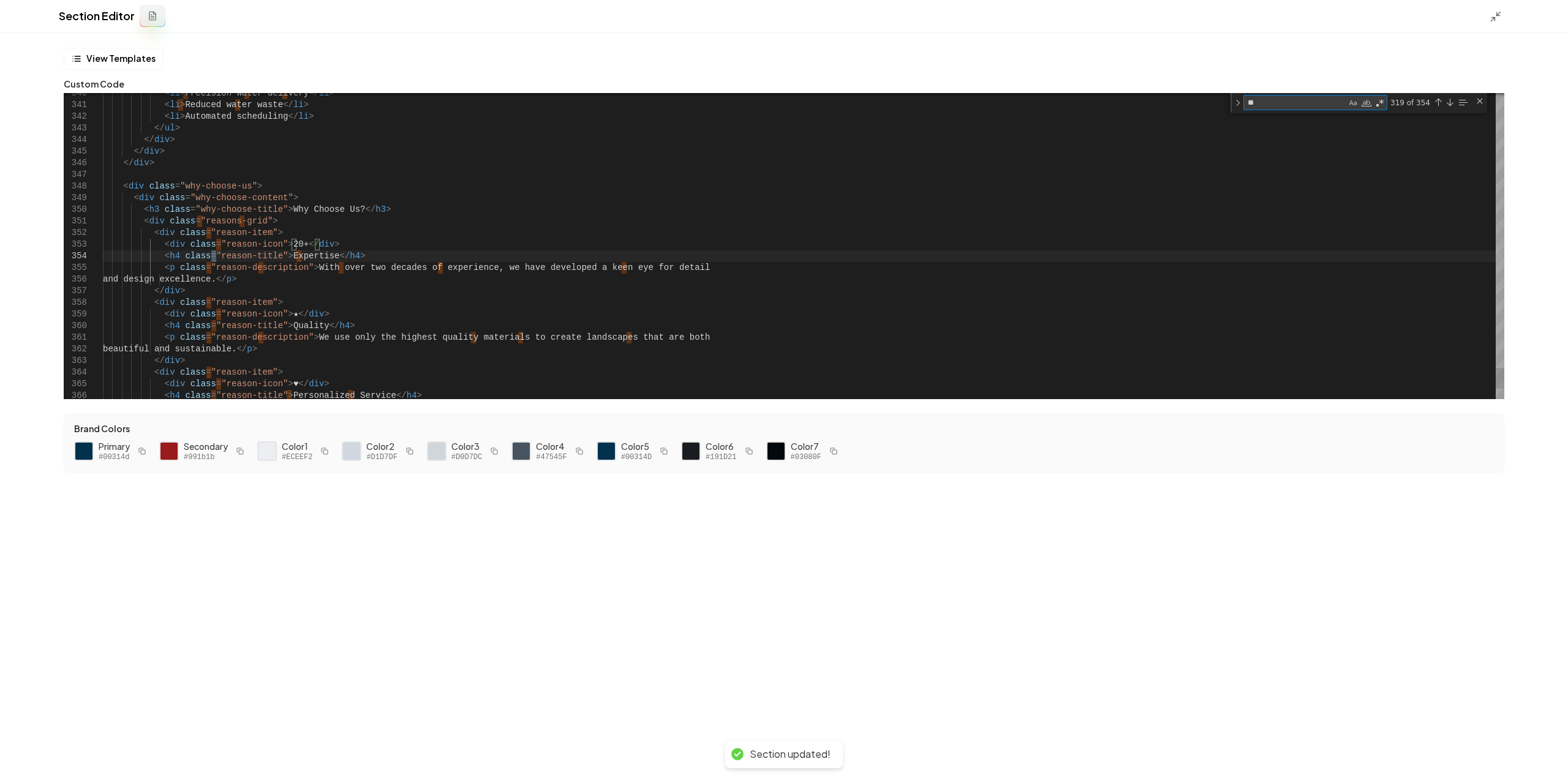
type textarea "**********"
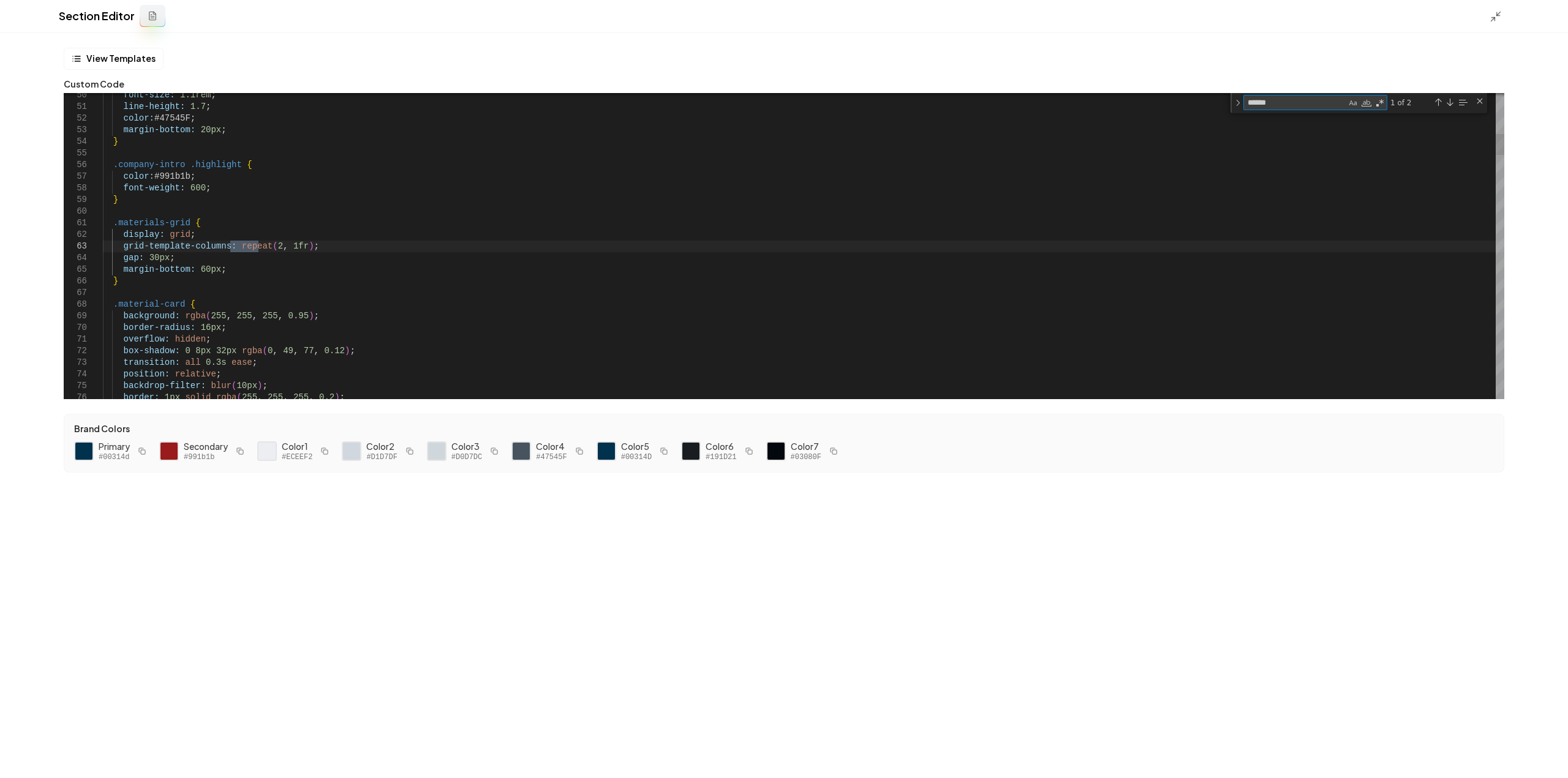
type textarea "******"
type textarea "**********"
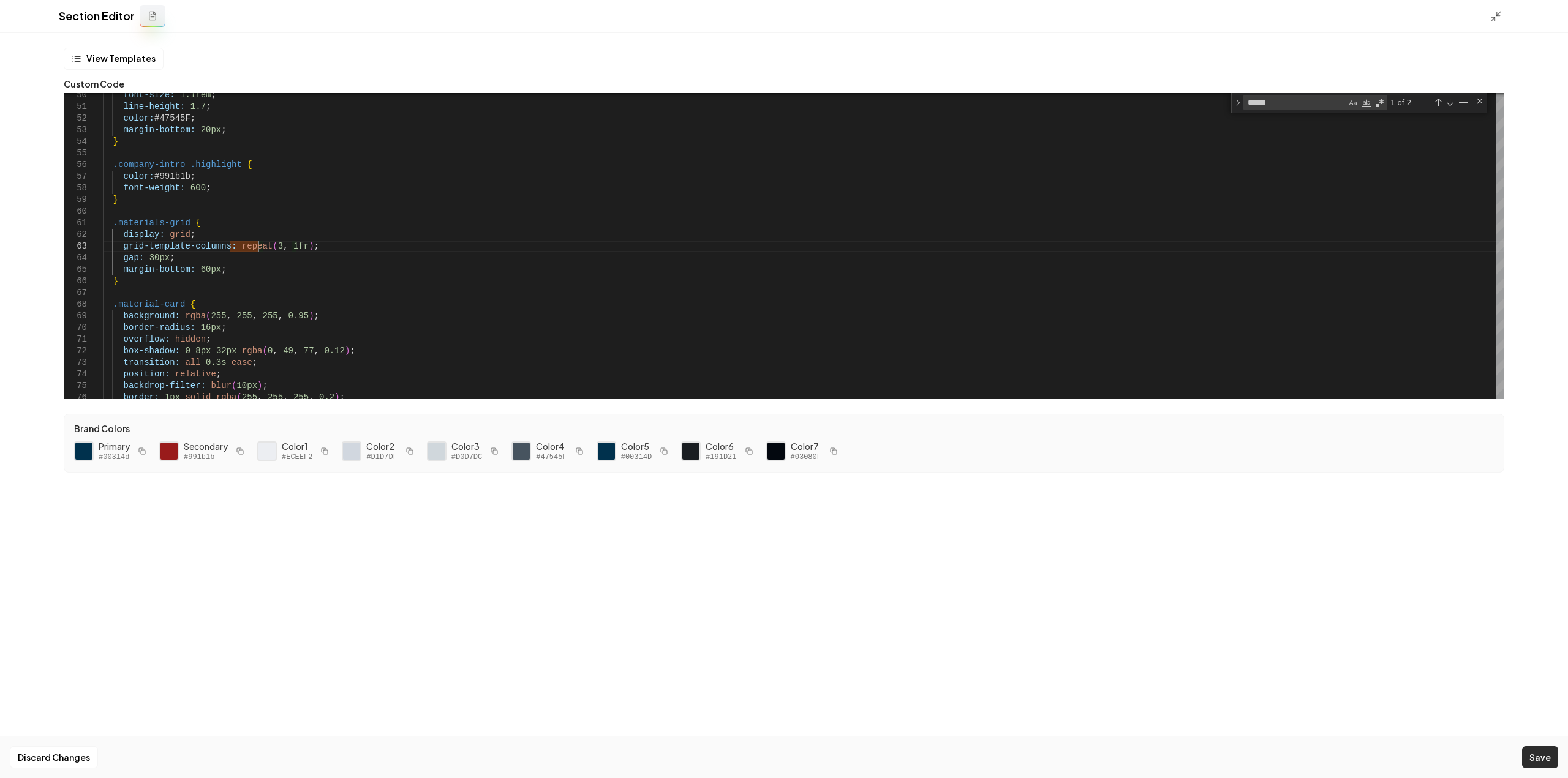
click at [1537, 756] on button "Save" at bounding box center [1540, 757] width 36 height 22
click at [1495, 15] on icon at bounding box center [1496, 16] width 13 height 13
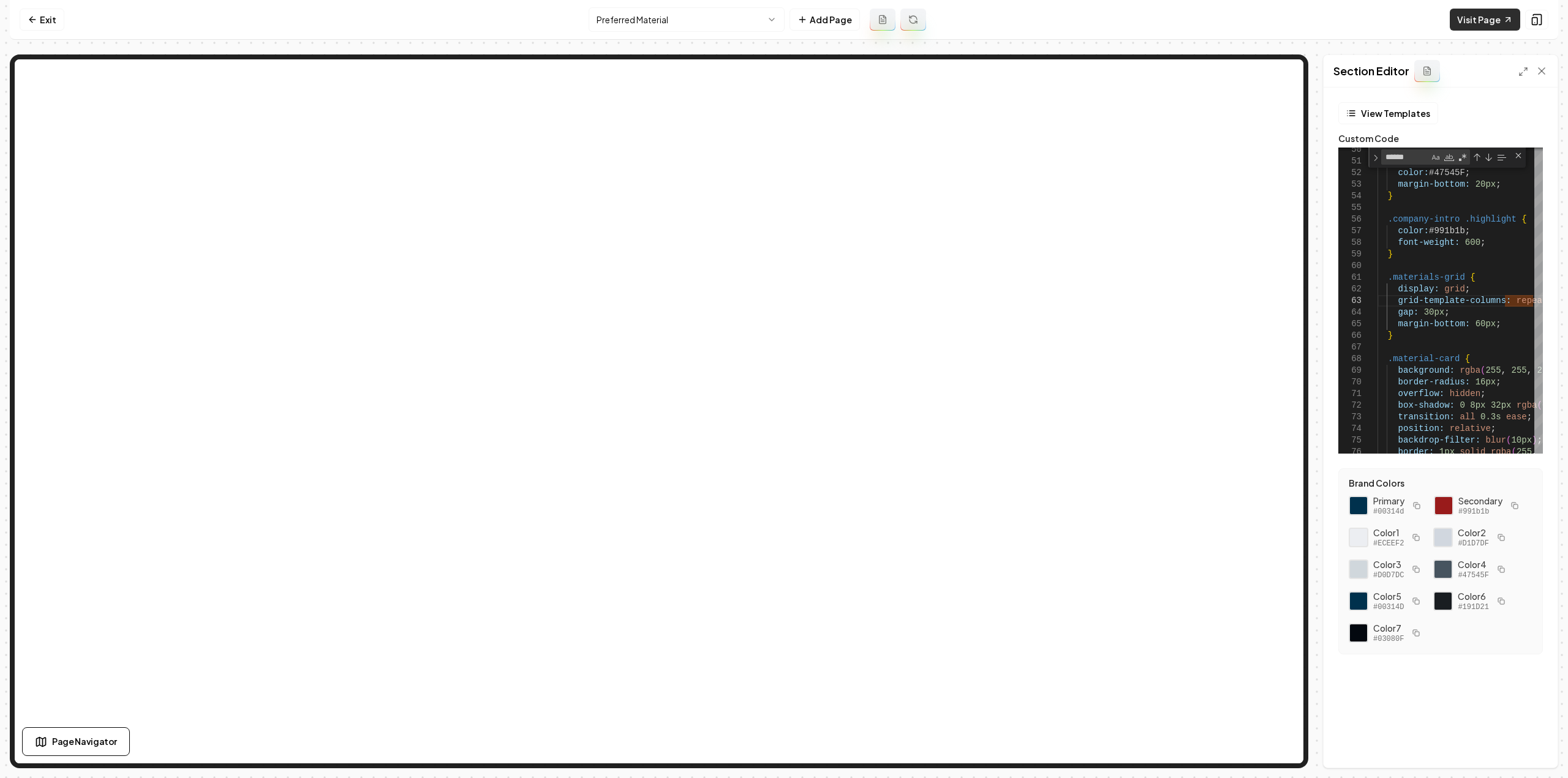
click at [1511, 20] on icon at bounding box center [1507, 19] width 10 height 10
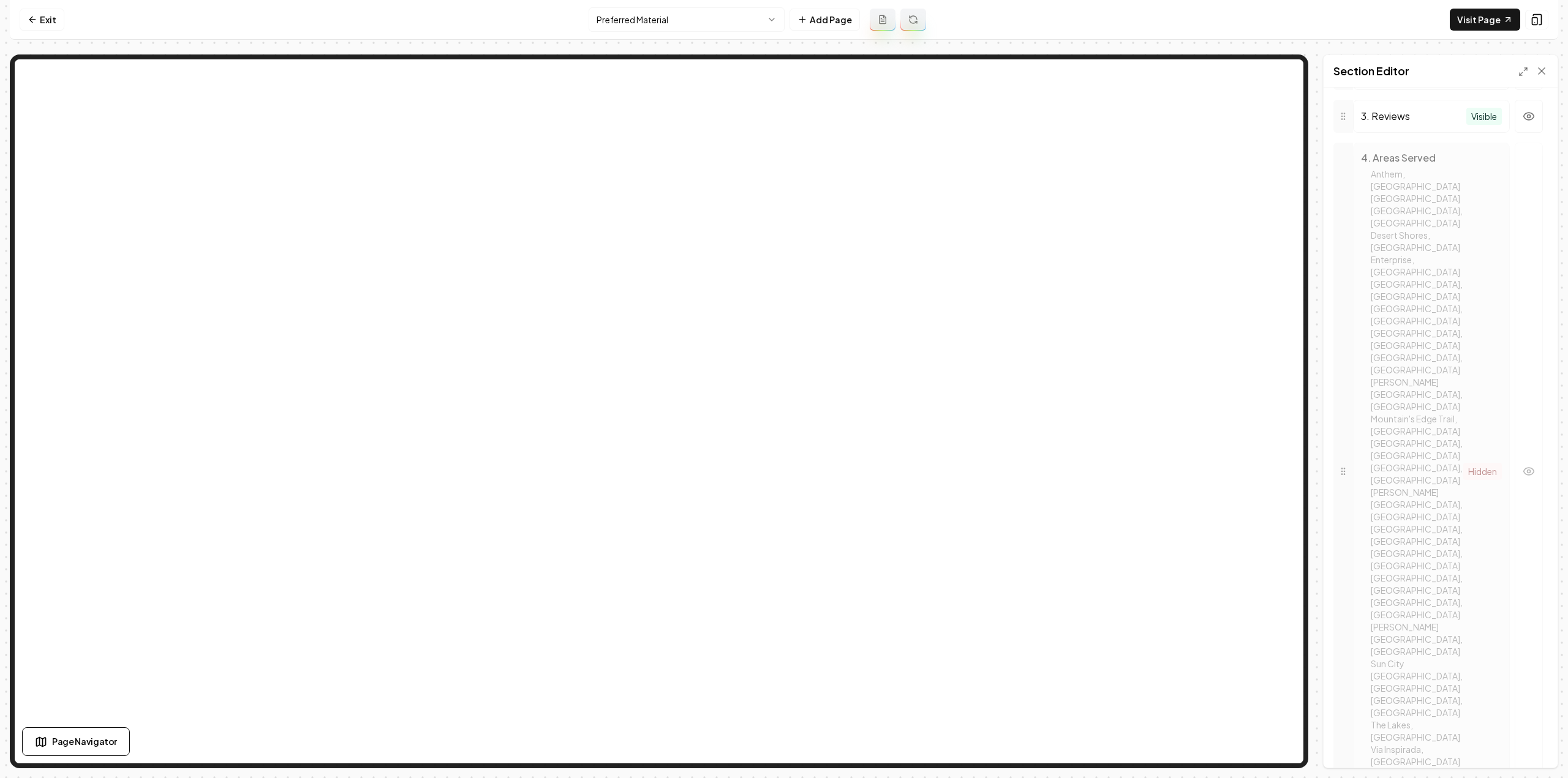
scroll to position [1537, 0]
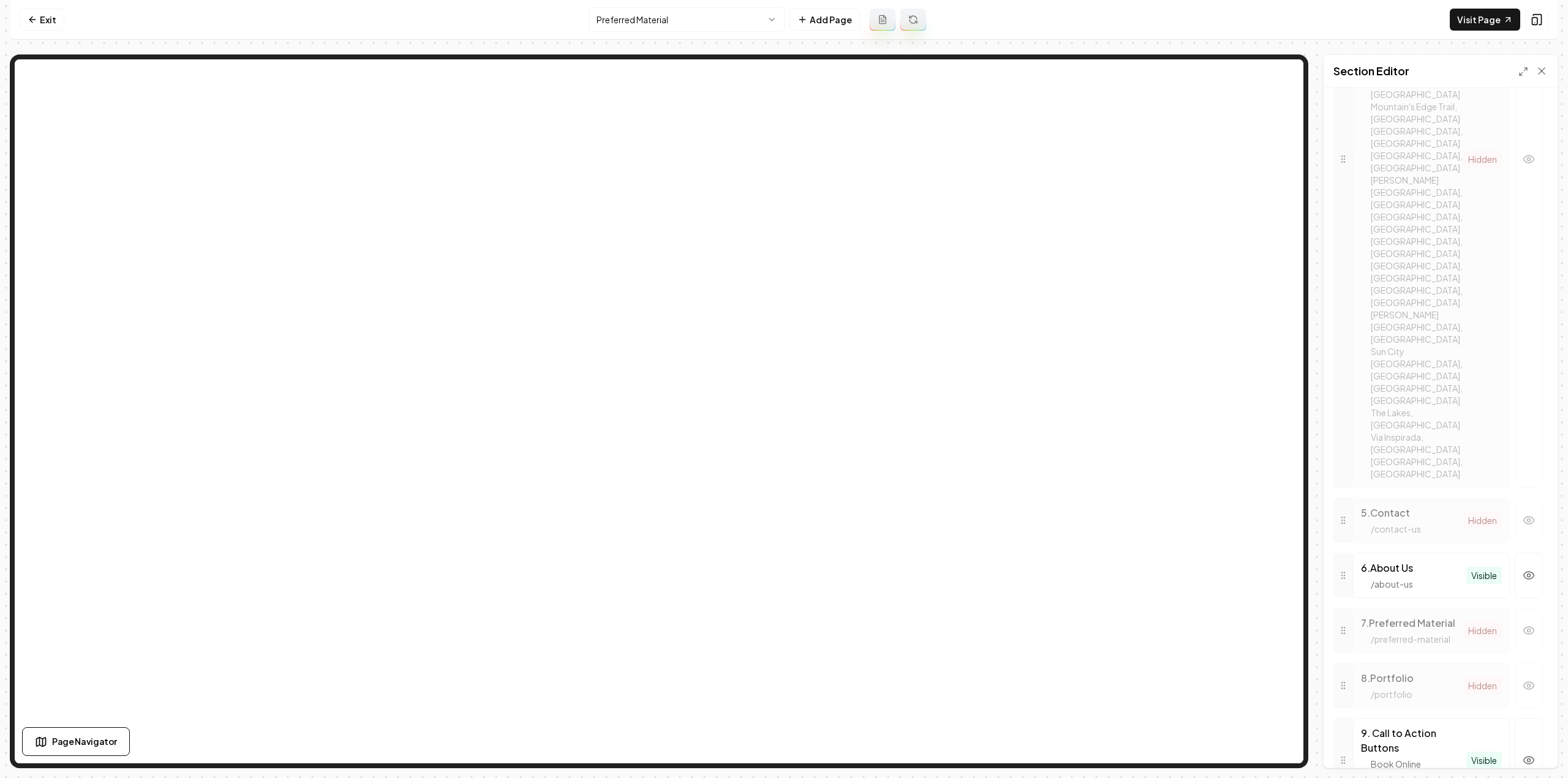
click at [659, 22] on html "Computer Required This feature is only available on a computer. Please switch t…" at bounding box center [784, 389] width 1568 height 778
click at [1514, 608] on button "button" at bounding box center [1528, 631] width 28 height 45
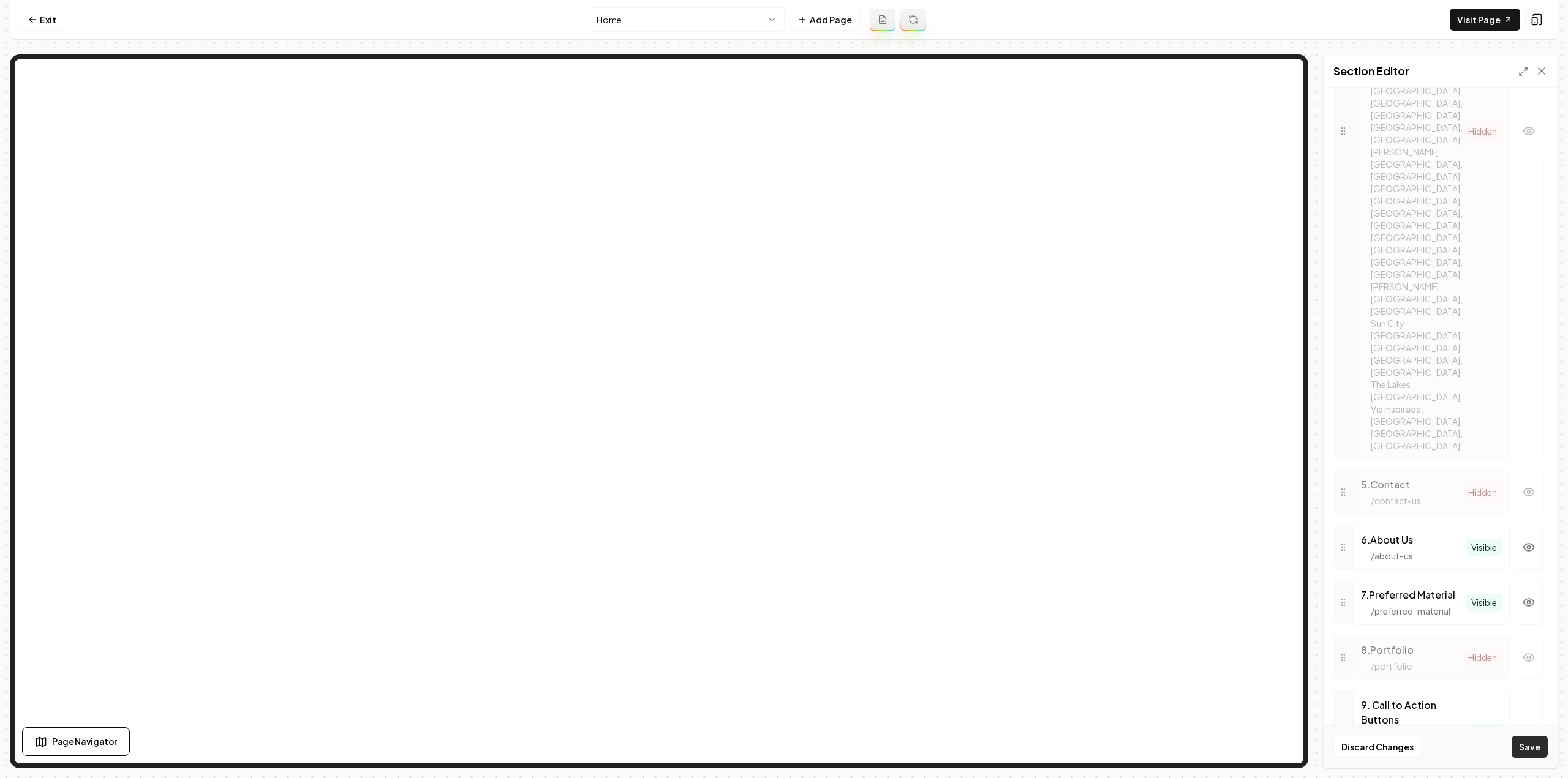
click at [1528, 752] on button "Save" at bounding box center [1530, 747] width 36 height 22
click at [647, 19] on html "Computer Required This feature is only available on a computer. Please switch t…" at bounding box center [784, 389] width 1568 height 778
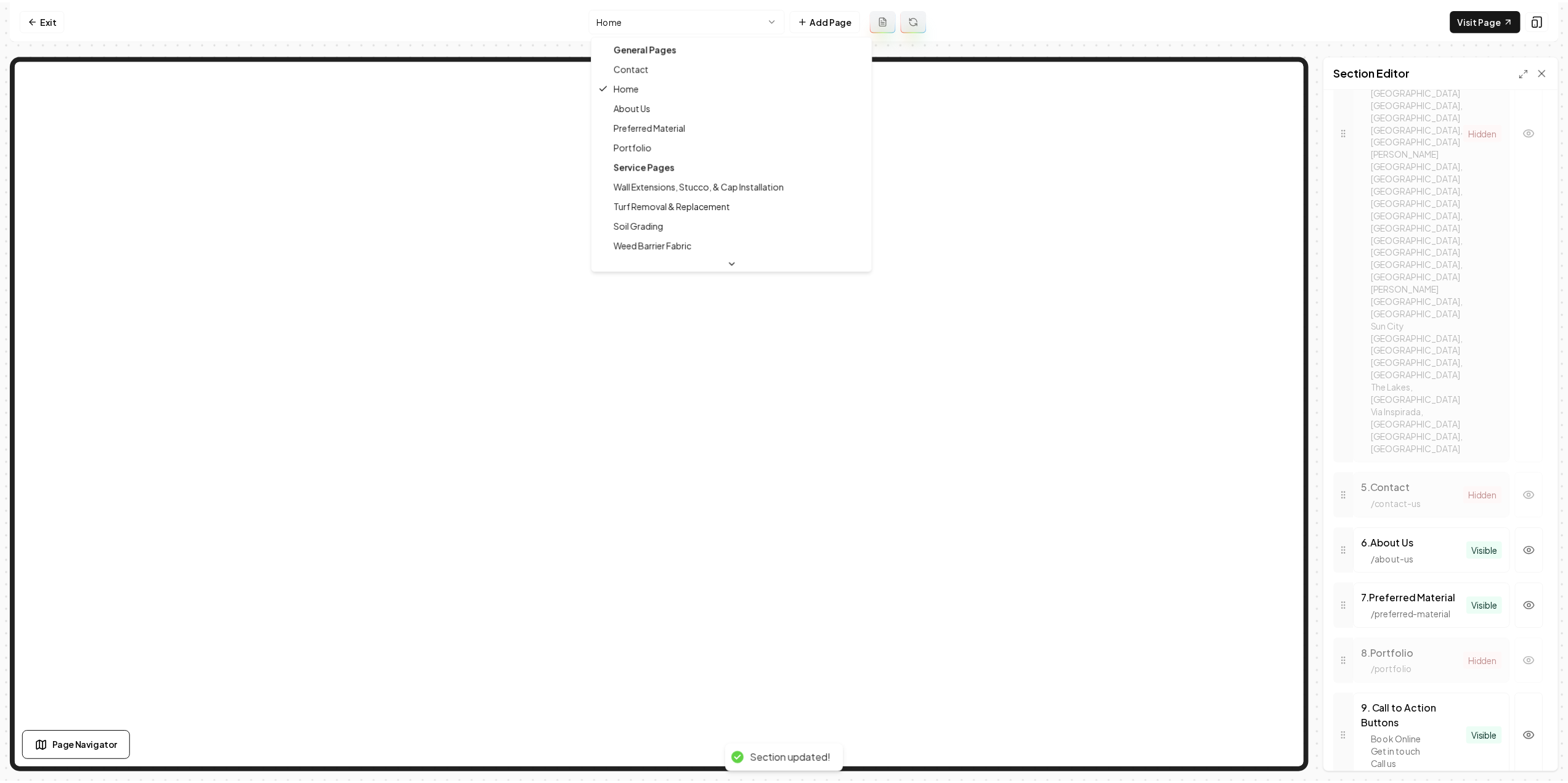
scroll to position [1532, 0]
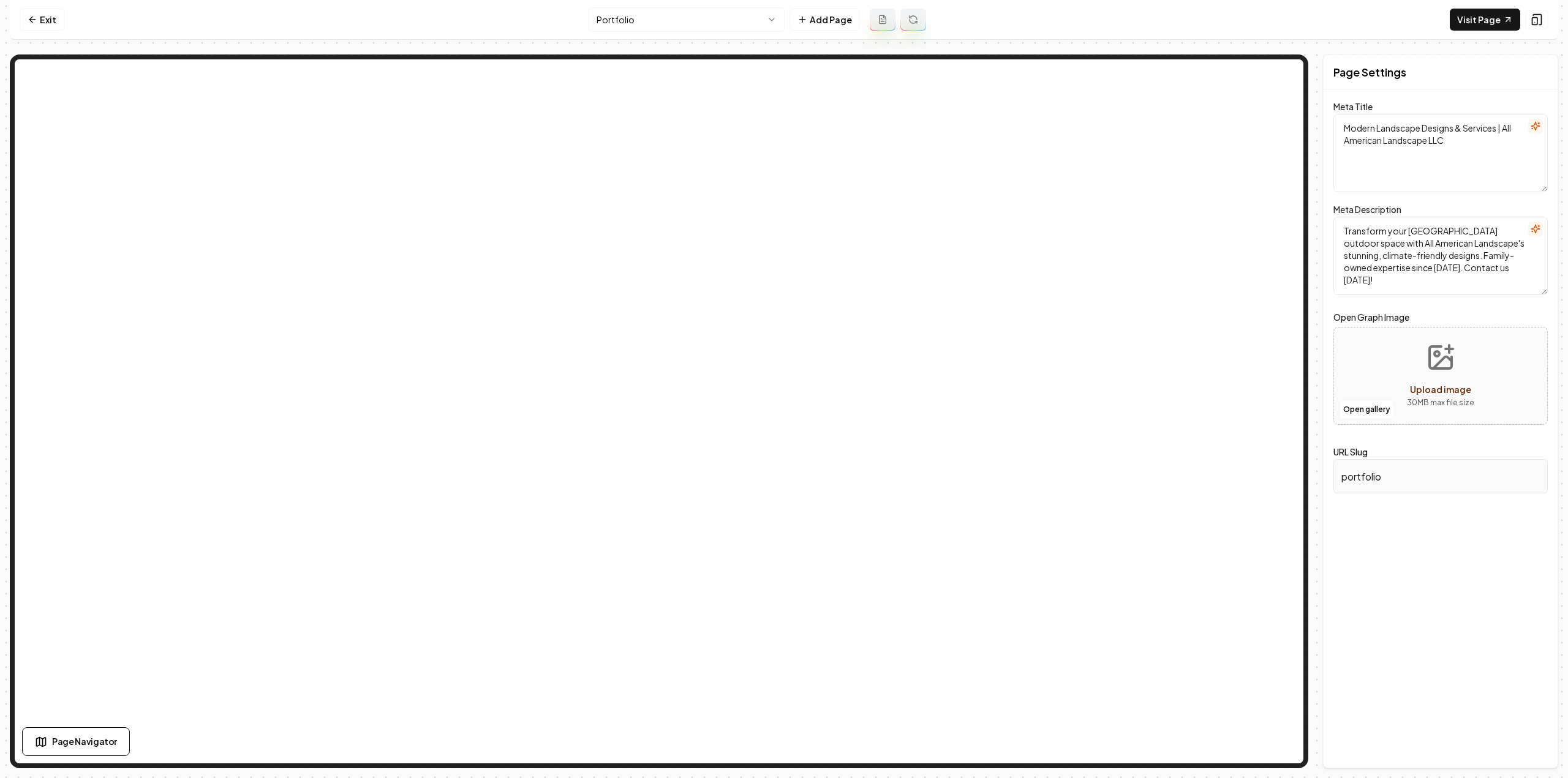
click at [698, 21] on html "Computer Required This feature is only available on a computer. Please switch t…" at bounding box center [784, 389] width 1568 height 778
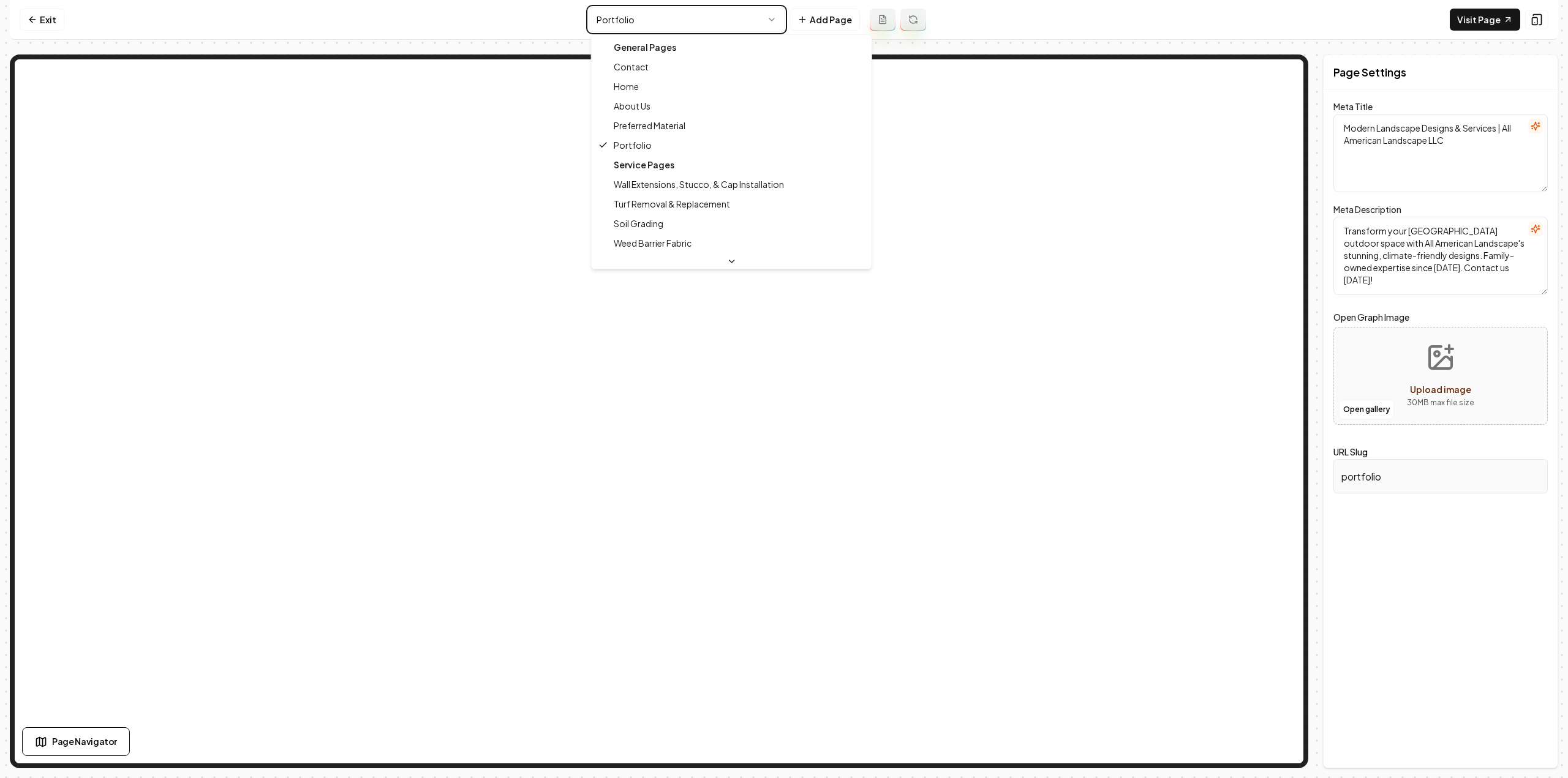
type textarea "Landscaping Experts in [GEOGRAPHIC_DATA] | All American Landscape"
type textarea "Transform your outdoor space with [GEOGRAPHIC_DATA]' finest landscaping experts…"
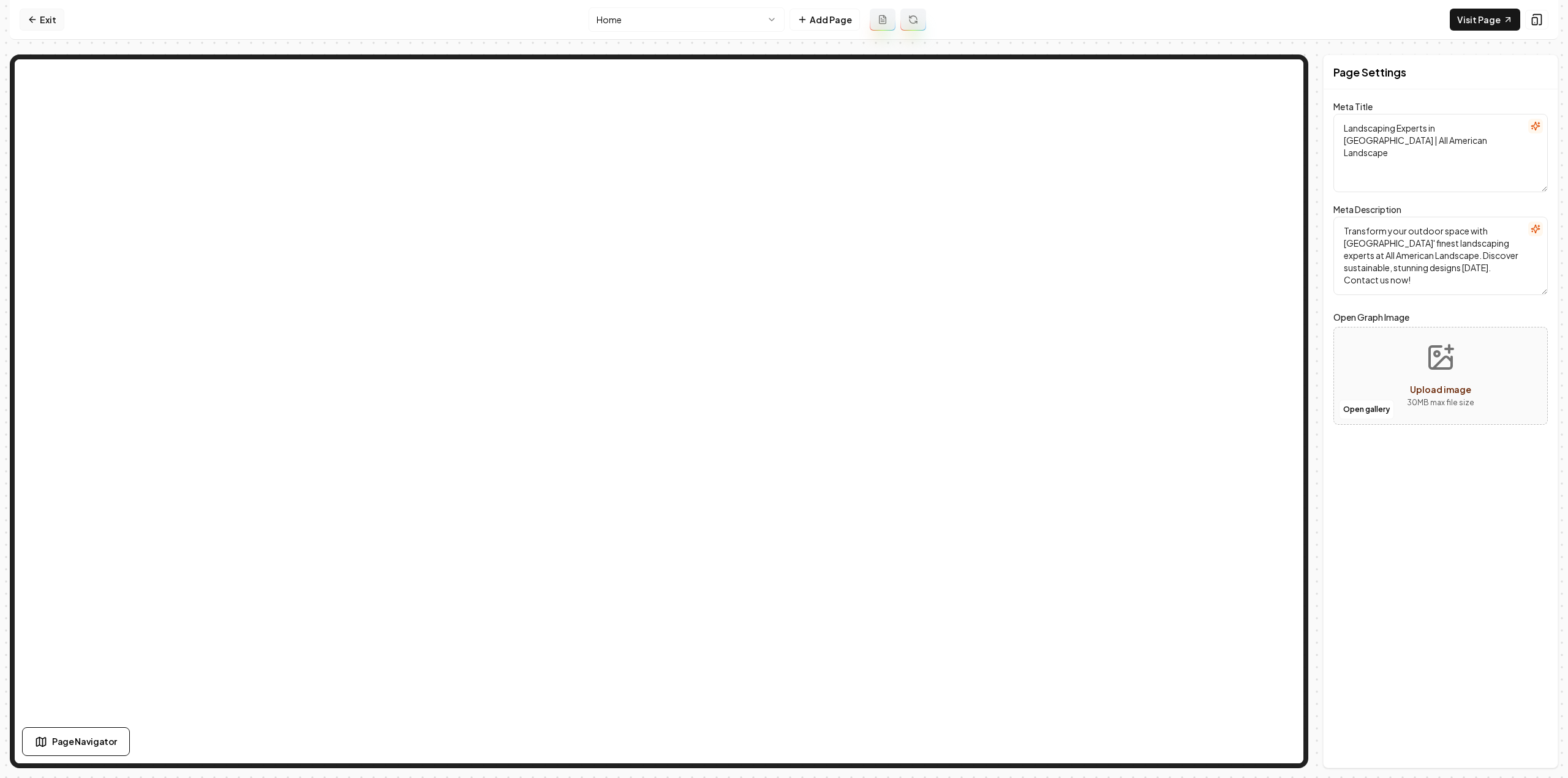
click at [62, 15] on link "Exit" at bounding box center [42, 19] width 44 height 22
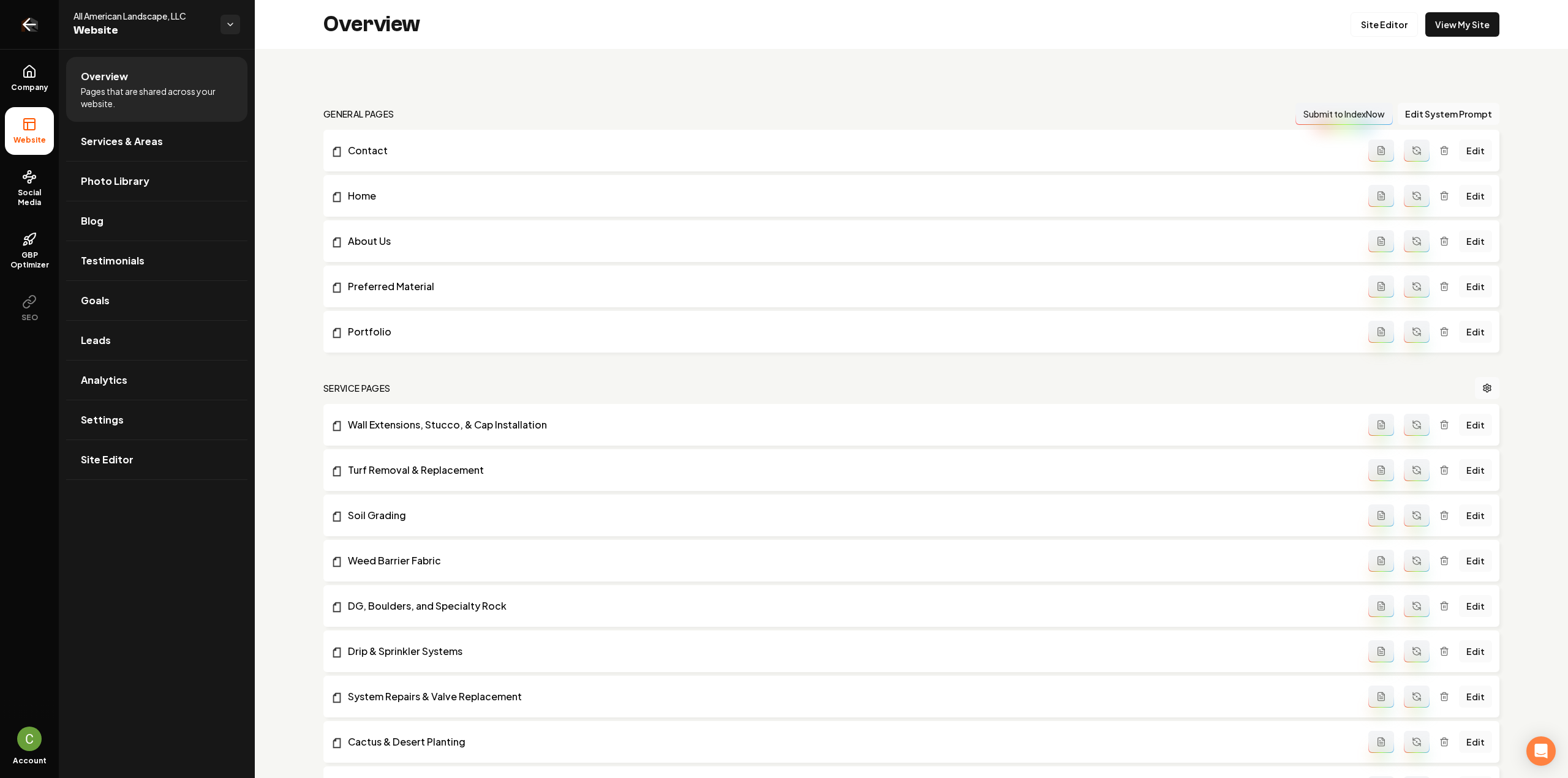
click at [29, 29] on icon "Return to dashboard" at bounding box center [26, 24] width 5 height 12
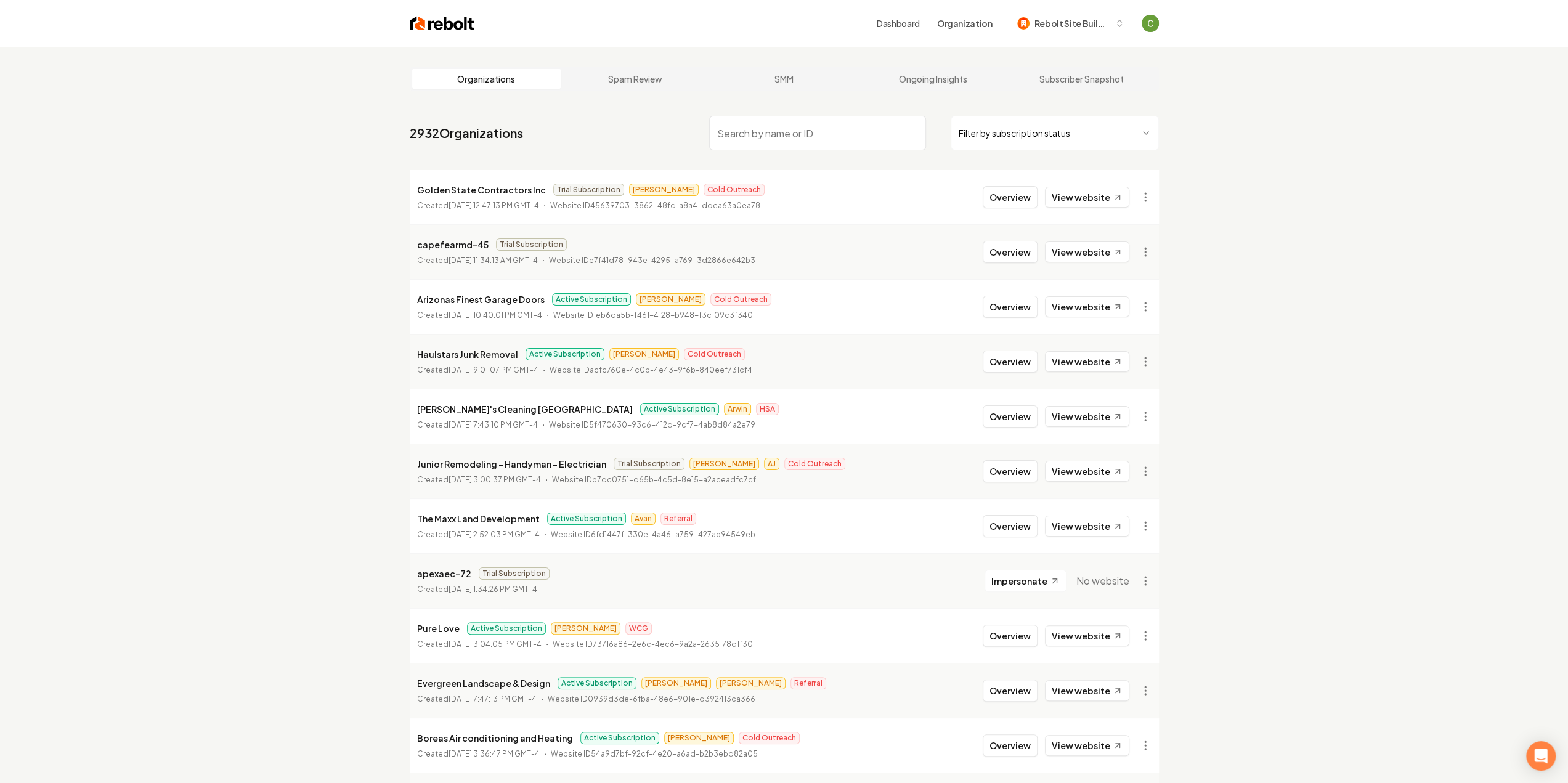
click at [836, 131] on input "search" at bounding box center [817, 133] width 217 height 35
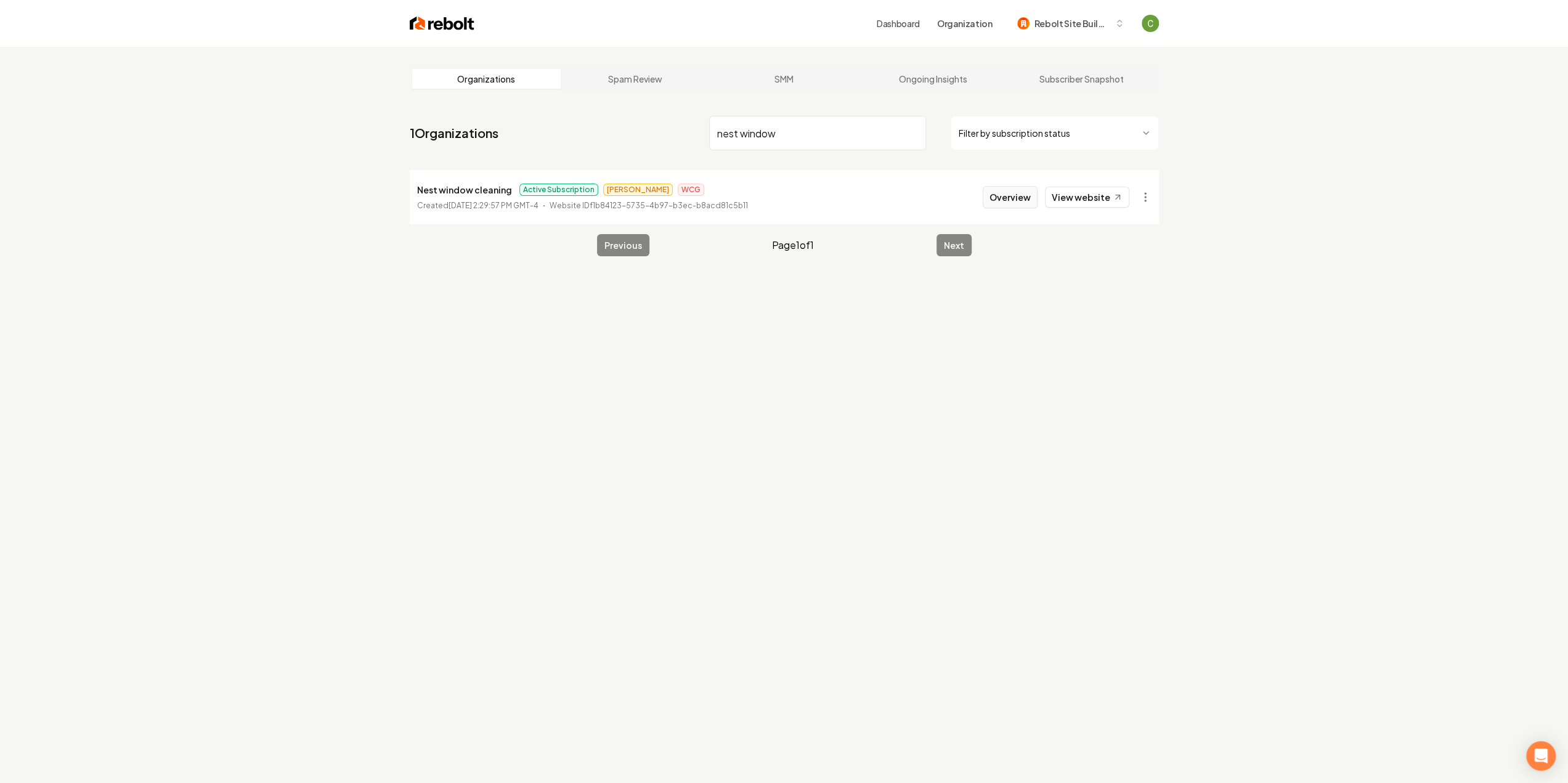
type input "nest window"
click at [1017, 194] on button "Overview" at bounding box center [1010, 197] width 55 height 22
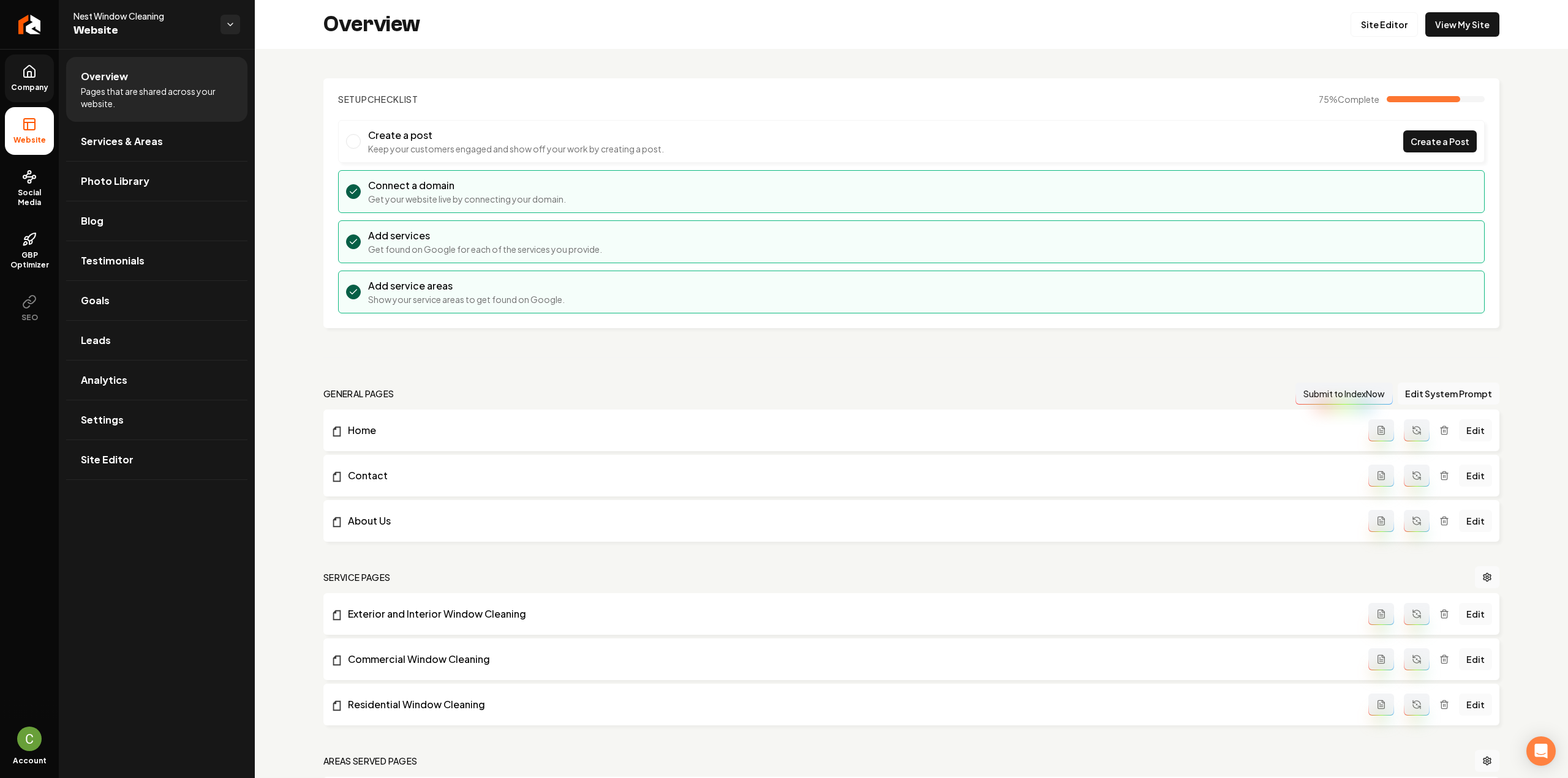
click at [39, 84] on span "Company" at bounding box center [30, 87] width 47 height 10
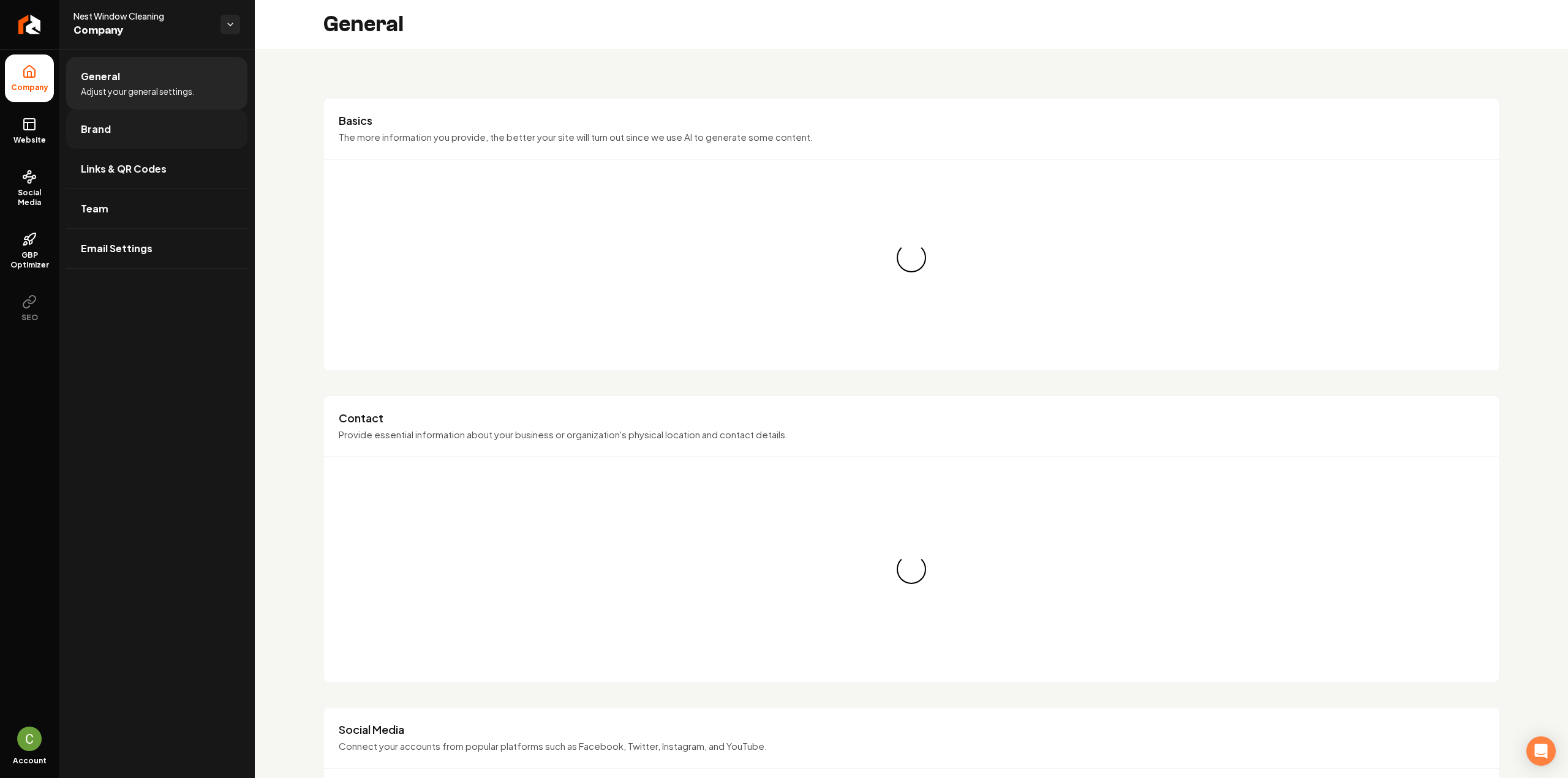
click at [111, 127] on link "Brand" at bounding box center [157, 129] width 181 height 39
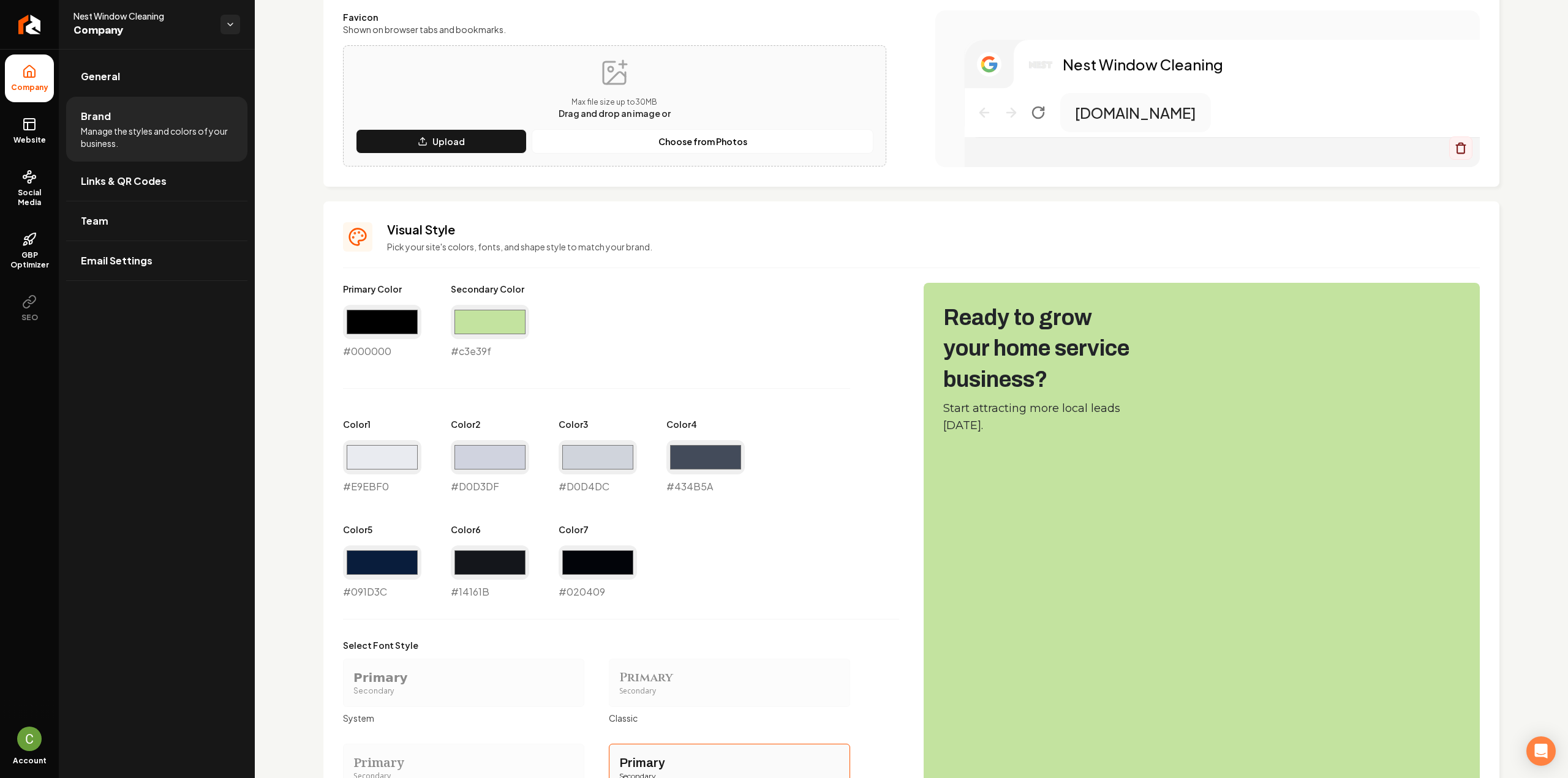
scroll to position [392, 0]
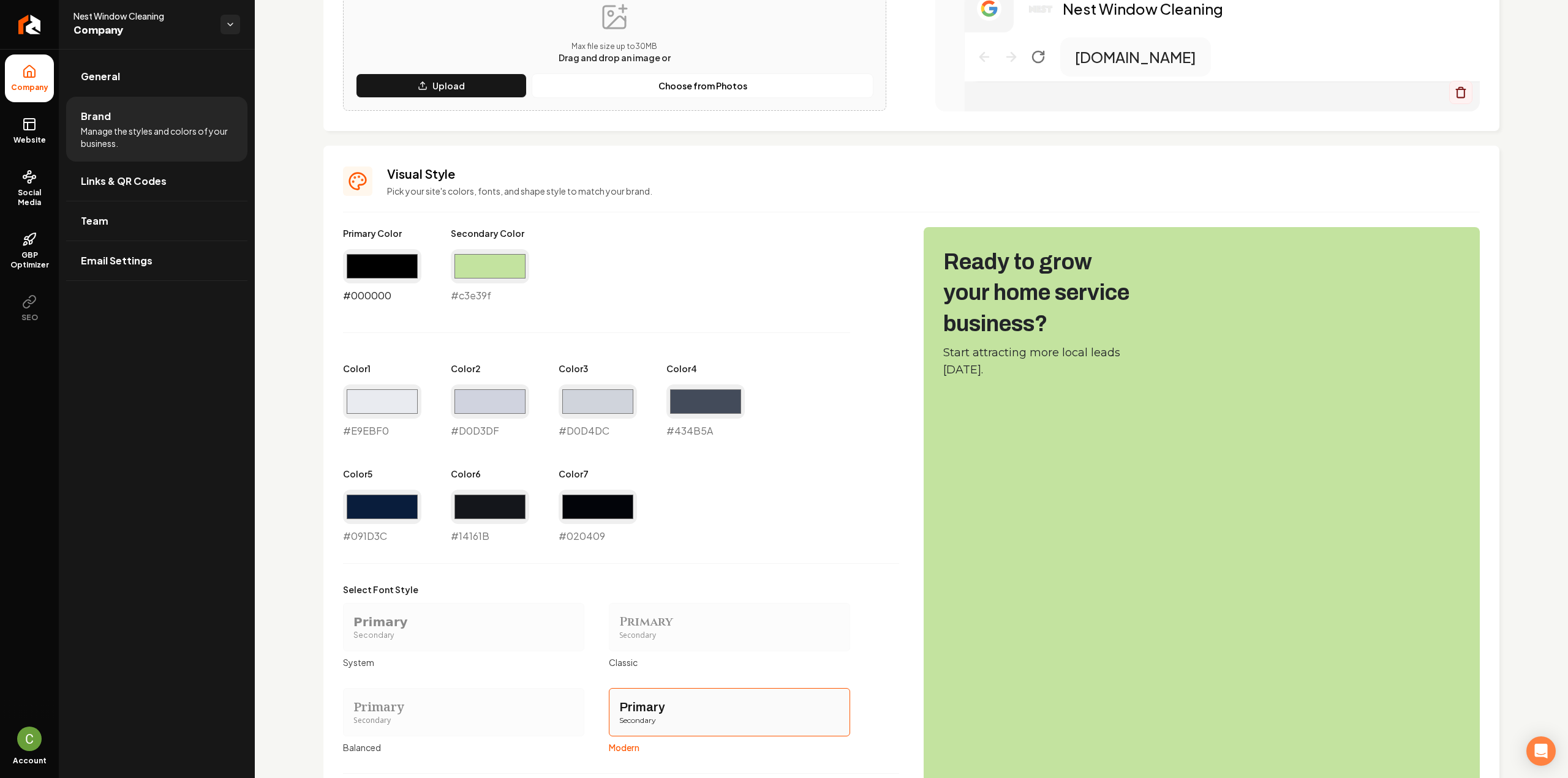
click at [371, 265] on input "#000000" at bounding box center [382, 267] width 78 height 34
click at [10, 131] on link "Website" at bounding box center [29, 131] width 49 height 48
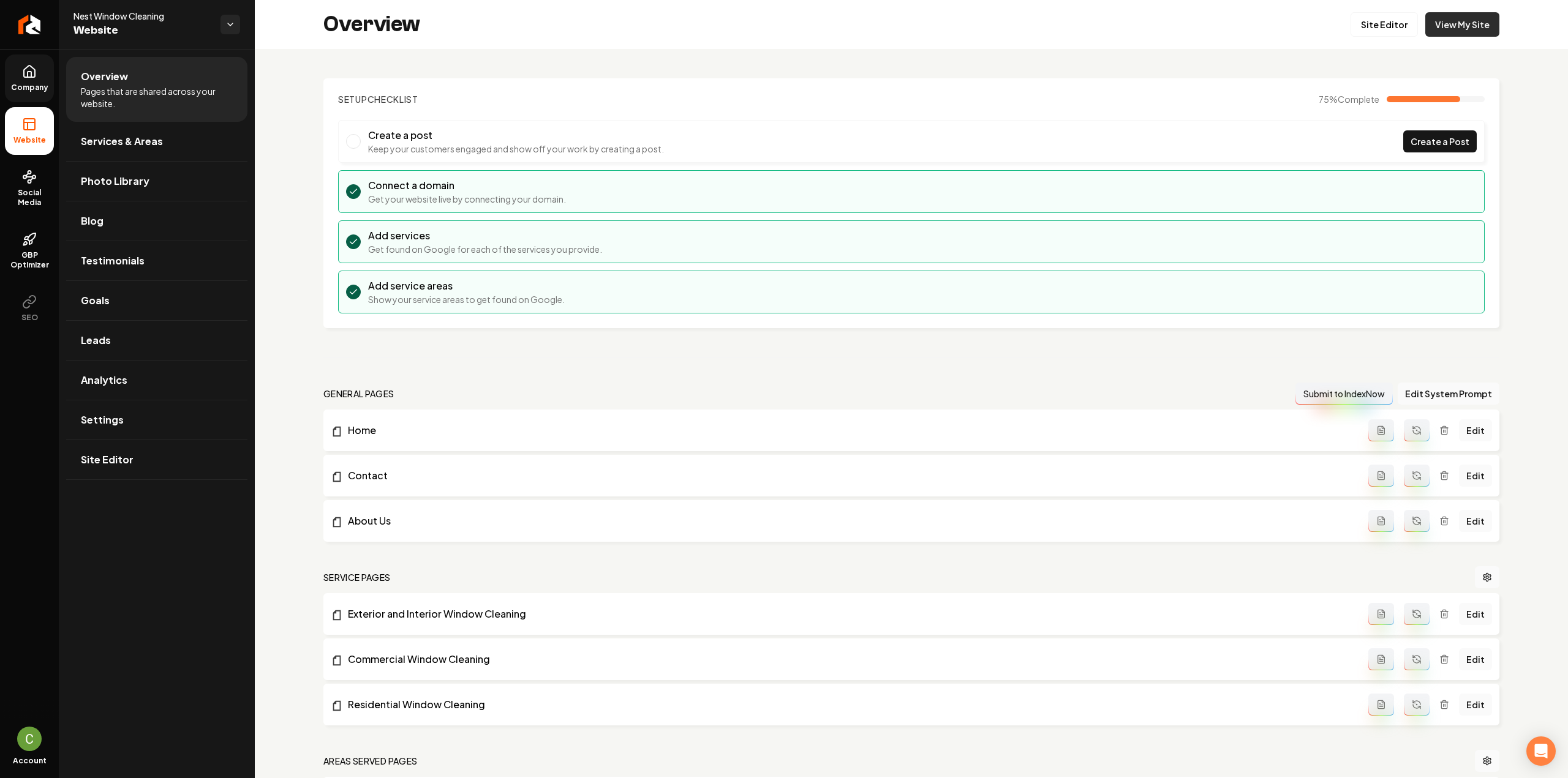
click at [1437, 30] on link "View My Site" at bounding box center [1463, 24] width 74 height 24
click at [1426, 15] on link "View My Site" at bounding box center [1463, 24] width 74 height 24
click at [1361, 29] on link "Site Editor" at bounding box center [1384, 24] width 67 height 24
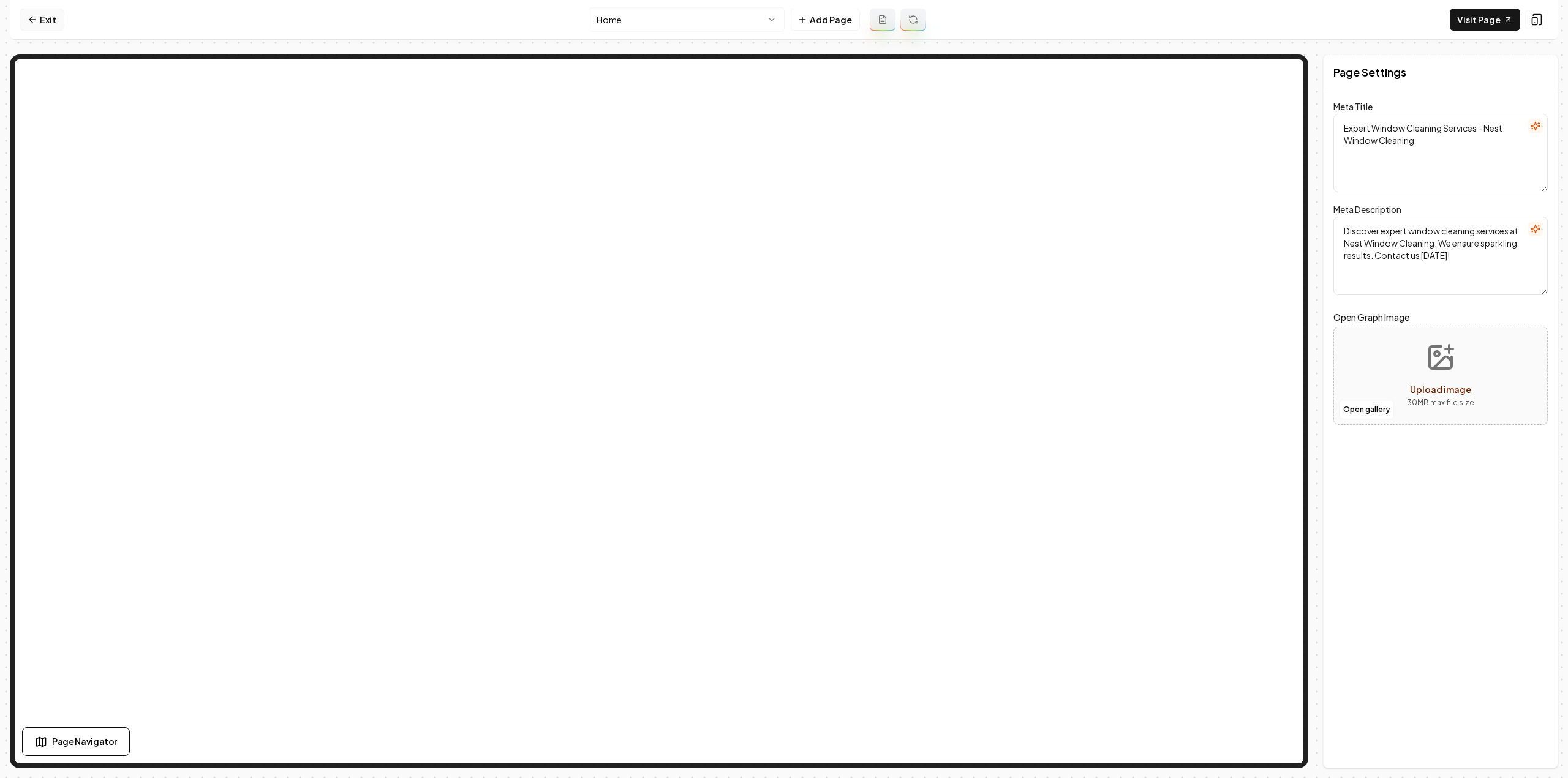
click at [32, 15] on icon at bounding box center [32, 19] width 10 height 10
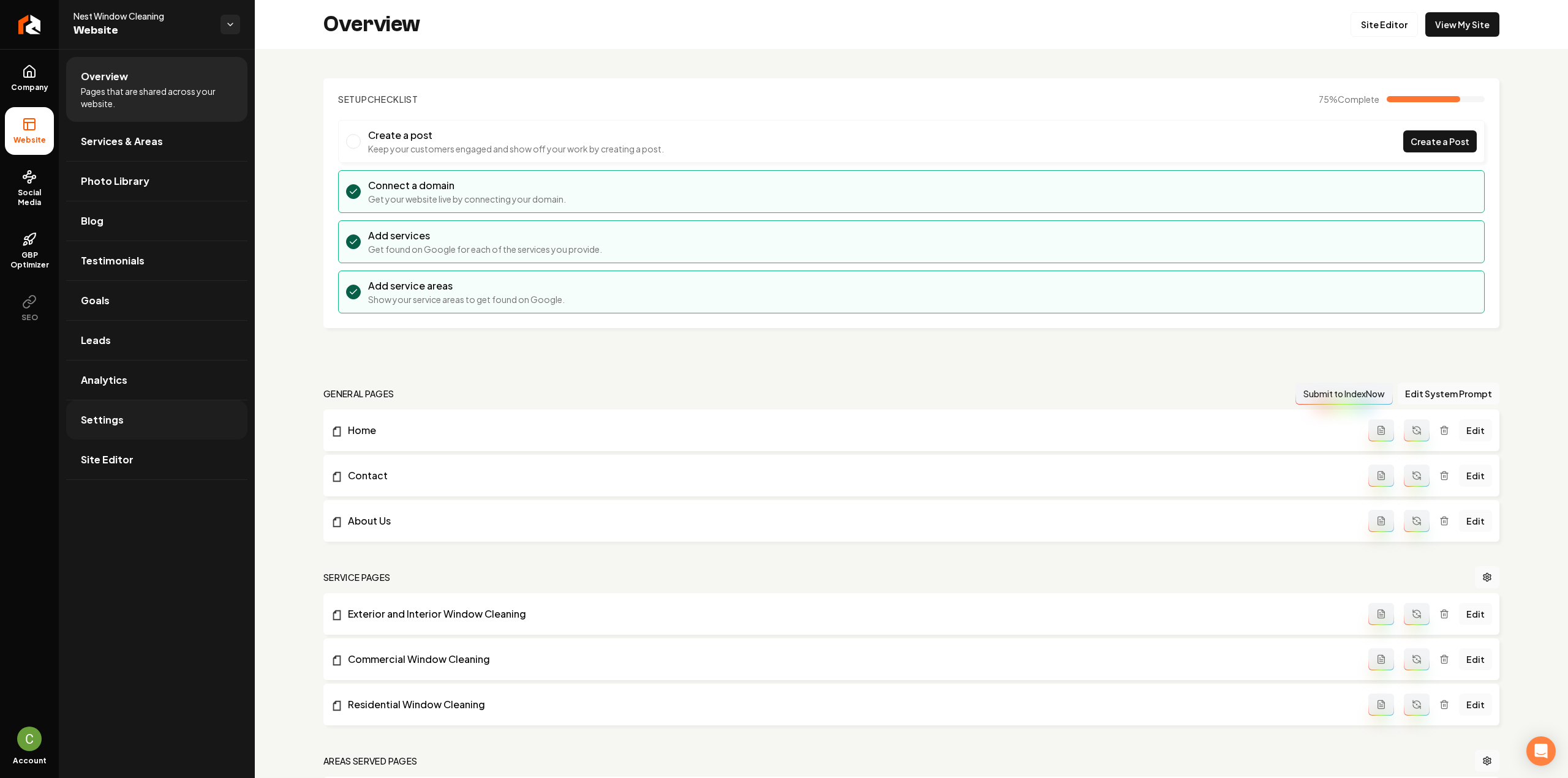
click at [146, 432] on link "Settings" at bounding box center [157, 420] width 181 height 39
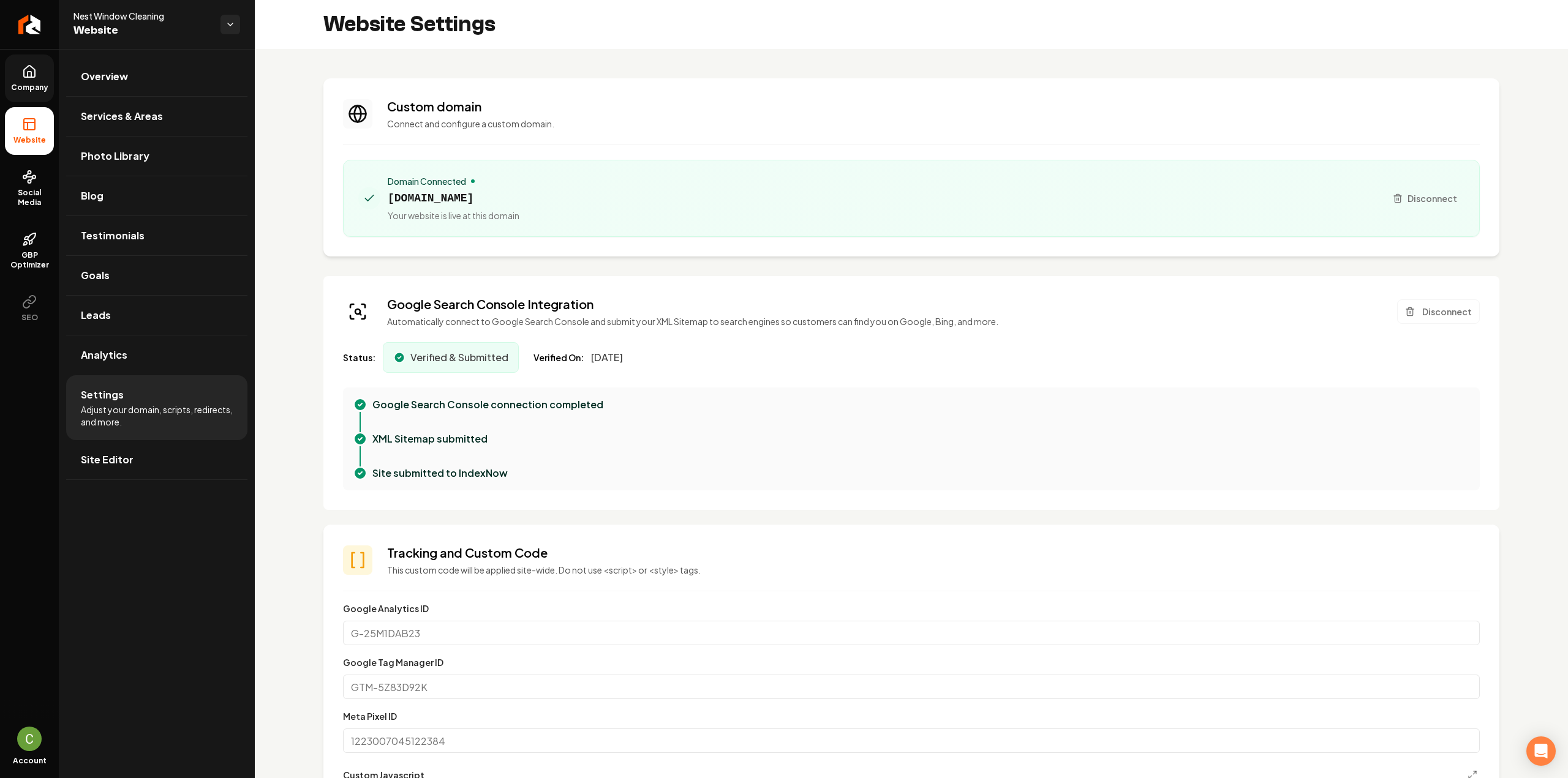
click at [22, 78] on icon at bounding box center [29, 72] width 15 height 15
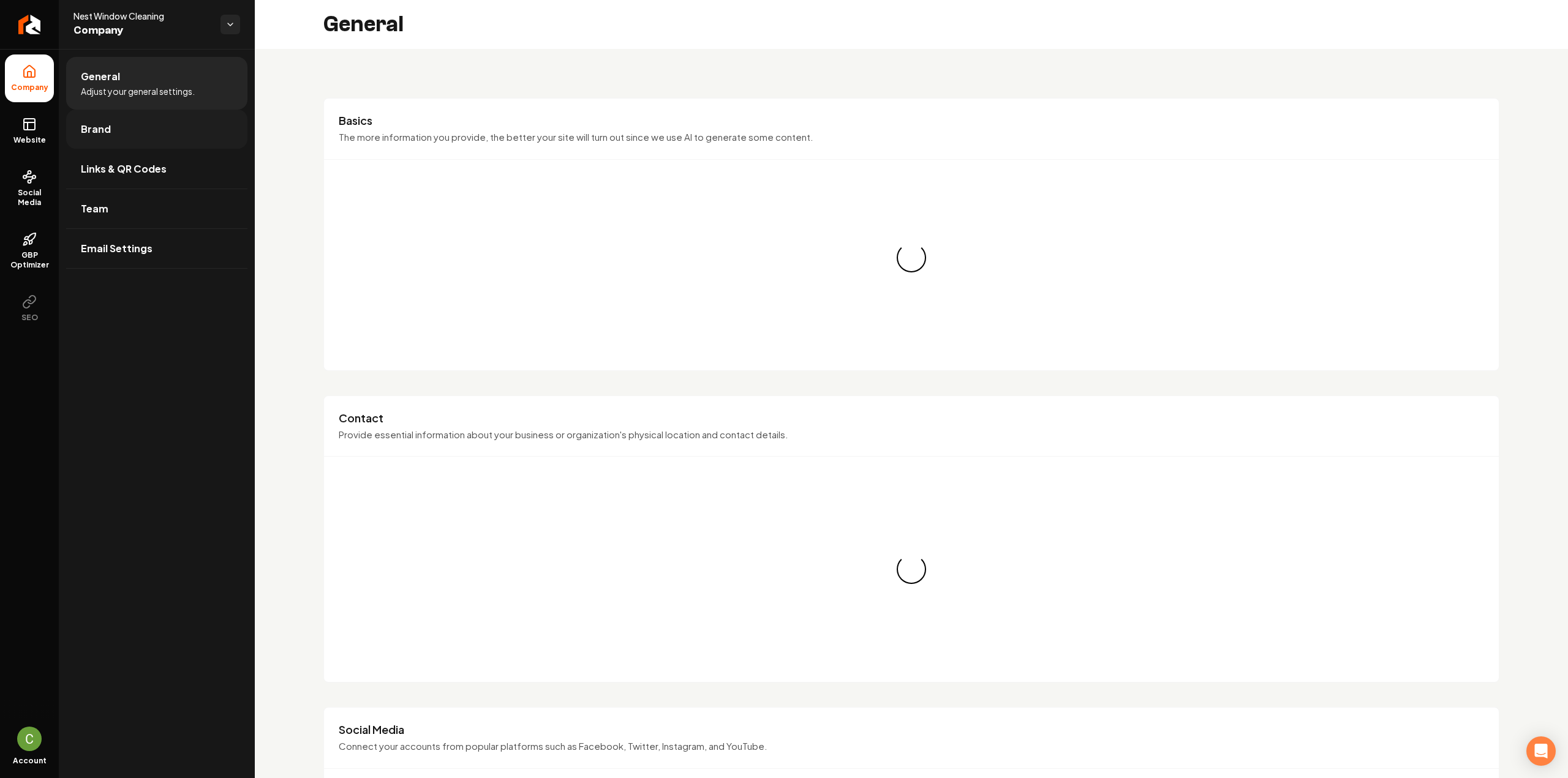
click at [104, 116] on link "Brand" at bounding box center [157, 129] width 181 height 39
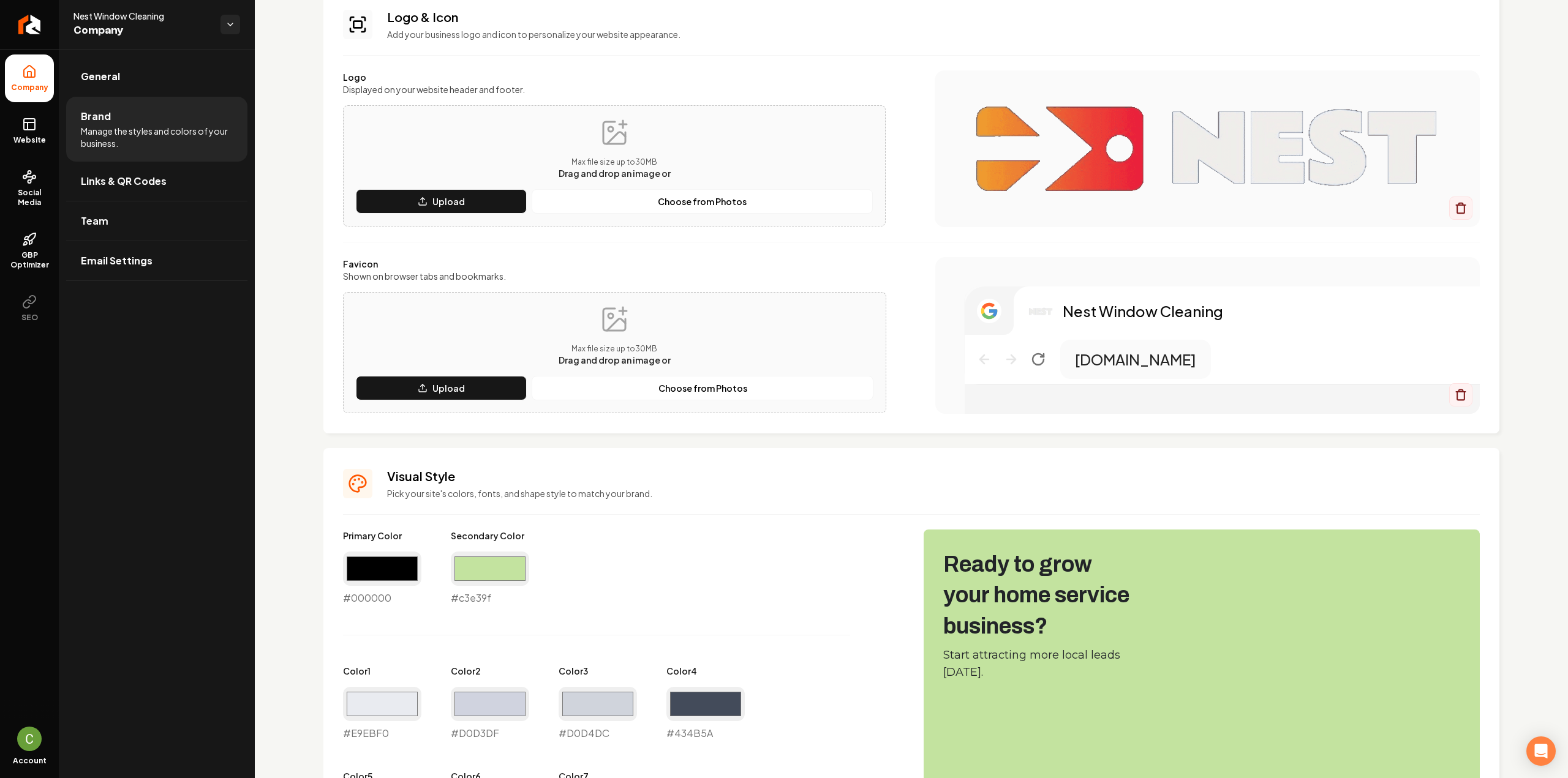
scroll to position [122, 0]
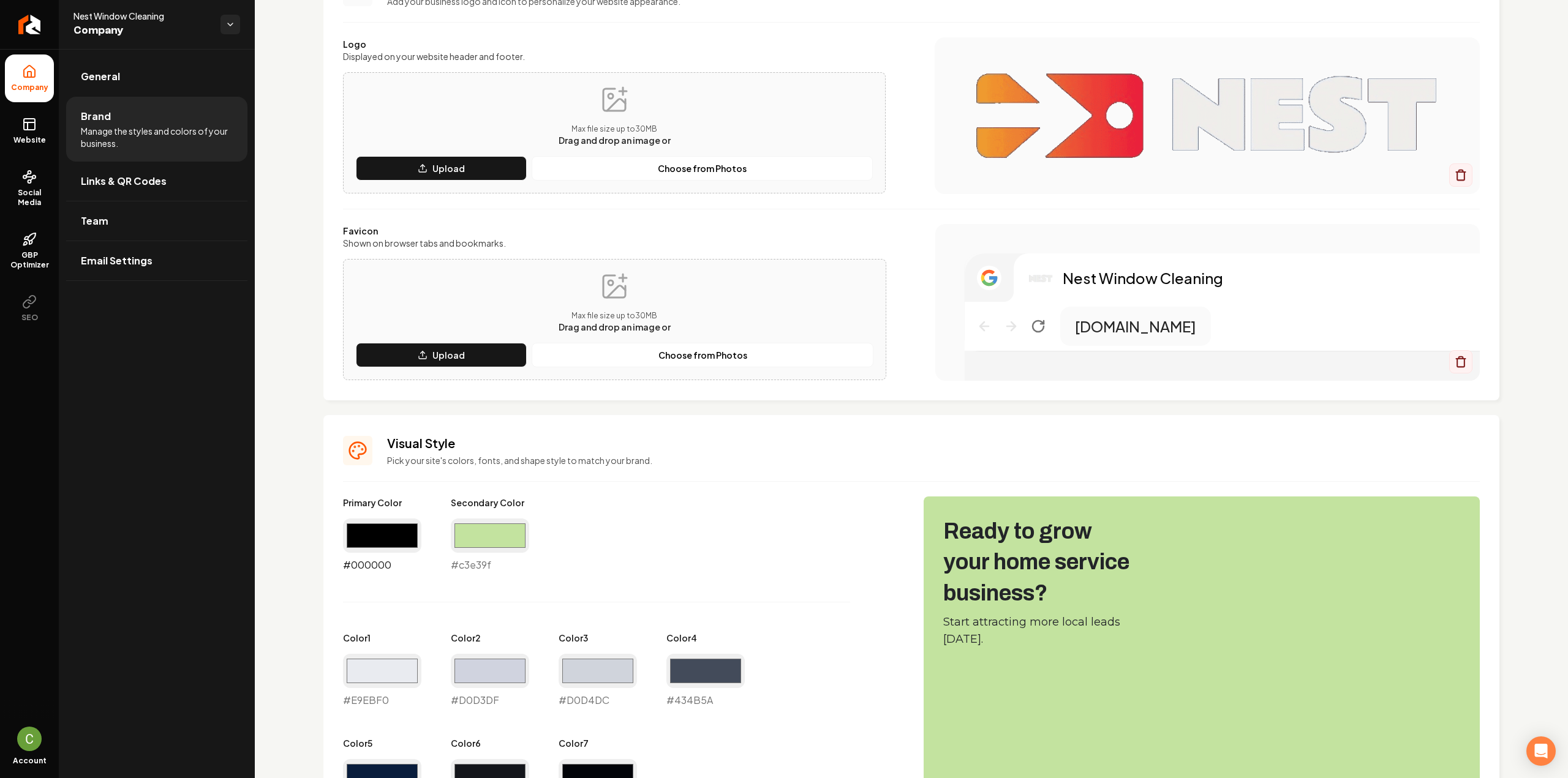
click at [388, 542] on input "#000000" at bounding box center [382, 536] width 78 height 34
click at [388, 520] on input "#000000" at bounding box center [382, 536] width 78 height 34
click at [505, 537] on input "#c3e39f" at bounding box center [490, 536] width 78 height 34
type input "#c3e29f"
click at [359, 544] on input "#000000" at bounding box center [382, 536] width 78 height 34
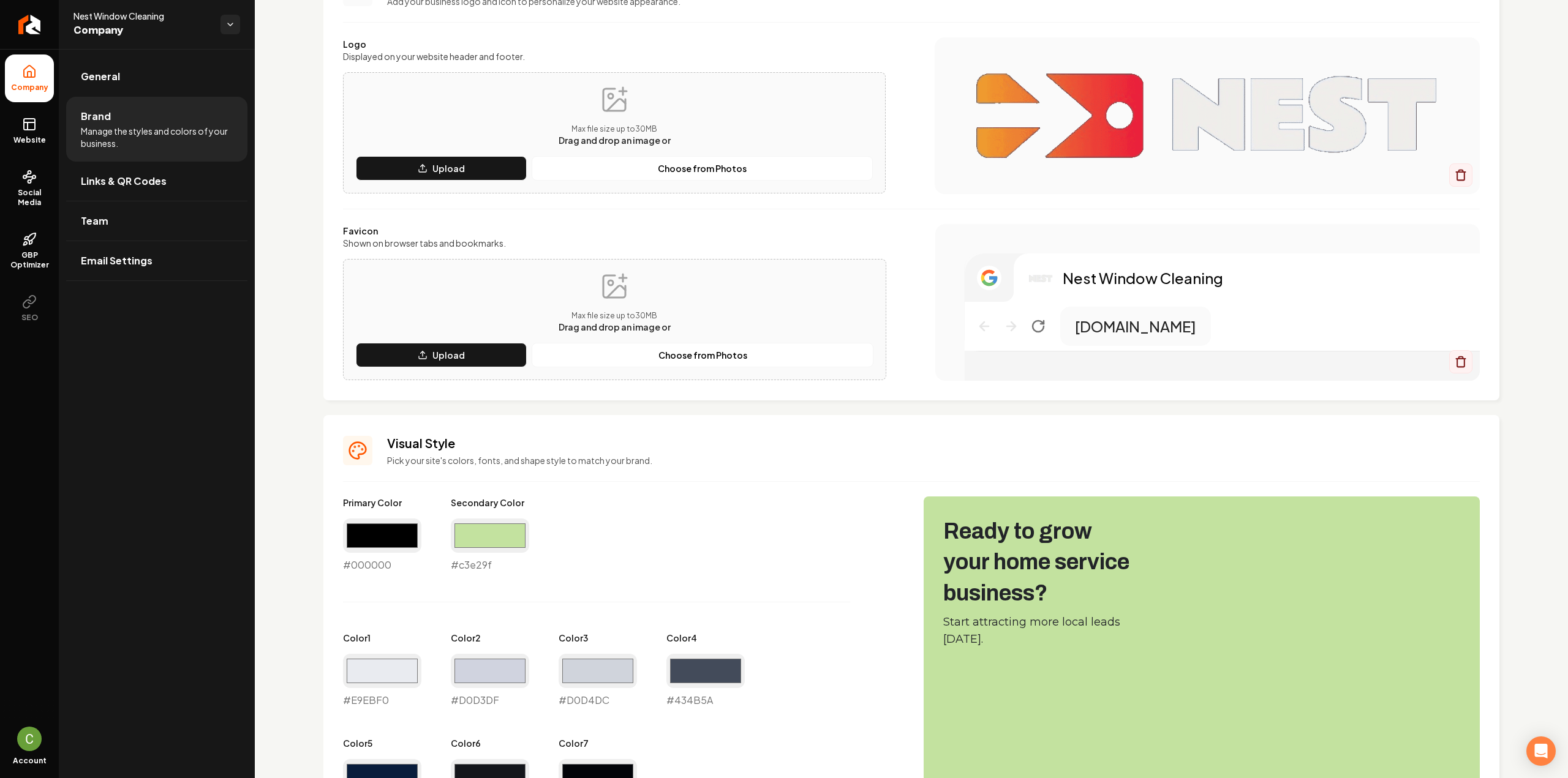
click at [399, 708] on div "Primary Color #000000 #000000 Secondary Color #c3e29f #c3e29f Color 1 #e9ebf0 #…" at bounding box center [620, 655] width 556 height 316
click at [369, 544] on input "#000000" at bounding box center [382, 536] width 78 height 34
type input "#87c540"
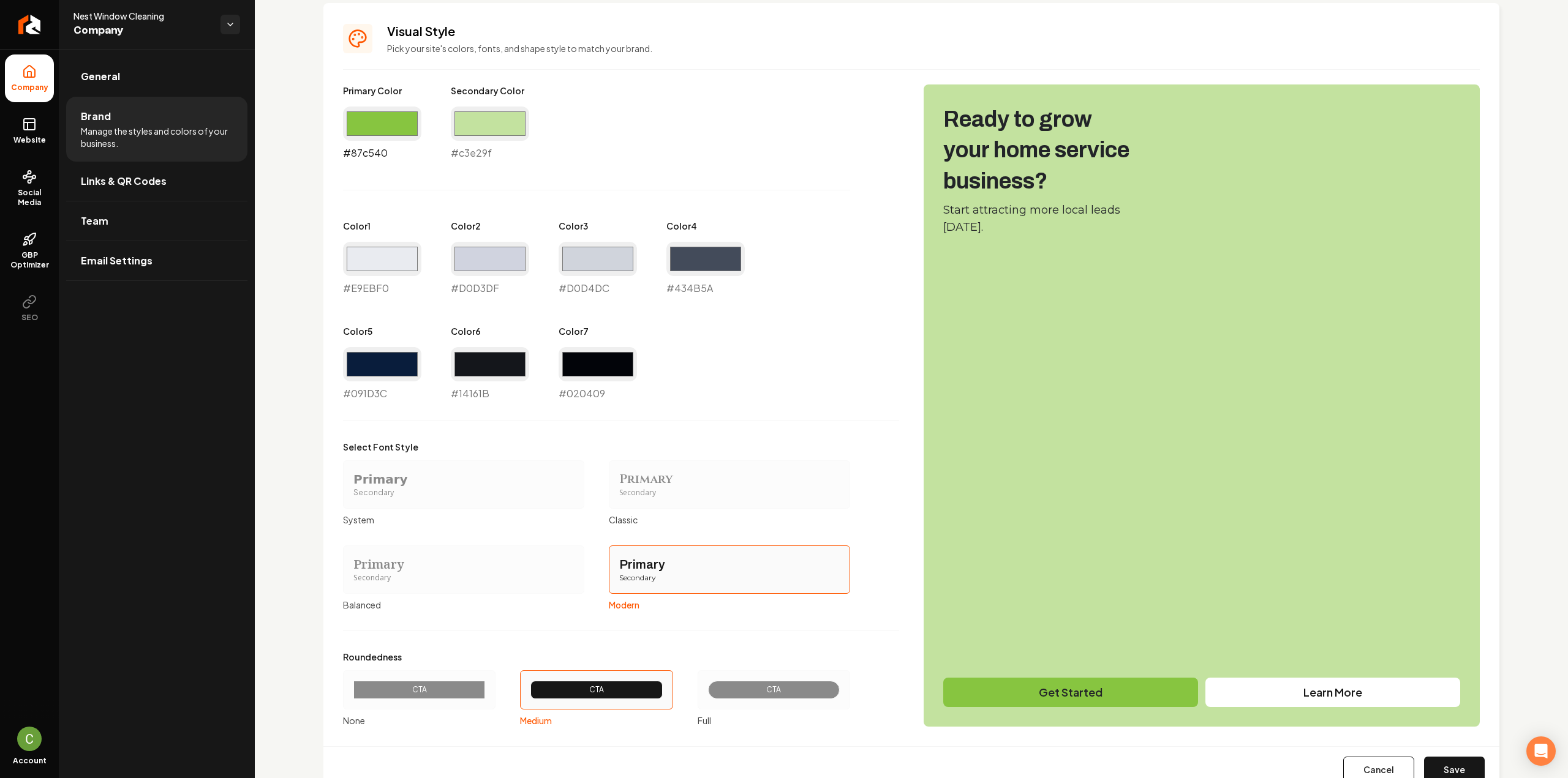
scroll to position [516, 0]
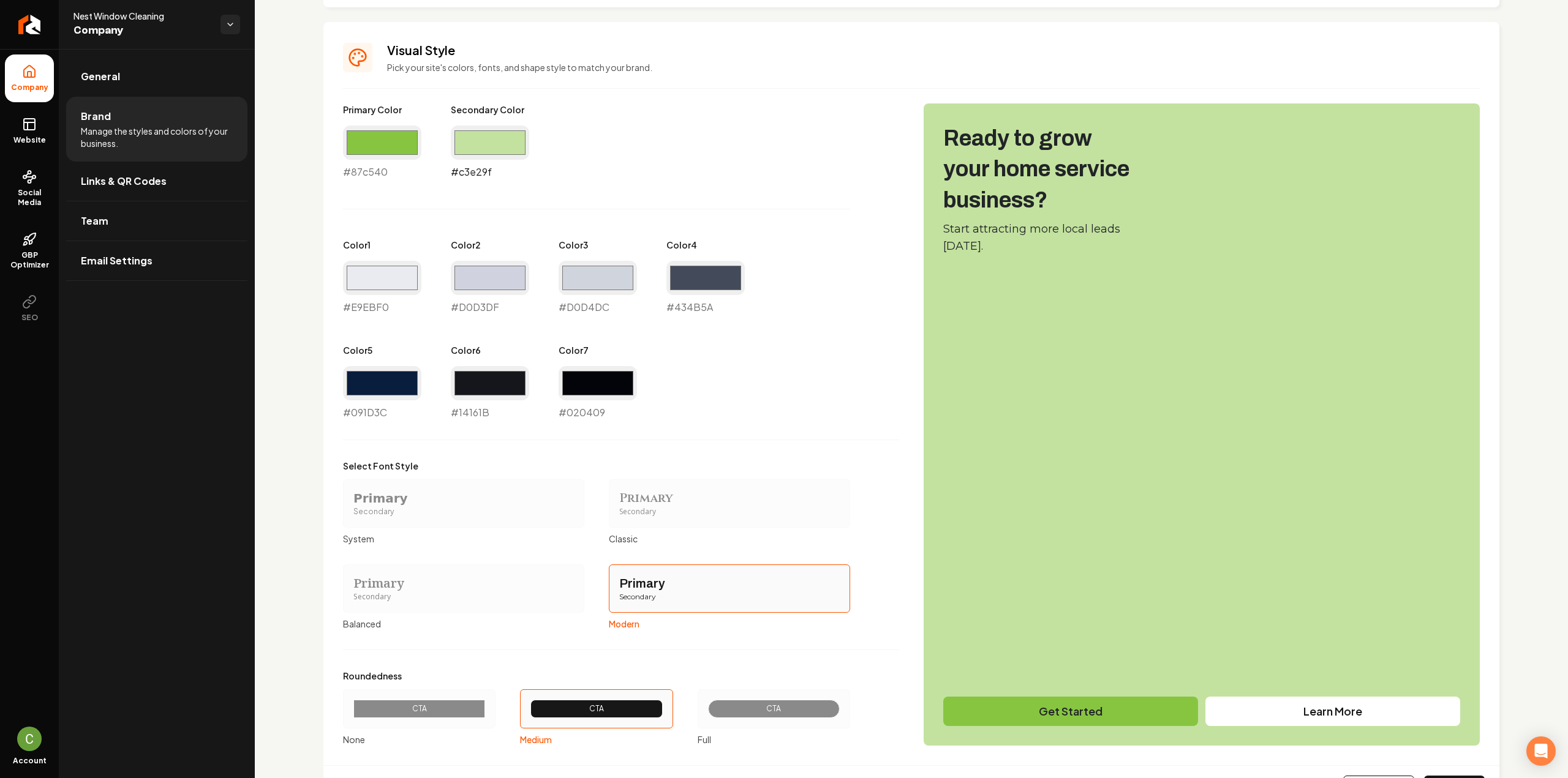
click at [468, 145] on input "#c3e29f" at bounding box center [490, 142] width 78 height 34
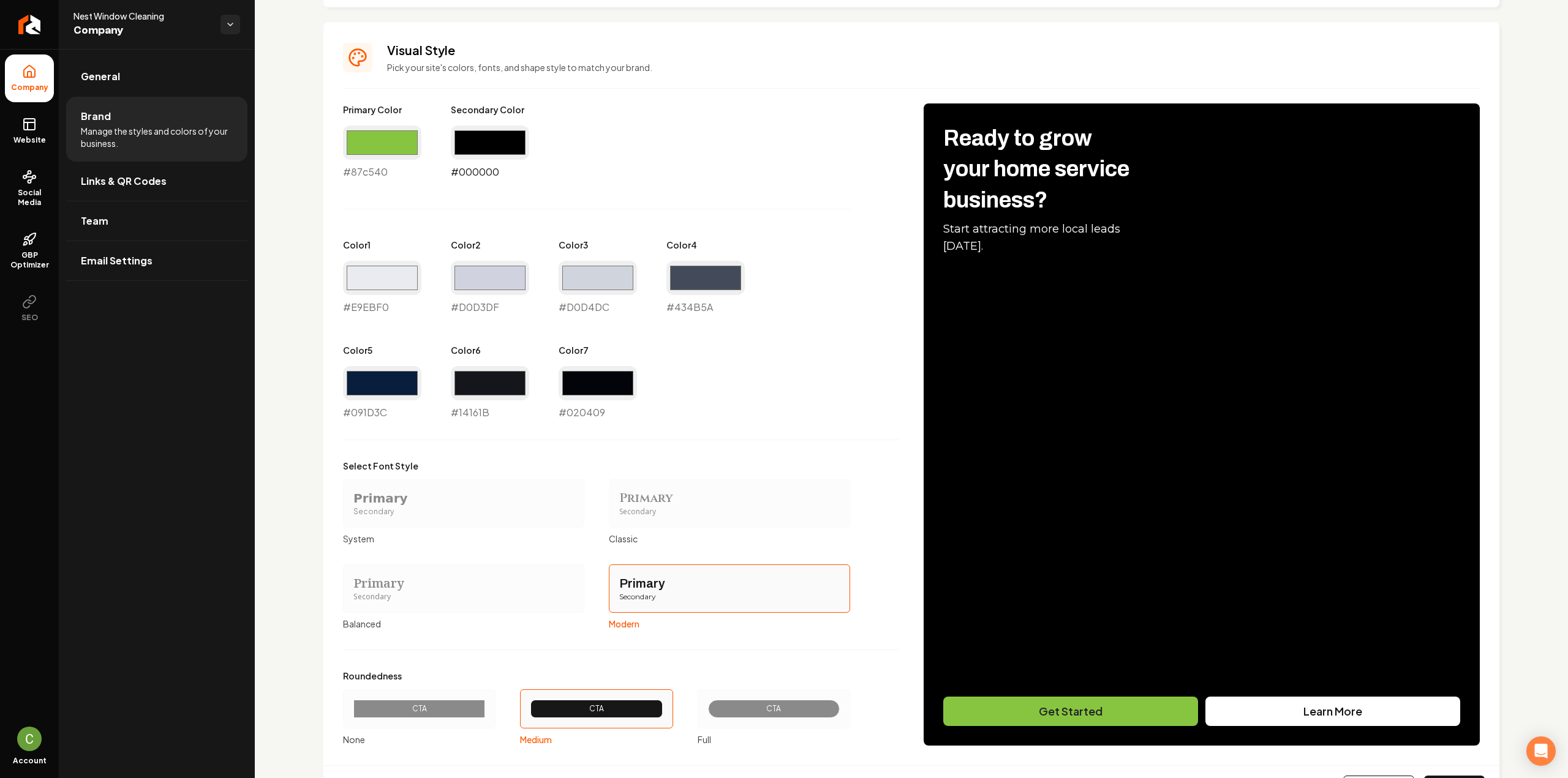
type input "#000000"
click at [375, 292] on input "#e9ebf0" at bounding box center [382, 278] width 78 height 34
type input "#c3e29f"
click at [634, 293] on input "#d0d4dc" at bounding box center [598, 278] width 78 height 34
type input "#e7f3d9"
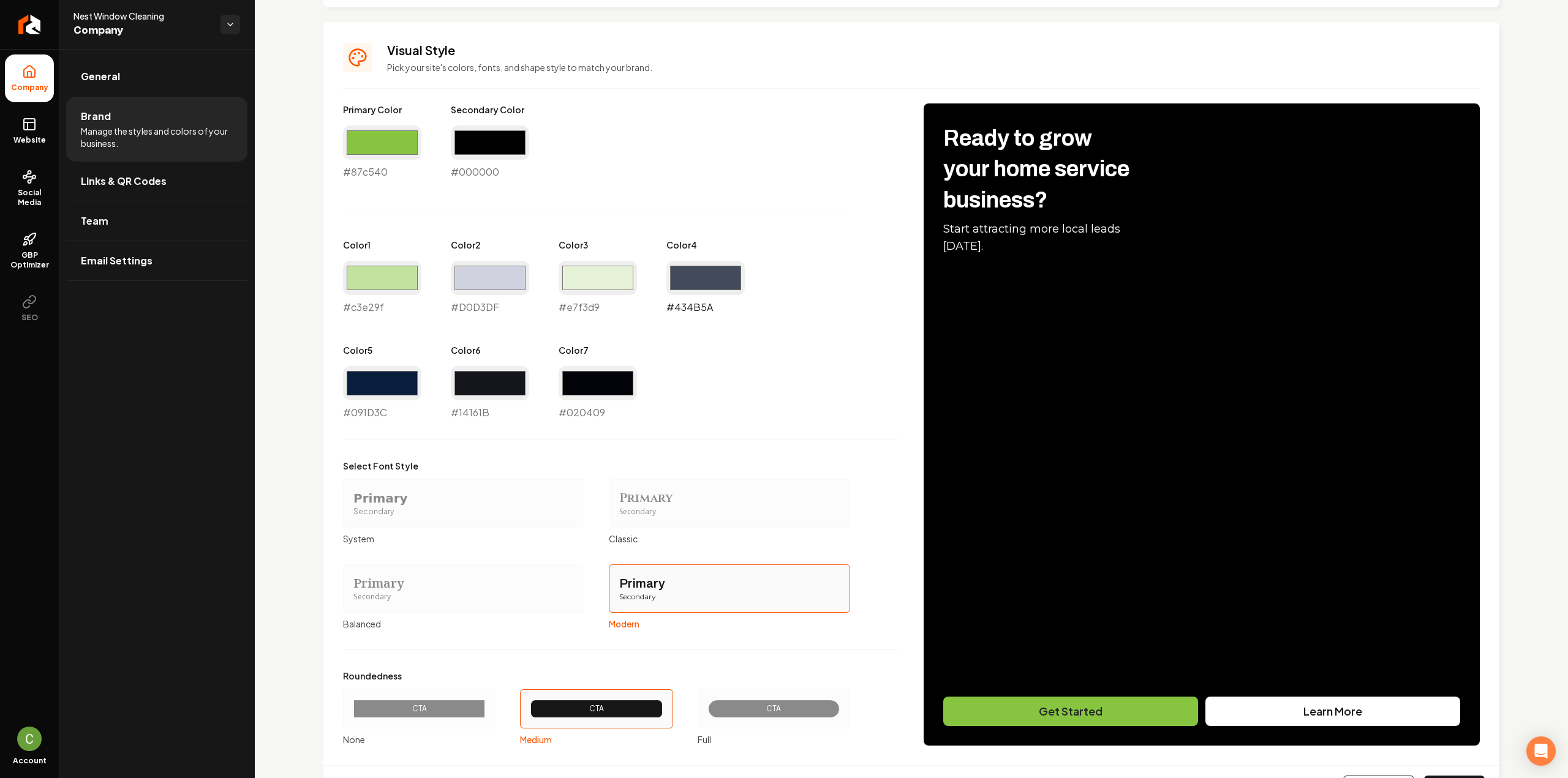
click at [716, 289] on input "#434b5a" at bounding box center [706, 278] width 78 height 34
type input "#b2b2b2"
drag, startPoint x: 379, startPoint y: 378, endPoint x: 371, endPoint y: 384, distance: 10.0
click at [377, 378] on input "#091d3c" at bounding box center [382, 384] width 78 height 34
type input "#87c540"
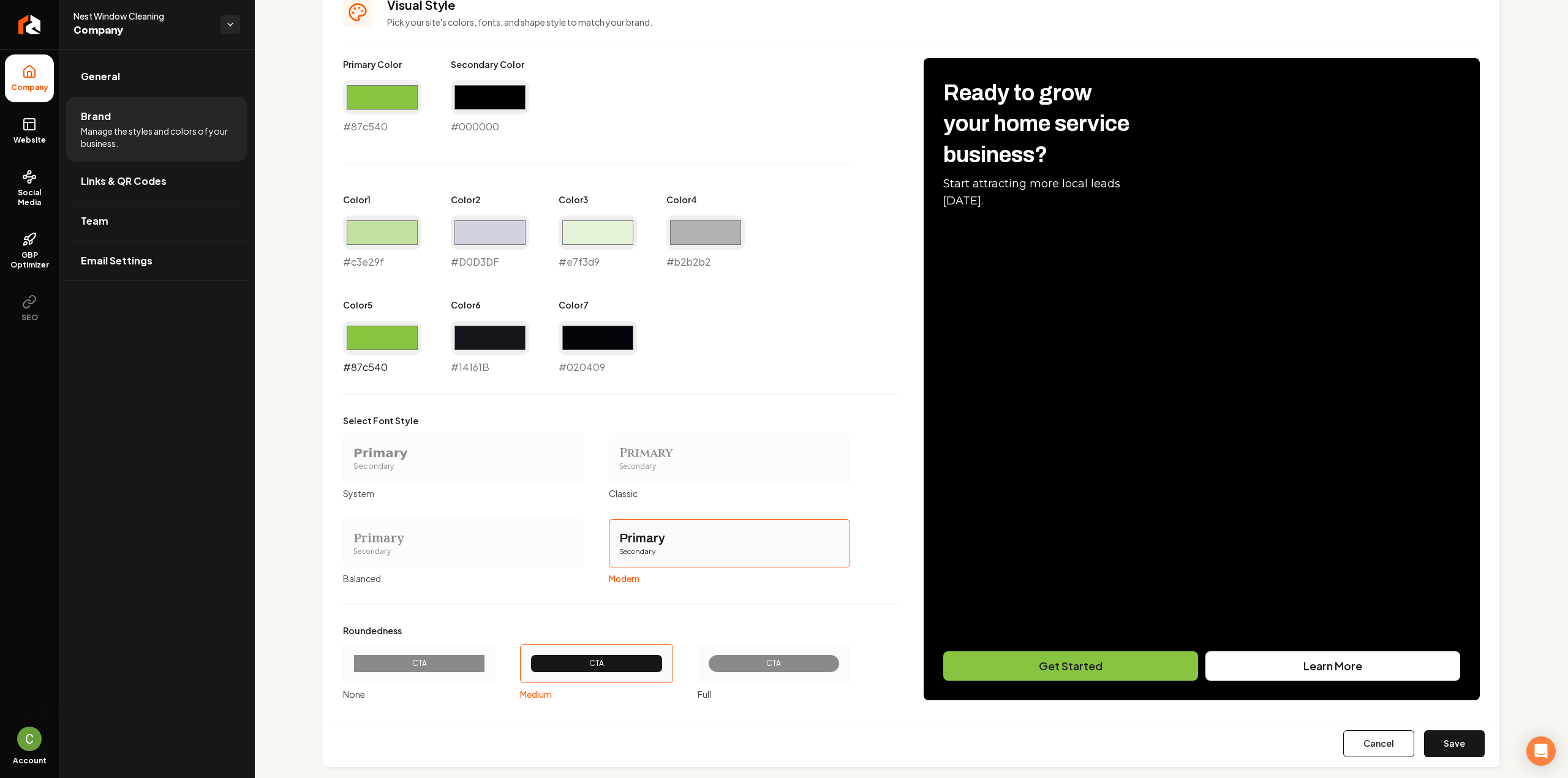
scroll to position [577, 0]
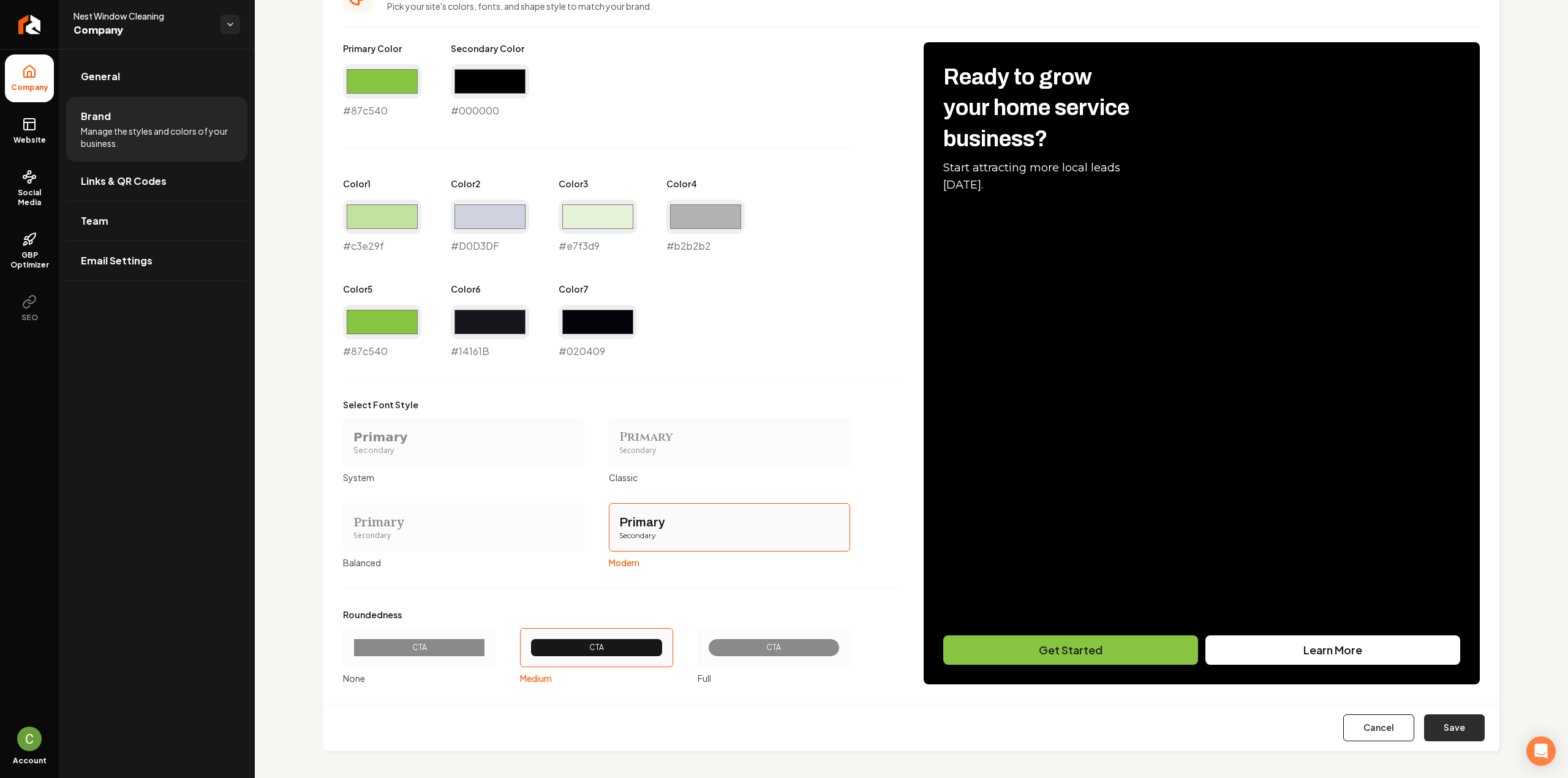
click at [1455, 727] on button "Save" at bounding box center [1454, 728] width 61 height 27
type input "#d0d3df"
type input "#14161b"
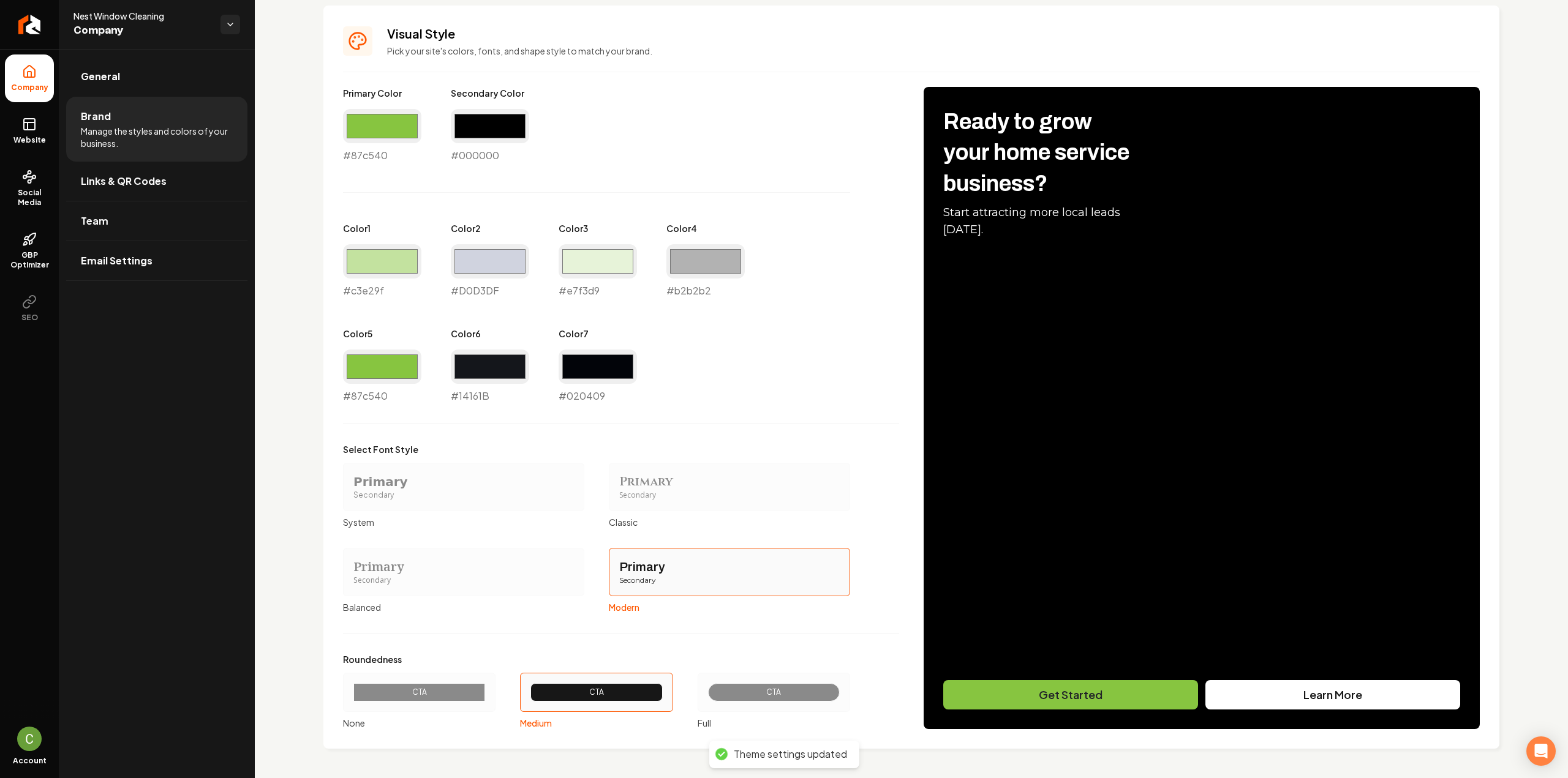
scroll to position [530, 0]
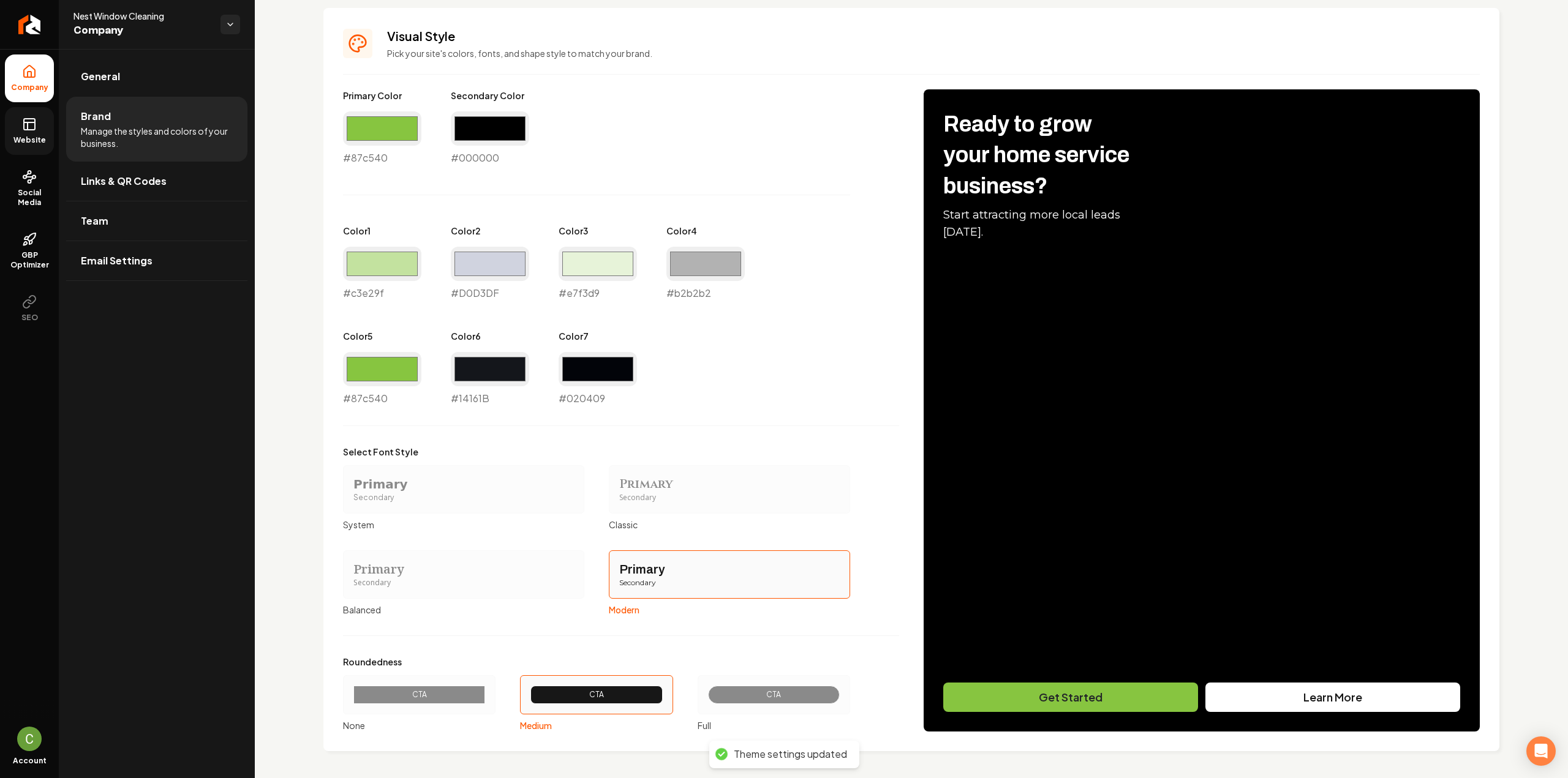
click at [20, 124] on link "Website" at bounding box center [29, 131] width 49 height 48
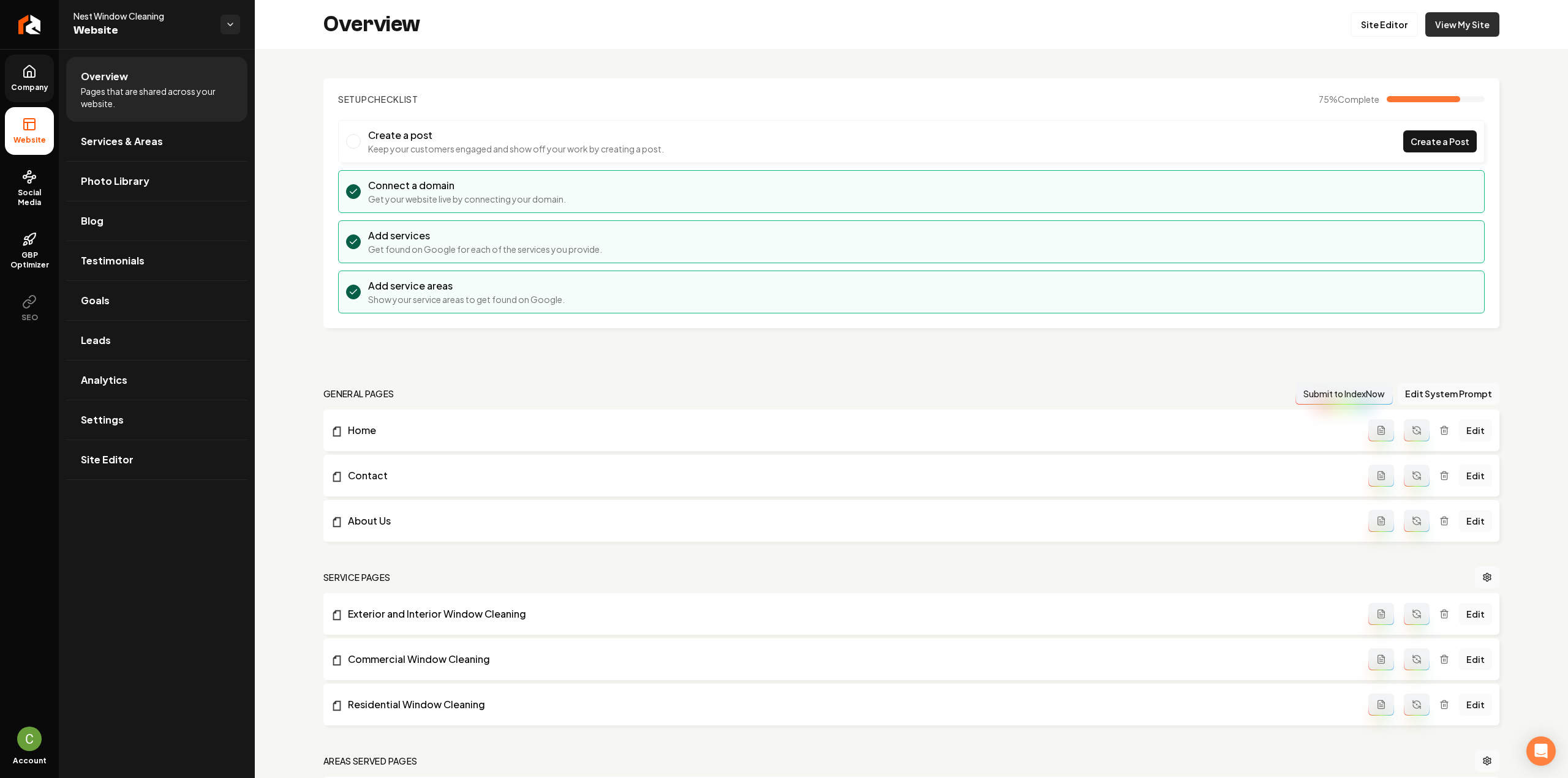
click at [1465, 24] on link "View My Site" at bounding box center [1463, 24] width 74 height 24
click at [137, 416] on link "Settings" at bounding box center [157, 420] width 181 height 39
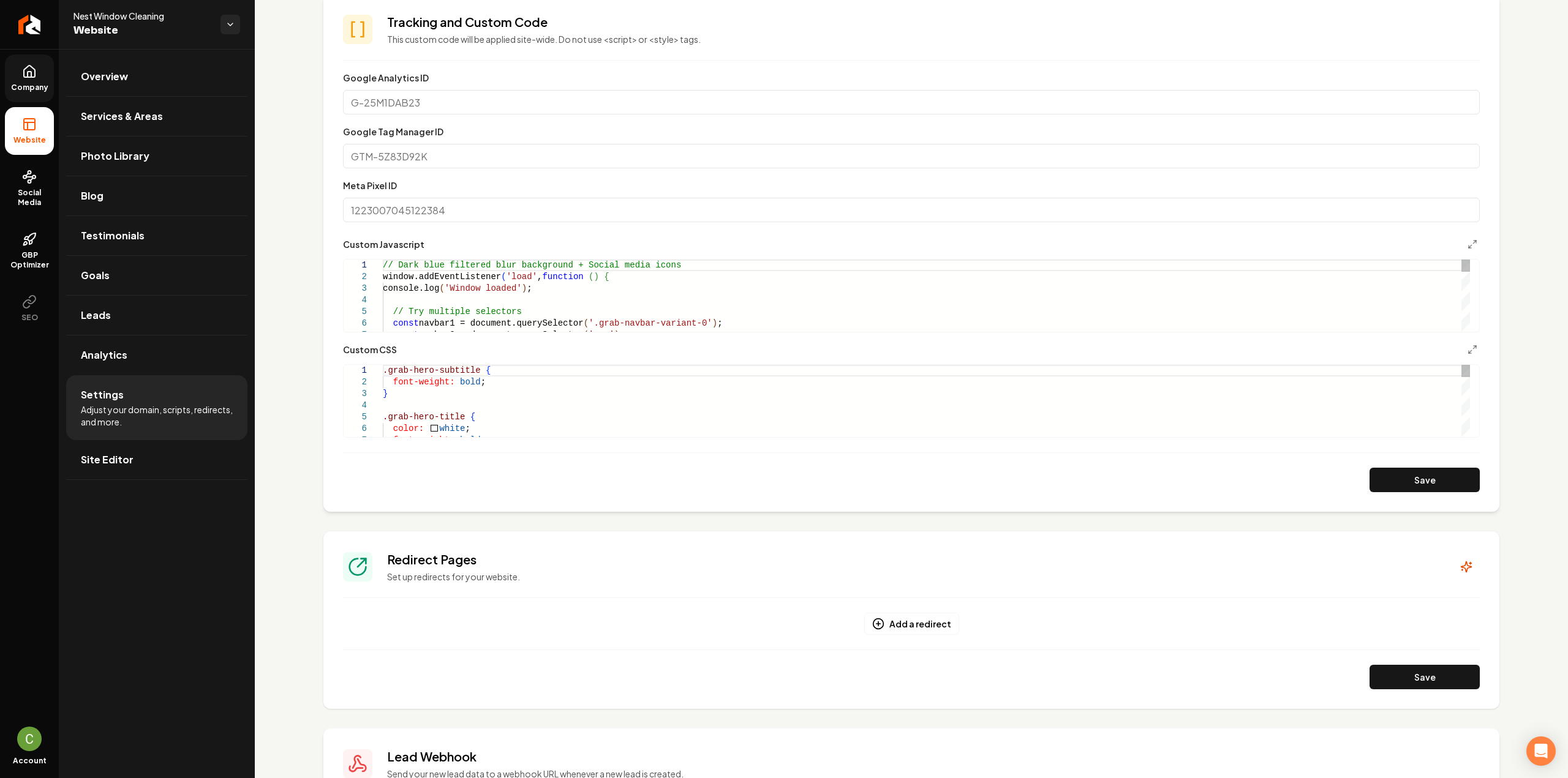
scroll to position [551, 0]
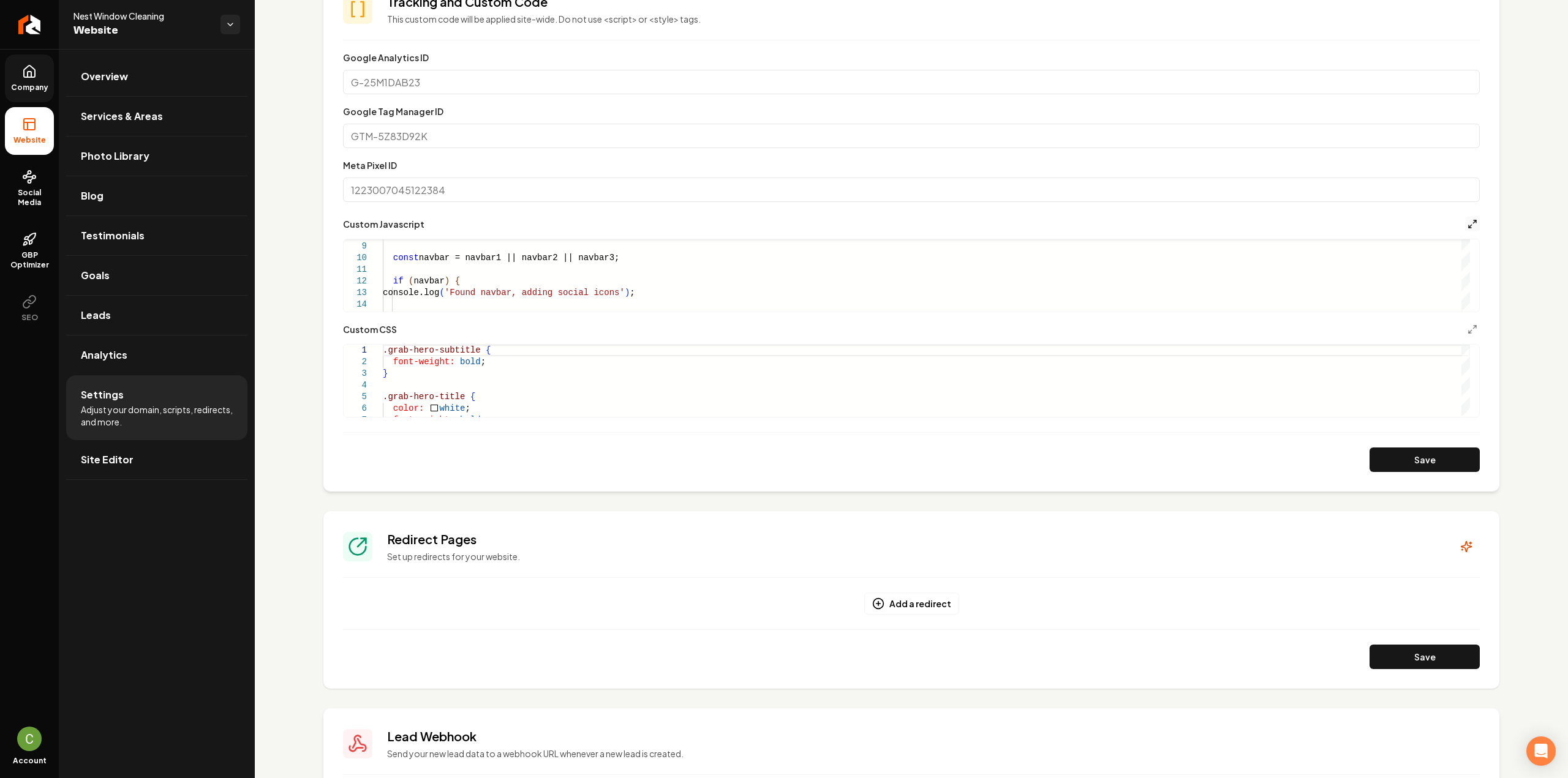
click at [1467, 226] on icon "Main content area" at bounding box center [1472, 224] width 10 height 10
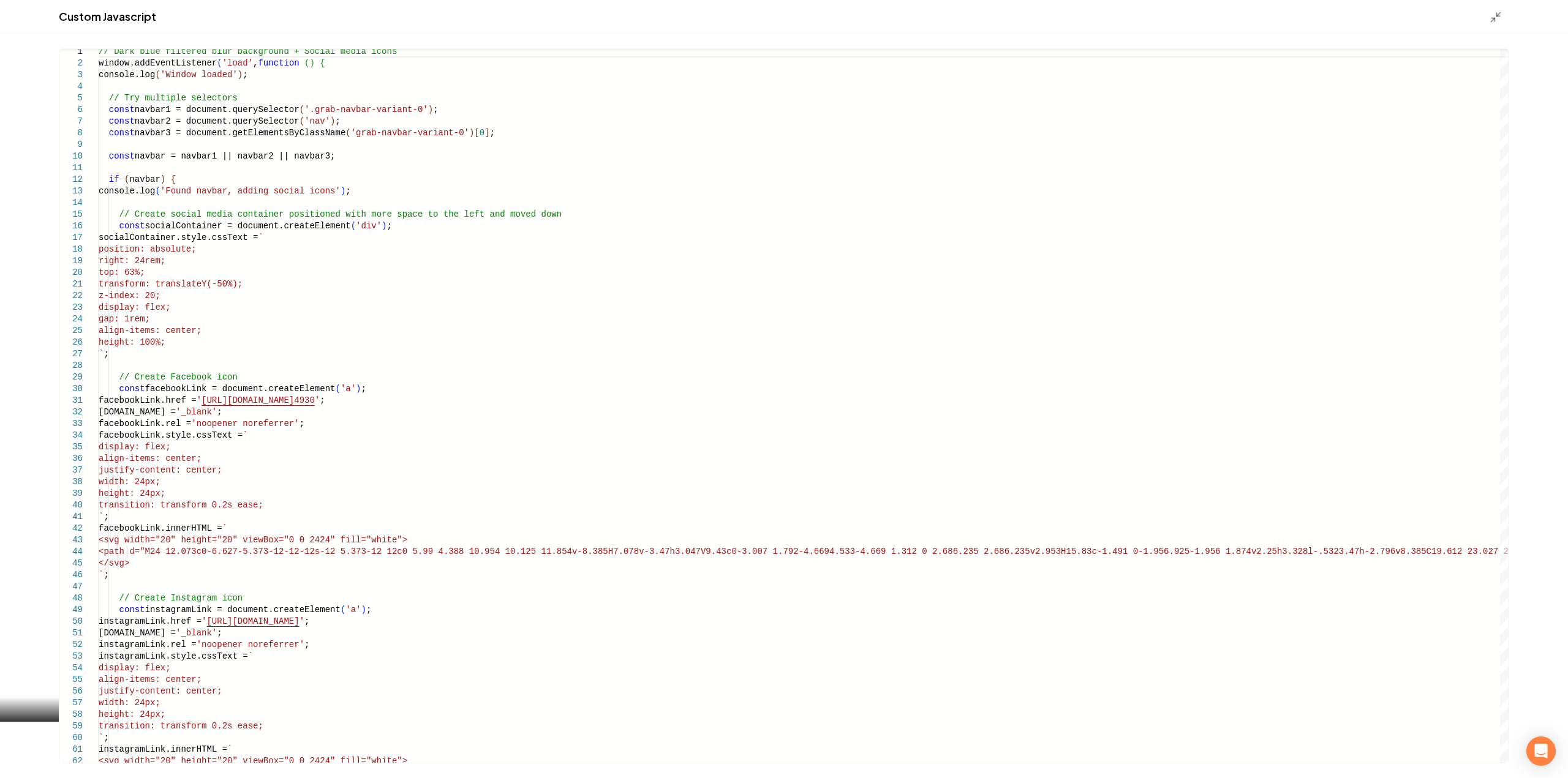
click at [1505, 16] on div "Main content area" at bounding box center [1500, 16] width 20 height 14
click at [1495, 18] on line "Main content area" at bounding box center [1494, 20] width 4 height 4
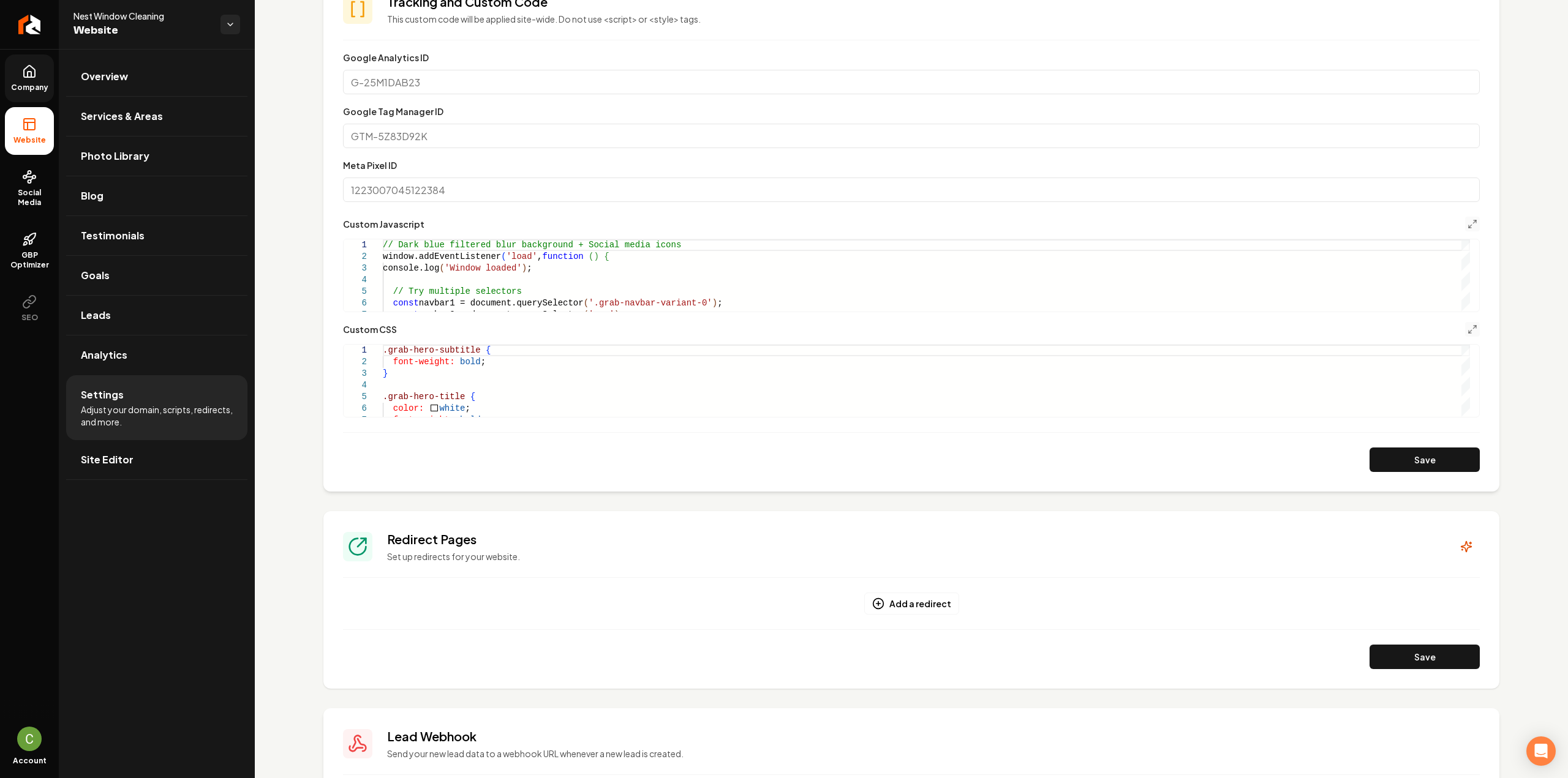
click at [1465, 332] on button "Main content area" at bounding box center [1472, 329] width 15 height 15
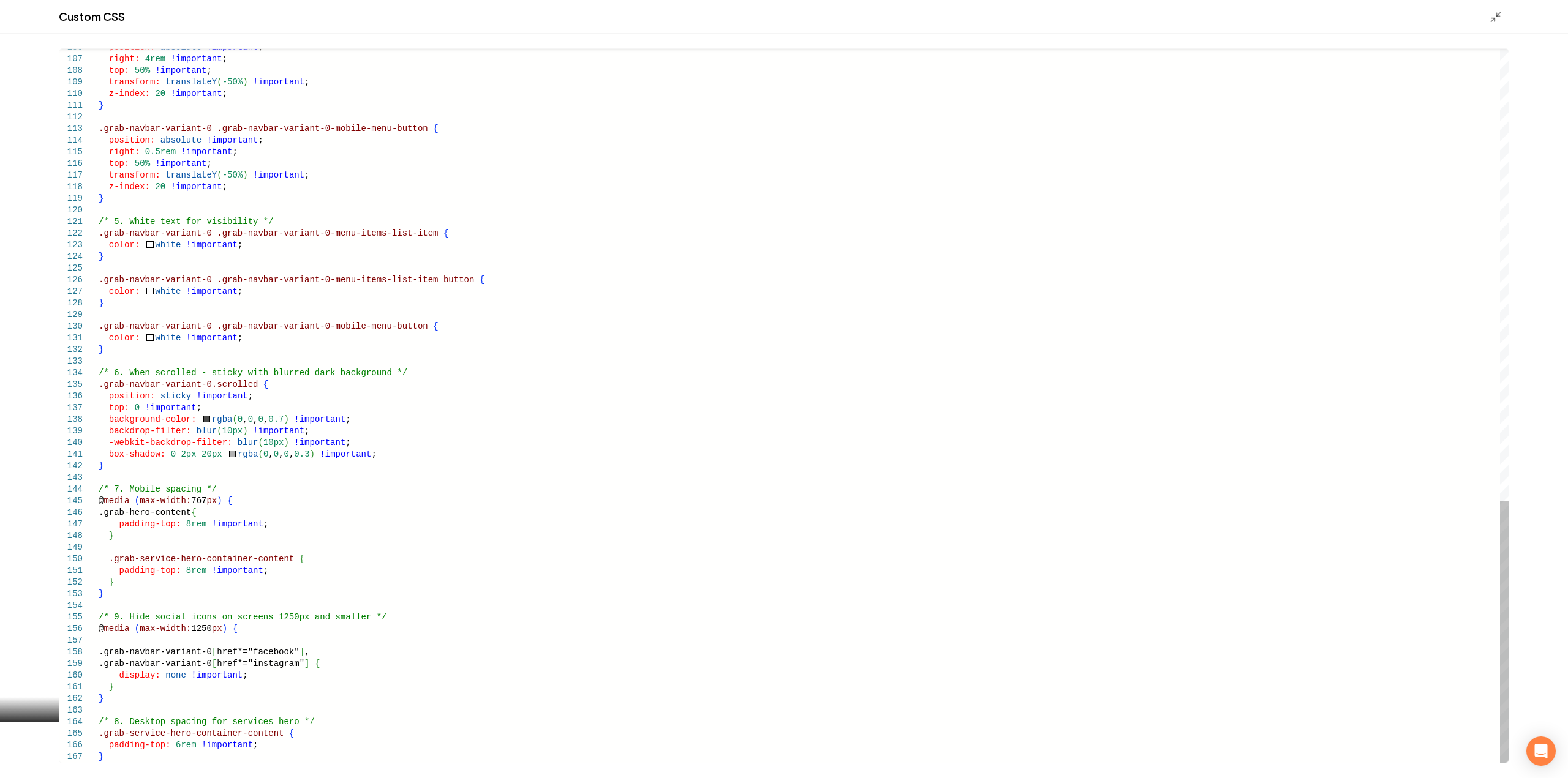
drag, startPoint x: 119, startPoint y: 758, endPoint x: 118, endPoint y: 677, distance: 81.0
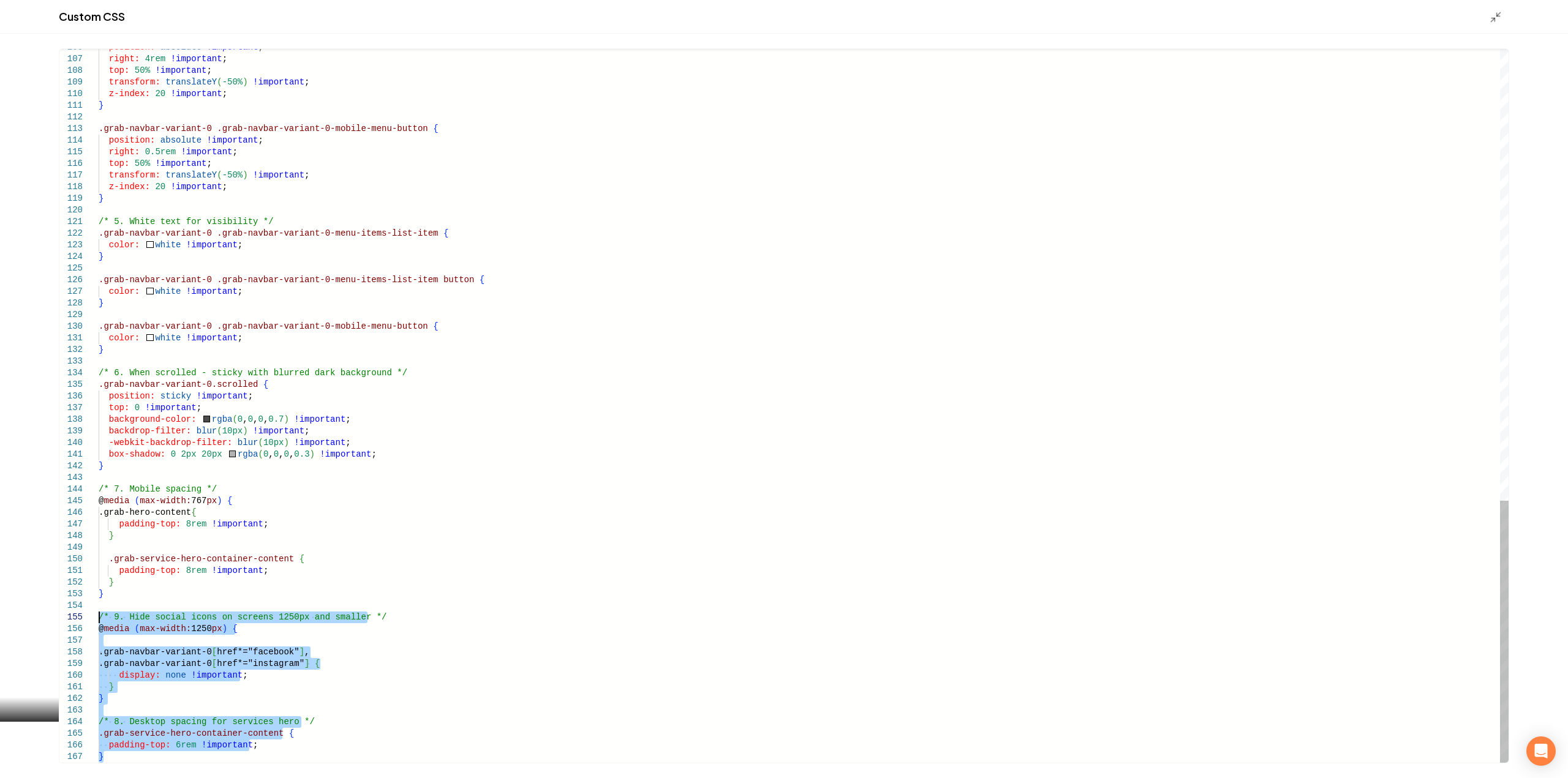
scroll to position [0, 0]
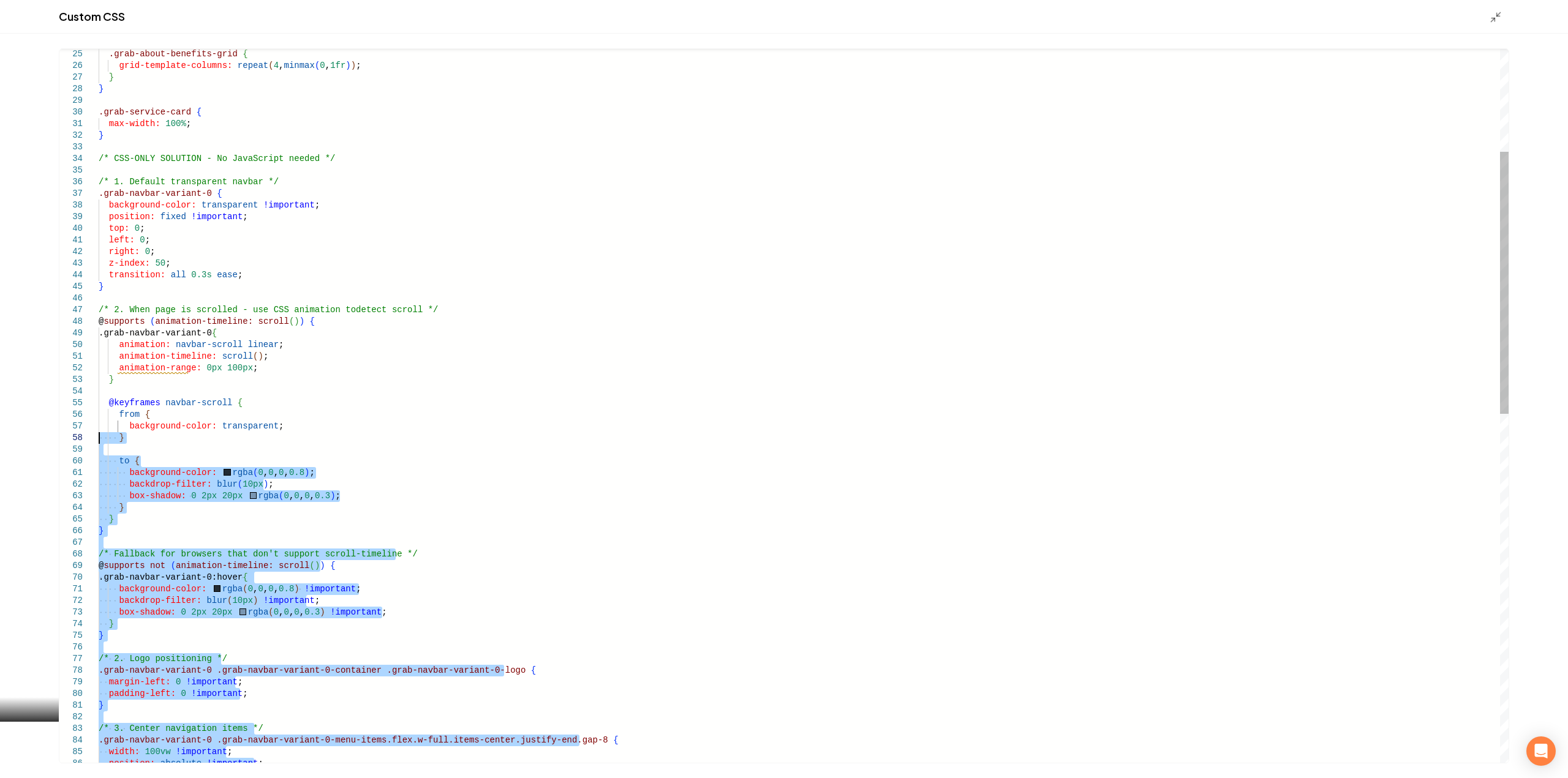
type textarea "**********"
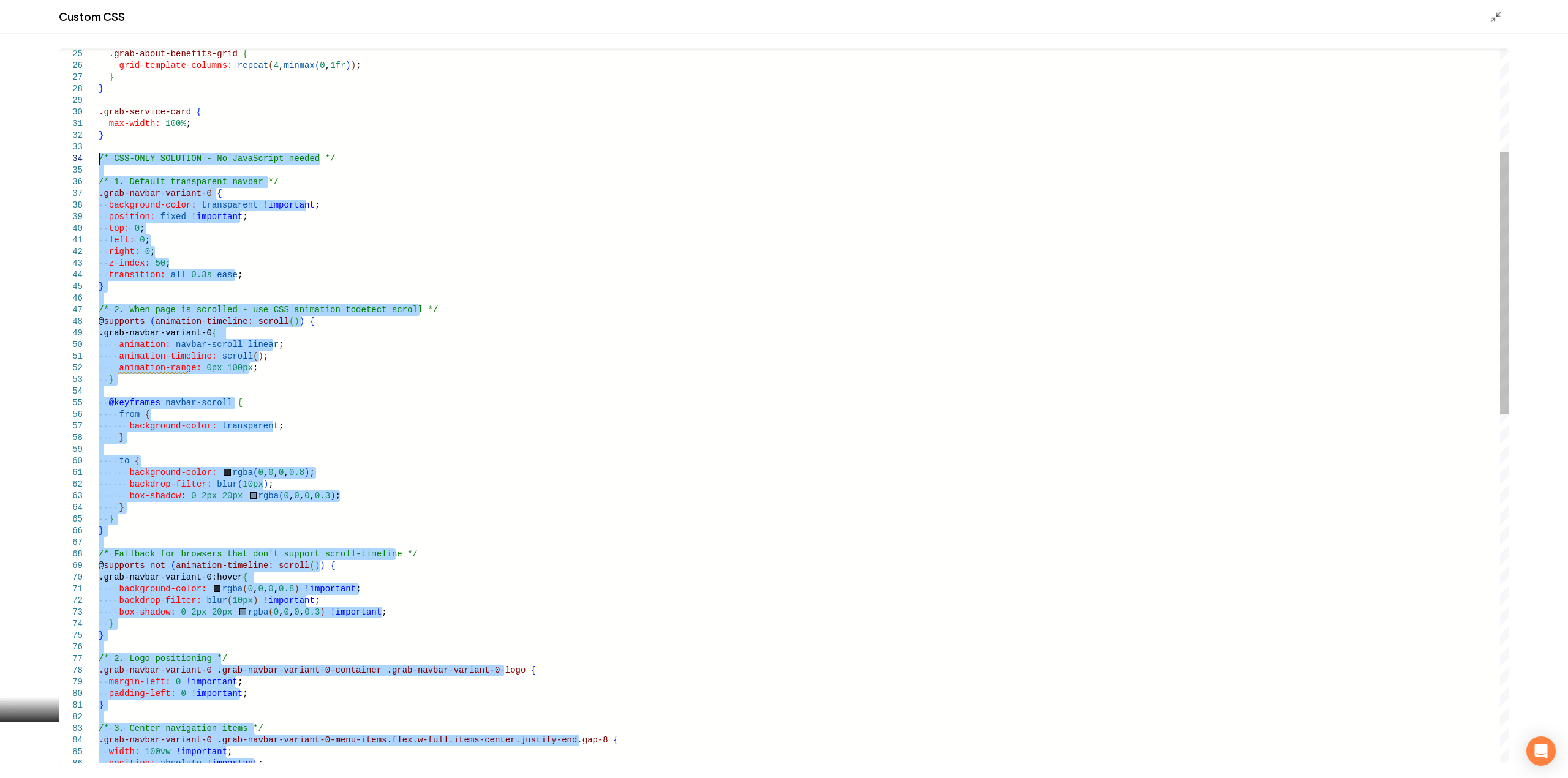
drag, startPoint x: 122, startPoint y: 759, endPoint x: 54, endPoint y: 155, distance: 607.8
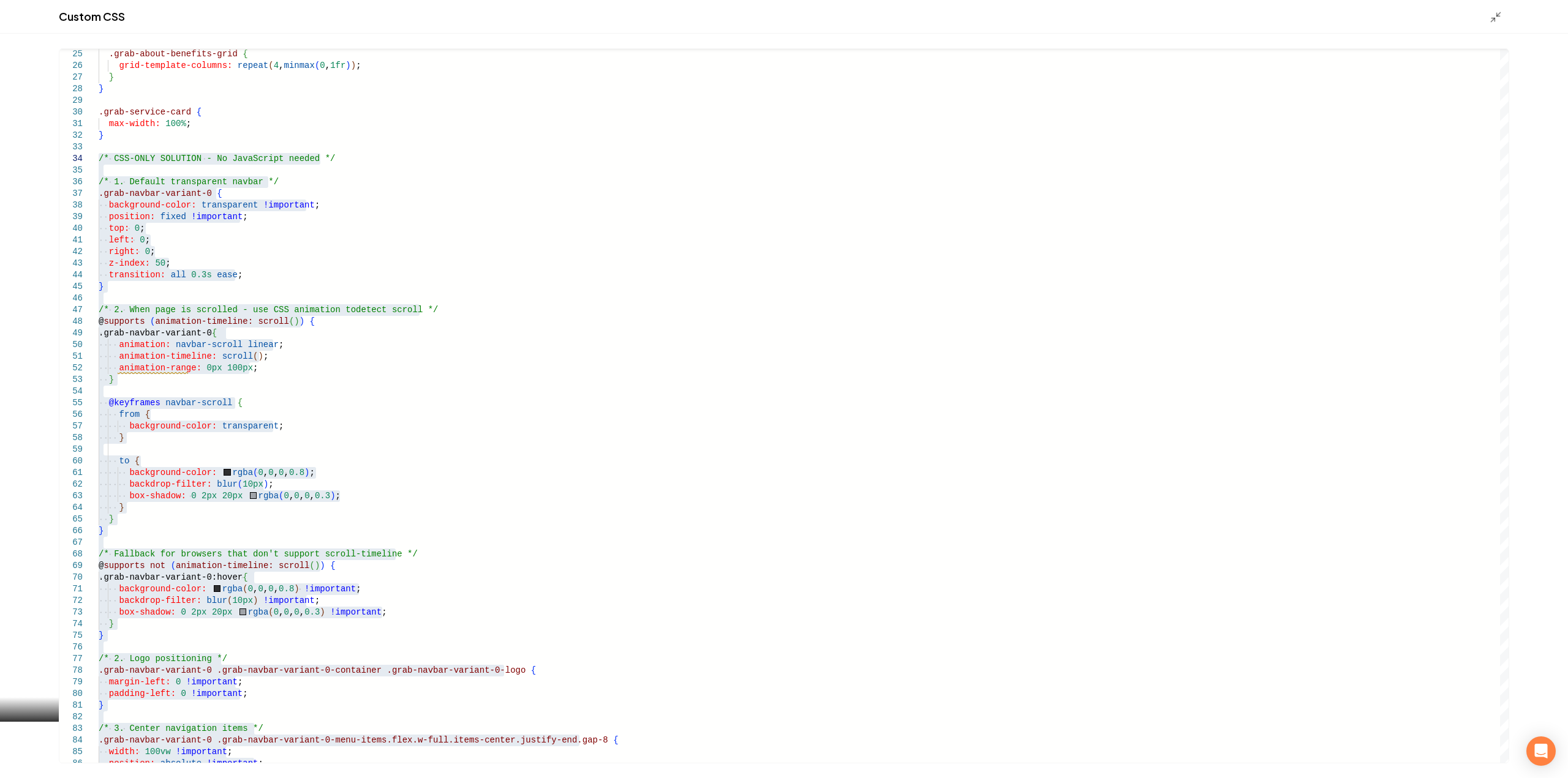
drag, startPoint x: 1496, startPoint y: 20, endPoint x: 1466, endPoint y: 190, distance: 172.6
click at [1496, 20] on icon "Main content area" at bounding box center [1496, 17] width 13 height 13
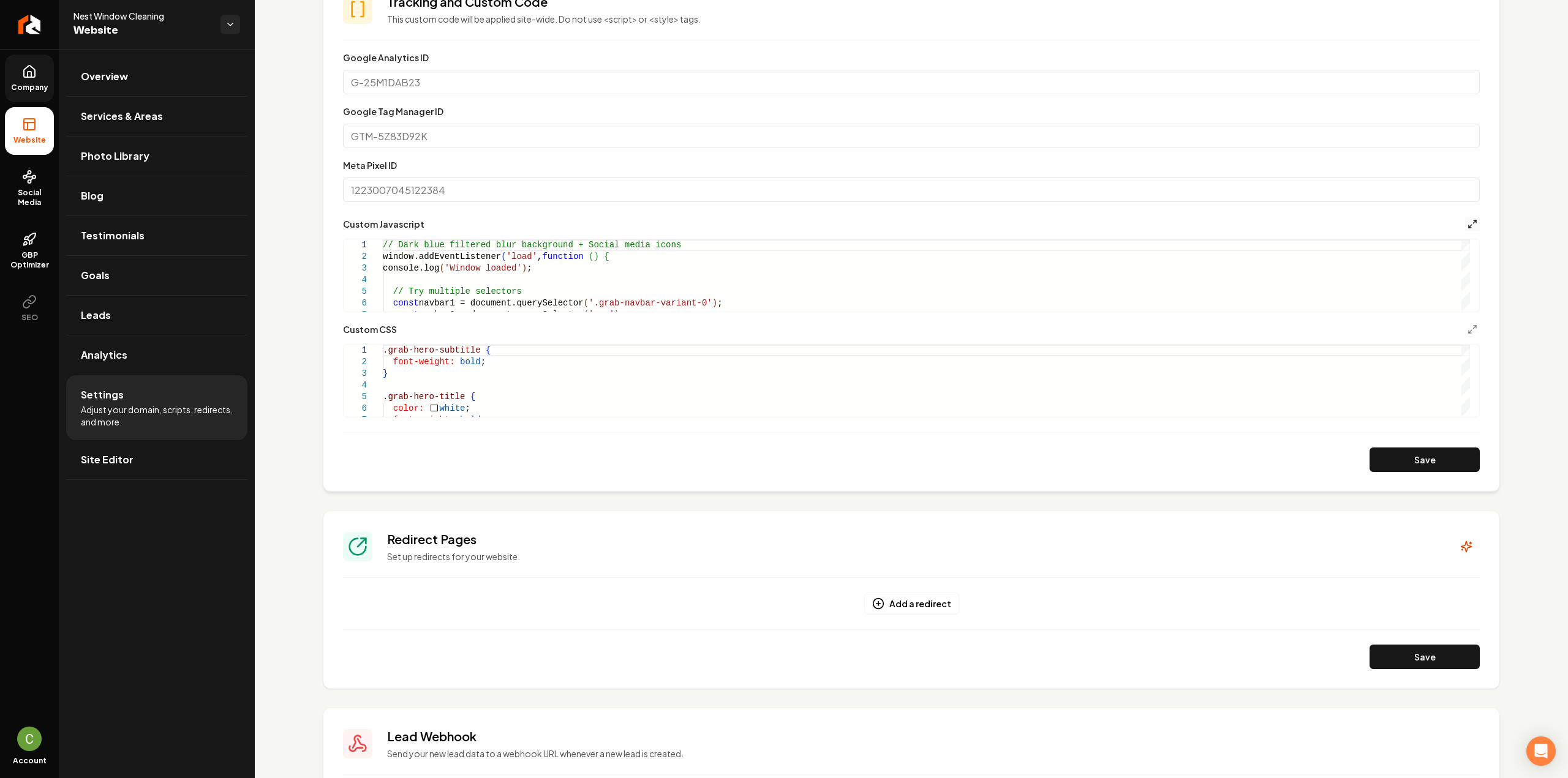
click at [1467, 224] on icon "Main content area" at bounding box center [1472, 224] width 10 height 10
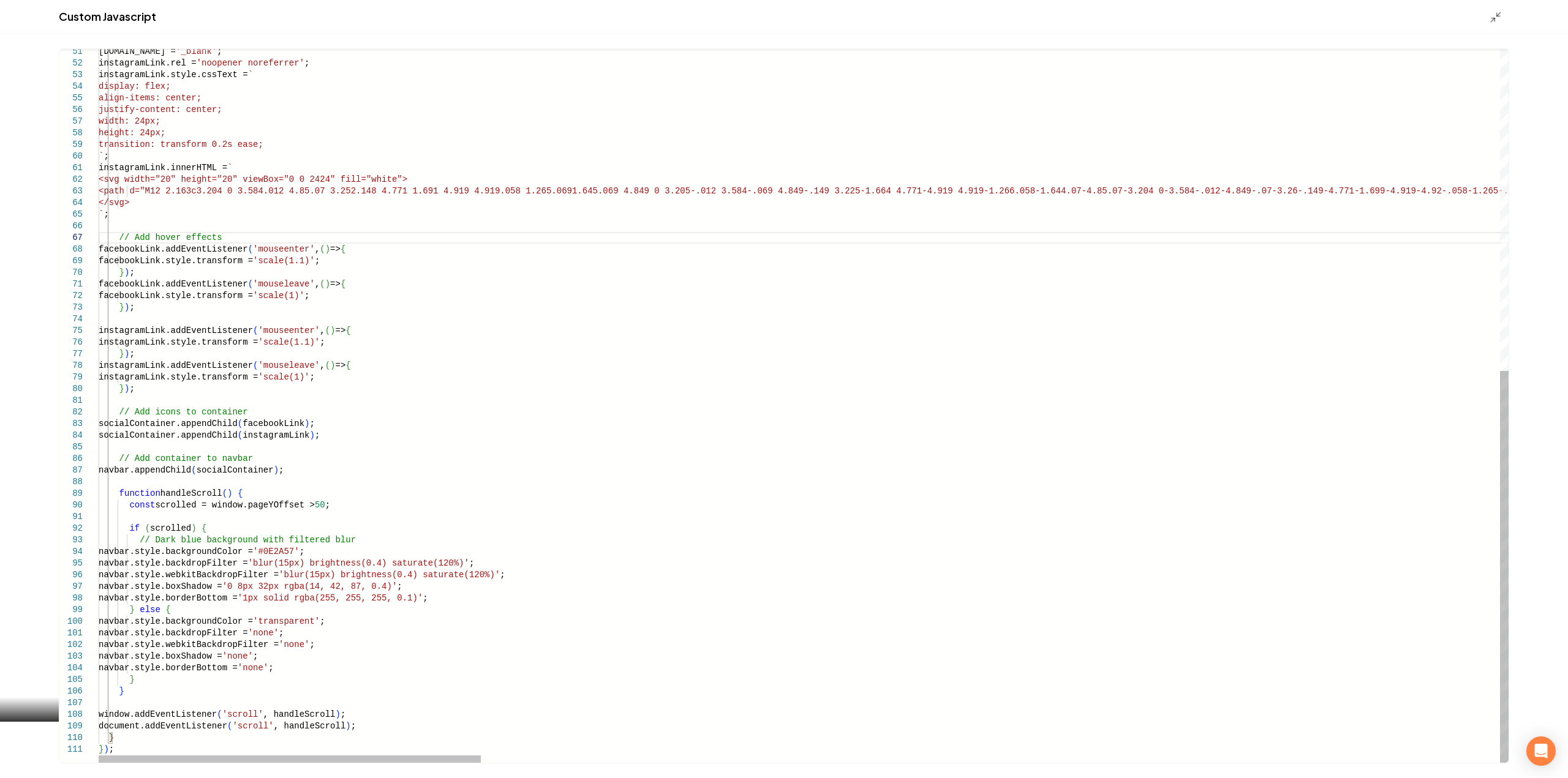
type textarea "**********"
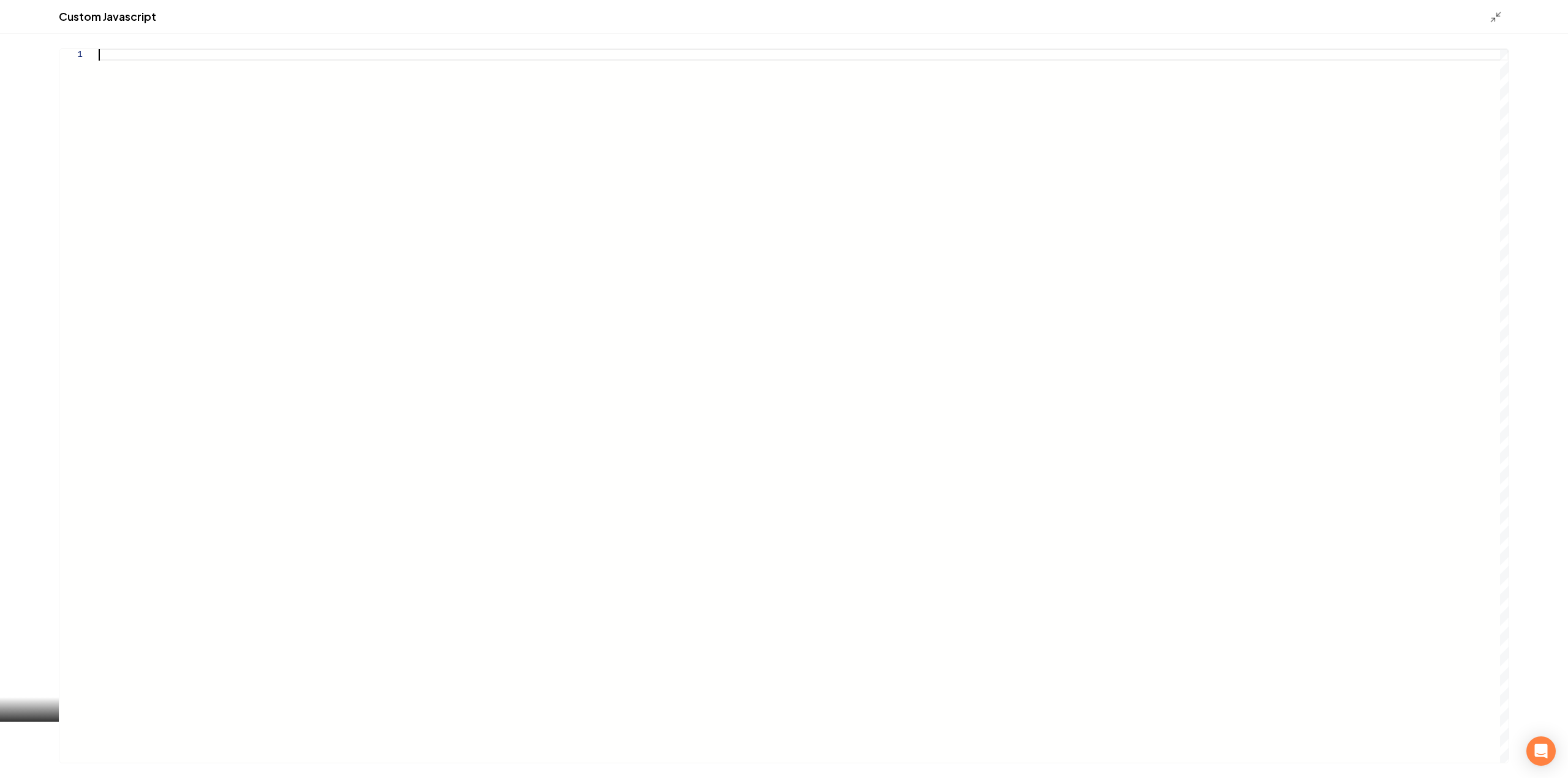
click at [1497, 15] on icon "Main content area" at bounding box center [1496, 17] width 13 height 13
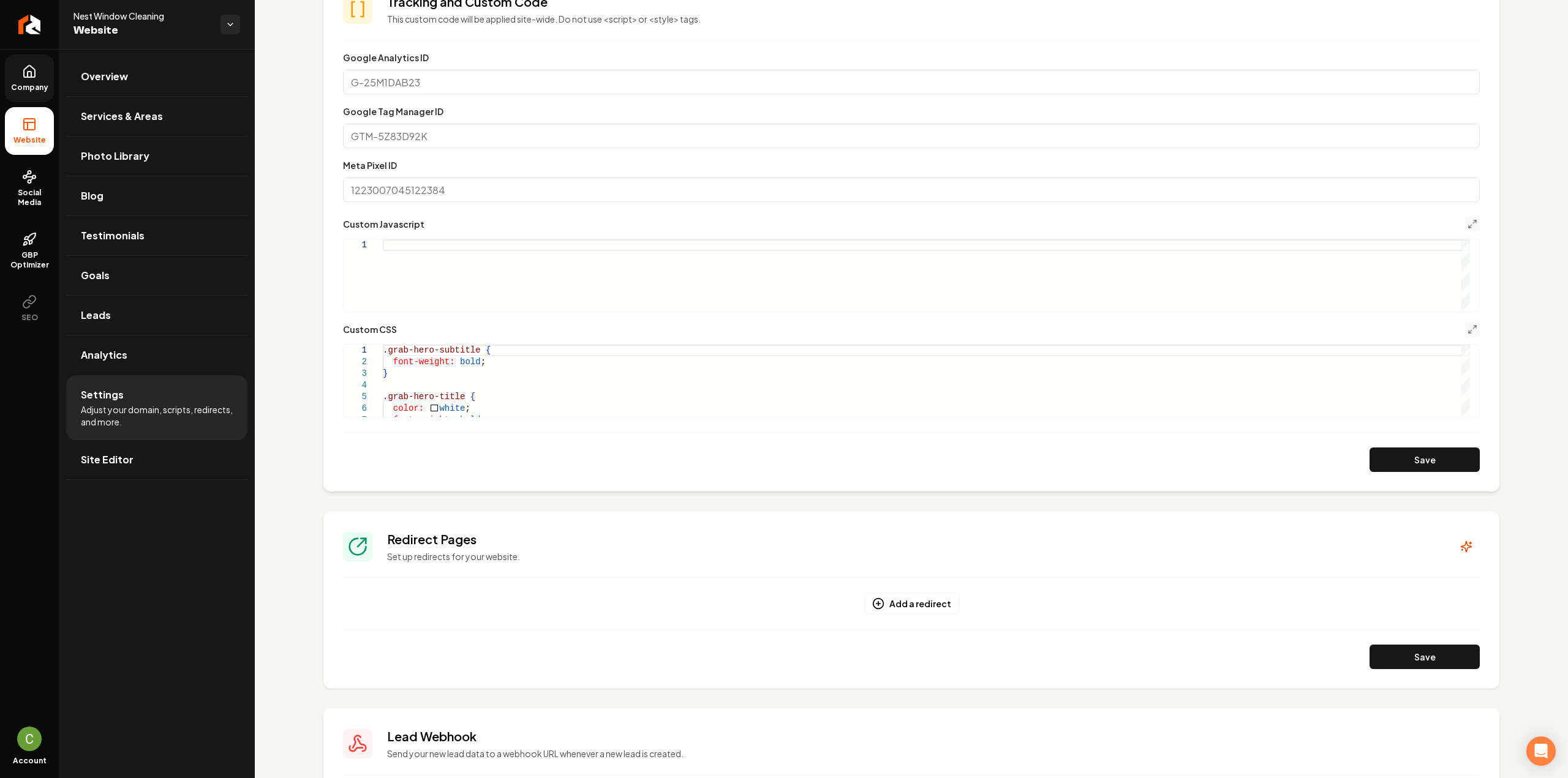
click at [1466, 322] on button "Main content area" at bounding box center [1472, 329] width 15 height 15
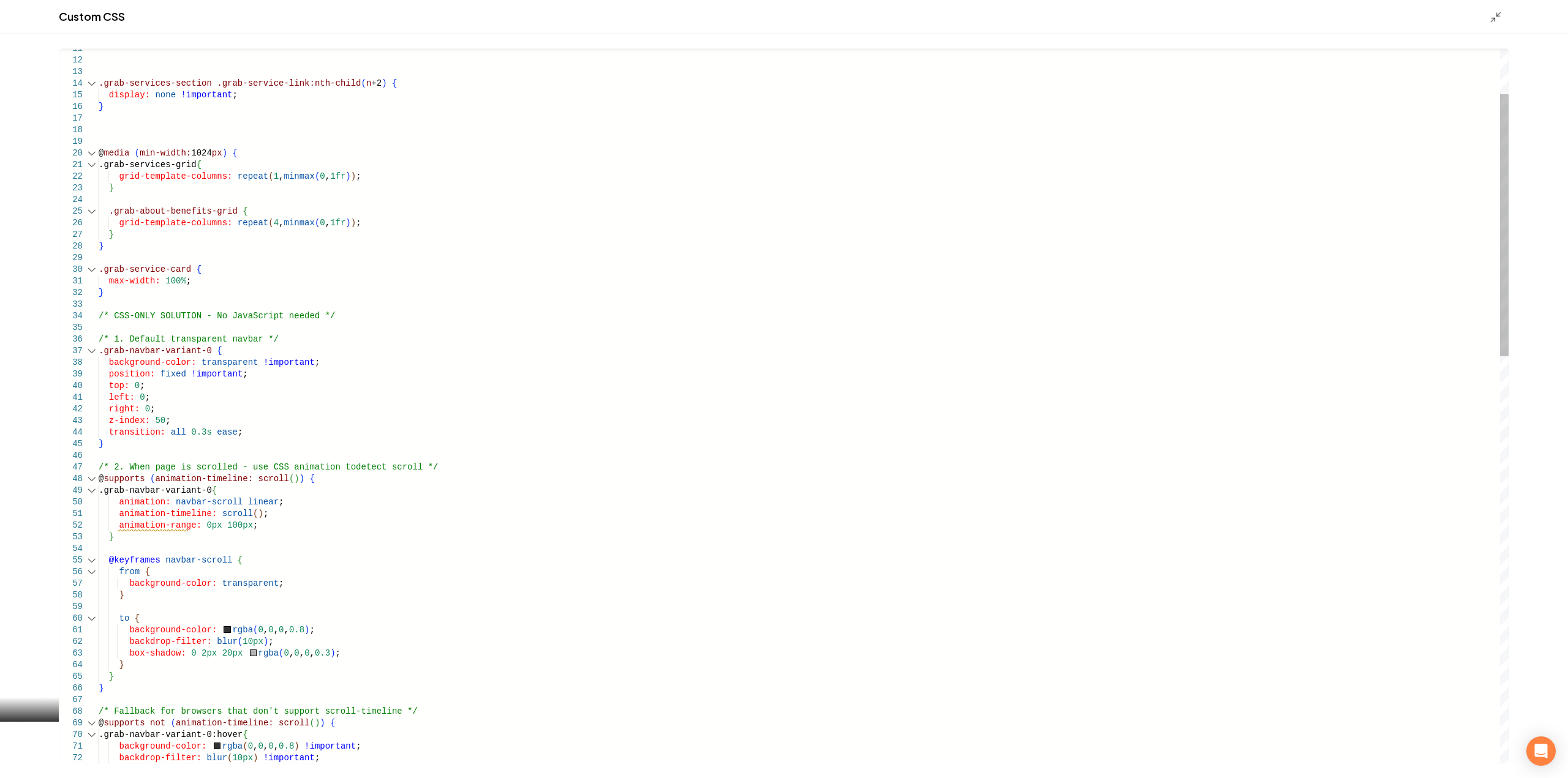
click at [95, 316] on div "34" at bounding box center [79, 316] width 39 height 12
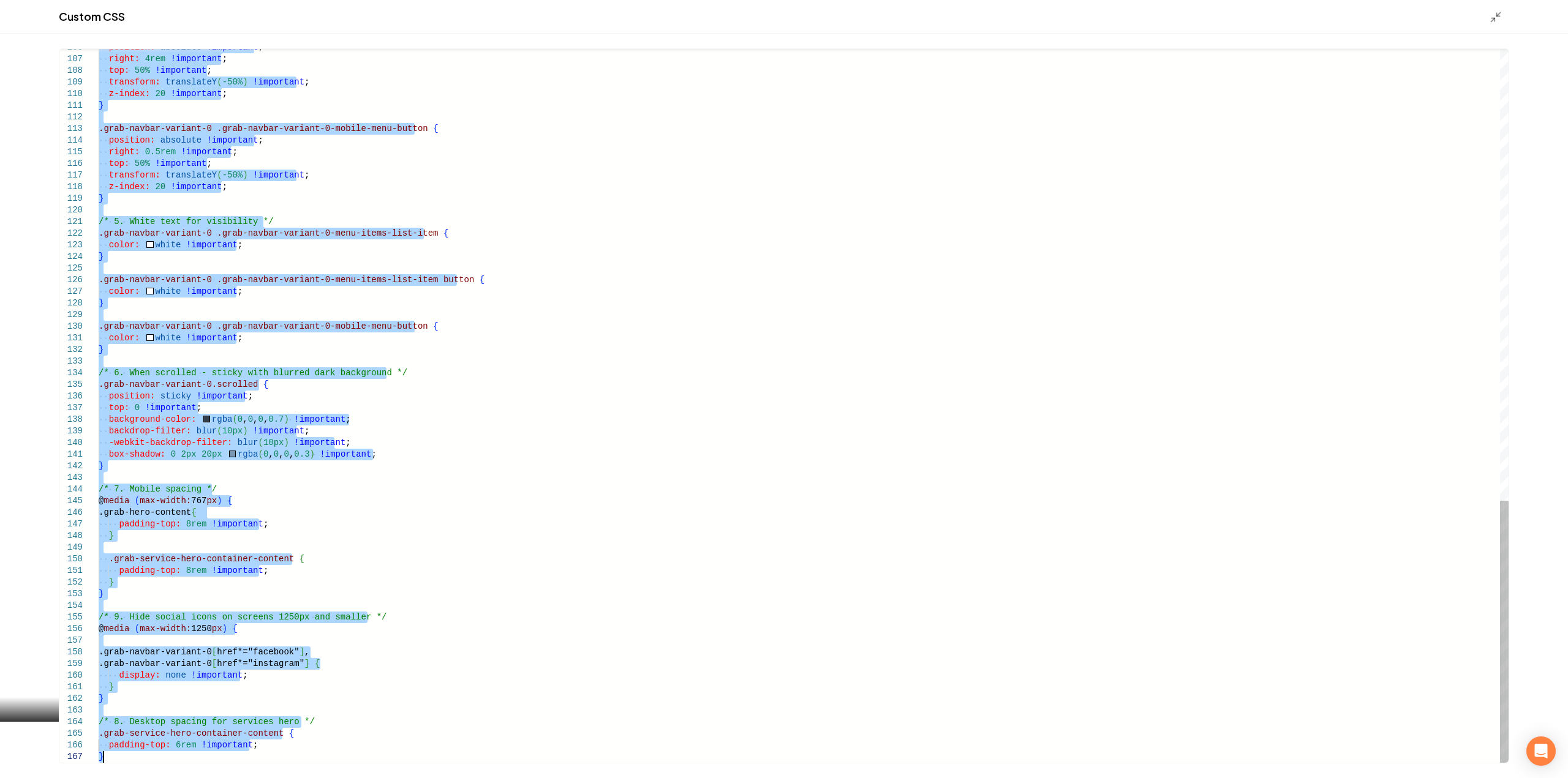
drag, startPoint x: 100, startPoint y: 316, endPoint x: 427, endPoint y: 807, distance: 589.9
type textarea "**********"
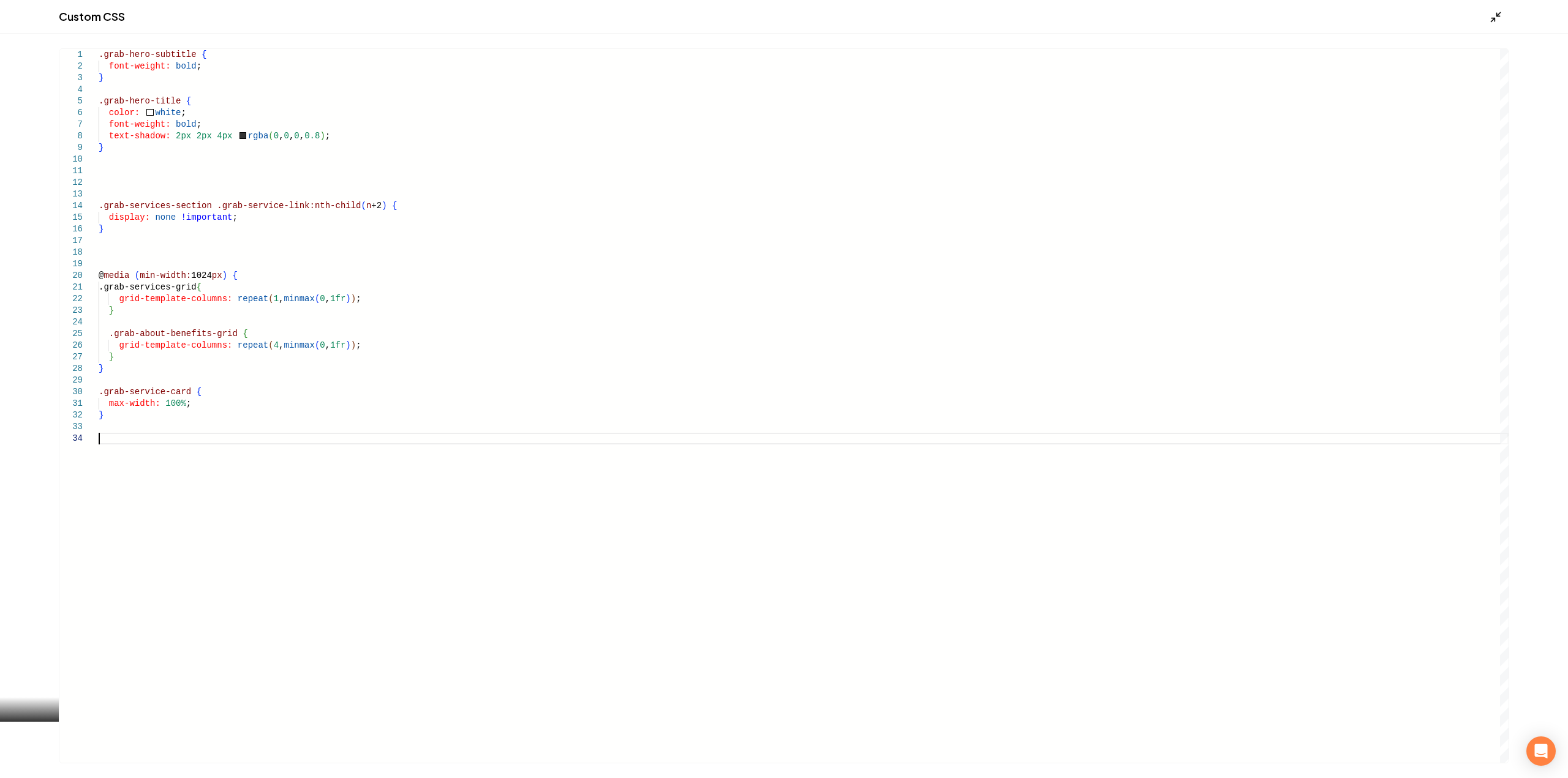
click at [1499, 19] on icon "Main content area" at bounding box center [1496, 17] width 13 height 13
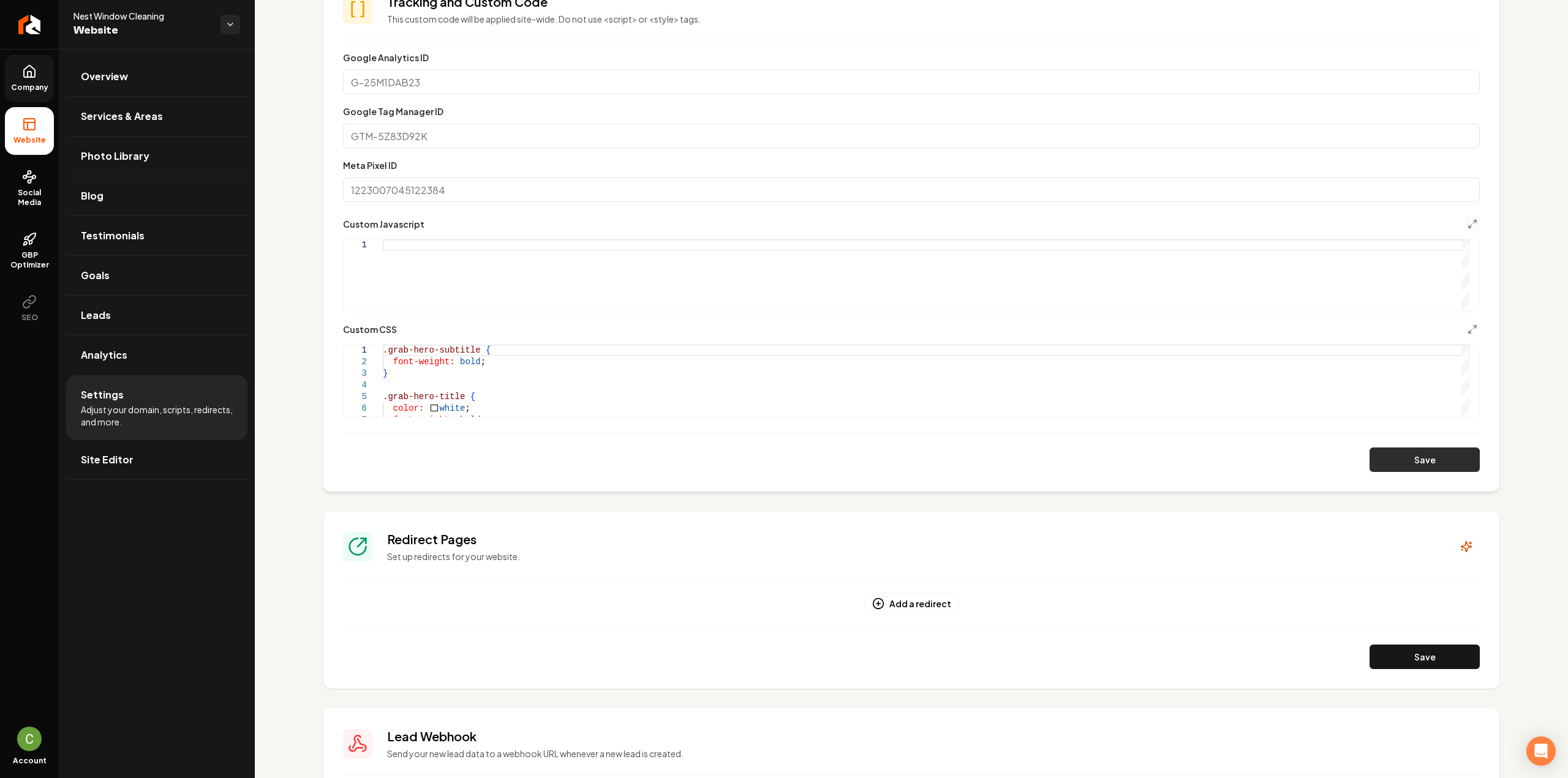
click at [1453, 462] on button "Save" at bounding box center [1425, 460] width 111 height 24
click at [40, 90] on span "Company" at bounding box center [30, 87] width 47 height 10
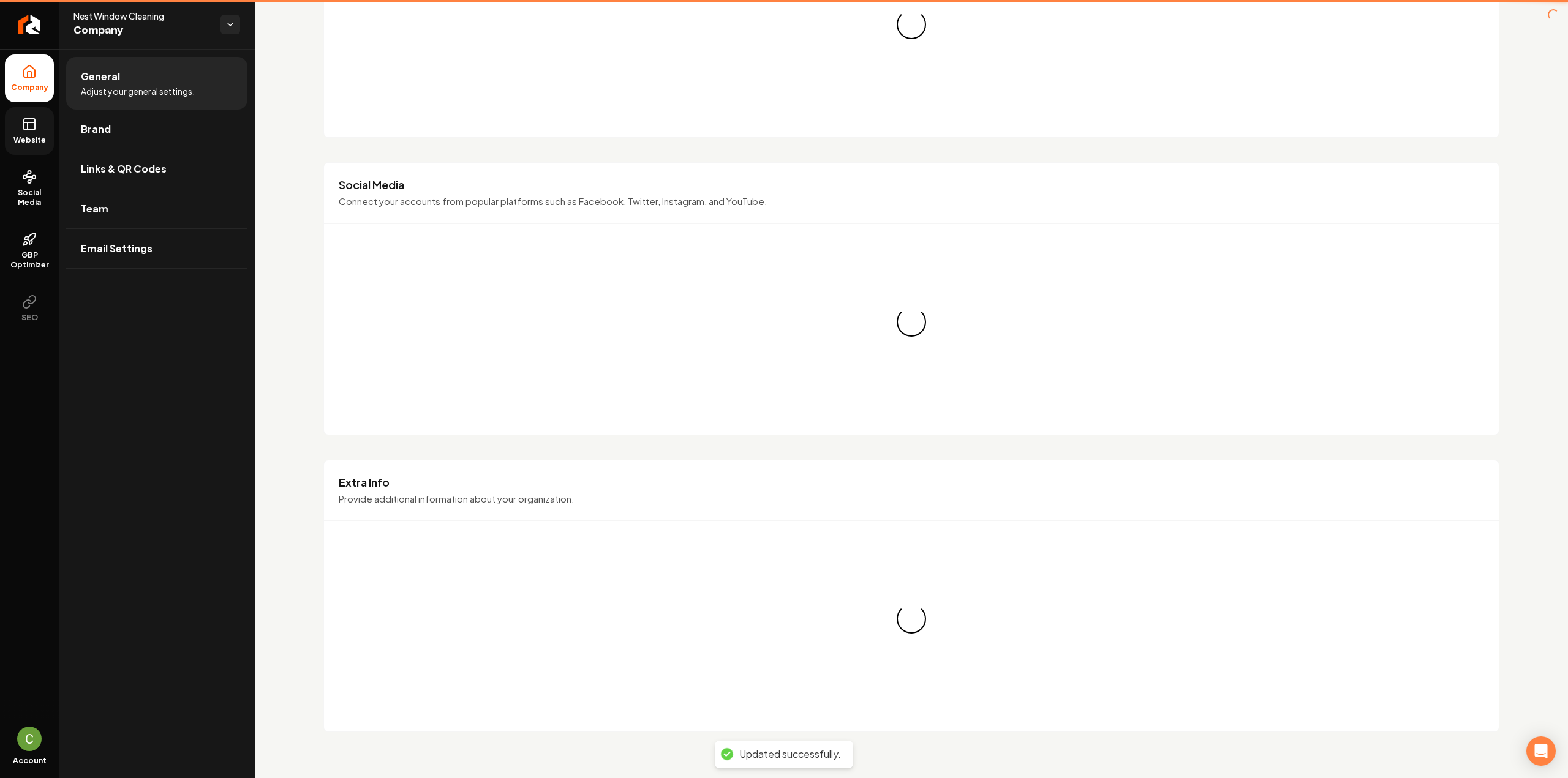
click at [32, 144] on span "Website" at bounding box center [29, 140] width 43 height 10
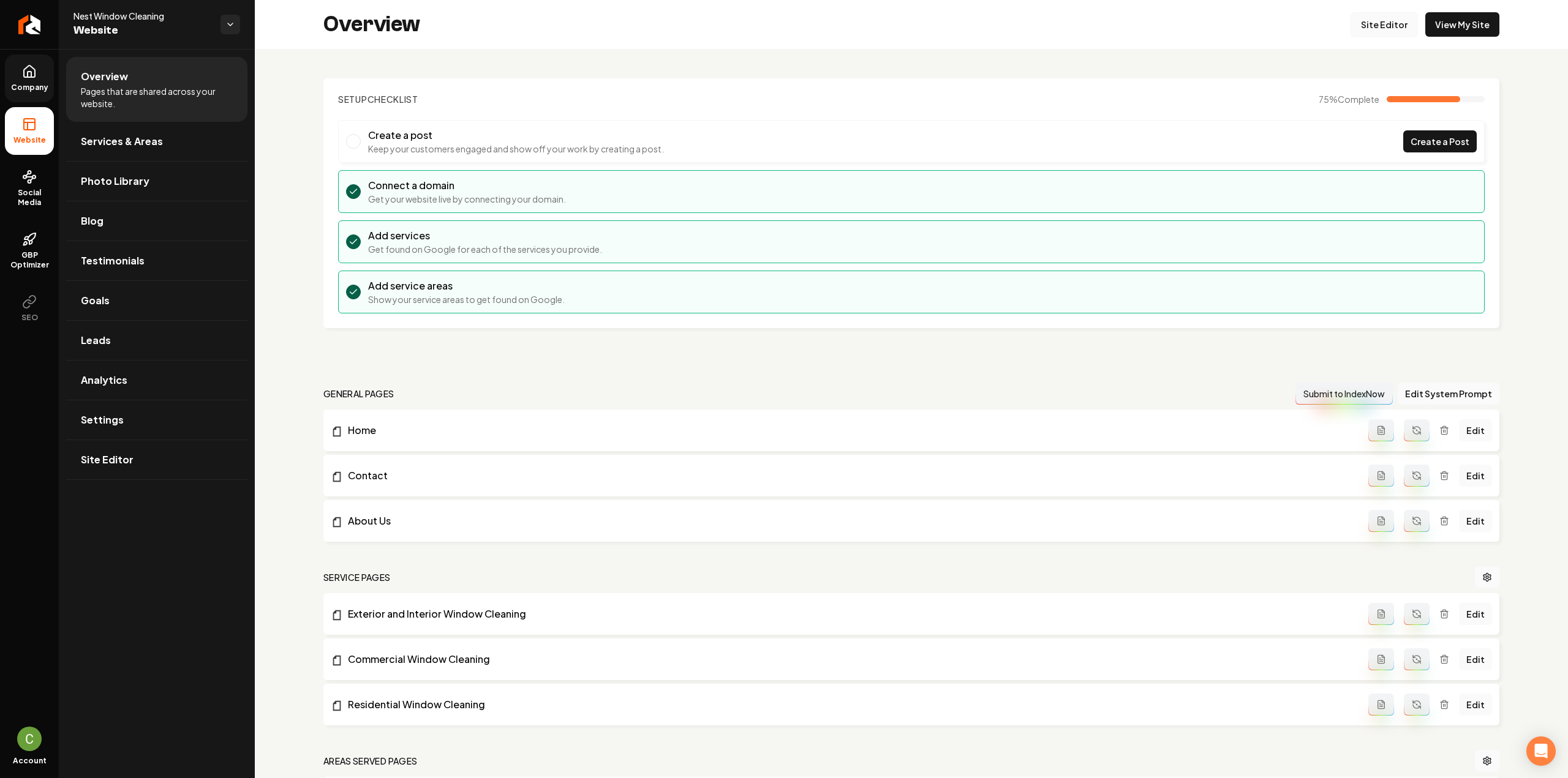
click at [1378, 22] on link "Site Editor" at bounding box center [1384, 24] width 67 height 24
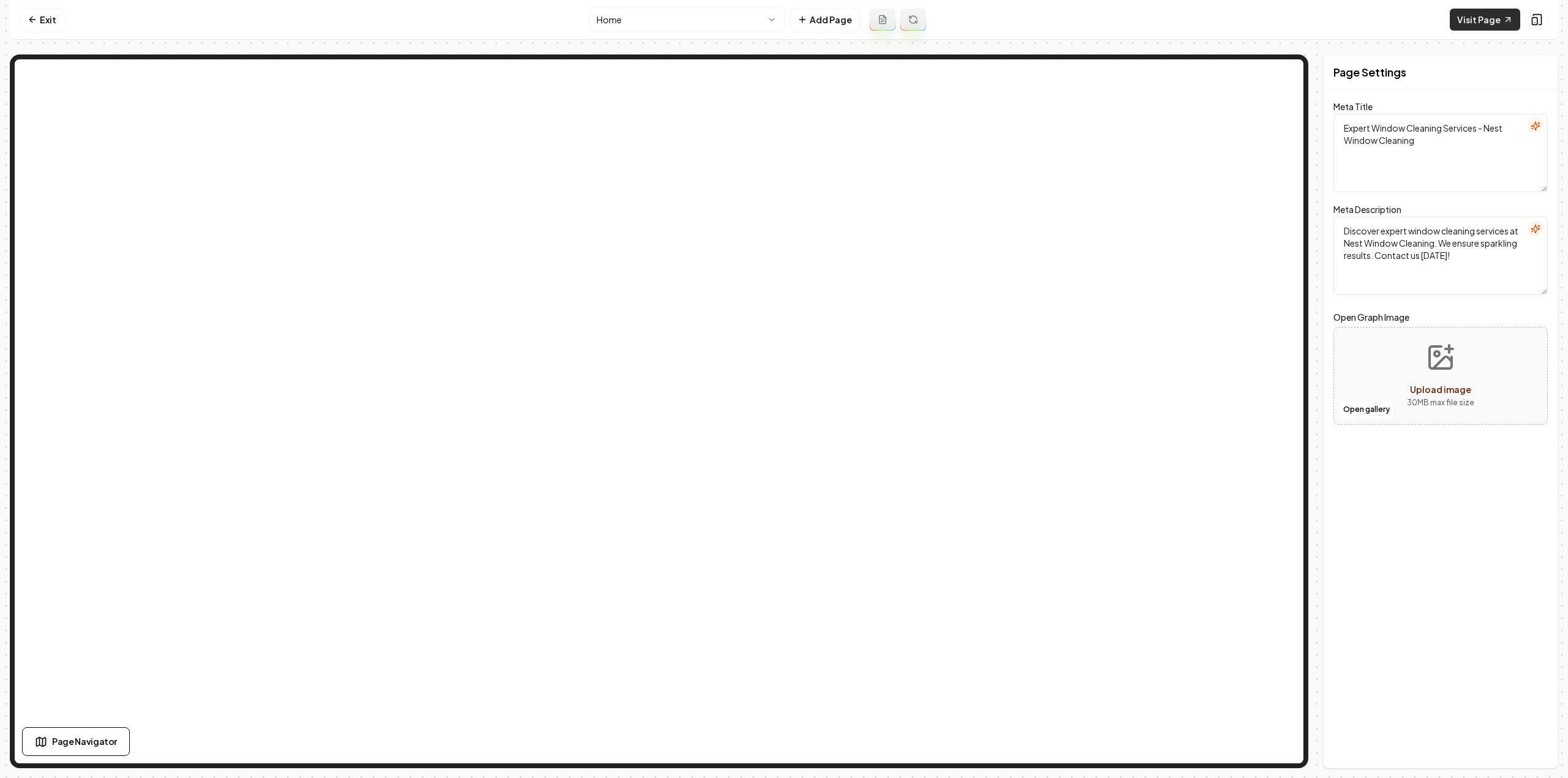
click at [1478, 22] on link "Visit Page" at bounding box center [1485, 19] width 71 height 22
click at [59, 19] on link "Exit" at bounding box center [42, 19] width 44 height 22
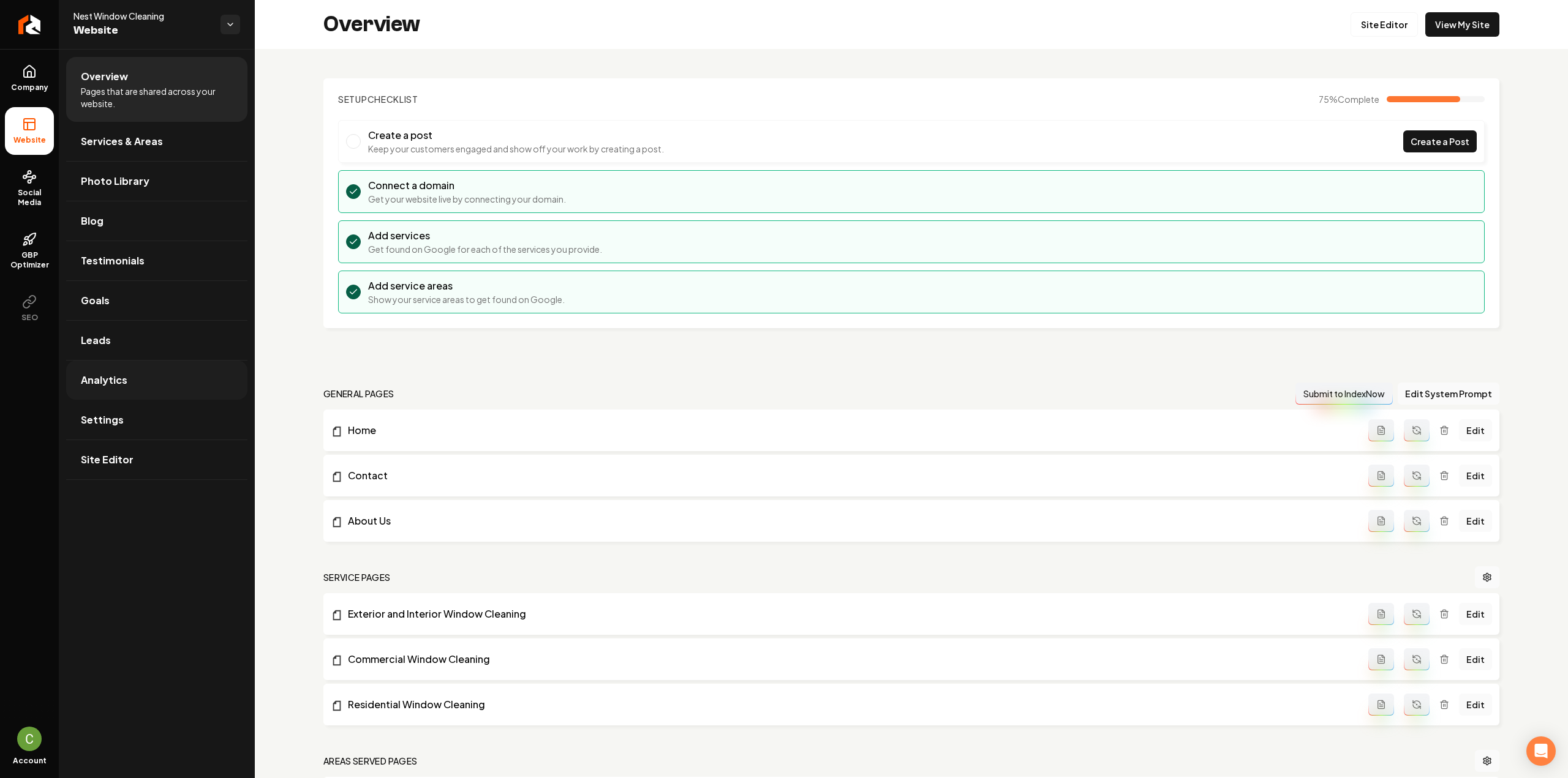
scroll to position [516, 0]
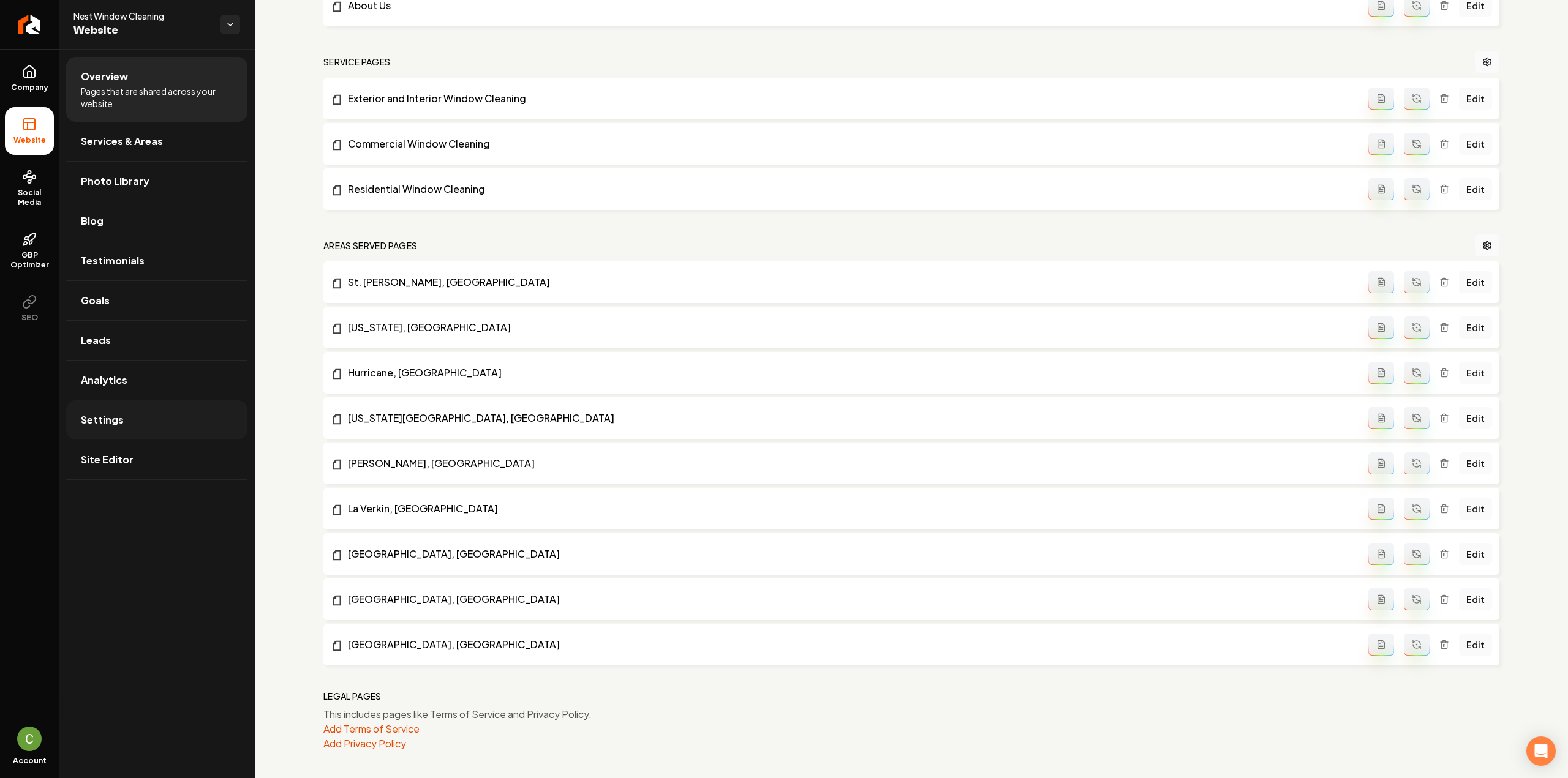
click at [132, 415] on link "Settings" at bounding box center [157, 420] width 181 height 39
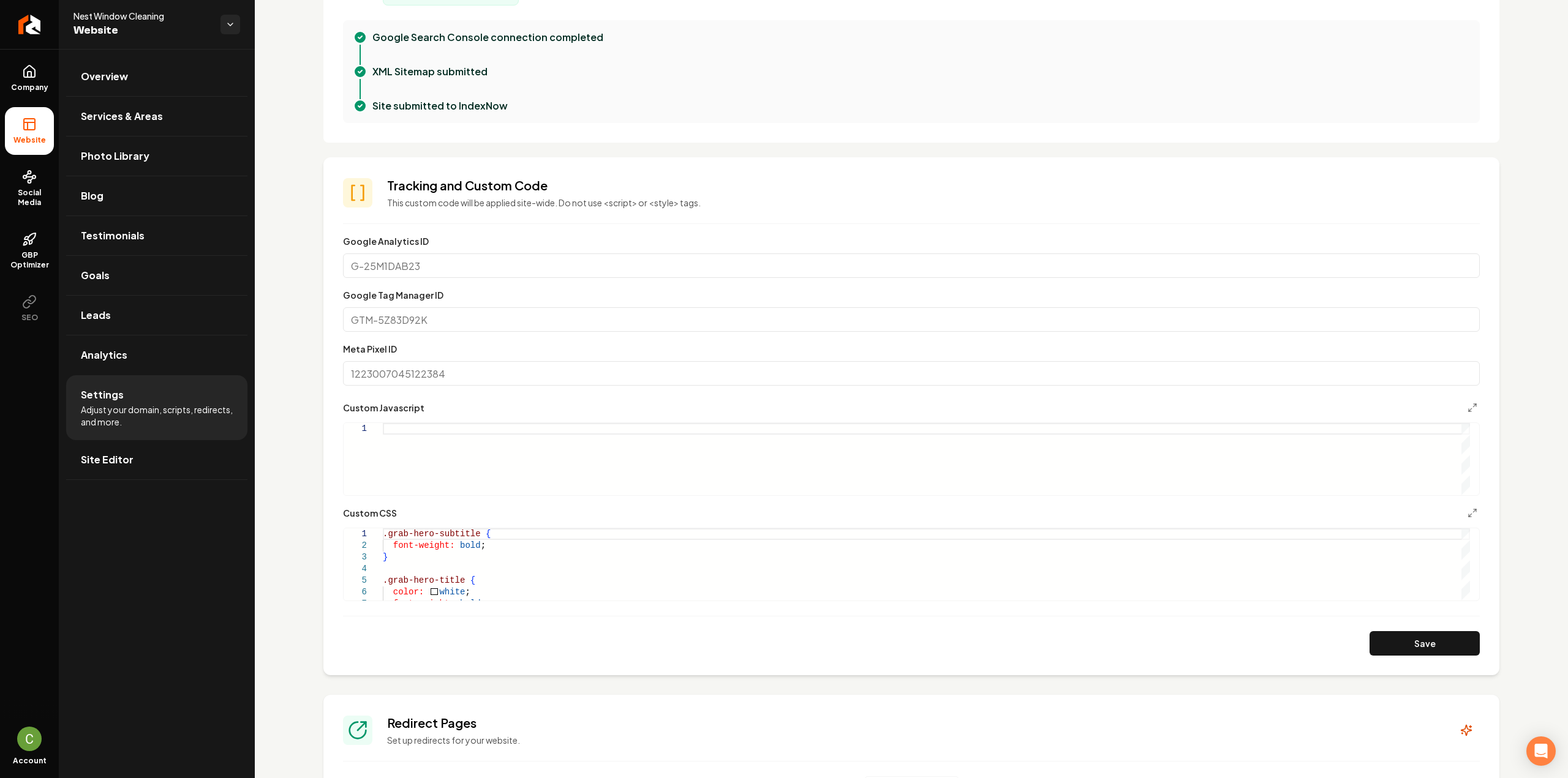
scroll to position [551, 0]
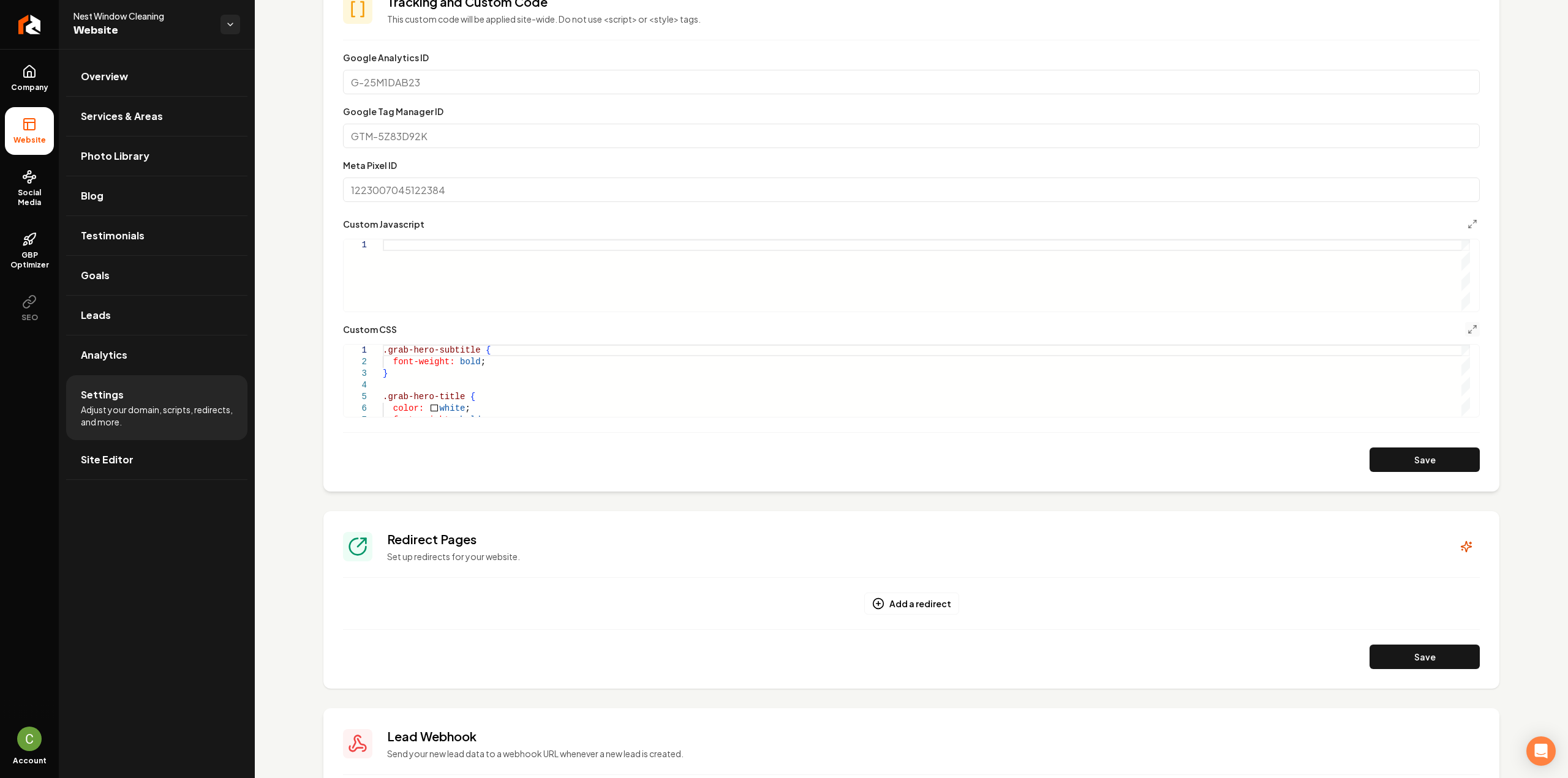
click at [1470, 328] on section "**********" at bounding box center [911, 232] width 1176 height 518
click at [1474, 326] on polyline "Main content area" at bounding box center [1475, 326] width 3 height 3
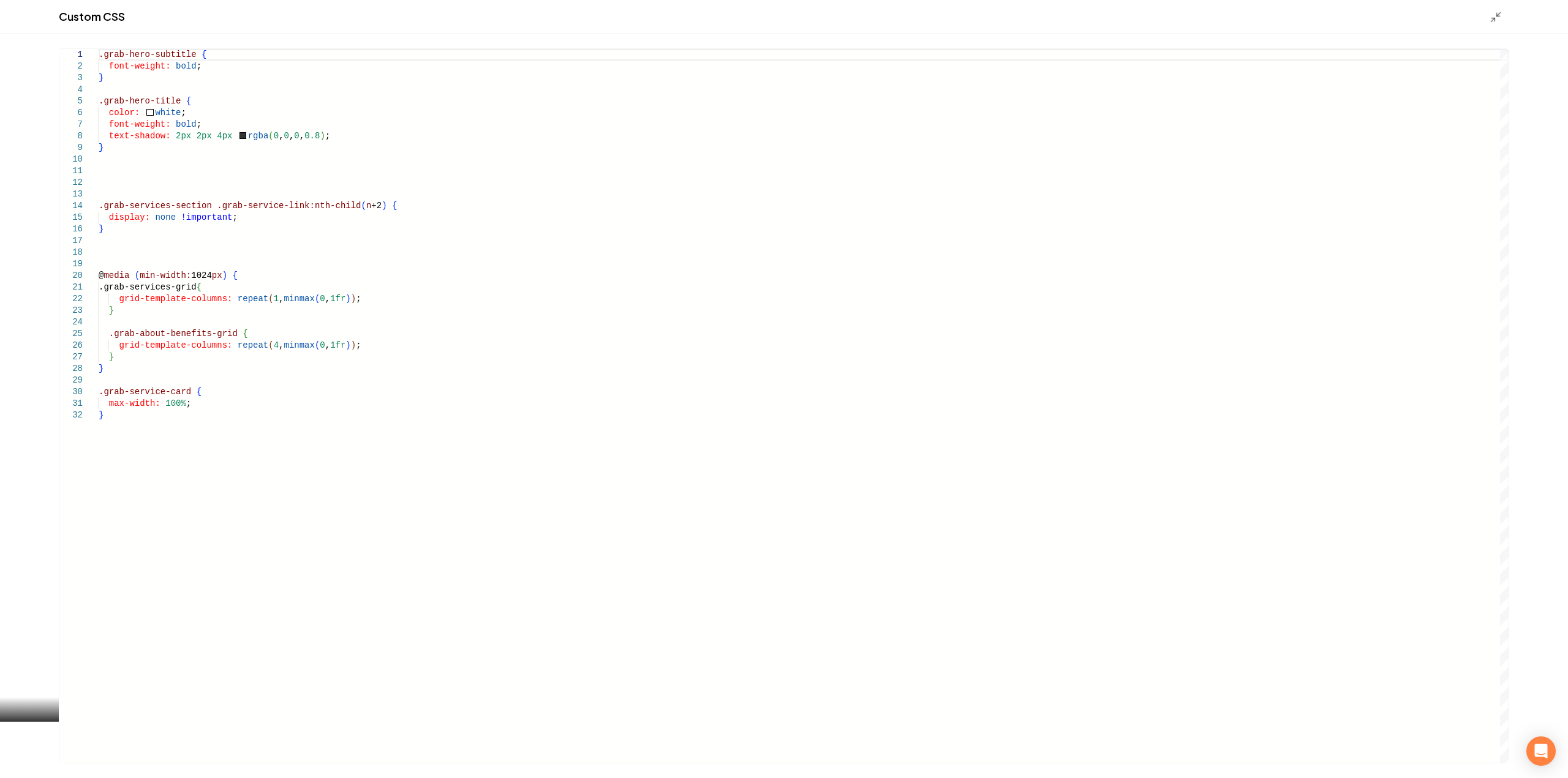
click at [433, 443] on div ".grab-hero-subtitle { font-weight: bold ; } .grab-hero-title { color: white ; f…" at bounding box center [803, 405] width 1410 height 714
type textarea "**********"
click at [1489, 24] on div "Custom CSS" at bounding box center [784, 16] width 1568 height 34
click at [1495, 18] on icon "Main content area" at bounding box center [1496, 17] width 13 height 13
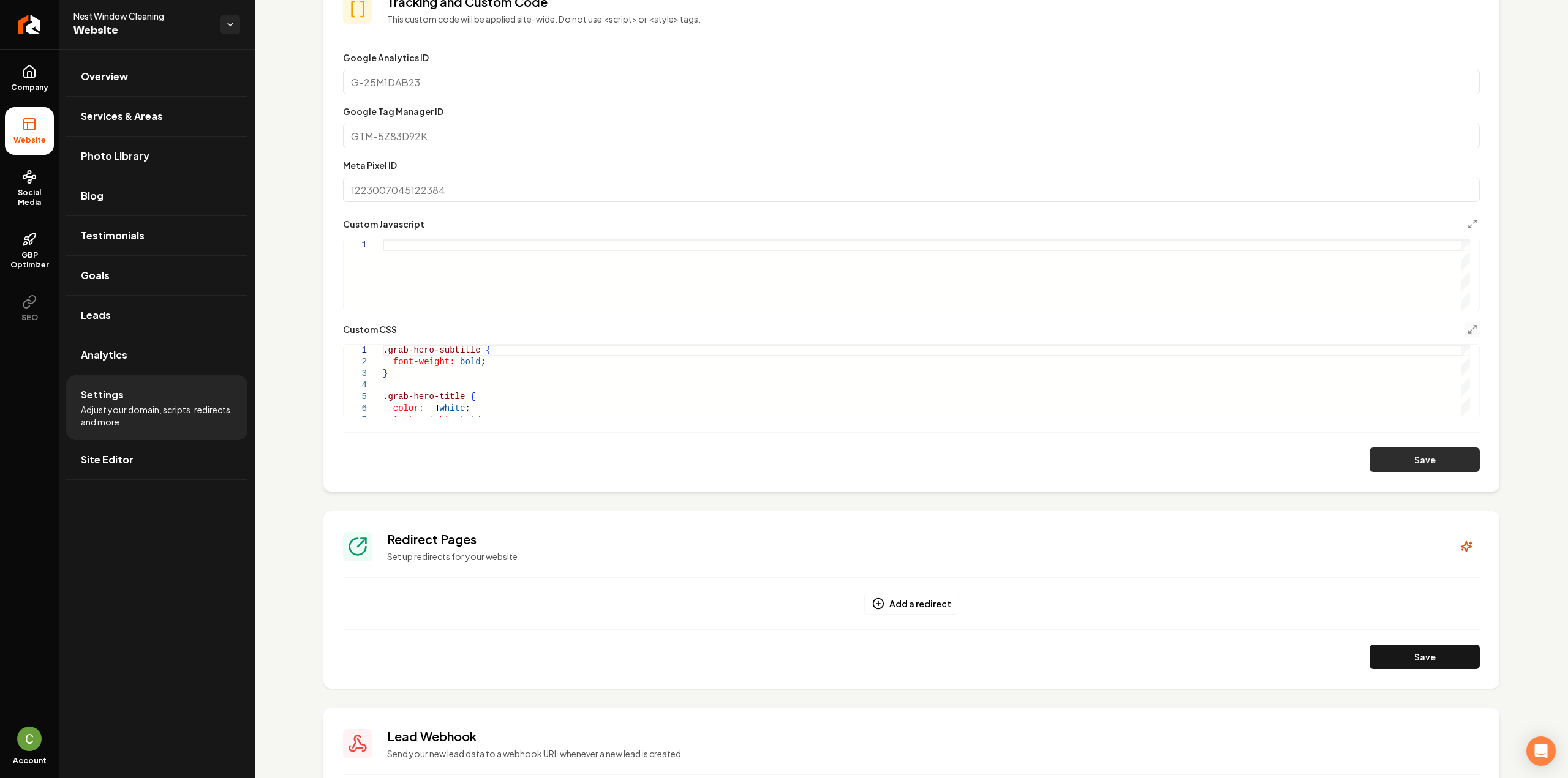
click at [1432, 453] on button "Save" at bounding box center [1425, 460] width 111 height 24
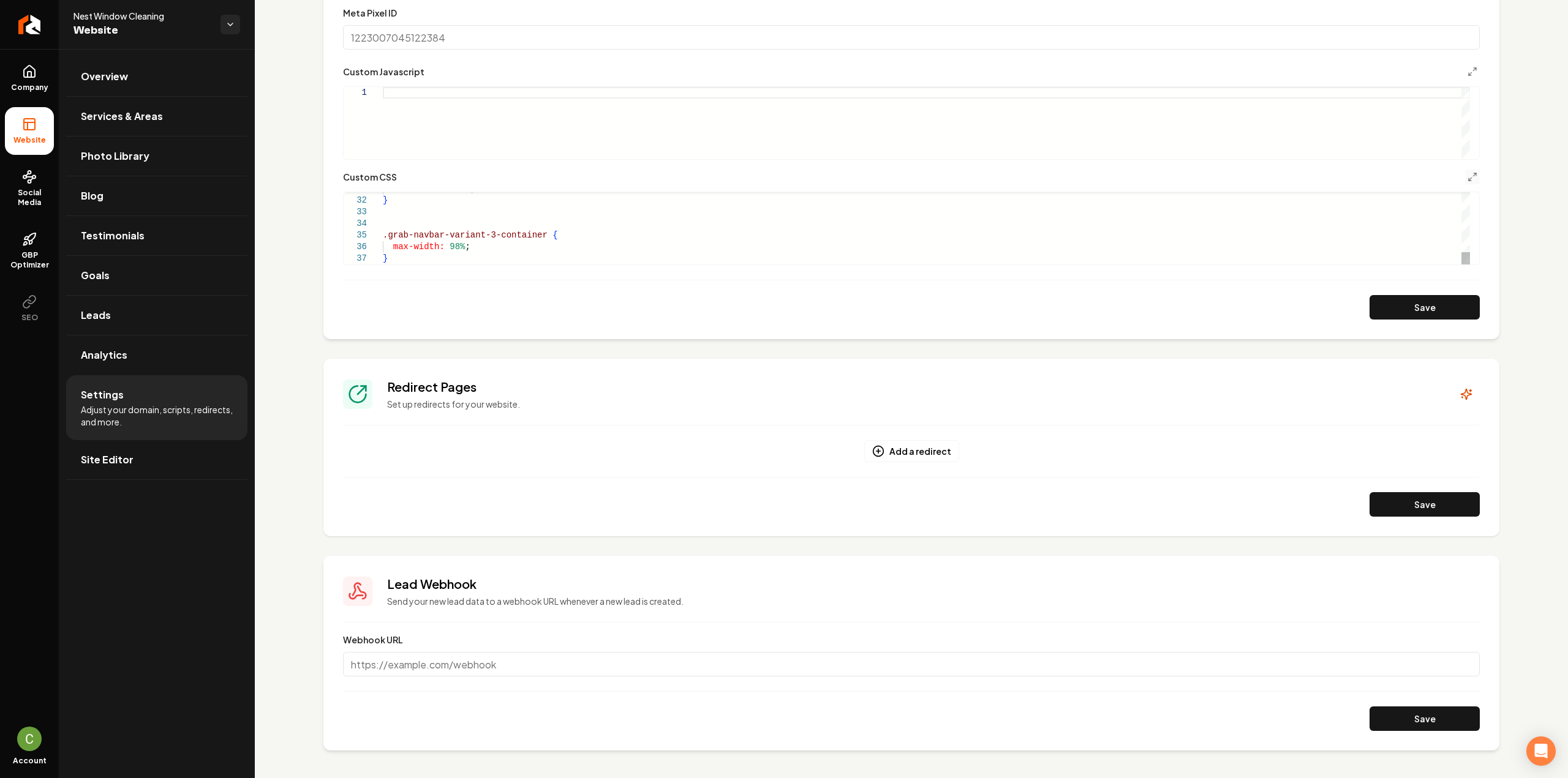
click at [410, 254] on div "max-width: 100% ; } .grab-navbar-variant-3-container { max-width: 98% ; }" at bounding box center [926, 49] width 1087 height 431
drag, startPoint x: 486, startPoint y: 232, endPoint x: 308, endPoint y: 122, distance: 209.2
click at [383, 218] on div "max-width: 100% ; } .grab-navbar-variant-3-container { max-width: 98% ; }" at bounding box center [926, 49] width 1087 height 431
click at [393, 264] on form "**********" at bounding box center [911, 108] width 1136 height 422
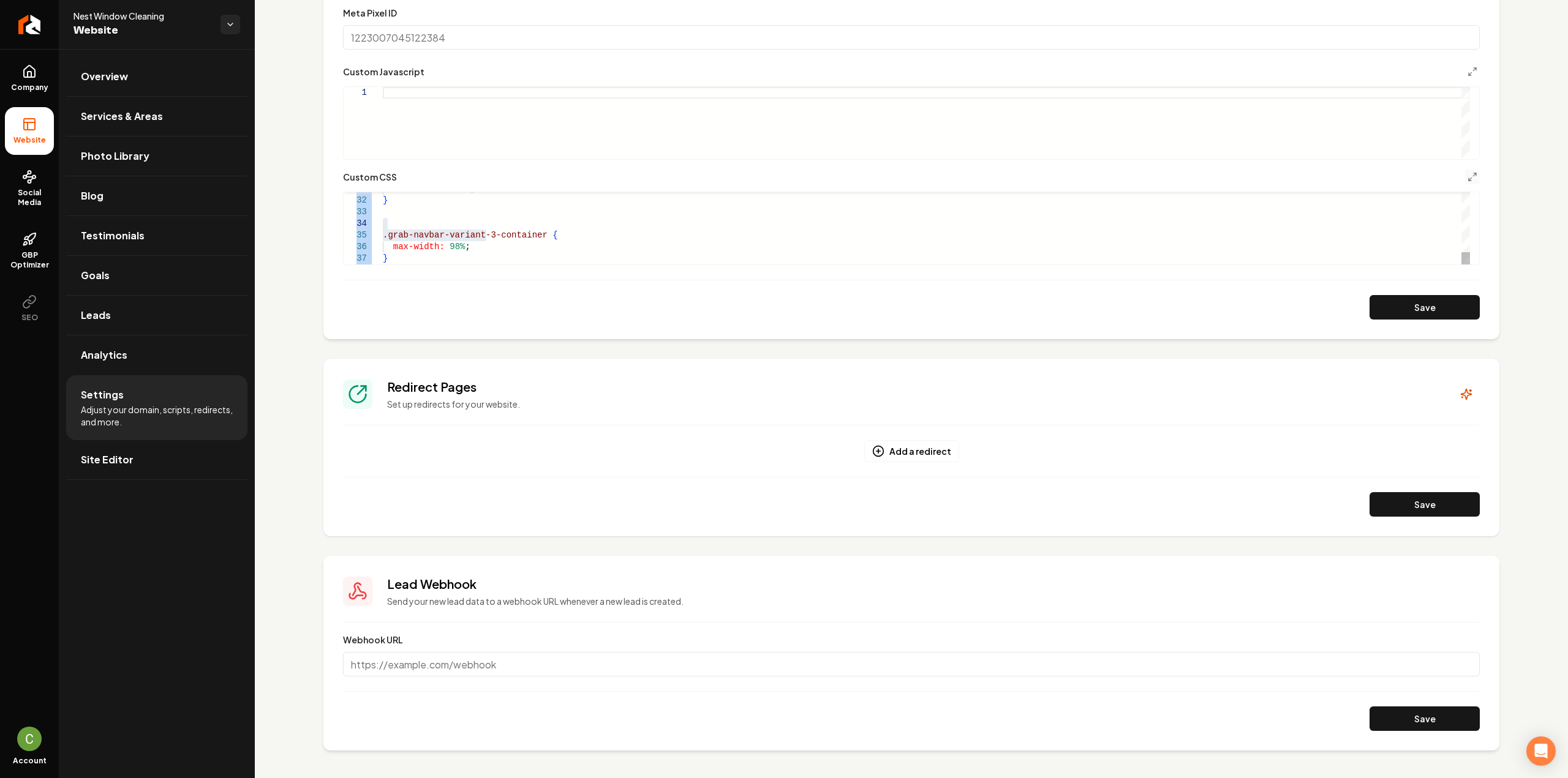
click at [392, 250] on div "max-width: 100% ; } .grab-navbar-variant-3-container { max-width: 98% ; }" at bounding box center [926, 49] width 1087 height 431
click at [390, 254] on div "max-width: 100% ; } .grab-navbar-variant-3-container { max-width: 98% ; }" at bounding box center [926, 49] width 1087 height 431
click at [1371, 310] on button "Save" at bounding box center [1425, 307] width 111 height 24
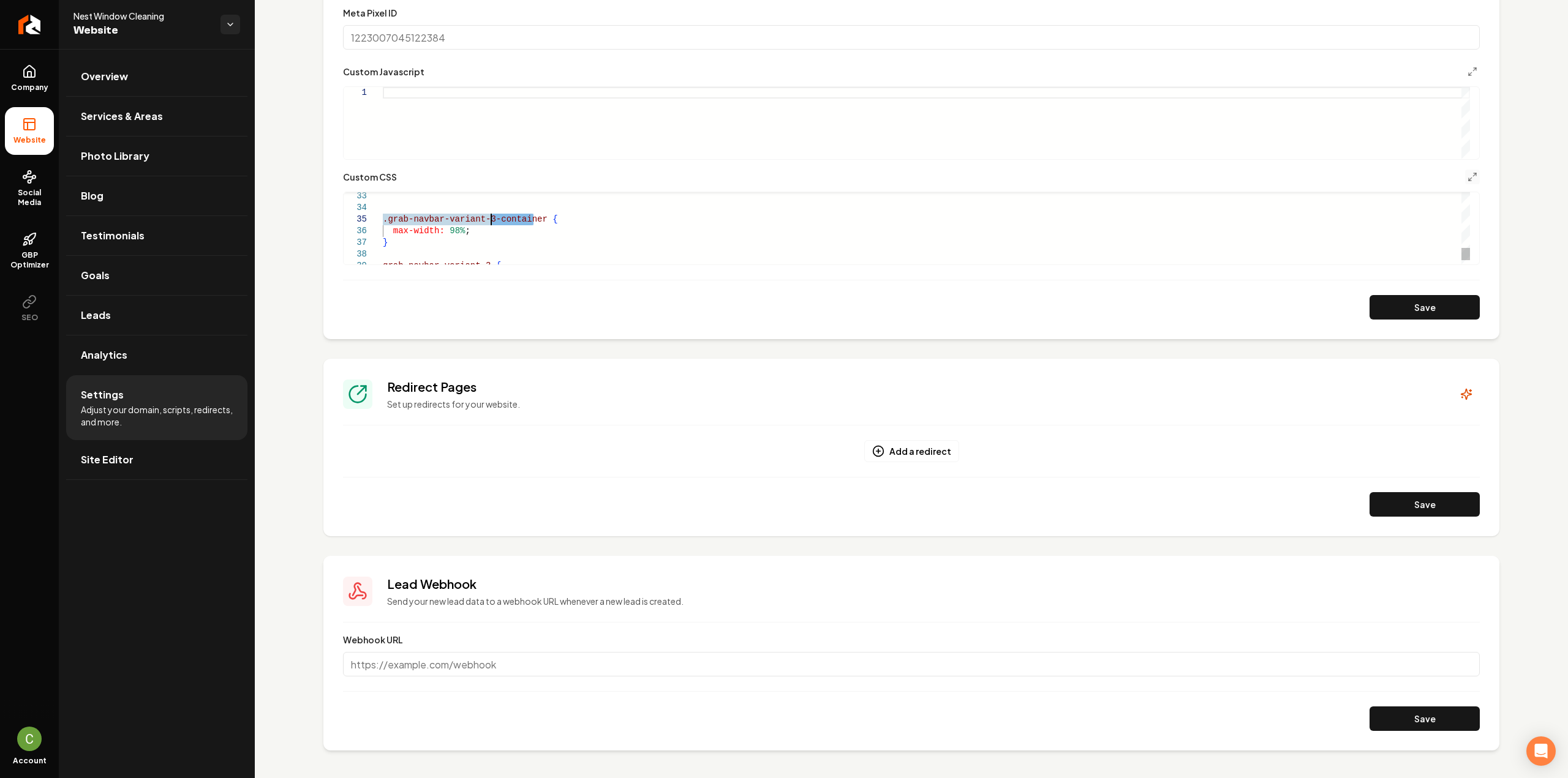
drag, startPoint x: 534, startPoint y: 218, endPoint x: 489, endPoint y: 214, distance: 45.2
click at [489, 214] on div ".grab-navbar-variant-3-container { max-width: 98% ; } grab-navbar-variant-3 {" at bounding box center [926, 56] width 1087 height 477
click at [484, 233] on div ".grab-navbar-variant-3-container { max-width: 98% ; } grab-navbar-variant-3 { b…" at bounding box center [926, 26] width 1087 height 477
click at [1410, 316] on button "Save" at bounding box center [1425, 307] width 111 height 24
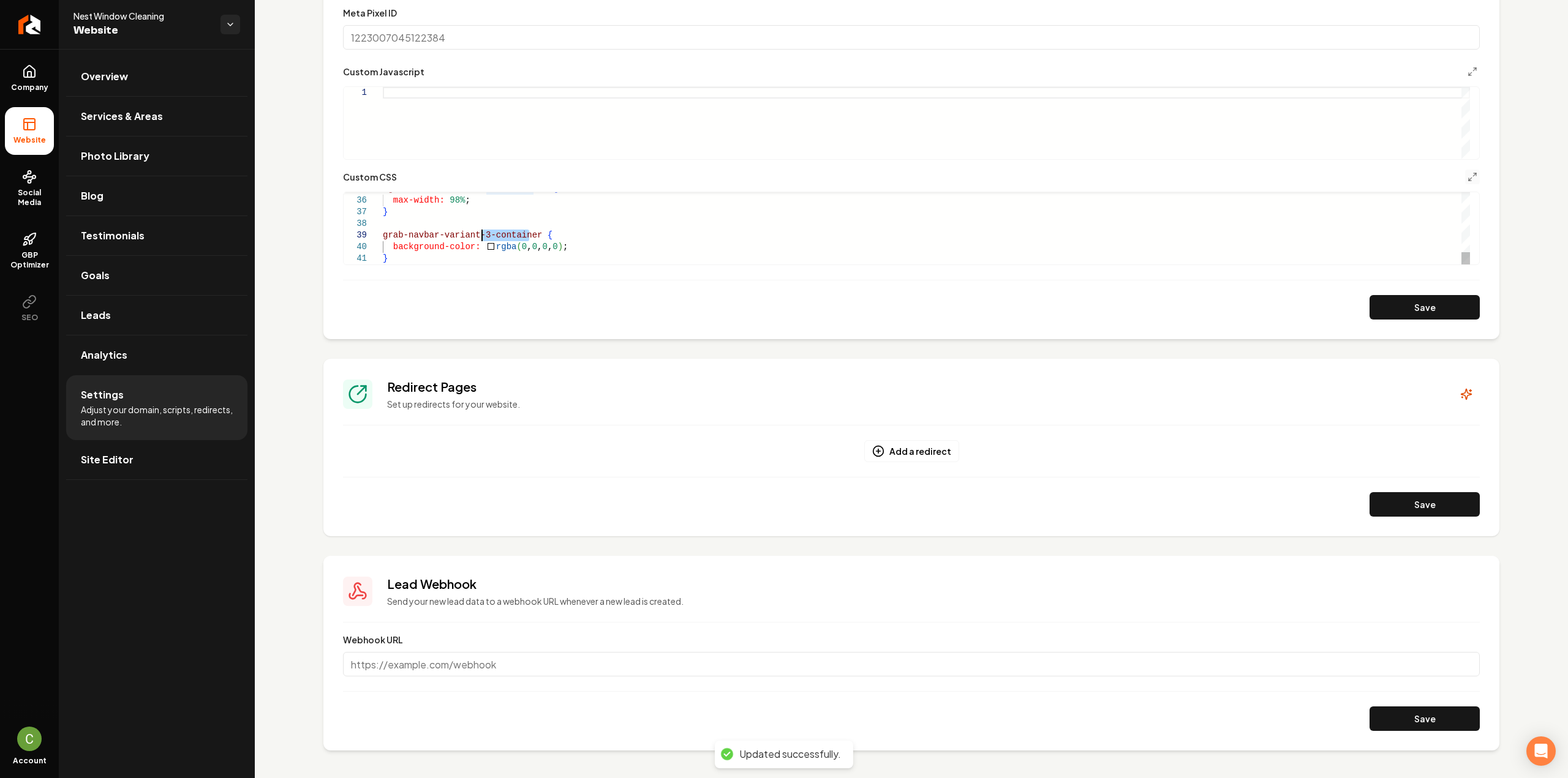
drag, startPoint x: 527, startPoint y: 233, endPoint x: 482, endPoint y: 231, distance: 45.0
click at [482, 231] on div ".grab-navbar-variant-3-container { max-width: 98% ; } grab-navbar-variant-3-con…" at bounding box center [926, 26] width 1087 height 477
click at [382, 236] on div "Main content area" at bounding box center [376, 235] width 16 height 12
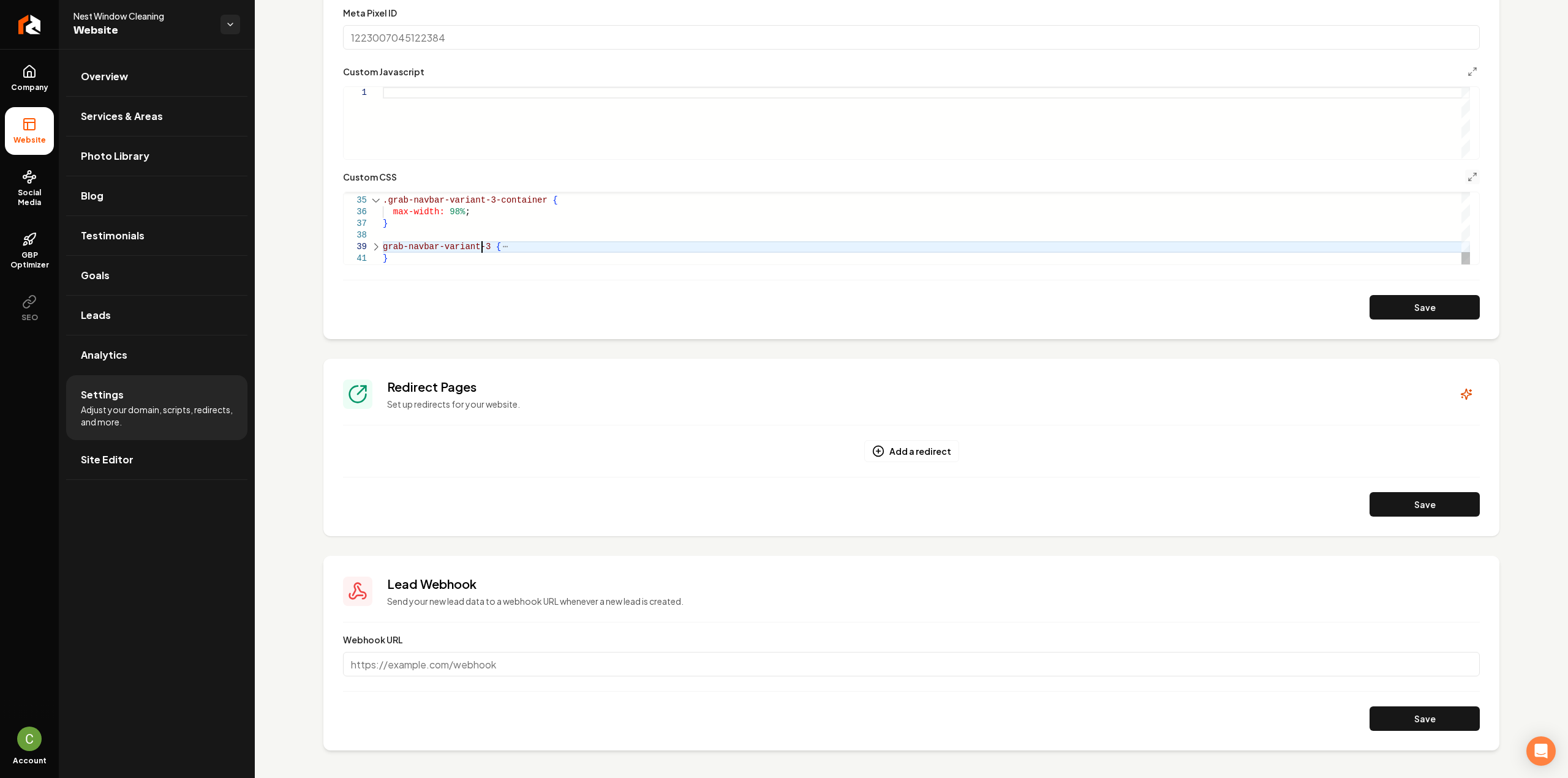
click at [381, 244] on div "Main content area" at bounding box center [376, 247] width 16 height 12
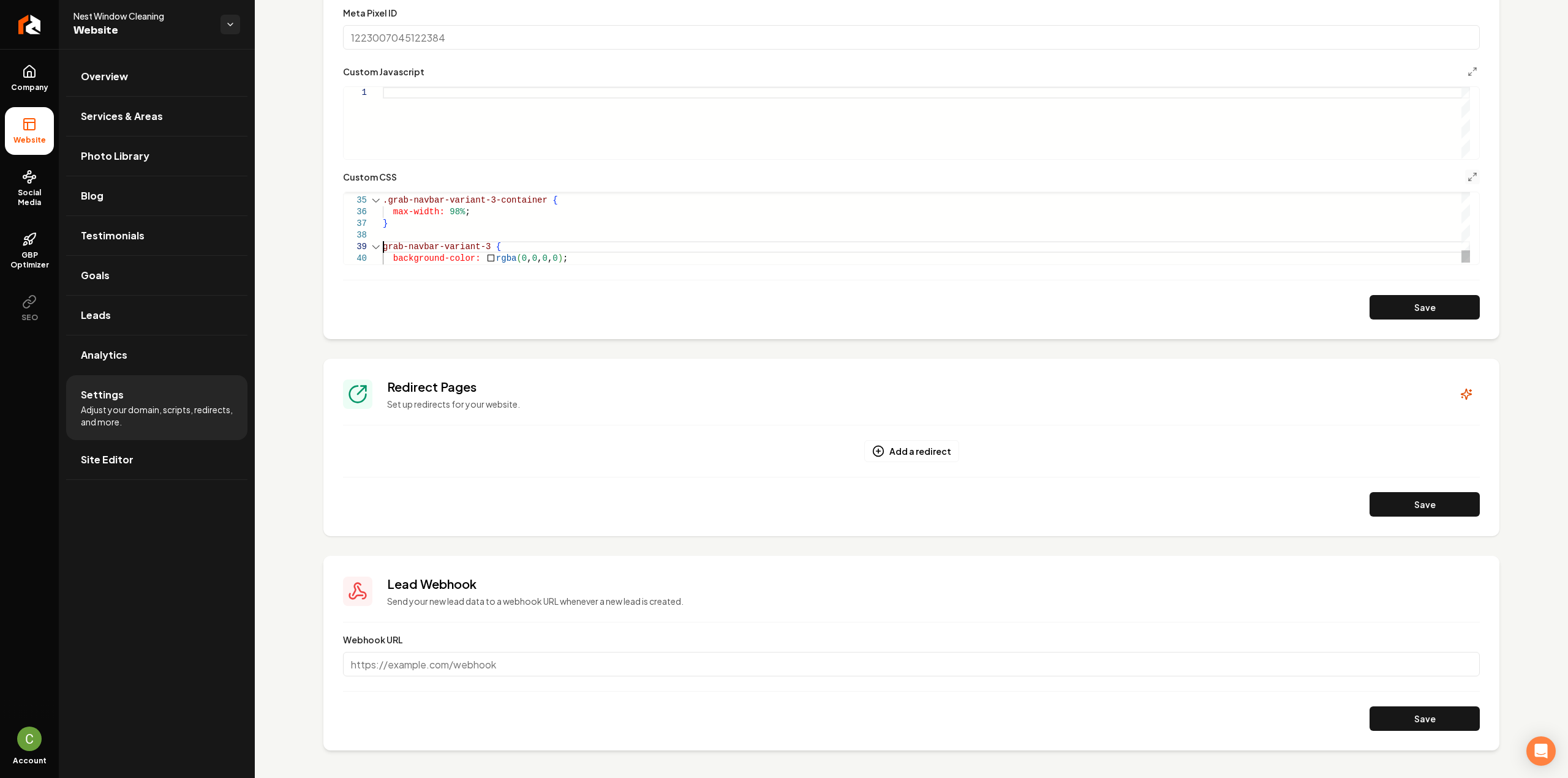
click at [384, 244] on div ".grab-navbar-variant-3-container { max-width: 98% ; } grab-navbar-variant-3 { b…" at bounding box center [926, 37] width 1087 height 477
click at [1401, 312] on button "Save" at bounding box center [1425, 307] width 111 height 24
click at [486, 240] on div ".grab-navbar-variant-3-container { max-width: 98% ; } .grab-navbar-variant-3 { …" at bounding box center [926, 37] width 1087 height 477
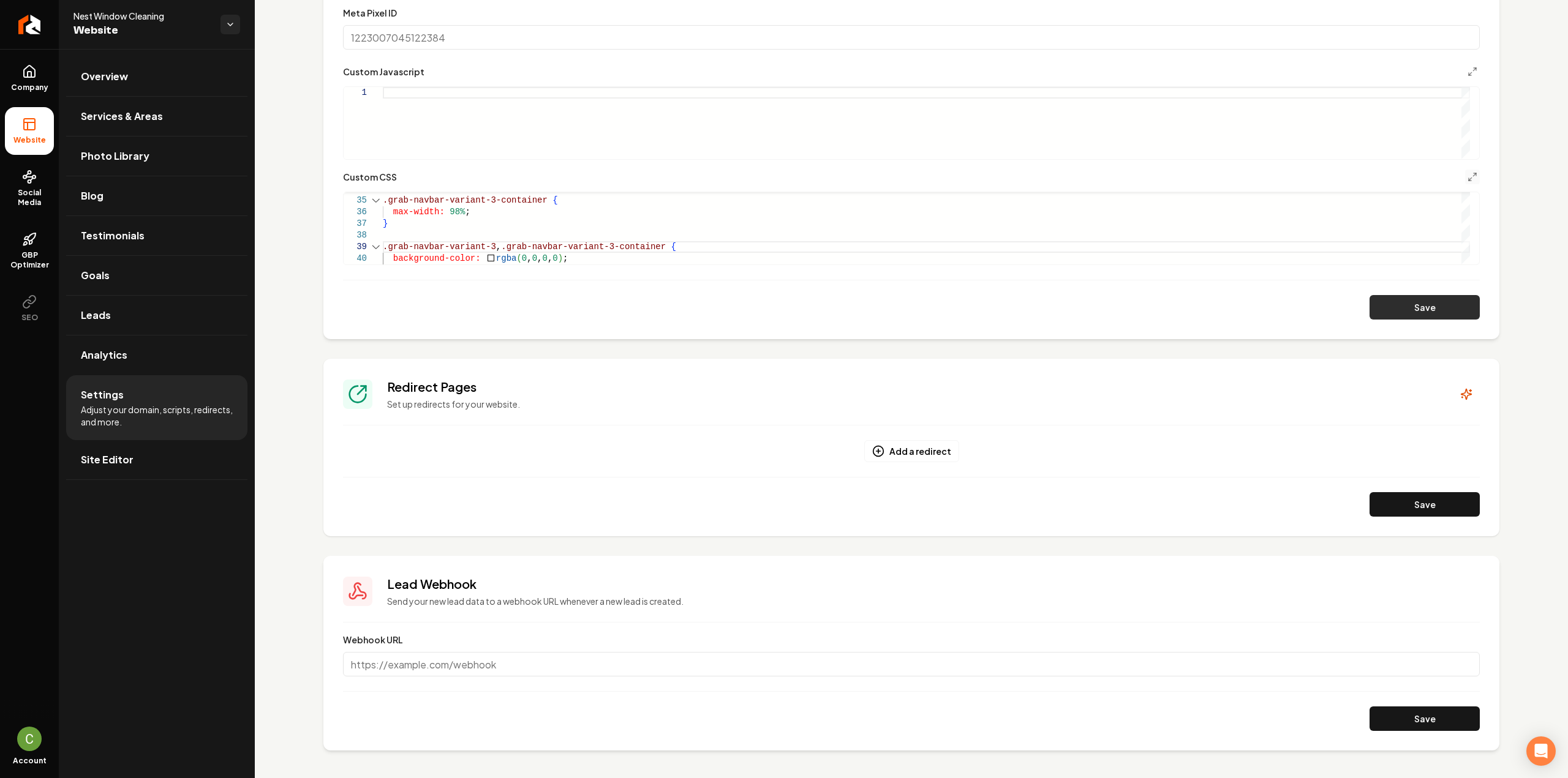
click at [1372, 312] on button "Save" at bounding box center [1425, 307] width 111 height 24
click at [561, 260] on div ".grab-navbar-variant-3-container { max-width: 98% ; } .grab-navbar-variant-3 , …" at bounding box center [926, 32] width 1087 height 489
click at [1422, 297] on button "Save" at bounding box center [1425, 307] width 111 height 24
click at [513, 250] on div "max-width: 98% ; } .grab-navbar-variant-3 , .grab-navbar-variant-3-container { …" at bounding box center [926, 20] width 1087 height 489
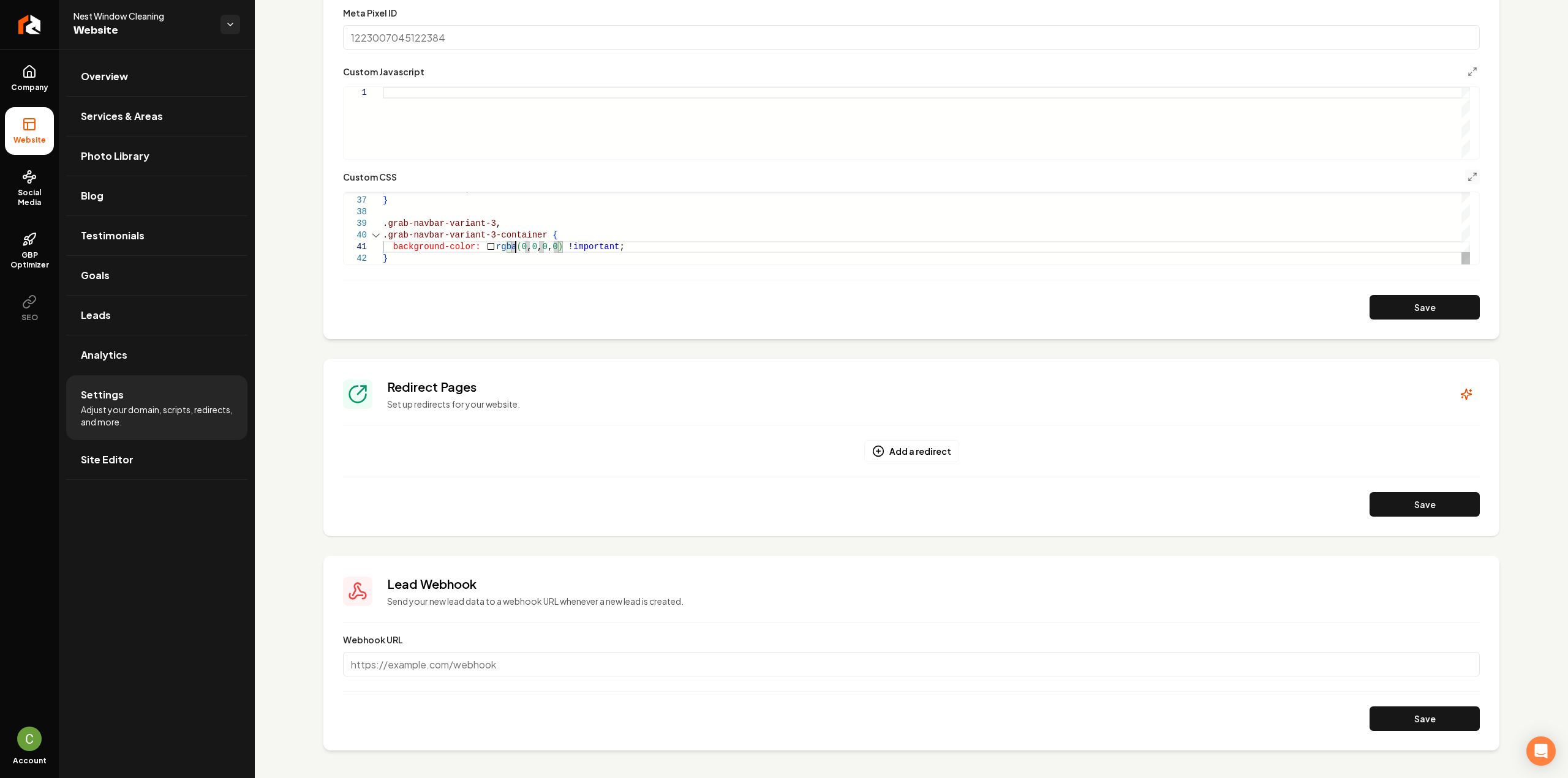
click at [511, 256] on div "max-width: 98% ; } .grab-navbar-variant-3 , .grab-navbar-variant-3-container { …" at bounding box center [926, 20] width 1087 height 489
click at [1421, 313] on button "Save" at bounding box center [1425, 307] width 111 height 24
drag, startPoint x: 390, startPoint y: 258, endPoint x: 359, endPoint y: 223, distance: 46.8
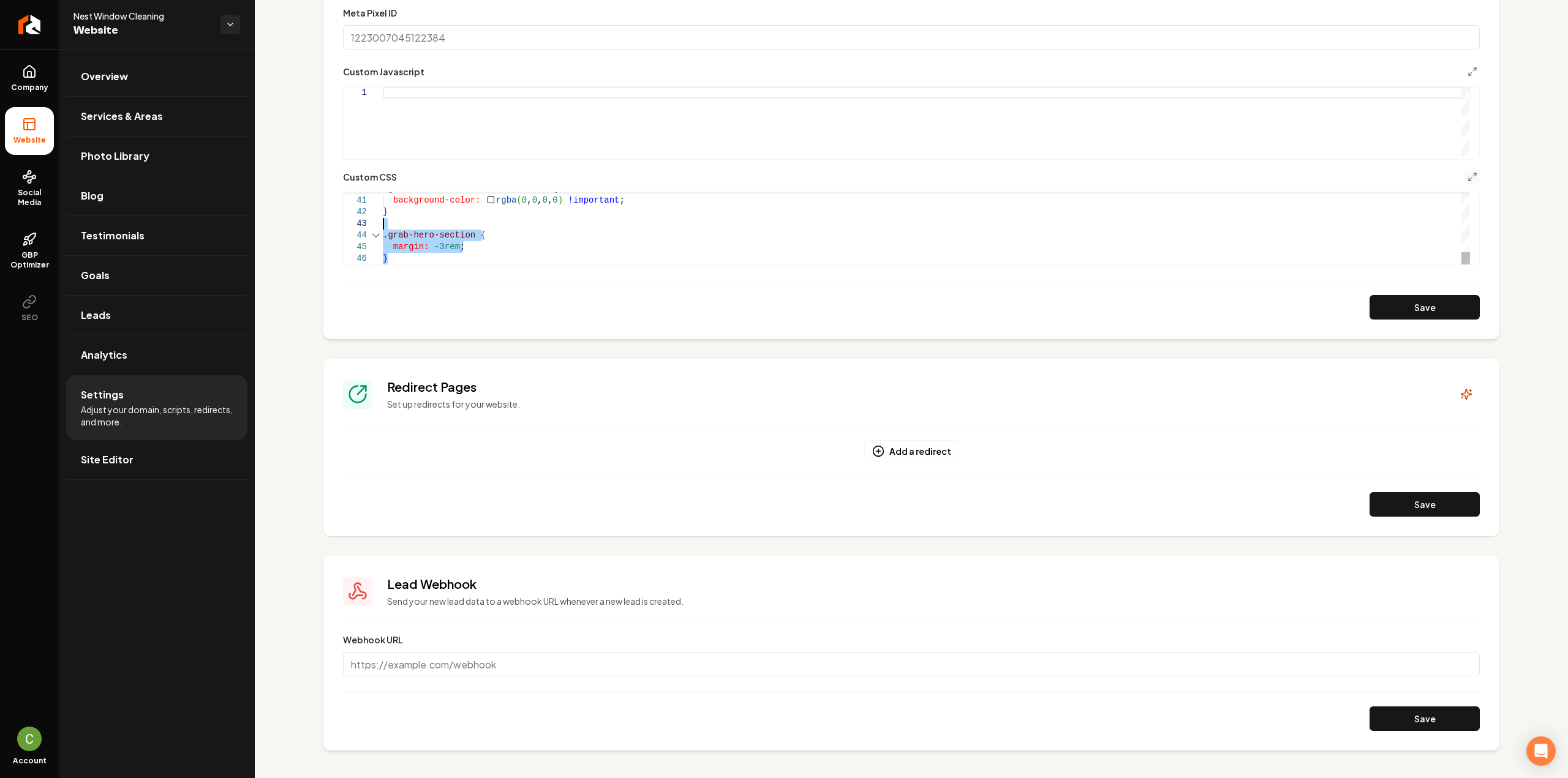
drag, startPoint x: 1375, startPoint y: 306, endPoint x: 1359, endPoint y: 294, distance: 20.0
click at [1373, 305] on button "Save" at bounding box center [1425, 307] width 111 height 24
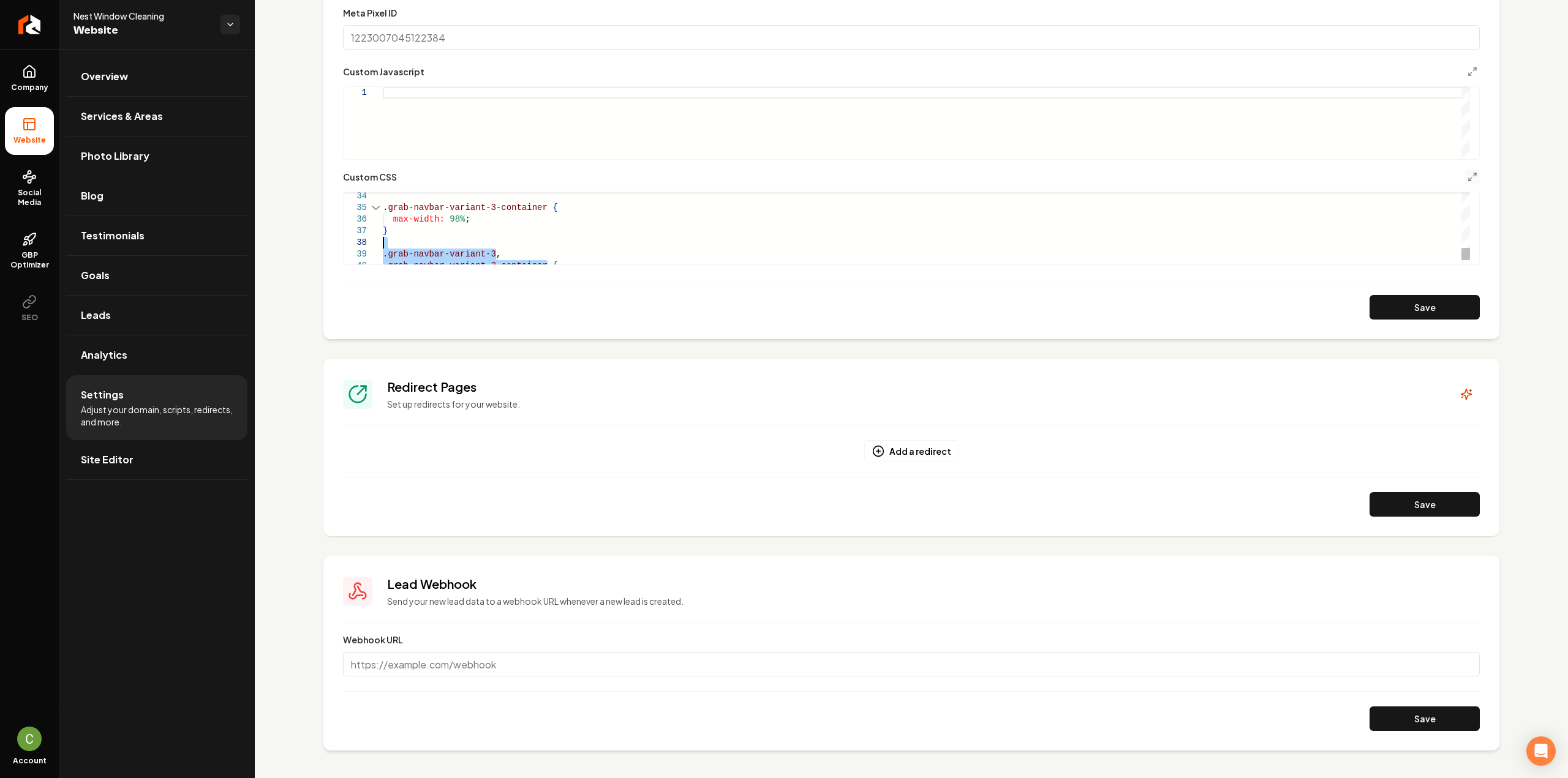
drag, startPoint x: 412, startPoint y: 261, endPoint x: 385, endPoint y: 242, distance: 33.0
click at [1384, 310] on button "Save" at bounding box center [1425, 307] width 111 height 24
type textarea "**********"
click at [31, 83] on span "Company" at bounding box center [30, 87] width 47 height 10
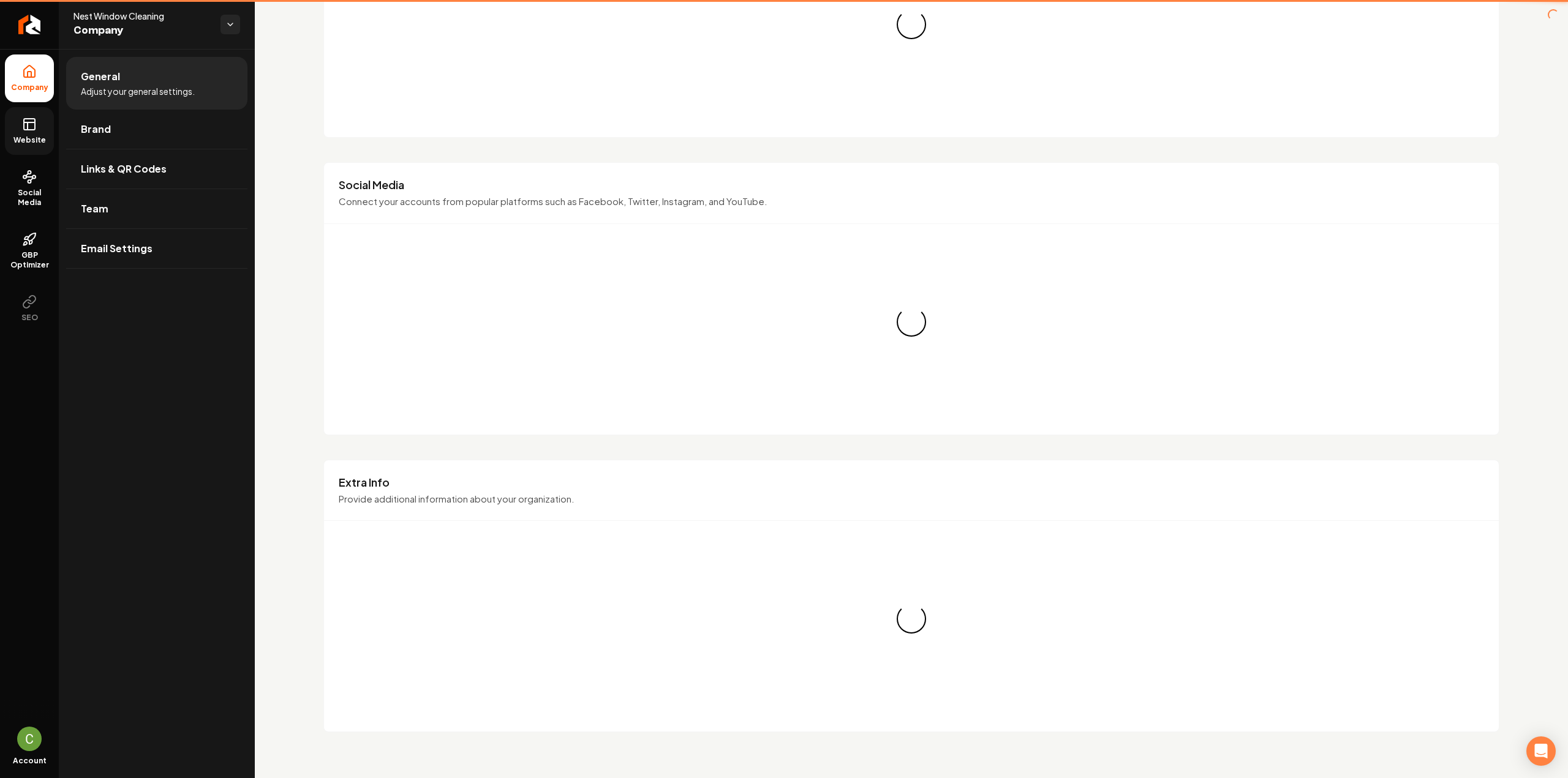
click at [28, 130] on rect at bounding box center [29, 124] width 11 height 11
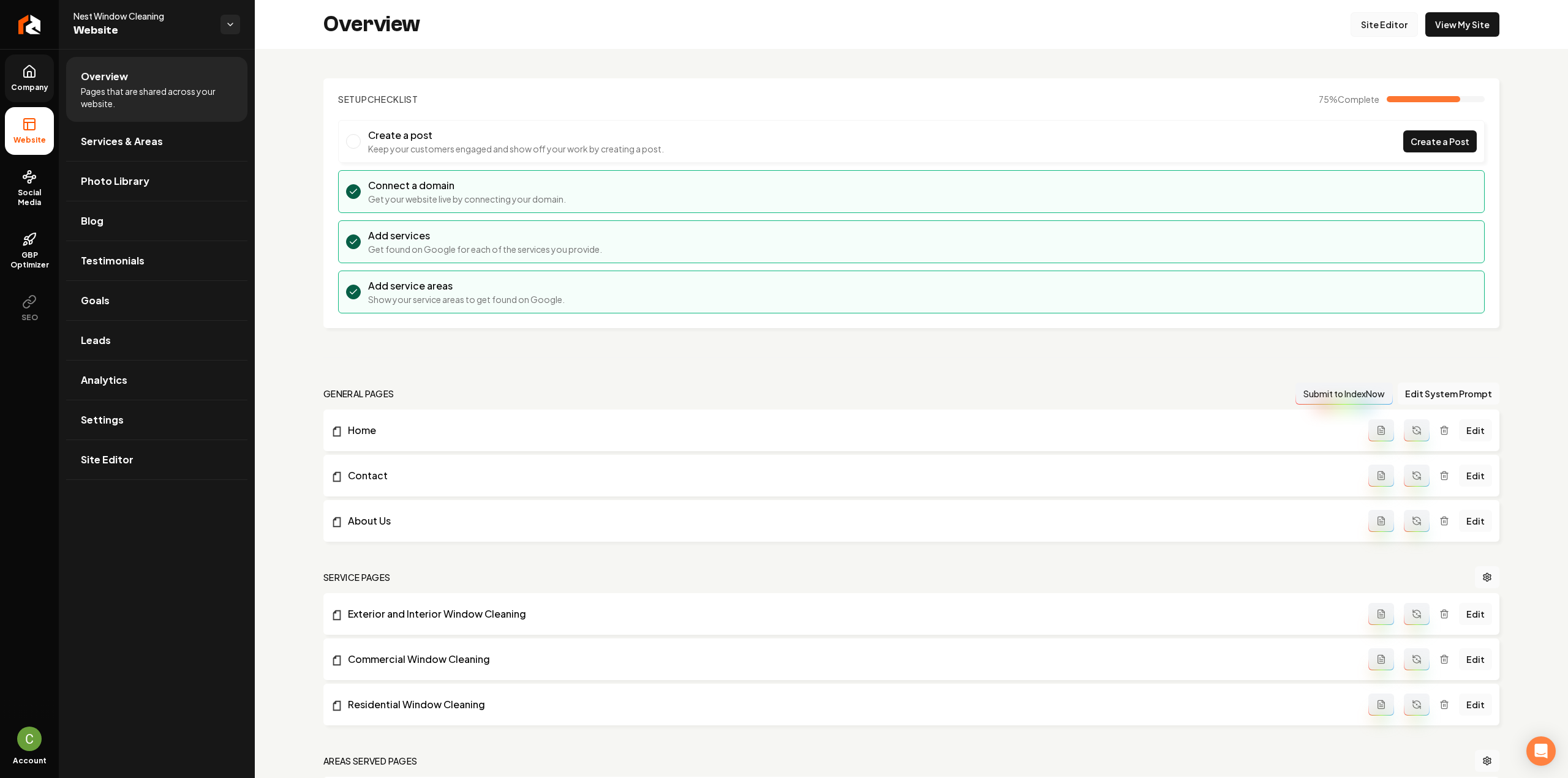
click at [1370, 22] on link "Site Editor" at bounding box center [1384, 24] width 67 height 24
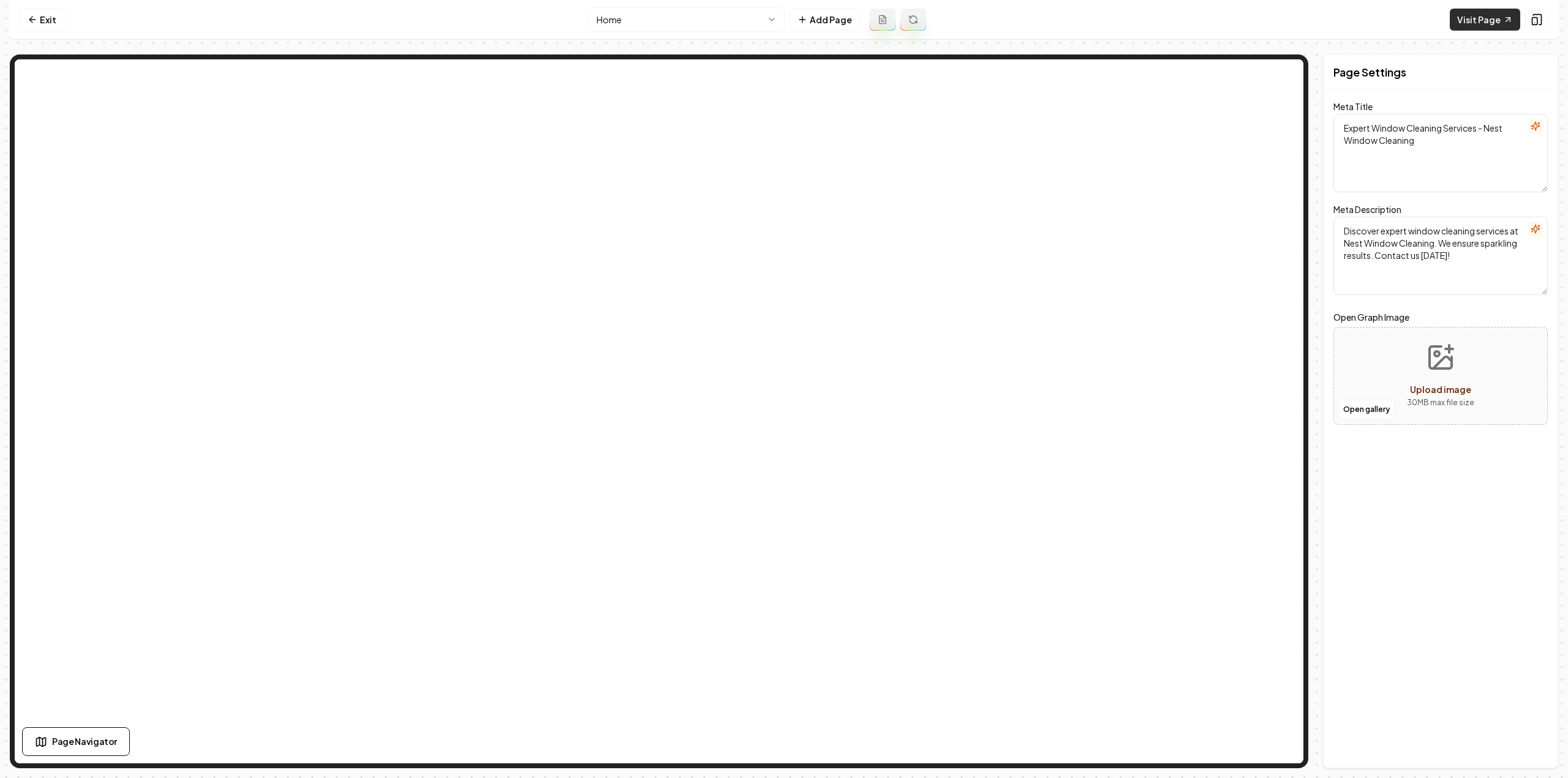
click at [1495, 17] on link "Visit Page" at bounding box center [1485, 19] width 71 height 22
drag, startPoint x: 32, startPoint y: 16, endPoint x: 67, endPoint y: 53, distance: 50.9
click at [32, 16] on icon at bounding box center [32, 19] width 10 height 10
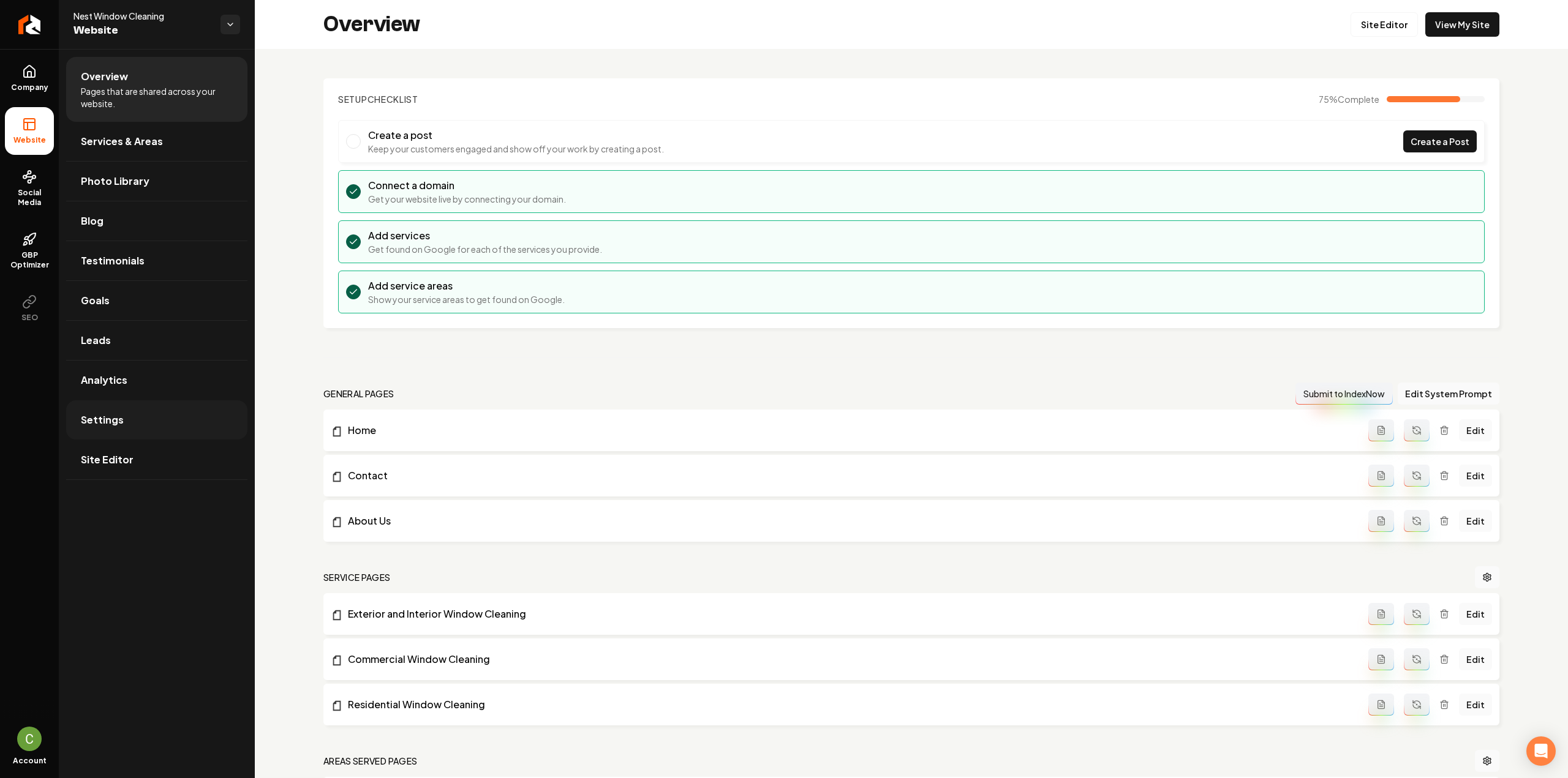
click at [151, 413] on link "Settings" at bounding box center [157, 420] width 181 height 39
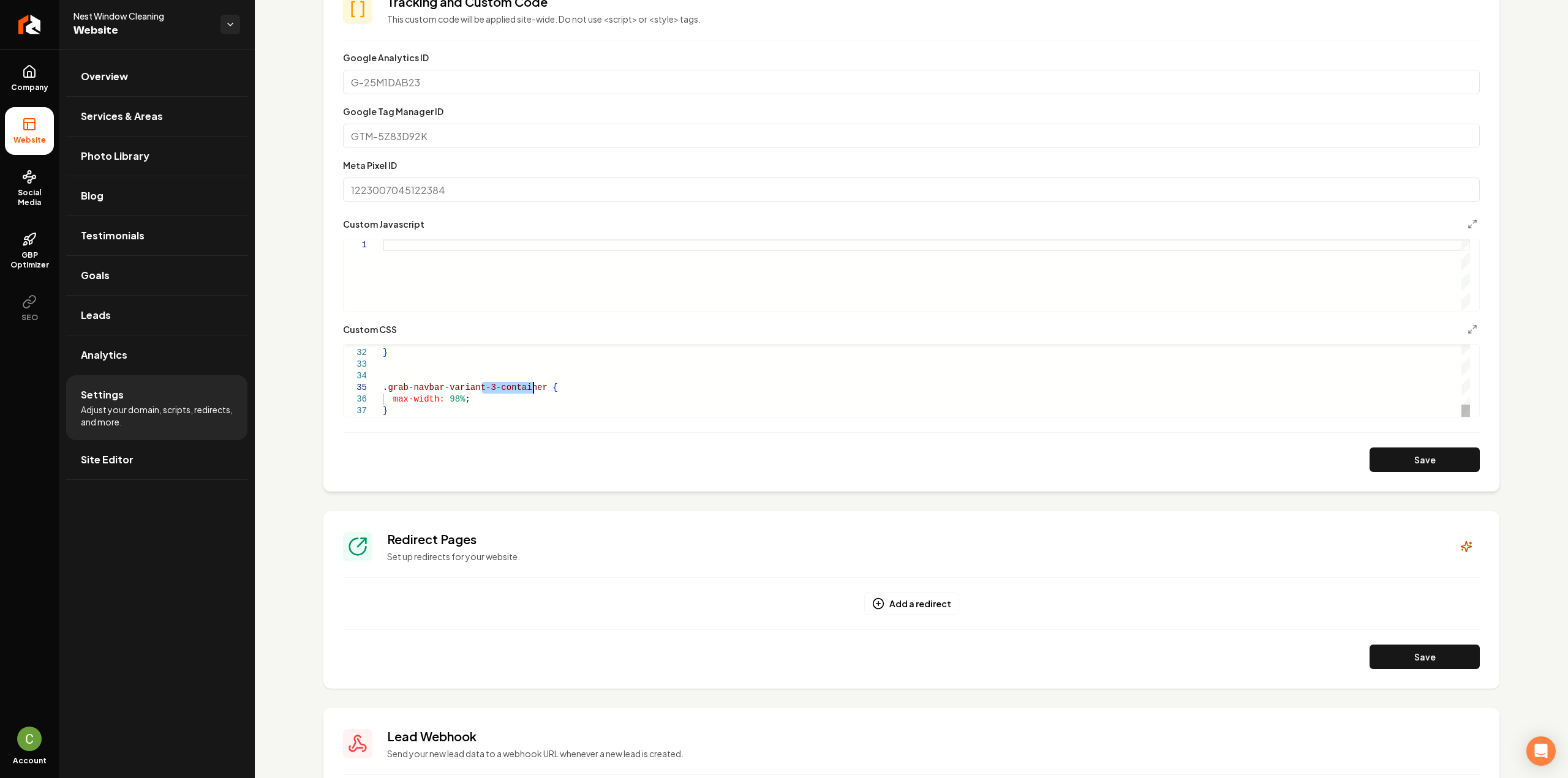
drag, startPoint x: 482, startPoint y: 385, endPoint x: 533, endPoint y: 381, distance: 51.2
click at [533, 381] on div "max-width: 100% ; } .grab-navbar-variant-3-container { max-width: 98% ; }" at bounding box center [926, 201] width 1087 height 431
click at [485, 388] on div "max-width: 100% ; } .grab-navbar-variant-3-container { max-width: 98% ; }" at bounding box center [926, 201] width 1087 height 431
type textarea "**********"
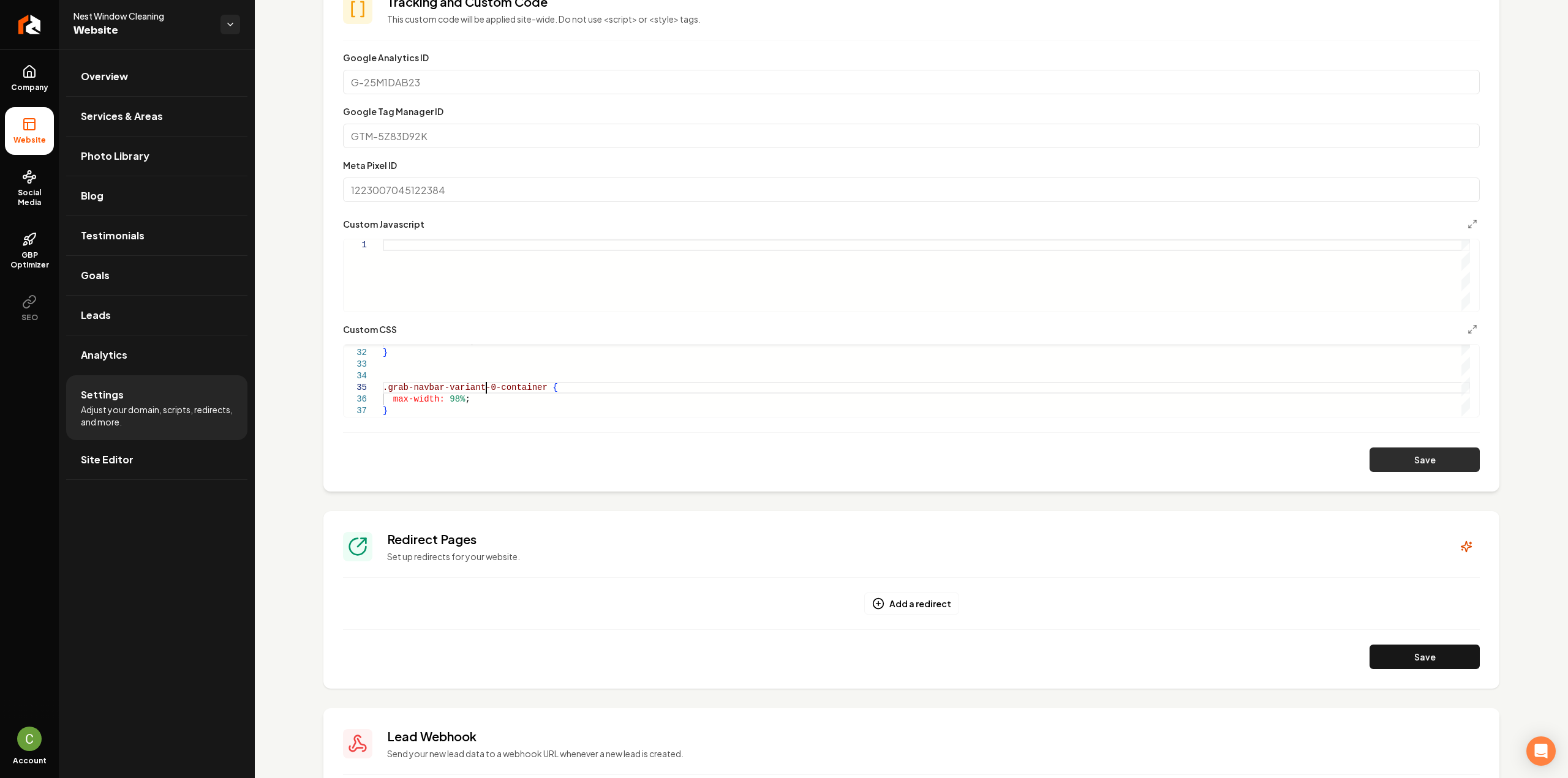
click at [1371, 452] on button "Save" at bounding box center [1425, 460] width 111 height 24
click at [476, 285] on div "Main content area" at bounding box center [926, 276] width 1087 height 73
click at [1359, 458] on div "Save" at bounding box center [911, 460] width 1136 height 24
click at [1369, 461] on button "Save" at bounding box center [1425, 460] width 111 height 24
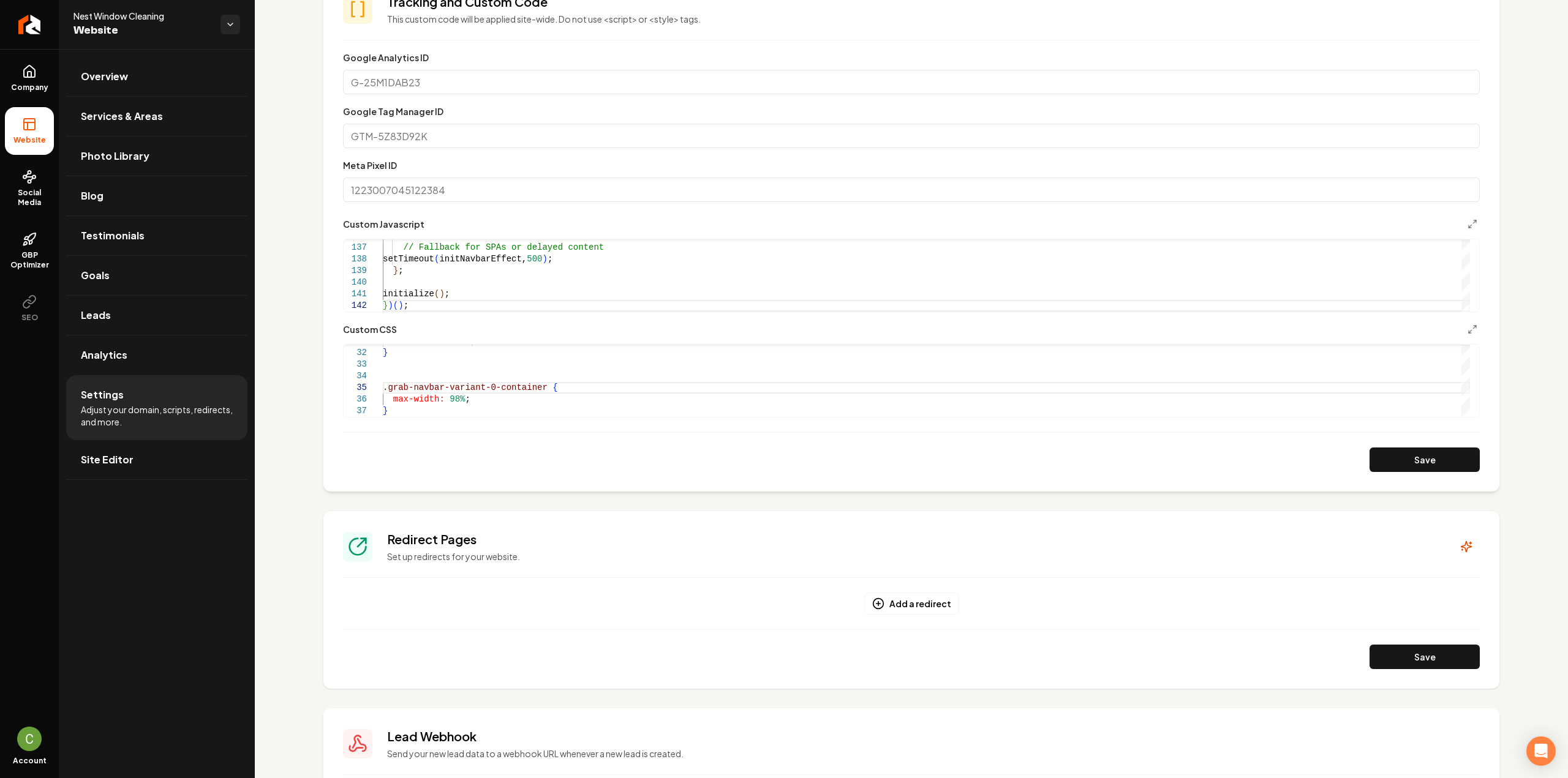
click at [1387, 469] on button "Save" at bounding box center [1425, 460] width 111 height 24
type textarea "*****"
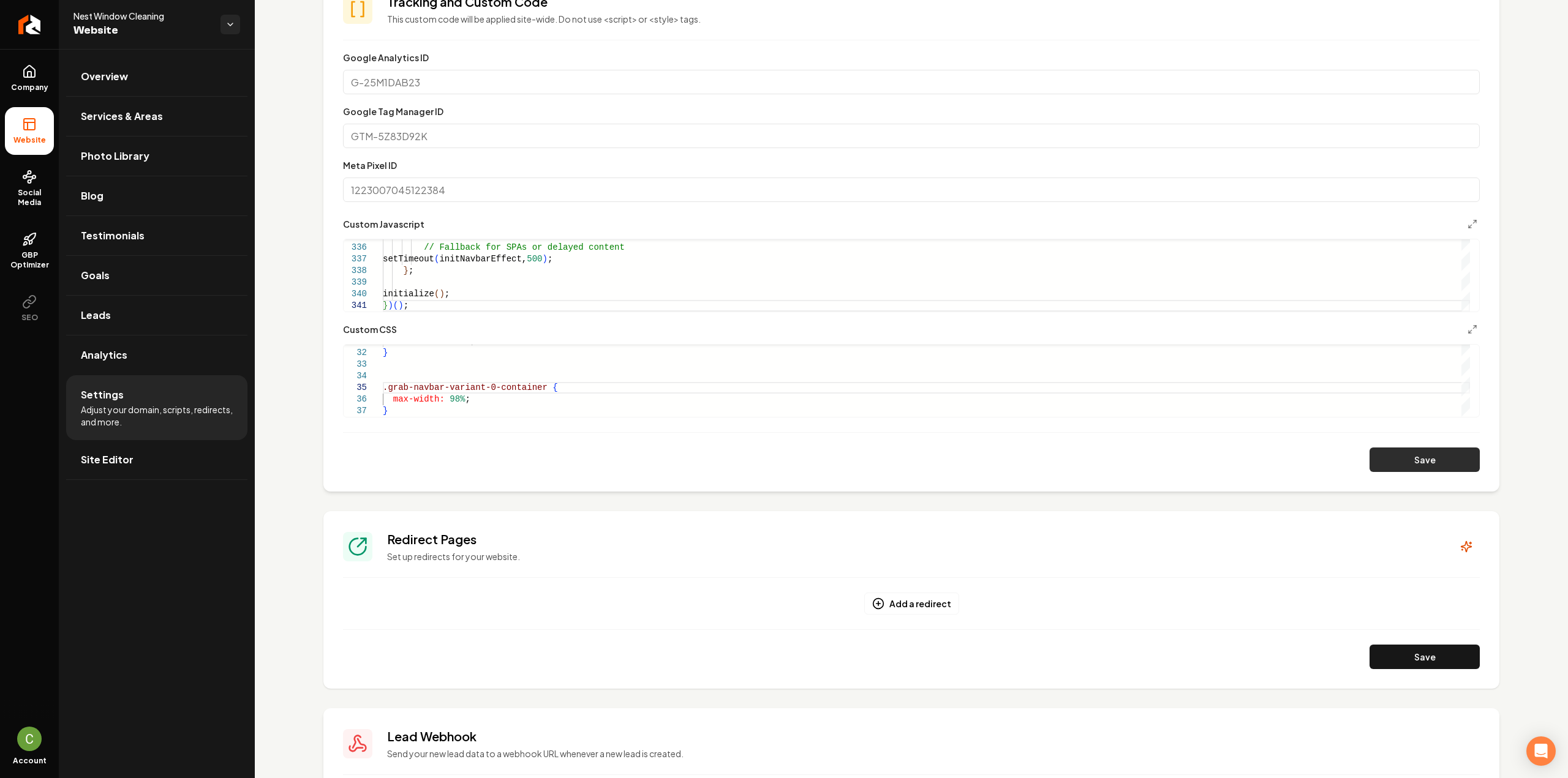
click at [1405, 452] on button "Save" at bounding box center [1425, 460] width 111 height 24
click at [42, 67] on link "Company" at bounding box center [29, 78] width 49 height 48
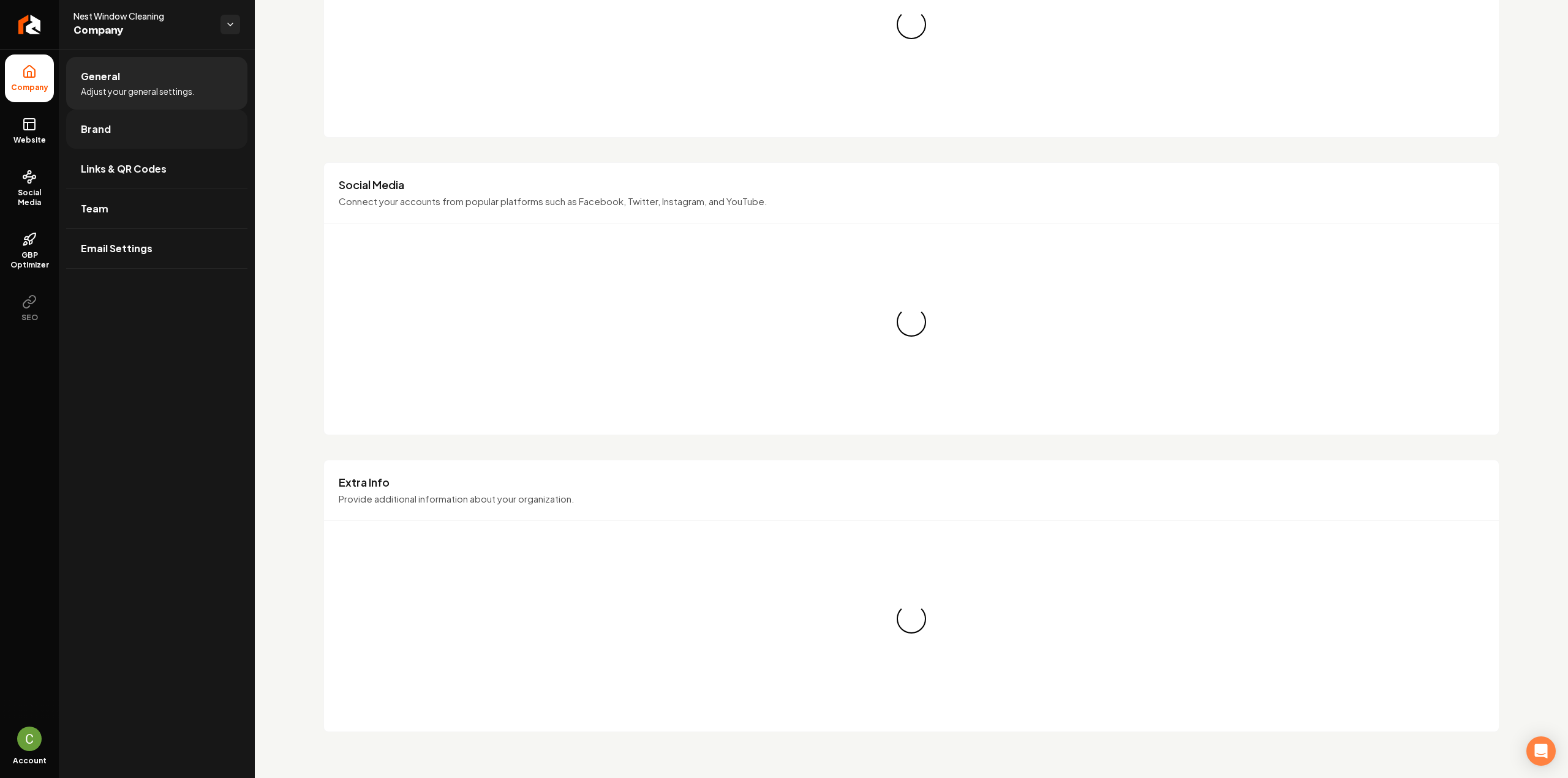
click at [85, 126] on span "Brand" at bounding box center [95, 129] width 30 height 15
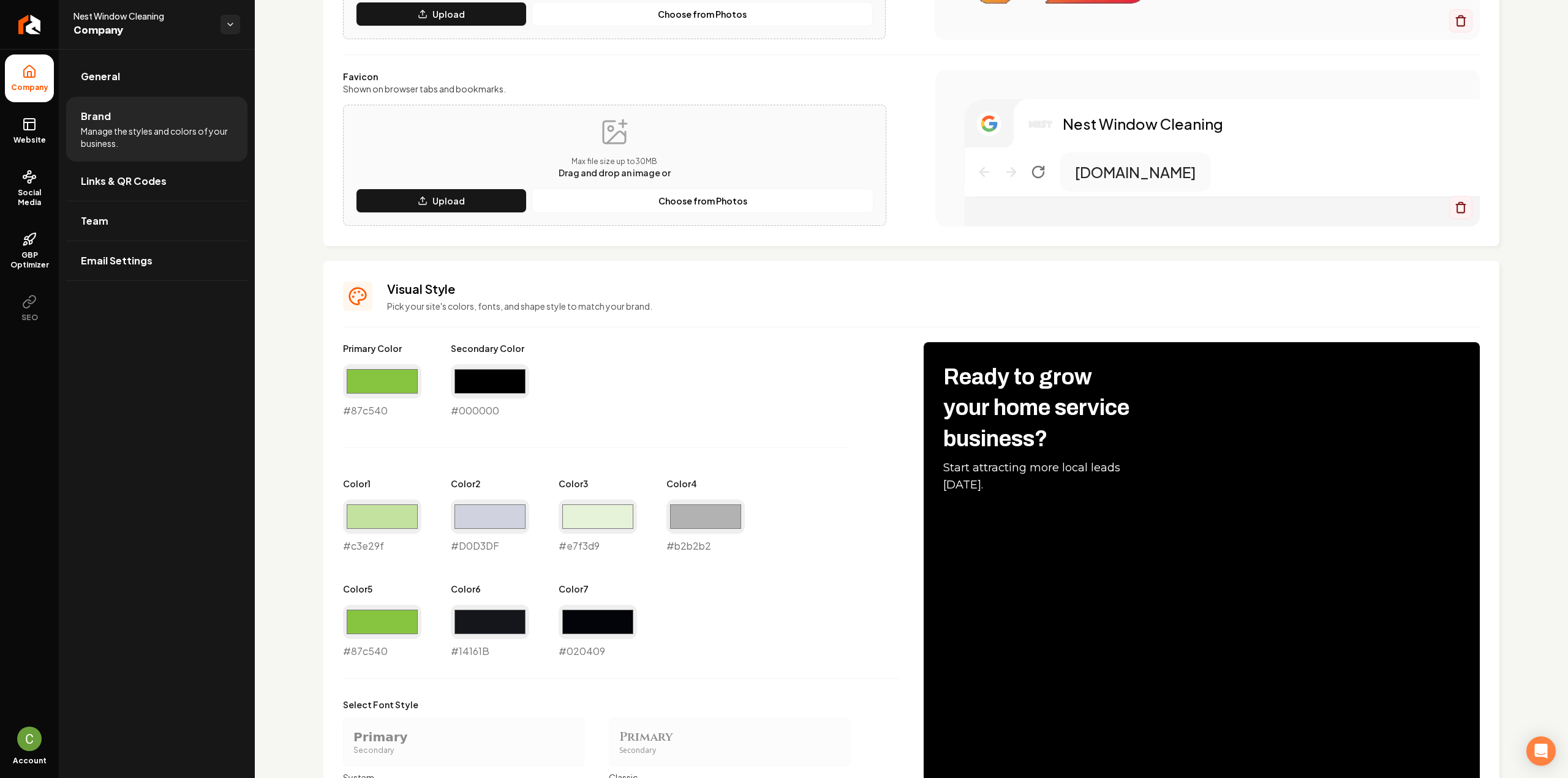
scroll to position [367, 0]
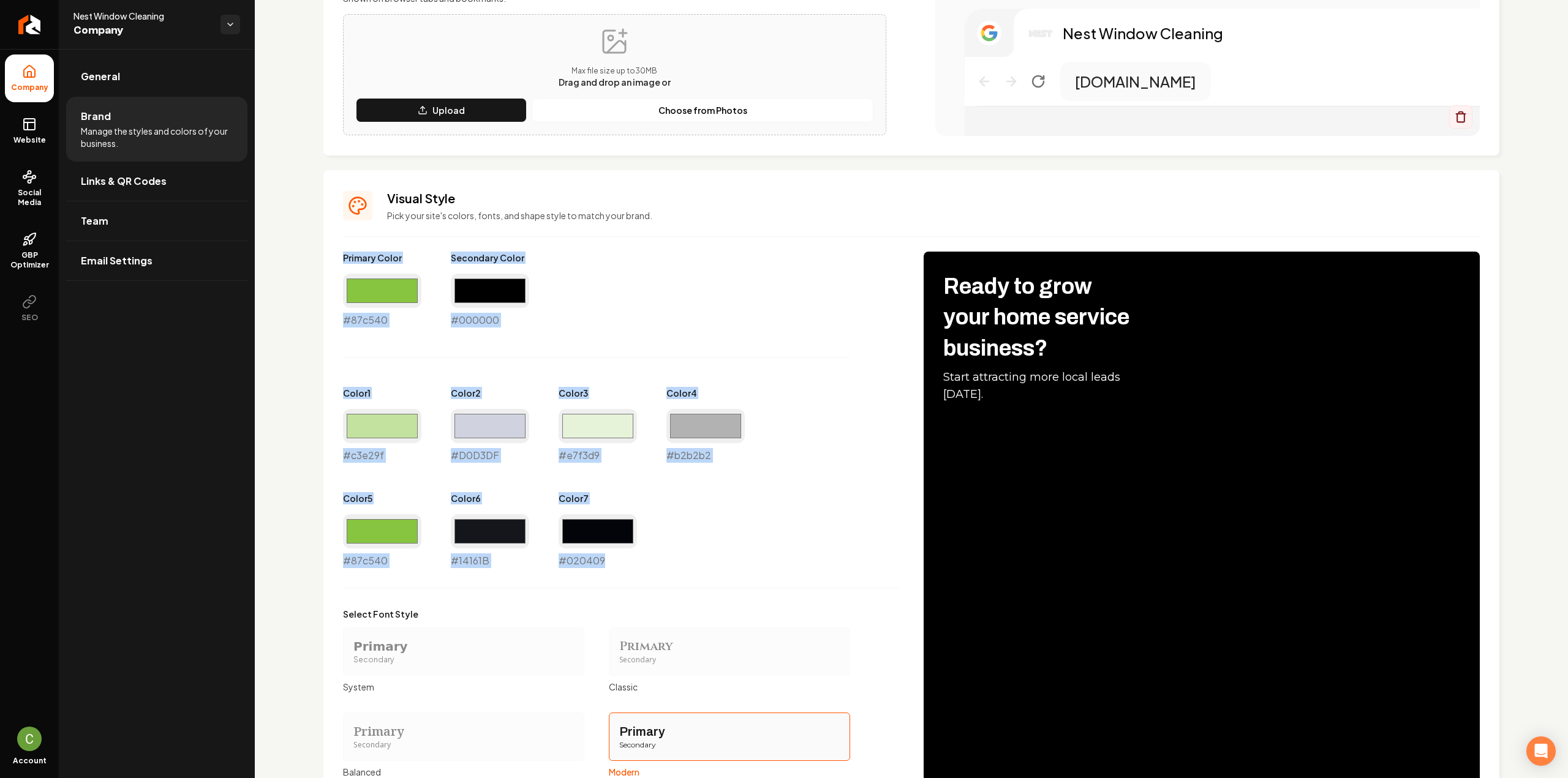
drag, startPoint x: 621, startPoint y: 568, endPoint x: 331, endPoint y: 260, distance: 423.0
click at [331, 260] on div "Visual Style Pick your site's colors, fonts, and shape style to match your bran…" at bounding box center [911, 542] width 1176 height 744
copy div "Primary Color #87c540 Secondary Color #000000 Color 1 #c3e29f Color 2 #D0D3DF C…"
click at [25, 131] on link "Website" at bounding box center [29, 131] width 49 height 48
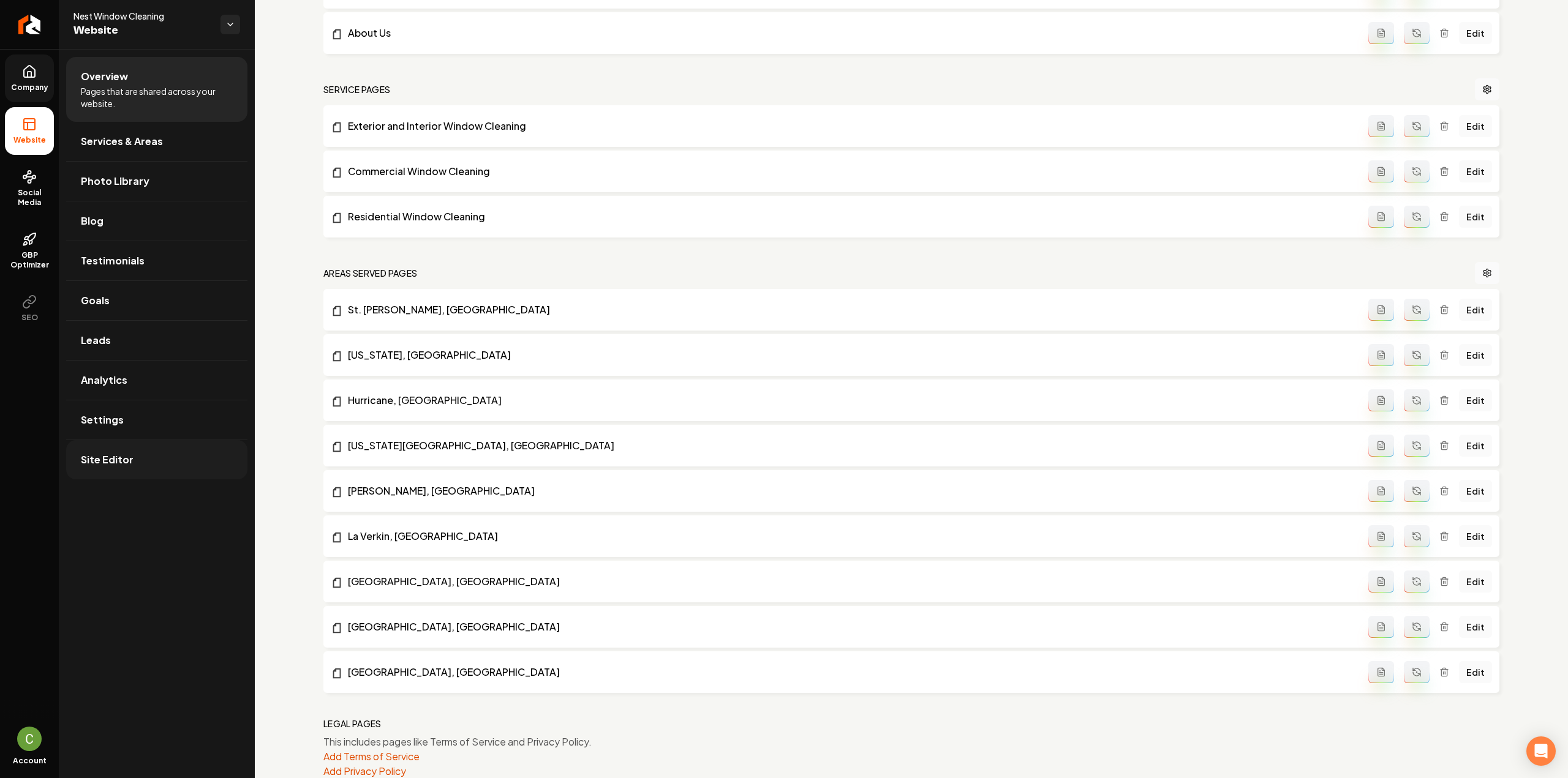
scroll to position [516, 0]
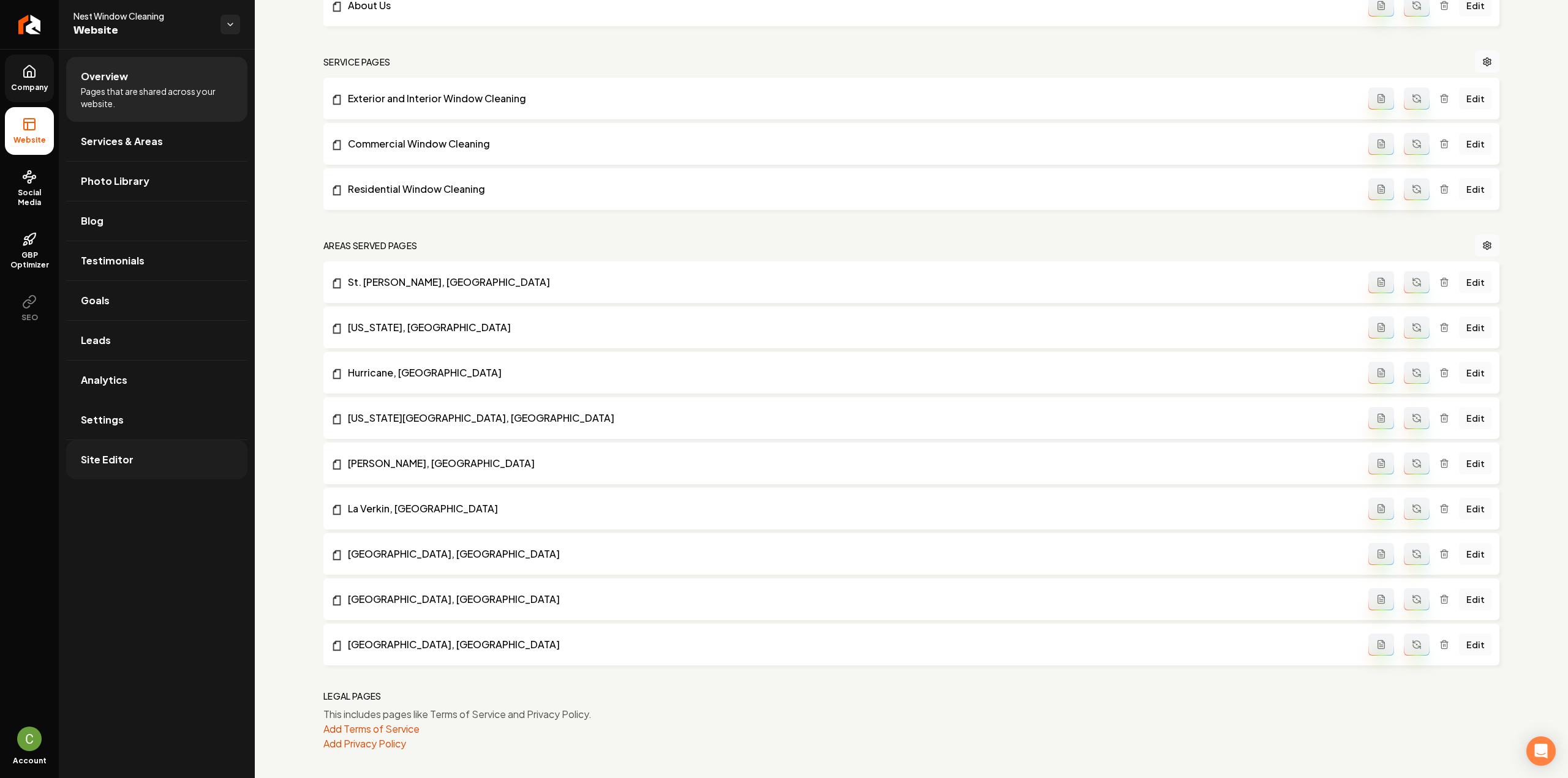
click at [126, 449] on link "Site Editor" at bounding box center [157, 460] width 181 height 39
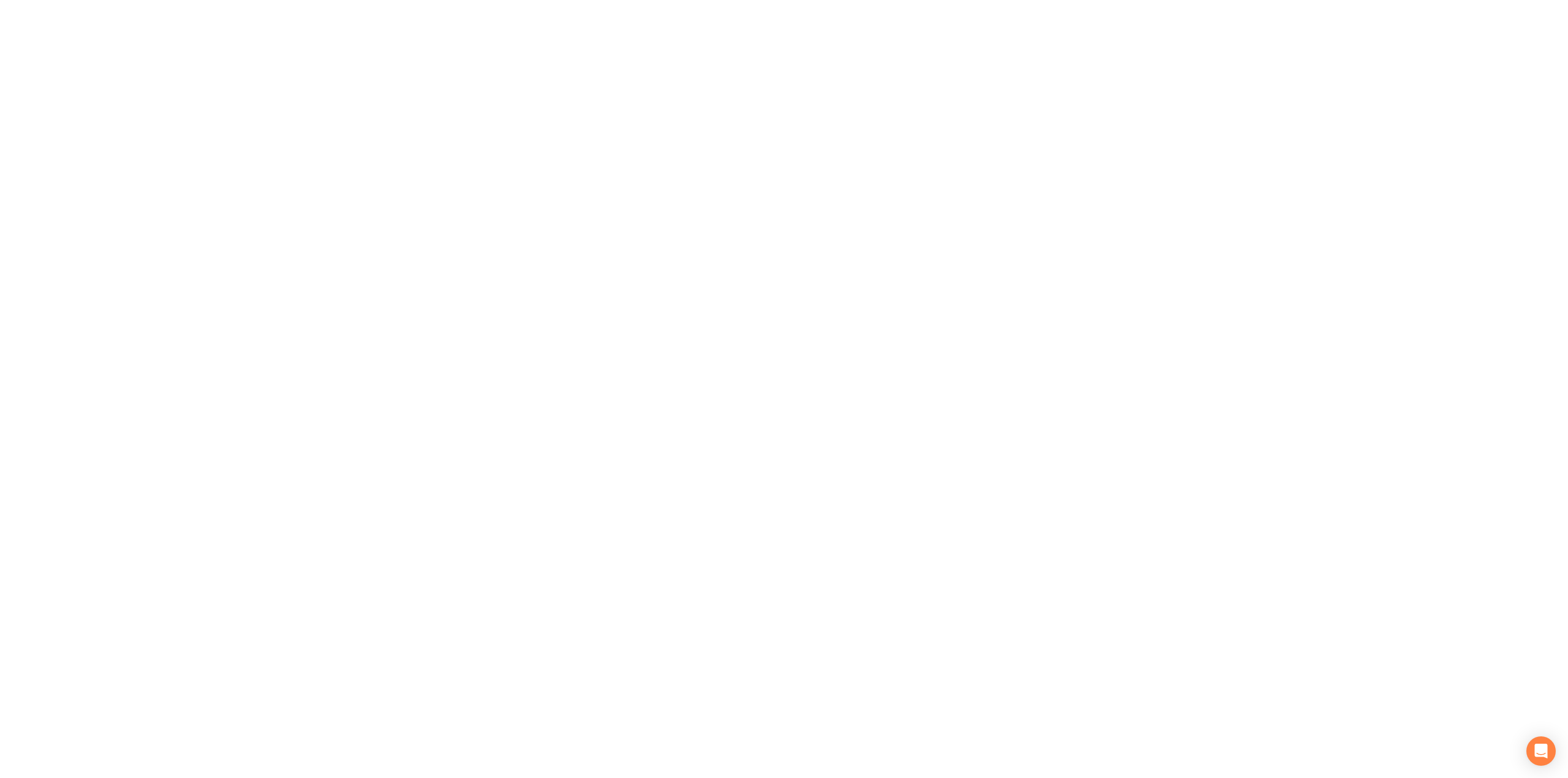
click at [123, 425] on div at bounding box center [784, 389] width 1568 height 778
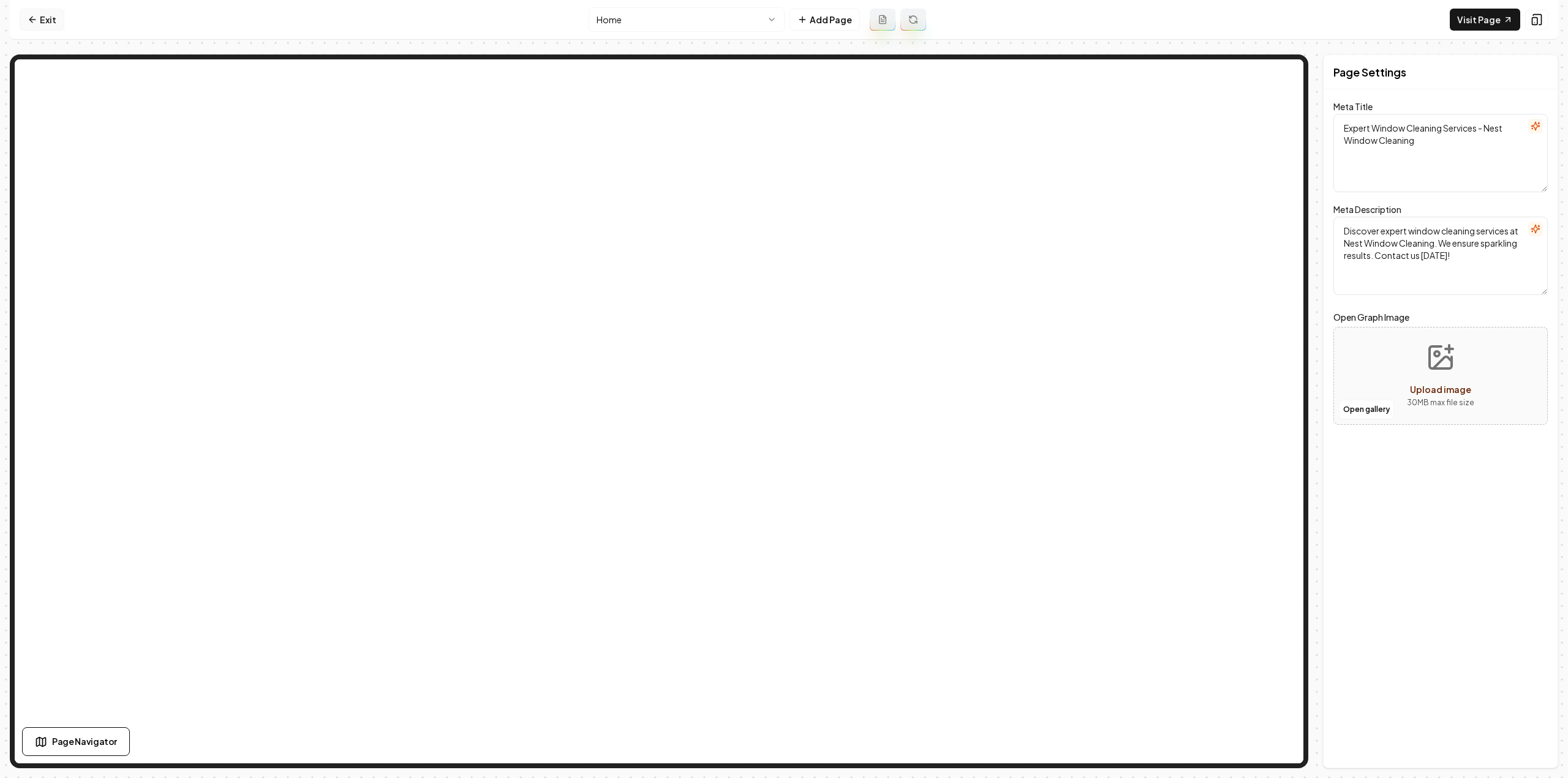
click at [53, 18] on link "Exit" at bounding box center [42, 19] width 44 height 22
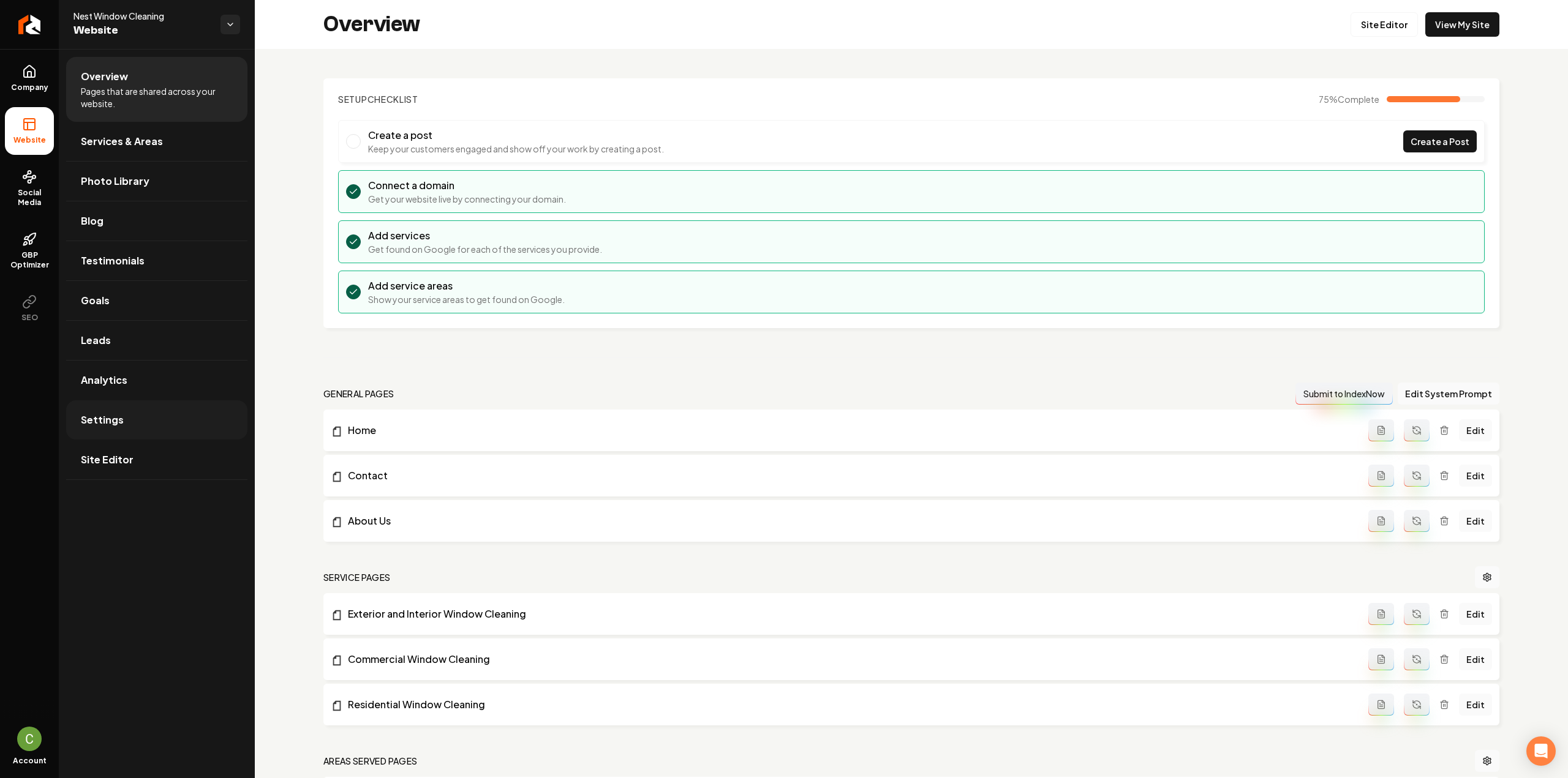
click at [143, 418] on link "Settings" at bounding box center [157, 420] width 181 height 39
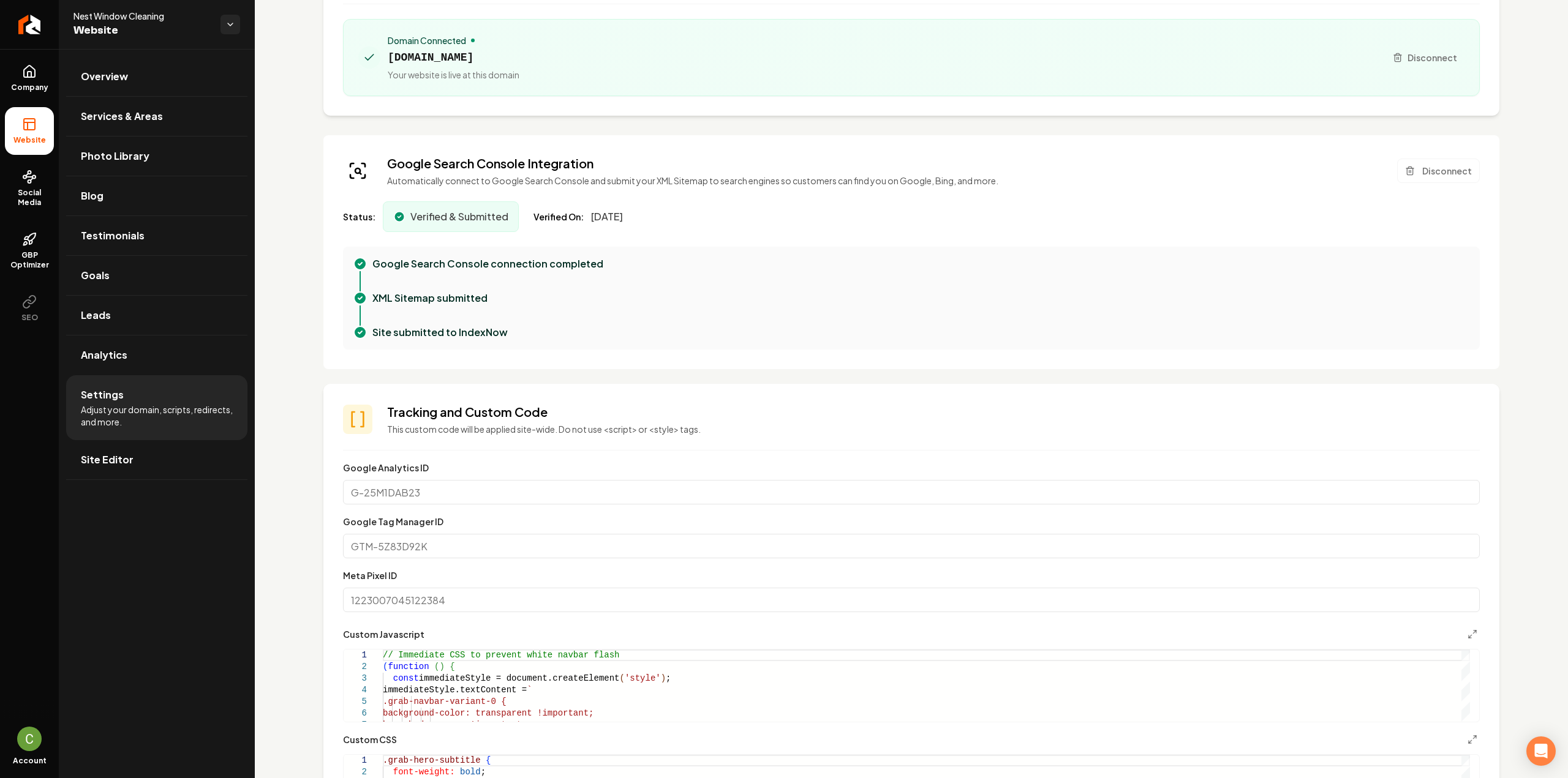
scroll to position [429, 0]
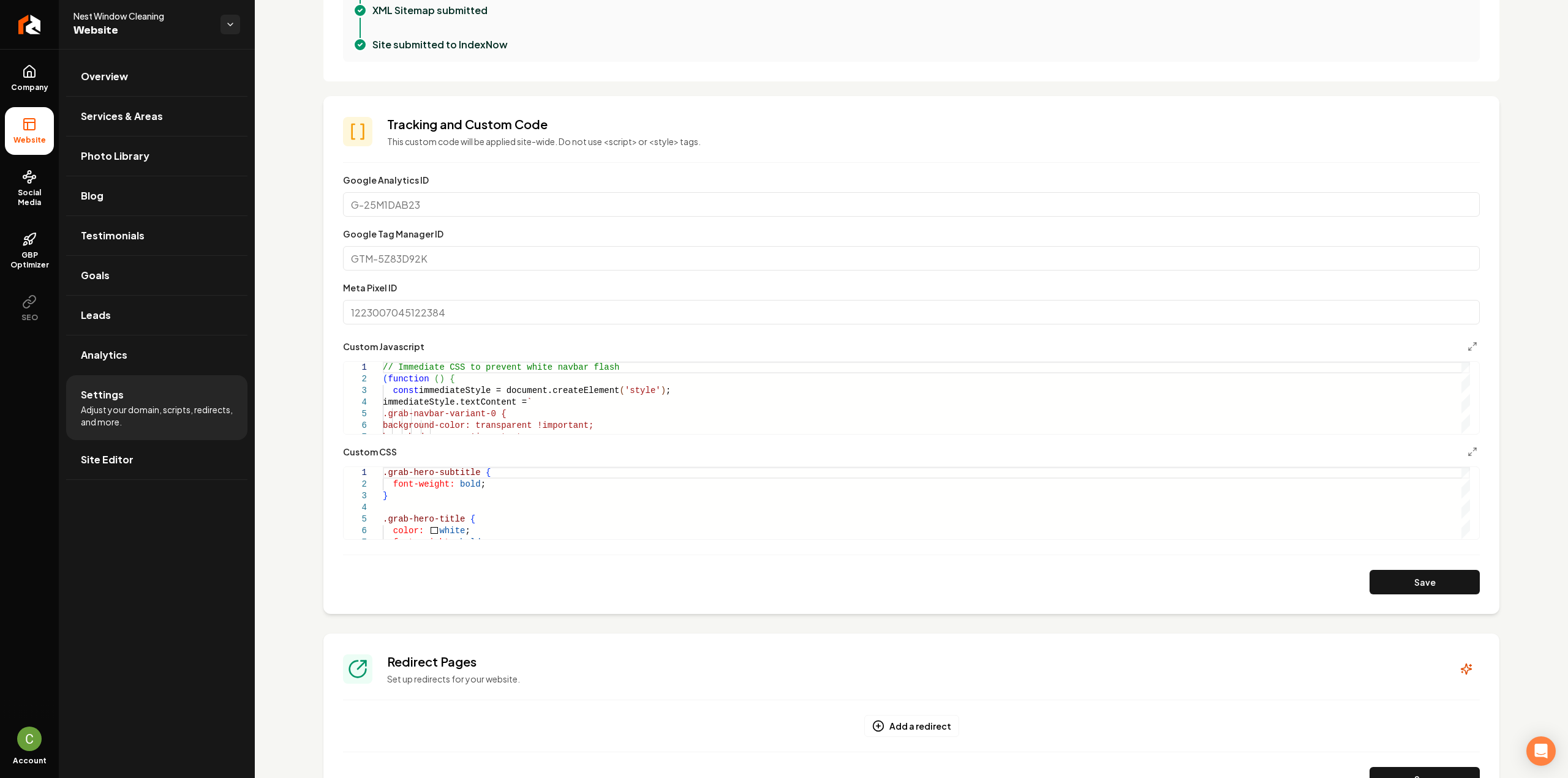
click at [488, 449] on div "Custom CSS" at bounding box center [911, 452] width 1136 height 15
click at [1421, 582] on button "Save" at bounding box center [1425, 582] width 111 height 24
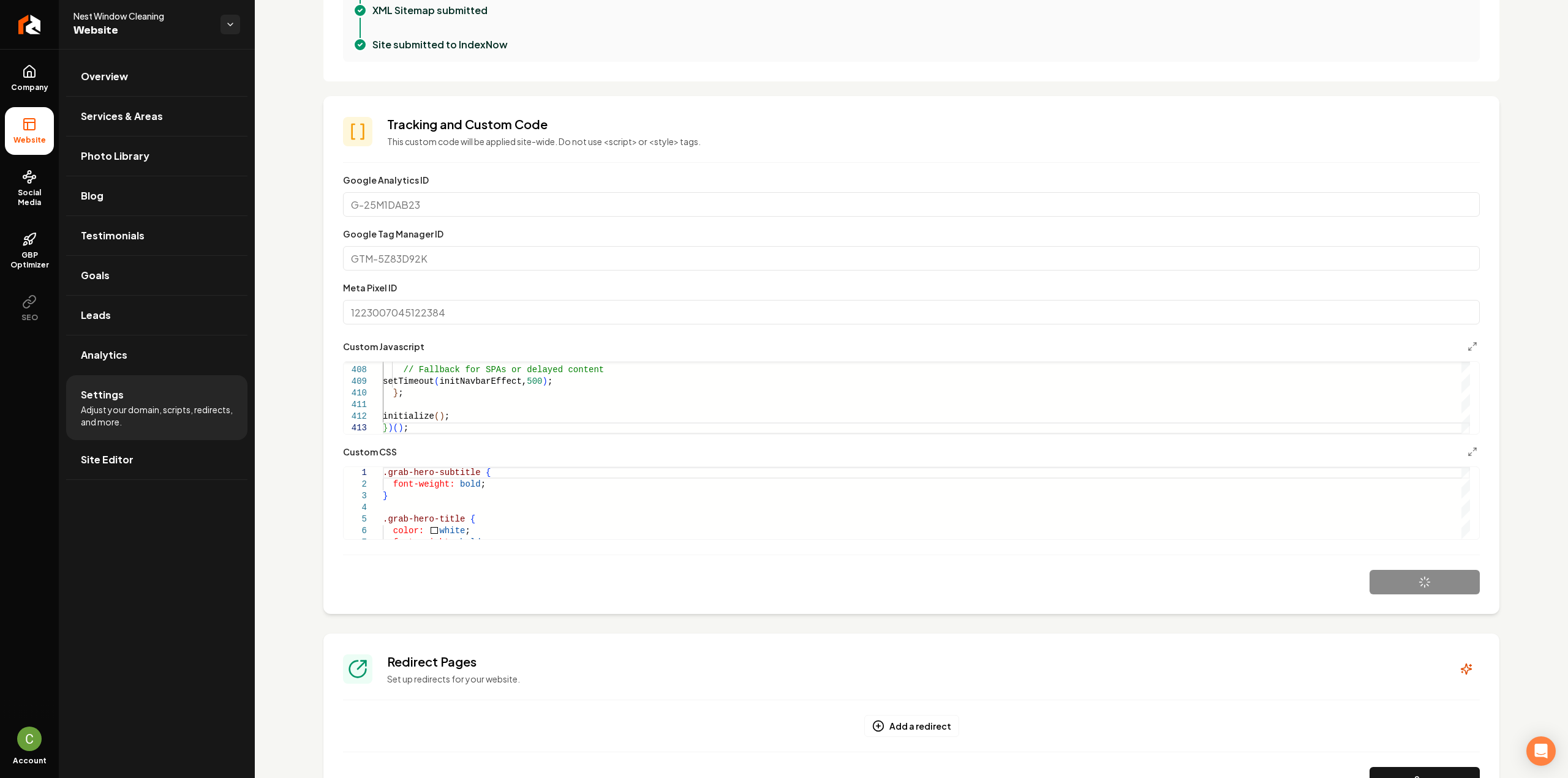
type textarea "**********"
click at [24, 81] on link "Company" at bounding box center [29, 78] width 49 height 48
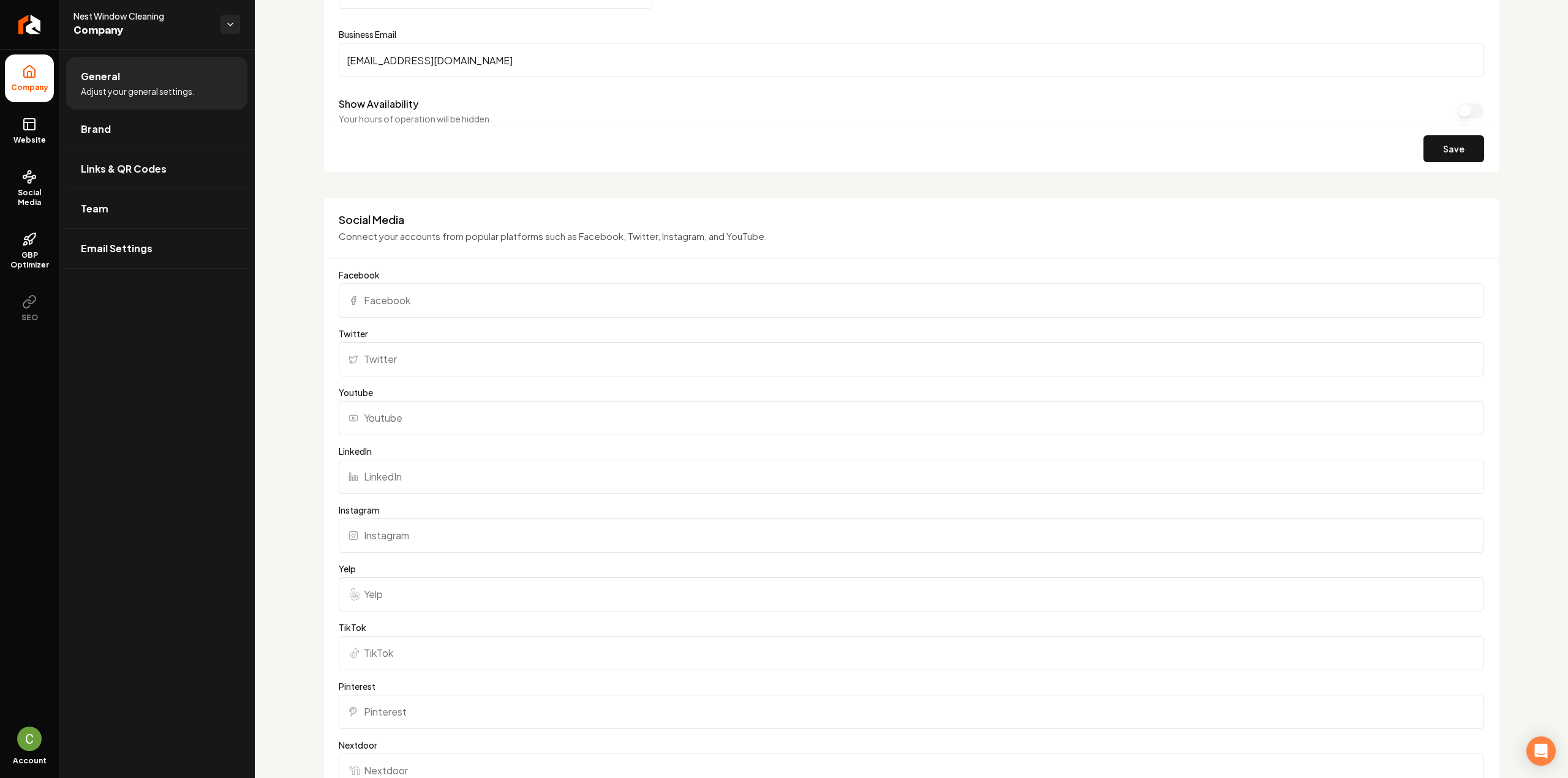
scroll to position [734, 0]
click at [494, 291] on input "Facebook" at bounding box center [911, 300] width 1145 height 34
paste input "https://www.instagram.com/nestwindows/"
type input "https://www.instagram.com/nestwindows/"
click at [402, 542] on input "Instagram" at bounding box center [911, 535] width 1145 height 34
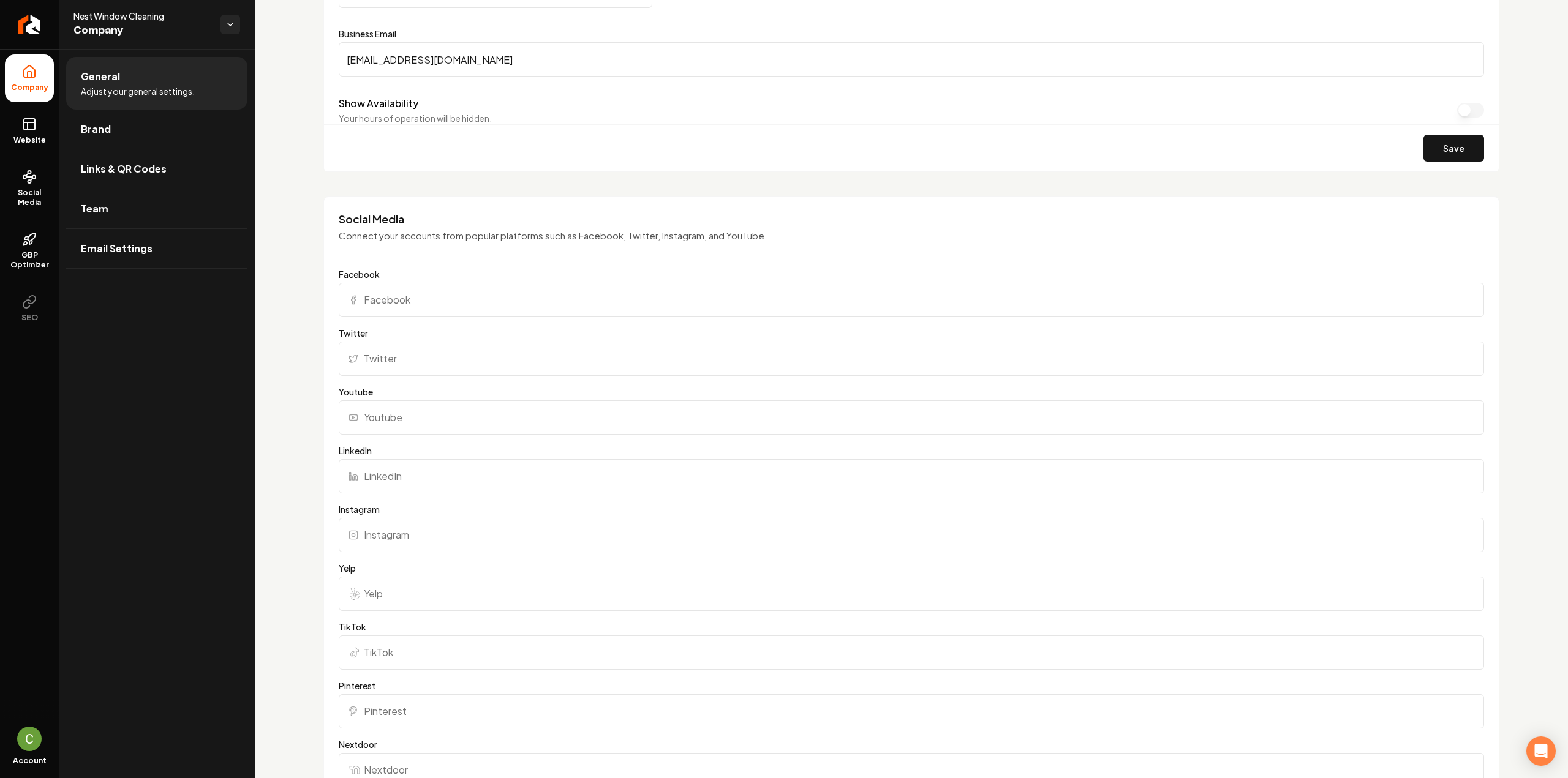
paste input "https://www.instagram.com/nestwindows/"
type input "https://www.instagram.com/nestwindows/"
click at [374, 303] on input "Facebook" at bounding box center [911, 300] width 1145 height 34
paste input "https://www.facebook.com/profile.php?id=61577885644930"
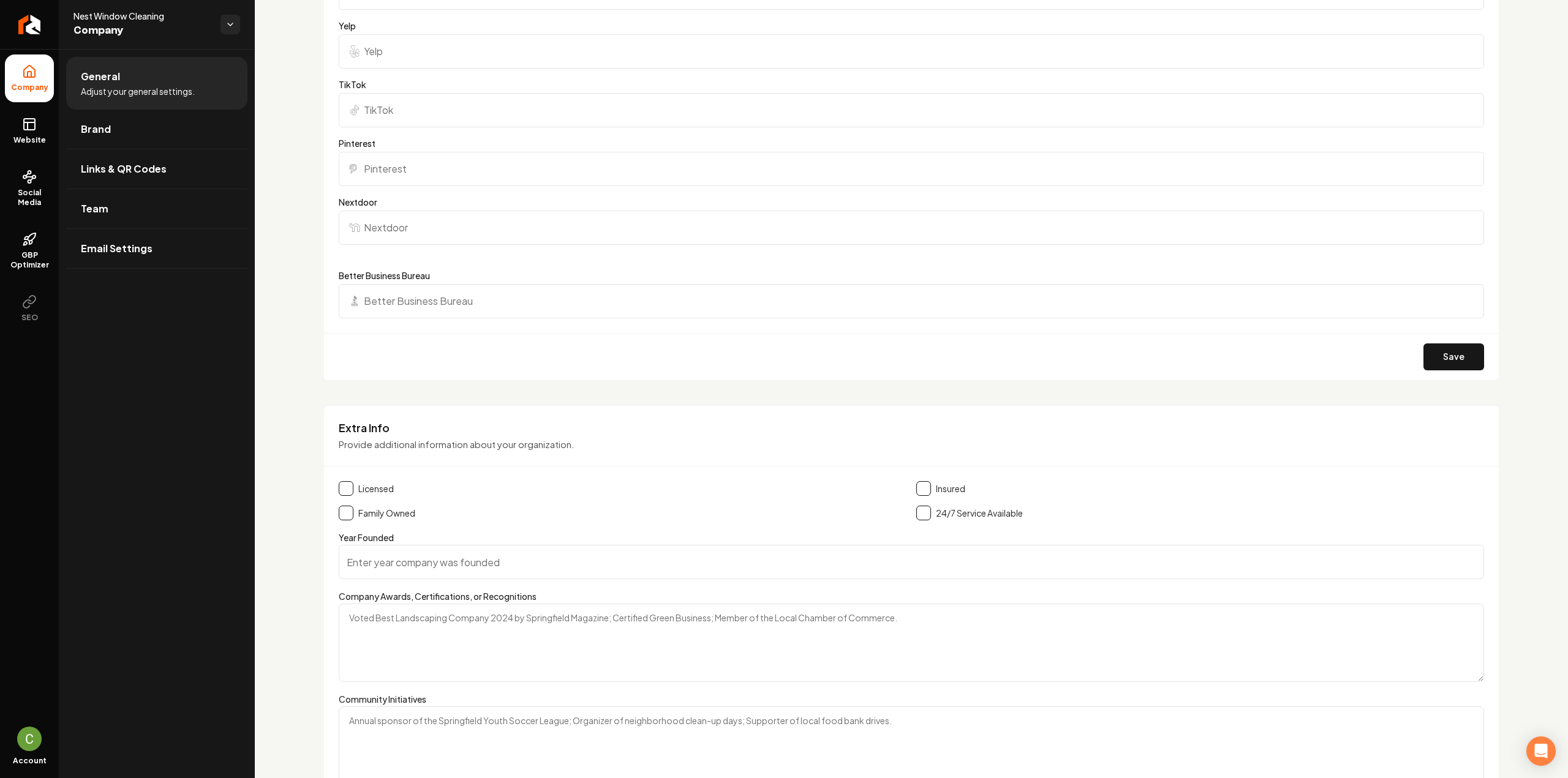
scroll to position [1286, 0]
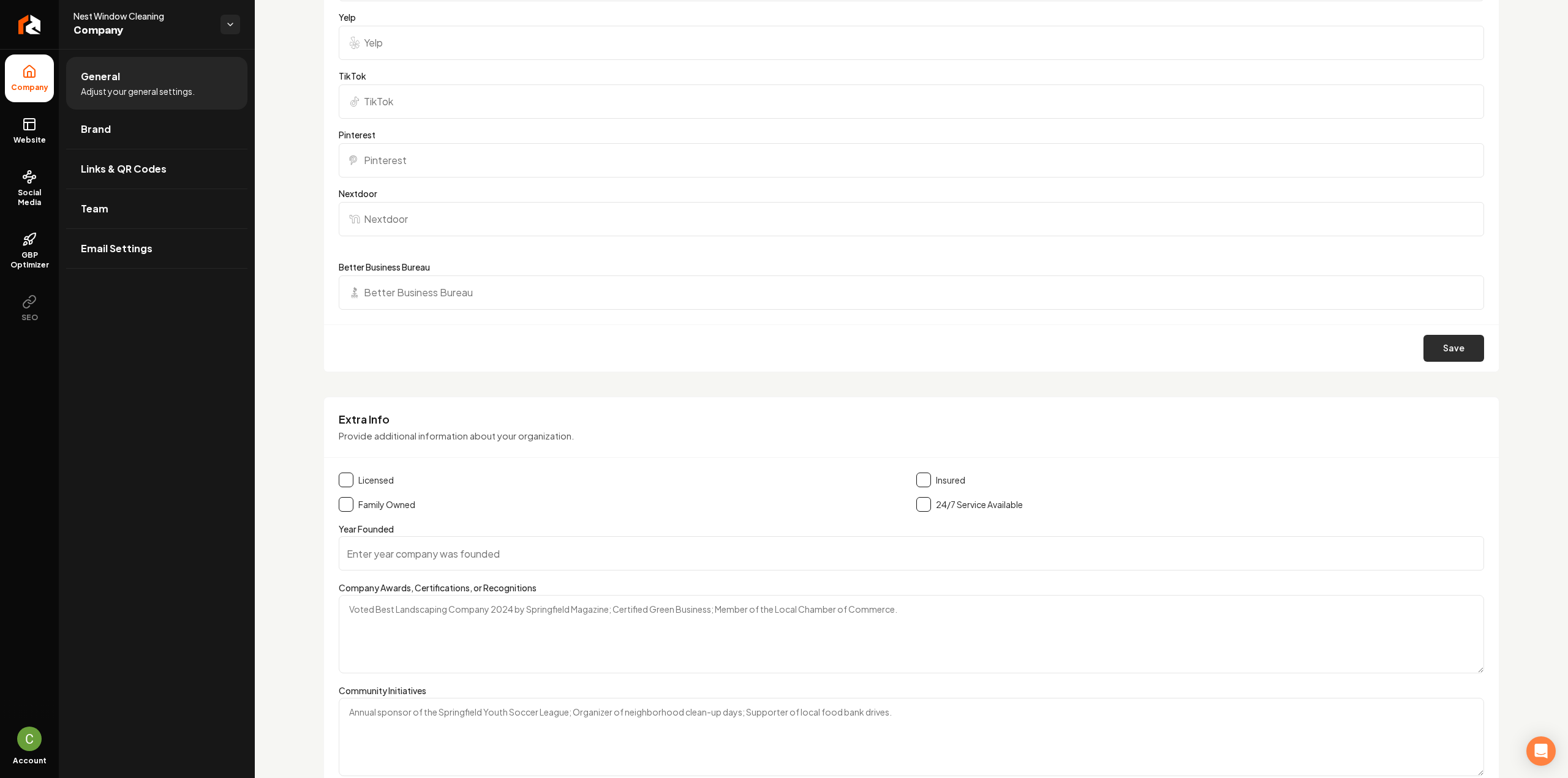
type input "https://www.facebook.com/profile.php?id=61577885644930"
click at [1437, 346] on button "Save" at bounding box center [1454, 348] width 61 height 27
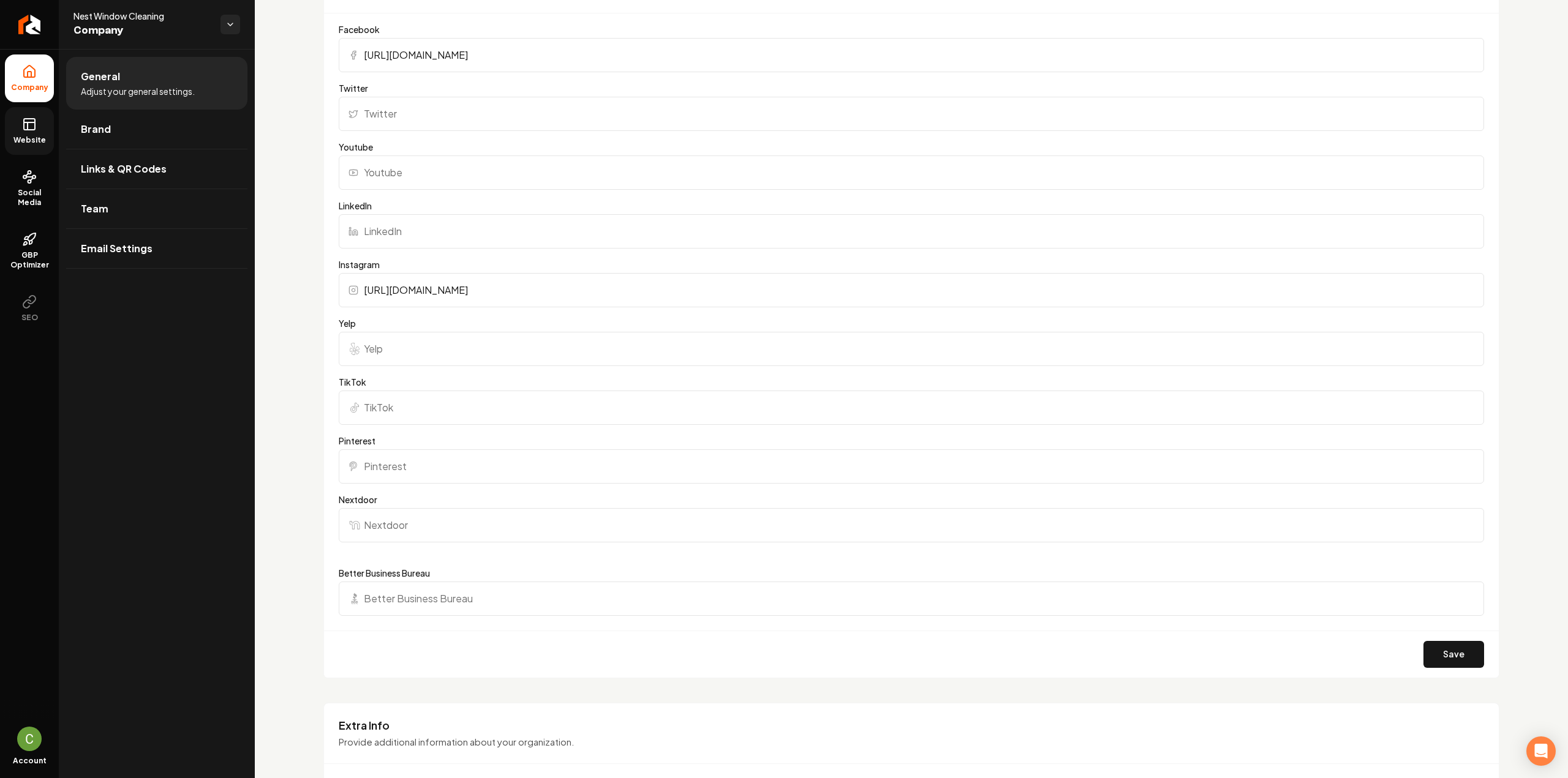
click at [25, 114] on link "Website" at bounding box center [29, 131] width 49 height 48
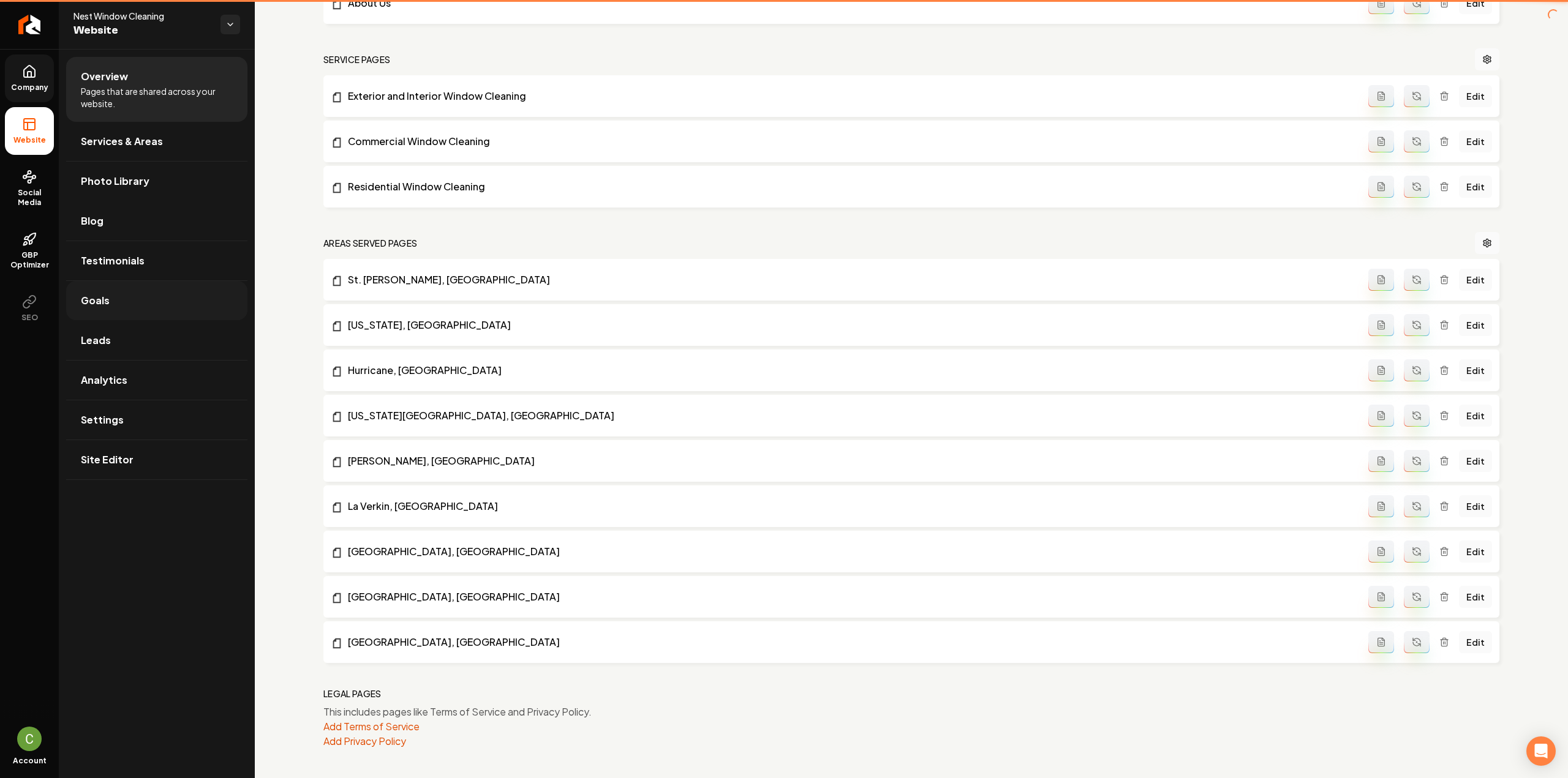
scroll to position [516, 0]
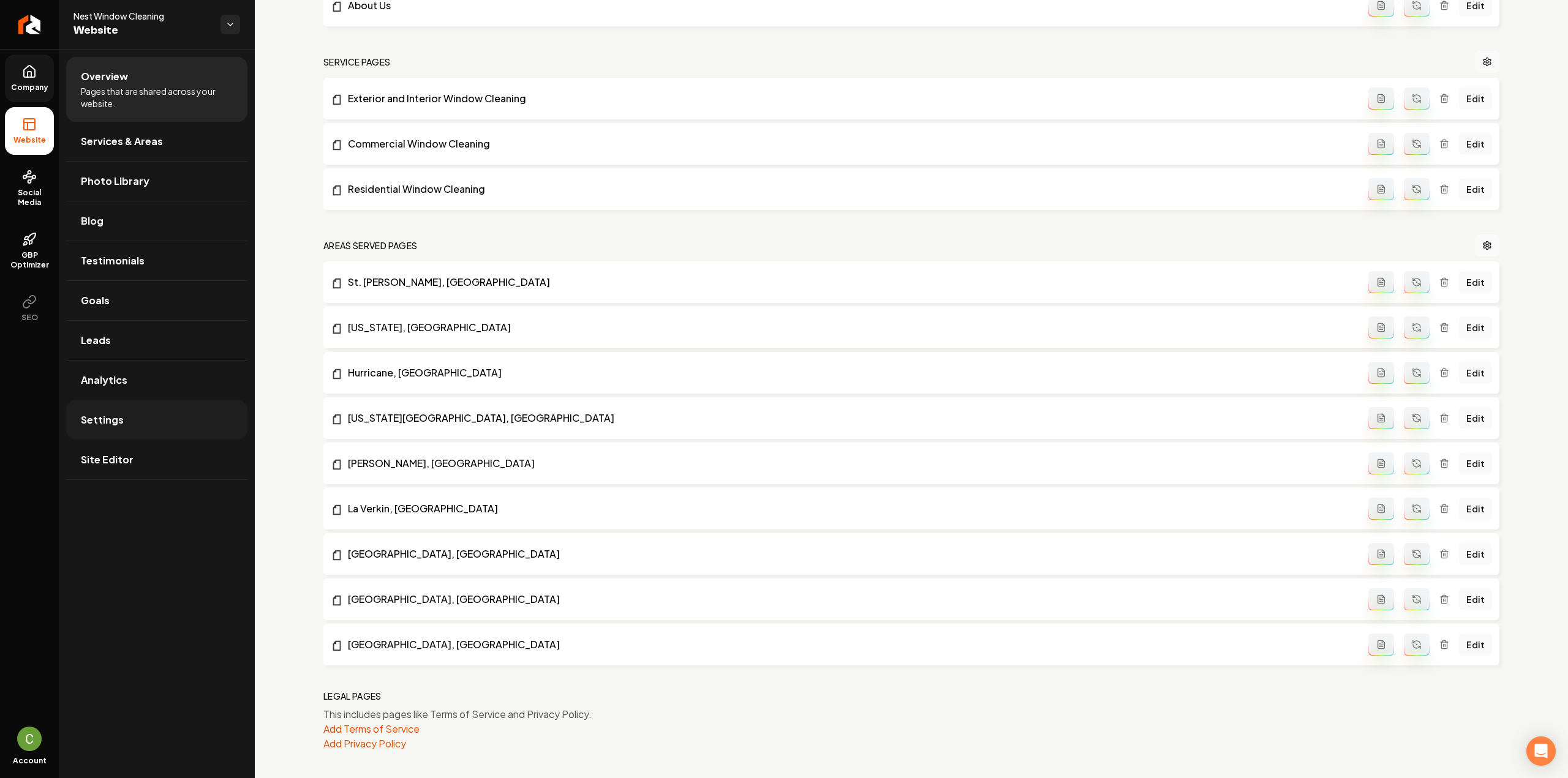
click at [107, 423] on span "Settings" at bounding box center [102, 420] width 43 height 15
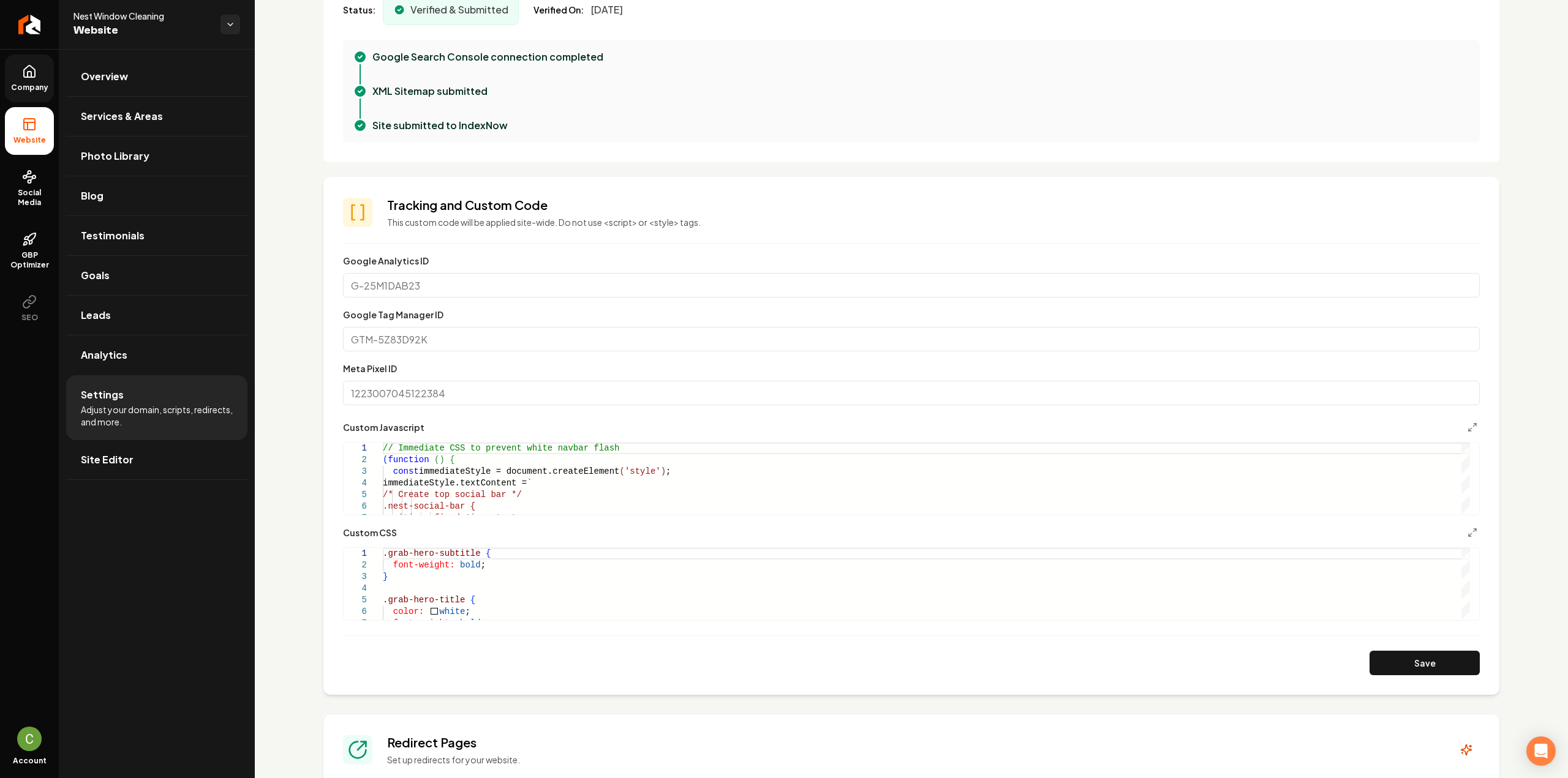
scroll to position [367, 0]
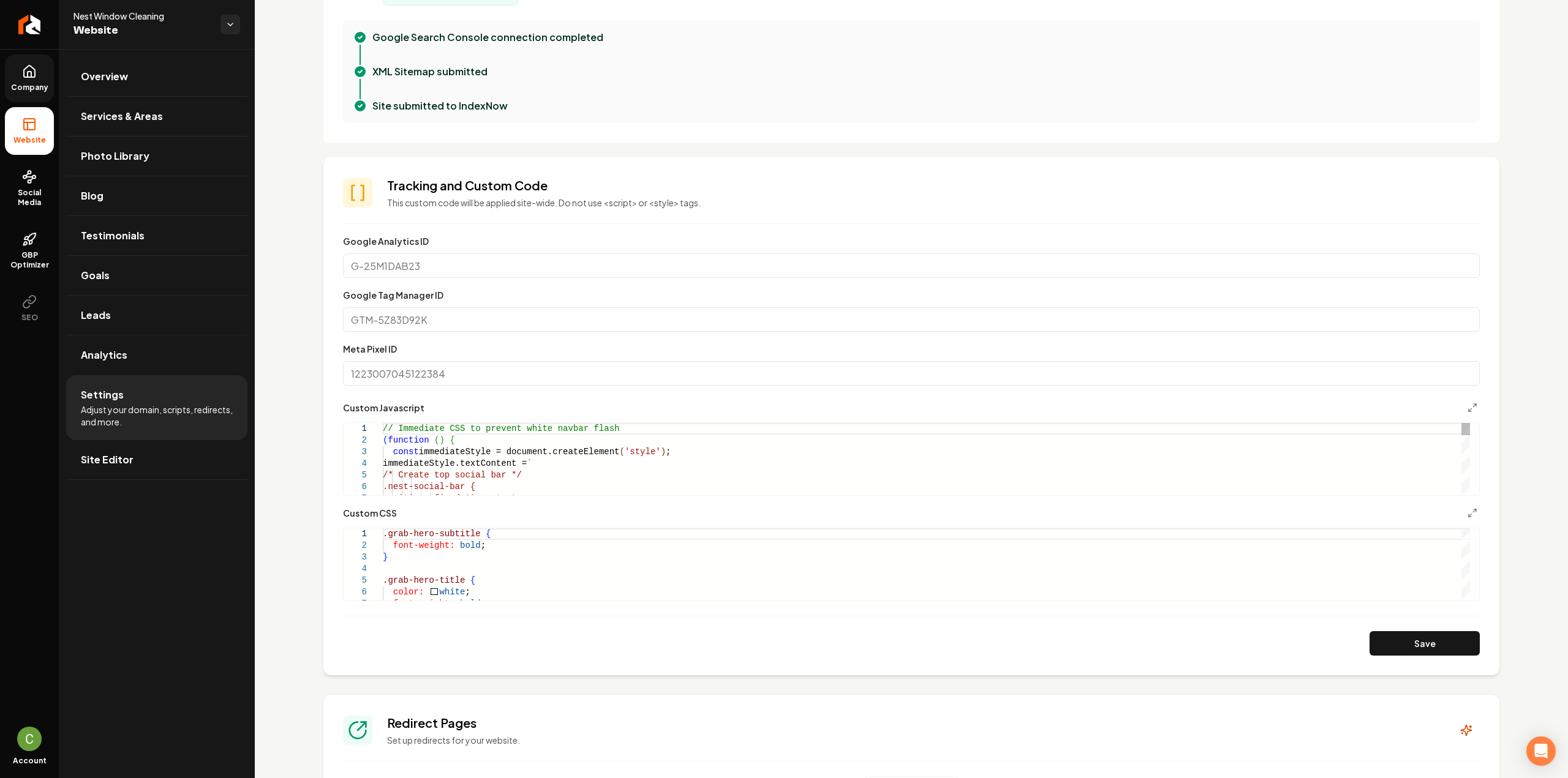
click at [1398, 647] on button "Save" at bounding box center [1425, 643] width 111 height 24
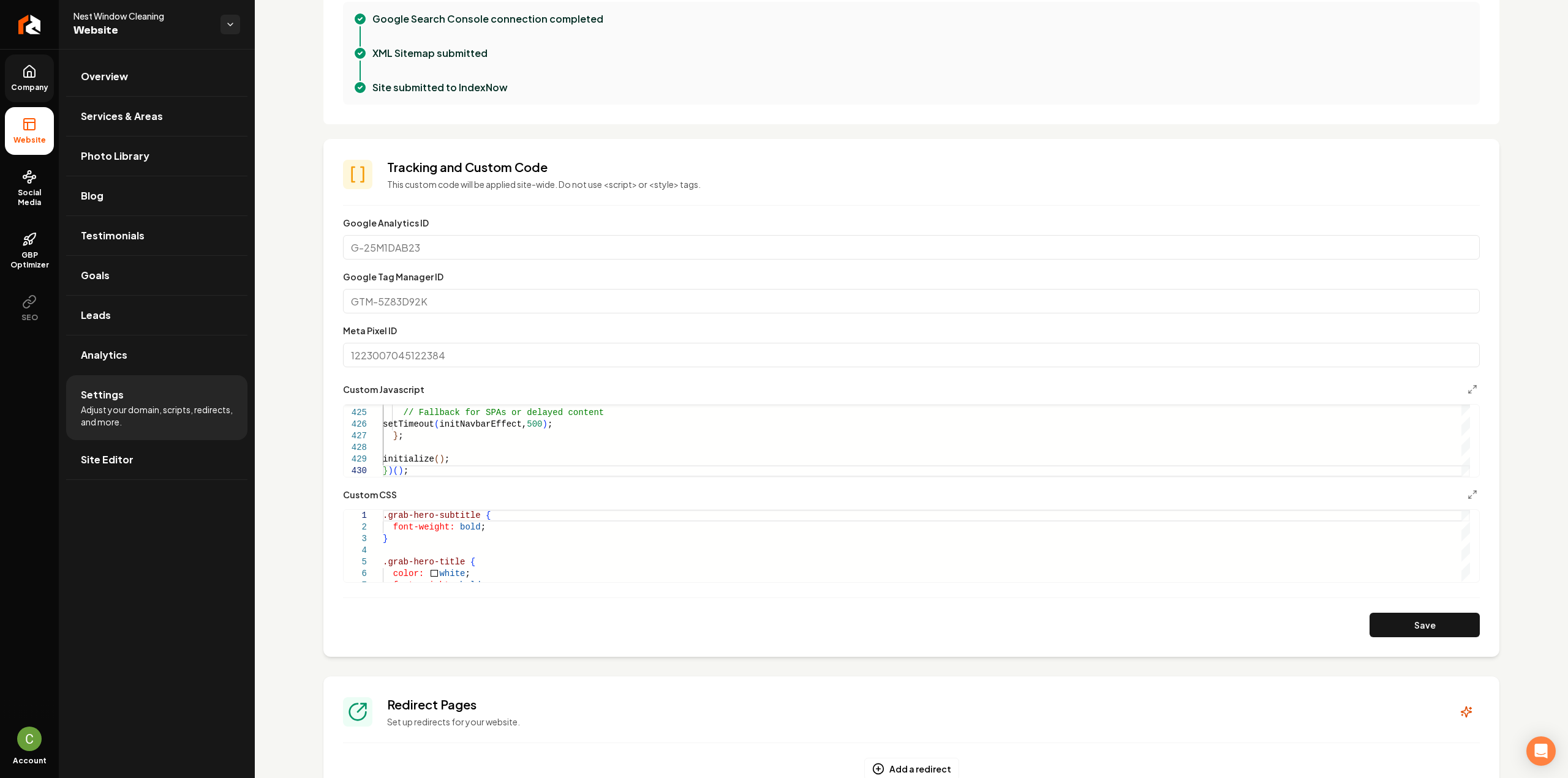
scroll to position [367, 0]
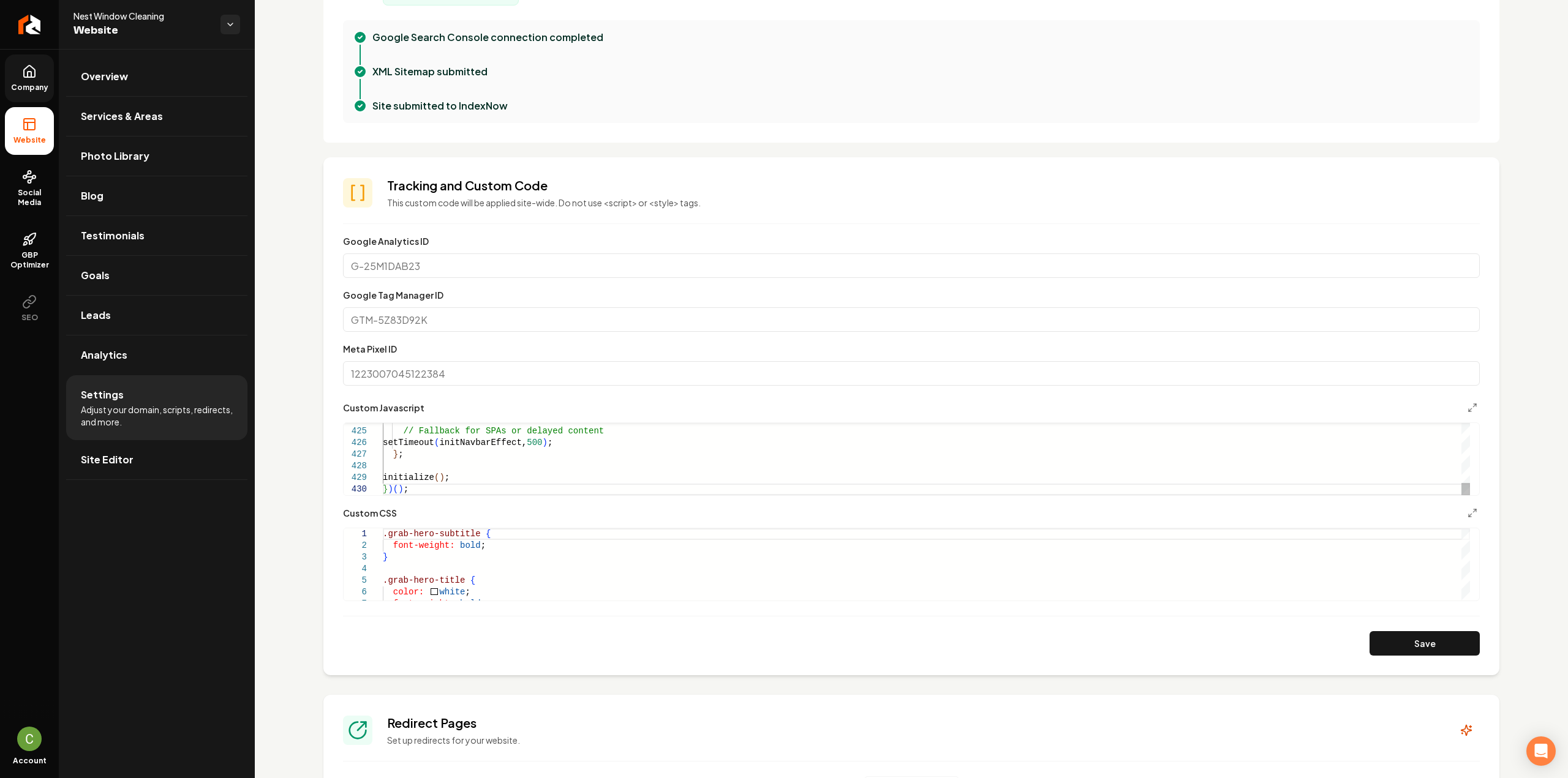
click at [1442, 644] on button "Save" at bounding box center [1425, 643] width 111 height 24
click at [1442, 639] on button "Save" at bounding box center [1425, 643] width 111 height 24
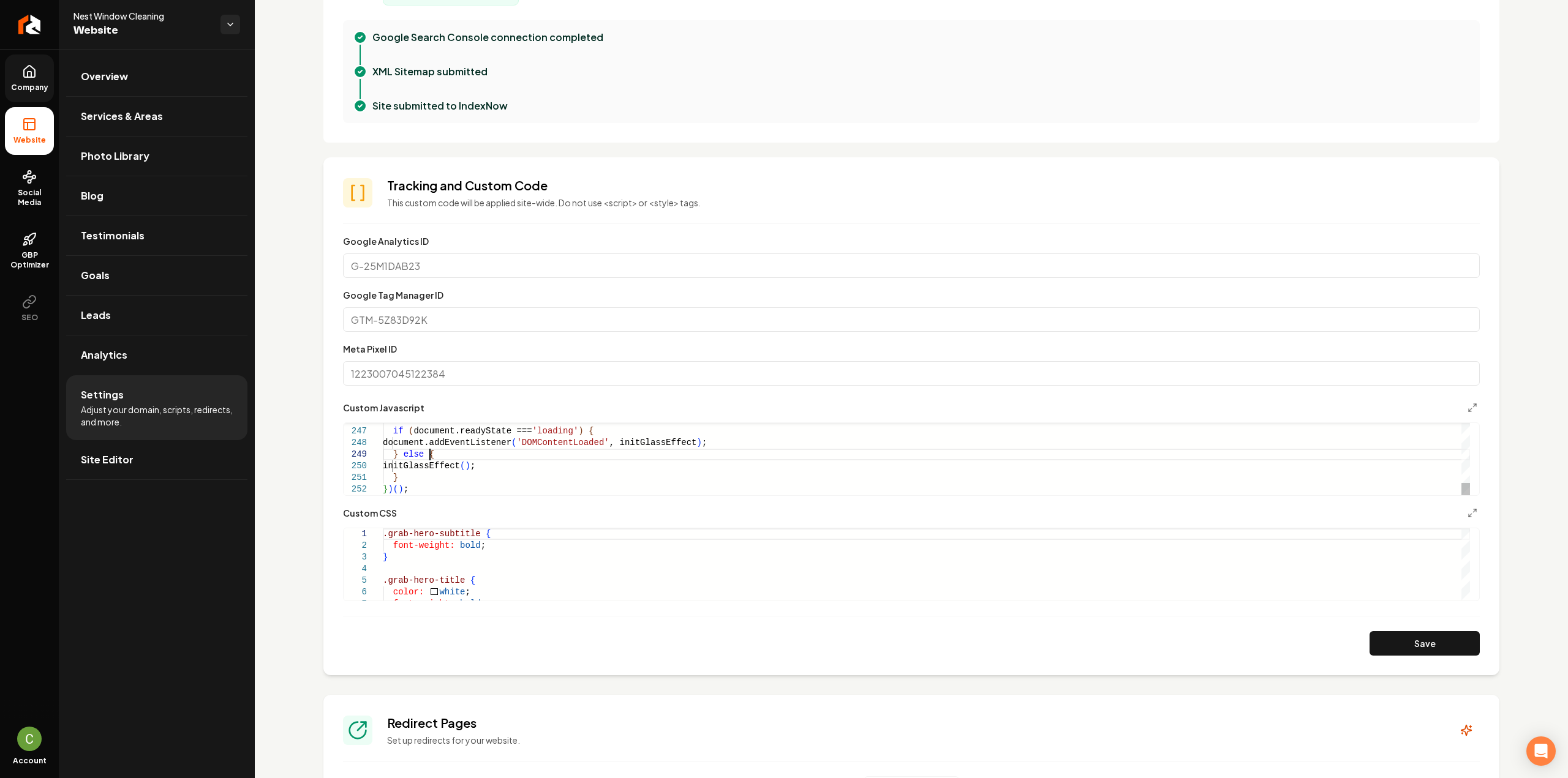
scroll to position [0, 0]
click at [1398, 635] on button "Save" at bounding box center [1425, 643] width 111 height 24
click at [1397, 640] on button "Save" at bounding box center [1425, 643] width 111 height 24
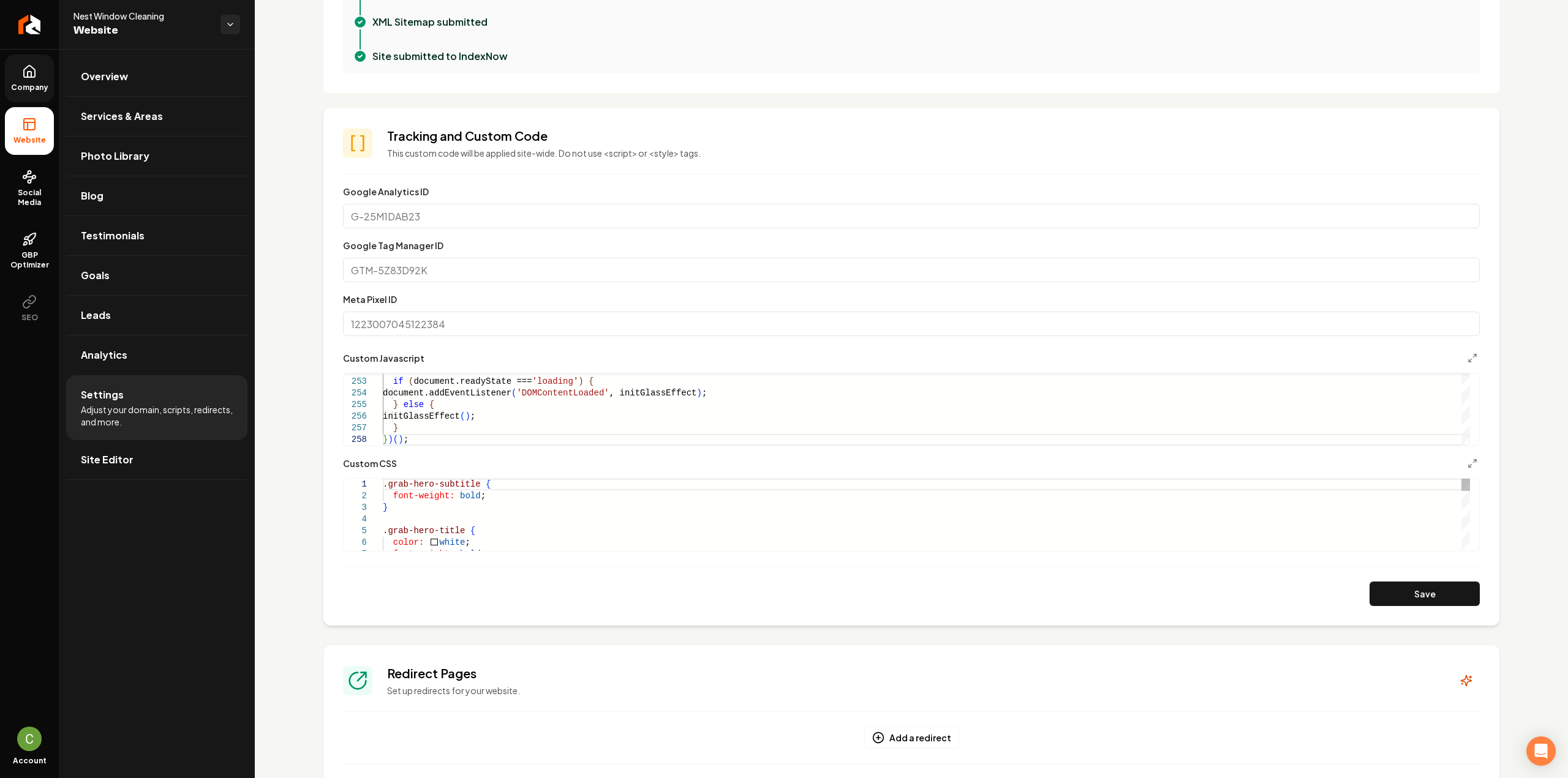
scroll to position [429, 0]
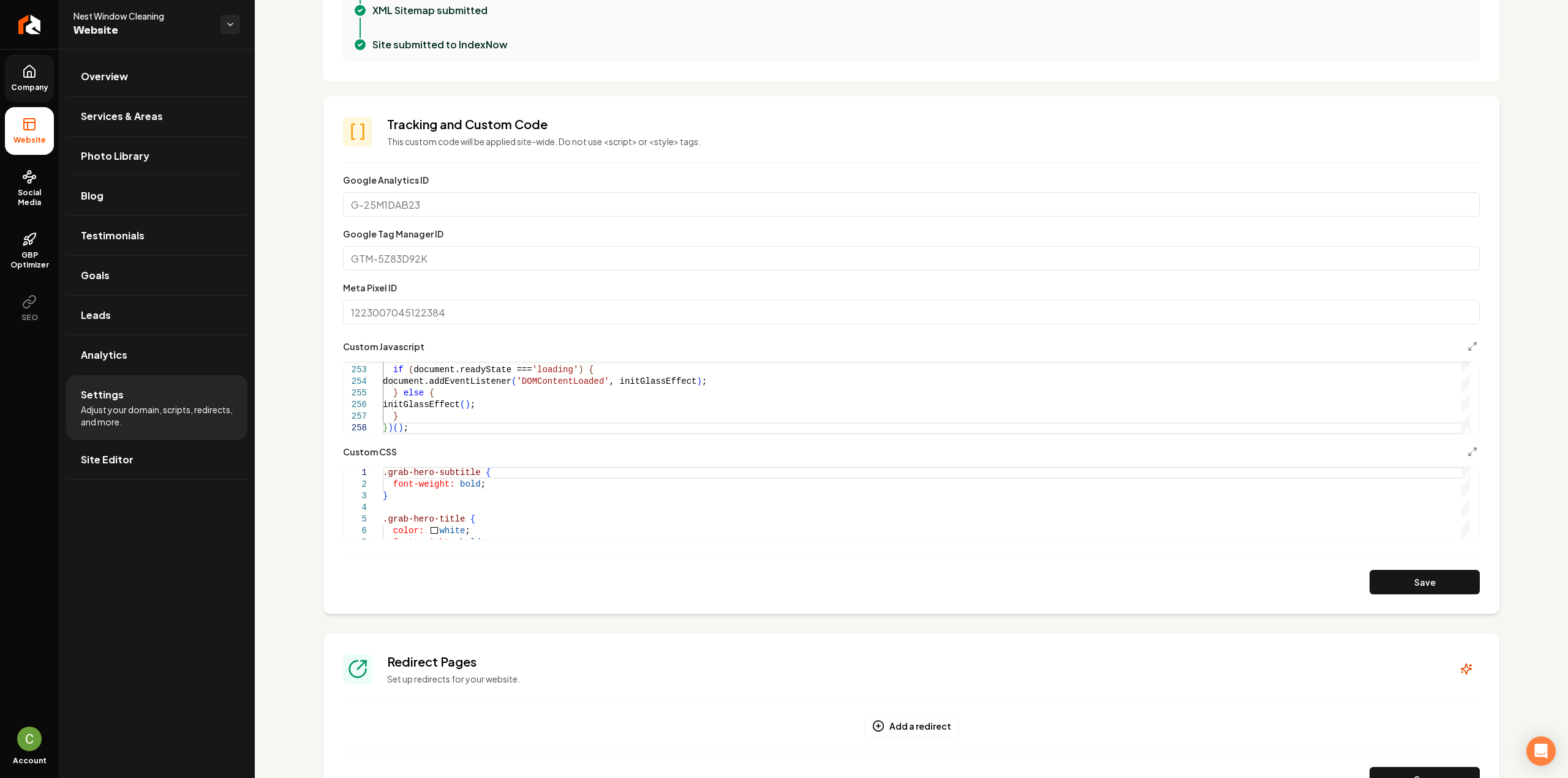
click at [1378, 574] on button "Save" at bounding box center [1425, 582] width 111 height 24
click at [1388, 570] on button "Save" at bounding box center [1425, 582] width 111 height 24
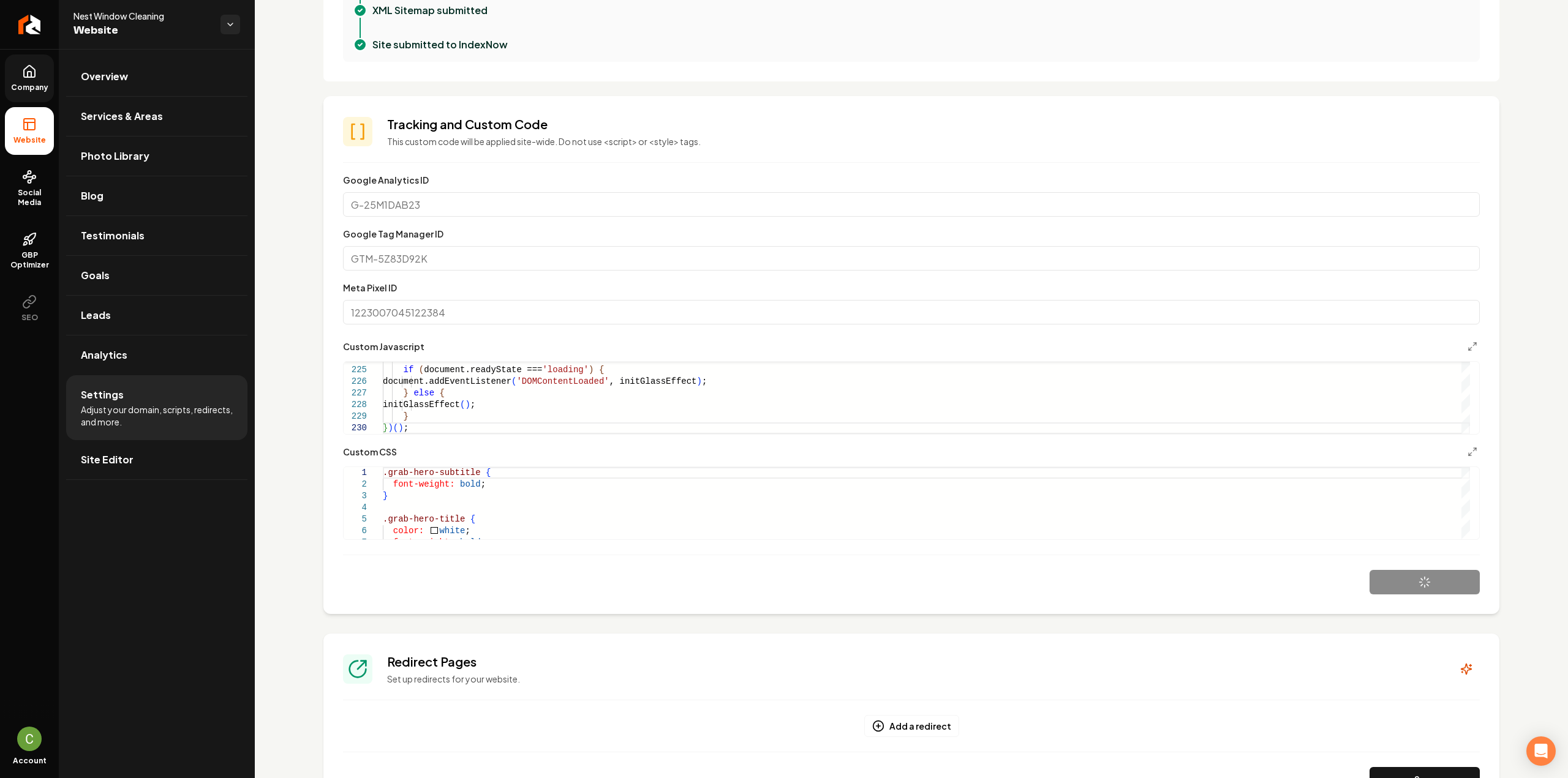
type textarea "**********"
click at [1470, 540] on div "Main content area" at bounding box center [1465, 533] width 8 height 13
click at [421, 536] on div "max-width: 100% ; } .grab-navbar-variant-0-container { max-width: 98% ; }" at bounding box center [926, 324] width 1087 height 431
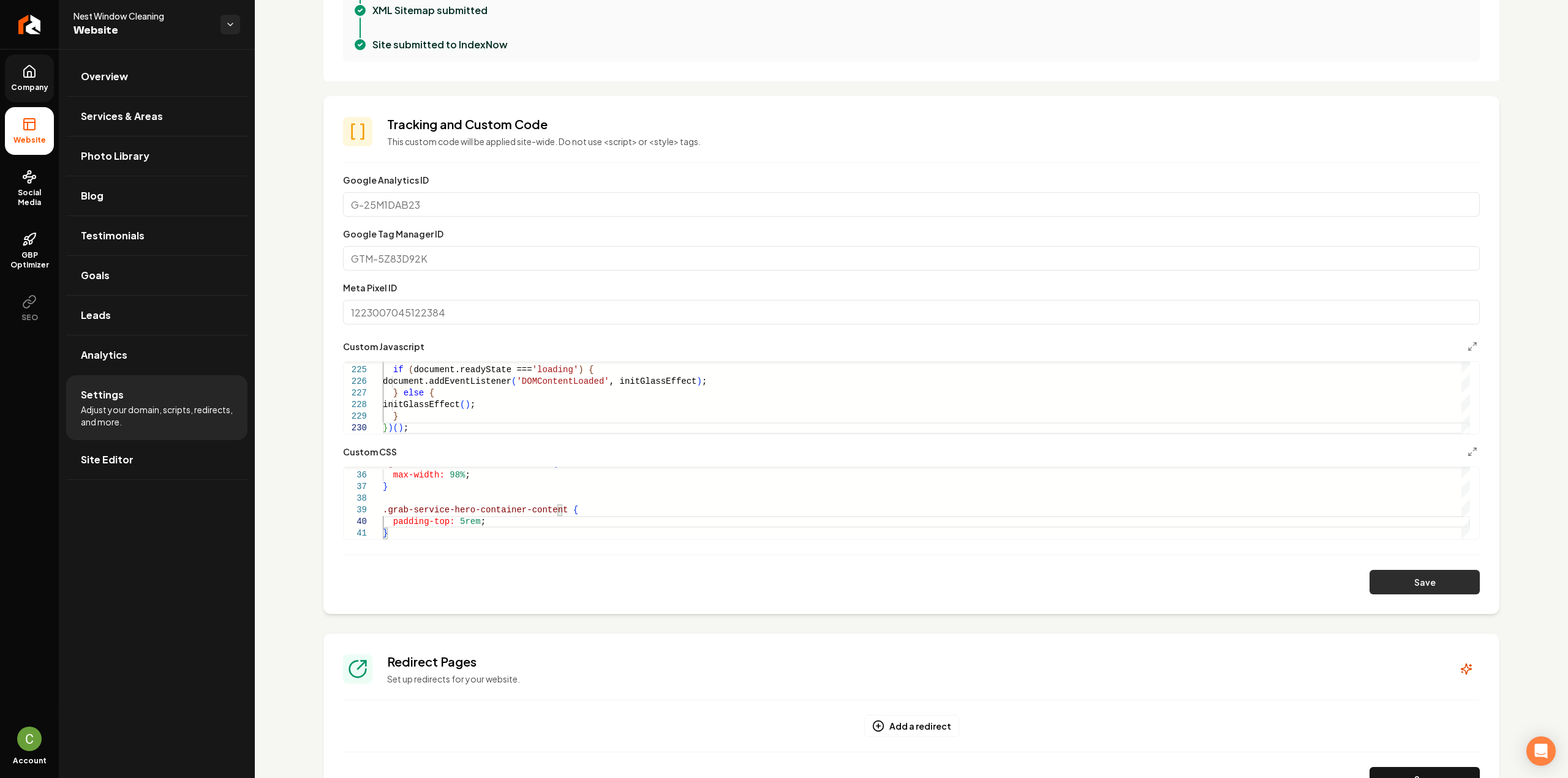
click at [1375, 577] on button "Save" at bounding box center [1425, 582] width 111 height 24
click at [453, 518] on div ".grab-navbar-variant-0-container { max-width: 98% ; } .grab-service-hero-contai…" at bounding box center [926, 301] width 1087 height 477
click at [1392, 579] on button "Save" at bounding box center [1425, 582] width 111 height 24
click at [455, 521] on div ".grab-navbar-variant-0-container { max-width: 98% ; } .grab-service-hero-contai…" at bounding box center [926, 301] width 1087 height 477
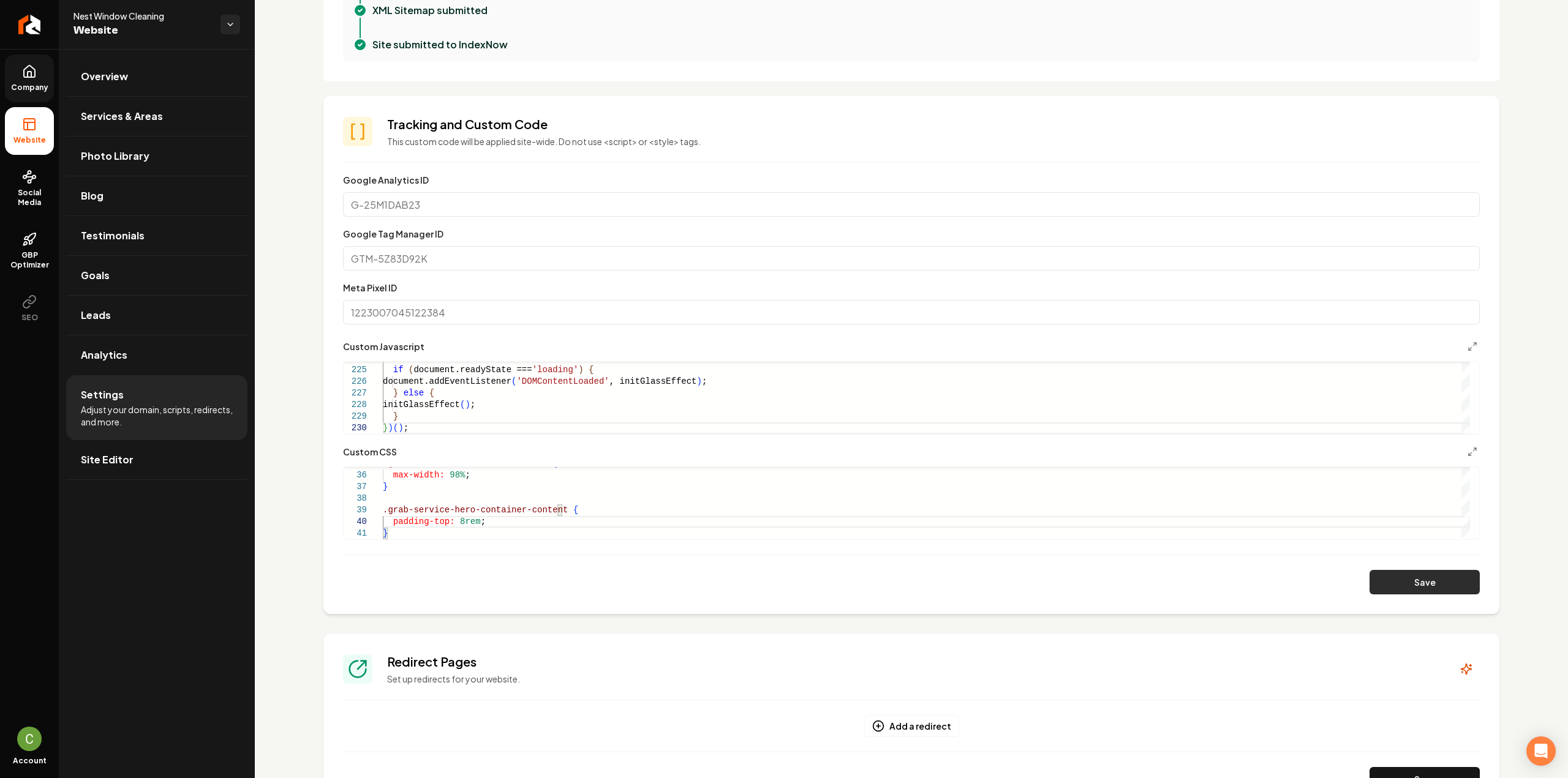
click at [1420, 577] on button "Save" at bounding box center [1425, 582] width 111 height 24
click at [552, 511] on div ".grab-navbar-variant-0-container { max-width: 98% ; } .grab-service-hero-contai…" at bounding box center [926, 301] width 1087 height 477
click at [1403, 577] on button "Save" at bounding box center [1425, 582] width 111 height 24
type textarea "**********"
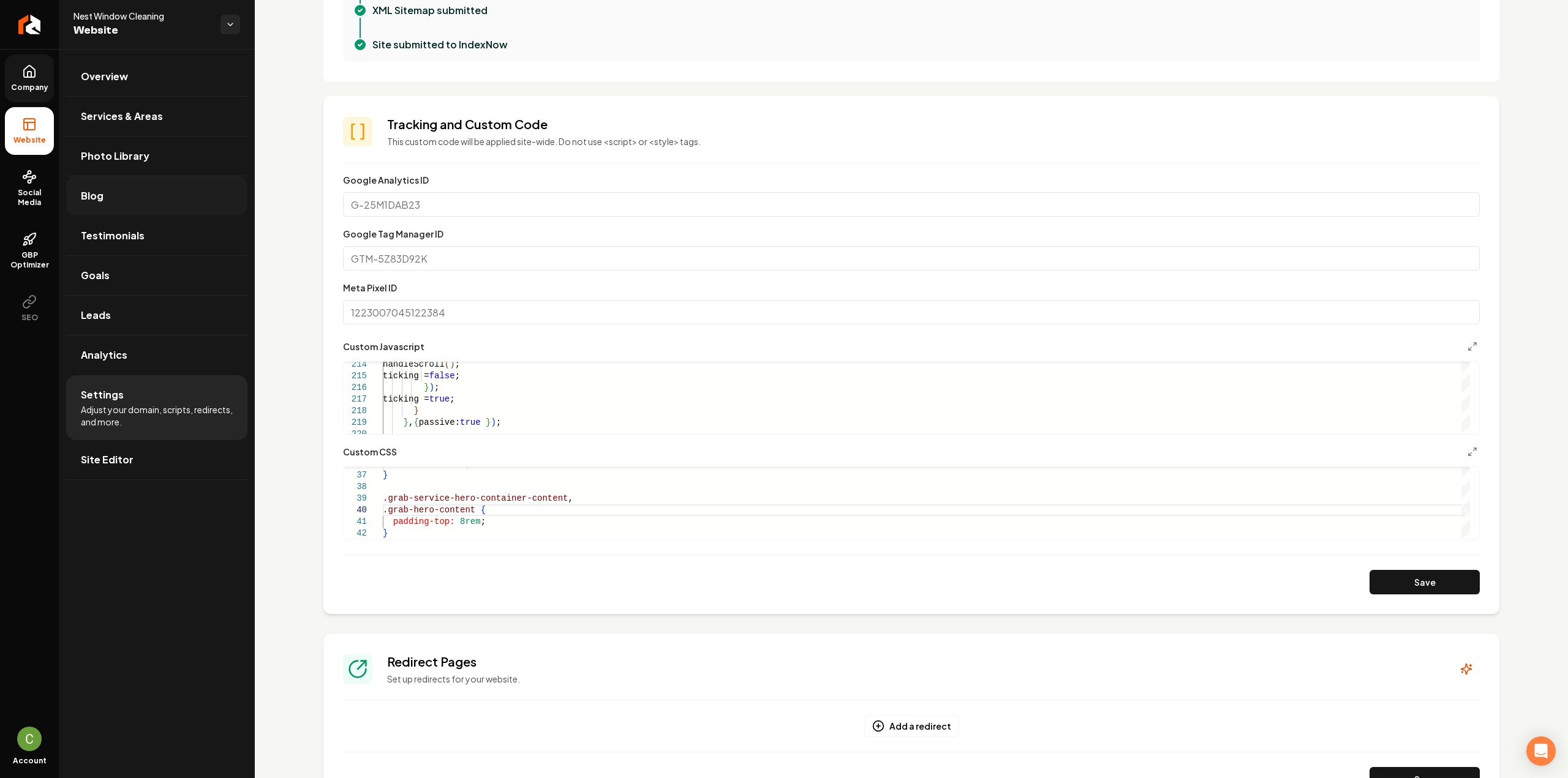
scroll to position [367, 0]
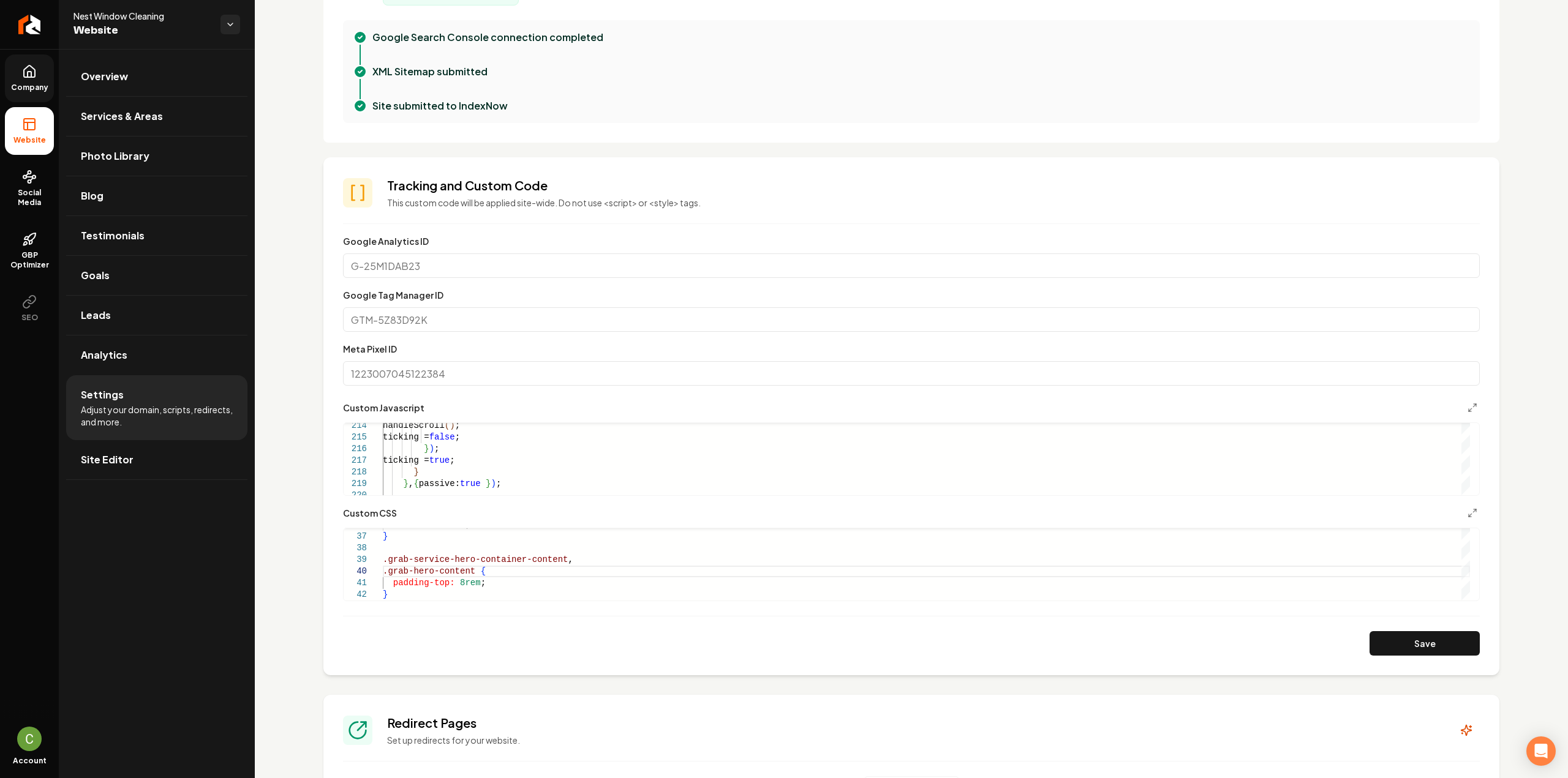
click at [34, 87] on span "Company" at bounding box center [30, 87] width 47 height 10
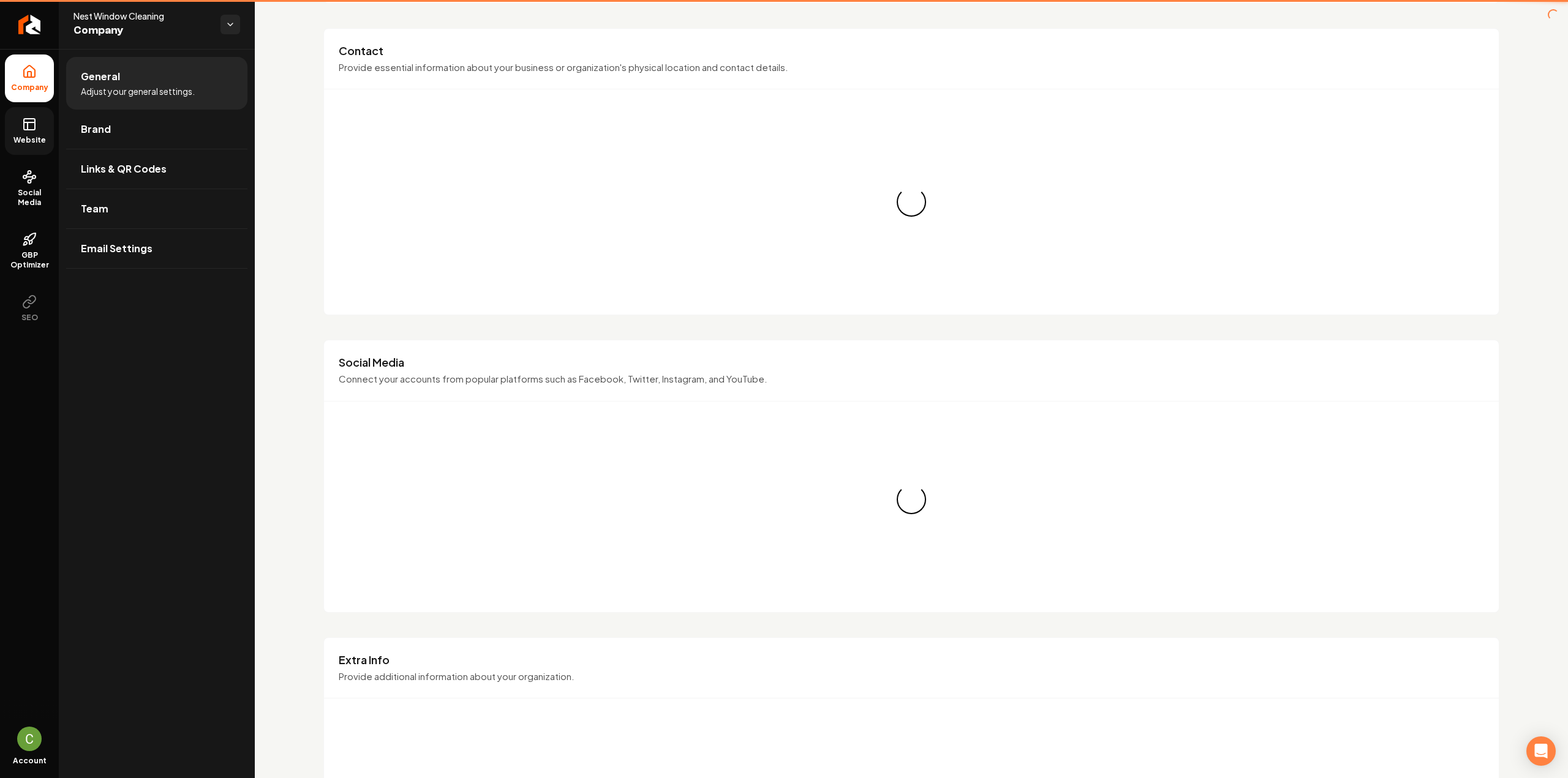
click at [25, 127] on icon at bounding box center [29, 124] width 15 height 15
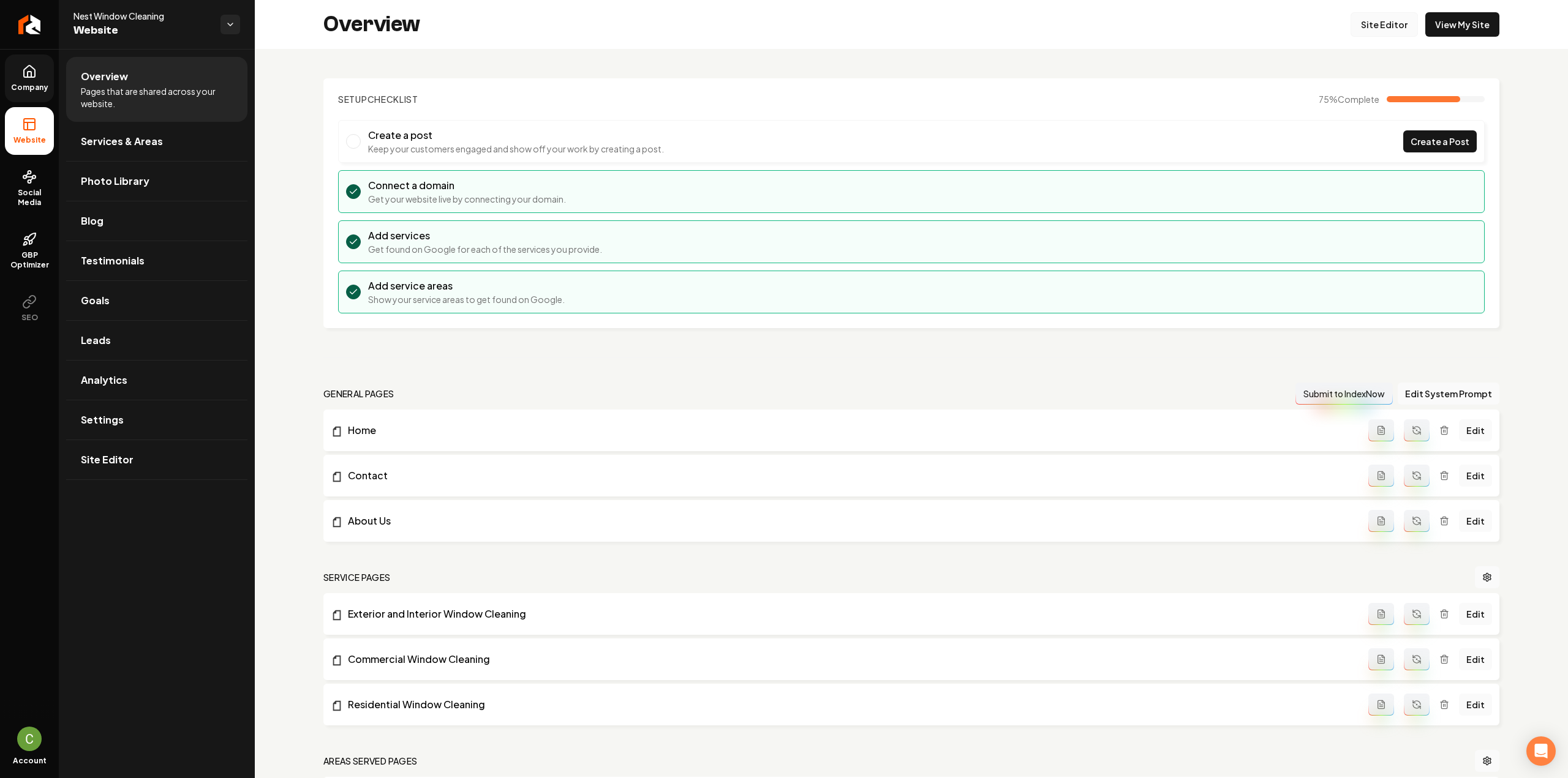
click at [1377, 23] on link "Site Editor" at bounding box center [1384, 24] width 67 height 24
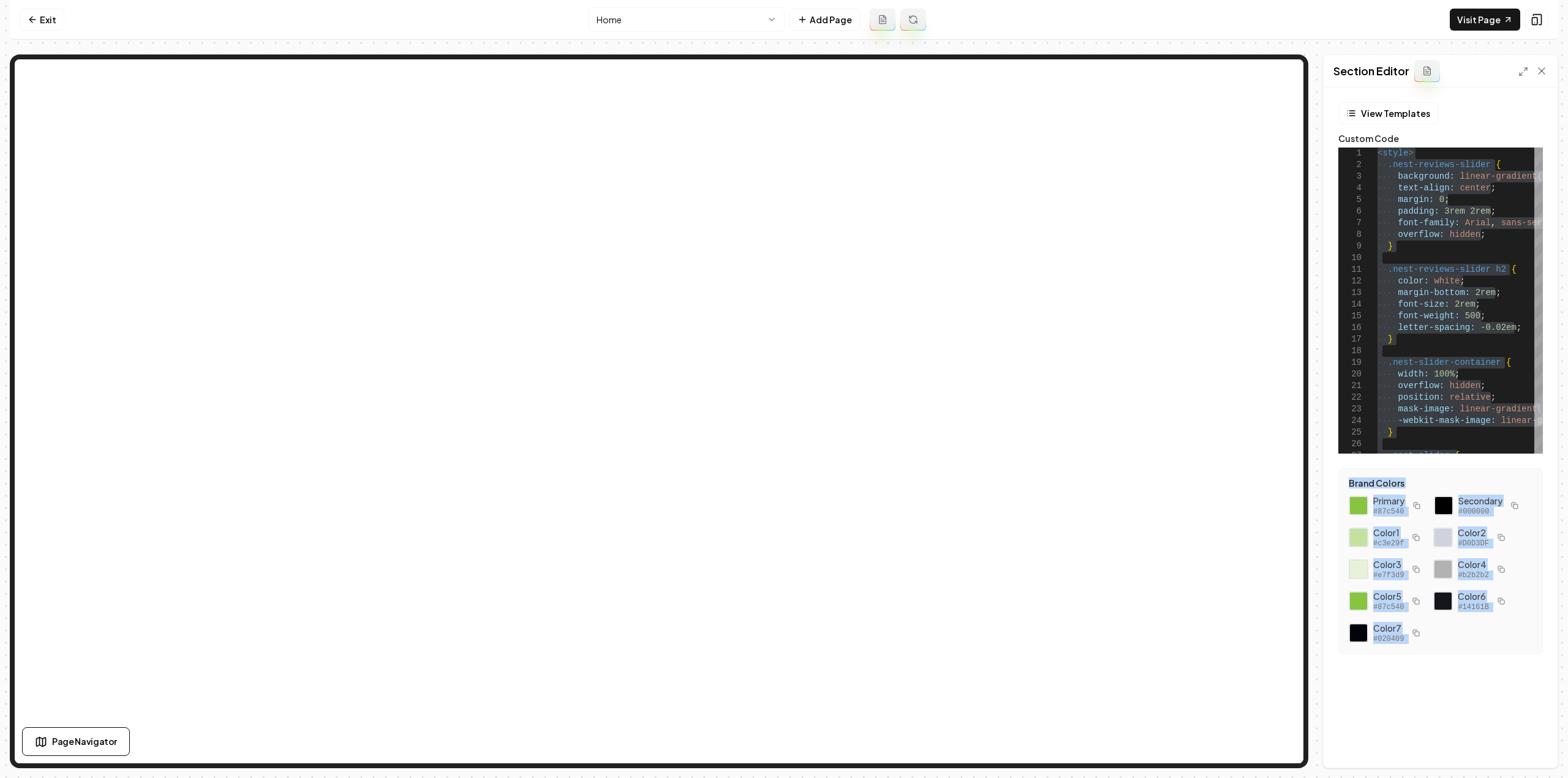
drag, startPoint x: 1429, startPoint y: 635, endPoint x: 1342, endPoint y: 462, distance: 193.6
click at [1342, 462] on form "View Templates Custom Code 1 2 3 4 5 6 7 8 9 10 11 12 13 14 15 16 17 18 19 20 2…" at bounding box center [1440, 394] width 214 height 582
copy div "Brand Colors Primary #87c540 Secondary #000000 Color 1 #c3e29f Color 2 #D0D3DF …"
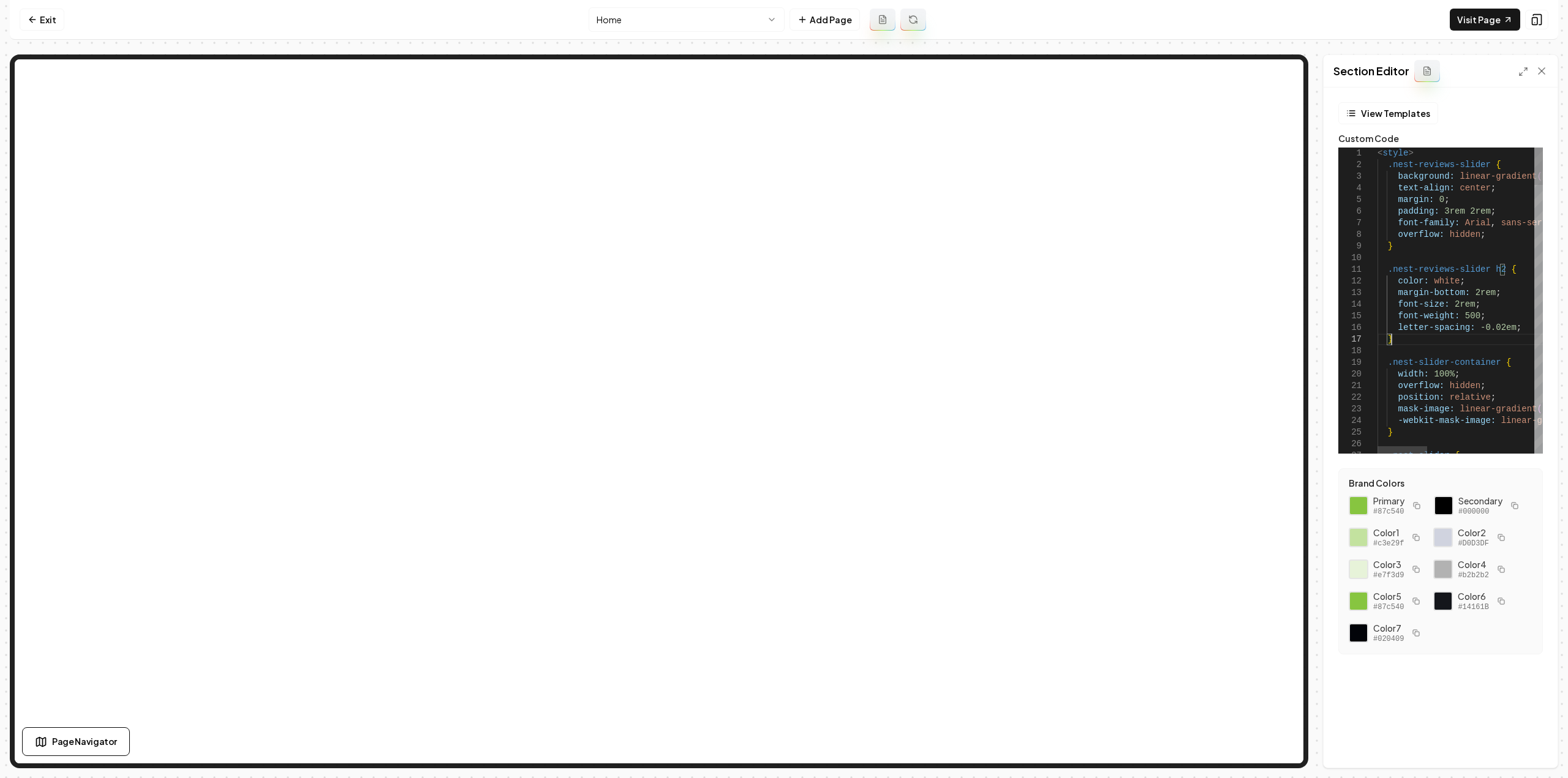
type textarea "**********"
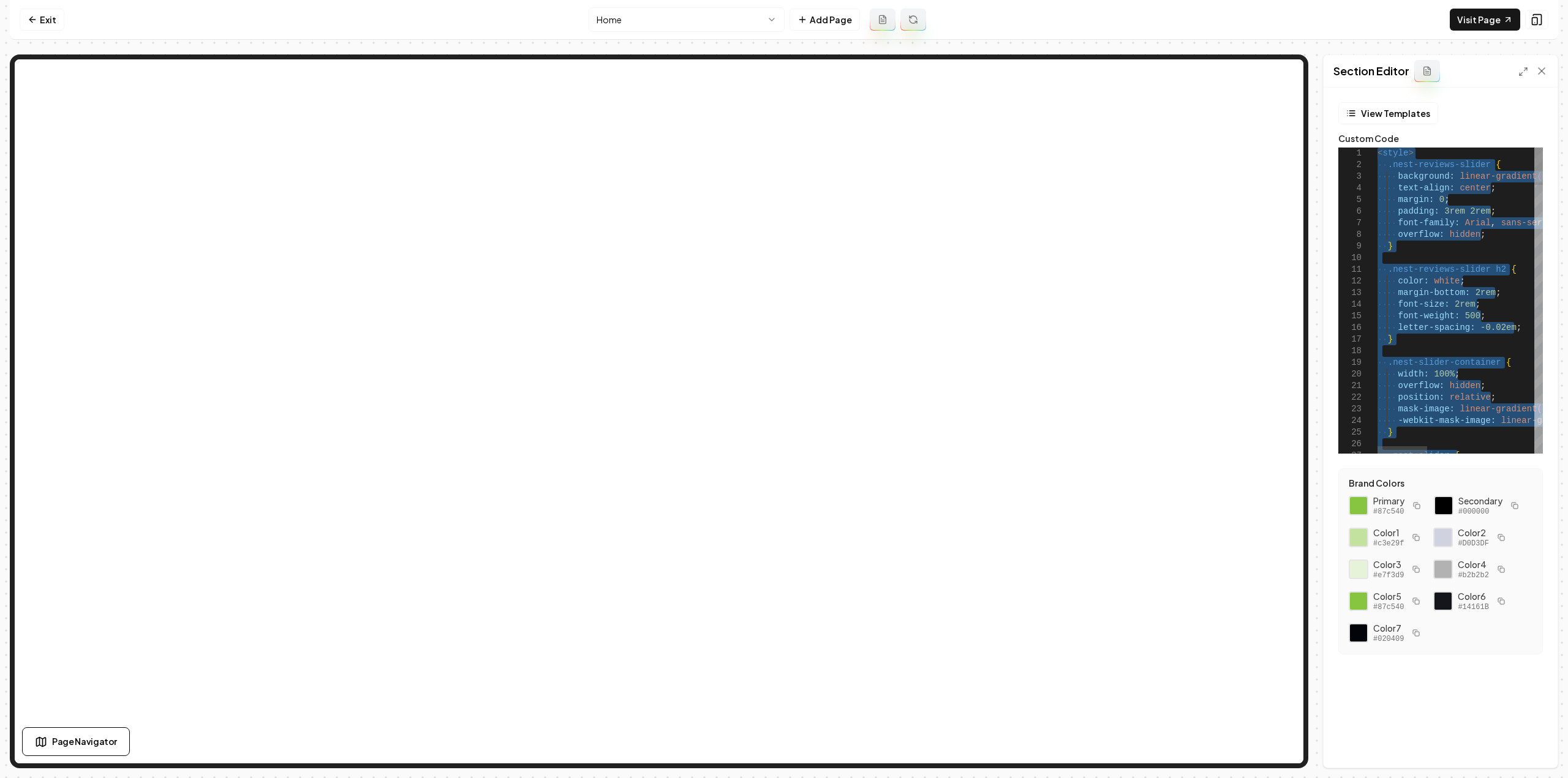
type textarea "**********"
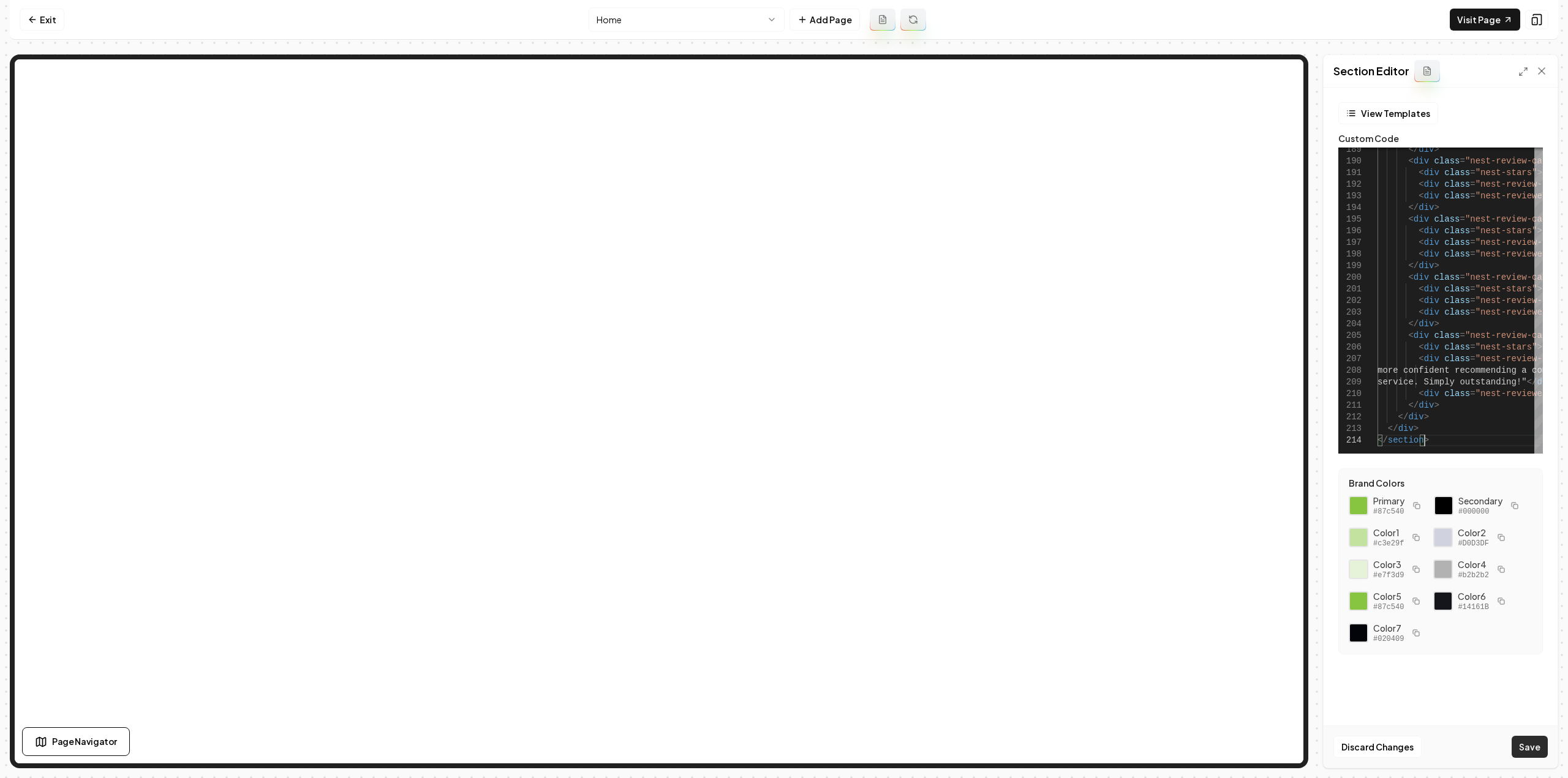
click at [1524, 744] on button "Save" at bounding box center [1530, 747] width 36 height 22
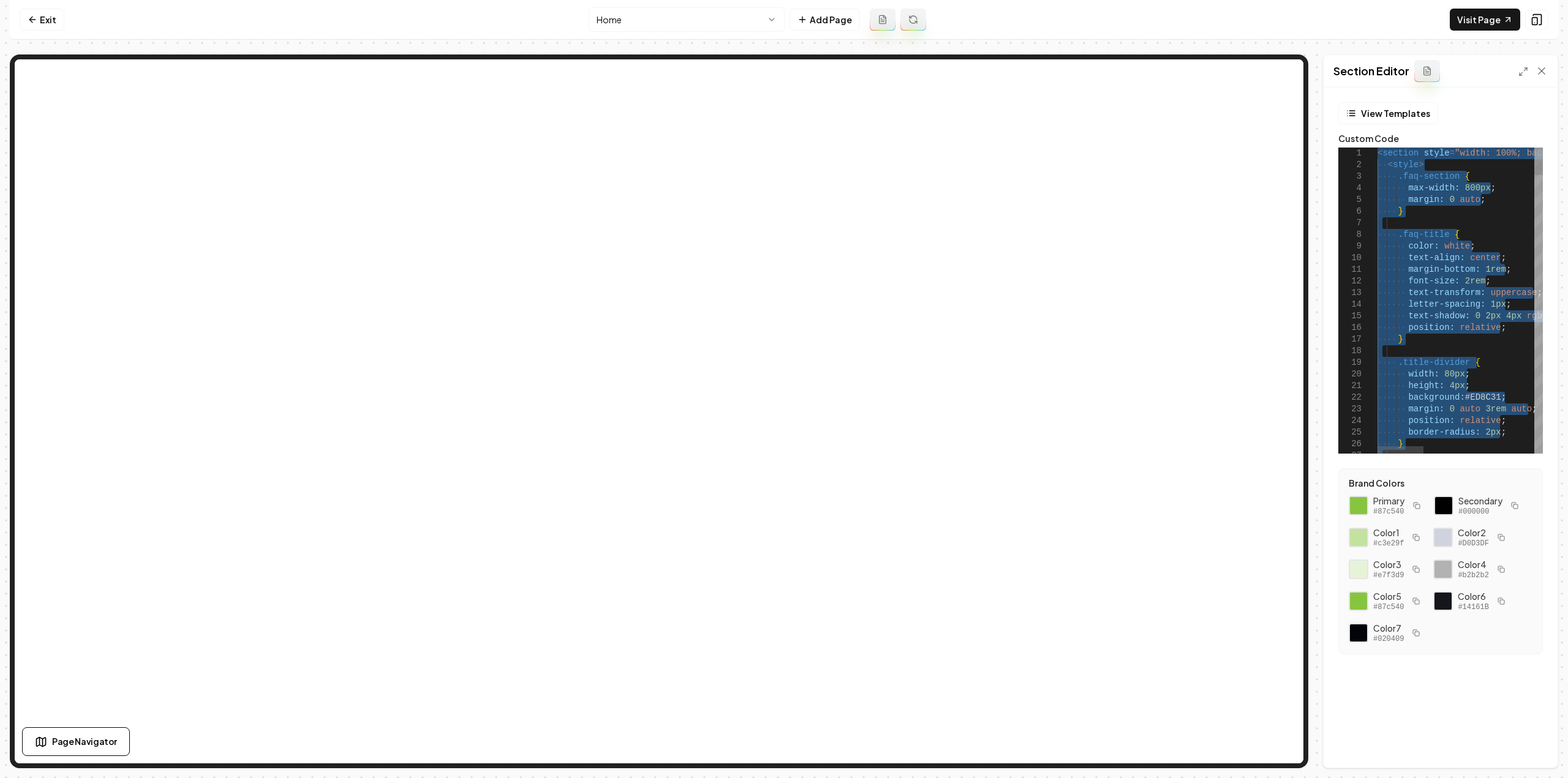
type textarea "**********"
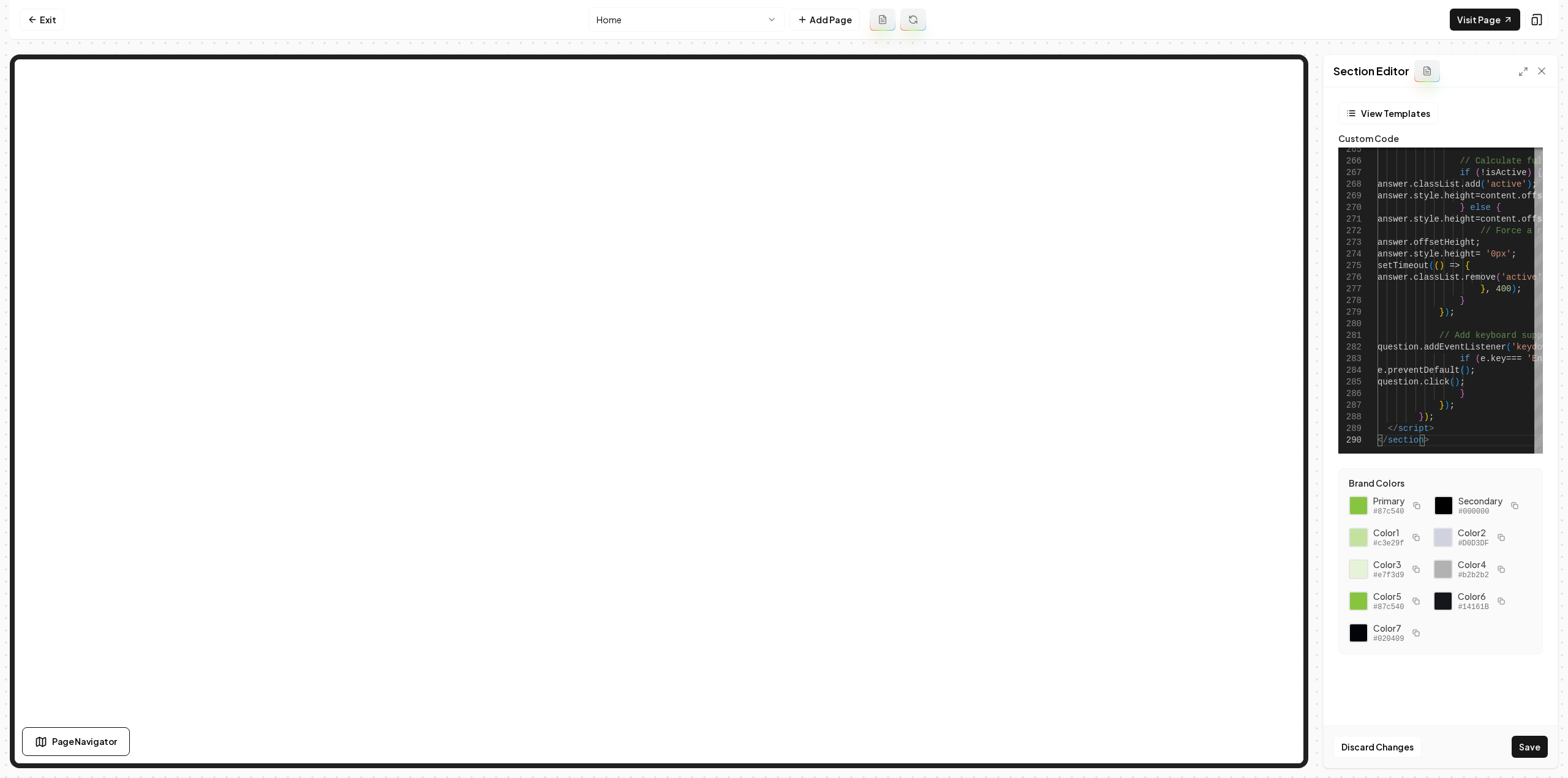
click at [1534, 745] on button "Save" at bounding box center [1530, 747] width 36 height 22
click at [664, 13] on html "Computer Required This feature is only available on a computer. Please switch t…" at bounding box center [784, 389] width 1568 height 778
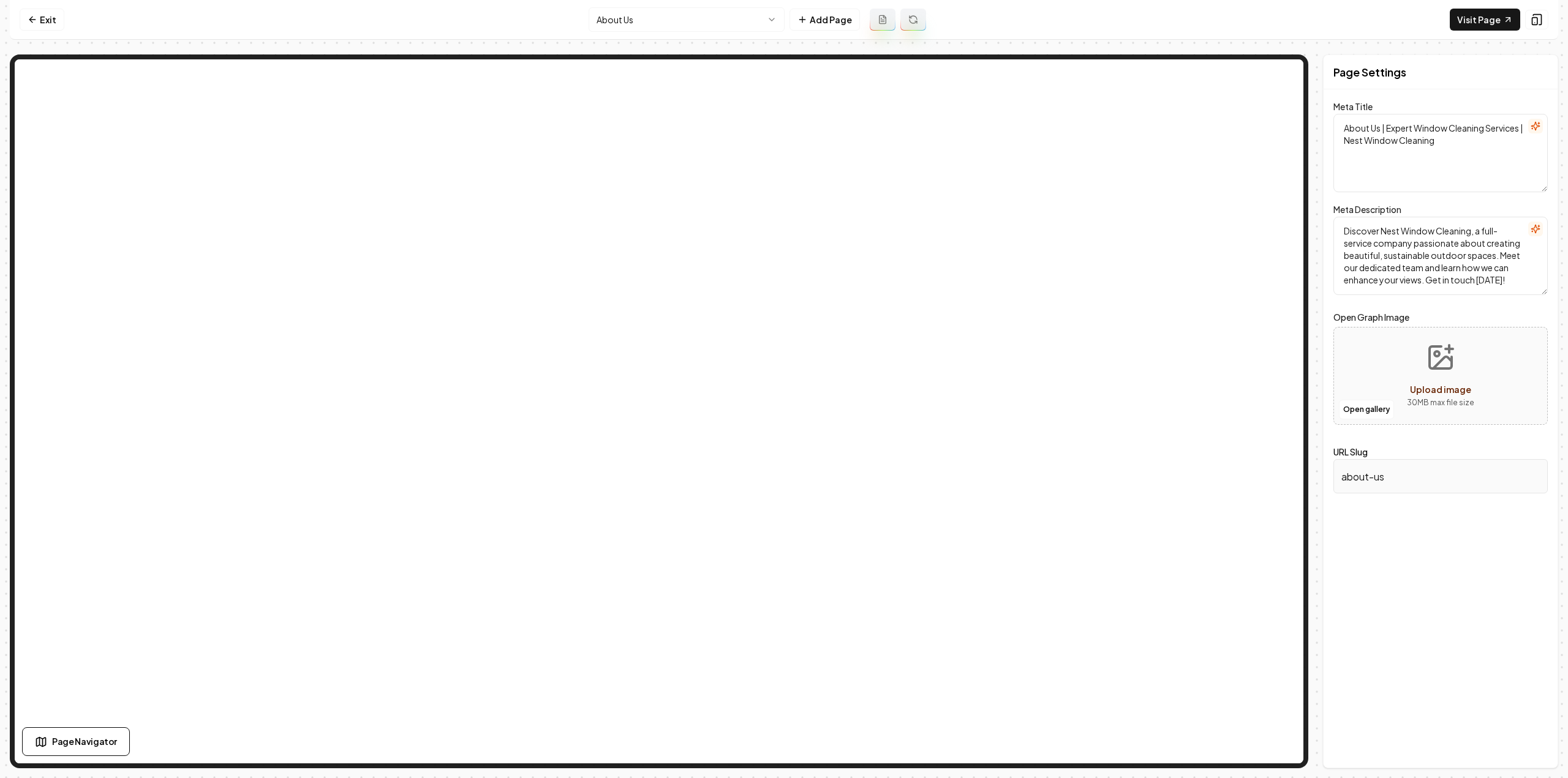
click at [623, 25] on html "Computer Required This feature is only available on a computer. Please switch t…" at bounding box center [784, 389] width 1568 height 778
click at [662, 25] on html "Computer Required This feature is only available on a computer. Please switch t…" at bounding box center [784, 389] width 1568 height 778
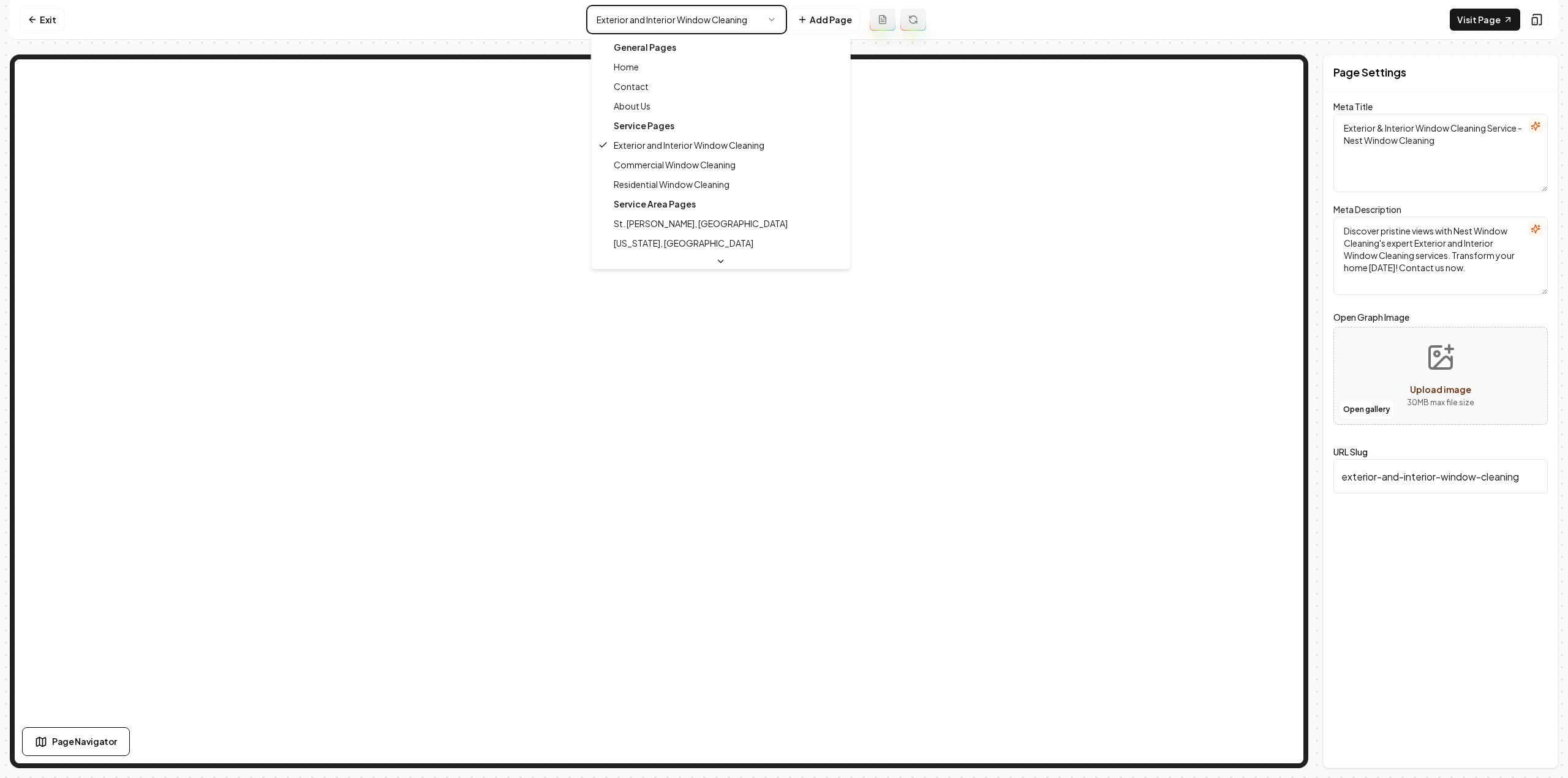
type textarea "Expert Window Cleaning Services - Nest Window Cleaning"
type textarea "Discover expert window cleaning services at Nest Window Cleaning. We ensure spa…"
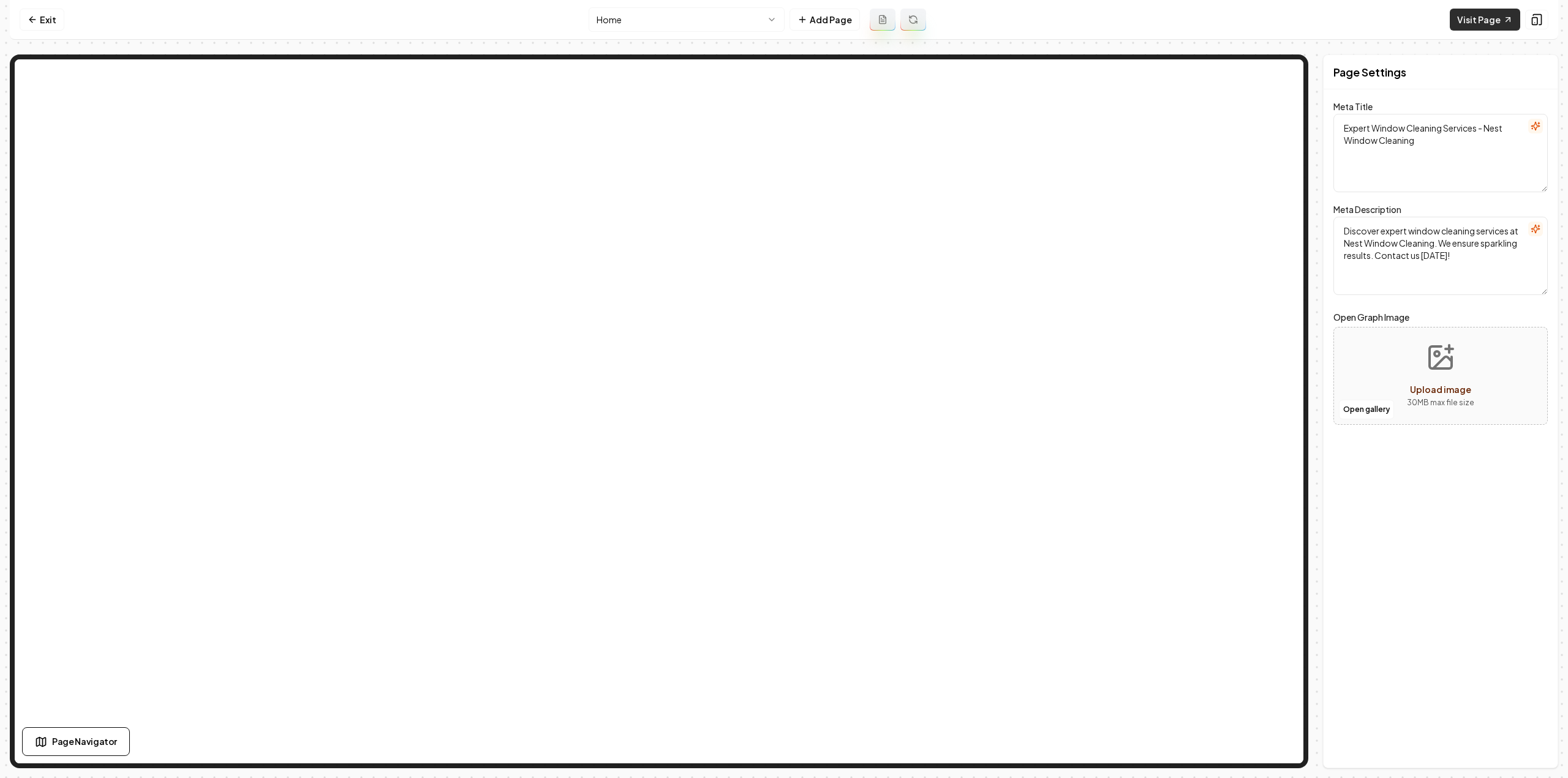
click at [1461, 26] on link "Visit Page" at bounding box center [1485, 19] width 71 height 22
click at [49, 16] on link "Exit" at bounding box center [42, 19] width 44 height 22
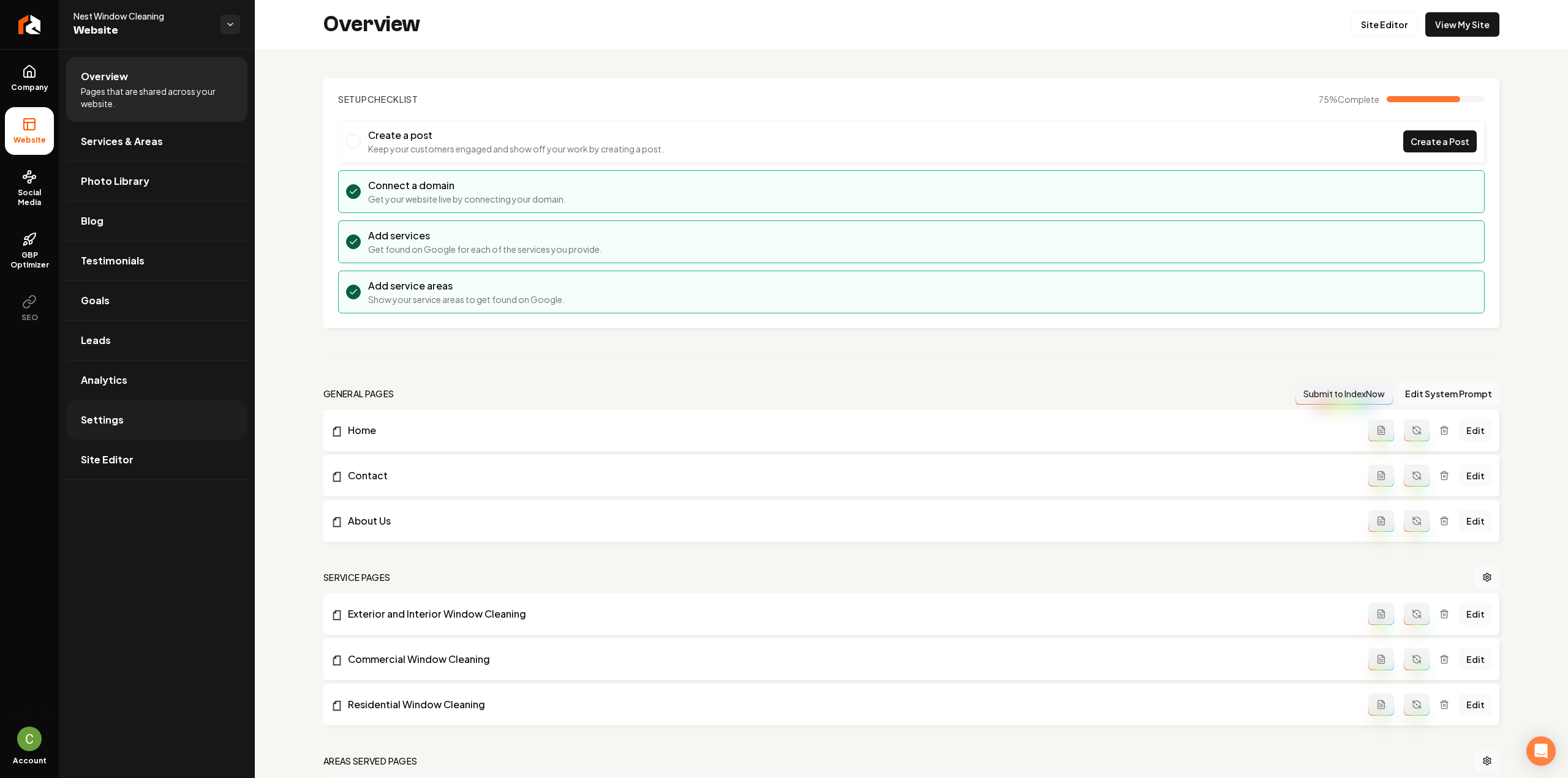
click at [200, 411] on link "Settings" at bounding box center [157, 420] width 181 height 39
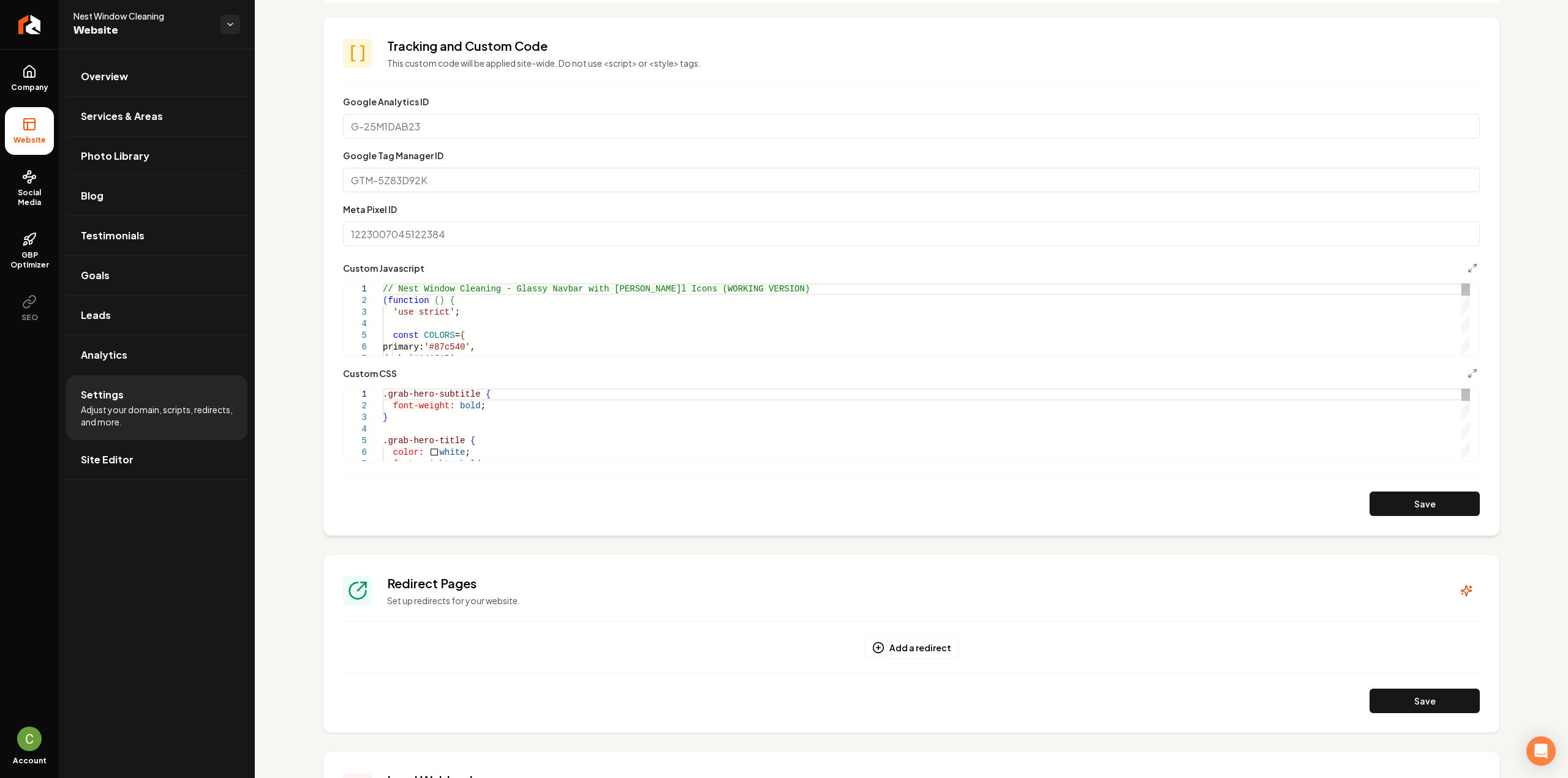
scroll to position [551, 0]
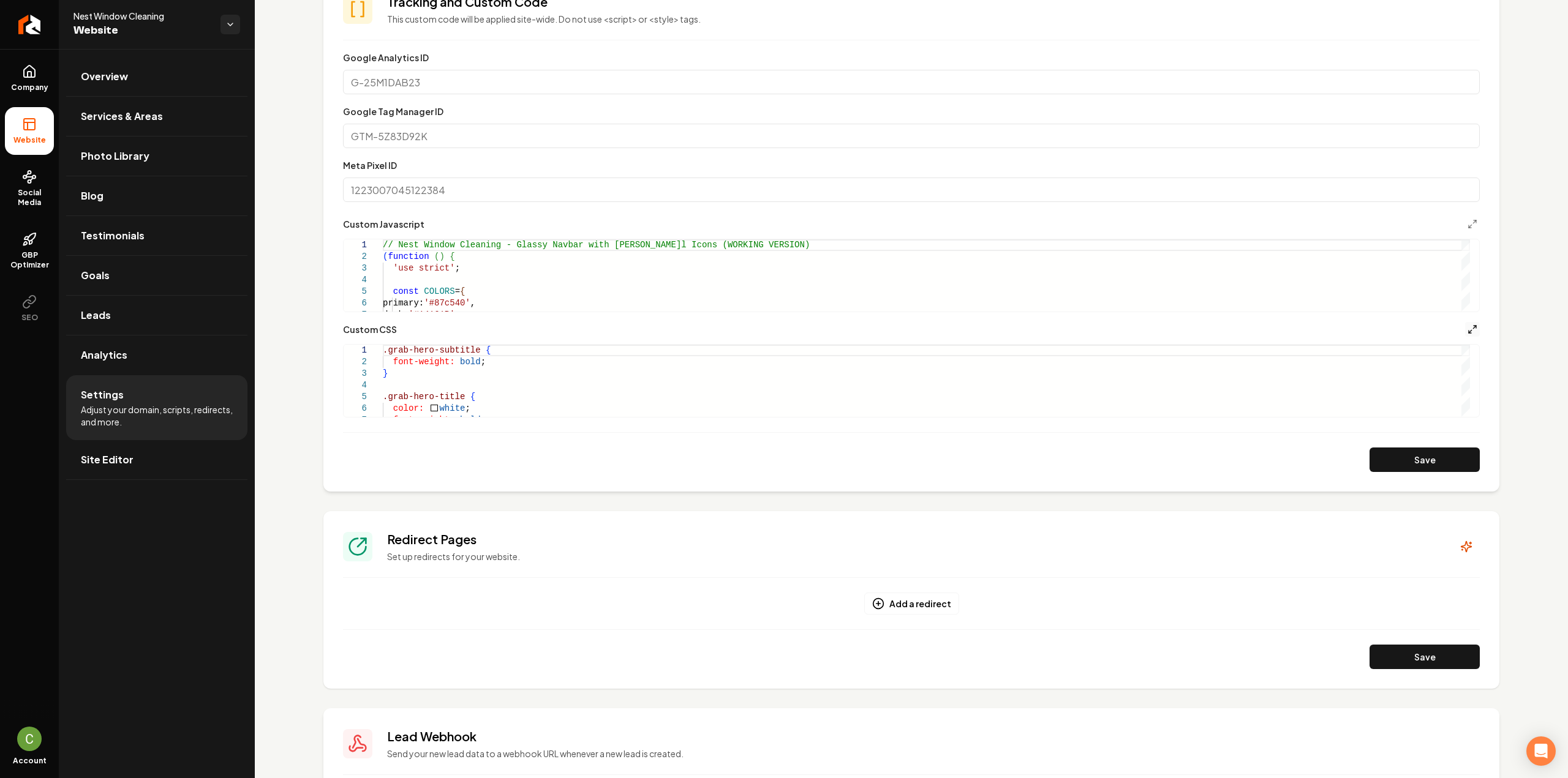
click at [1467, 329] on icon "Main content area" at bounding box center [1472, 329] width 10 height 10
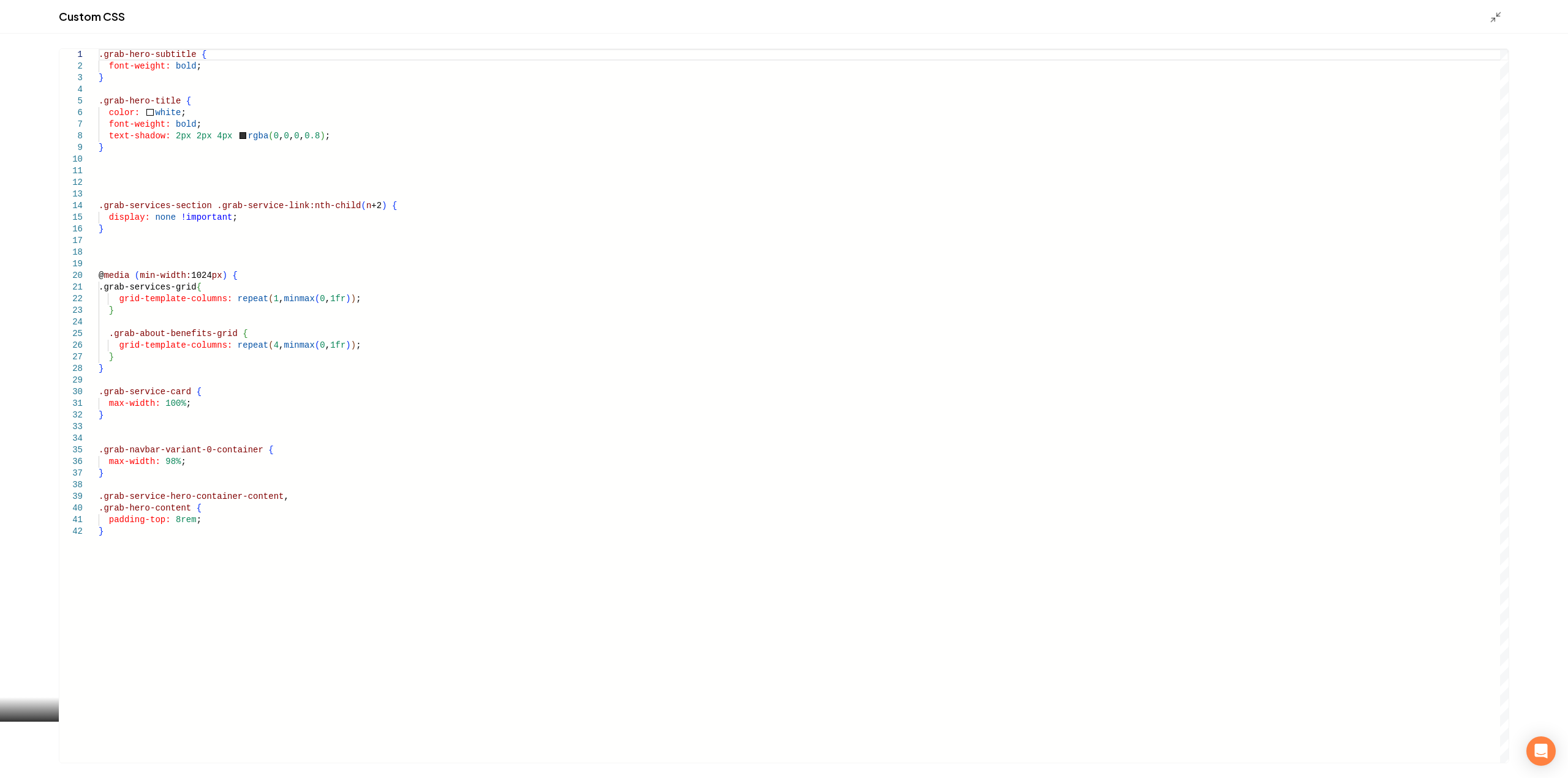
click at [440, 584] on div ".grab-hero-subtitle { font-weight: bold ; } .grab-hero-title { color: white ; f…" at bounding box center [803, 405] width 1410 height 714
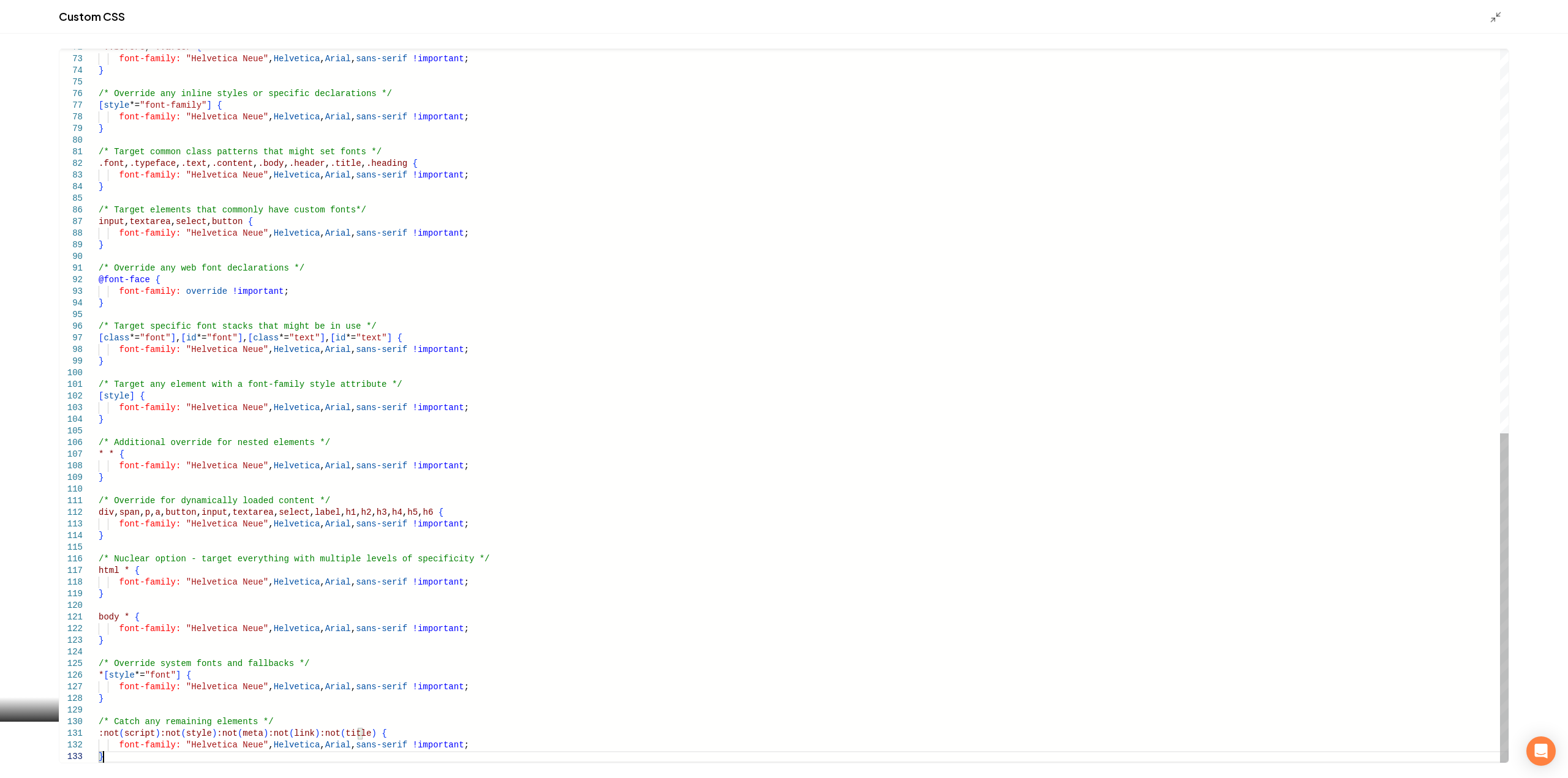
scroll to position [34, 0]
type textarea "**********"
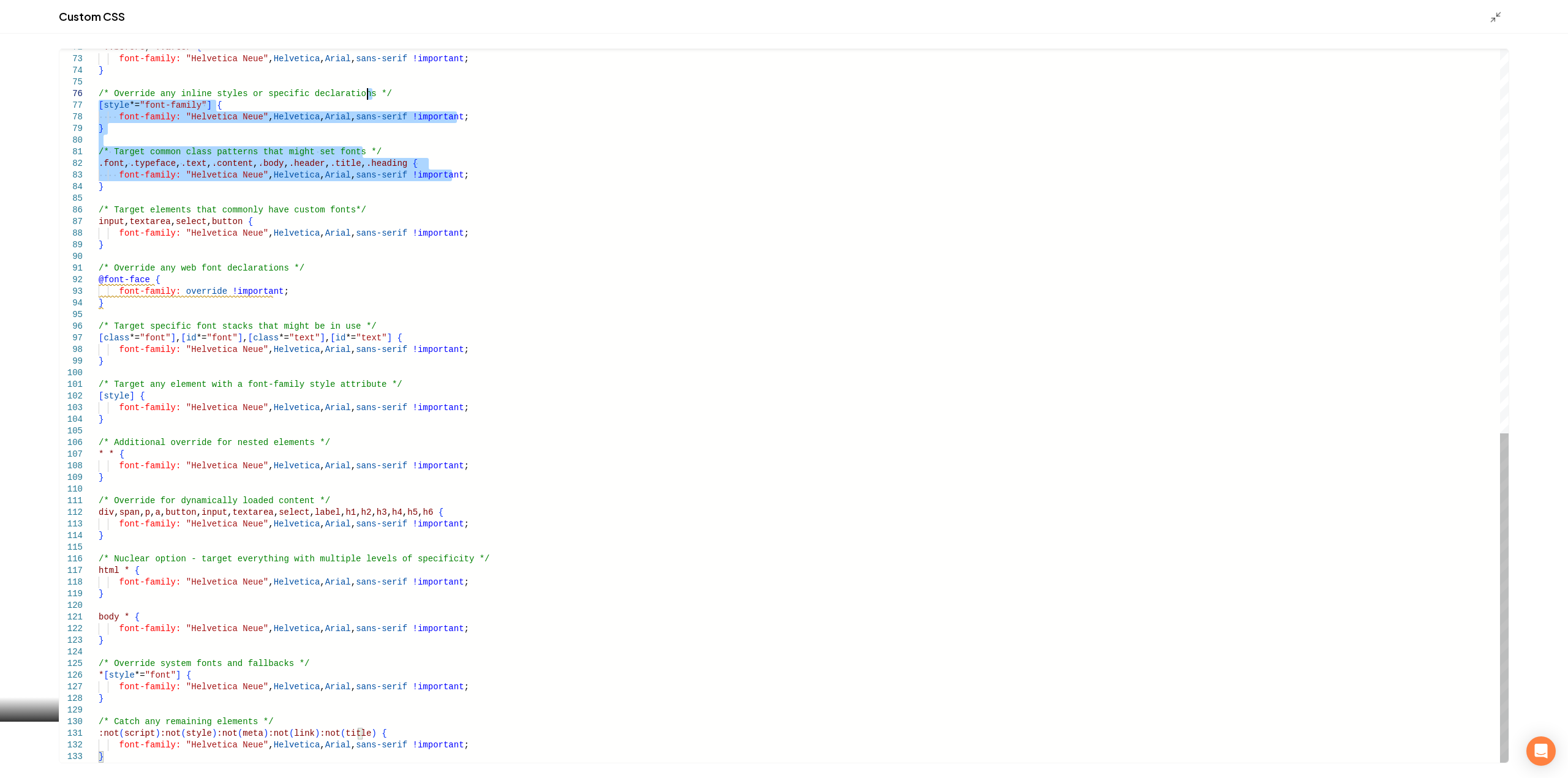
drag, startPoint x: 1479, startPoint y: 119, endPoint x: 1496, endPoint y: 37, distance: 83.7
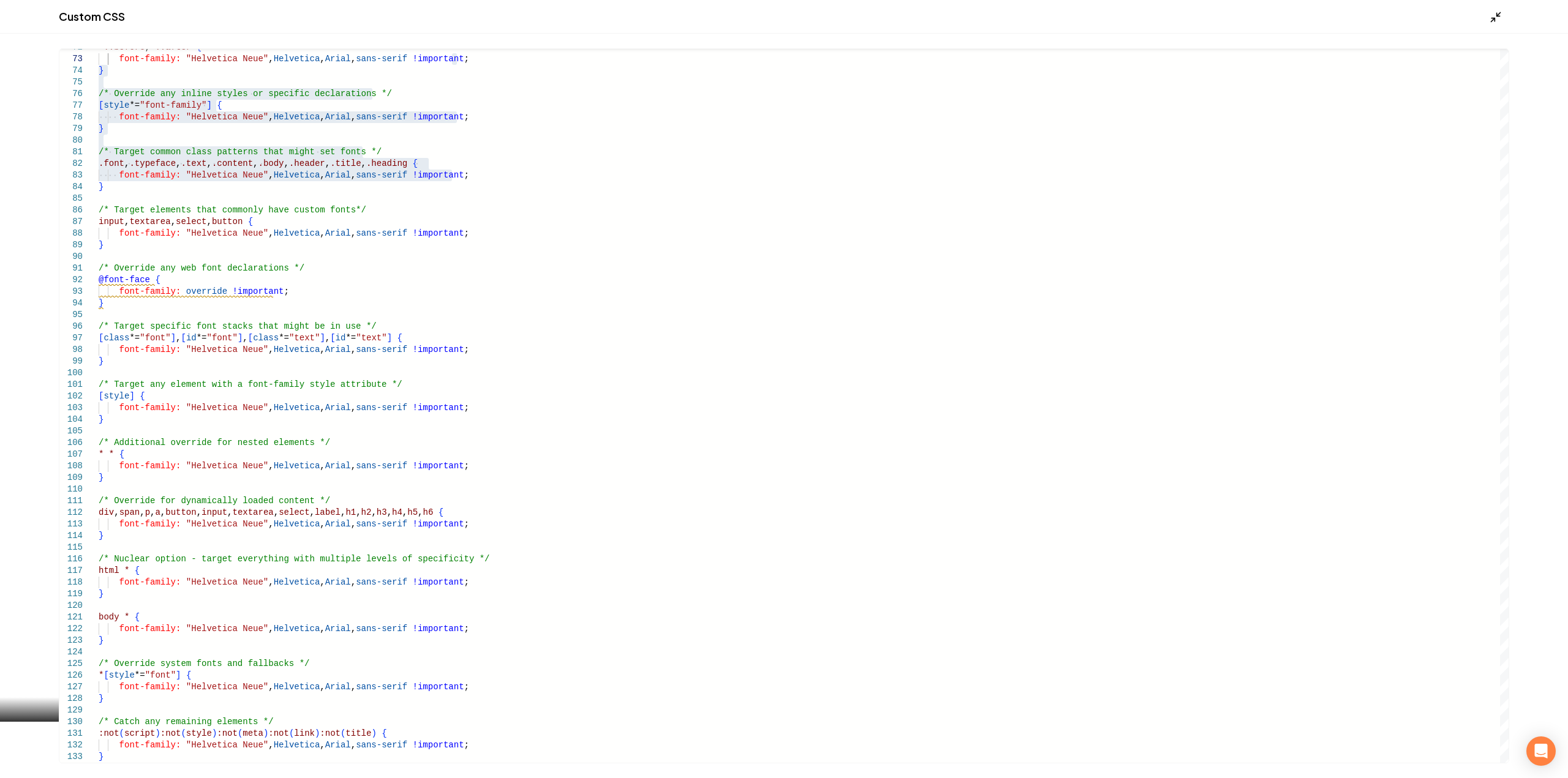
click at [1494, 22] on icon "Main content area" at bounding box center [1496, 17] width 13 height 13
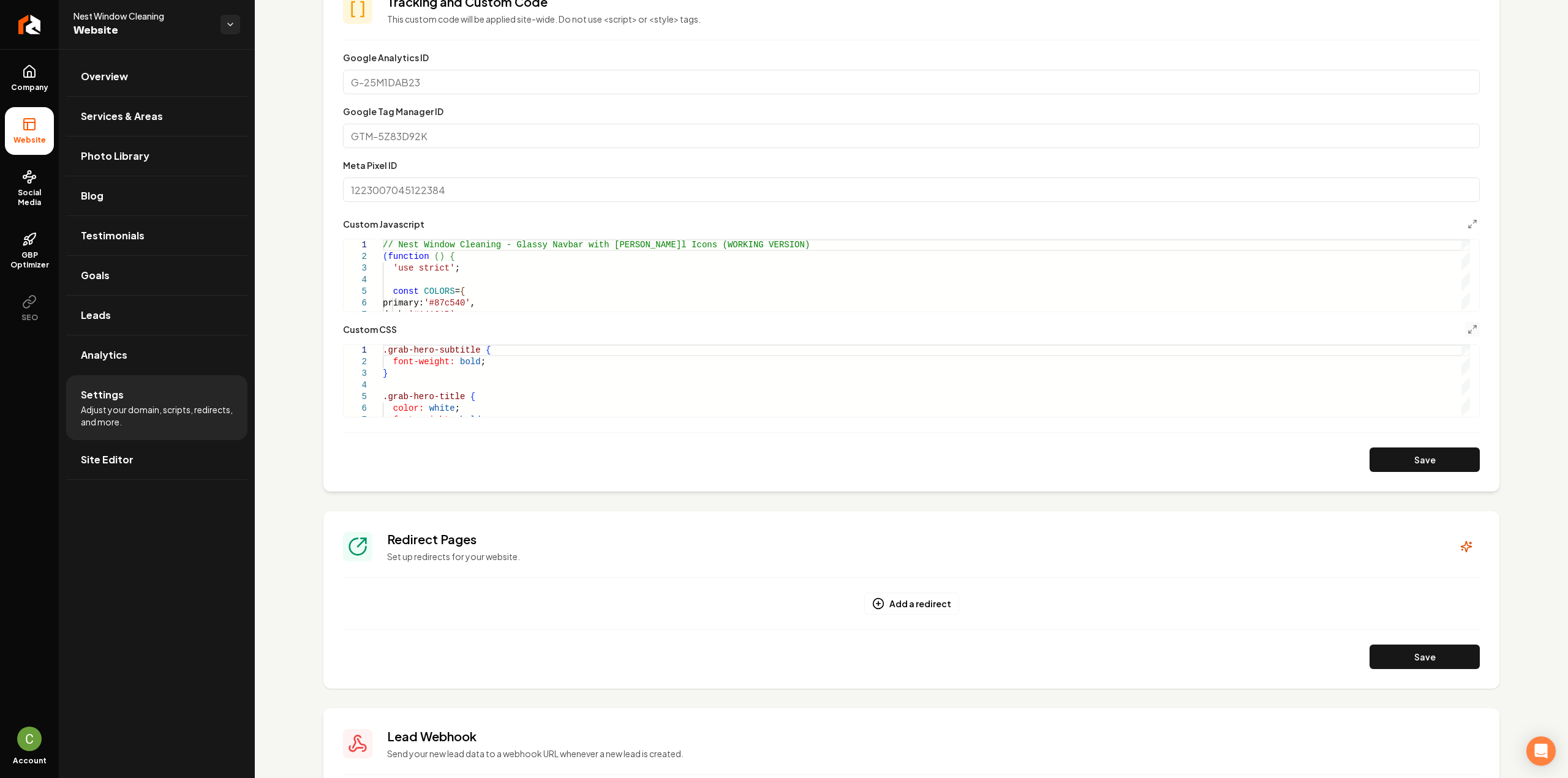
click at [1386, 454] on button "Save" at bounding box center [1425, 460] width 111 height 24
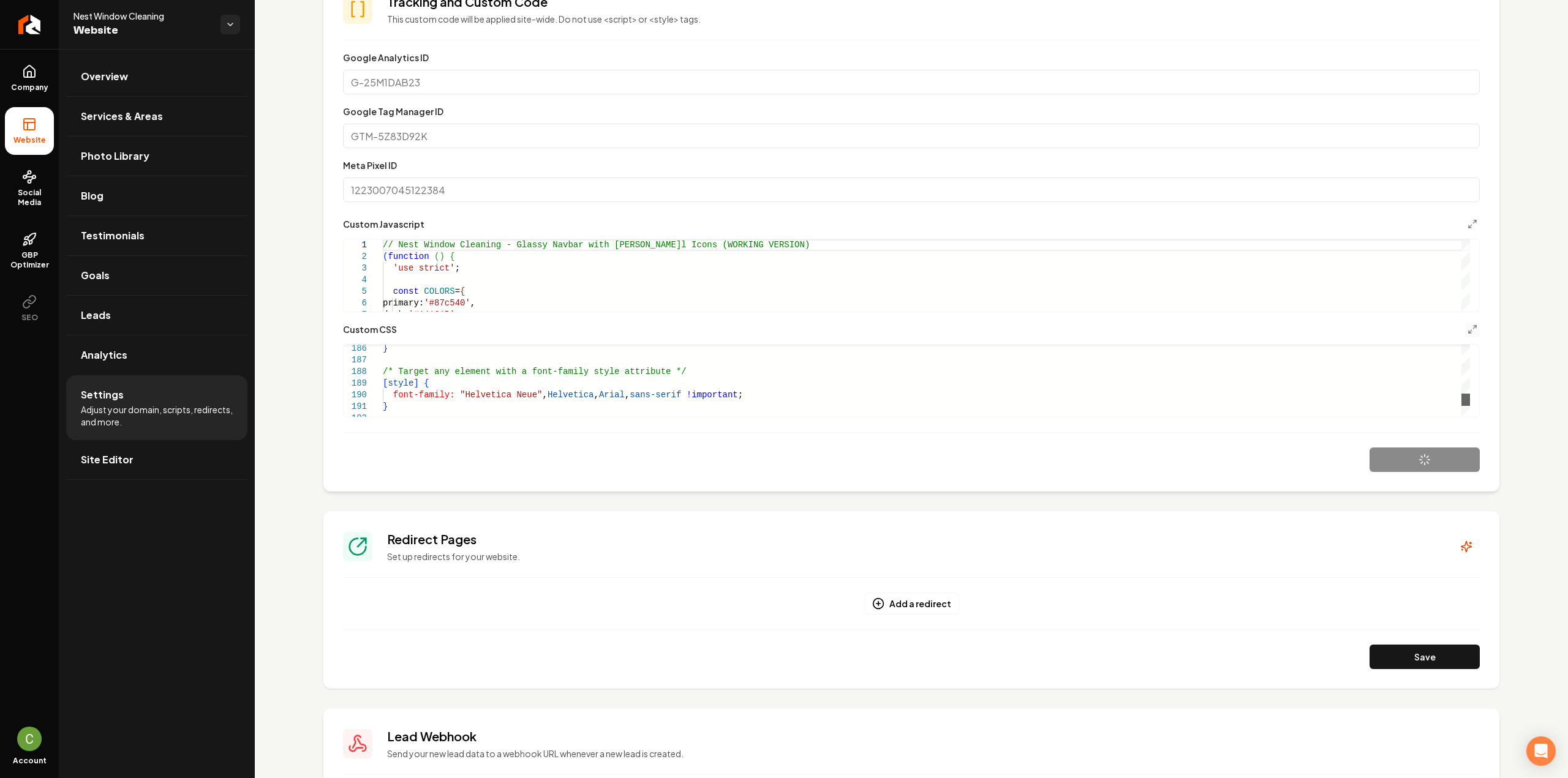
click at [1468, 399] on div "Main content area" at bounding box center [1465, 381] width 8 height 73
click at [1474, 327] on polyline "Main content area" at bounding box center [1475, 326] width 3 height 3
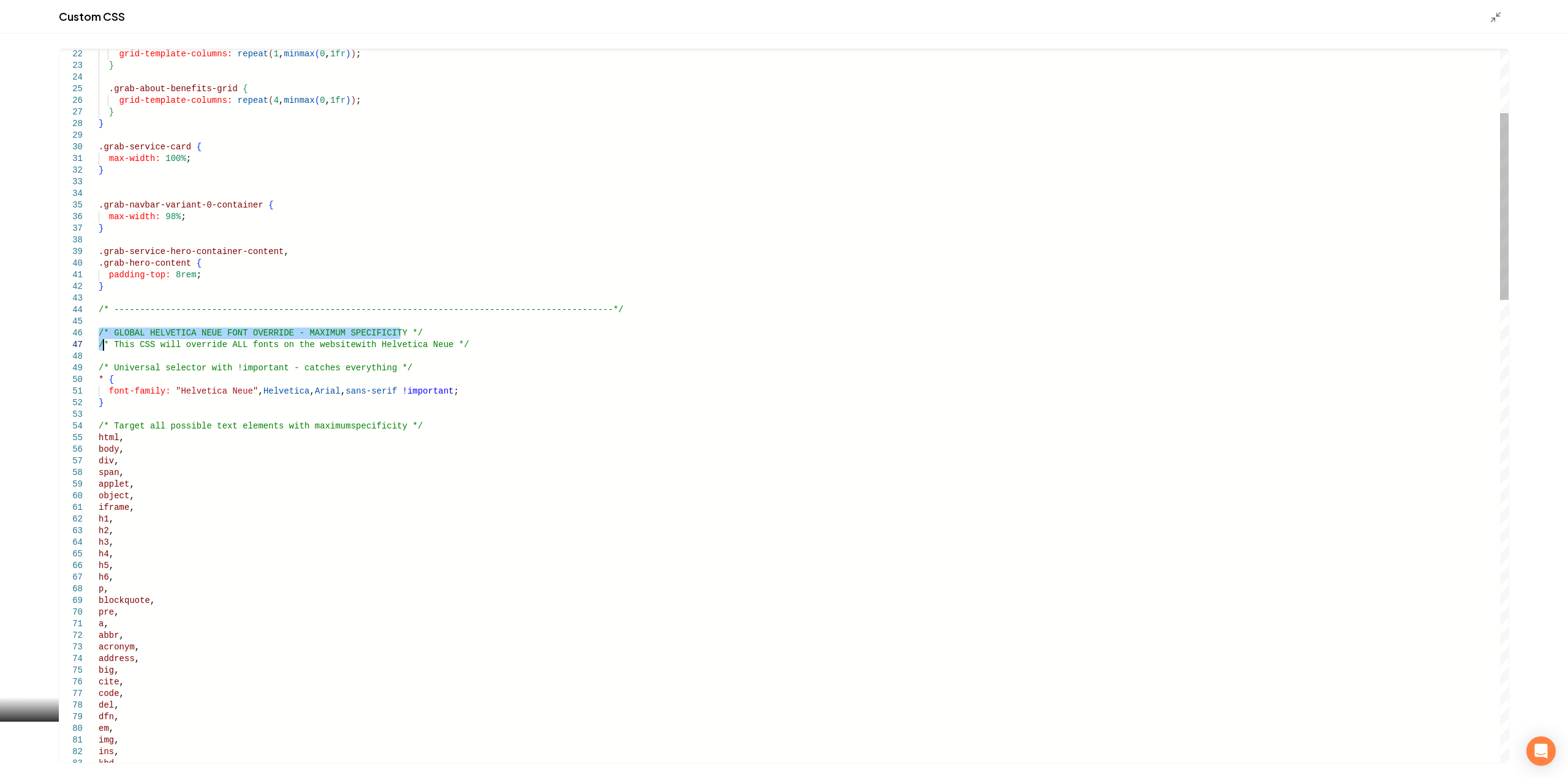
scroll to position [0, 0]
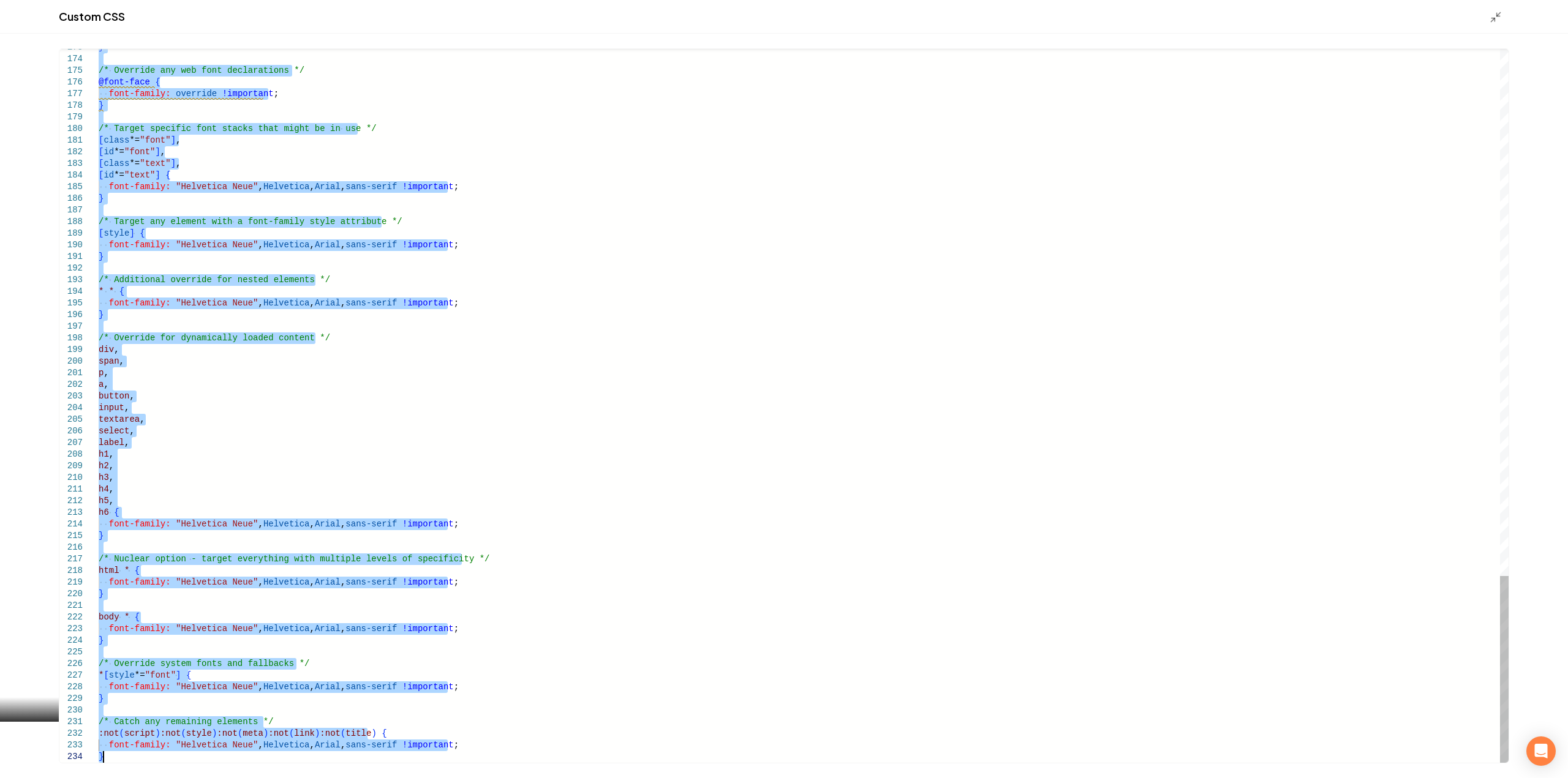
drag, startPoint x: 101, startPoint y: 335, endPoint x: 404, endPoint y: 807, distance: 560.9
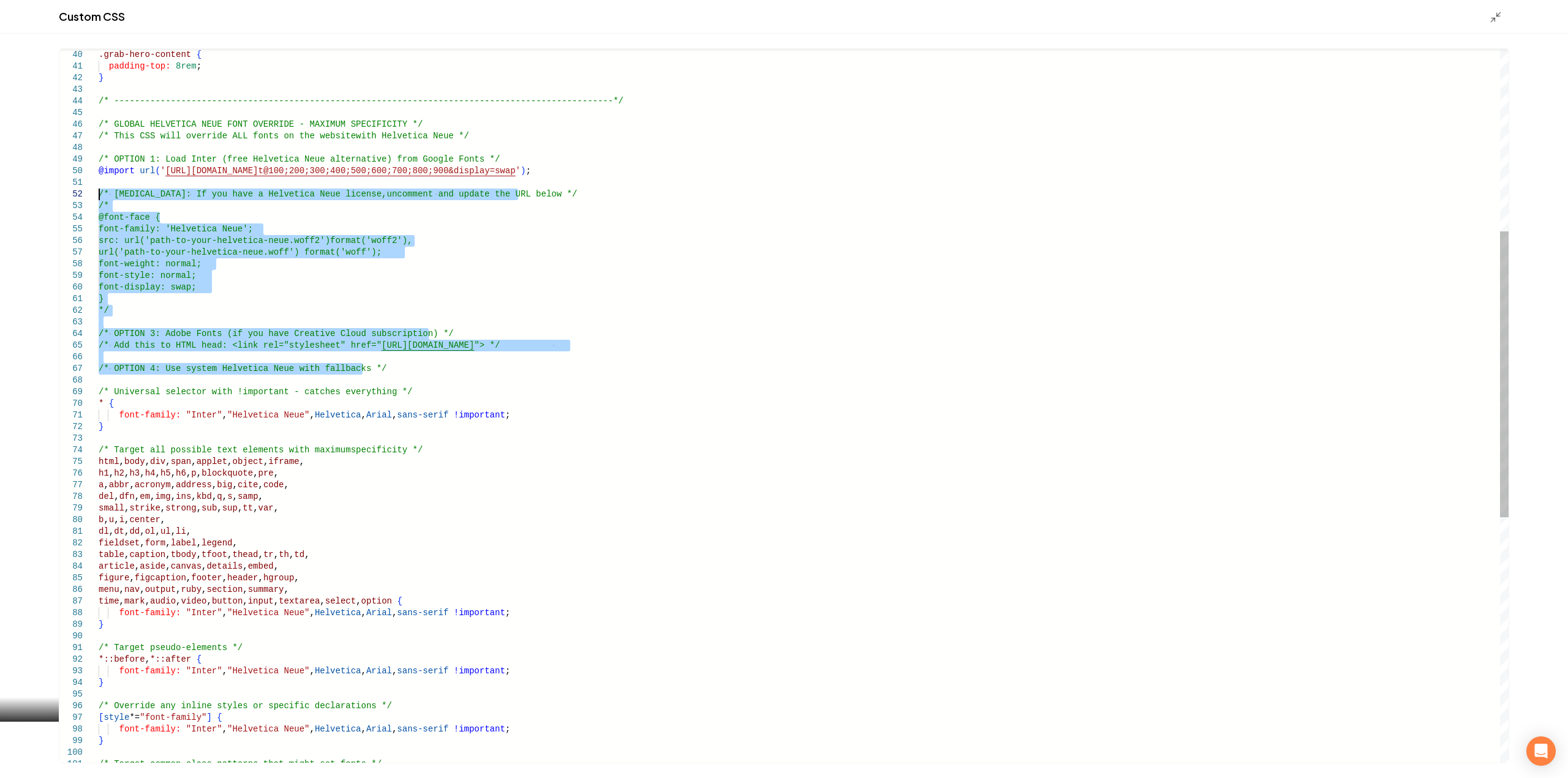
drag, startPoint x: 374, startPoint y: 372, endPoint x: 16, endPoint y: 191, distance: 401.2
click at [99, 191] on div "*::before , *::after { font-family: "Inter" , "Helvetica Neue" , Helvetica , Ar…" at bounding box center [803, 485] width 1410 height 1780
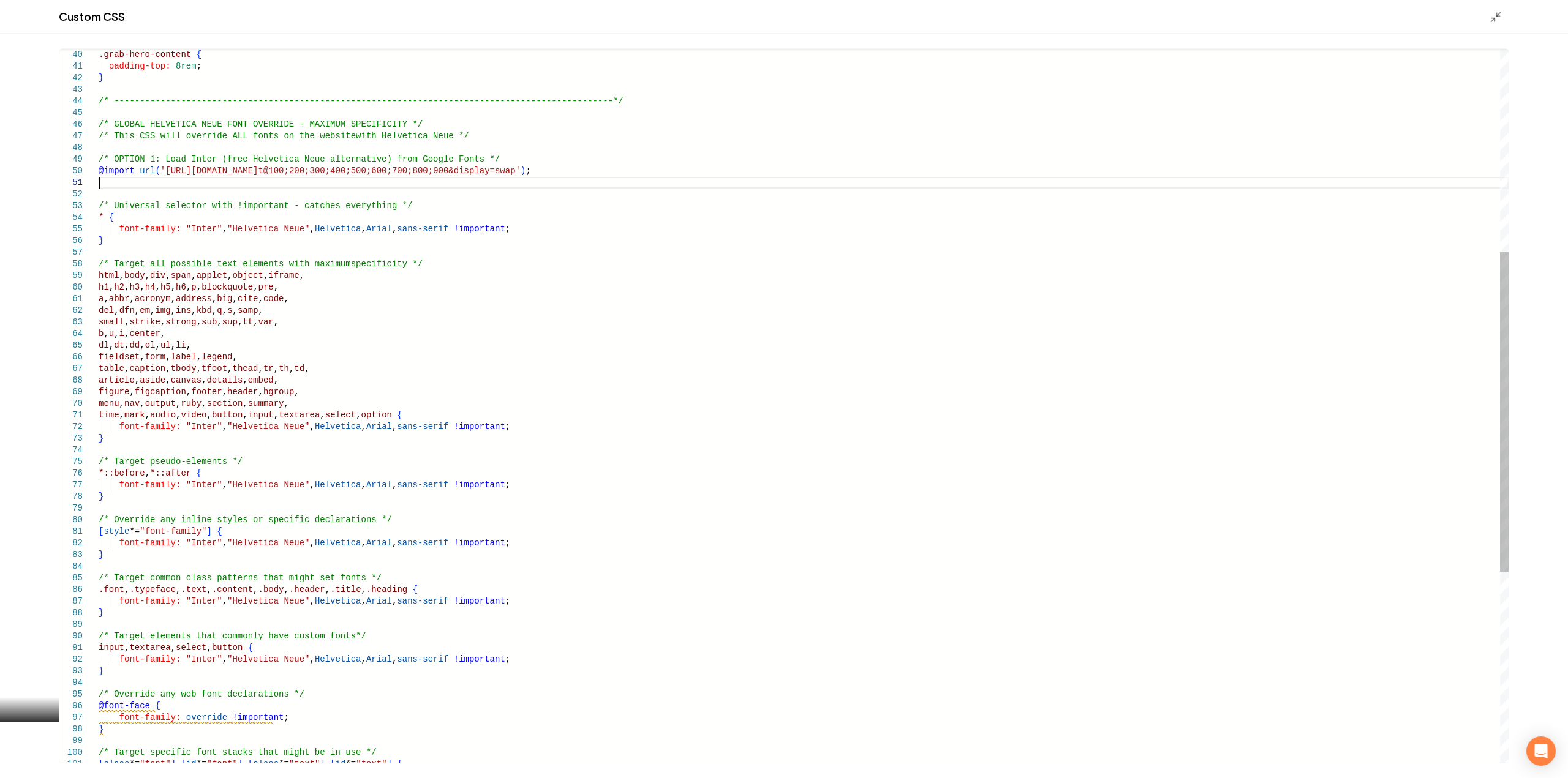
type textarea "**********"
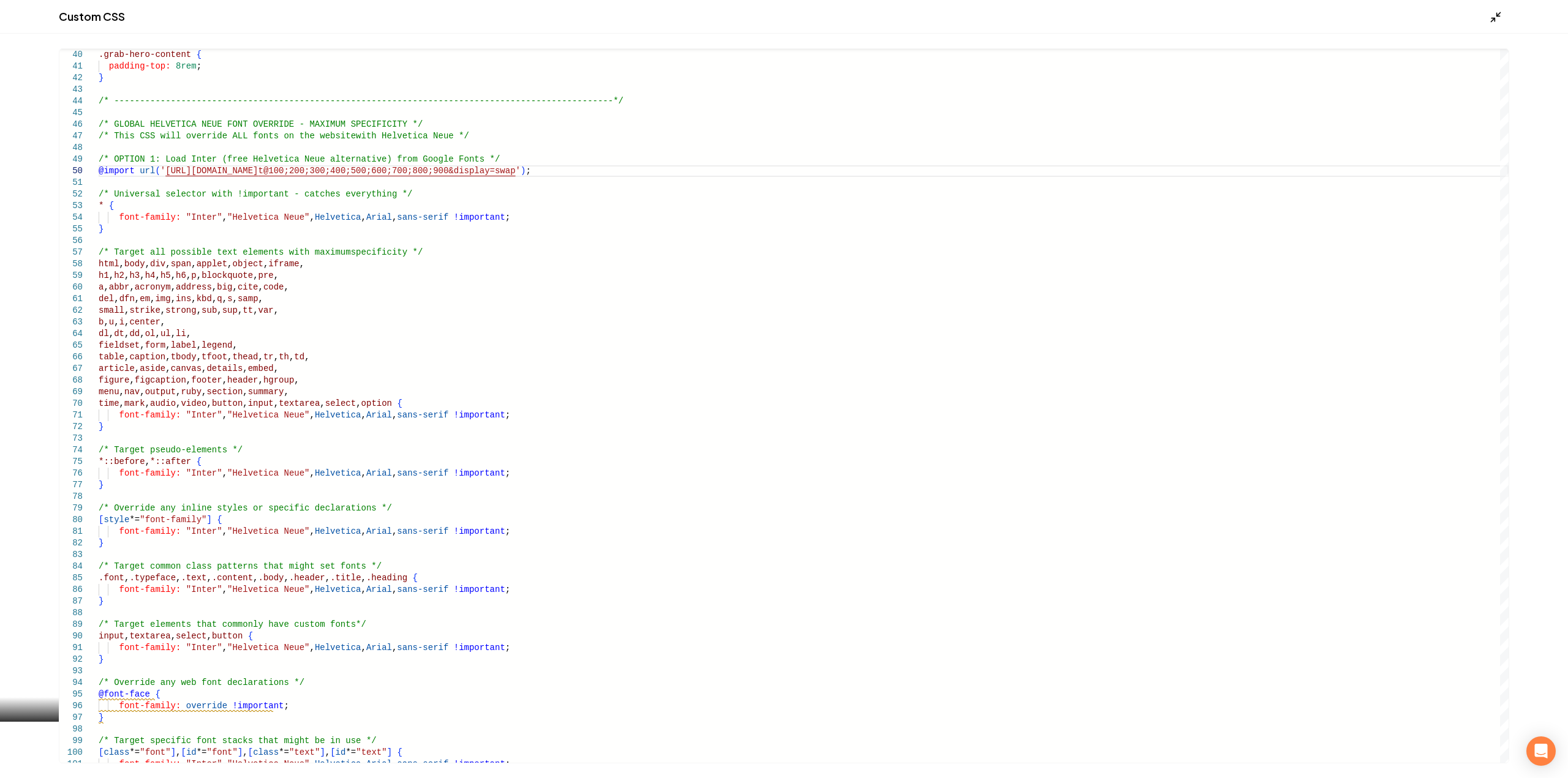
click at [1492, 15] on icon "Main content area" at bounding box center [1496, 17] width 13 height 13
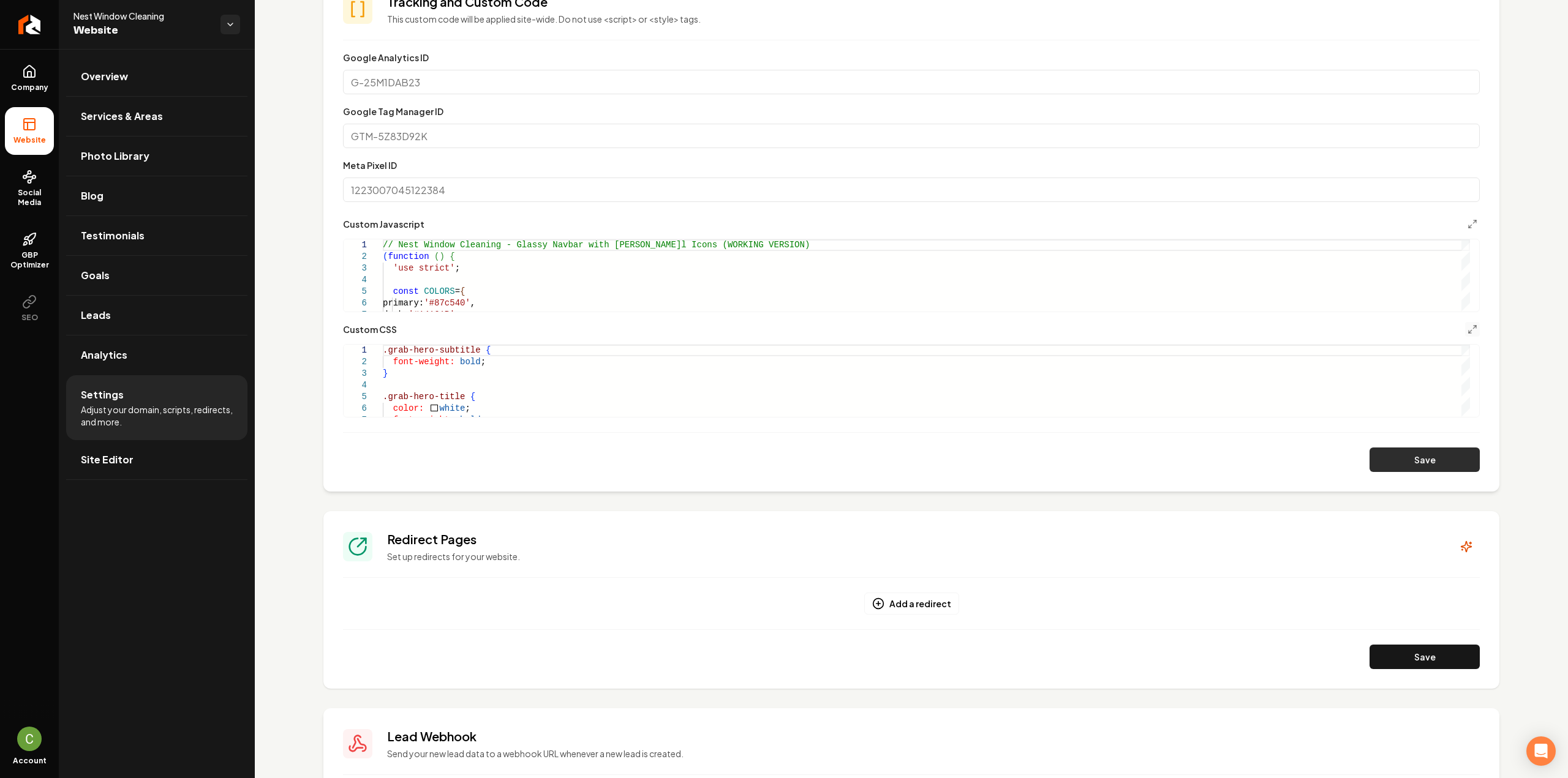
click at [1388, 448] on button "Save" at bounding box center [1425, 460] width 111 height 24
click at [1469, 330] on line "Main content area" at bounding box center [1470, 331] width 3 height 3
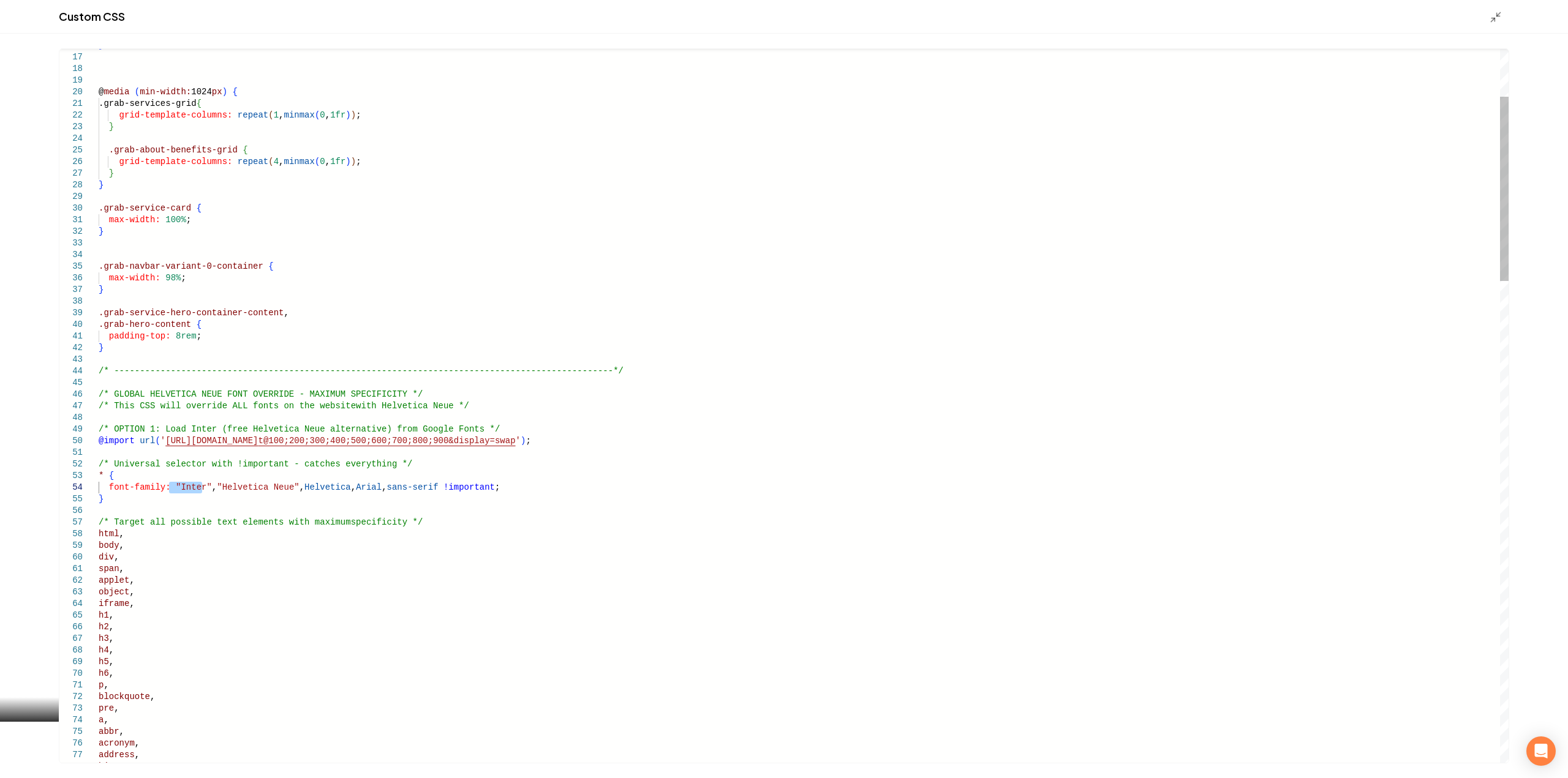
drag, startPoint x: 201, startPoint y: 486, endPoint x: 170, endPoint y: 482, distance: 31.3
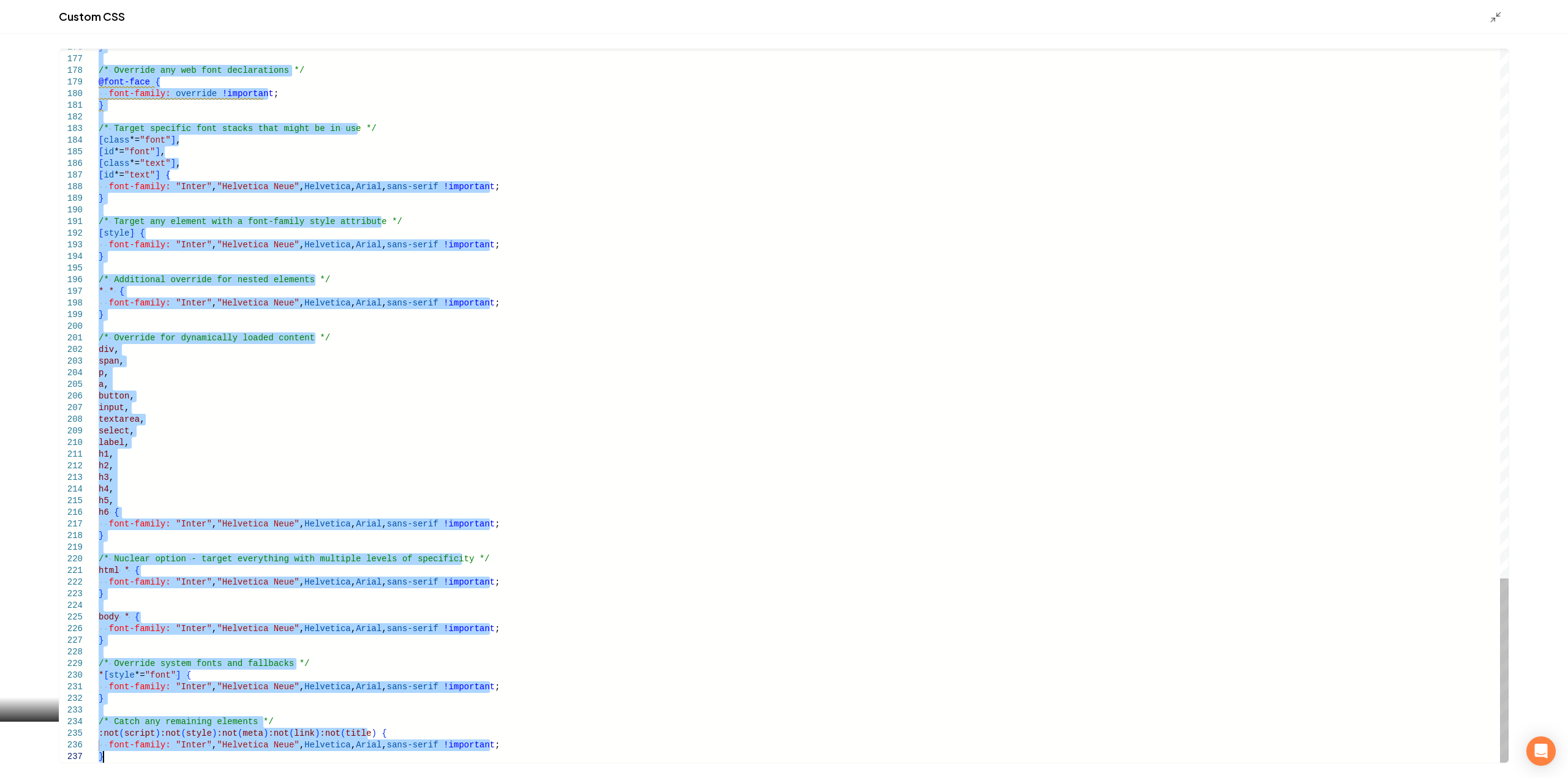
drag, startPoint x: 99, startPoint y: 399, endPoint x: 154, endPoint y: 784, distance: 388.9
type textarea "**********"
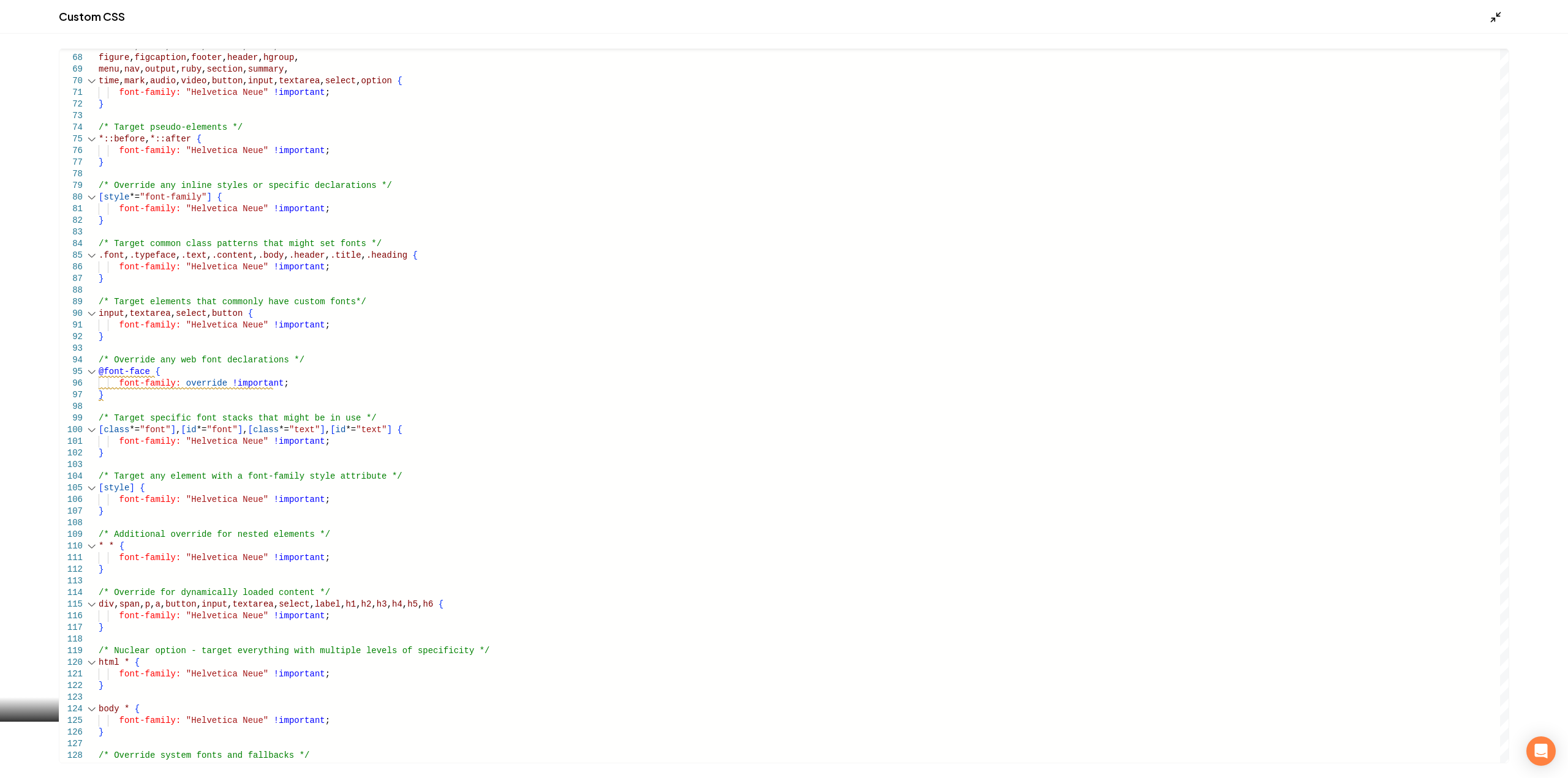
click at [1494, 16] on icon "Main content area" at bounding box center [1496, 17] width 13 height 13
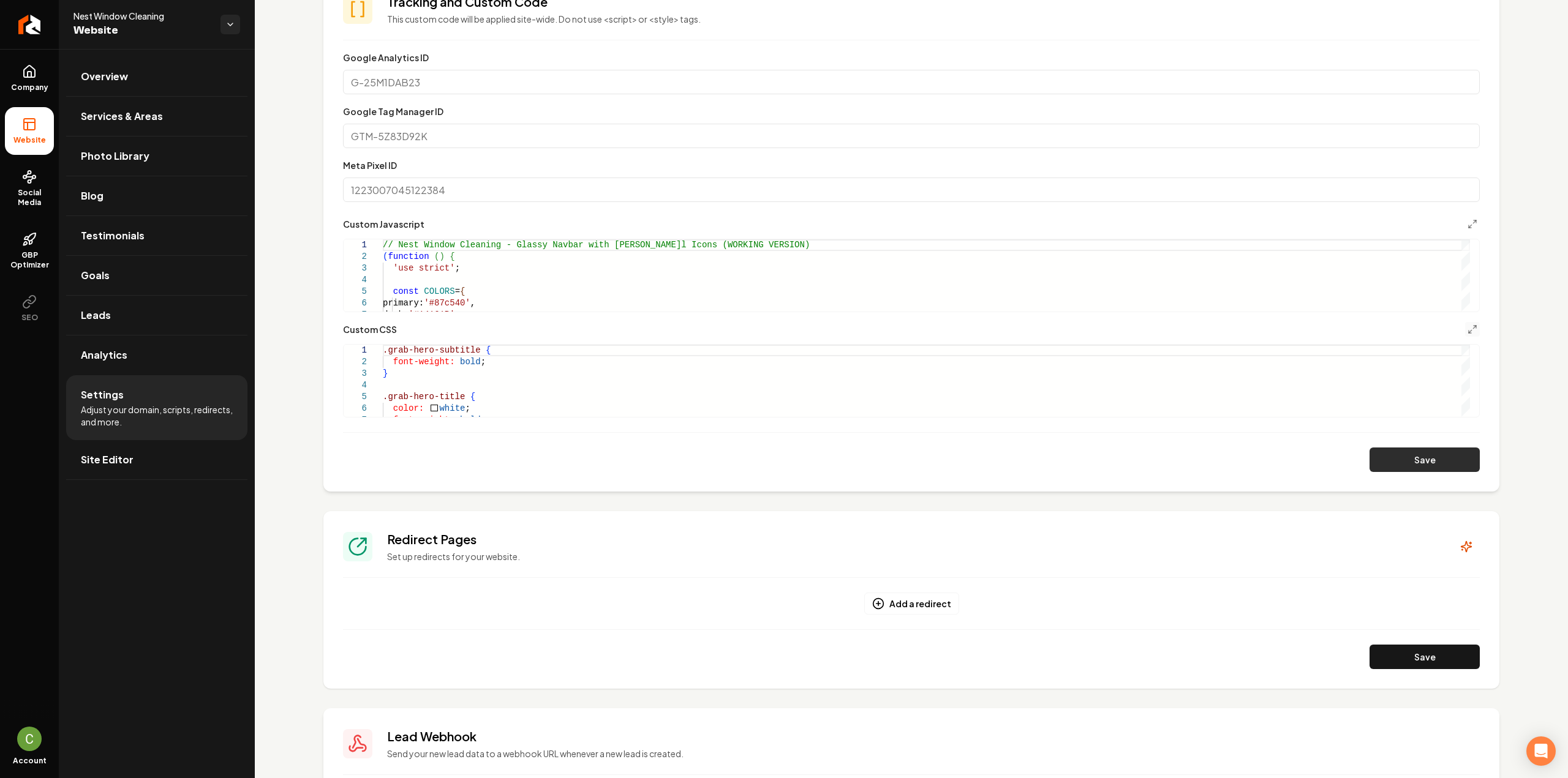
click at [1397, 459] on button "Save" at bounding box center [1425, 460] width 111 height 24
click at [1467, 326] on icon "Main content area" at bounding box center [1472, 329] width 10 height 10
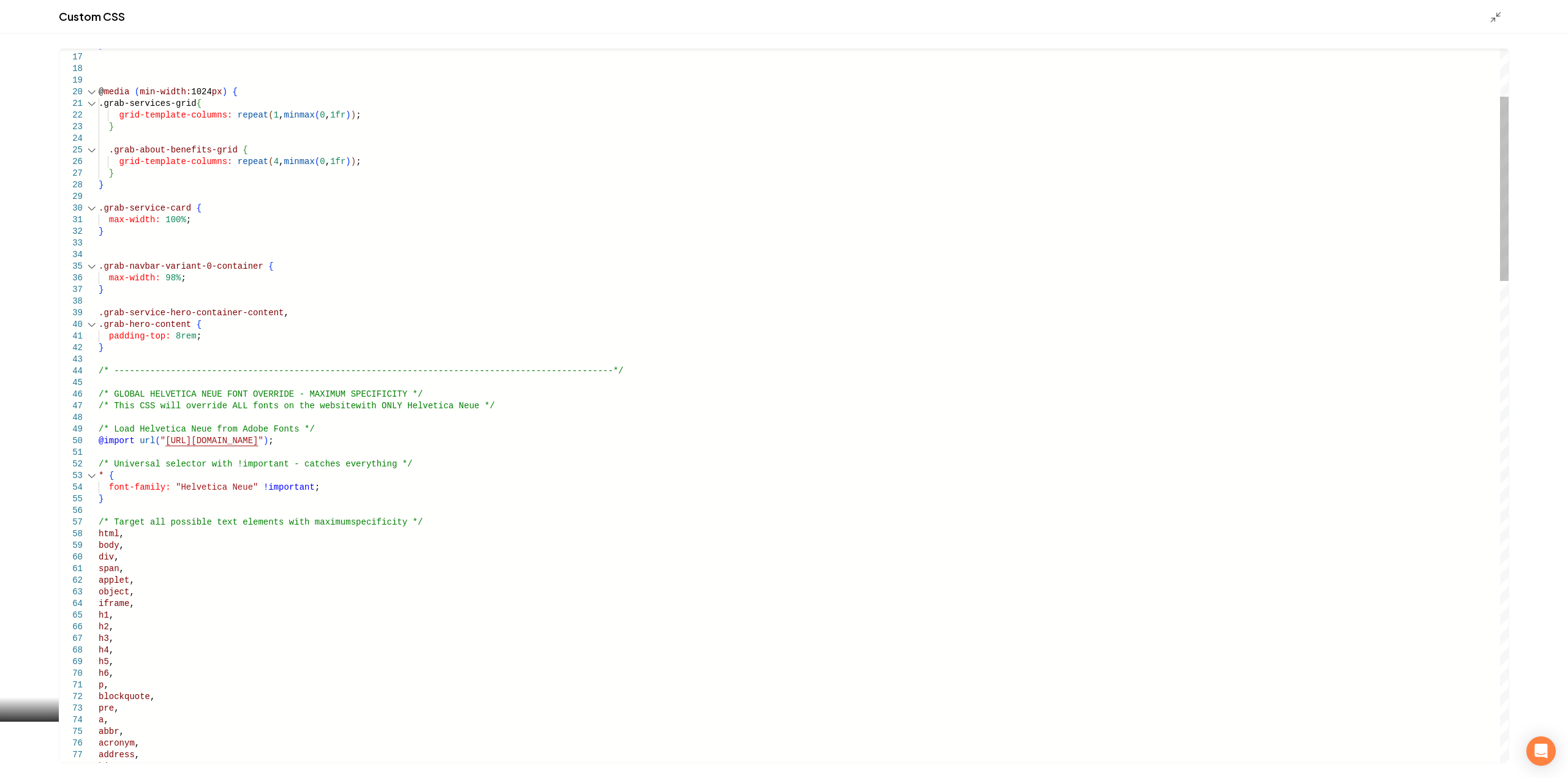
click at [97, 395] on div "46" at bounding box center [79, 394] width 39 height 12
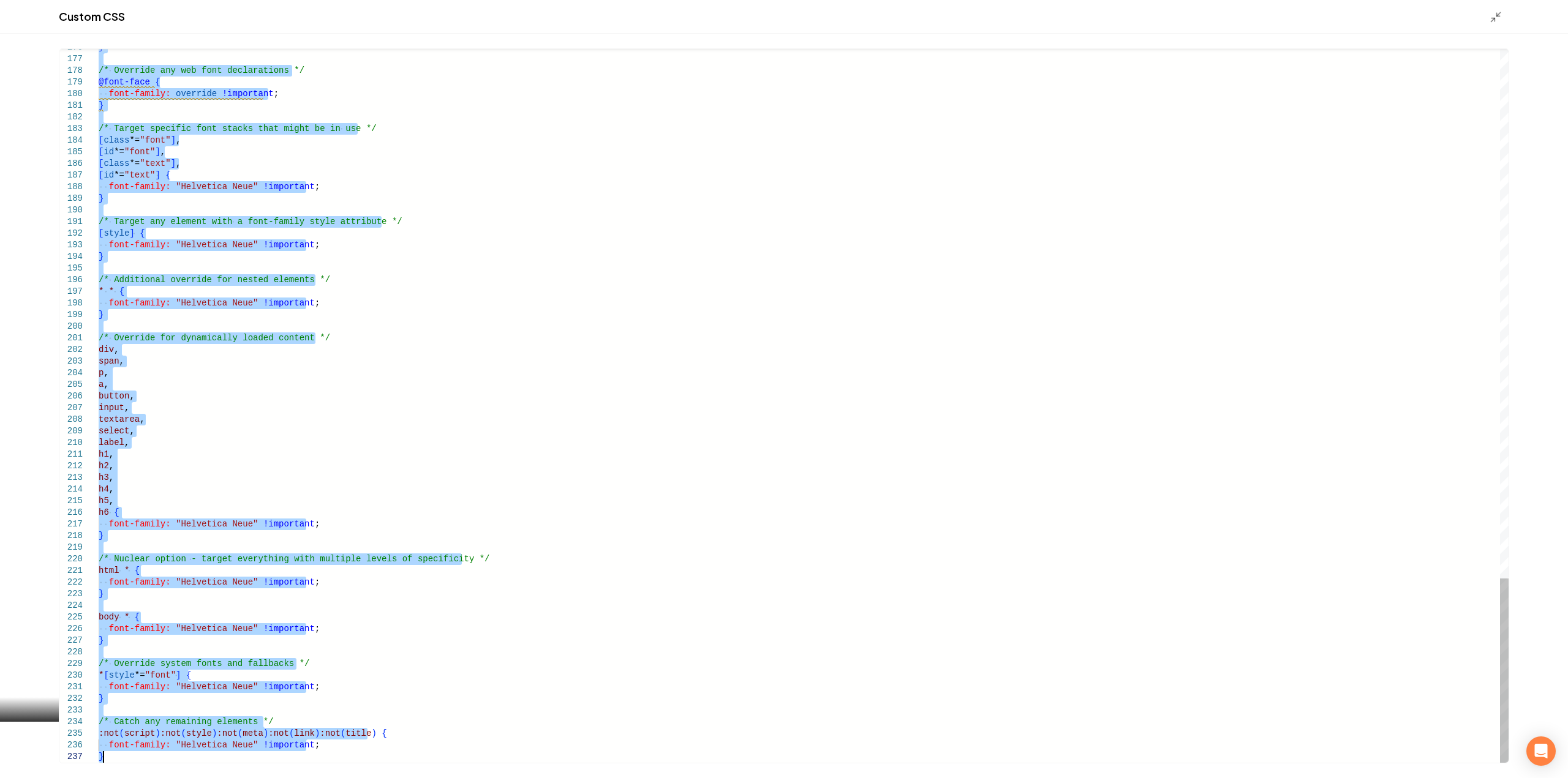
drag, startPoint x: 101, startPoint y: 400, endPoint x: 377, endPoint y: 807, distance: 491.8
type textarea "**********"
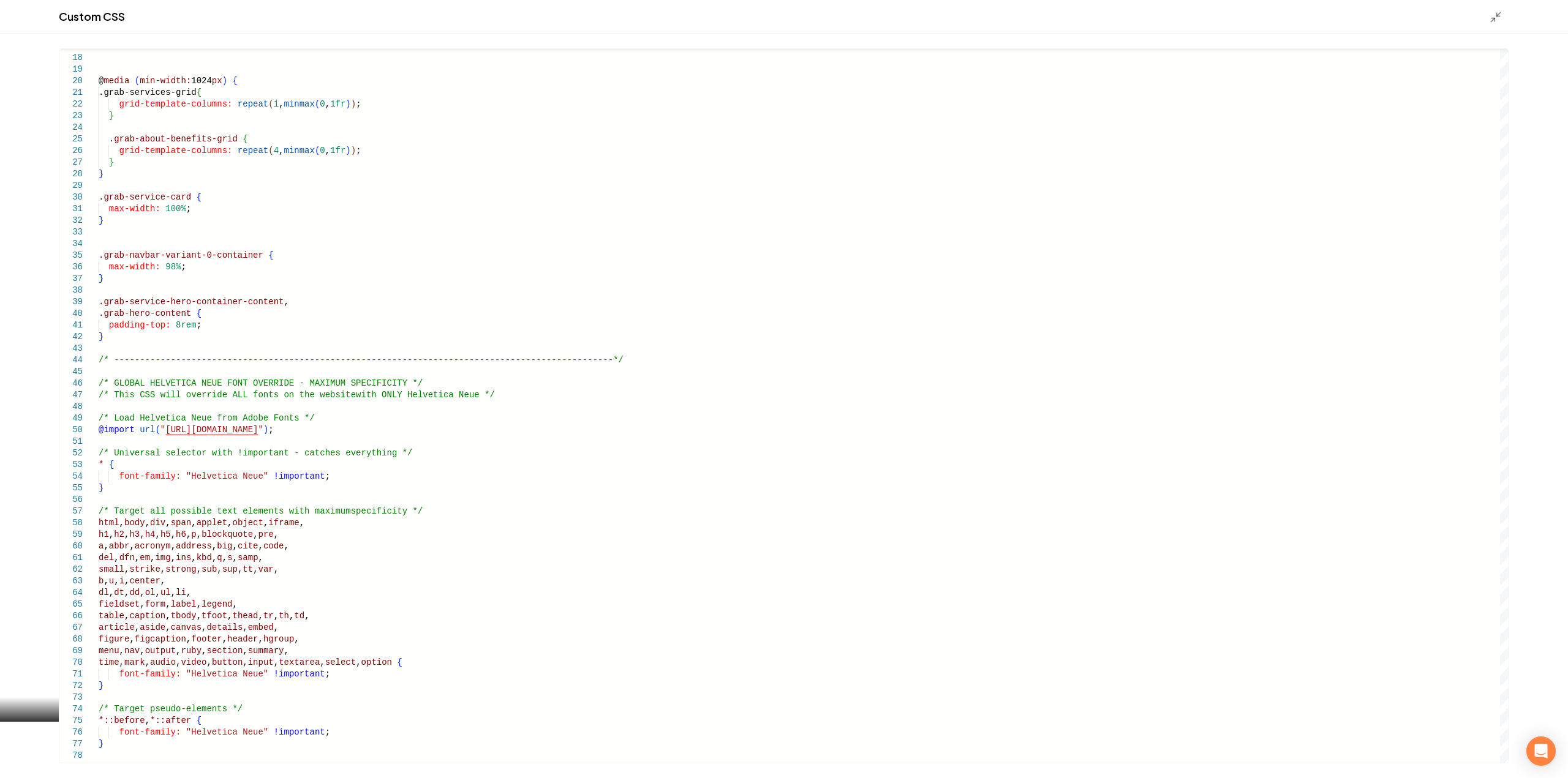
click at [1495, 22] on icon "Main content area" at bounding box center [1496, 17] width 13 height 13
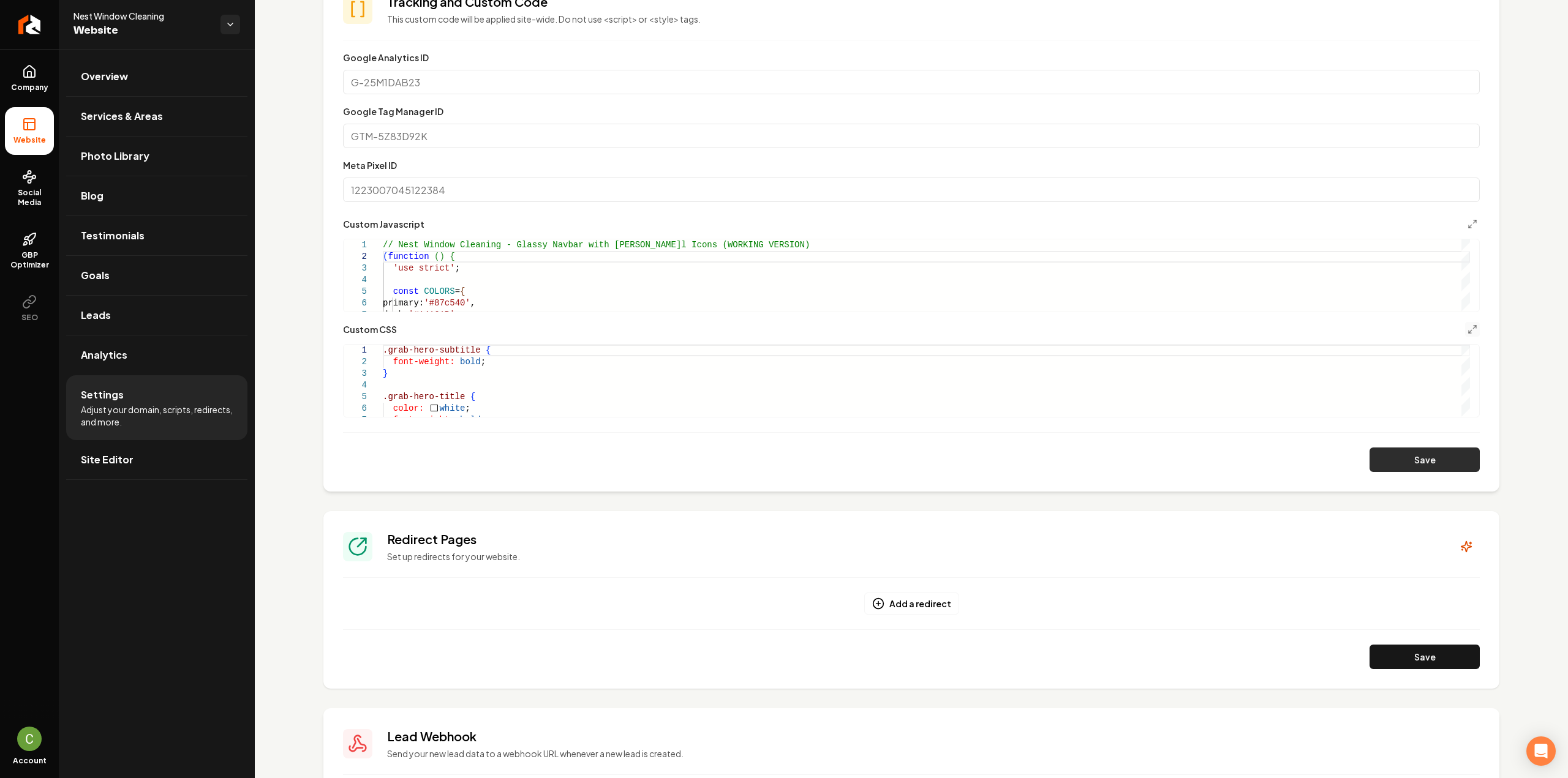
click at [1451, 466] on button "Save" at bounding box center [1425, 460] width 111 height 24
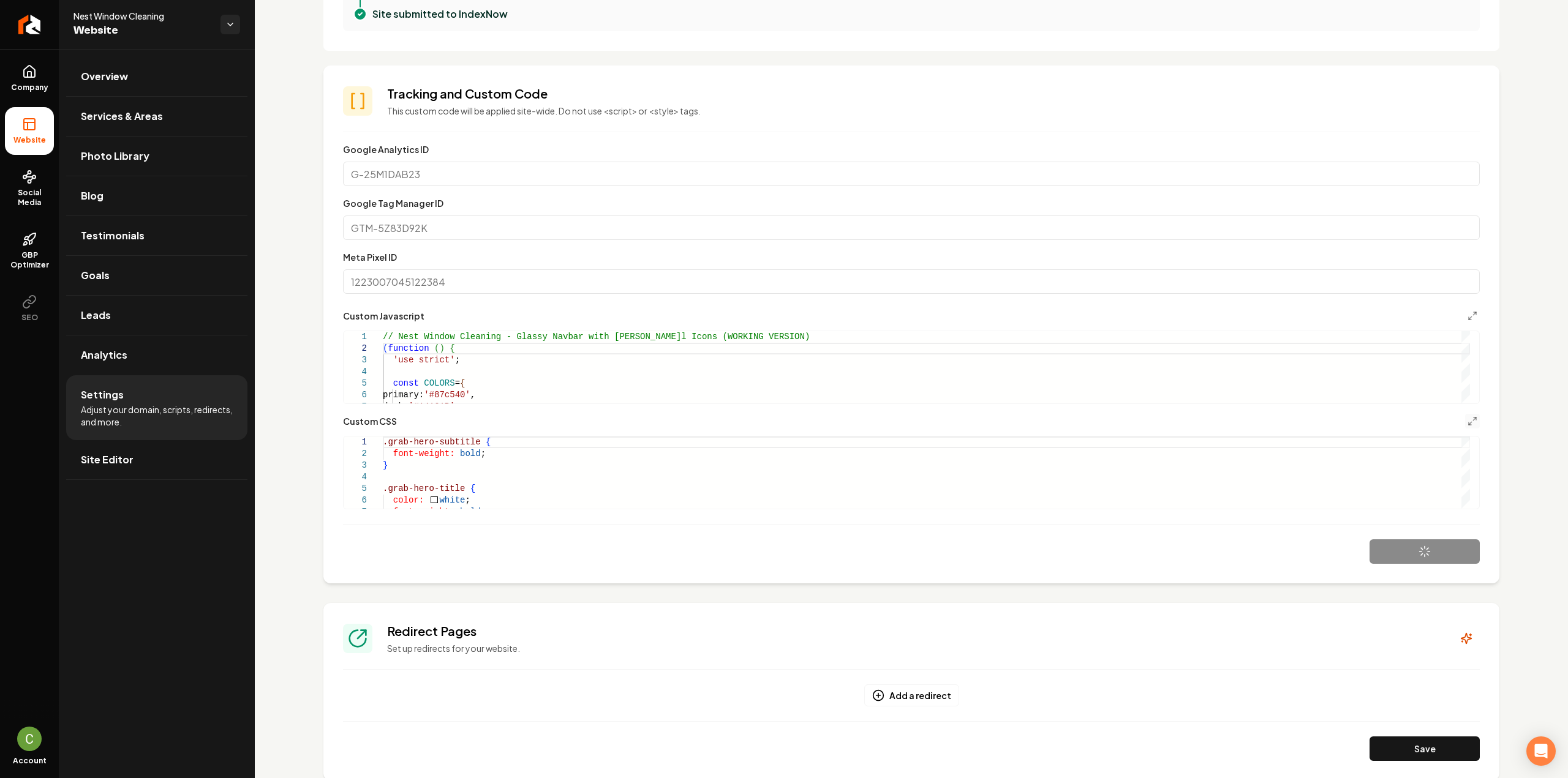
scroll to position [459, 0]
click at [1465, 414] on button "Main content area" at bounding box center [1472, 422] width 15 height 15
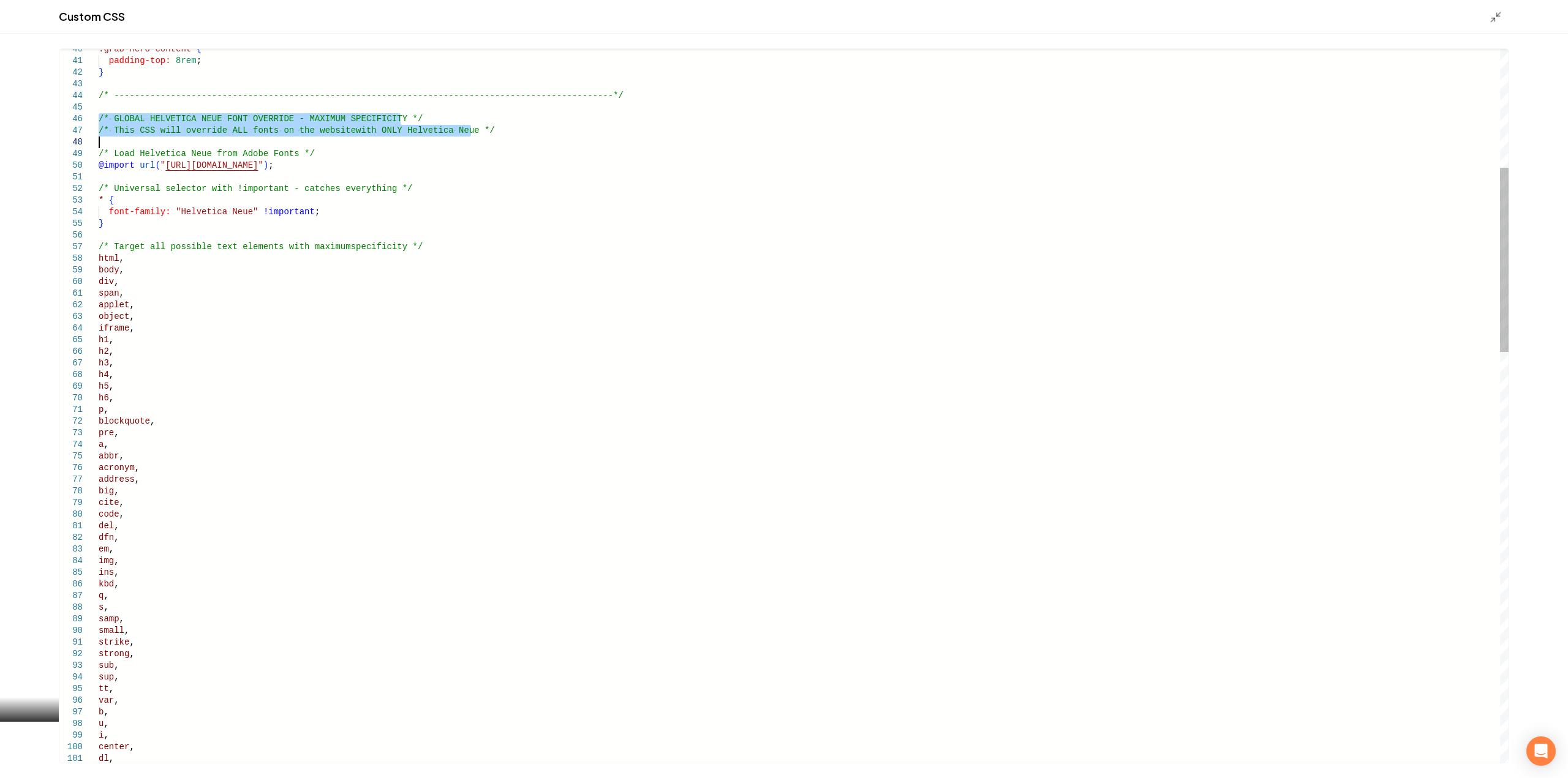
scroll to position [0, 0]
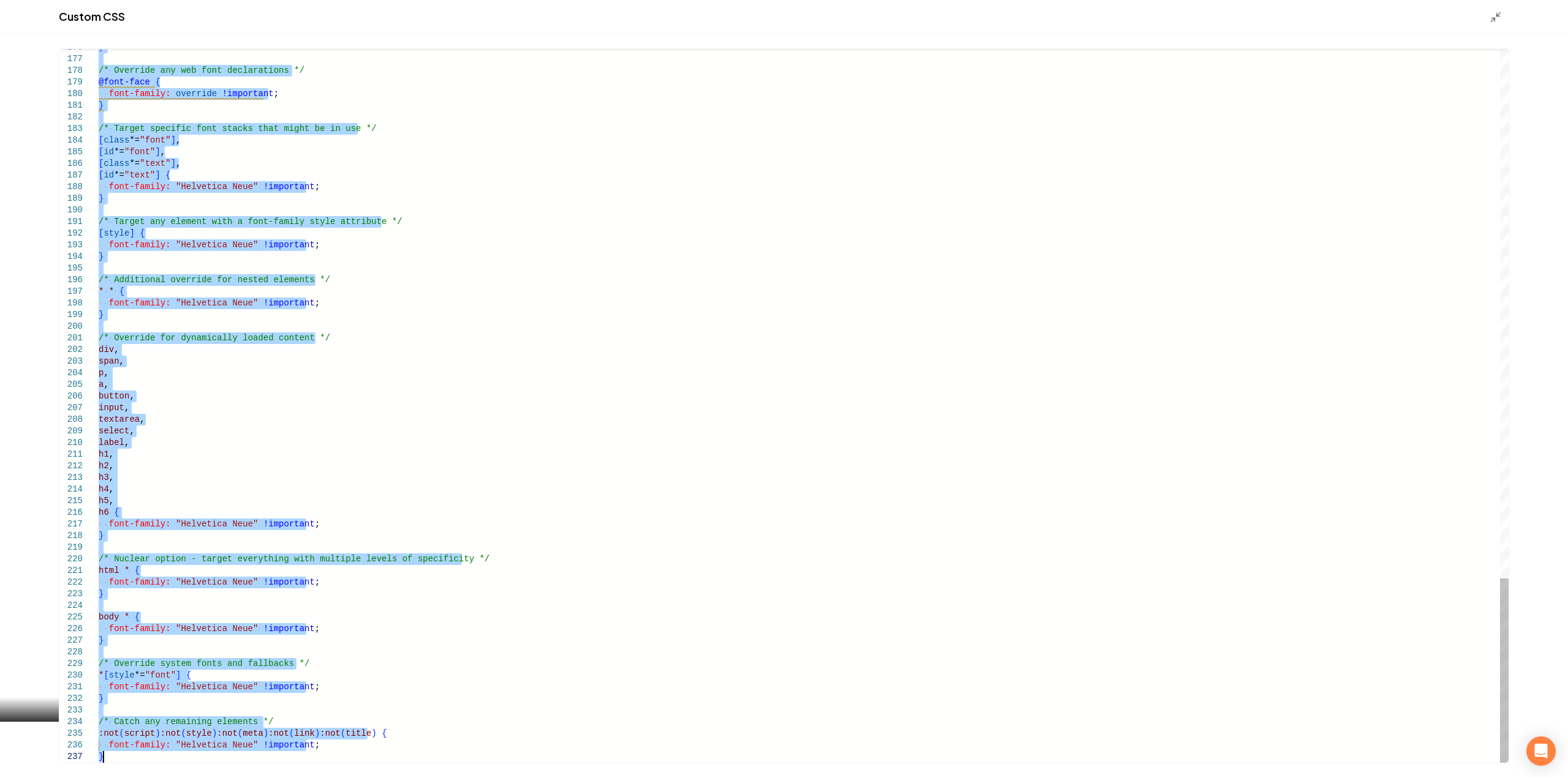
drag, startPoint x: 100, startPoint y: 121, endPoint x: 293, endPoint y: 807, distance: 712.6
type textarea "**********"
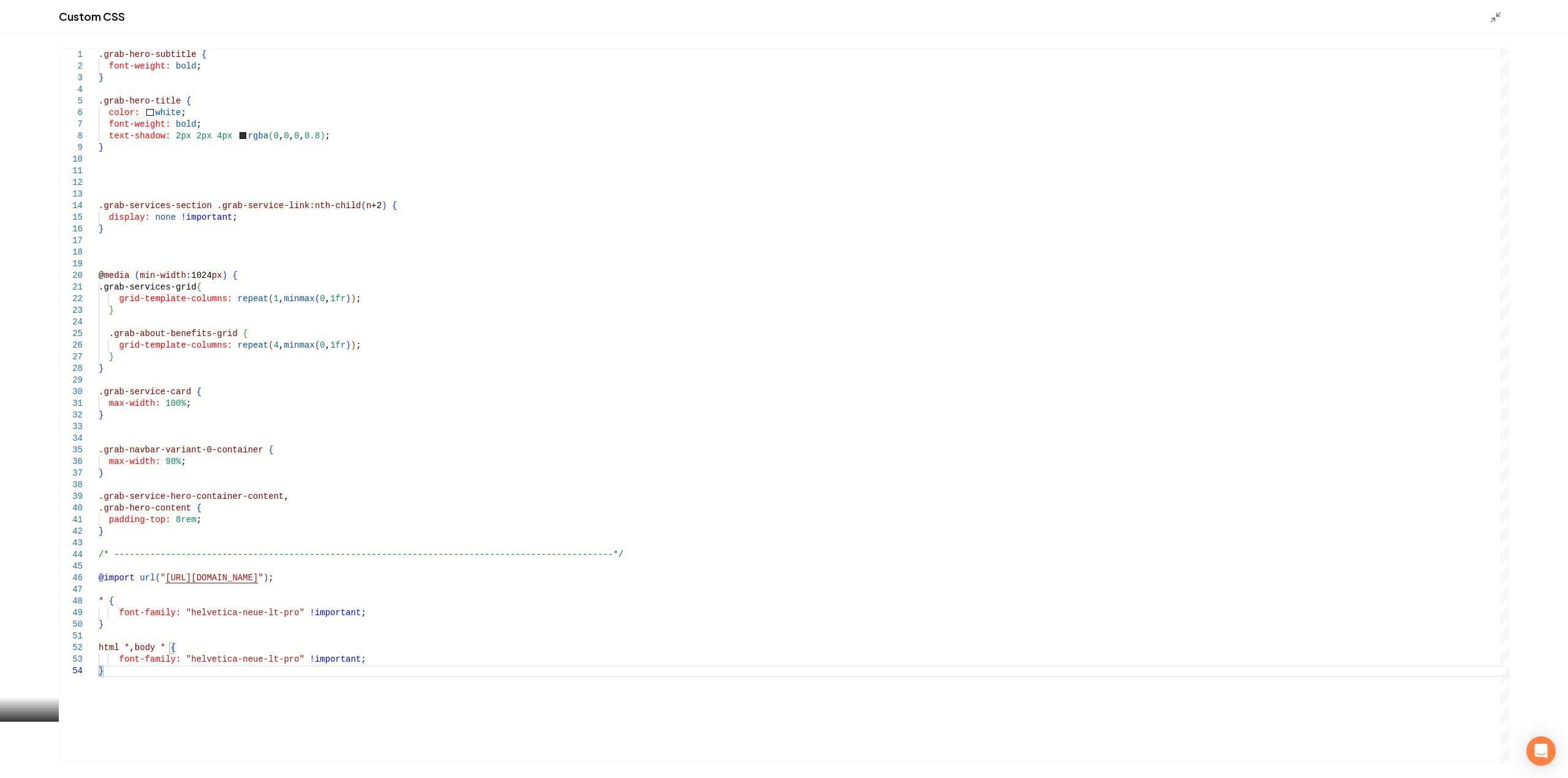
click at [1494, 15] on icon "Main content area" at bounding box center [1496, 17] width 13 height 13
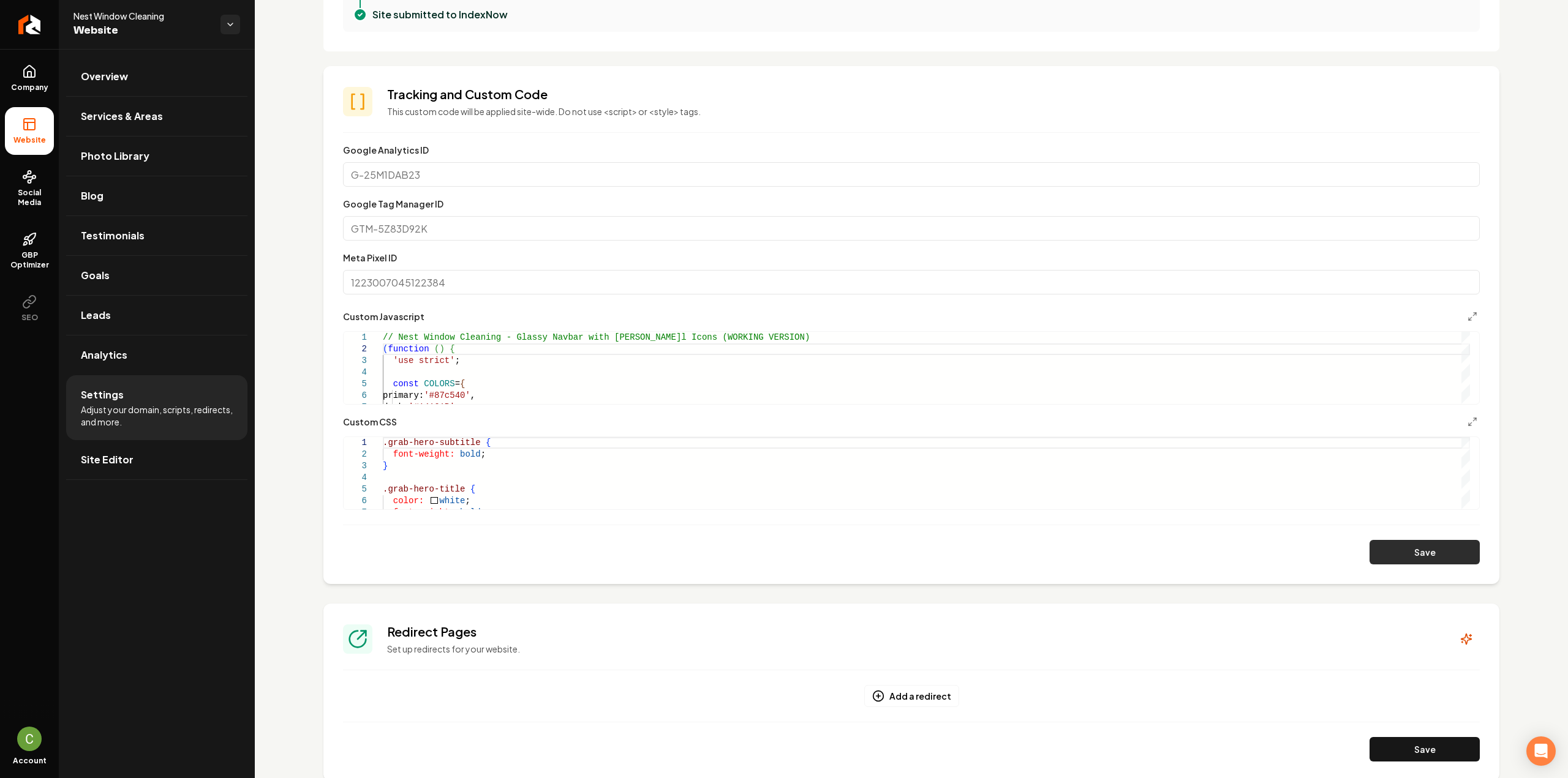
click at [1398, 549] on button "Save" at bounding box center [1425, 552] width 111 height 24
click at [462, 474] on div ".grab-hero-subtitle { font-weight: bold ; } .grab-hero-title { color: white ; f…" at bounding box center [926, 757] width 1087 height 640
click at [1469, 423] on button "Main content area" at bounding box center [1472, 422] width 15 height 15
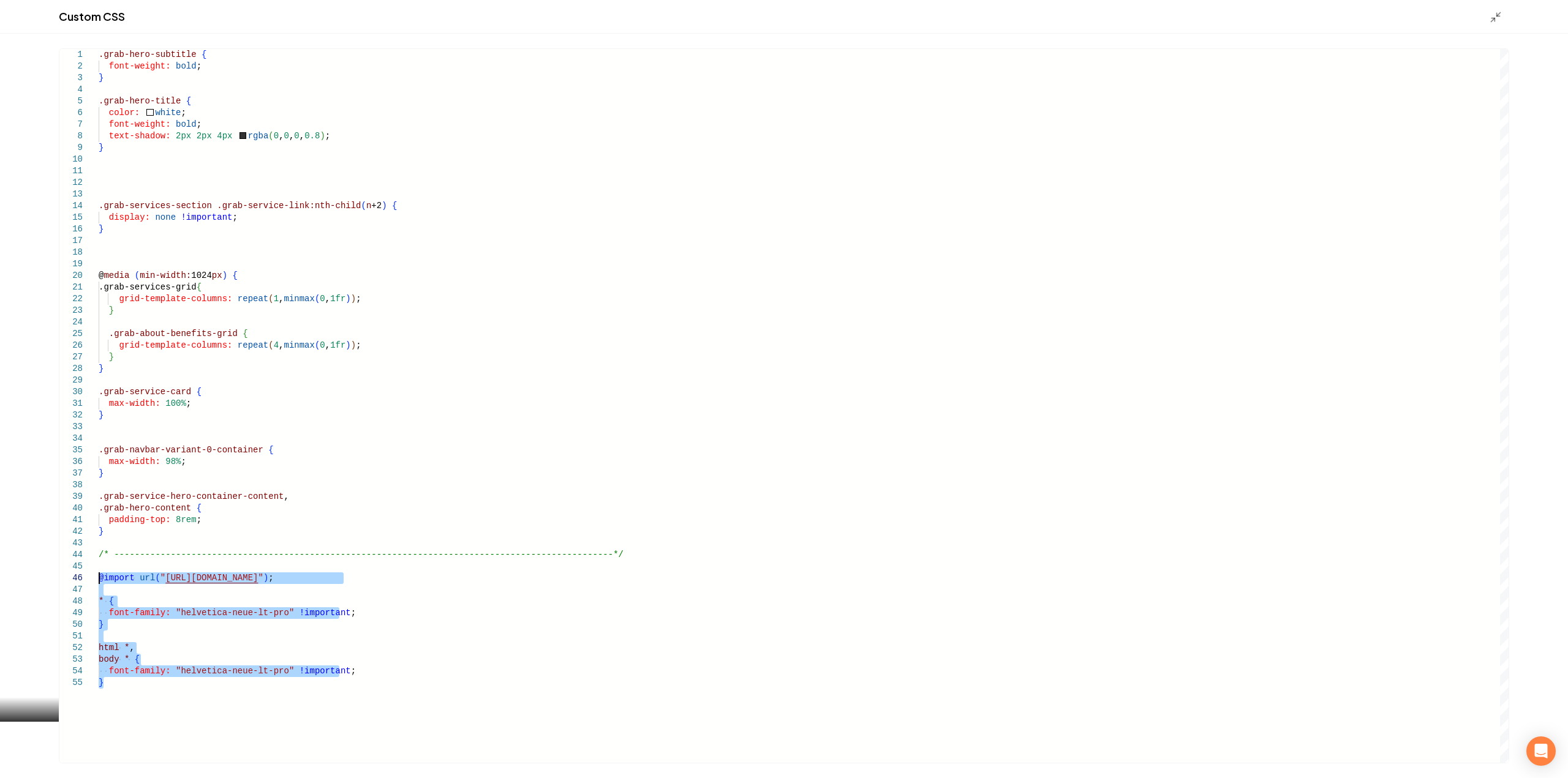
drag, startPoint x: 137, startPoint y: 702, endPoint x: 84, endPoint y: 579, distance: 133.9
click at [99, 579] on div ".grab-hero-subtitle { font-weight: bold ; } .grab-hero-title { color: white ; f…" at bounding box center [803, 405] width 1410 height 714
type textarea "**********"
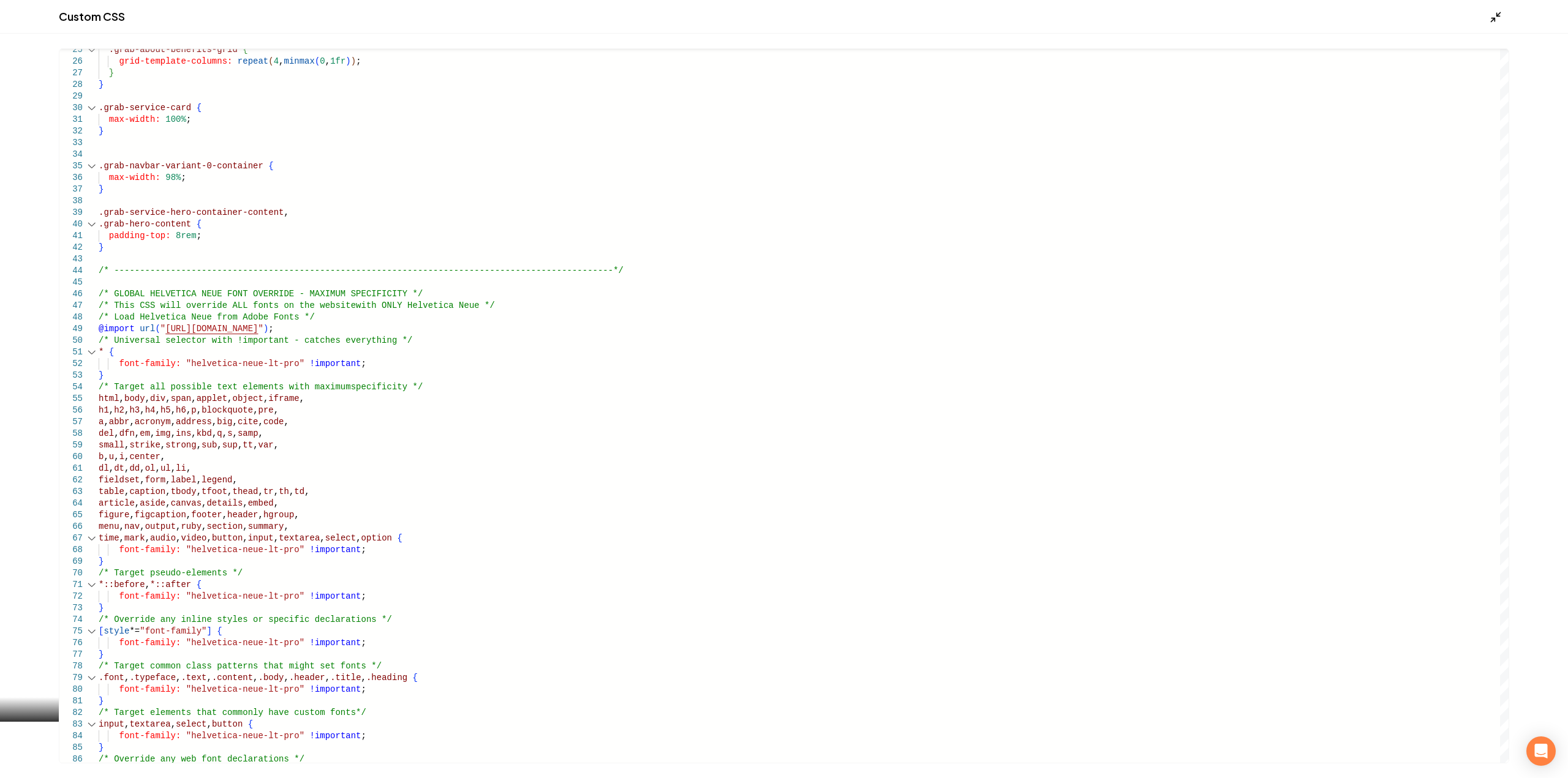
click at [1497, 18] on icon "Main content area" at bounding box center [1496, 17] width 13 height 13
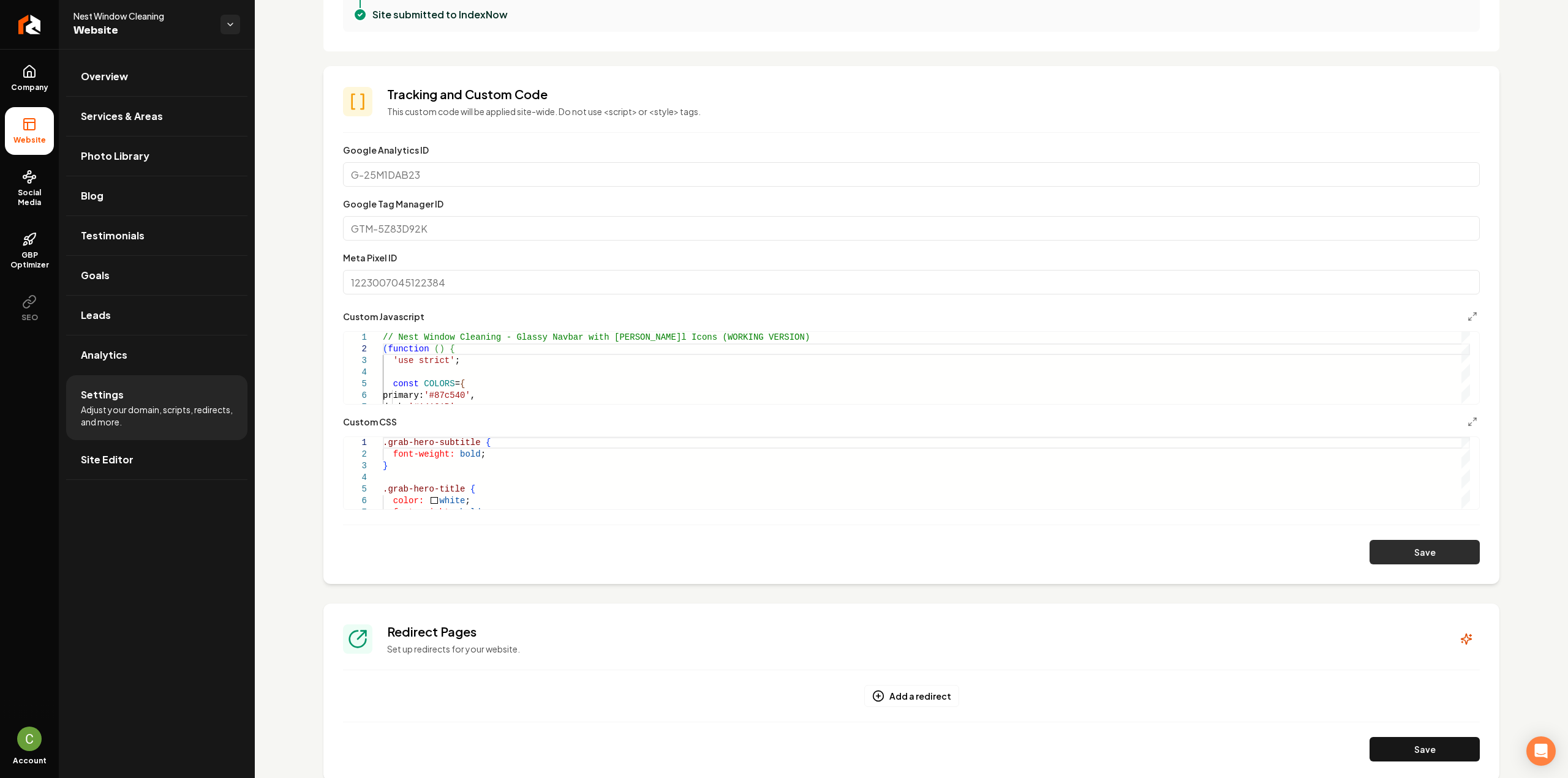
click at [1416, 561] on button "Save" at bounding box center [1425, 552] width 111 height 24
click at [1473, 418] on line "Main content area" at bounding box center [1474, 419] width 3 height 3
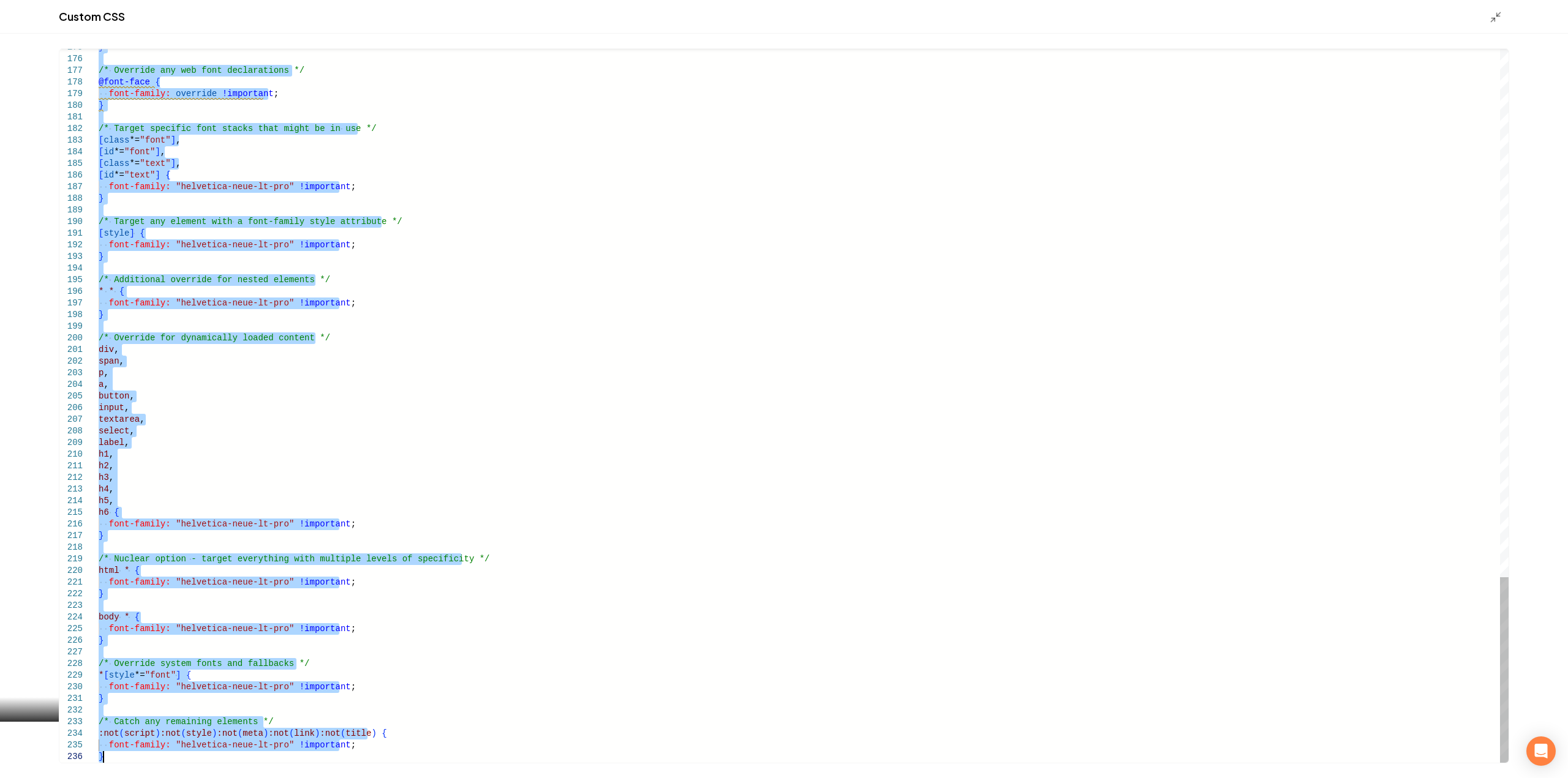
drag, startPoint x: 101, startPoint y: 420, endPoint x: 297, endPoint y: 807, distance: 433.8
type textarea "**********"
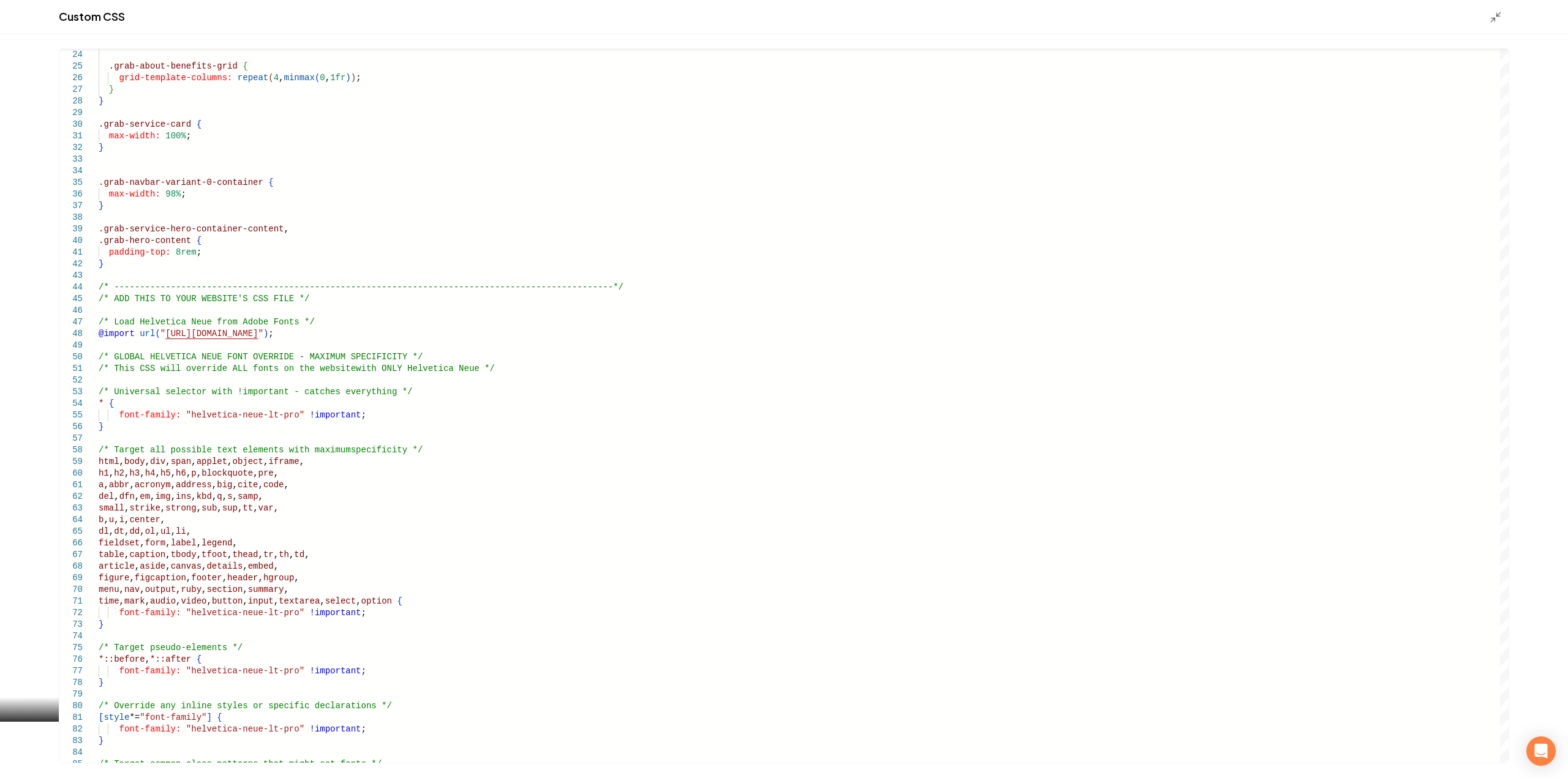
click at [1489, 17] on div "Custom CSS" at bounding box center [784, 16] width 1568 height 34
click at [1496, 19] on icon "Main content area" at bounding box center [1496, 17] width 13 height 13
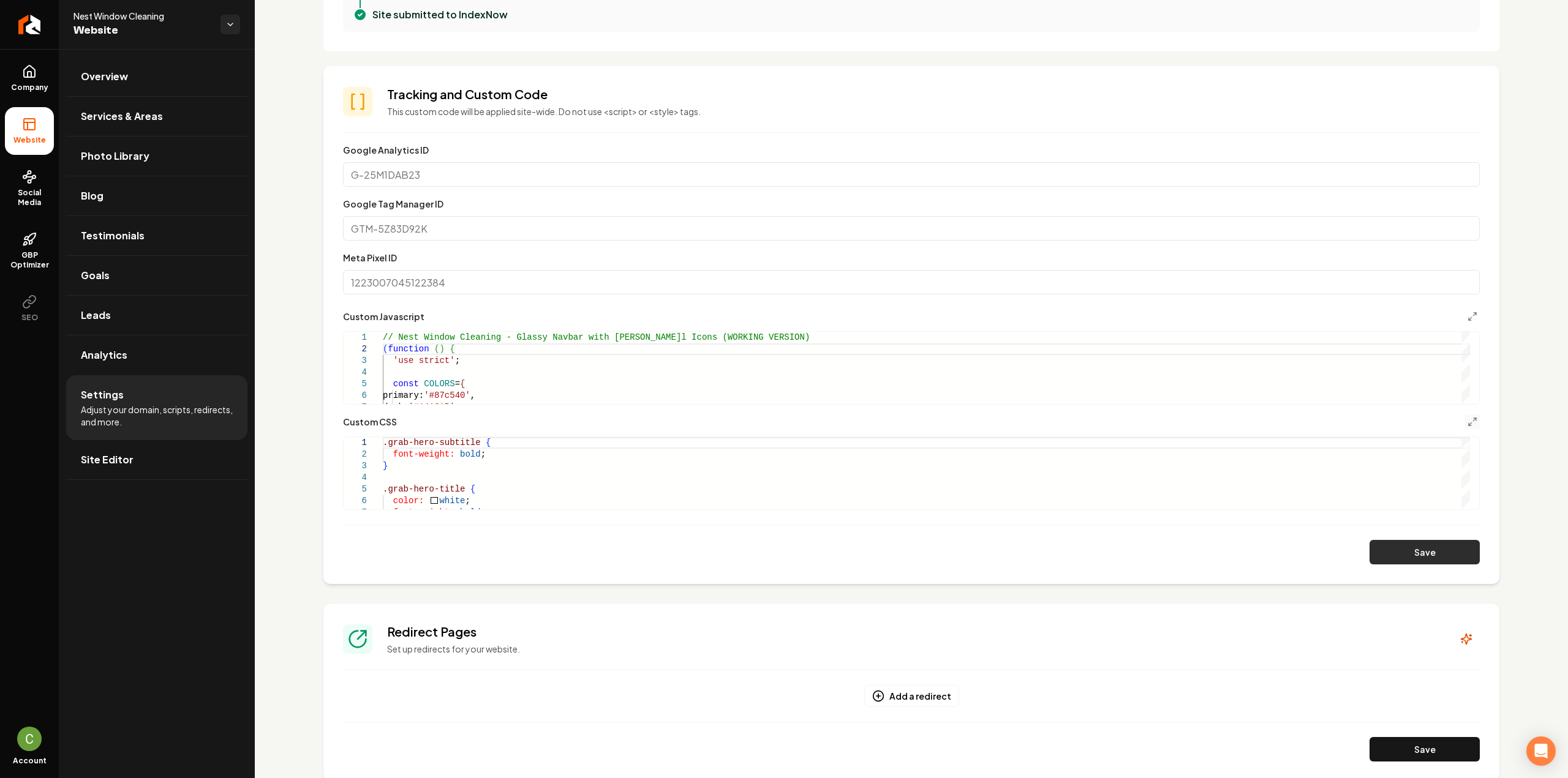
click at [1446, 550] on button "Save" at bounding box center [1425, 552] width 111 height 24
click at [1467, 422] on icon "Main content area" at bounding box center [1472, 422] width 10 height 10
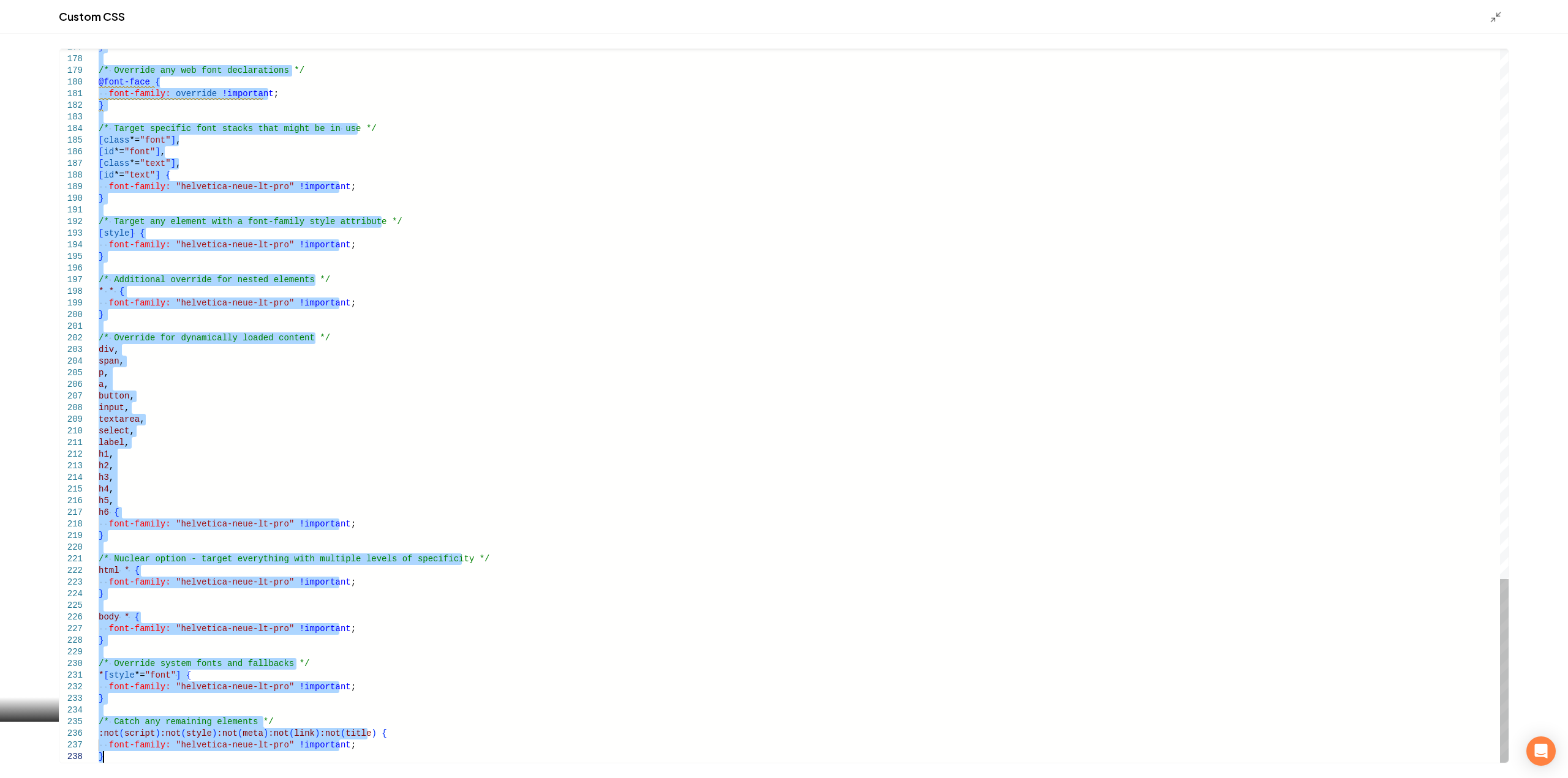
drag, startPoint x: 102, startPoint y: 554, endPoint x: 241, endPoint y: 807, distance: 288.7
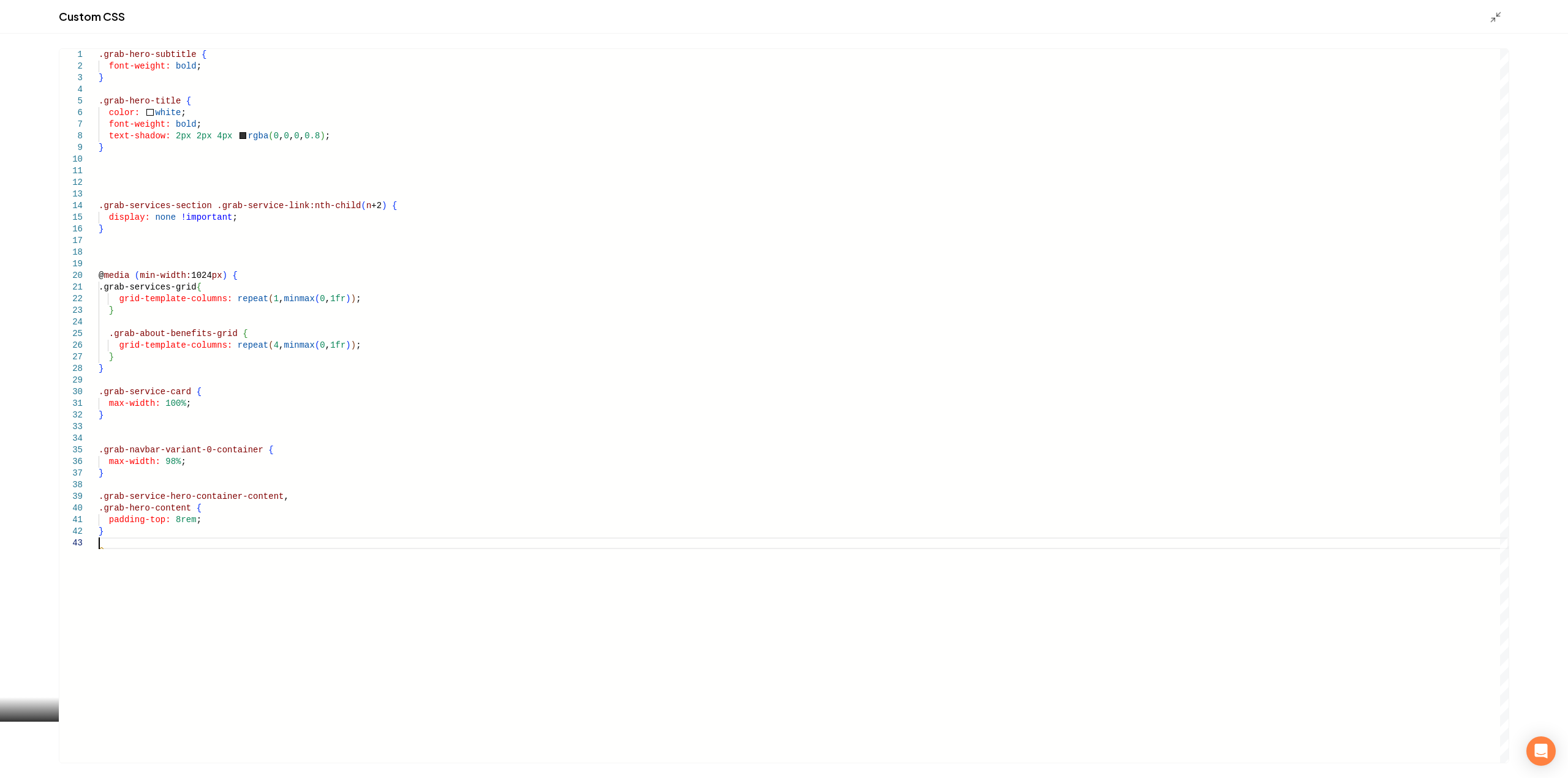
type textarea "**********"
click at [1496, 17] on icon "Main content area" at bounding box center [1496, 17] width 13 height 13
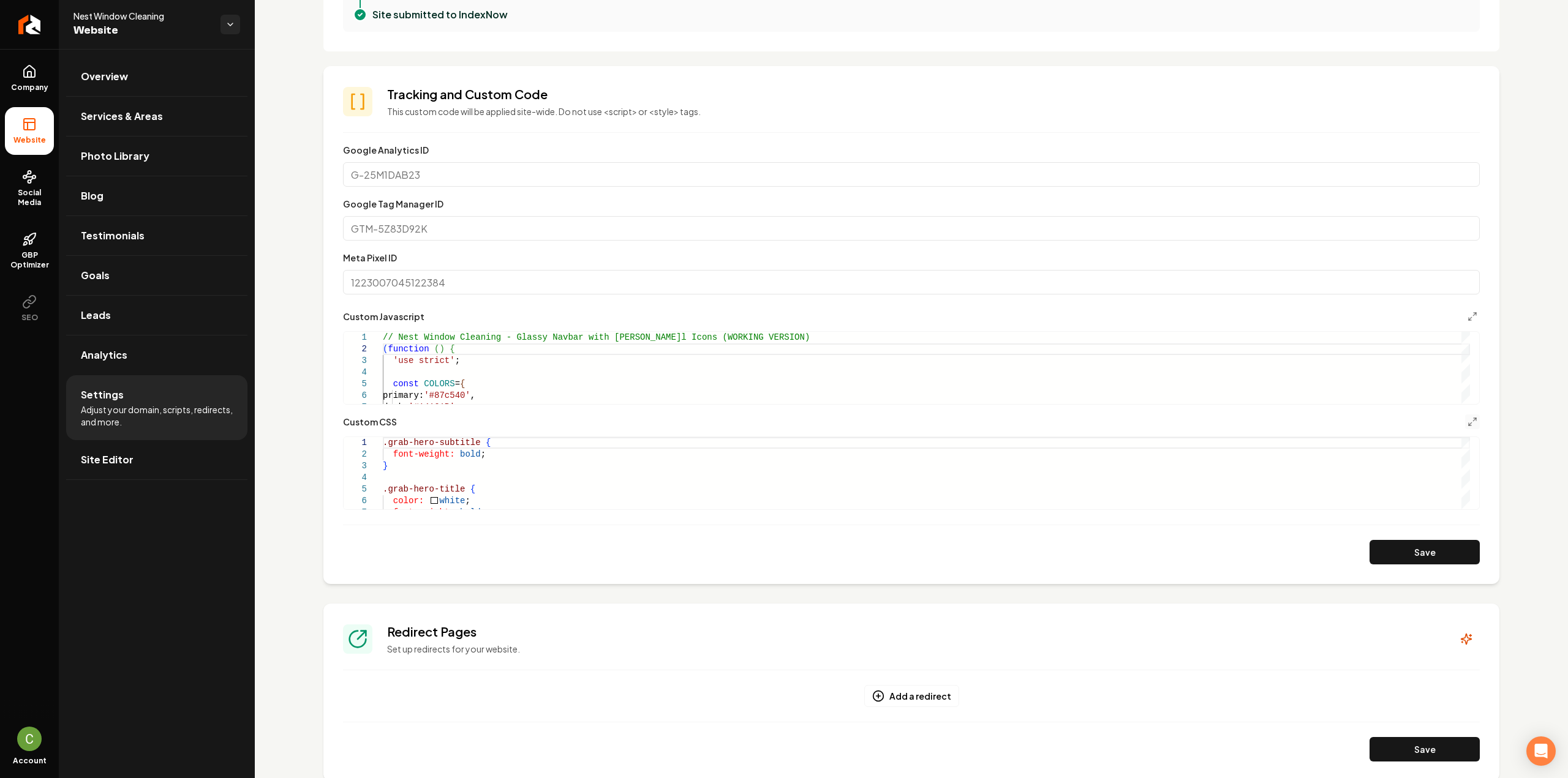
click at [1442, 557] on button "Save" at bounding box center [1425, 552] width 111 height 24
click at [1465, 423] on button "Main content area" at bounding box center [1472, 422] width 15 height 15
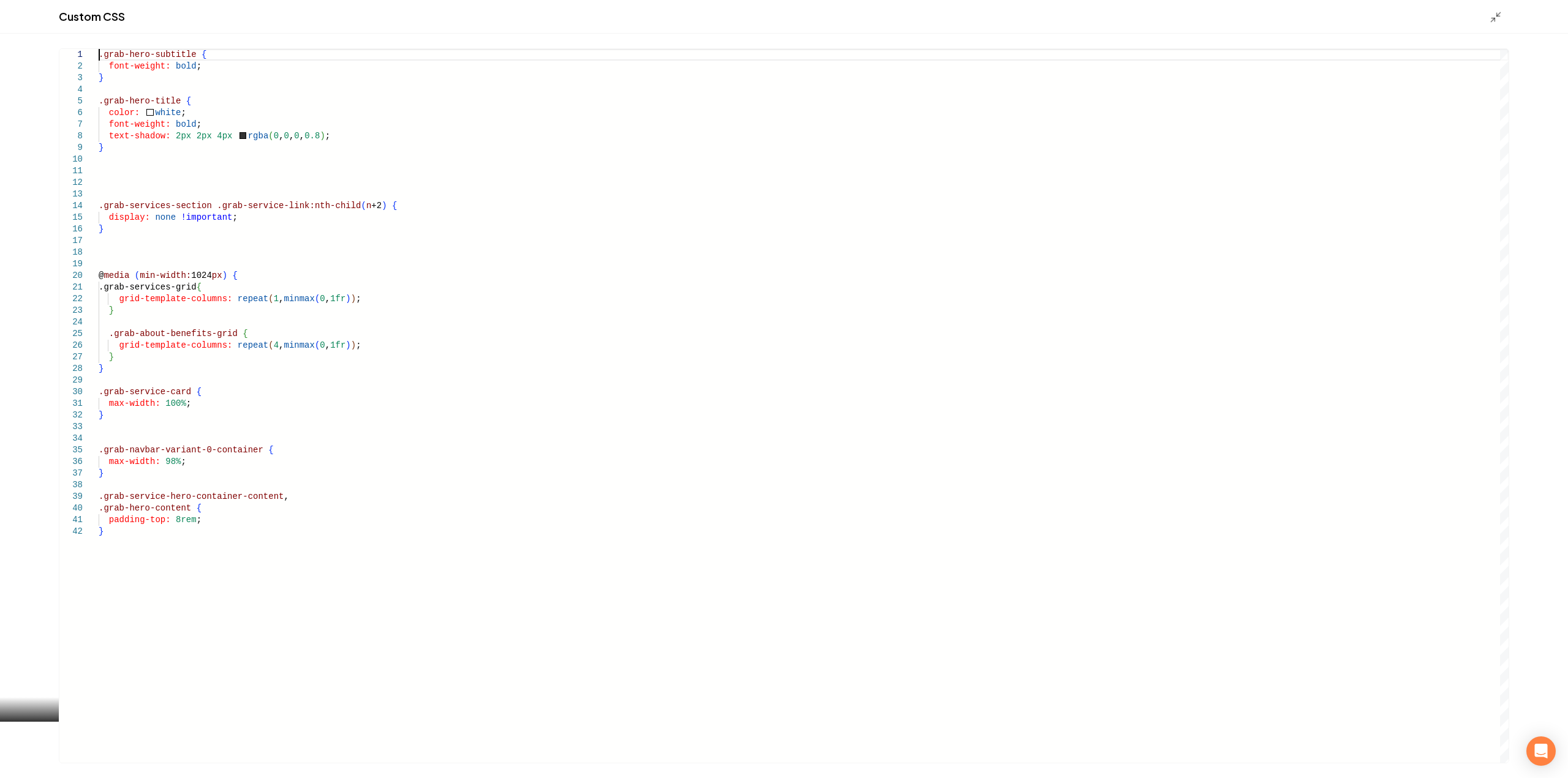
click at [100, 54] on div ".grab-hero-subtitle { font-weight: bold ; } .grab-hero-title { color: white ; f…" at bounding box center [803, 405] width 1410 height 714
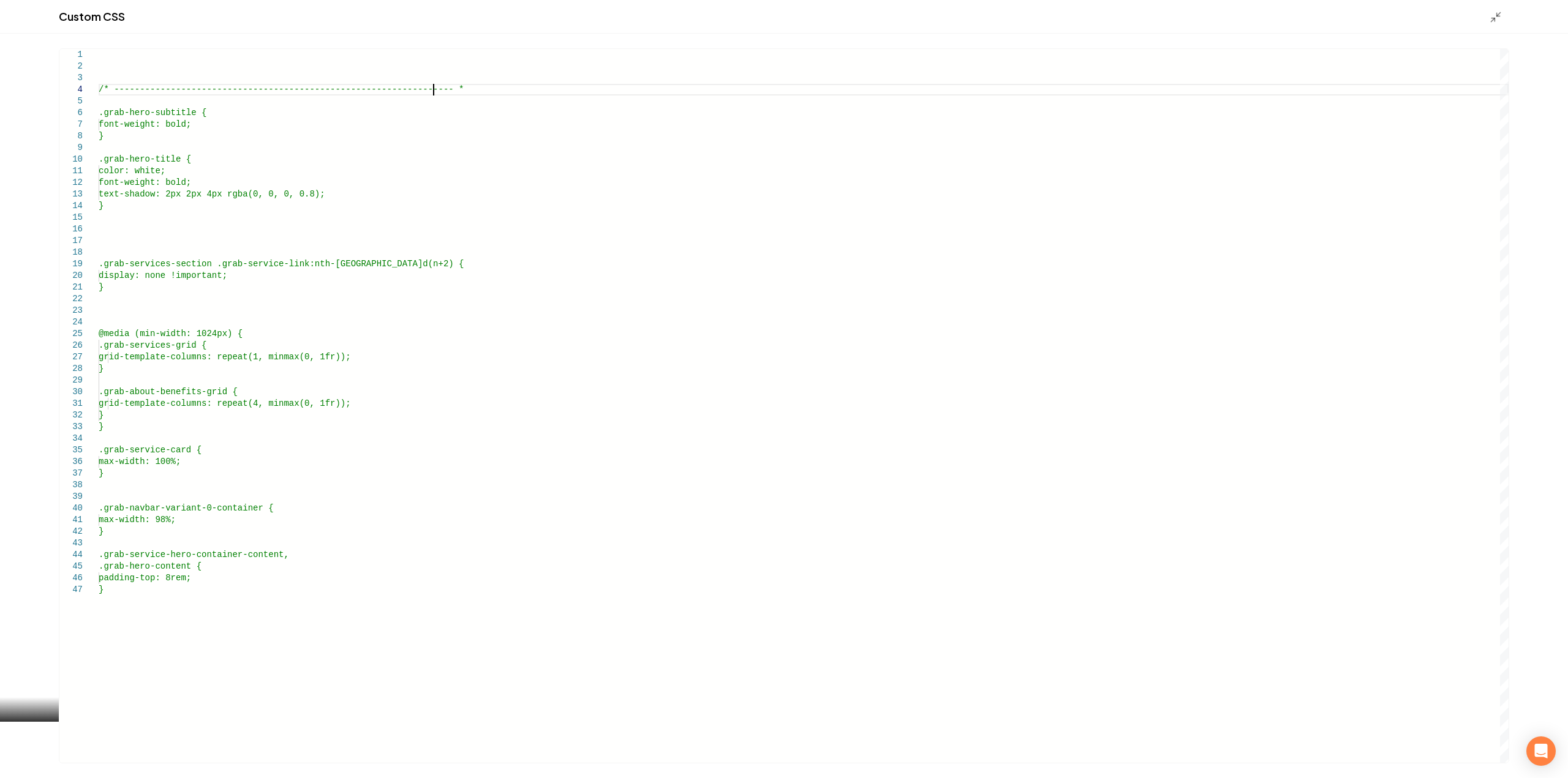
scroll to position [44, 338]
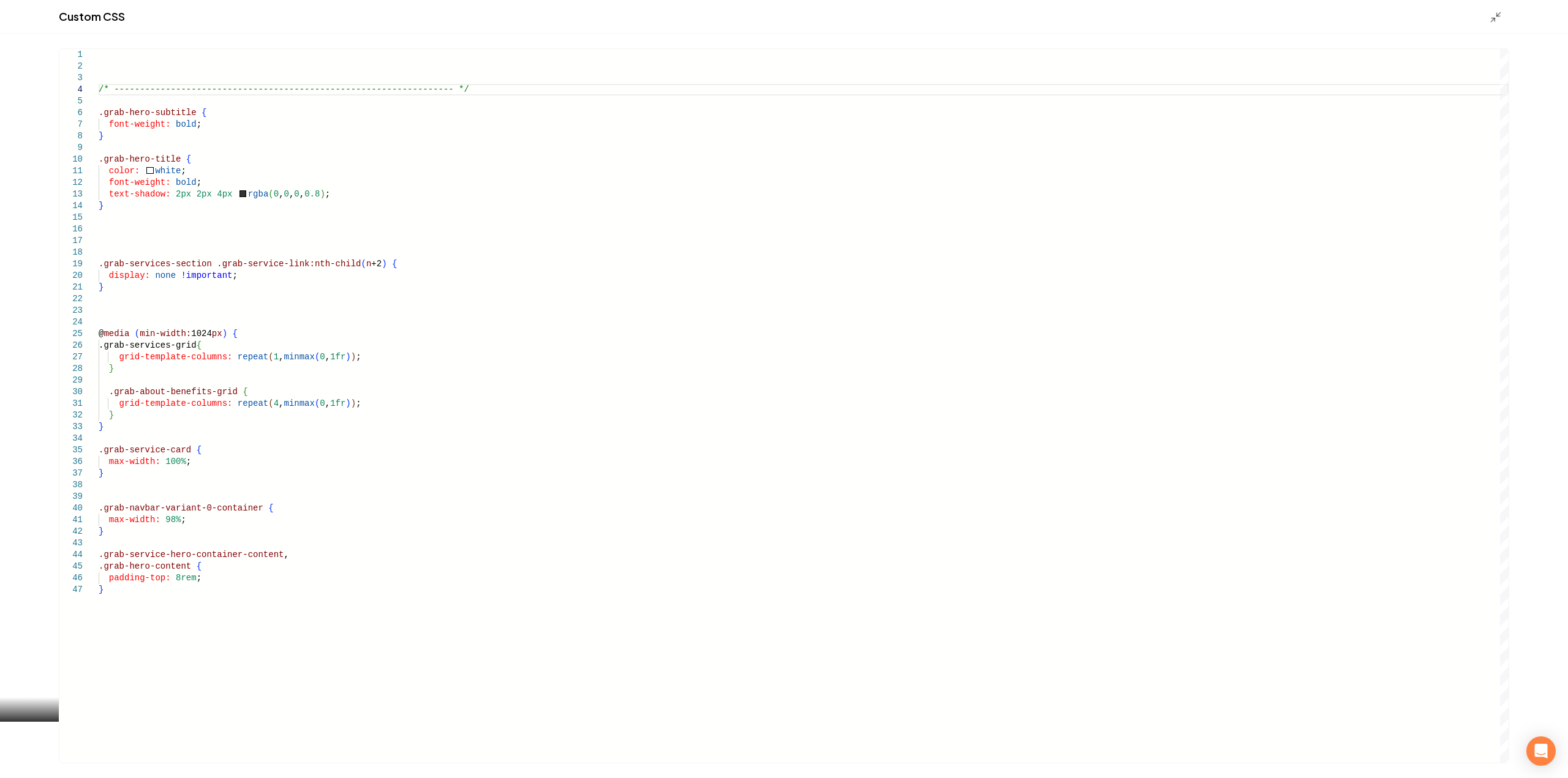
click at [206, 71] on div "font-weight: bold ; } .grab-hero-title { color: white ; font-weight: bold ; tex…" at bounding box center [803, 405] width 1410 height 714
click at [197, 57] on div "font-weight: bold ; } .grab-hero-title { color: white ; font-weight: bold ; tex…" at bounding box center [803, 405] width 1410 height 714
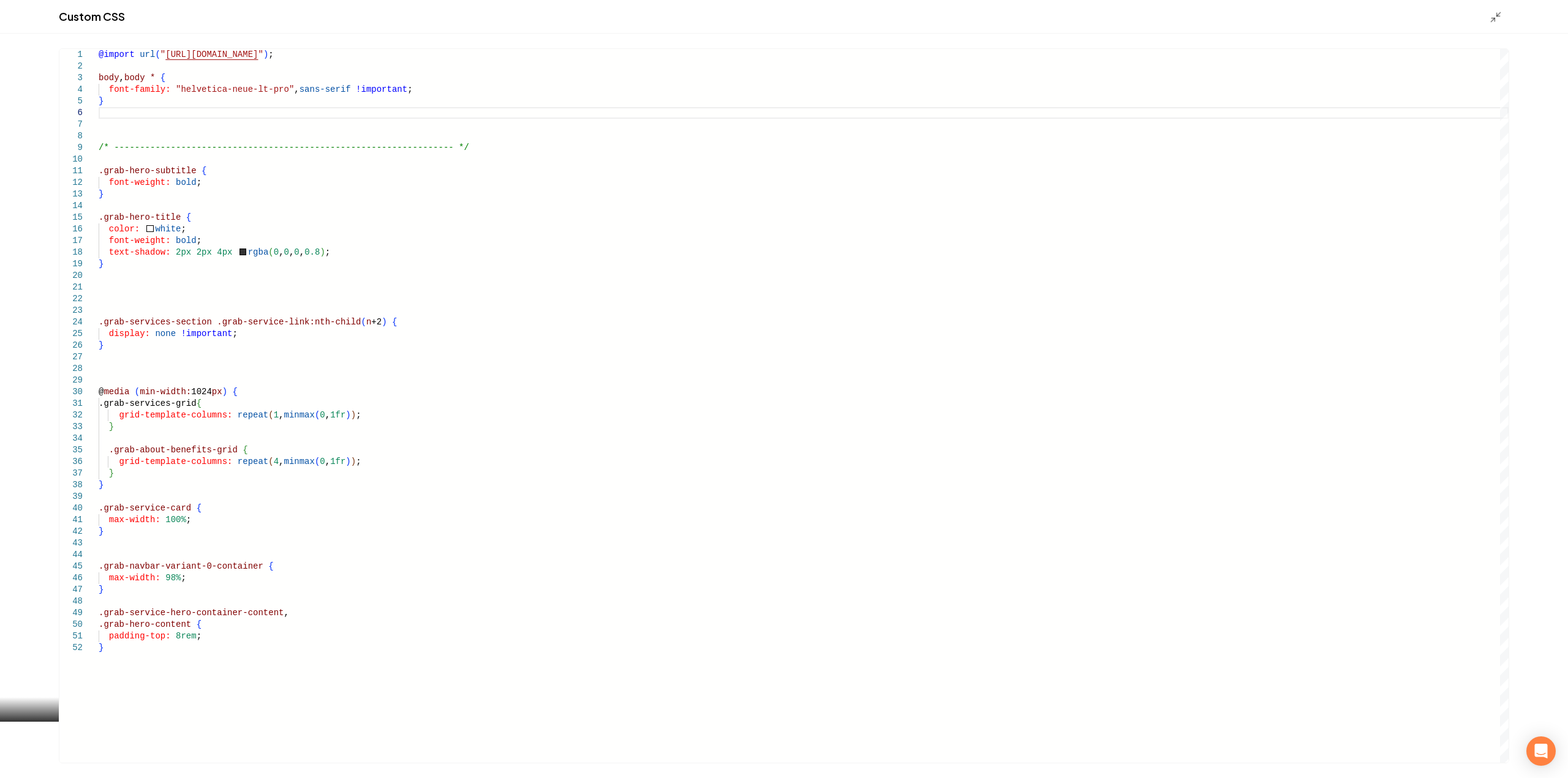
click at [102, 115] on div "@import url ( " https://use.typekit.net/cgx3zcy.css " ) ; font-weight: bold ; }…" at bounding box center [803, 405] width 1410 height 714
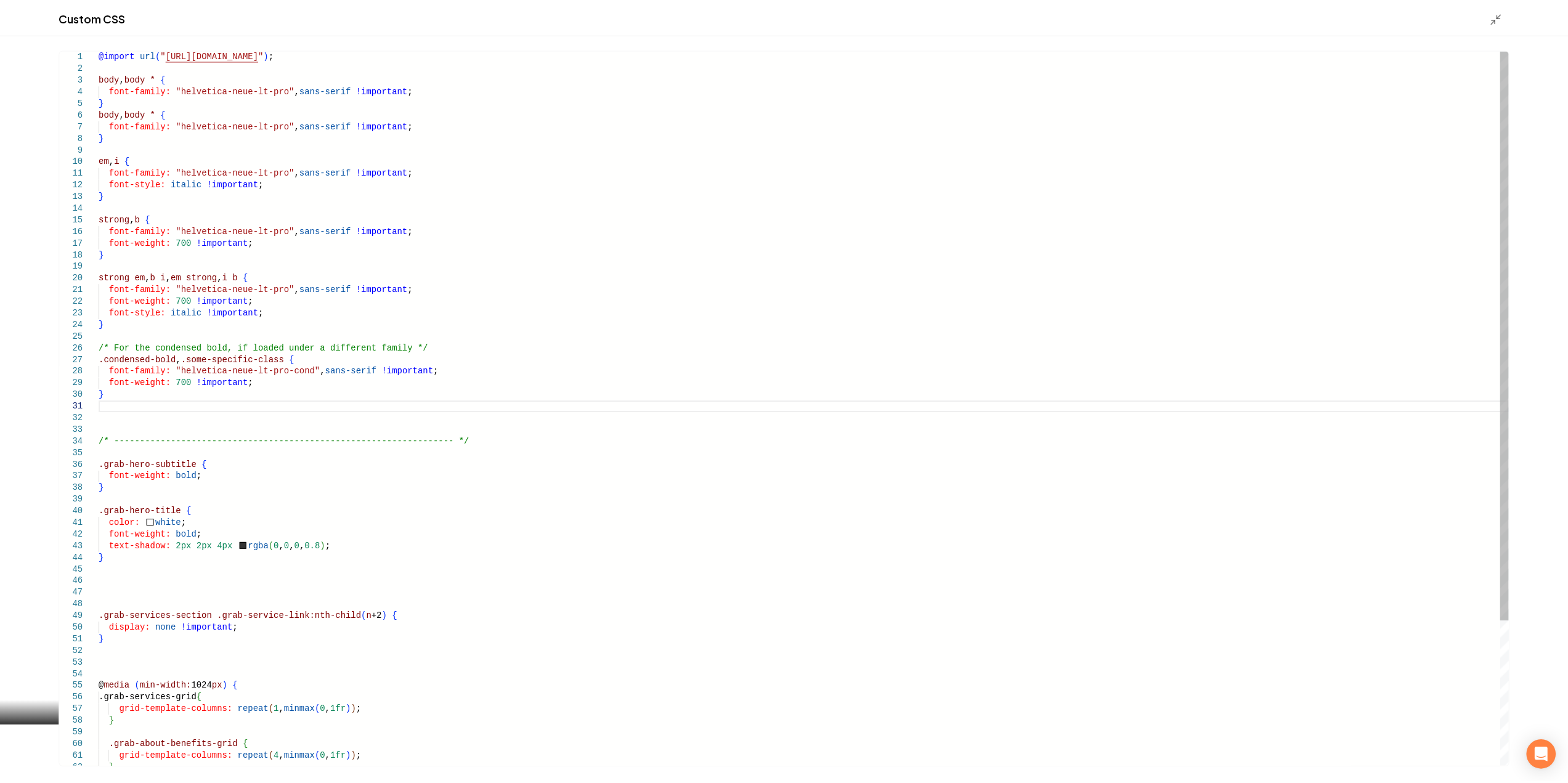
scroll to position [45, 293]
drag, startPoint x: 109, startPoint y: 134, endPoint x: 90, endPoint y: 113, distance: 28.3
click at [99, 113] on div "@import url ( " https://use.typekit.net/cgx3zcy.css " ) ; font-weight: bold ; }…" at bounding box center [808, 500] width 1418 height 902
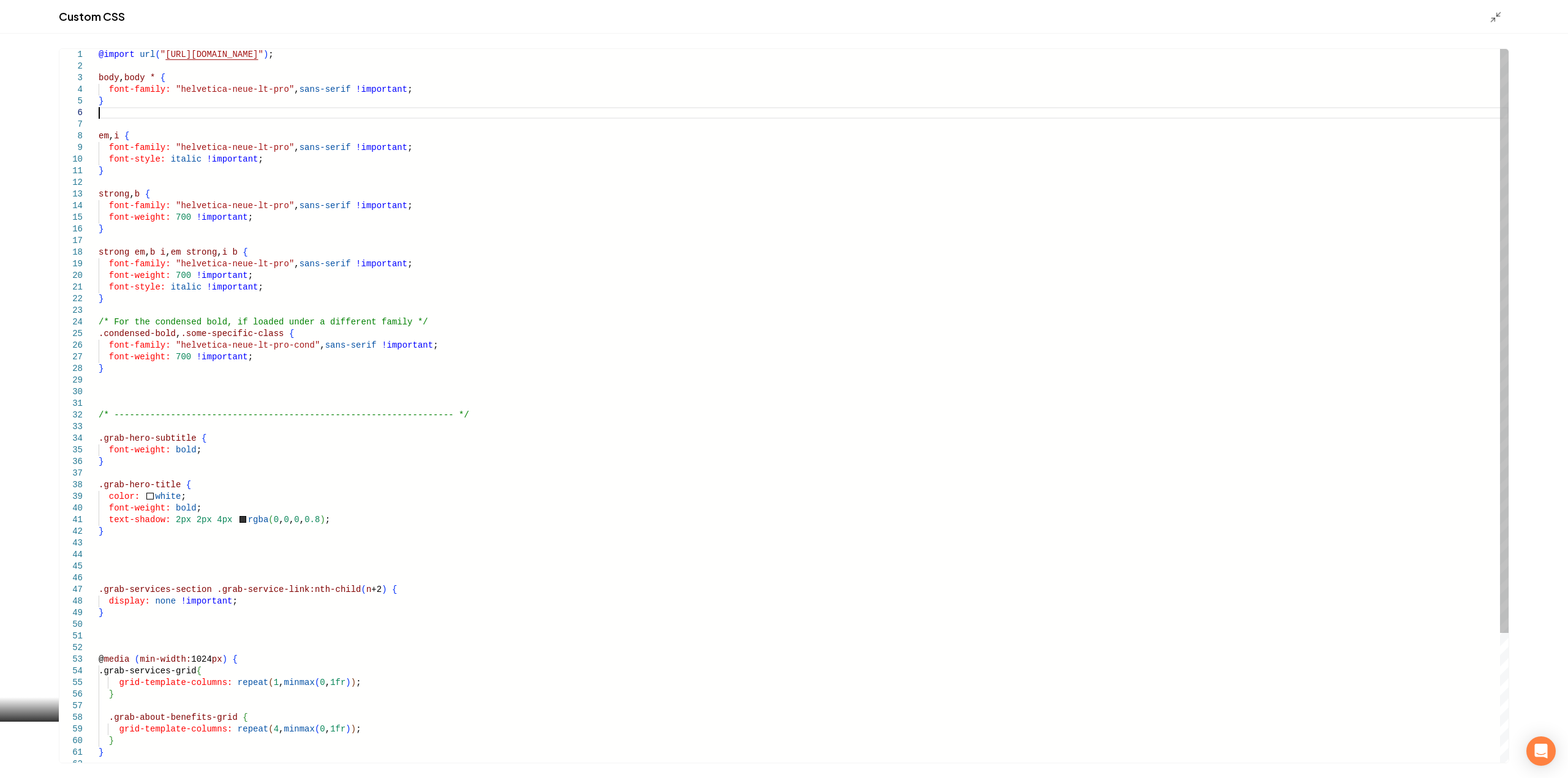
type textarea "**********"
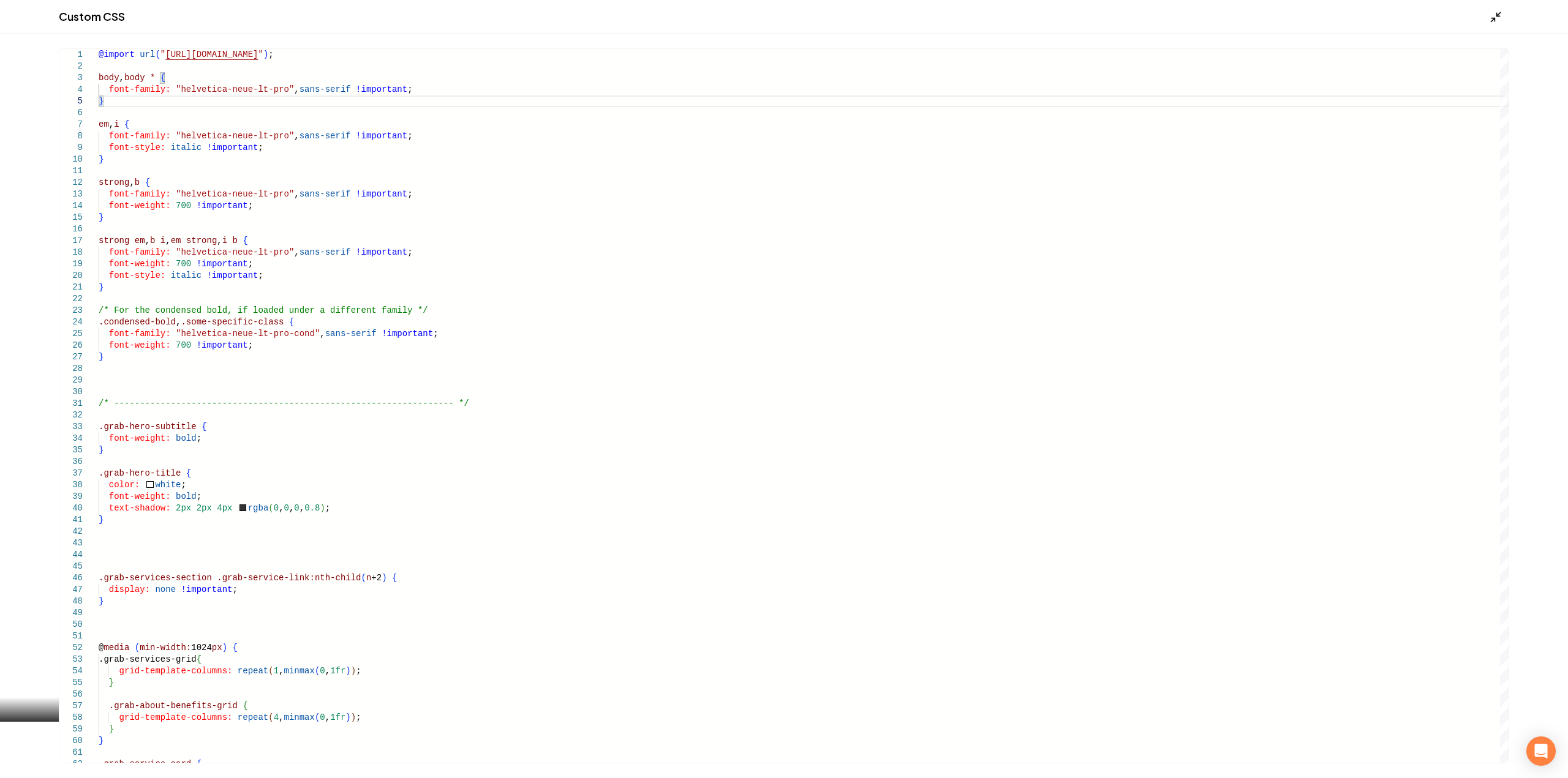
click at [1495, 18] on icon "Main content area" at bounding box center [1496, 17] width 13 height 13
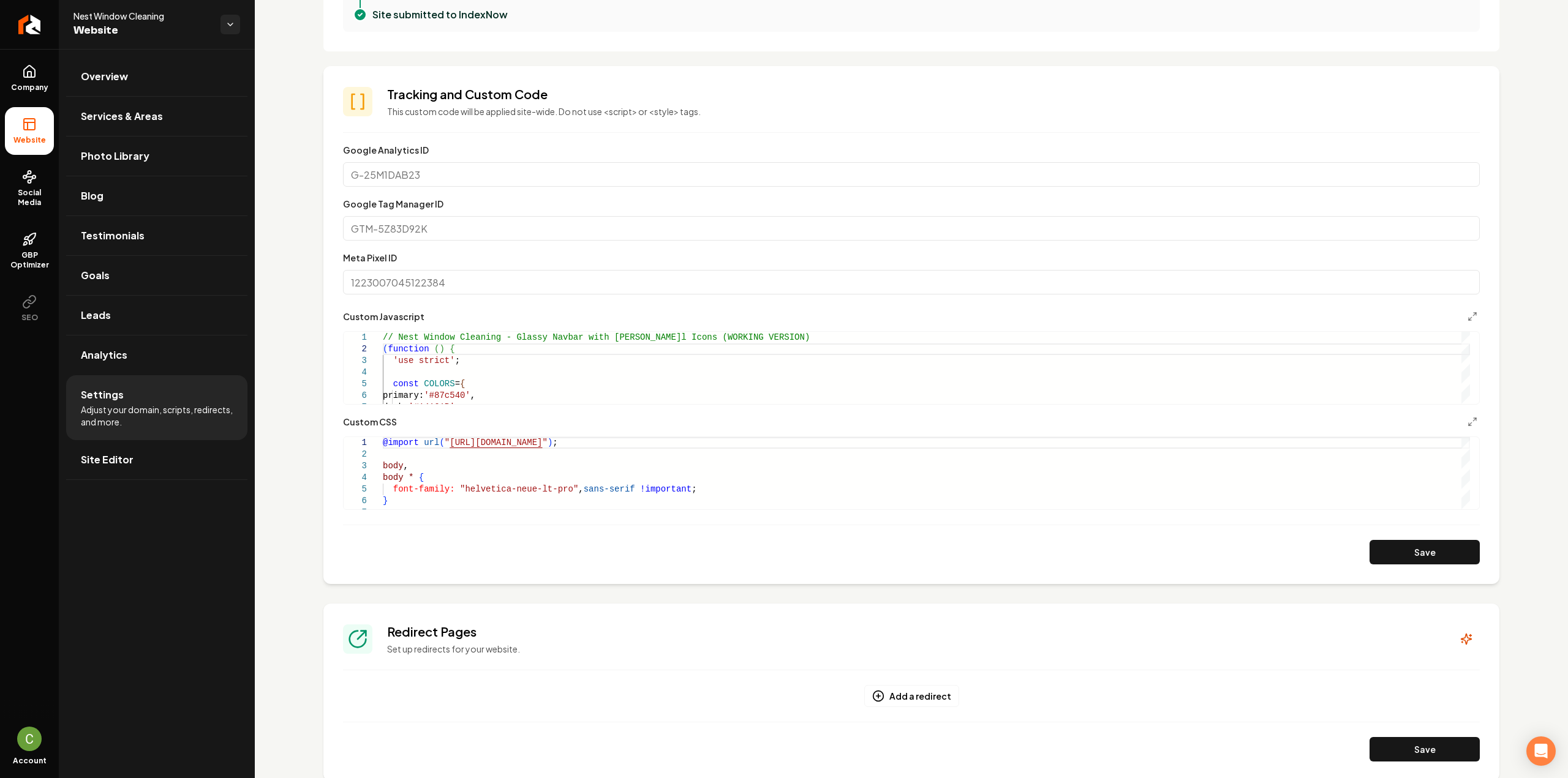
click at [1391, 562] on button "Save" at bounding box center [1425, 552] width 111 height 24
click at [1411, 558] on button "Save" at bounding box center [1425, 552] width 111 height 24
click at [44, 33] on link "Return to dashboard" at bounding box center [29, 24] width 59 height 49
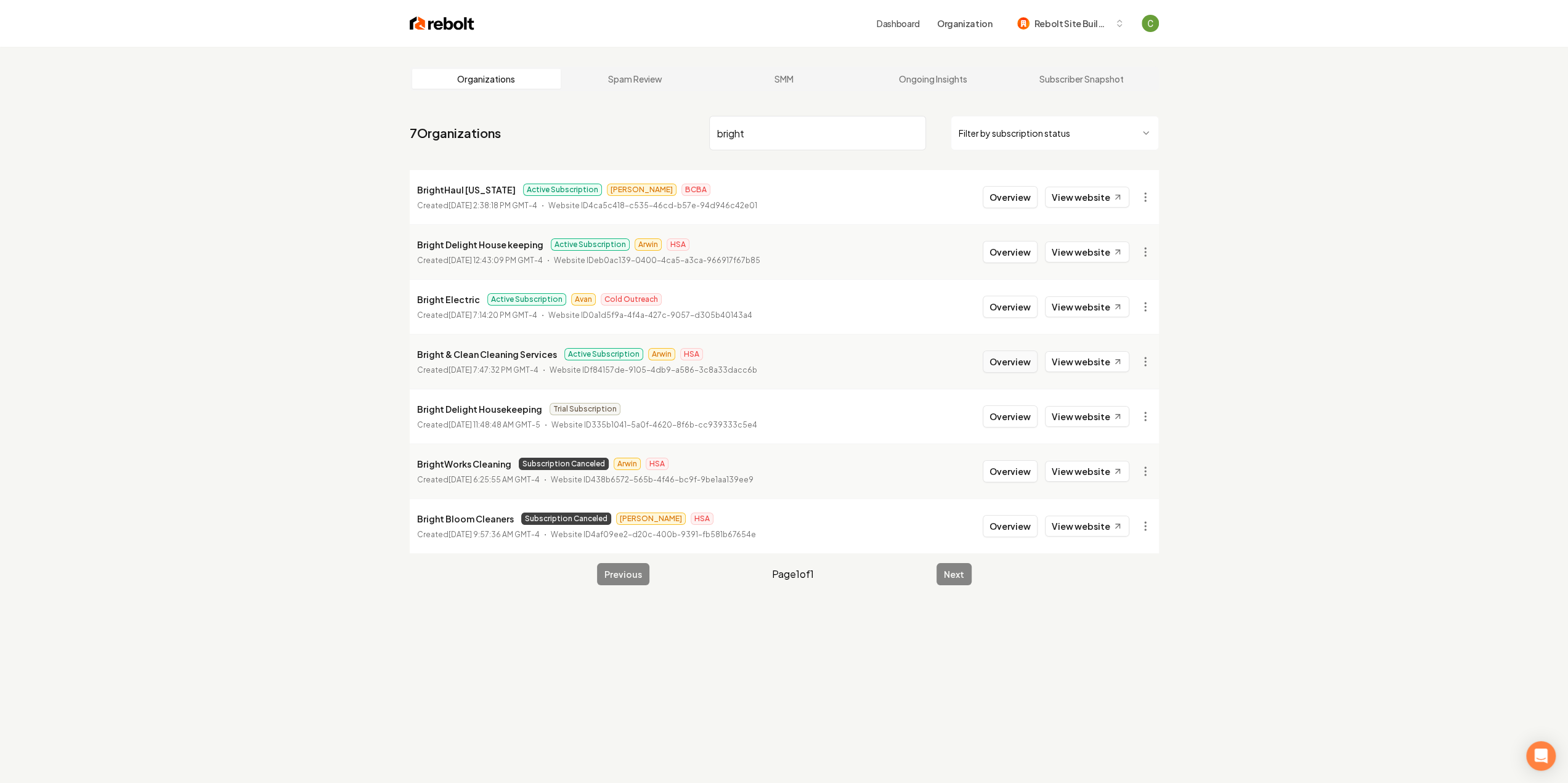
type input "bright"
click at [1015, 369] on button "Overview" at bounding box center [1010, 361] width 55 height 22
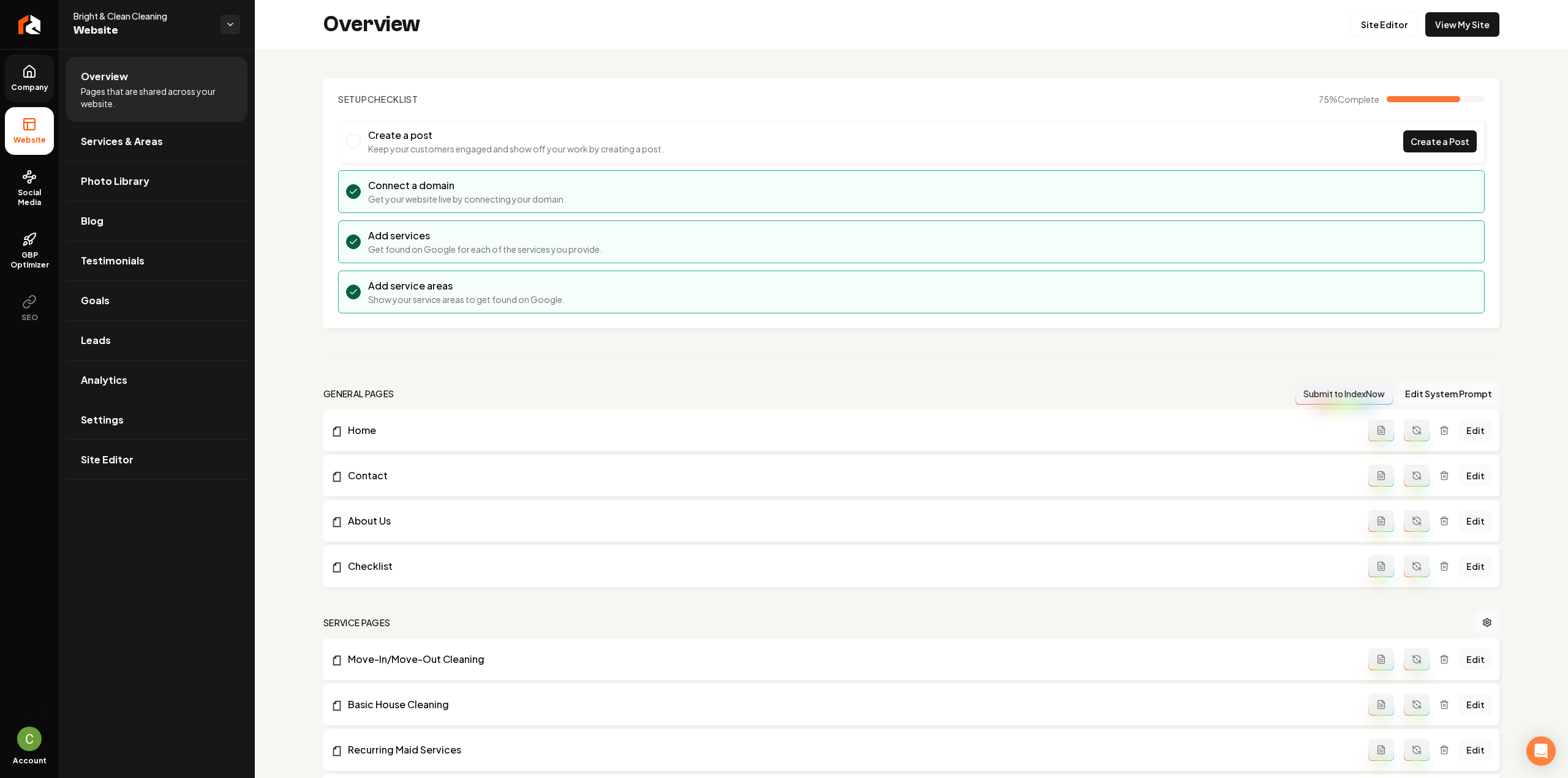
click at [40, 74] on link "Company" at bounding box center [29, 78] width 49 height 48
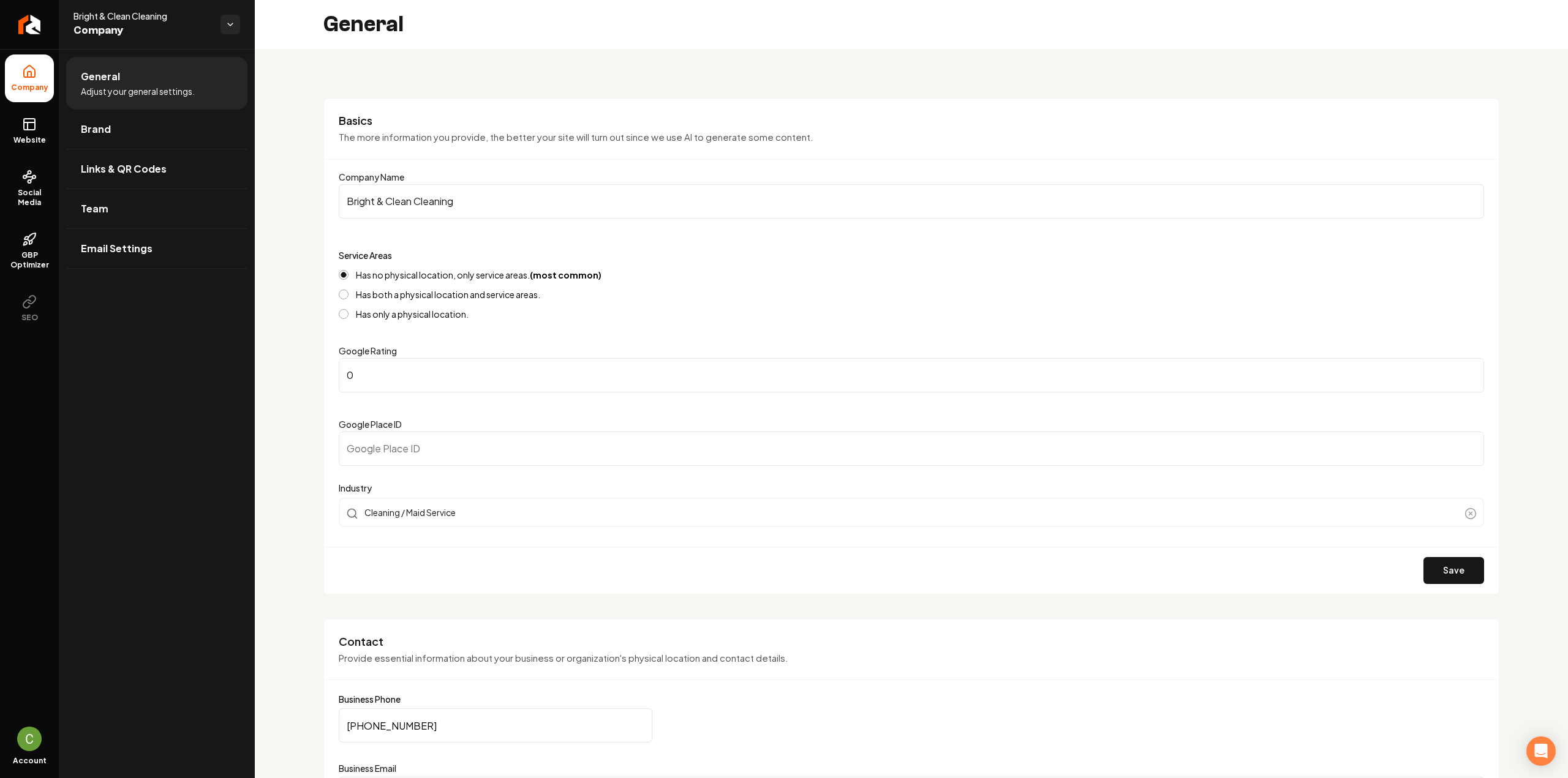
click at [413, 439] on input "Google Place ID" at bounding box center [911, 449] width 1145 height 34
paste input "ChIJIXime_okeUYRNmOrYpmXlNg"
type input "ChIJIXime_okeUYRNmOrYpmXlNg"
click at [1440, 572] on button "Save" at bounding box center [1454, 571] width 61 height 27
click at [1440, 574] on button "Save" at bounding box center [1454, 571] width 61 height 27
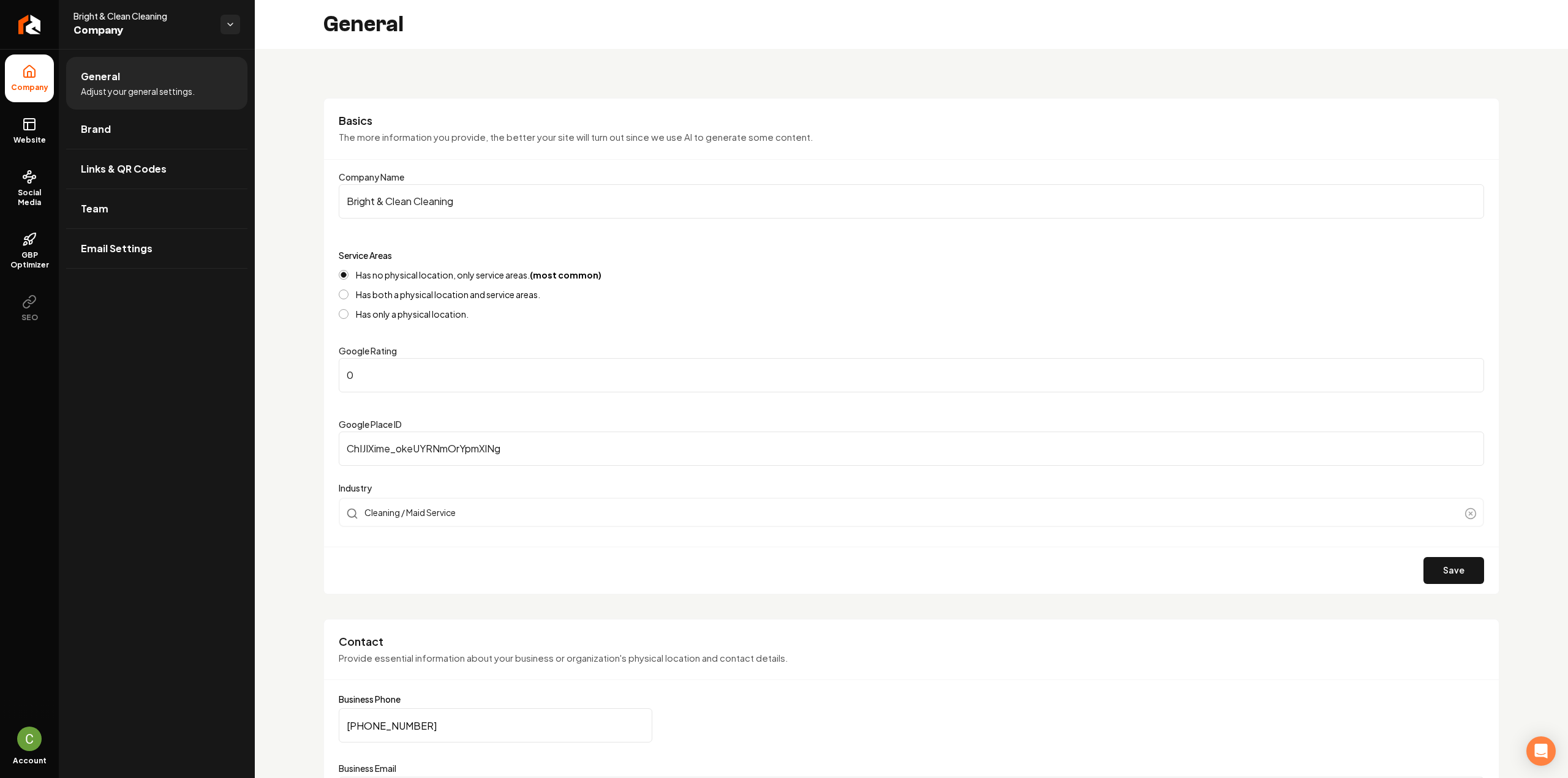
drag, startPoint x: 371, startPoint y: 376, endPoint x: 320, endPoint y: 365, distance: 52.2
type input "5"
drag, startPoint x: 1441, startPoint y: 587, endPoint x: 1445, endPoint y: 577, distance: 10.8
click at [1441, 586] on div "Save" at bounding box center [911, 570] width 1174 height 47
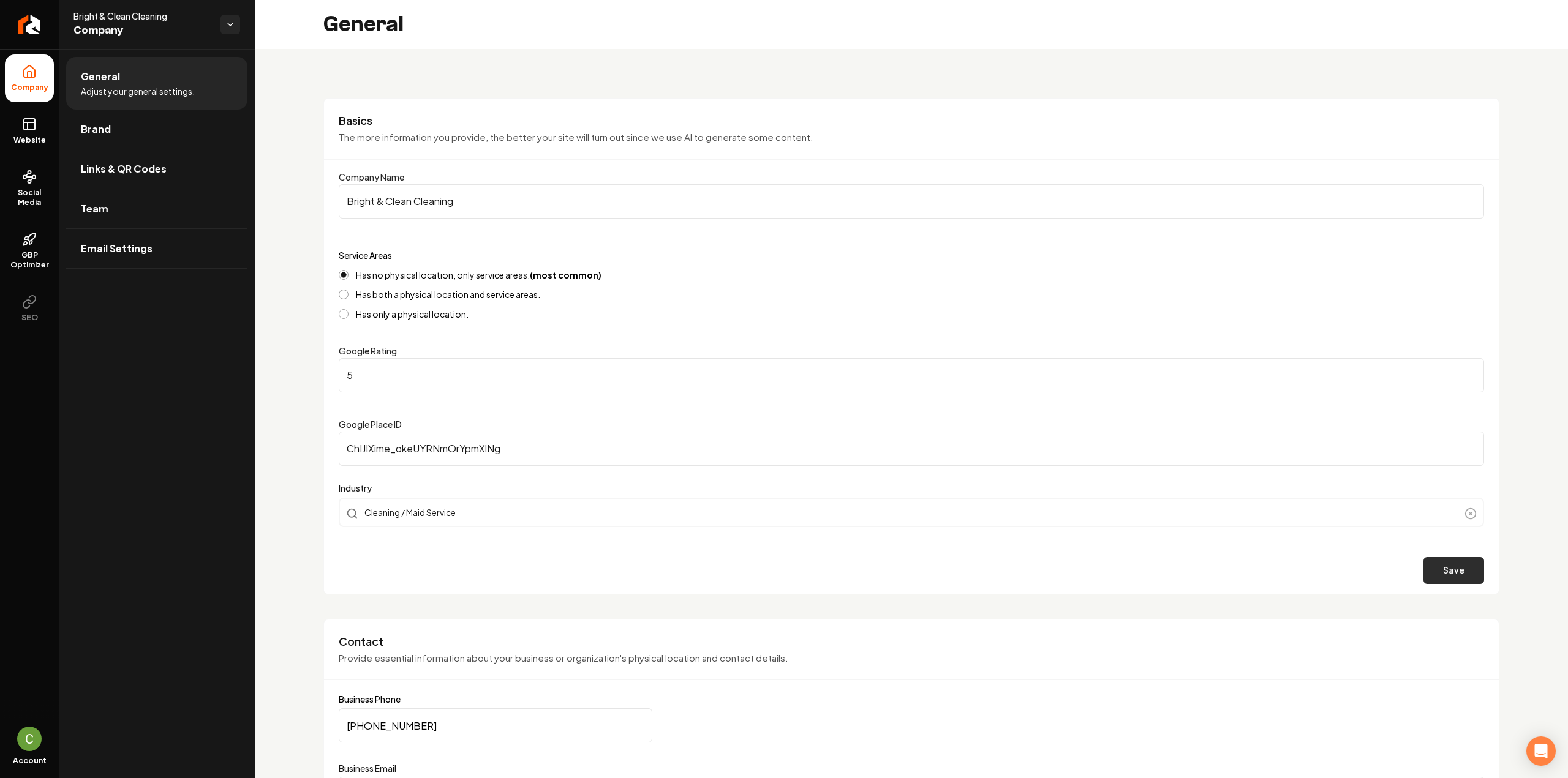
click at [1445, 572] on button "Save" at bounding box center [1454, 571] width 61 height 27
click at [39, 138] on span "Website" at bounding box center [29, 140] width 43 height 10
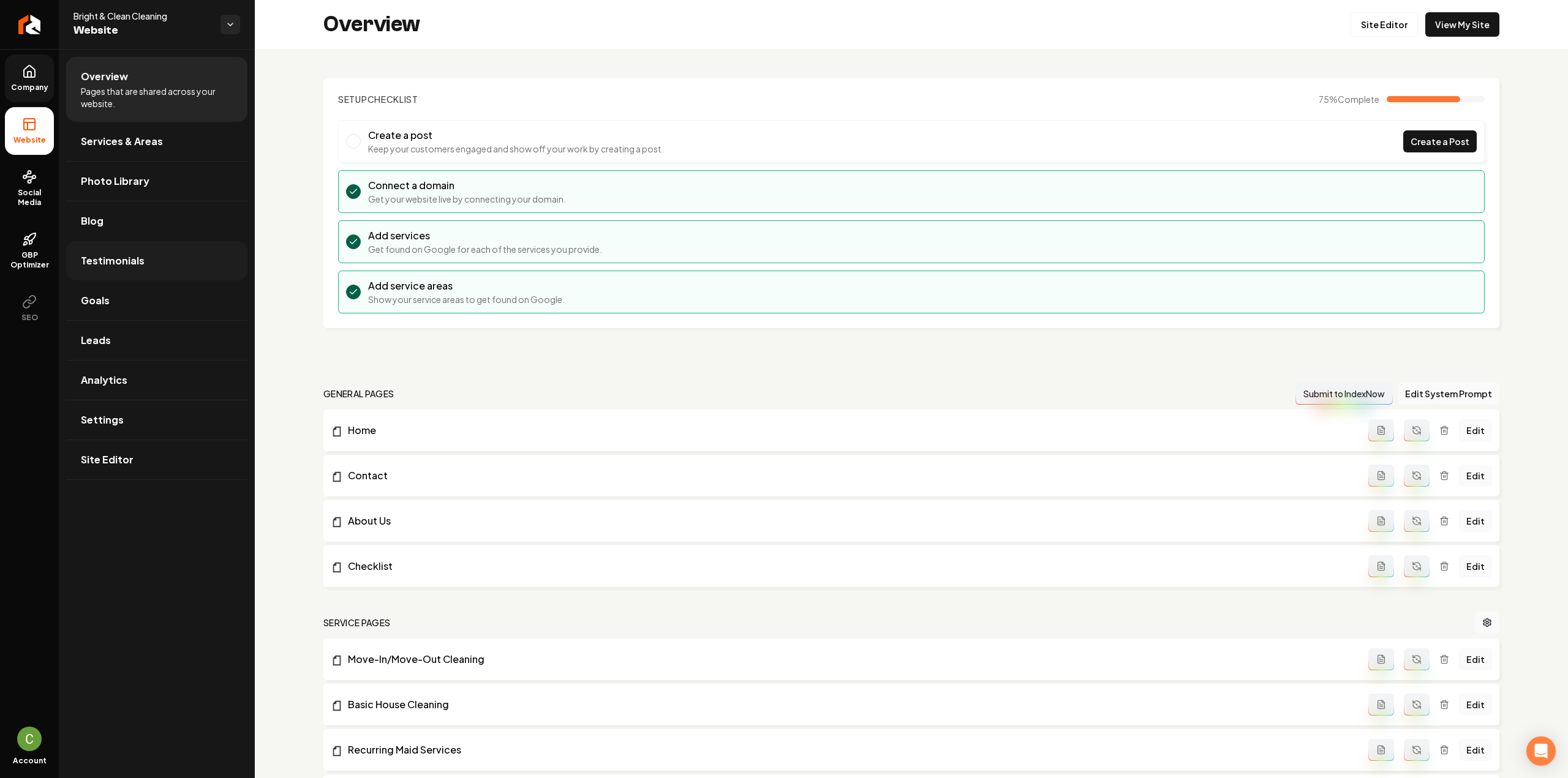
click at [181, 270] on link "Testimonials" at bounding box center [157, 260] width 181 height 39
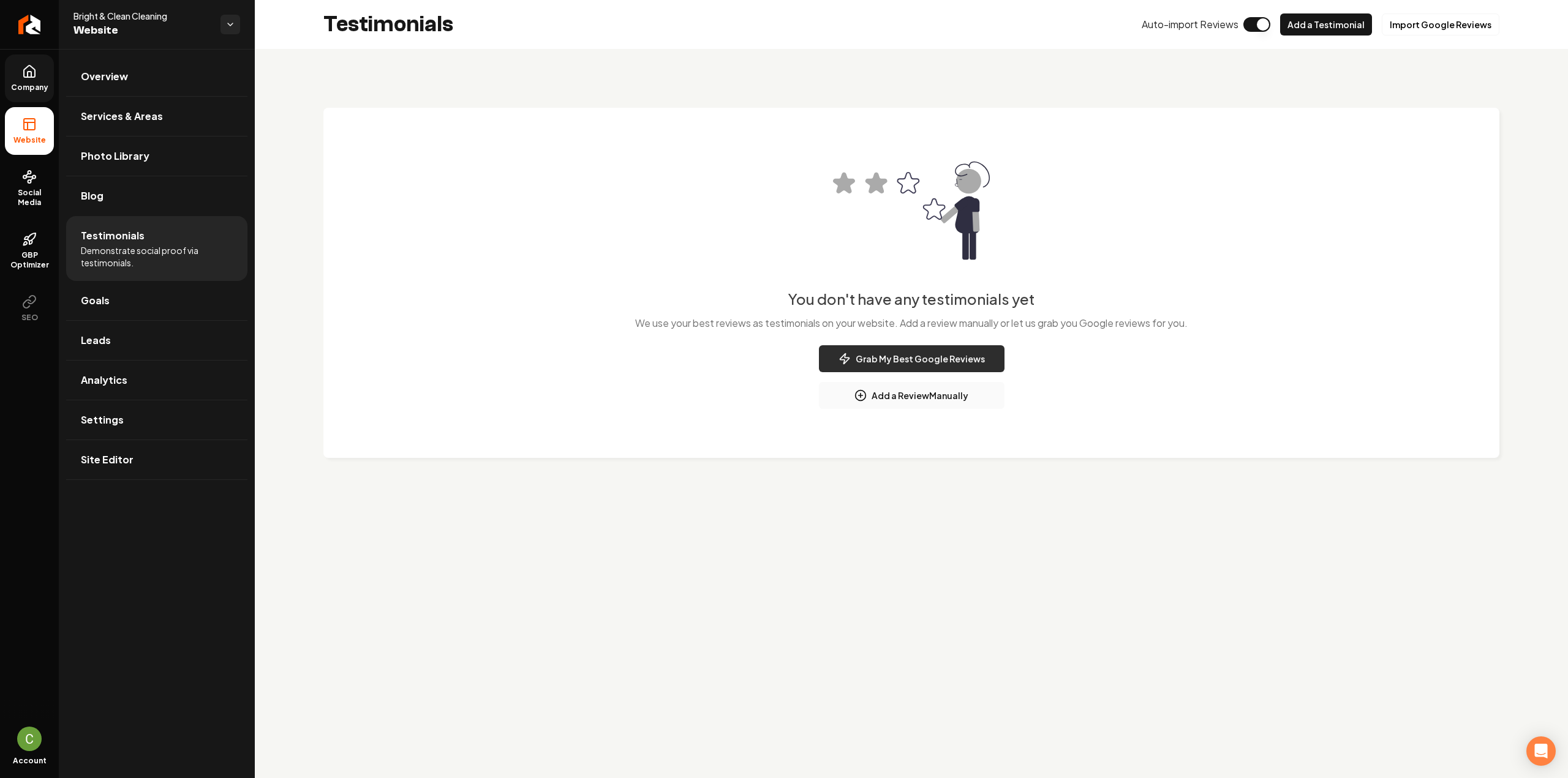
click at [897, 362] on button "Grab My Best Google Reviews" at bounding box center [911, 359] width 186 height 27
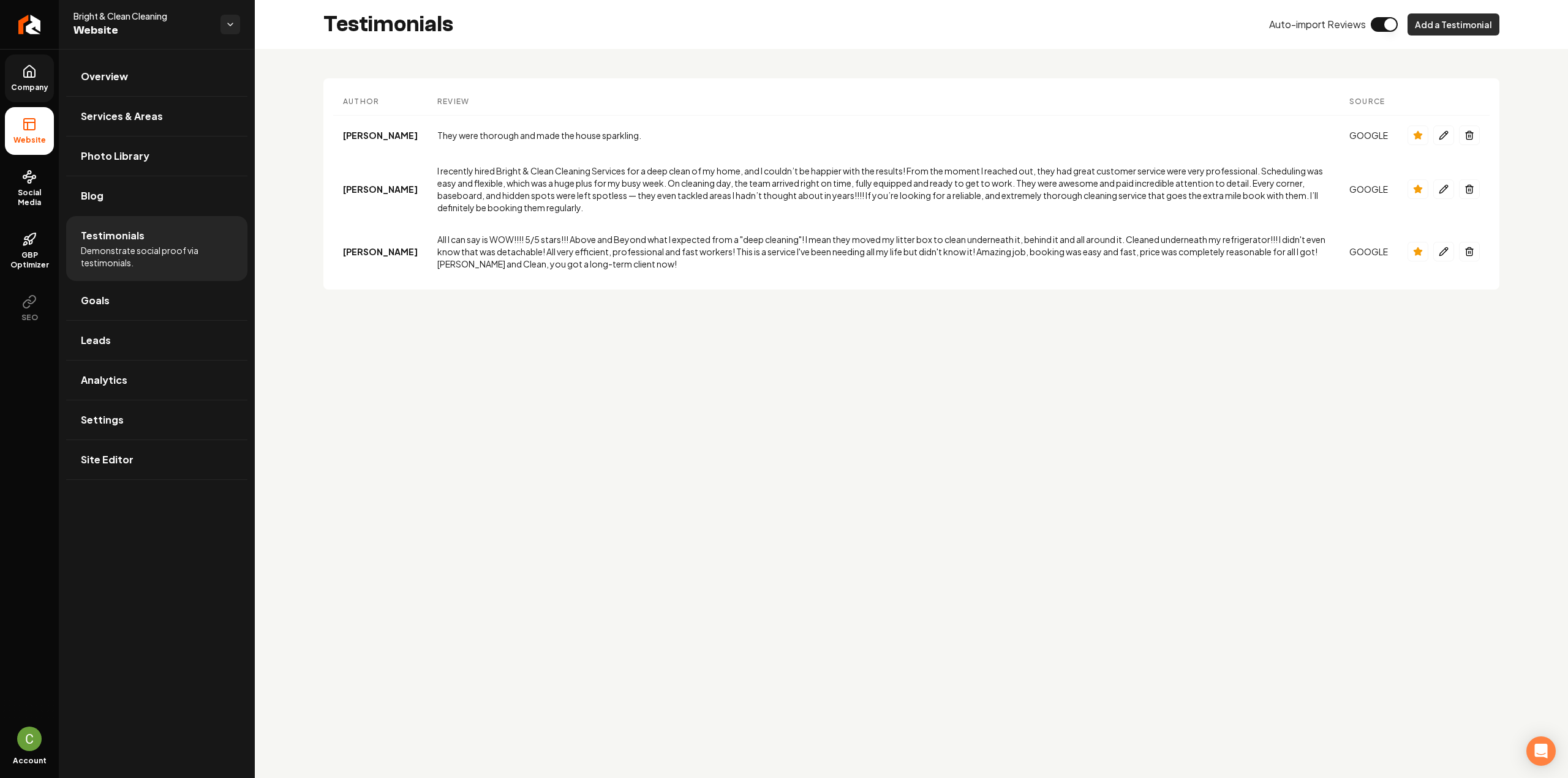
click at [1457, 18] on button "Add a Testimonial" at bounding box center [1453, 24] width 92 height 22
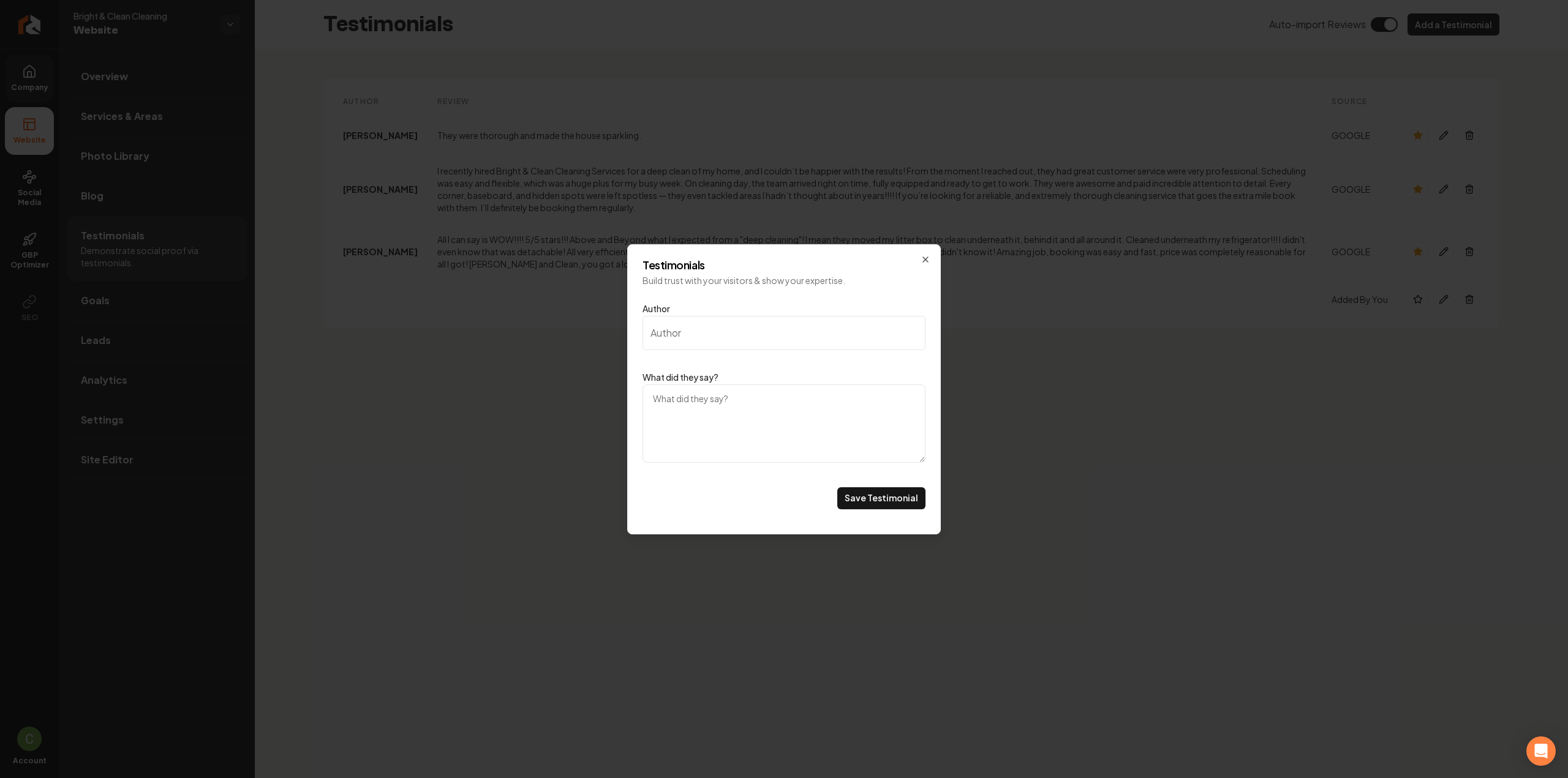
click at [729, 420] on textarea "What did they say?" at bounding box center [784, 423] width 283 height 78
paste textarea "The service was really easy and convenient to use! they showed up on time with …"
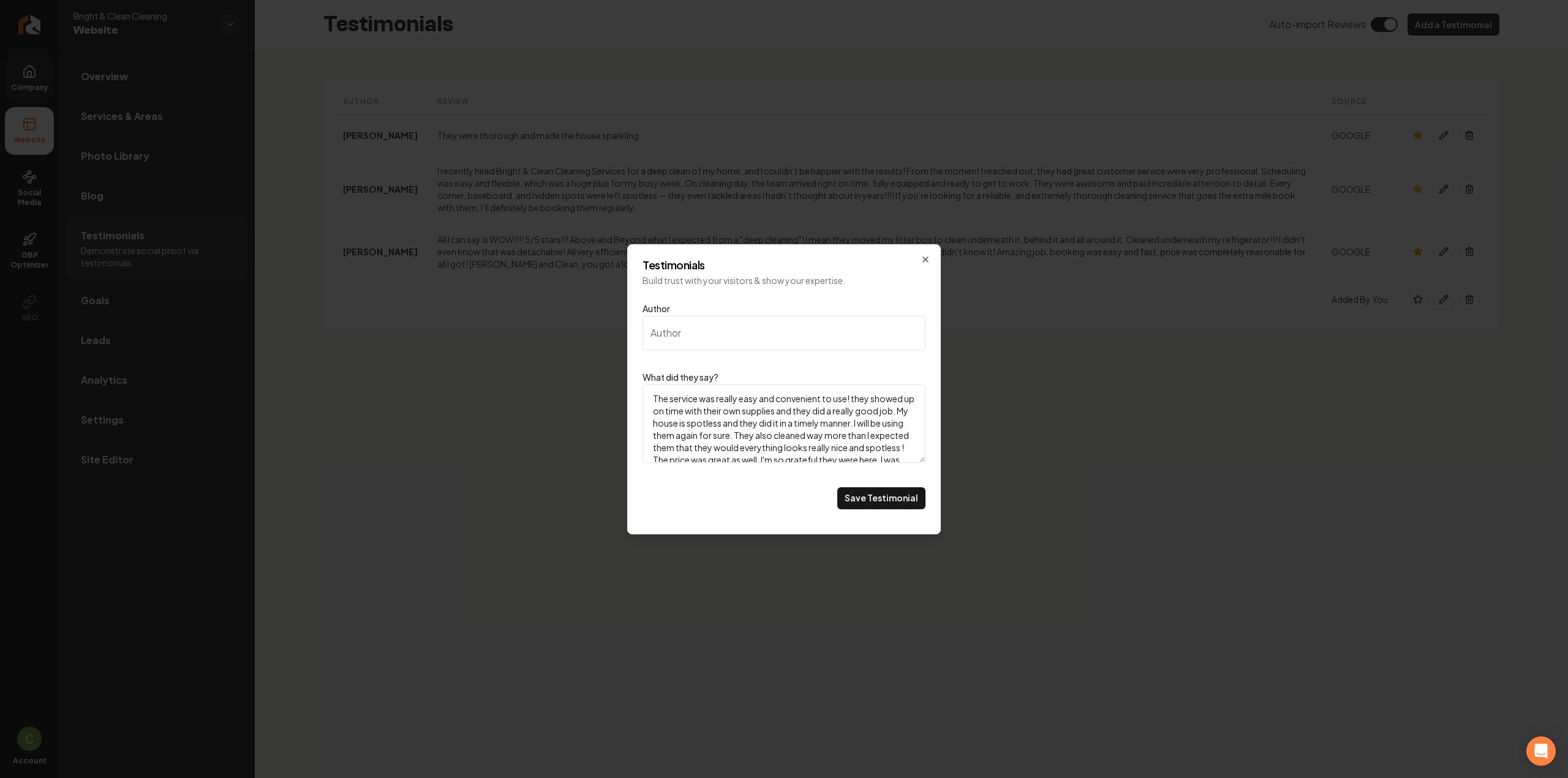
type textarea "The service was really easy and convenient to use! they showed up on time with …"
click at [725, 331] on input "Author" at bounding box center [784, 333] width 283 height 34
paste input "Kayla D"
type input "[PERSON_NAME]"
click at [882, 495] on button "Save Testimonial" at bounding box center [881, 499] width 88 height 22
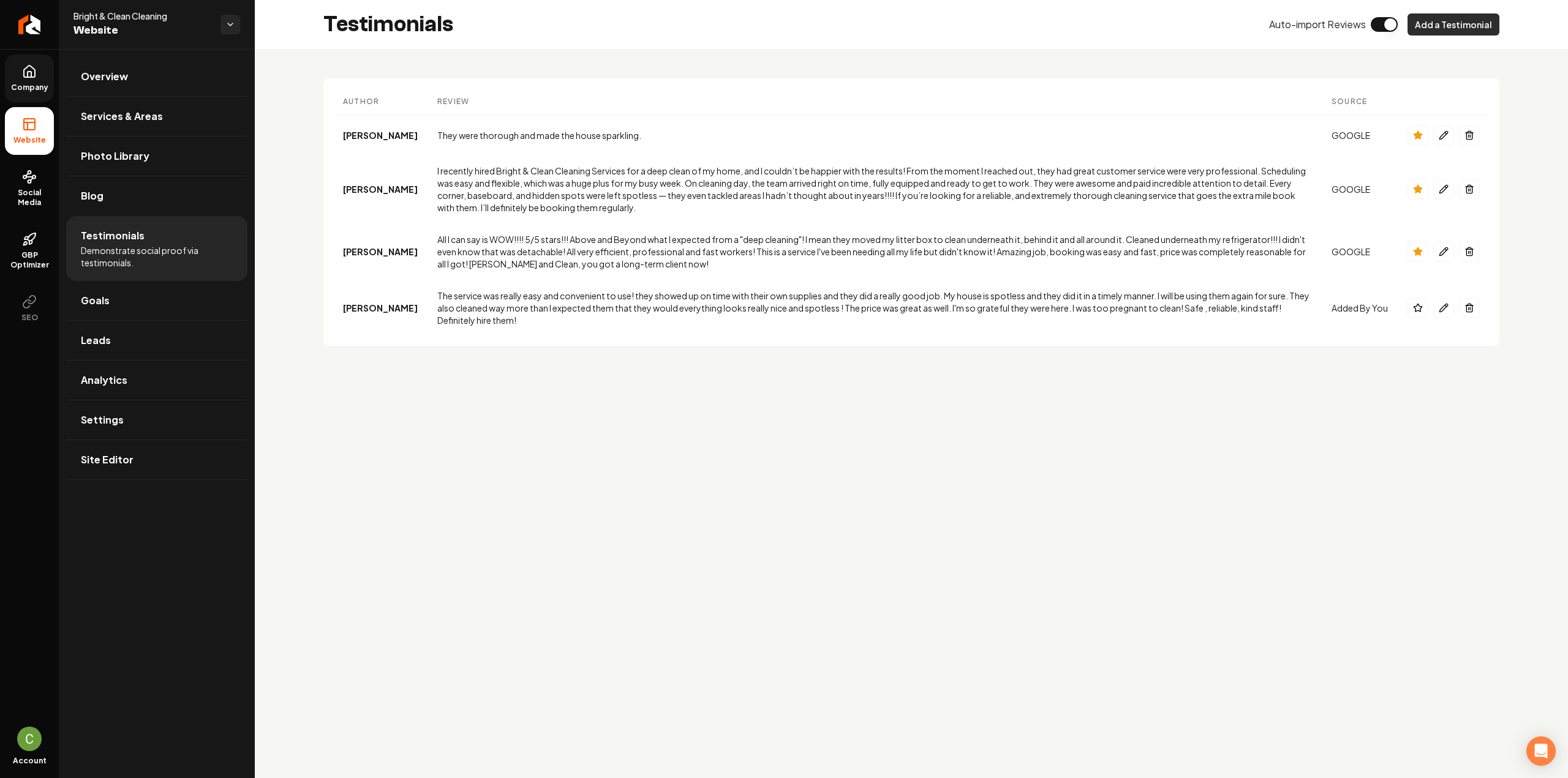
click at [1463, 16] on button "Add a Testimonial" at bounding box center [1453, 24] width 92 height 22
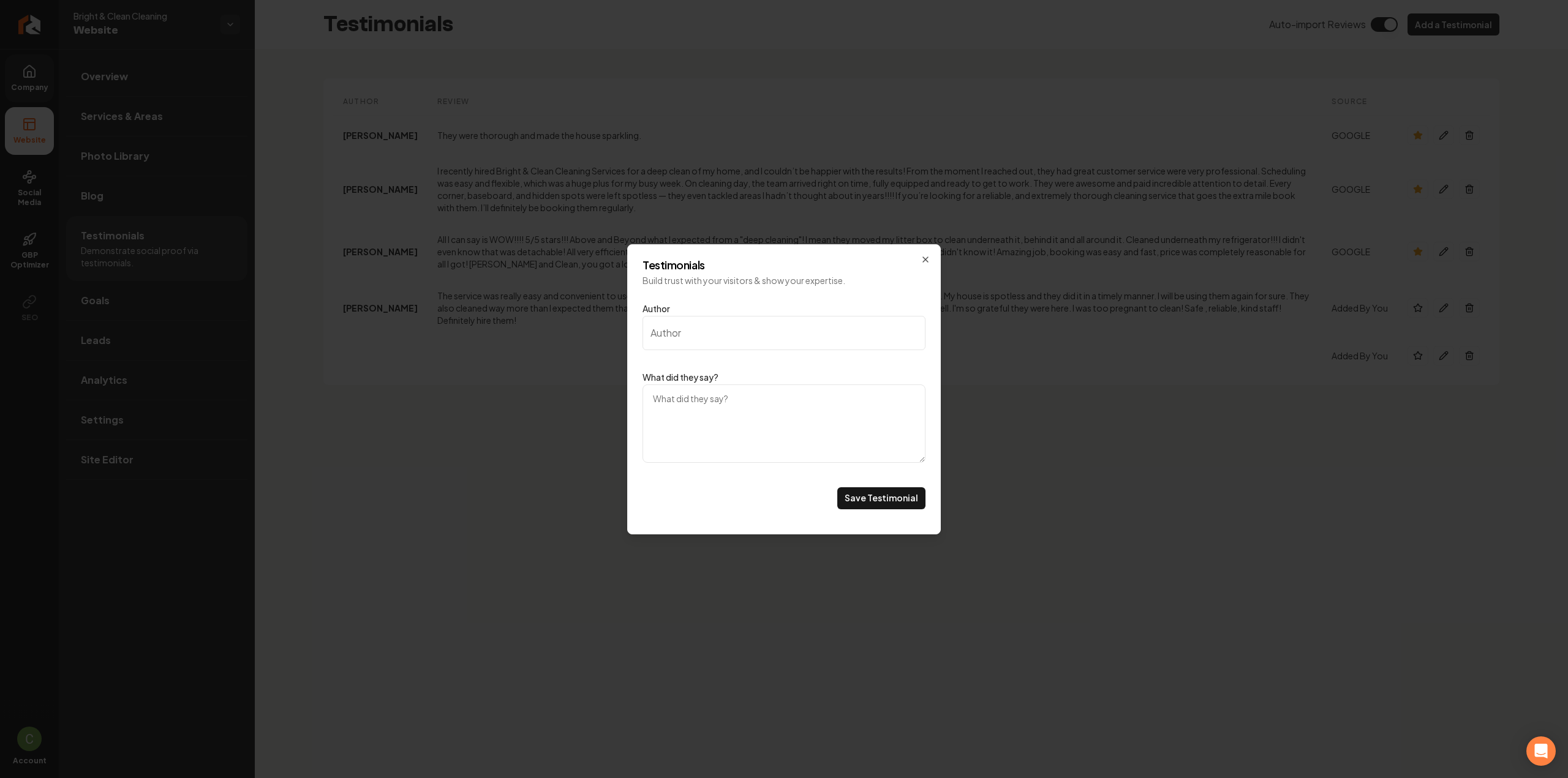
click at [813, 414] on textarea "What did they say?" at bounding box center [784, 423] width 283 height 78
paste textarea "OMG! This cleaning crew went above and beyond the call of duty! I got a deep cl…"
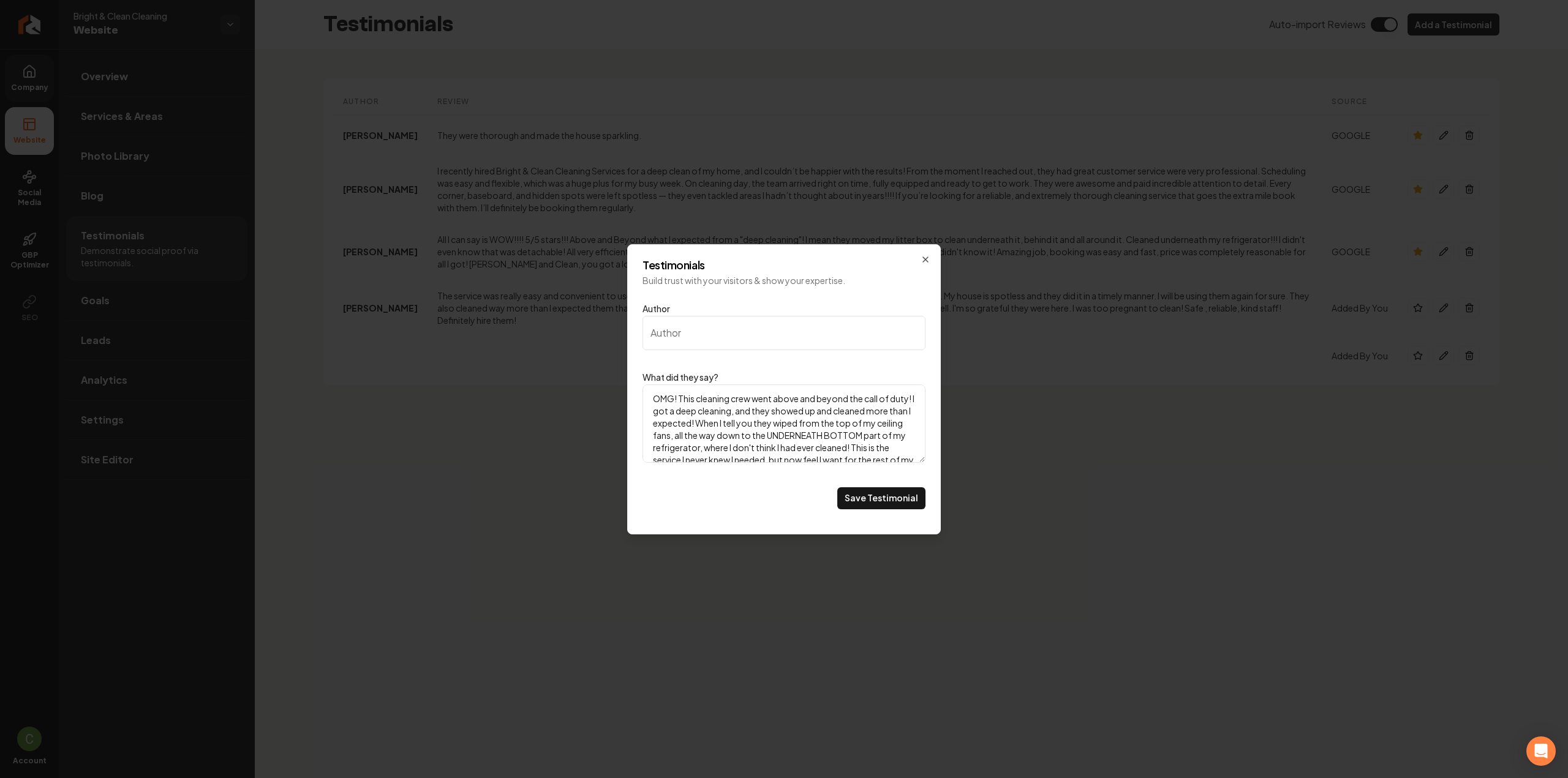
scroll to position [63, 0]
type textarea "OMG! This cleaning crew went above and beyond the call of duty! I got a deep cl…"
click at [686, 323] on input "Author" at bounding box center [784, 333] width 283 height 34
paste input "[PERSON_NAME]"
type input "[PERSON_NAME]"
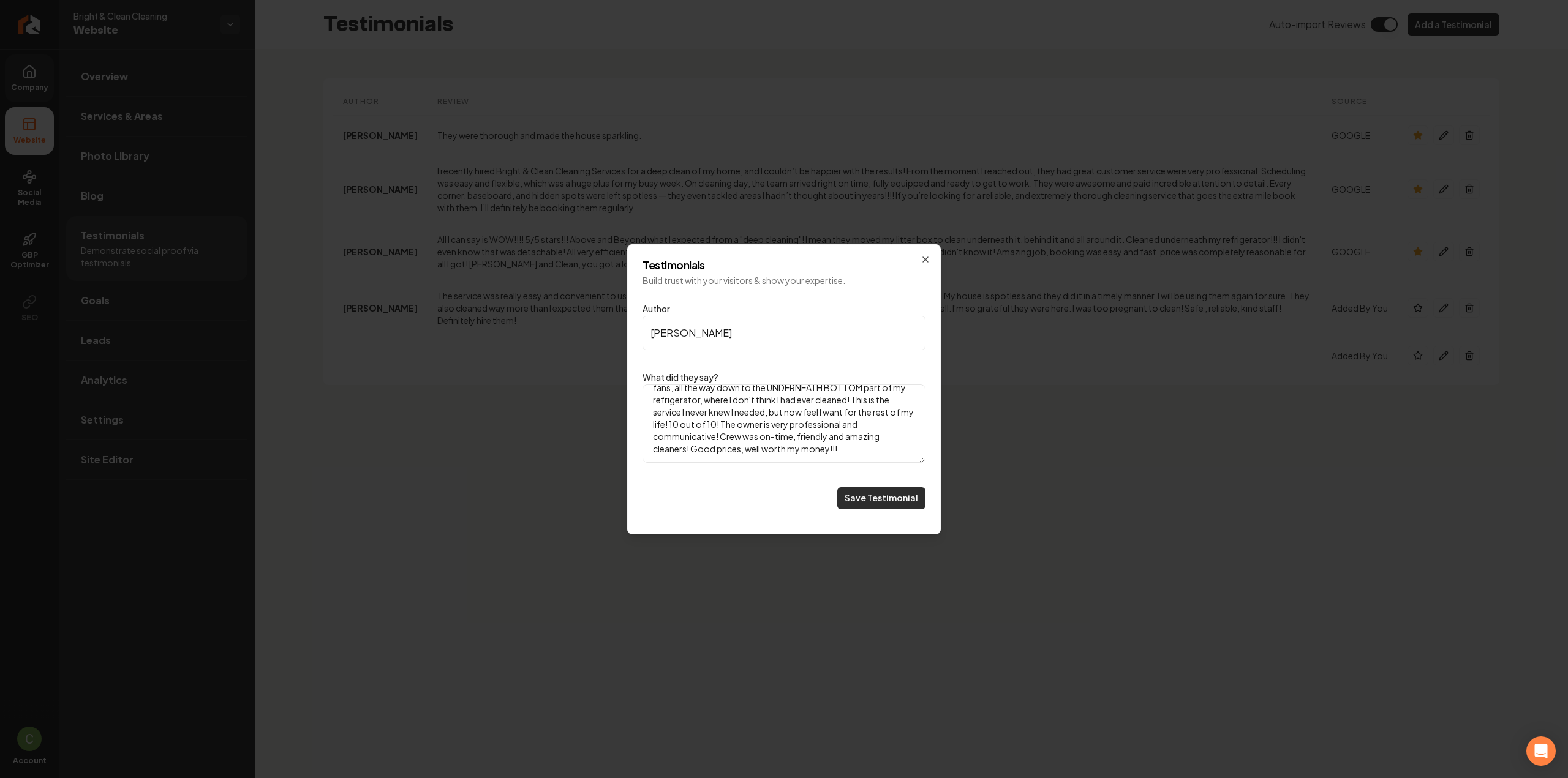
click at [909, 501] on button "Save Testimonial" at bounding box center [881, 499] width 88 height 22
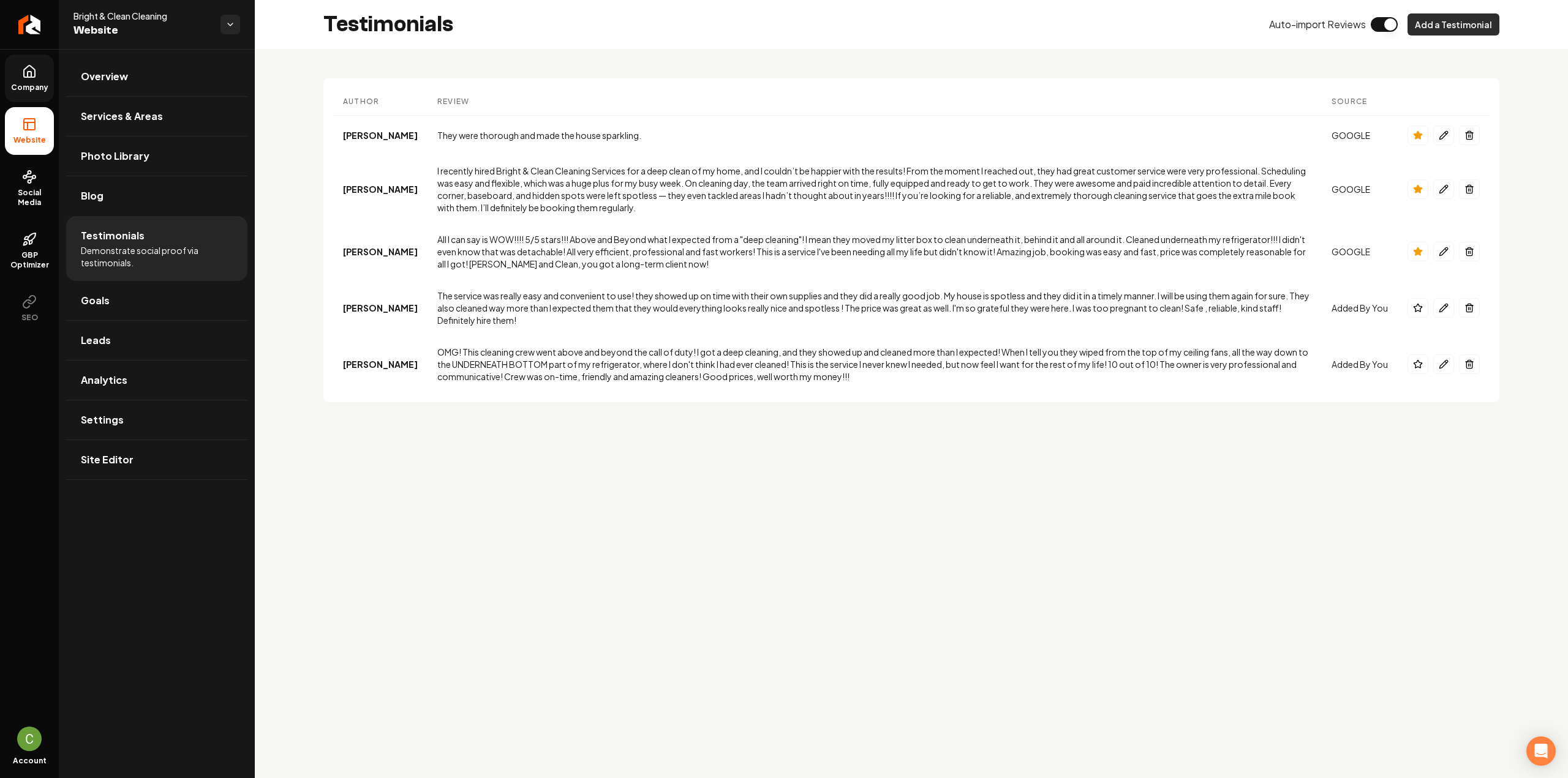
click at [1482, 29] on button "Add a Testimonial" at bounding box center [1453, 24] width 92 height 22
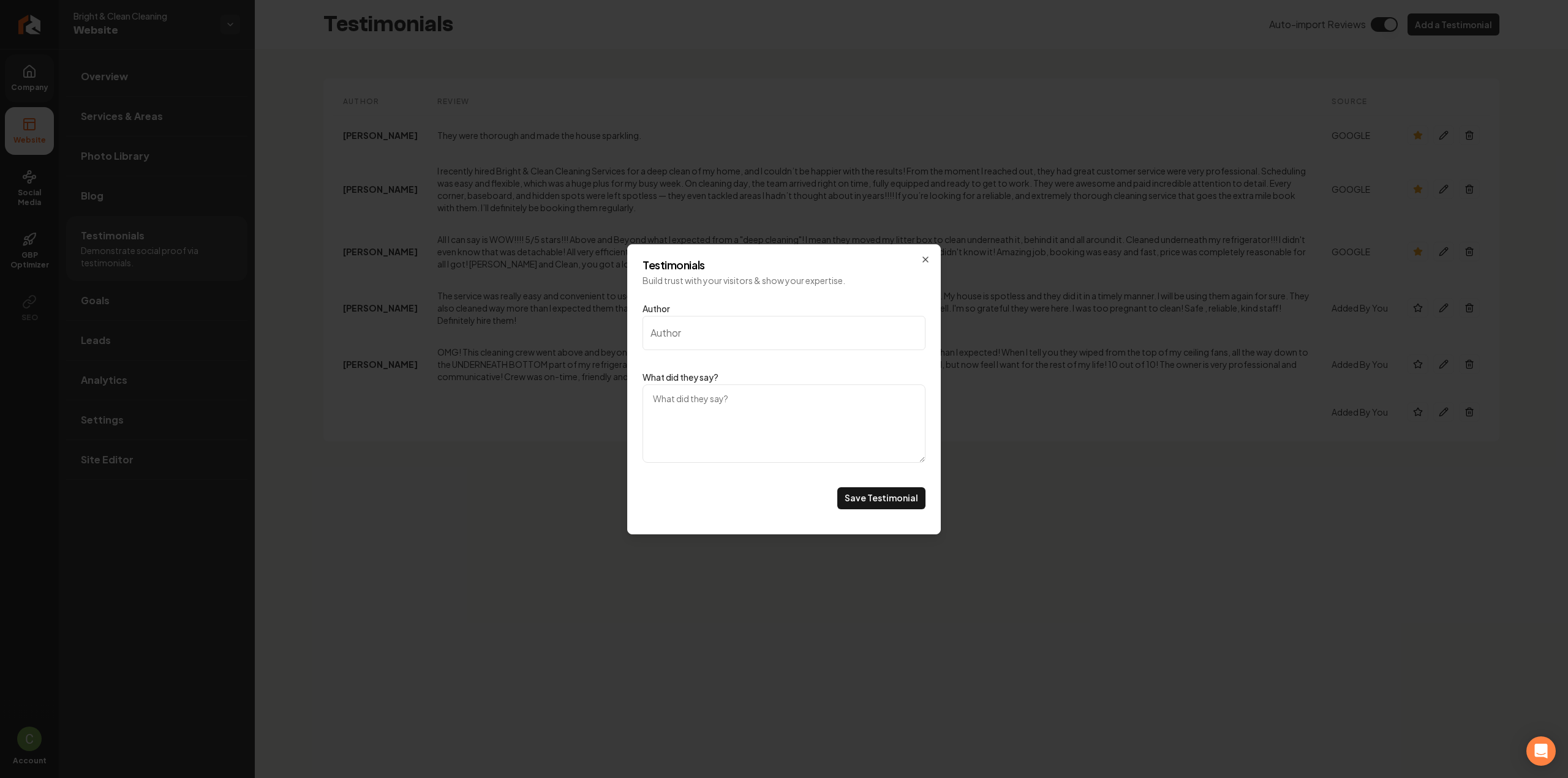
click at [772, 465] on div "Author What did they say? Save Testimonial" at bounding box center [784, 408] width 283 height 223
click at [769, 434] on textarea "What did they say?" at bounding box center [784, 423] width 283 height 78
paste textarea "[PERSON_NAME] really did an outstanding job! Her level of professionalism, atte…"
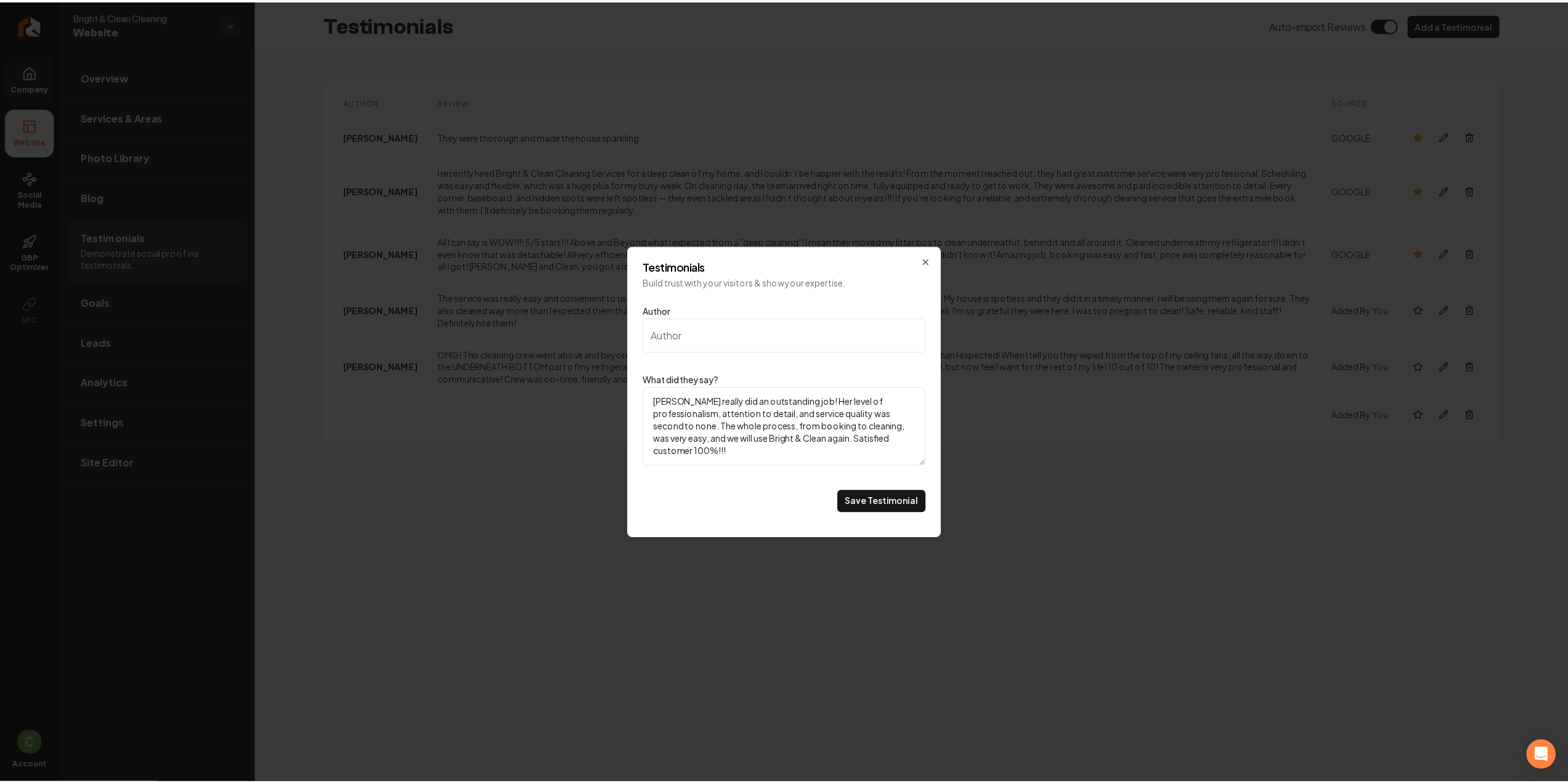
scroll to position [15, 0]
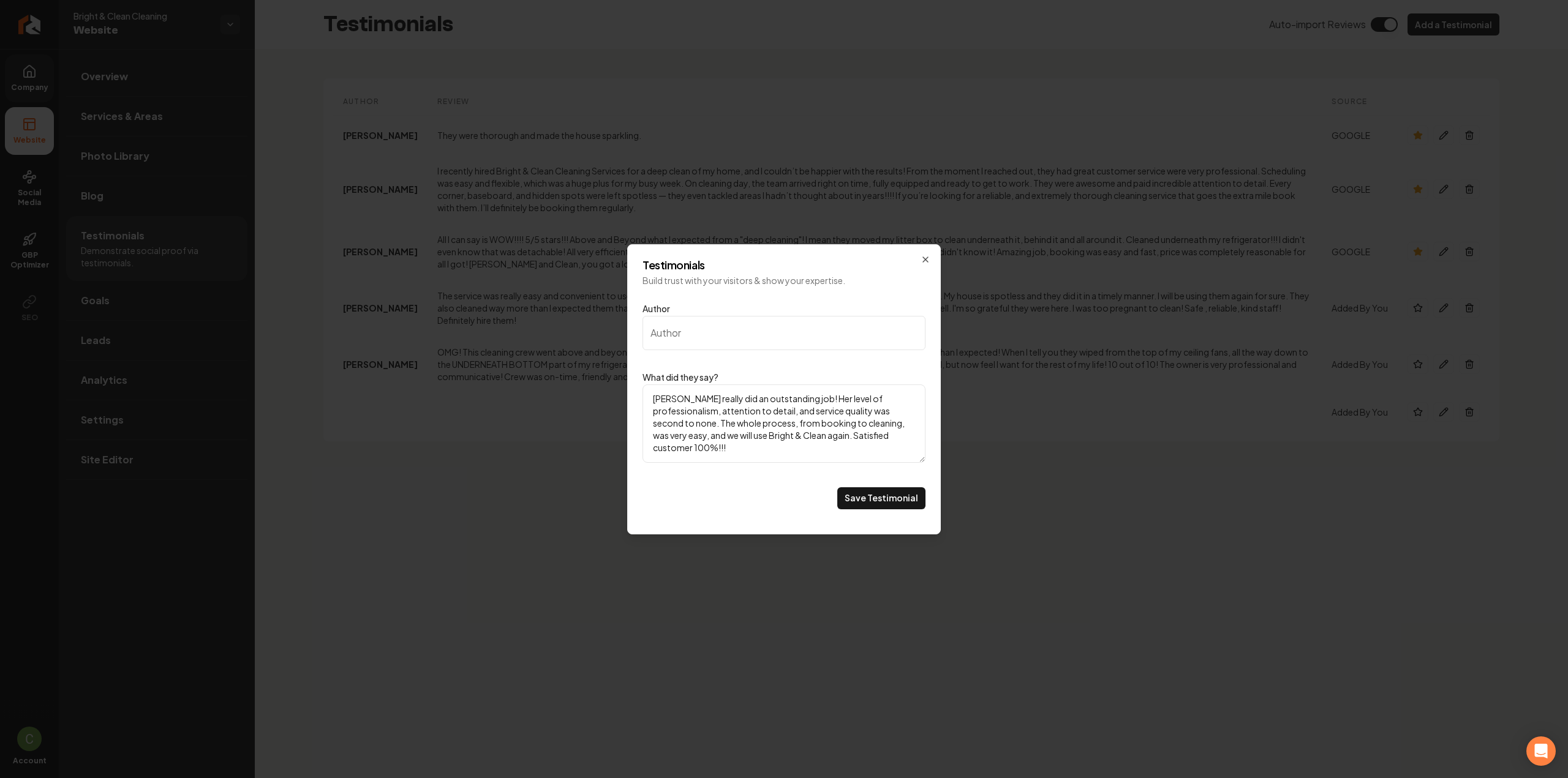
type textarea "[PERSON_NAME] really did an outstanding job! Her level of professionalism, atte…"
click at [716, 318] on input "Author" at bounding box center [784, 333] width 283 height 34
paste input "[PERSON_NAME]"
type input "[PERSON_NAME]"
click at [893, 498] on button "Save Testimonial" at bounding box center [881, 499] width 88 height 22
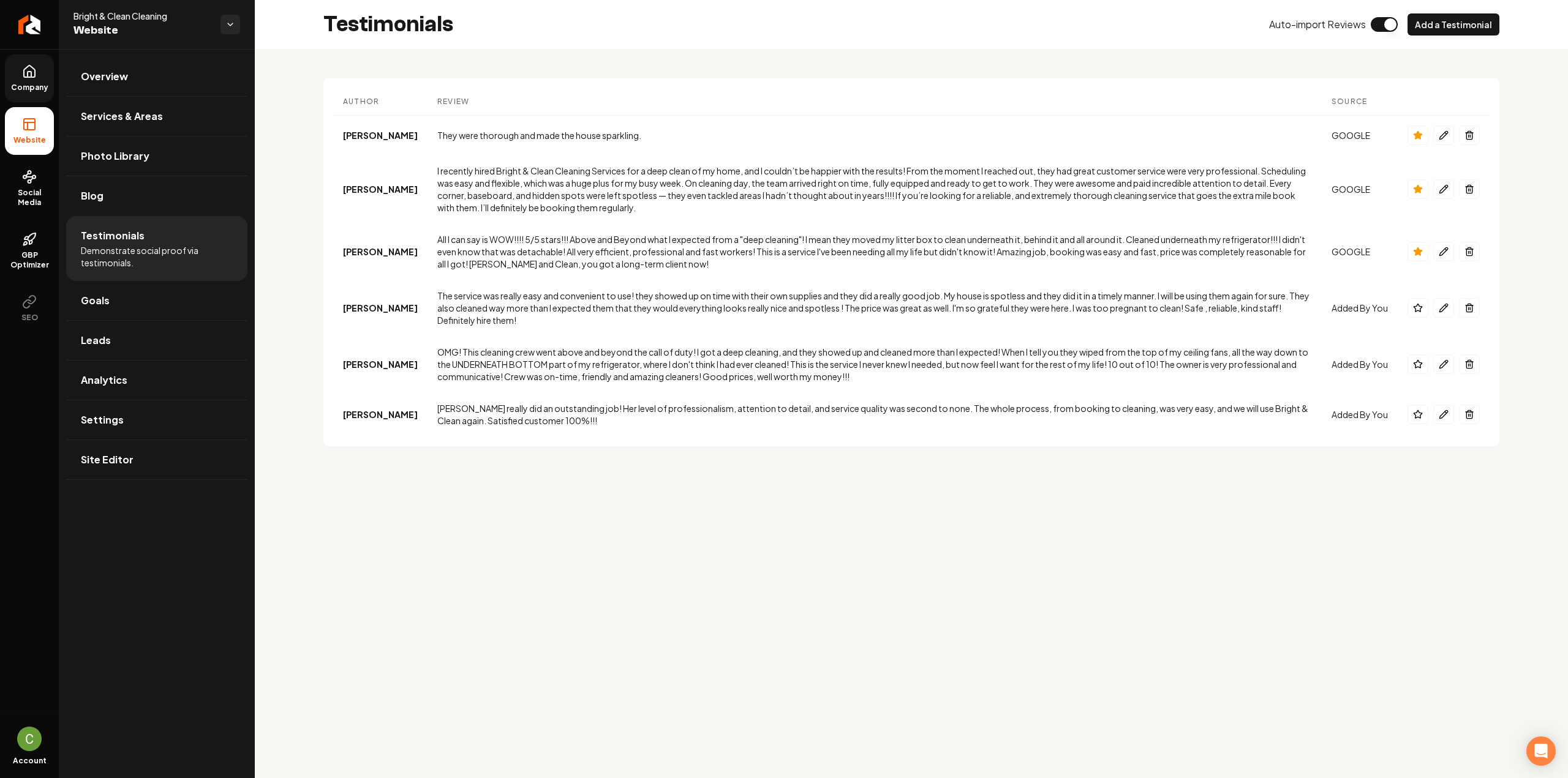
click at [48, 80] on link "Company" at bounding box center [29, 78] width 49 height 48
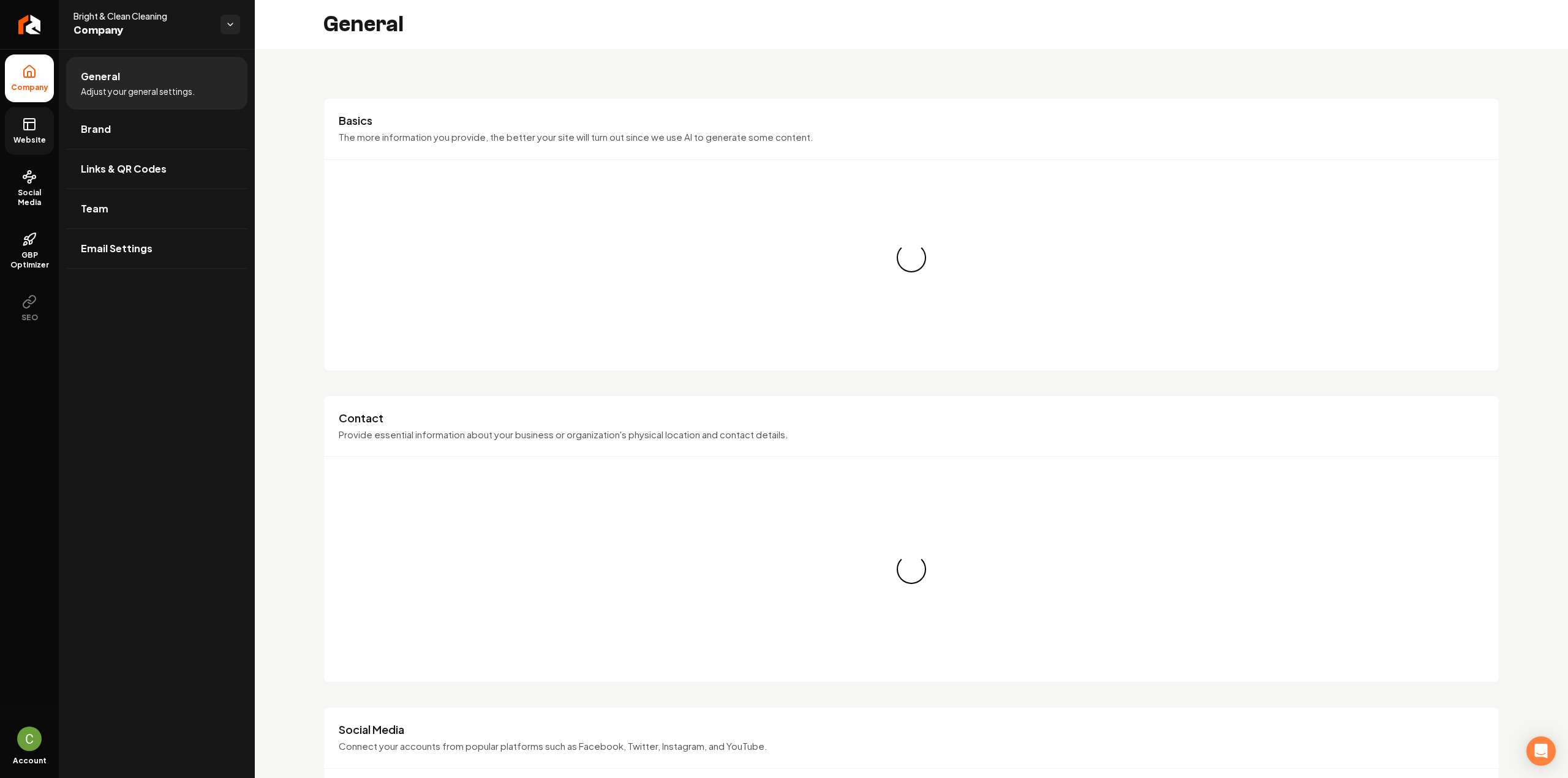
click at [32, 123] on icon at bounding box center [29, 124] width 15 height 15
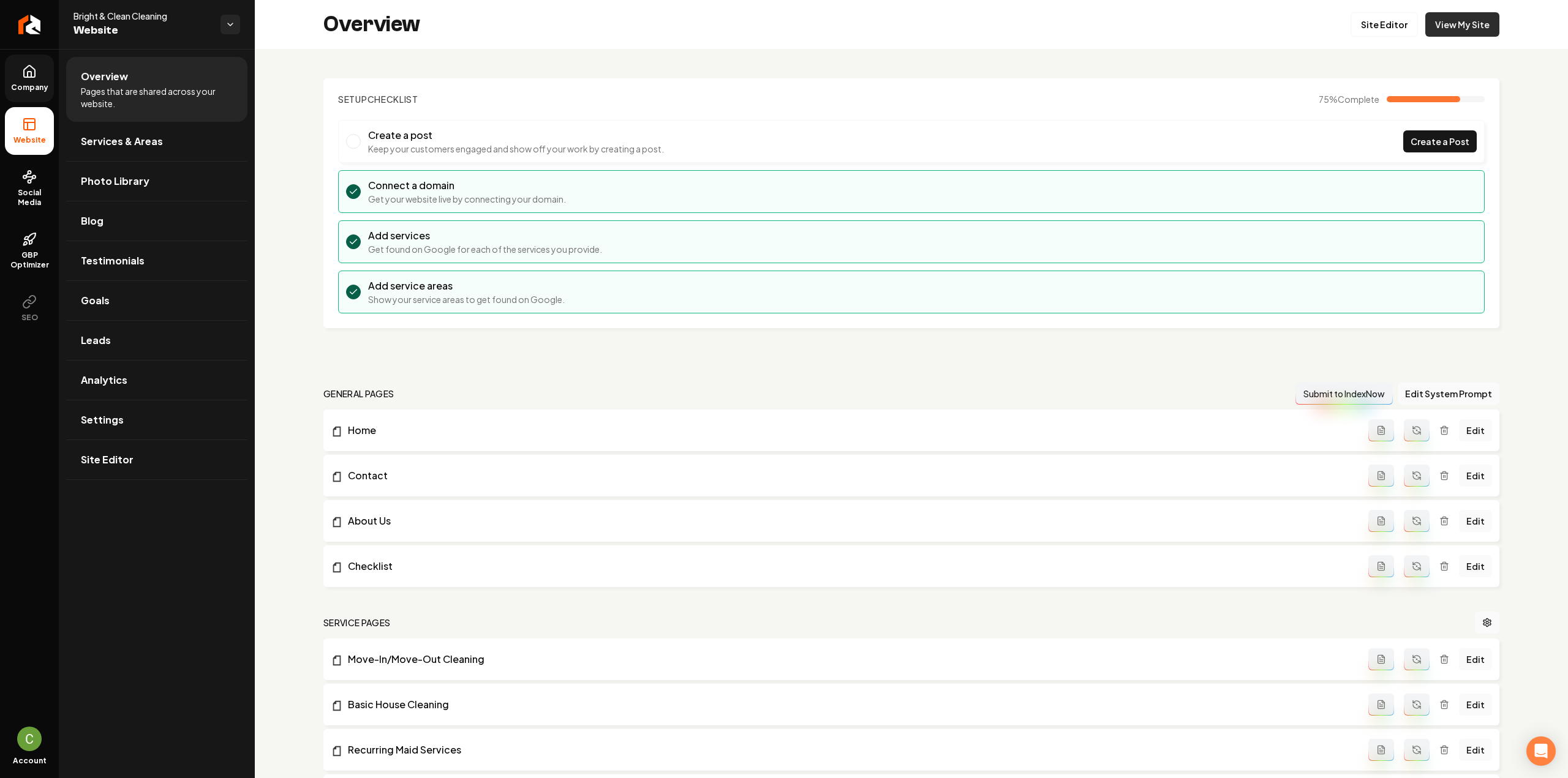
click at [1452, 28] on link "View My Site" at bounding box center [1463, 24] width 74 height 24
click at [39, 34] on link "Return to dashboard" at bounding box center [29, 24] width 59 height 49
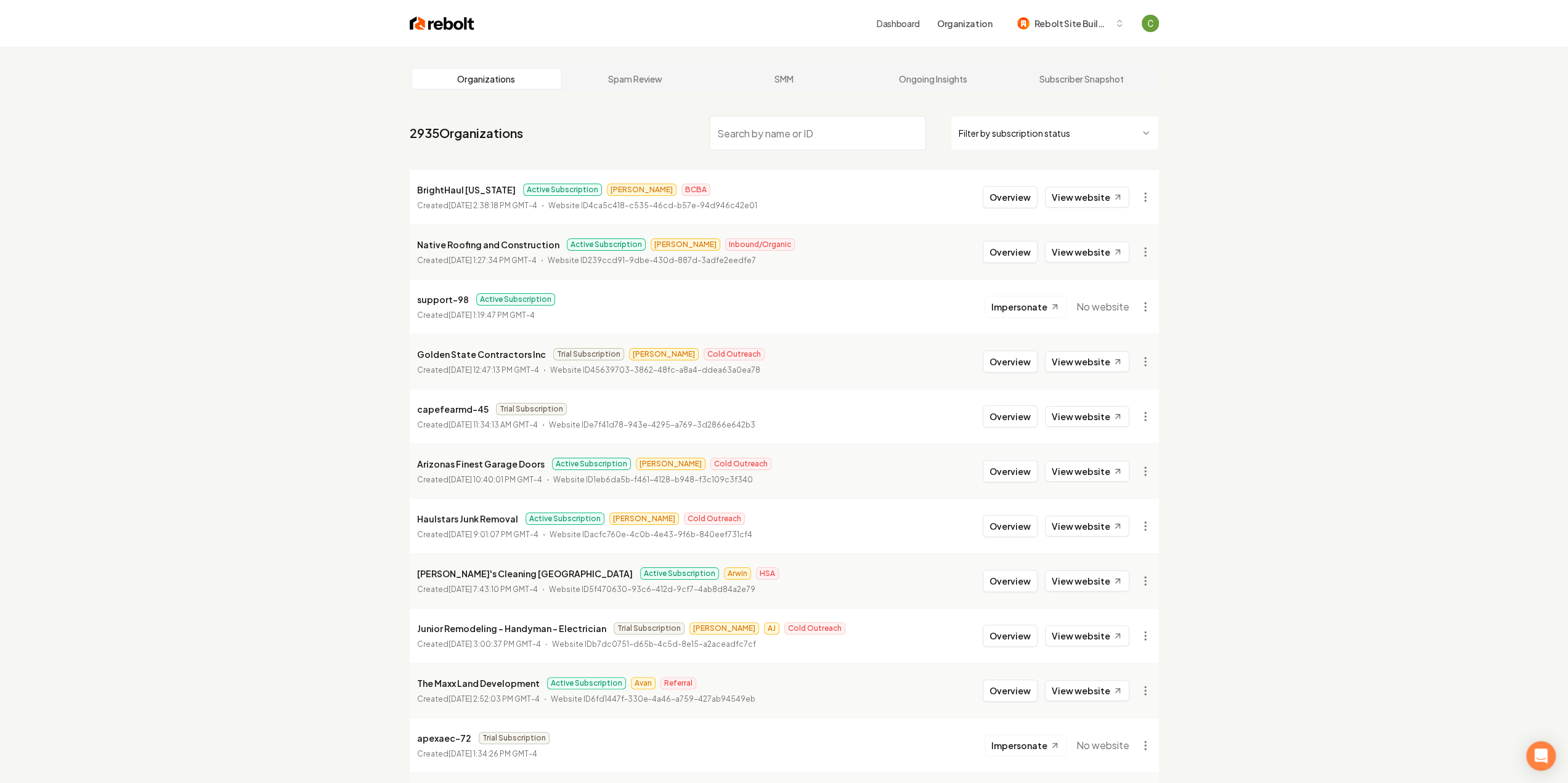
drag, startPoint x: 0, startPoint y: 0, endPoint x: 777, endPoint y: 139, distance: 789.3
click at [777, 139] on input "search" at bounding box center [817, 133] width 217 height 35
click at [774, 139] on input "search" at bounding box center [817, 133] width 217 height 35
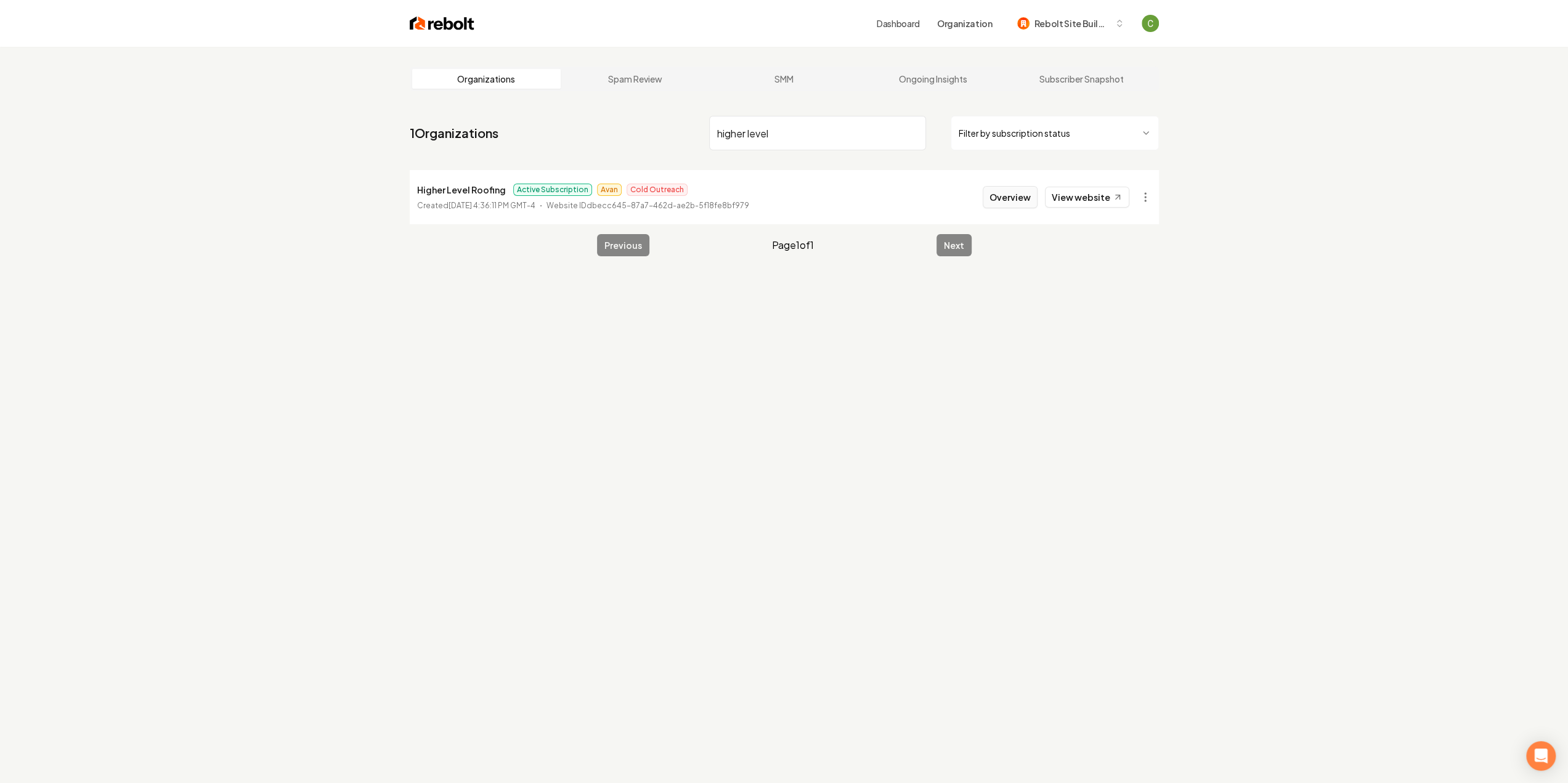
type input "higher level"
click at [1012, 200] on button "Overview" at bounding box center [1010, 197] width 55 height 22
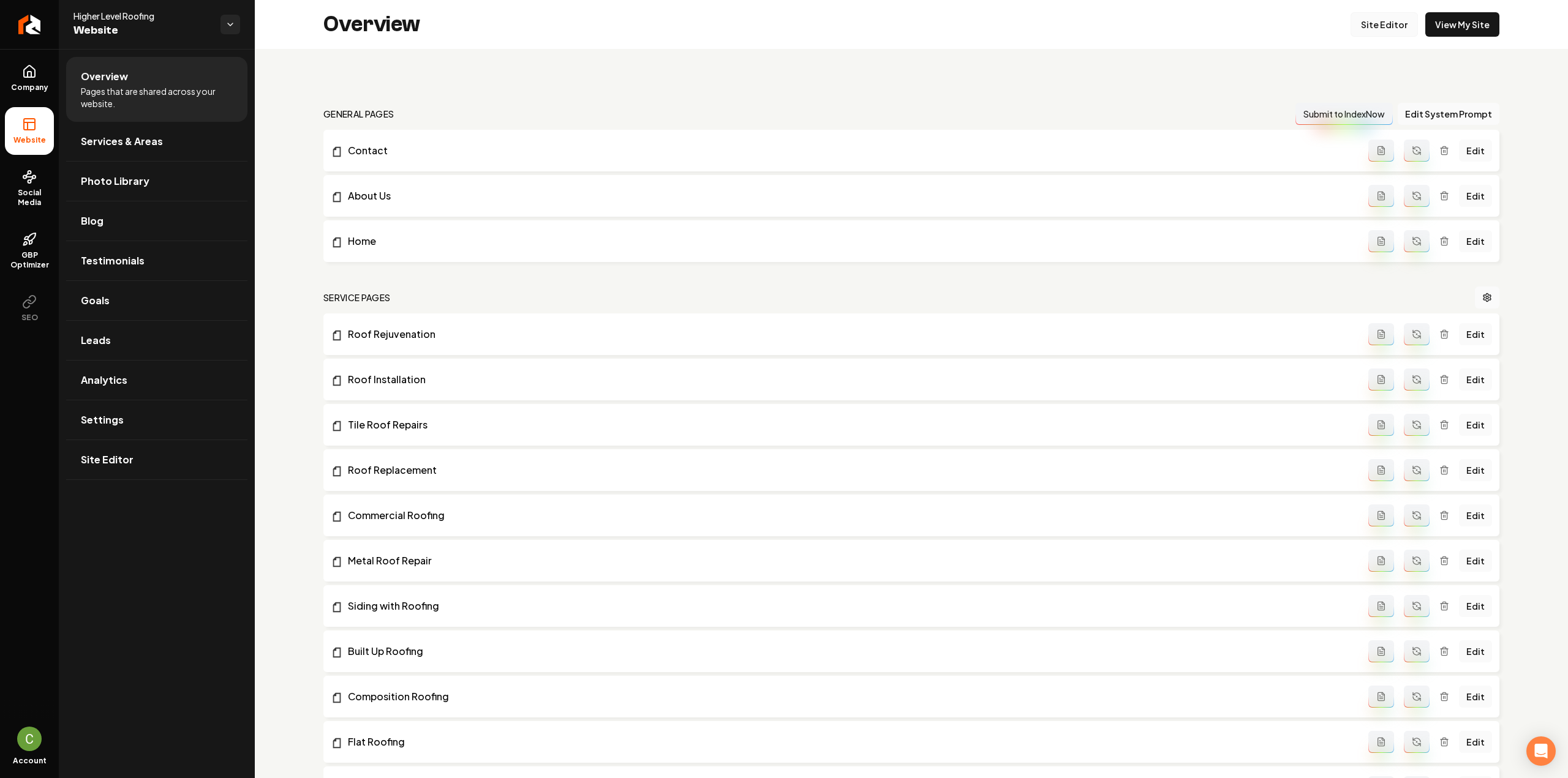
click at [1386, 29] on link "Site Editor" at bounding box center [1384, 24] width 67 height 24
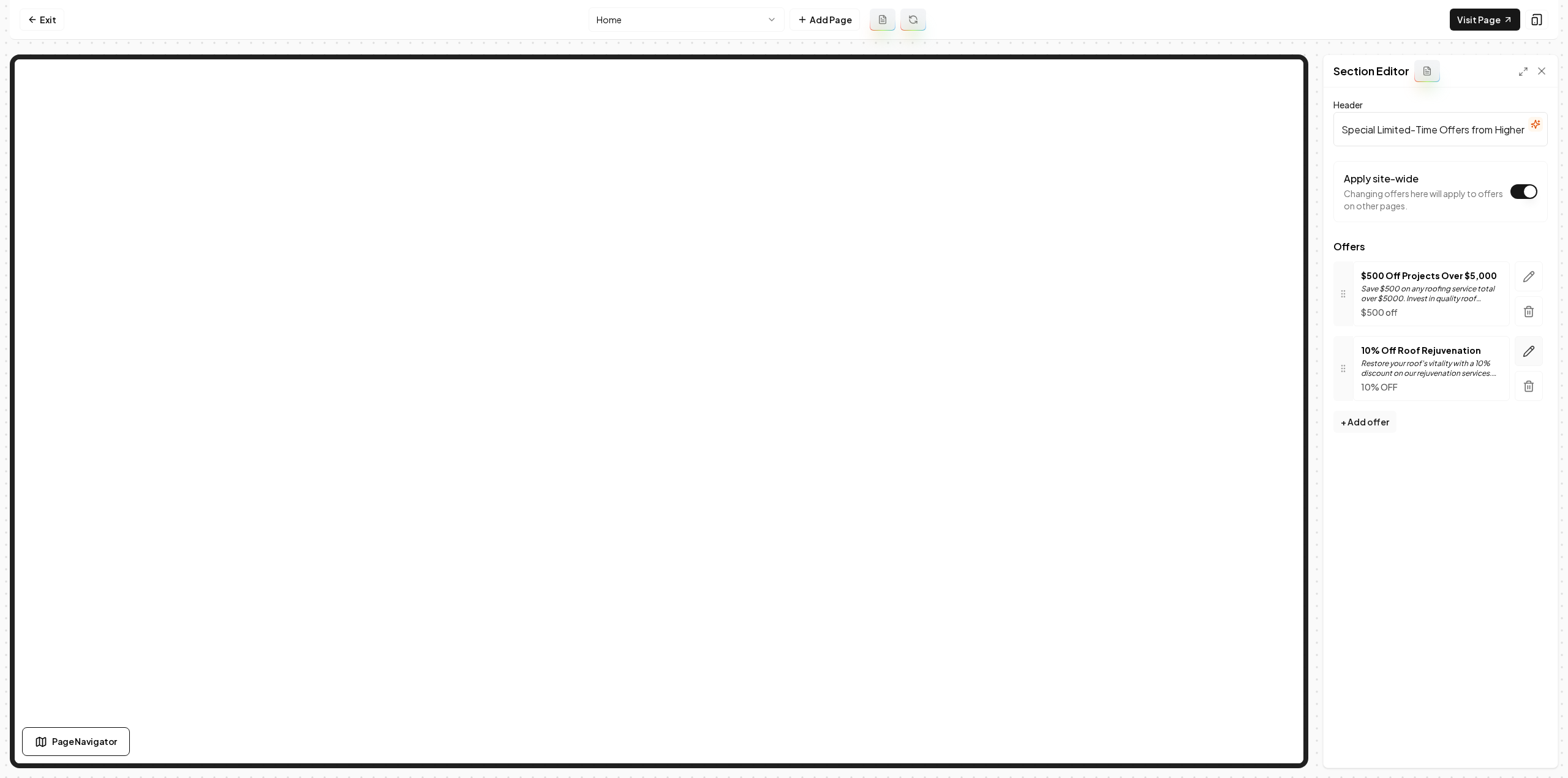
click at [1533, 347] on icon "button" at bounding box center [1529, 352] width 13 height 13
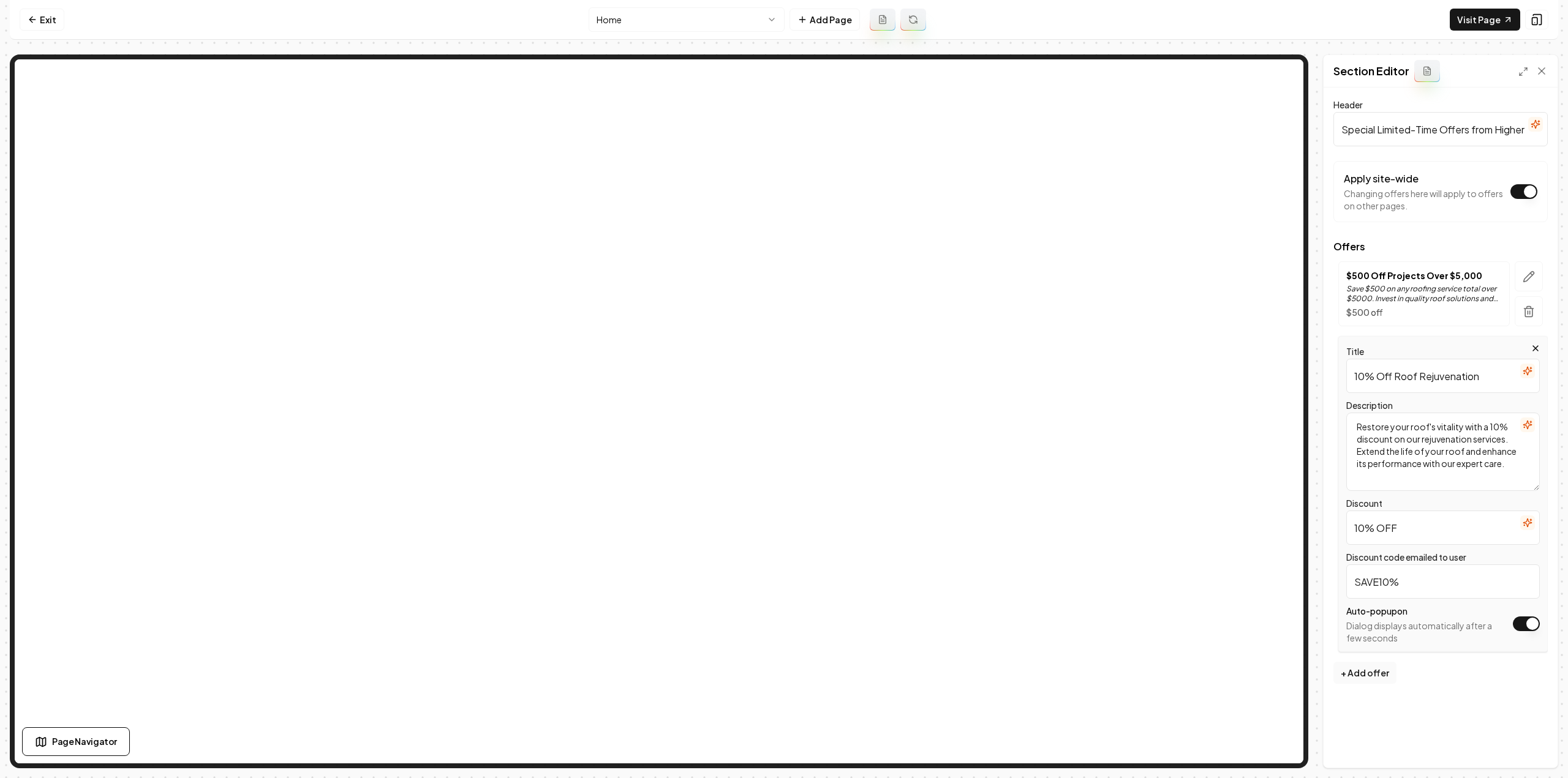
click at [1530, 624] on button "Apply site-wide" at bounding box center [1526, 624] width 27 height 15
click at [1524, 626] on button "Apply site-wide" at bounding box center [1526, 624] width 27 height 15
click at [1475, 18] on link "Visit Page" at bounding box center [1485, 19] width 71 height 22
click at [51, 22] on link "Exit" at bounding box center [42, 19] width 44 height 22
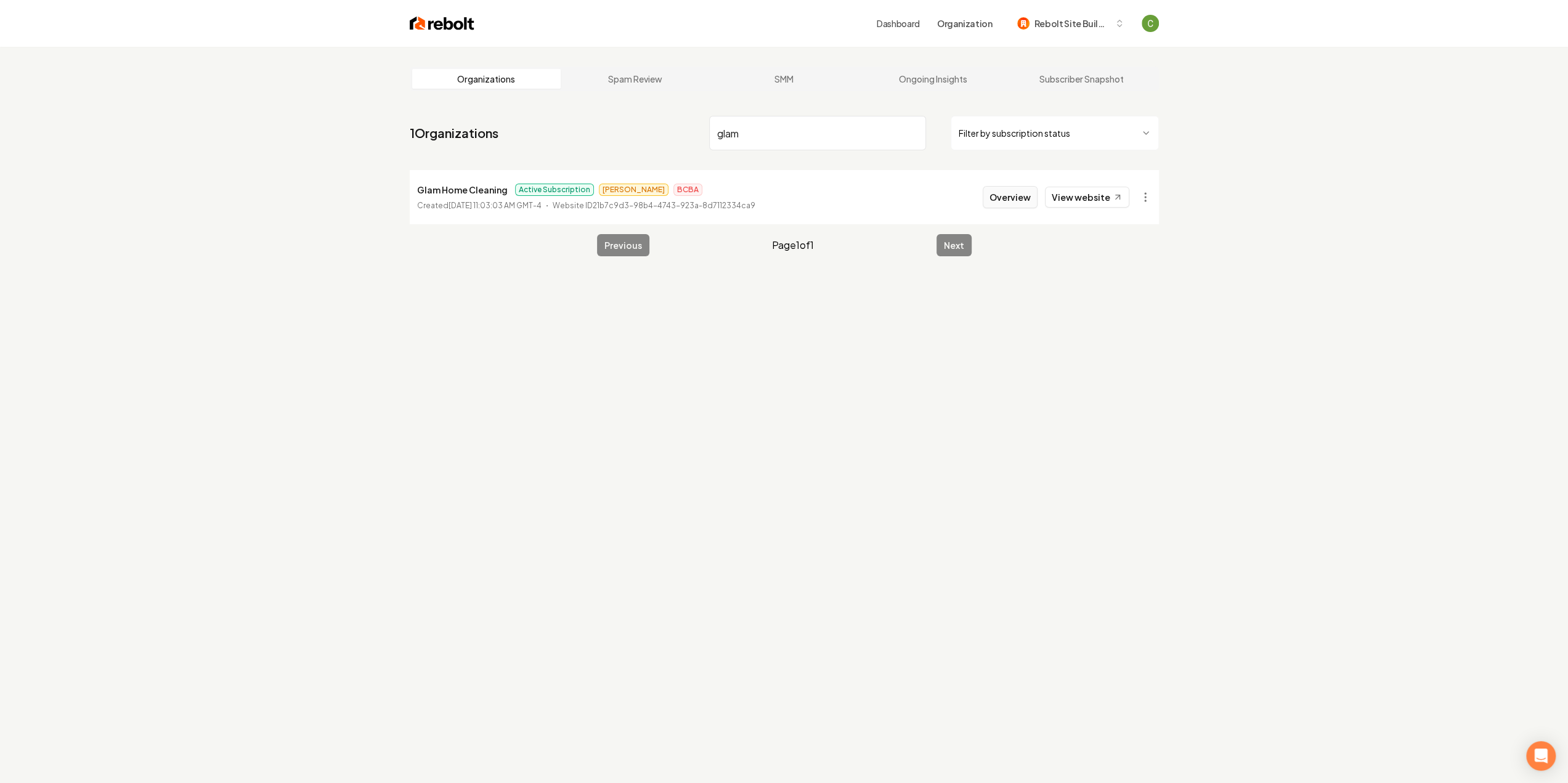
type input "glam"
click at [998, 200] on button "Overview" at bounding box center [1010, 197] width 55 height 22
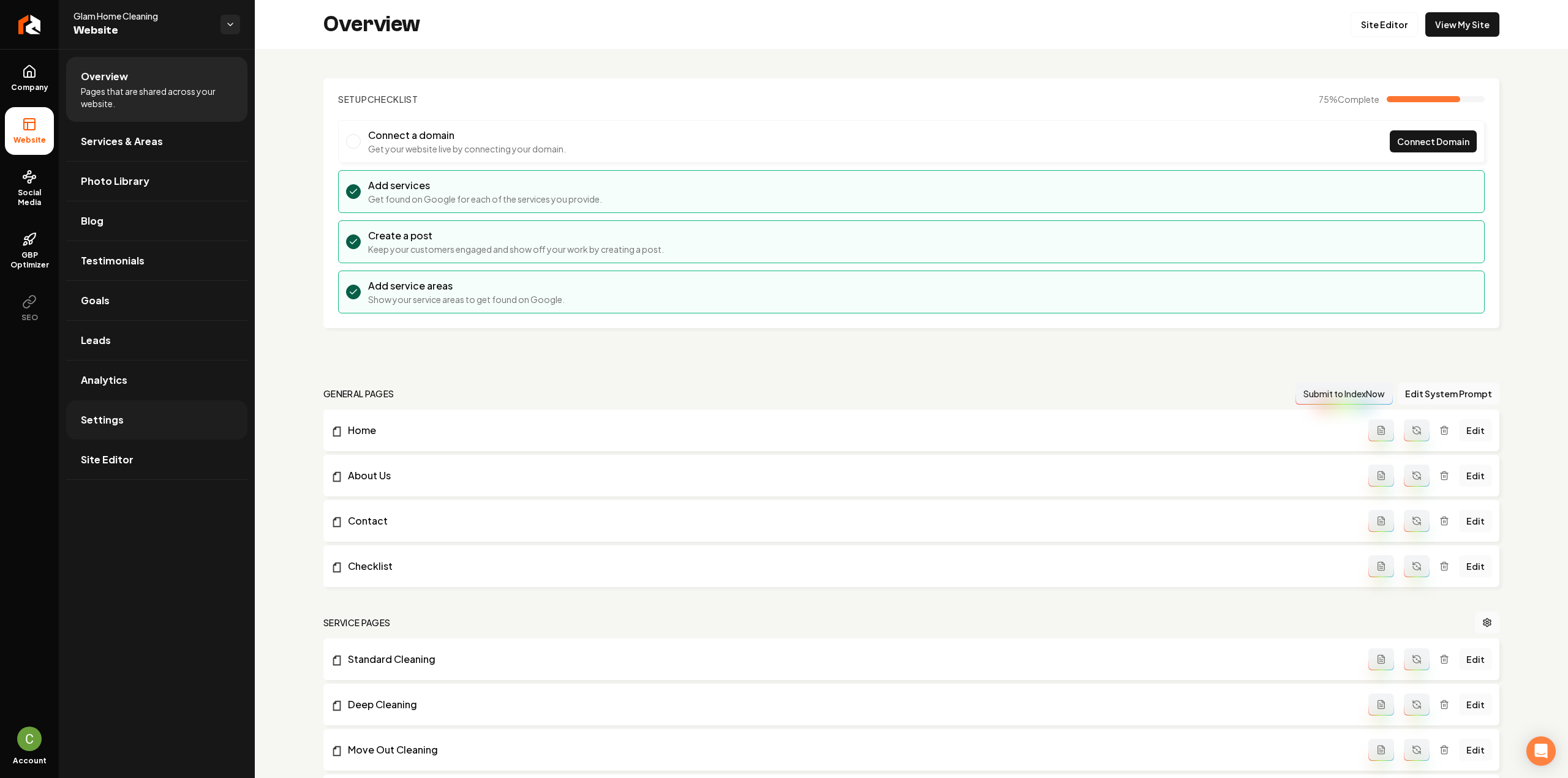
click at [118, 429] on link "Settings" at bounding box center [157, 420] width 181 height 39
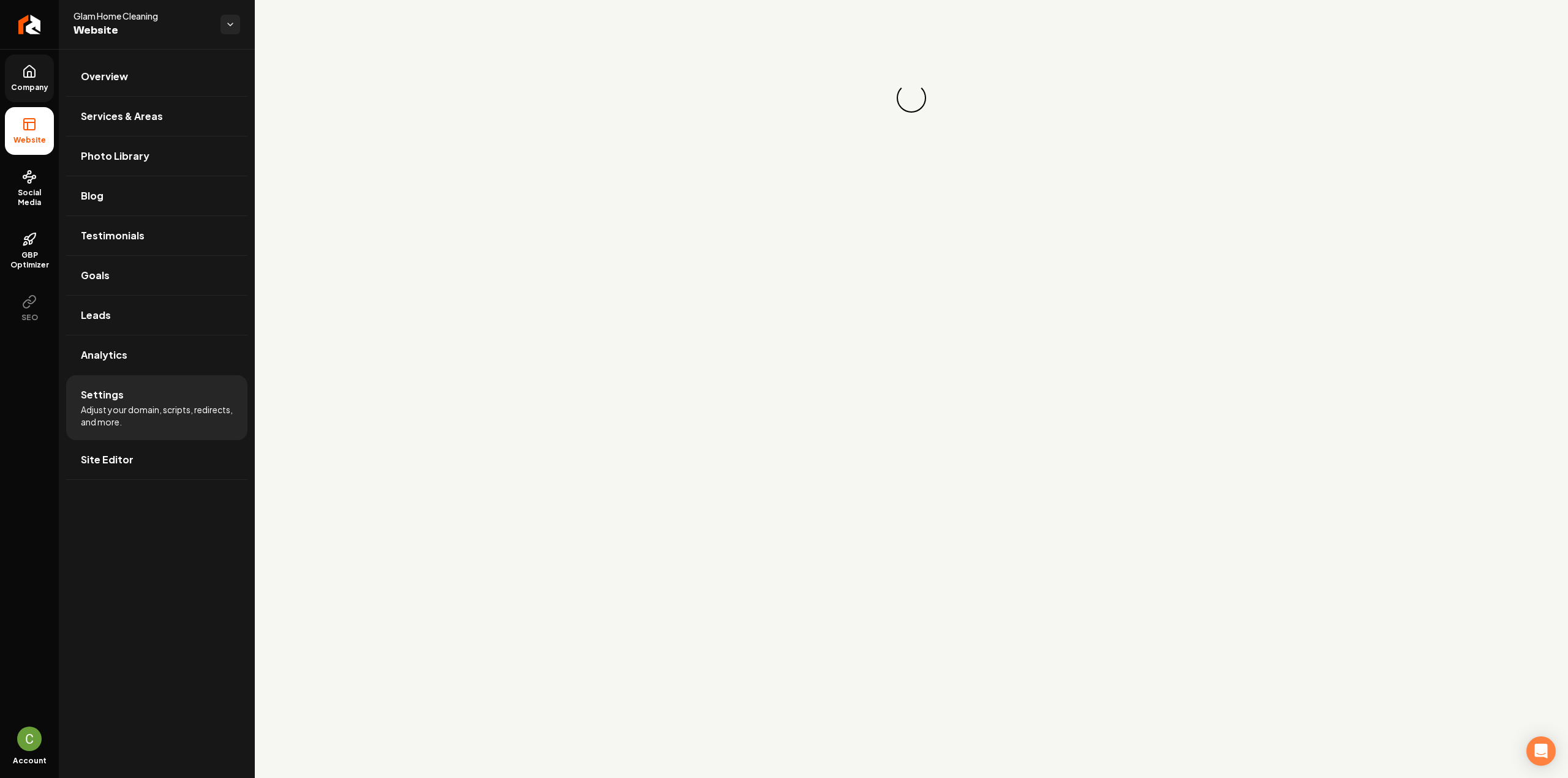
click at [29, 75] on icon at bounding box center [29, 72] width 15 height 15
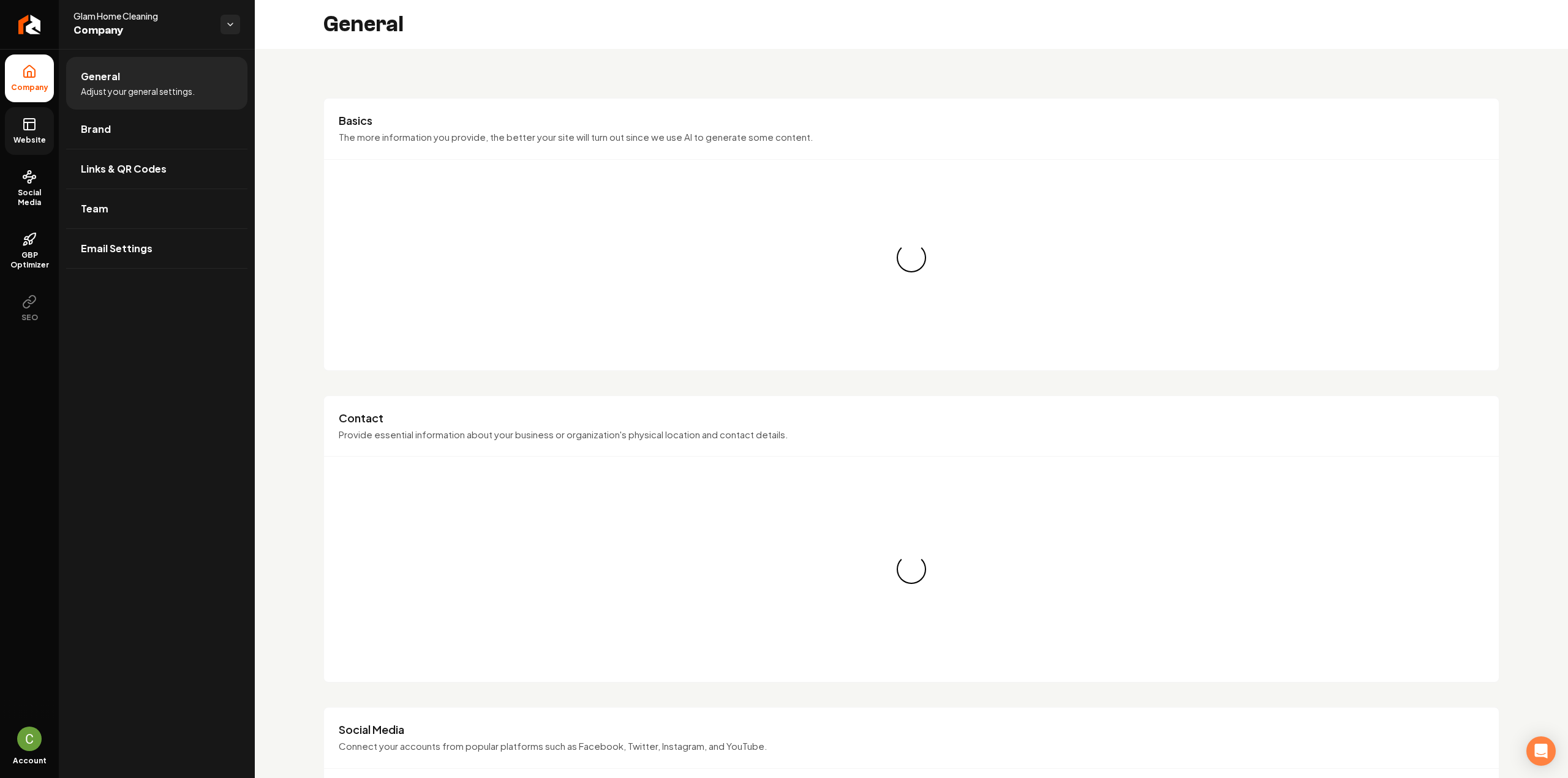
click at [26, 131] on link "Website" at bounding box center [29, 131] width 49 height 48
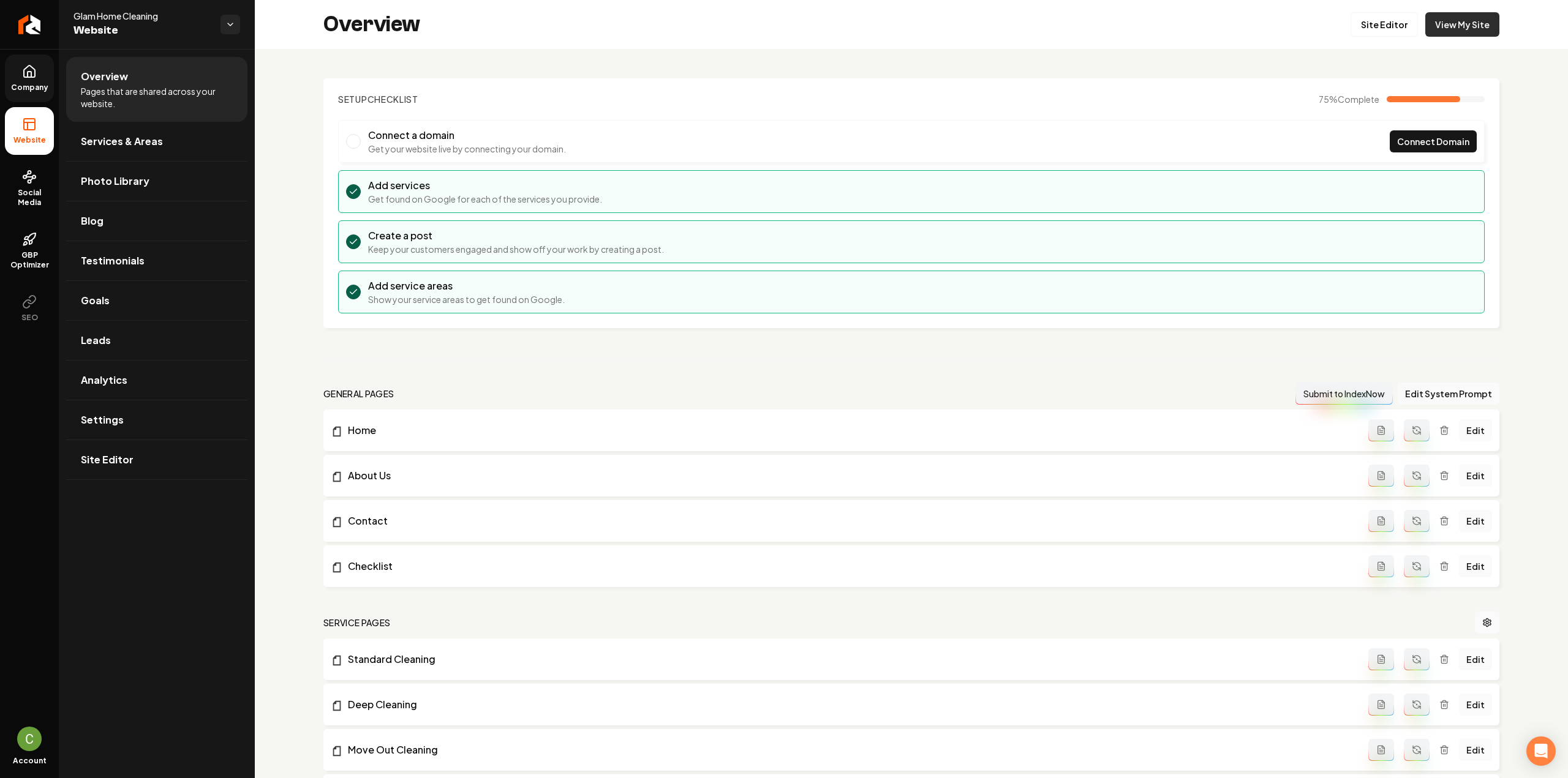
click at [1457, 24] on link "View My Site" at bounding box center [1463, 24] width 74 height 24
click at [116, 417] on span "Settings" at bounding box center [102, 420] width 43 height 15
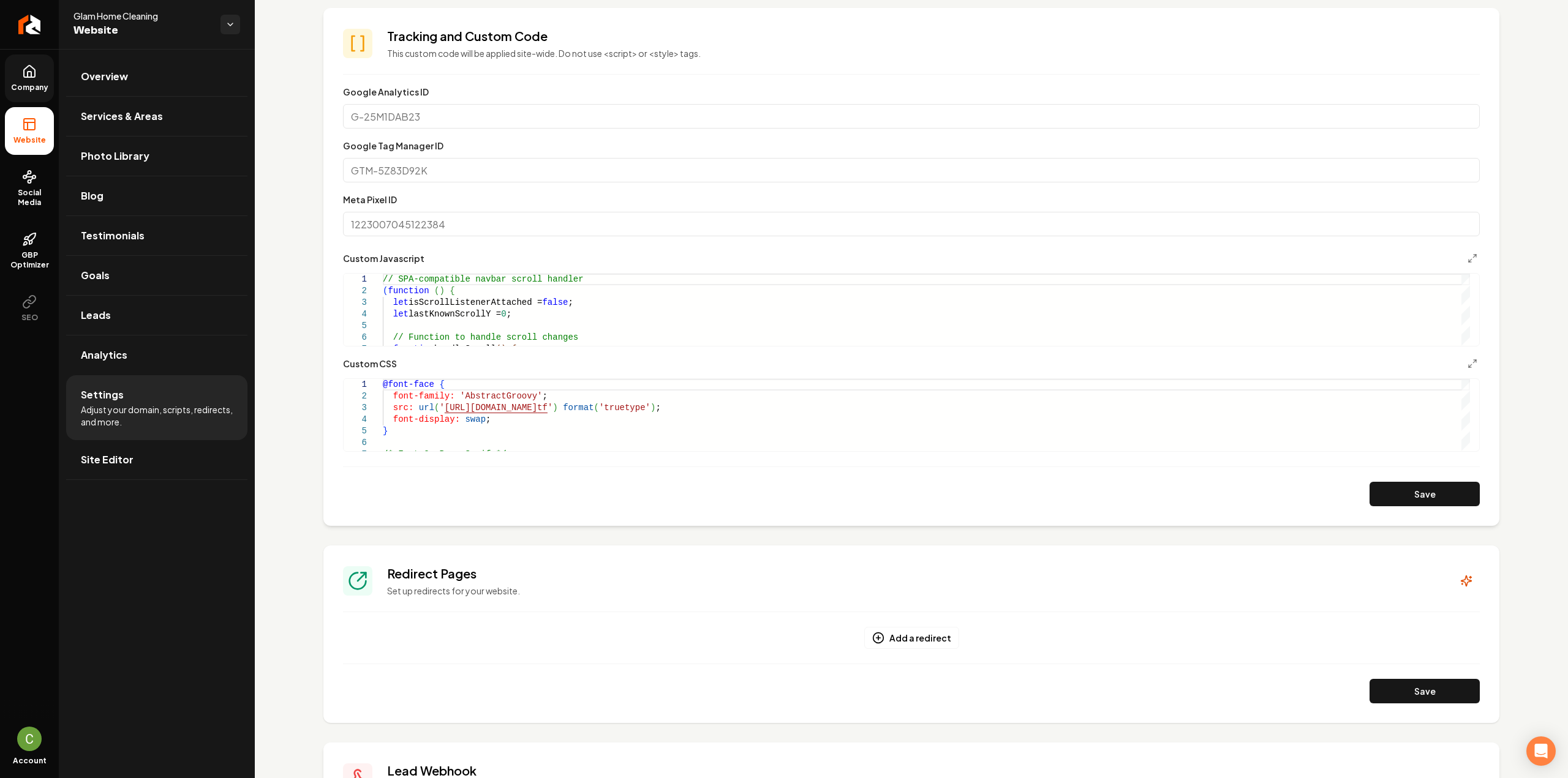
scroll to position [367, 0]
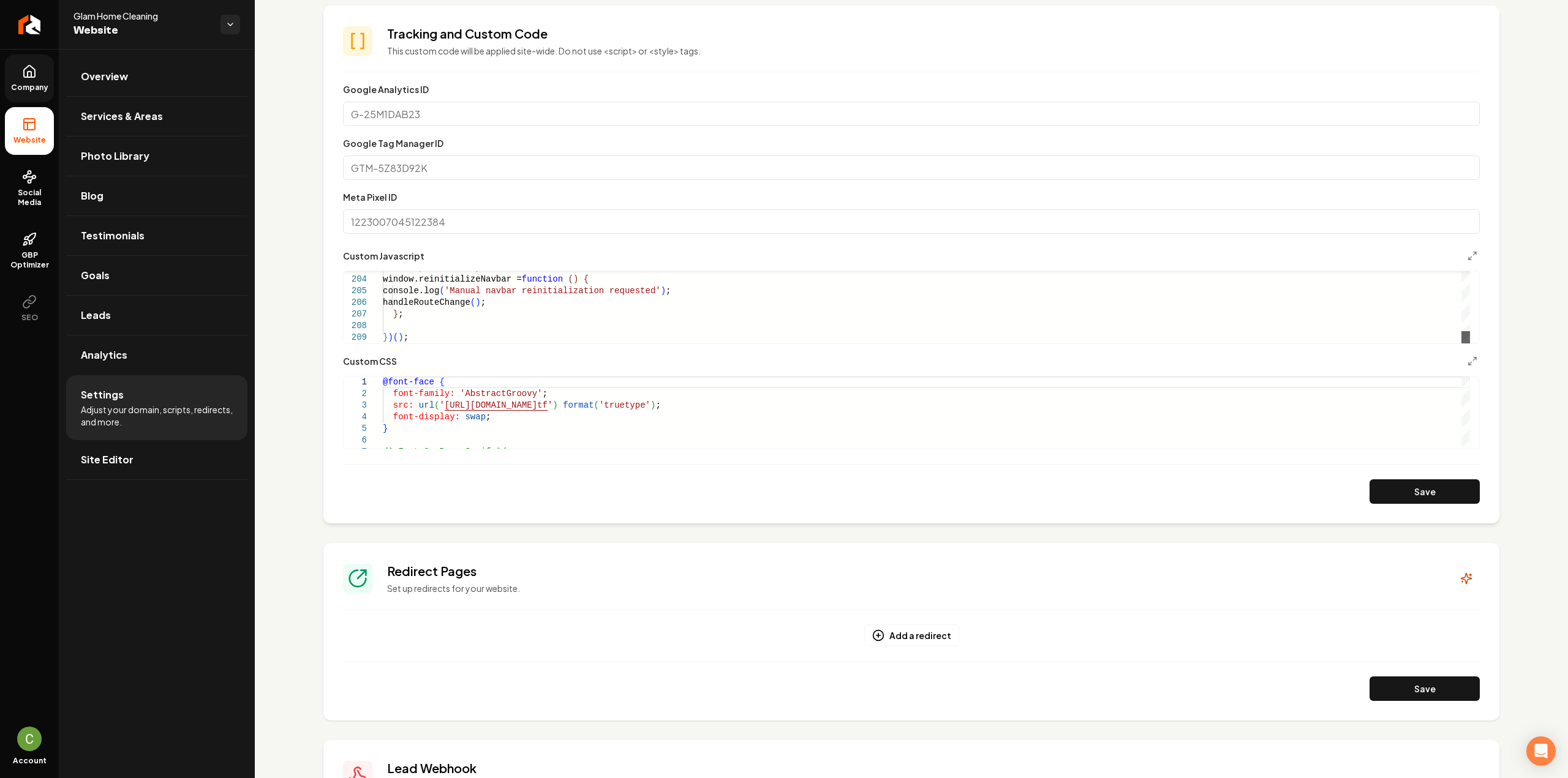
click at [1466, 344] on div "Main content area" at bounding box center [1465, 337] width 8 height 13
click at [24, 84] on span "Company" at bounding box center [30, 87] width 47 height 10
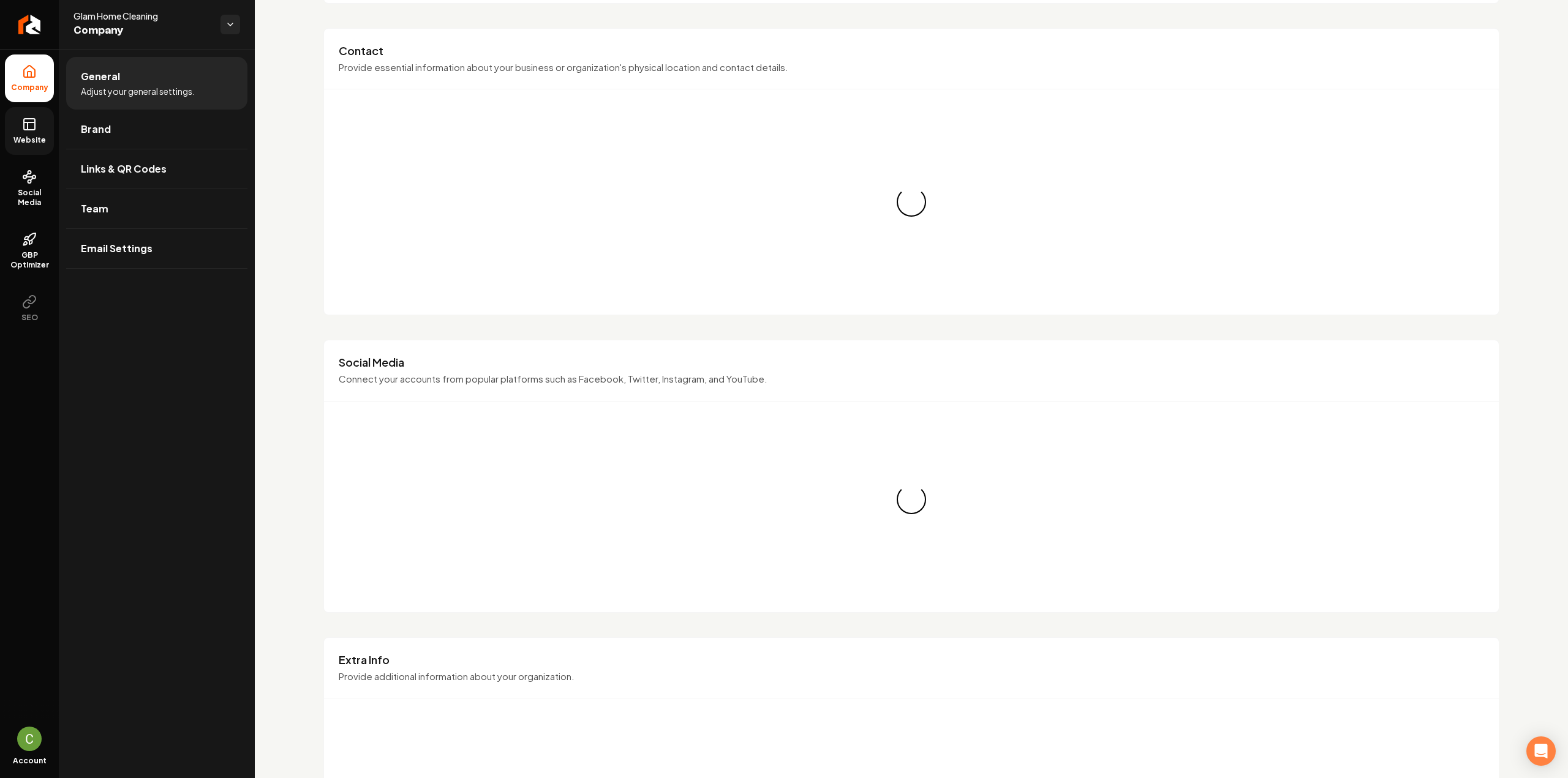
click at [22, 130] on icon at bounding box center [29, 124] width 15 height 15
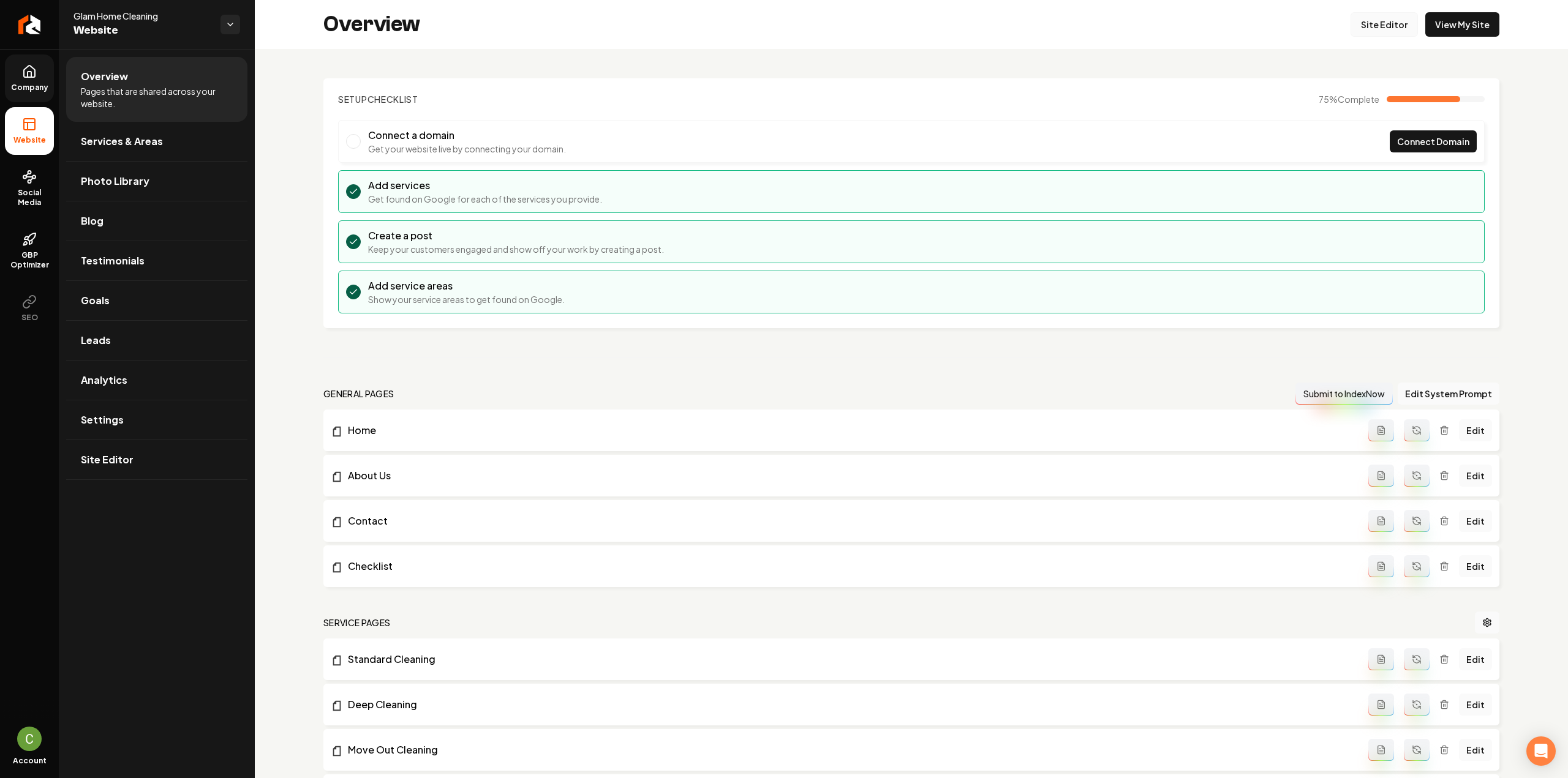
click at [1383, 27] on link "Site Editor" at bounding box center [1384, 24] width 67 height 24
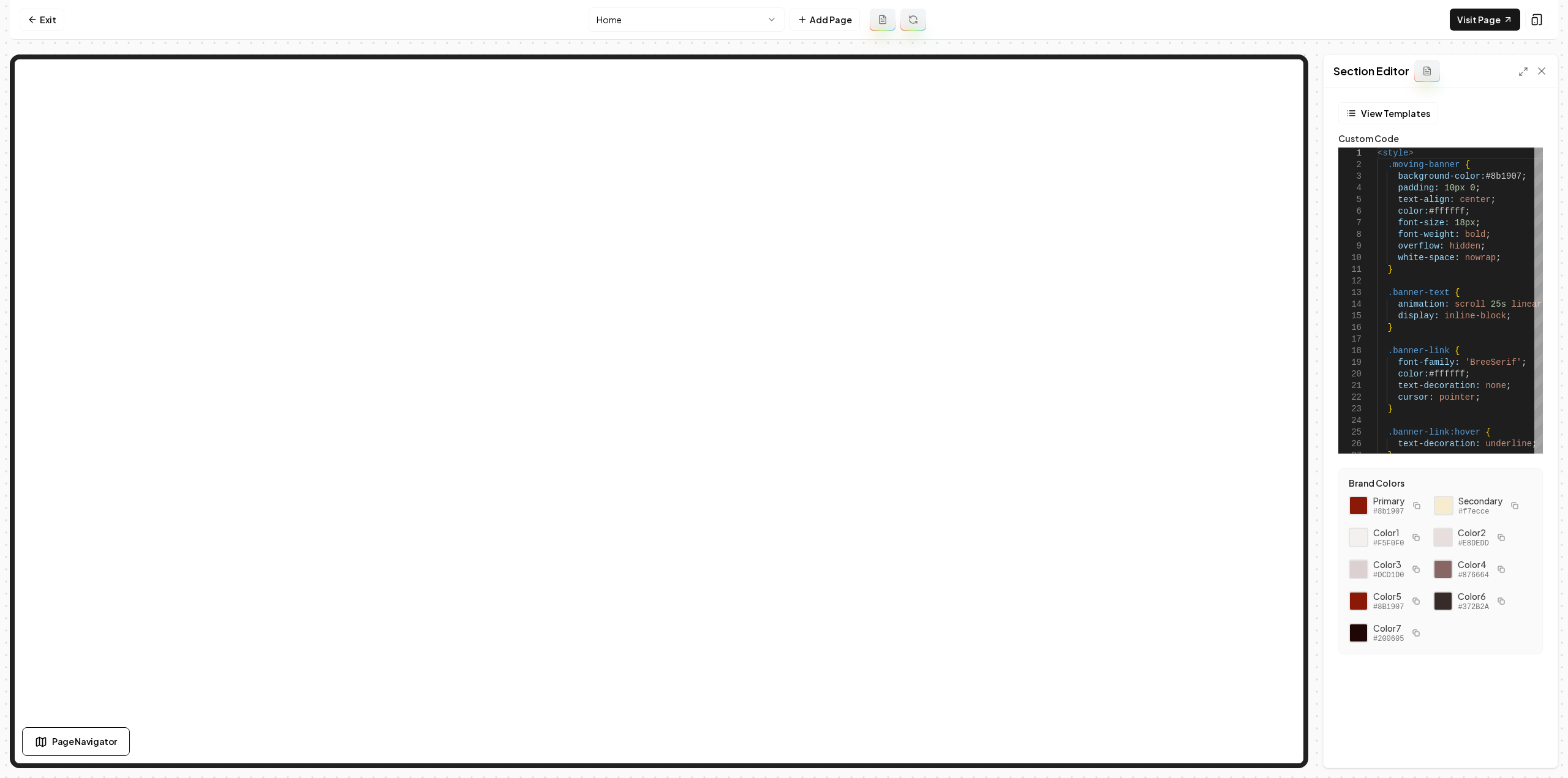
click at [1424, 73] on icon at bounding box center [1427, 71] width 6 height 8
click at [1407, 116] on button "View Templates" at bounding box center [1388, 113] width 100 height 22
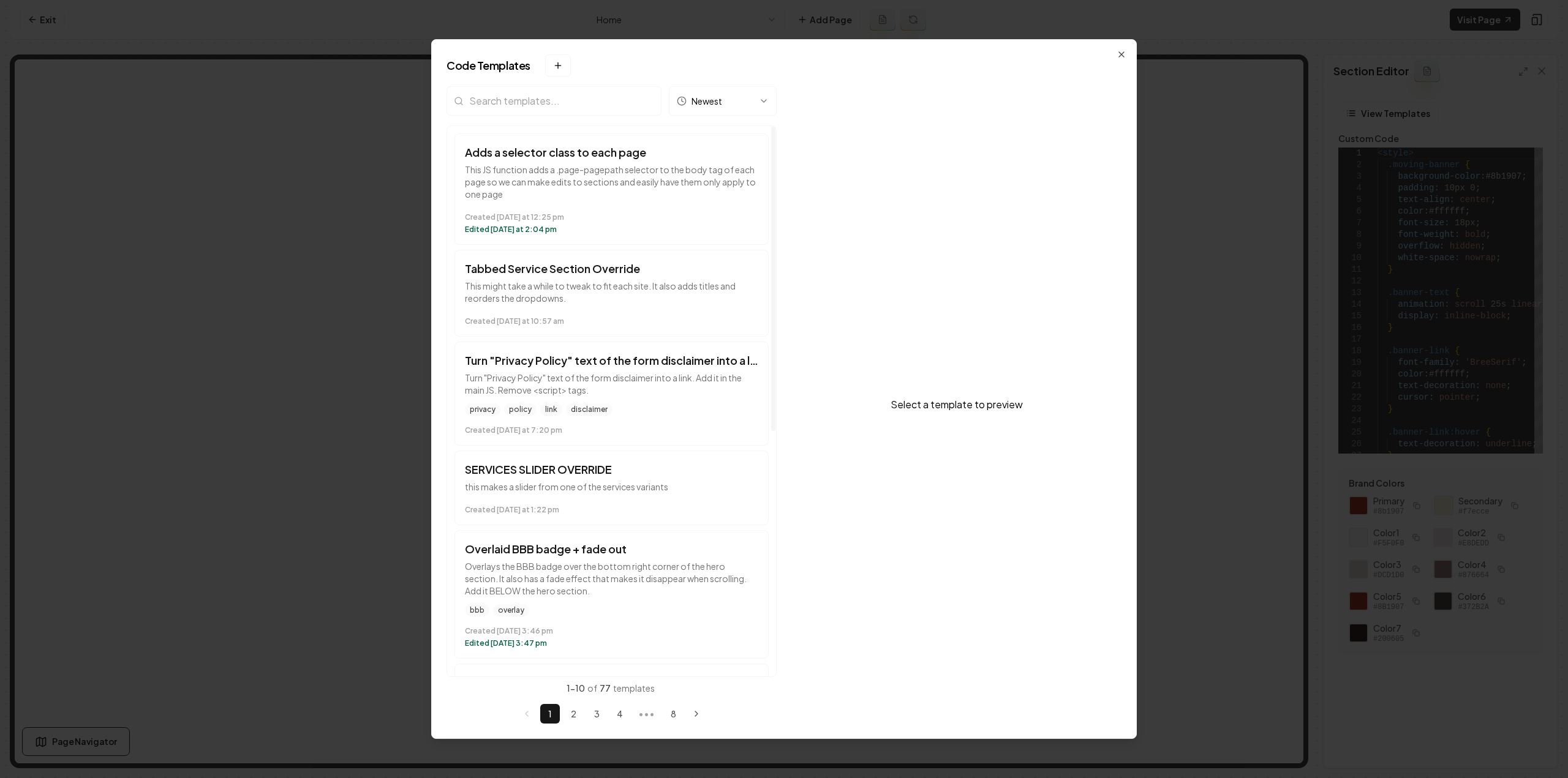
click at [508, 104] on input "search" at bounding box center [553, 101] width 215 height 29
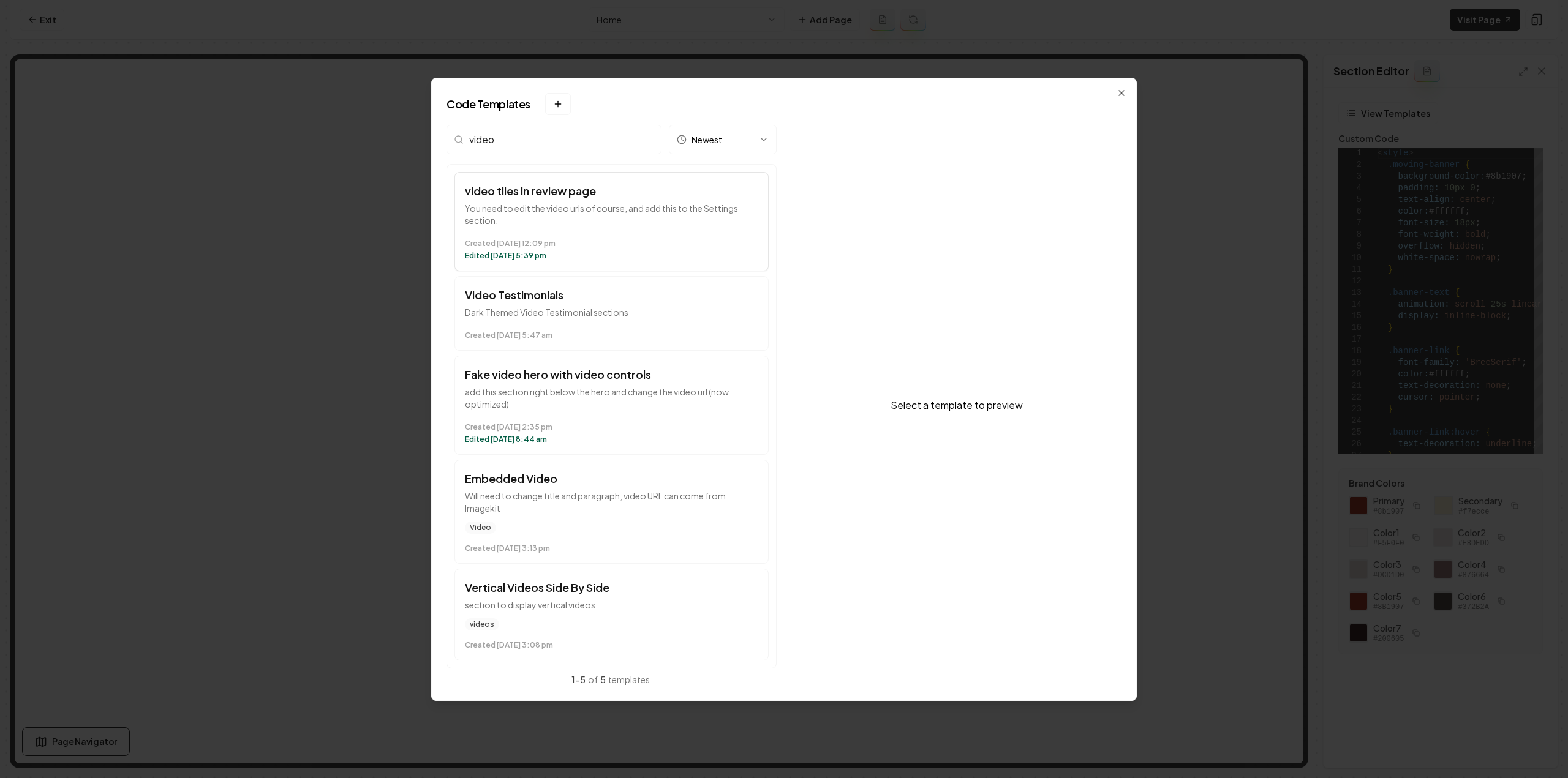
type input "video"
click at [560, 237] on div "Created June 26 at 12:09 pm Edited July 17 at 5:39 pm" at bounding box center [612, 248] width 294 height 27
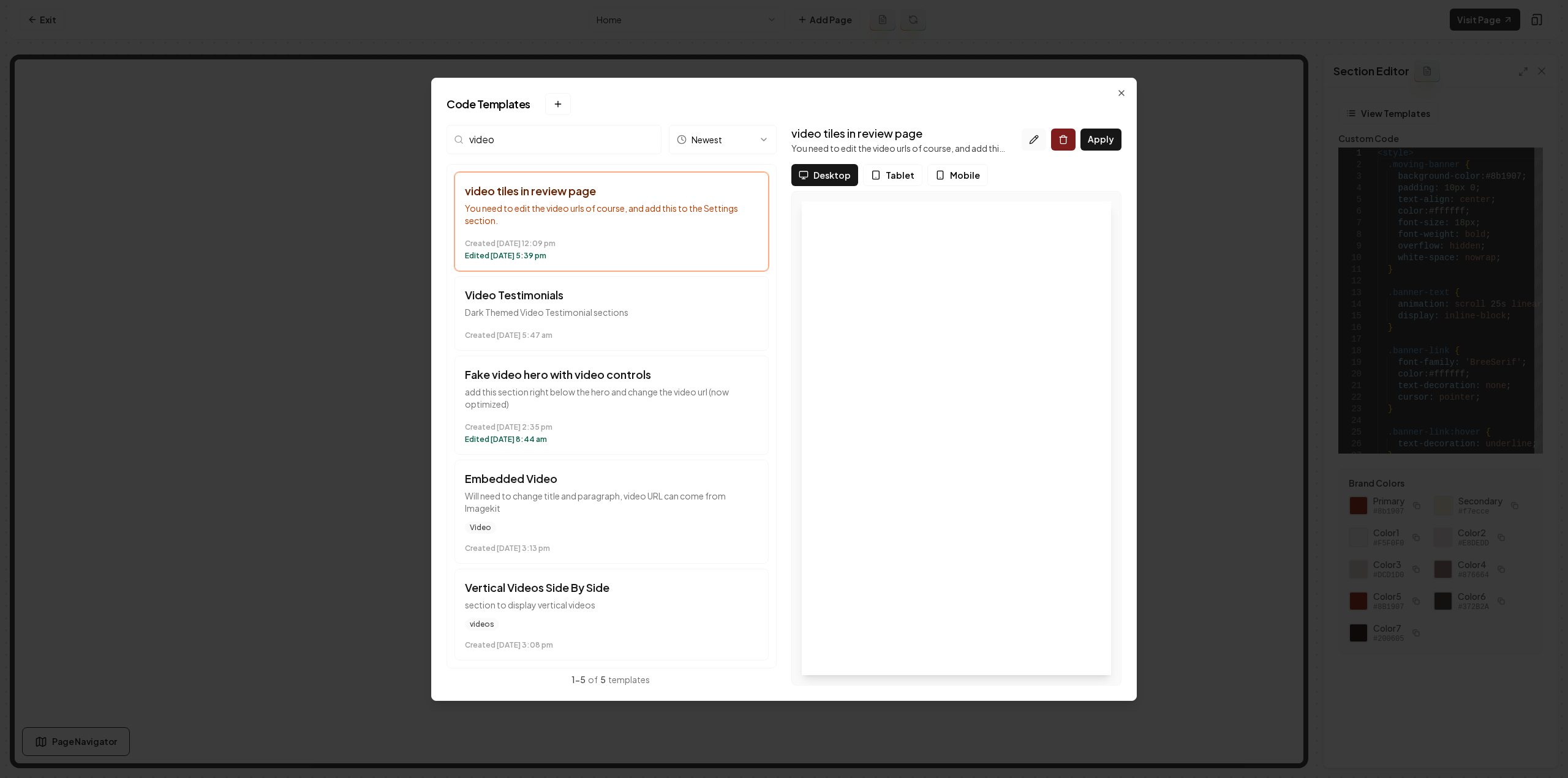
click at [1037, 146] on button at bounding box center [1034, 140] width 24 height 22
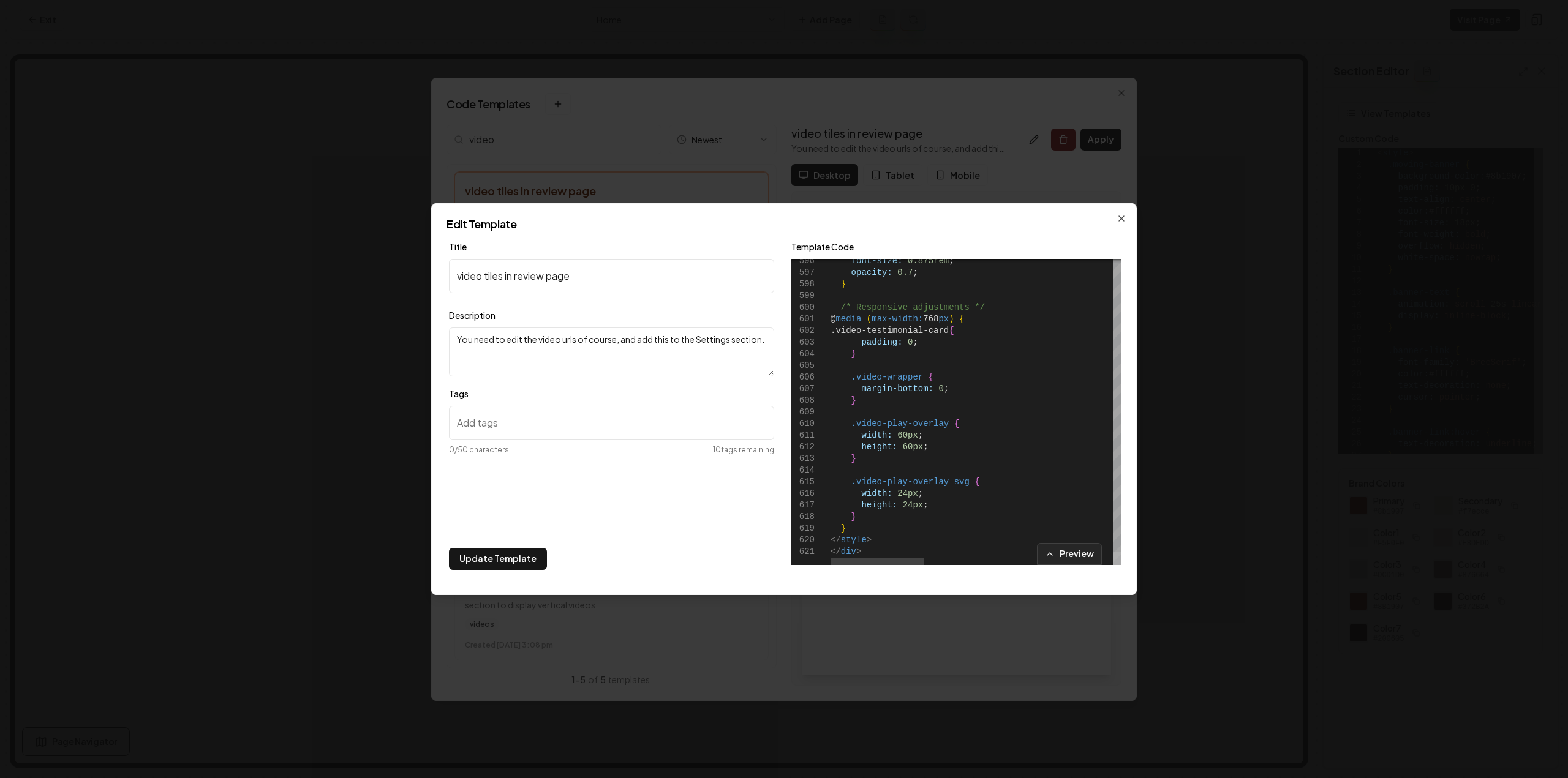
click at [1113, 565] on div at bounding box center [1116, 559] width 8 height 13
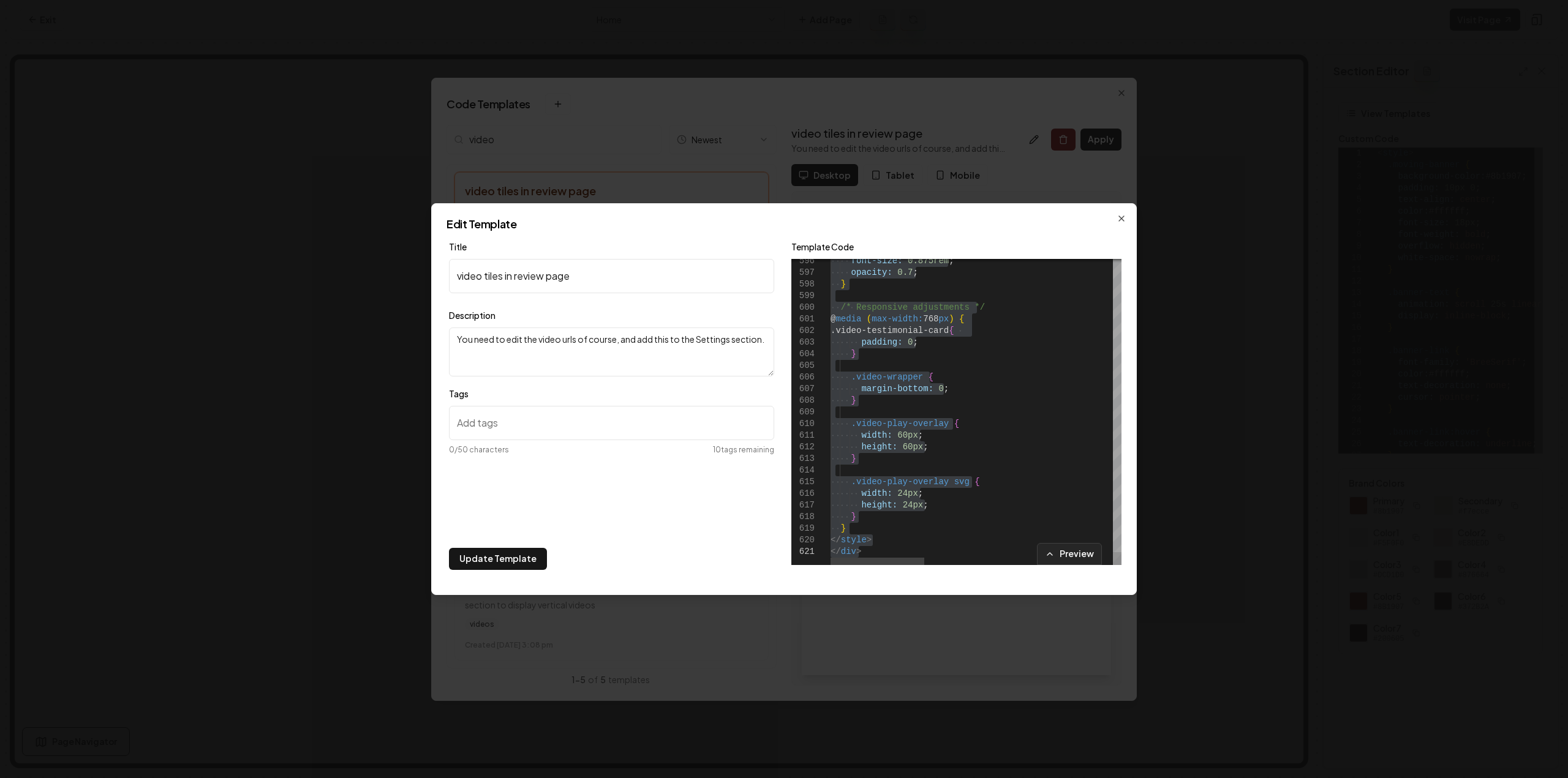
drag, startPoint x: 1116, startPoint y: 552, endPoint x: 1108, endPoint y: 404, distance: 148.2
click at [1108, 404] on div "**********" at bounding box center [957, 413] width 330 height 306
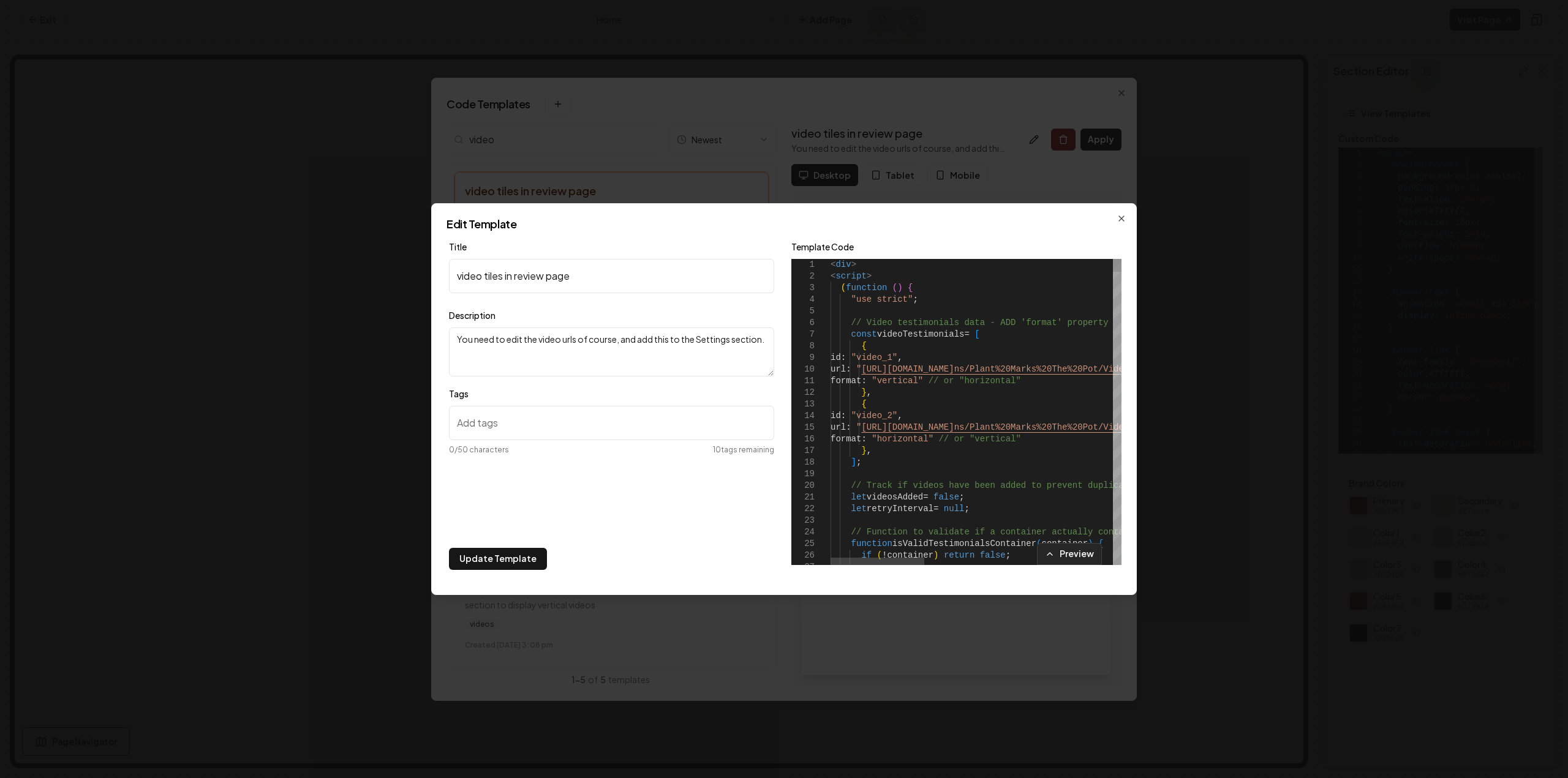
type textarea "**********"
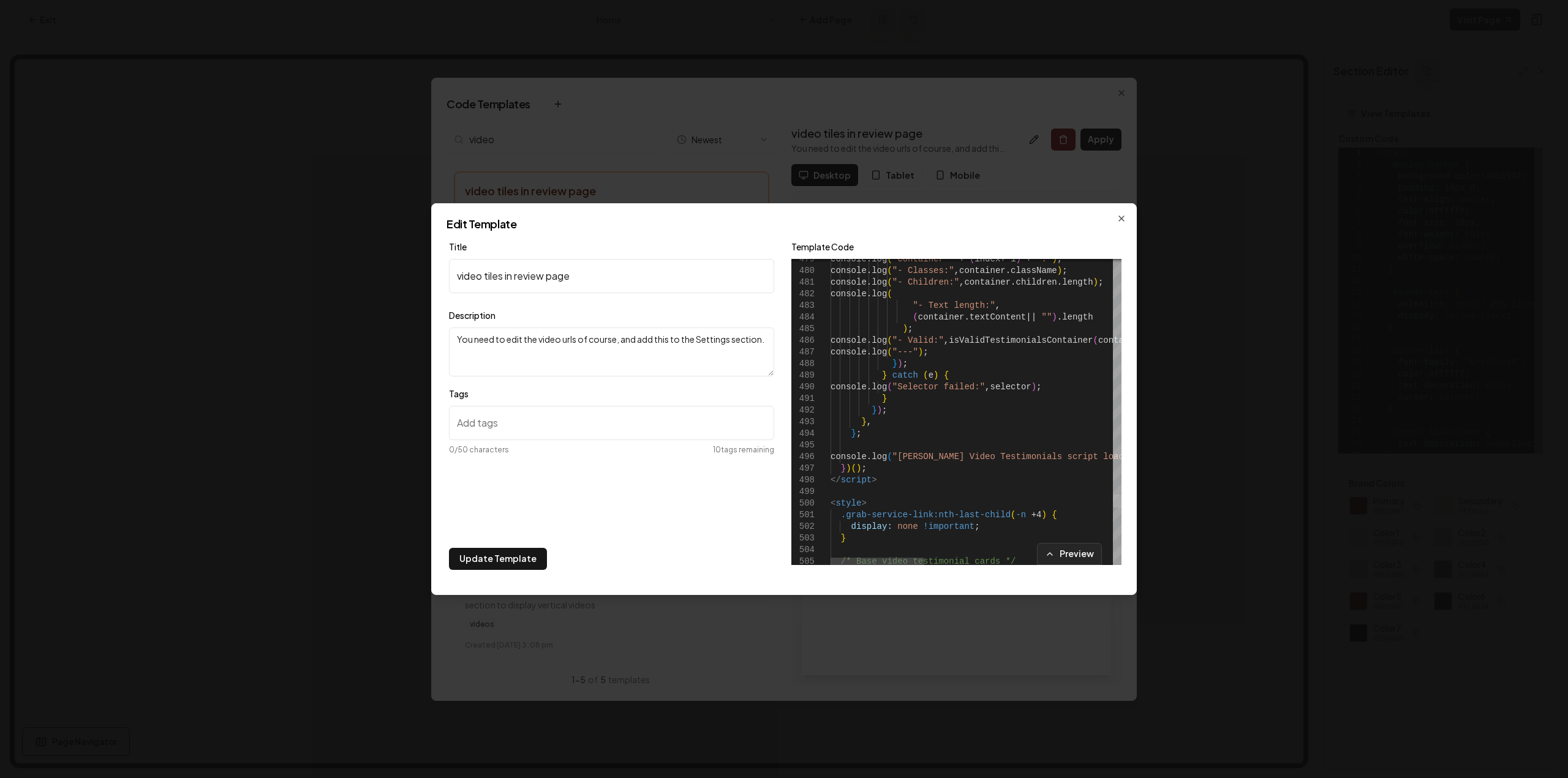
click at [1122, 503] on div at bounding box center [1116, 501] width 8 height 13
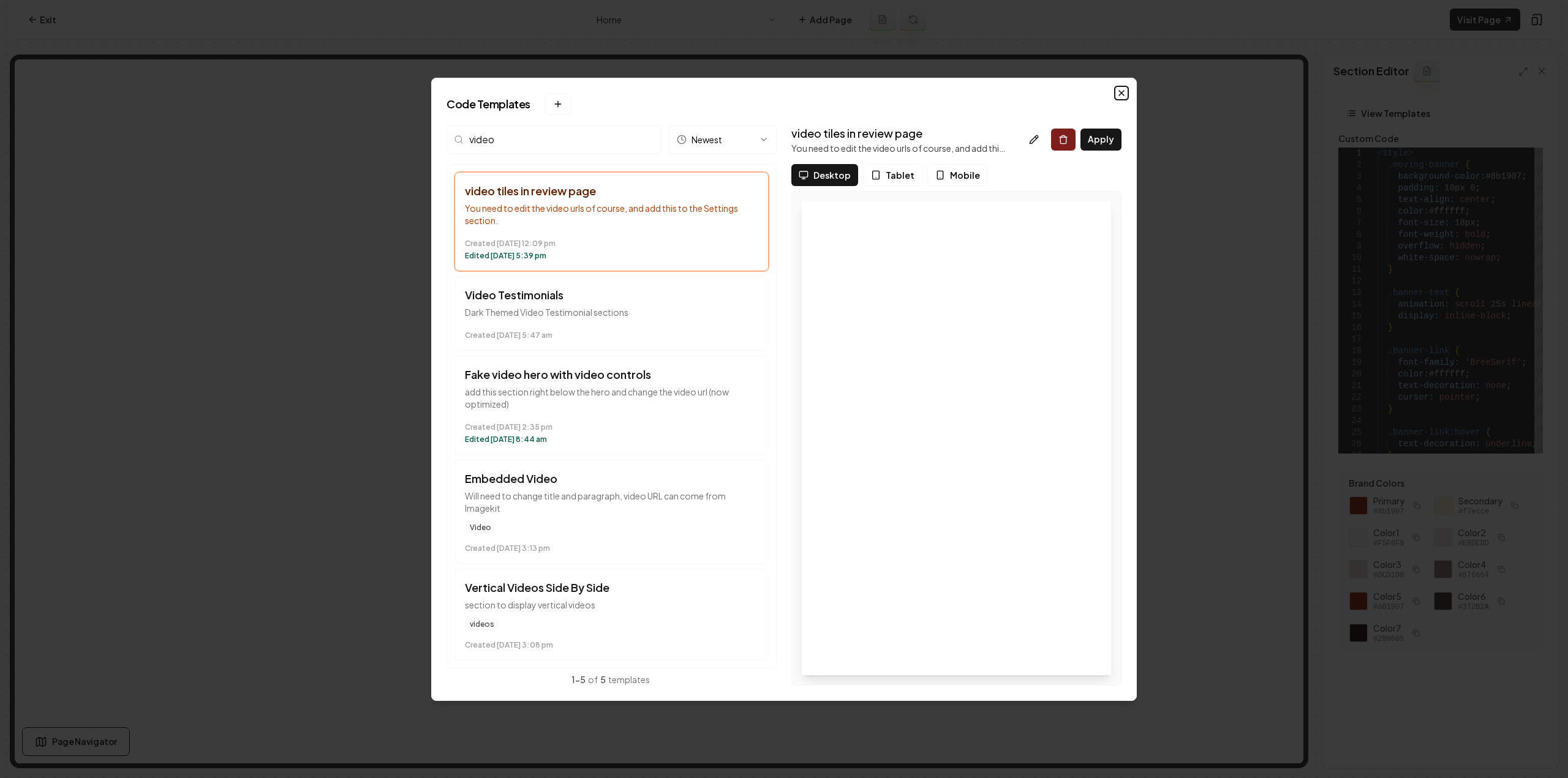
click at [1123, 96] on icon "button" at bounding box center [1121, 92] width 10 height 10
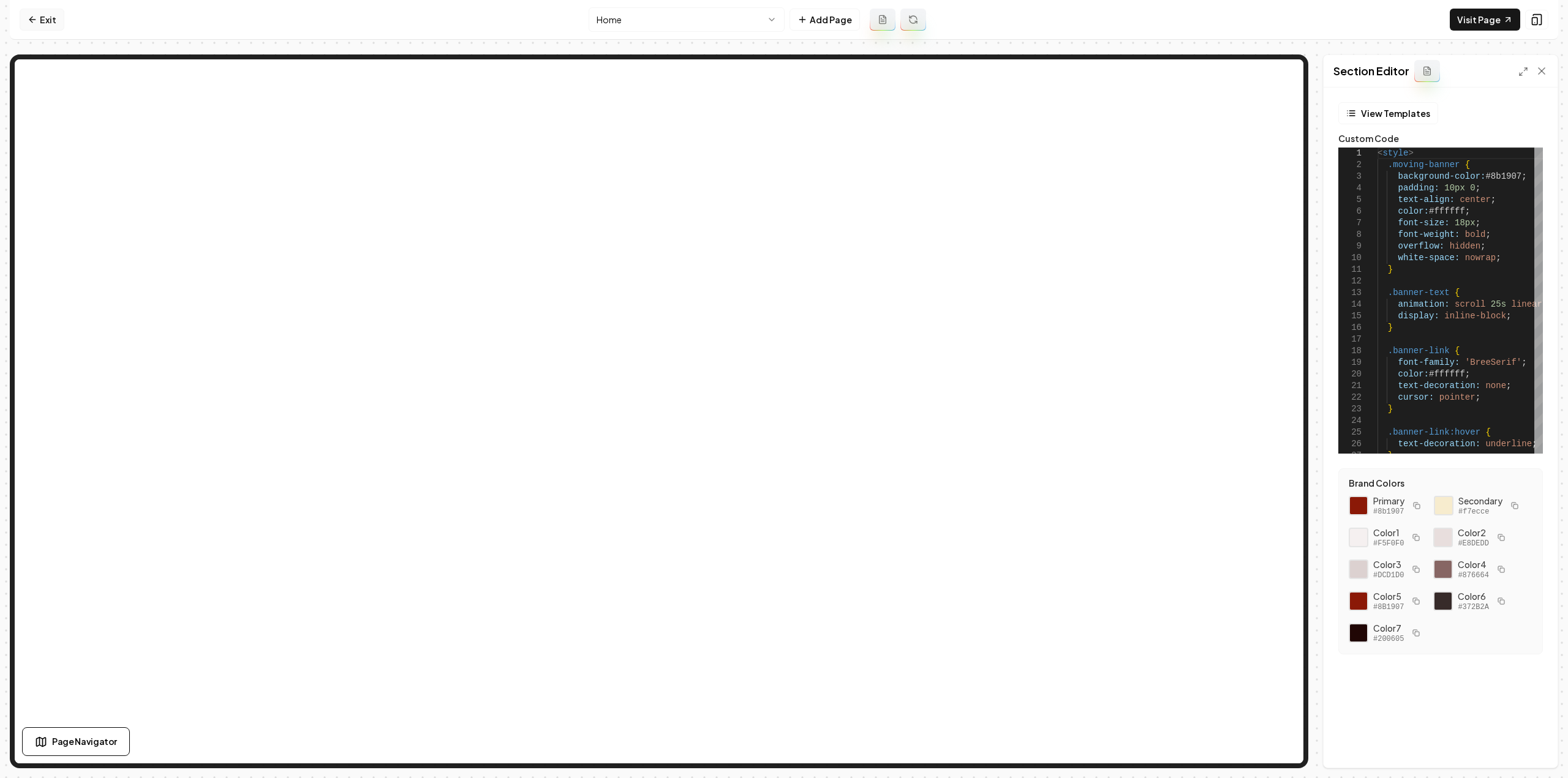
click at [46, 12] on link "Exit" at bounding box center [42, 19] width 44 height 22
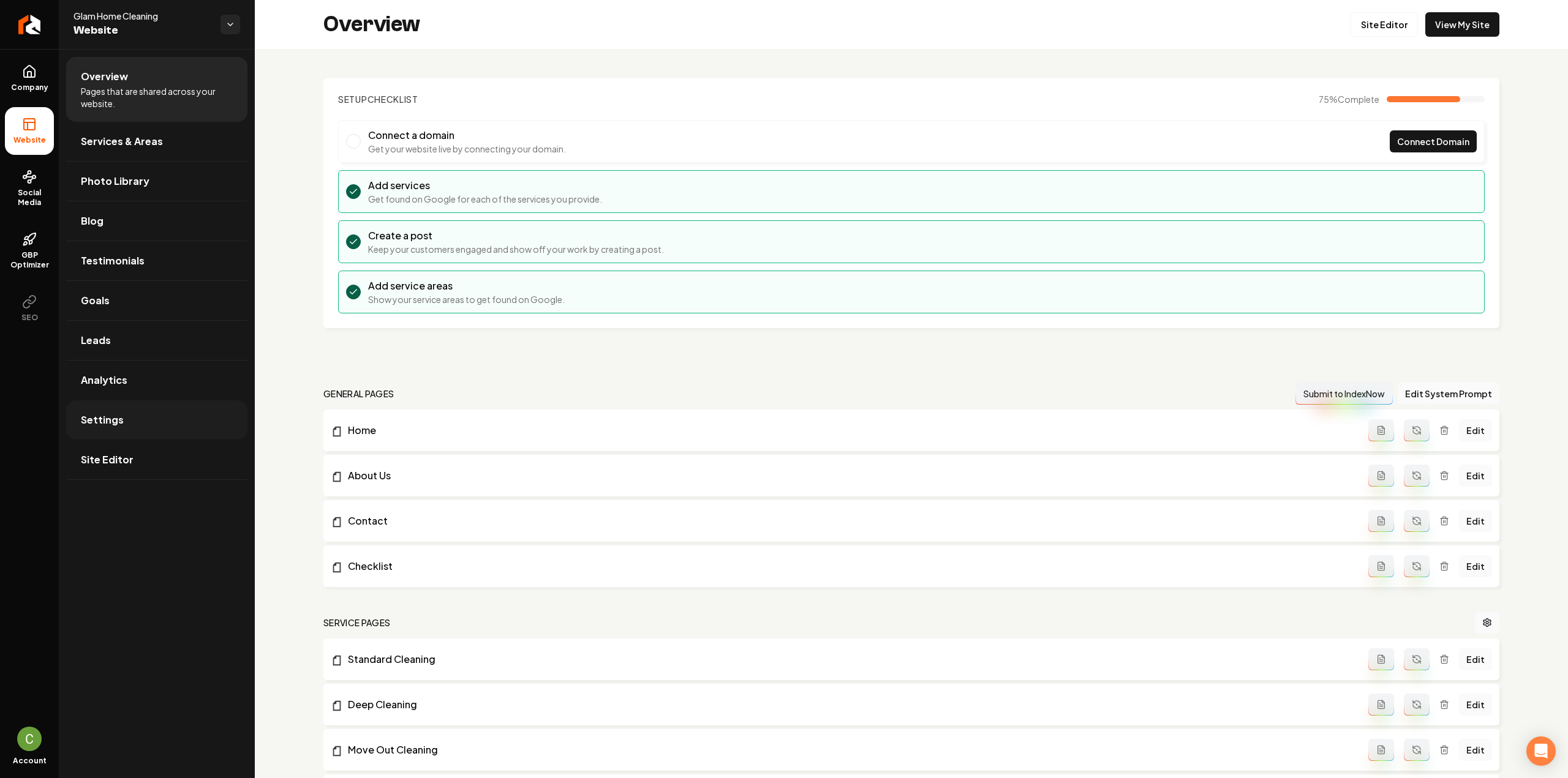
click at [131, 416] on link "Settings" at bounding box center [157, 420] width 181 height 39
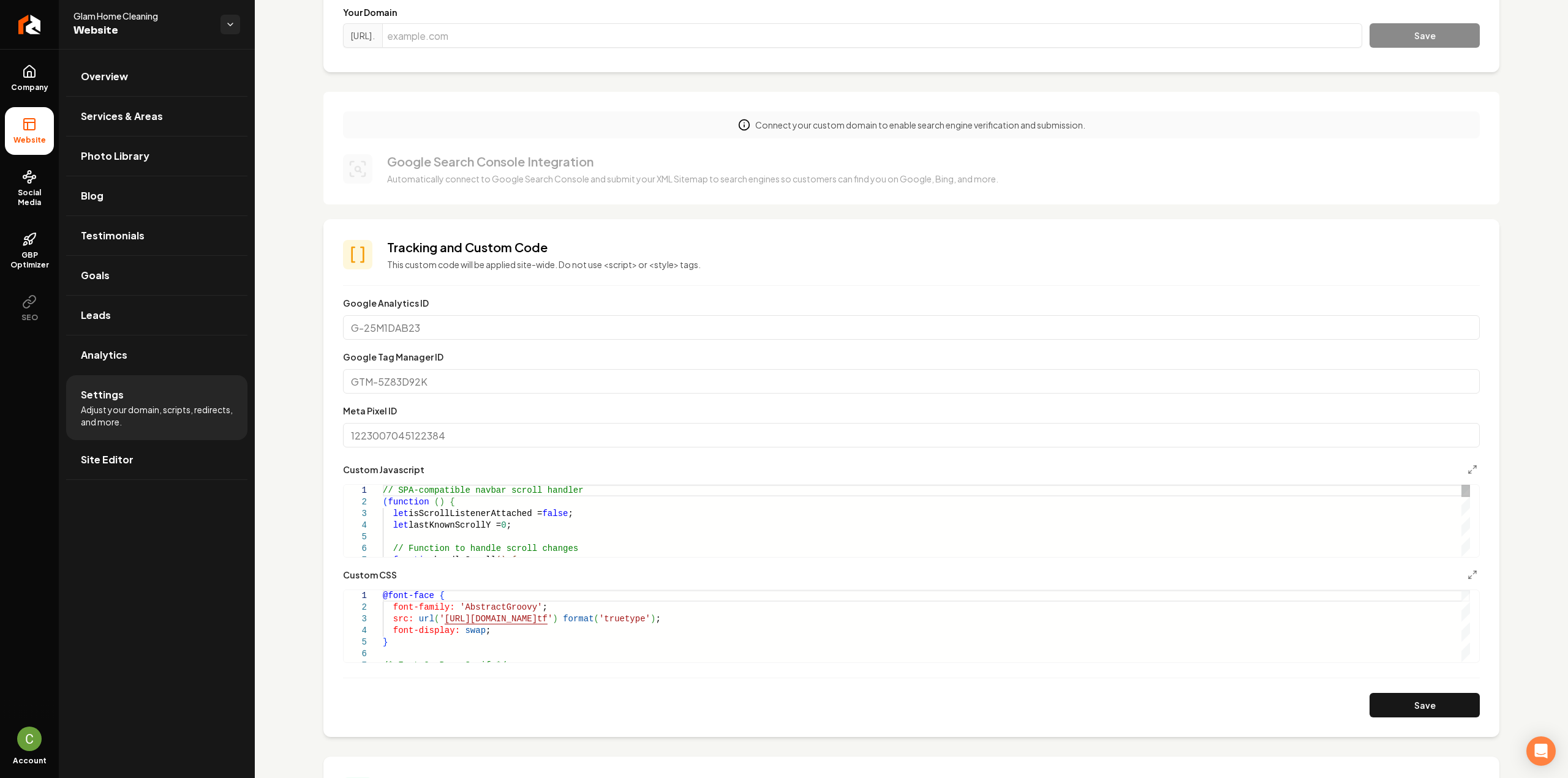
scroll to position [184, 0]
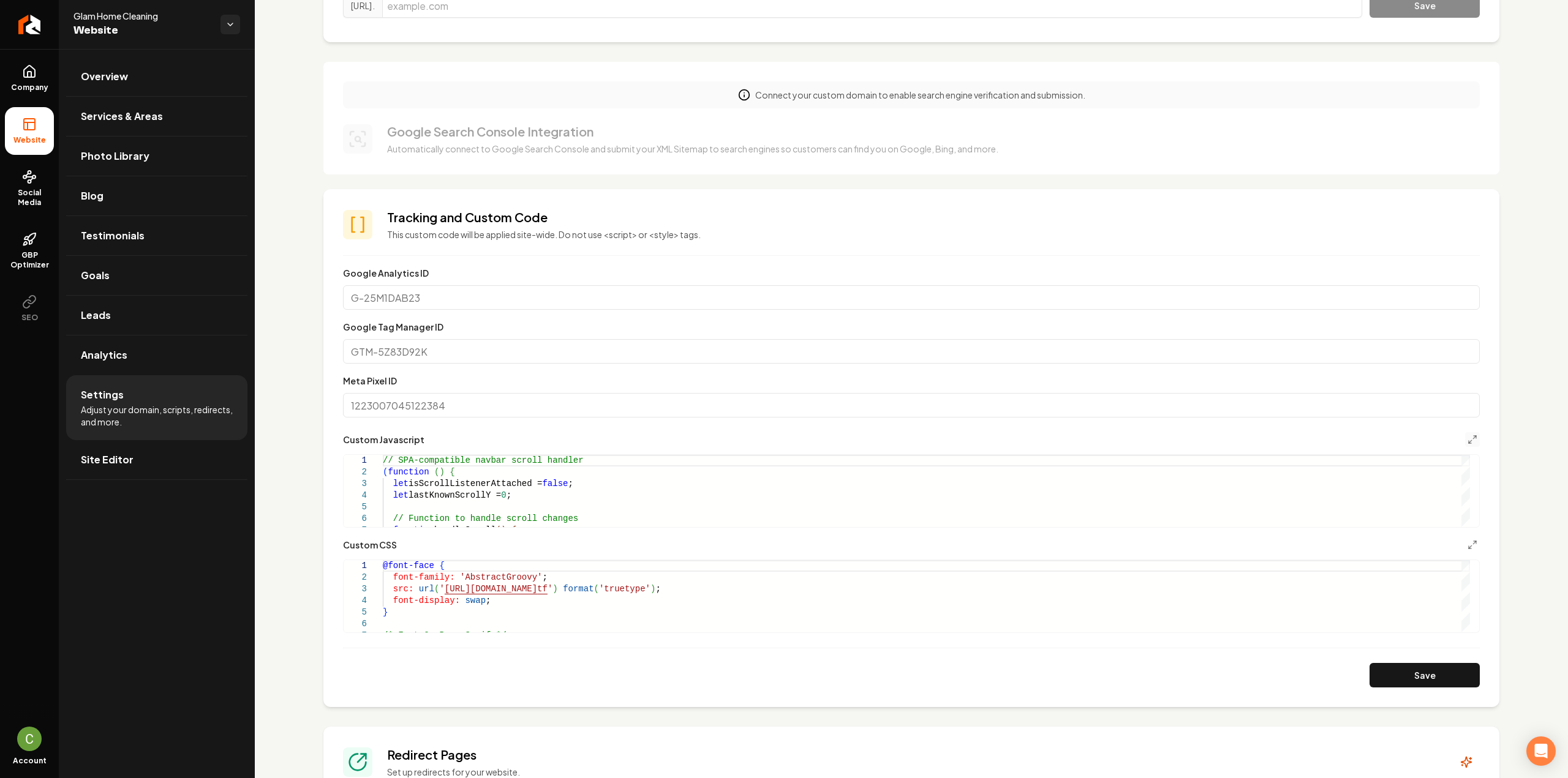
click at [1467, 435] on icon "Main content area" at bounding box center [1472, 440] width 10 height 10
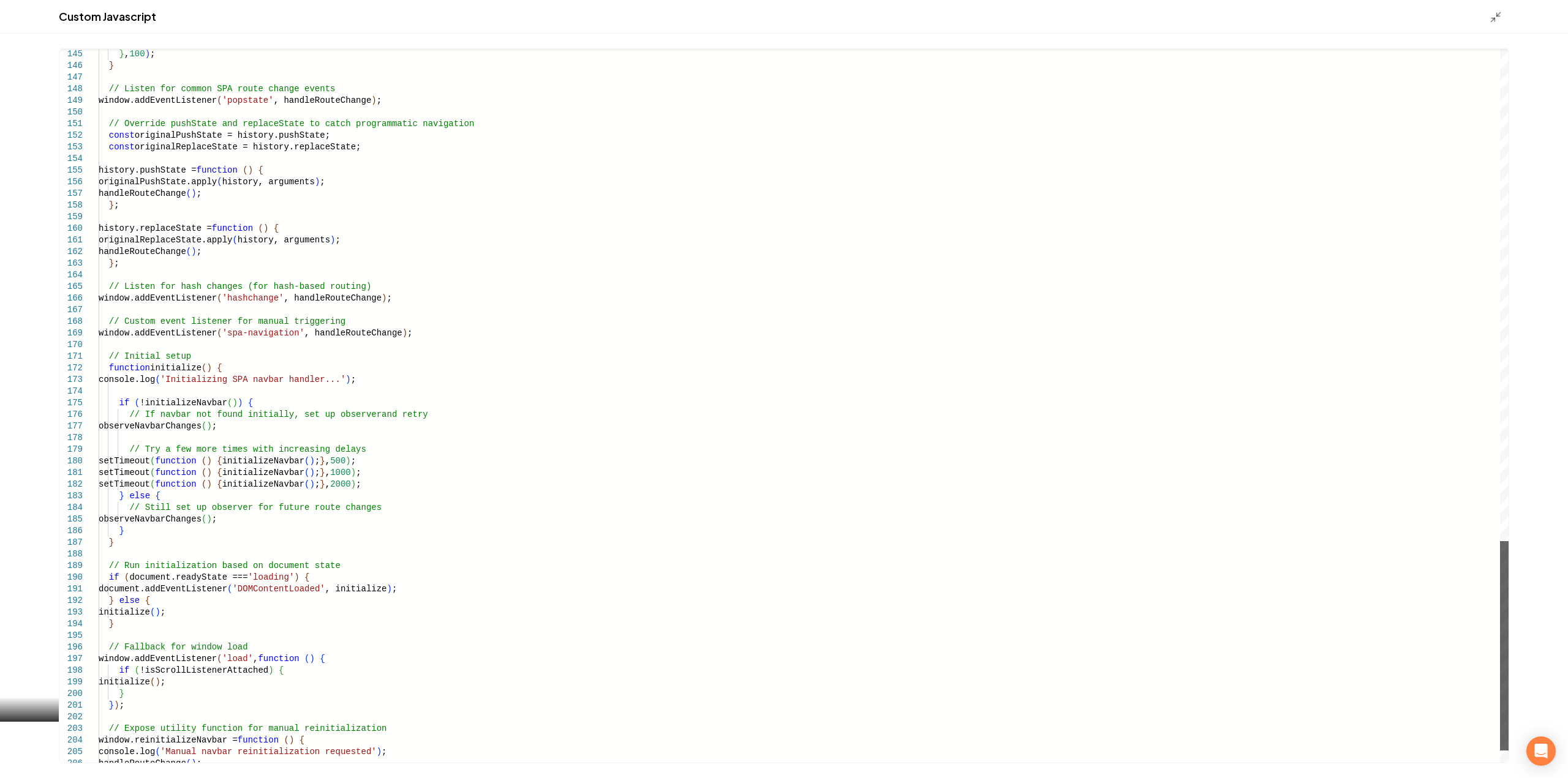
click at [1500, 751] on div "Main content area" at bounding box center [1504, 646] width 8 height 209
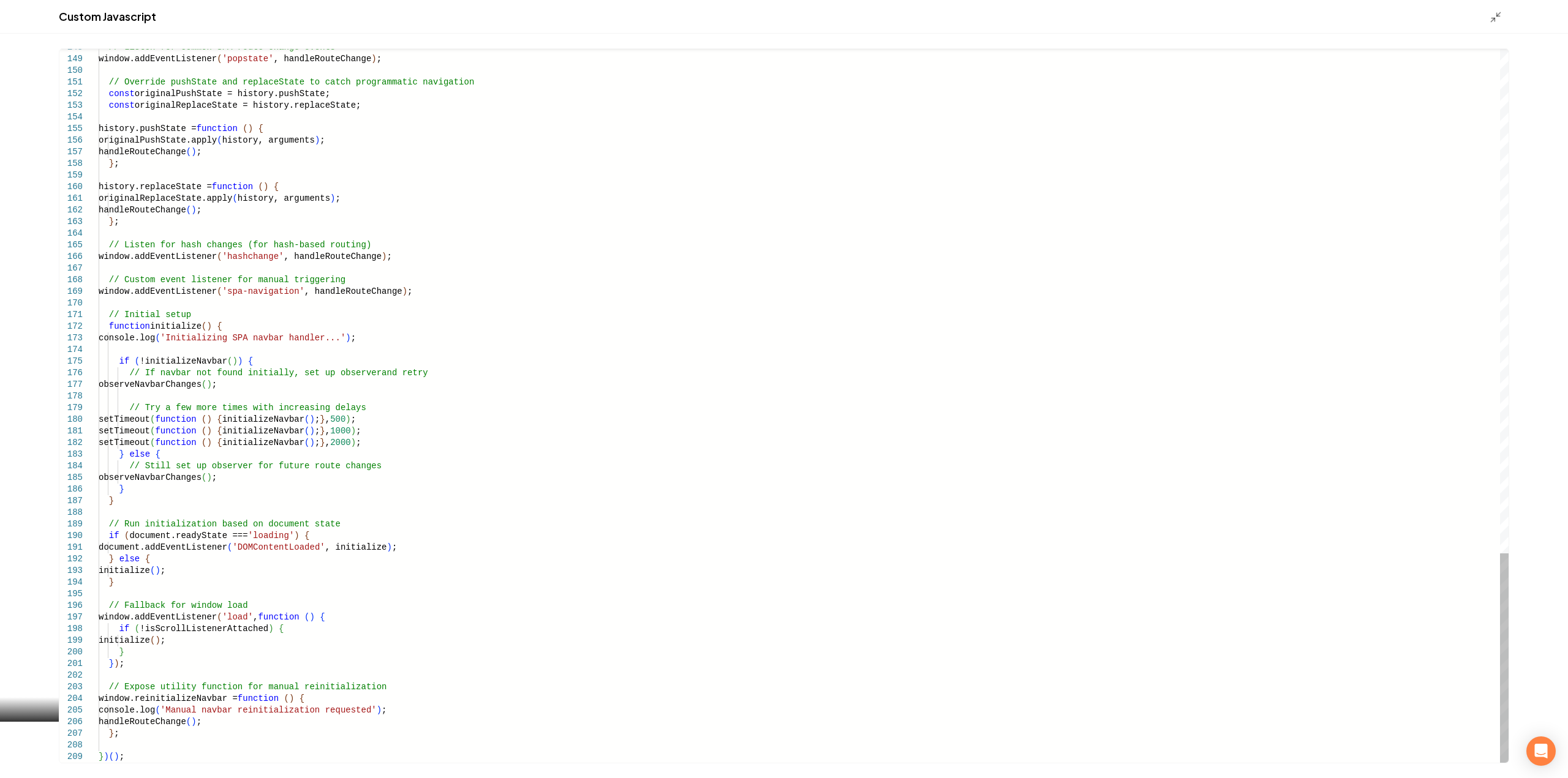
type textarea "**********"
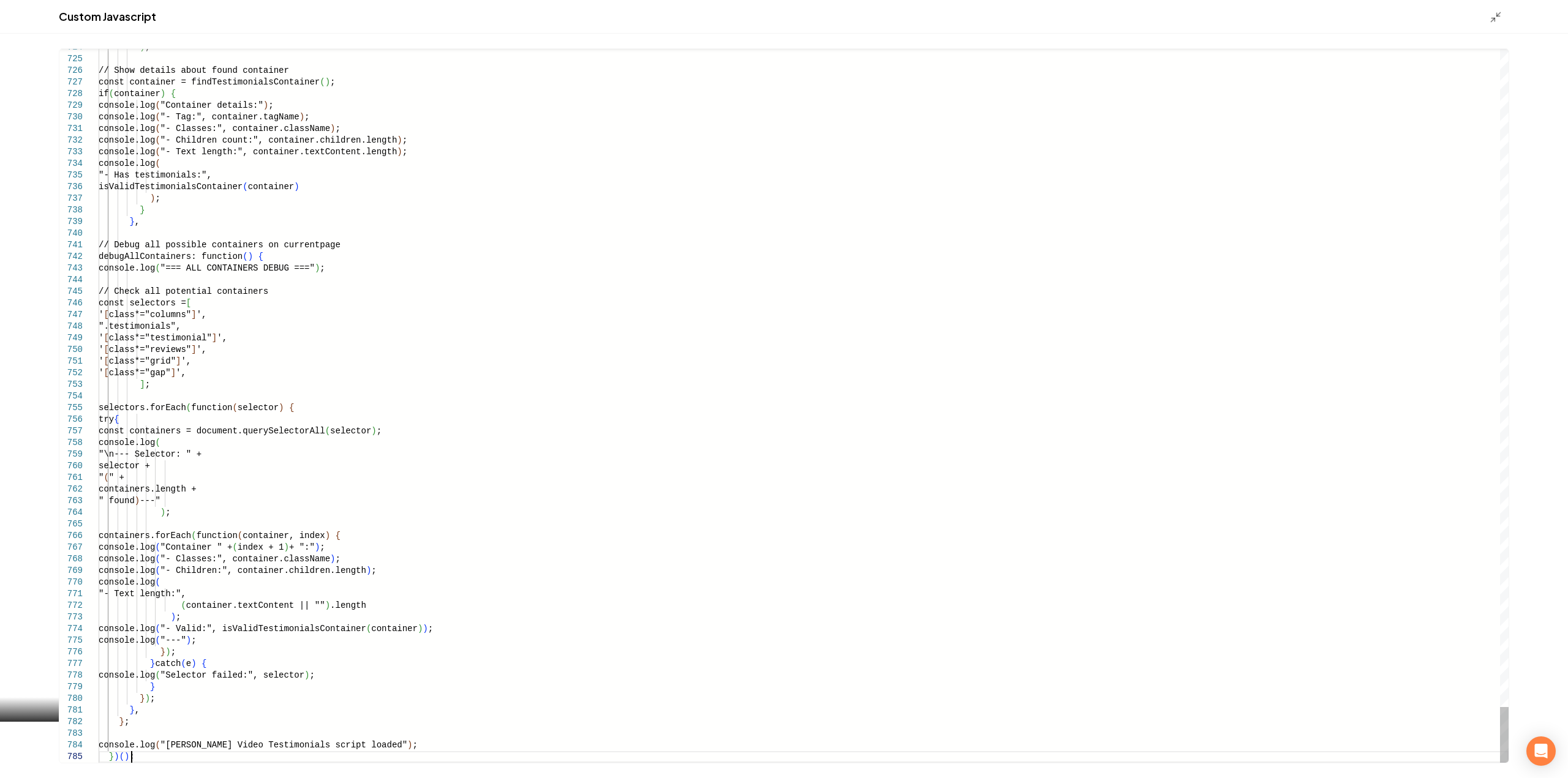
scroll to position [57, 0]
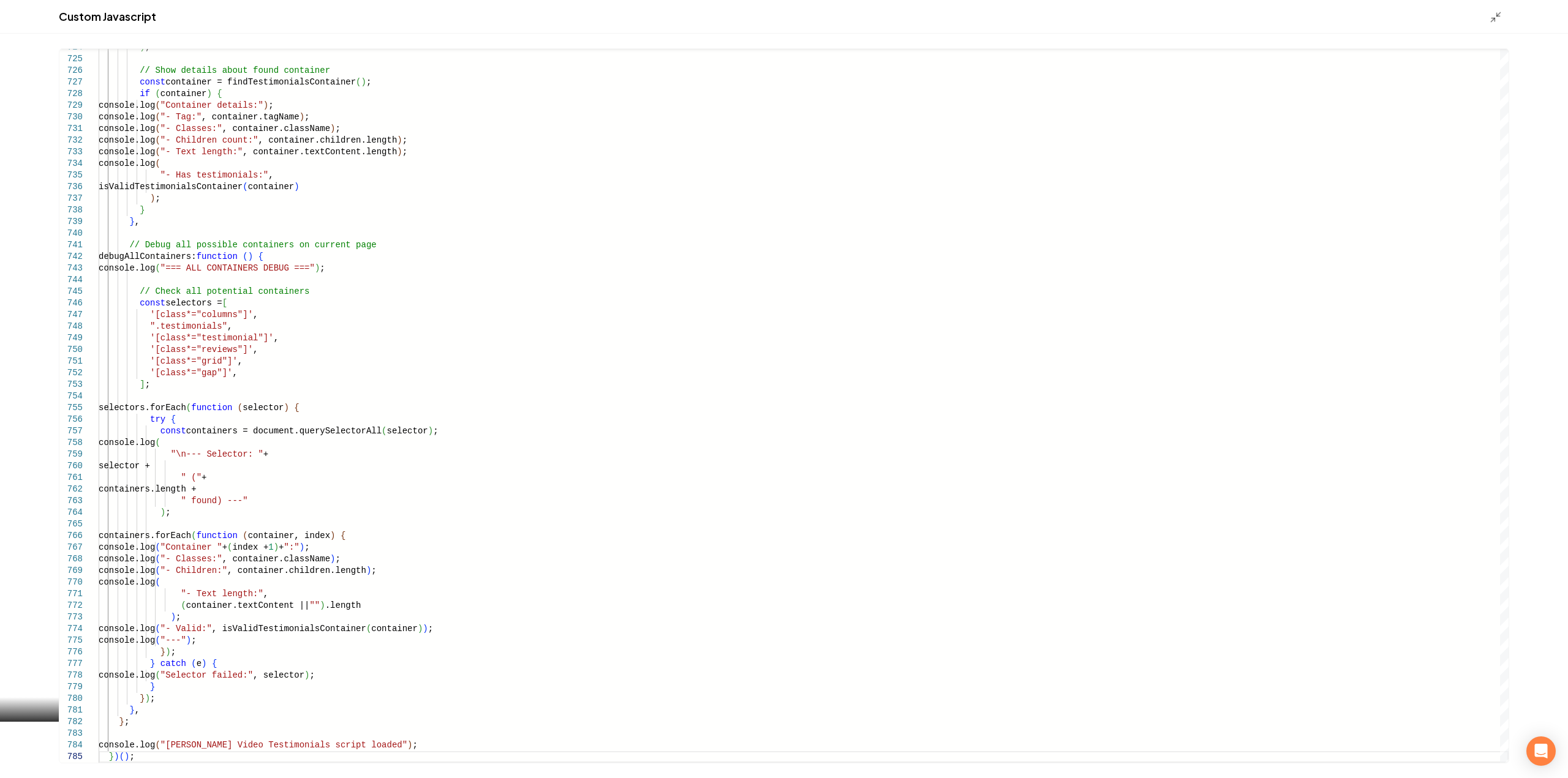
type textarea "**********"
click at [1489, 21] on div "Custom Javascript" at bounding box center [784, 16] width 1568 height 34
click at [1494, 20] on icon "Main content area" at bounding box center [1496, 17] width 13 height 13
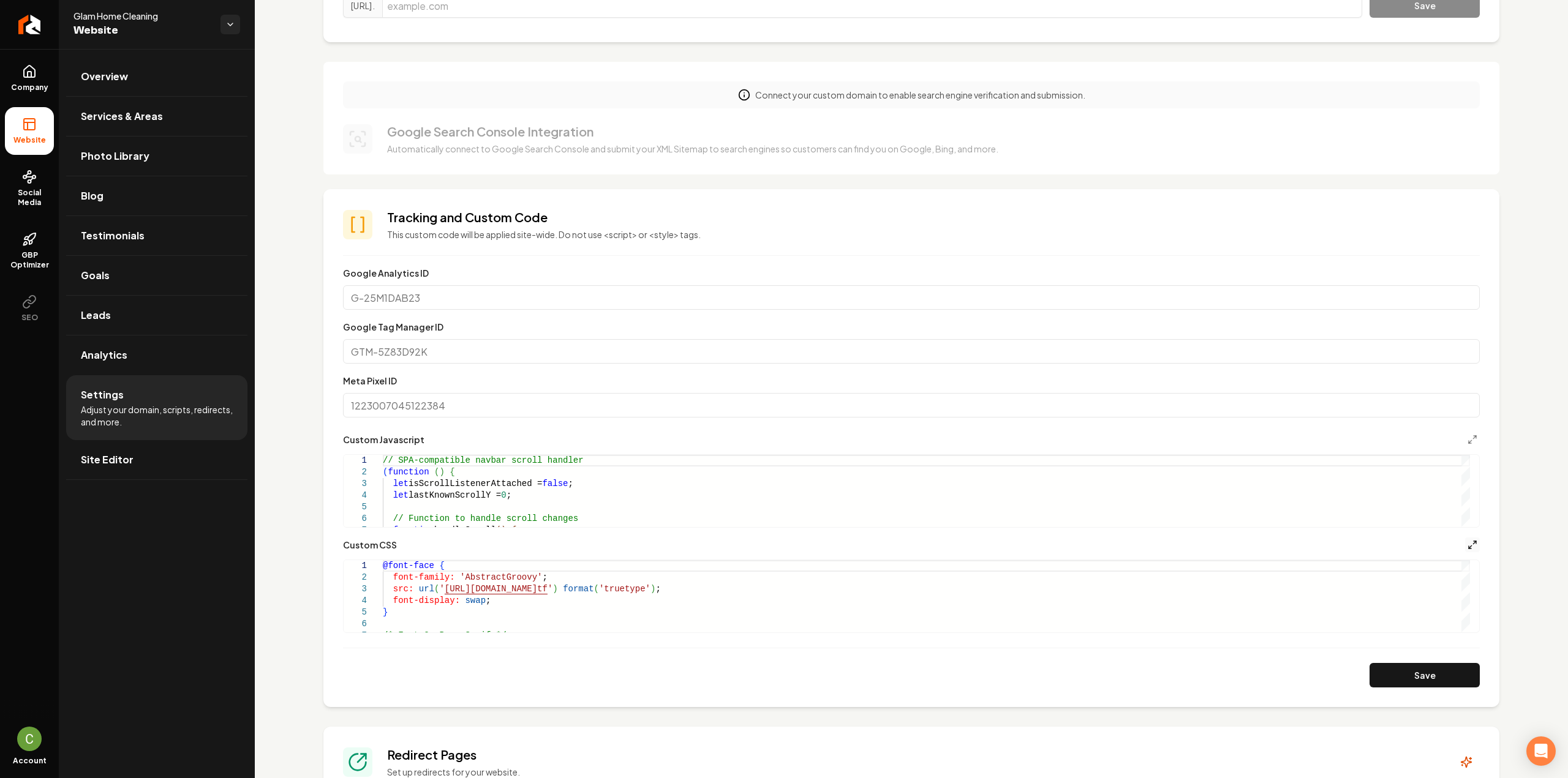
click at [1467, 544] on icon "Main content area" at bounding box center [1472, 545] width 10 height 10
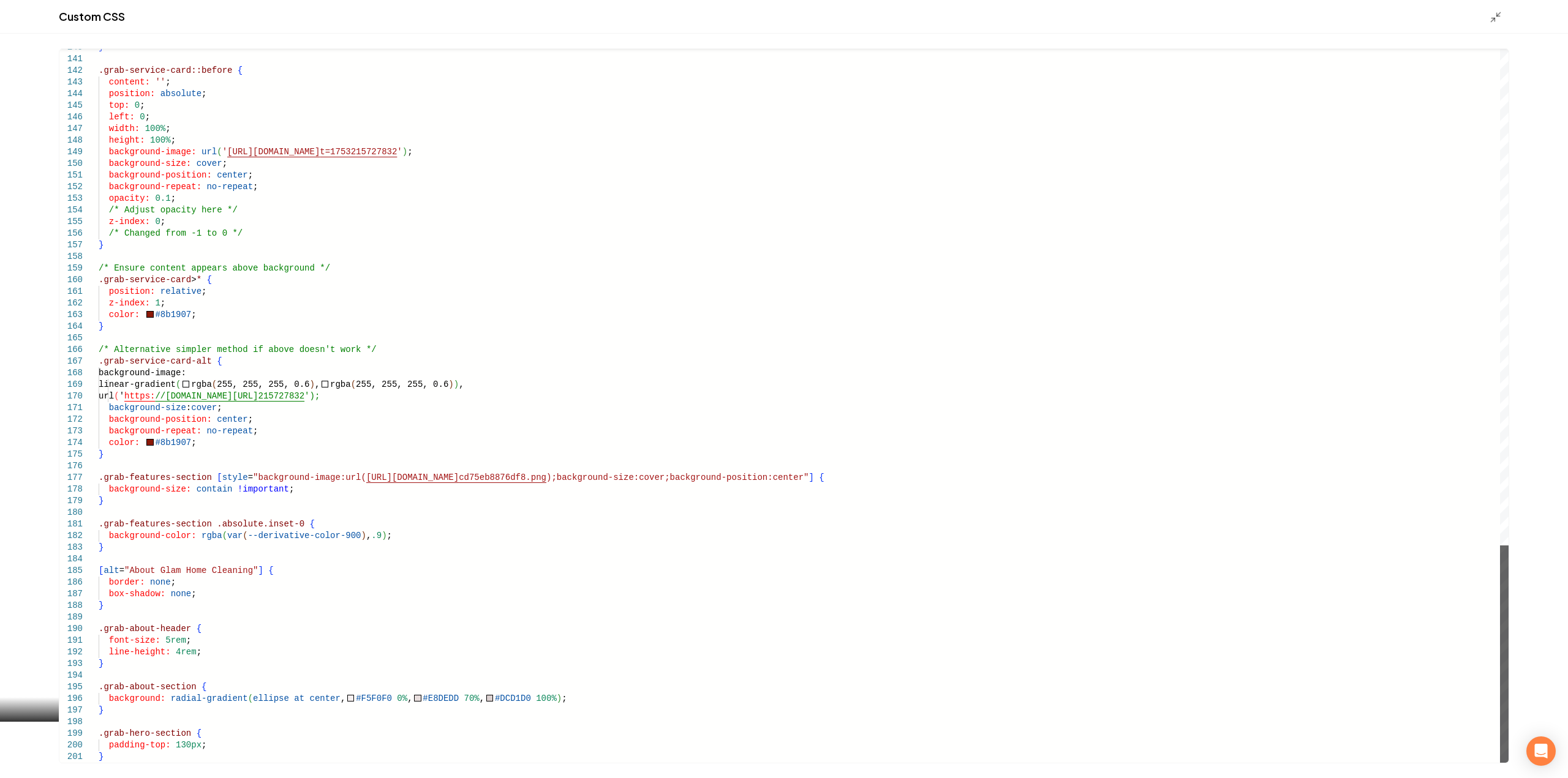
click at [1500, 763] on div "Main content area" at bounding box center [1504, 655] width 8 height 218
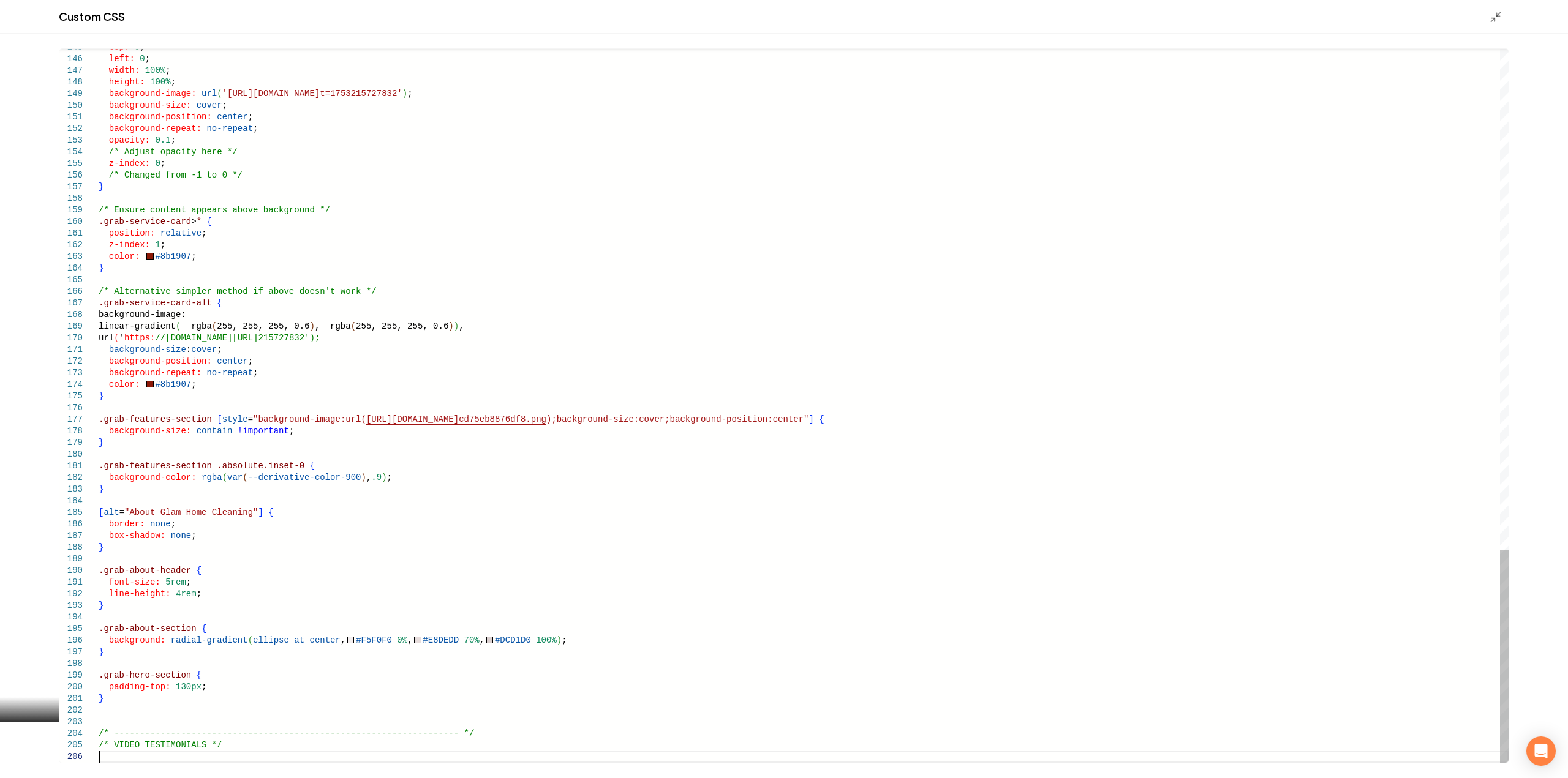
scroll to position [45, 0]
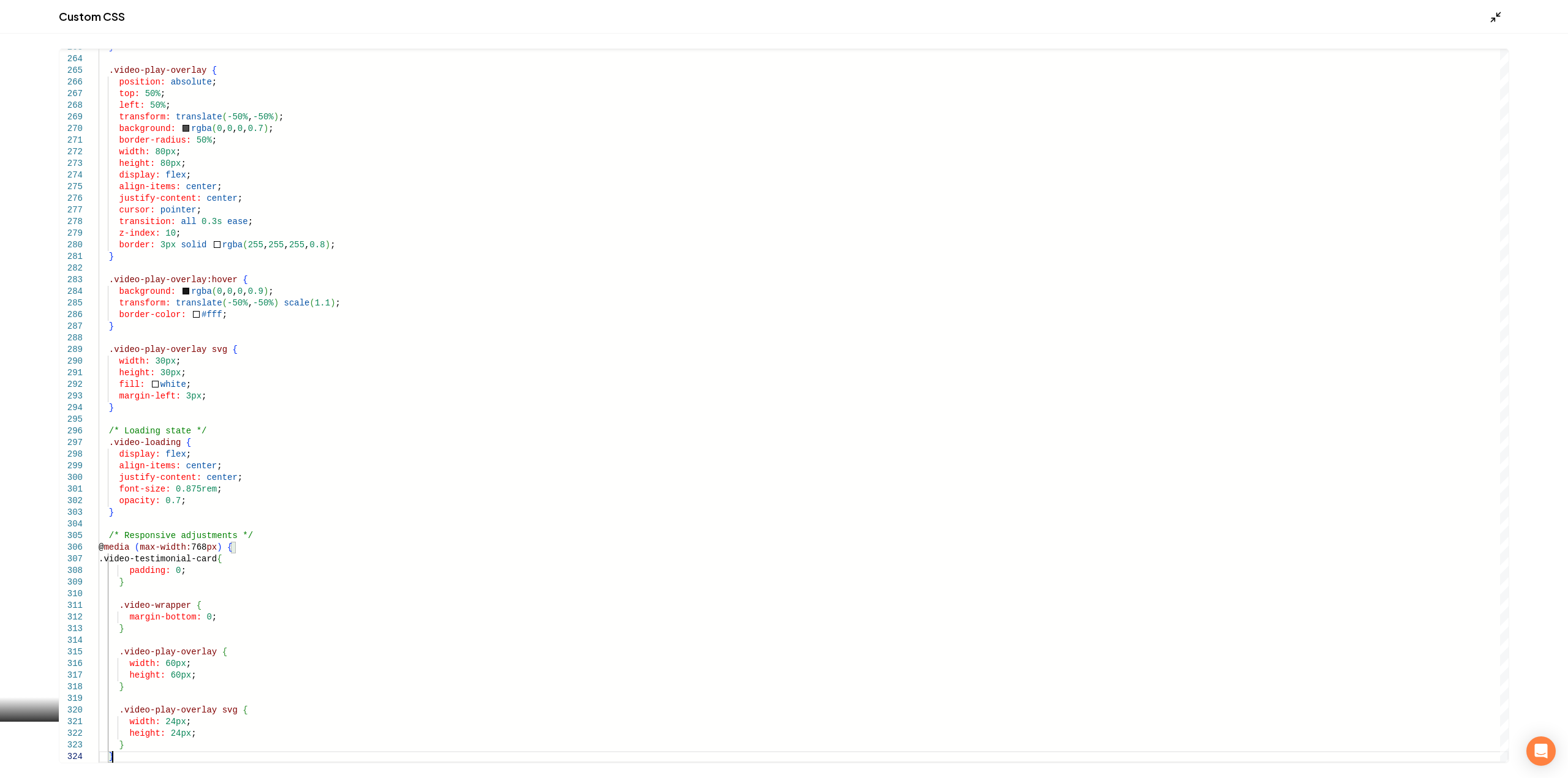
type textarea "**********"
click at [1499, 11] on icon "Main content area" at bounding box center [1496, 17] width 13 height 13
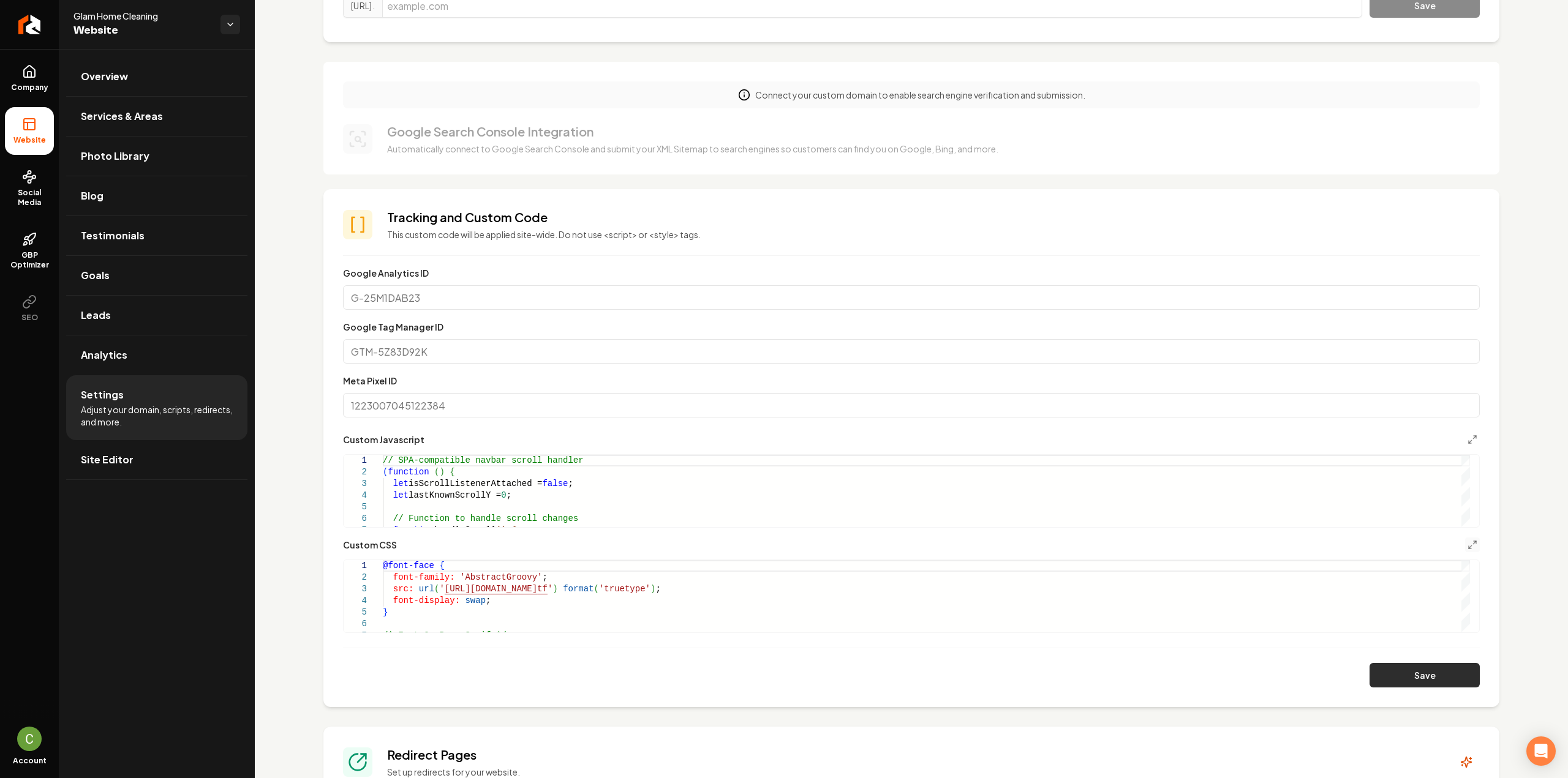
click at [1399, 682] on button "Save" at bounding box center [1425, 675] width 111 height 24
click at [1465, 545] on button "Main content area" at bounding box center [1472, 545] width 15 height 15
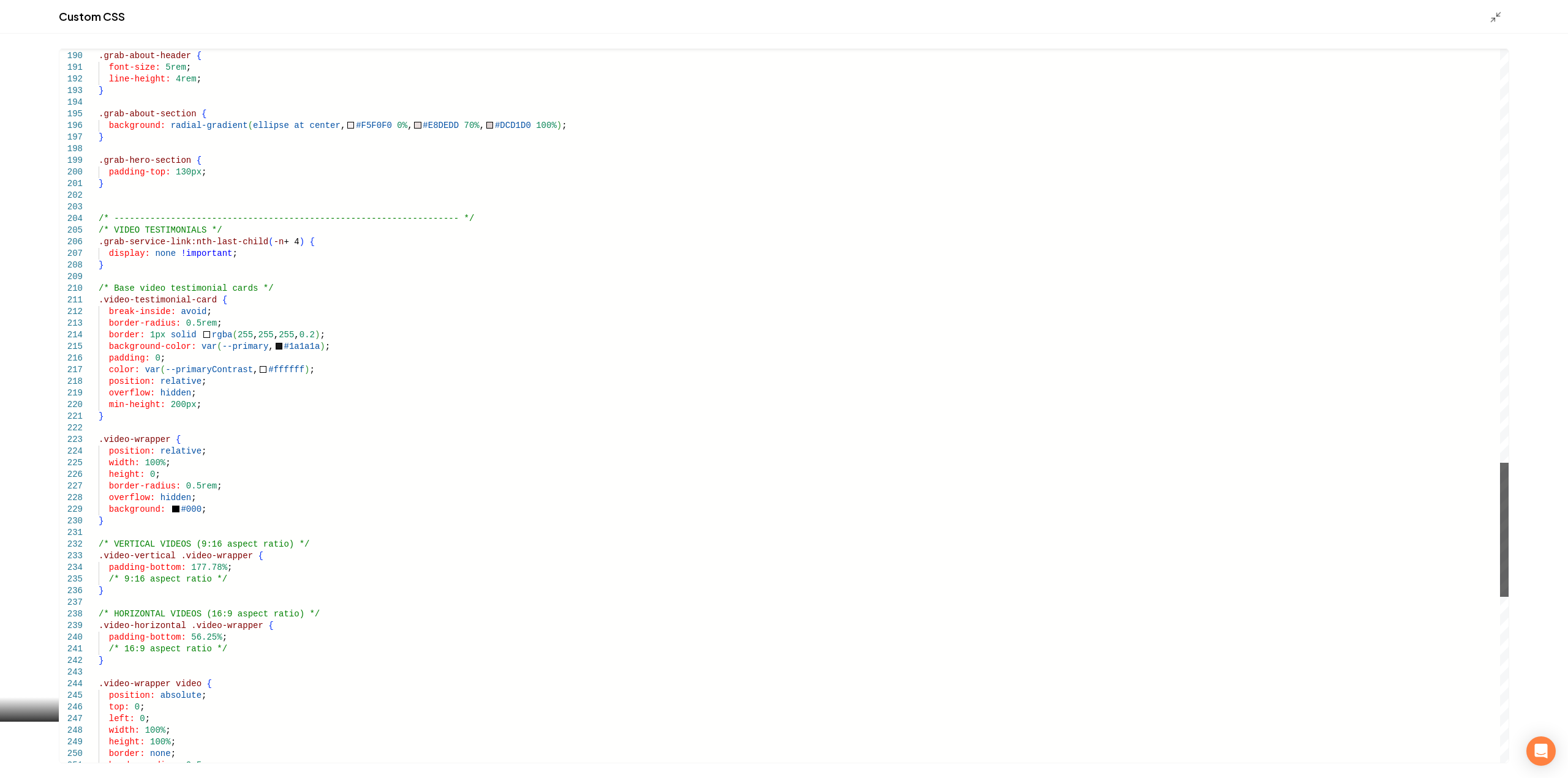
click at [1500, 588] on div "Main content area" at bounding box center [1504, 530] width 8 height 134
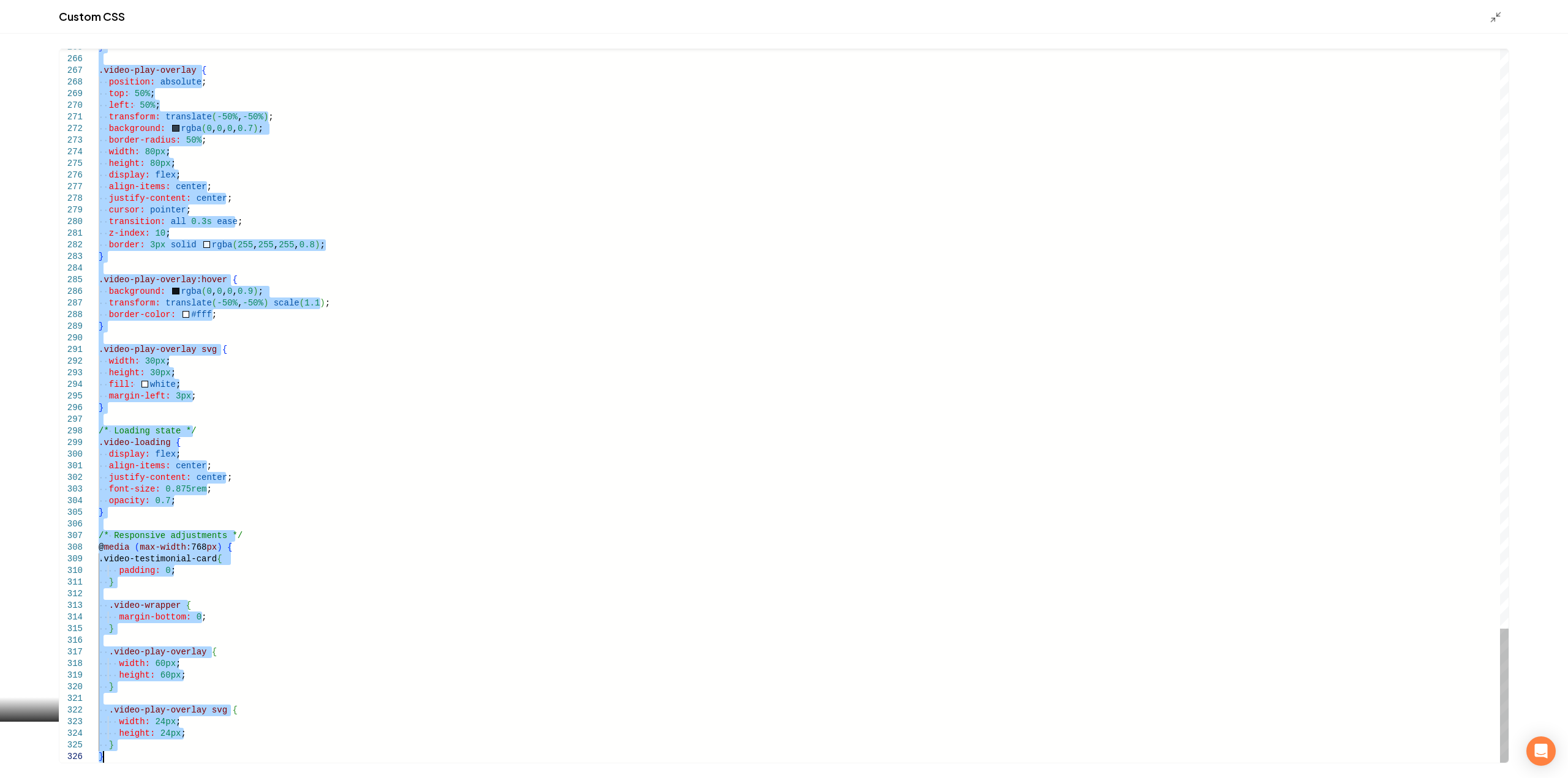
drag, startPoint x: 99, startPoint y: 215, endPoint x: 342, endPoint y: 807, distance: 639.9
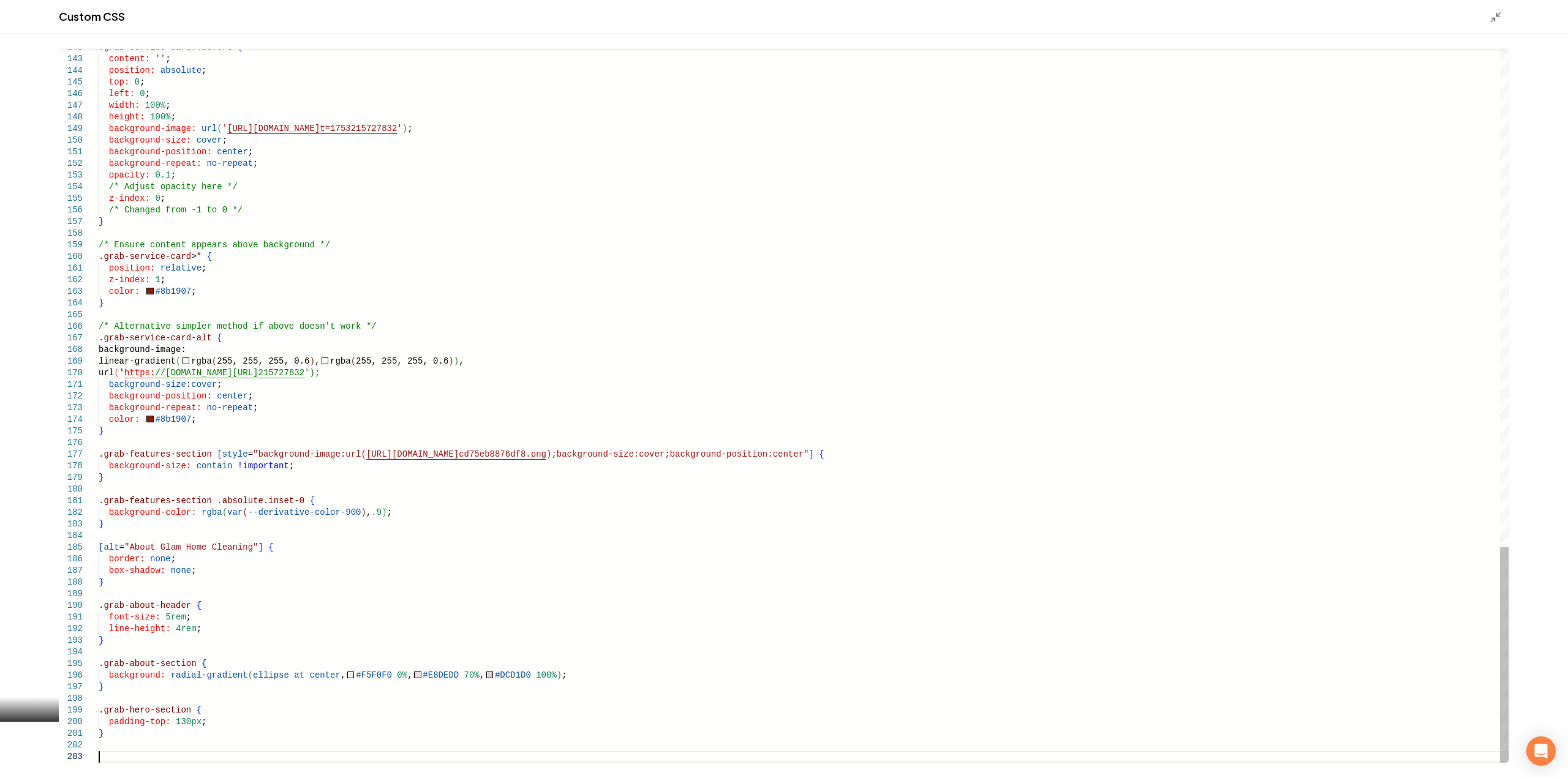
type textarea "*"
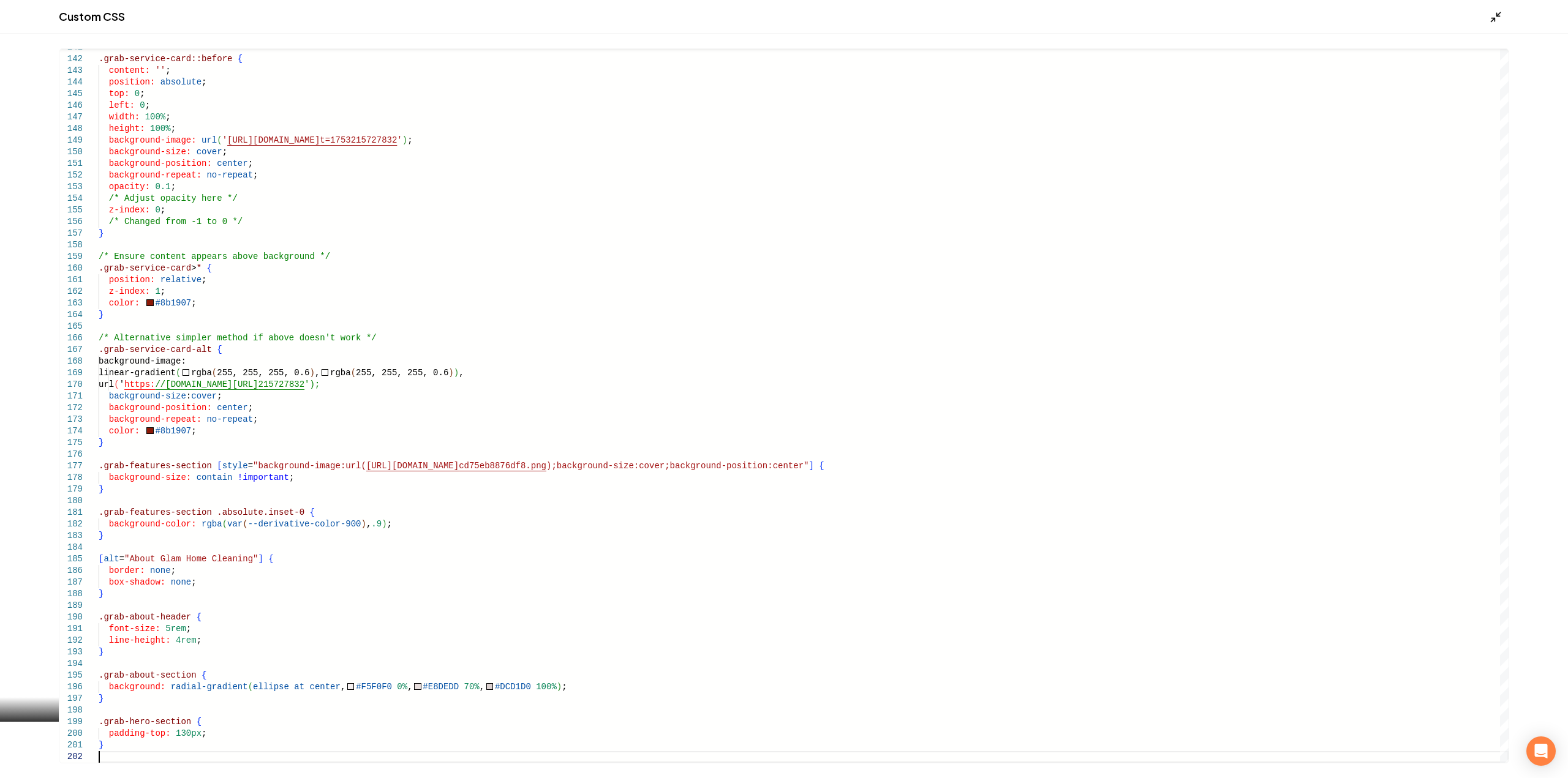
click at [1497, 14] on polyline "Main content area" at bounding box center [1498, 14] width 3 height 3
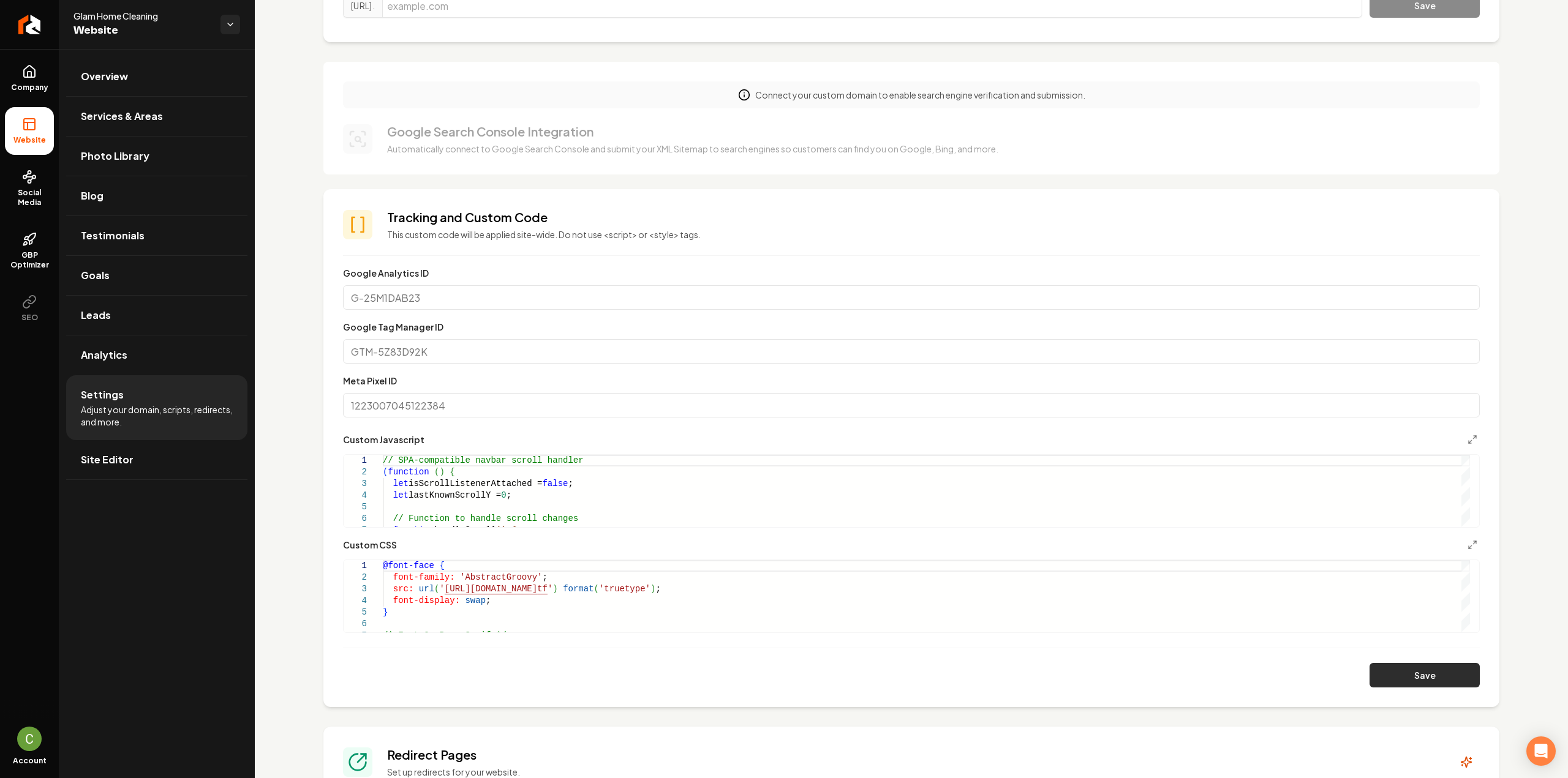
click at [1388, 663] on button "Save" at bounding box center [1425, 675] width 111 height 24
click at [1465, 444] on button "Main content area" at bounding box center [1472, 440] width 15 height 15
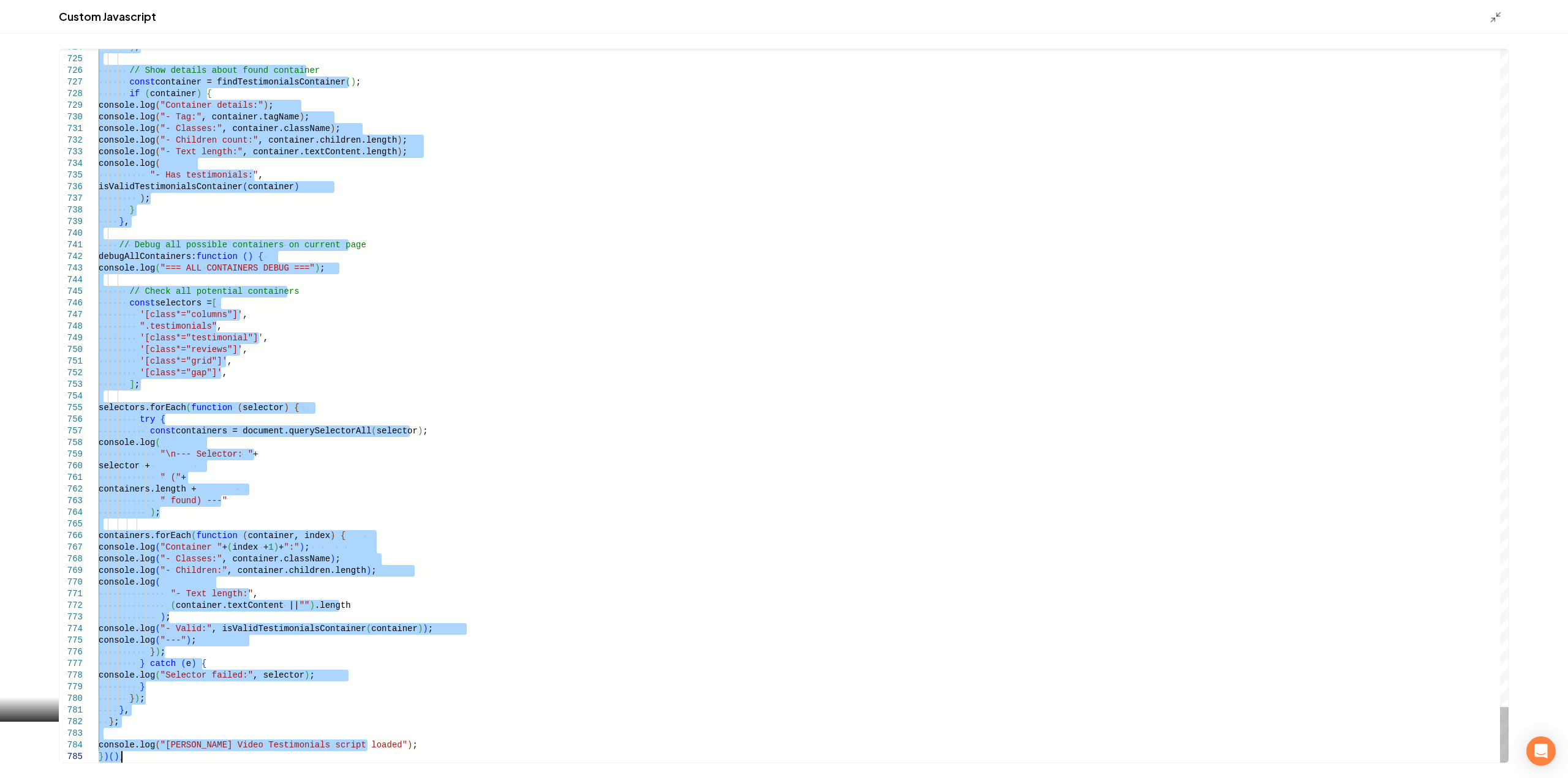
drag, startPoint x: 99, startPoint y: 288, endPoint x: 455, endPoint y: 807, distance: 629.4
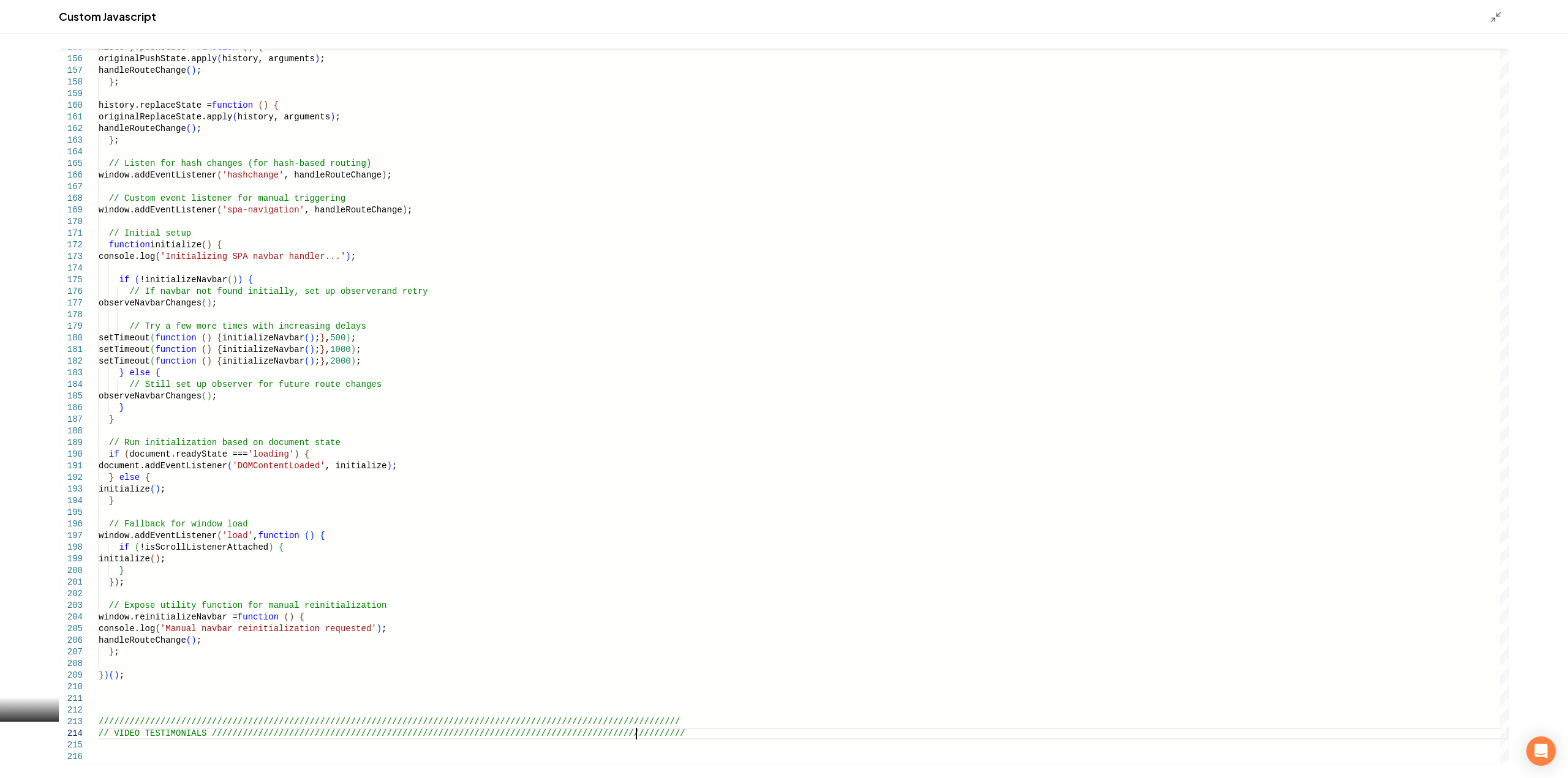
scroll to position [35, 531]
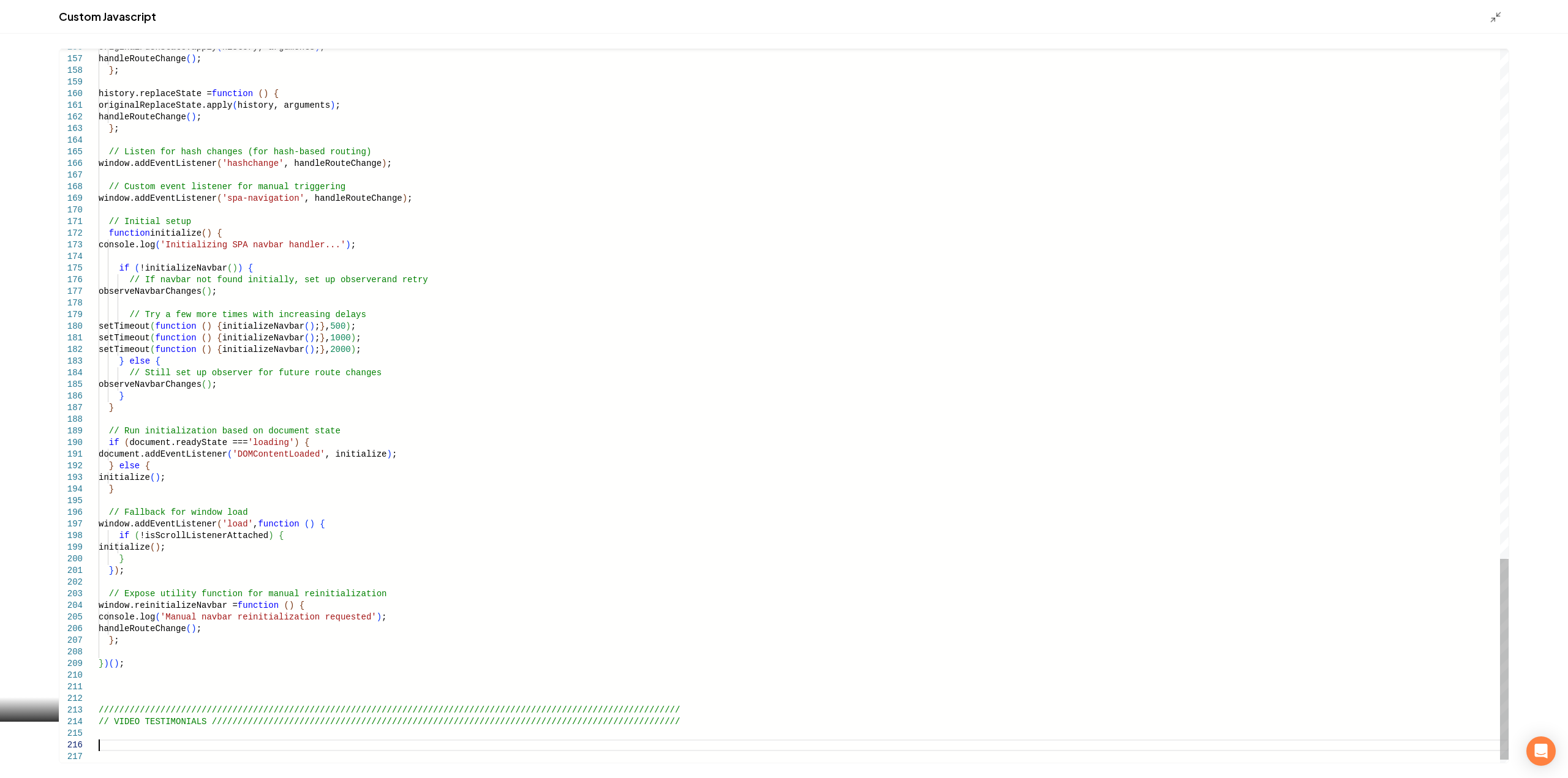
type textarea "**********"
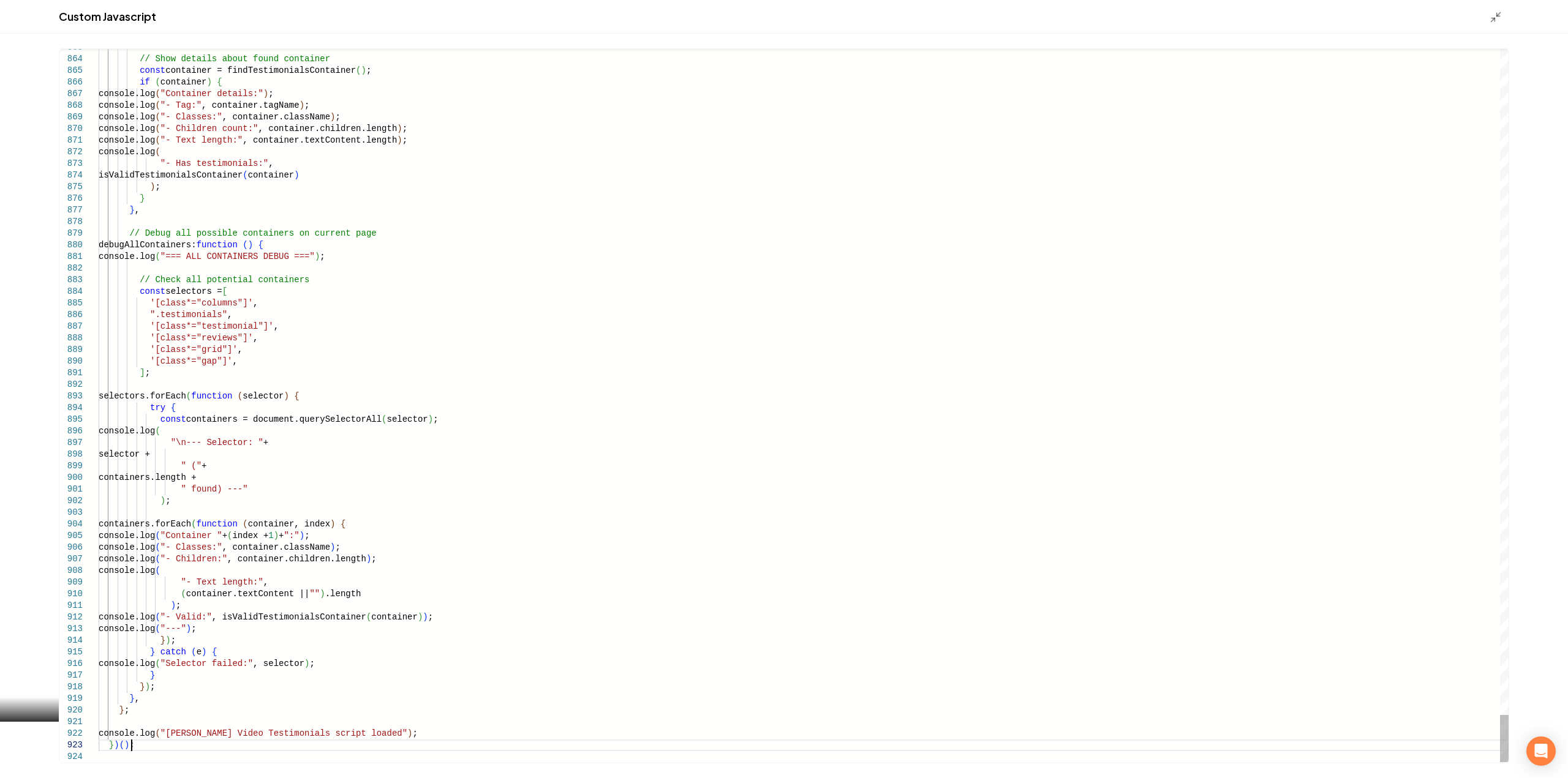
scroll to position [57, 0]
click at [1492, 18] on icon "Main content area" at bounding box center [1496, 17] width 13 height 13
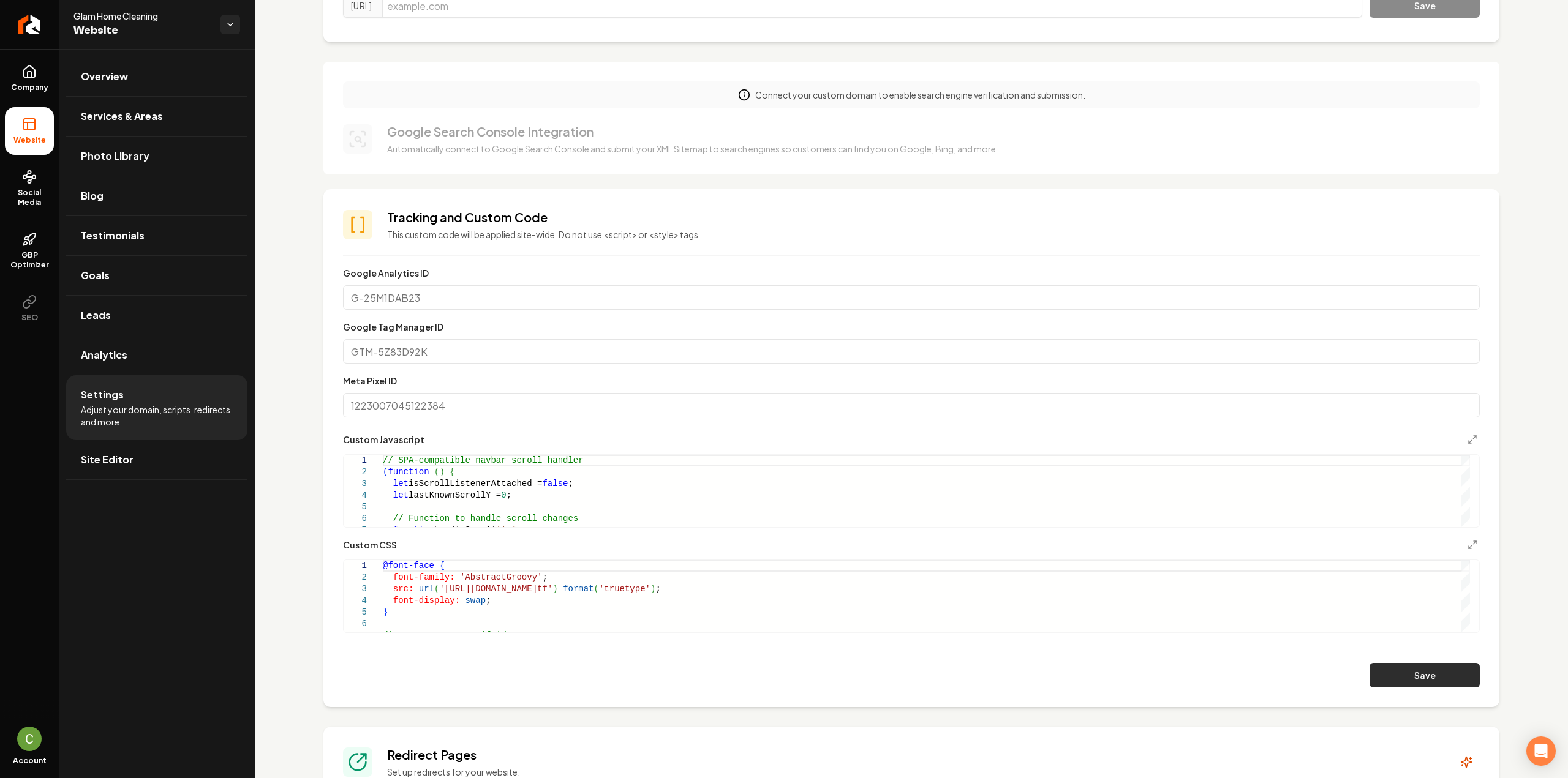
click at [1388, 686] on button "Save" at bounding box center [1425, 675] width 111 height 24
click at [1474, 436] on polyline "Main content area" at bounding box center [1475, 437] width 3 height 3
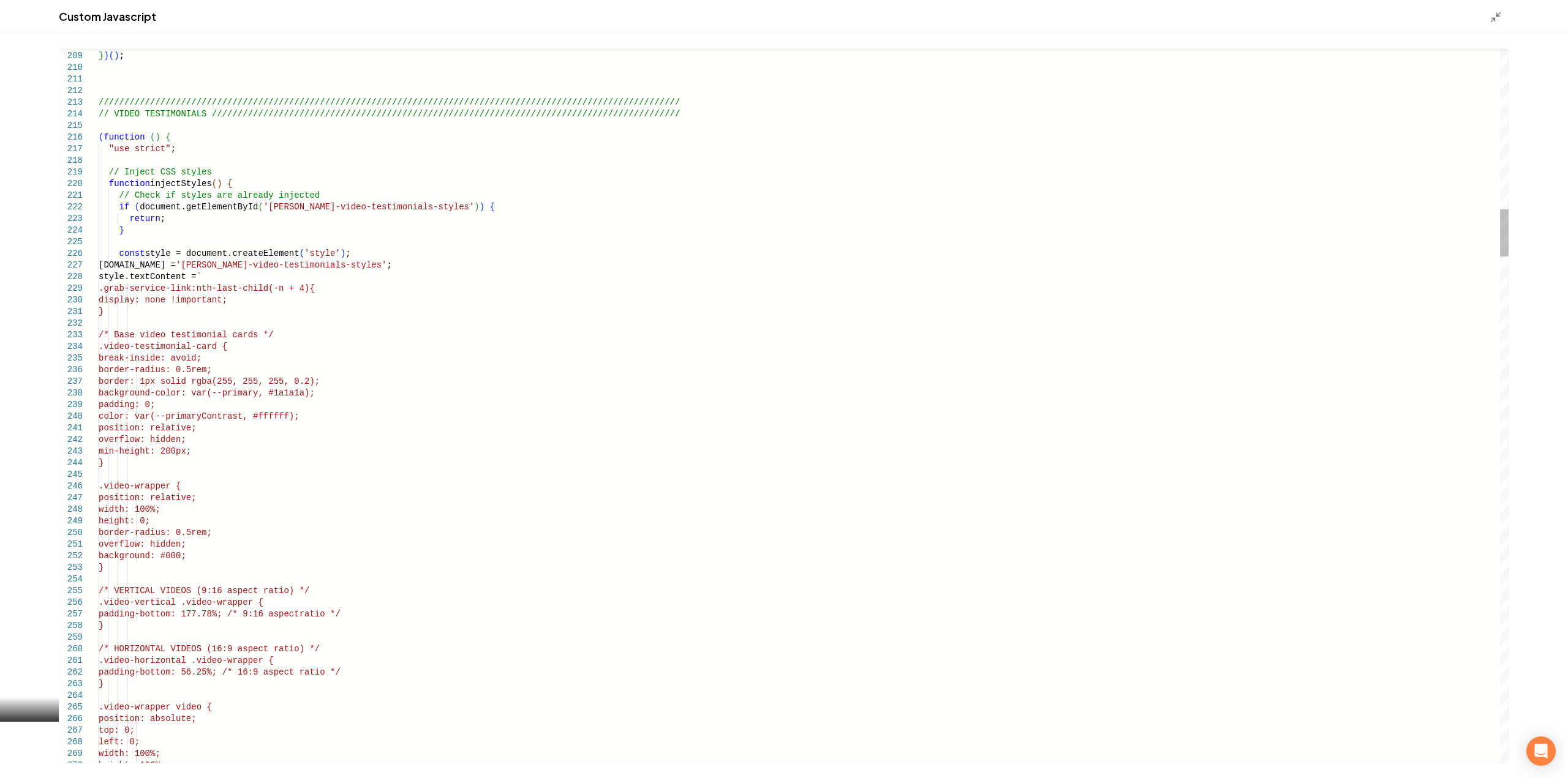
scroll to position [0, 0]
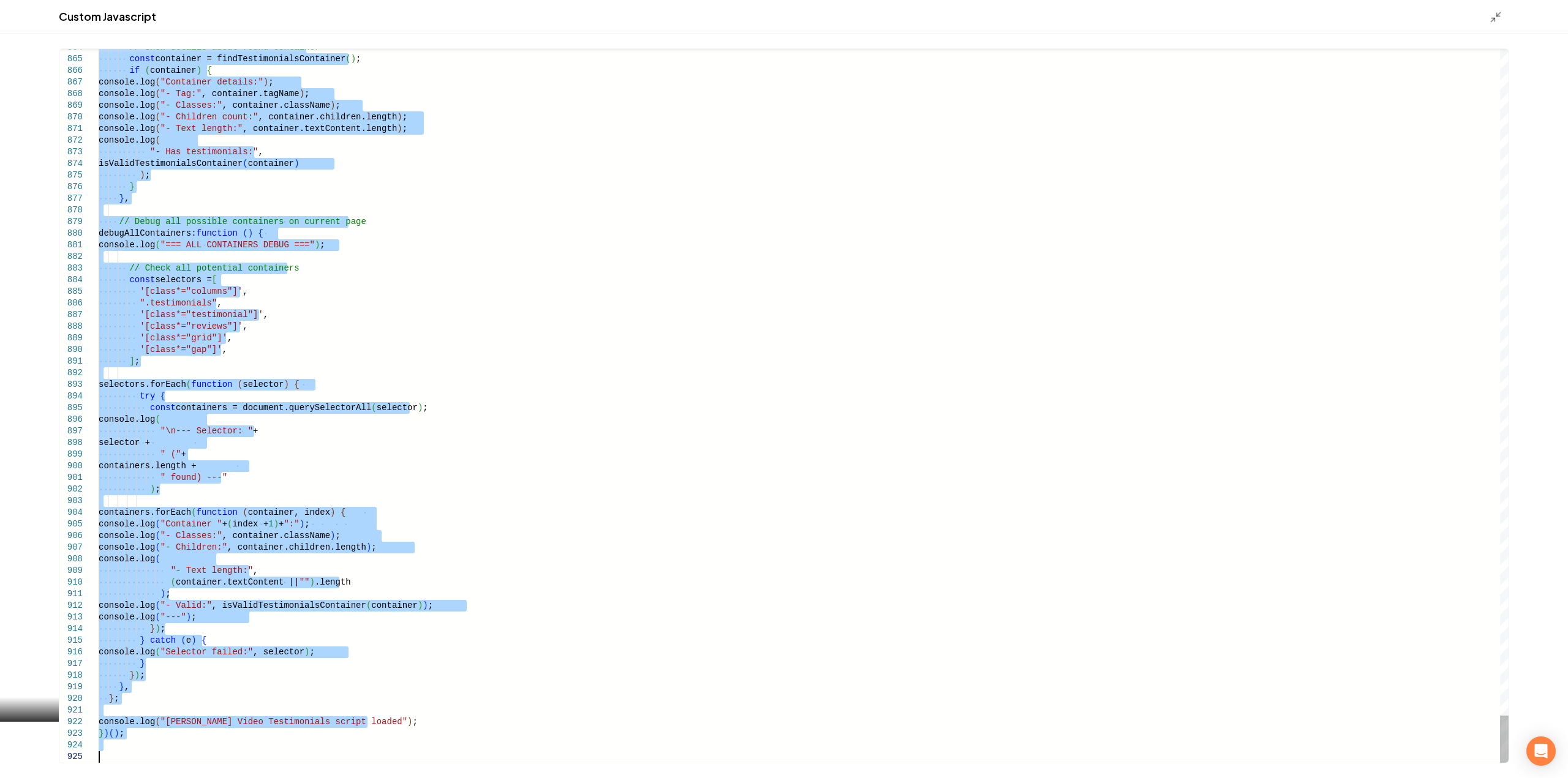
drag, startPoint x: 99, startPoint y: 137, endPoint x: 254, endPoint y: 807, distance: 687.7
type textarea "*****"
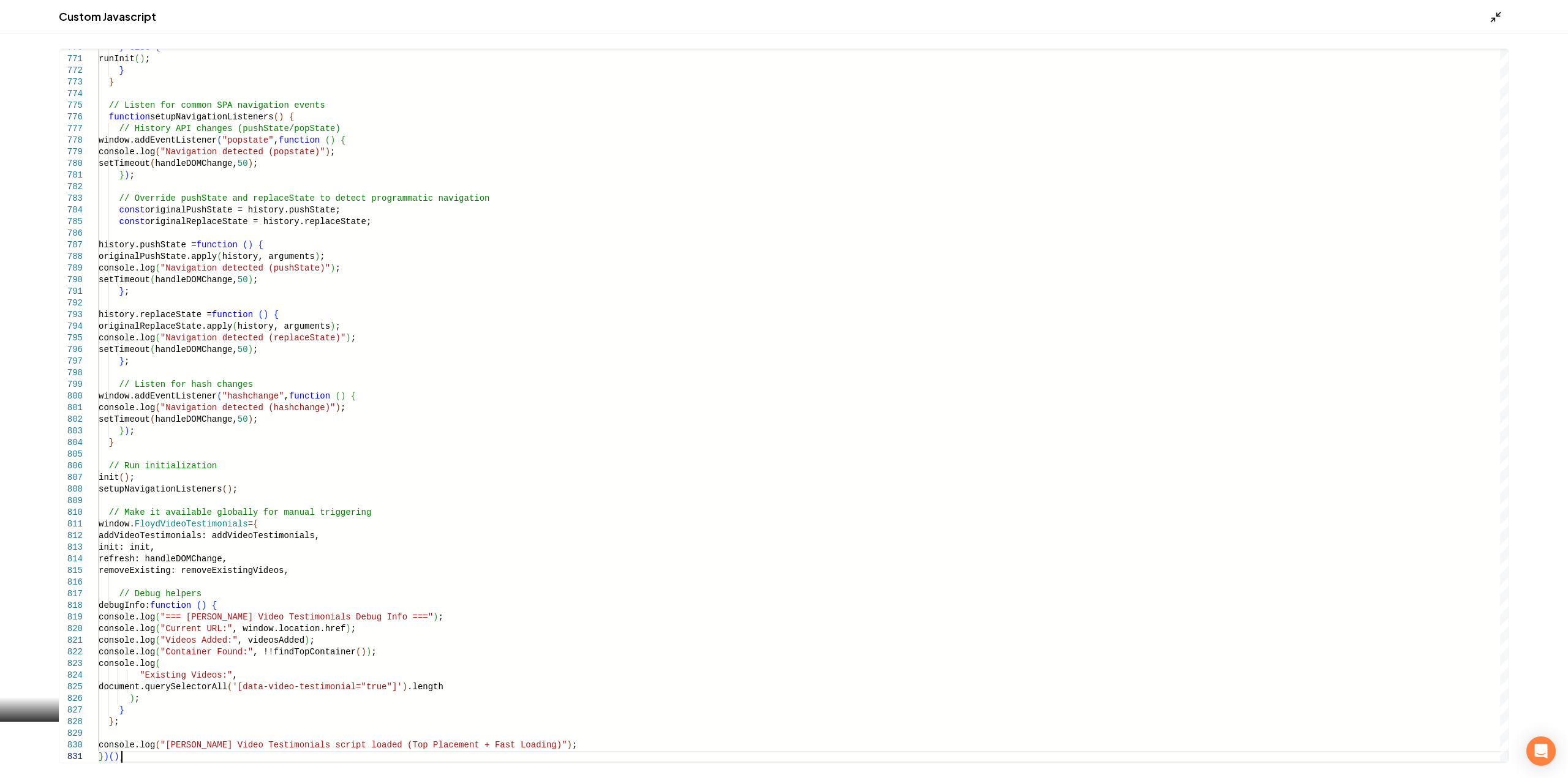
click at [1495, 15] on icon "Main content area" at bounding box center [1496, 17] width 13 height 13
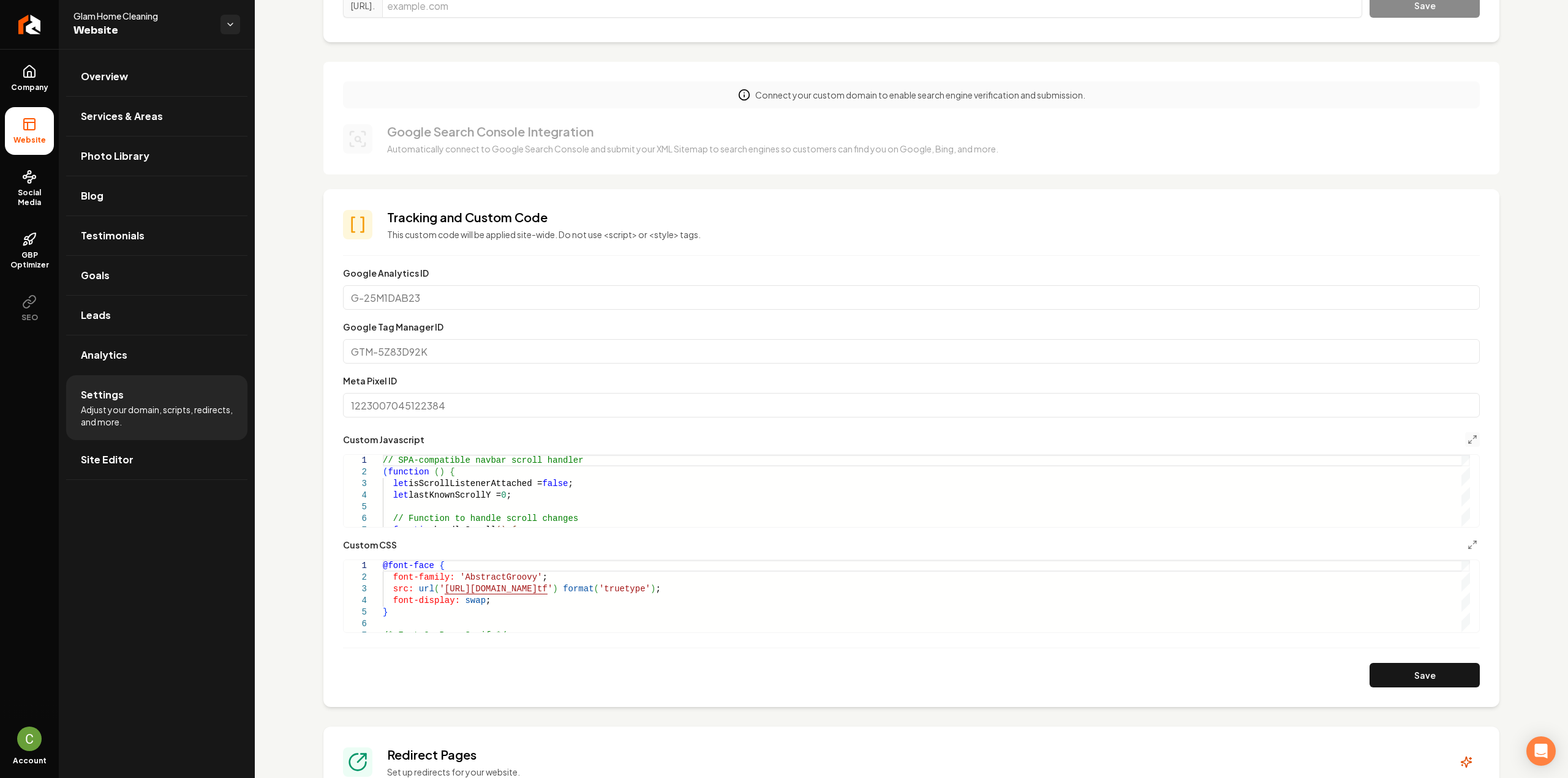
click at [1405, 688] on section "**********" at bounding box center [911, 448] width 1176 height 518
click at [1404, 682] on button "Save" at bounding box center [1425, 675] width 111 height 24
click at [35, 83] on span "Company" at bounding box center [30, 87] width 47 height 10
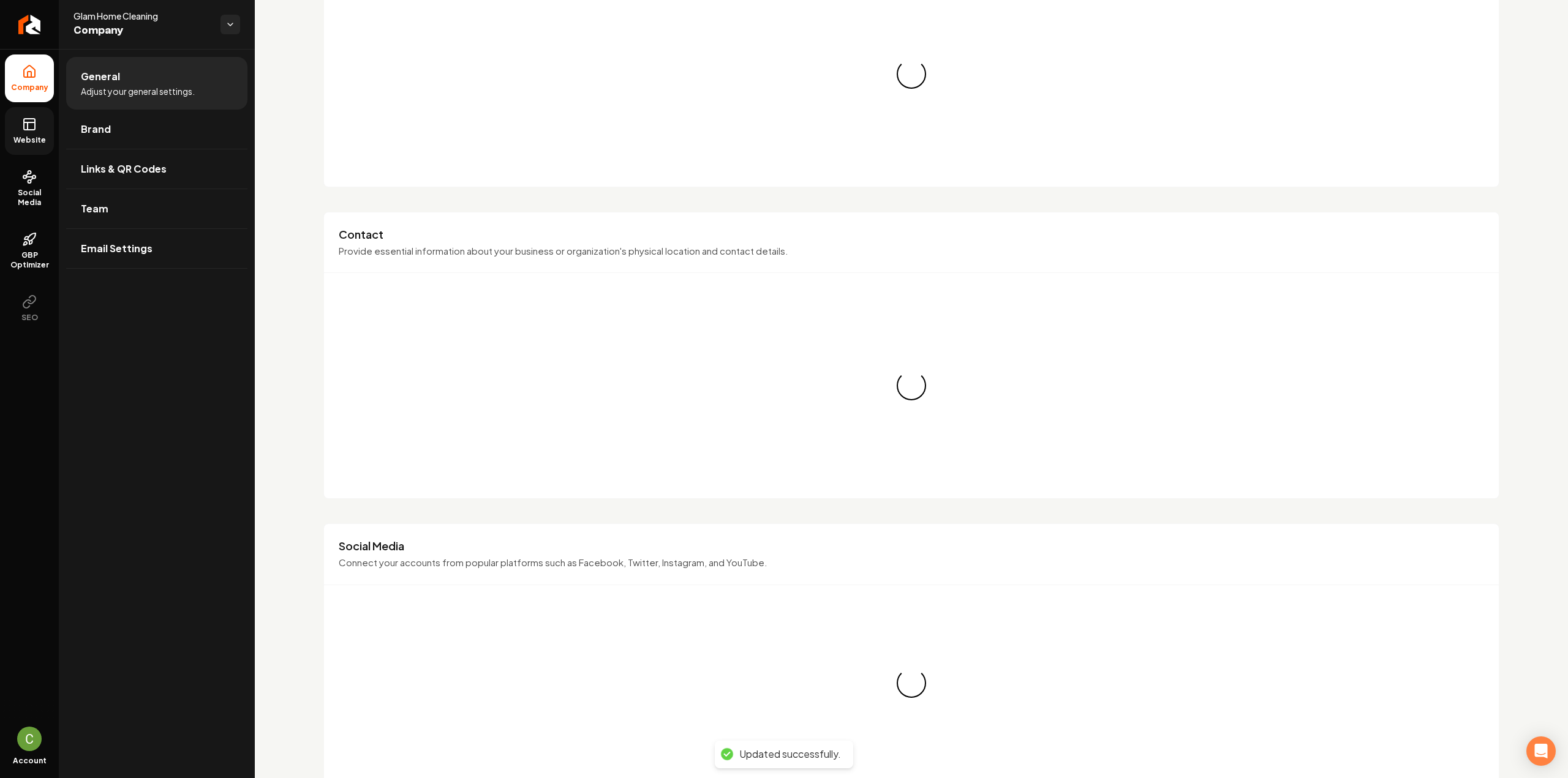
click at [19, 136] on span "Website" at bounding box center [29, 140] width 43 height 10
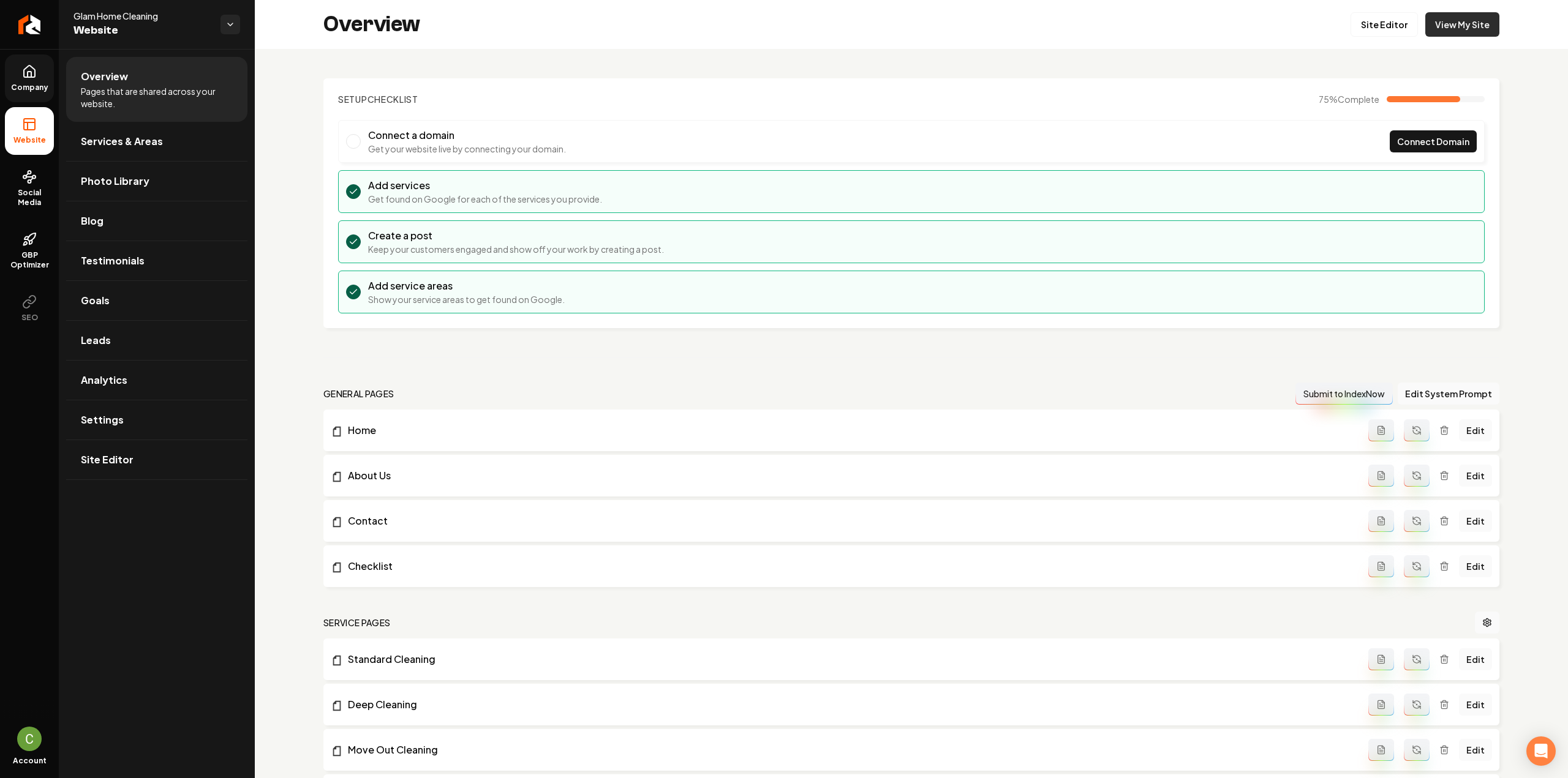
click at [1435, 19] on link "View My Site" at bounding box center [1463, 24] width 74 height 24
click at [135, 432] on link "Settings" at bounding box center [157, 420] width 181 height 39
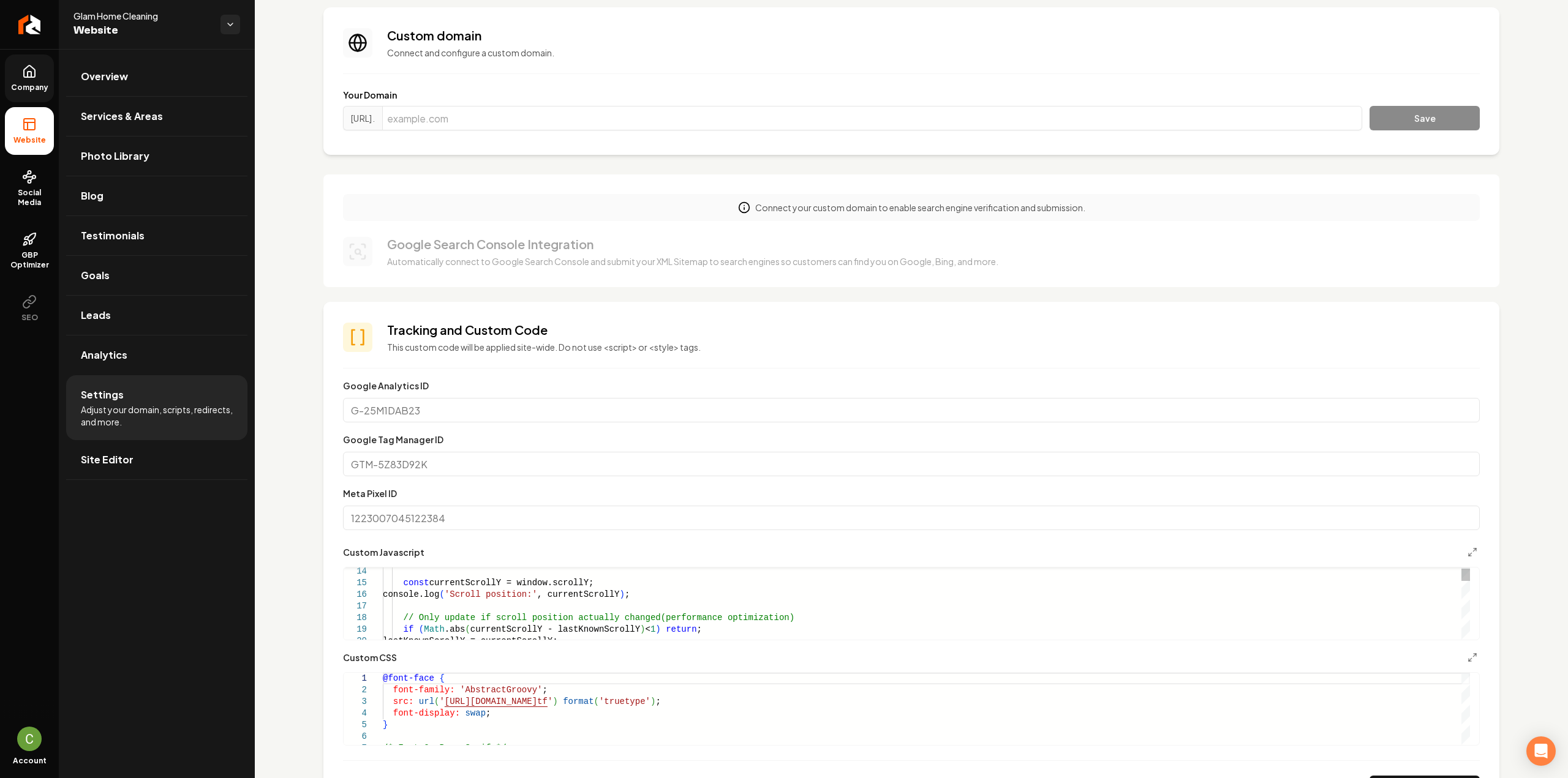
scroll to position [184, 0]
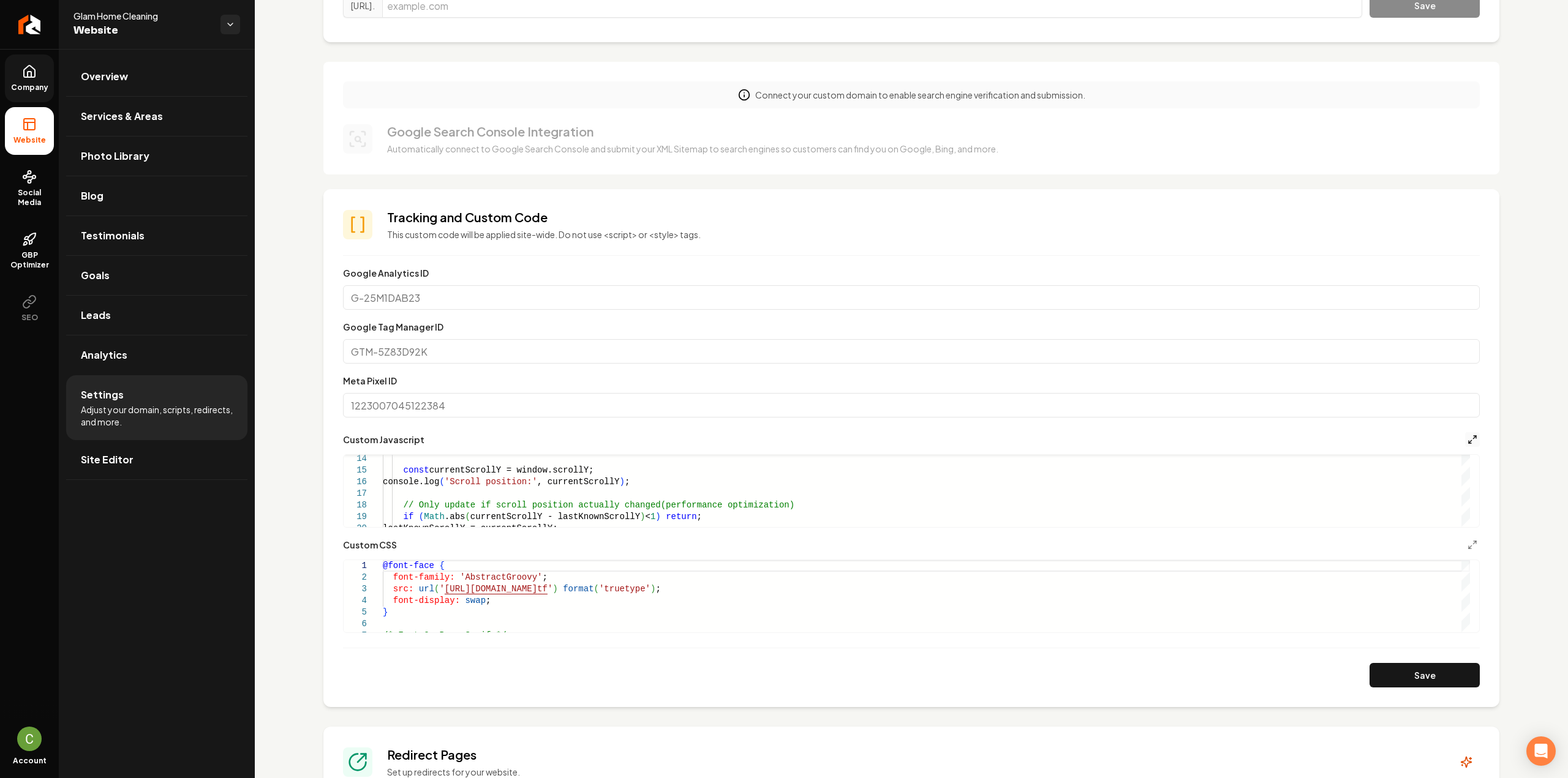
click at [1467, 437] on icon "Main content area" at bounding box center [1472, 440] width 10 height 10
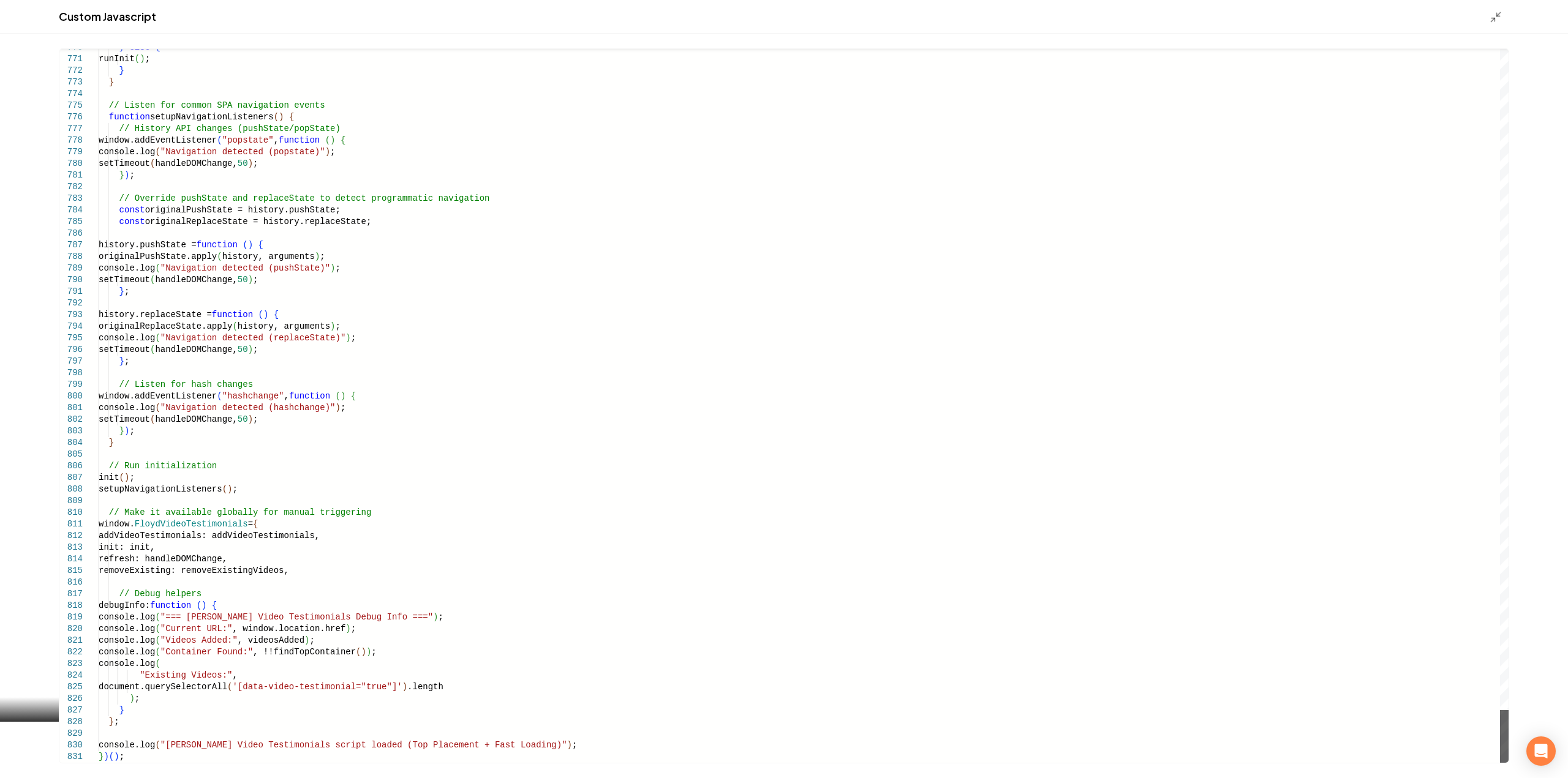
click at [1500, 763] on div "Main content area" at bounding box center [1504, 736] width 8 height 53
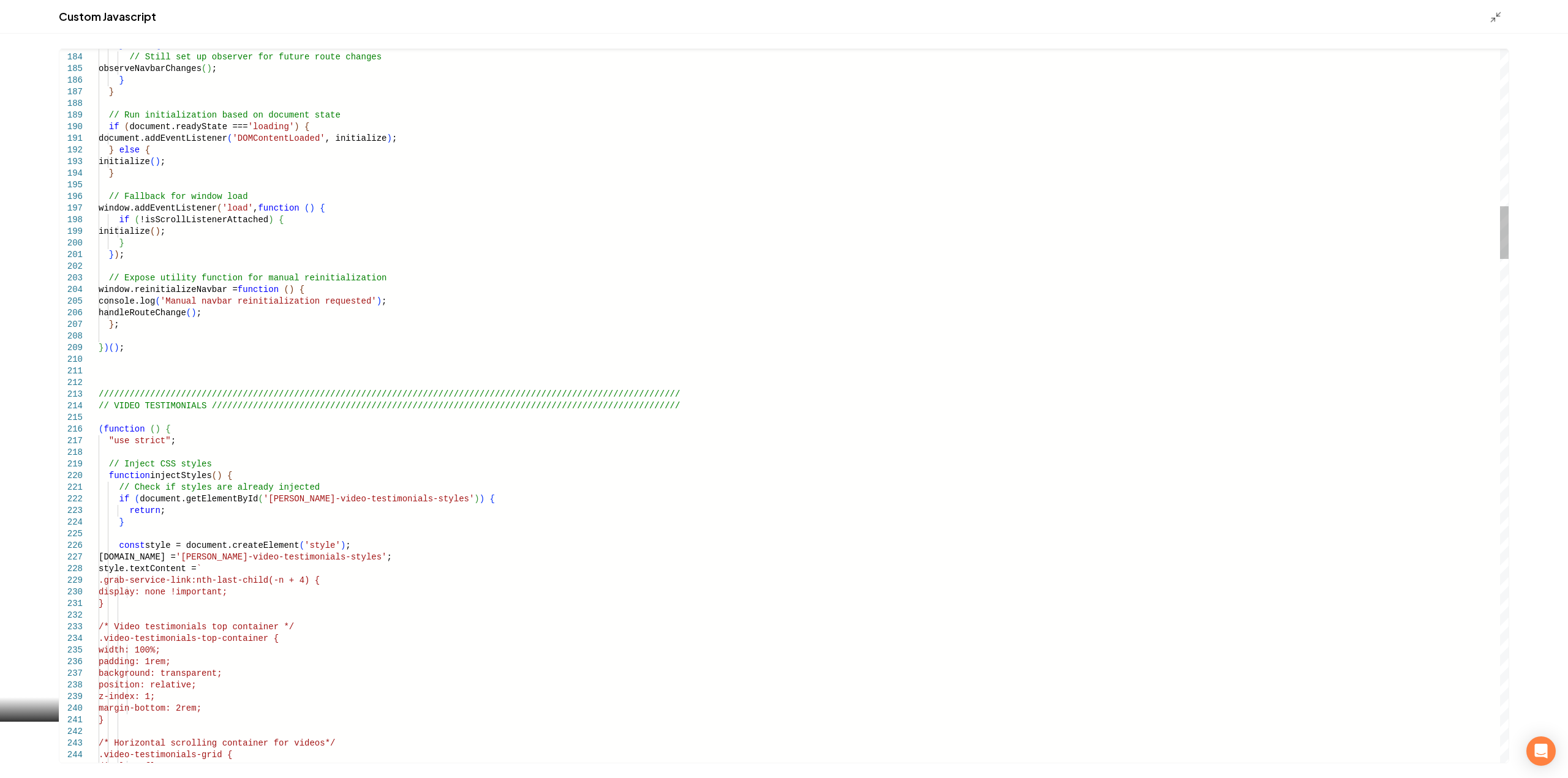
scroll to position [0, 0]
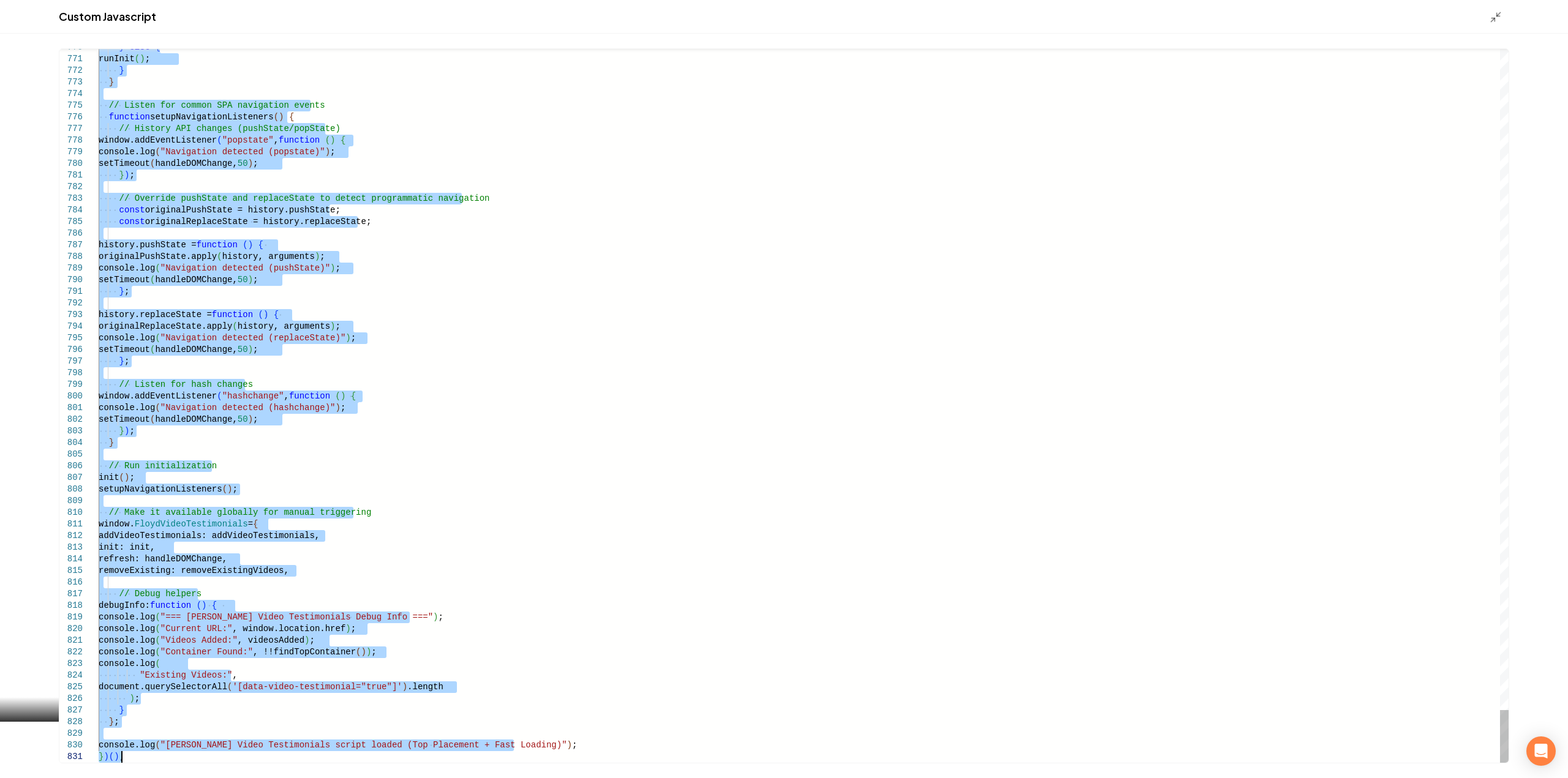
drag, startPoint x: 99, startPoint y: 431, endPoint x: 178, endPoint y: 807, distance: 384.2
type textarea "**********"
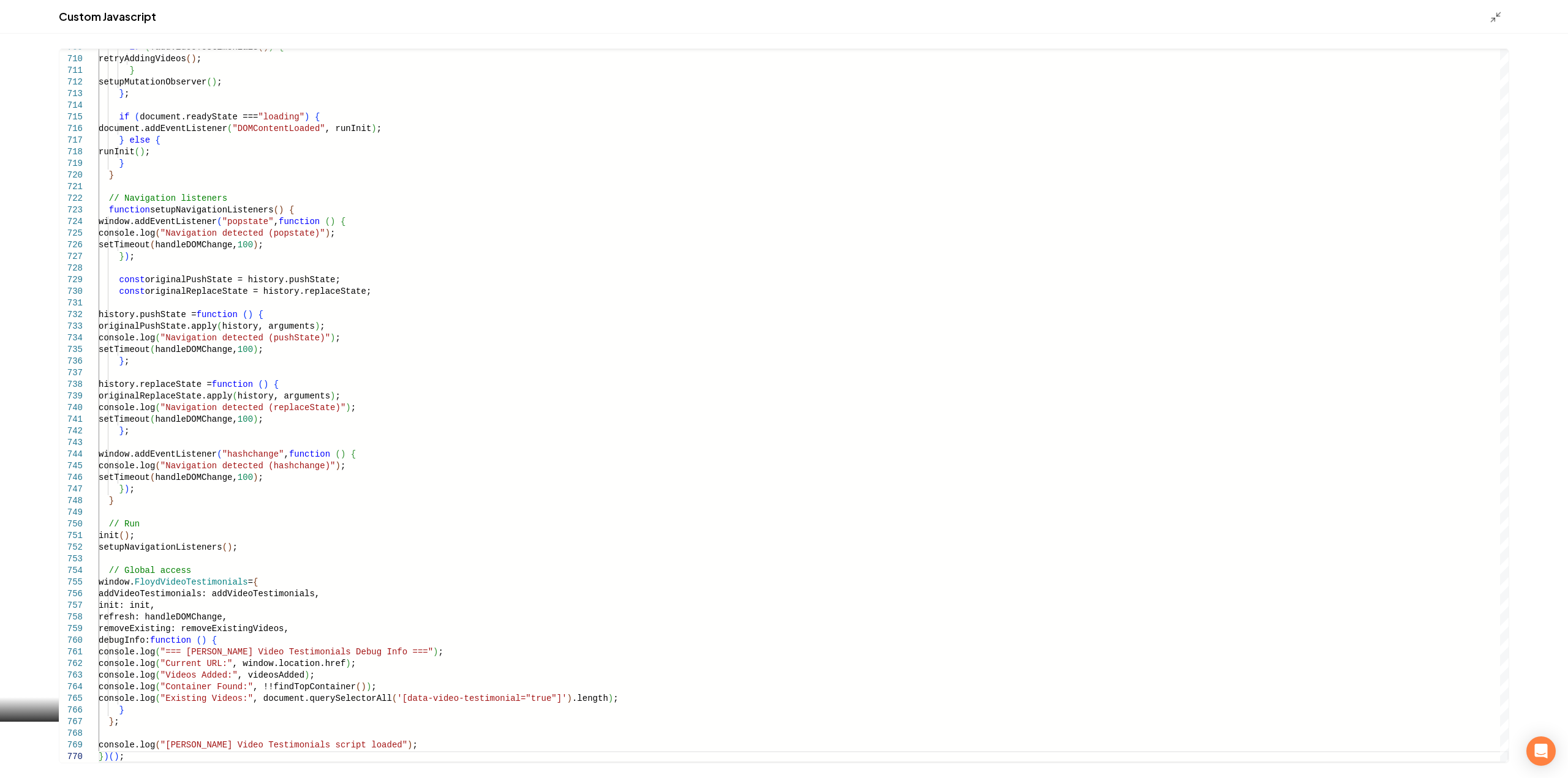
click at [1501, 18] on icon "Main content area" at bounding box center [1496, 17] width 13 height 13
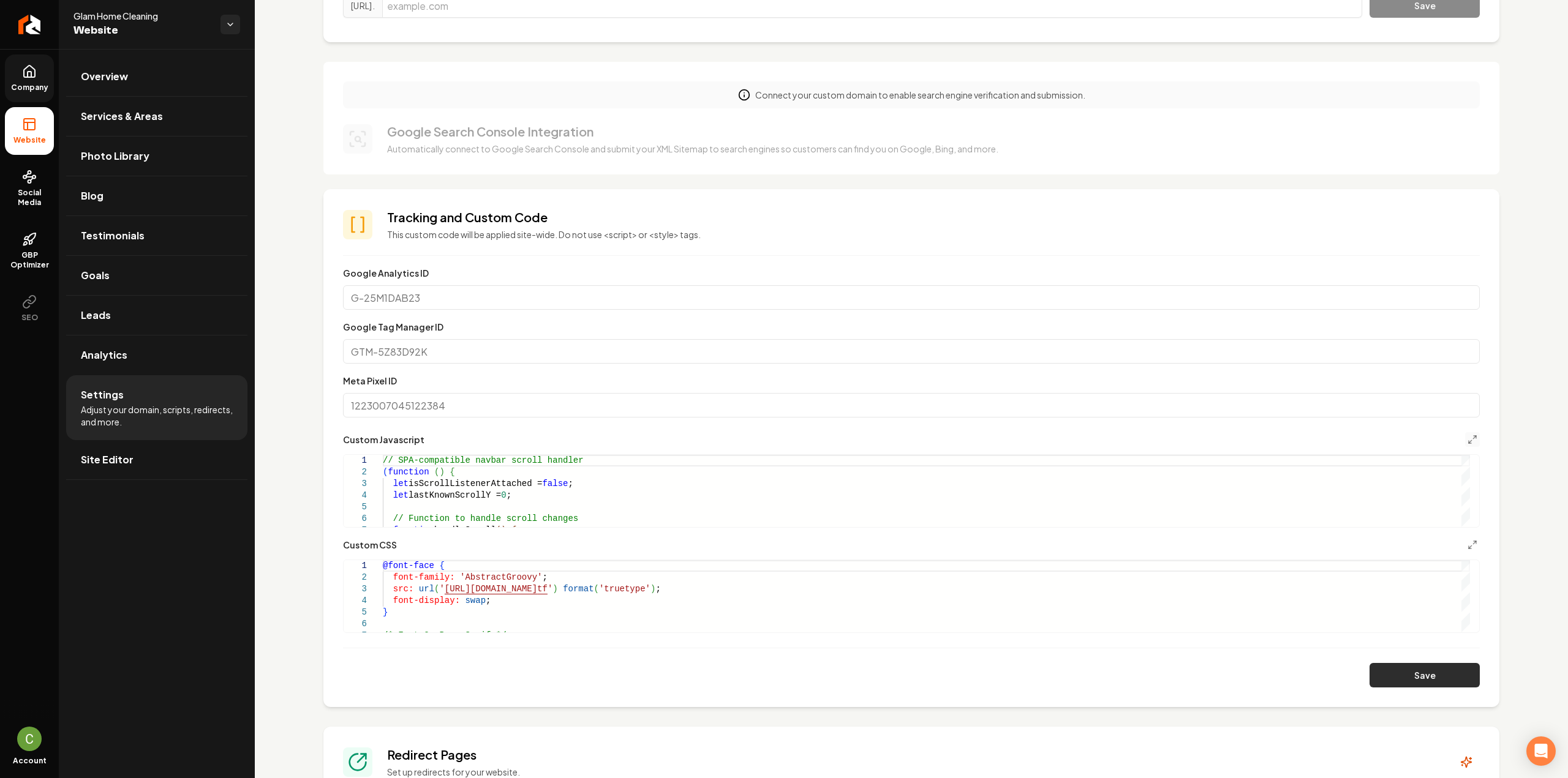
click at [1410, 679] on button "Save" at bounding box center [1425, 675] width 111 height 24
click at [1467, 441] on icon "Main content area" at bounding box center [1472, 440] width 10 height 10
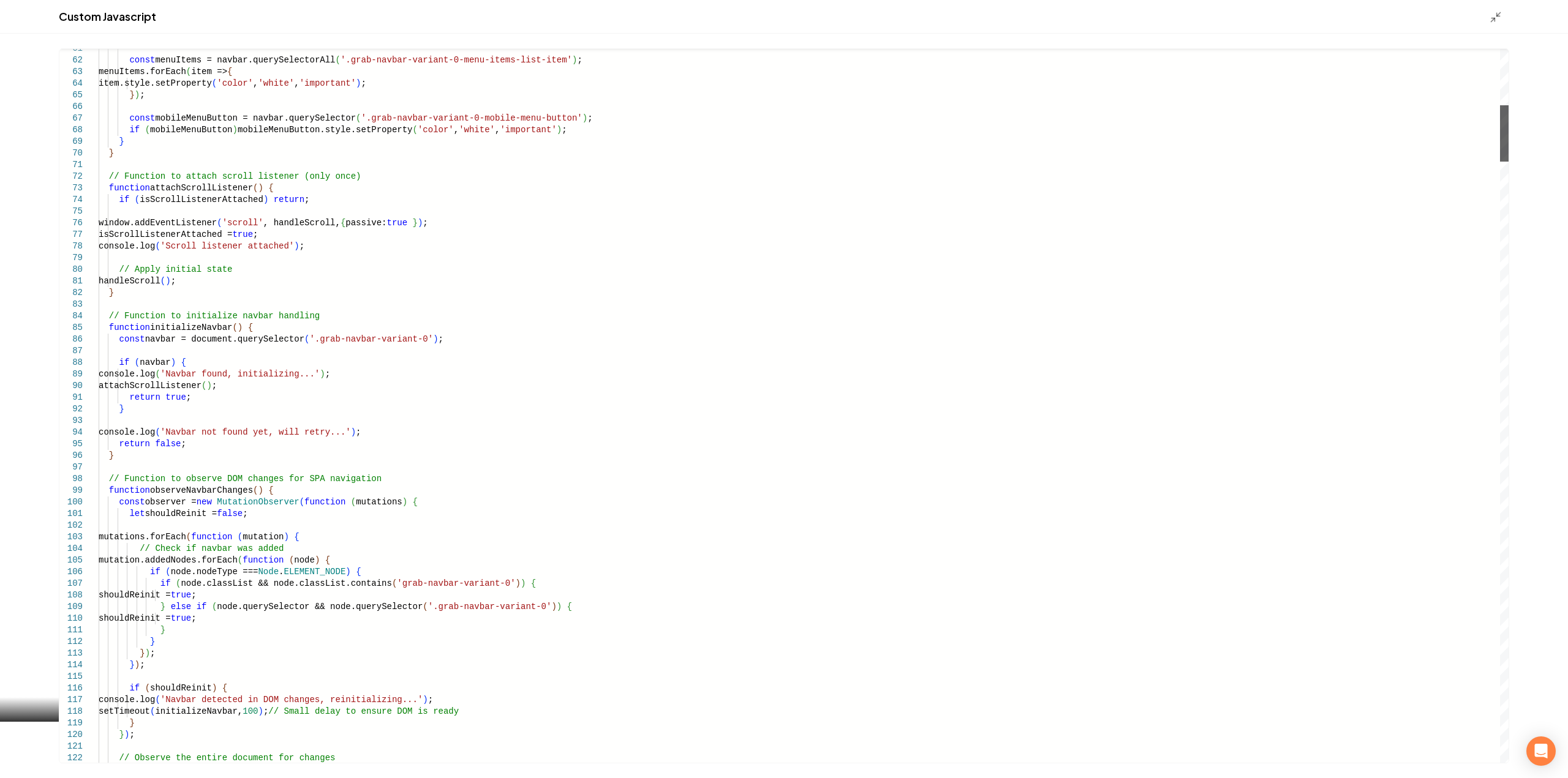
click at [1500, 161] on div "Main content area" at bounding box center [1504, 133] width 8 height 56
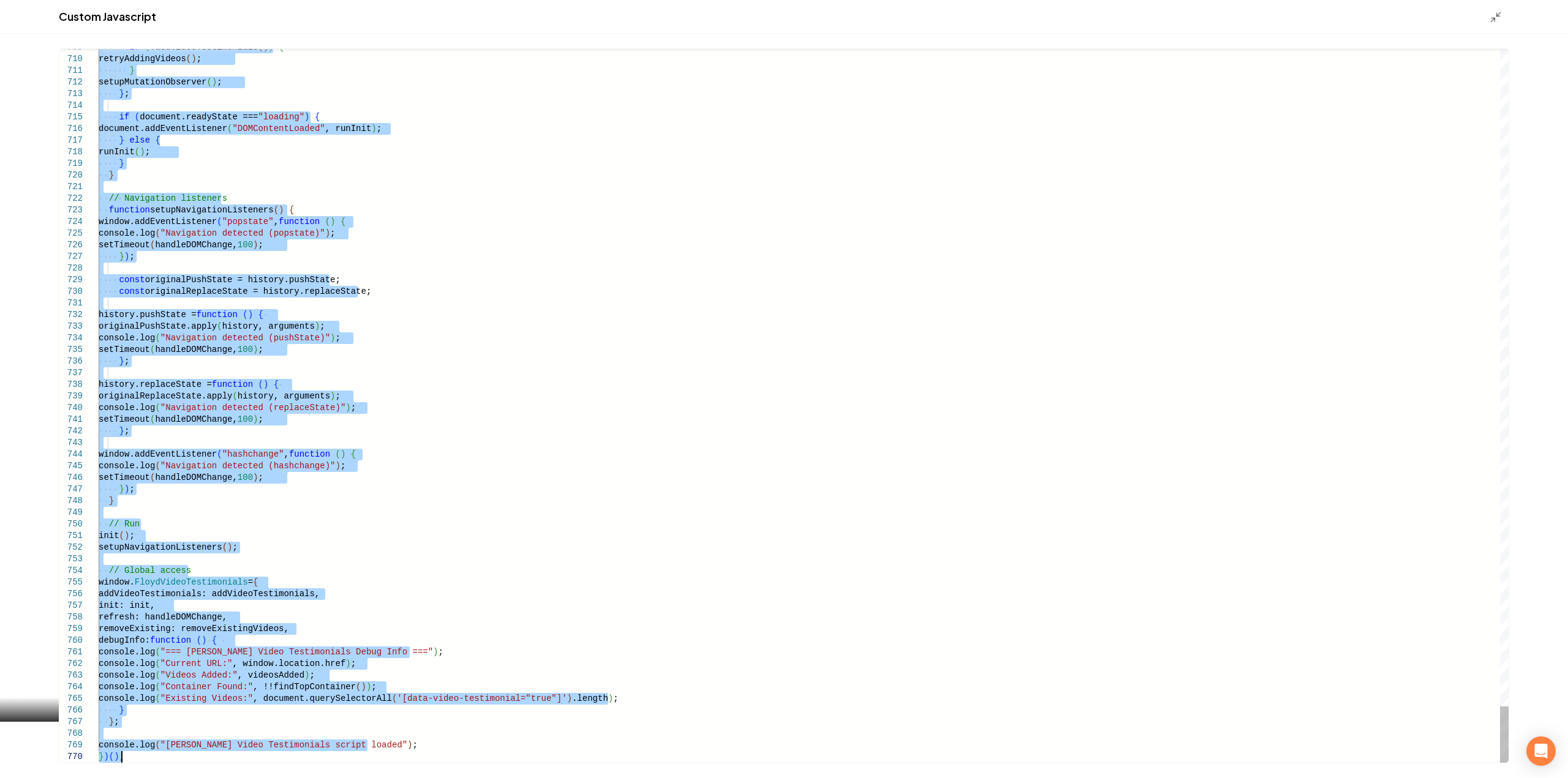
drag, startPoint x: 101, startPoint y: 200, endPoint x: 352, endPoint y: 807, distance: 656.8
type textarea "**********"
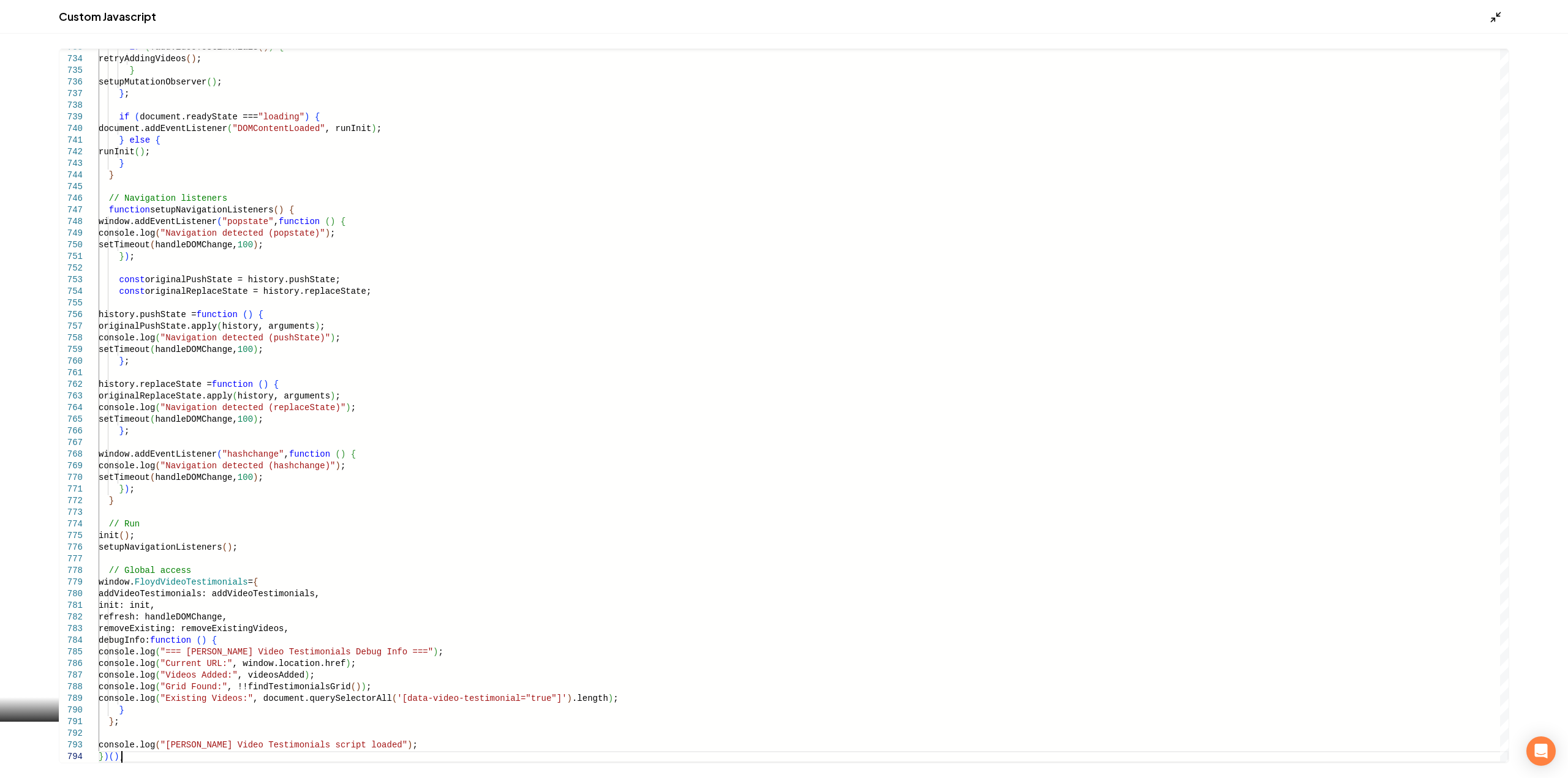
click at [1497, 11] on icon "Main content area" at bounding box center [1496, 17] width 13 height 13
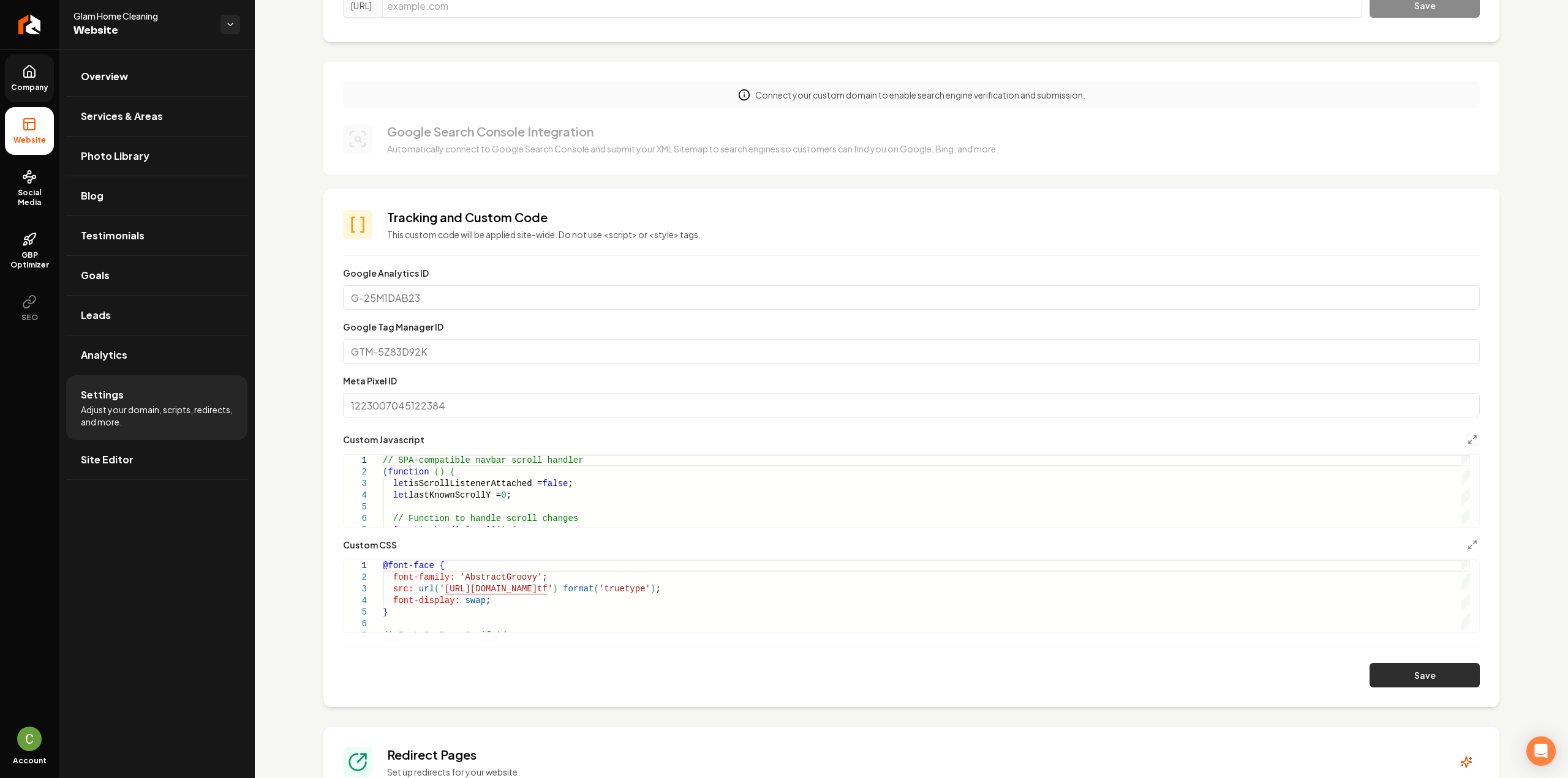
click at [1403, 669] on button "Save" at bounding box center [1425, 675] width 111 height 24
click at [1427, 682] on button "Save" at bounding box center [1425, 675] width 111 height 24
click at [38, 74] on link "Company" at bounding box center [29, 78] width 49 height 48
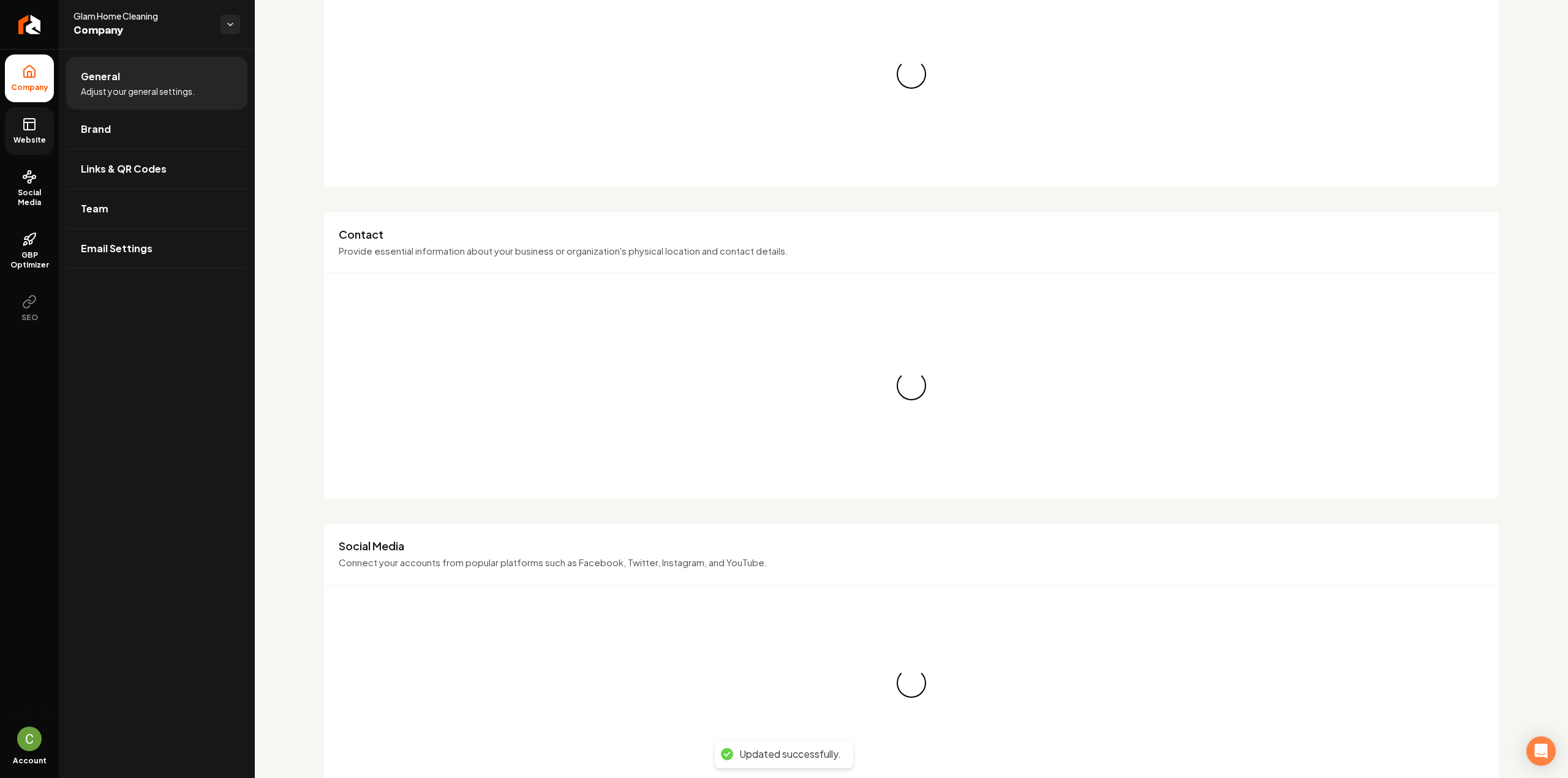
click at [29, 125] on icon at bounding box center [29, 124] width 15 height 15
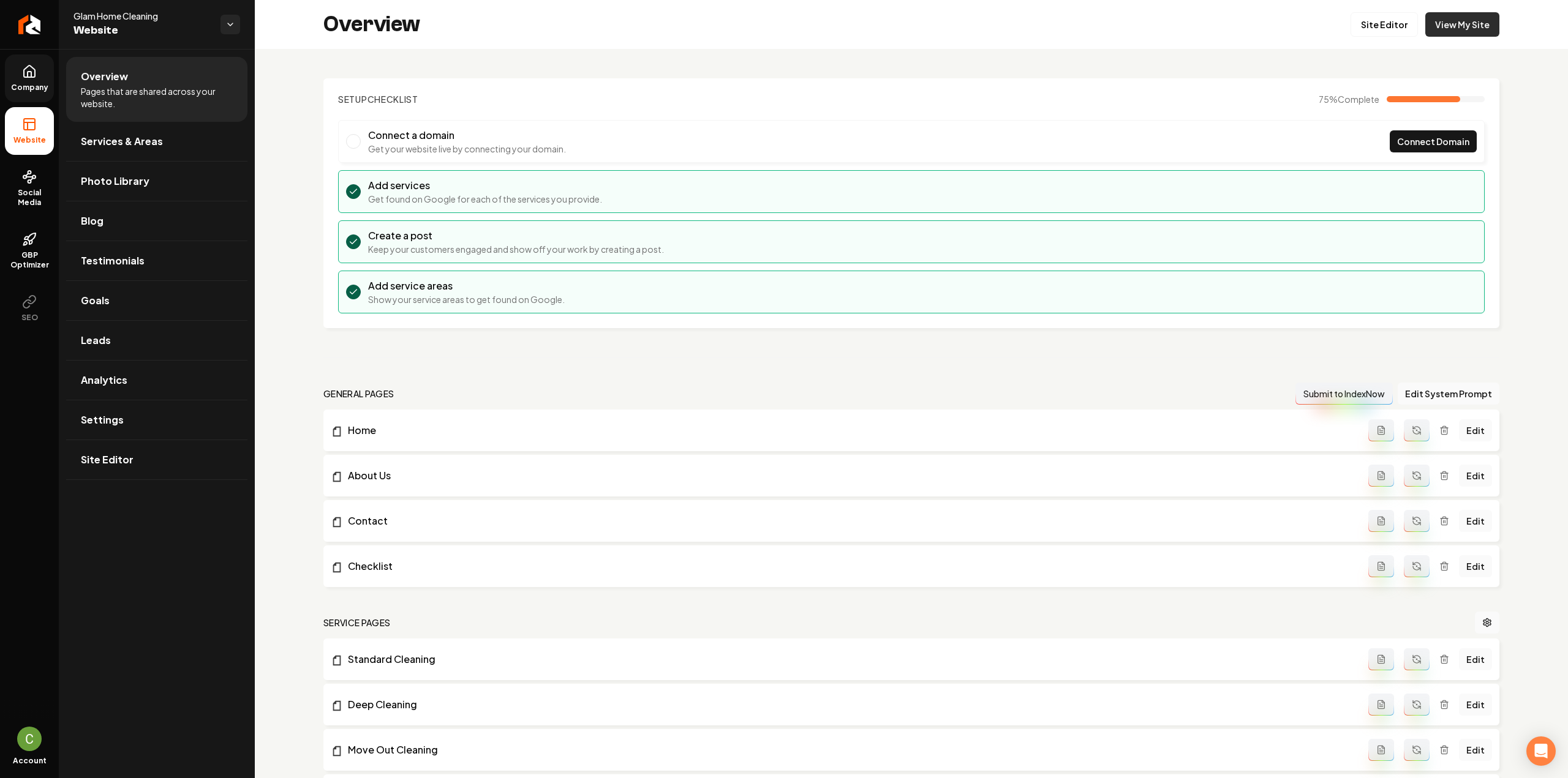
click at [1452, 33] on link "View My Site" at bounding box center [1463, 24] width 74 height 24
click at [122, 415] on link "Settings" at bounding box center [157, 420] width 181 height 39
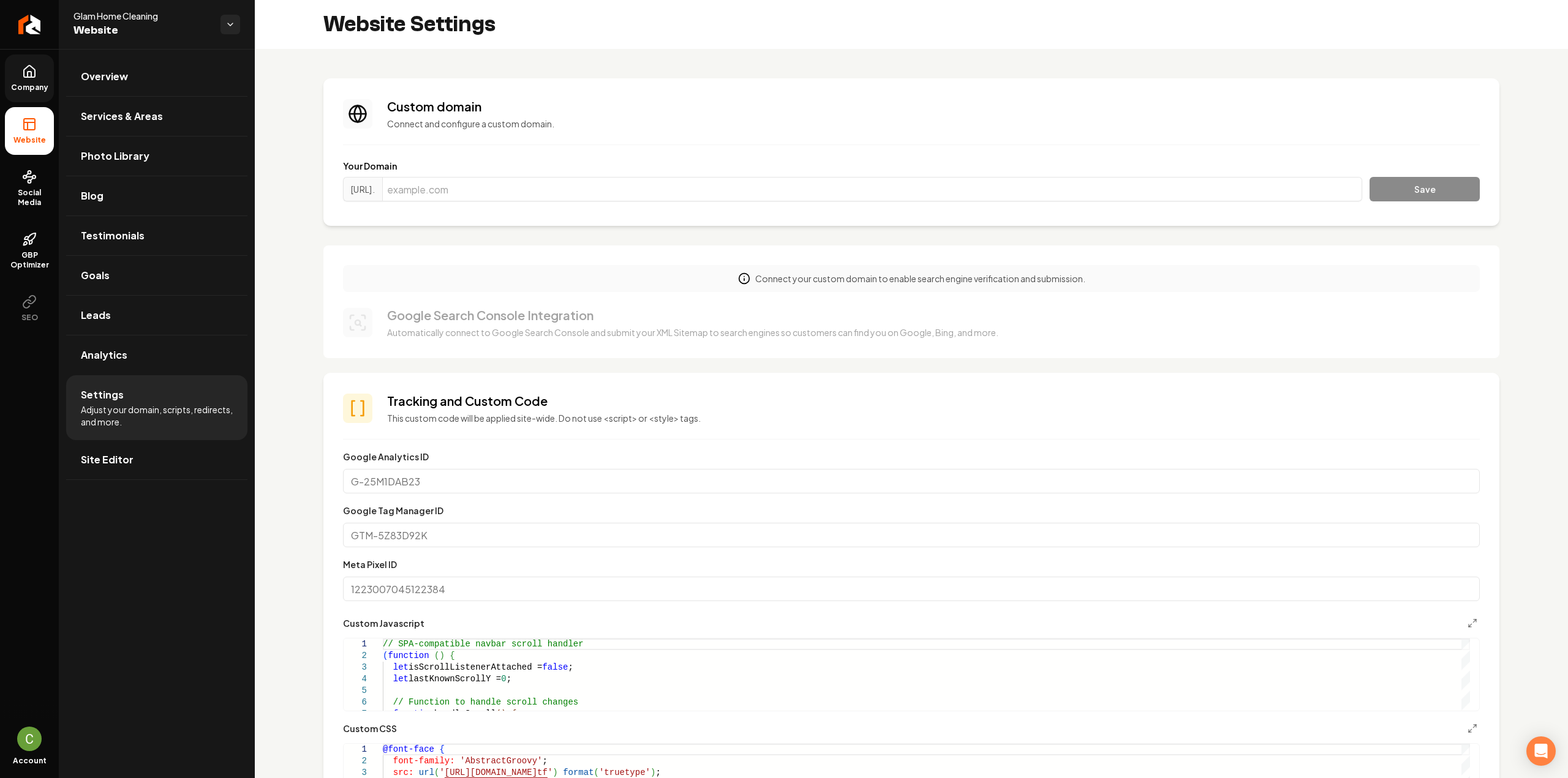
click at [1463, 614] on form "**********" at bounding box center [911, 660] width 1136 height 422
click at [1467, 622] on icon "Main content area" at bounding box center [1472, 623] width 10 height 10
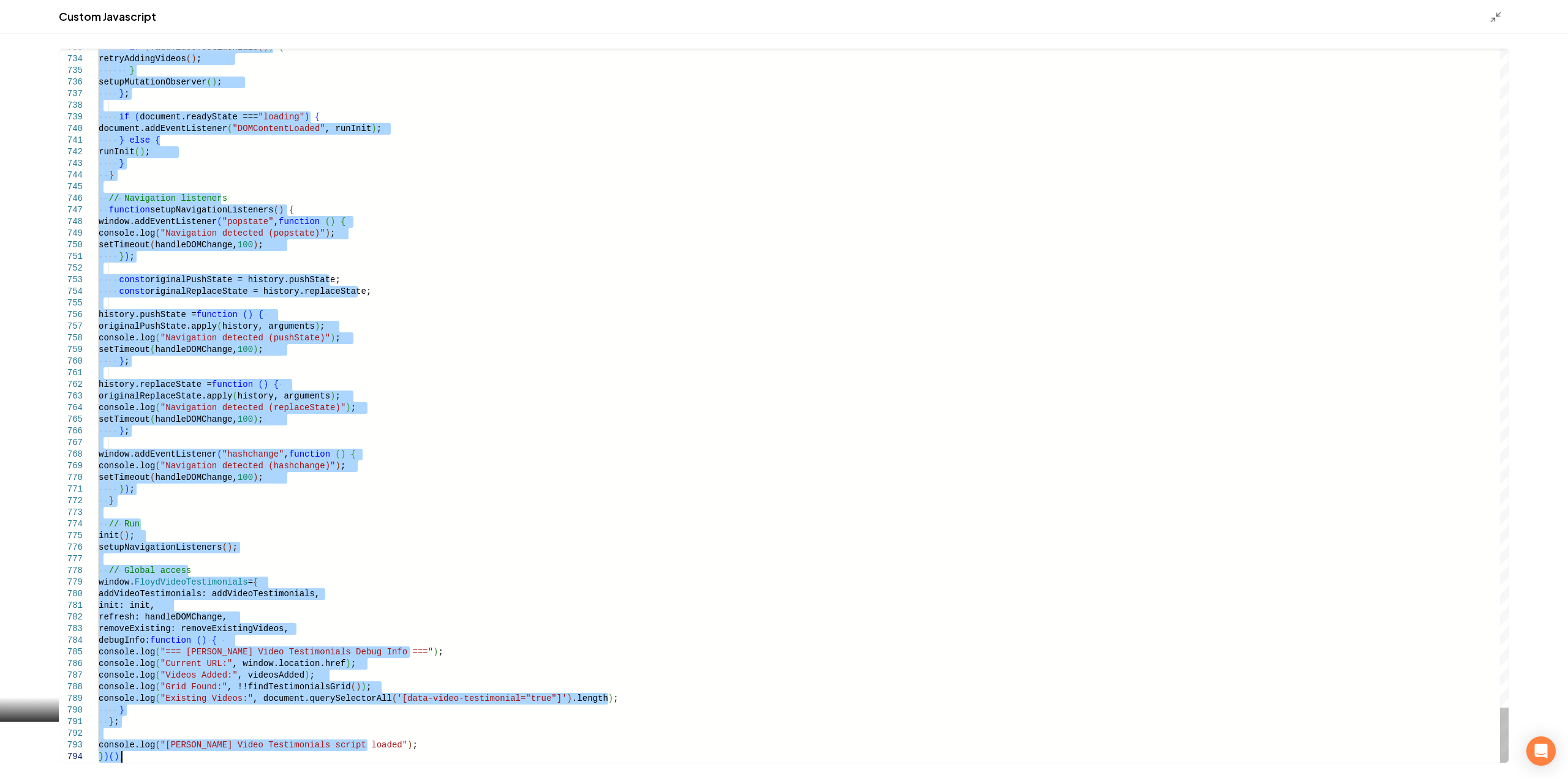
drag, startPoint x: 99, startPoint y: 200, endPoint x: 190, endPoint y: 807, distance: 613.8
type textarea "**********"
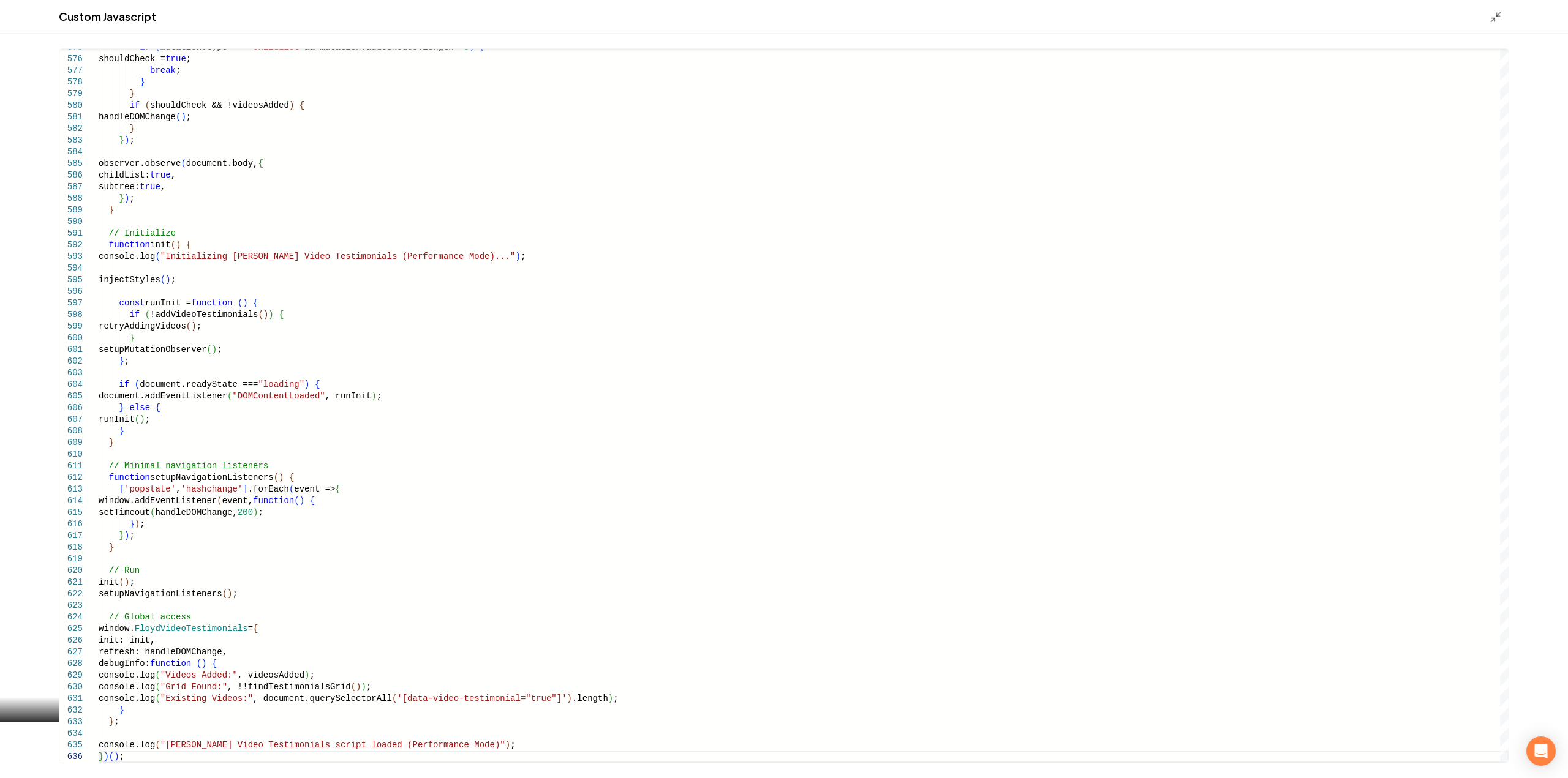
click at [1493, 19] on icon "Main content area" at bounding box center [1496, 17] width 13 height 13
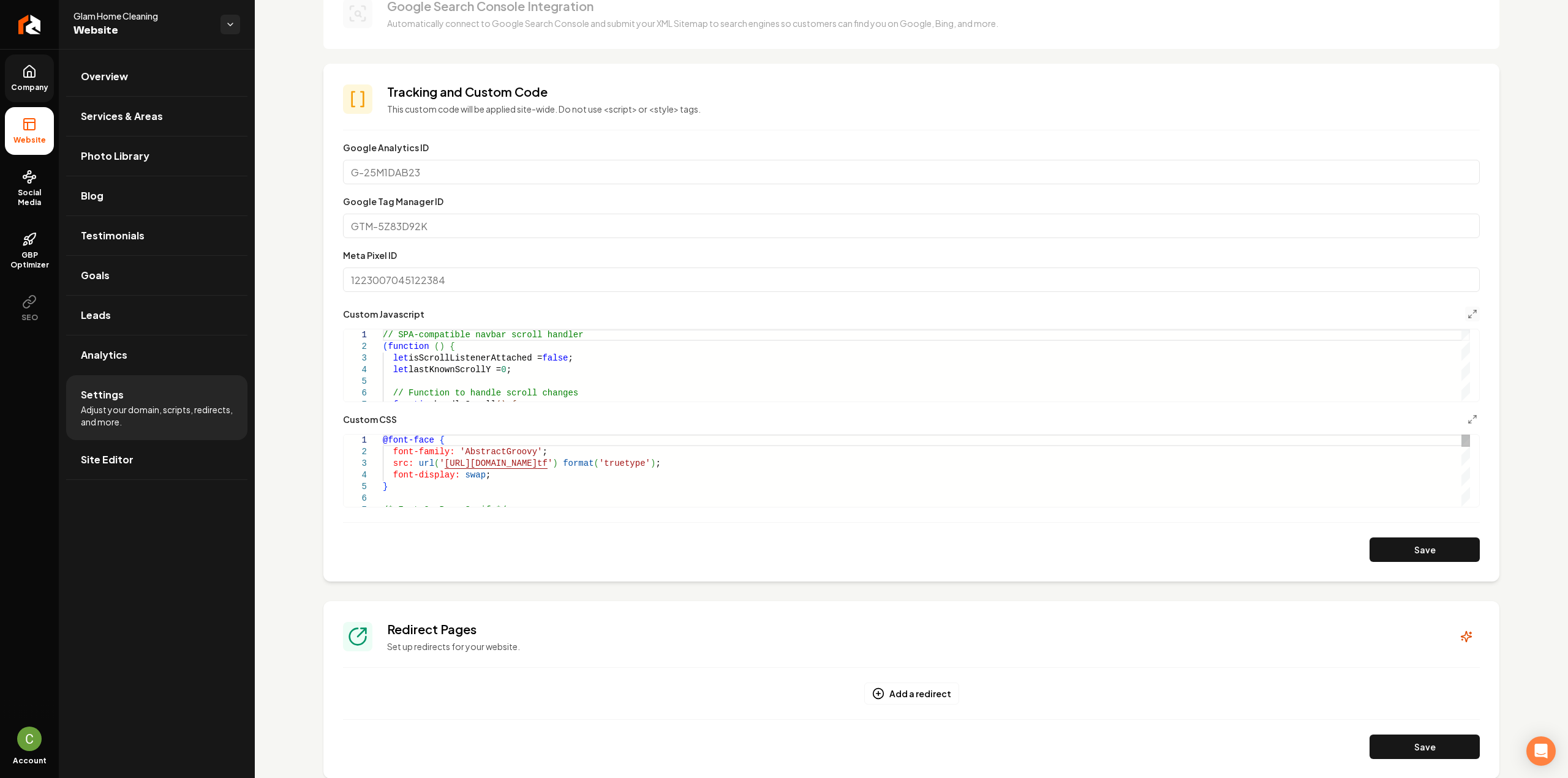
scroll to position [367, 0]
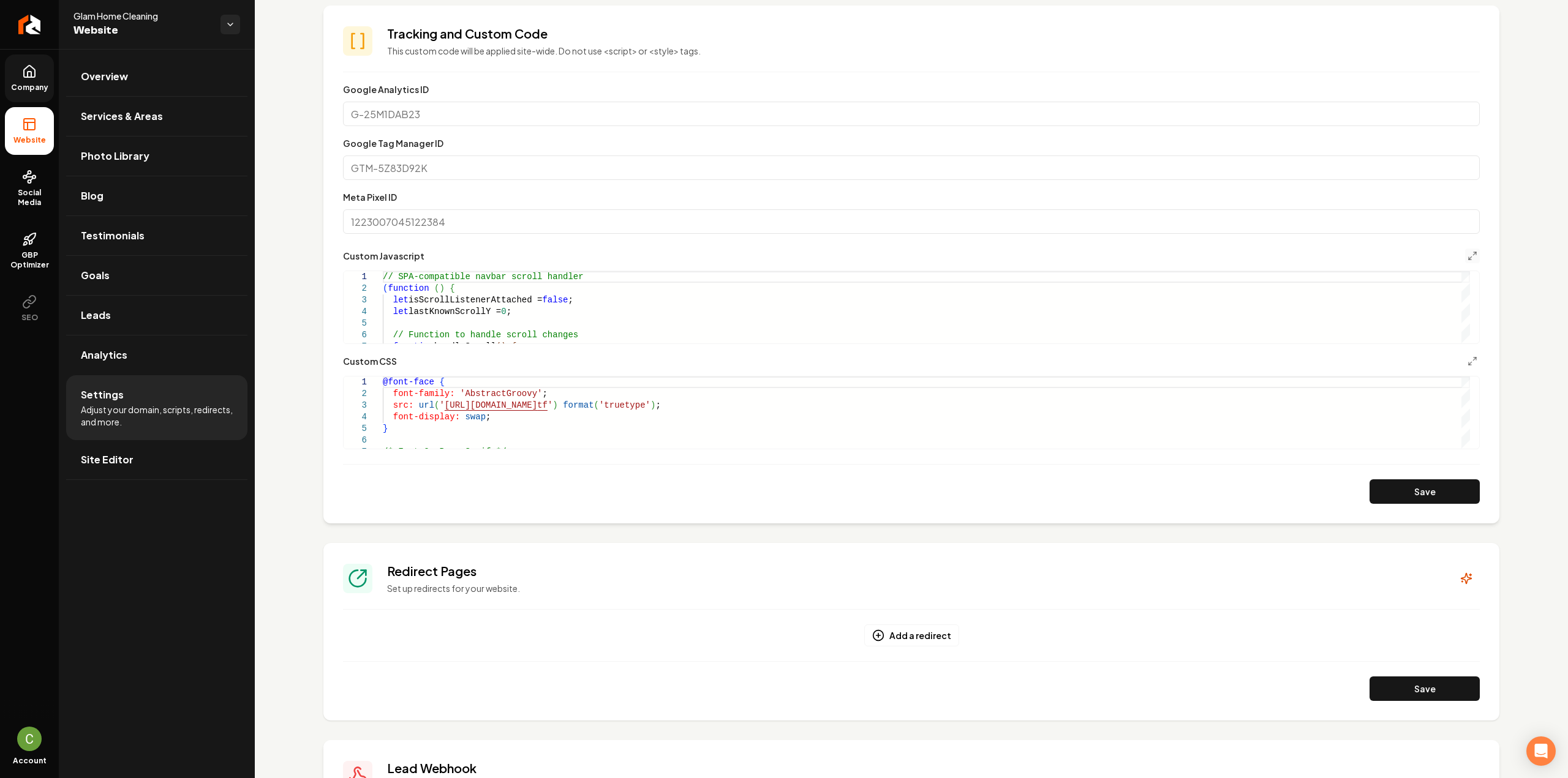
click at [1373, 495] on button "Save" at bounding box center [1425, 491] width 111 height 24
click at [22, 73] on icon at bounding box center [29, 72] width 15 height 15
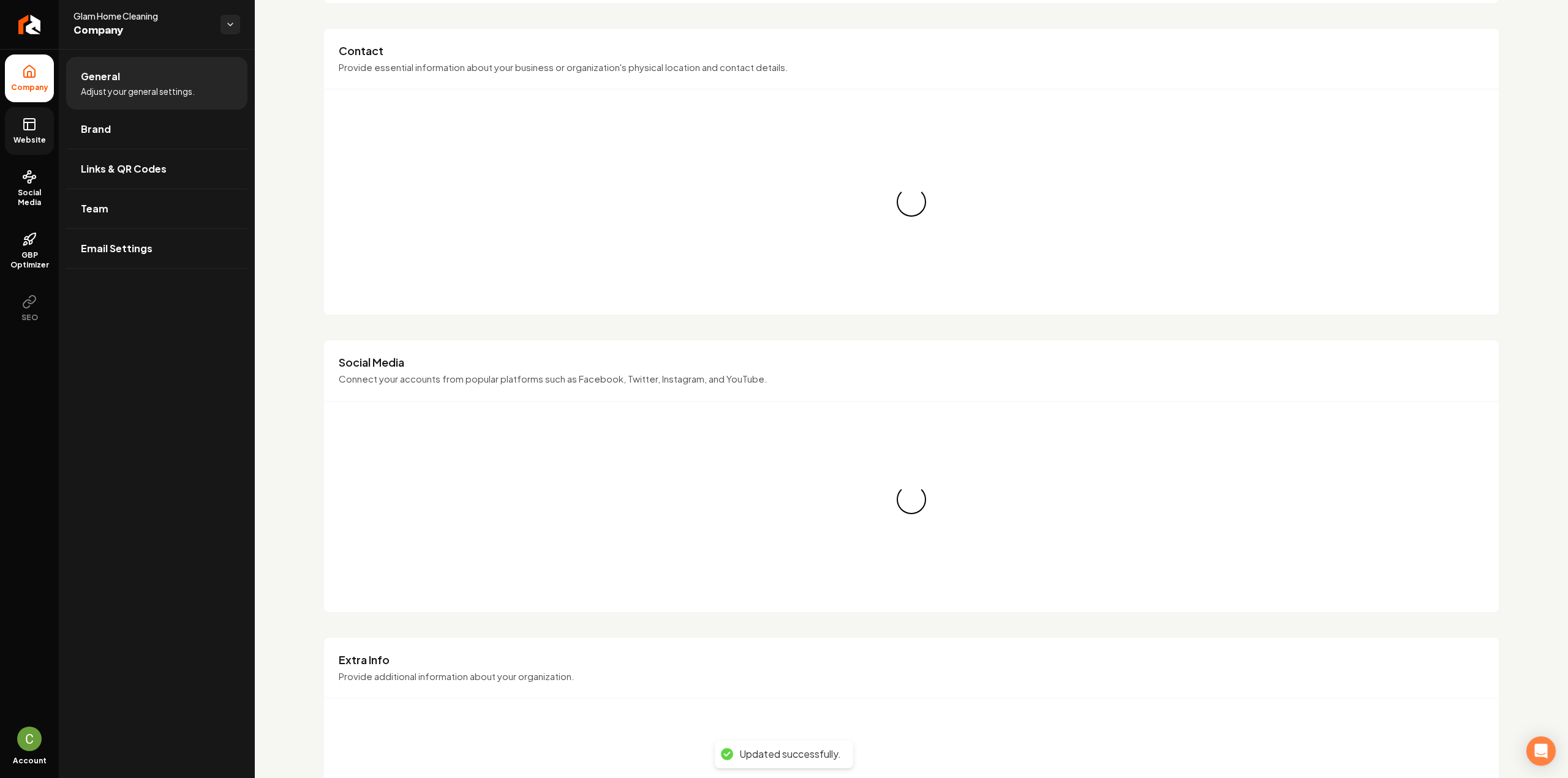
click at [33, 146] on link "Website" at bounding box center [29, 131] width 49 height 48
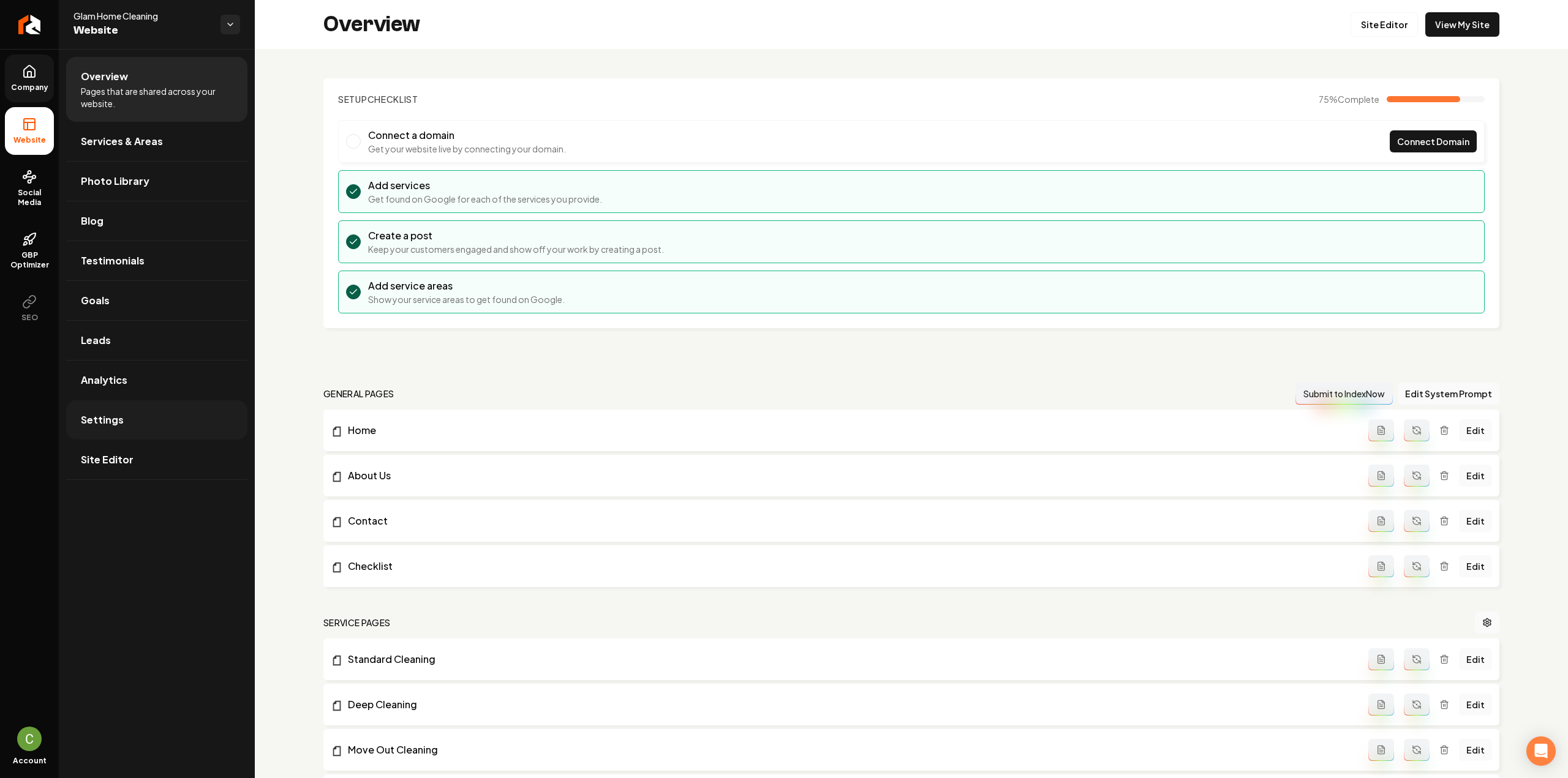
click at [147, 432] on link "Settings" at bounding box center [157, 420] width 181 height 39
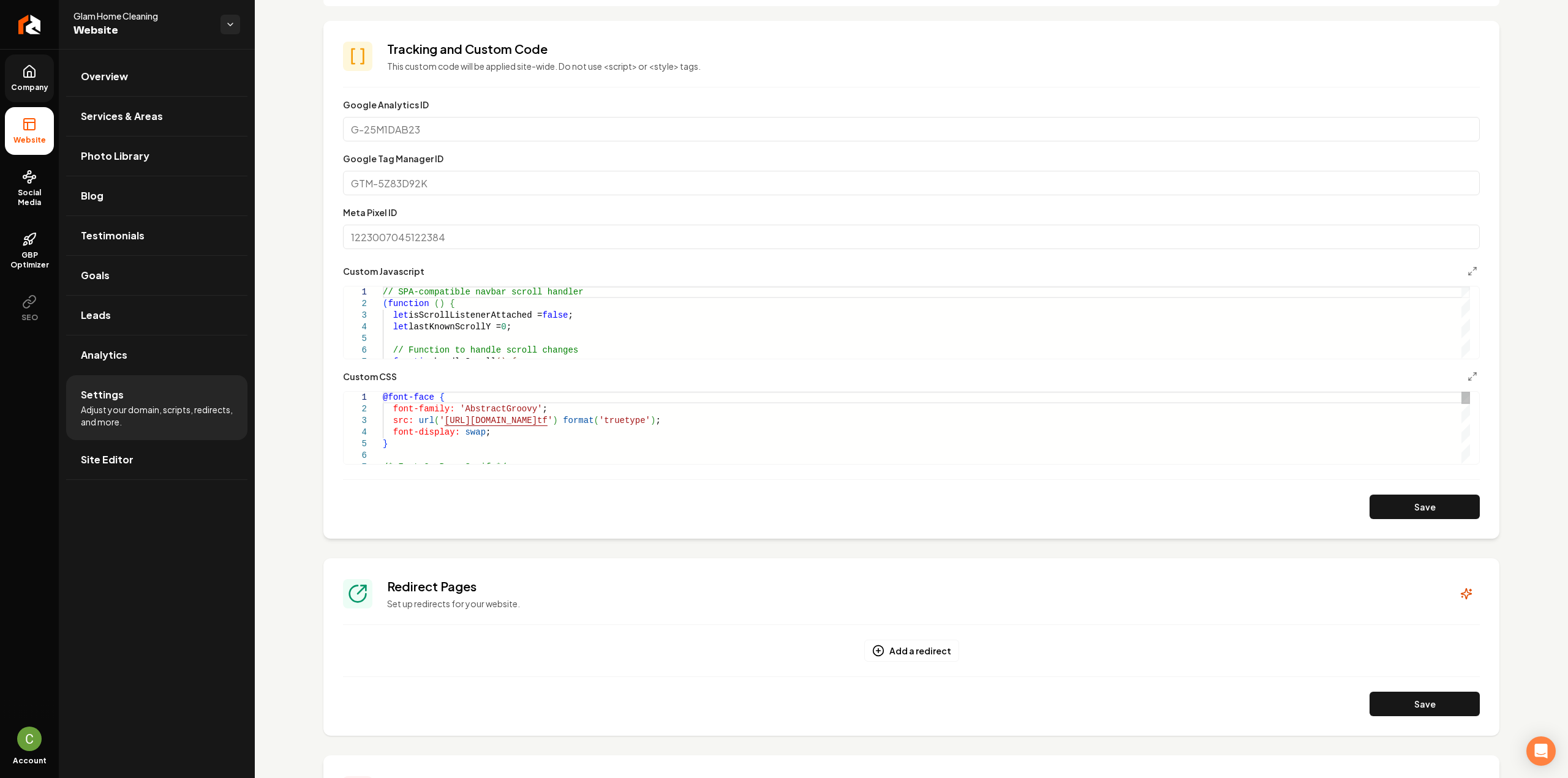
scroll to position [367, 0]
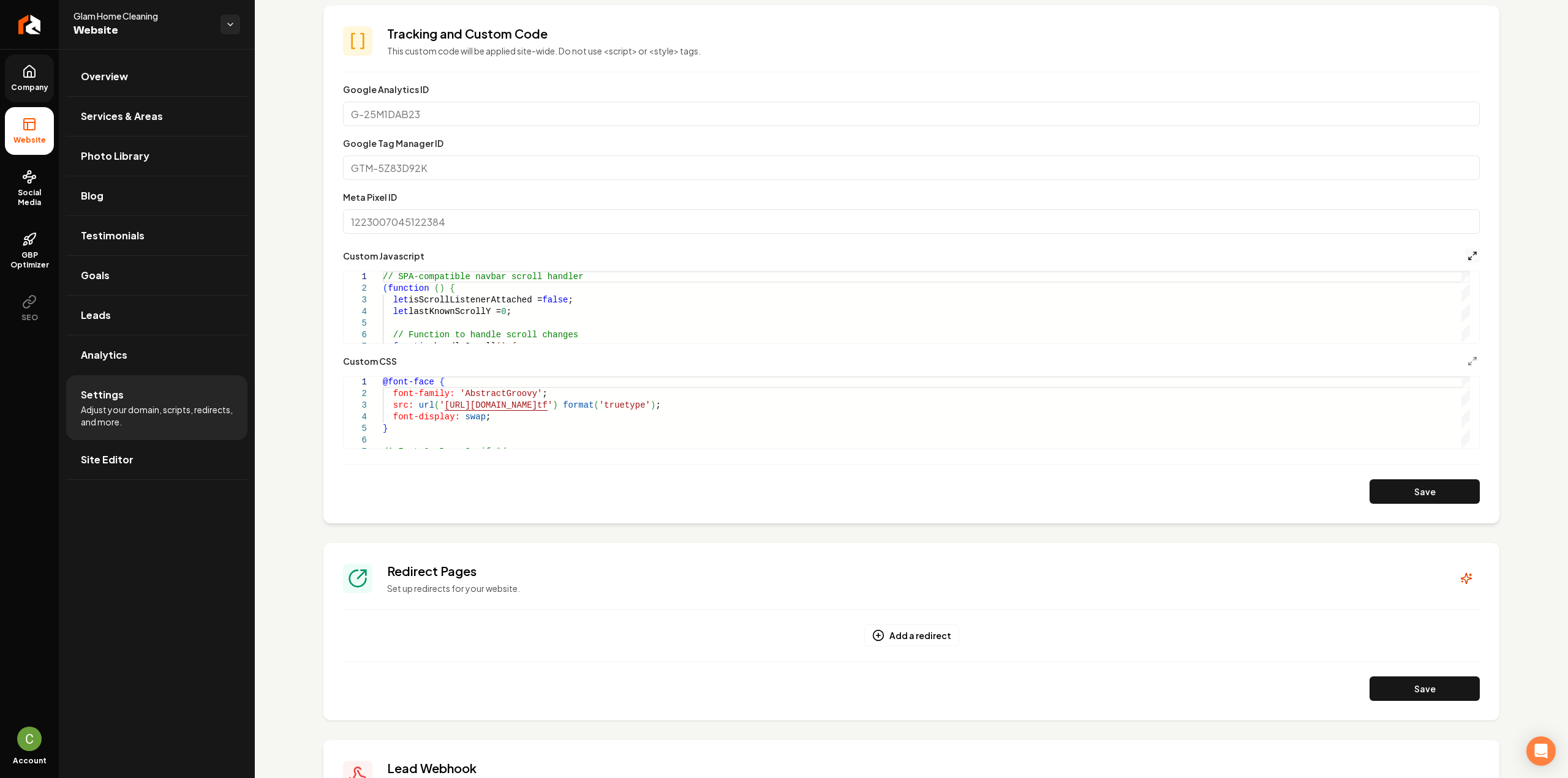
click at [1467, 254] on icon "Main content area" at bounding box center [1472, 256] width 10 height 10
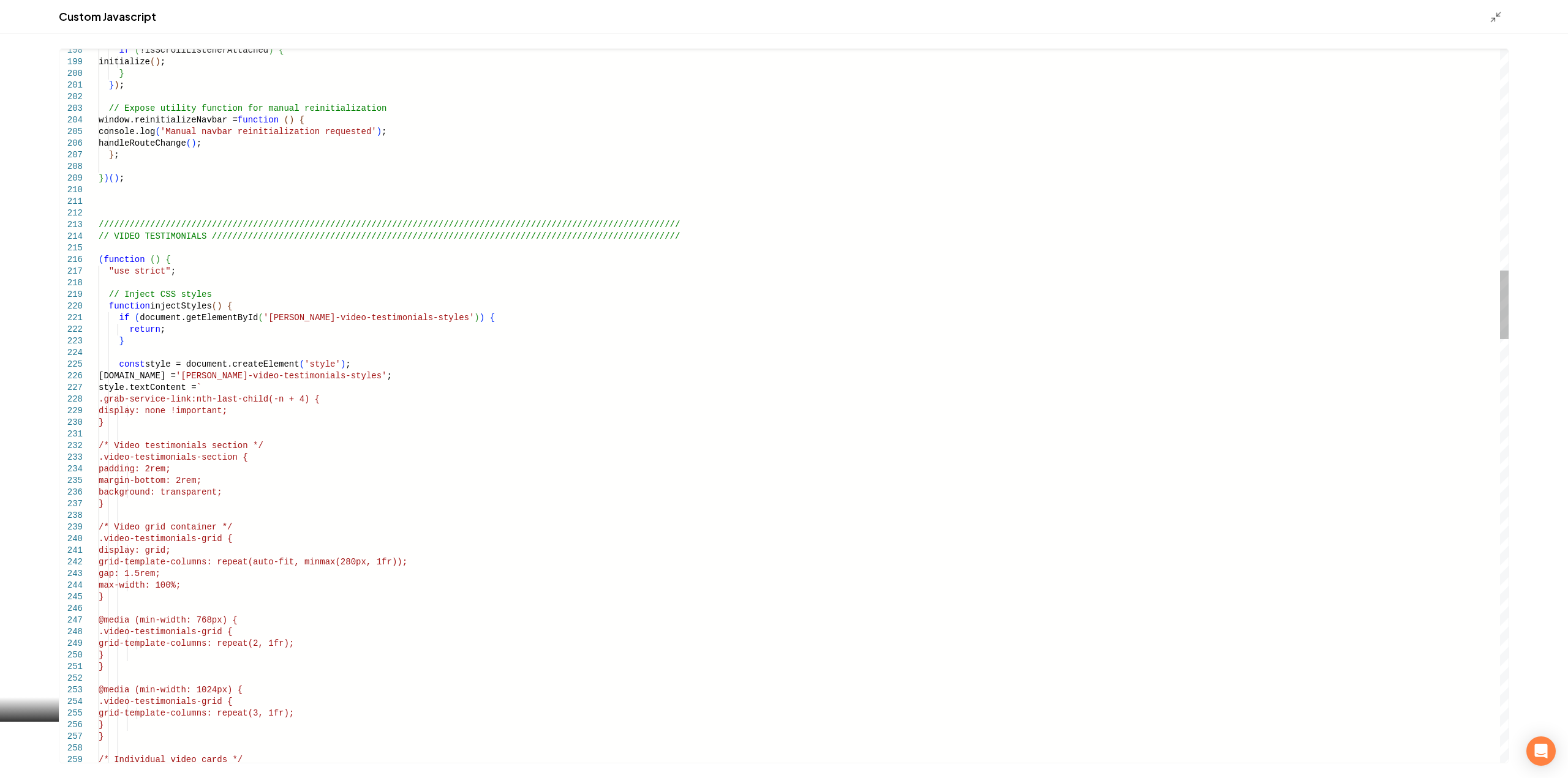
scroll to position [0, 0]
drag, startPoint x: 100, startPoint y: 260, endPoint x: 112, endPoint y: 263, distance: 12.4
click at [92, 259] on div "Main content area" at bounding box center [93, 259] width 16 height 12
type textarea "**********"
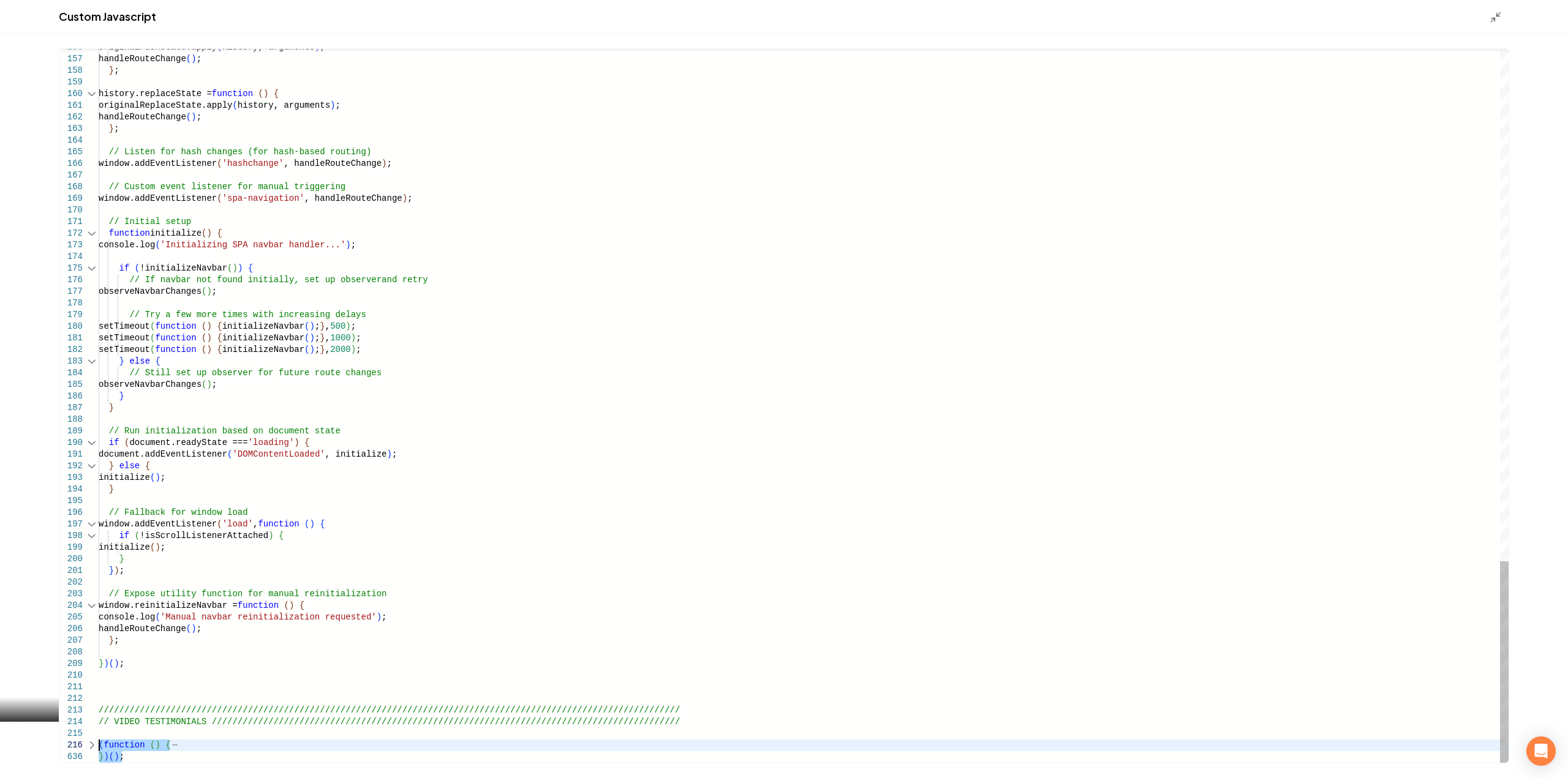
drag, startPoint x: 122, startPoint y: 760, endPoint x: 98, endPoint y: 749, distance: 26.4
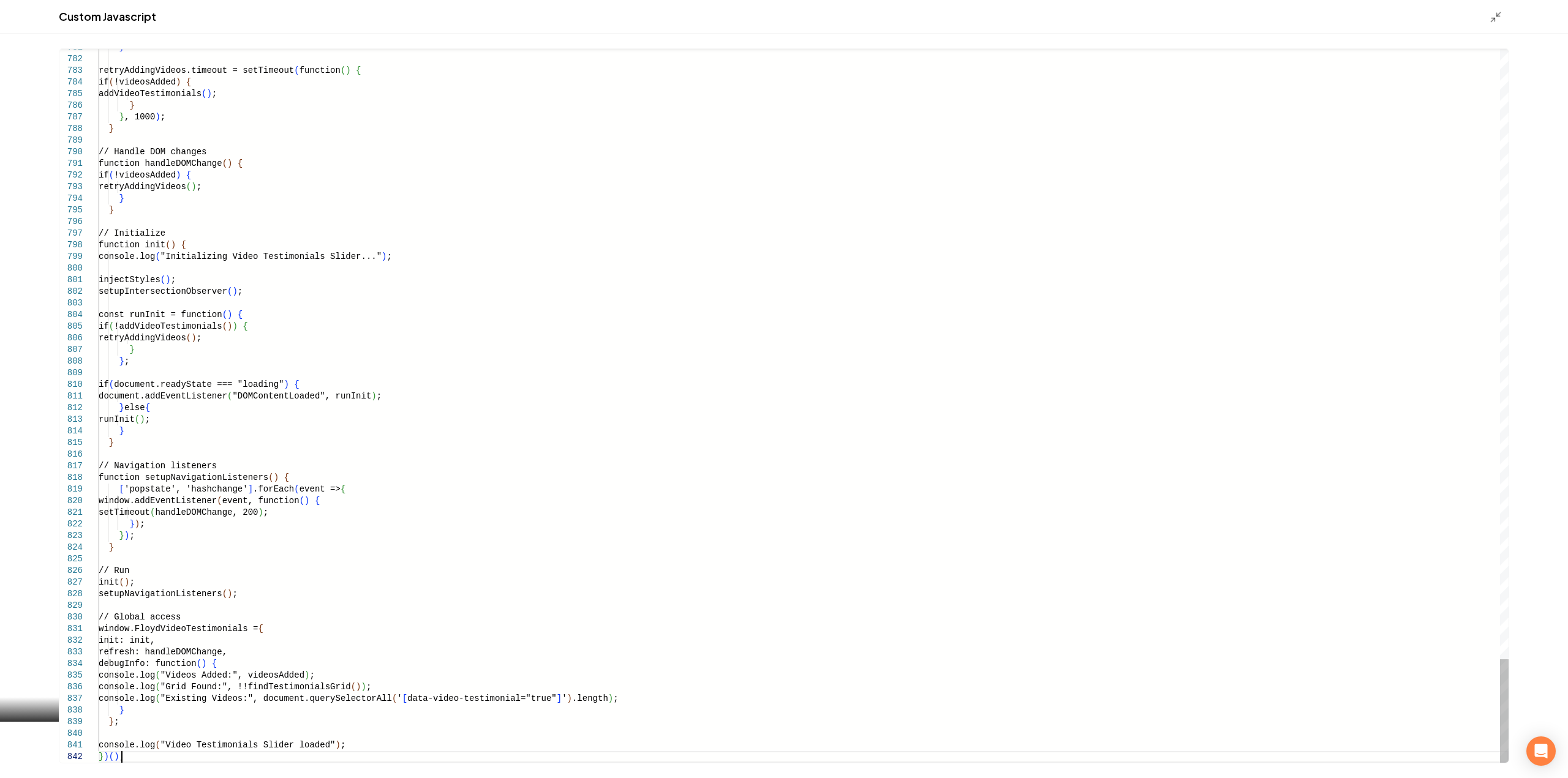
type textarea "**********"
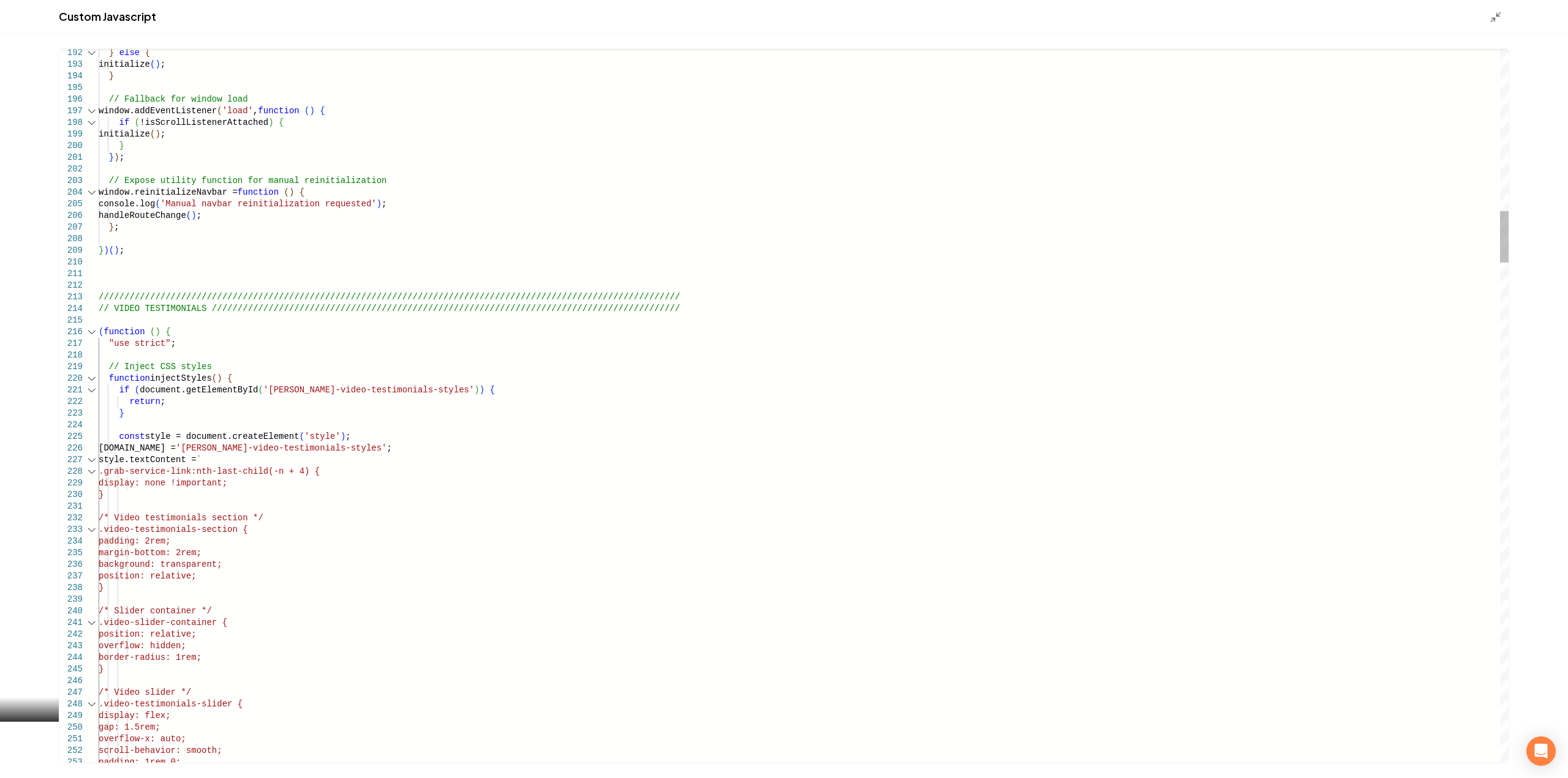
click at [90, 334] on div "Main content area" at bounding box center [93, 332] width 16 height 12
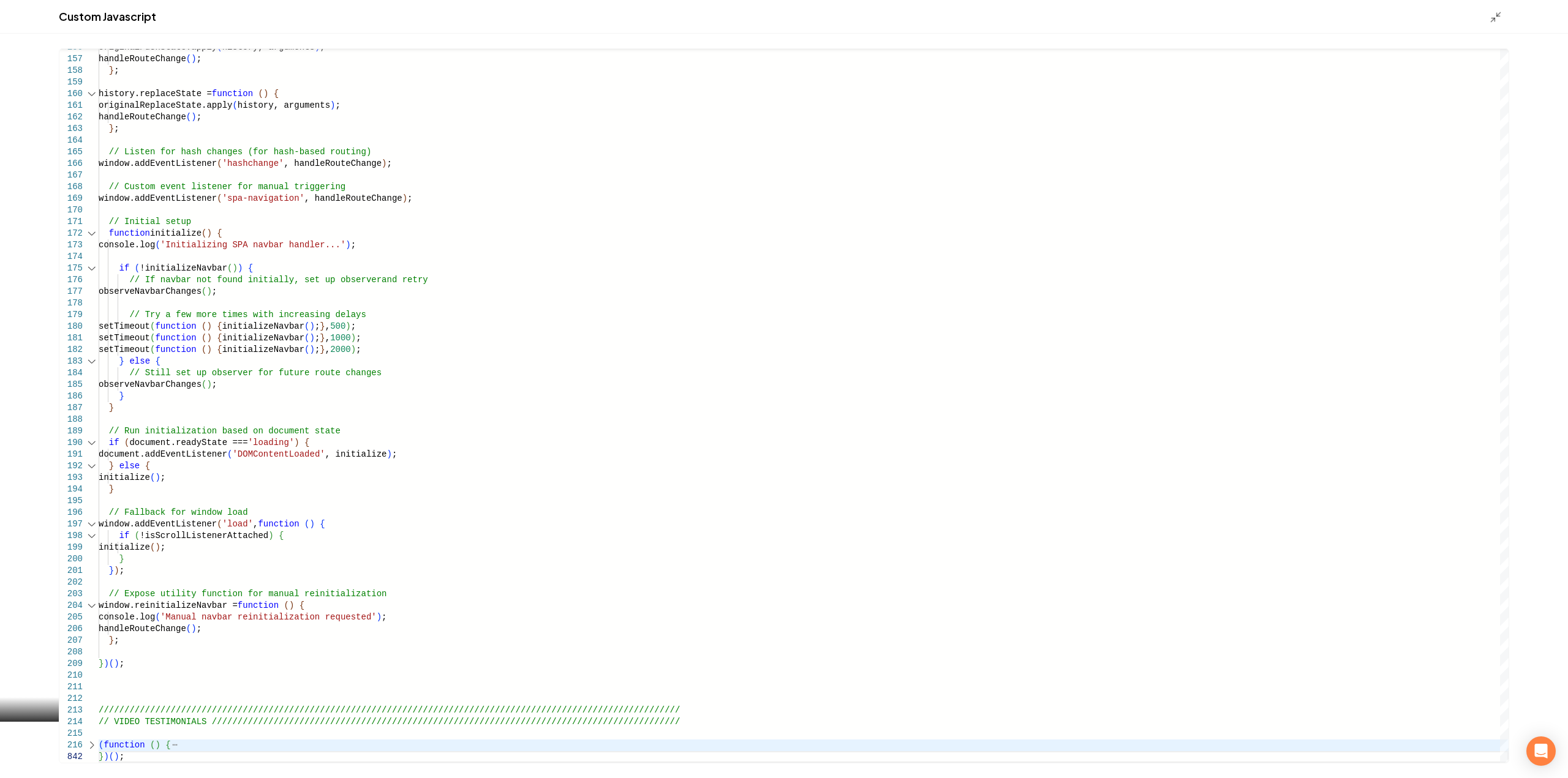
click at [1490, 29] on div "Custom Javascript" at bounding box center [784, 16] width 1568 height 34
click at [1491, 22] on icon "Main content area" at bounding box center [1496, 17] width 13 height 13
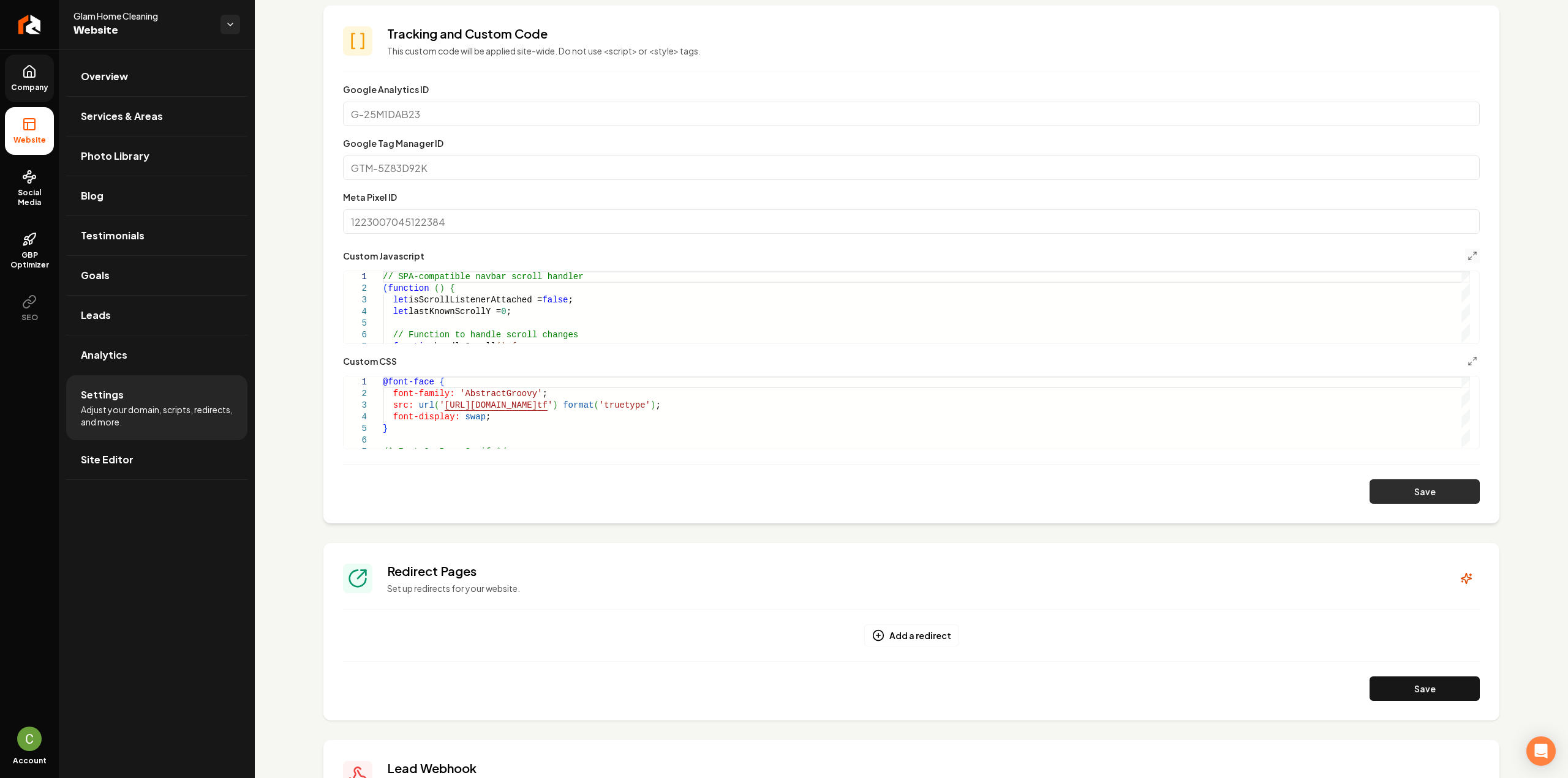
click at [1399, 490] on button "Save" at bounding box center [1425, 491] width 111 height 24
click at [1396, 501] on button "Save" at bounding box center [1425, 491] width 111 height 24
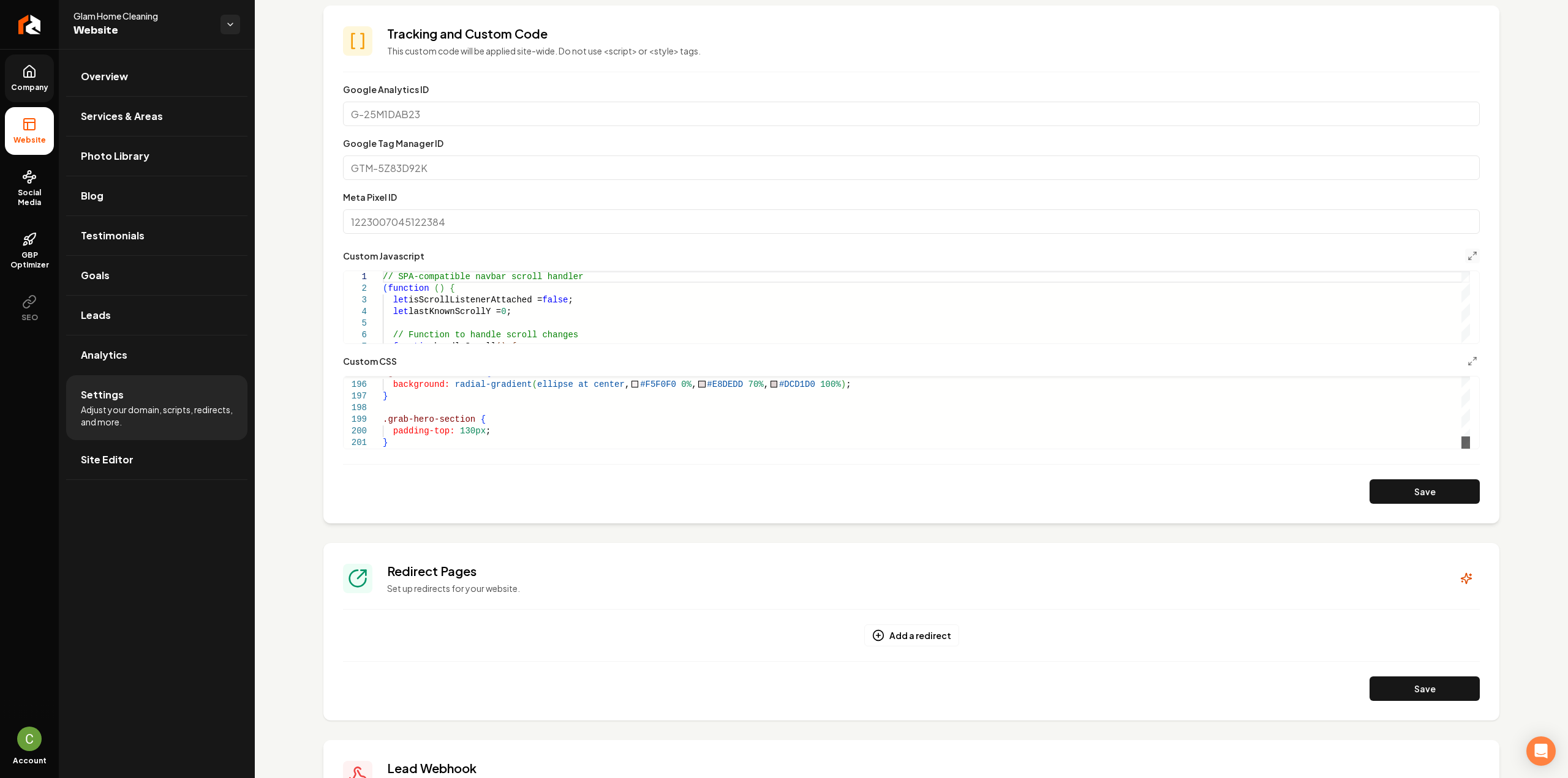
click at [1461, 449] on div "Main content area" at bounding box center [1465, 443] width 8 height 13
click at [465, 452] on form "**********" at bounding box center [911, 292] width 1136 height 422
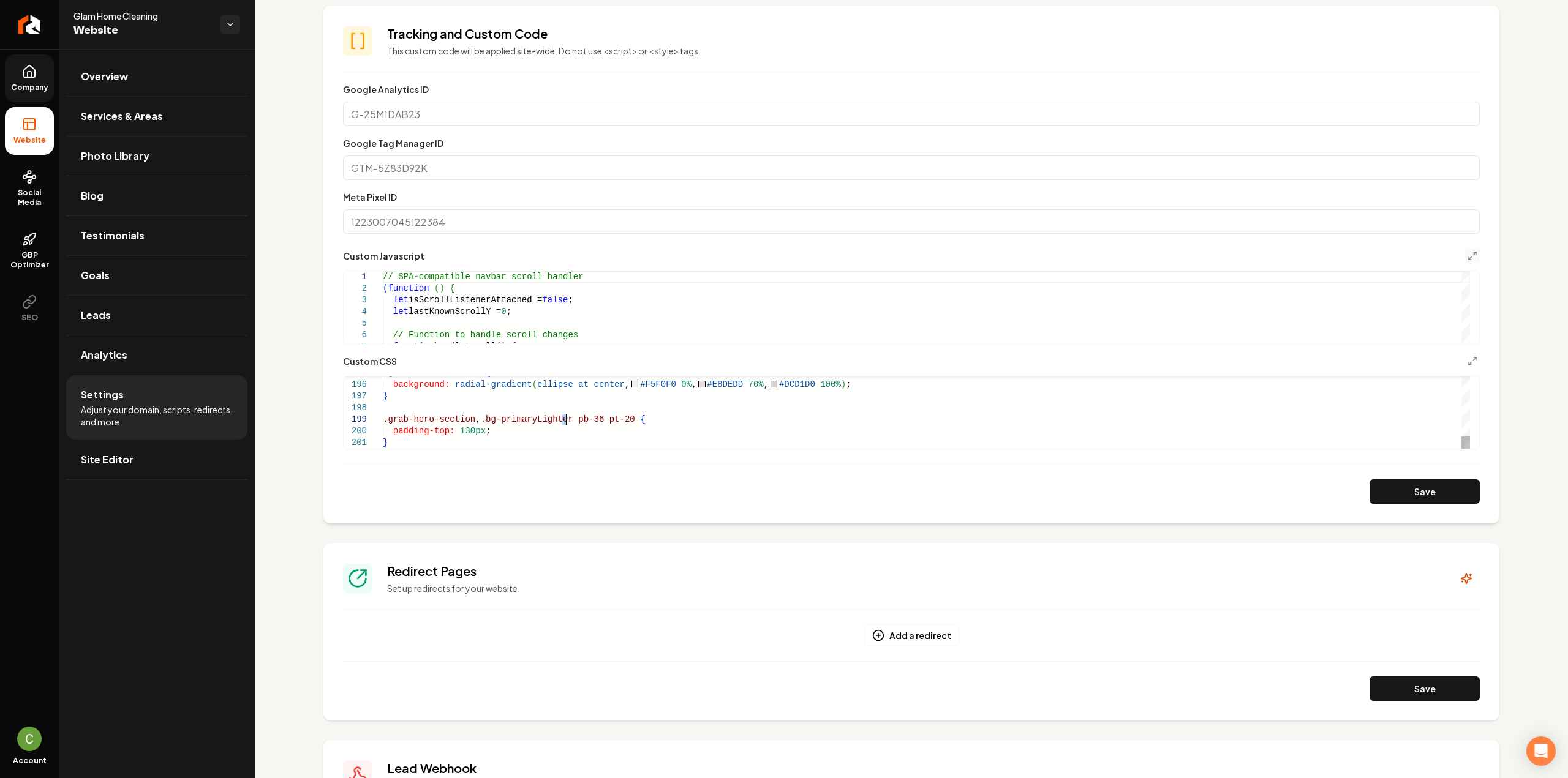
click at [1428, 495] on button "Save" at bounding box center [1425, 491] width 111 height 24
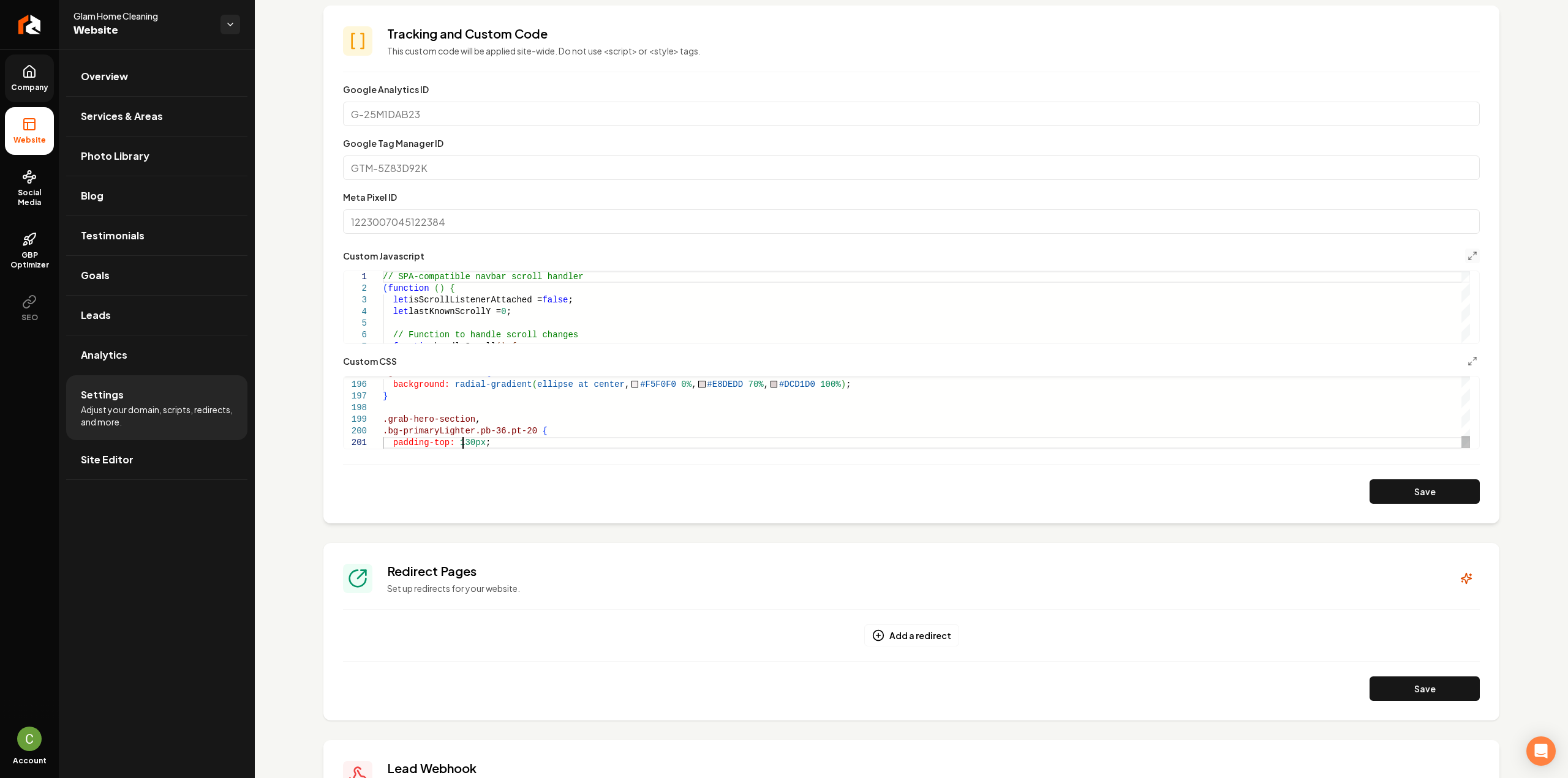
scroll to position [22, 0]
click at [1433, 491] on button "Save" at bounding box center [1425, 491] width 111 height 24
drag, startPoint x: 465, startPoint y: 430, endPoint x: 453, endPoint y: 425, distance: 13.0
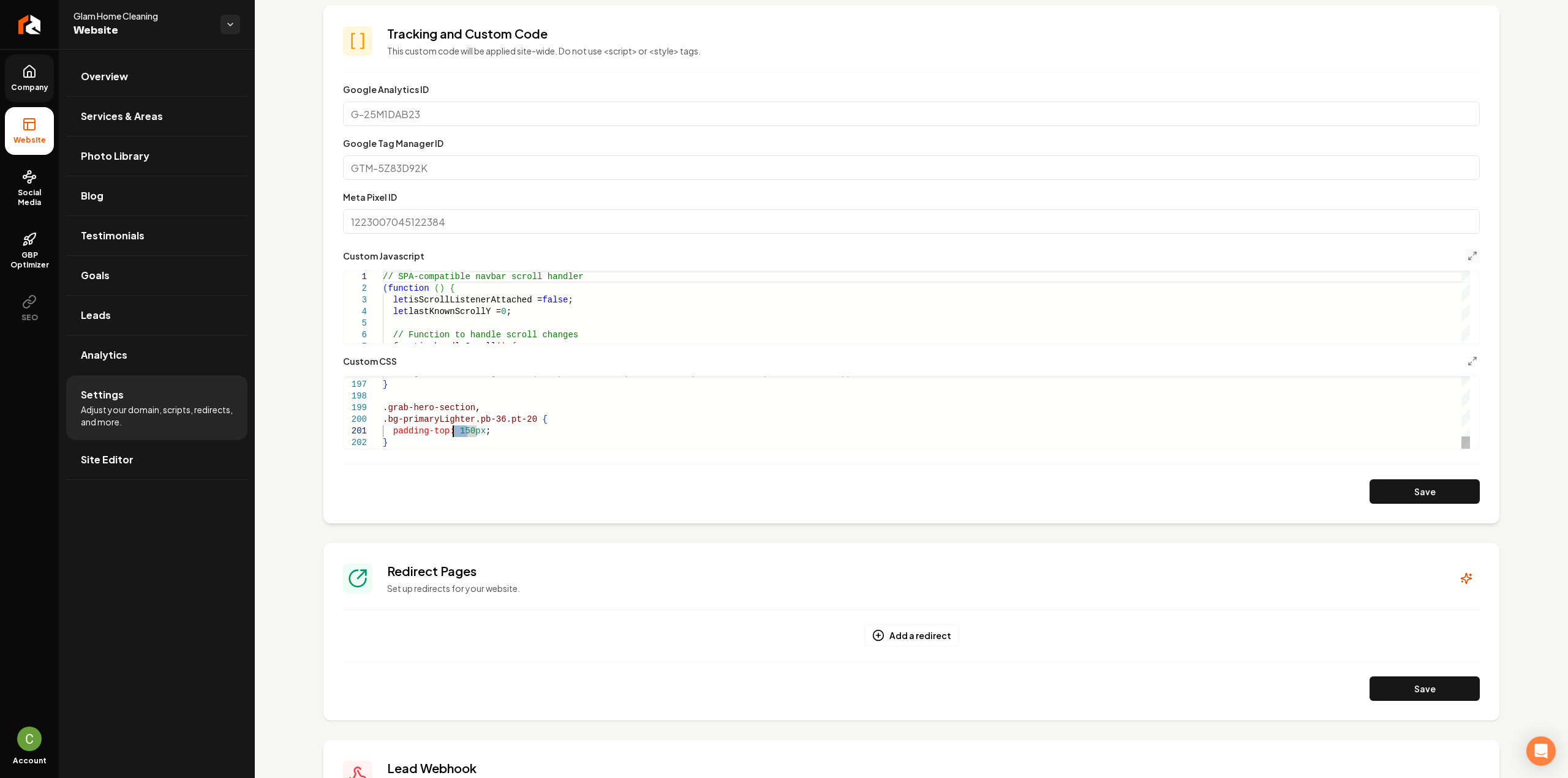
click at [1388, 483] on button "Save" at bounding box center [1425, 491] width 111 height 24
drag, startPoint x: 462, startPoint y: 428, endPoint x: 455, endPoint y: 428, distance: 7.0
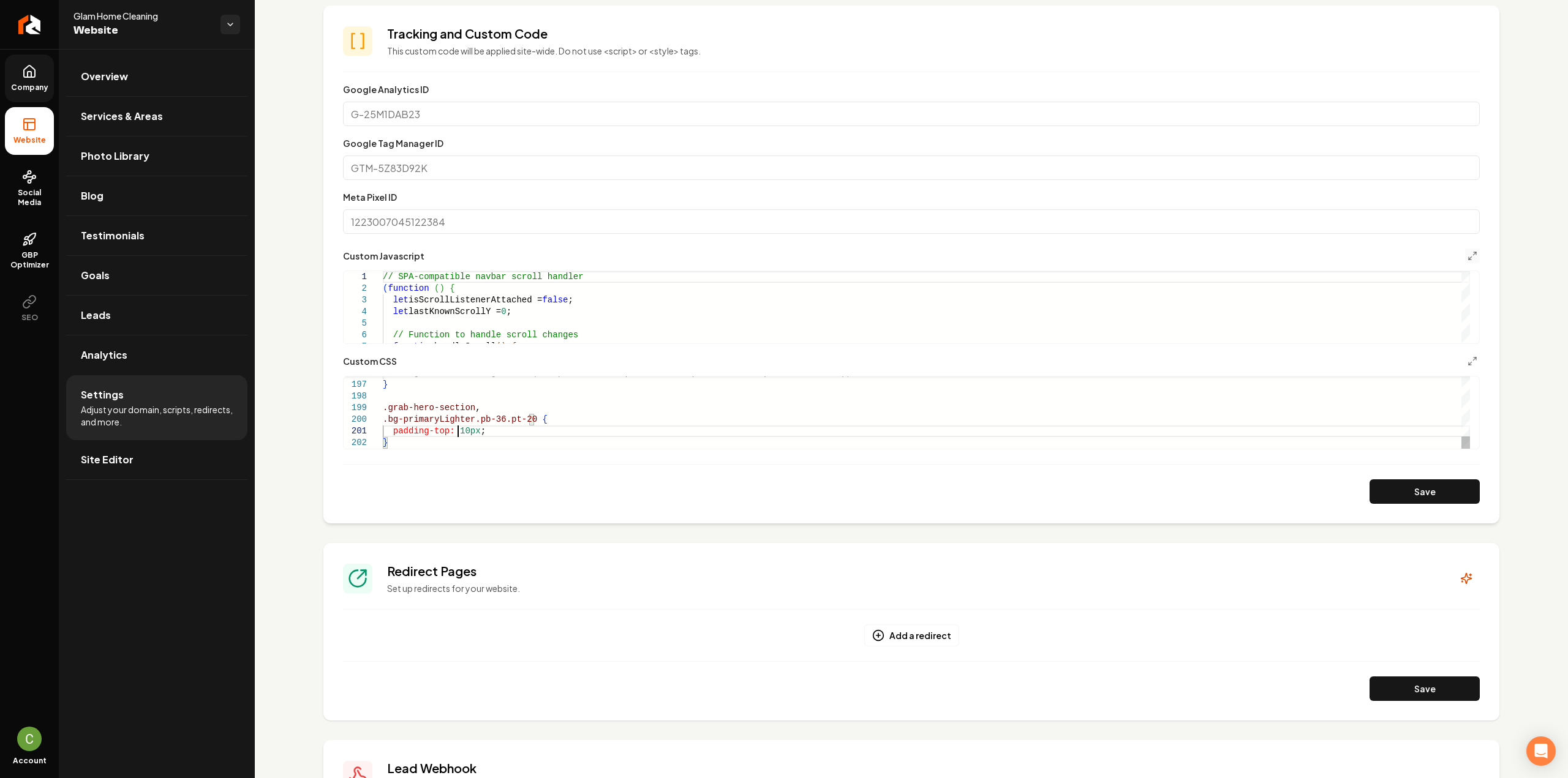
scroll to position [10, 80]
drag, startPoint x: 523, startPoint y: 421, endPoint x: 375, endPoint y: 424, distance: 148.0
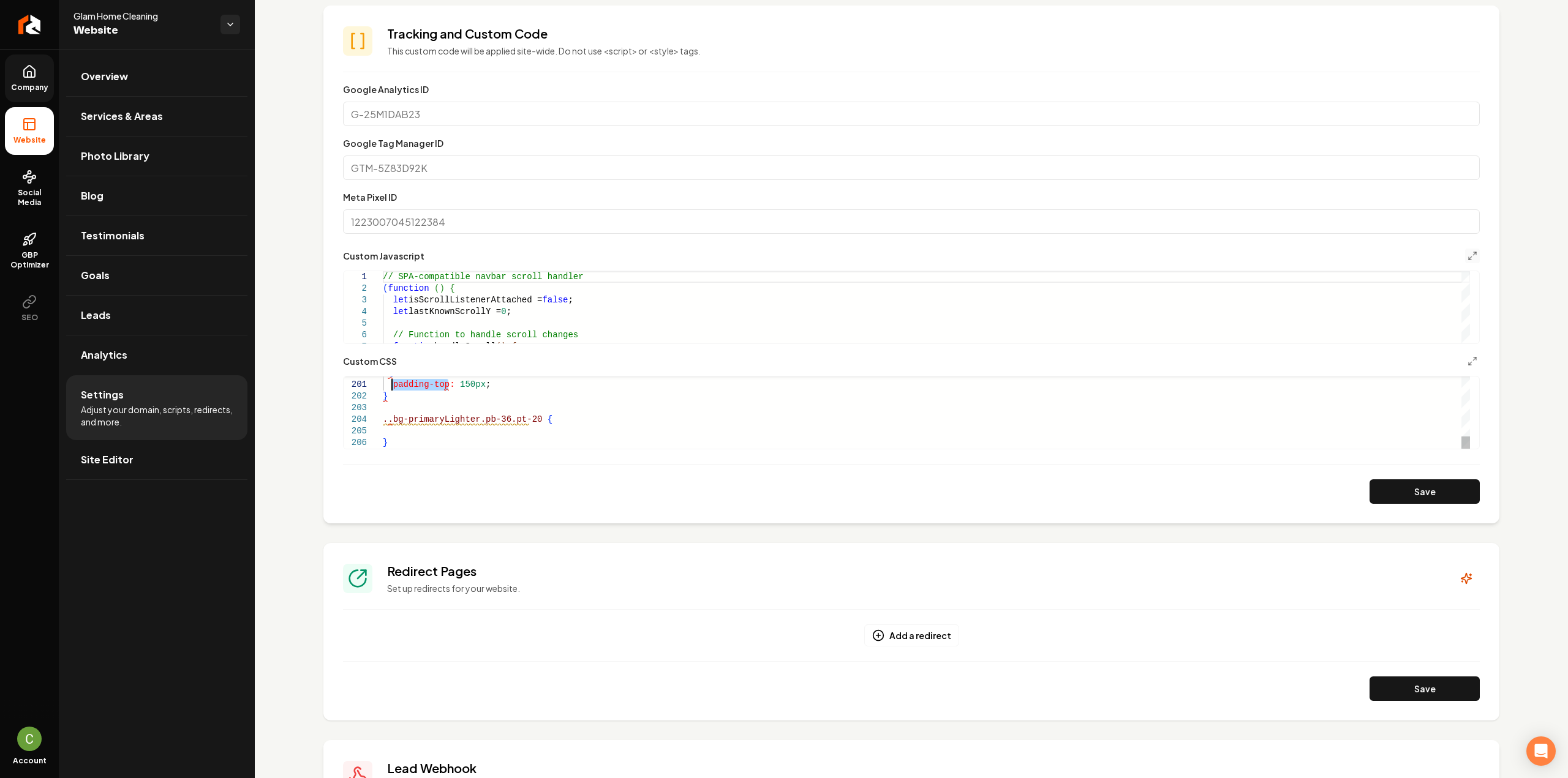
drag, startPoint x: 449, startPoint y: 386, endPoint x: 392, endPoint y: 385, distance: 57.0
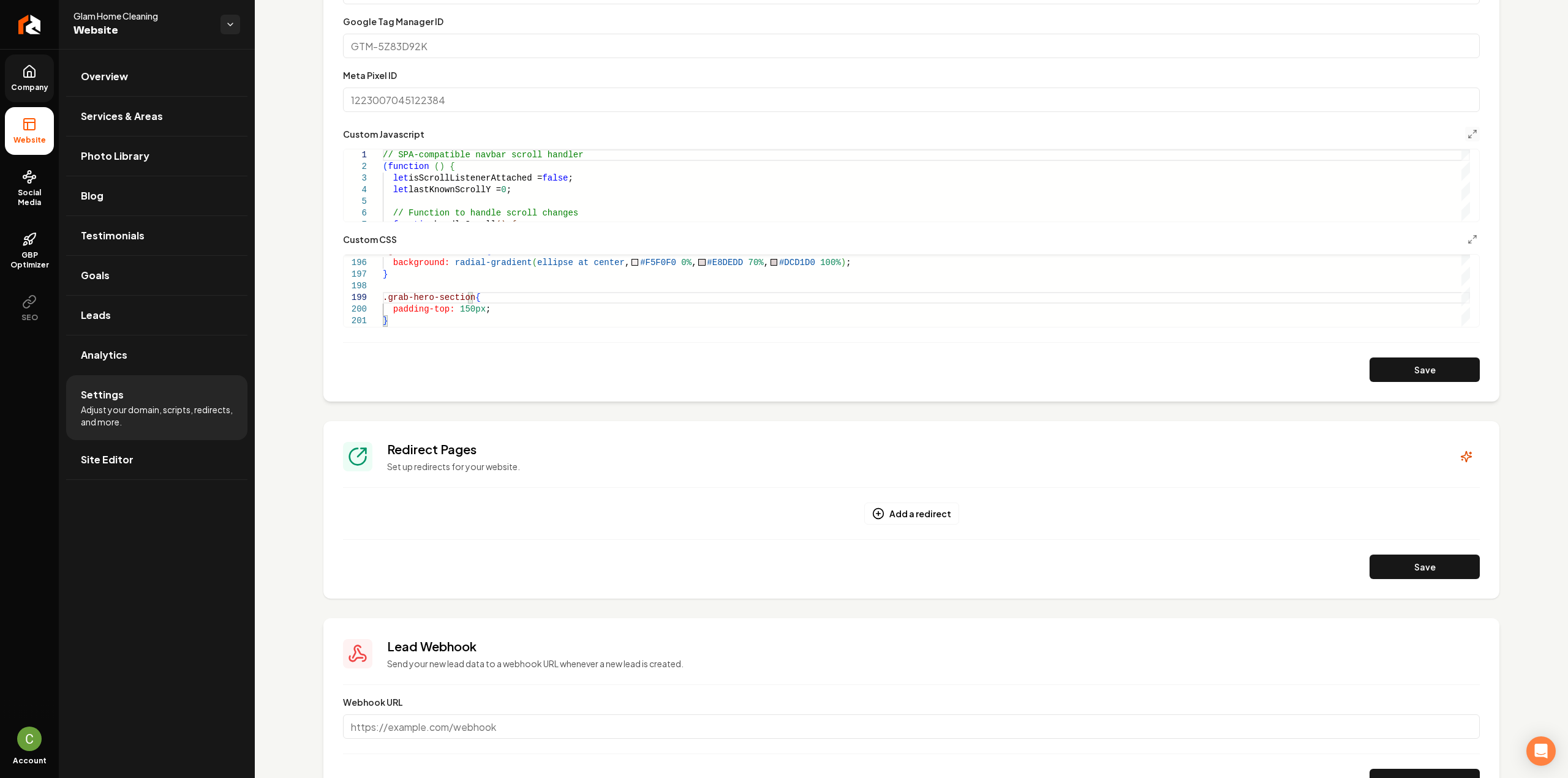
scroll to position [490, 0]
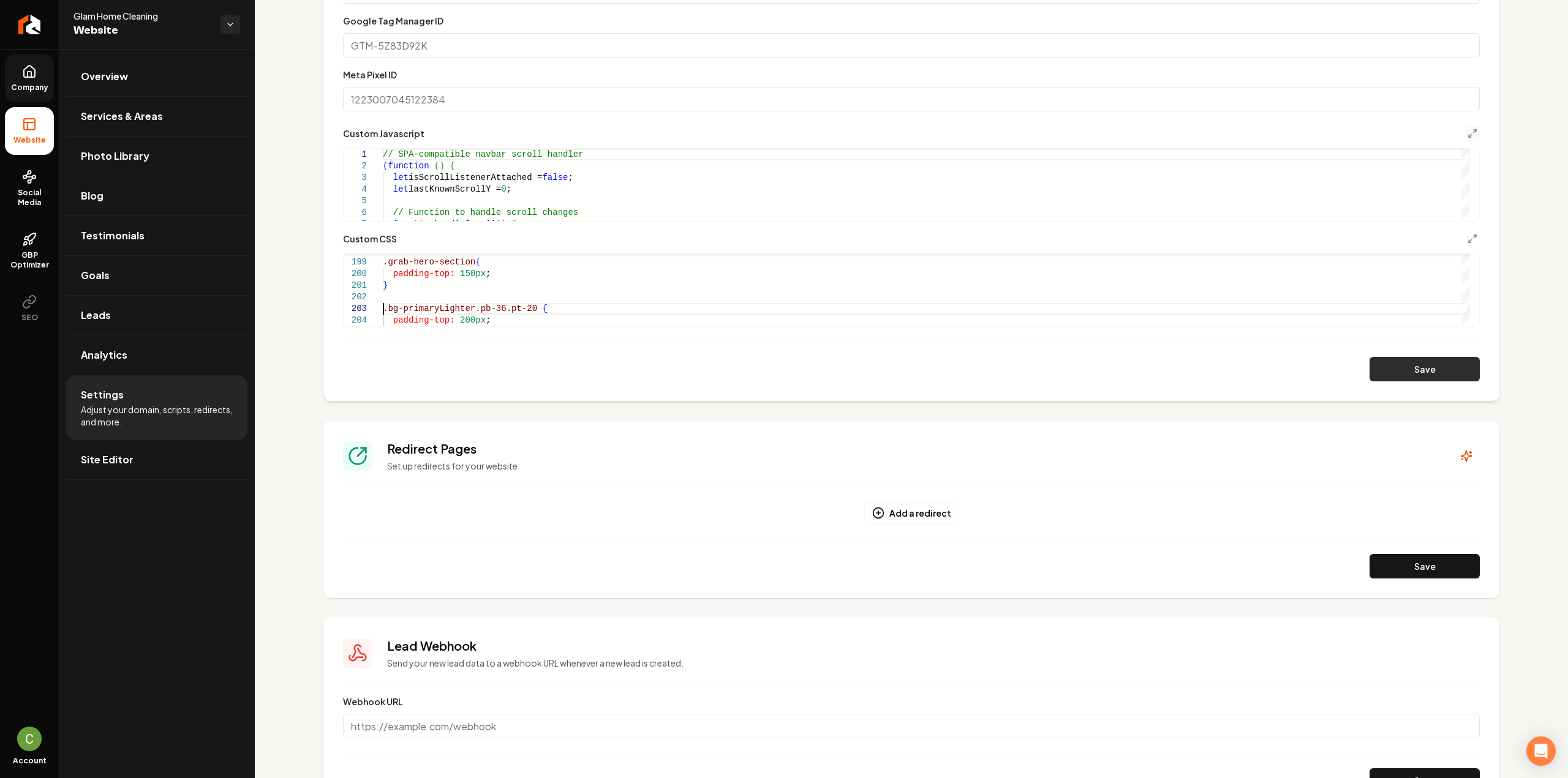
type textarea "**********"
click at [1449, 369] on button "Save" at bounding box center [1425, 369] width 111 height 24
click at [1467, 133] on icon "Main content area" at bounding box center [1472, 133] width 10 height 10
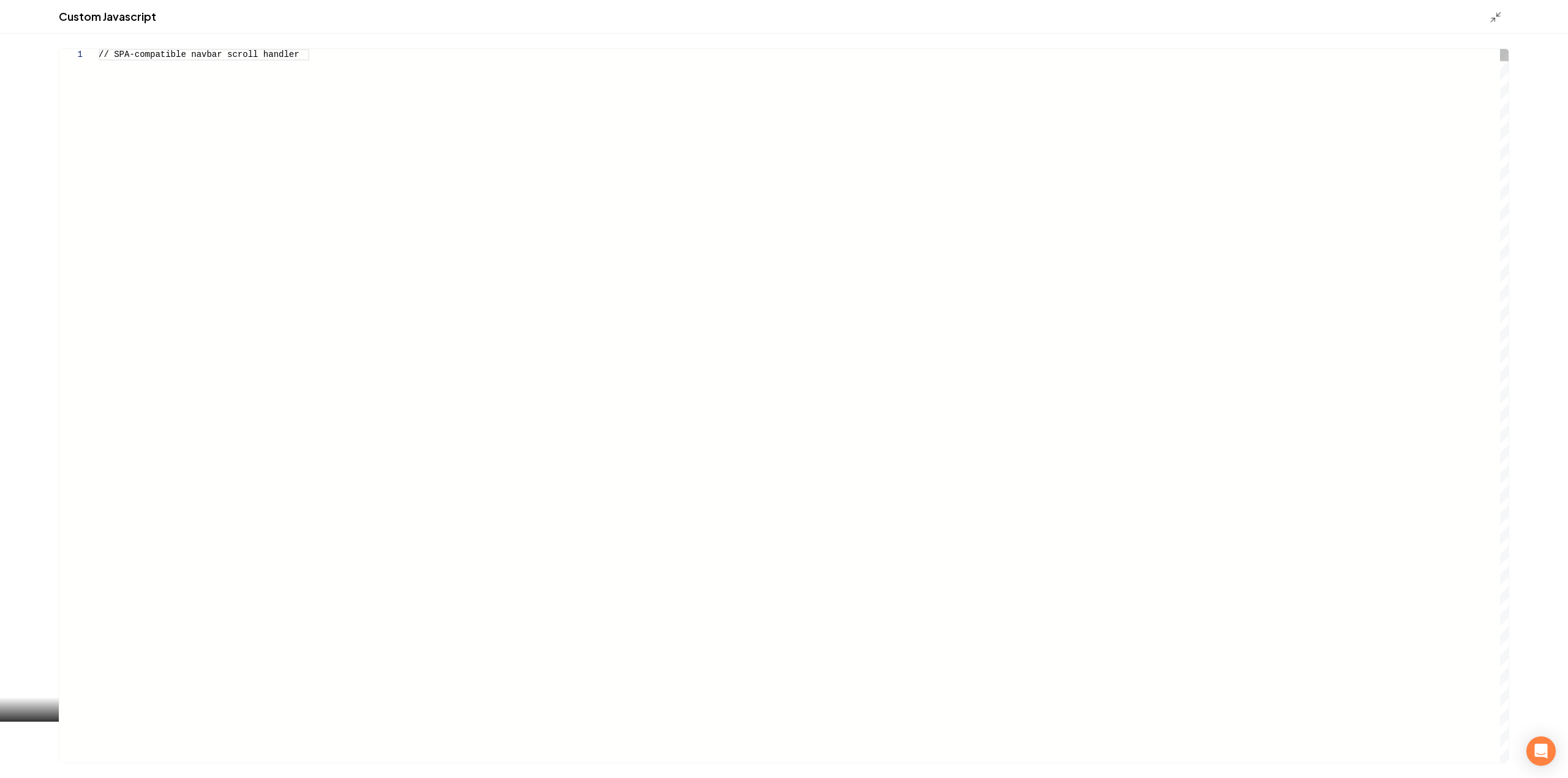
scroll to position [472, 0]
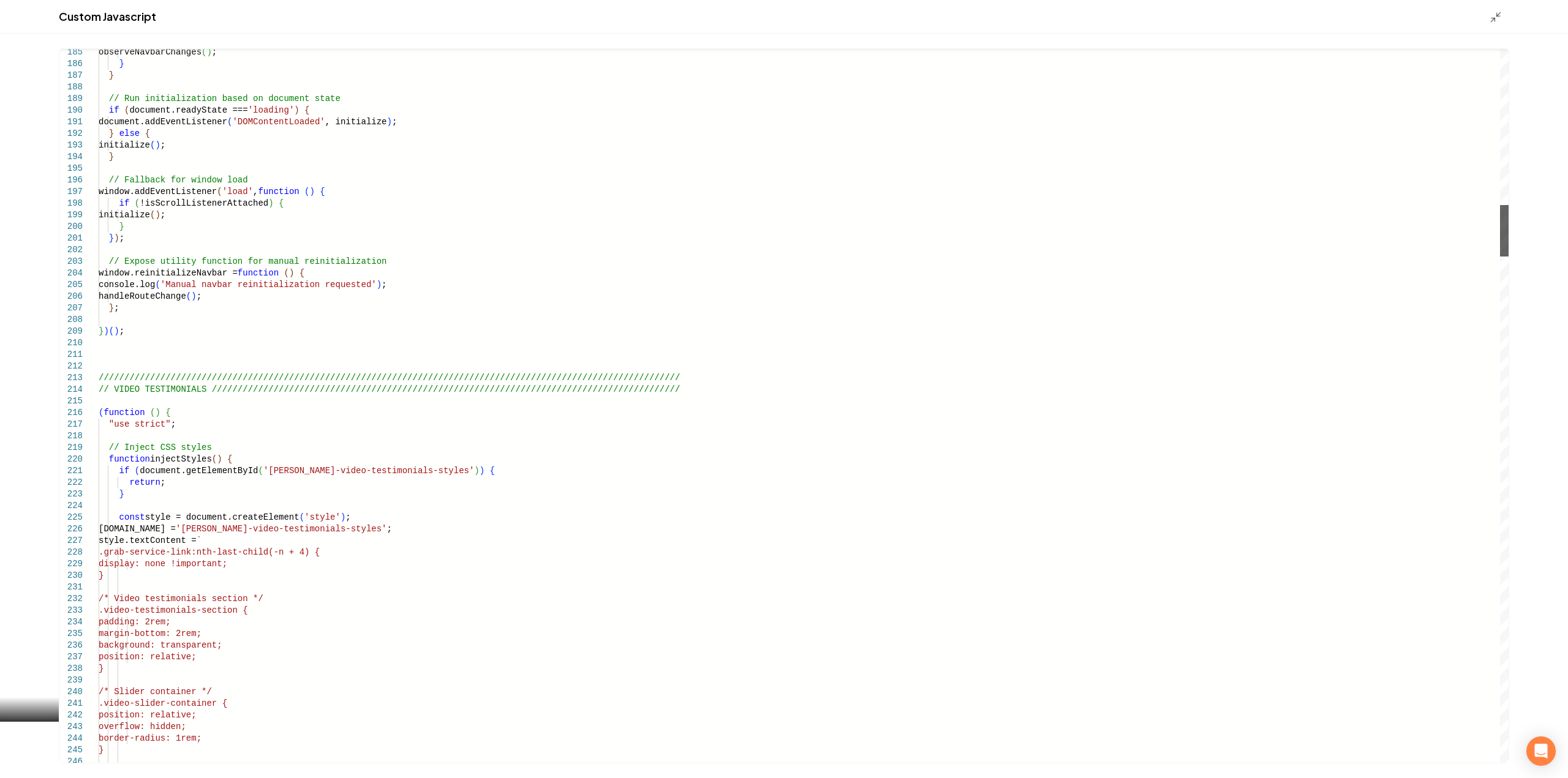
click at [1500, 239] on div "Main content area" at bounding box center [1504, 230] width 8 height 52
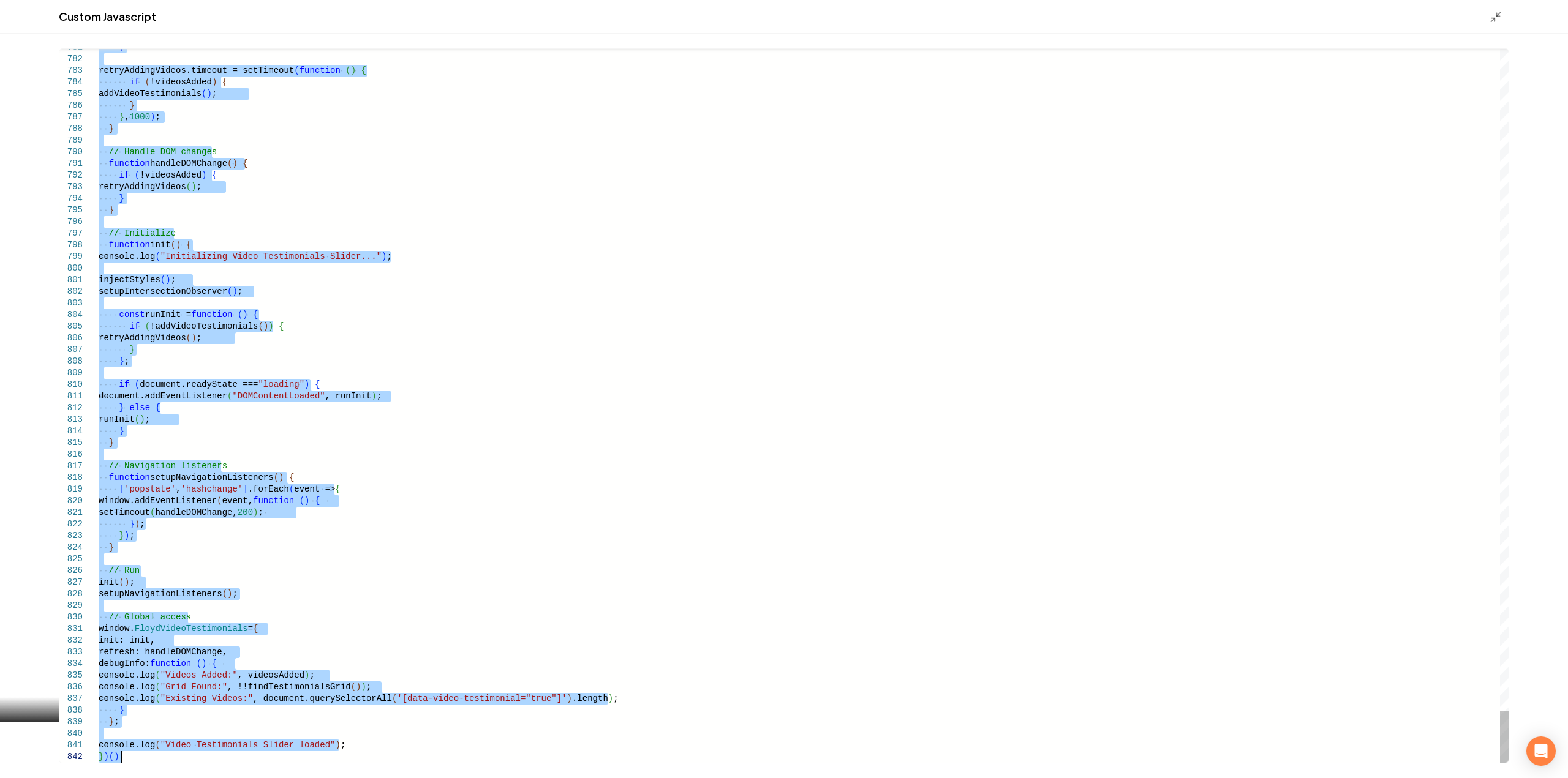
drag, startPoint x: 99, startPoint y: 415, endPoint x: 261, endPoint y: 807, distance: 424.2
type textarea "**********"
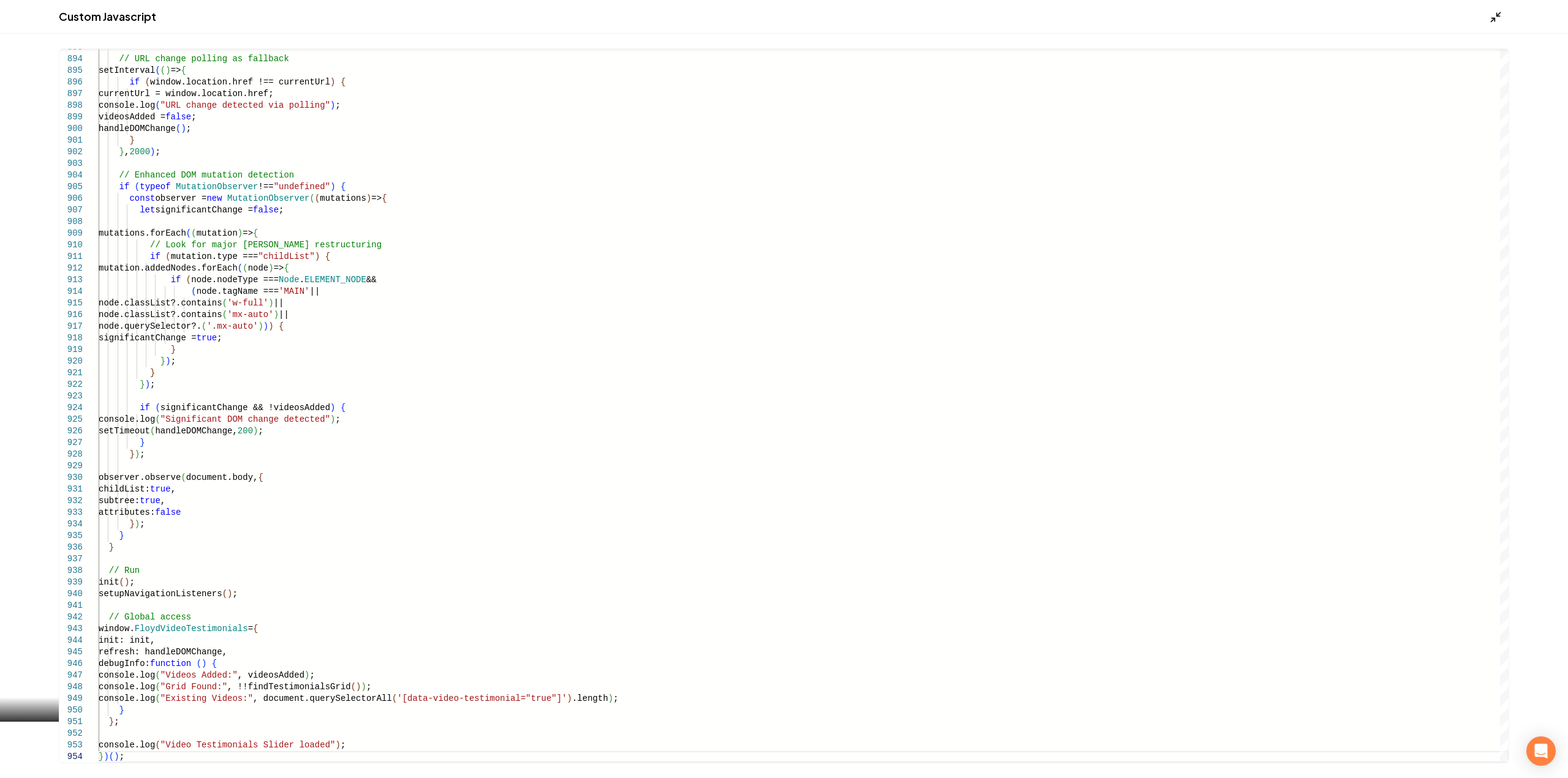
click at [1491, 18] on icon "Main content area" at bounding box center [1496, 17] width 13 height 13
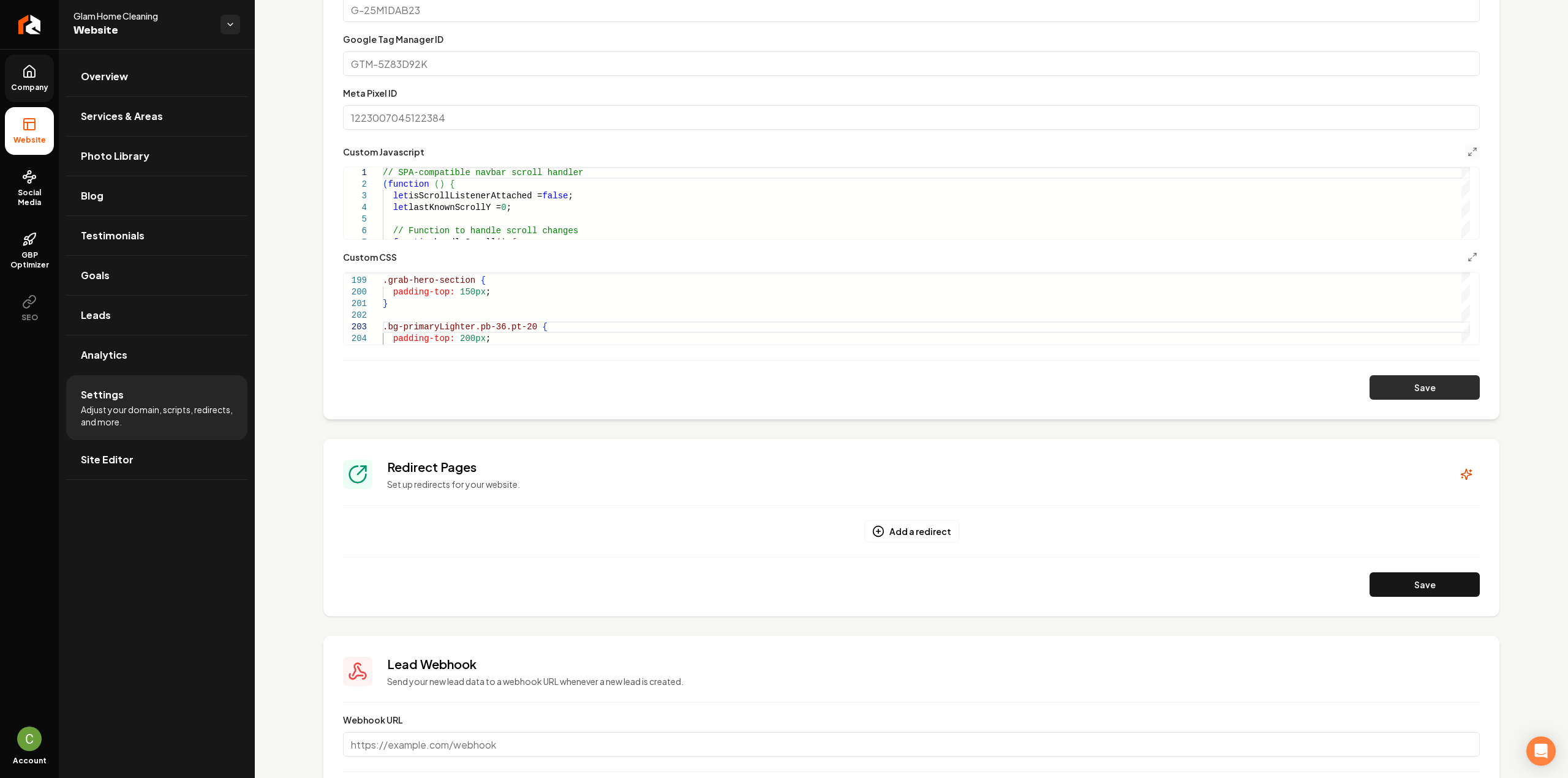
click at [1399, 394] on button "Save" at bounding box center [1425, 387] width 111 height 24
click at [1466, 146] on button "Main content area" at bounding box center [1472, 151] width 15 height 15
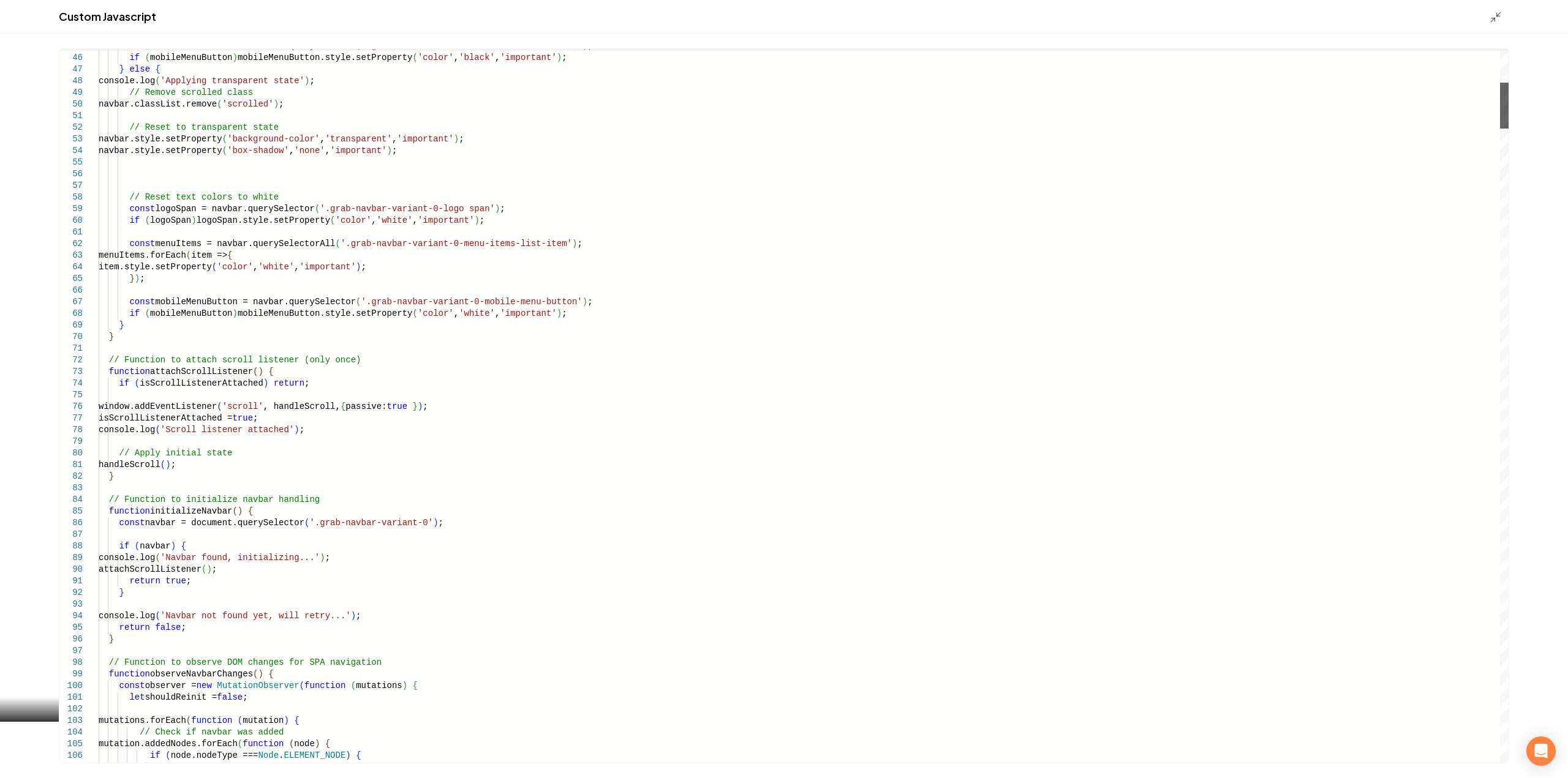
click at [1500, 129] on div "Main content area" at bounding box center [1504, 105] width 8 height 46
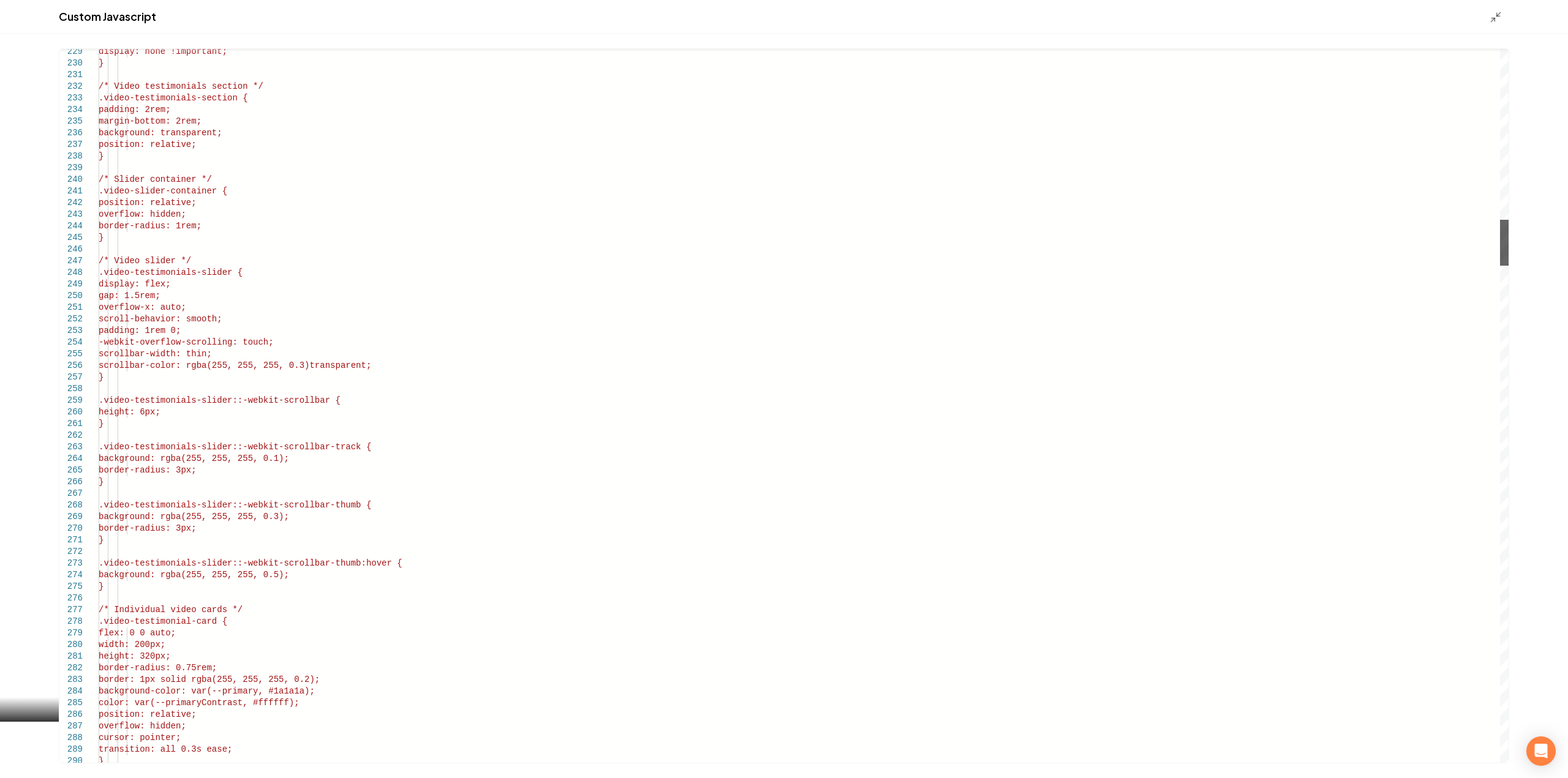
click at [1500, 237] on div "Main content area" at bounding box center [1504, 242] width 8 height 46
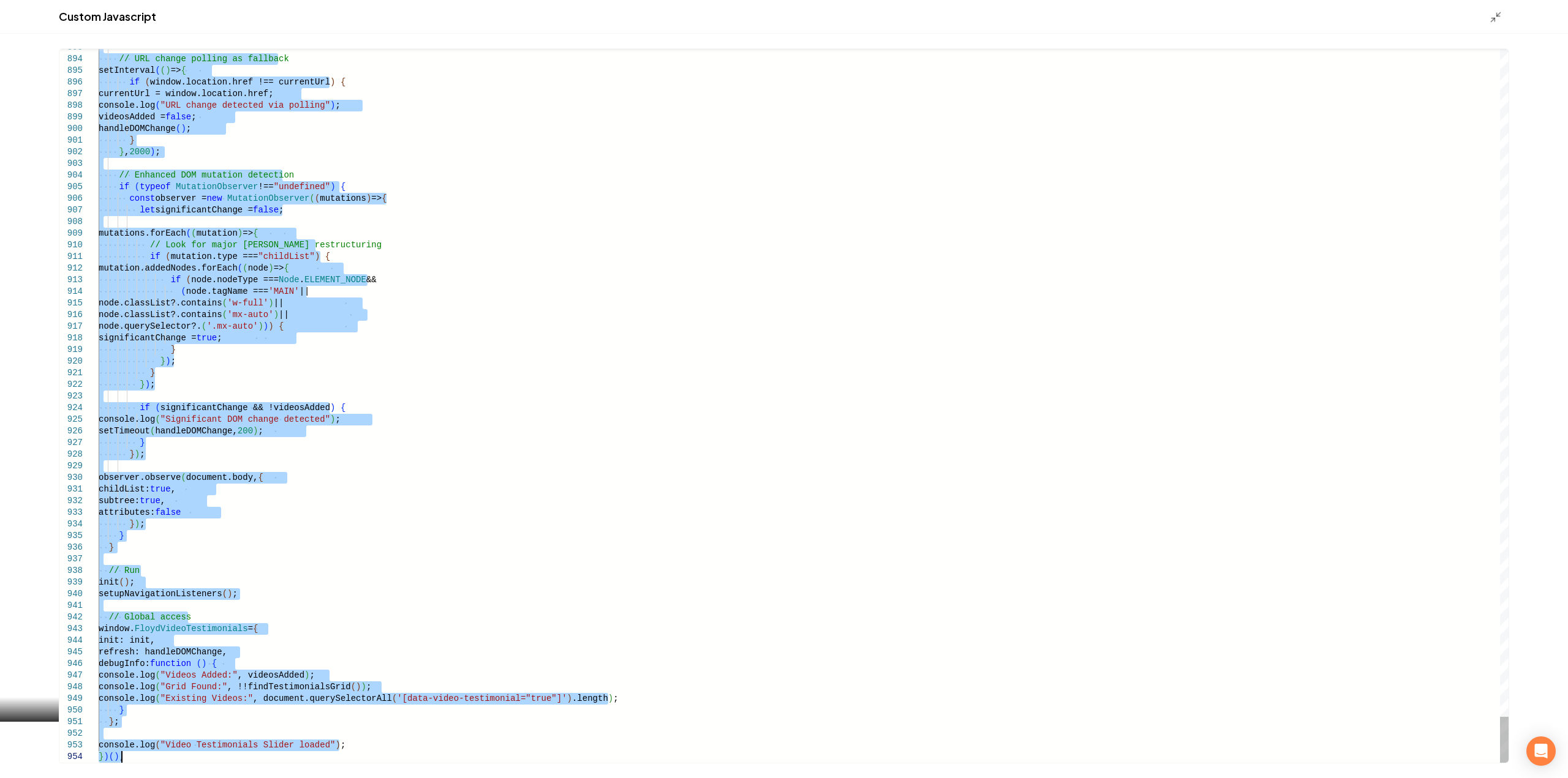
drag, startPoint x: 101, startPoint y: 204, endPoint x: 375, endPoint y: 807, distance: 662.3
type textarea "**********"
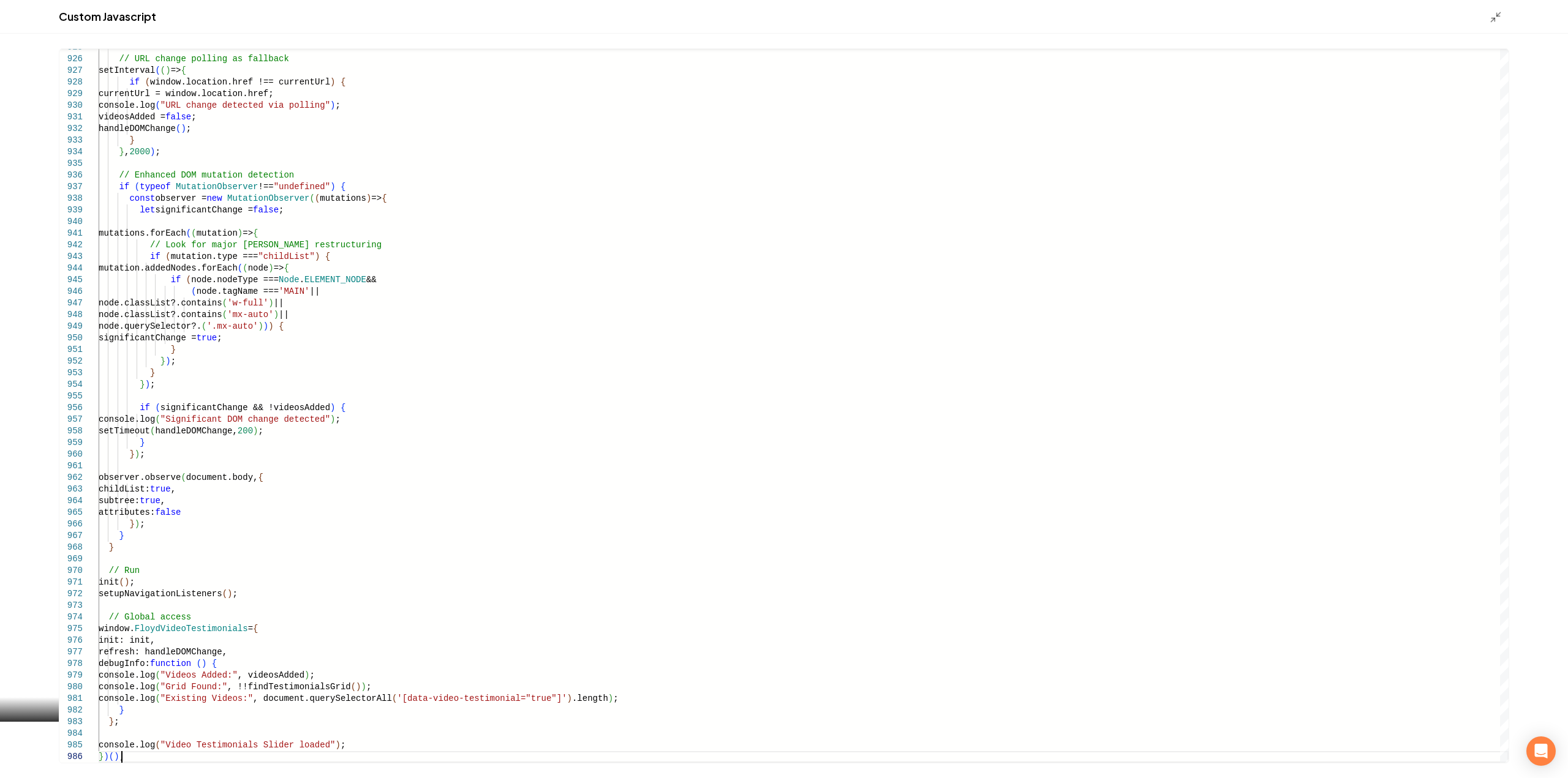
click at [1495, 11] on icon "Main content area" at bounding box center [1496, 17] width 13 height 13
click at [1495, 18] on div "Custom domain Connect and configure a custom domain. Your Domain https://www. S…" at bounding box center [911, 179] width 1313 height 1202
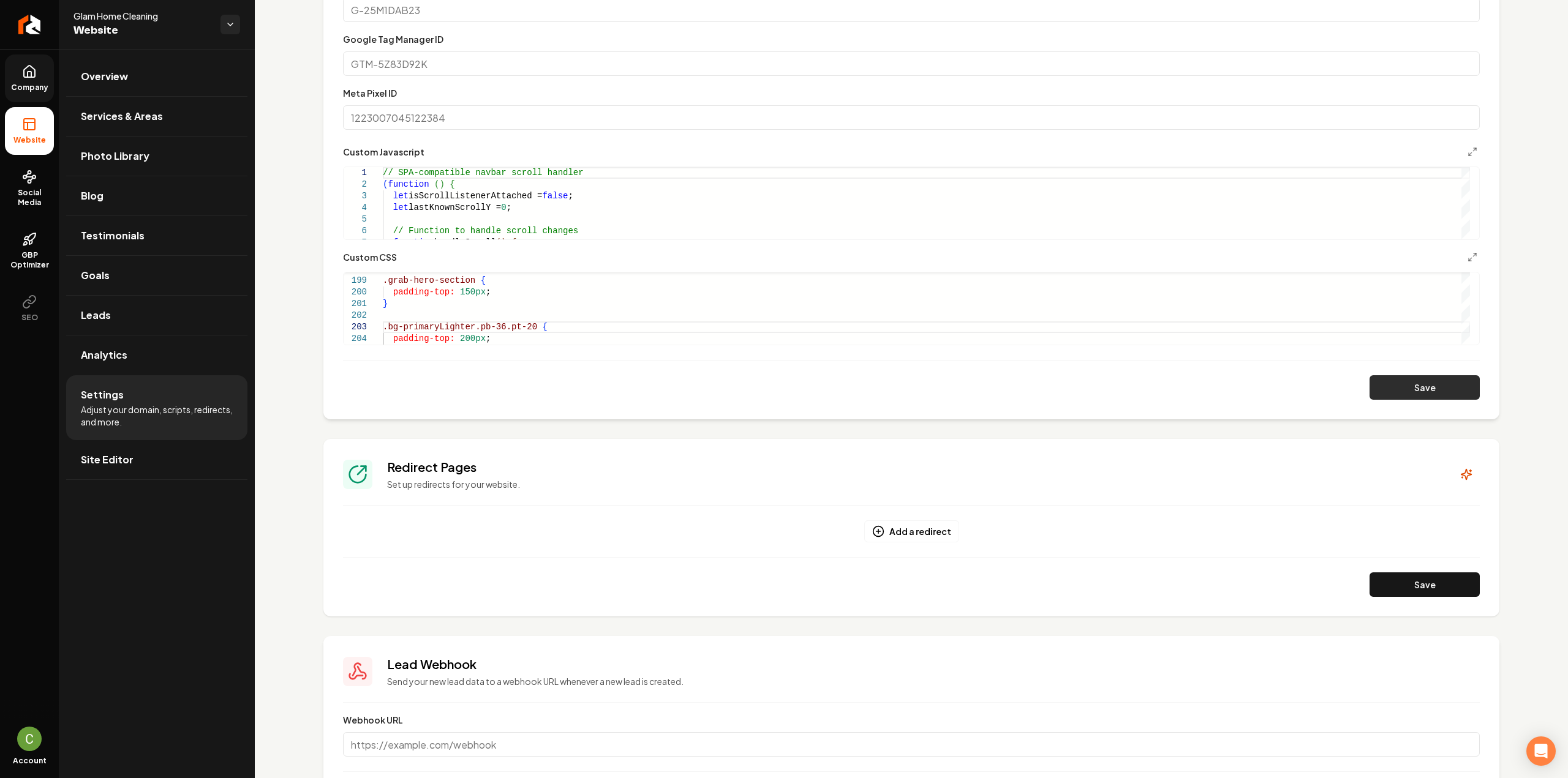
click at [1442, 390] on button "Save" at bounding box center [1425, 387] width 111 height 24
click at [28, 36] on link "Return to dashboard" at bounding box center [29, 24] width 59 height 49
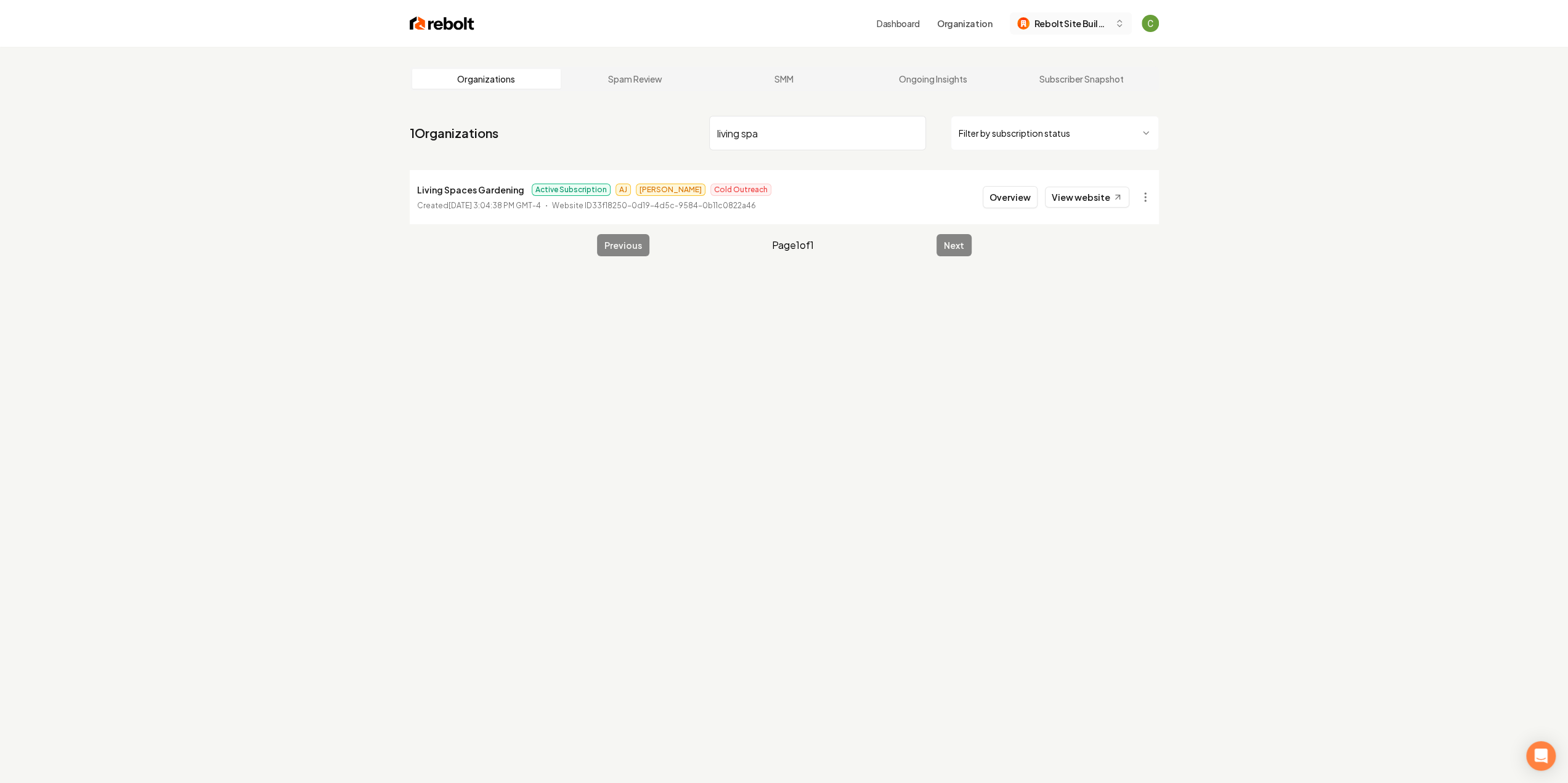
type input "living spa"
click at [1092, 24] on span "Rebolt Site Builder" at bounding box center [1072, 24] width 75 height 13
type input "living spa"
click at [1064, 80] on div "Living Spaces Gardening" at bounding box center [1082, 88] width 141 height 15
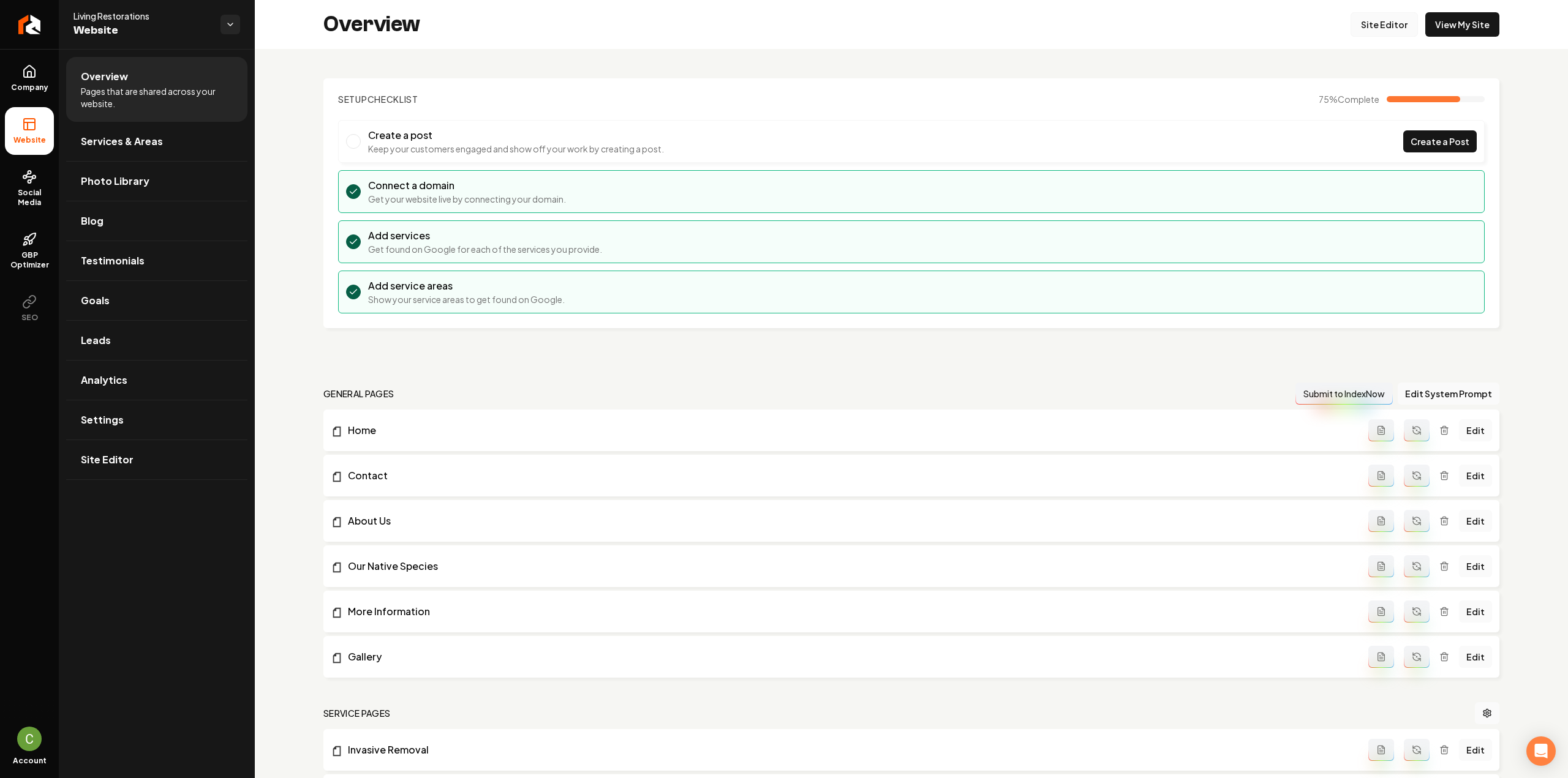
click at [1376, 29] on link "Site Editor" at bounding box center [1384, 24] width 67 height 24
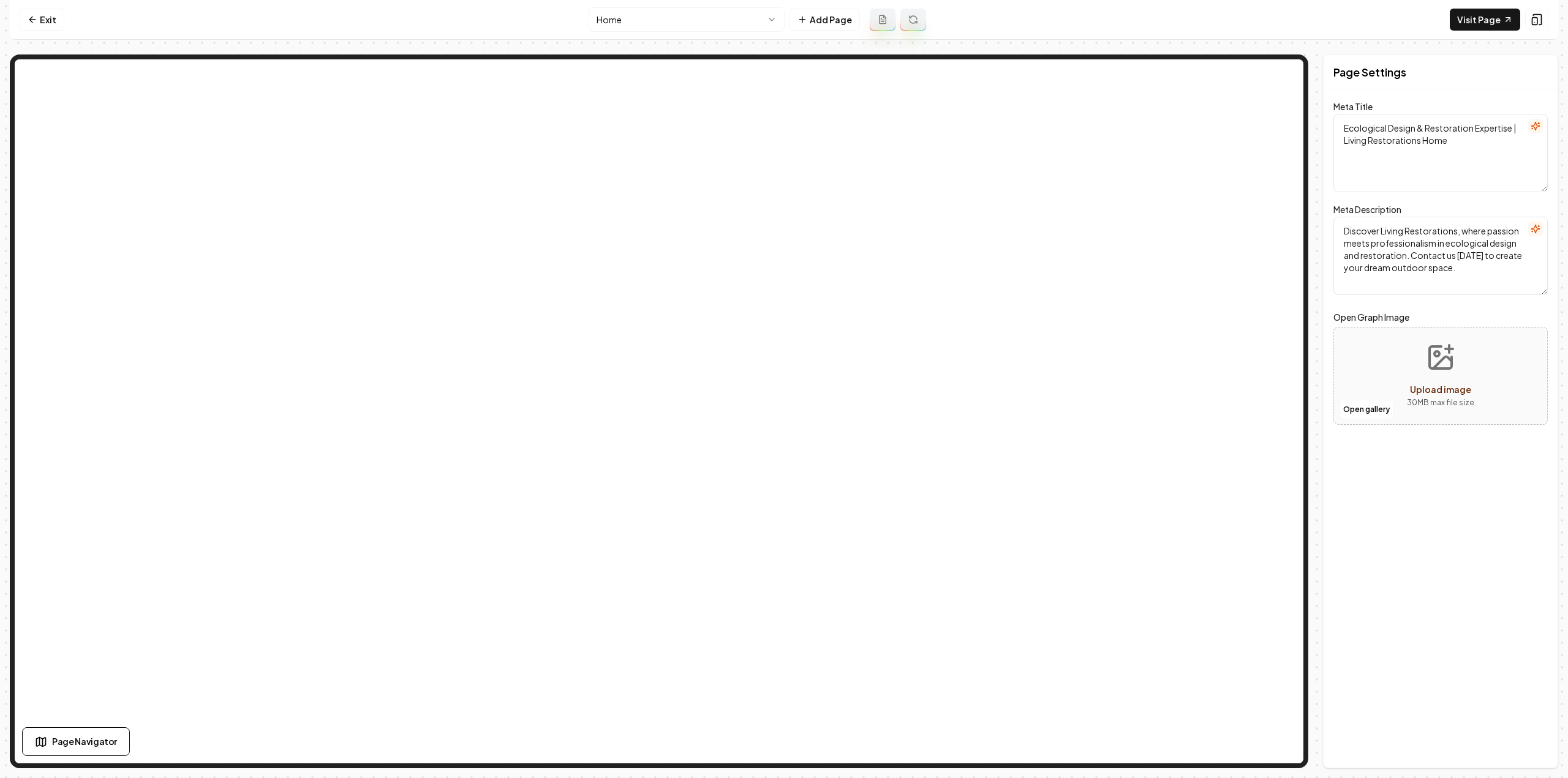
click at [649, 27] on html "Computer Required This feature is only available on a computer. Please switch t…" at bounding box center [784, 389] width 1568 height 778
click at [684, 26] on html "Computer Required This feature is only available on a computer. Please switch t…" at bounding box center [784, 389] width 1568 height 778
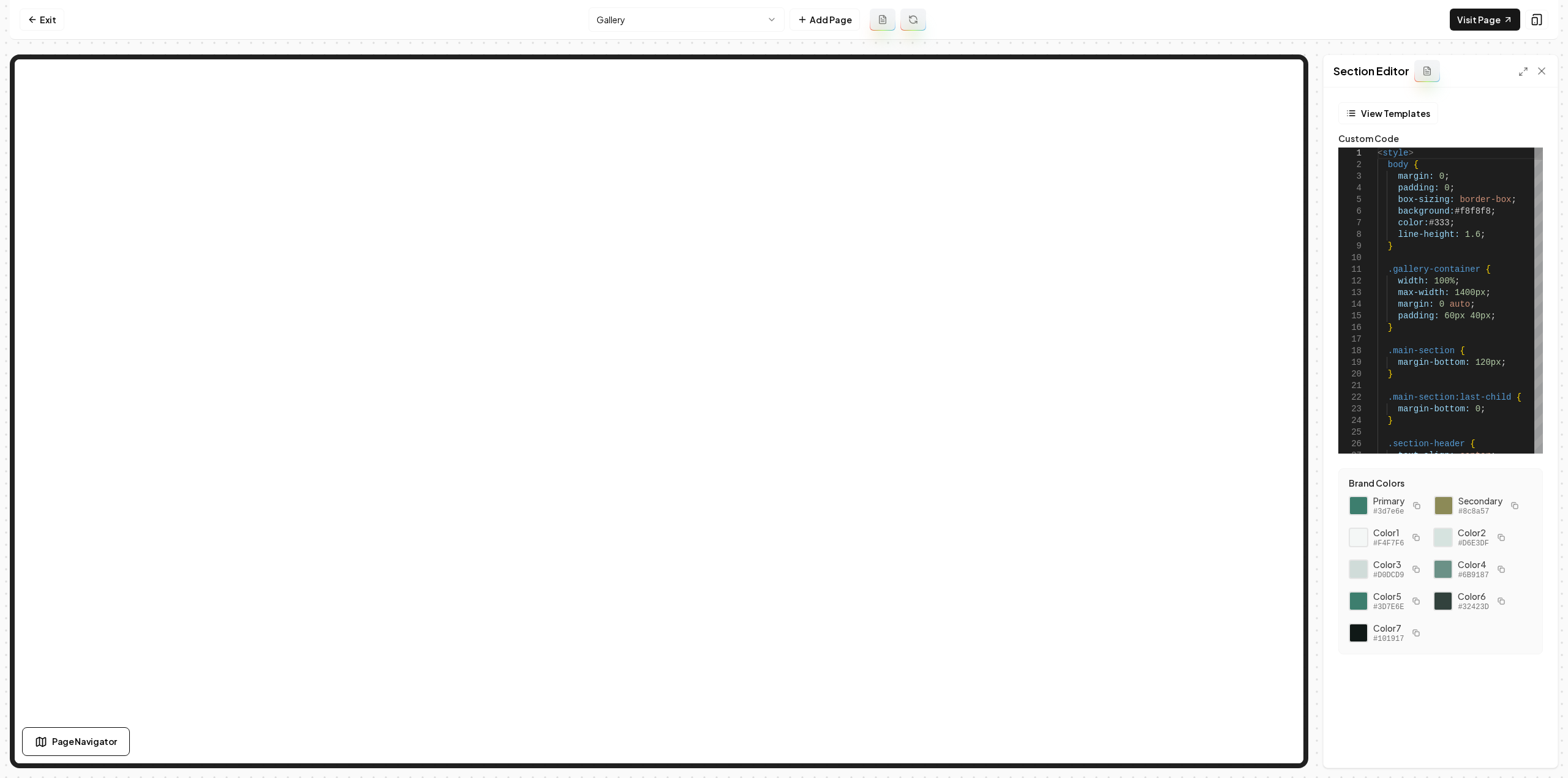
type textarea "**********"
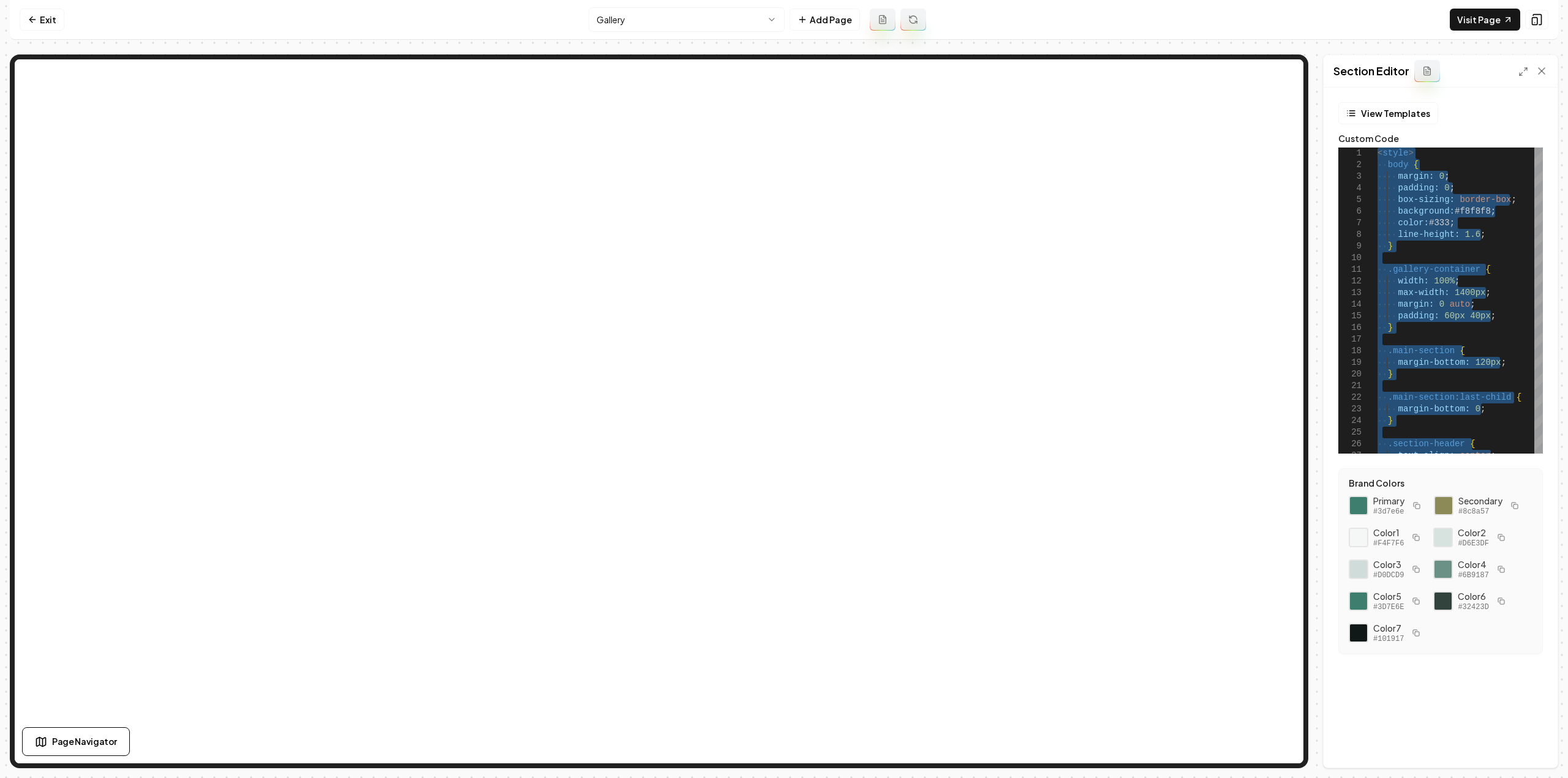
click at [35, 16] on icon at bounding box center [32, 19] width 10 height 10
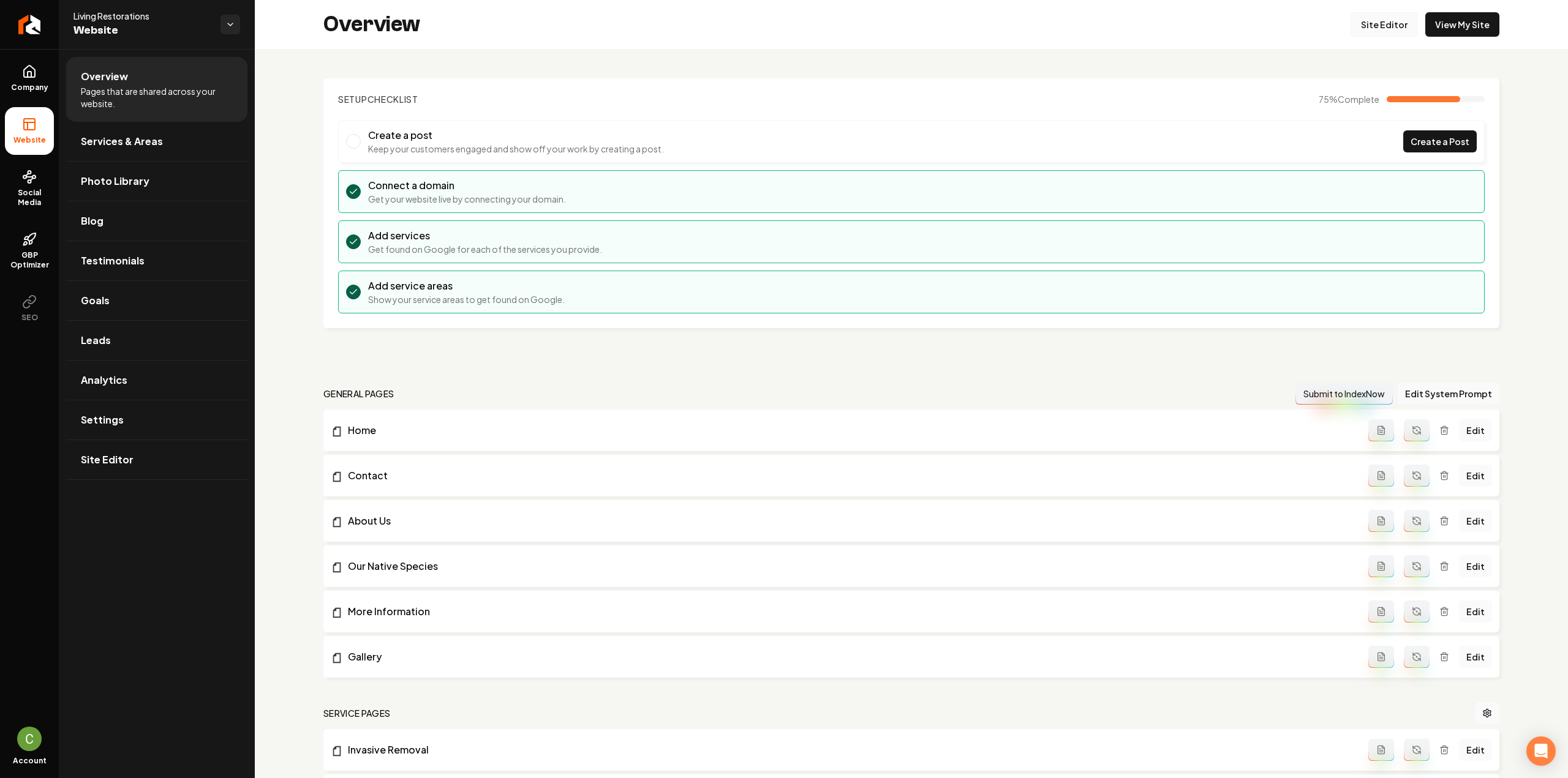
click at [1388, 23] on link "Site Editor" at bounding box center [1384, 24] width 67 height 24
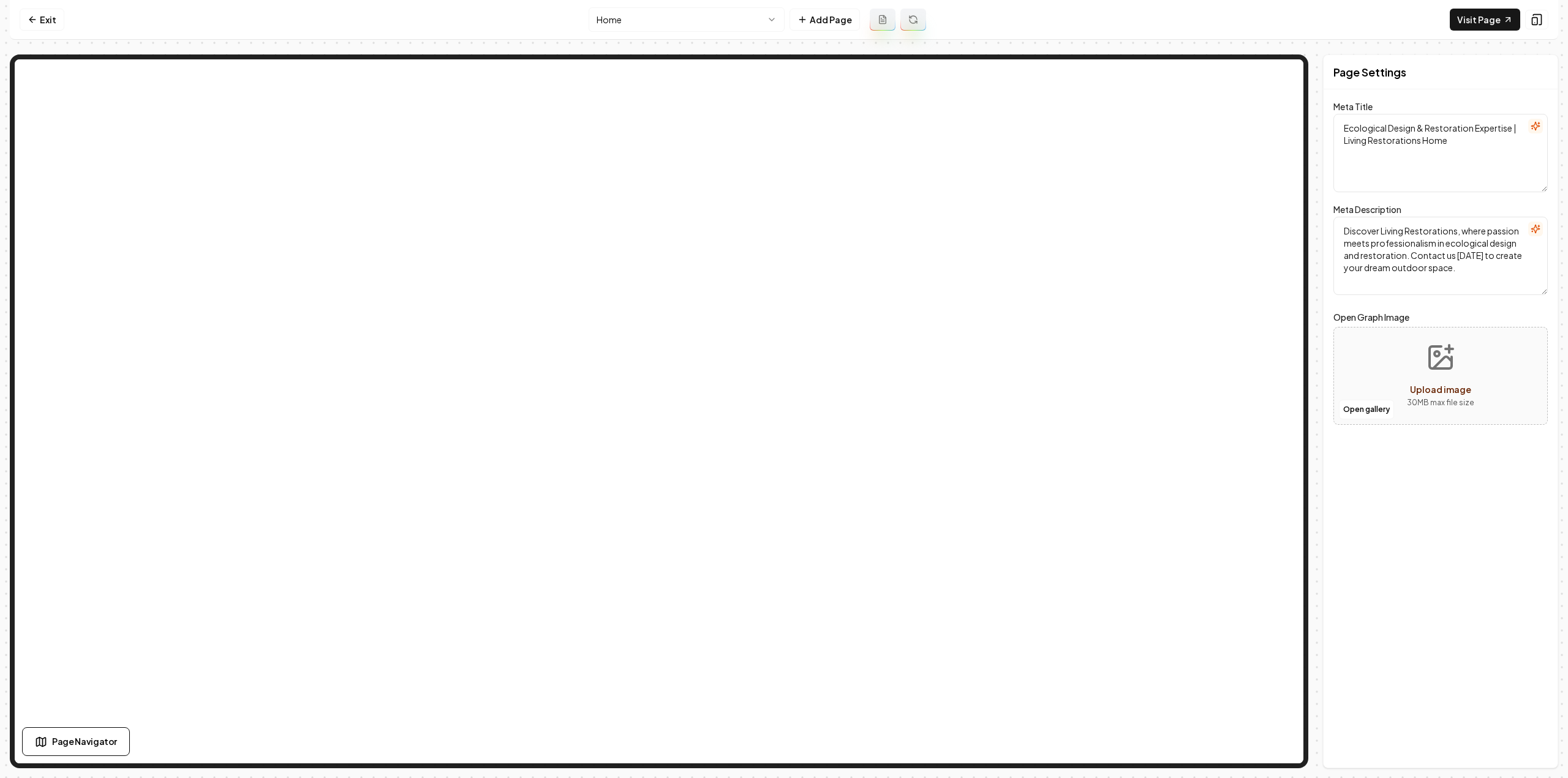
click at [611, 24] on html "Computer Required This feature is only available on a computer. Please switch t…" at bounding box center [784, 389] width 1568 height 778
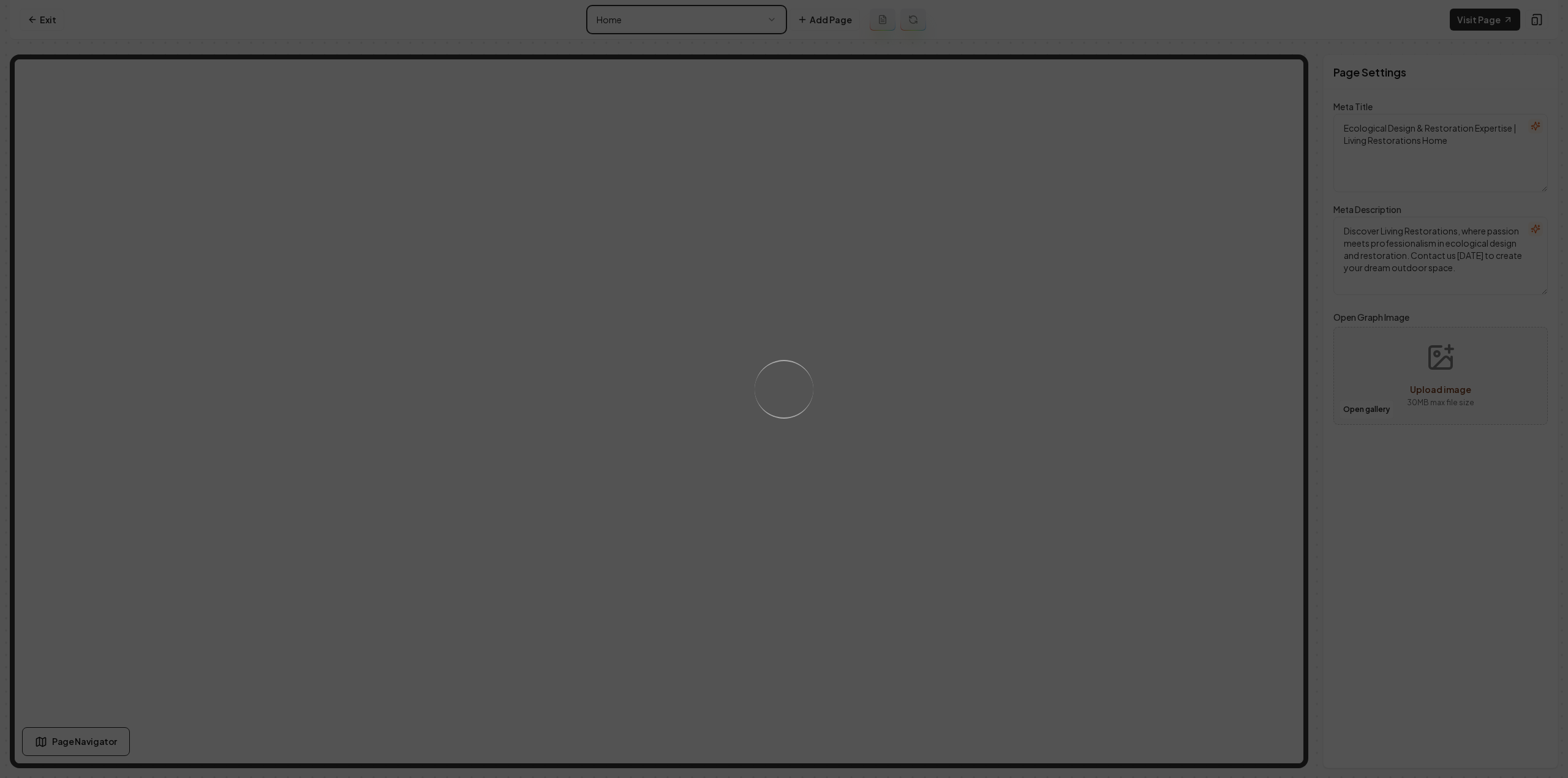
type textarea "Ecological Design & Restoration Services | Living Restorations"
type textarea "Living Restorations: Your premier choice for sustainable ecological design and …"
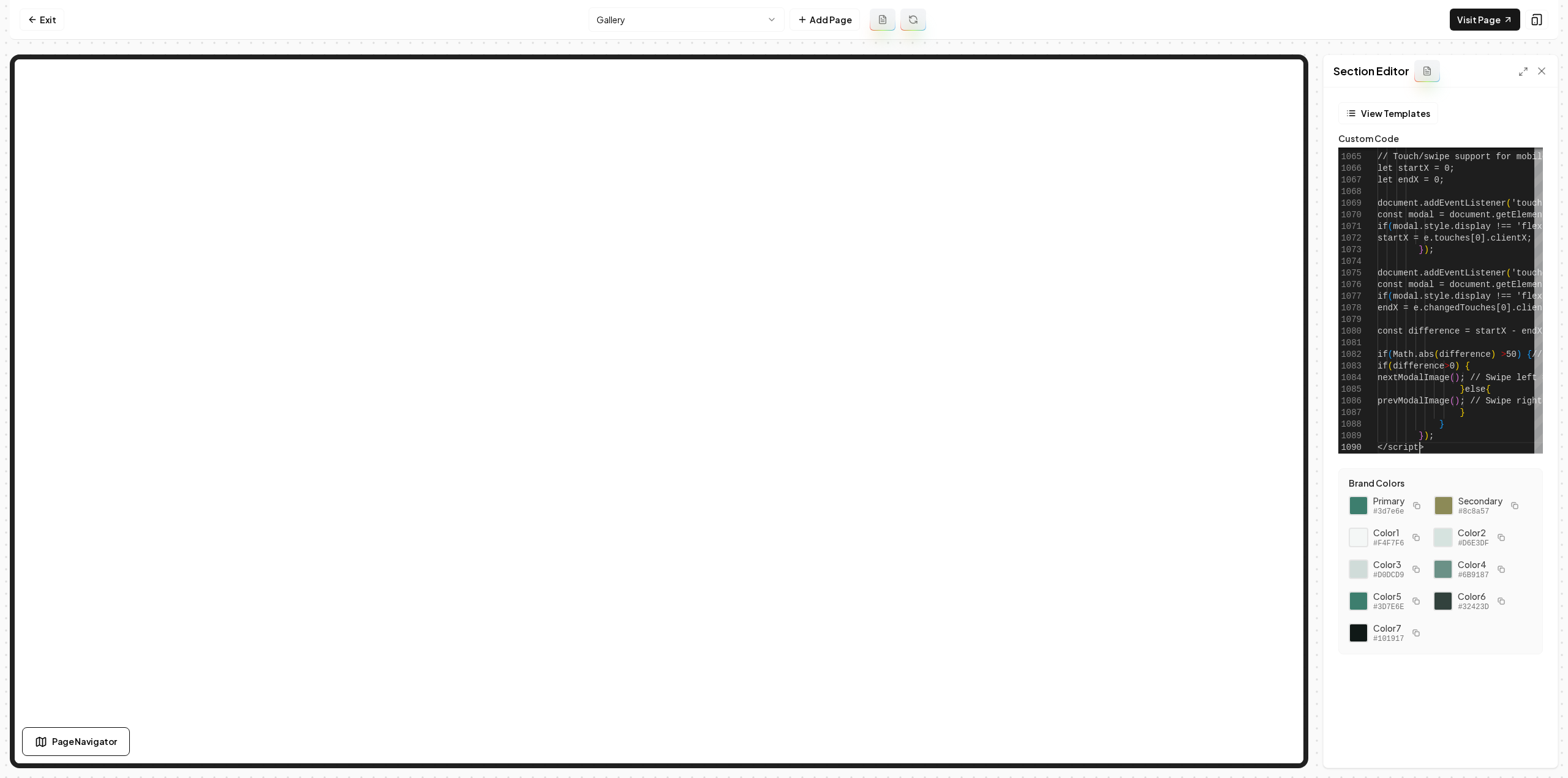
type textarea "**********"
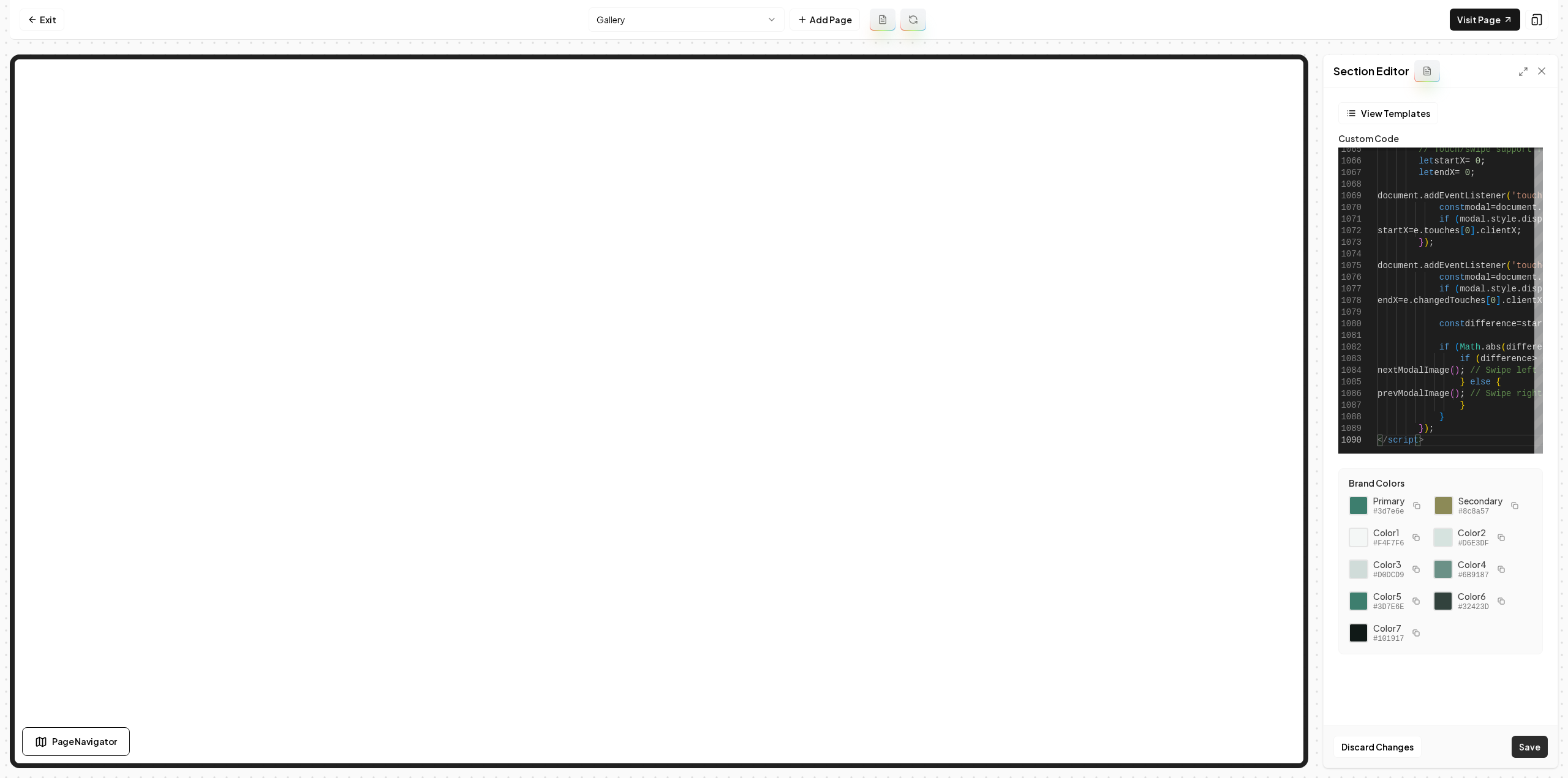
click at [1520, 743] on button "Save" at bounding box center [1530, 747] width 36 height 22
click at [637, 20] on html "Computer Required This feature is only available on a computer. Please switch t…" at bounding box center [784, 389] width 1568 height 778
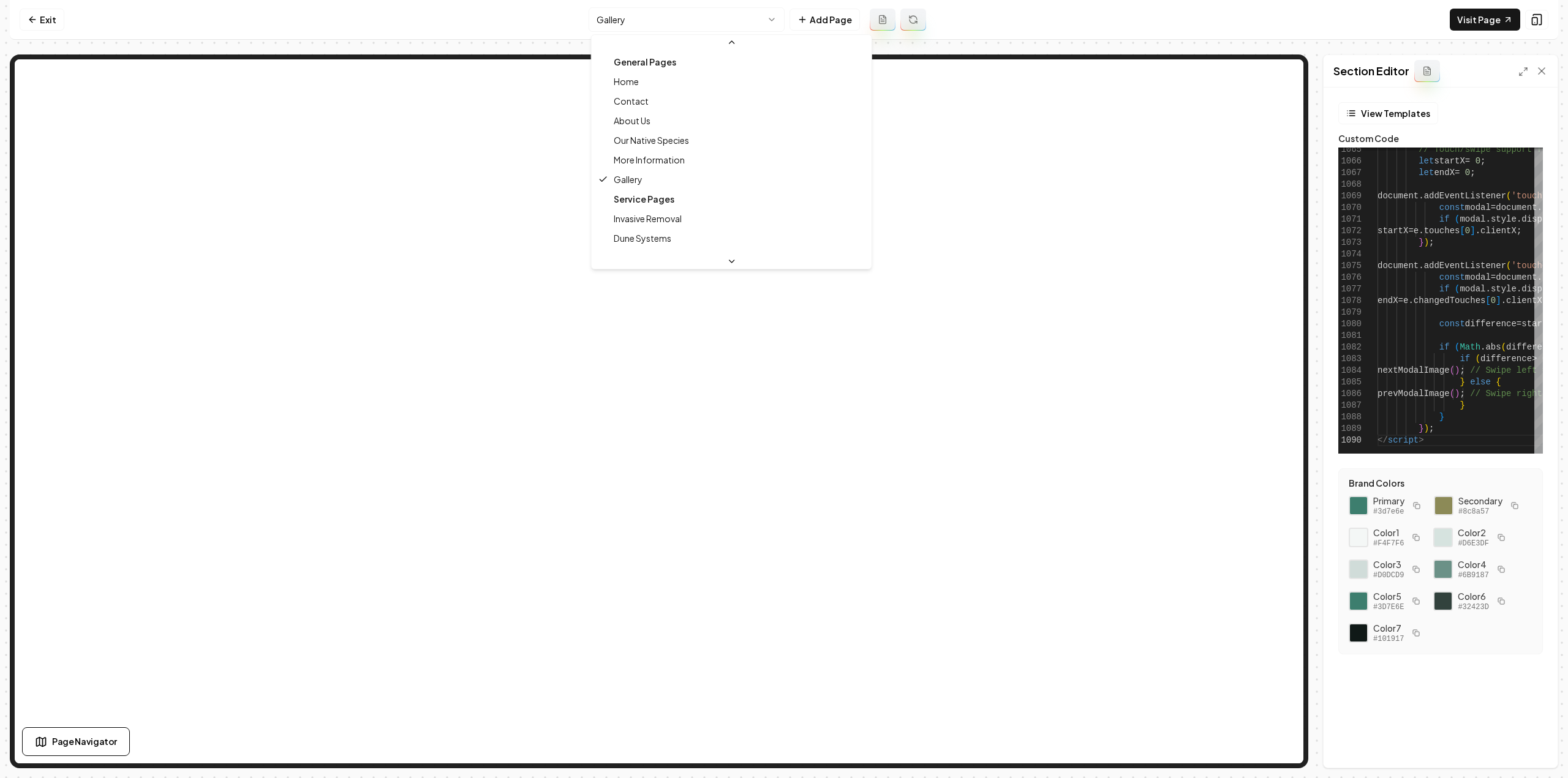
scroll to position [122, 0]
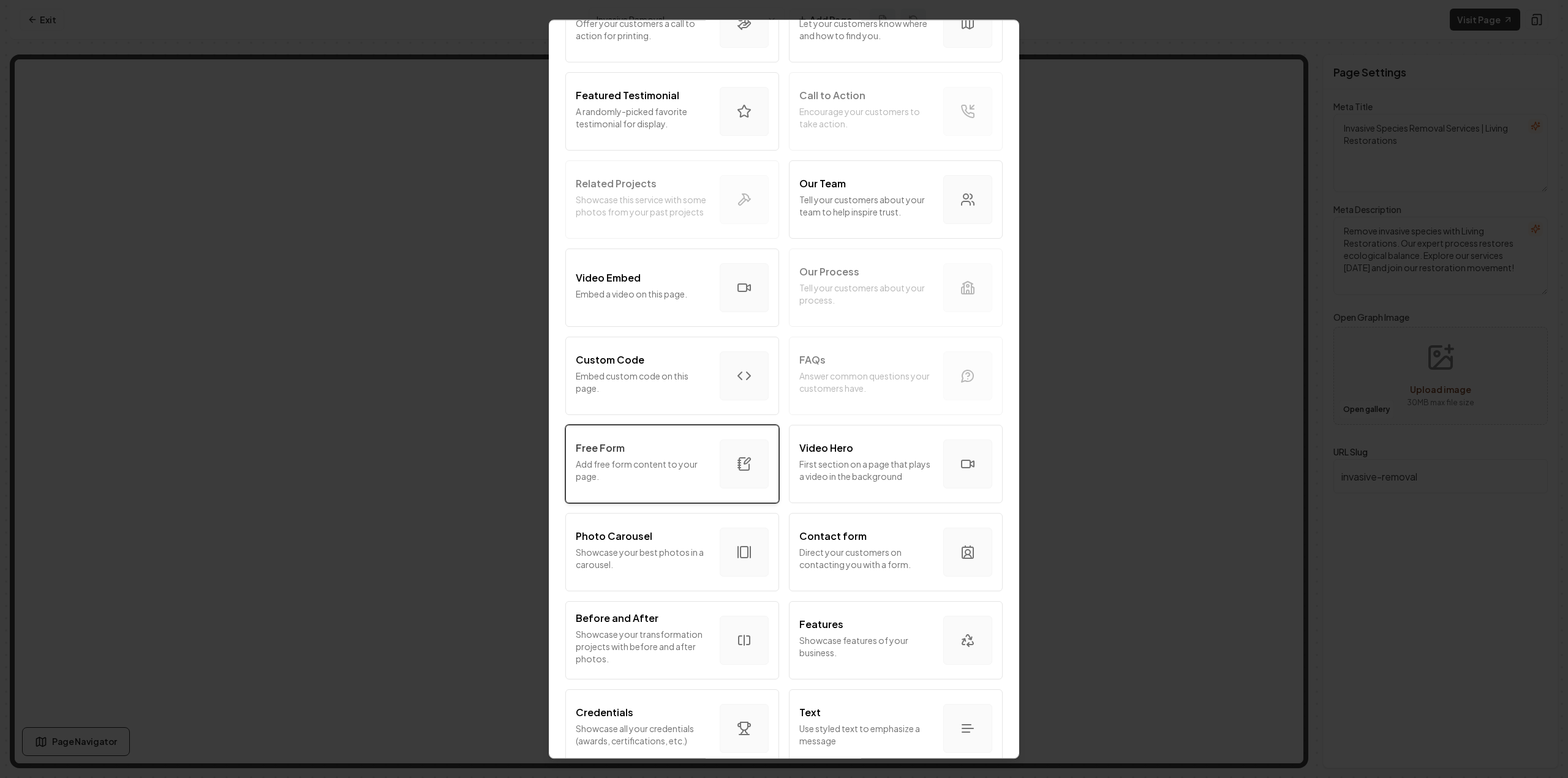
scroll to position [293, 0]
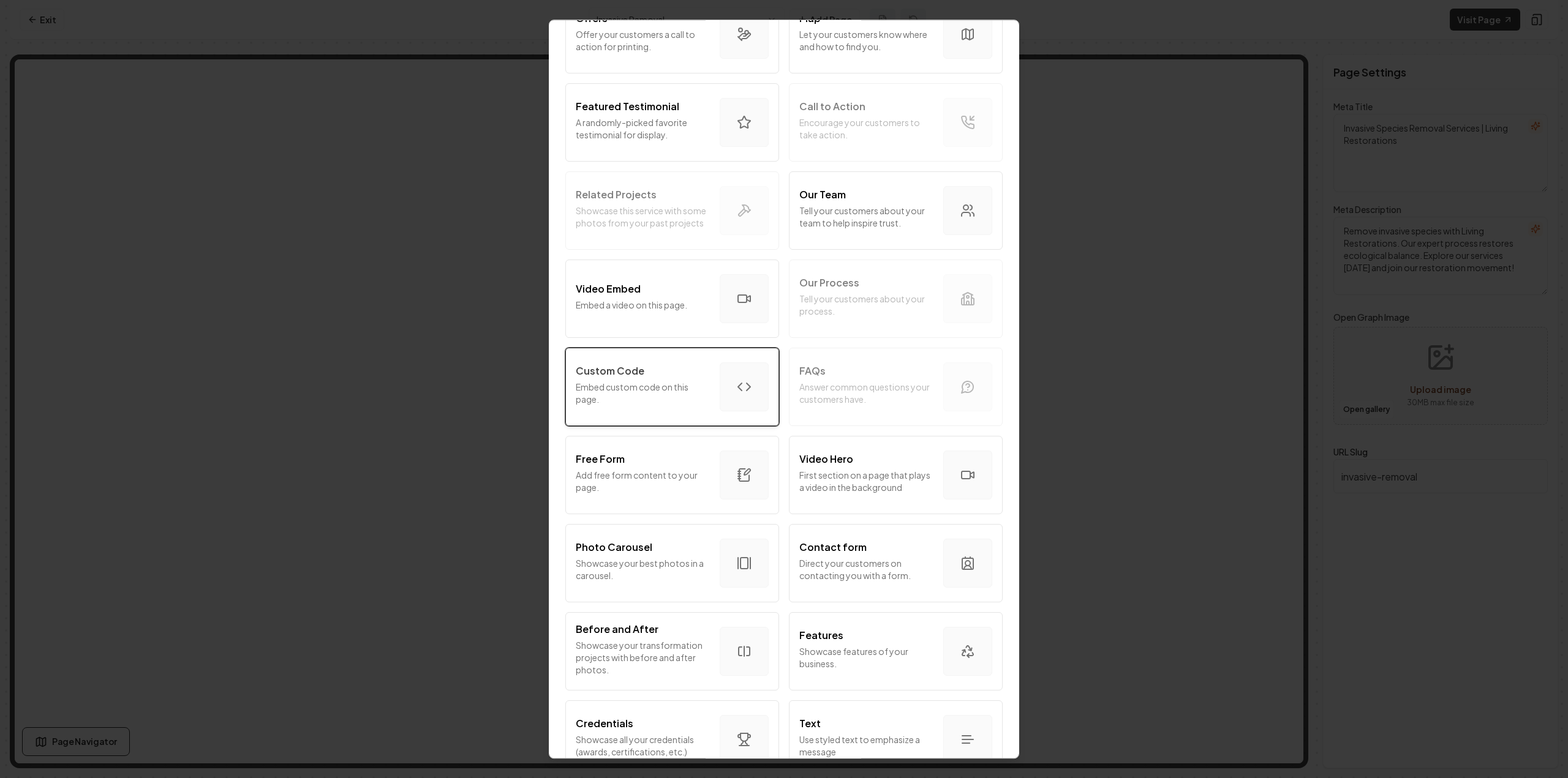
click at [661, 400] on p "Embed custom code on this page." at bounding box center [643, 393] width 134 height 24
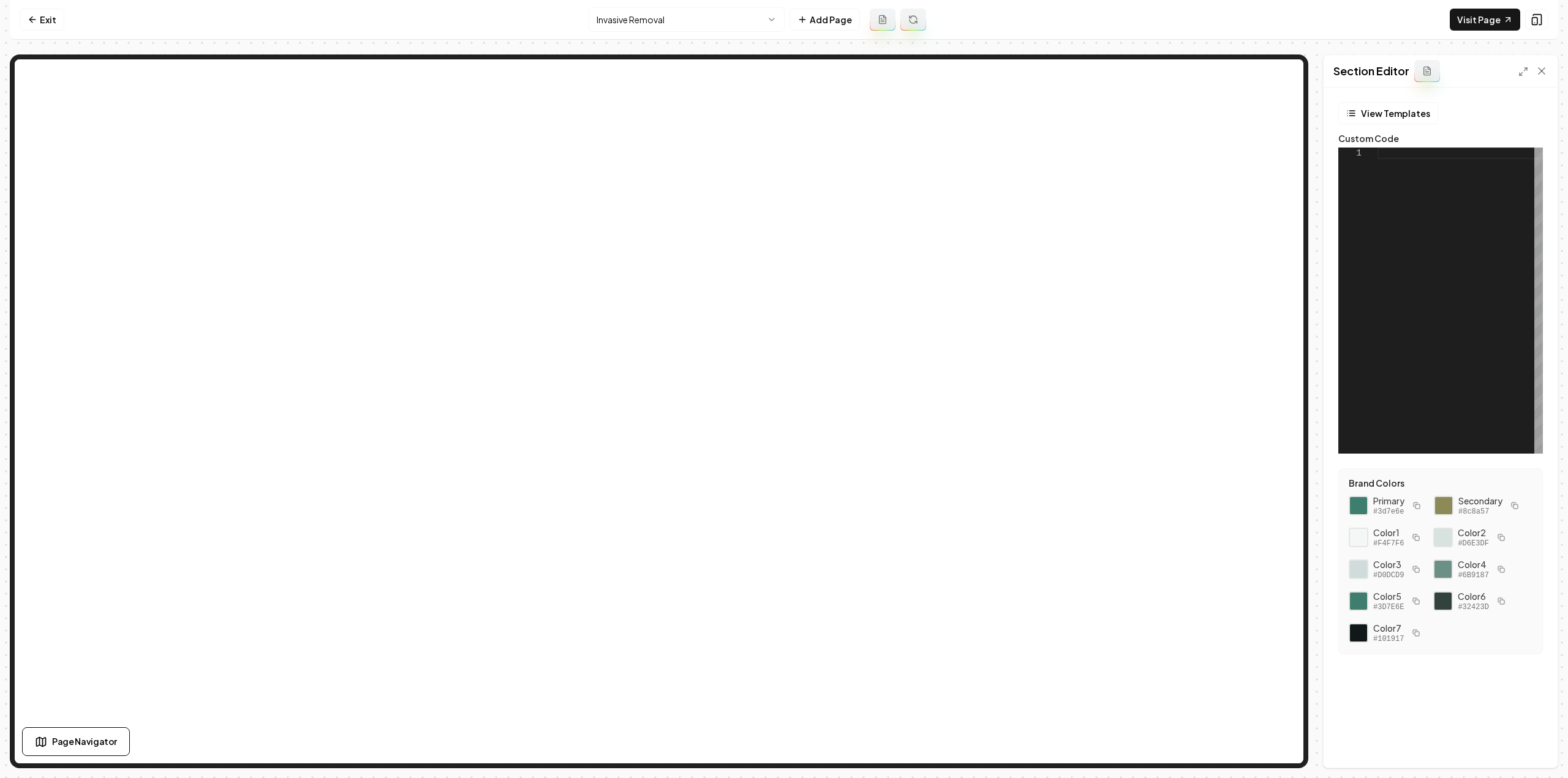
click at [1480, 316] on div at bounding box center [1460, 301] width 165 height 306
type textarea "**********"
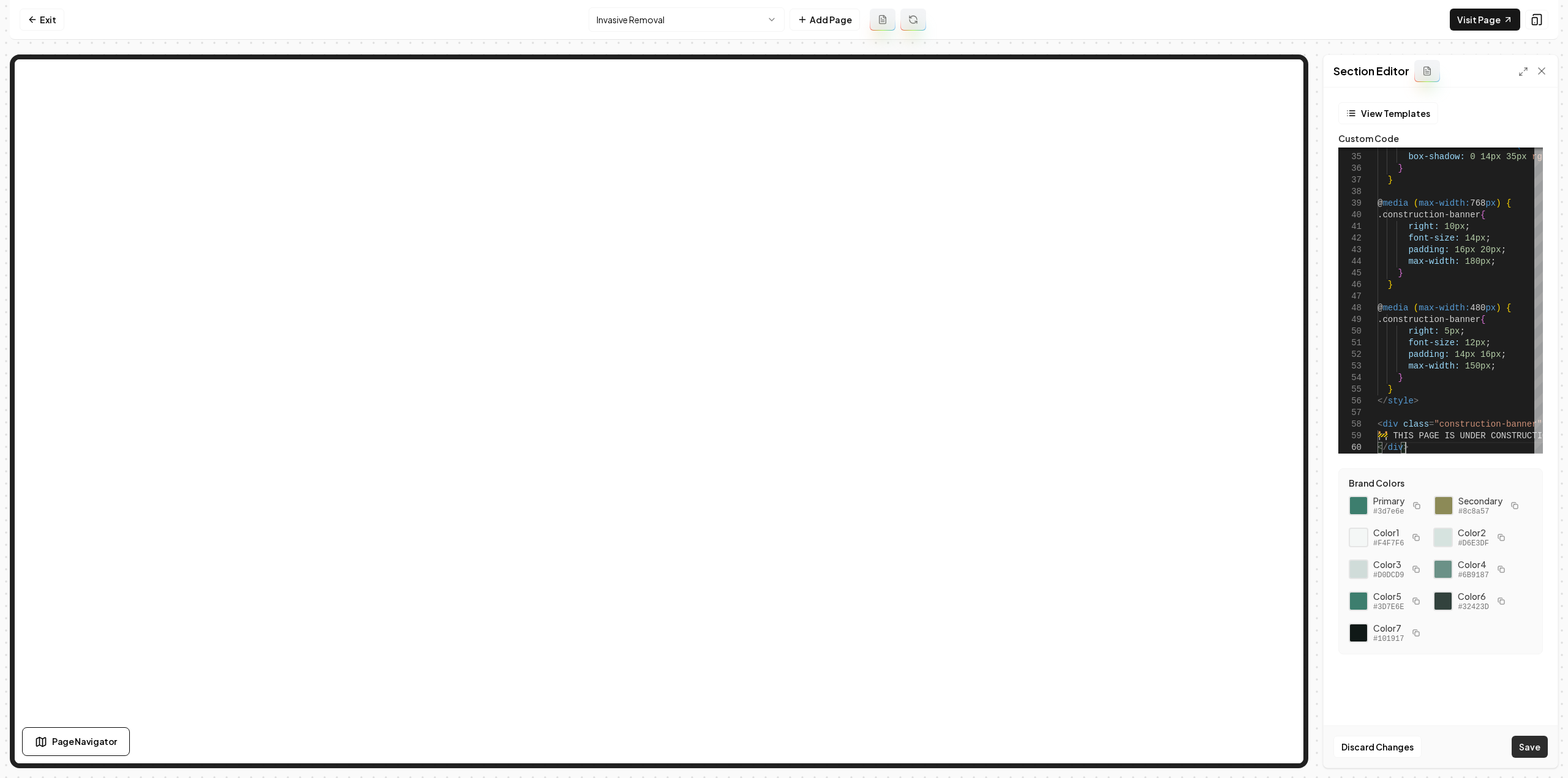
click at [1534, 746] on button "Save" at bounding box center [1530, 747] width 36 height 22
click at [1523, 67] on icon at bounding box center [1523, 72] width 10 height 10
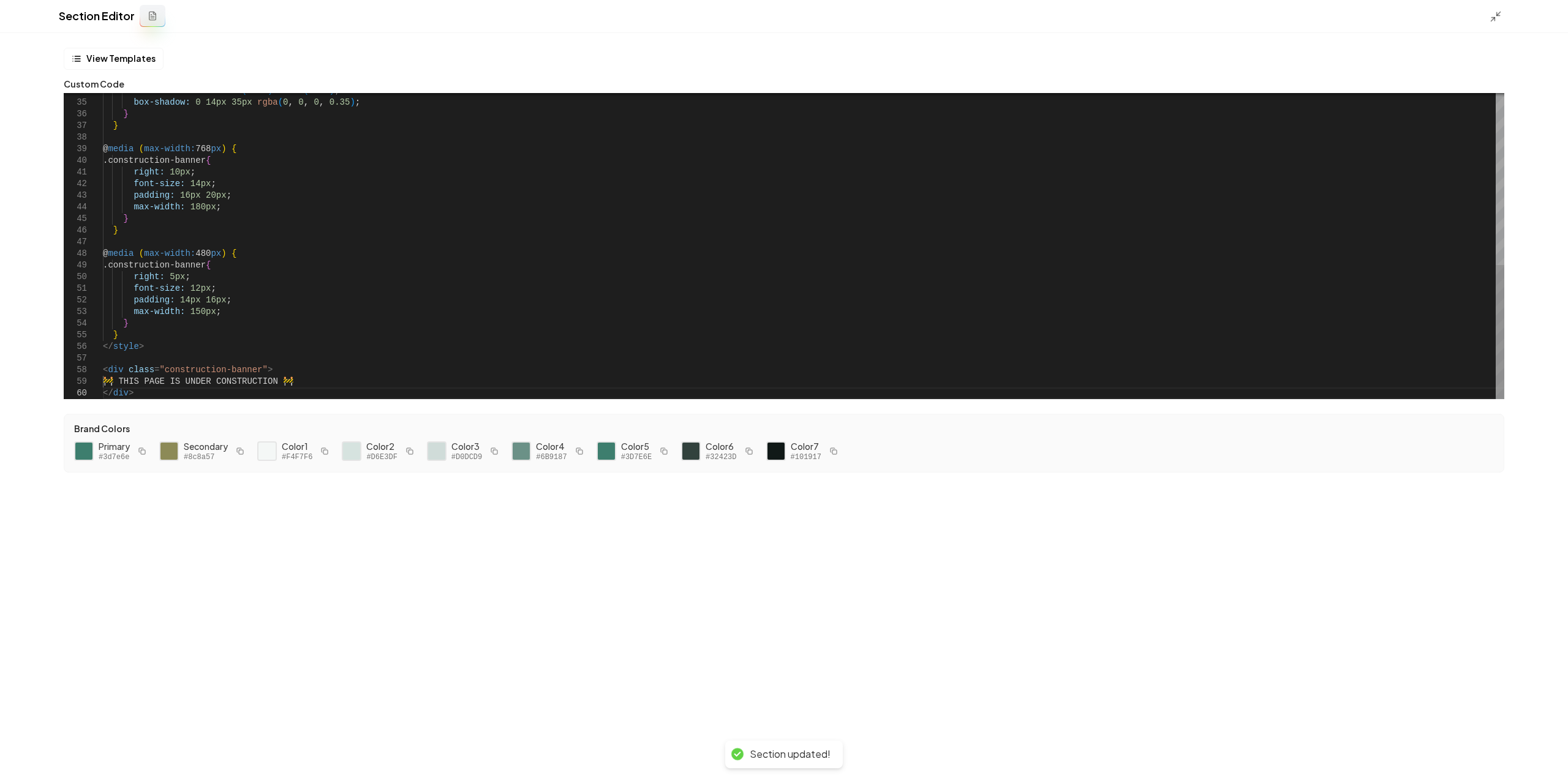
click at [520, 324] on div "transform: translateY ( -50% ) scale ( 1.03 ) ; box-shadow: 0 14px 35px rgba ( …" at bounding box center [803, 50] width 1401 height 698
type textarea "*"
type textarea "**********"
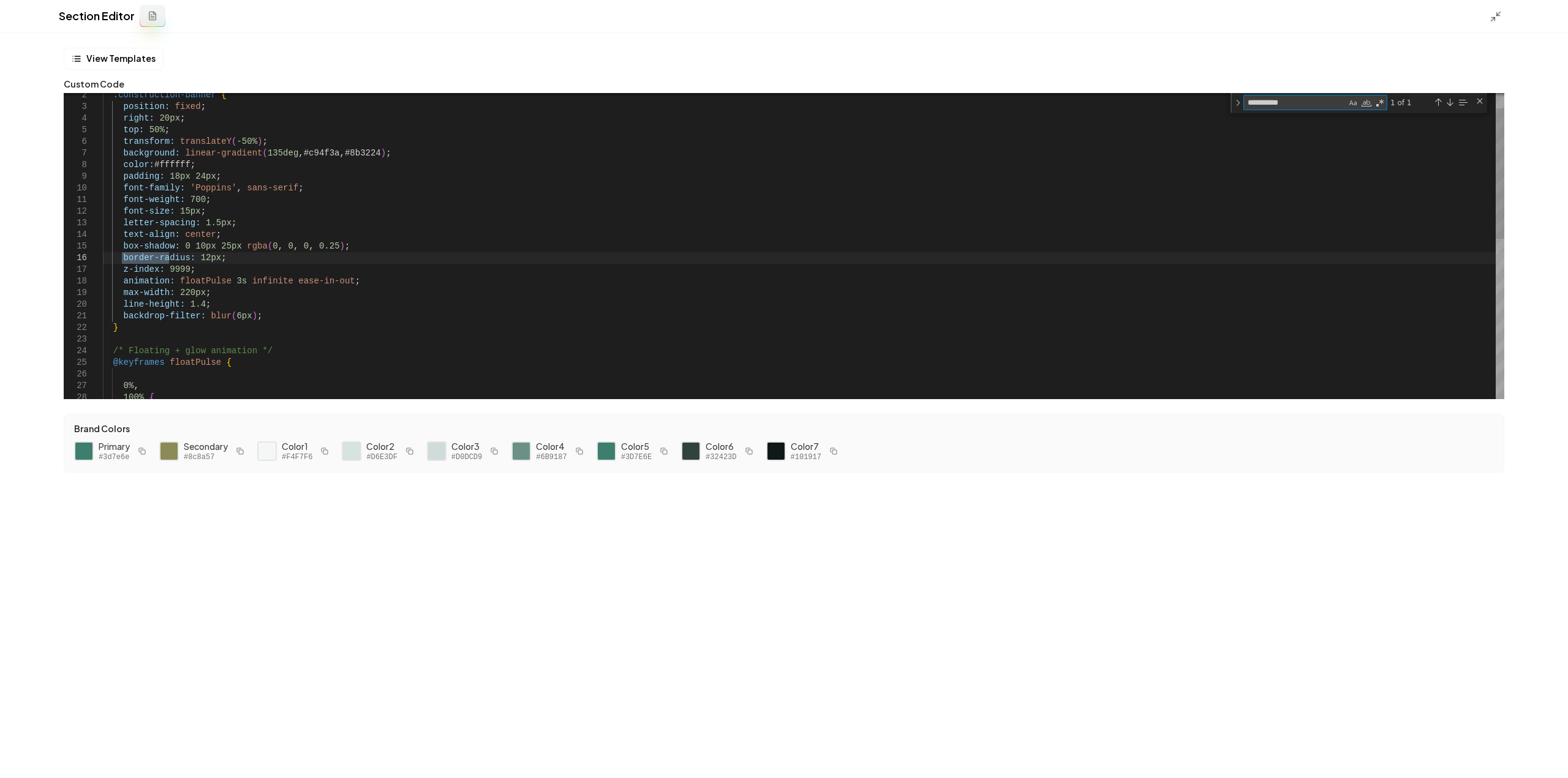
type textarea "**********"
drag, startPoint x: 224, startPoint y: 260, endPoint x: 73, endPoint y: 250, distance: 151.3
click at [102, 250] on div ".construction-banner { position: fixed ; right: 20px ; top: 50% ; transform: tr…" at bounding box center [803, 416] width 1401 height 718
click at [196, 259] on div ".construction-banner { position: fixed ; right: 20px ; top: 50% ; transform: tr…" at bounding box center [803, 416] width 1401 height 718
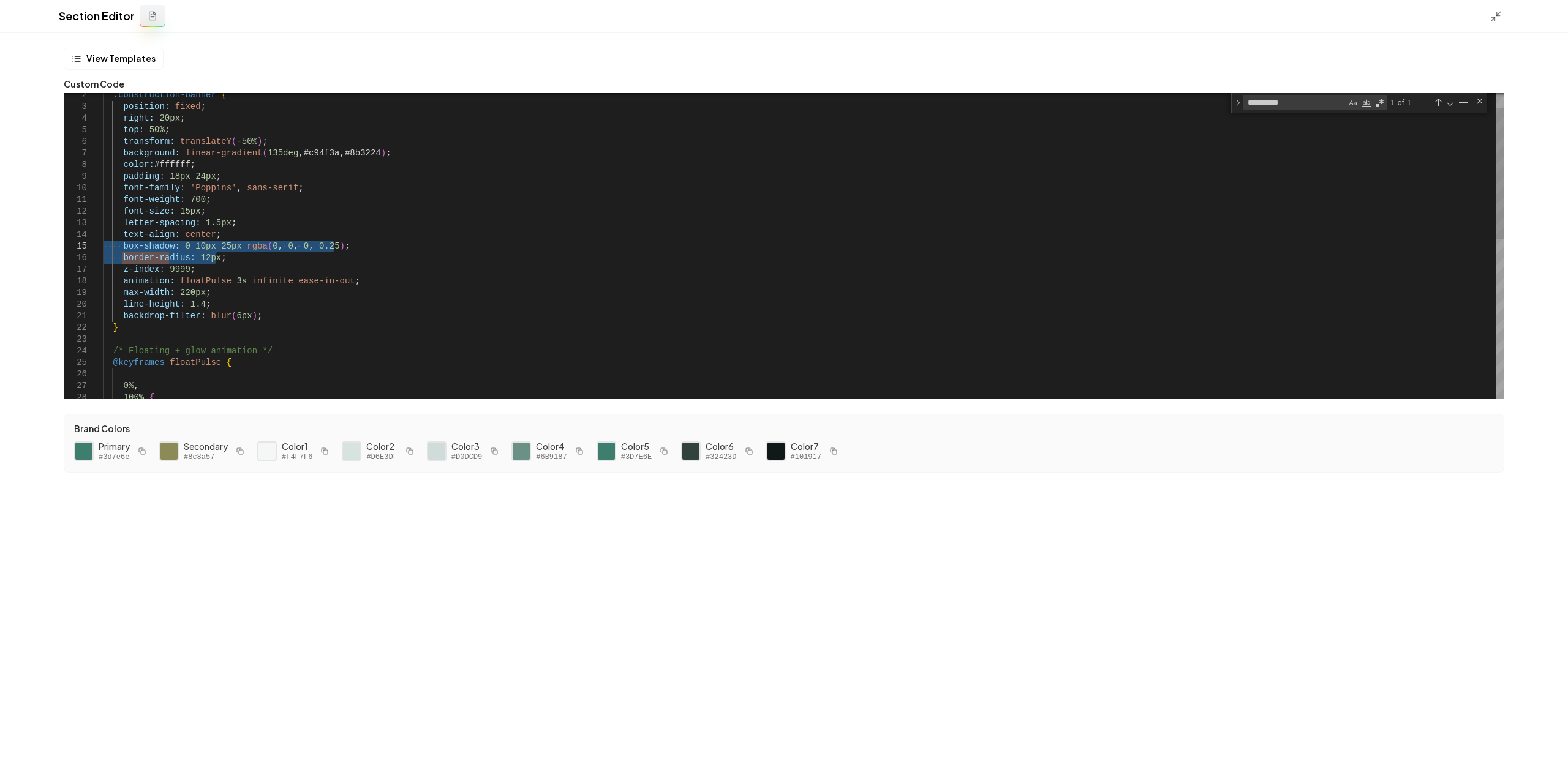
click at [196, 259] on div ".construction-banner { position: fixed ; right: 20px ; top: 50% ; transform: tr…" at bounding box center [803, 416] width 1401 height 718
click at [140, 451] on icon "button" at bounding box center [142, 452] width 7 height 7
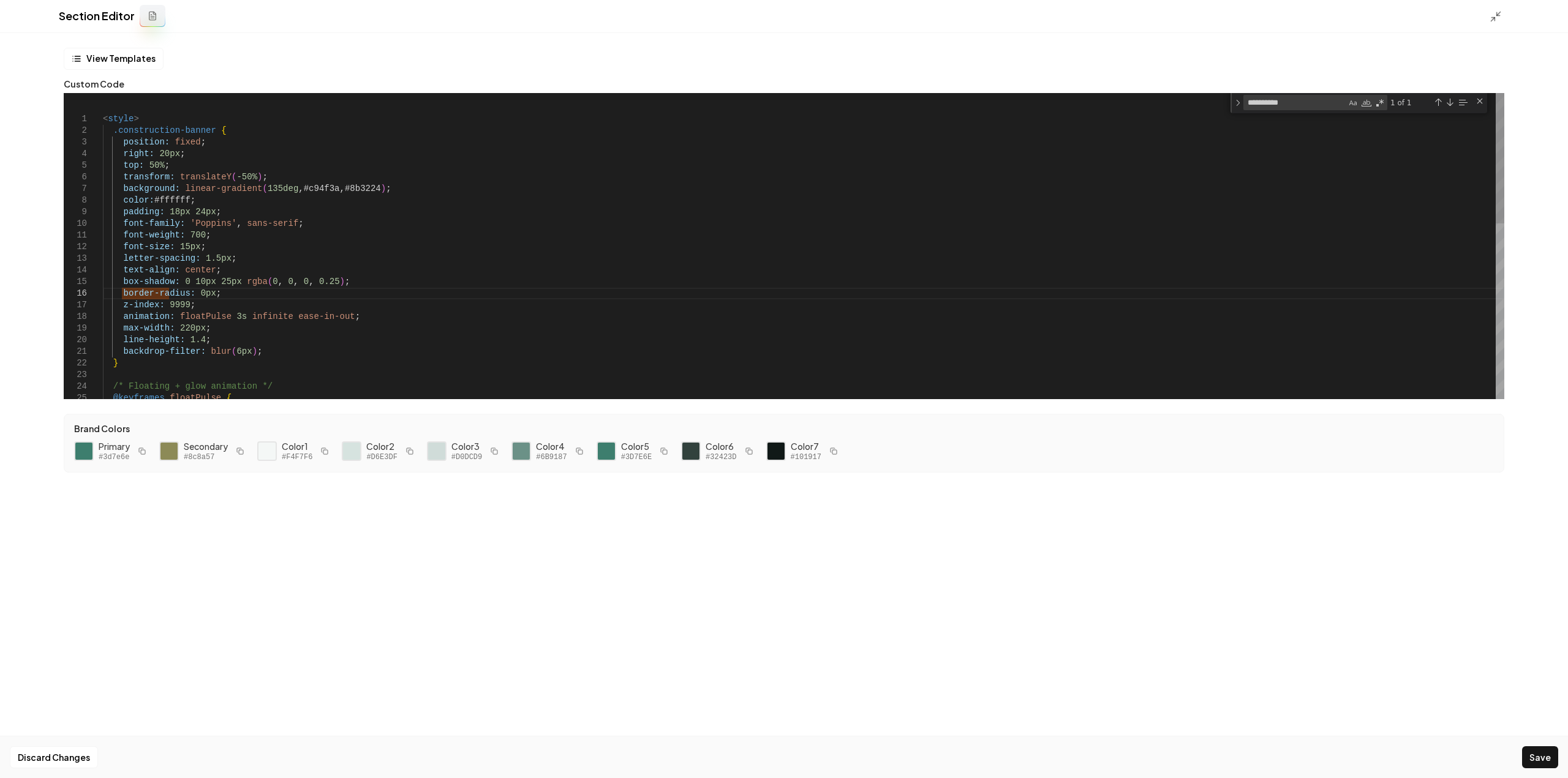
click at [310, 187] on div ".construction-banner { position: fixed ; right: 20px ; top: 50% ; transform: tr…" at bounding box center [803, 452] width 1401 height 718
click at [745, 450] on icon "button" at bounding box center [749, 452] width 7 height 7
drag, startPoint x: 369, startPoint y: 190, endPoint x: 332, endPoint y: 190, distance: 37.0
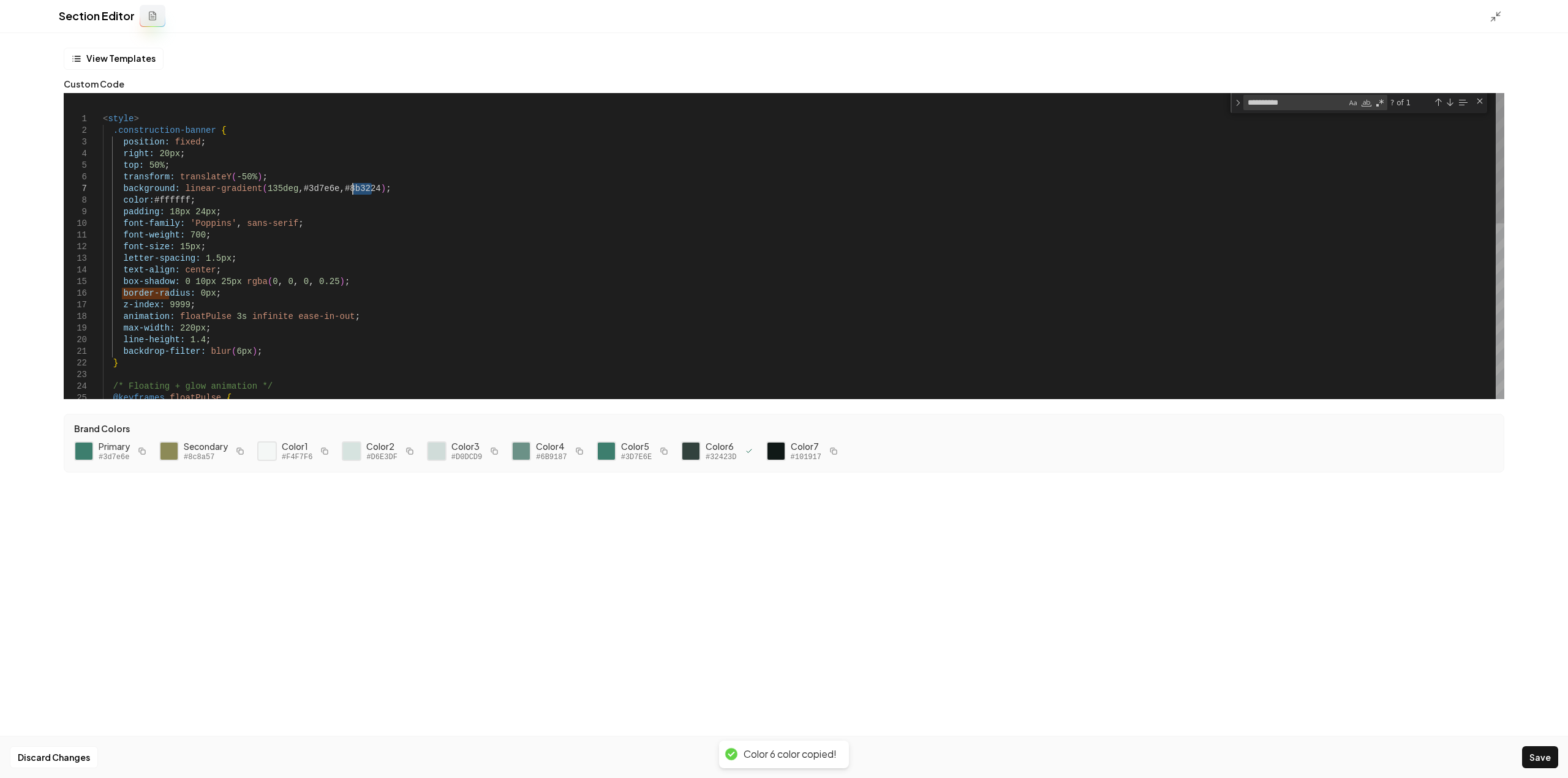
click at [332, 190] on div ".construction-banner { position: fixed ; right: 20px ; top: 50% ; transform: tr…" at bounding box center [803, 452] width 1401 height 718
click at [341, 190] on div ".construction-banner { position: fixed ; right: 20px ; top: 50% ; transform: tr…" at bounding box center [803, 452] width 1401 height 718
drag, startPoint x: 334, startPoint y: 191, endPoint x: 365, endPoint y: 190, distance: 31.0
click at [365, 190] on div ".construction-banner { position: fixed ; right: 20px ; top: 50% ; transform: tr…" at bounding box center [803, 452] width 1401 height 718
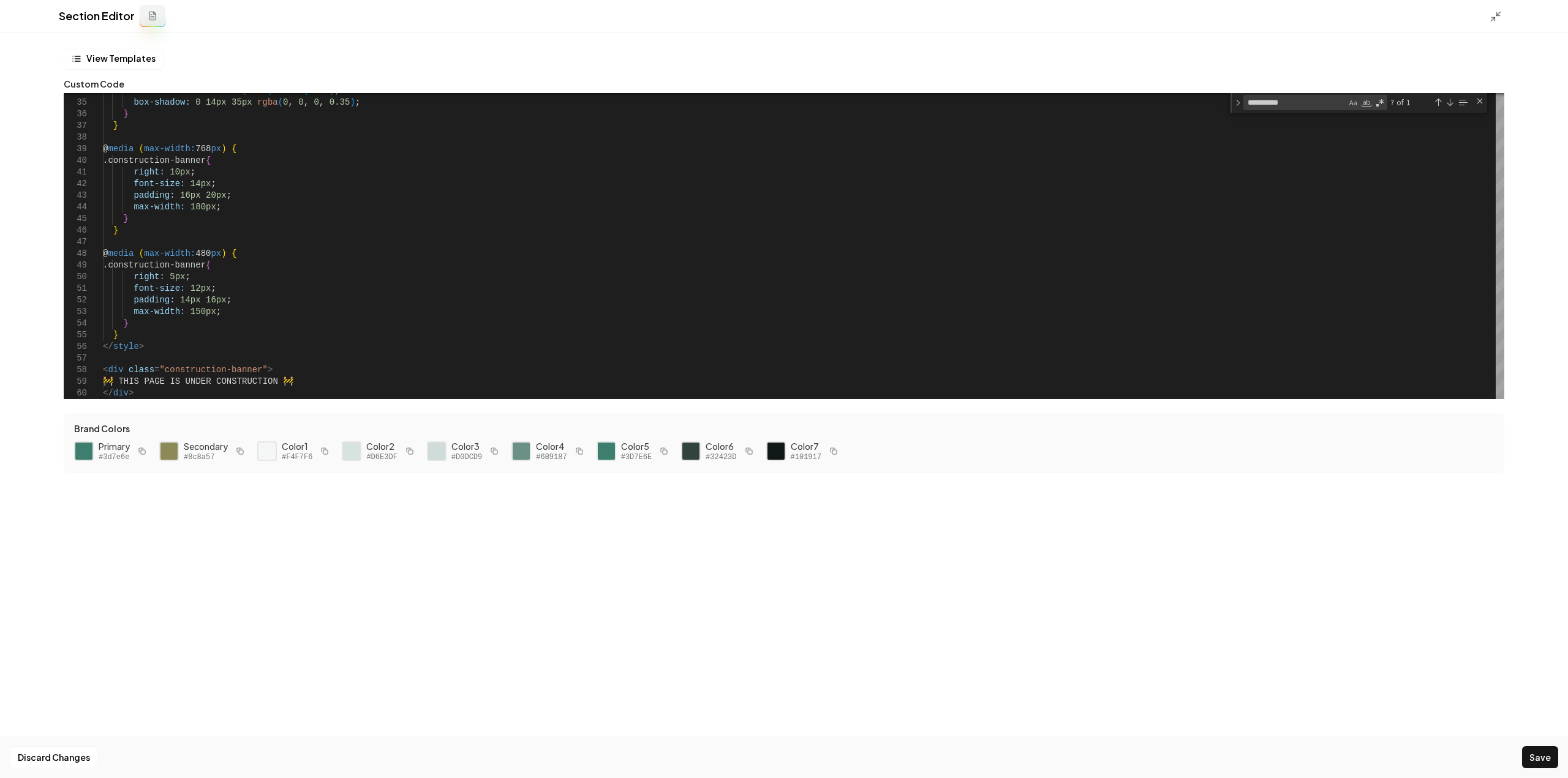
click at [1493, 14] on icon at bounding box center [1496, 16] width 13 height 13
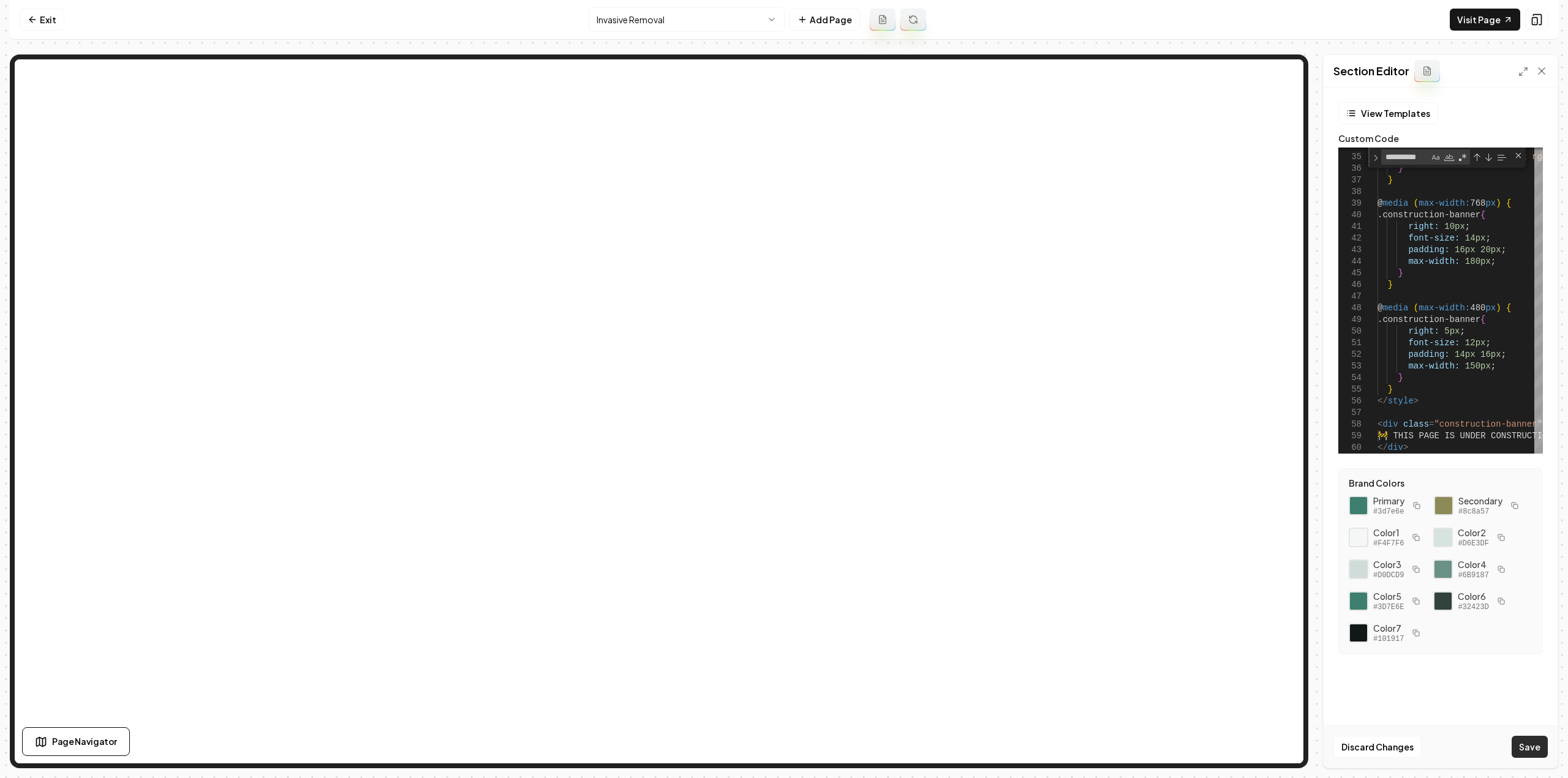
click at [1530, 741] on button "Save" at bounding box center [1530, 747] width 36 height 22
click at [1452, 256] on div "transform: translateY ( -50% ) scale ( 1.03 ) ; box-shadow: 0 14px 35px rgba ( …" at bounding box center [1509, 98] width 263 height 725
type textarea "**********"
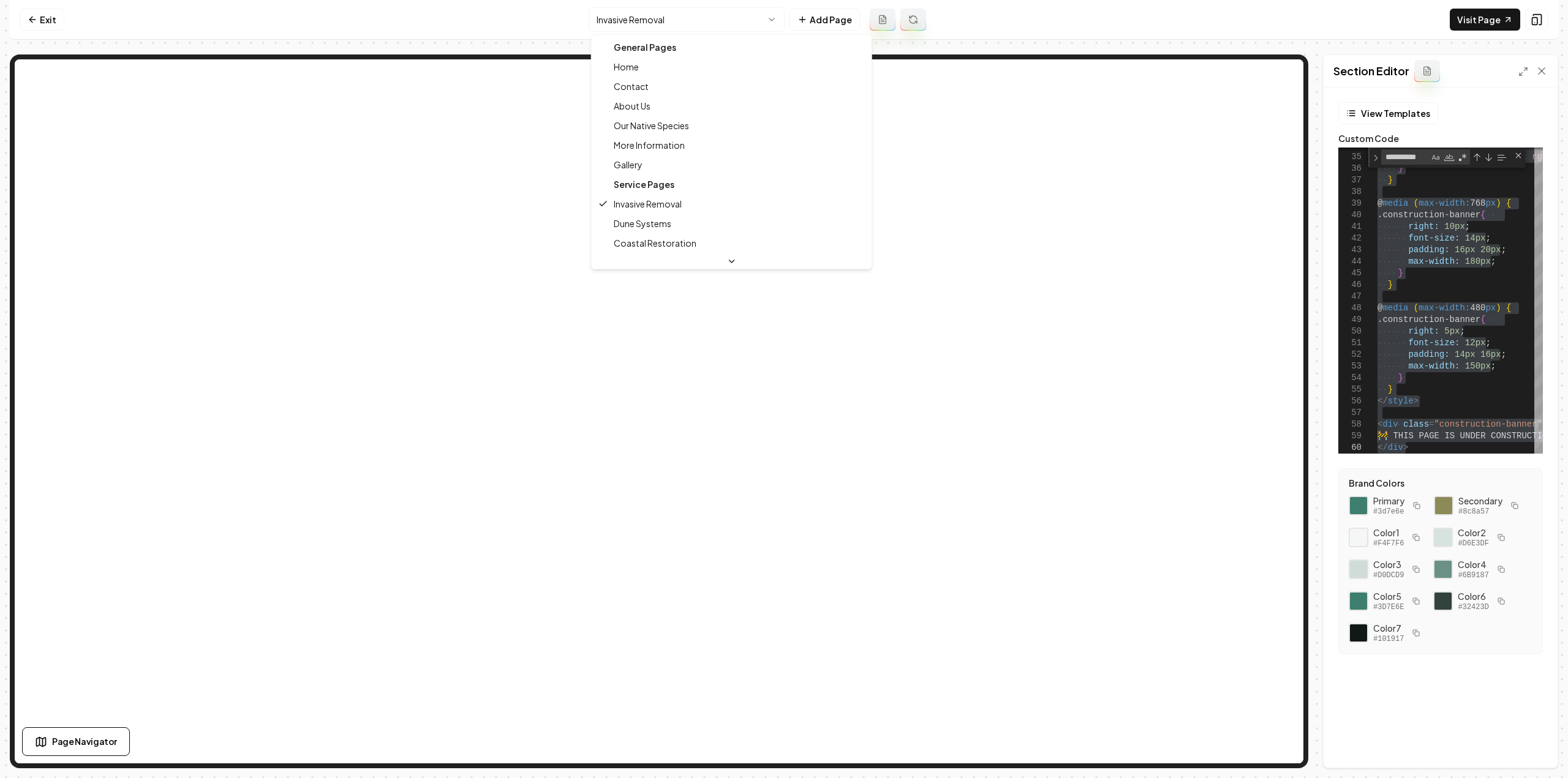
click at [677, 26] on html "**********" at bounding box center [784, 389] width 1568 height 778
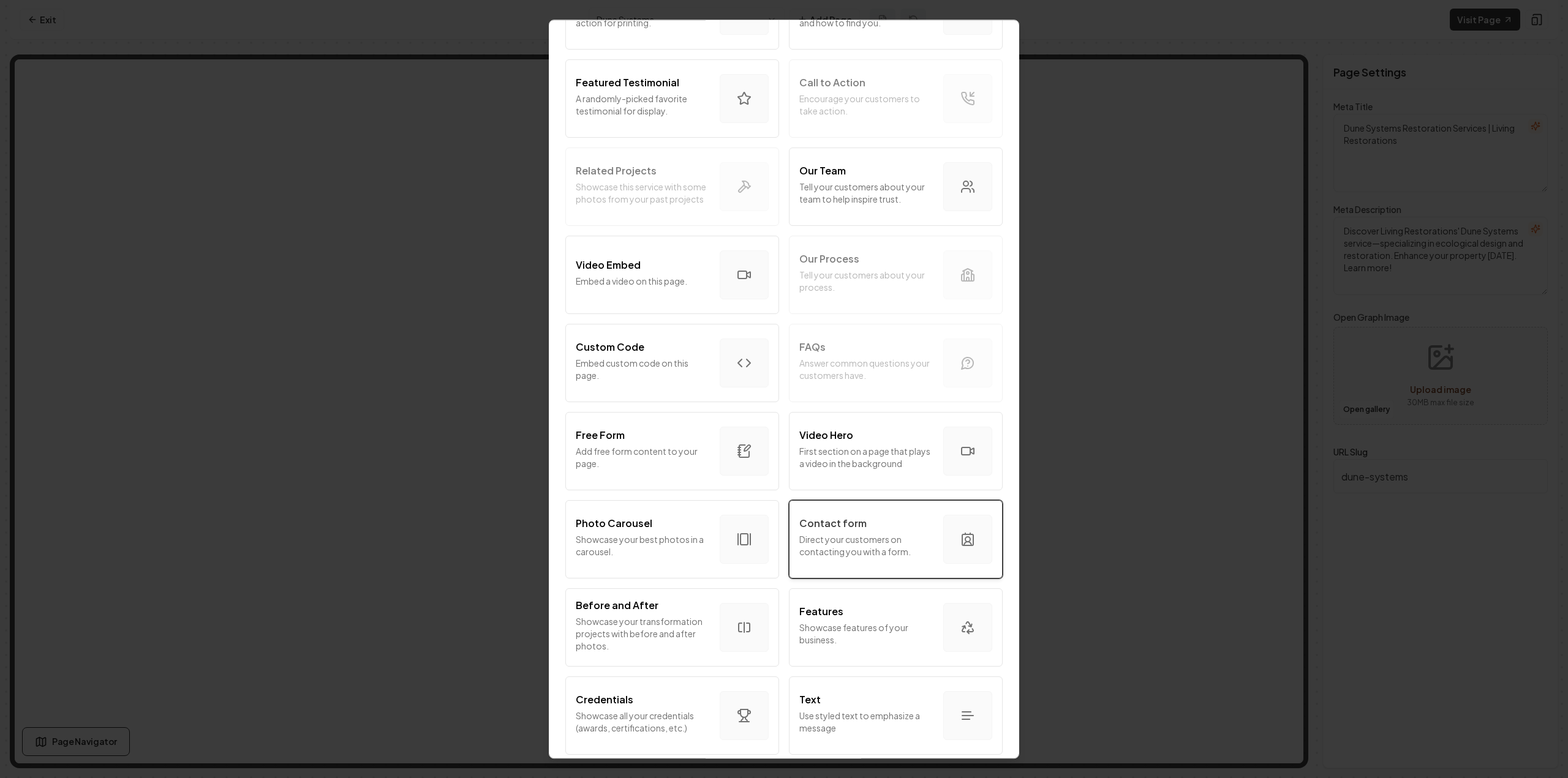
scroll to position [367, 0]
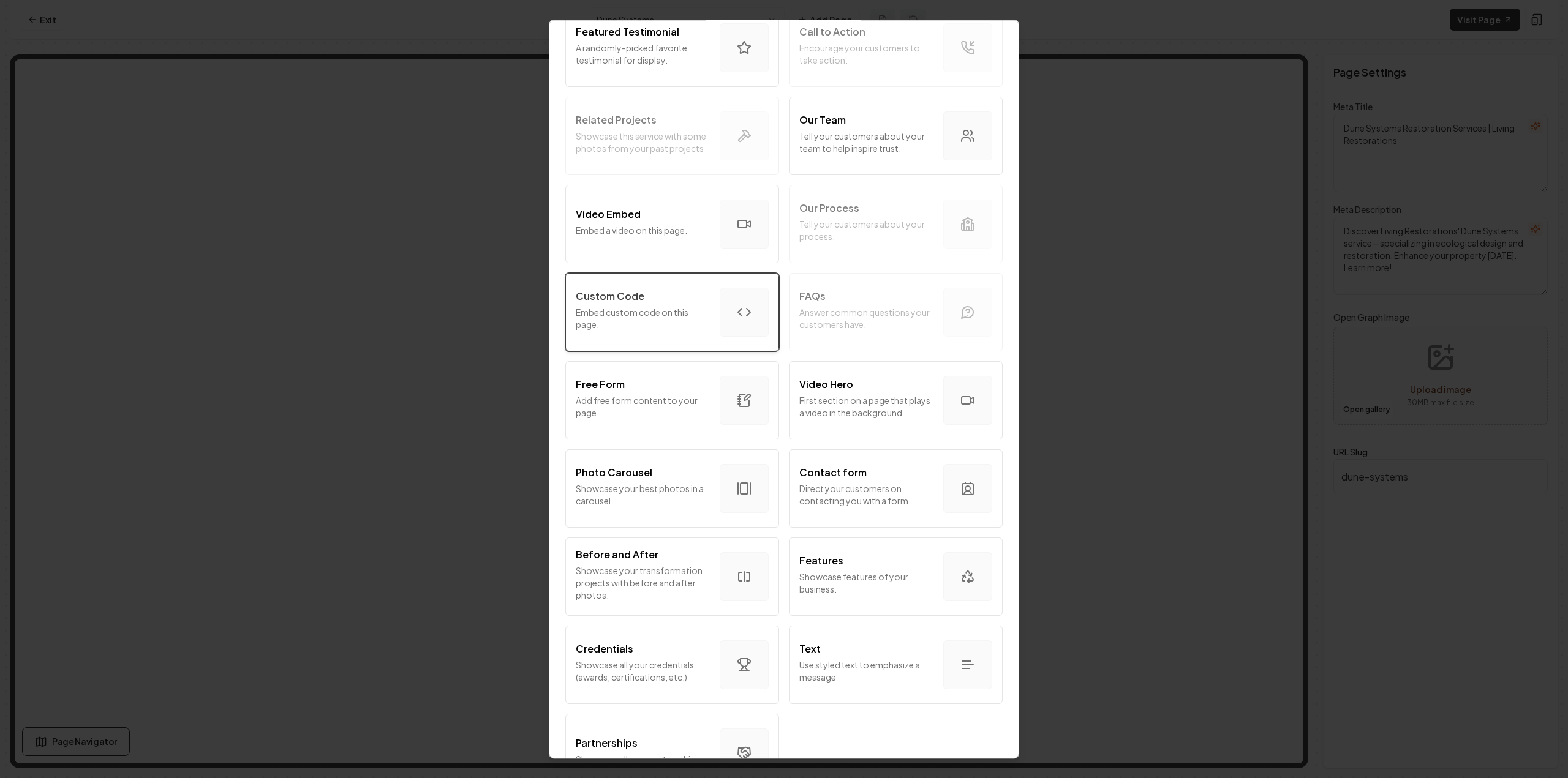
click at [680, 327] on p "Embed custom code on this page." at bounding box center [643, 318] width 134 height 24
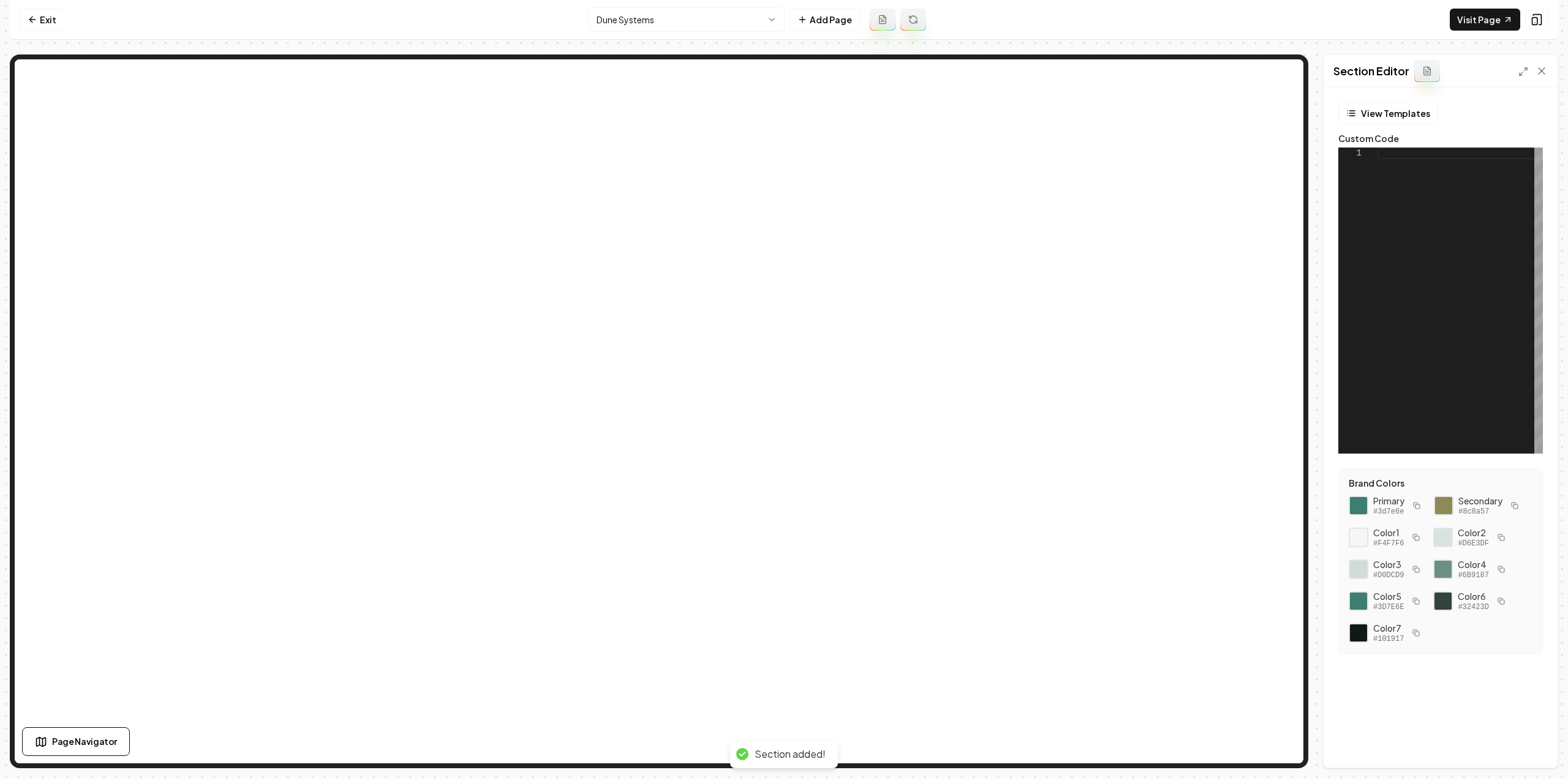
click at [1406, 238] on div at bounding box center [1460, 301] width 165 height 306
type textarea "**********"
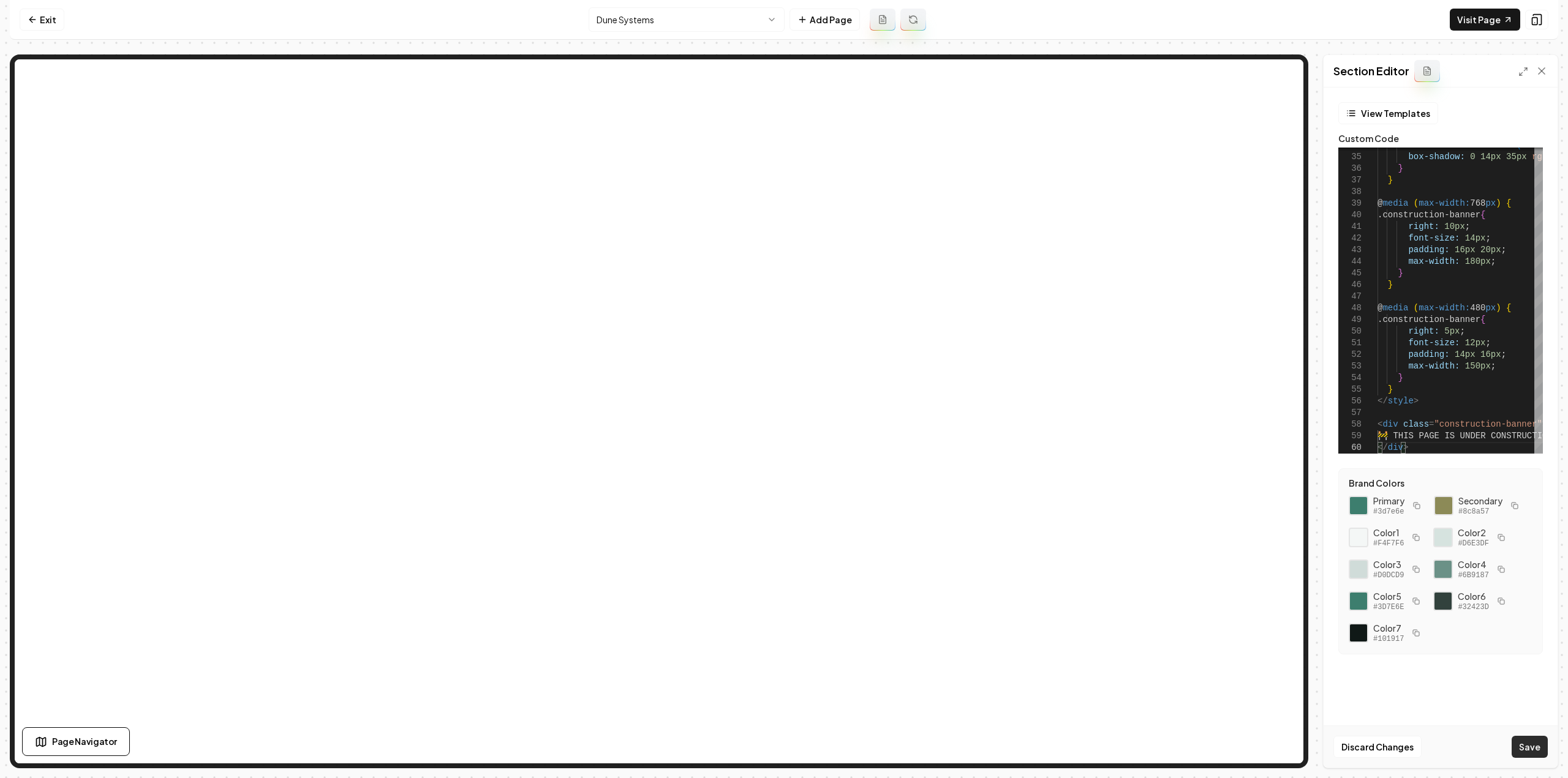
click at [1541, 742] on button "Save" at bounding box center [1530, 747] width 36 height 22
click at [627, 15] on html "Computer Required This feature is only available on a computer. Please switch t…" at bounding box center [784, 389] width 1568 height 778
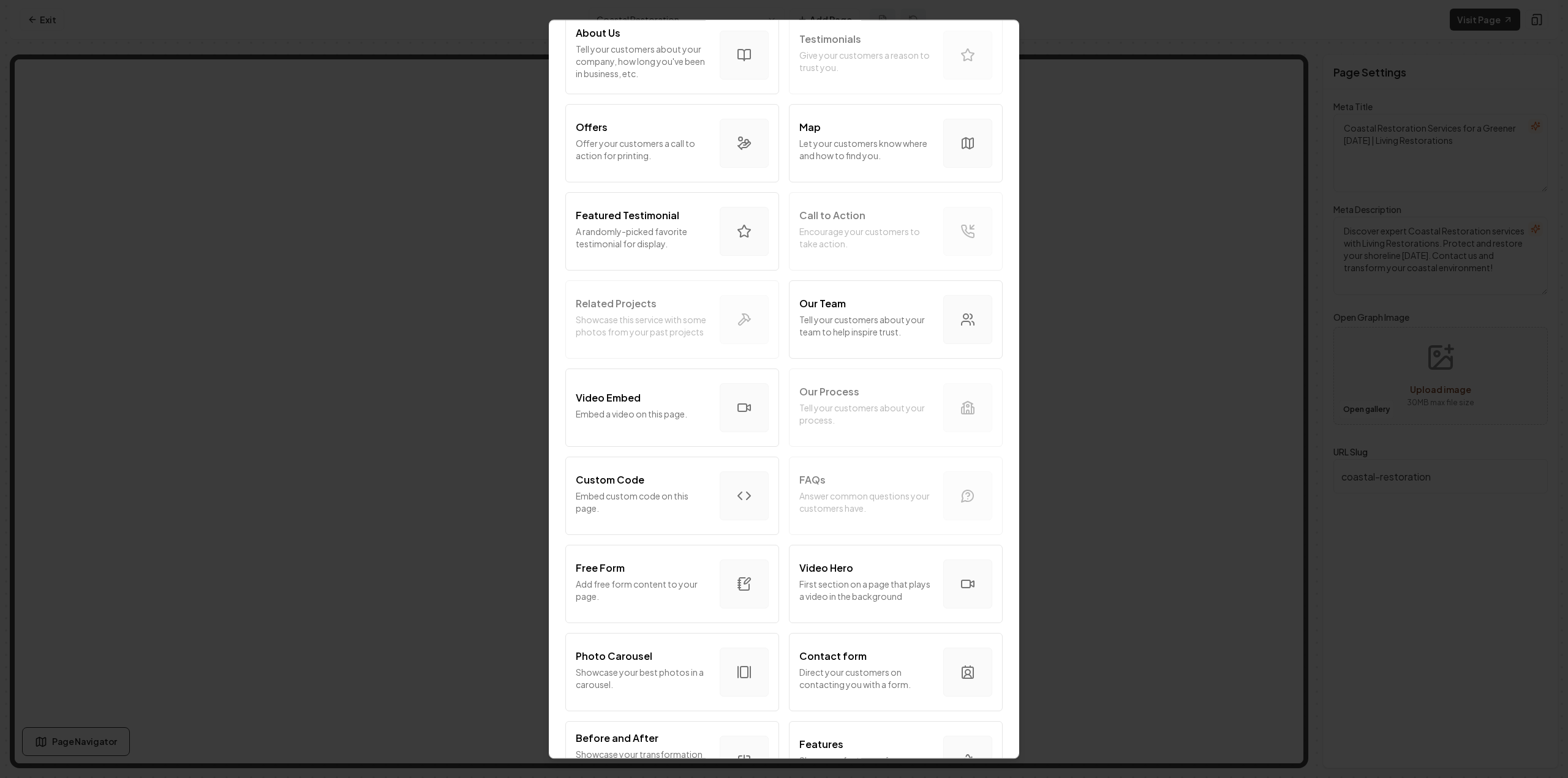
scroll to position [367, 0]
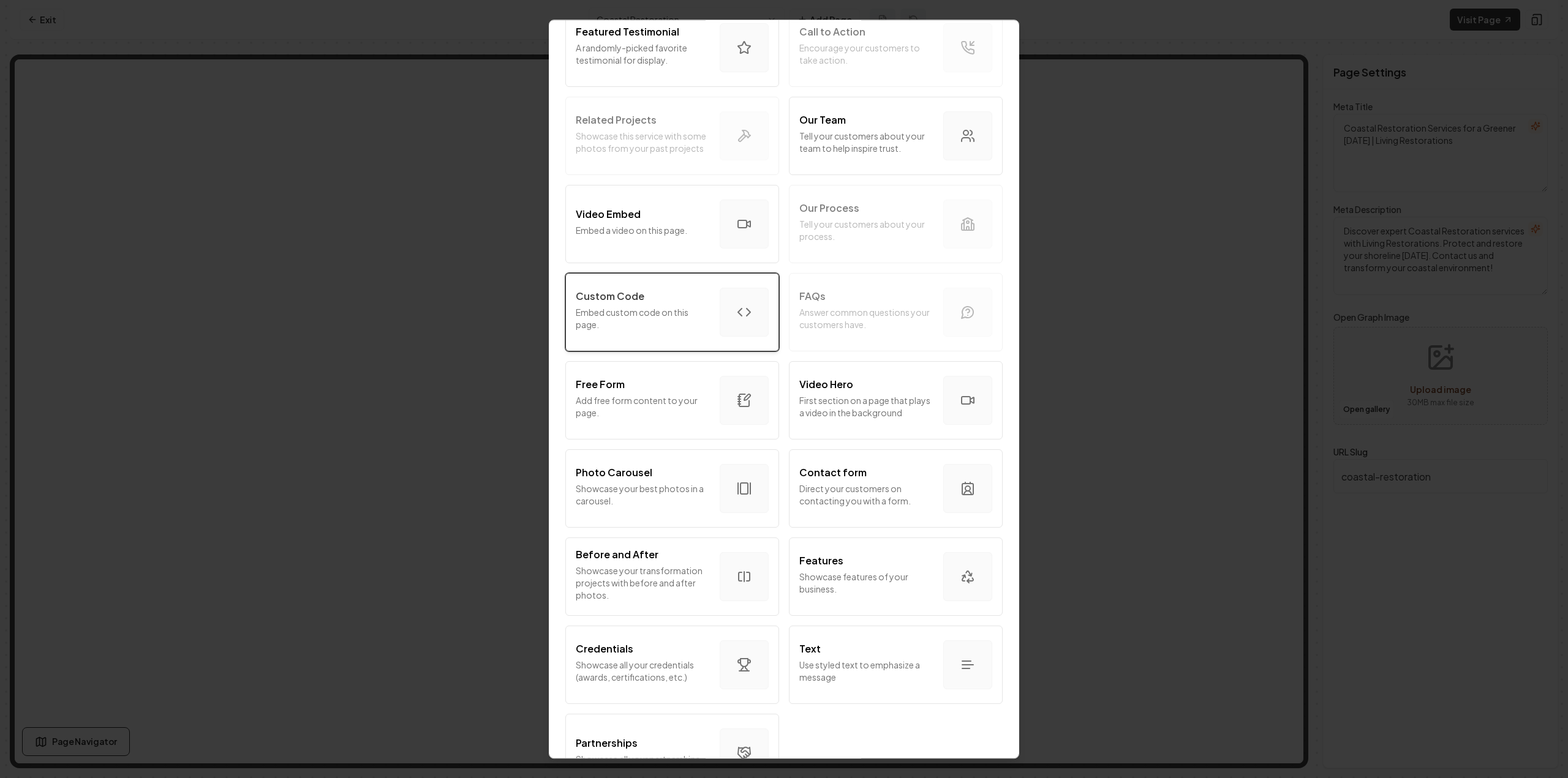
click at [632, 310] on p "Embed custom code on this page." at bounding box center [643, 318] width 134 height 24
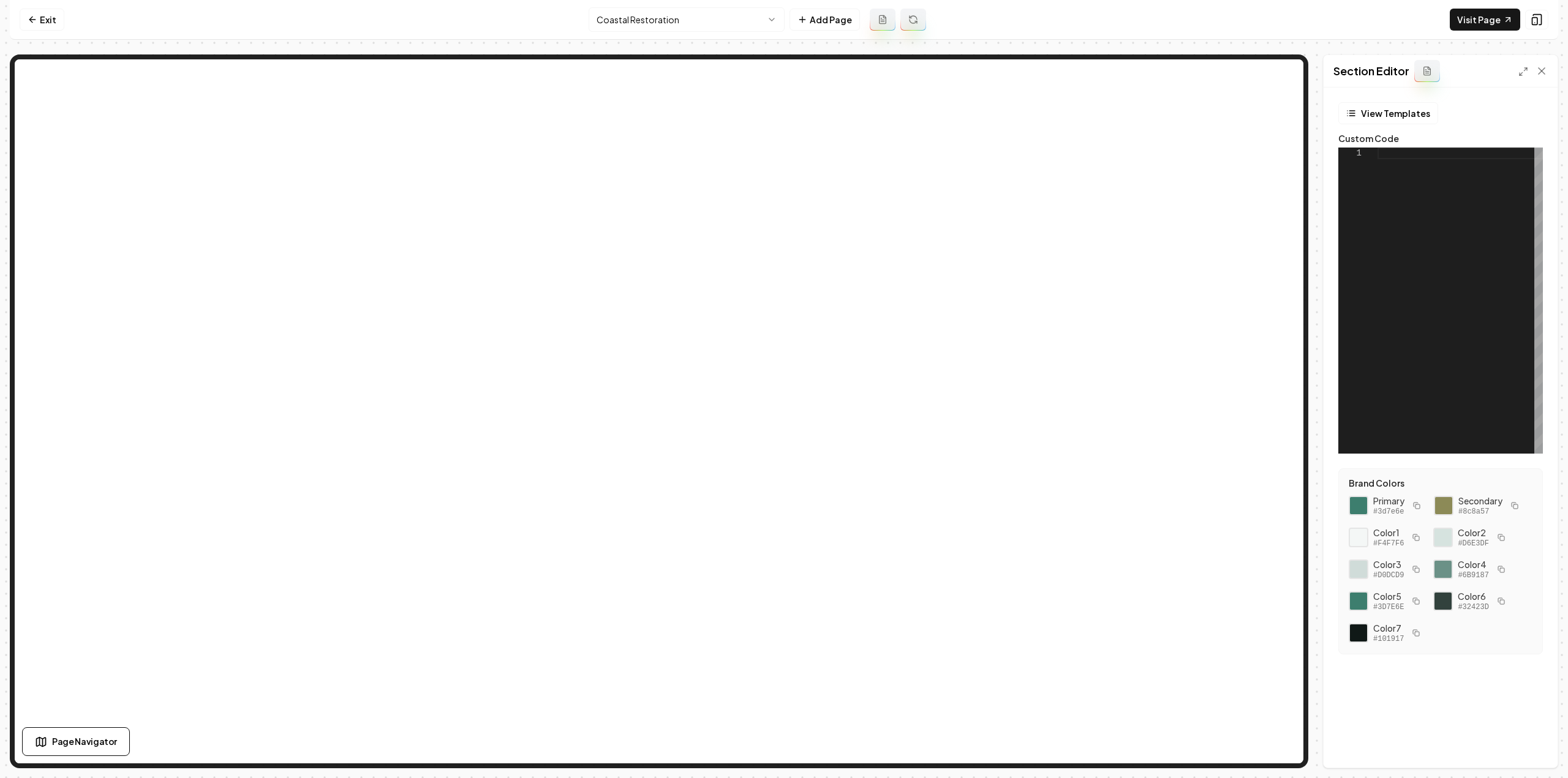
click at [1519, 288] on div at bounding box center [1460, 301] width 165 height 306
type textarea "**********"
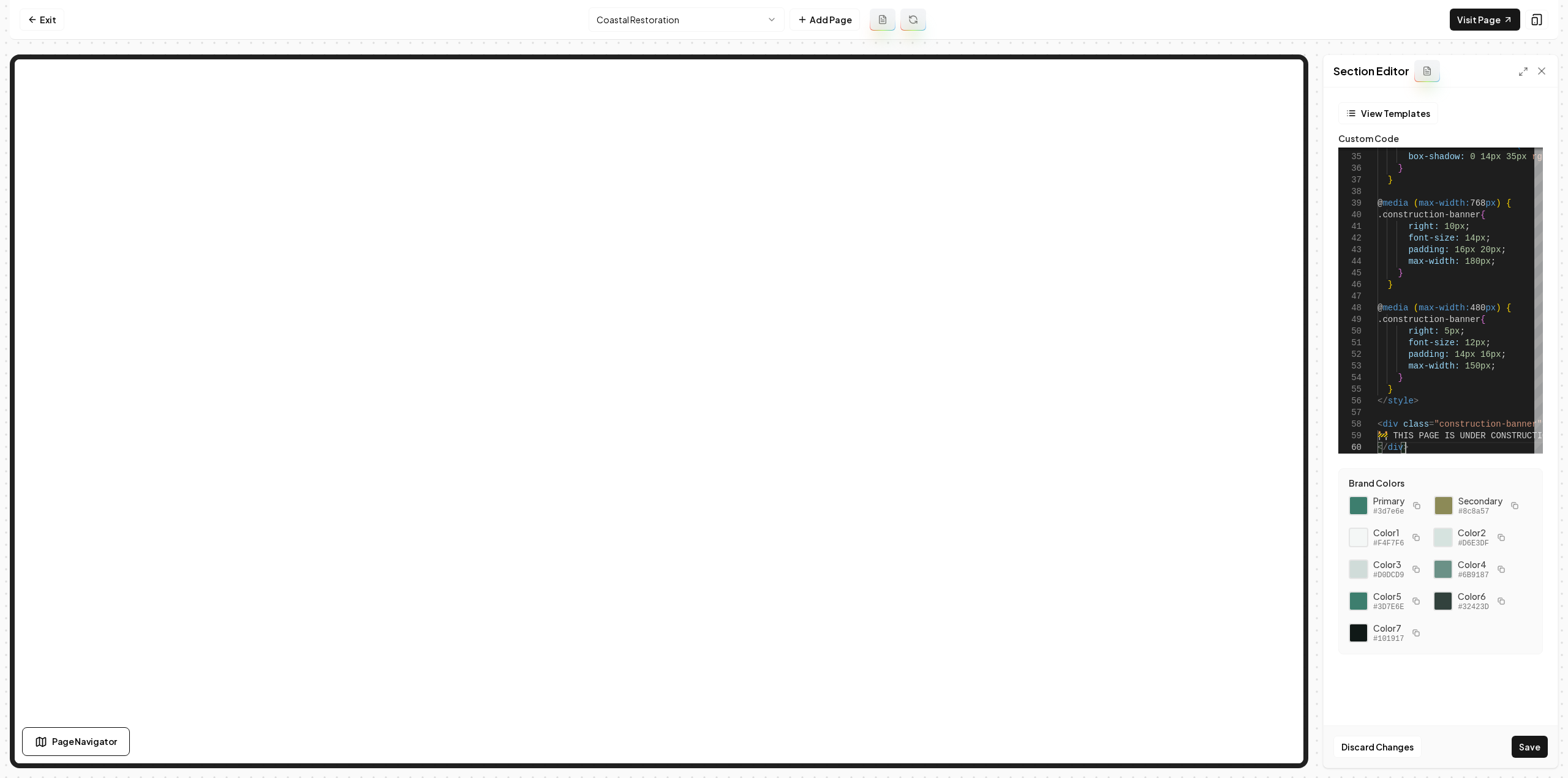
drag, startPoint x: 1531, startPoint y: 744, endPoint x: 1524, endPoint y: 753, distance: 11.4
click at [1530, 744] on button "Save" at bounding box center [1530, 747] width 36 height 22
click at [680, 15] on html "Computer Required This feature is only available on a computer. Please switch t…" at bounding box center [784, 389] width 1568 height 778
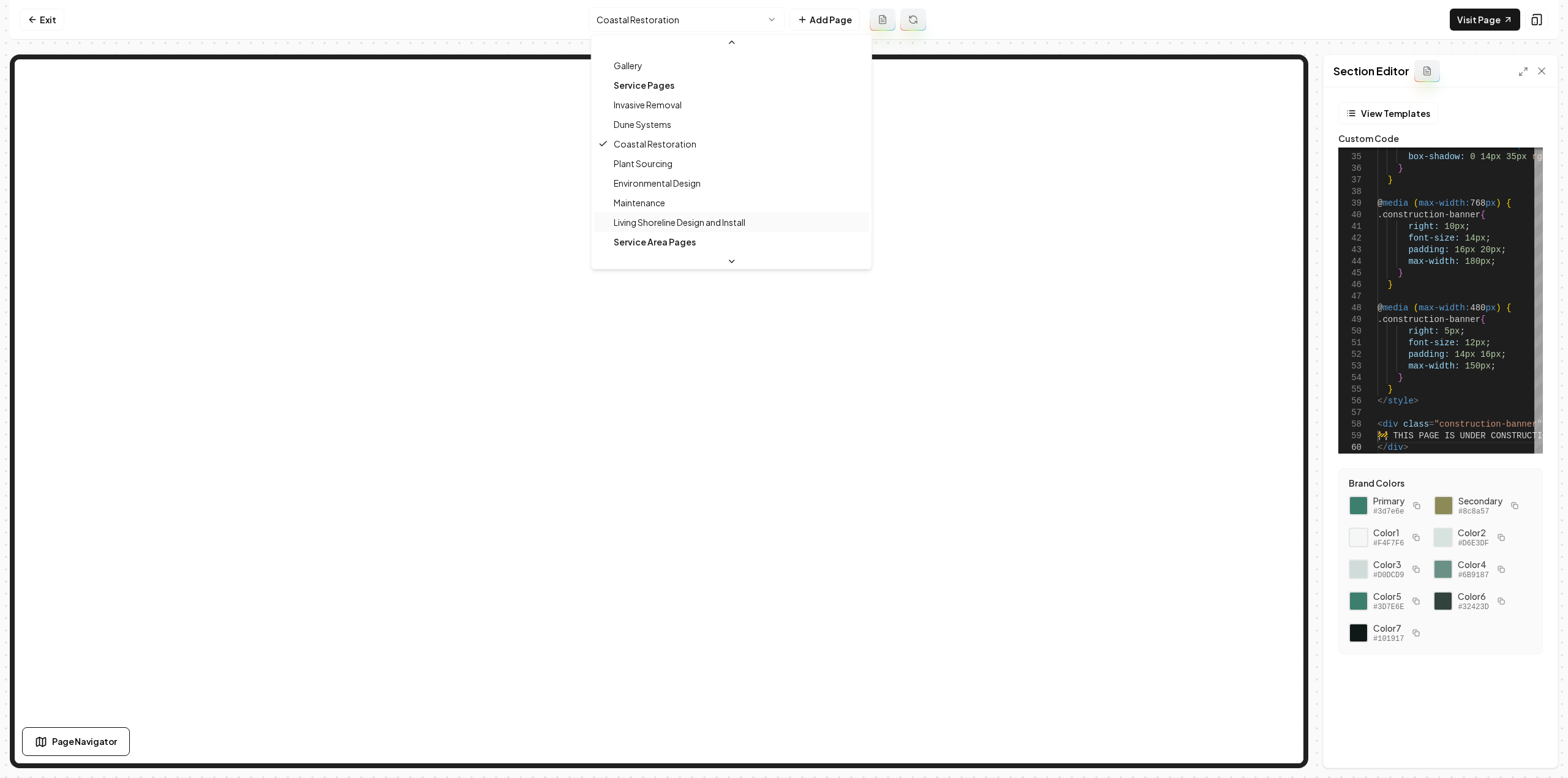
scroll to position [131, 0]
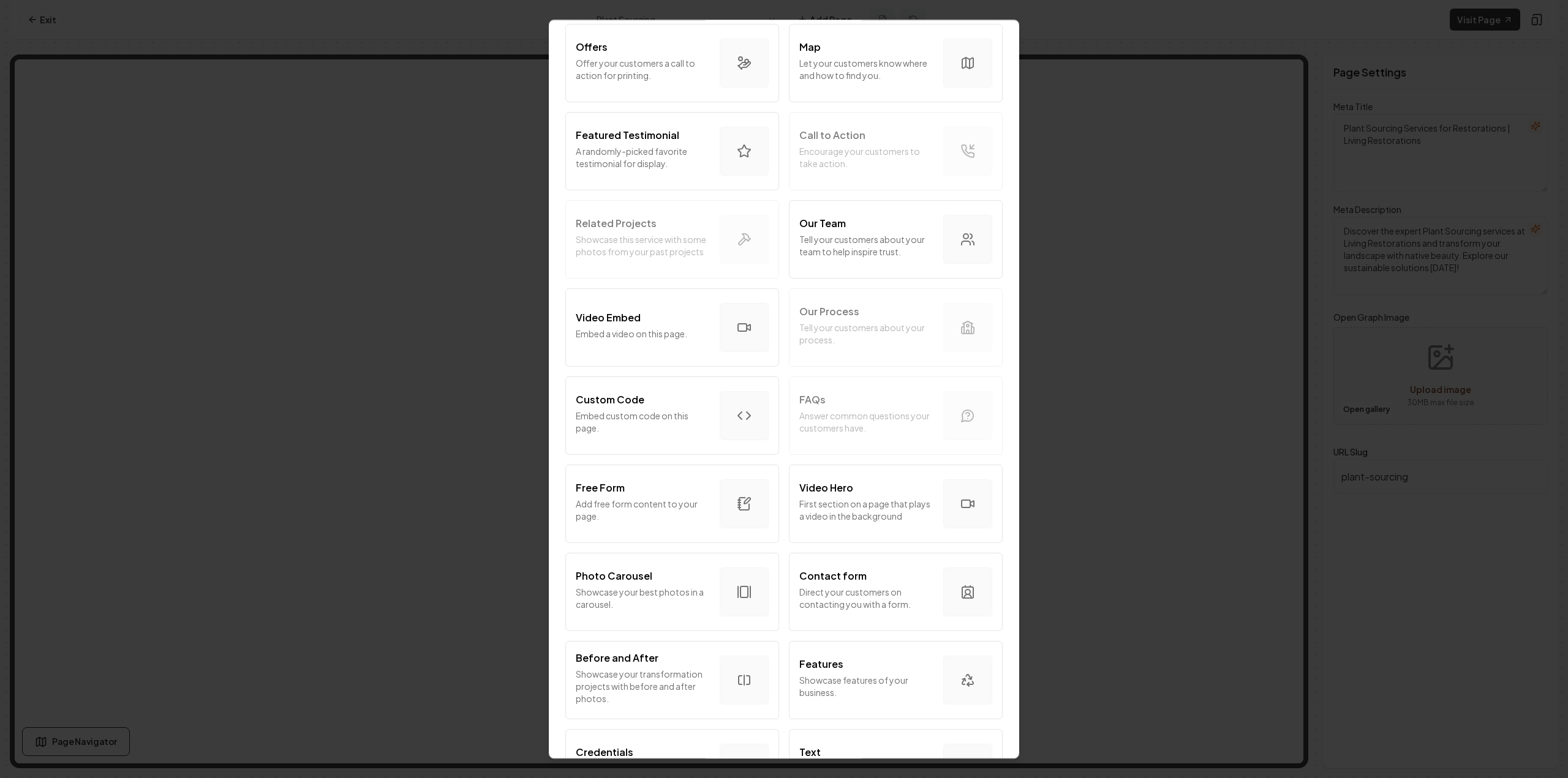
scroll to position [306, 0]
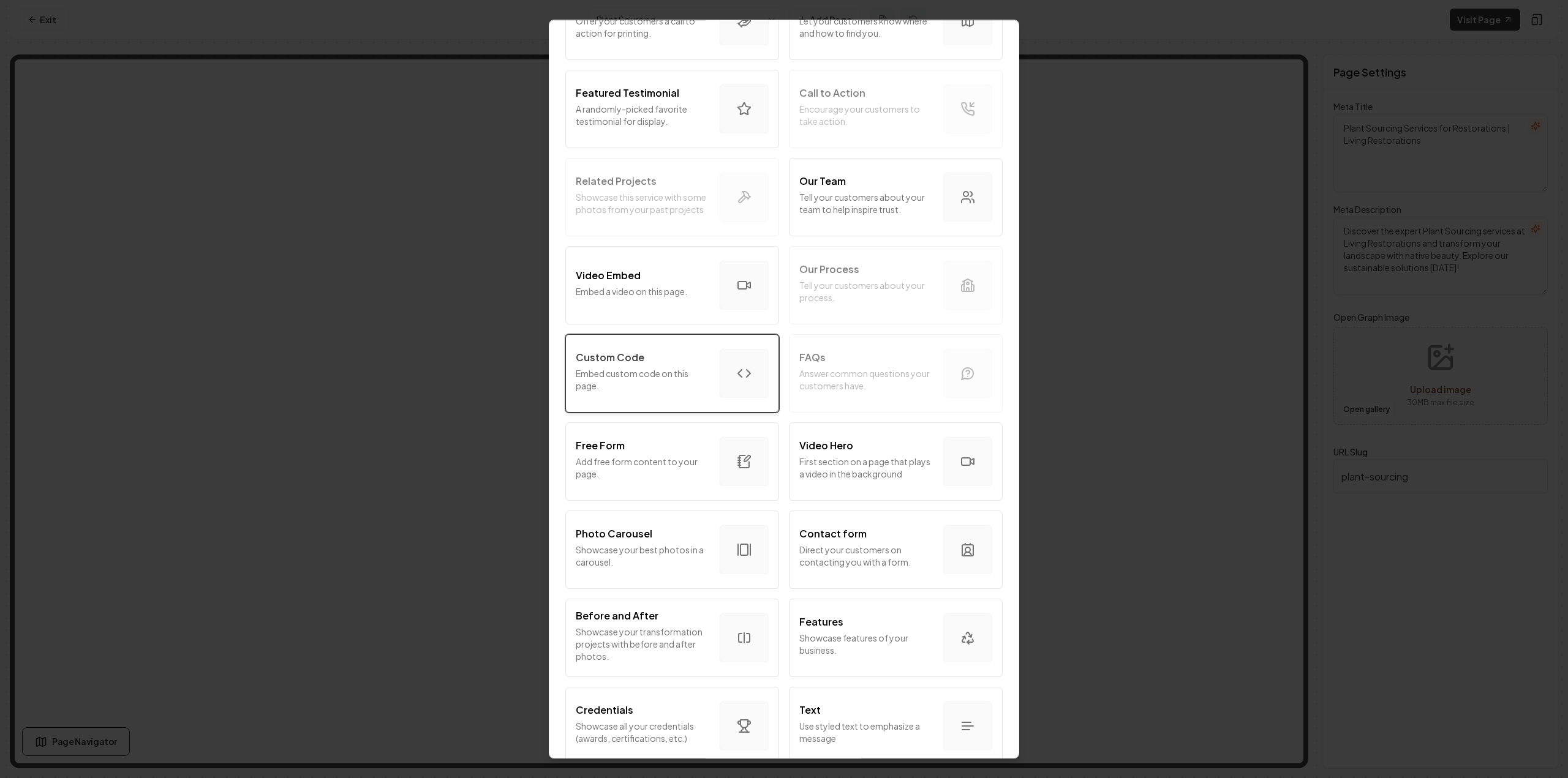
click at [631, 359] on p "Custom Code" at bounding box center [610, 357] width 69 height 15
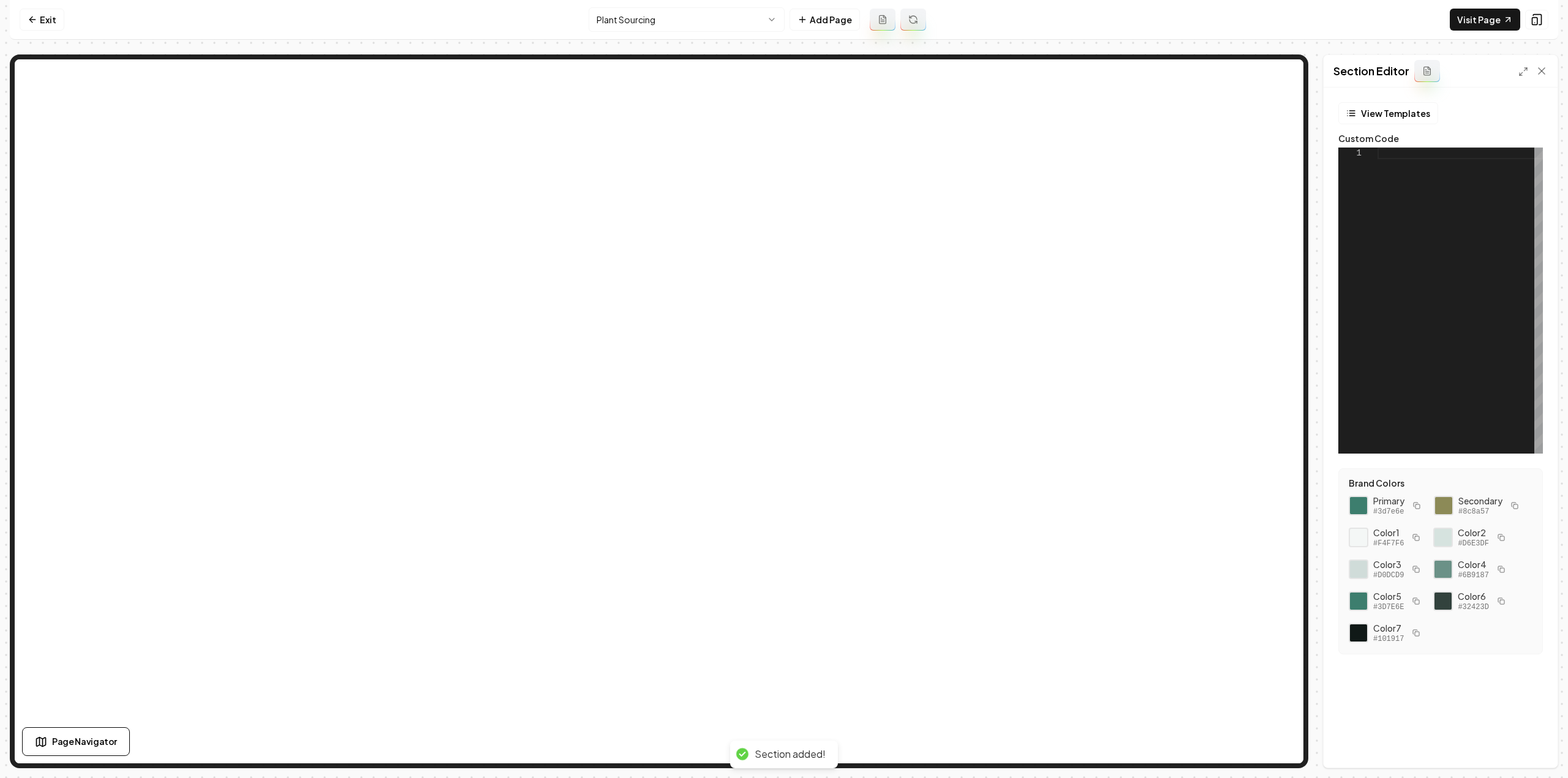
click at [1470, 258] on div at bounding box center [1460, 301] width 165 height 306
type textarea "**********"
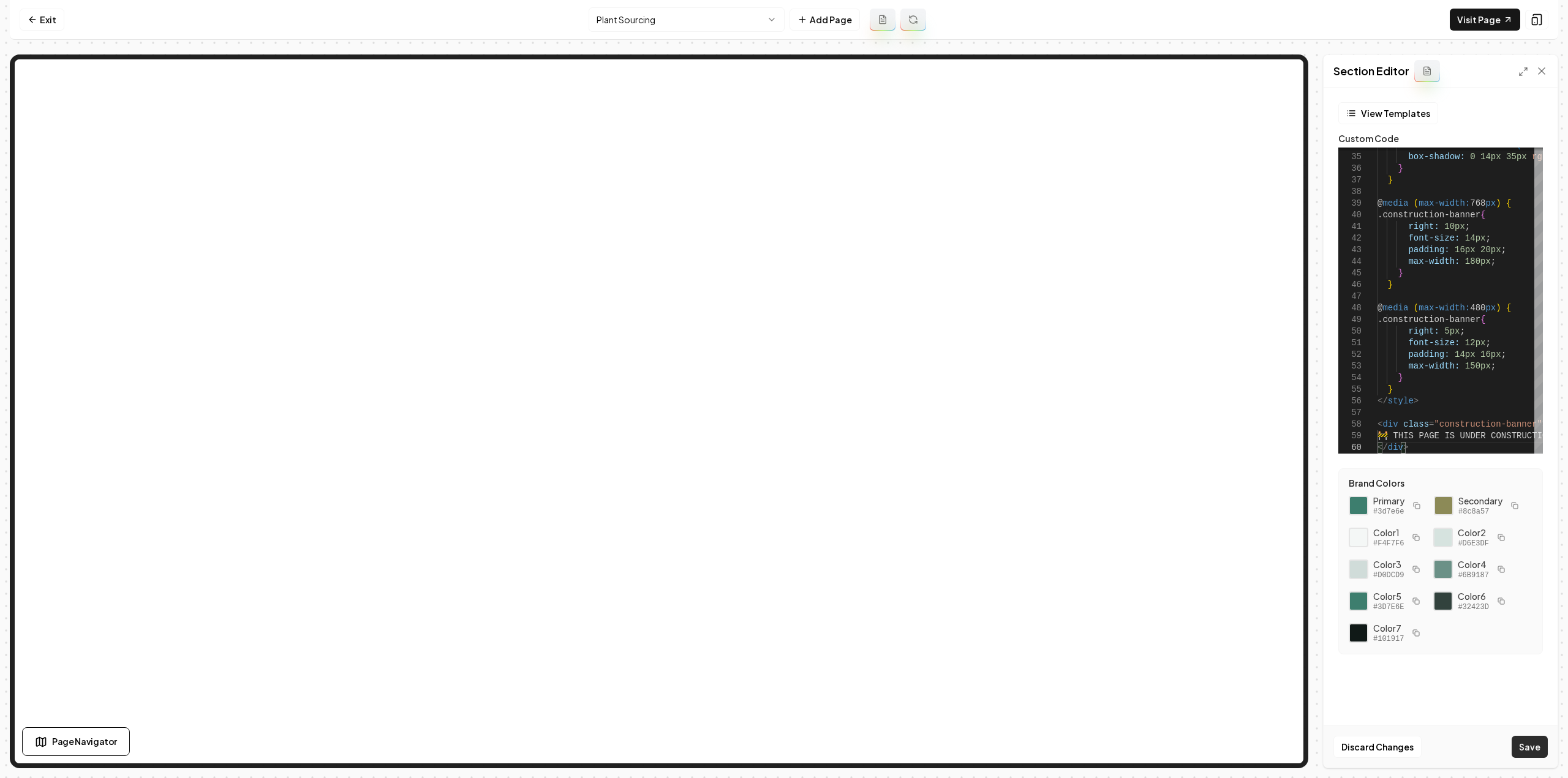
click at [1522, 750] on button "Save" at bounding box center [1530, 747] width 36 height 22
click at [616, 13] on html "Computer Required This feature is only available on a computer. Please switch t…" at bounding box center [784, 389] width 1568 height 778
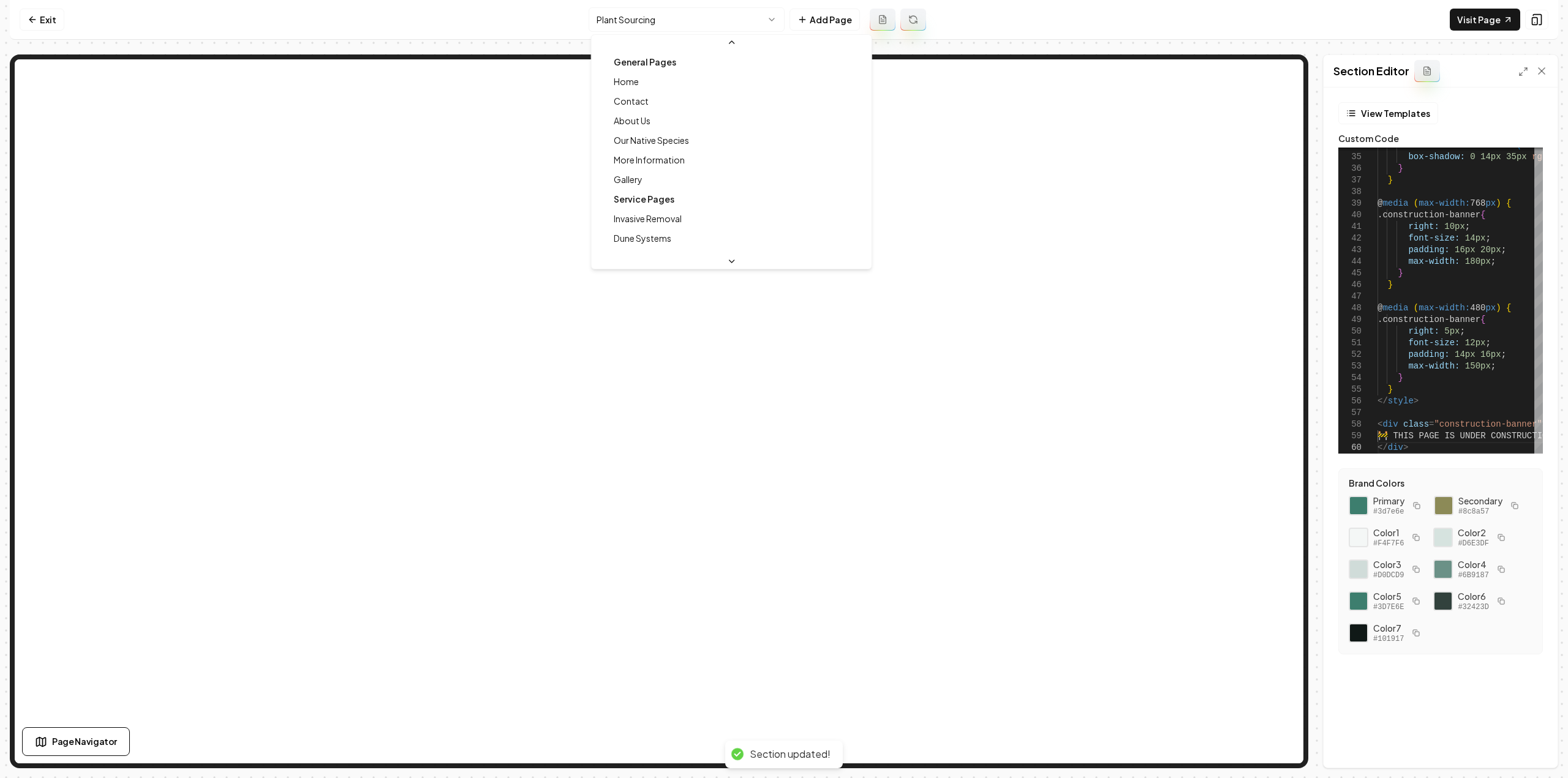
scroll to position [18, 0]
drag, startPoint x: 616, startPoint y: 14, endPoint x: 599, endPoint y: 10, distance: 17.5
click at [599, 10] on html "Computer Required This feature is only available on a computer. Please switch t…" at bounding box center [784, 389] width 1568 height 778
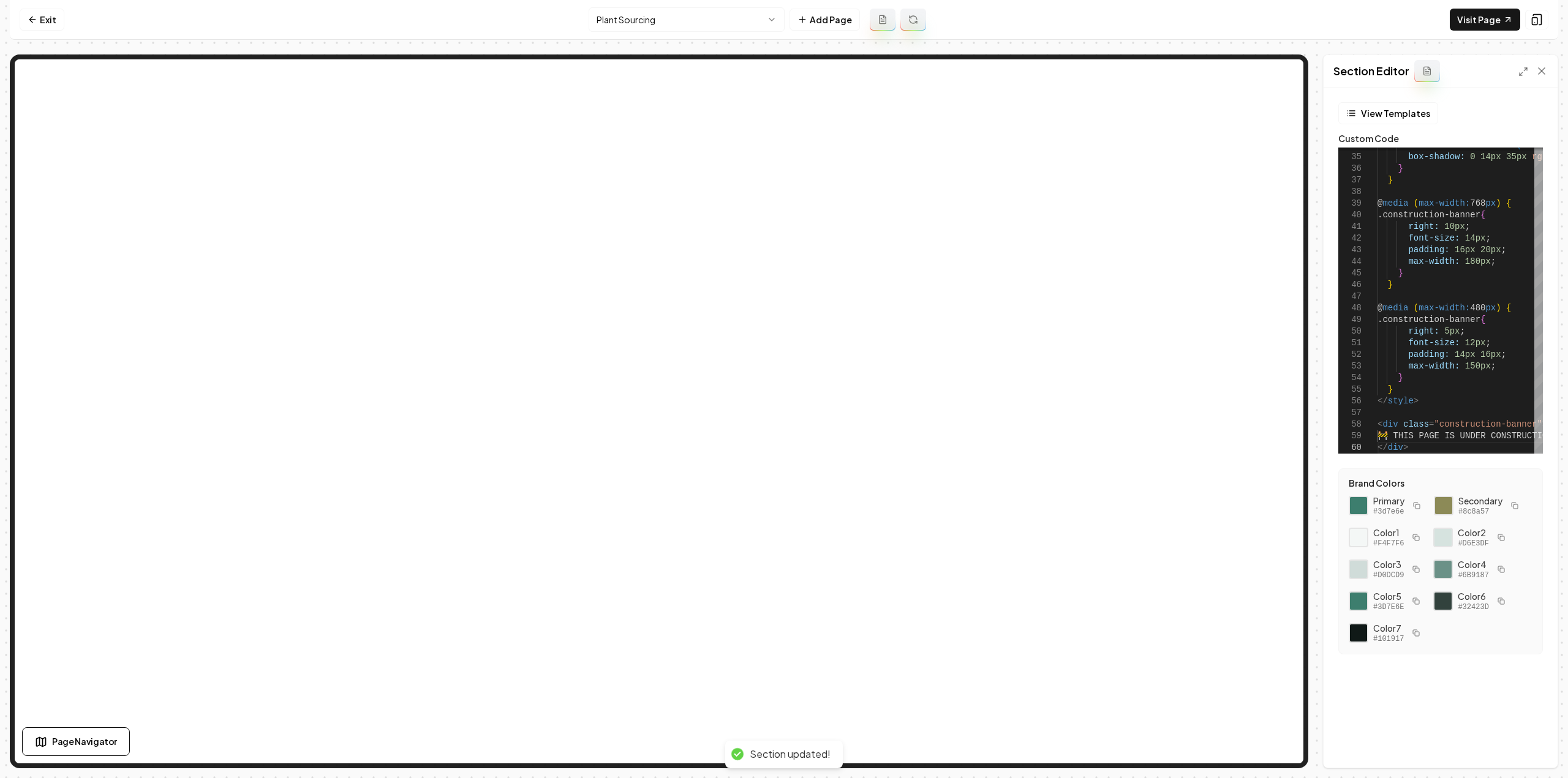
click at [601, 13] on html "Computer Required This feature is only available on a computer. Please switch t…" at bounding box center [784, 389] width 1568 height 778
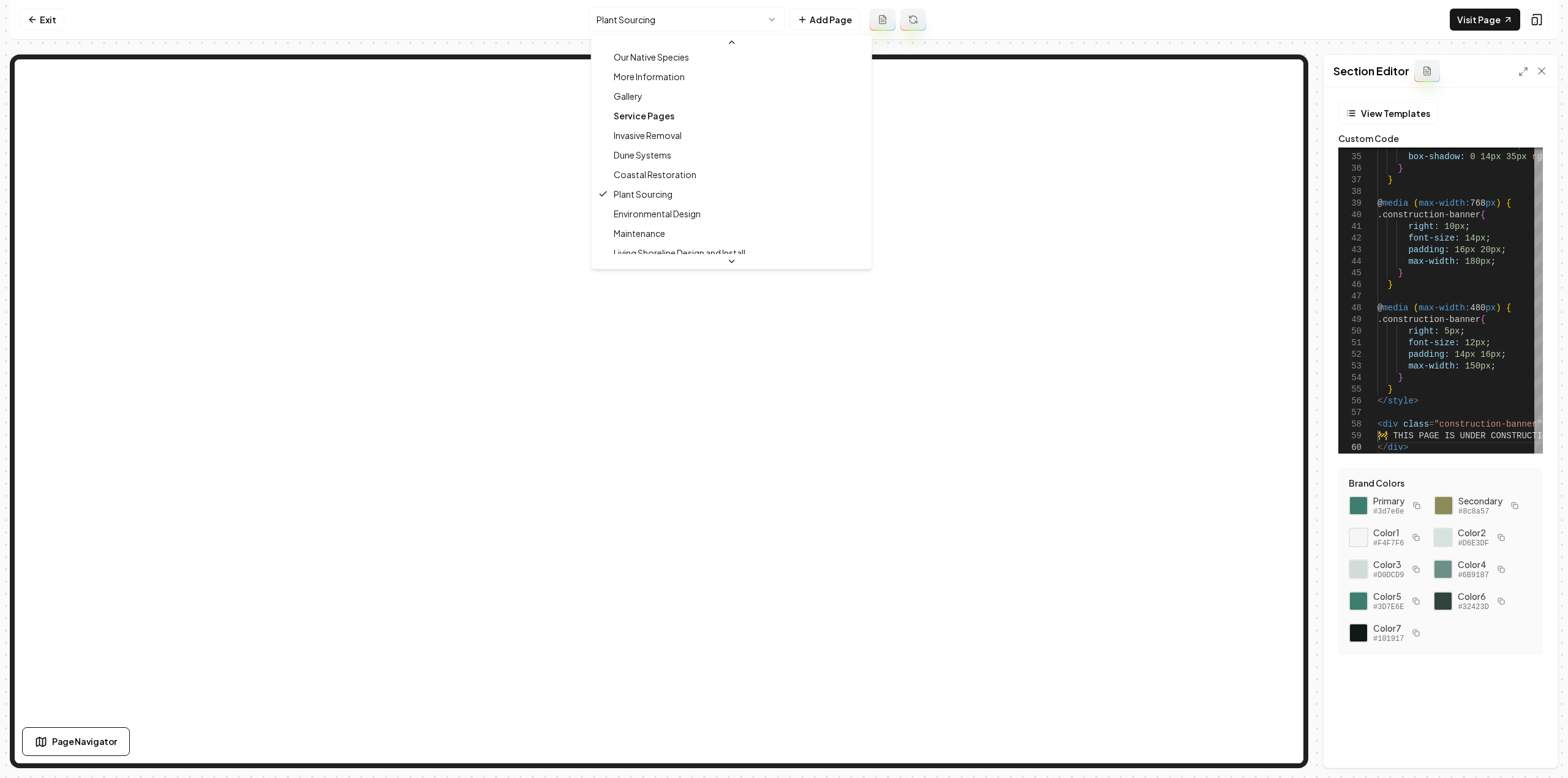
scroll to position [155, 0]
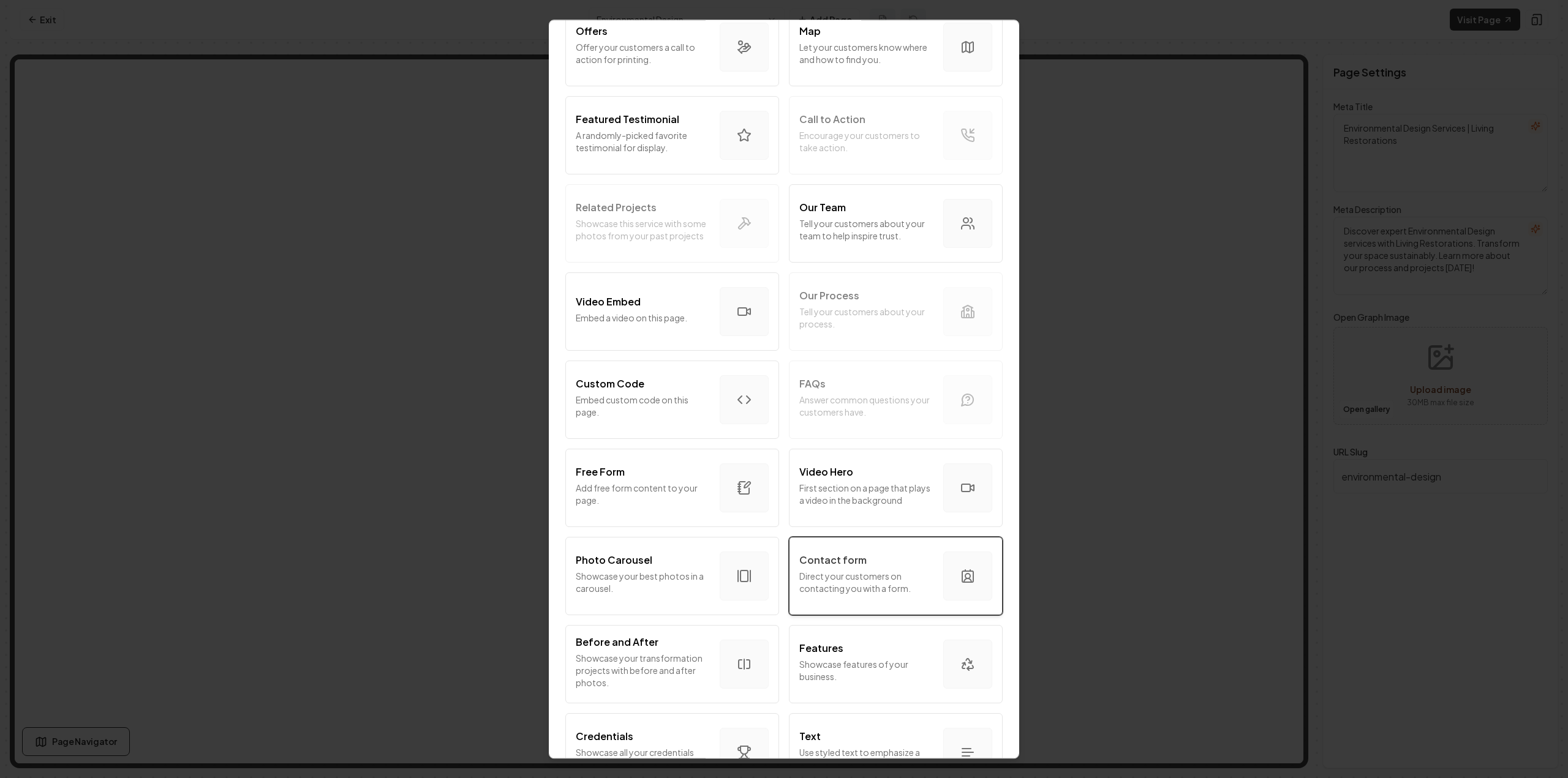
scroll to position [414, 0]
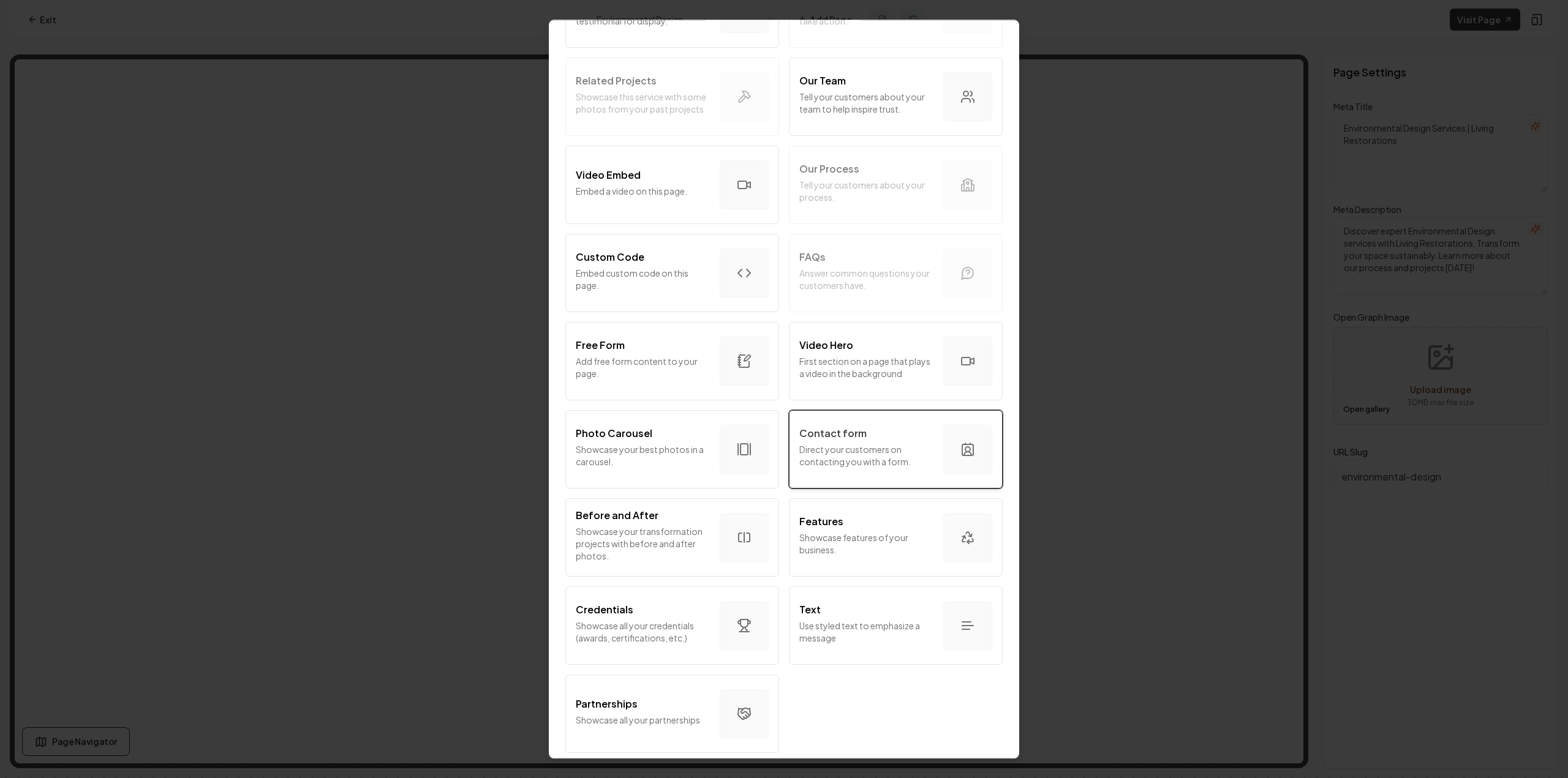
click at [892, 443] on p "Direct your customers on contacting you with a form." at bounding box center [866, 455] width 134 height 24
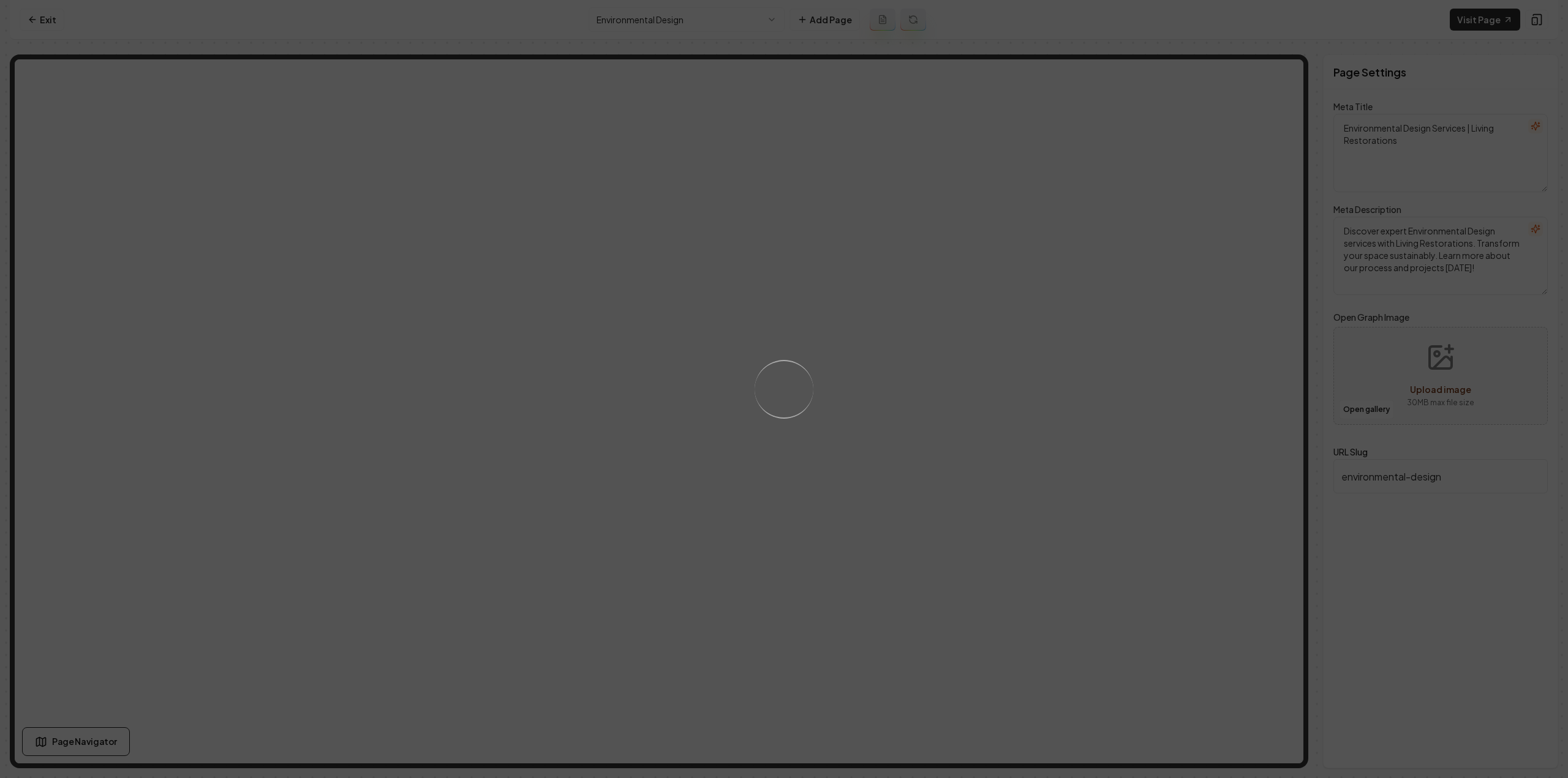
click at [892, 442] on div "Loading..." at bounding box center [784, 389] width 1568 height 778
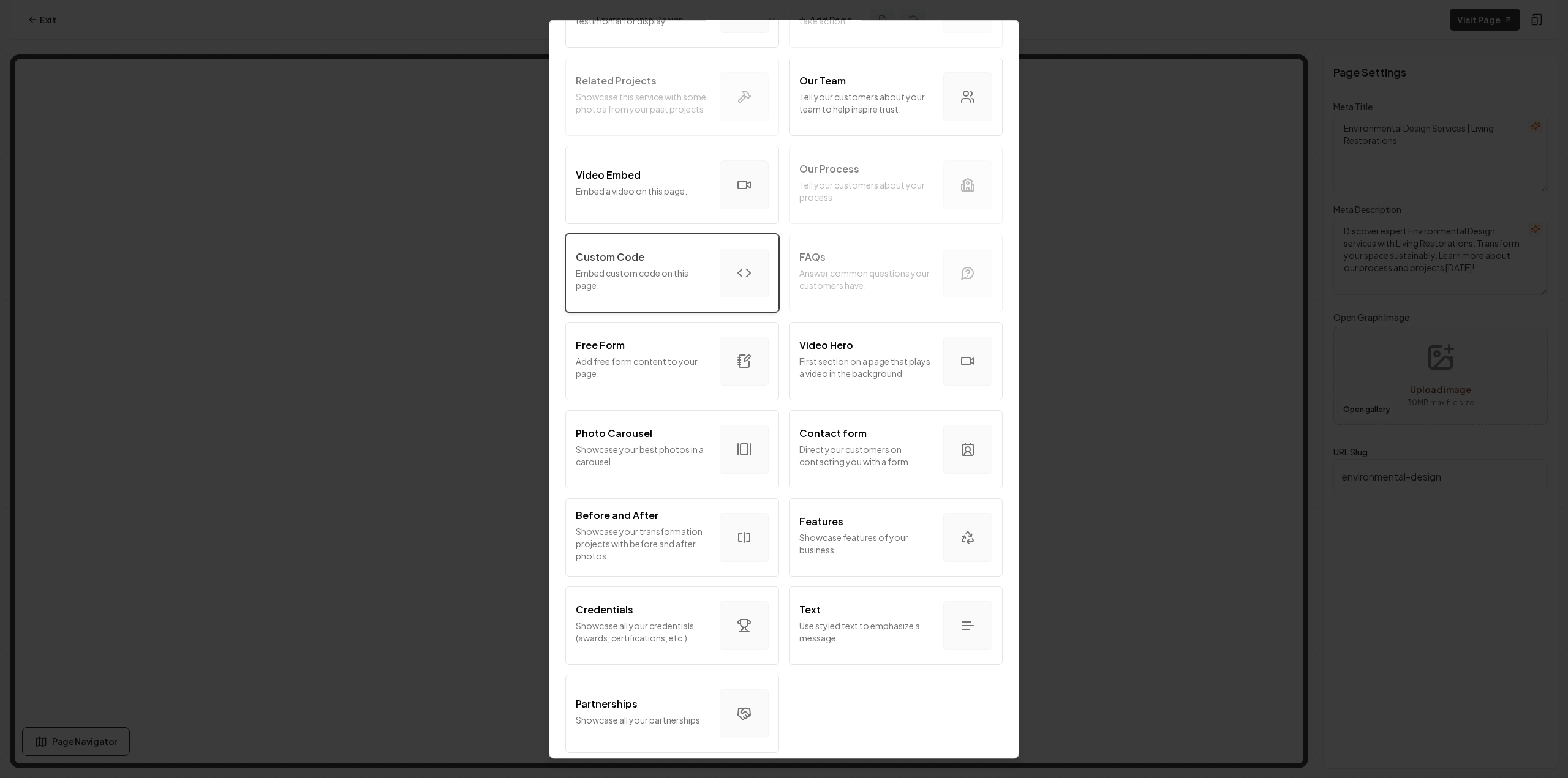
click at [646, 274] on p "Embed custom code on this page." at bounding box center [643, 278] width 134 height 24
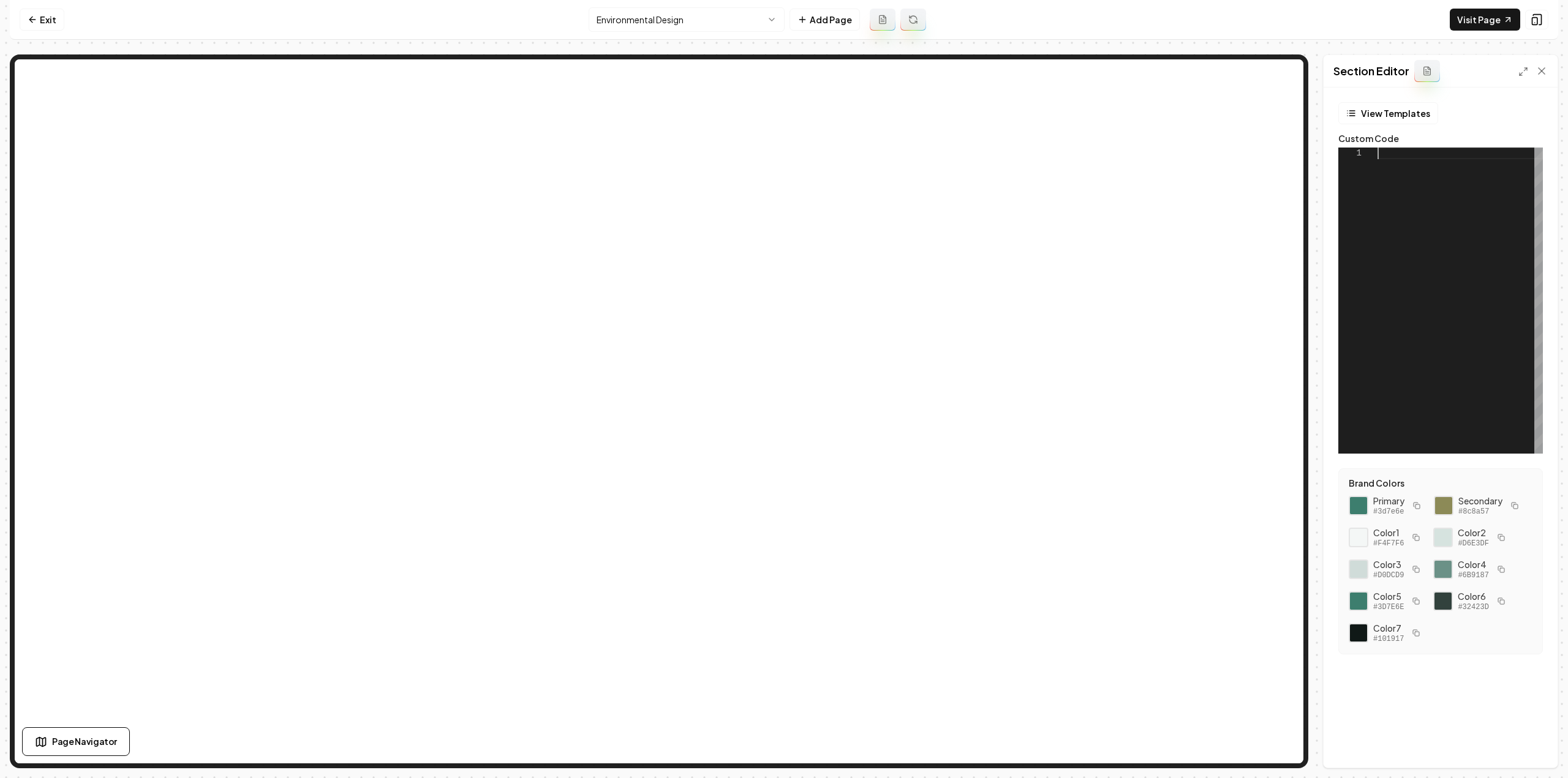
click at [1437, 313] on div at bounding box center [1460, 301] width 165 height 306
type textarea "**********"
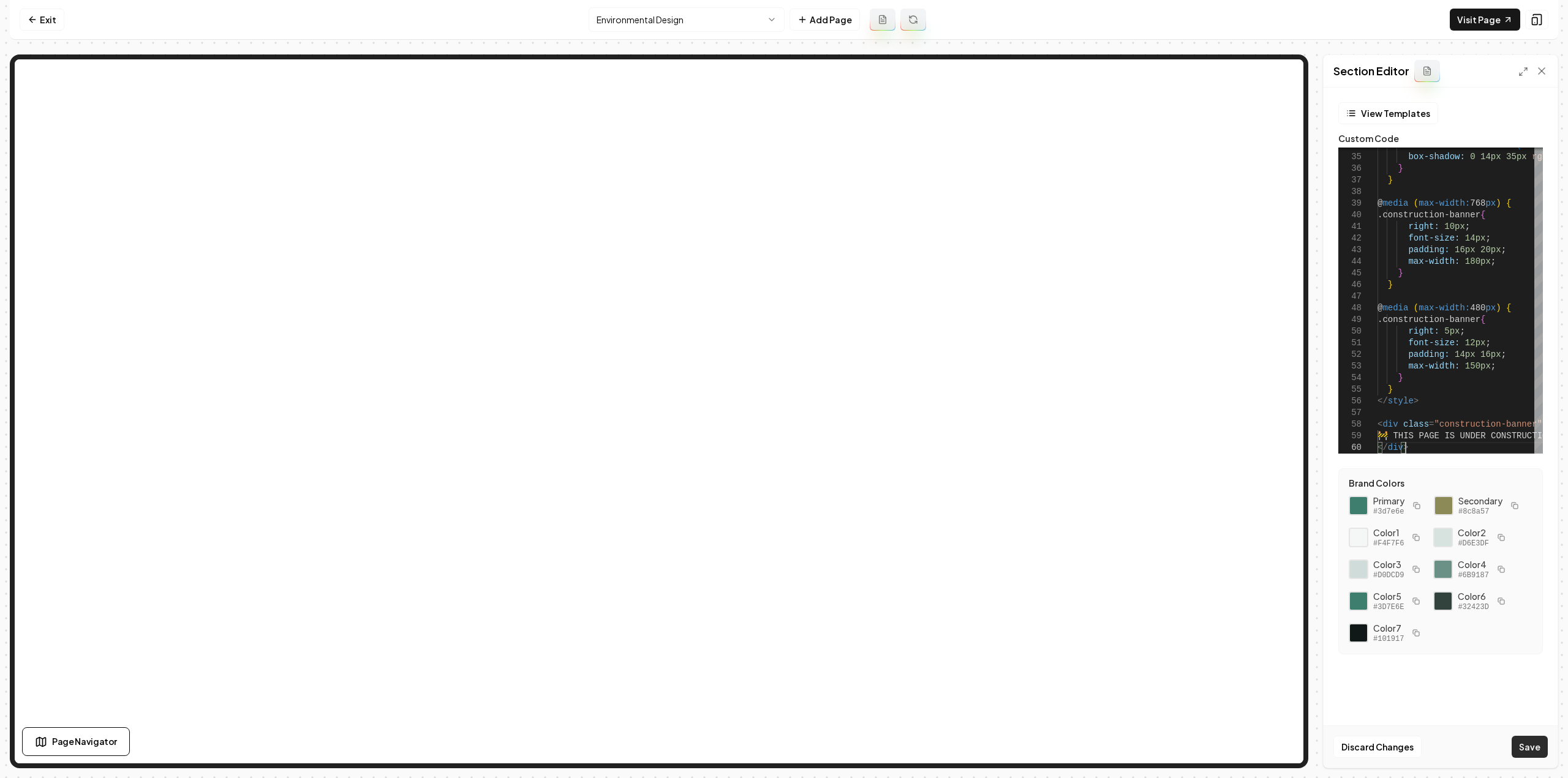
click at [1534, 748] on button "Save" at bounding box center [1530, 747] width 36 height 22
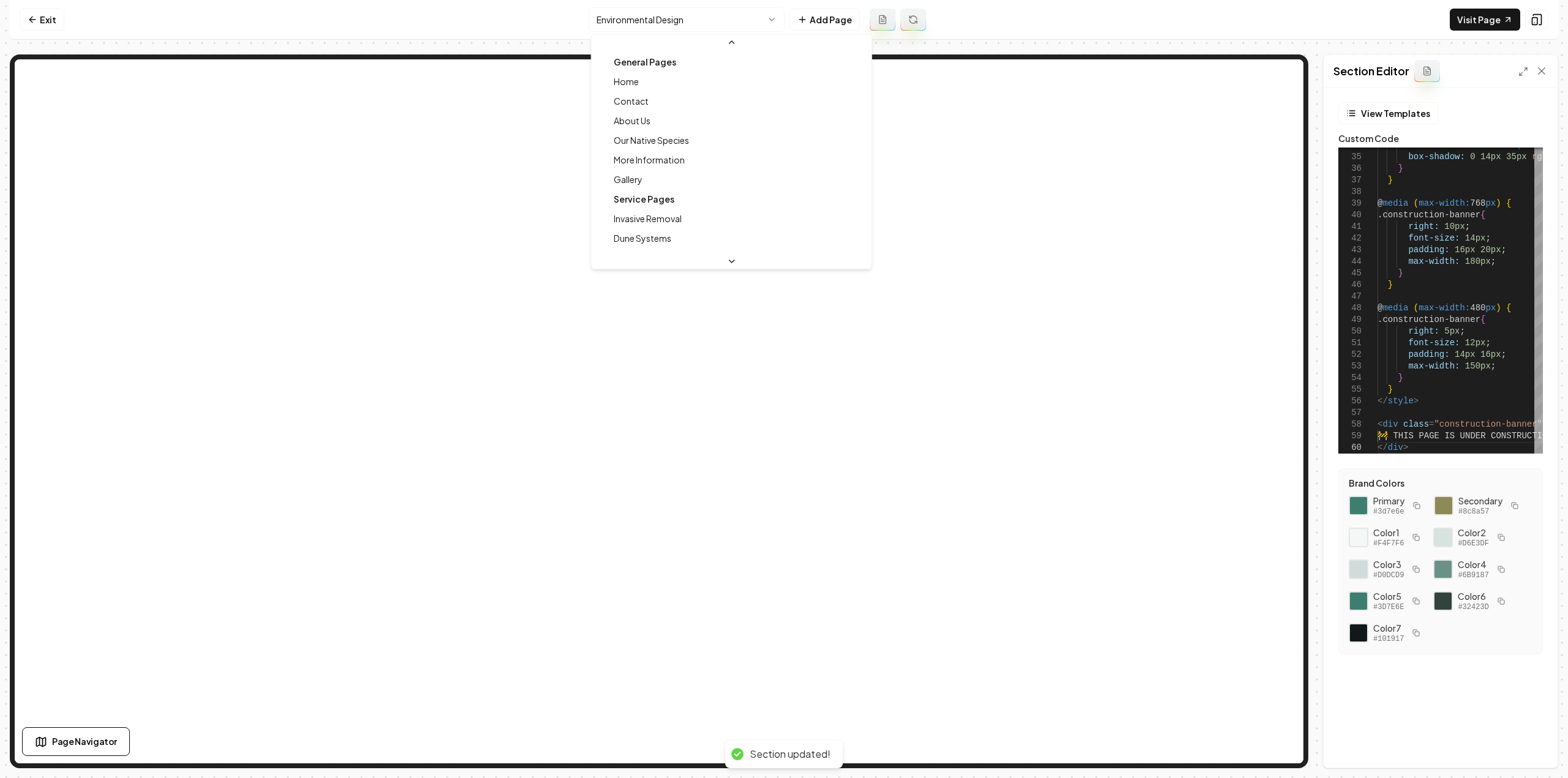
click at [610, 24] on html "Computer Required This feature is only available on a computer. Please switch t…" at bounding box center [784, 389] width 1568 height 778
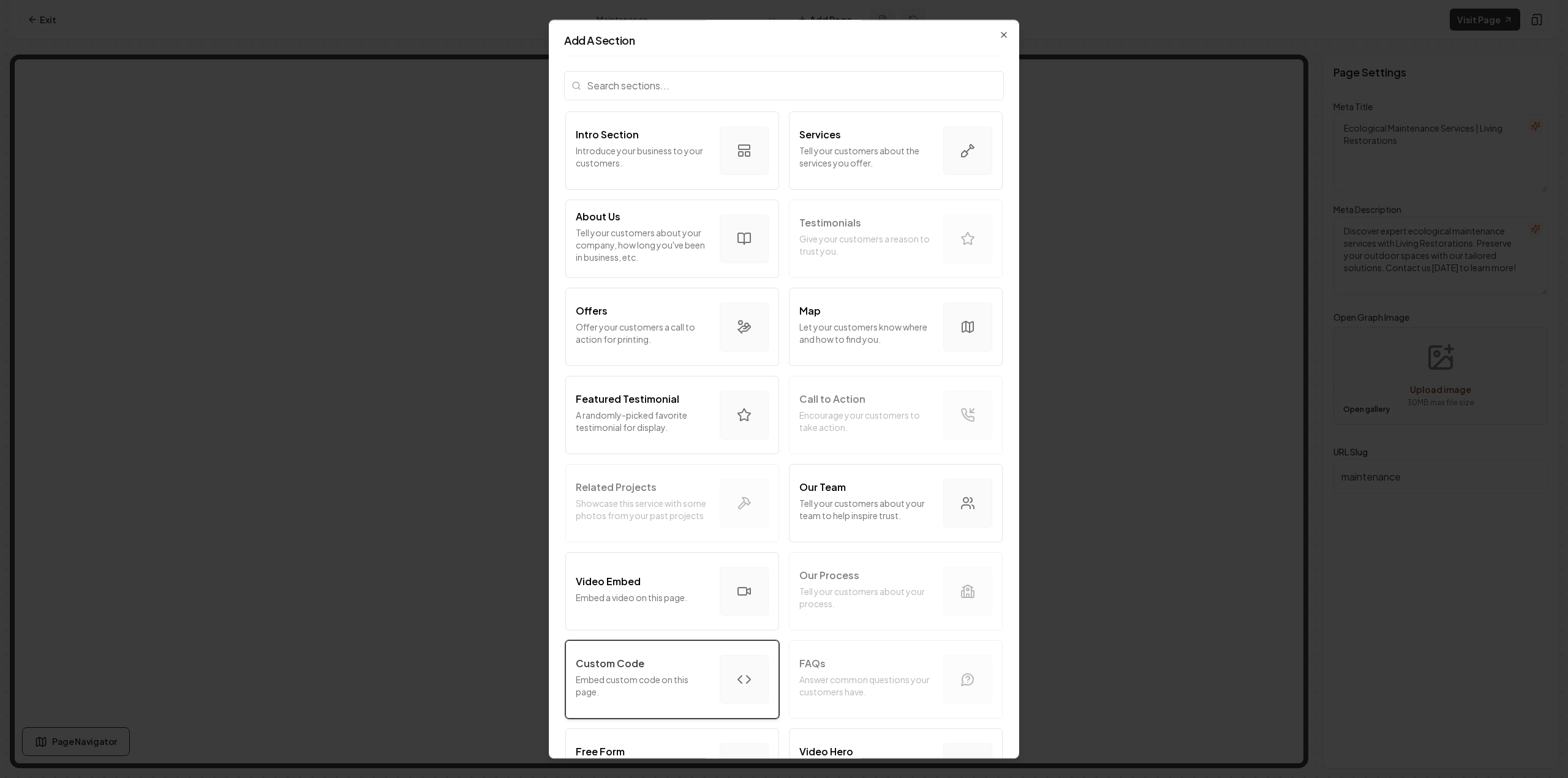
click at [624, 641] on button "Custom Code Embed custom code on this page." at bounding box center [672, 679] width 214 height 78
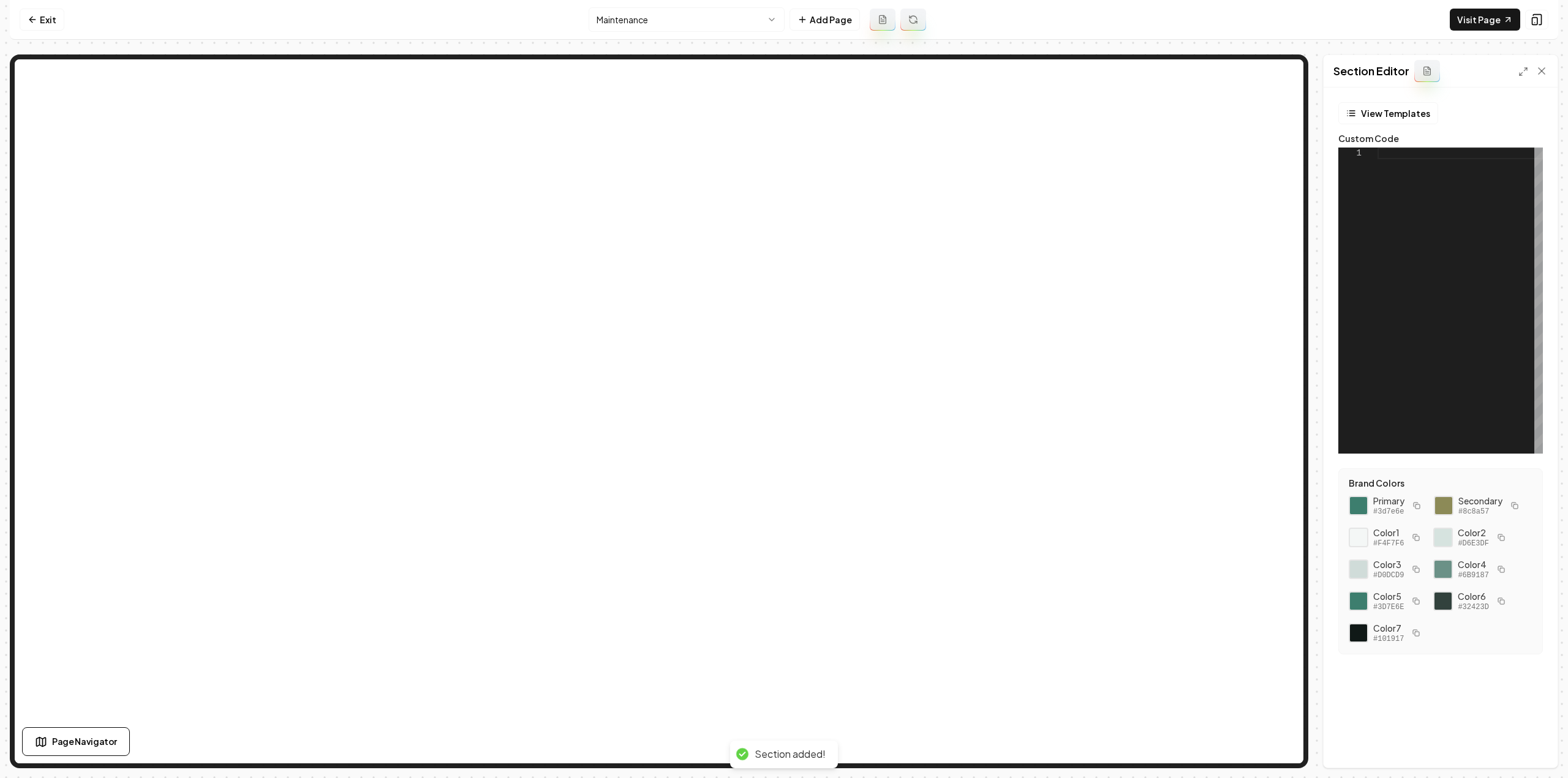
click at [1454, 273] on div at bounding box center [1460, 301] width 165 height 306
type textarea "**********"
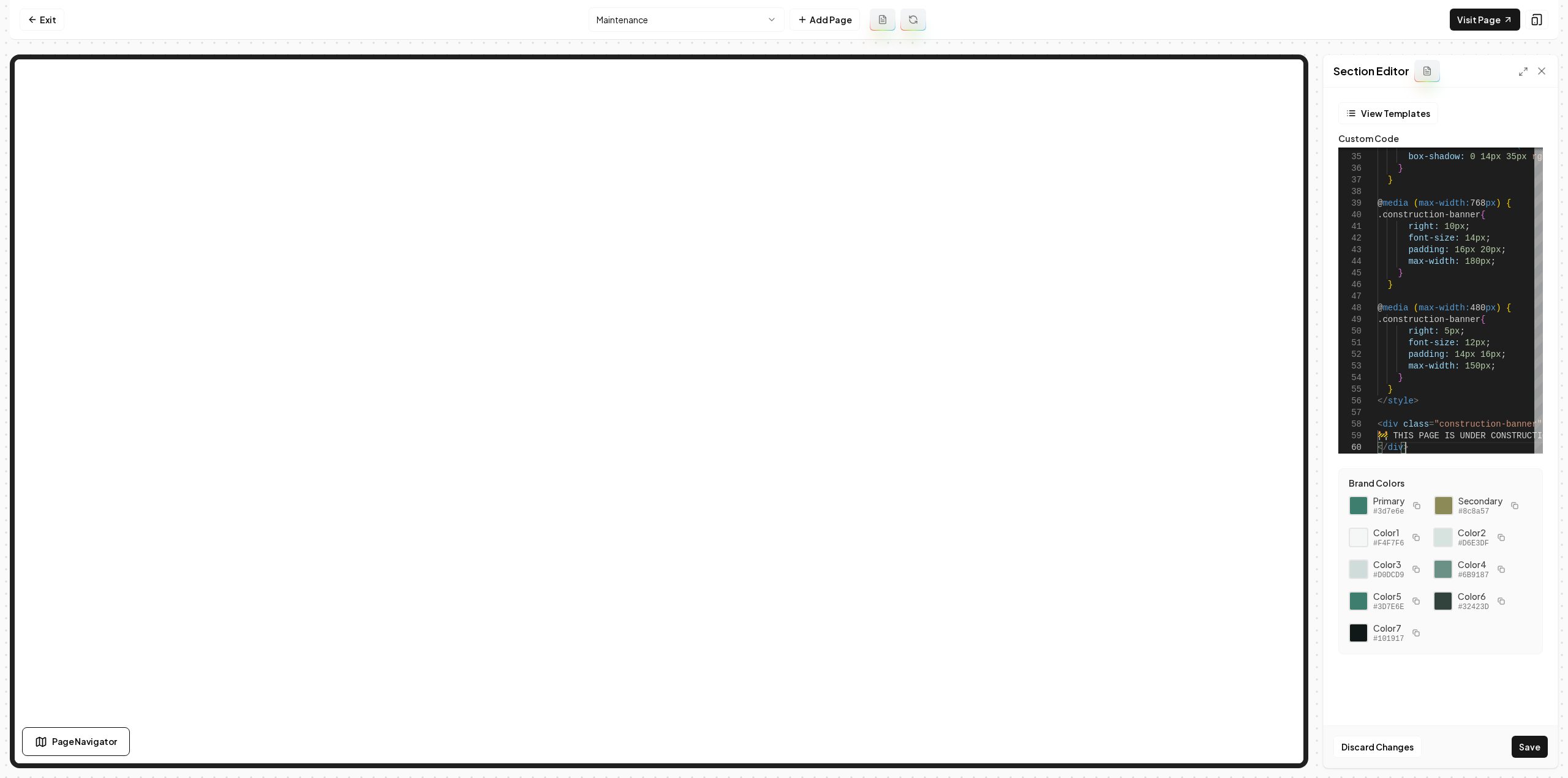
click at [1530, 744] on button "Save" at bounding box center [1530, 747] width 36 height 22
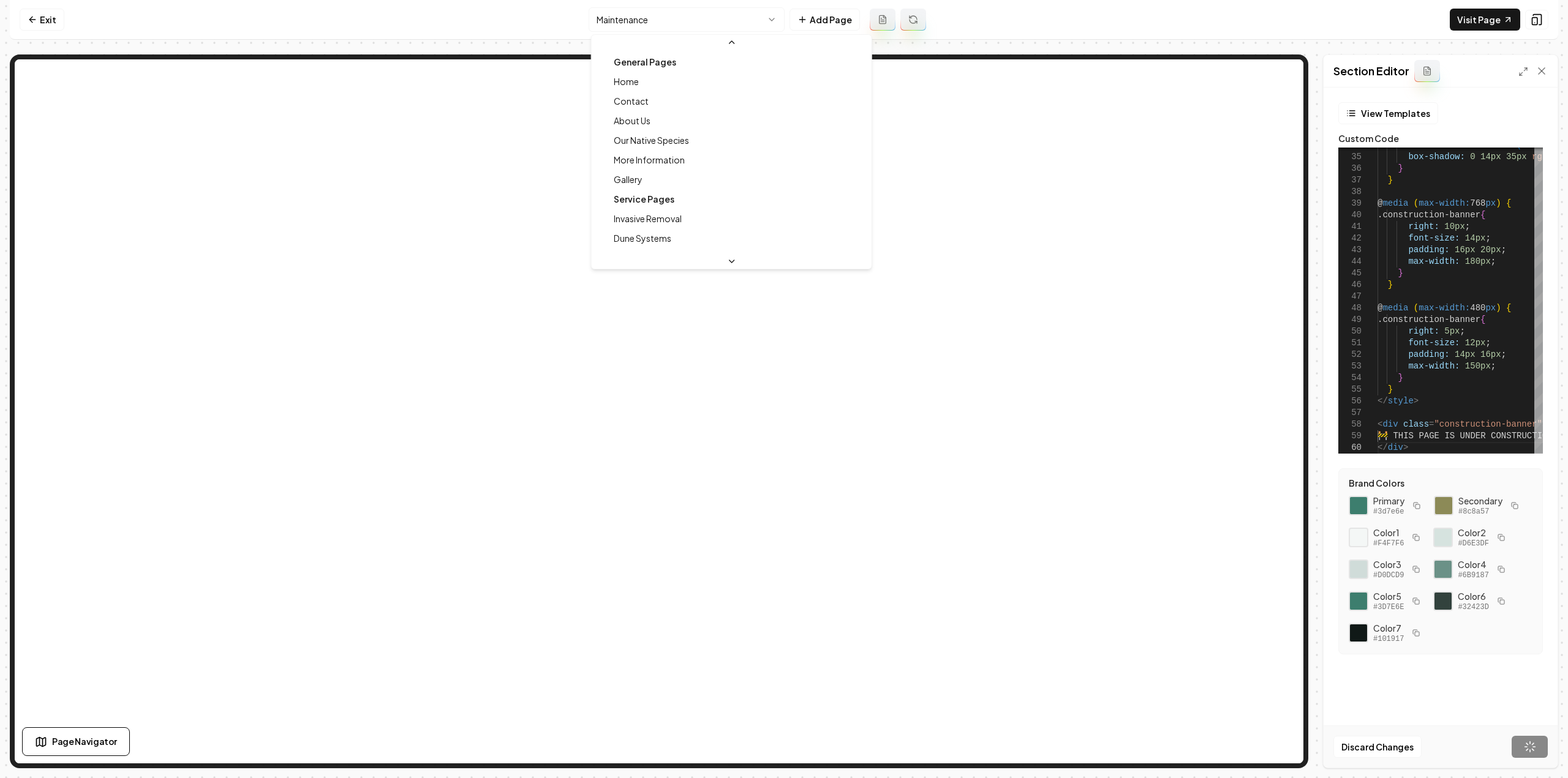
click at [682, 24] on html "Computer Required This feature is only available on a computer. Please switch t…" at bounding box center [784, 389] width 1568 height 778
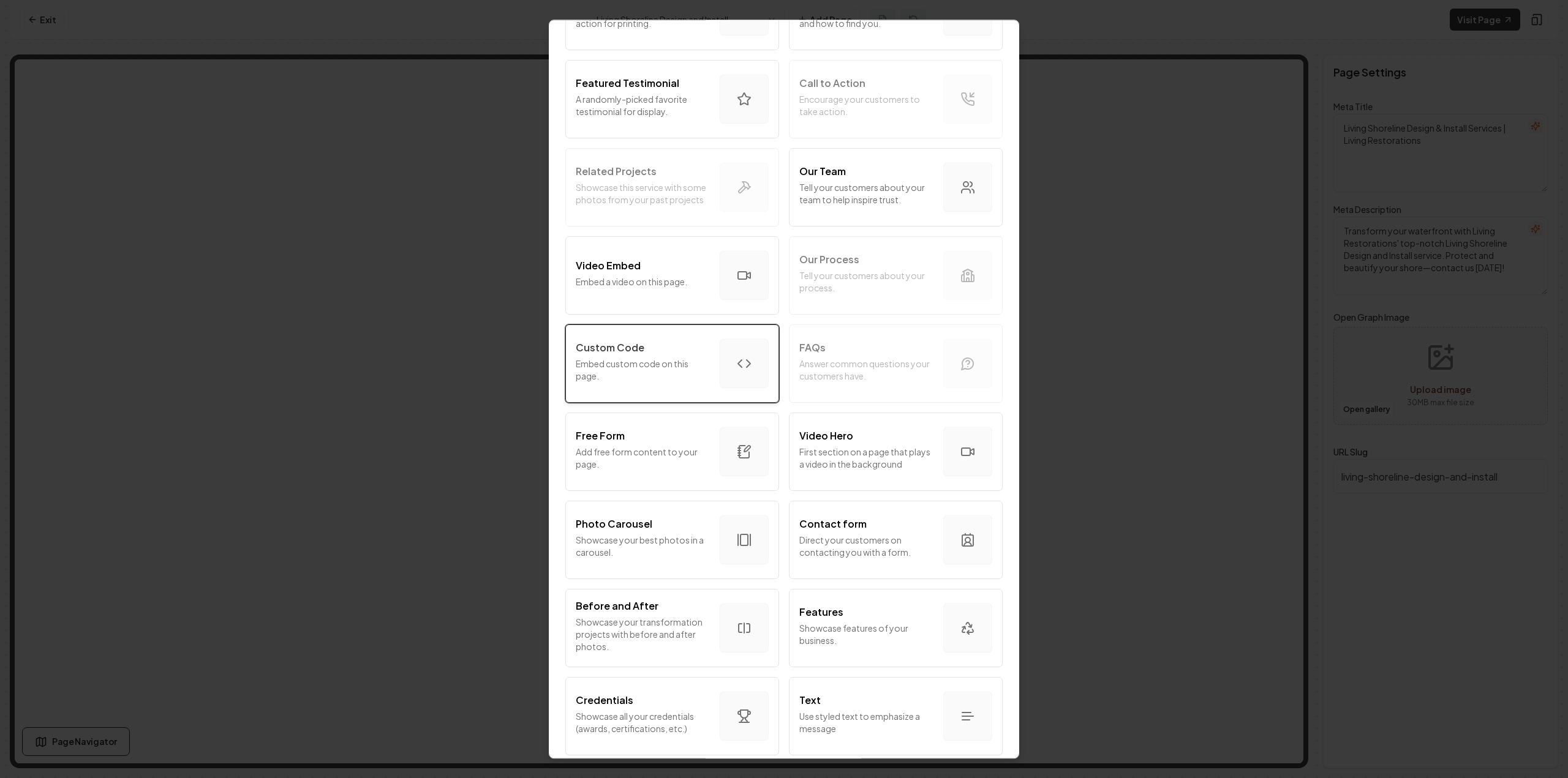
scroll to position [292, 0]
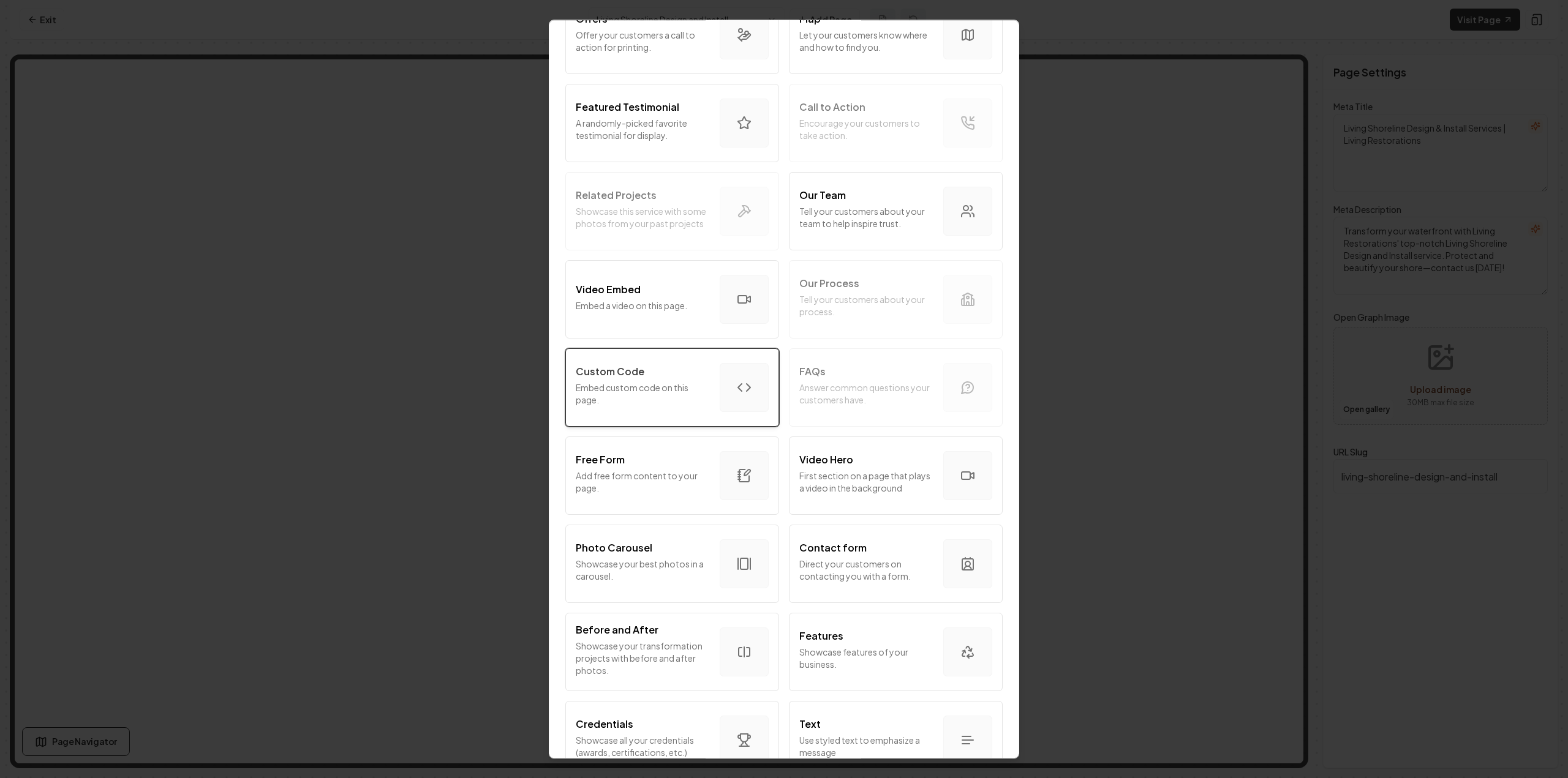
click at [646, 412] on button "Custom Code Embed custom code on this page." at bounding box center [672, 387] width 214 height 78
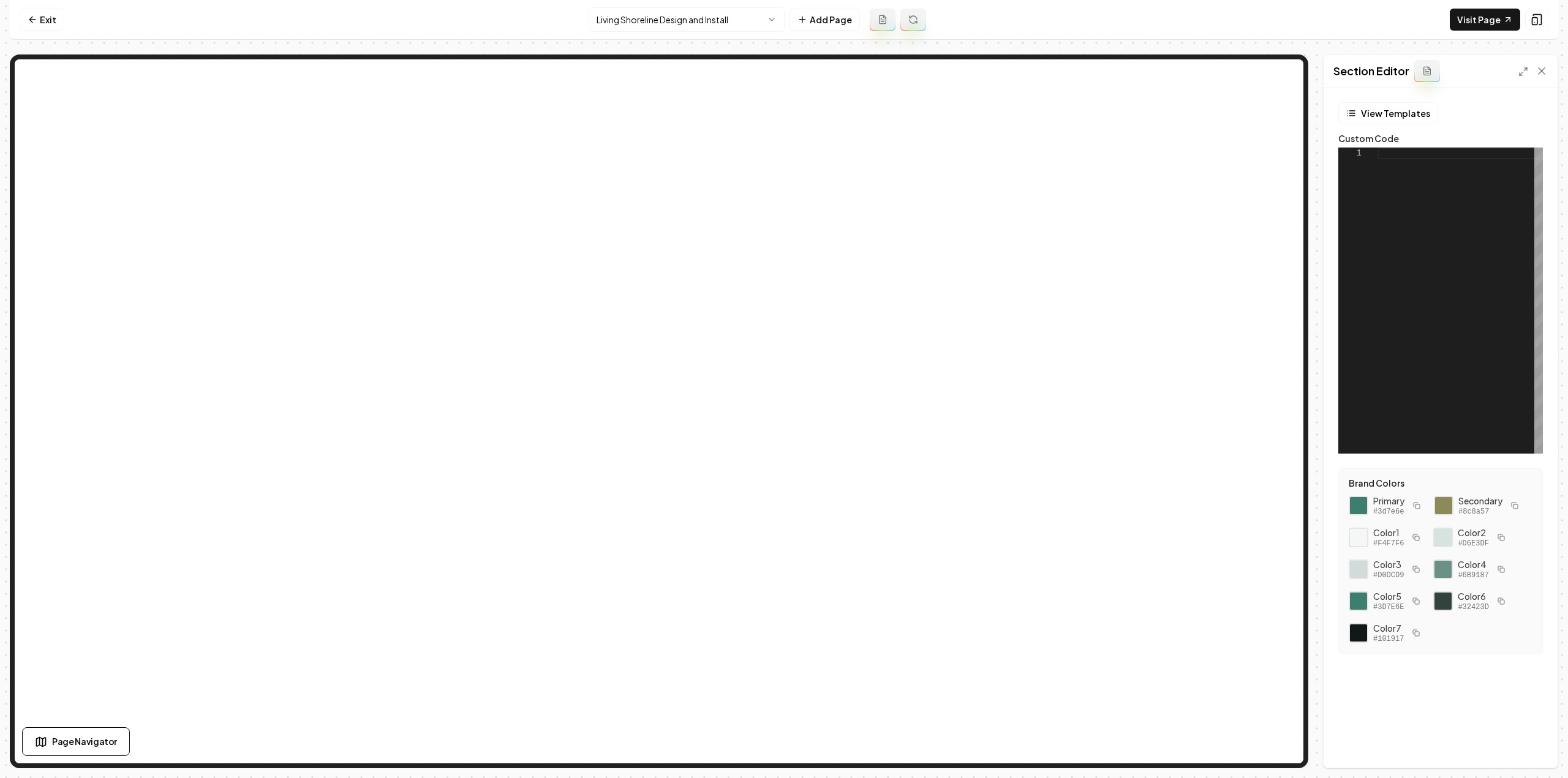
click at [1445, 235] on div at bounding box center [1460, 301] width 165 height 306
type textarea "**********"
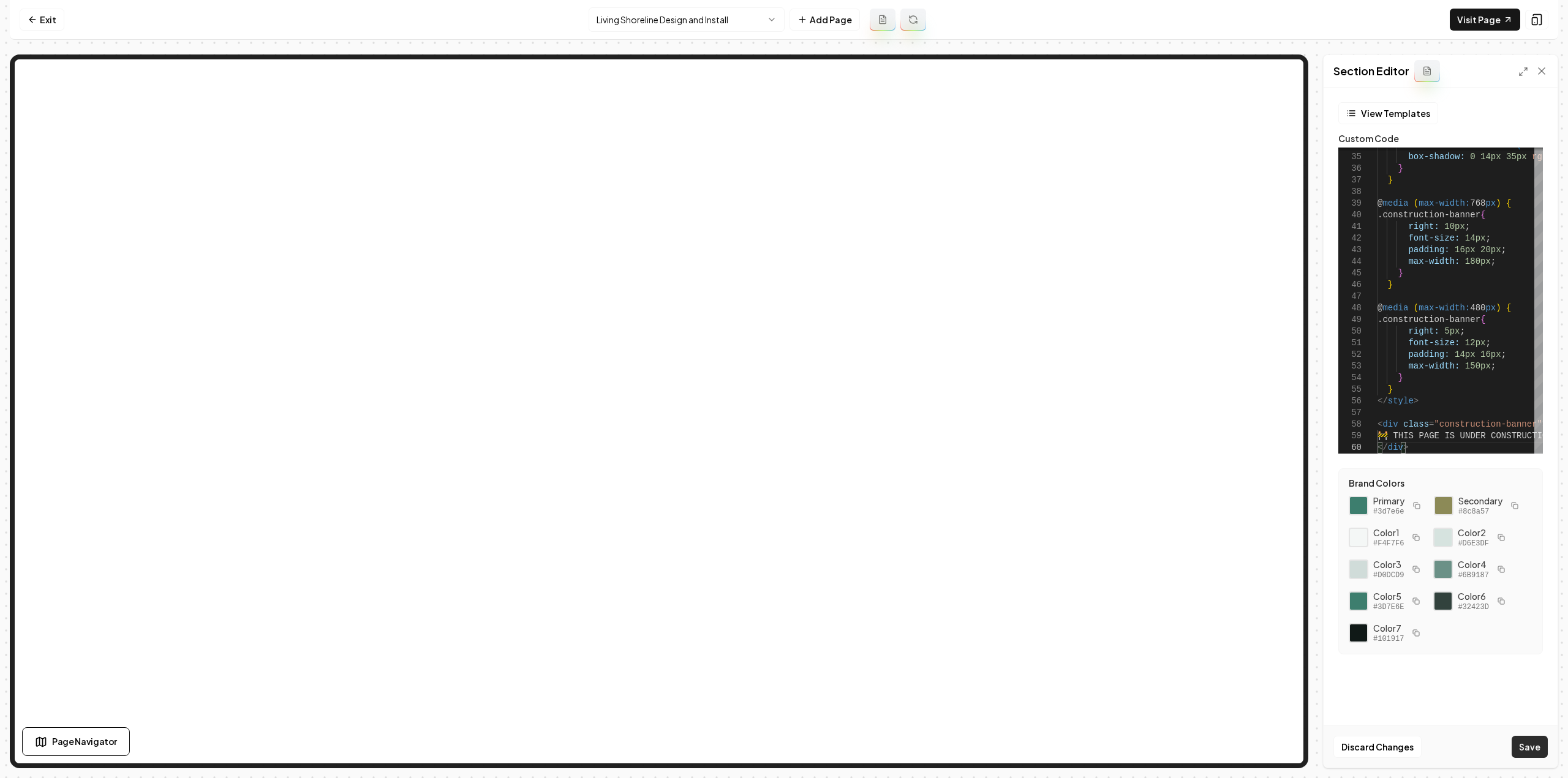
click at [1524, 742] on button "Save" at bounding box center [1530, 747] width 36 height 22
click at [646, 20] on html "Computer Required This feature is only available on a computer. Please switch t…" at bounding box center [784, 389] width 1568 height 778
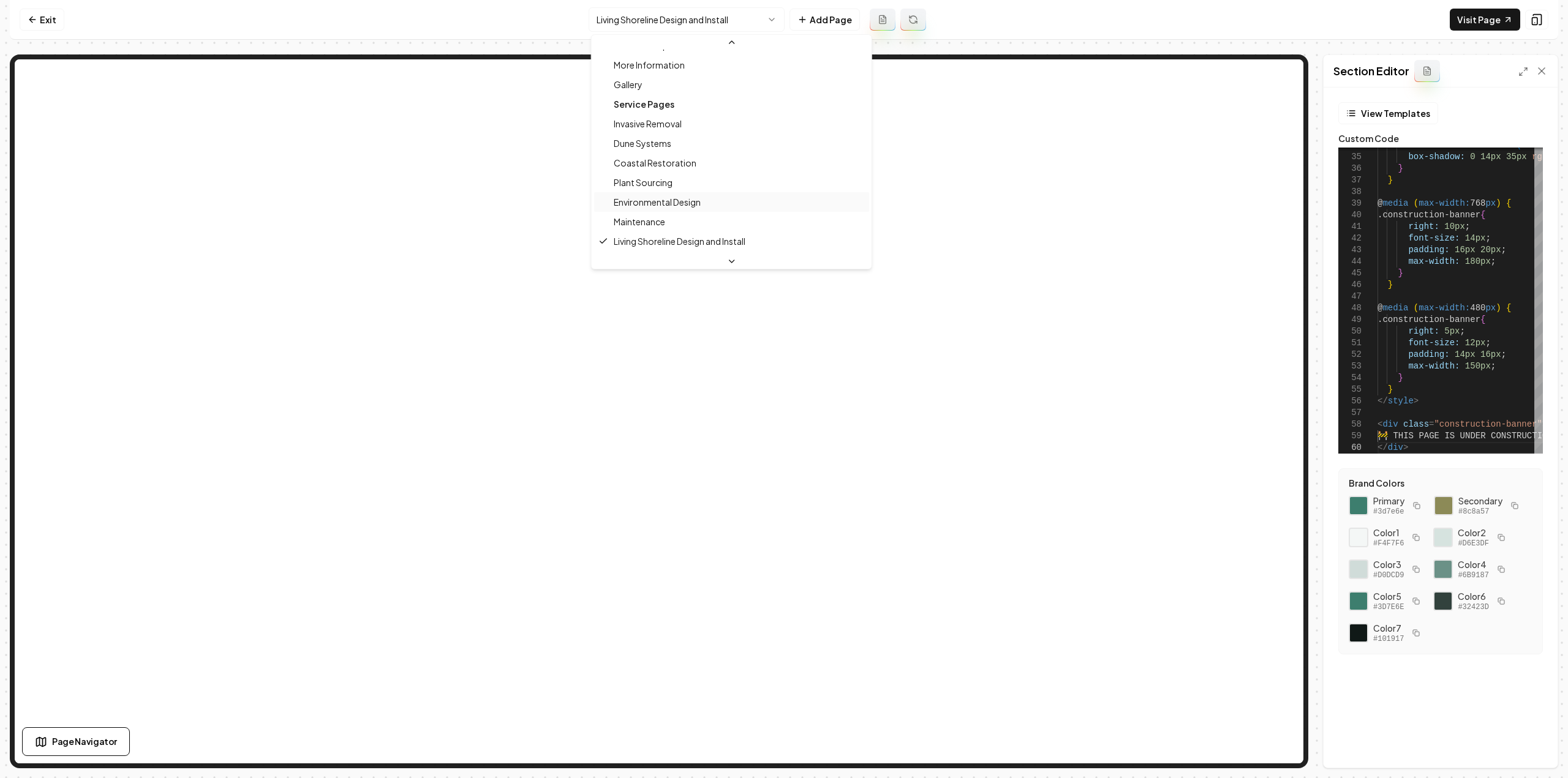
scroll to position [122, 0]
click at [39, 18] on html "Computer Required This feature is only available on a computer. Please switch t…" at bounding box center [784, 389] width 1568 height 778
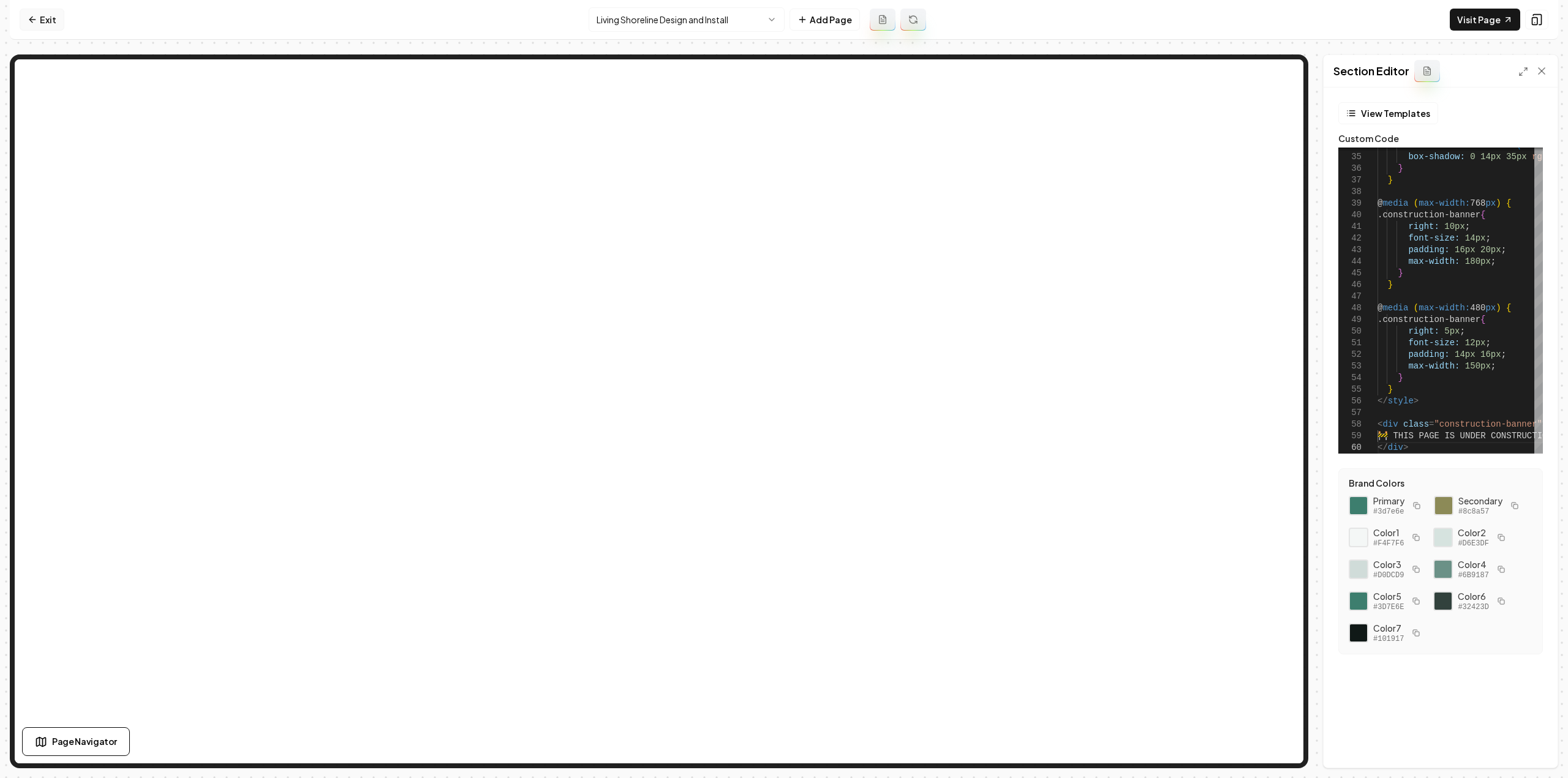
click at [37, 18] on link "Exit" at bounding box center [42, 19] width 44 height 22
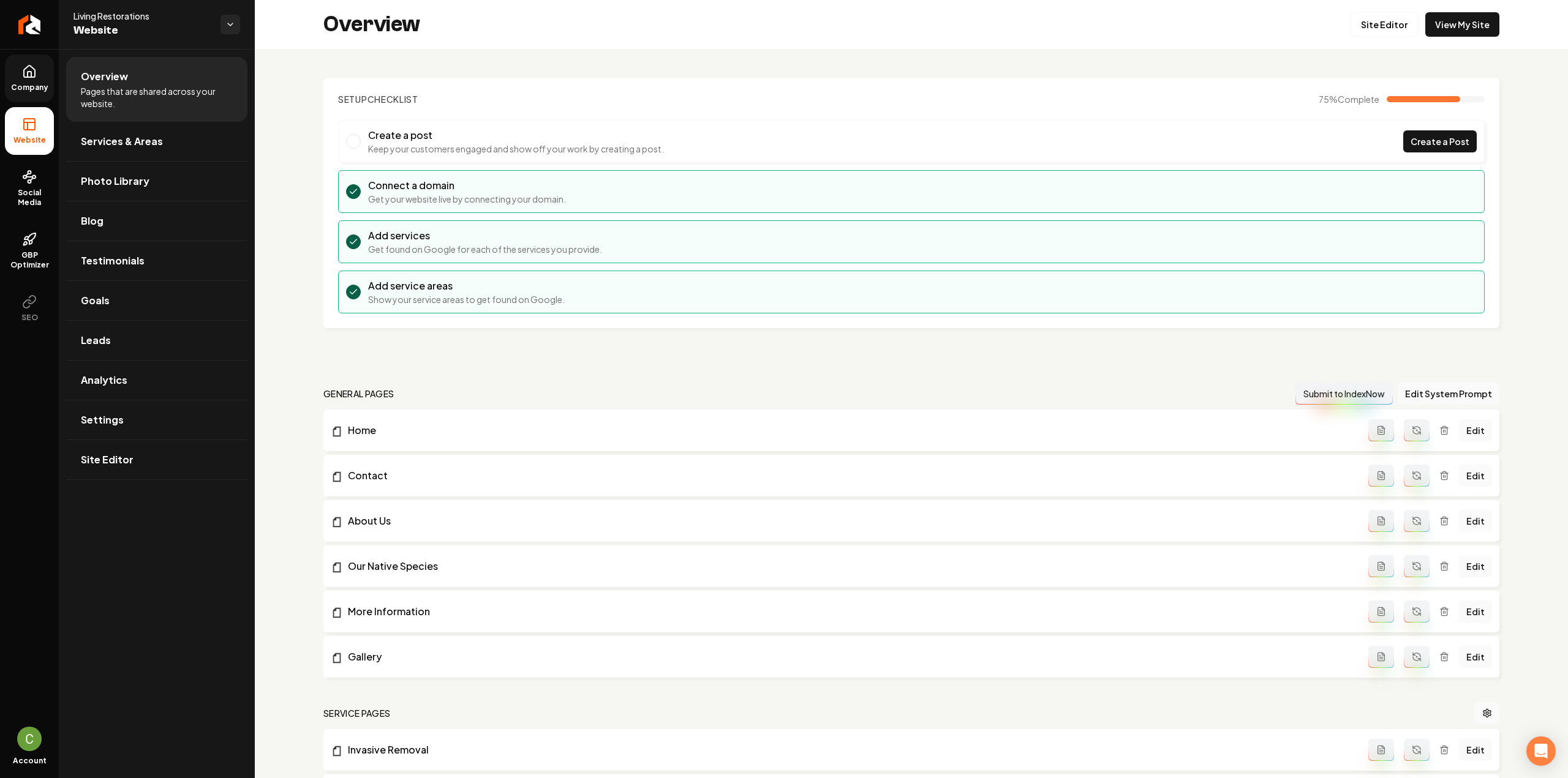
click at [51, 88] on span "Company" at bounding box center [30, 87] width 47 height 10
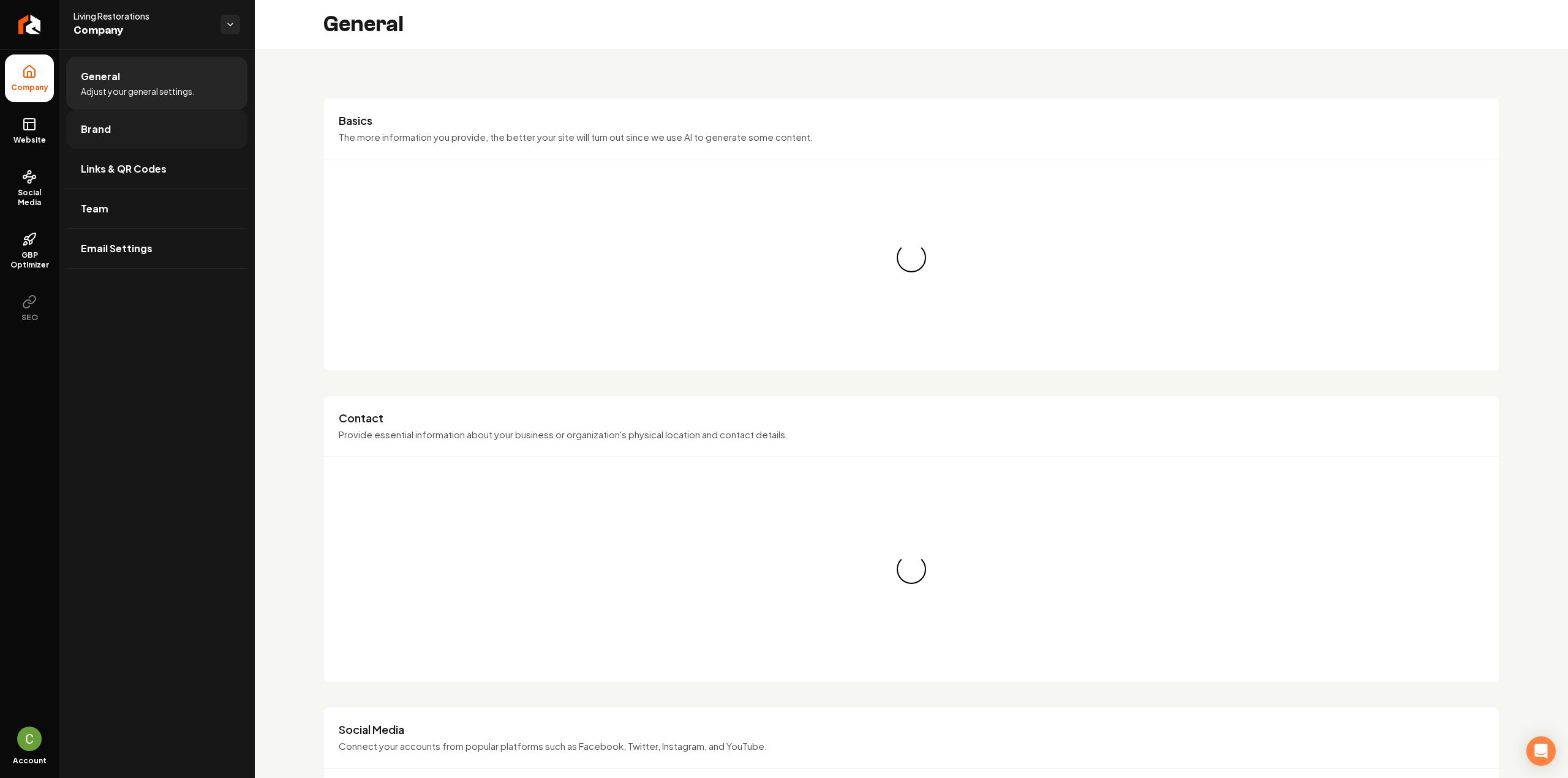
click at [124, 139] on link "Brand" at bounding box center [157, 129] width 181 height 39
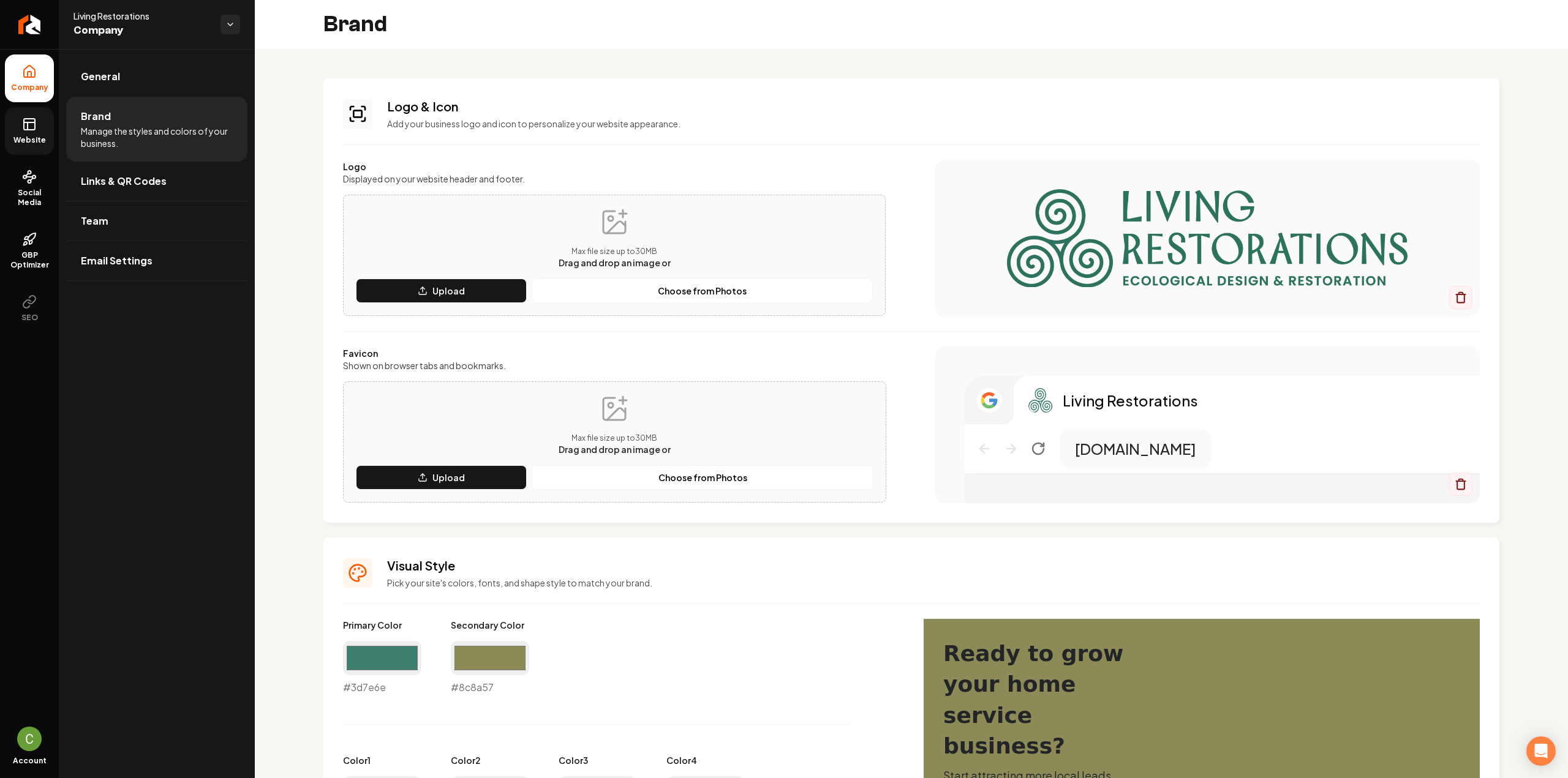
click at [34, 131] on icon at bounding box center [29, 124] width 15 height 15
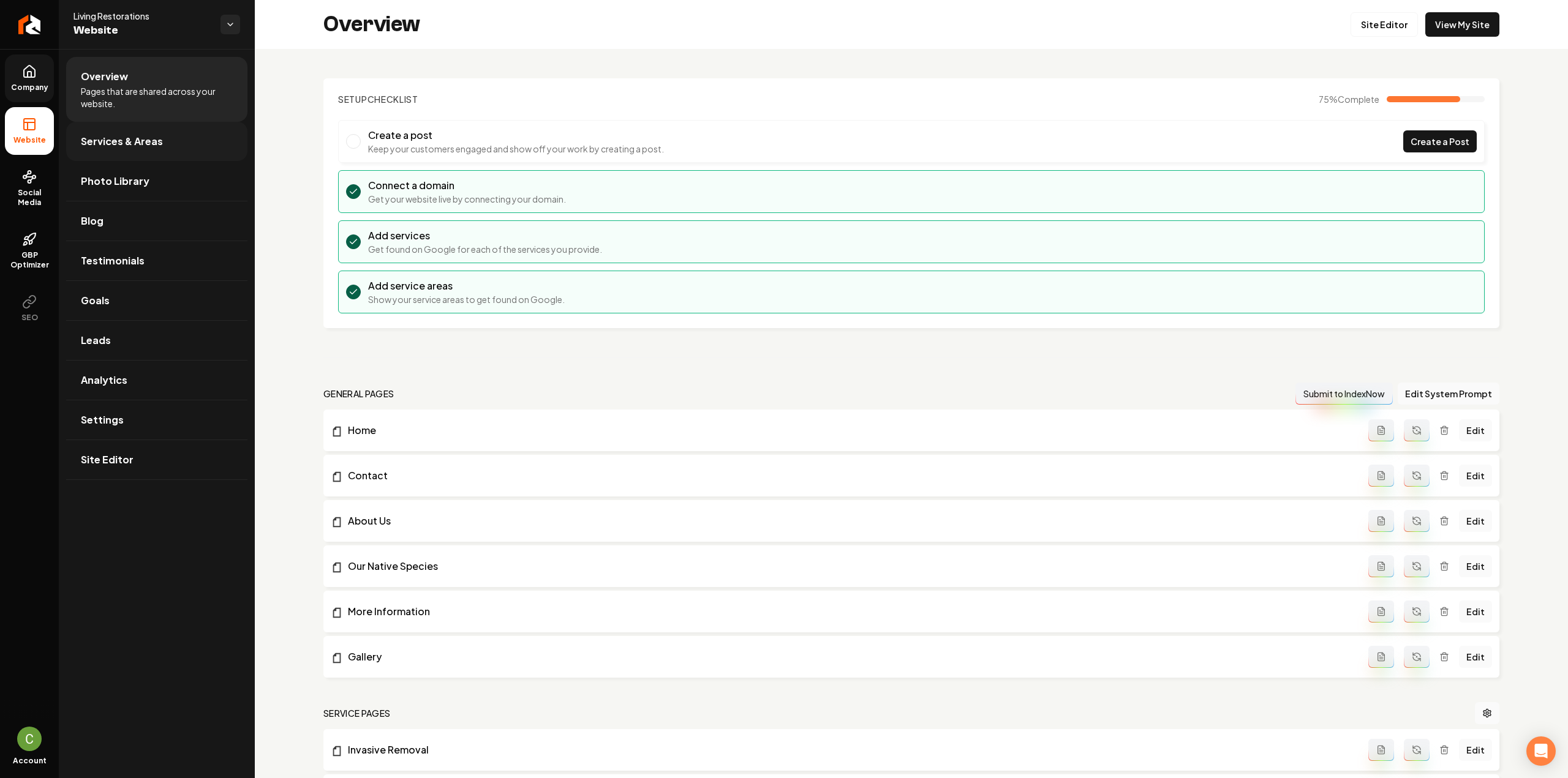
click at [126, 144] on span "Services & Areas" at bounding box center [122, 141] width 82 height 15
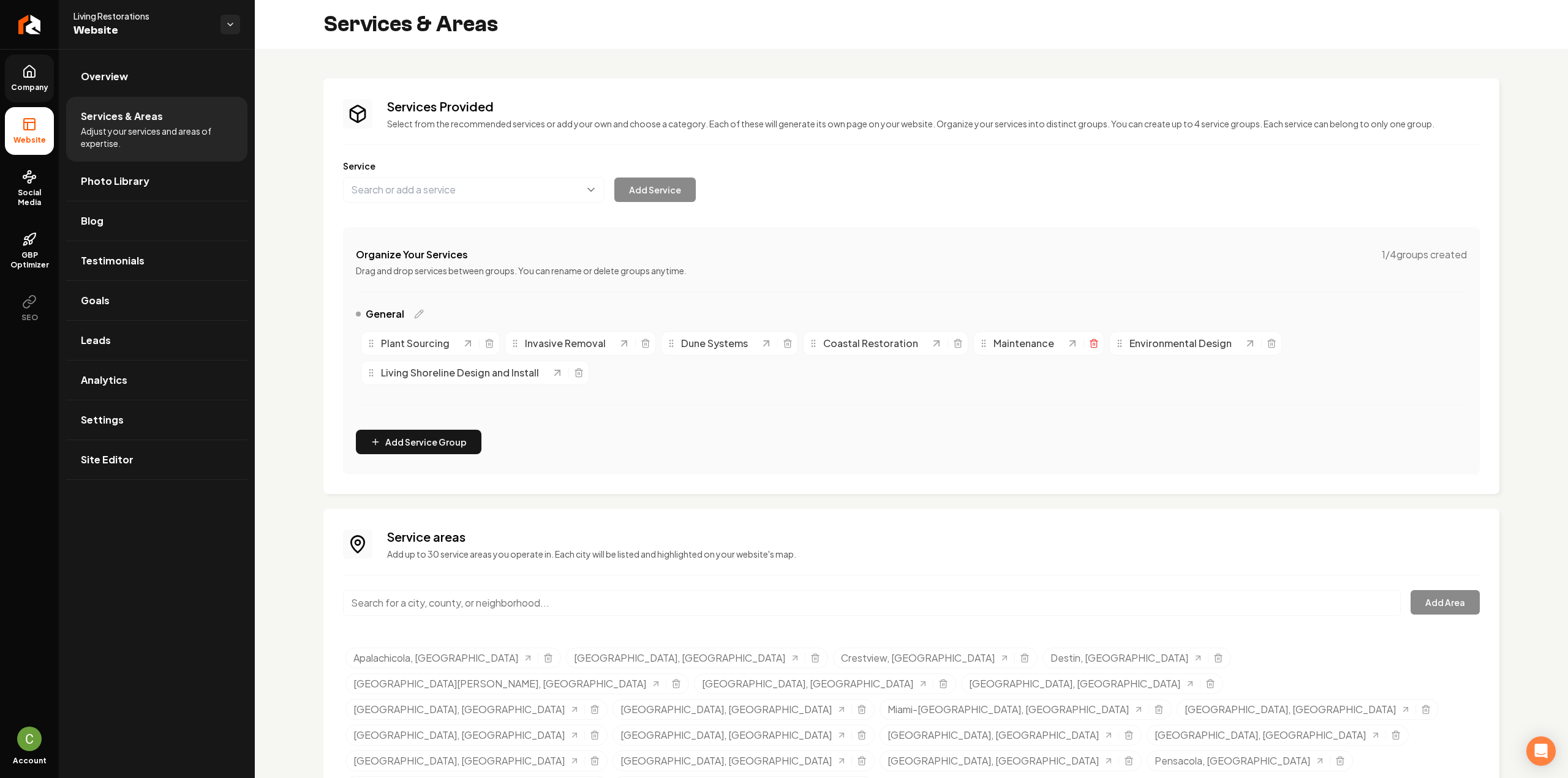
click at [1089, 345] on icon "Main content area" at bounding box center [1094, 343] width 10 height 10
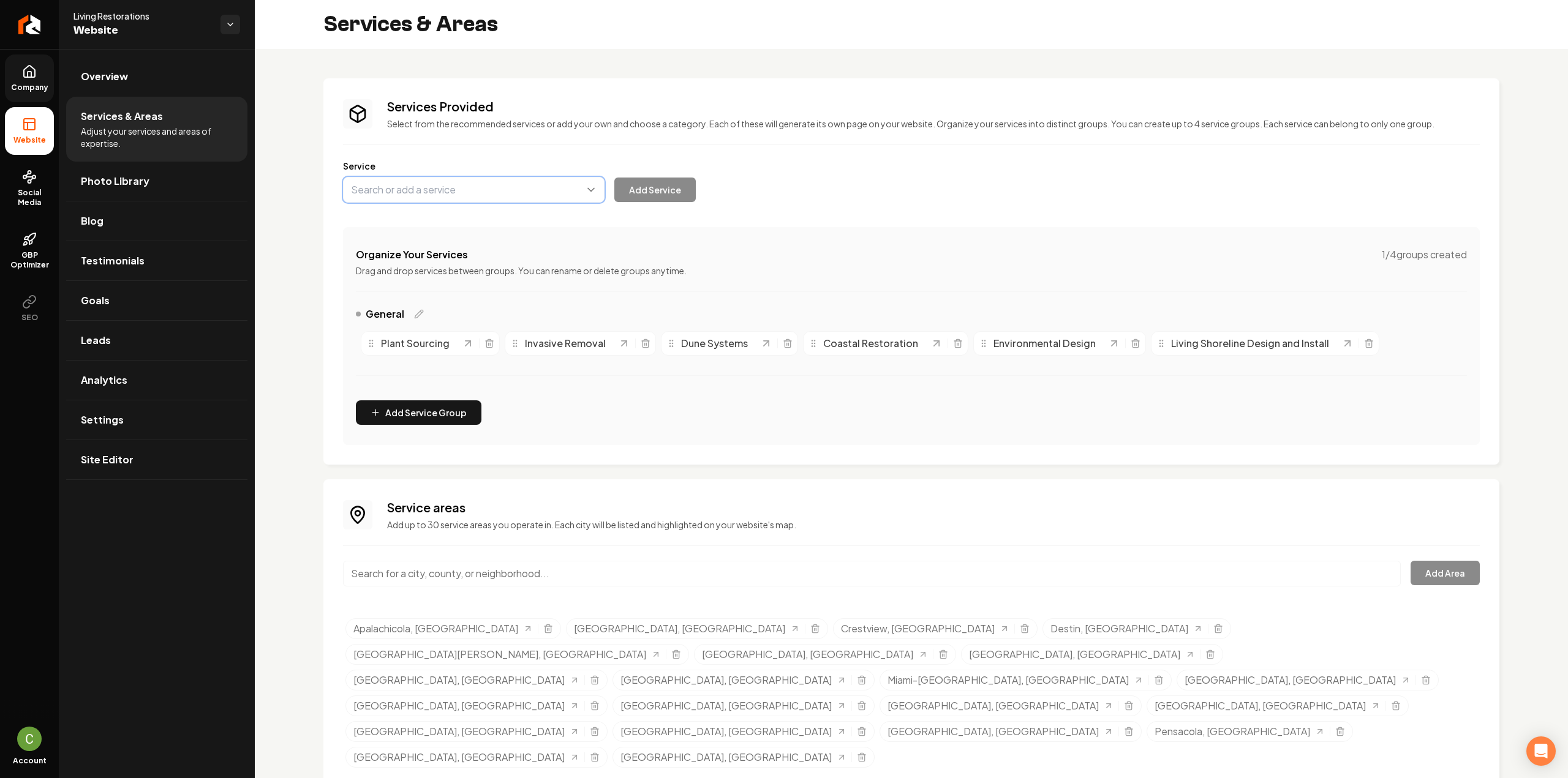
click at [366, 195] on button "Main content area" at bounding box center [473, 190] width 261 height 25
paste input "Maintenance and Monitoring"
type input "Maintenance & Monitoring"
click at [640, 195] on button "Add Service" at bounding box center [655, 190] width 82 height 24
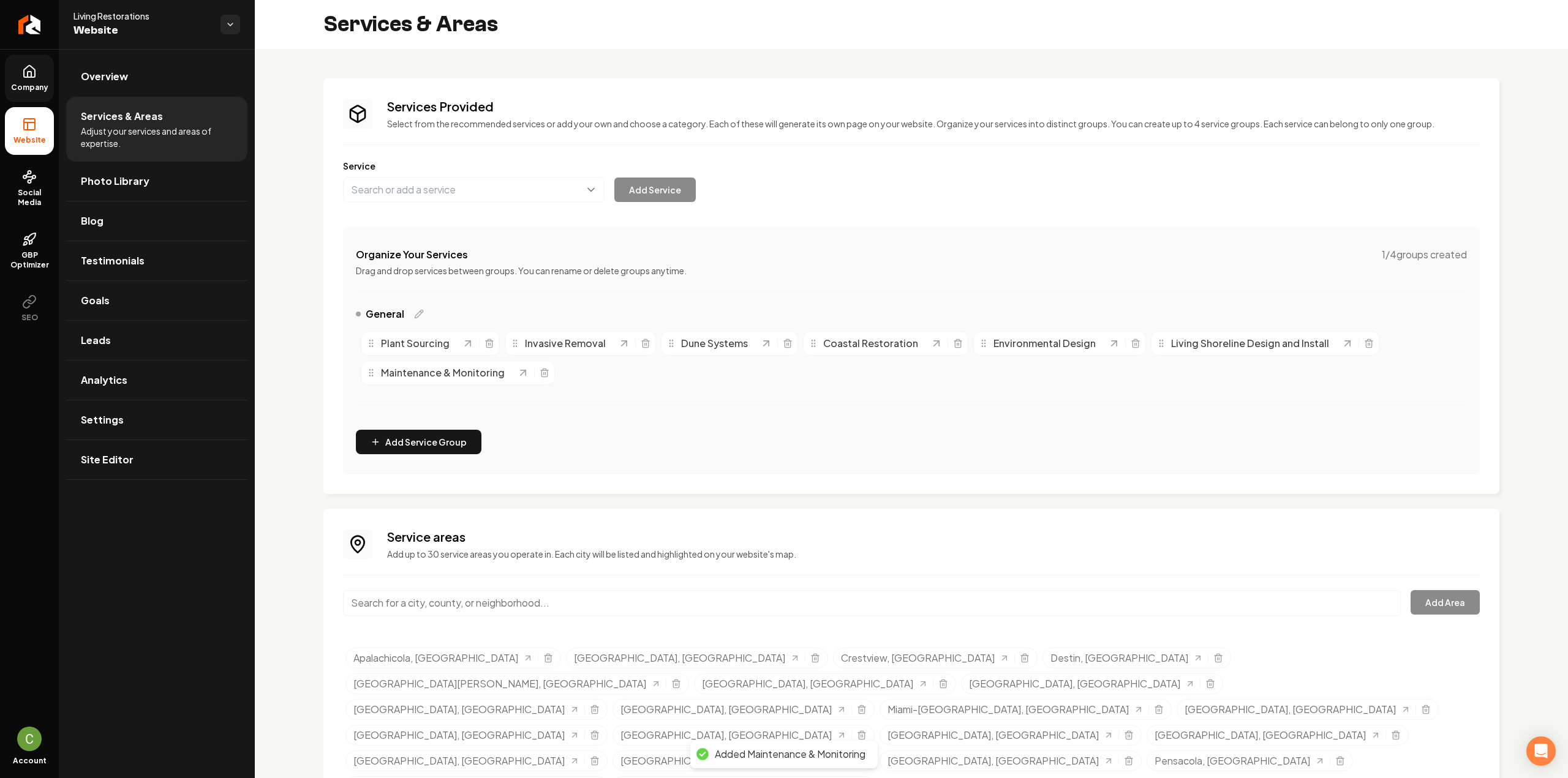
click at [33, 74] on icon at bounding box center [29, 72] width 15 height 15
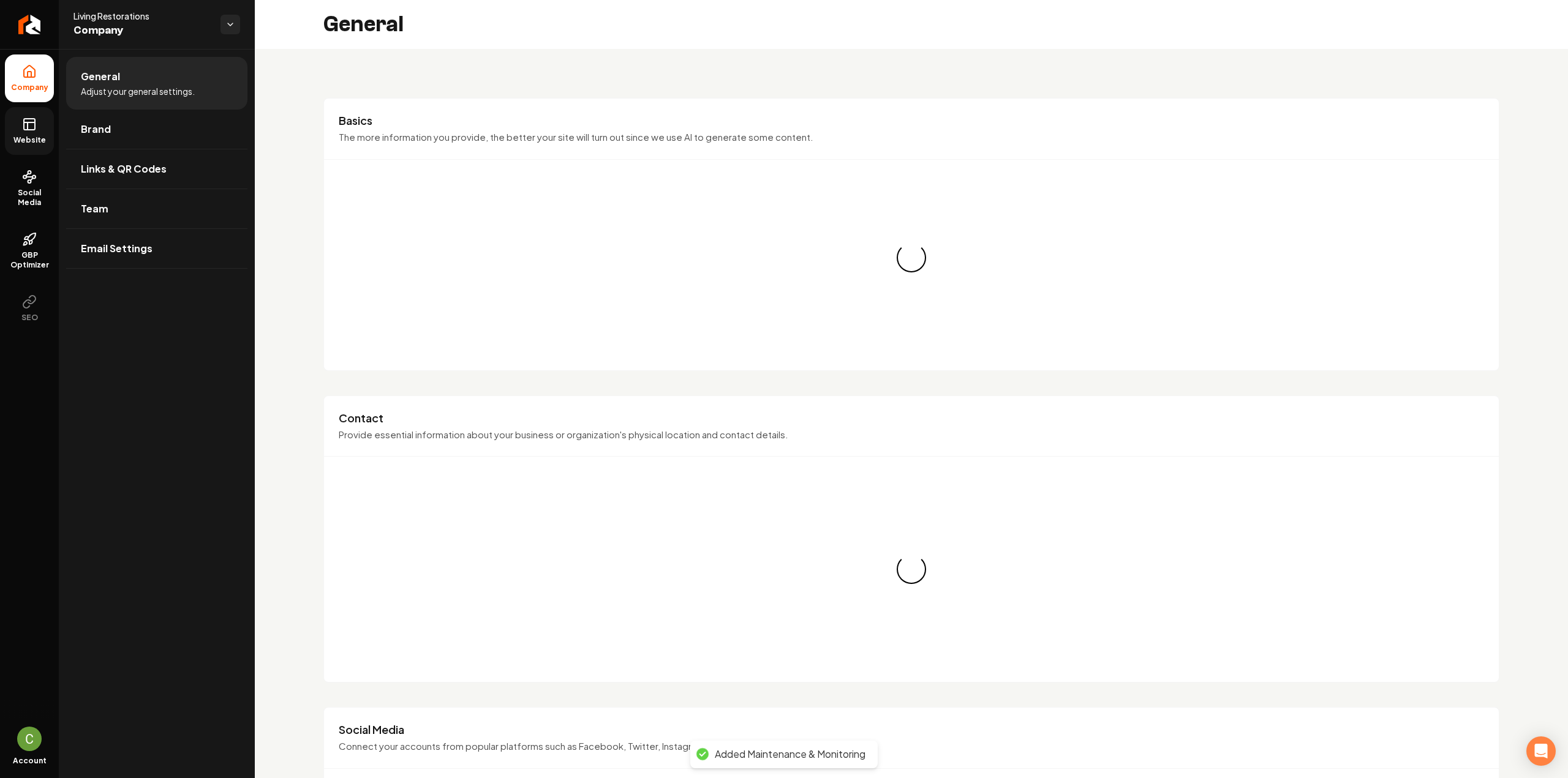
click at [33, 128] on icon at bounding box center [29, 124] width 15 height 15
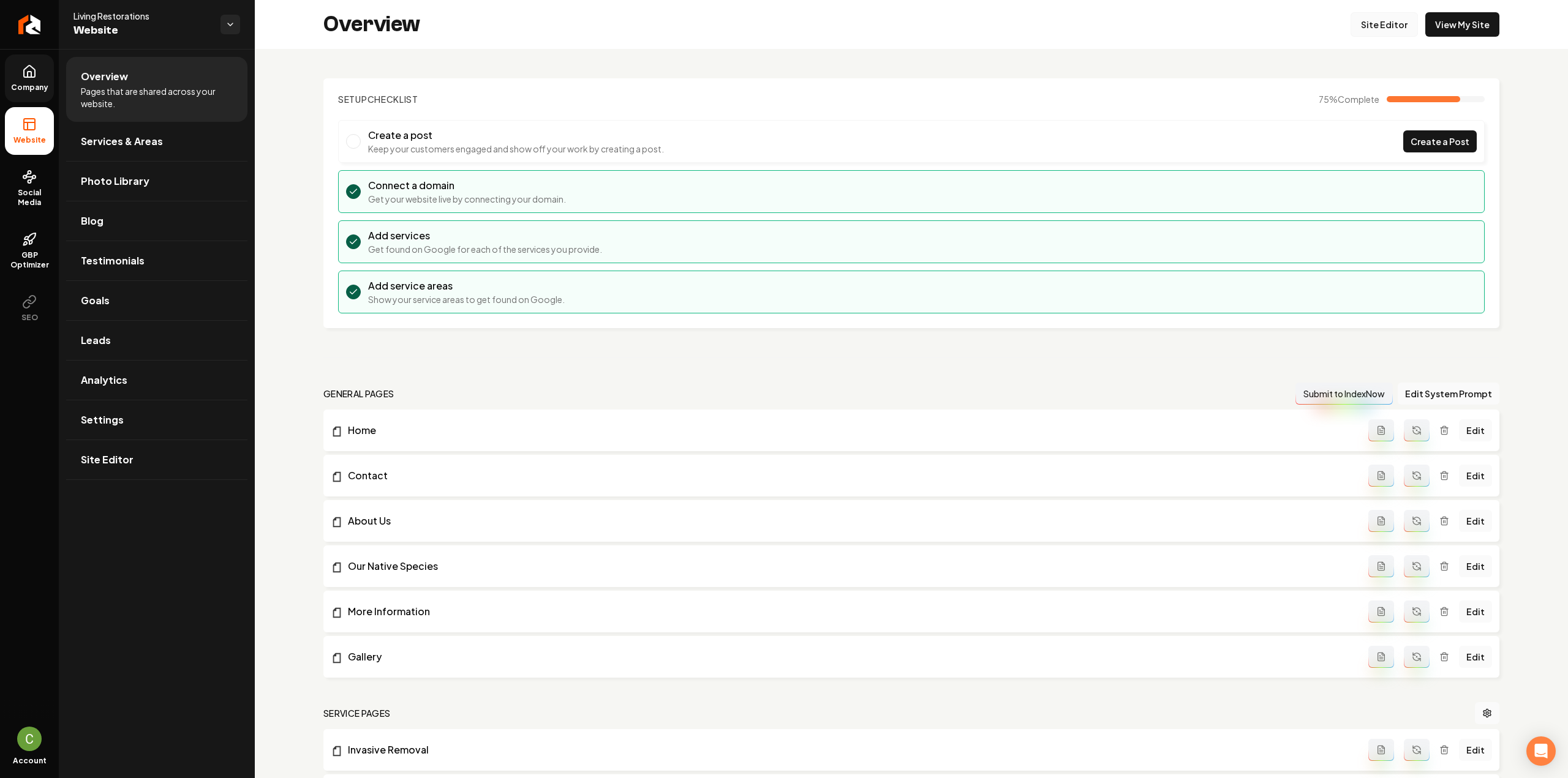
click at [1389, 27] on link "Site Editor" at bounding box center [1384, 24] width 67 height 24
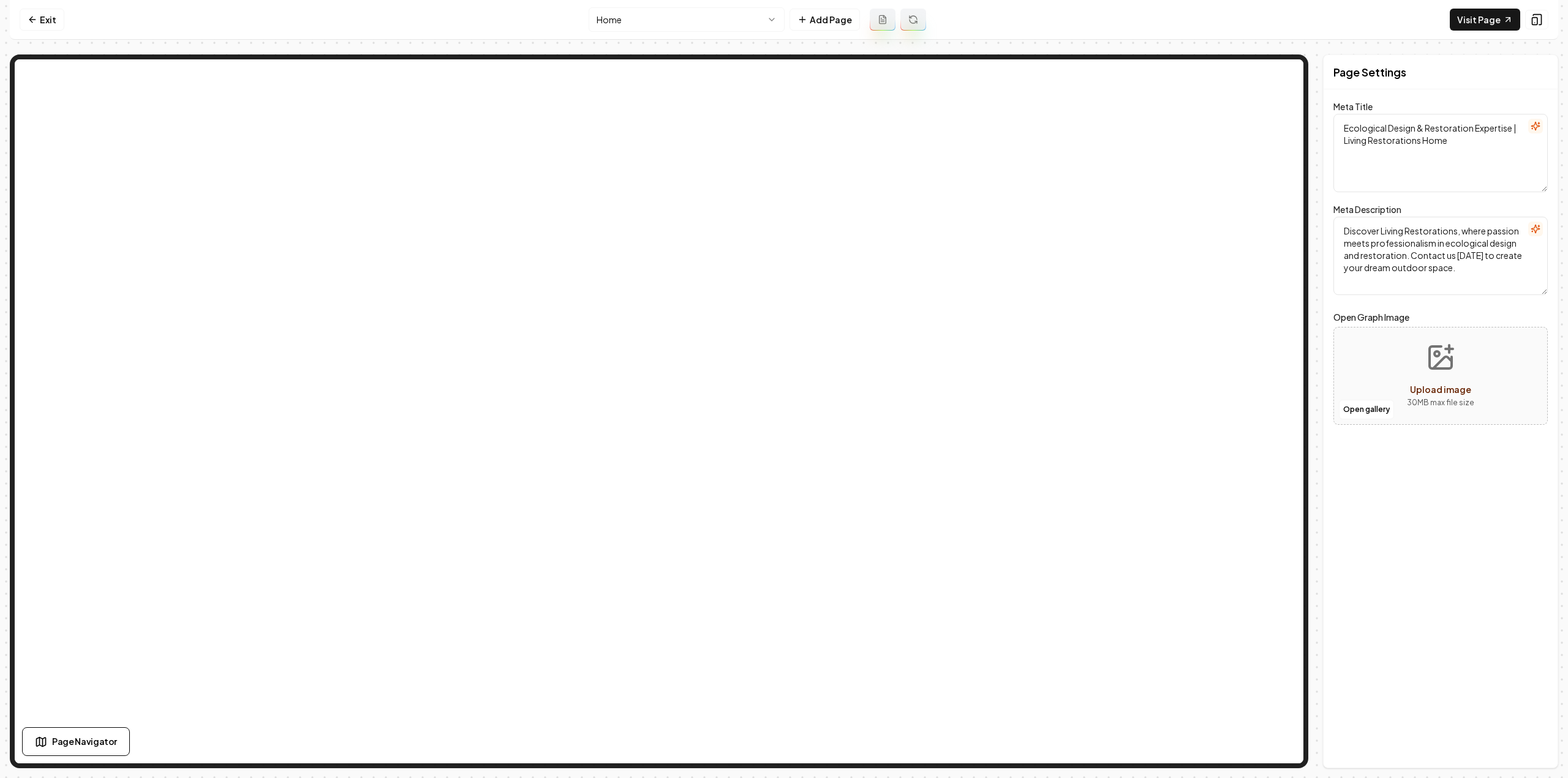
click at [733, 15] on html "Computer Required This feature is only available on a computer. Please switch t…" at bounding box center [784, 389] width 1568 height 778
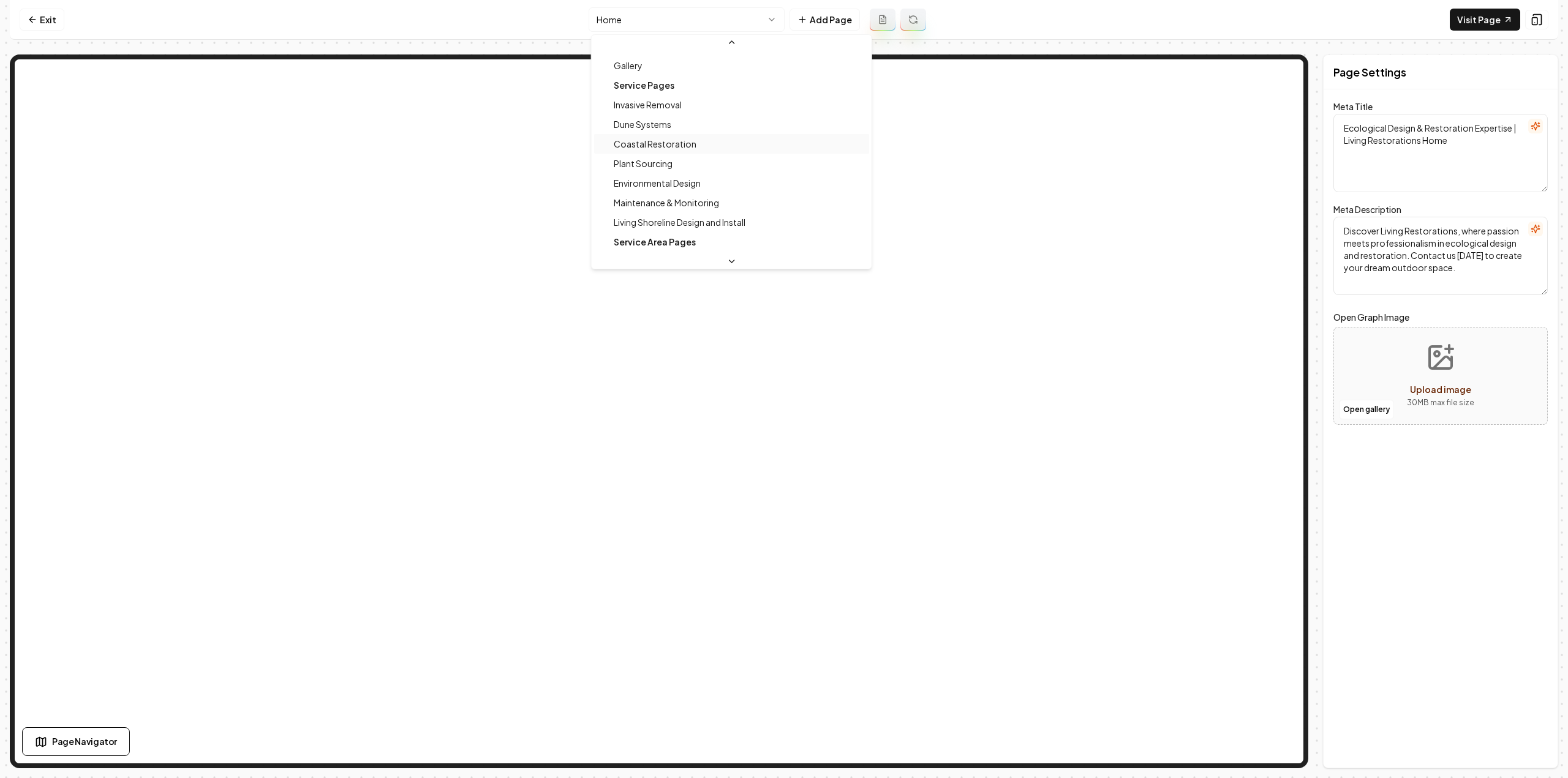
scroll to position [122, 0]
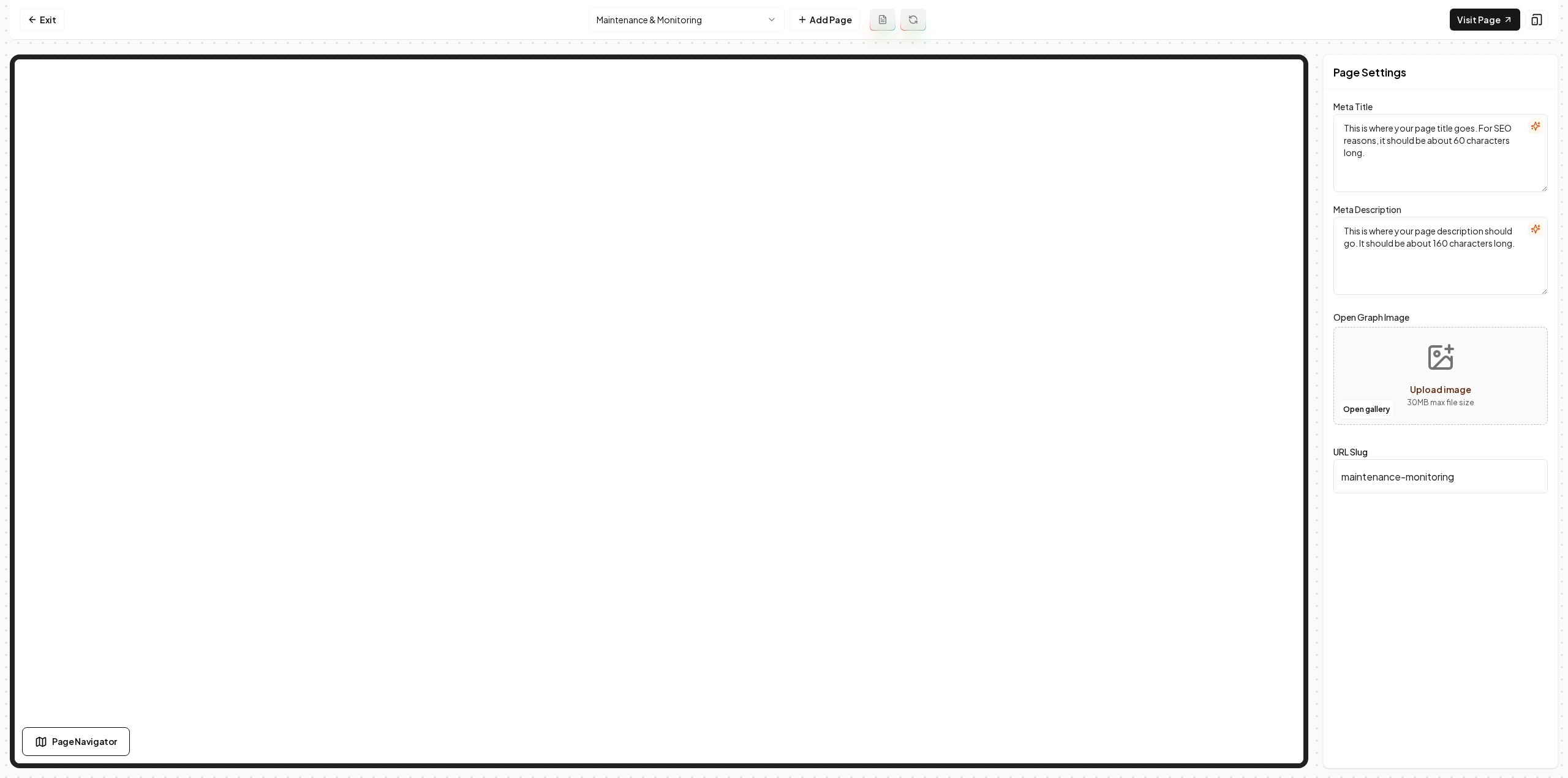
click at [909, 24] on button at bounding box center [913, 19] width 25 height 22
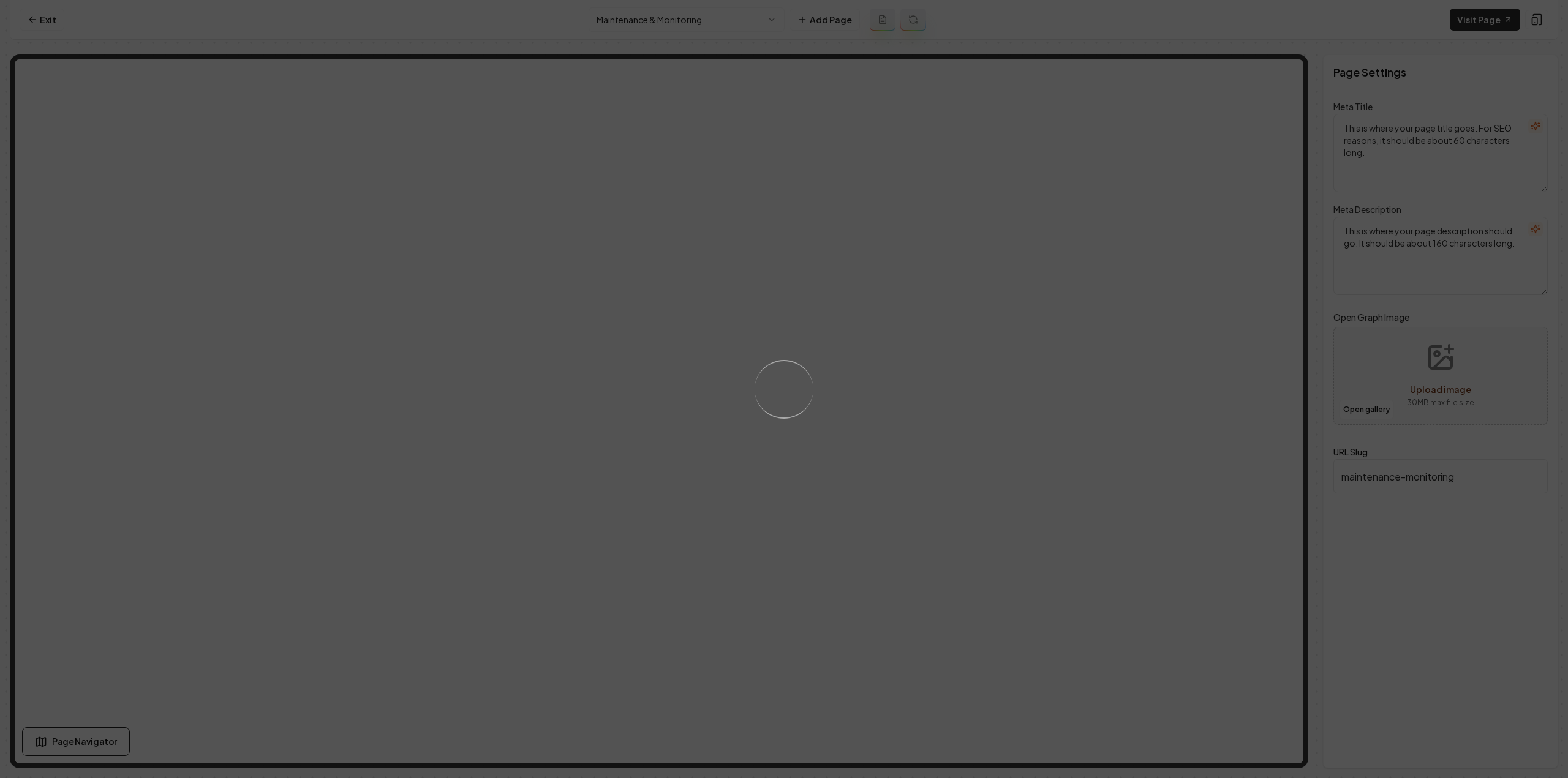
type textarea "Ecological Maintenance & Monitoring Services | Living Restorations"
type textarea "Ensure the longevity of your ecological projects with Living Restorations' Main…"
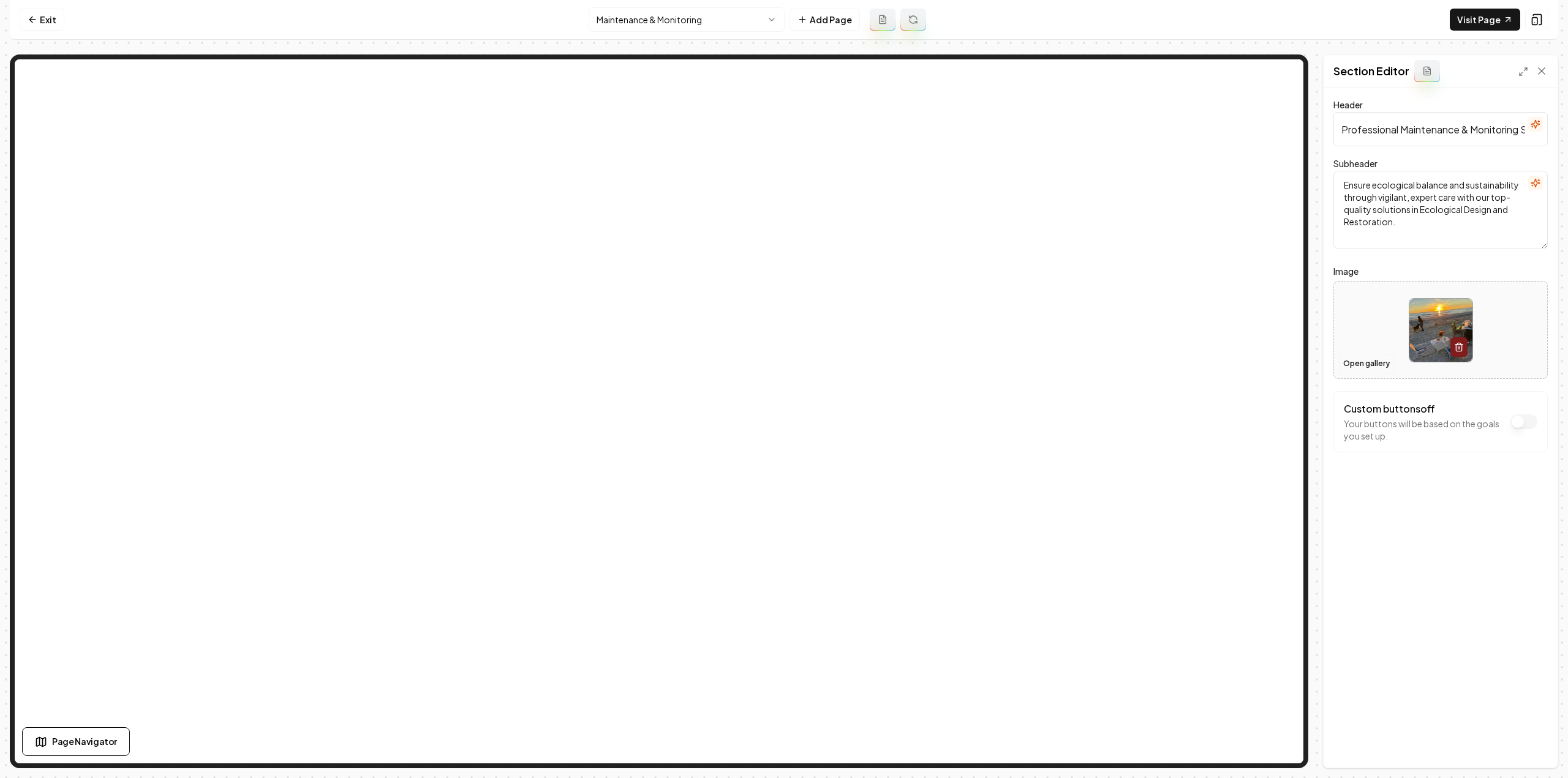
click at [1380, 355] on button "Open gallery" at bounding box center [1366, 364] width 55 height 20
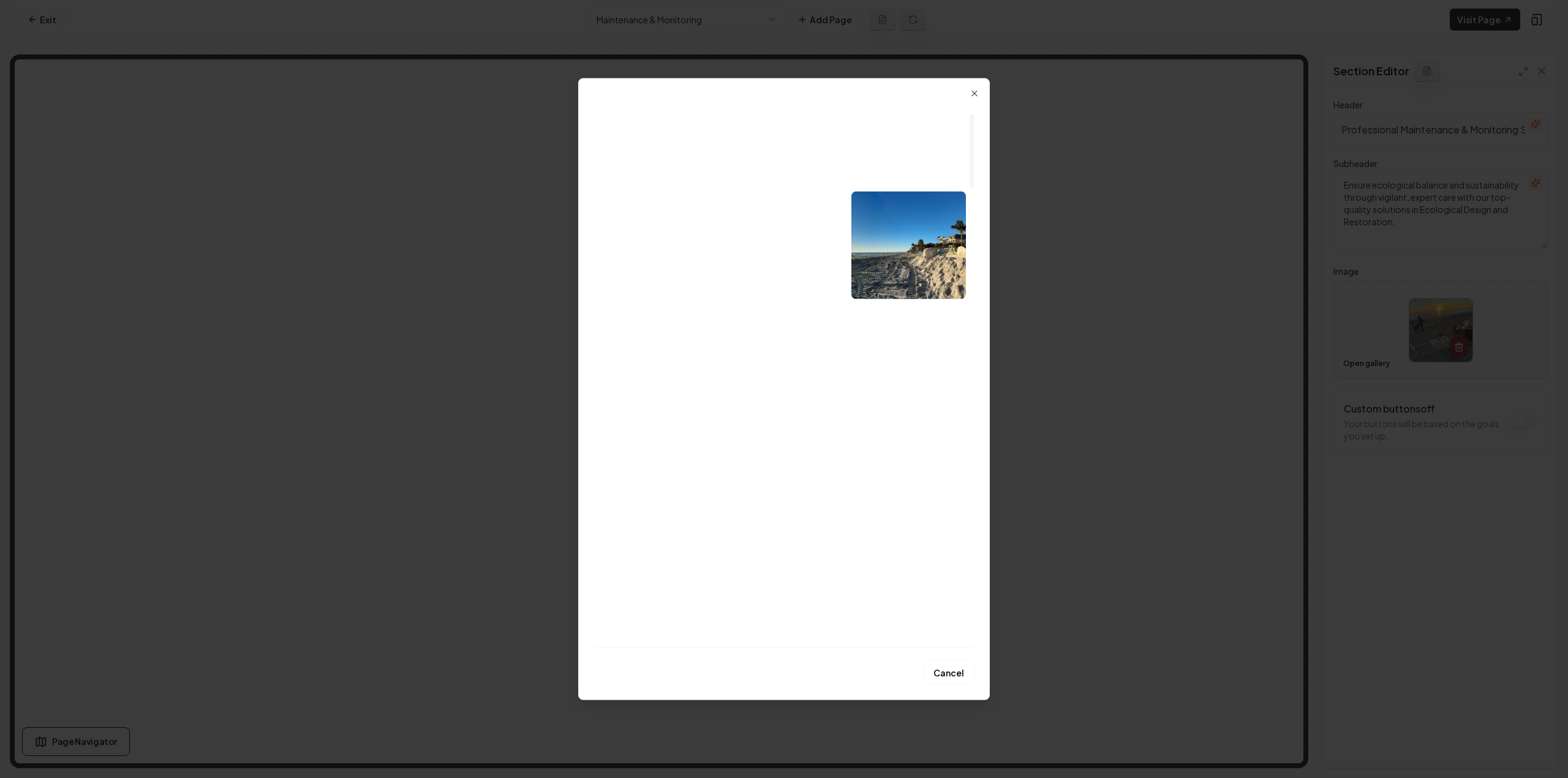
scroll to position [245, 0]
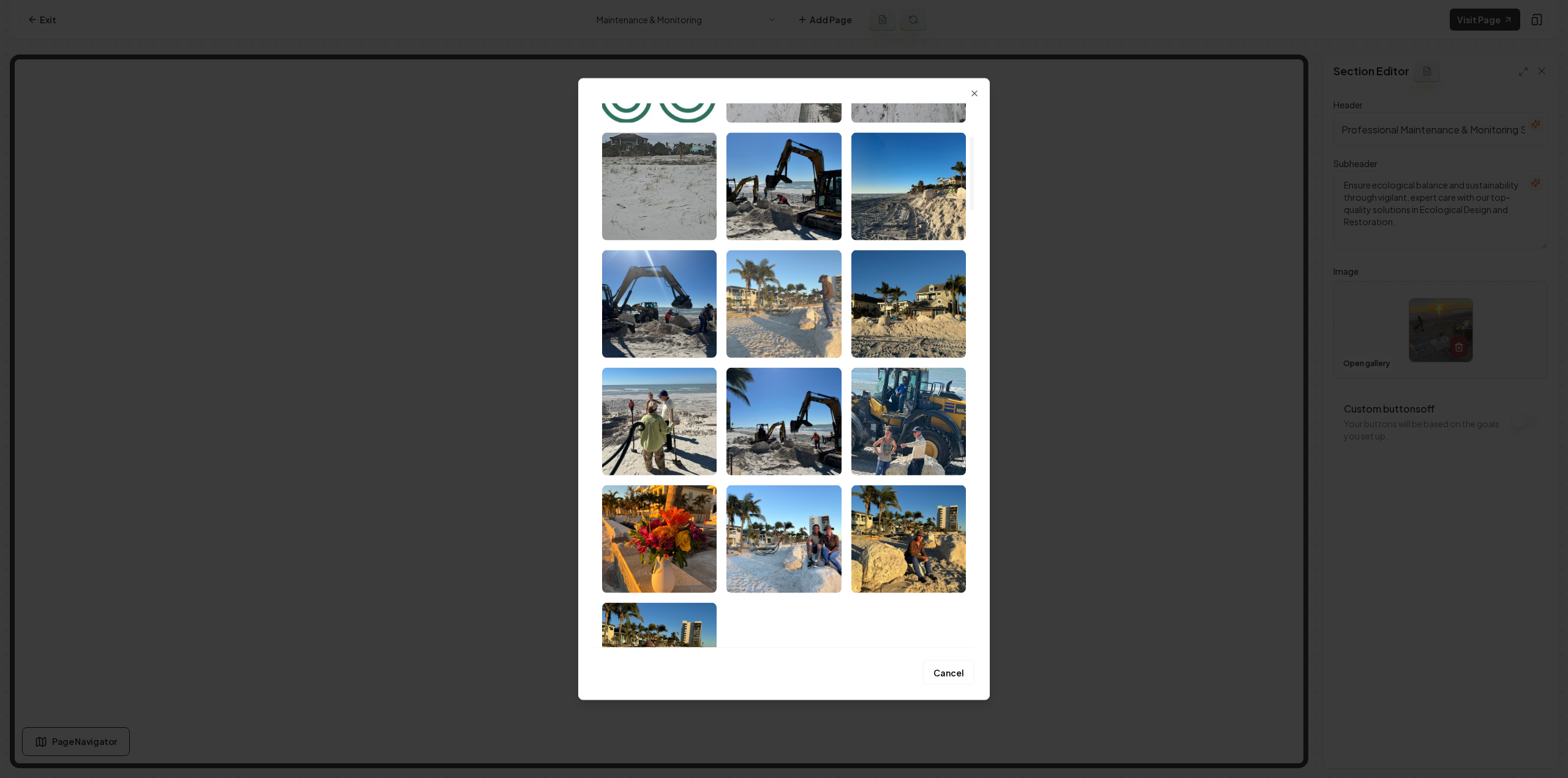
click at [813, 336] on img "Select image image_68826ea65c7cd75eb8c43edf.JPG" at bounding box center [784, 304] width 114 height 108
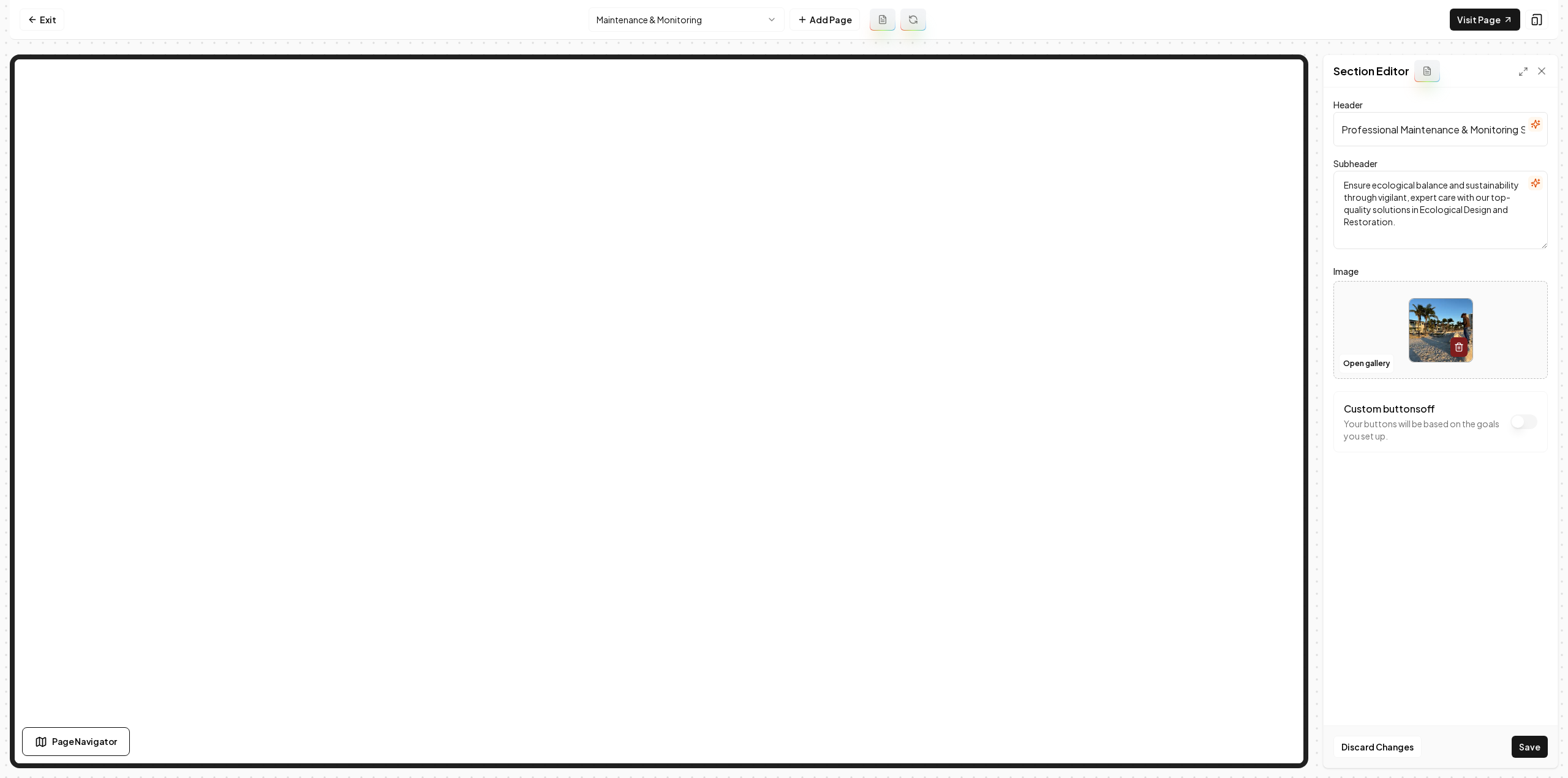
click at [1529, 738] on button "Save" at bounding box center [1530, 747] width 36 height 22
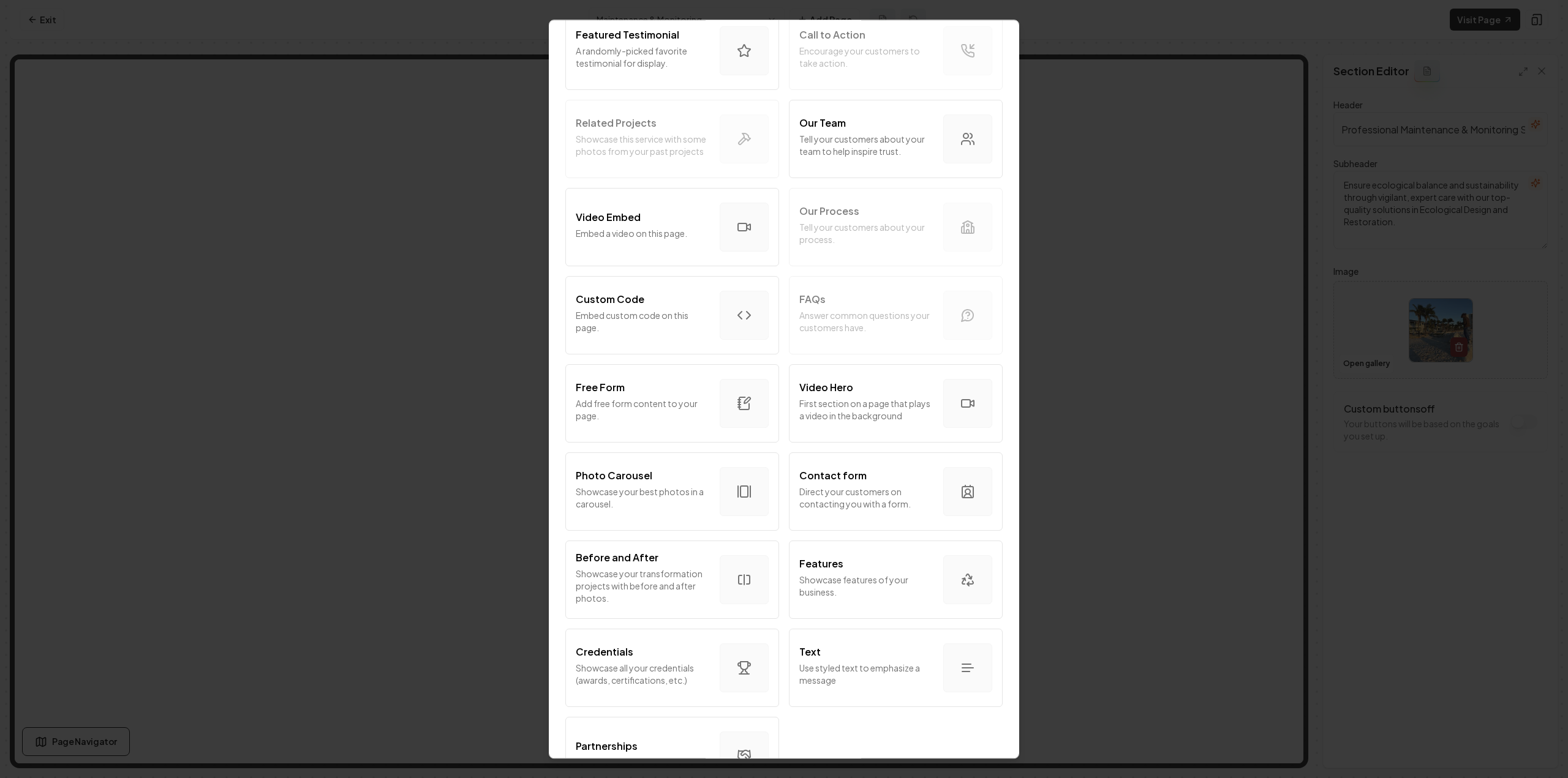
scroll to position [367, 0]
click at [667, 305] on div "Custom Code Embed custom code on this page." at bounding box center [643, 312] width 134 height 46
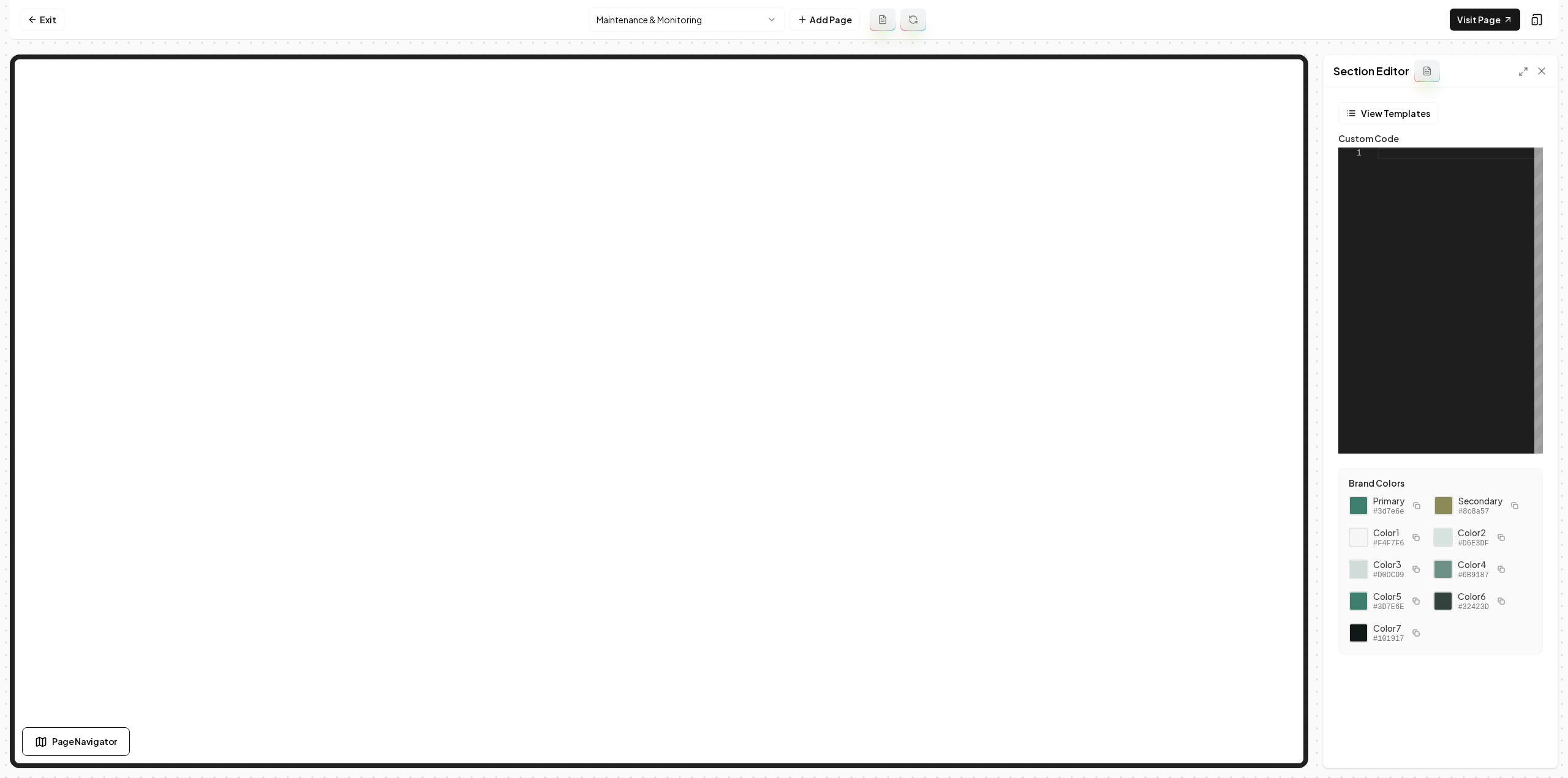
click at [1398, 229] on div at bounding box center [1460, 301] width 165 height 306
type textarea "**********"
click at [642, 26] on html "Computer Required This feature is only available on a computer. Please switch t…" at bounding box center [784, 389] width 1568 height 778
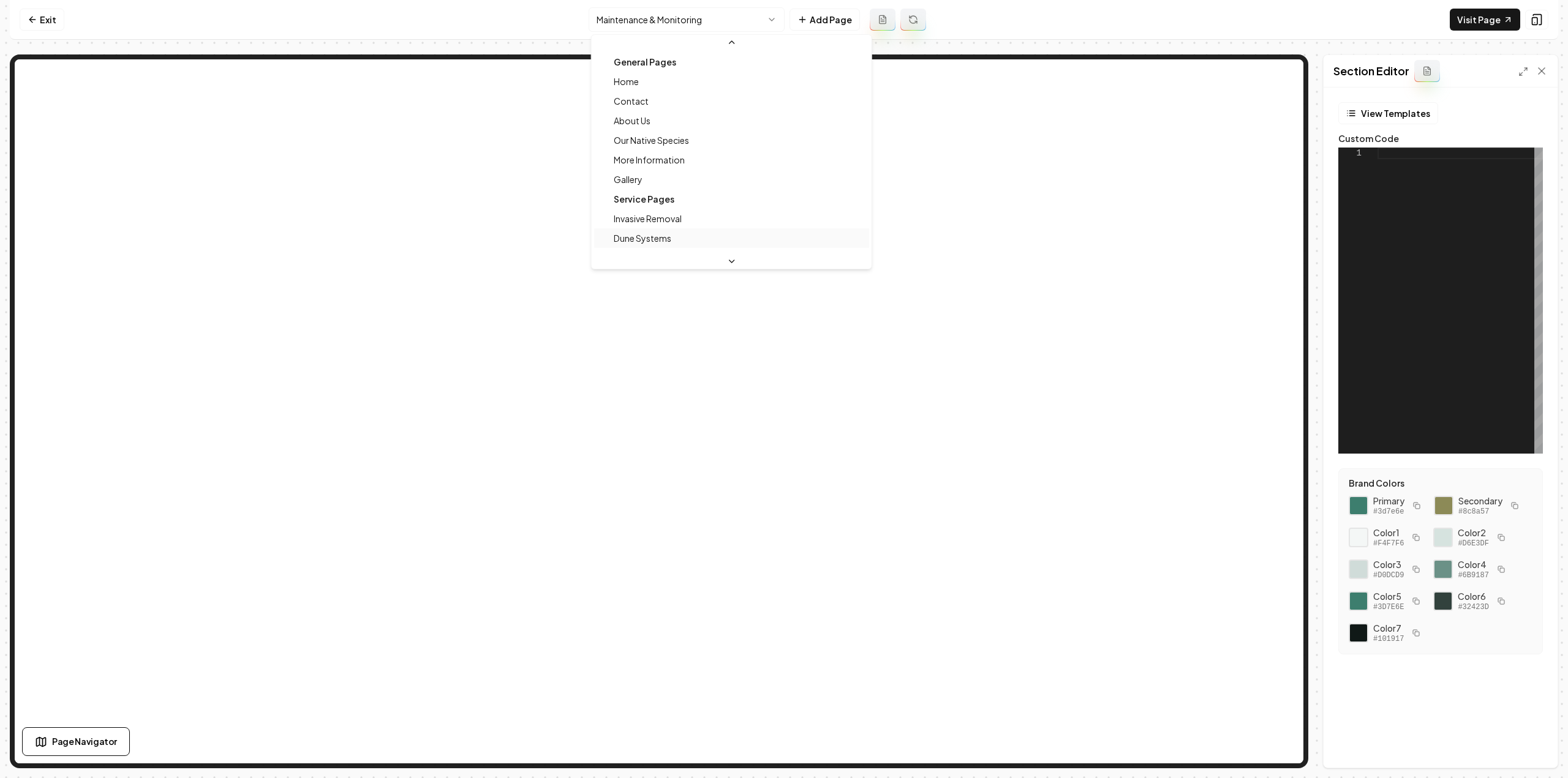
scroll to position [72, 0]
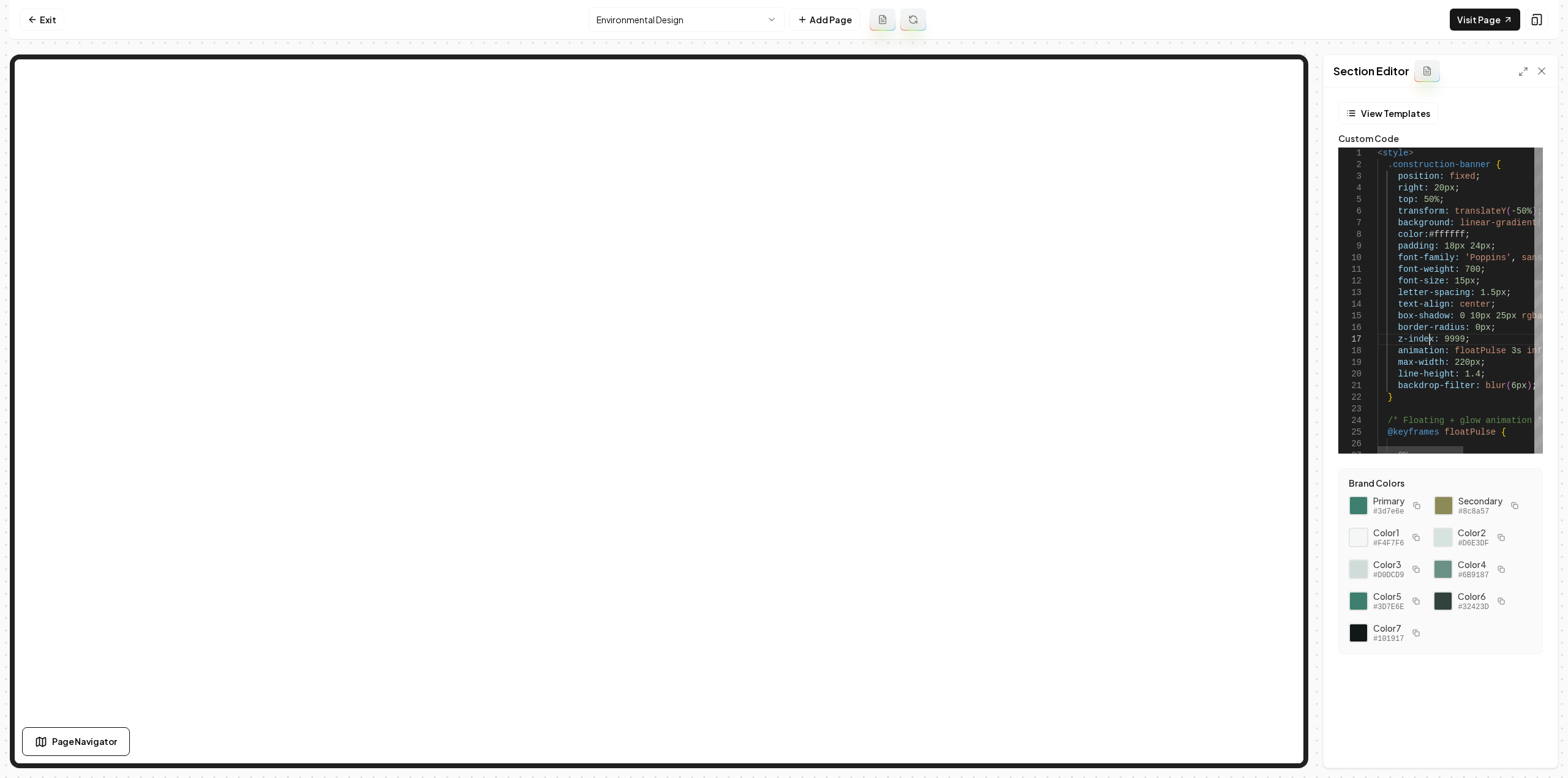
click at [1429, 345] on div "< style > .construction-banner { position: fixed ; right: 20px ; top: 50% ; tra…" at bounding box center [1528, 501] width 301 height 705
type textarea "**********"
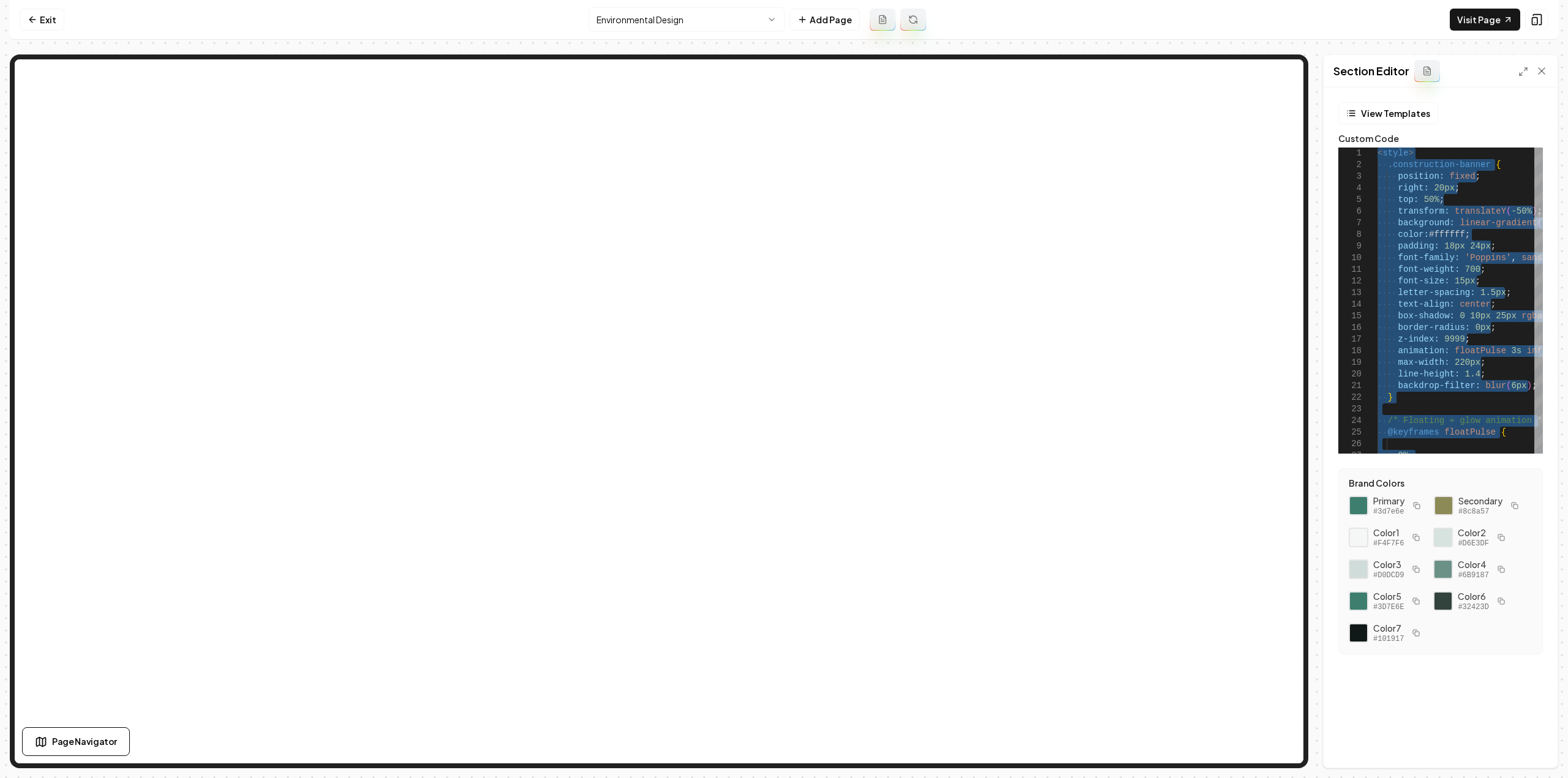
click at [636, 19] on html "Computer Required This feature is only available on a computer. Please switch t…" at bounding box center [784, 389] width 1568 height 778
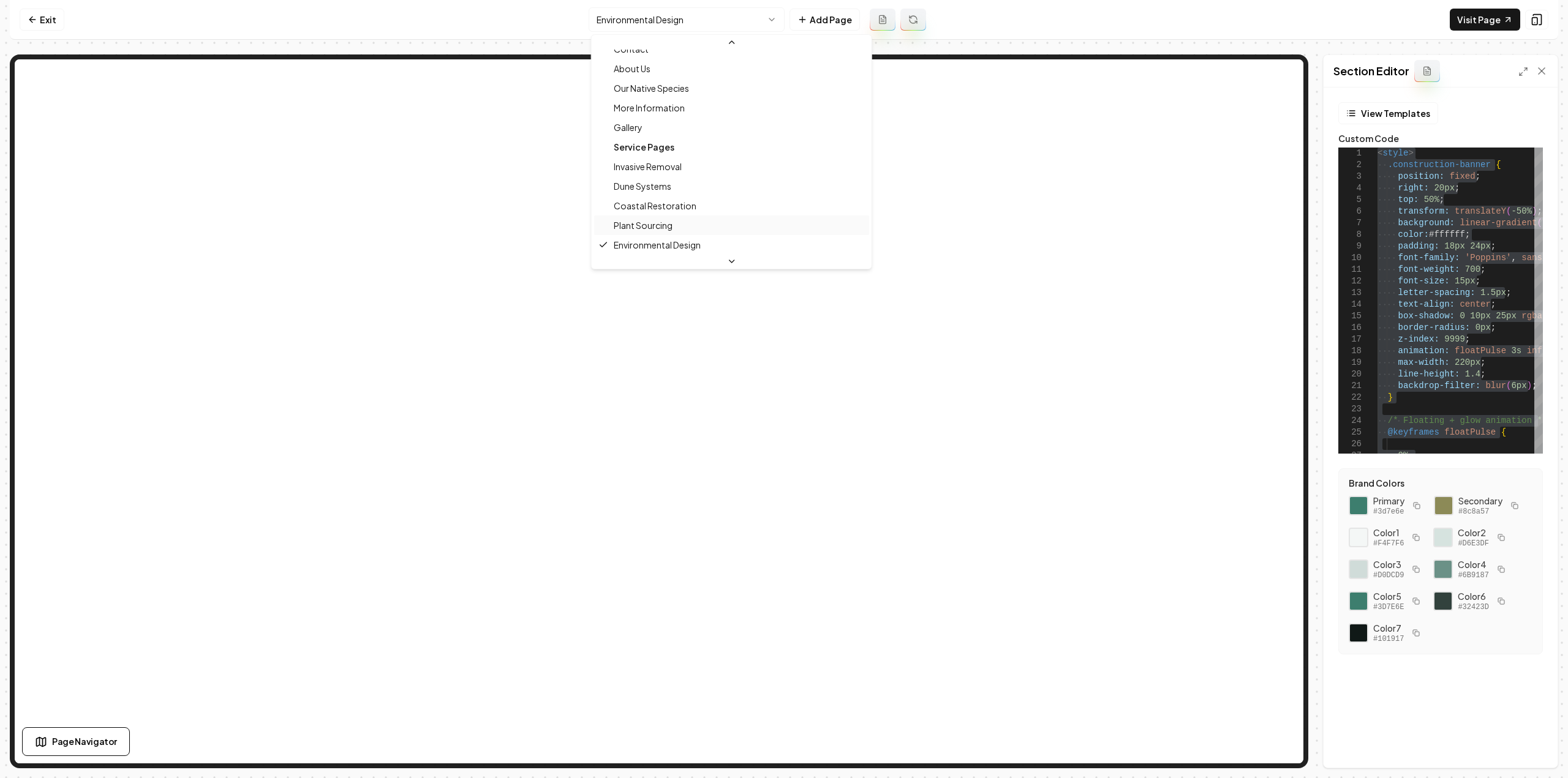
scroll to position [174, 0]
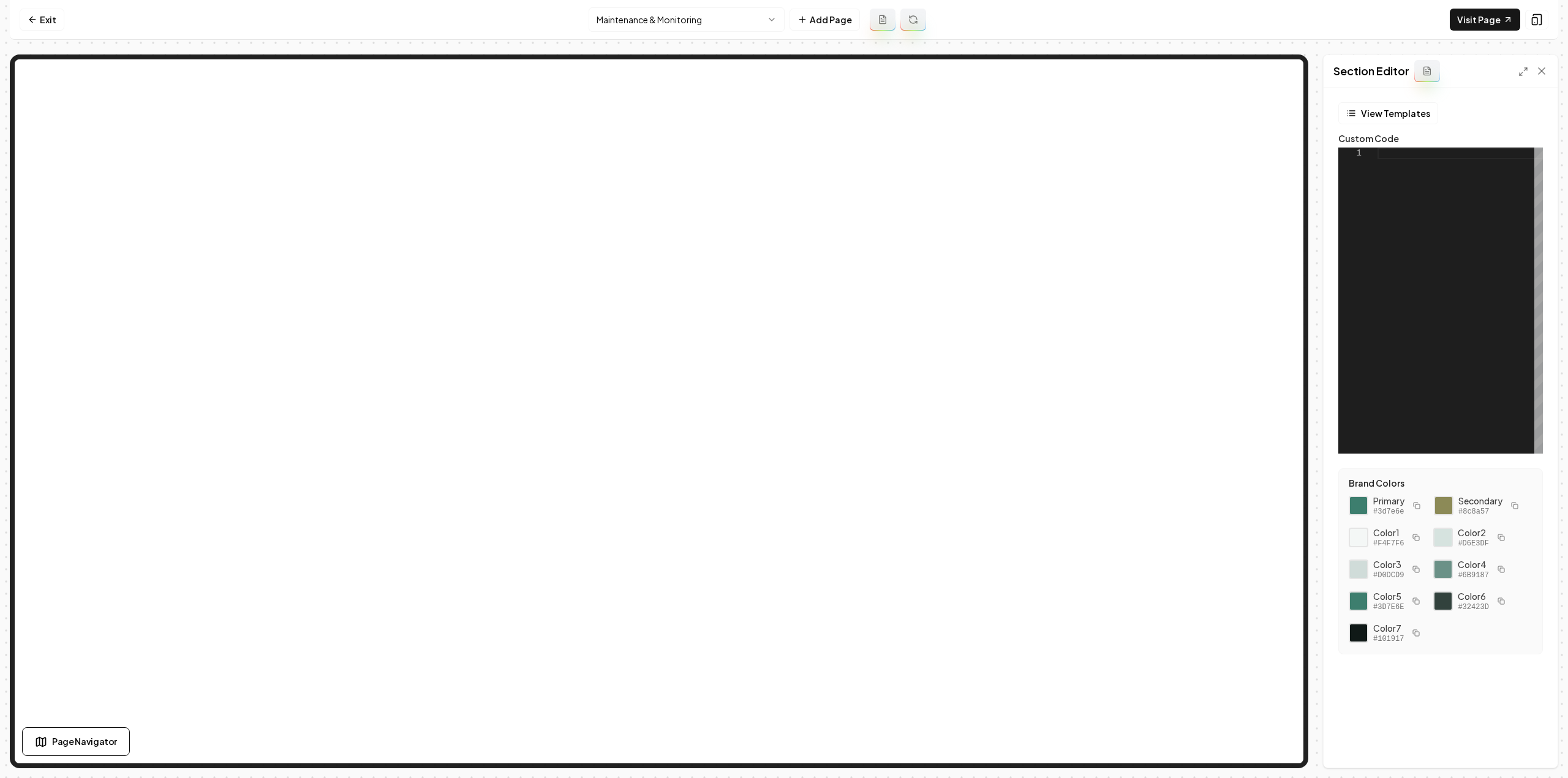
click at [1449, 258] on div at bounding box center [1460, 301] width 165 height 306
type textarea "**********"
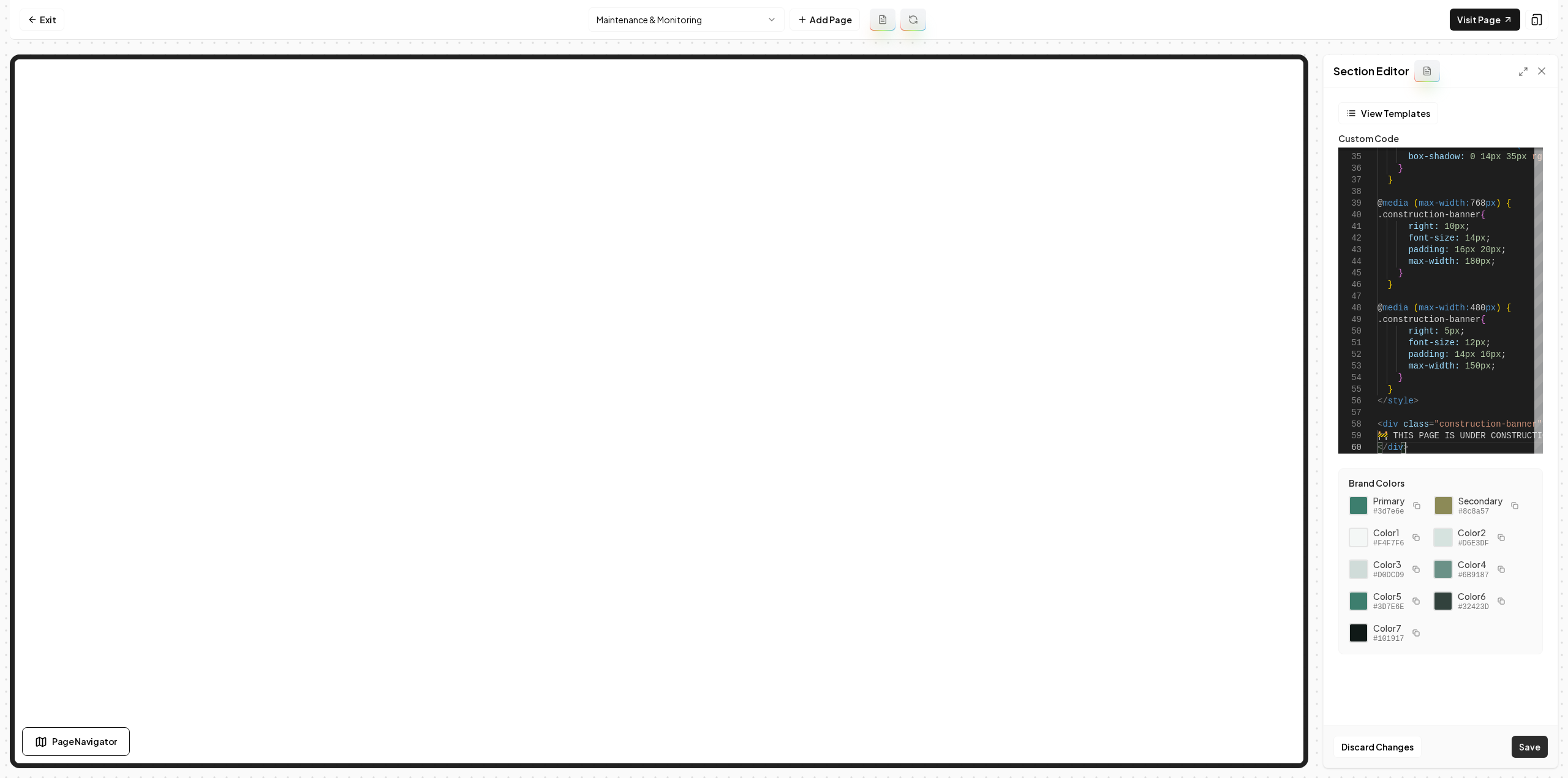
click at [1524, 744] on button "Save" at bounding box center [1530, 747] width 36 height 22
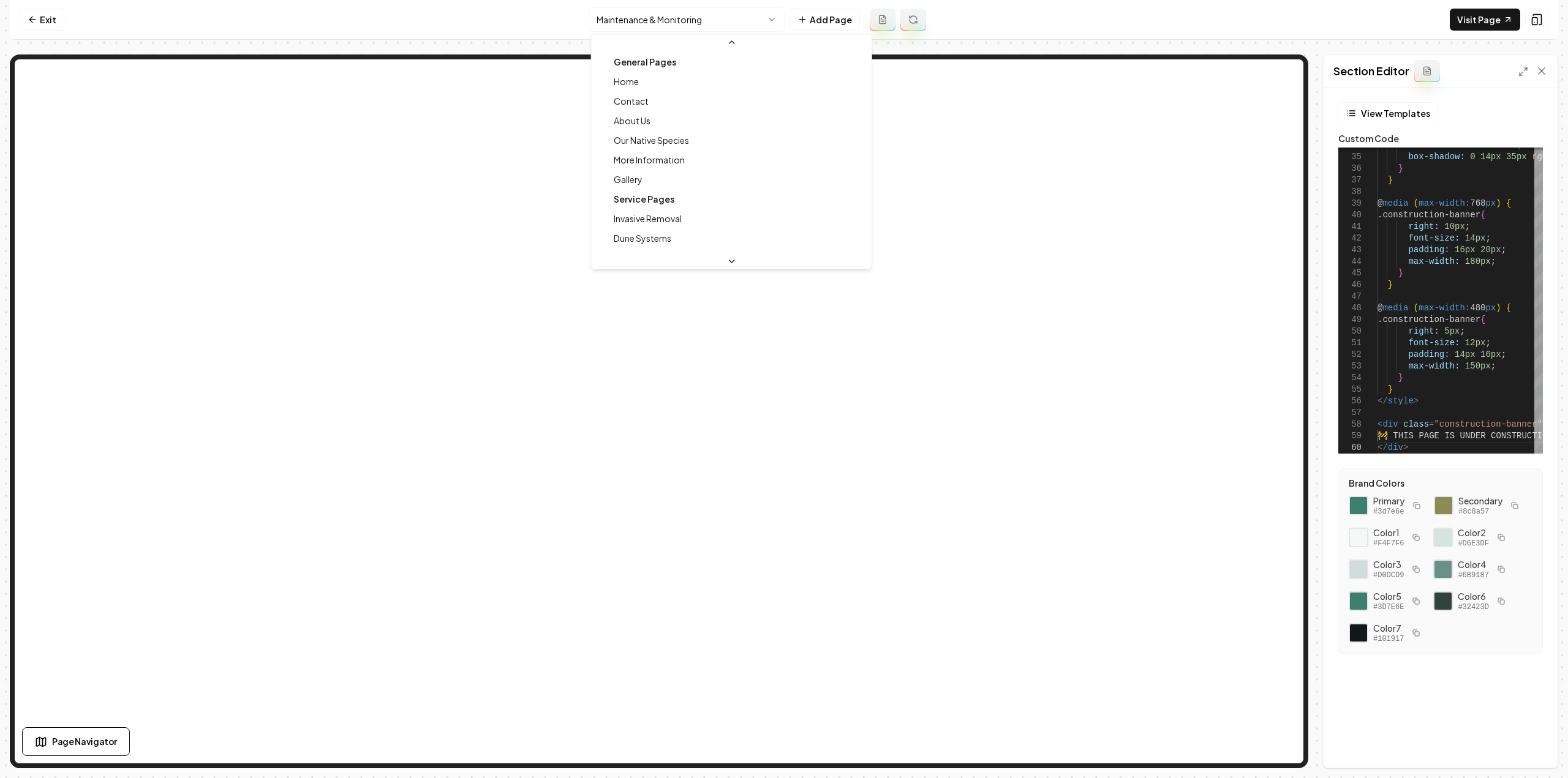
click at [652, 20] on html "Computer Required This feature is only available on a computer. Please switch t…" at bounding box center [784, 389] width 1568 height 778
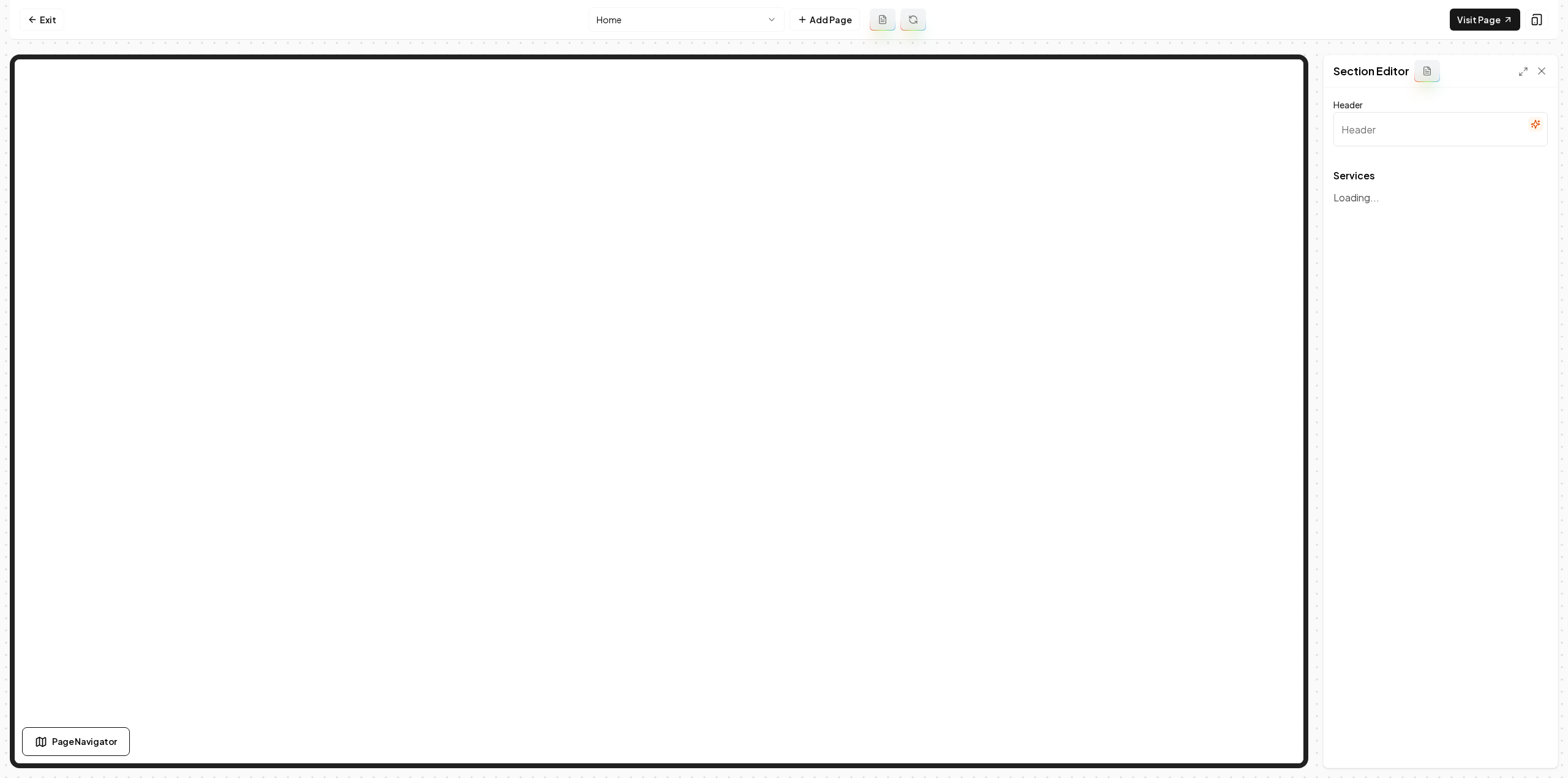
type input "Our Specialized Eco-Friendly Services"
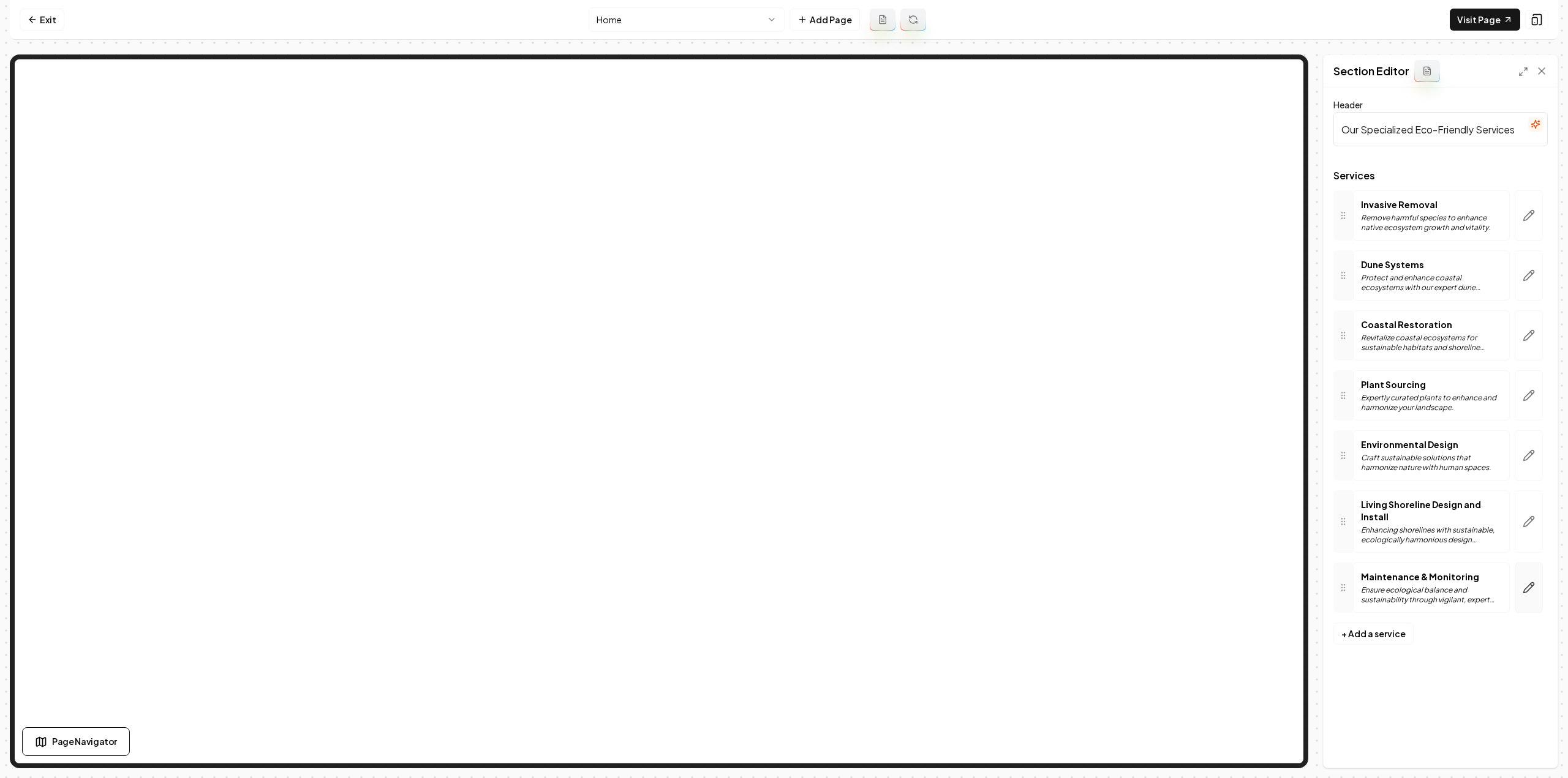
click at [1534, 570] on button "button" at bounding box center [1528, 588] width 28 height 50
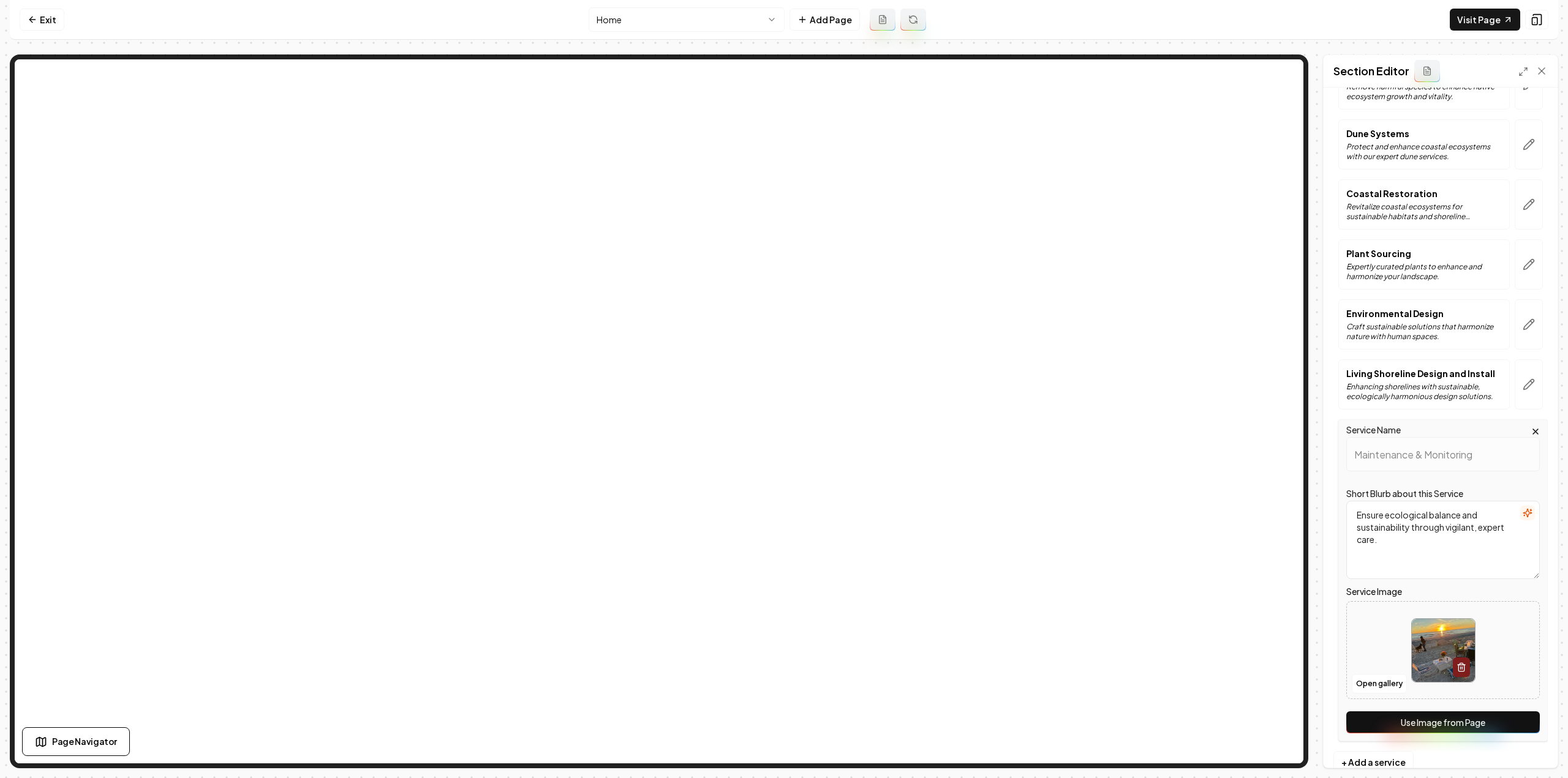
scroll to position [158, 0]
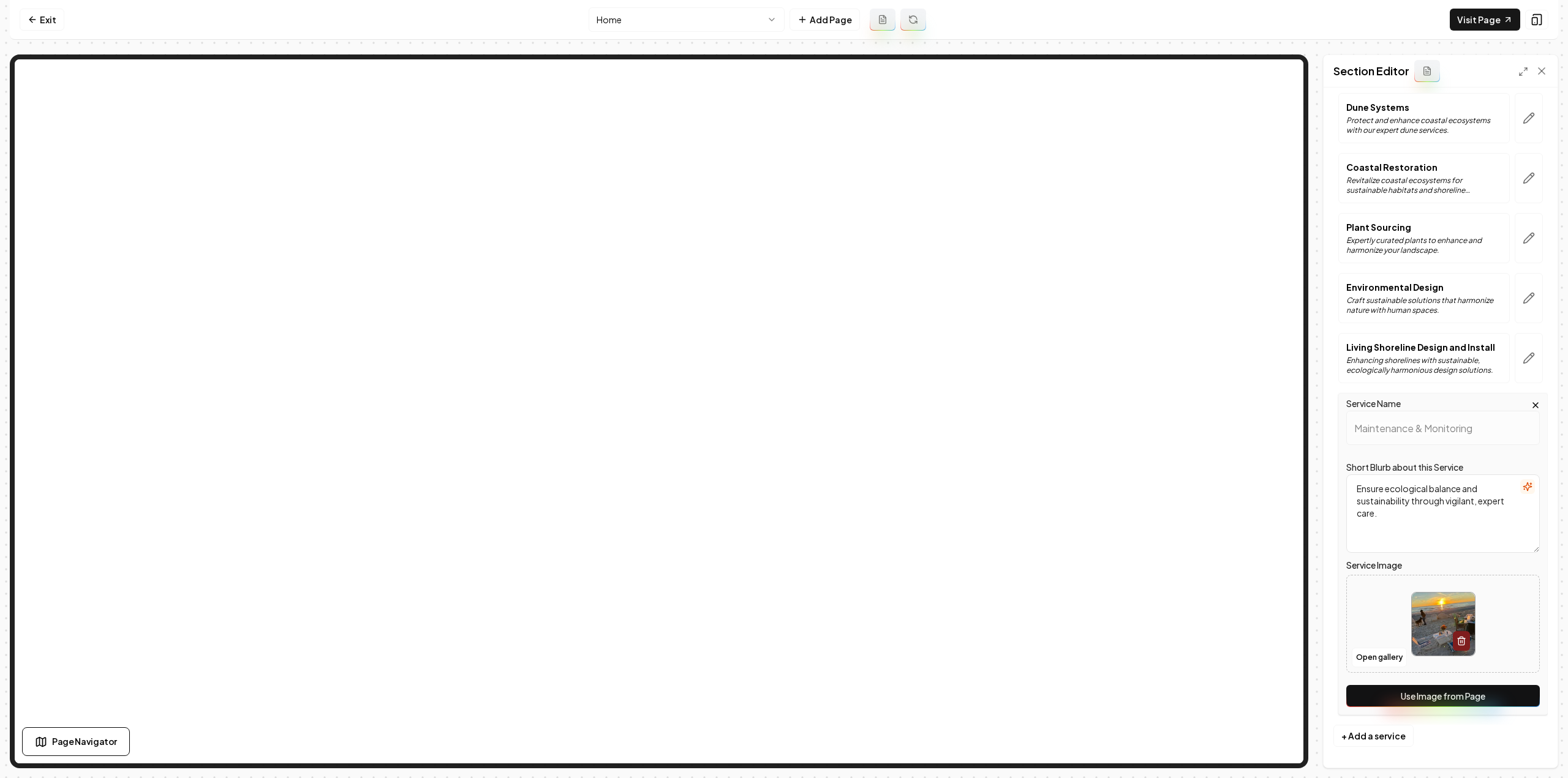
click at [1494, 680] on div "Service Name Maintenance & Monitoring Short Blurb about this Service Ensure eco…" at bounding box center [1443, 554] width 209 height 322
click at [1494, 694] on button "Use Image from Page" at bounding box center [1442, 696] width 193 height 22
click at [1515, 756] on button "Save" at bounding box center [1530, 747] width 36 height 22
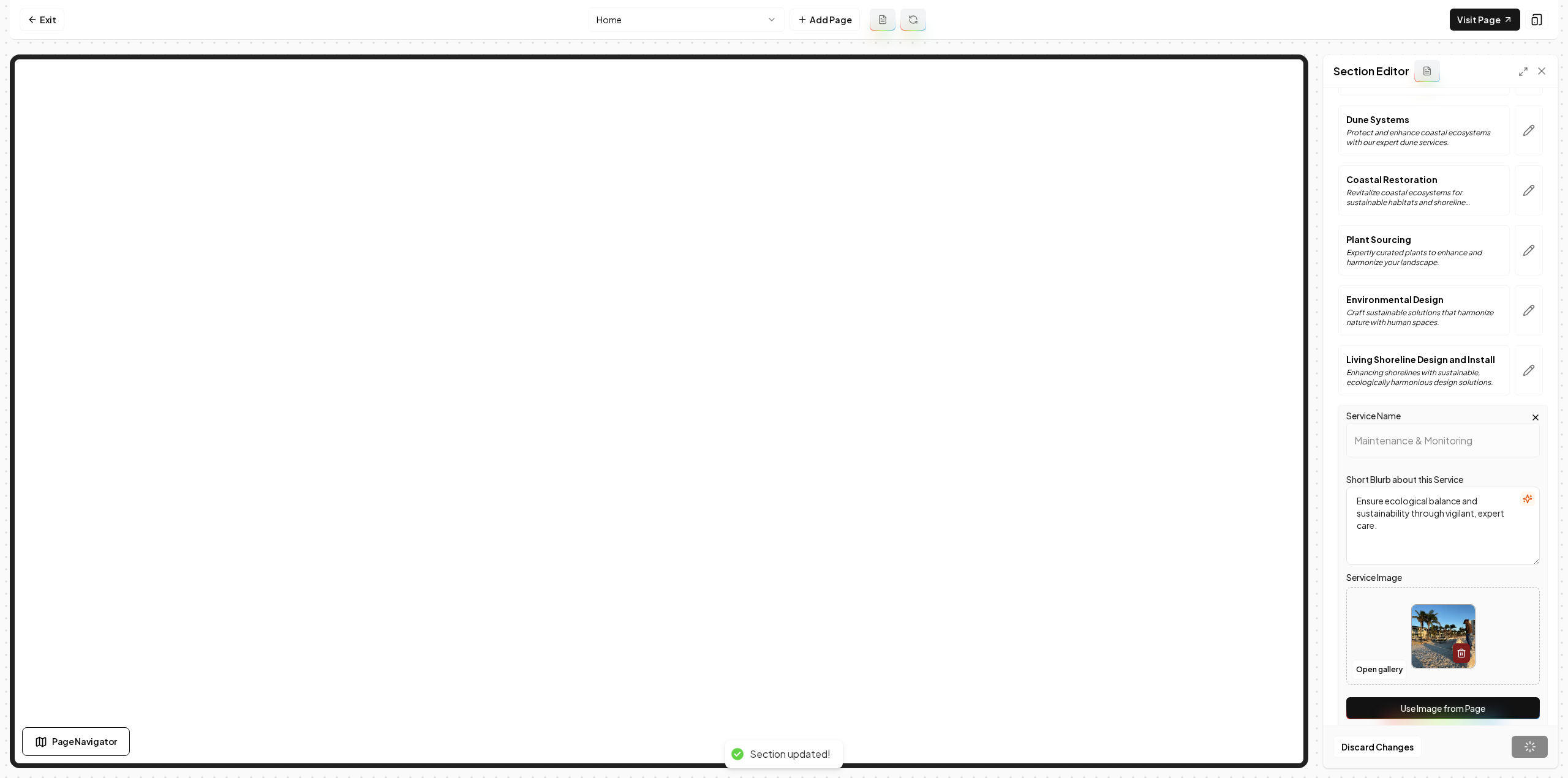
click at [635, 2] on nav "Exit Home Add Page Visit Page" at bounding box center [784, 20] width 1548 height 40
click at [634, 10] on html "Computer Required This feature is only available on a computer. Please switch t…" at bounding box center [784, 389] width 1568 height 778
click at [645, 24] on html "Computer Required This feature is only available on a computer. Please switch t…" at bounding box center [784, 389] width 1568 height 778
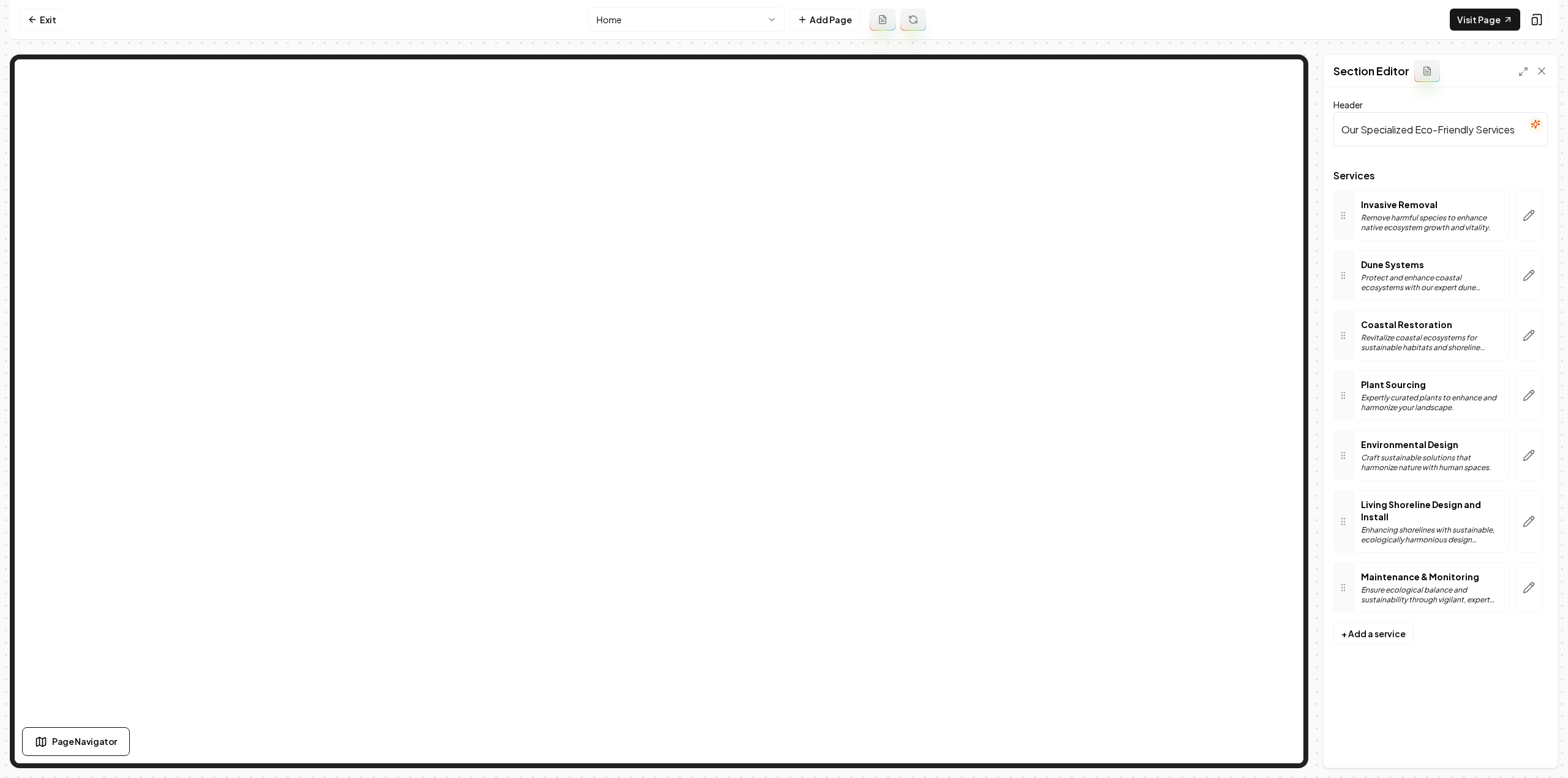
click at [659, 19] on html "Computer Required This feature is only available on a computer. Please switch t…" at bounding box center [784, 389] width 1568 height 778
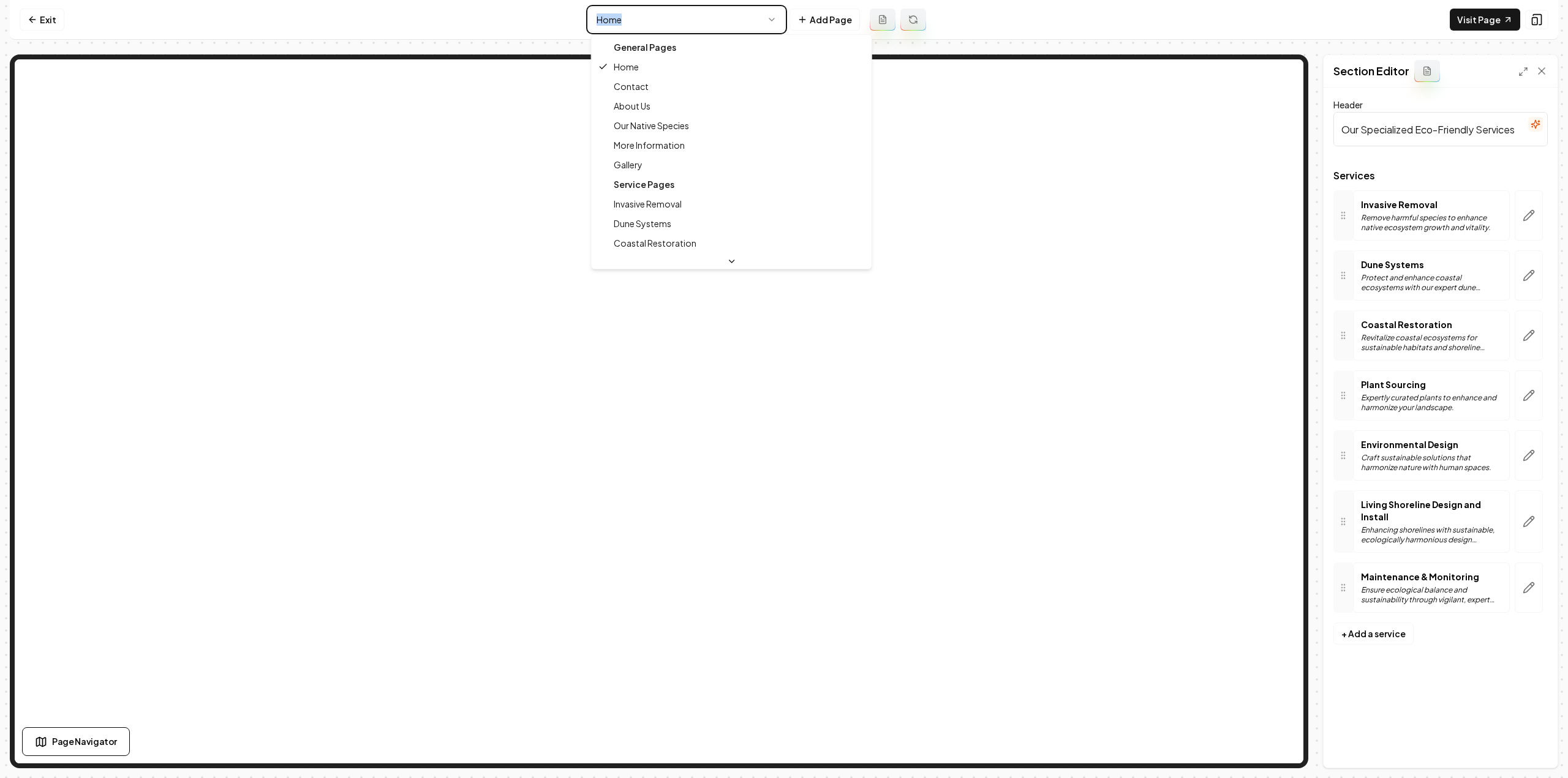
click at [659, 19] on html "Computer Required This feature is only available on a computer. Please switch t…" at bounding box center [784, 389] width 1568 height 778
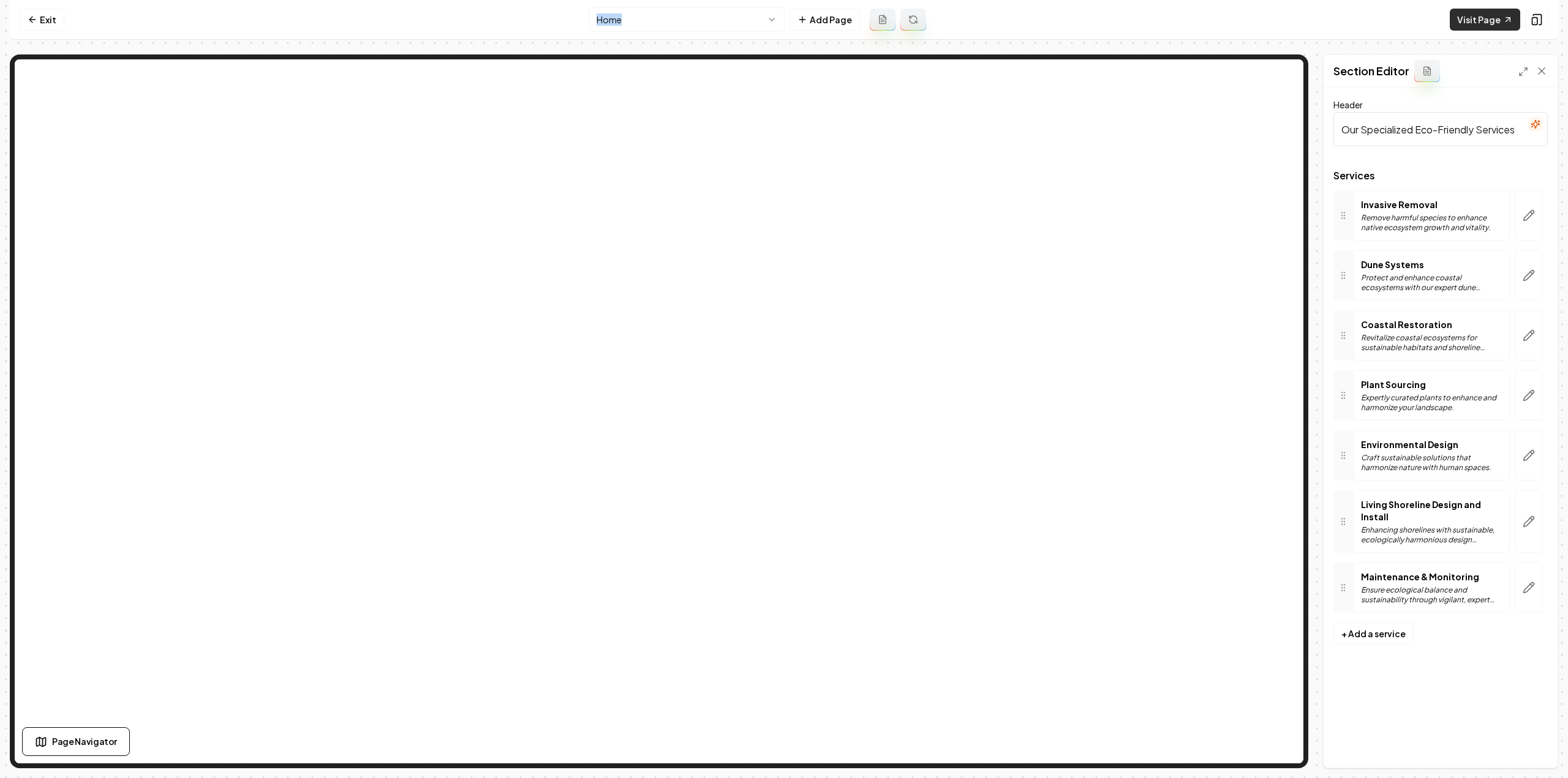
click at [1489, 20] on link "Visit Page" at bounding box center [1485, 19] width 71 height 22
click at [46, 15] on link "Exit" at bounding box center [42, 19] width 44 height 22
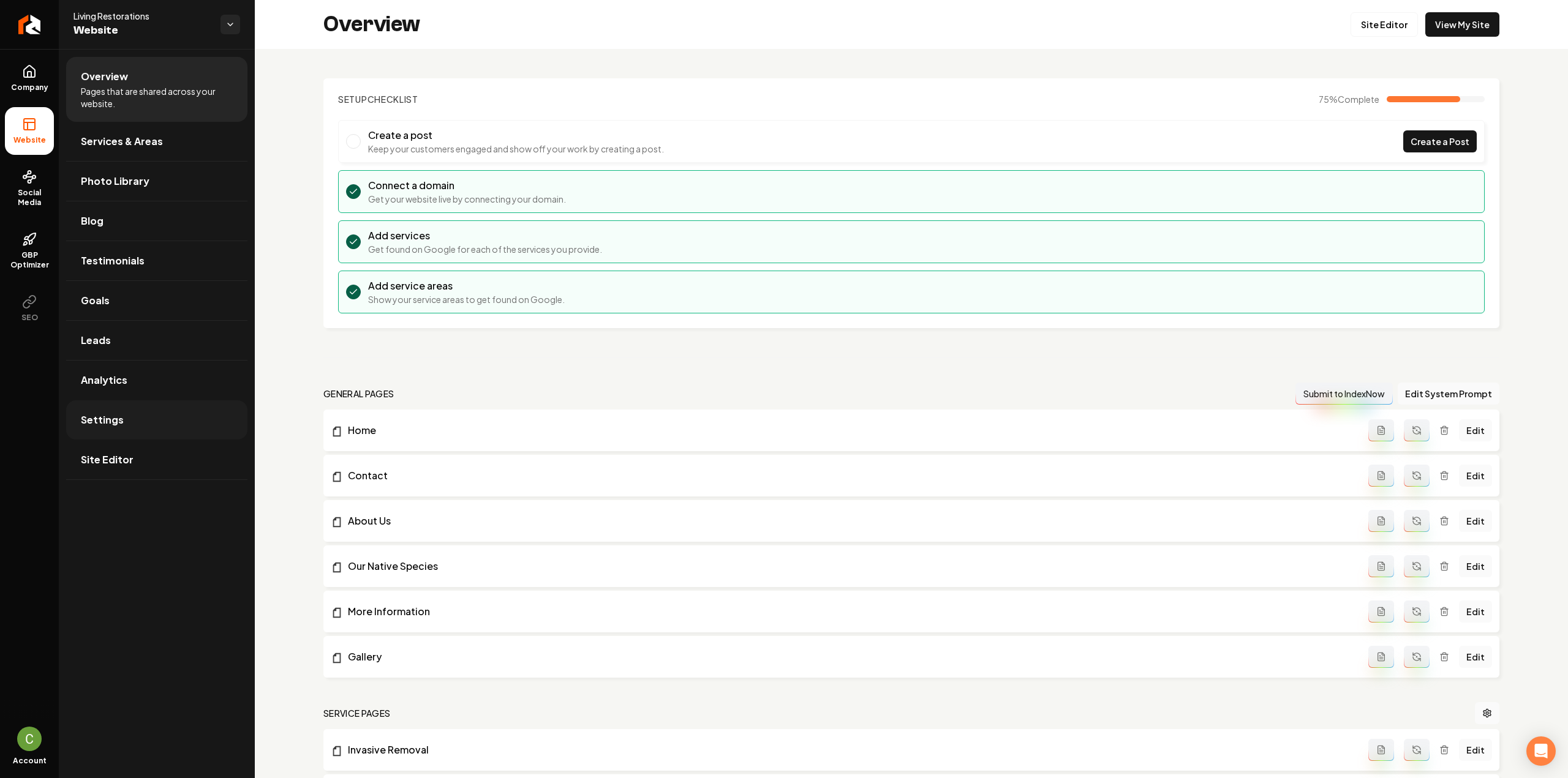
click at [131, 410] on link "Settings" at bounding box center [157, 420] width 181 height 39
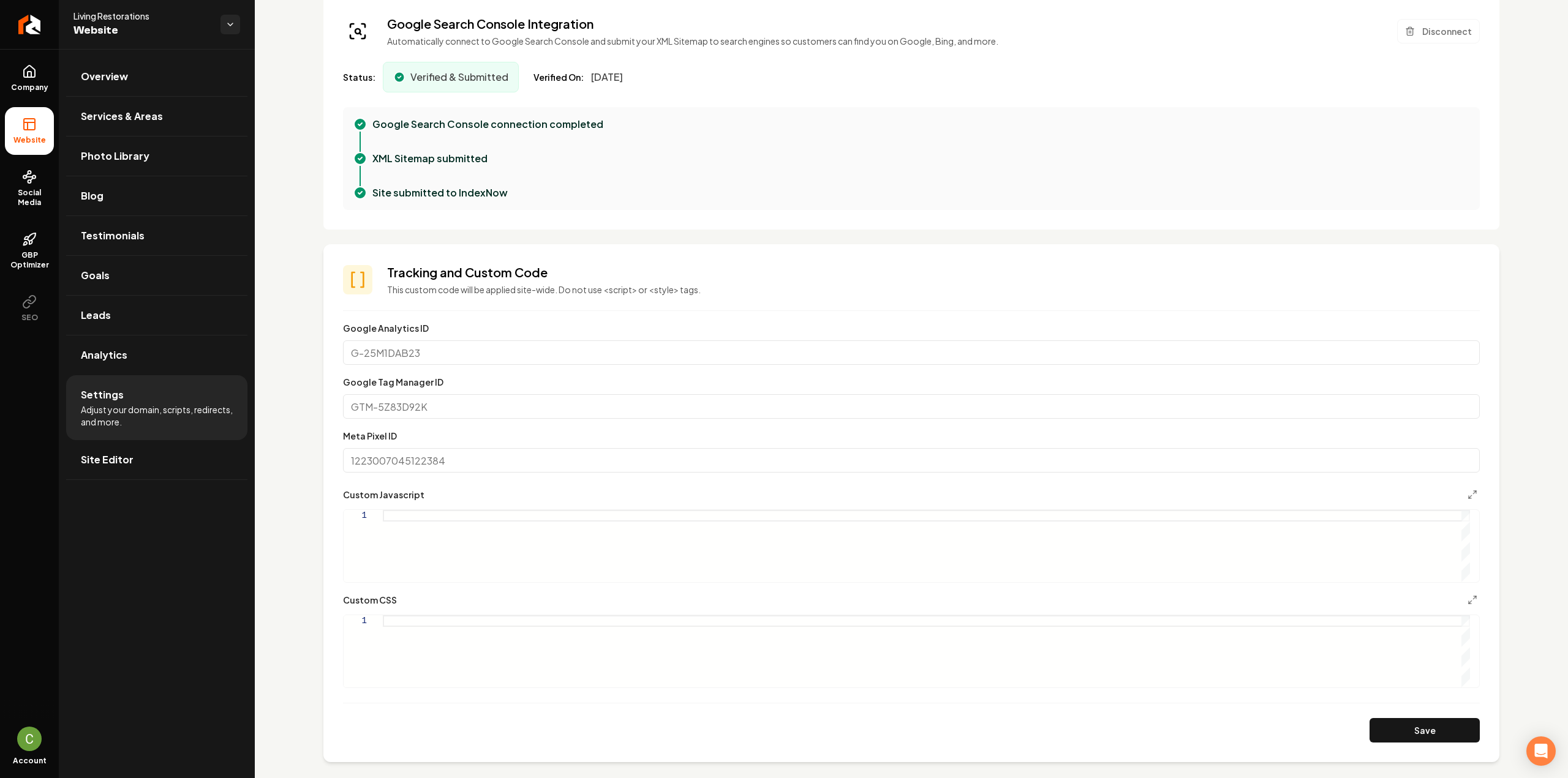
scroll to position [429, 0]
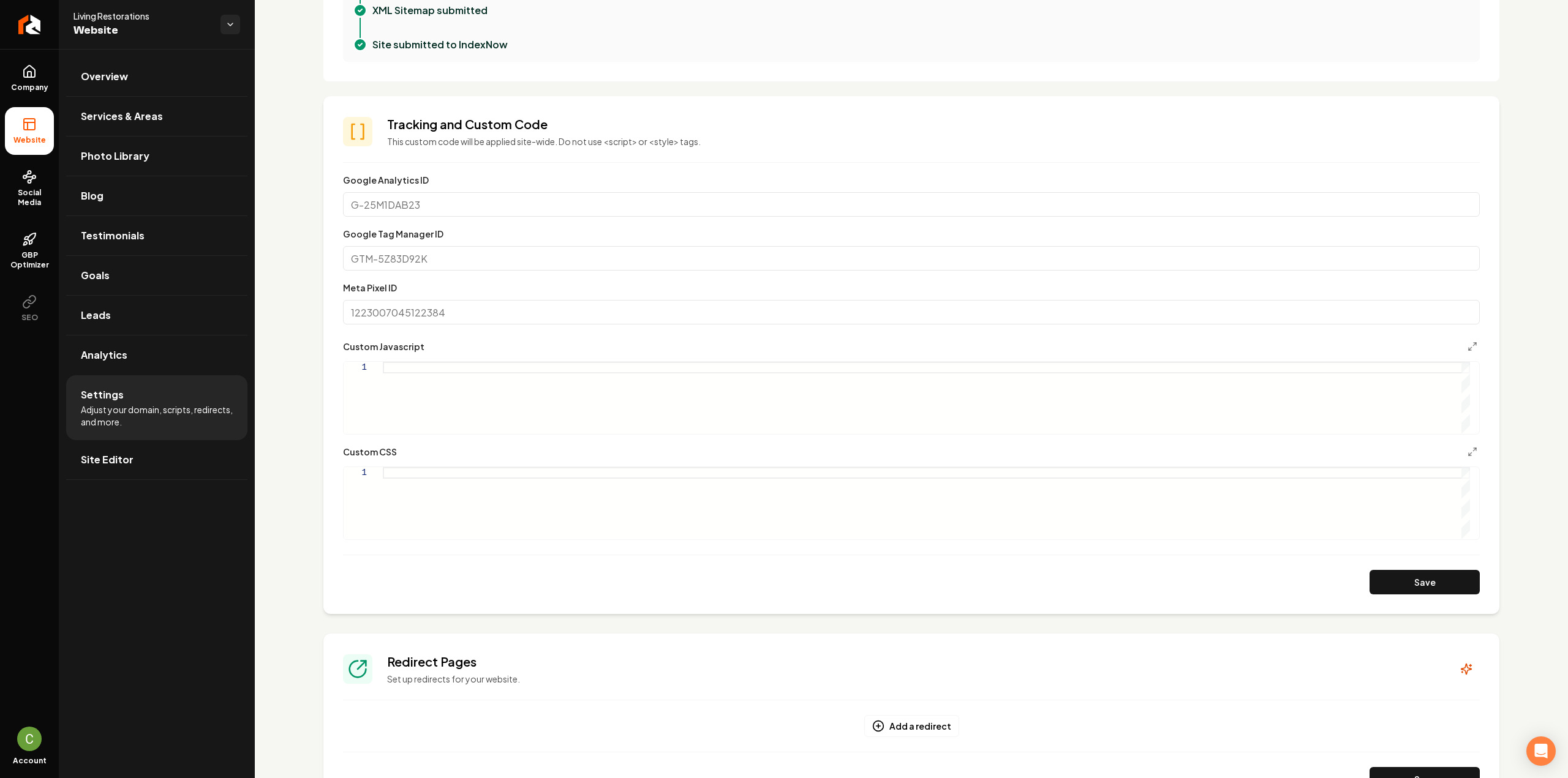
click at [616, 502] on div "Main content area" at bounding box center [926, 503] width 1087 height 73
type textarea "**********"
click at [1405, 600] on section "**********" at bounding box center [911, 355] width 1176 height 518
click at [1400, 572] on button "Save" at bounding box center [1425, 582] width 111 height 24
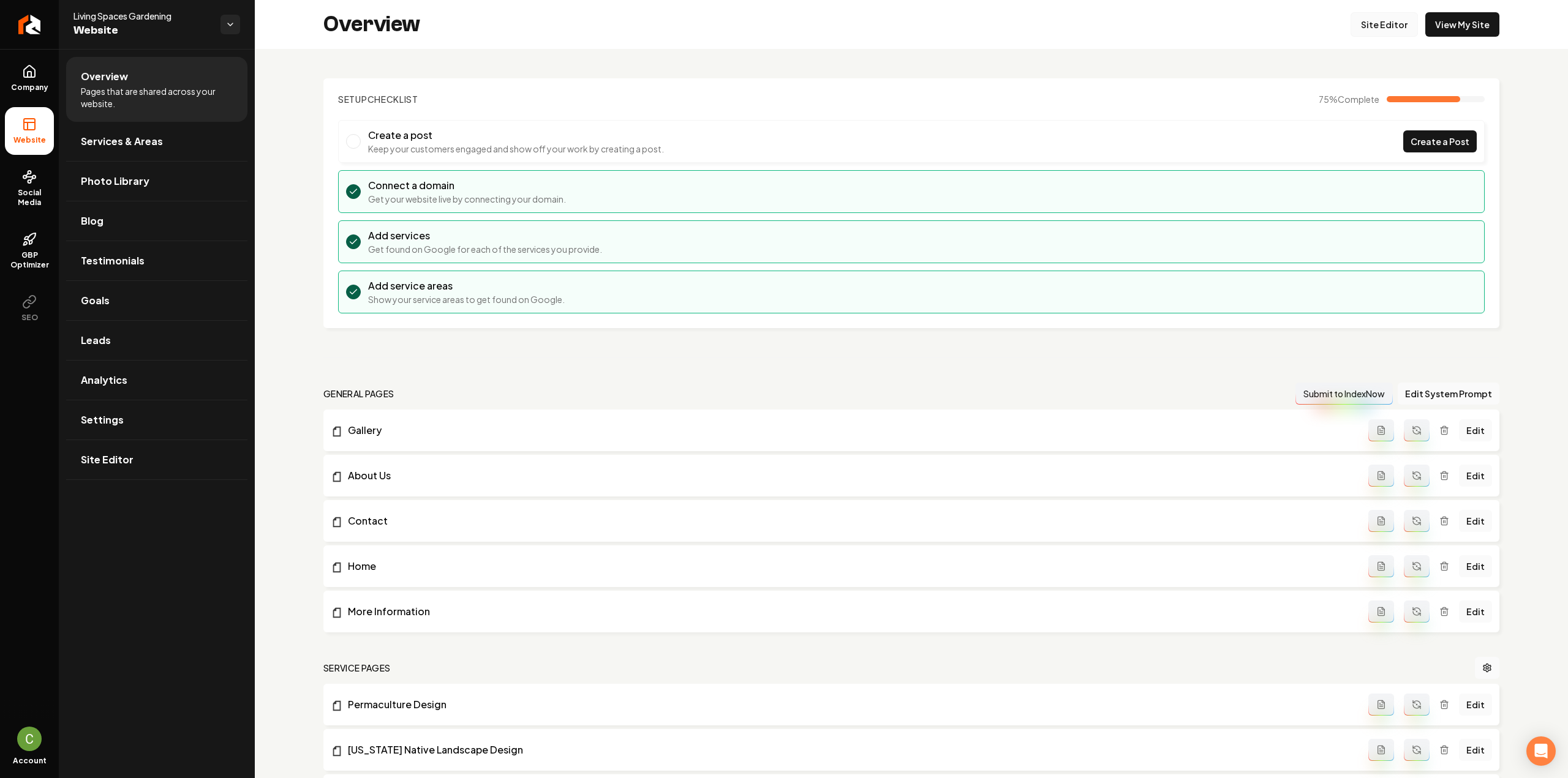
click at [1377, 35] on link "Site Editor" at bounding box center [1384, 24] width 67 height 24
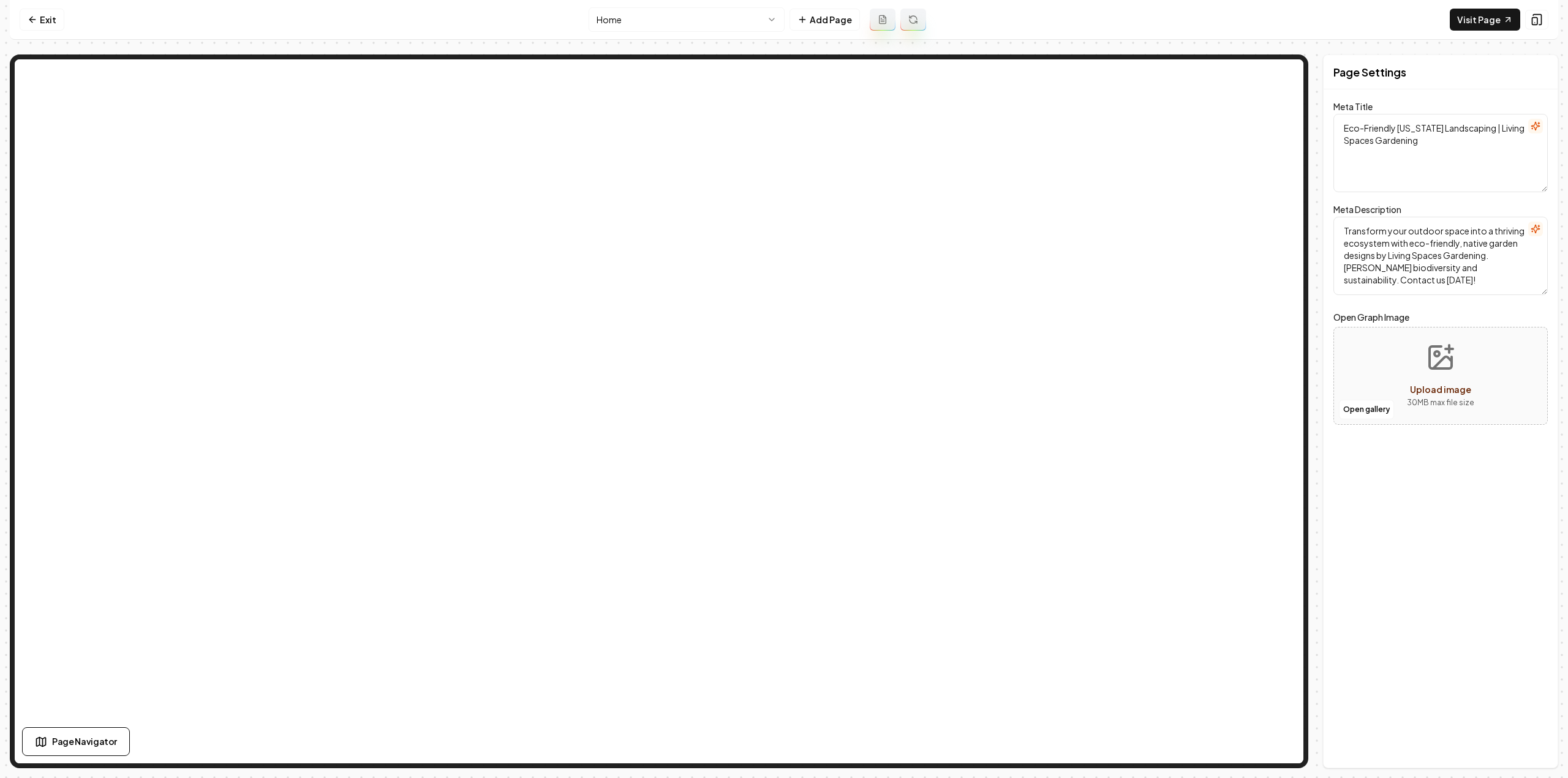
click at [638, 15] on html "Computer Required This feature is only available on a computer. Please switch t…" at bounding box center [784, 389] width 1568 height 778
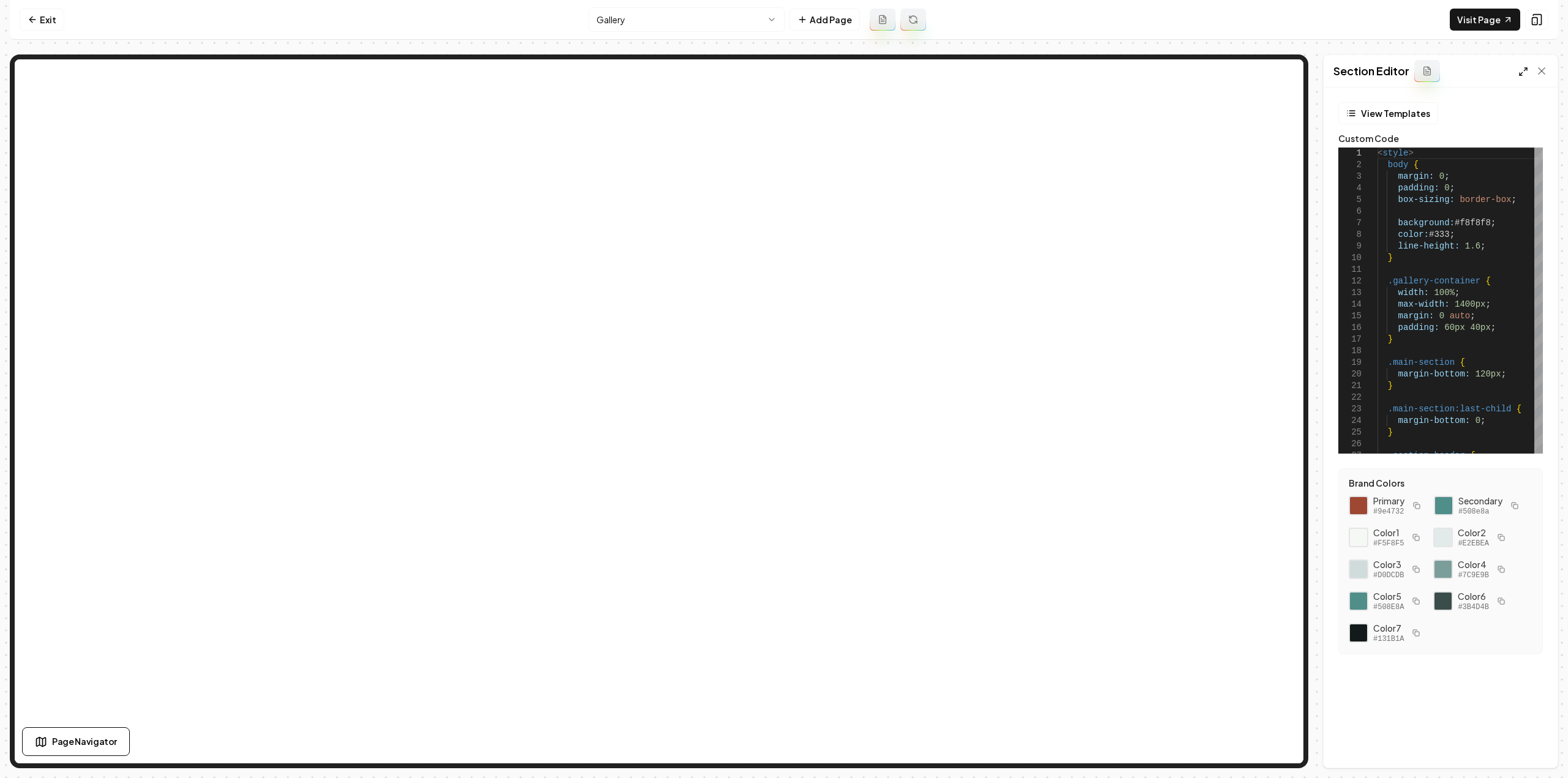
click at [1521, 72] on icon at bounding box center [1523, 72] width 10 height 10
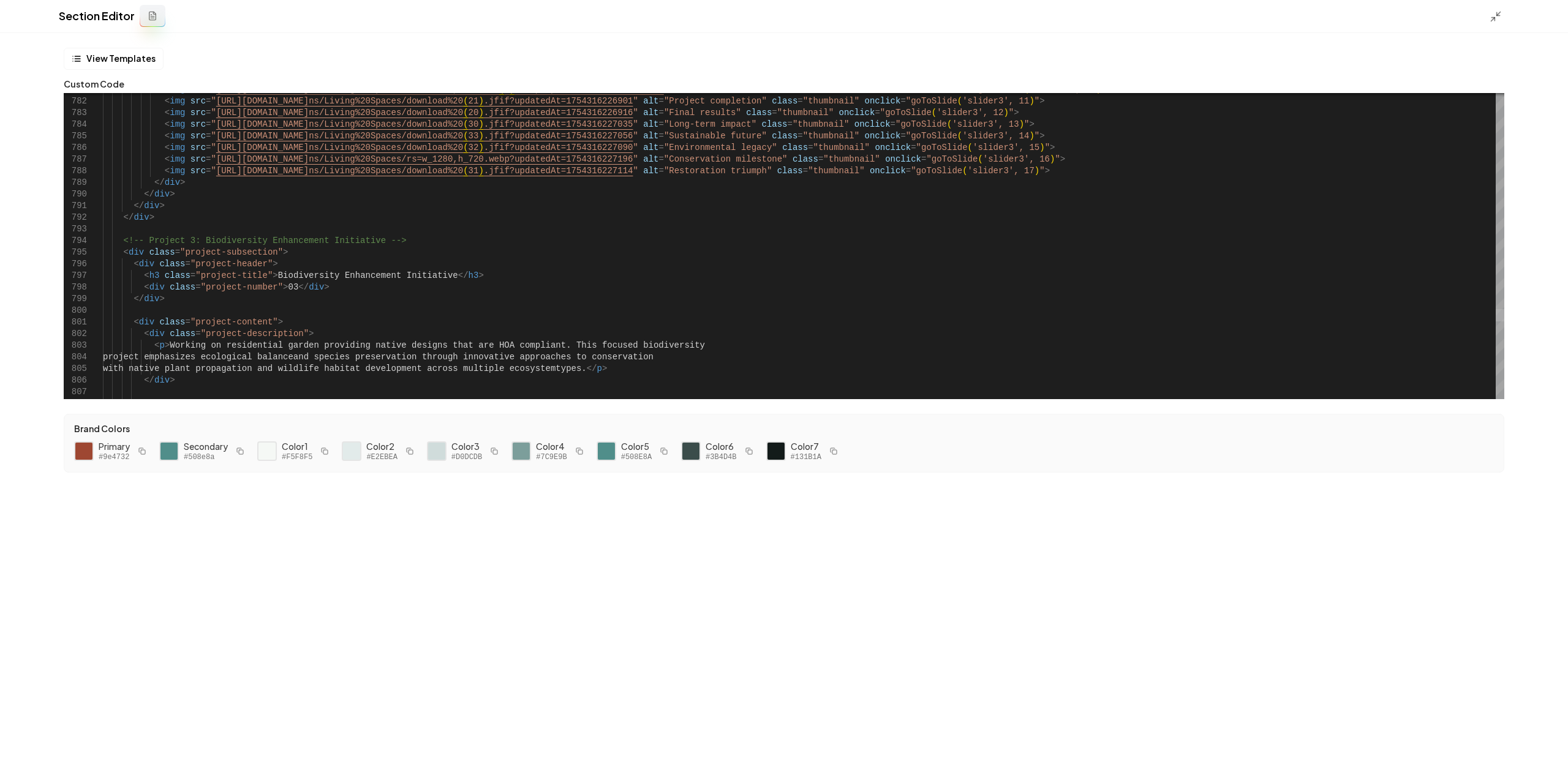
click at [1498, 318] on div at bounding box center [1499, 316] width 8 height 13
type textarea "**********"
type textarea "*"
type textarea "**********"
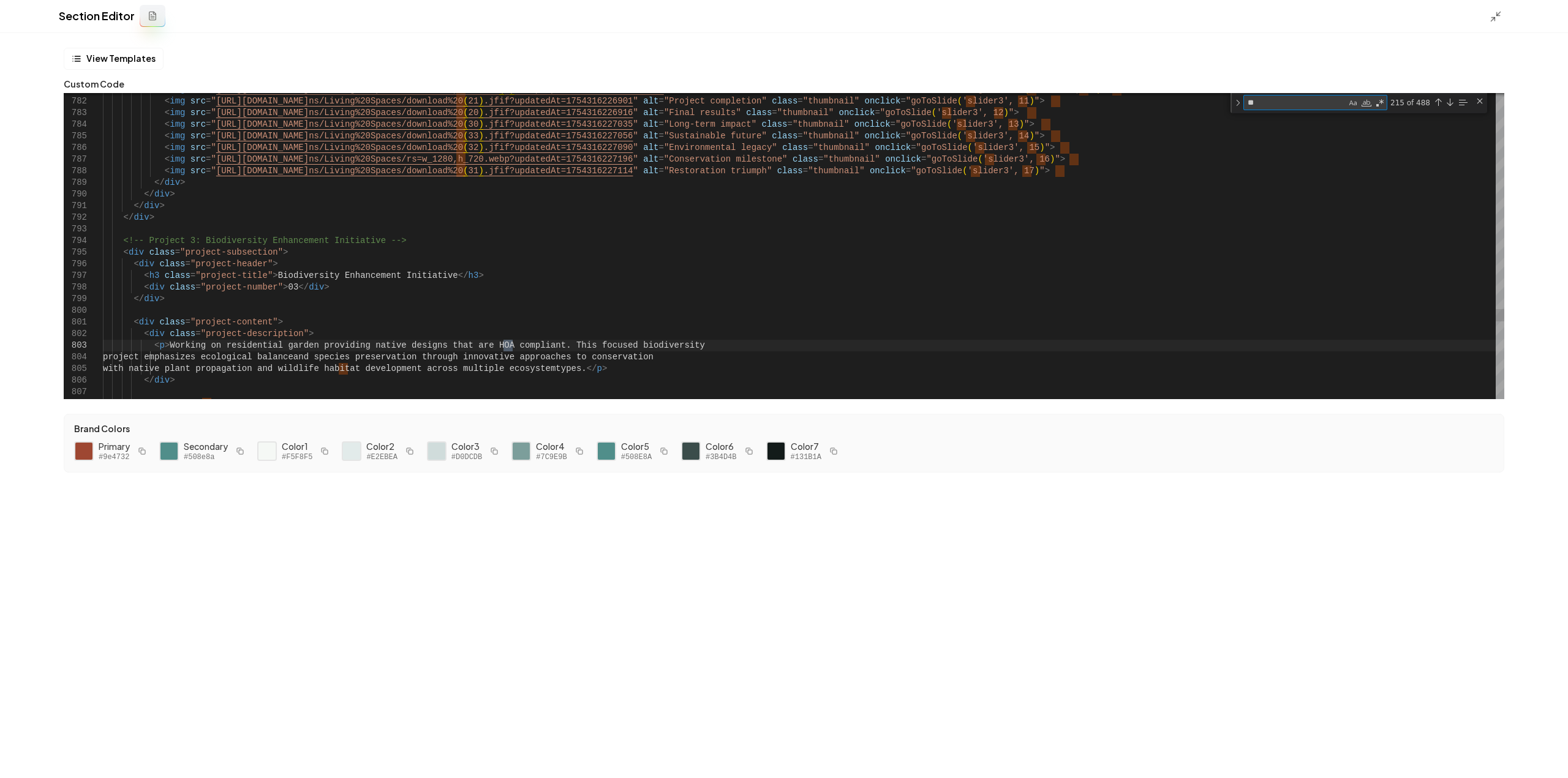
type textarea "***"
type textarea "**********"
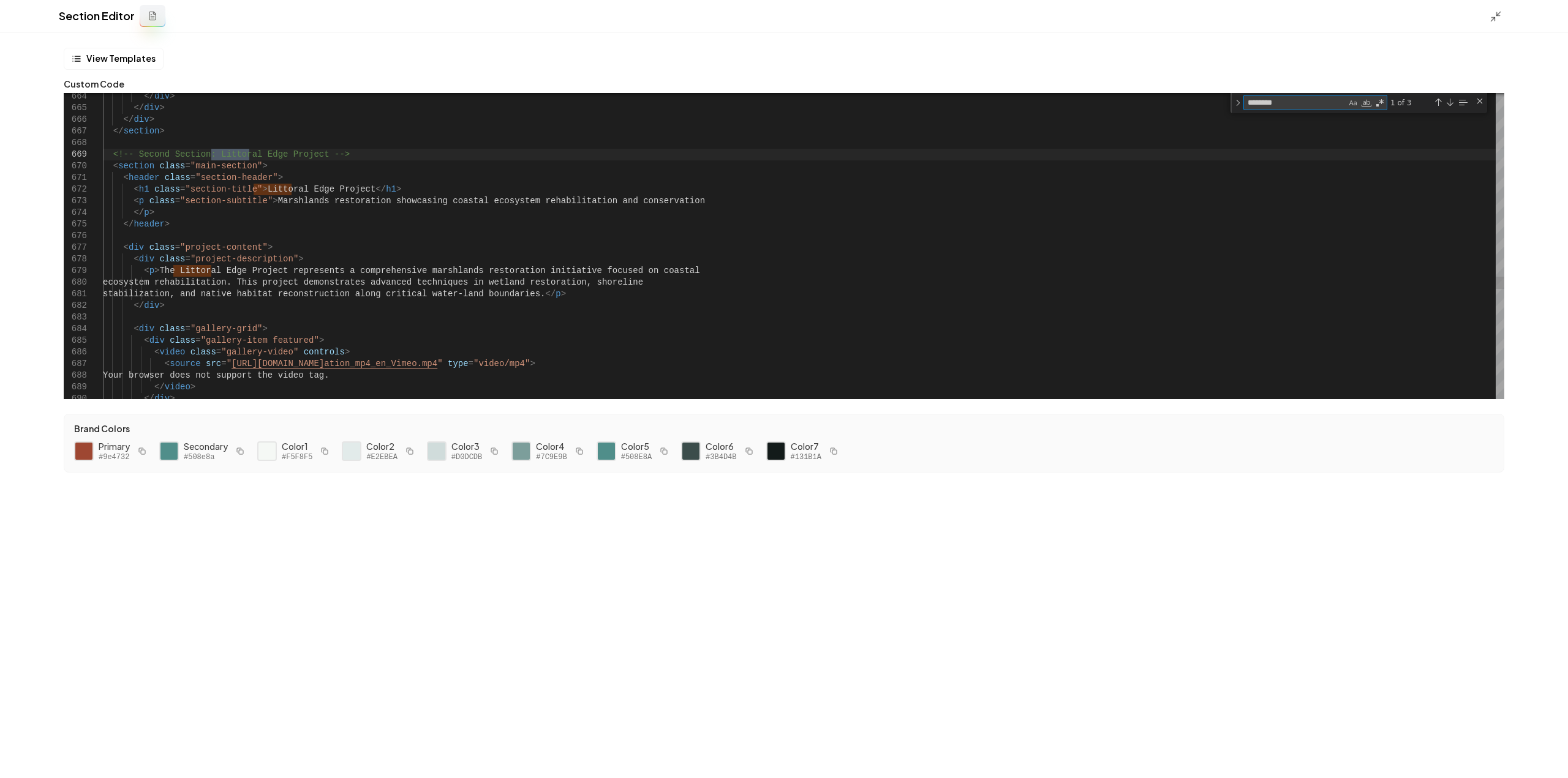
type textarea "********"
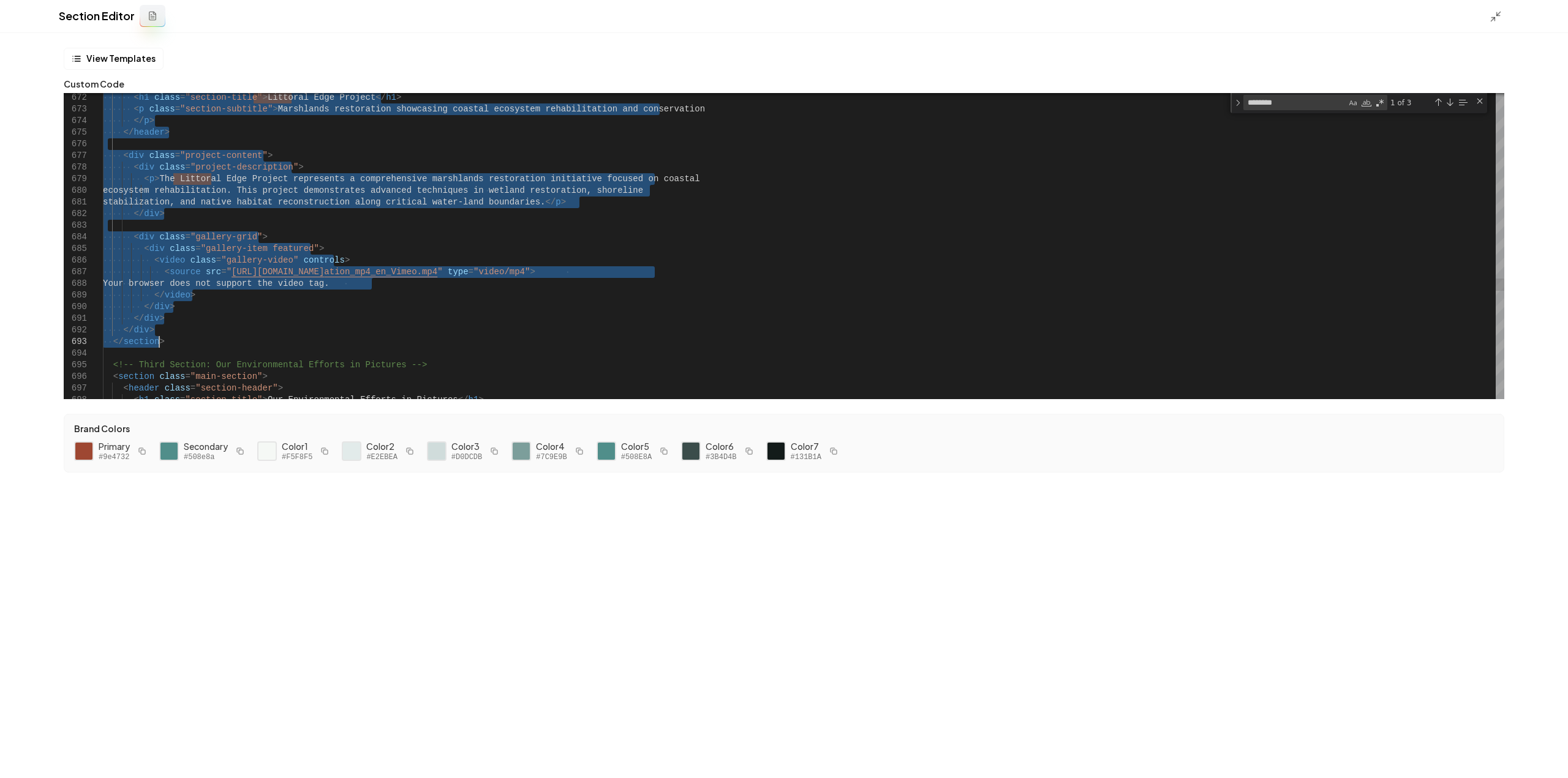
drag, startPoint x: 112, startPoint y: 154, endPoint x: 199, endPoint y: 337, distance: 202.6
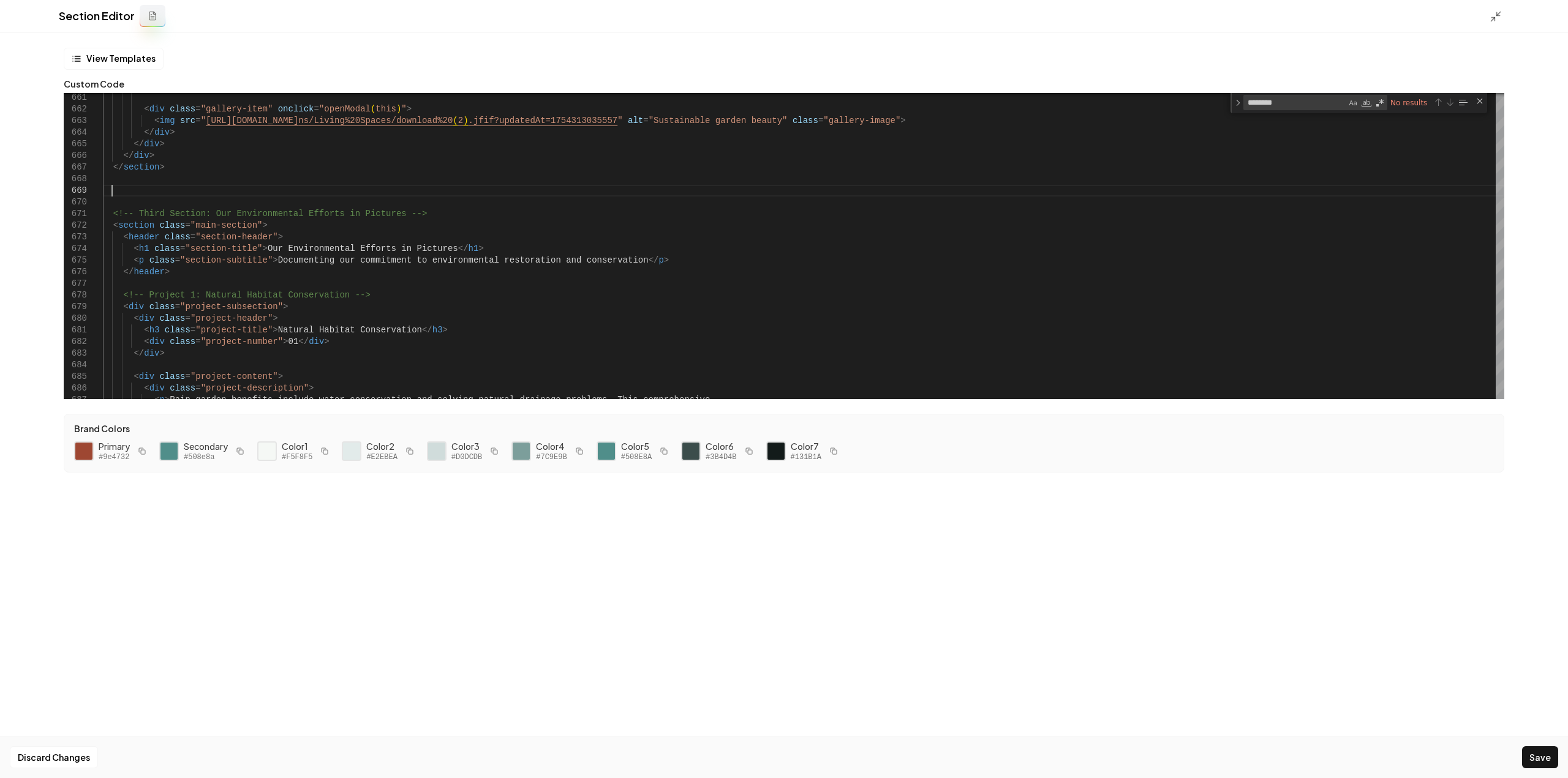
click at [1488, 22] on div "Section Editor" at bounding box center [784, 16] width 1568 height 33
click at [1492, 20] on line at bounding box center [1494, 20] width 4 height 4
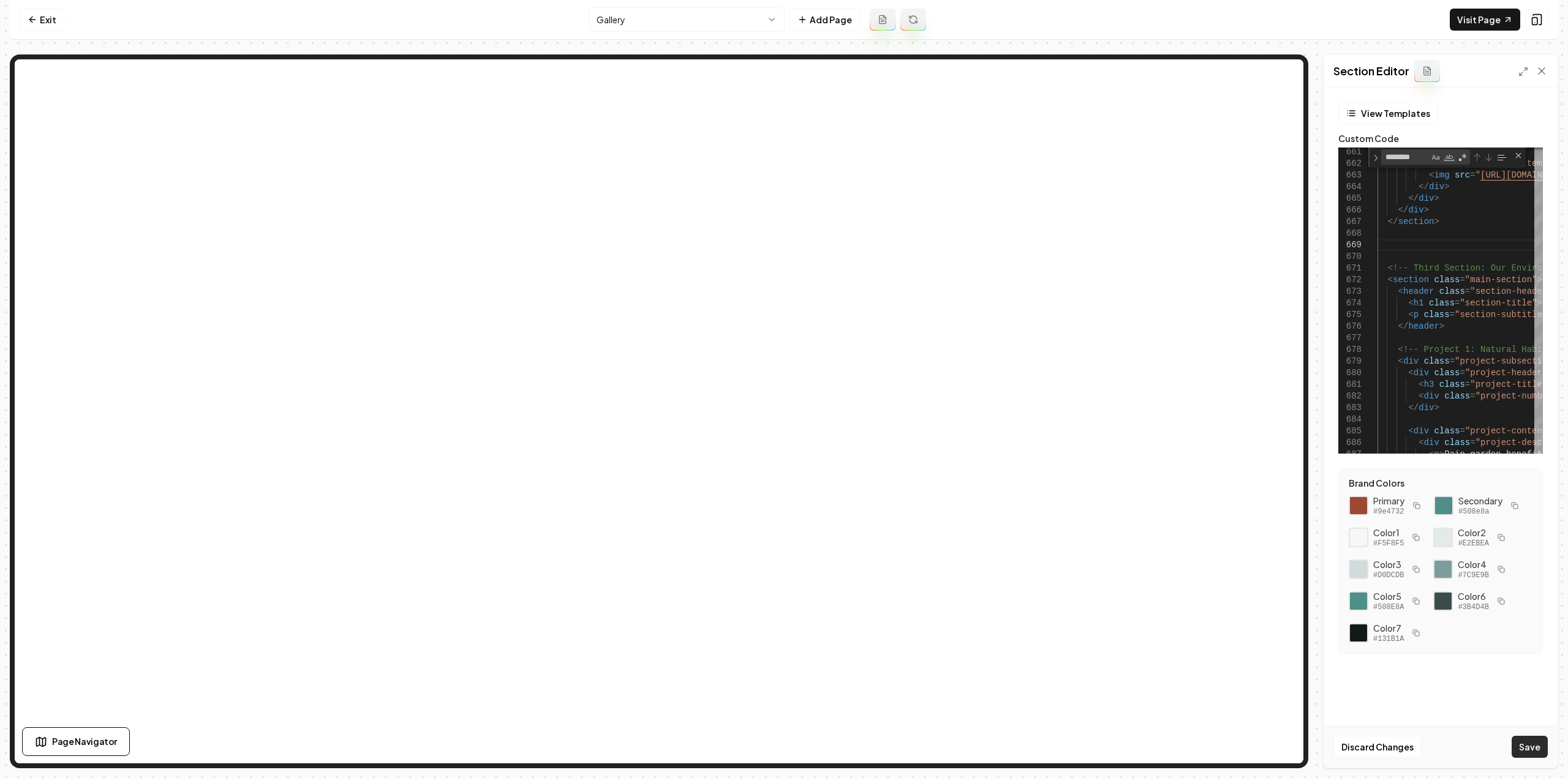
click at [1519, 746] on button "Save" at bounding box center [1530, 747] width 36 height 22
type textarea "**********"
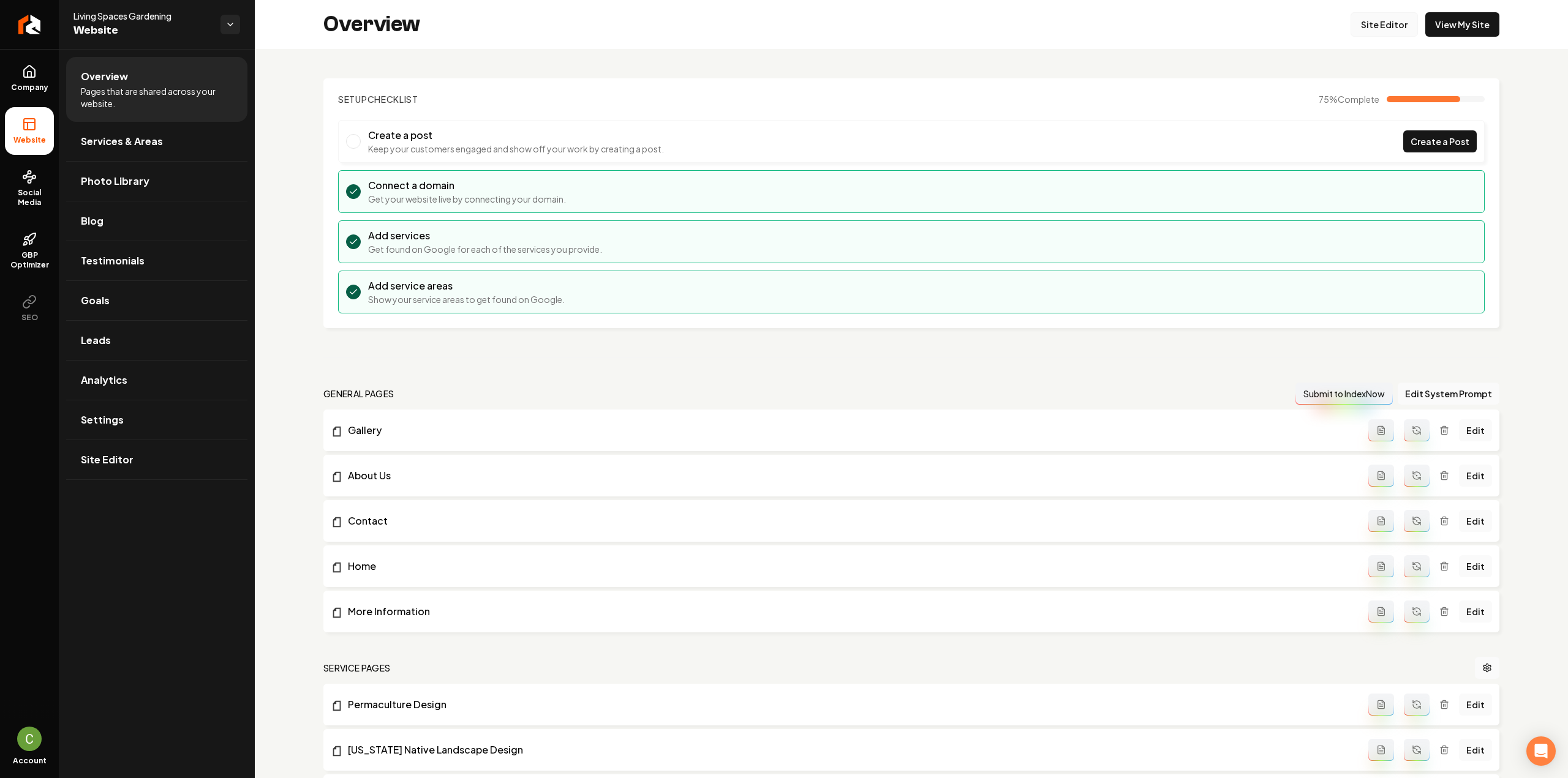
click at [1389, 24] on link "Site Editor" at bounding box center [1384, 24] width 67 height 24
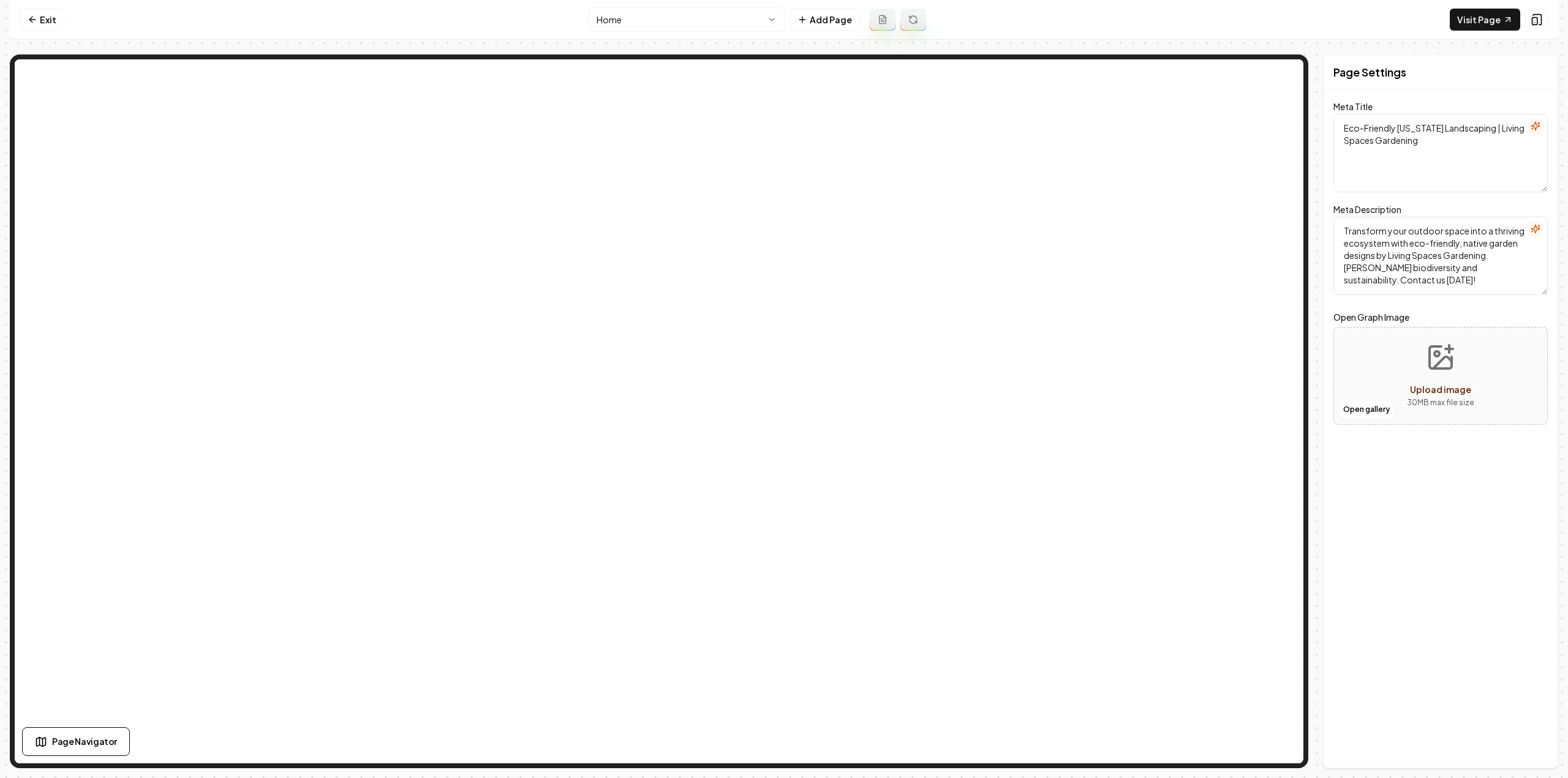
click at [716, 18] on html "Computer Required This feature is only available on a computer. Please switch t…" at bounding box center [784, 389] width 1568 height 778
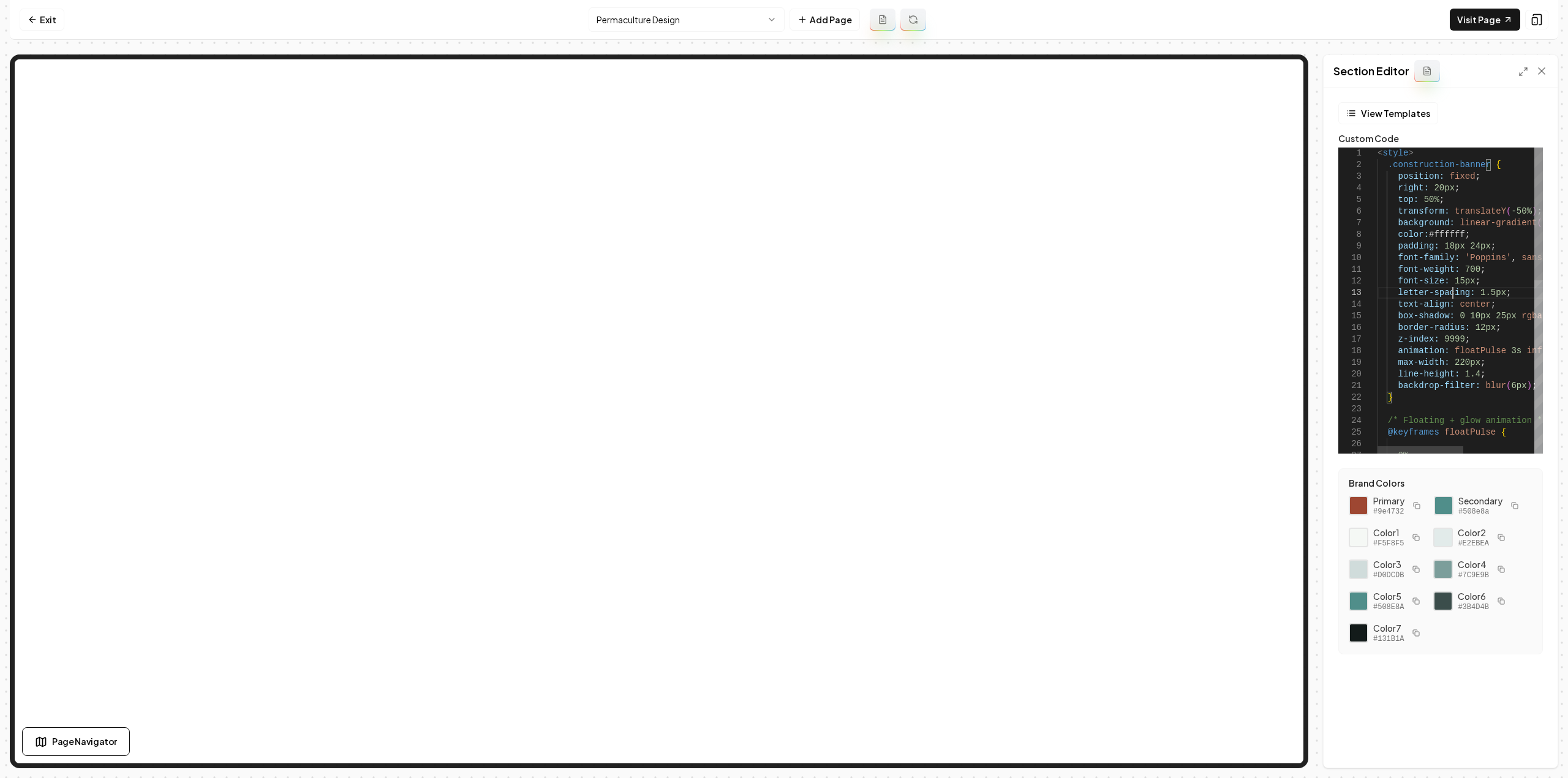
click at [1455, 289] on div "< style > .construction-banner { position: fixed ; right: 20px ; top: 50% ; tra…" at bounding box center [1528, 501] width 301 height 705
type textarea "**********"
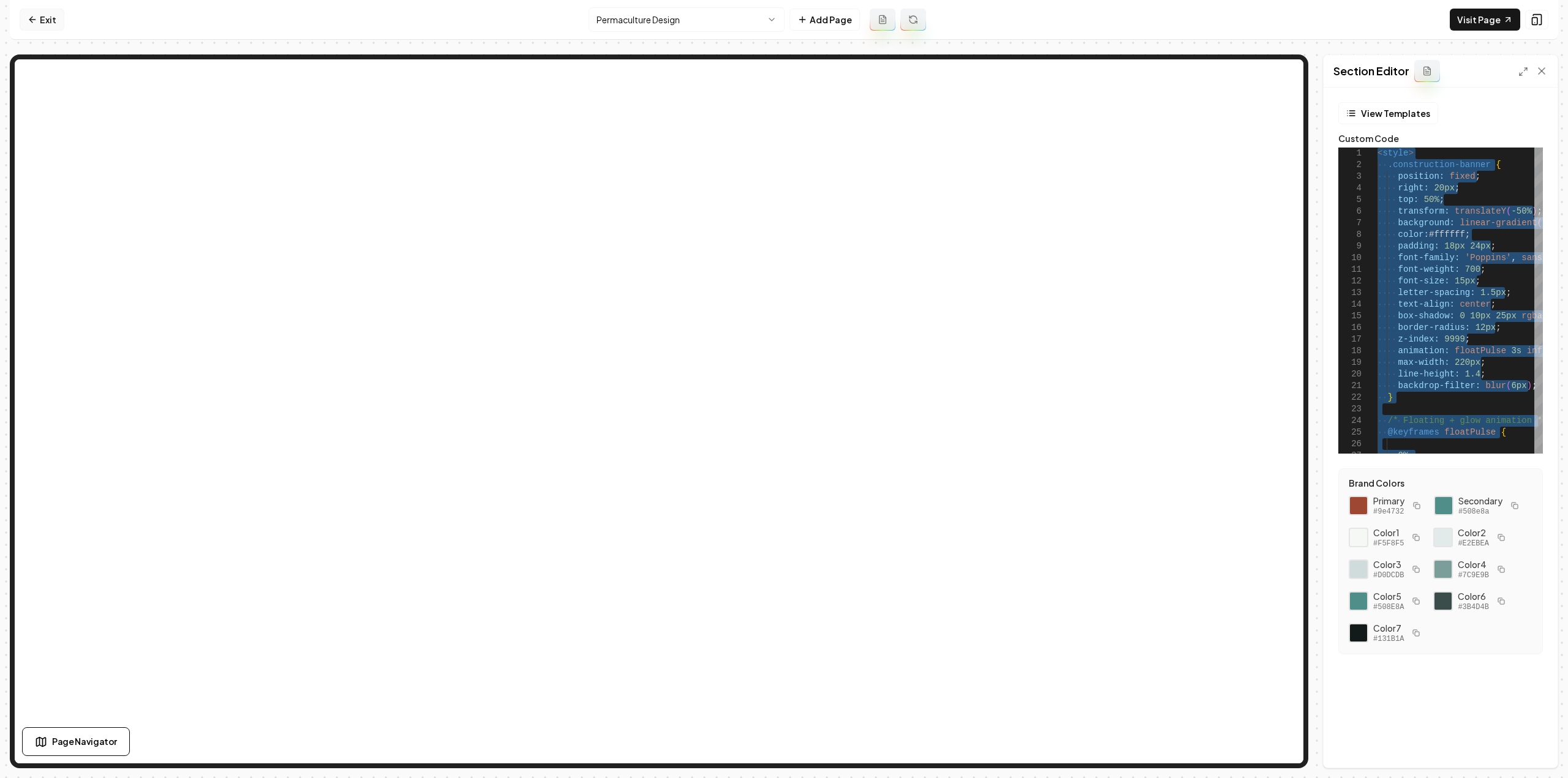
click at [53, 20] on link "Exit" at bounding box center [42, 19] width 44 height 22
